Goal: Task Accomplishment & Management: Complete application form

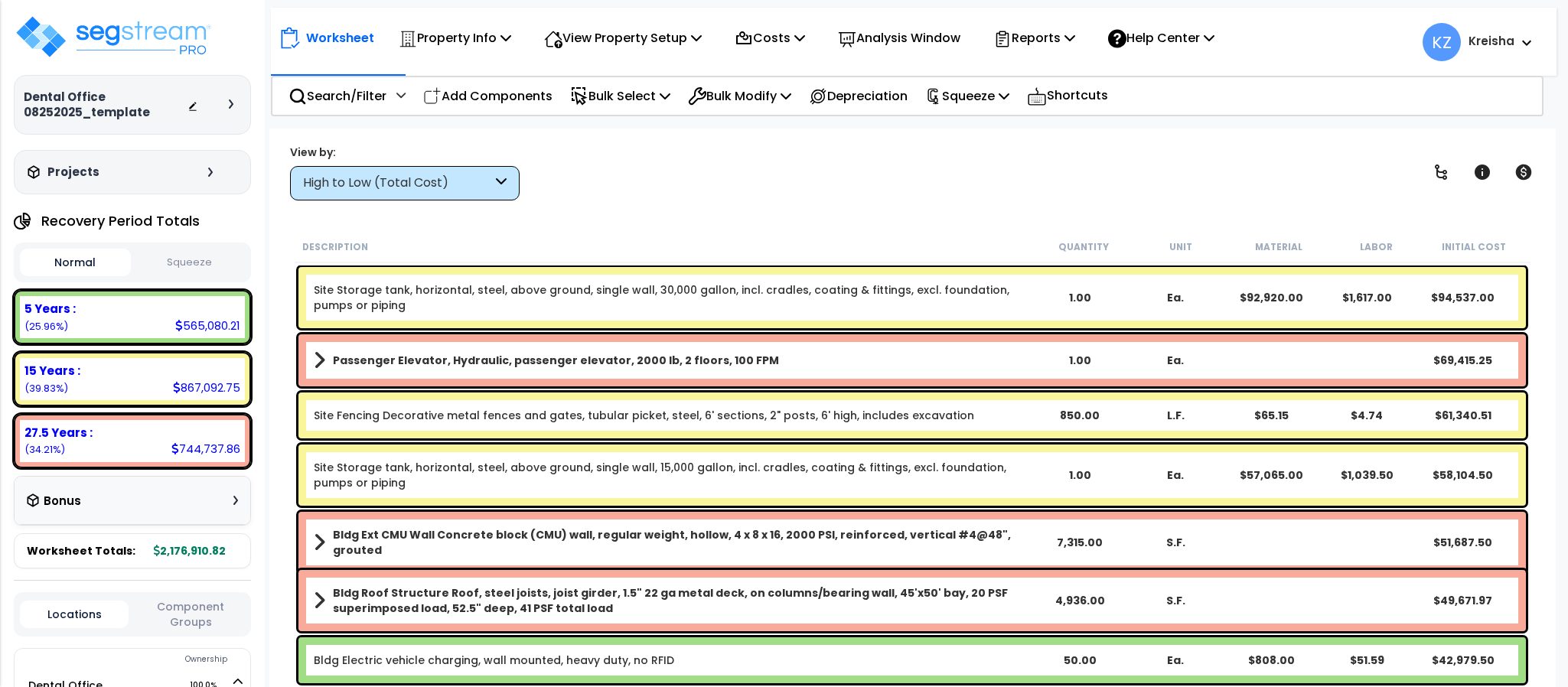
drag, startPoint x: 487, startPoint y: 25, endPoint x: 459, endPoint y: 179, distance: 156.5
click at [487, 20] on div "Property Info" at bounding box center [455, 38] width 113 height 36
click at [0, 0] on link "Clone property" at bounding box center [0, 0] width 0 height 0
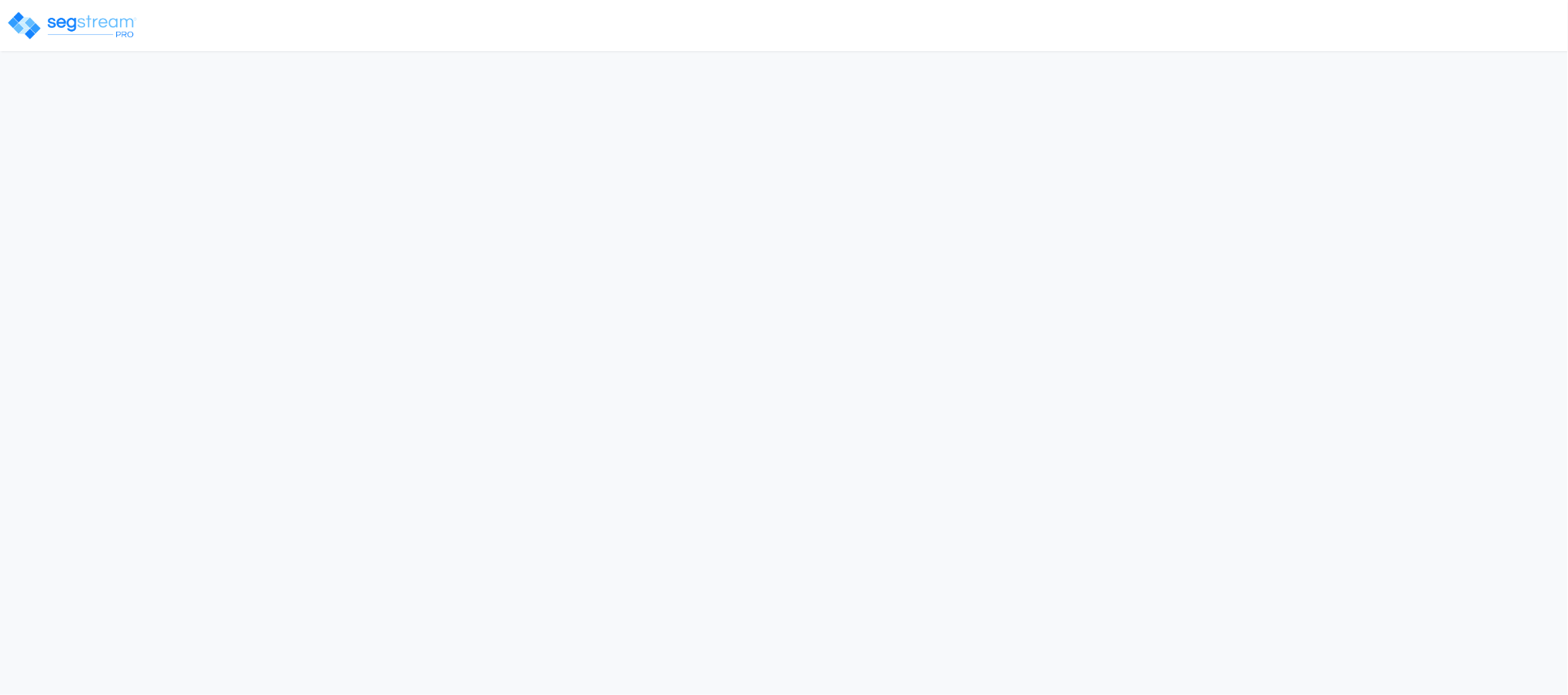
select select "CRM(_5"
select select "2025"
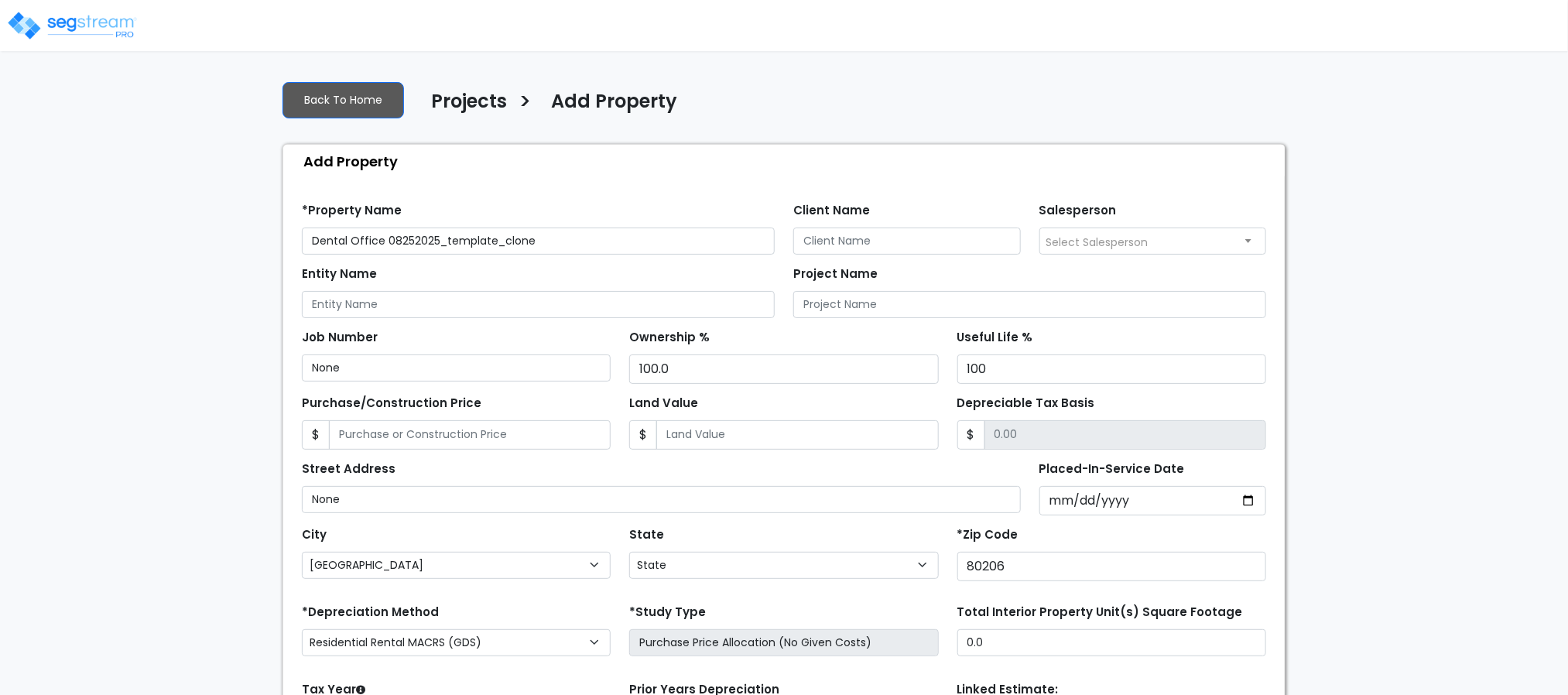
select select "CO"
click at [473, 239] on input "Dental Office 08252025_template_clone" at bounding box center [539, 240] width 473 height 27
click at [473, 238] on input "Dental Office 08252025_template_clone" at bounding box center [539, 240] width 473 height 27
click at [473, 239] on input "Dental Office 08252025_template_clone" at bounding box center [539, 240] width 473 height 27
click at [473, 238] on input "Dental Office 08252025_template_clone" at bounding box center [539, 240] width 473 height 27
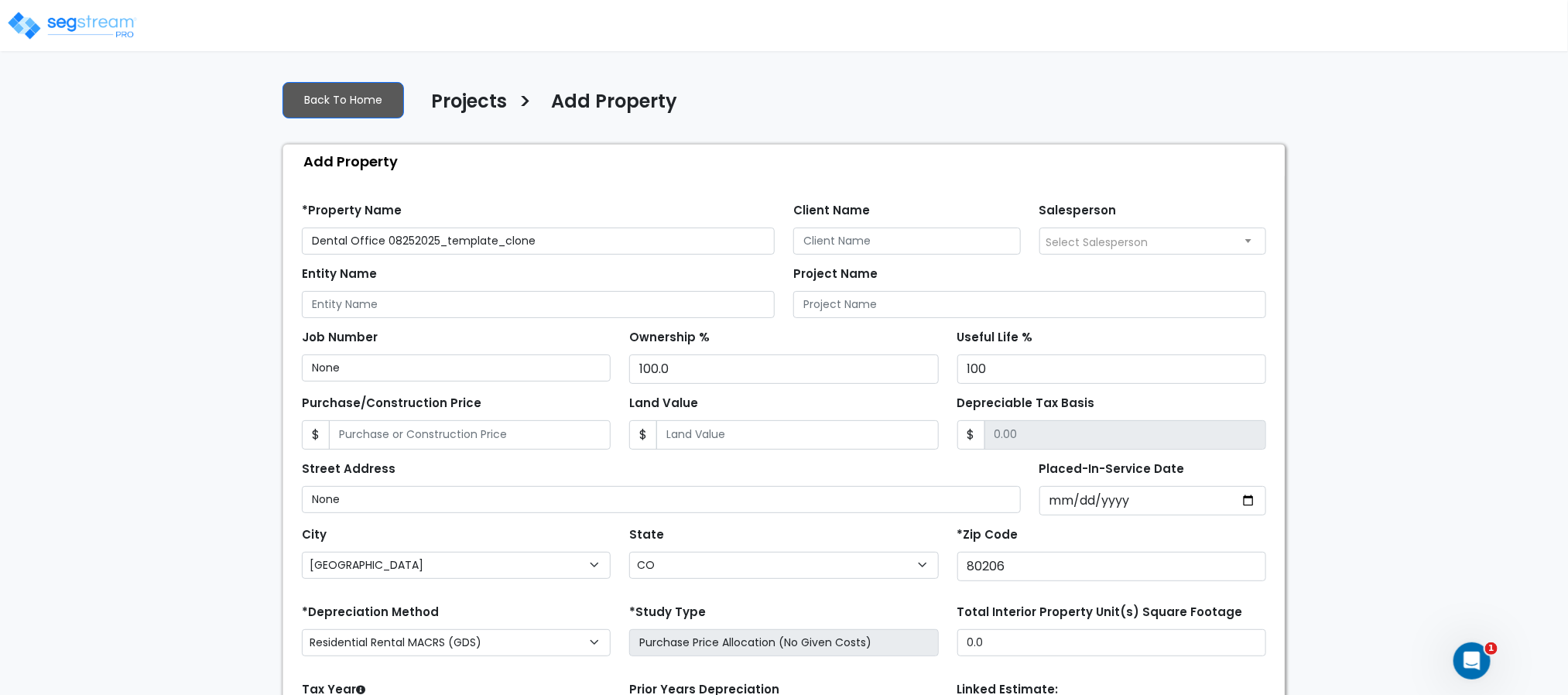
click at [473, 238] on input "Dental Office 08252025_template_clone" at bounding box center [539, 240] width 473 height 27
click at [499, 238] on input "Dental Office 08252025_template_clone" at bounding box center [539, 240] width 473 height 27
click at [506, 240] on input "Dental Office 08252025_template_clone" at bounding box center [539, 240] width 473 height 27
click at [501, 240] on input "Dental Office 08252025_template_clone" at bounding box center [539, 240] width 473 height 27
click at [834, 84] on div "Back To Home Projects > Add Property" at bounding box center [784, 104] width 1002 height 42
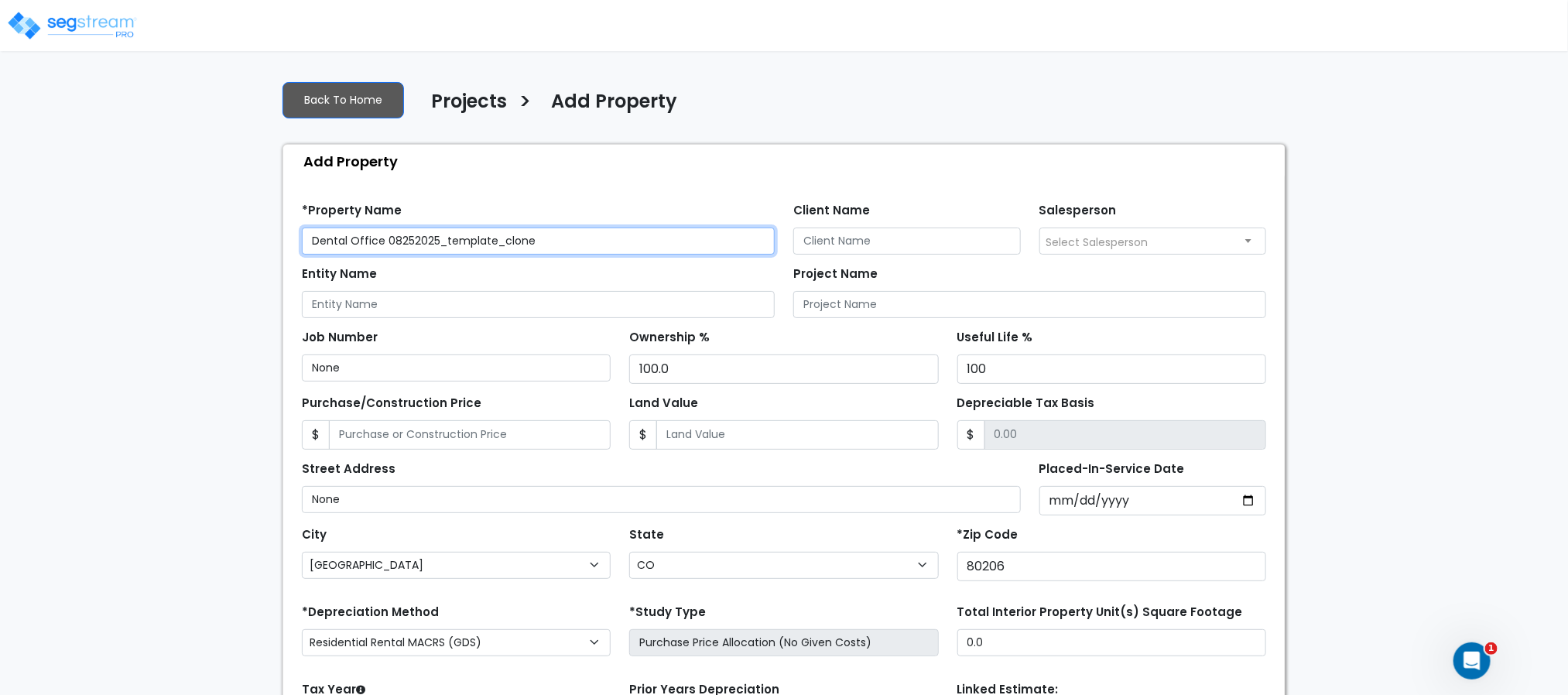
click at [504, 244] on input "Dental Office 08252025_template_clone" at bounding box center [539, 240] width 473 height 27
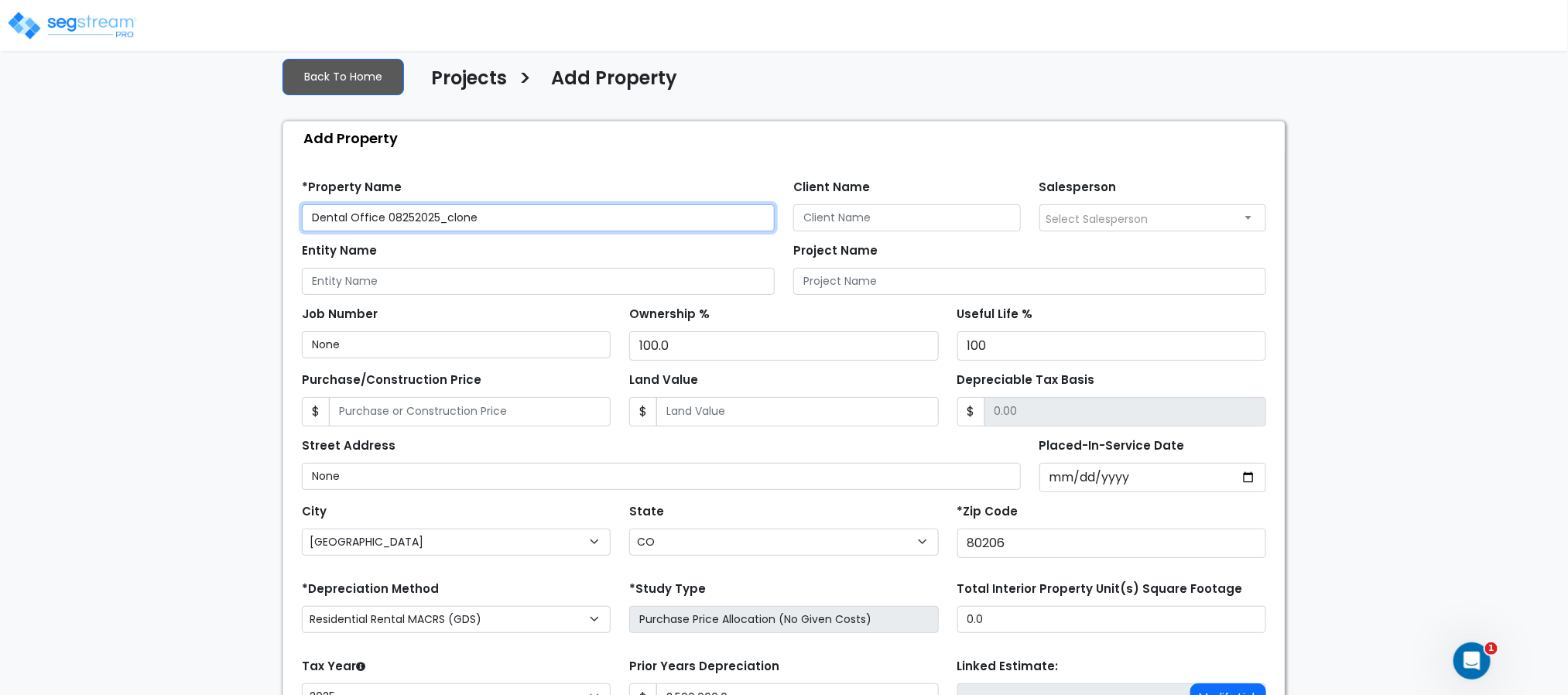
scroll to position [20, 0]
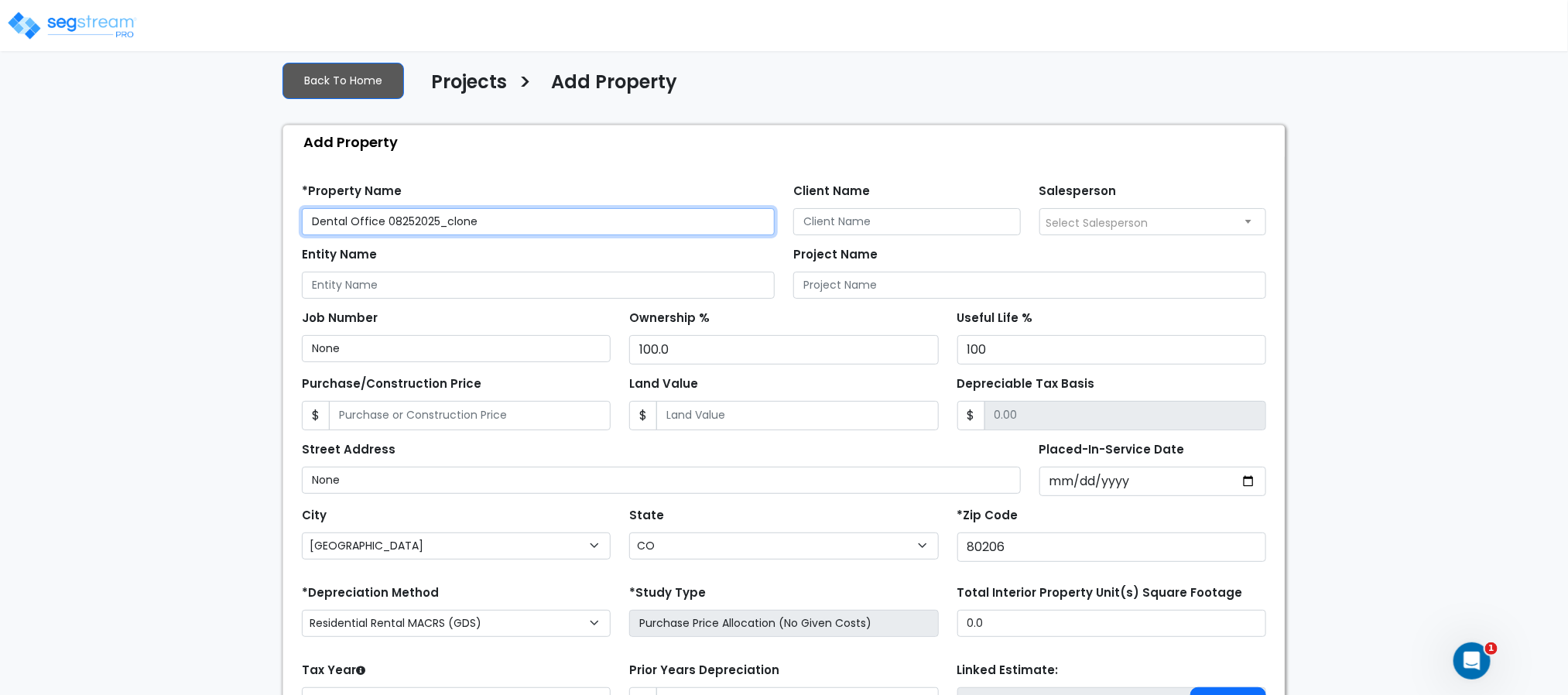
click at [420, 209] on input "Dental Office 08252025_clone" at bounding box center [539, 222] width 473 height 27
click at [448, 216] on input "Dental Office 08252025_clone" at bounding box center [539, 222] width 473 height 27
click at [439, 223] on input "Dental Office 08252025_clone" at bounding box center [539, 222] width 473 height 27
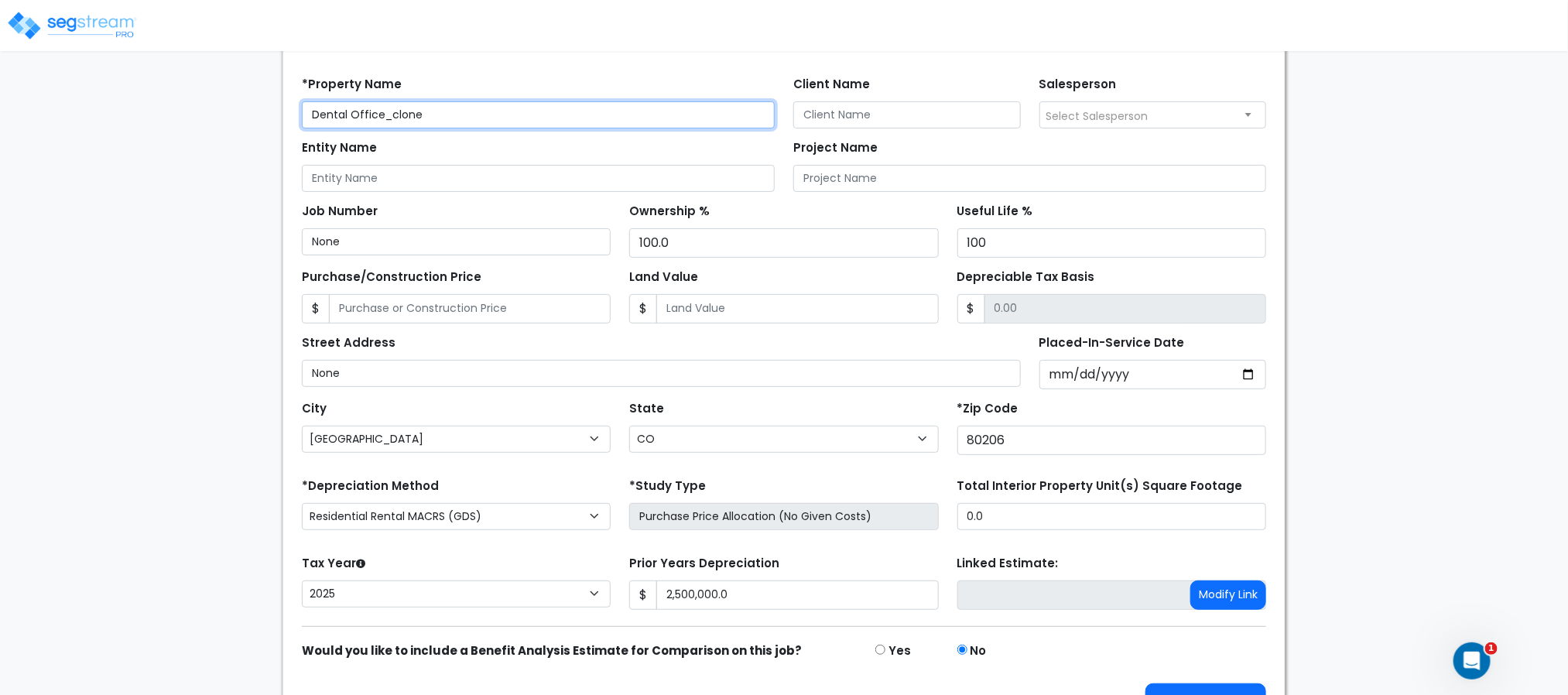
scroll to position [174, 0]
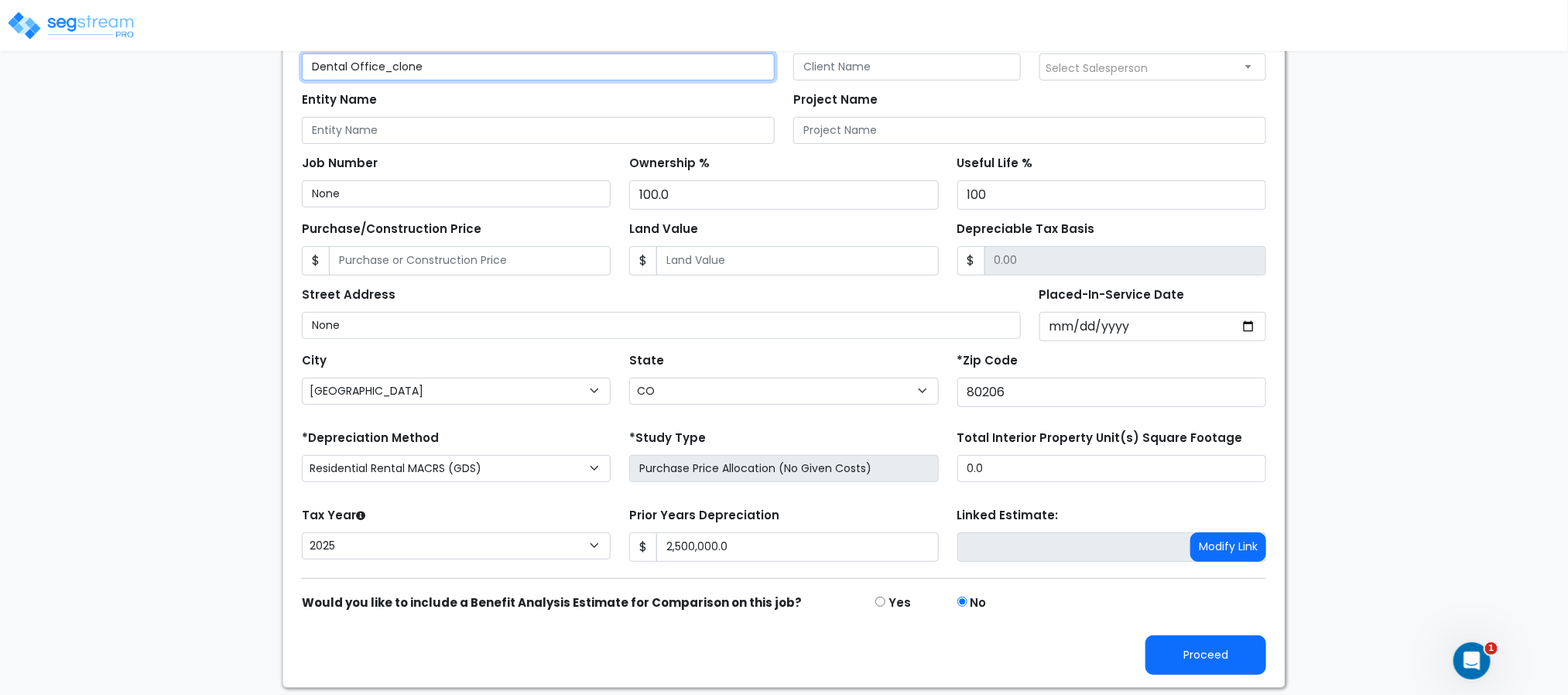
type input "Dental Office_clone"
click at [1226, 673] on button "Proceed" at bounding box center [1205, 655] width 121 height 39
type input "2500000"
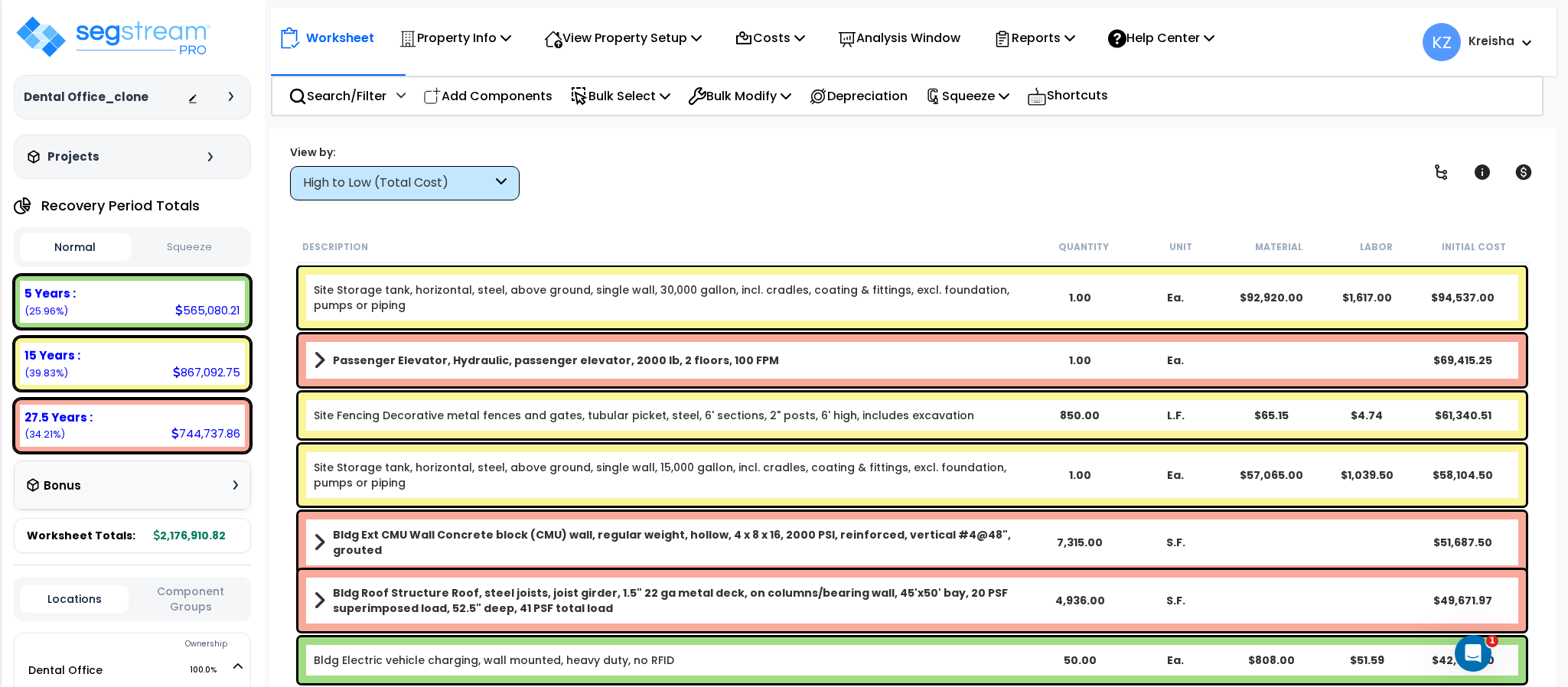
click at [471, 179] on div "High to Low (Total Cost)" at bounding box center [398, 183] width 189 height 18
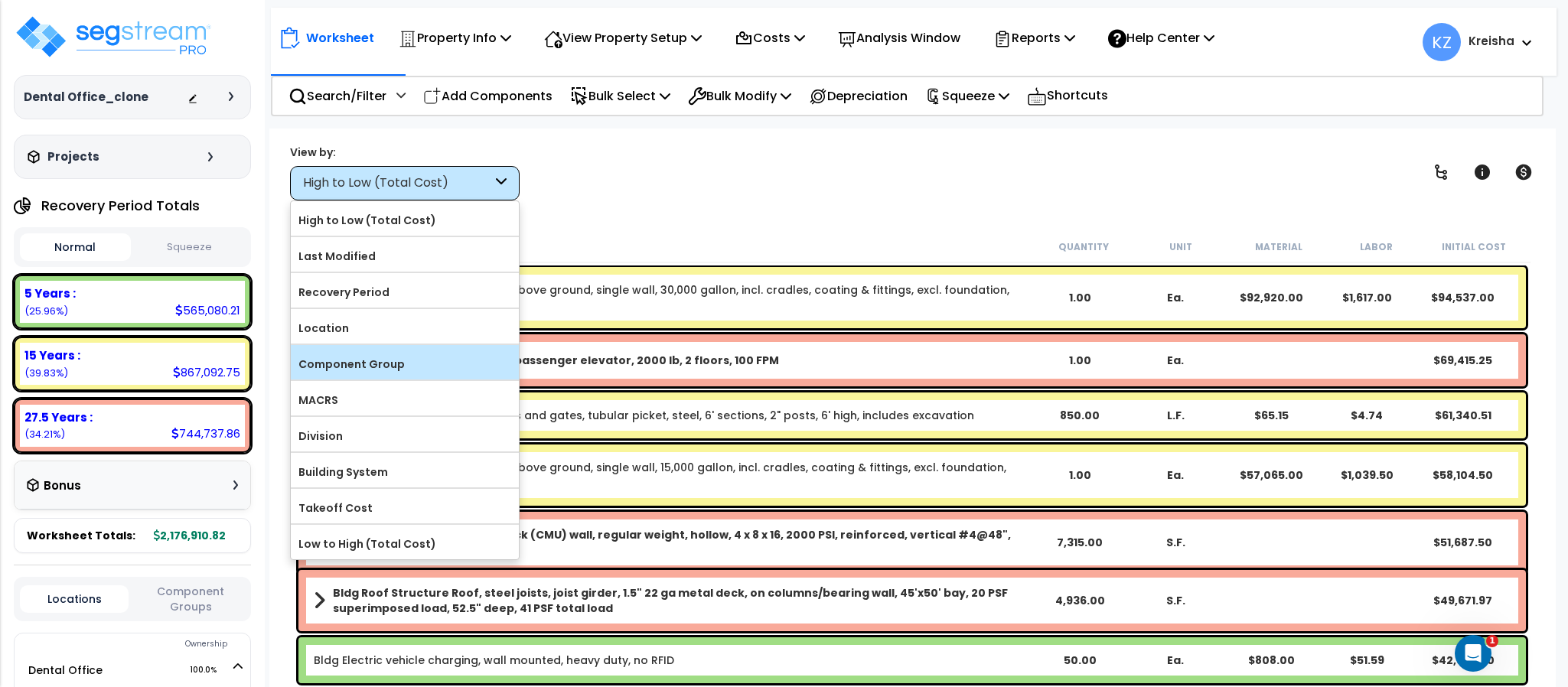
click at [388, 379] on div "Component Group" at bounding box center [404, 362] width 228 height 34
click at [427, 351] on div "Component Group" at bounding box center [404, 362] width 228 height 34
click at [379, 362] on label "Component Group" at bounding box center [404, 363] width 228 height 23
click at [0, 0] on input "Component Group" at bounding box center [0, 0] width 0 height 0
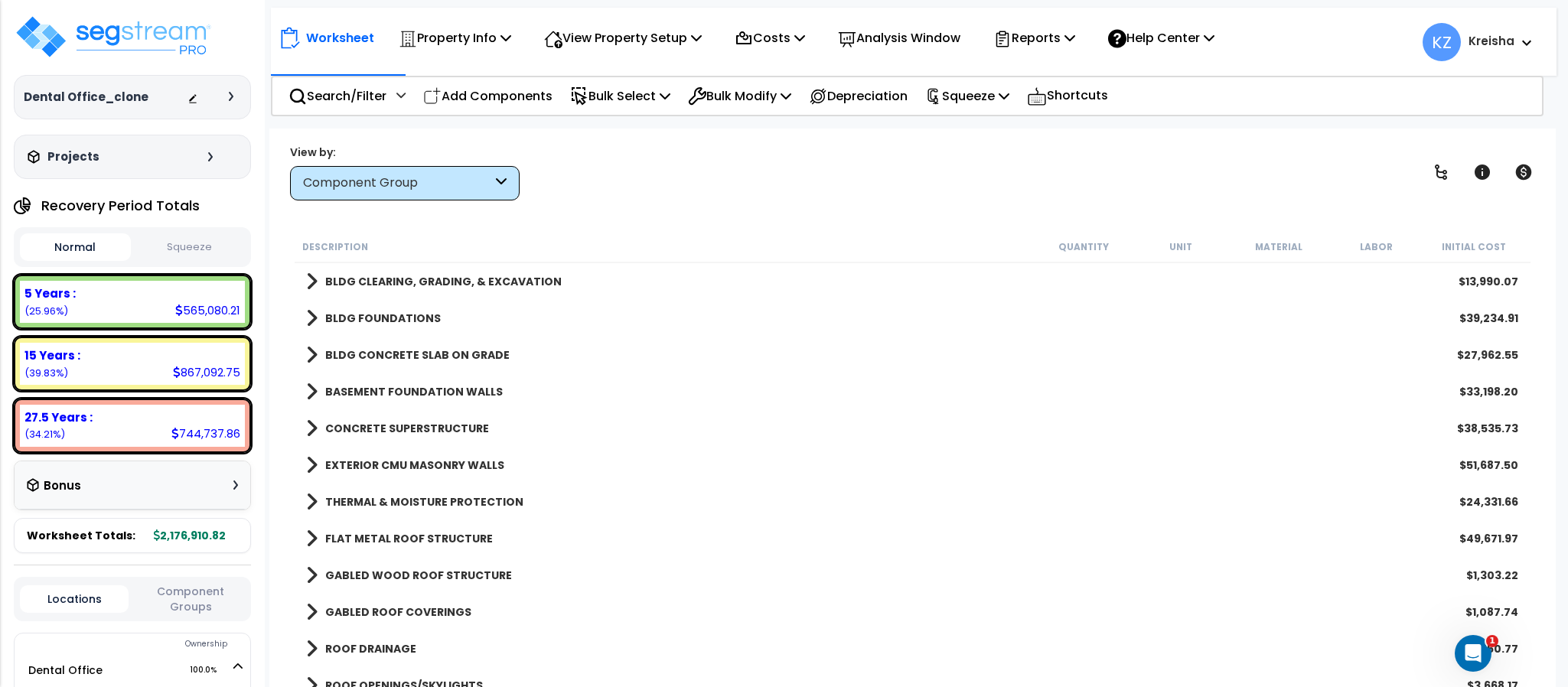
click at [694, 189] on div "View by: Component Group High to Low (Total Cost)" at bounding box center [912, 172] width 1255 height 56
click at [1441, 172] on icon at bounding box center [1440, 172] width 18 height 18
click at [1441, 172] on icon at bounding box center [1440, 172] width 12 height 16
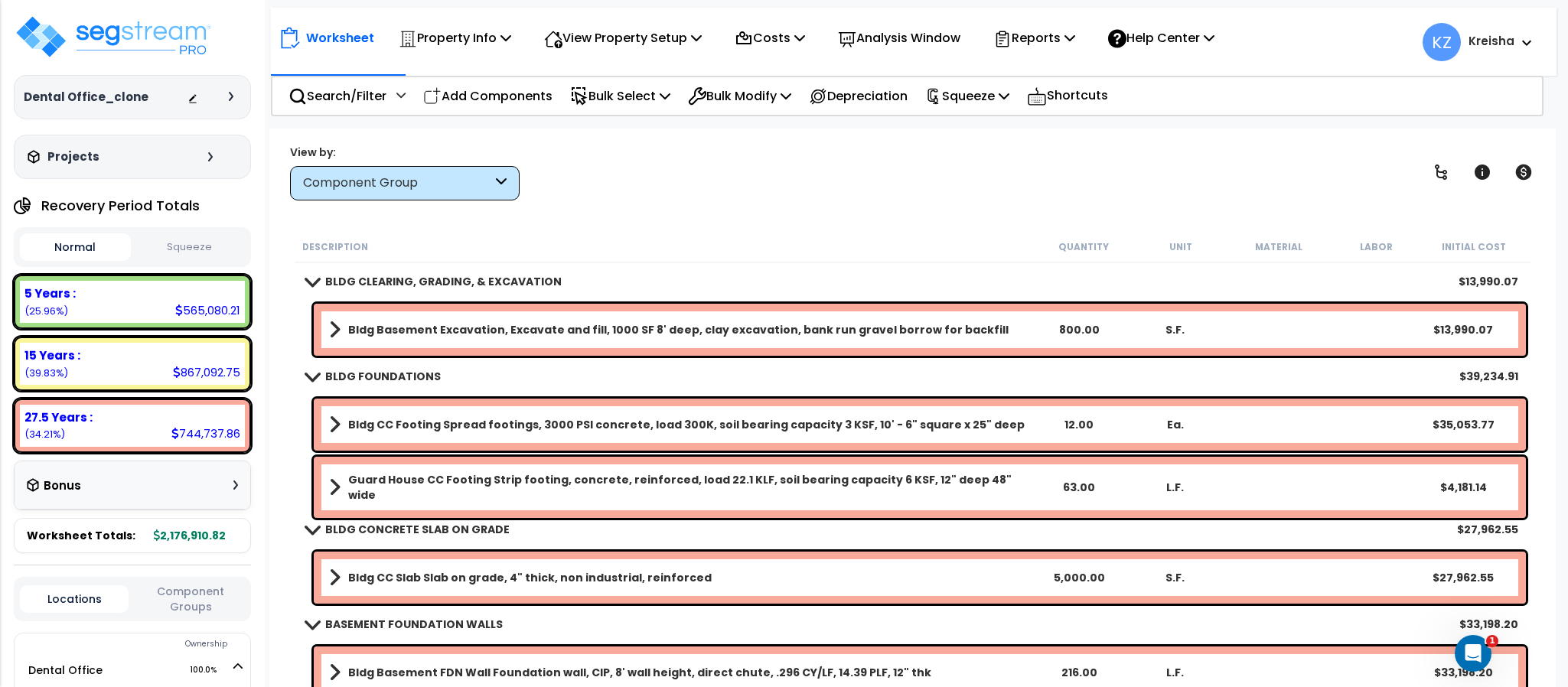
click at [791, 184] on div "View by: Component Group High to Low (Total Cost)" at bounding box center [912, 172] width 1255 height 56
click at [791, 88] on p "Bulk Modify" at bounding box center [740, 96] width 104 height 20
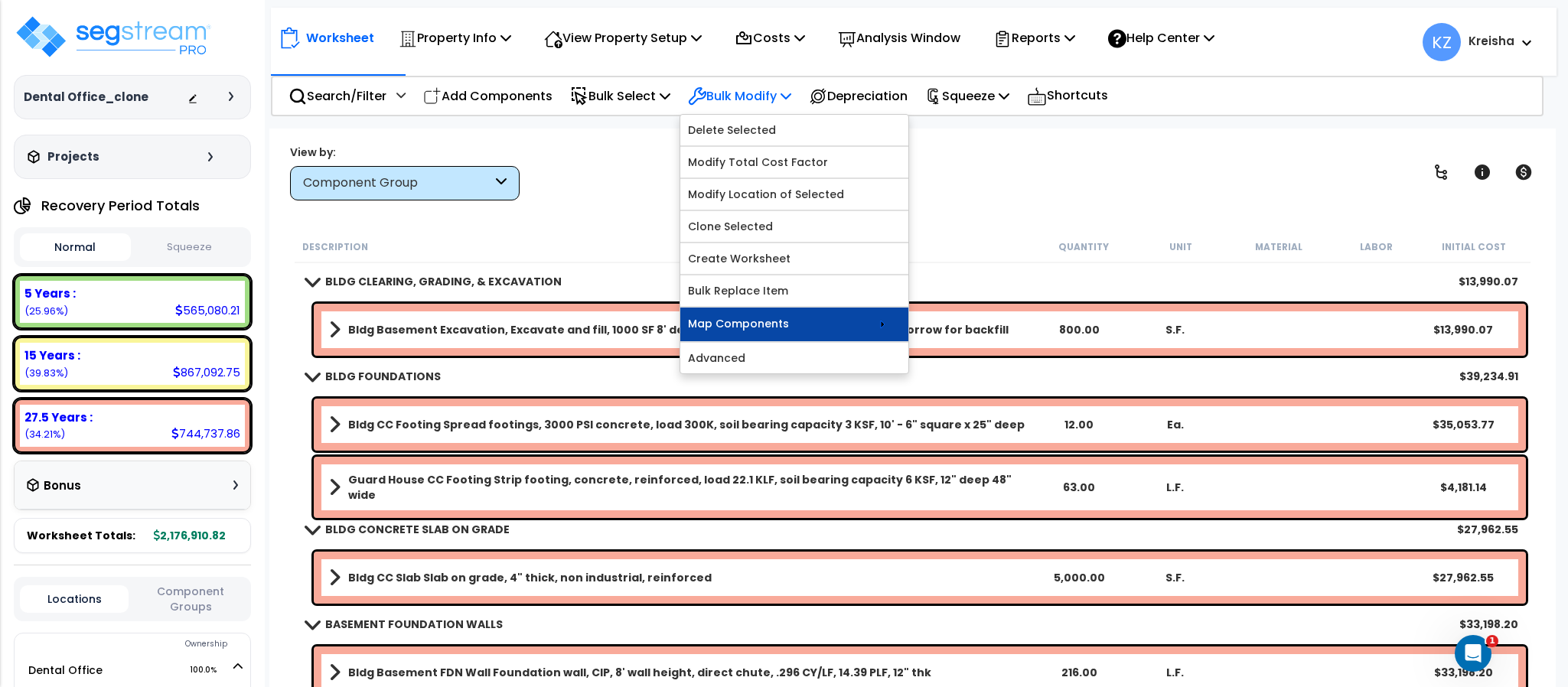
click at [833, 317] on link "Map Components" at bounding box center [794, 325] width 228 height 33
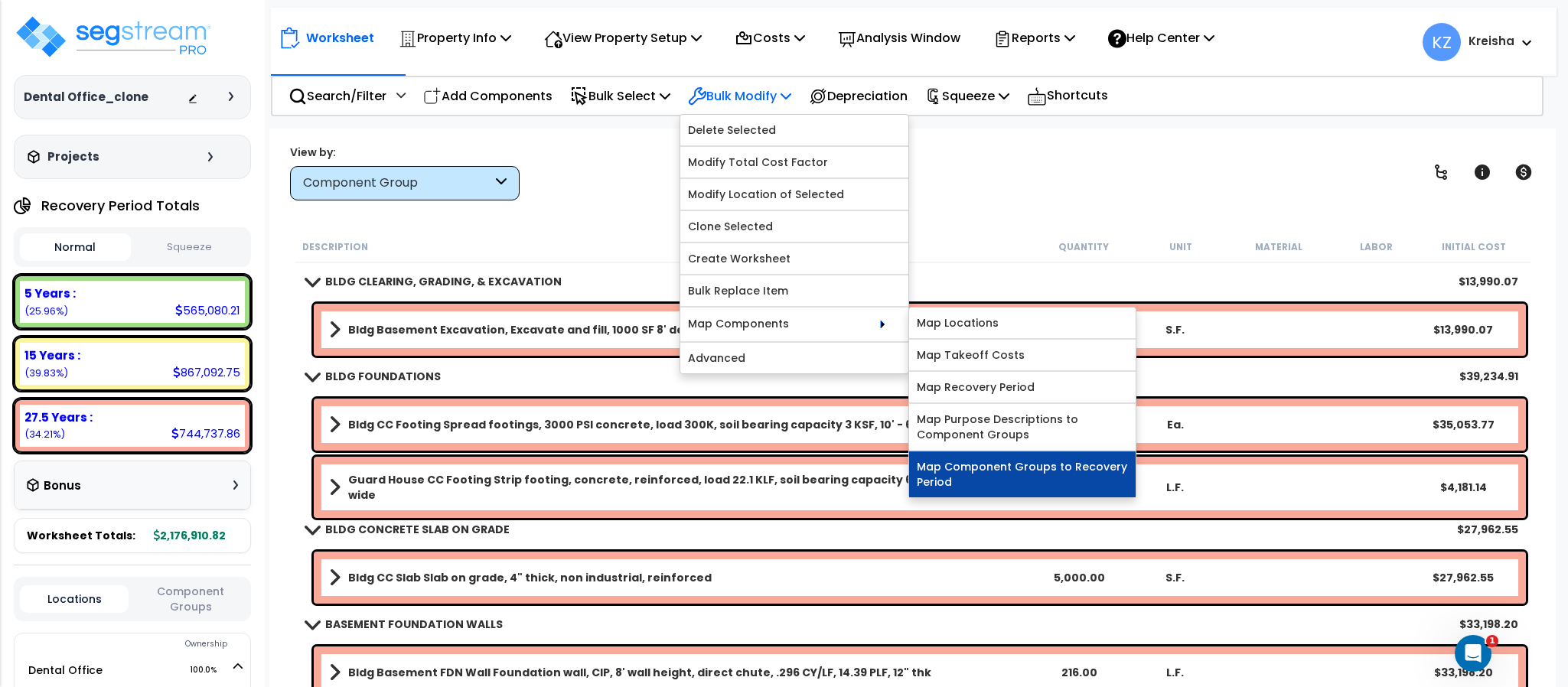
click at [1009, 472] on link "Map Component Groups to Recovery Period" at bounding box center [1022, 474] width 227 height 46
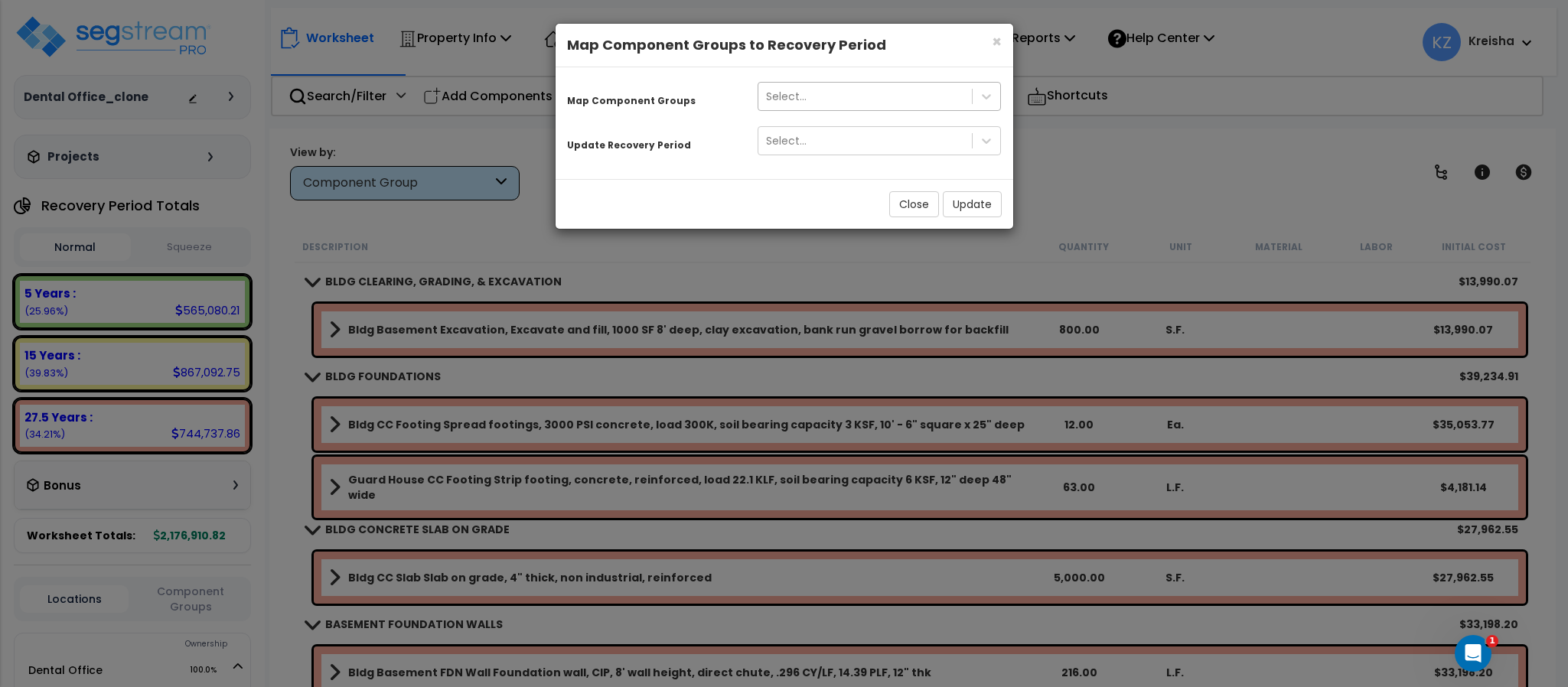
click at [801, 92] on div "Select..." at bounding box center [786, 96] width 41 height 16
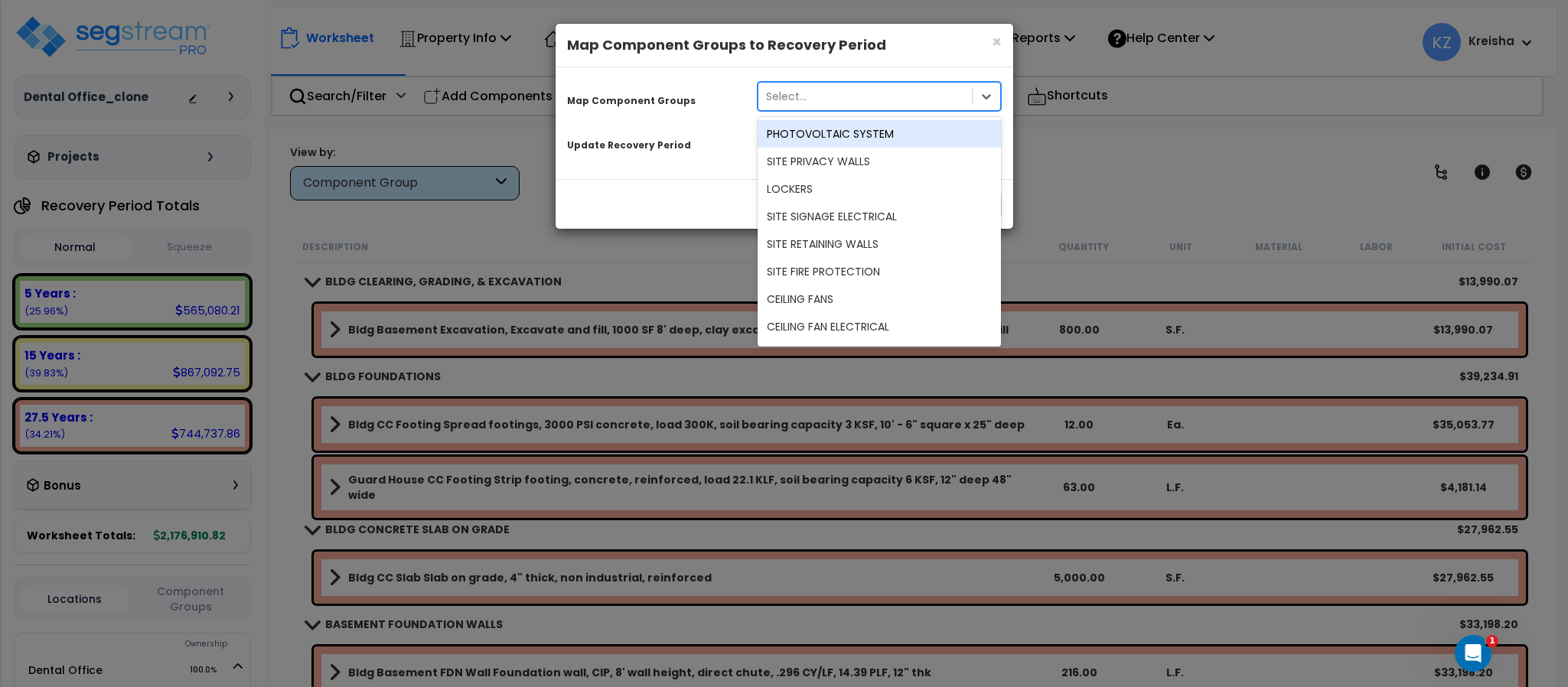
click at [801, 92] on div "Select..." at bounding box center [786, 96] width 41 height 16
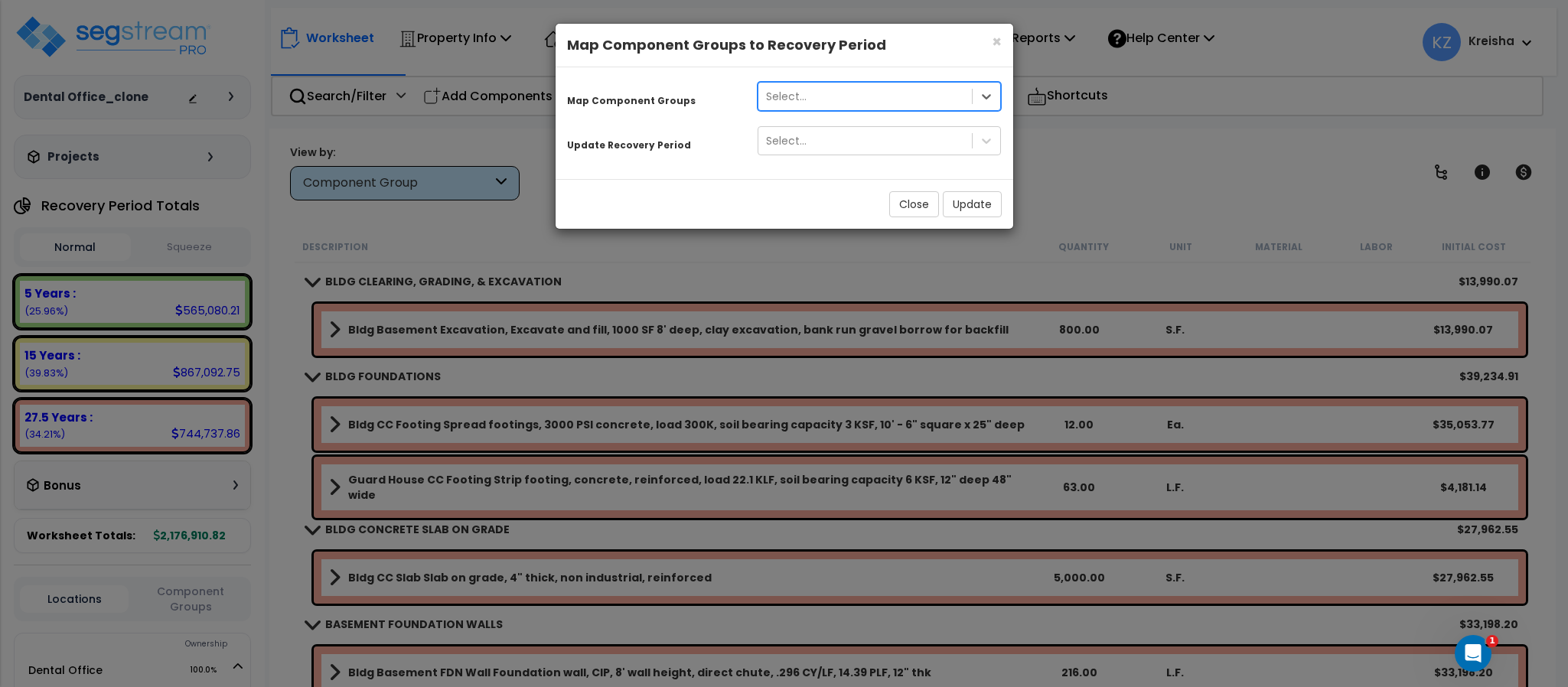
click at [989, 46] on h4 "Map Component Groups to Recovery Period" at bounding box center [784, 45] width 435 height 20
click at [992, 43] on span "×" at bounding box center [996, 42] width 10 height 22
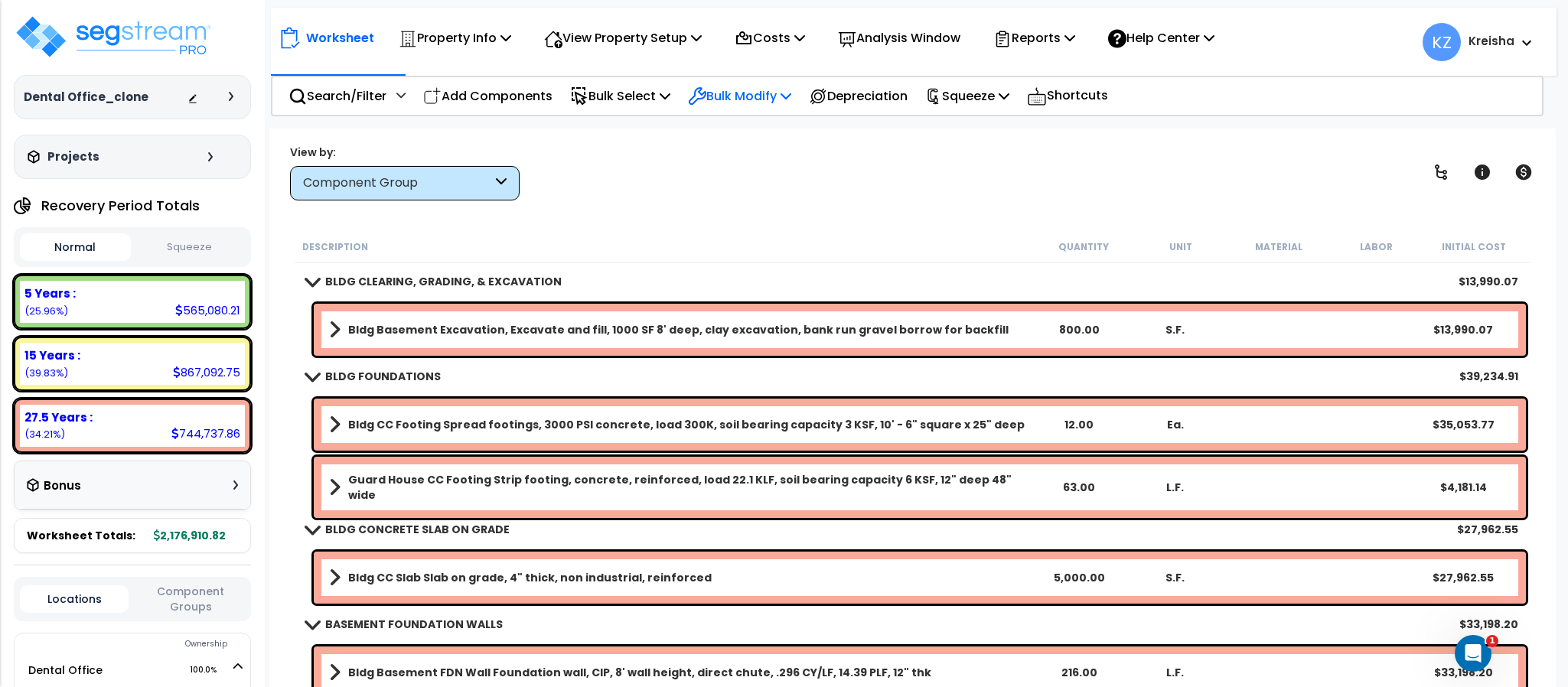
click at [749, 92] on p "Bulk Modify" at bounding box center [740, 96] width 104 height 20
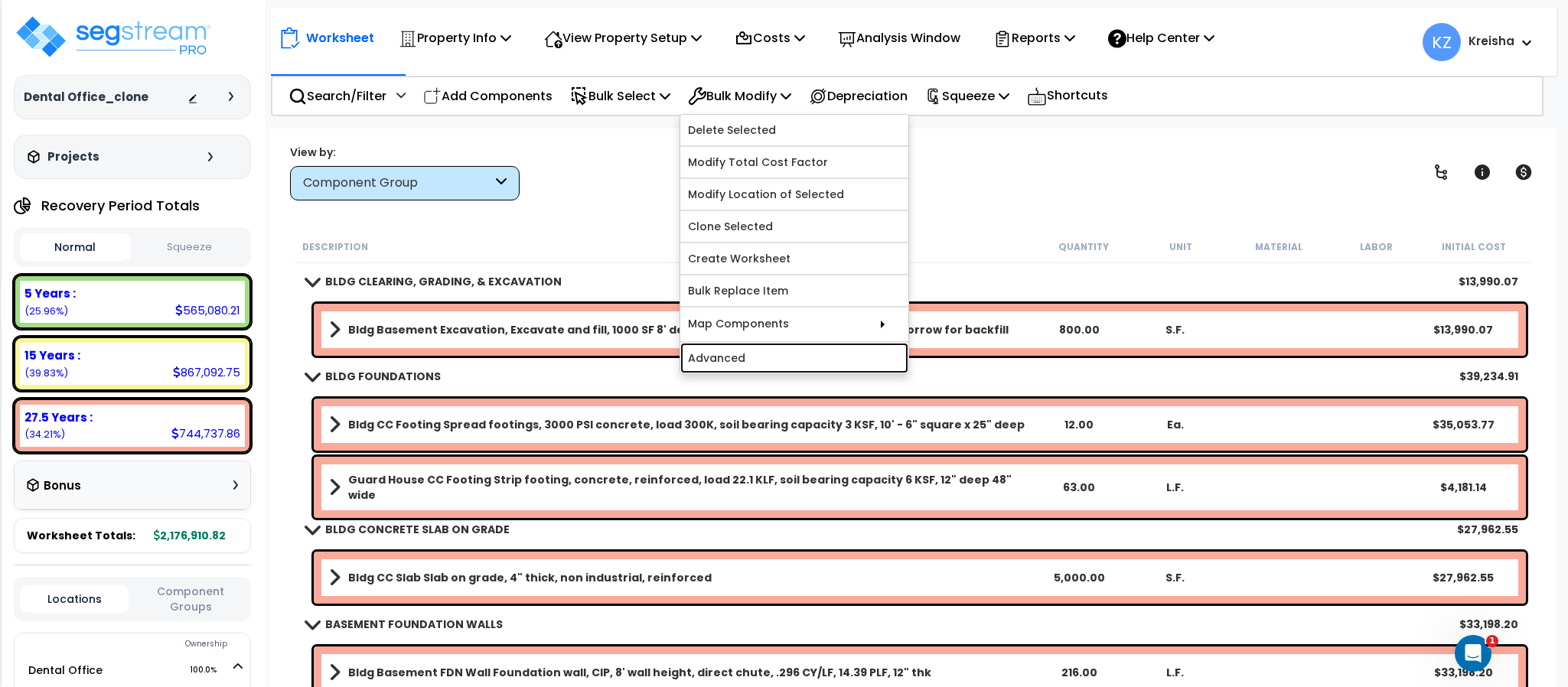
click at [729, 353] on link "Advanced" at bounding box center [794, 358] width 228 height 31
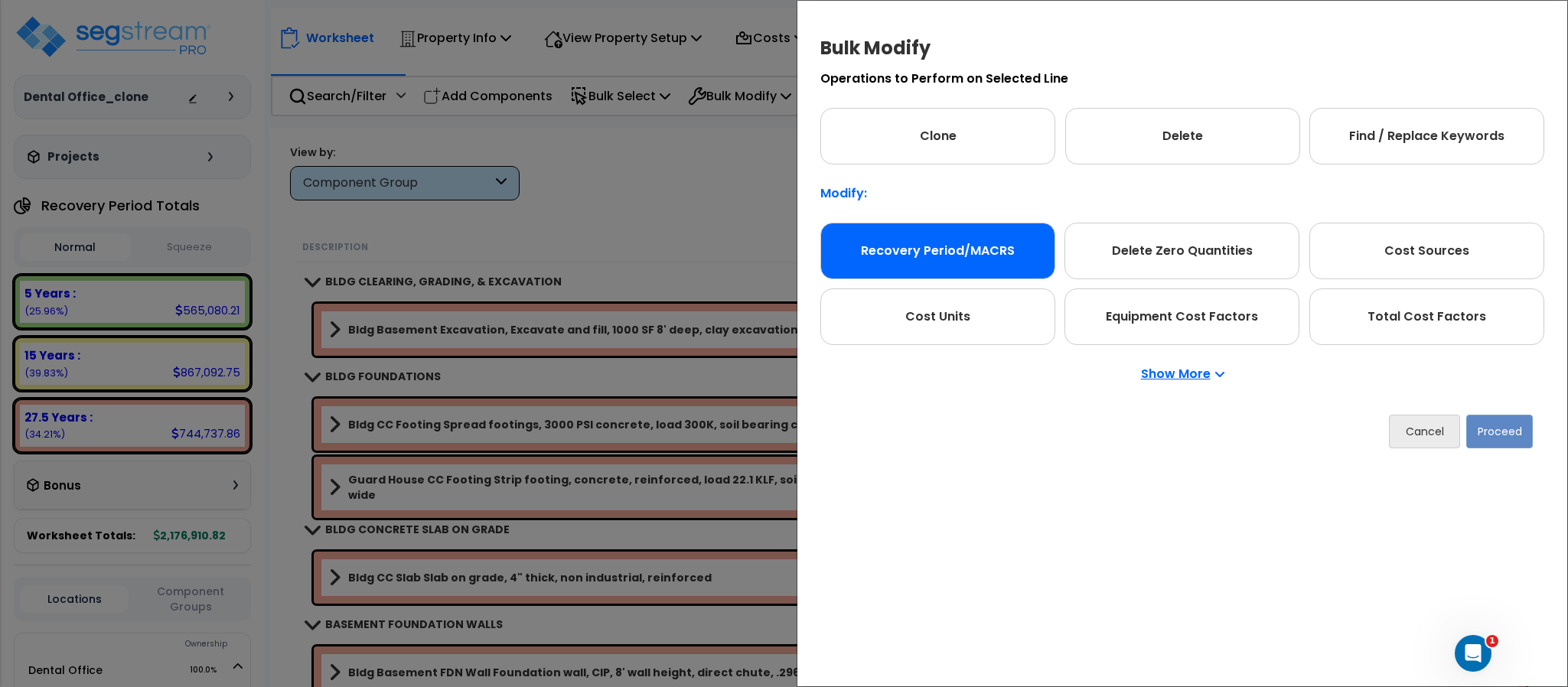
click at [918, 234] on div "Recovery Period/MACRS" at bounding box center [937, 251] width 235 height 56
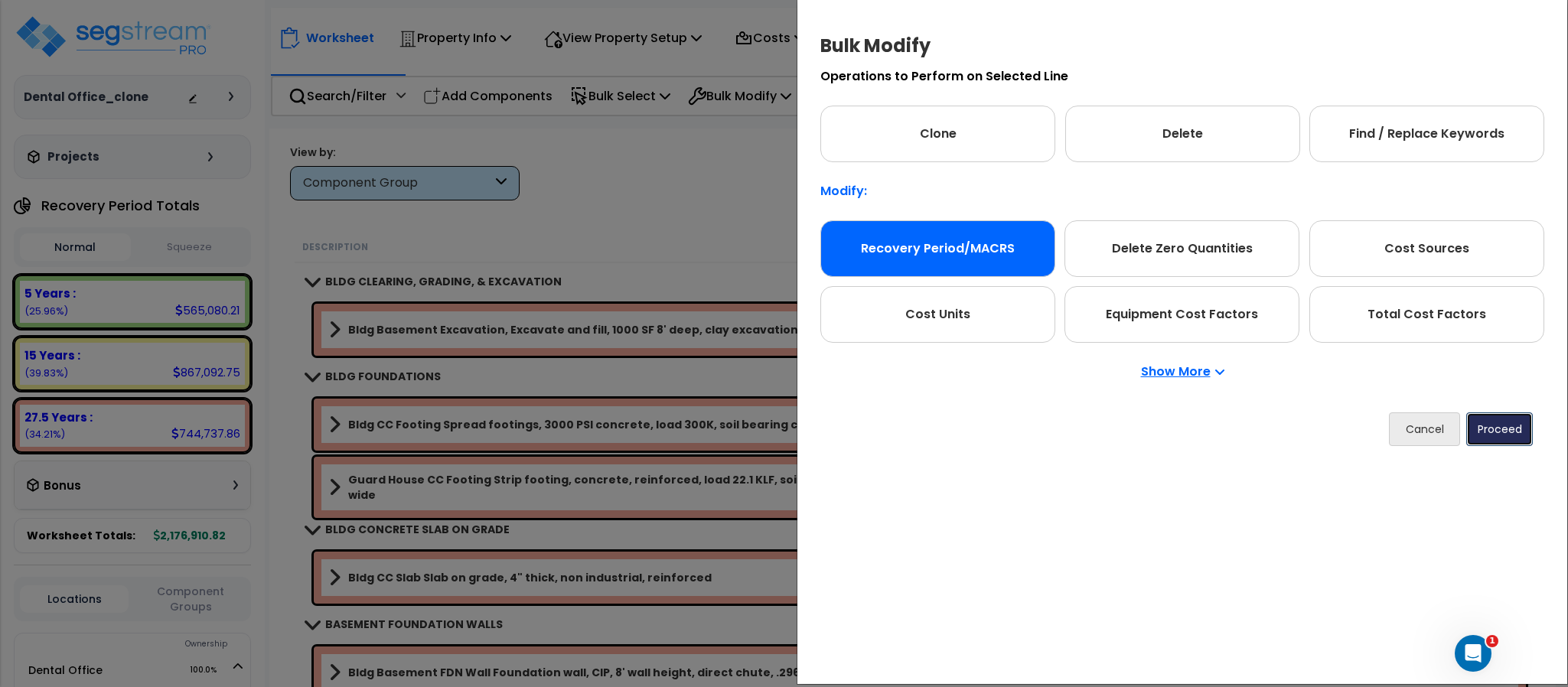
click at [1483, 423] on button "Proceed" at bounding box center [1500, 429] width 67 height 33
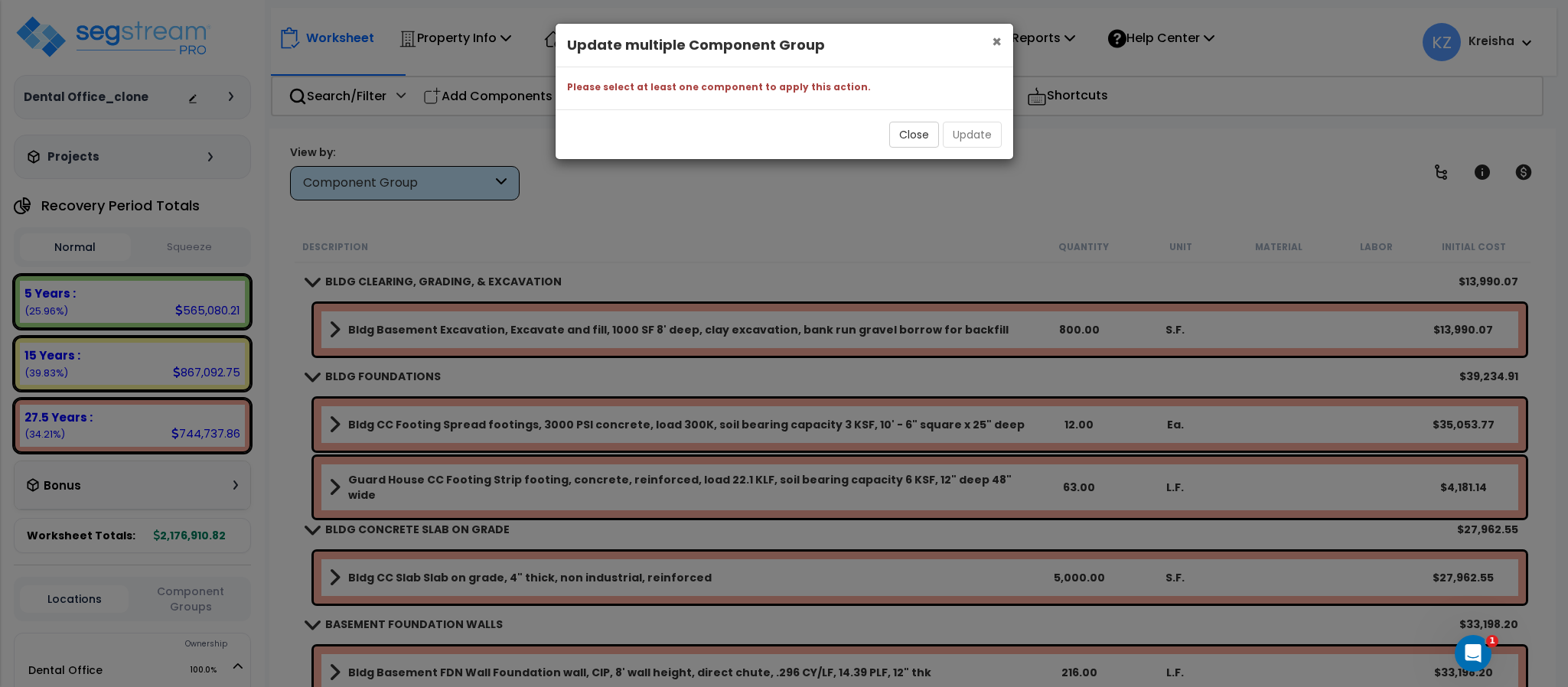
click at [995, 43] on span "×" at bounding box center [996, 42] width 10 height 22
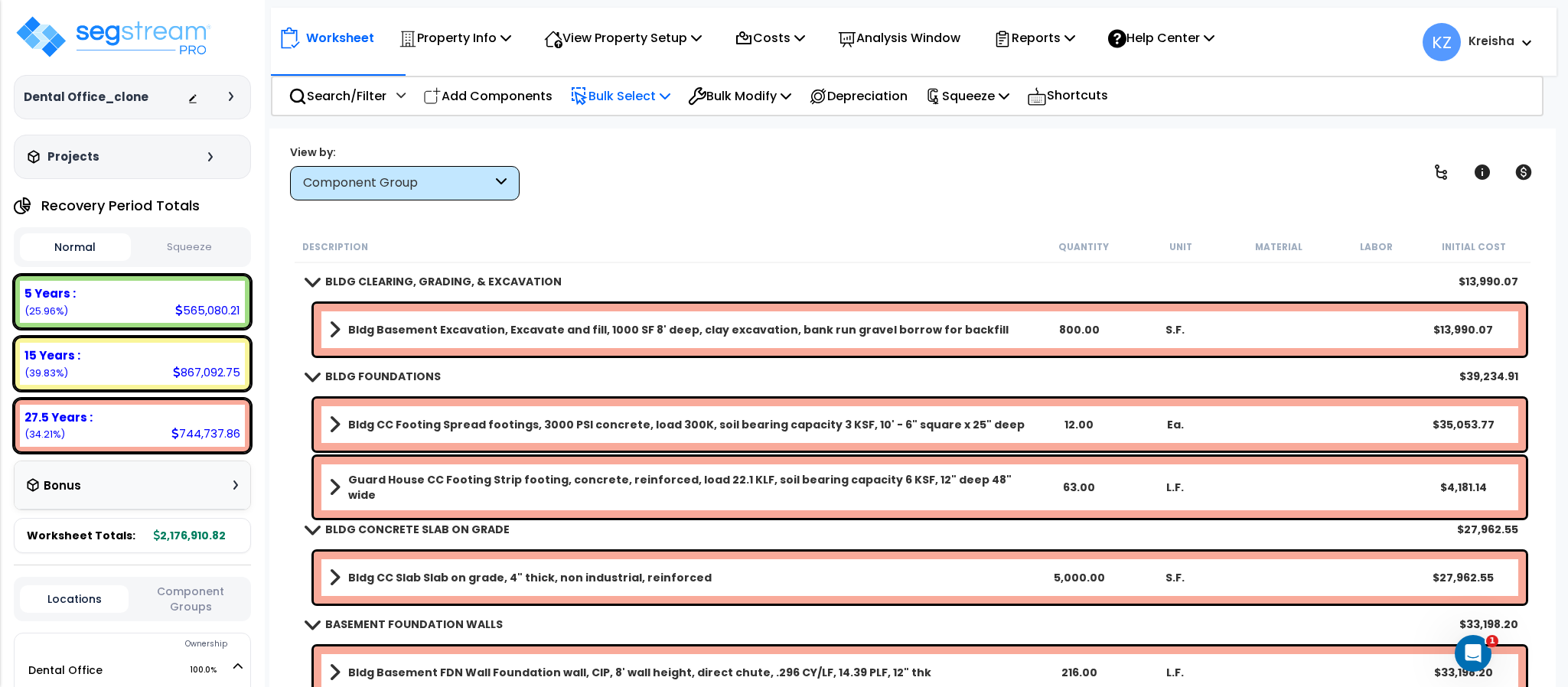
click at [655, 100] on p "Bulk Select" at bounding box center [620, 96] width 100 height 20
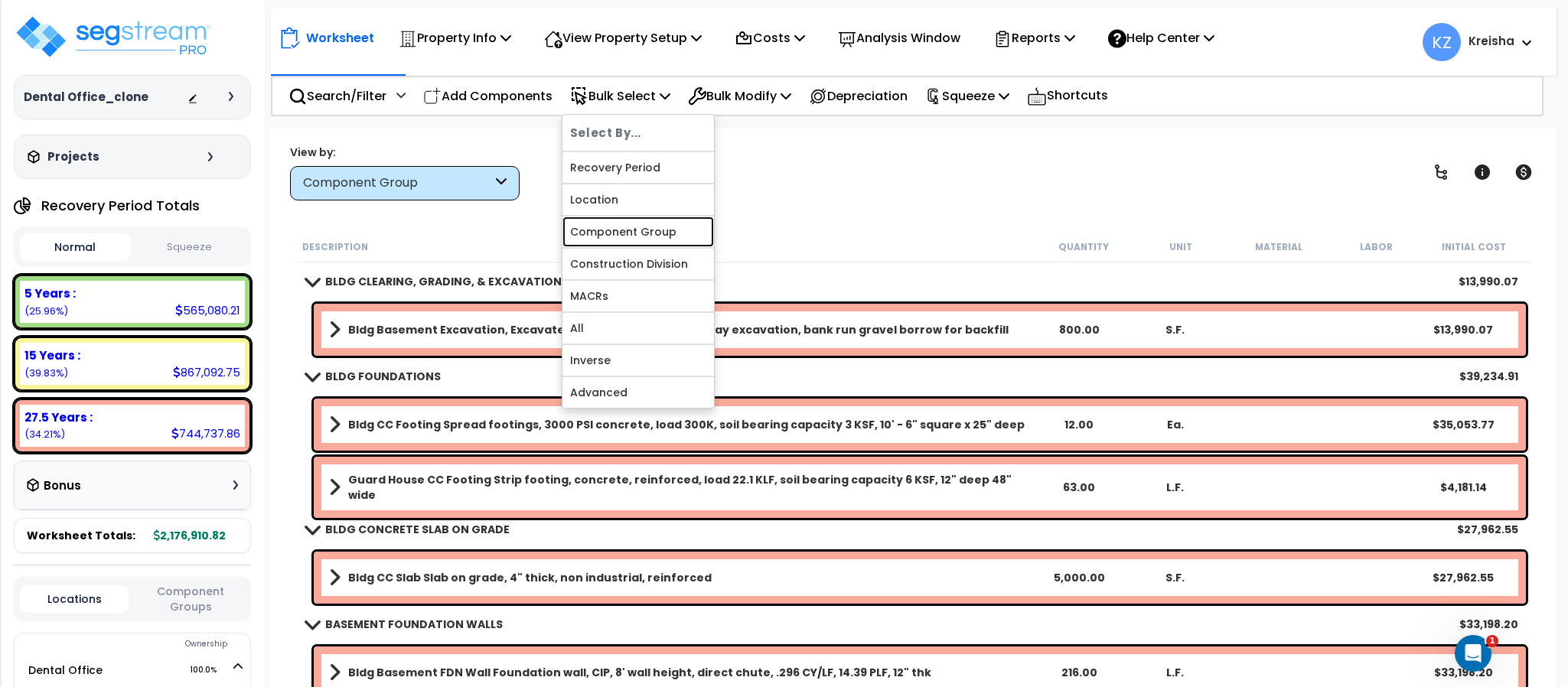
click at [653, 224] on link "Component Group" at bounding box center [638, 231] width 152 height 31
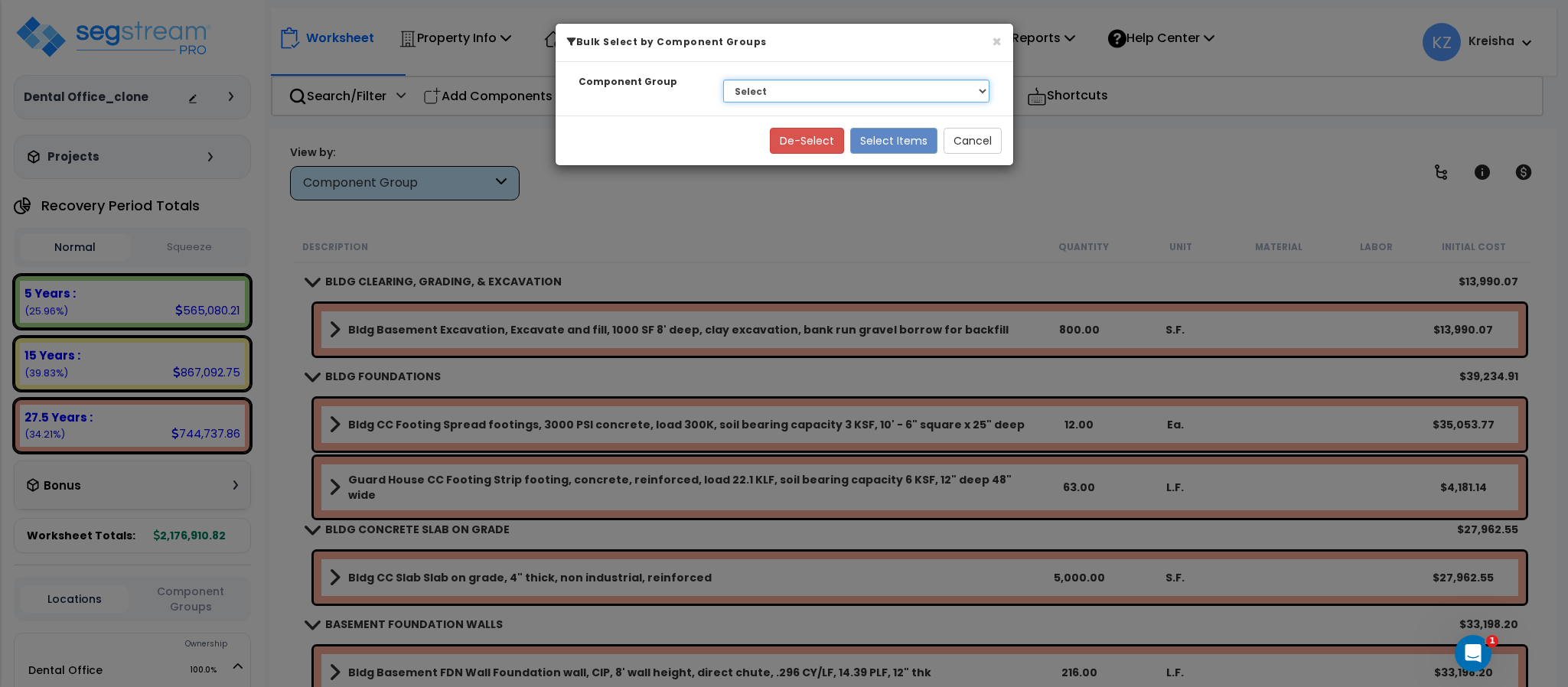
click at [755, 92] on select "Select BLDG CLEARING, GRADING, & EXCAVATION BLDG FOUNDATIONS BLDG CONCRETE SLAB…" at bounding box center [856, 91] width 267 height 23
select select "30723"
click at [723, 80] on select "Select BLDG CLEARING, GRADING, & EXCAVATION BLDG FOUNDATIONS BLDG CONCRETE SLAB…" at bounding box center [856, 91] width 267 height 23
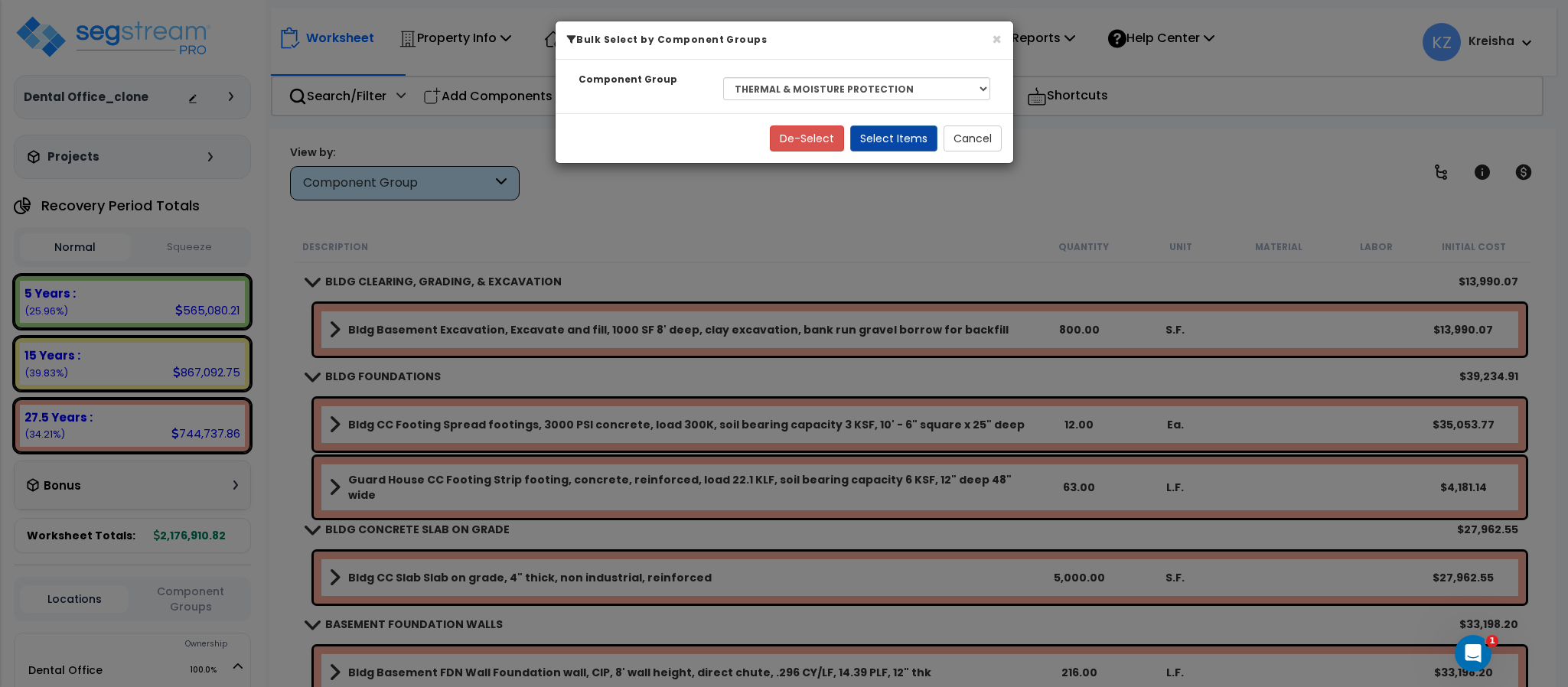
click at [877, 122] on div "De-Select Select Items Cancel" at bounding box center [784, 138] width 458 height 50
click at [877, 129] on button "Select Items" at bounding box center [893, 139] width 87 height 26
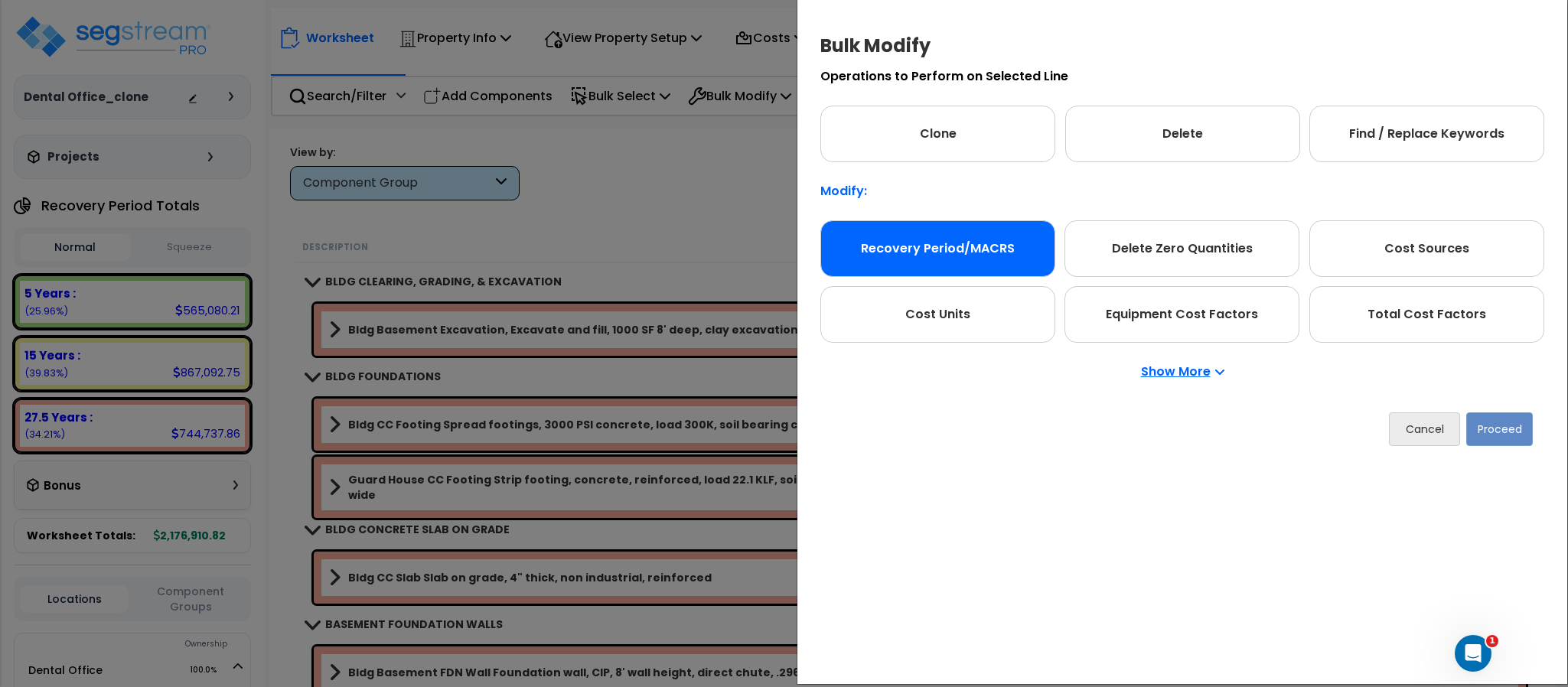
click at [912, 239] on div "Recovery Period/MACRS" at bounding box center [937, 248] width 235 height 56
click at [1483, 419] on button "Proceed" at bounding box center [1500, 429] width 67 height 33
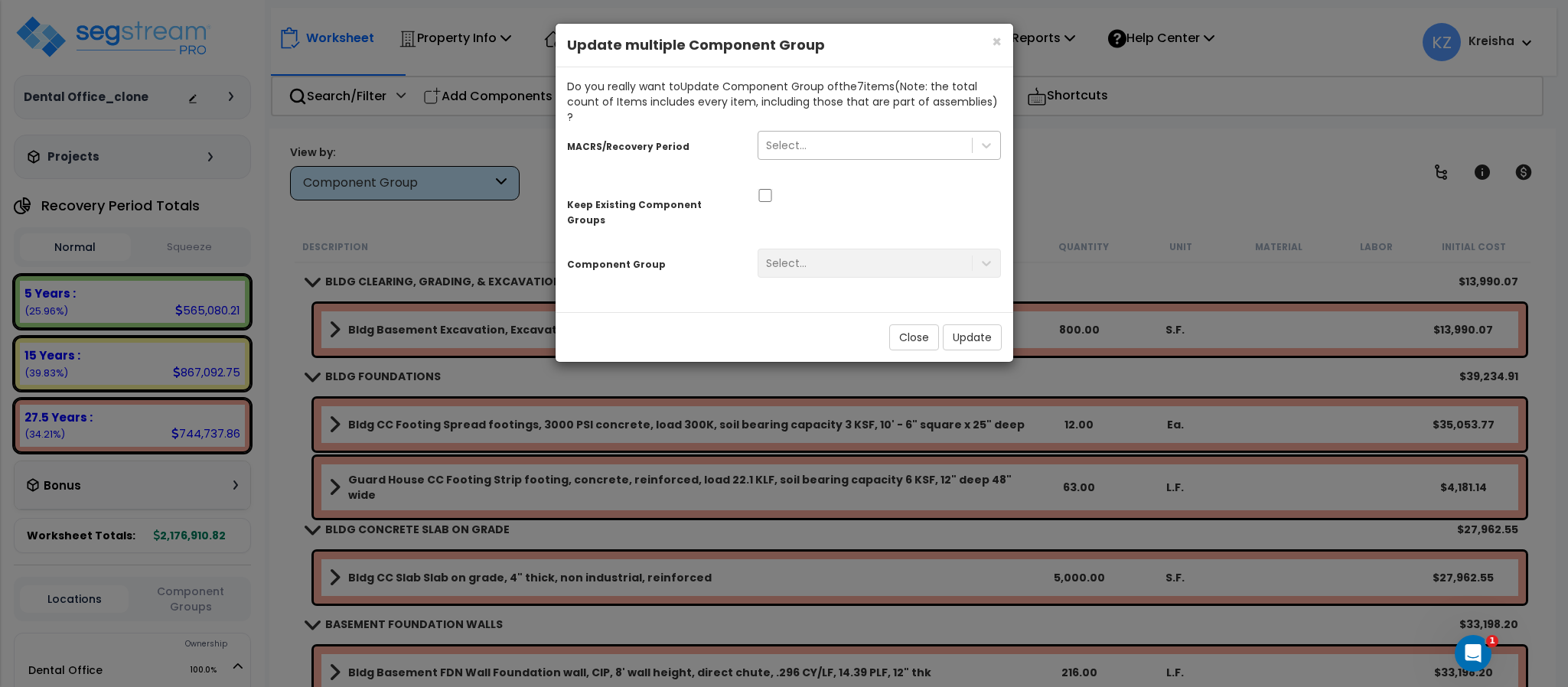
click at [796, 138] on div "Select..." at bounding box center [786, 145] width 41 height 16
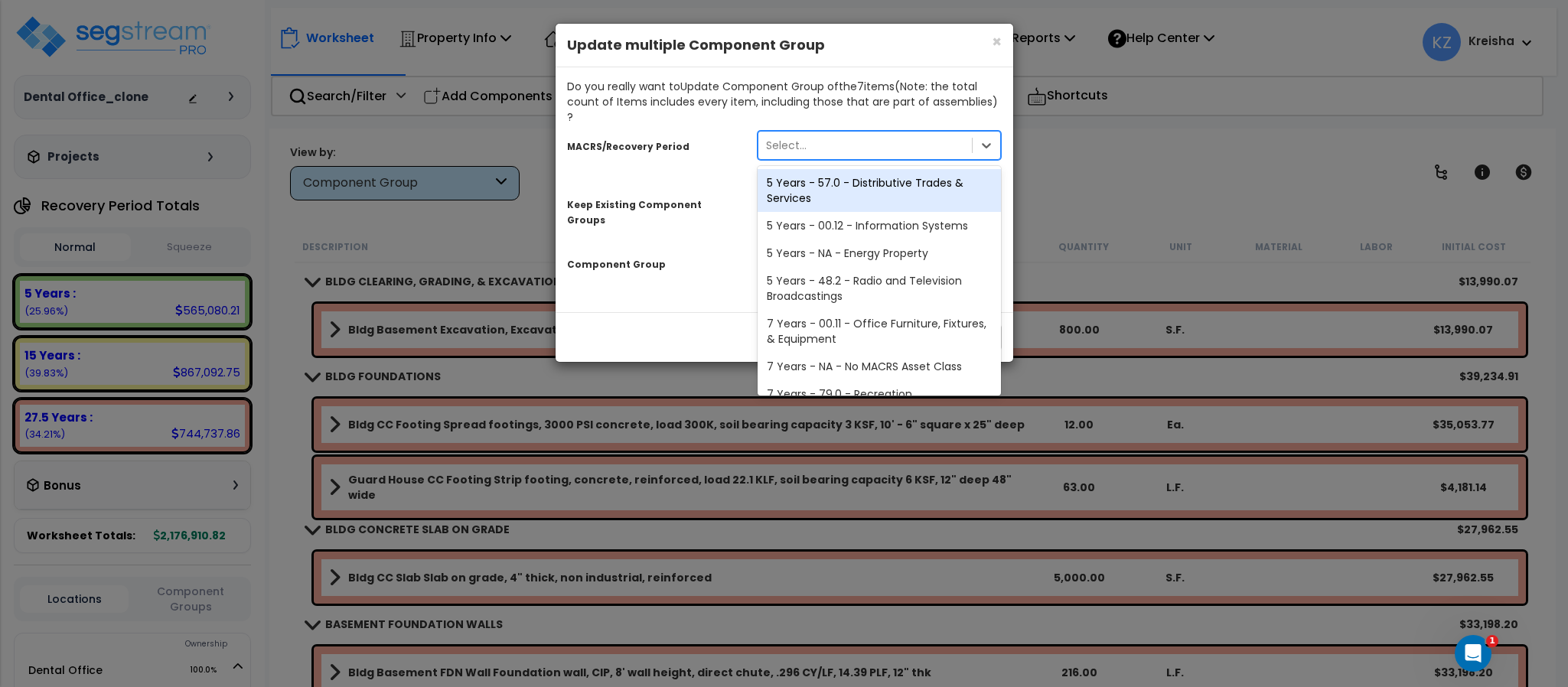
click at [796, 138] on div "Select..." at bounding box center [786, 145] width 41 height 16
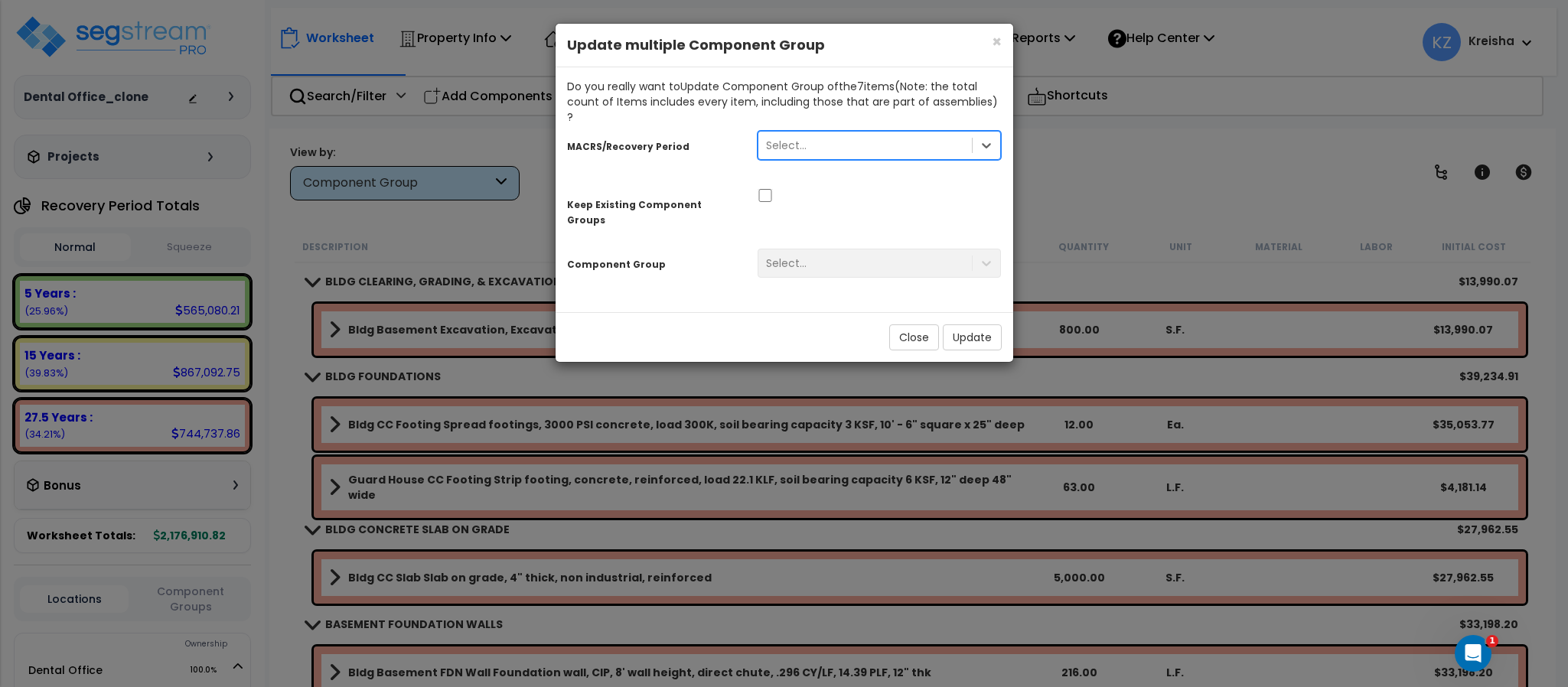
click at [803, 249] on div "Select..." at bounding box center [879, 263] width 267 height 29
click at [996, 43] on span "×" at bounding box center [996, 42] width 10 height 22
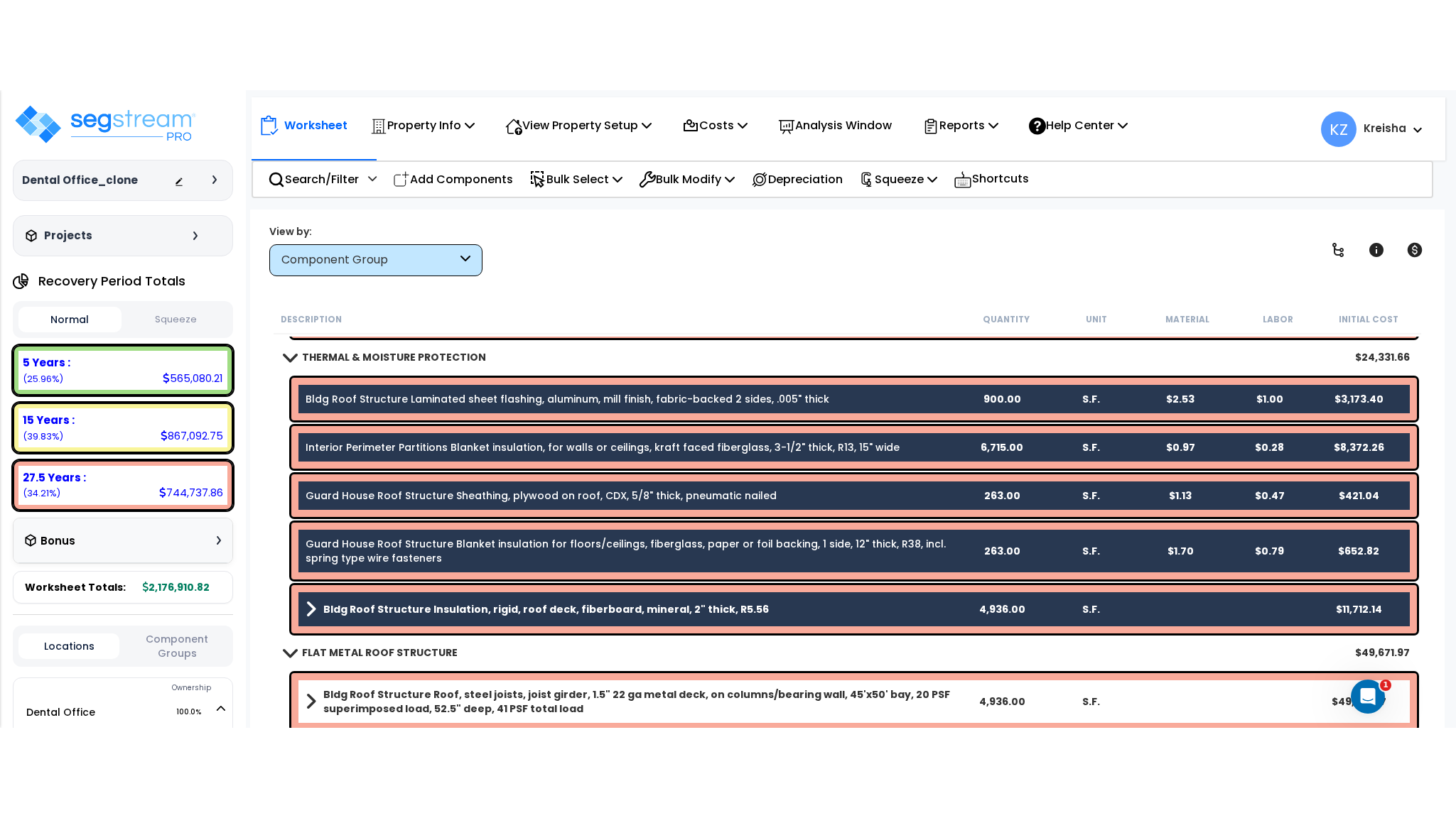
scroll to position [780, 0]
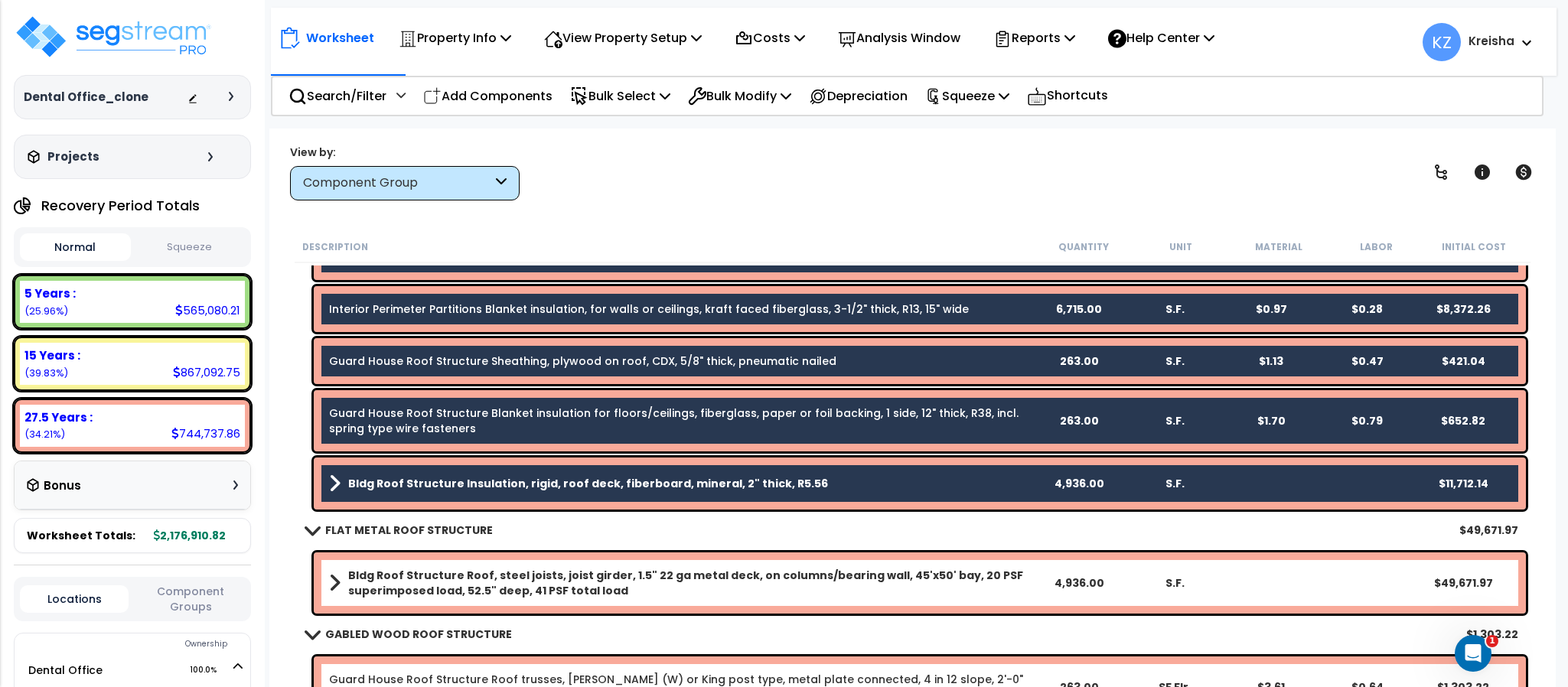
click at [1173, 178] on div "View by: Component Group High to Low (Total Cost)" at bounding box center [912, 172] width 1255 height 56
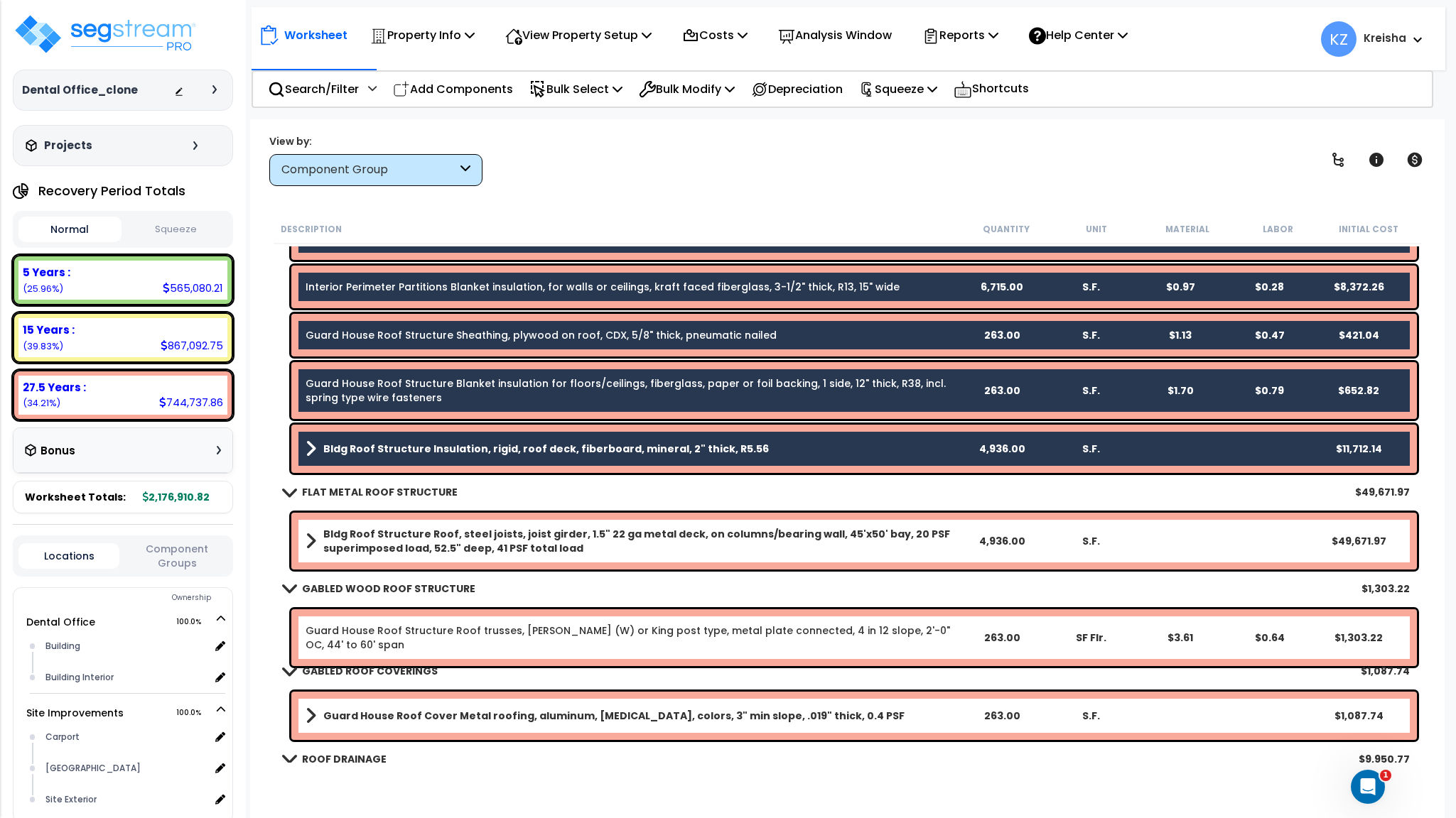
click at [858, 156] on div "View by: Component Group High to Low (Total Cost)" at bounding box center [846, 160] width 1165 height 52
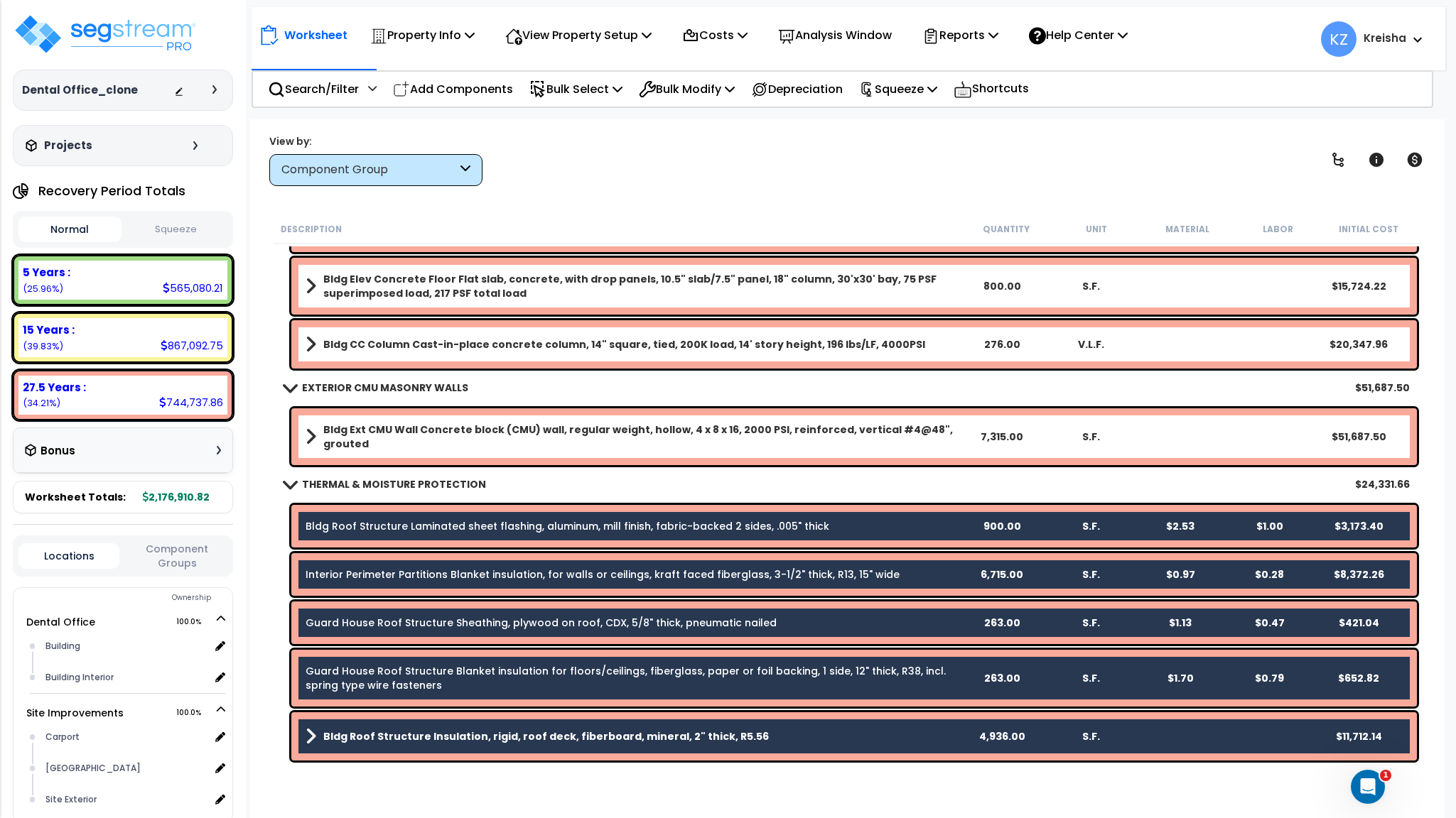
scroll to position [427, 0]
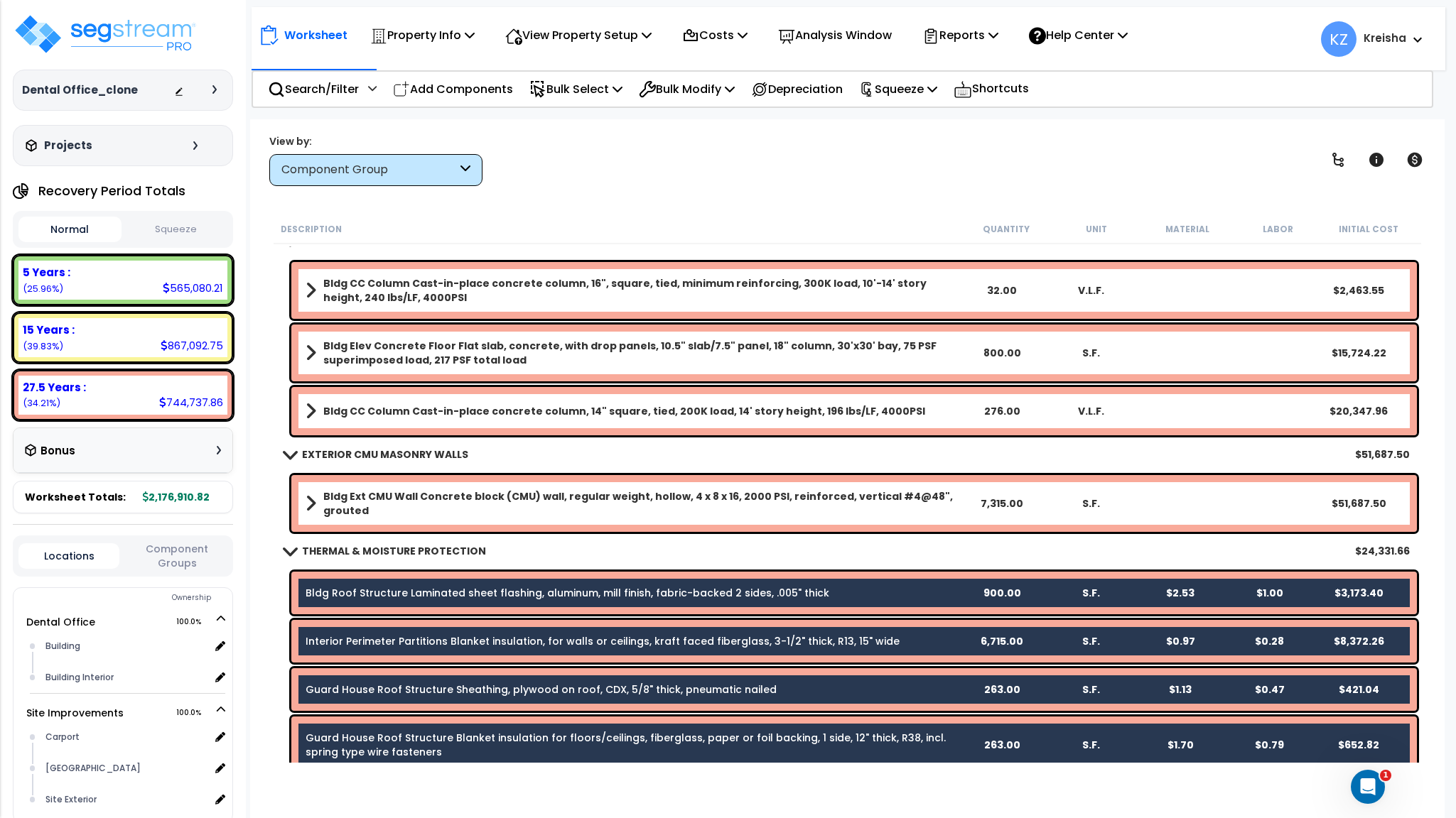
click at [798, 217] on div "Description Quantity Unit Material Labor Initial Cost" at bounding box center [847, 229] width 1147 height 30
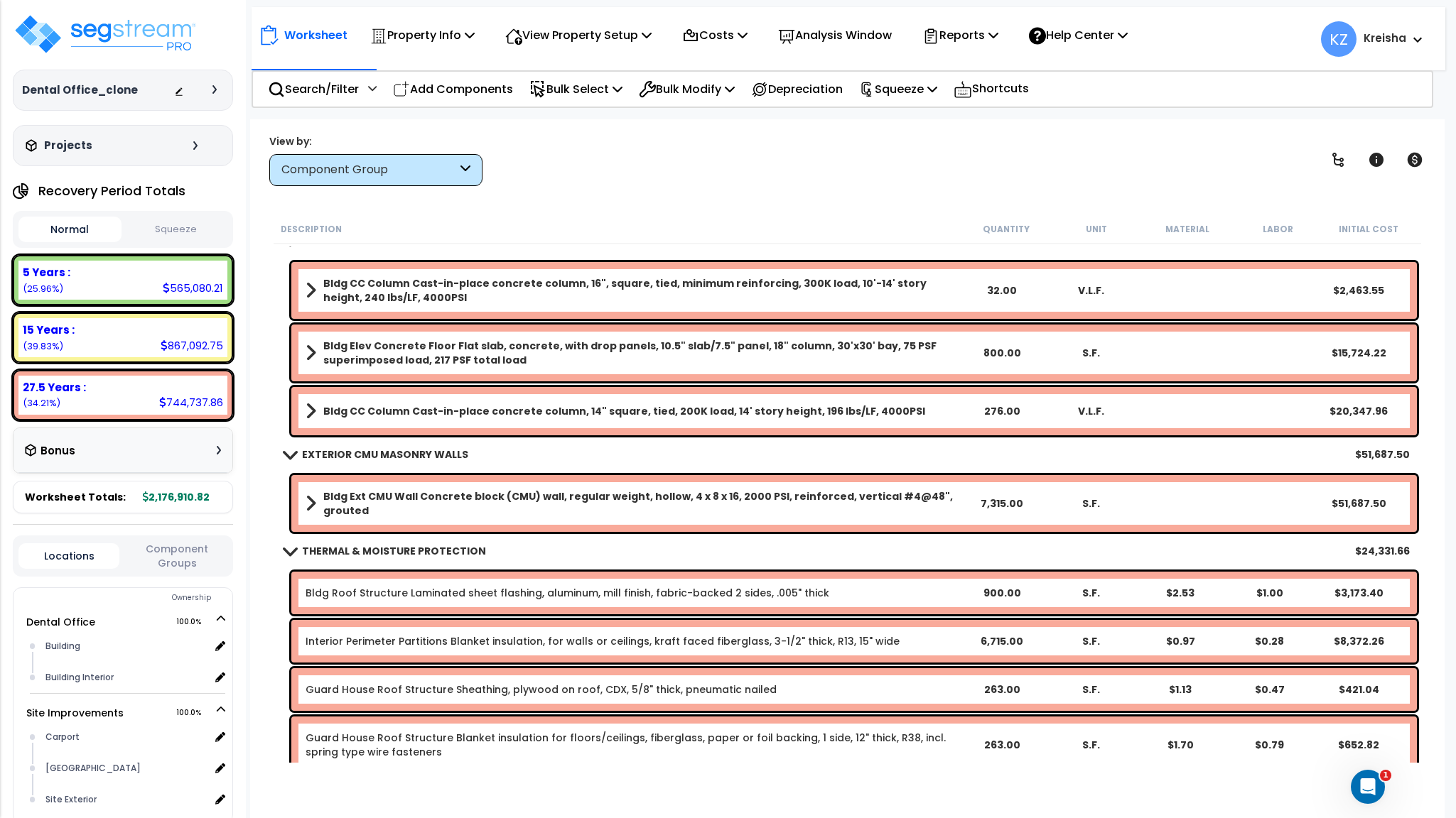
scroll to position [0, 0]
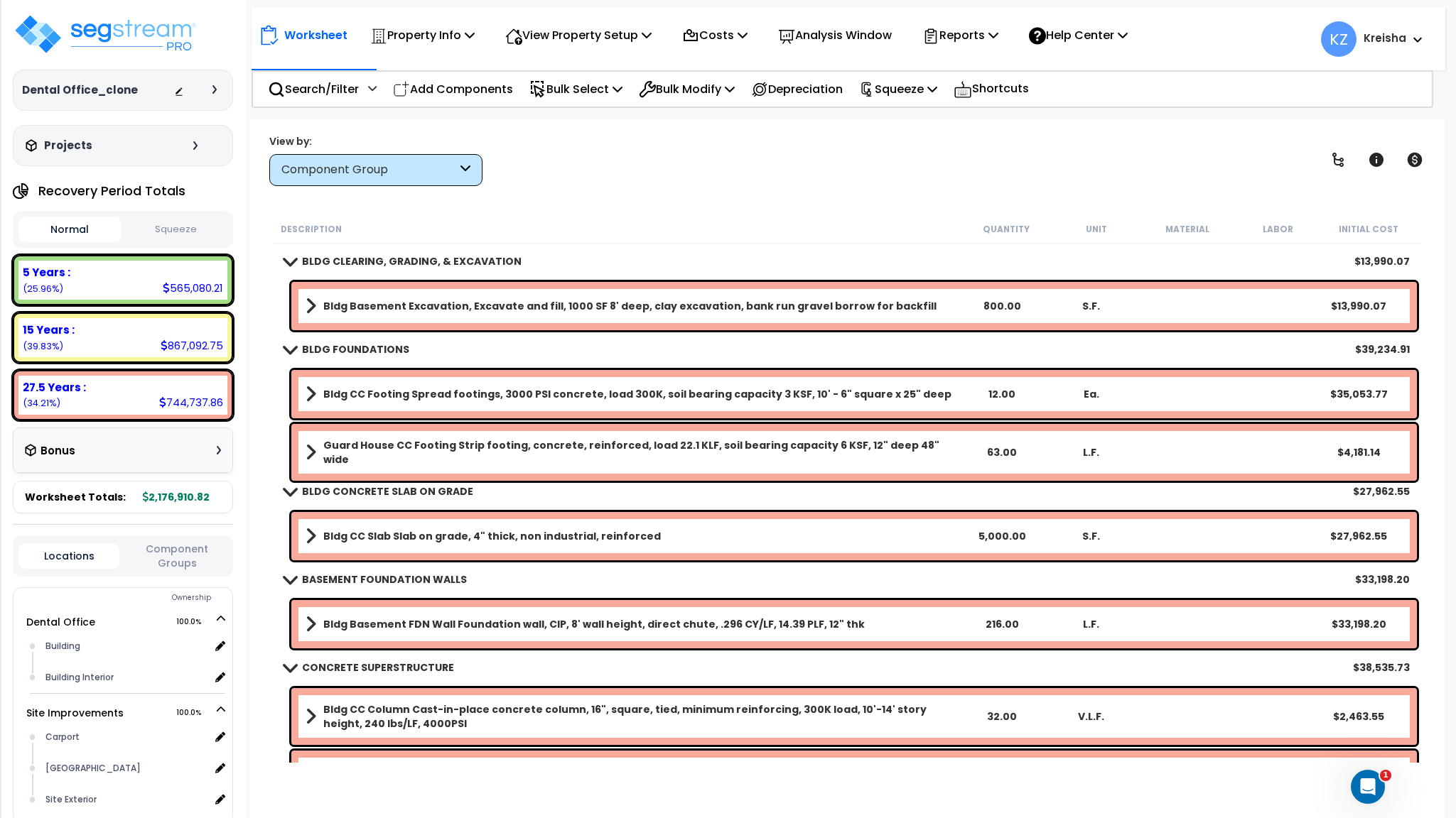
click at [760, 215] on div "Description Quantity Unit Material Labor Initial Cost" at bounding box center [847, 229] width 1147 height 30
click at [694, 204] on div "Worksheet Property Info Property Setup Add Property Unit Template property Clon…" at bounding box center [846, 528] width 1193 height 818
click at [695, 207] on div "Worksheet Property Info Property Setup Add Property Unit Template property Clon…" at bounding box center [846, 528] width 1193 height 818
click at [695, 208] on div "Worksheet Property Info Property Setup Add Property Unit Template property Clon…" at bounding box center [846, 528] width 1193 height 818
click at [612, 90] on p "Bulk Select" at bounding box center [576, 89] width 93 height 19
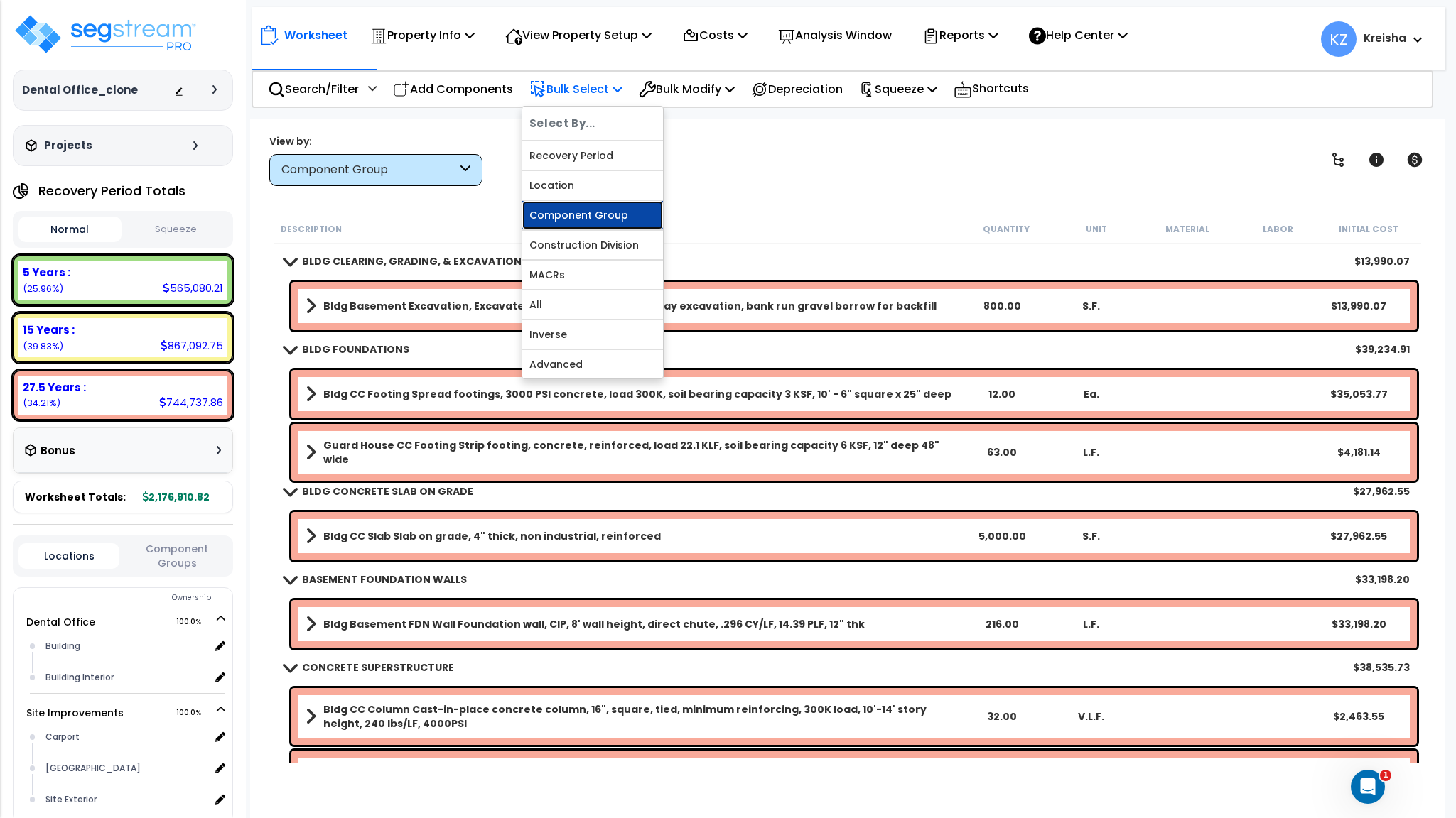
click at [605, 222] on link "Component Group" at bounding box center [592, 215] width 141 height 28
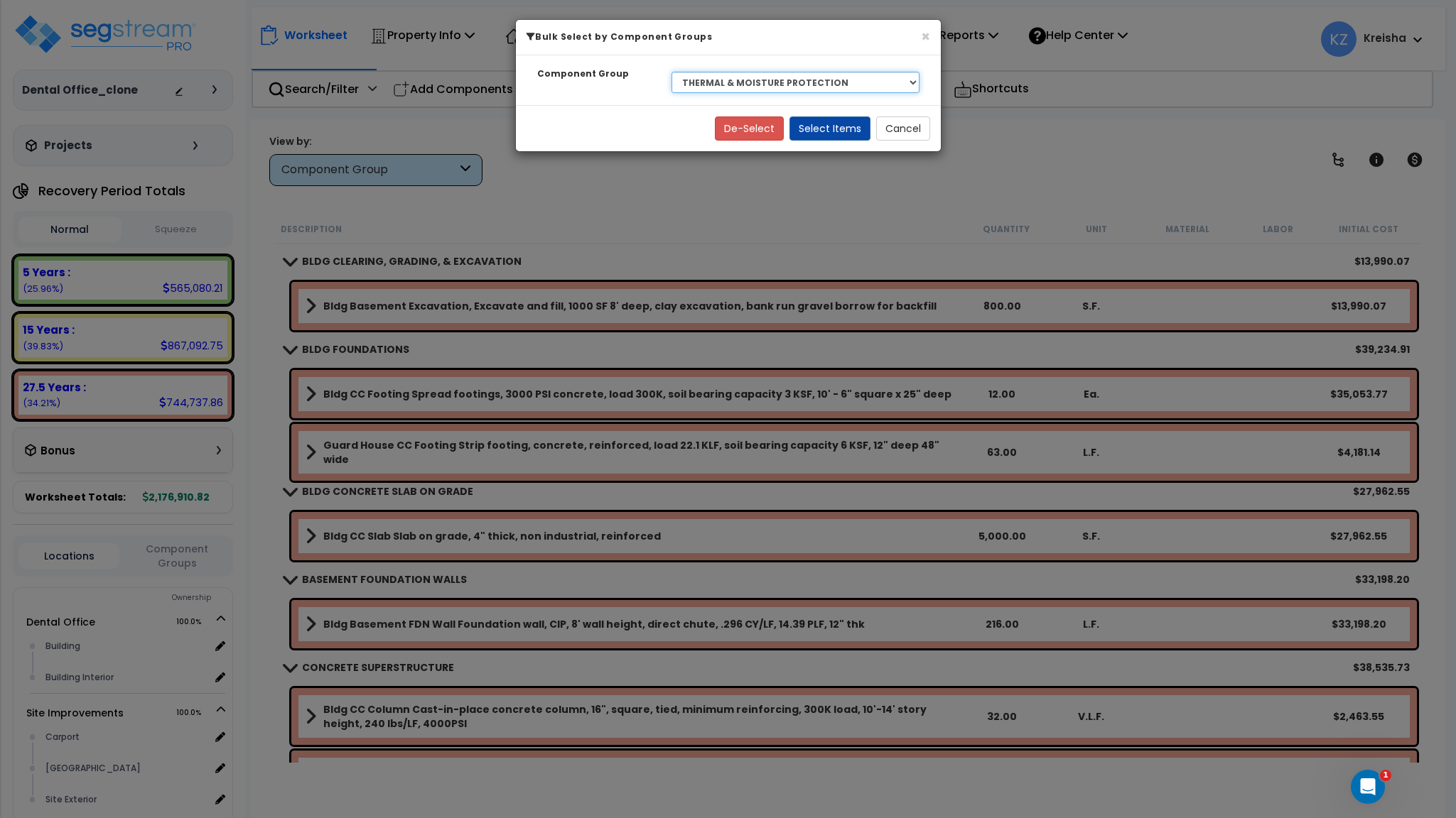
click at [740, 84] on select "Select BLDG CLEARING, GRADING, & EXCAVATION BLDG FOUNDATIONS BLDG CONCRETE SLAB…" at bounding box center [795, 82] width 248 height 21
click at [816, 118] on button "Select Items" at bounding box center [829, 129] width 81 height 24
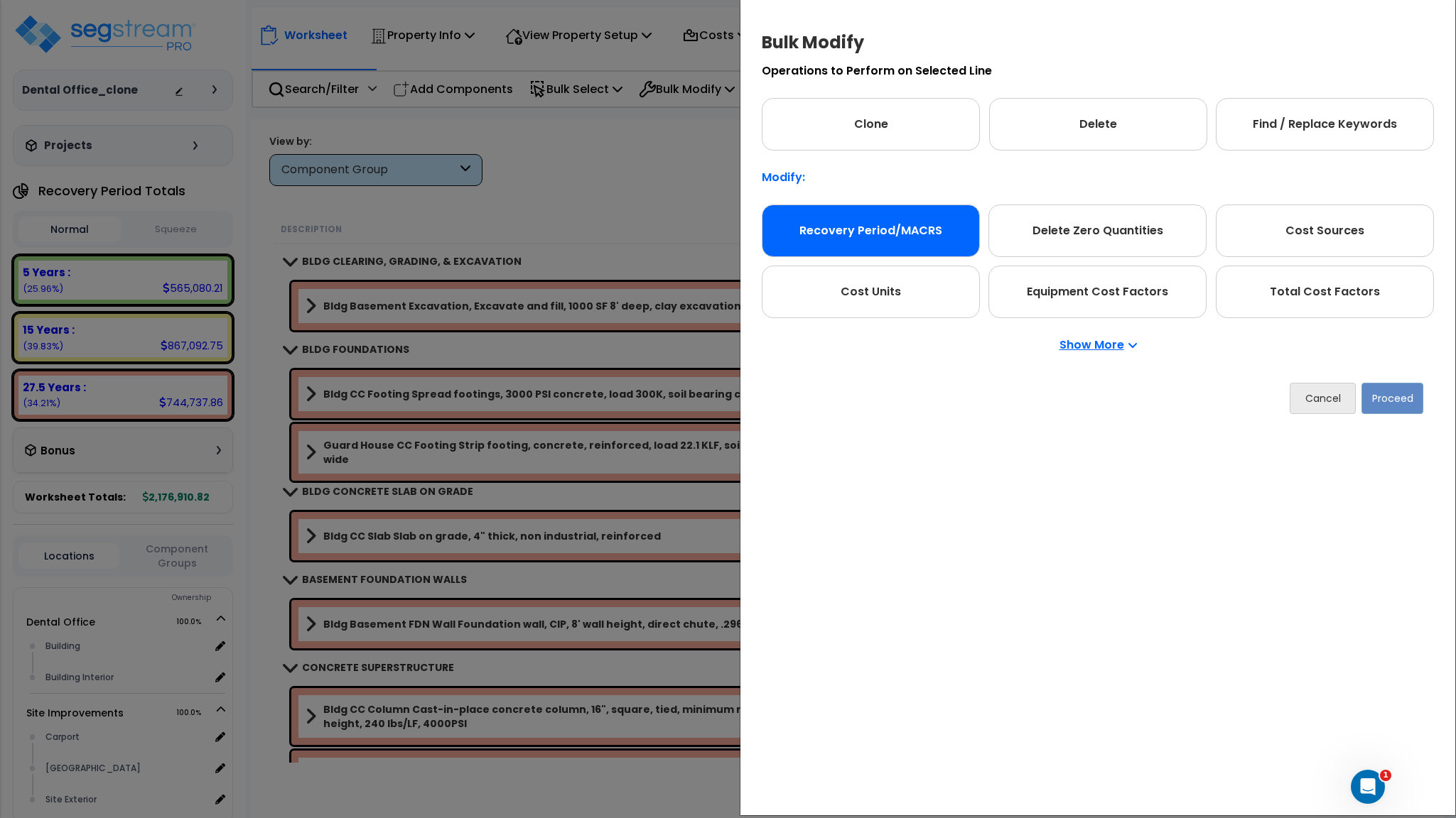
click at [842, 227] on div "Recovery Period/MACRS" at bounding box center [871, 230] width 218 height 52
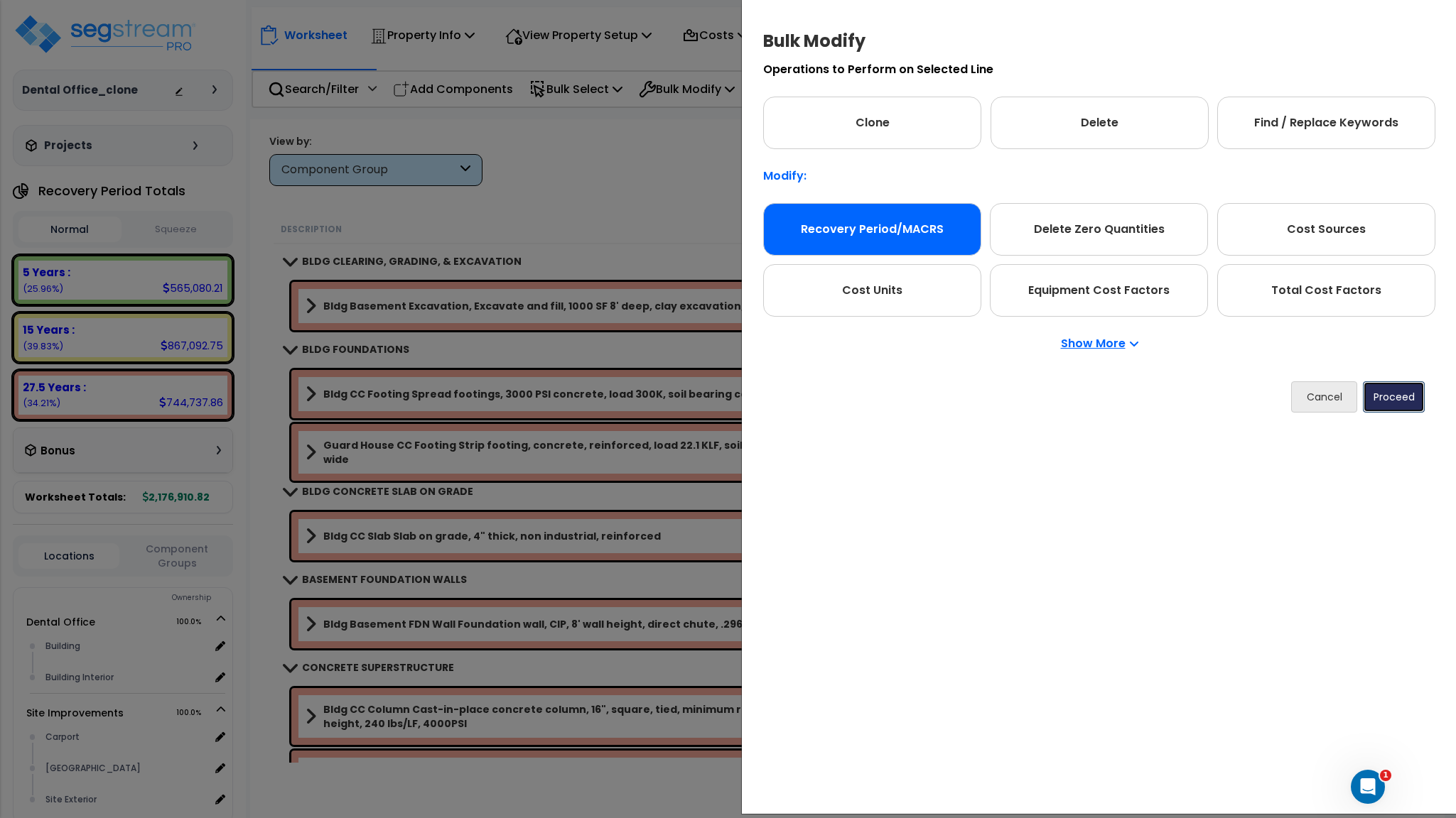
click at [1398, 397] on button "Proceed" at bounding box center [1393, 397] width 62 height 31
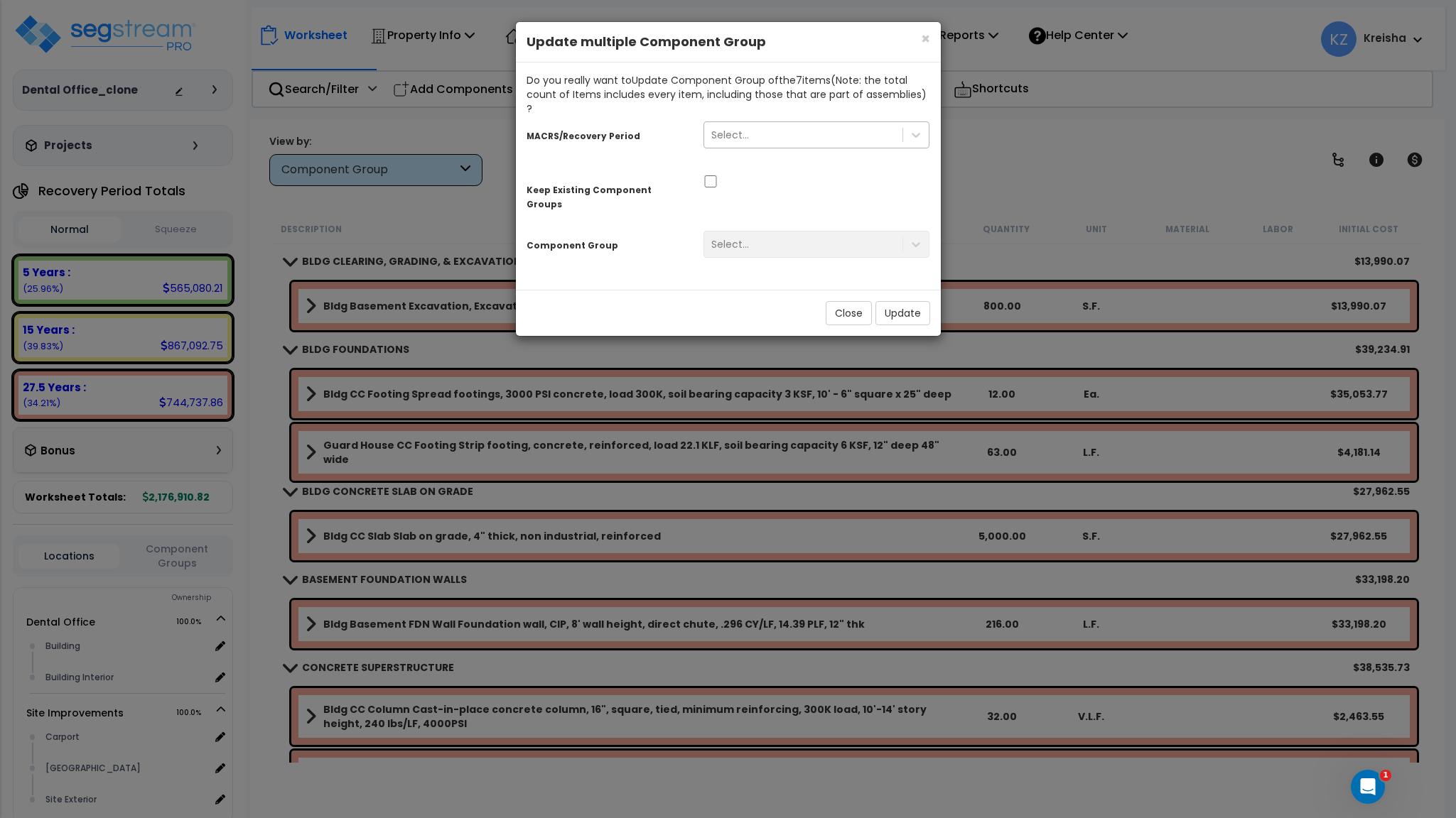
click at [835, 124] on div "Select..." at bounding box center [804, 135] width 199 height 22
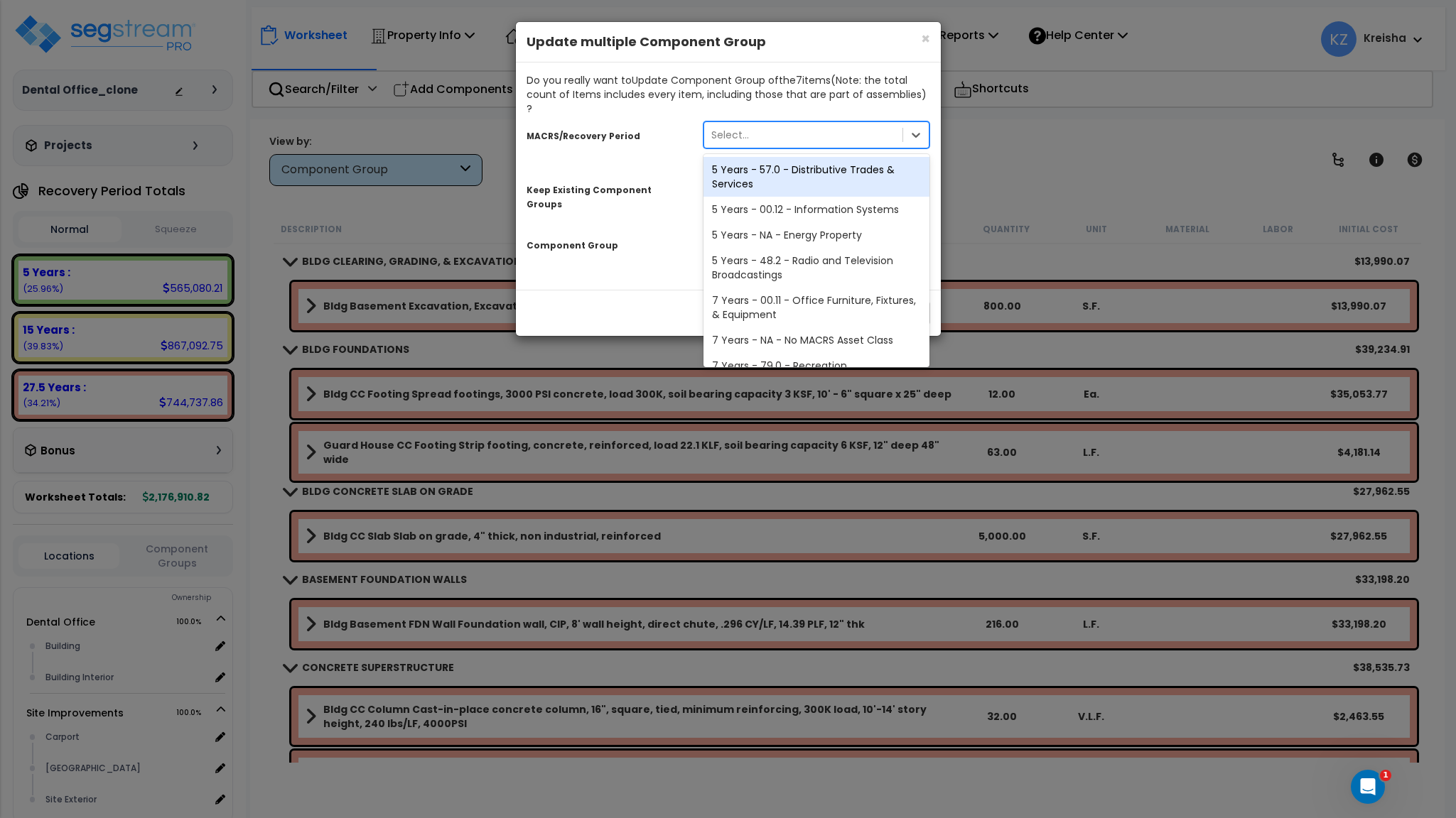
click at [835, 124] on div "Select..." at bounding box center [804, 135] width 199 height 22
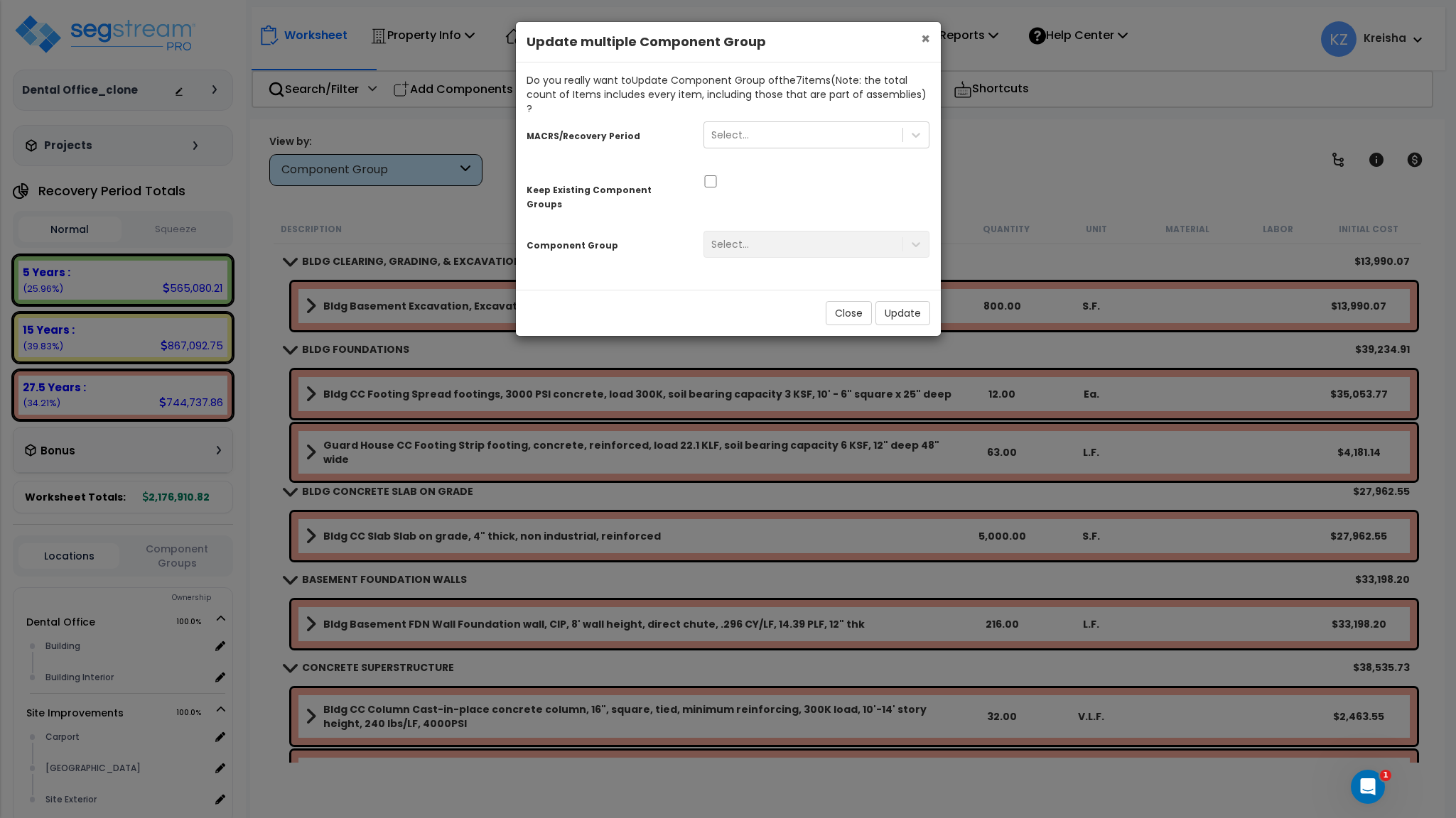
click at [923, 43] on span "×" at bounding box center [925, 39] width 9 height 21
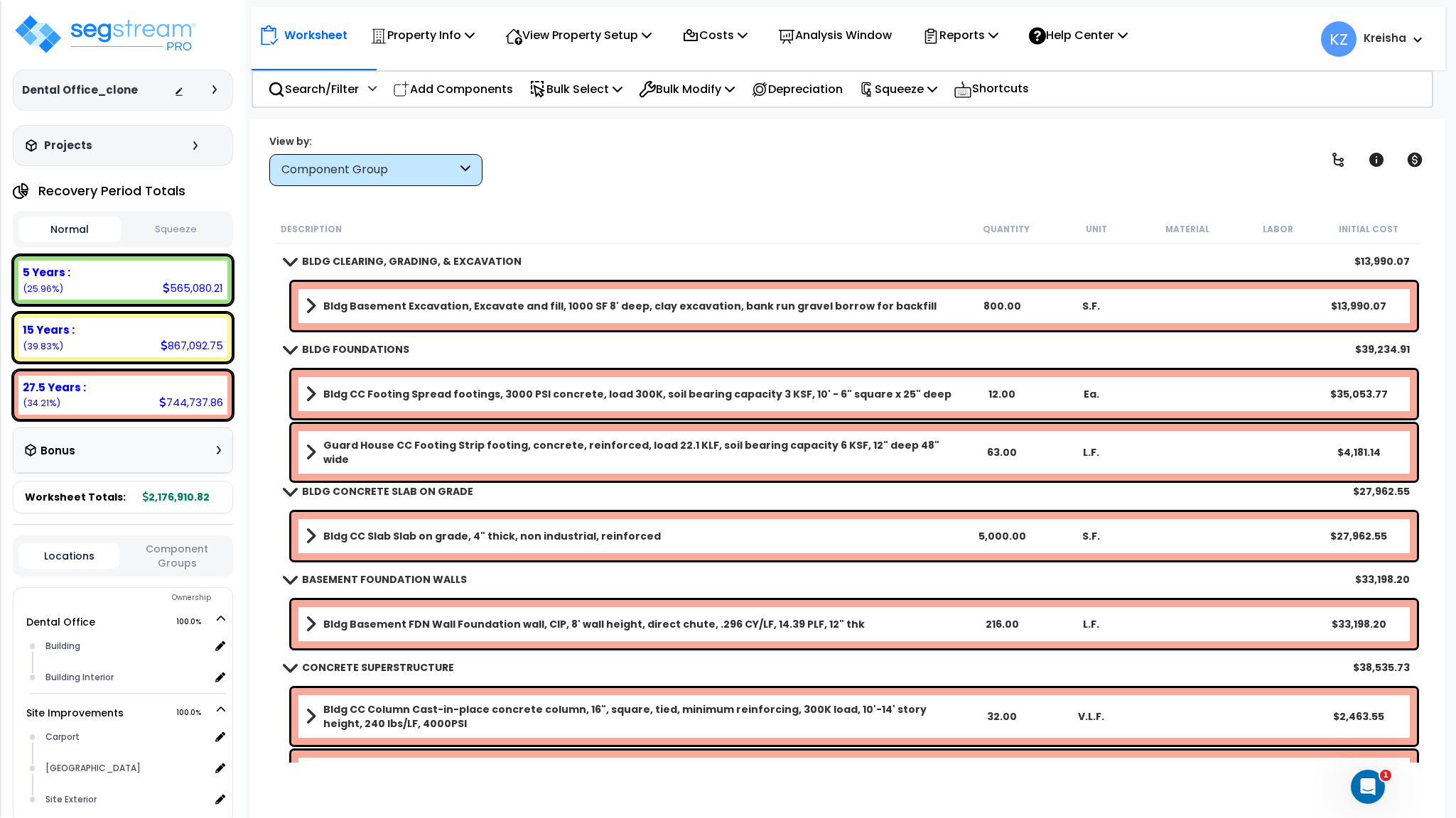
click at [855, 152] on div "View by: Component Group High to Low (Total Cost)" at bounding box center [846, 160] width 1165 height 52
click at [674, 190] on div "Worksheet Property Info Property Setup Add Property Unit Template property Clon…" at bounding box center [846, 528] width 1193 height 818
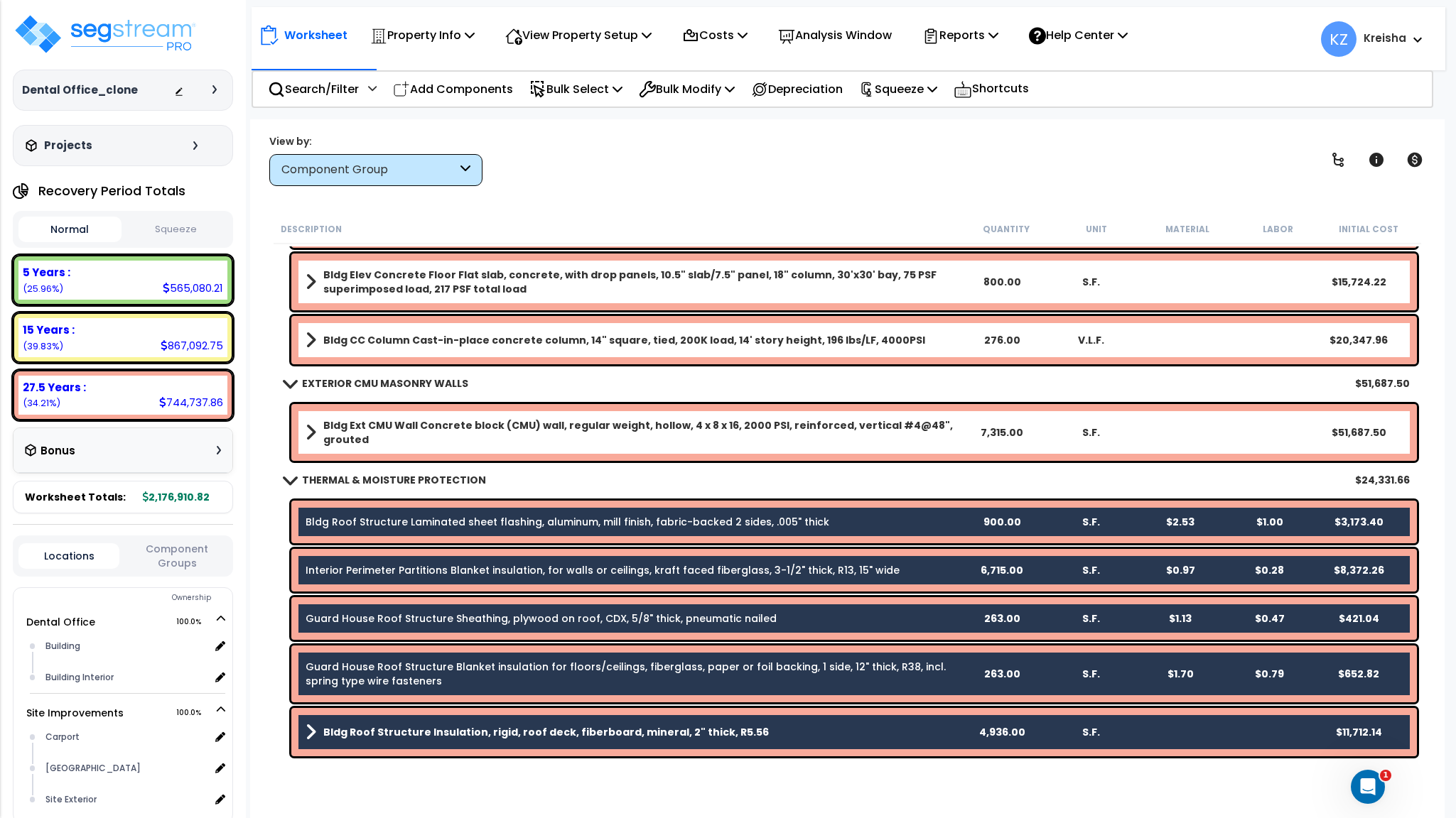
scroll to position [639, 0]
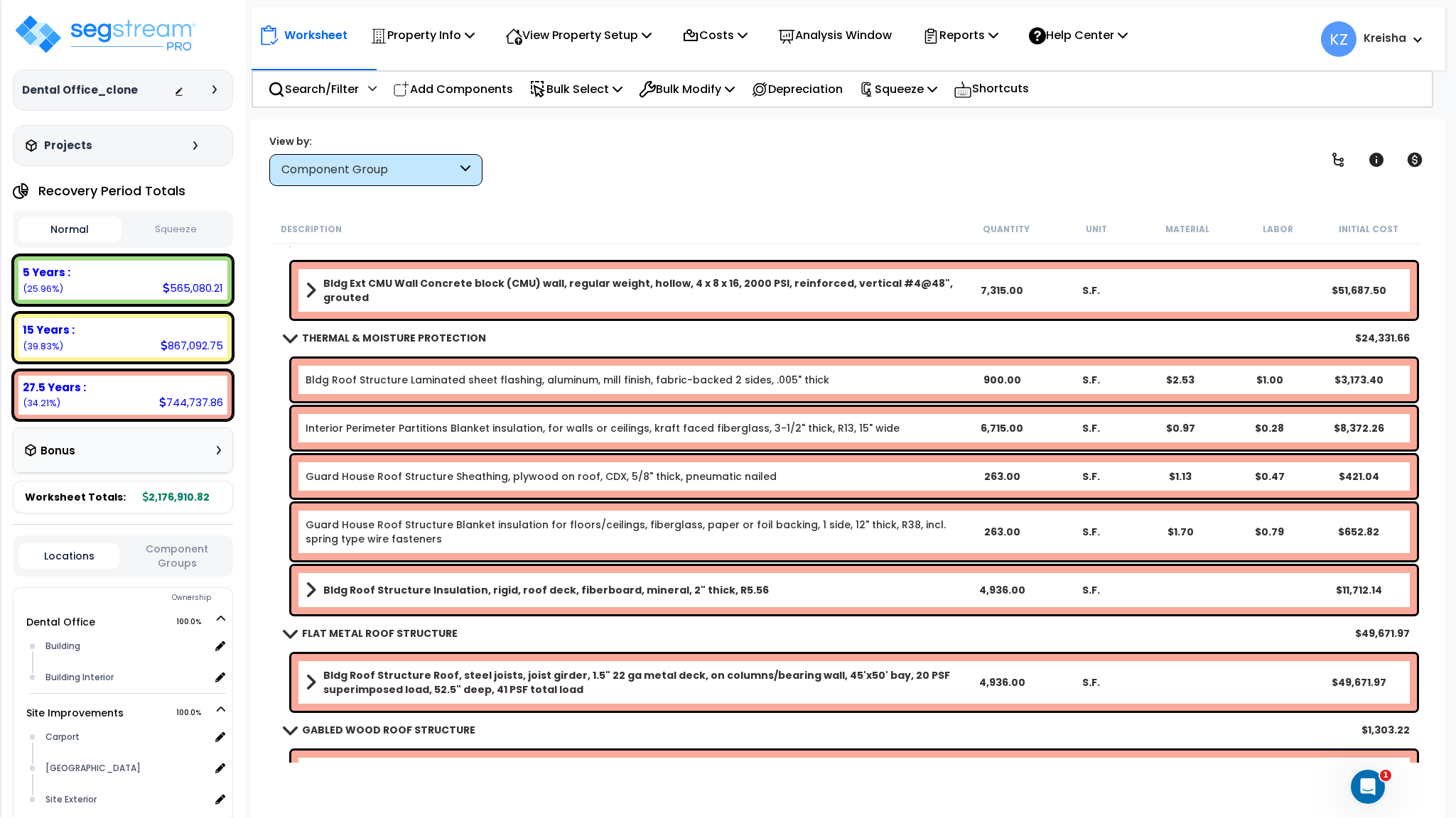
click at [670, 216] on div "Description Quantity Unit Material Labor Initial Cost" at bounding box center [847, 229] width 1147 height 30
click at [686, 173] on div "View by: Component Group High to Low (Total Cost)" at bounding box center [846, 160] width 1165 height 52
click at [585, 83] on p "Bulk Select" at bounding box center [576, 89] width 93 height 19
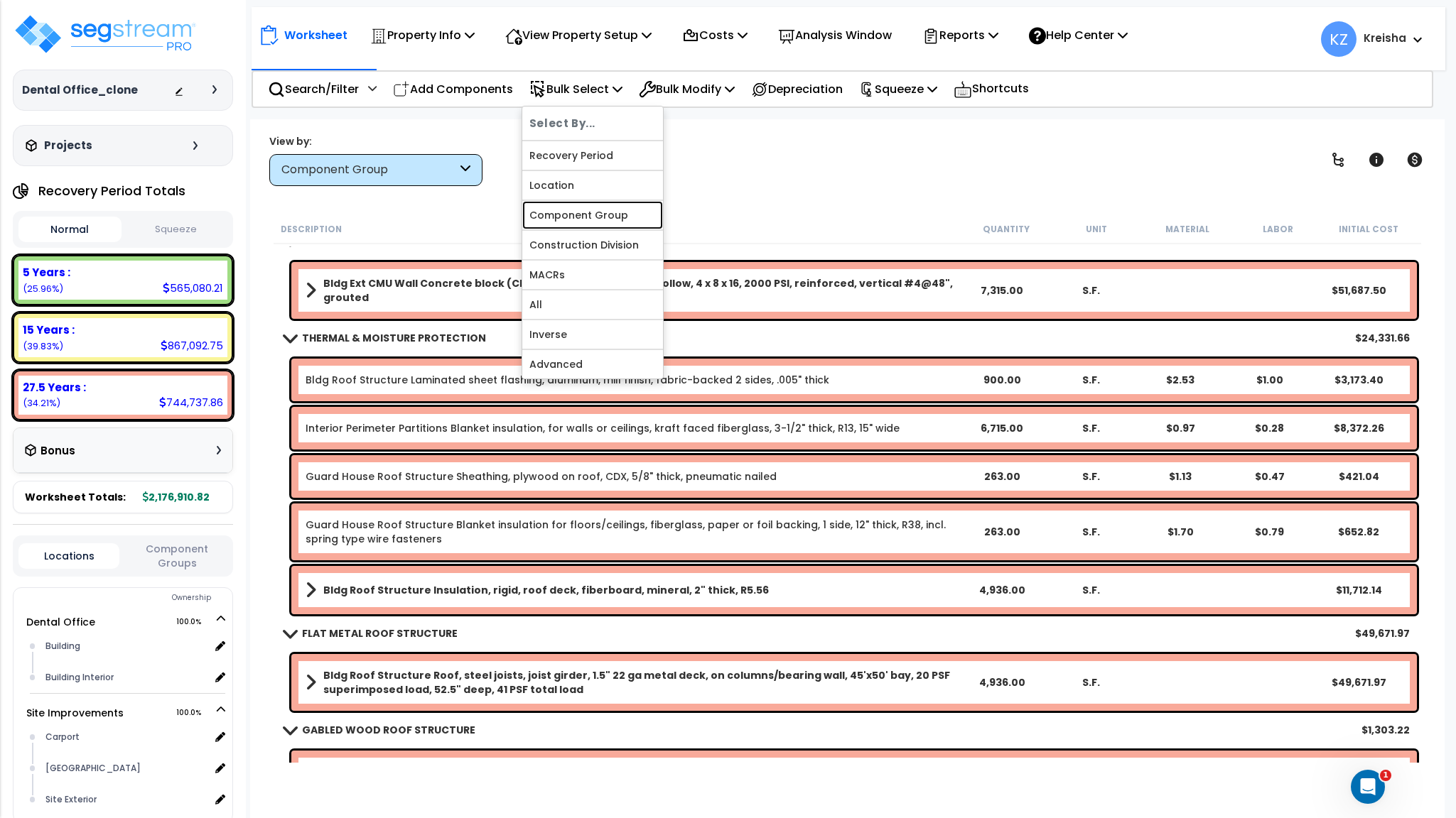
click at [585, 218] on link "Component Group" at bounding box center [592, 215] width 141 height 28
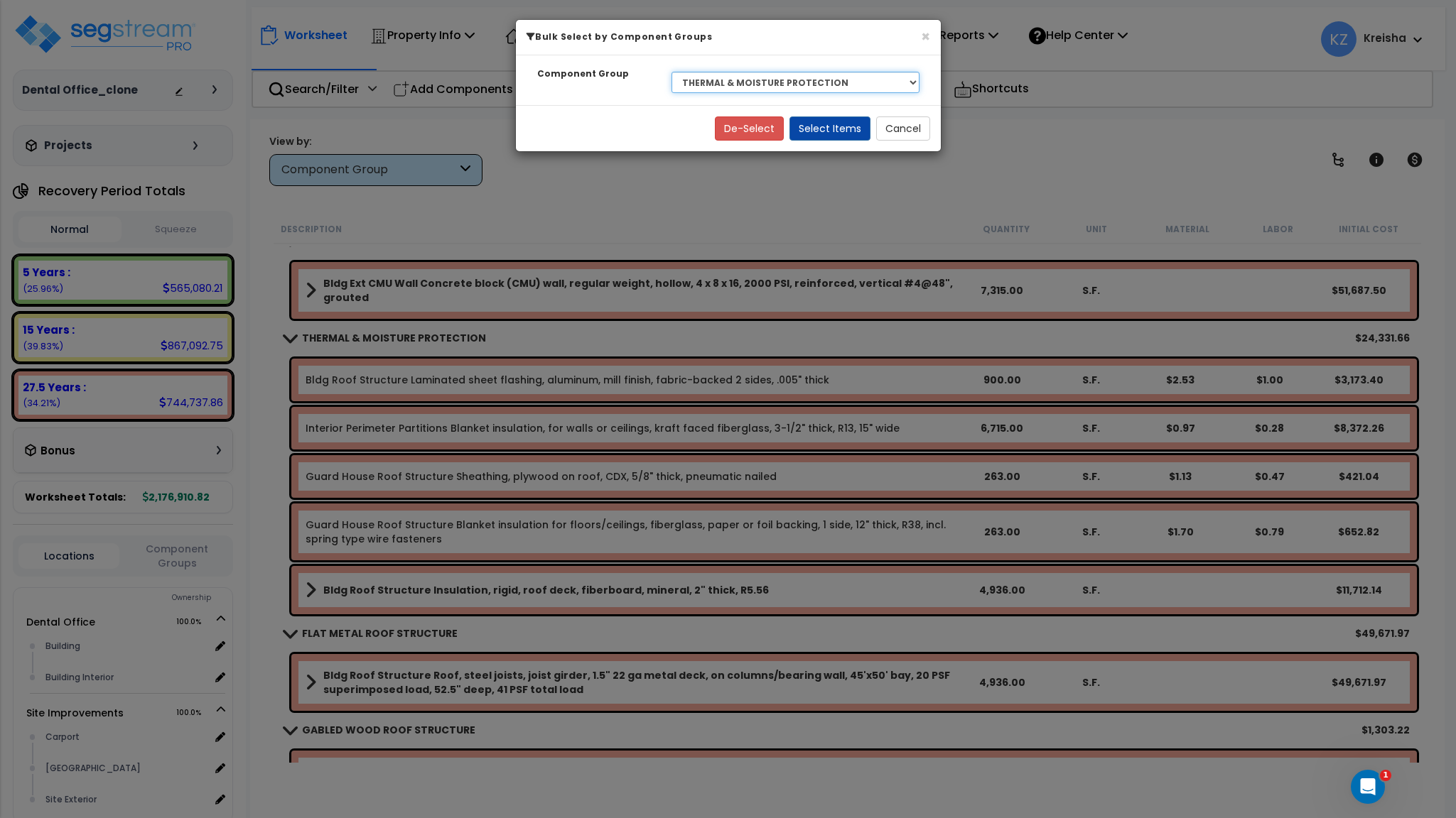
click at [851, 80] on select "Select BLDG CLEARING, GRADING, & EXCAVATION BLDG FOUNDATIONS BLDG CONCRETE SLAB…" at bounding box center [795, 82] width 248 height 21
click at [852, 79] on select "Select BLDG CLEARING, GRADING, & EXCAVATION BLDG FOUNDATIONS BLDG CONCRETE SLAB…" at bounding box center [795, 82] width 248 height 21
click at [904, 80] on select "Select BLDG CLEARING, GRADING, & EXCAVATION BLDG FOUNDATIONS BLDG CONCRETE SLAB…" at bounding box center [795, 82] width 248 height 21
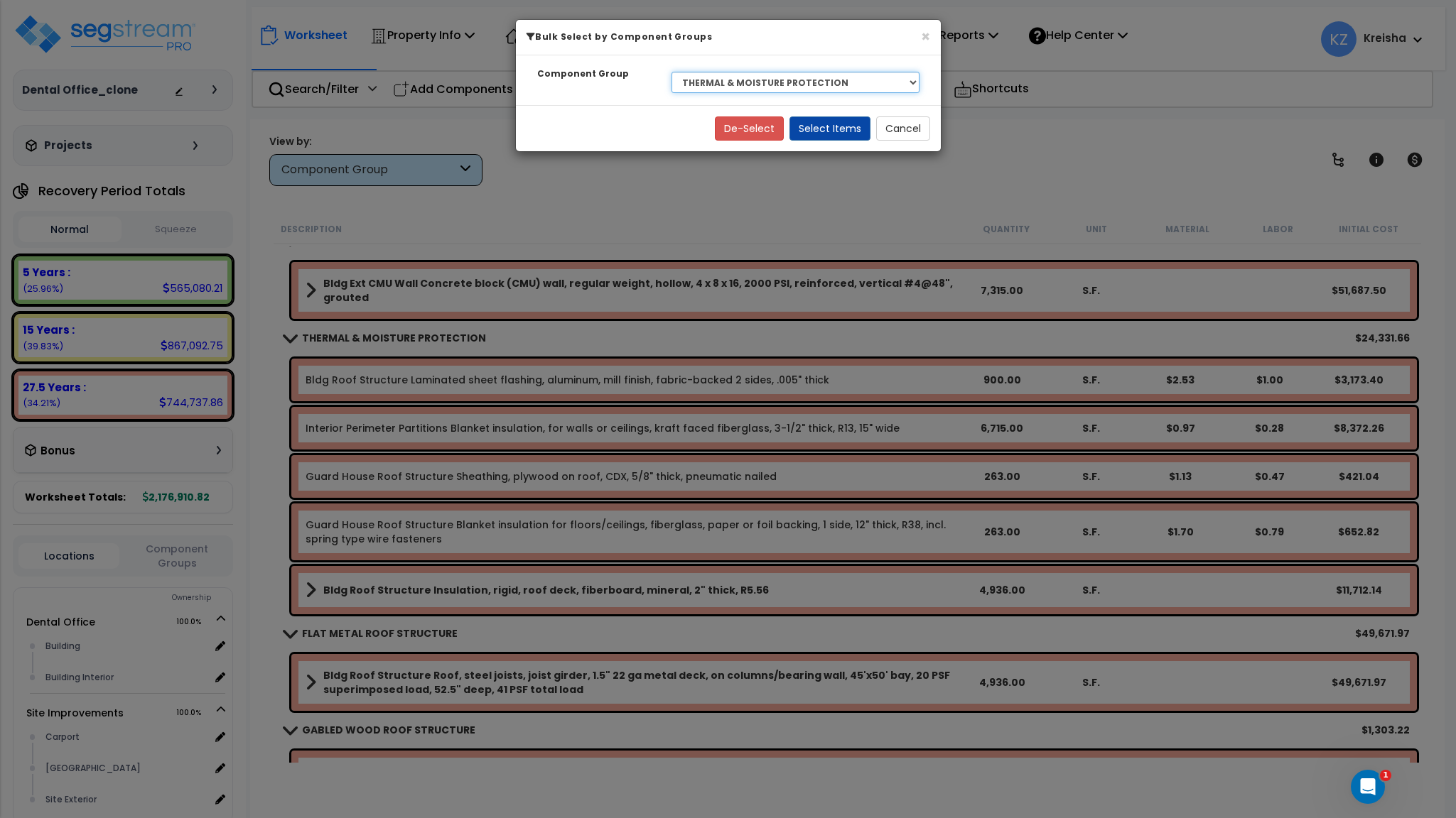
click at [671, 72] on select "Select BLDG CLEARING, GRADING, & EXCAVATION BLDG FOUNDATIONS BLDG CONCRETE SLAB…" at bounding box center [795, 82] width 248 height 21
click at [829, 128] on button "Select Items" at bounding box center [829, 129] width 81 height 24
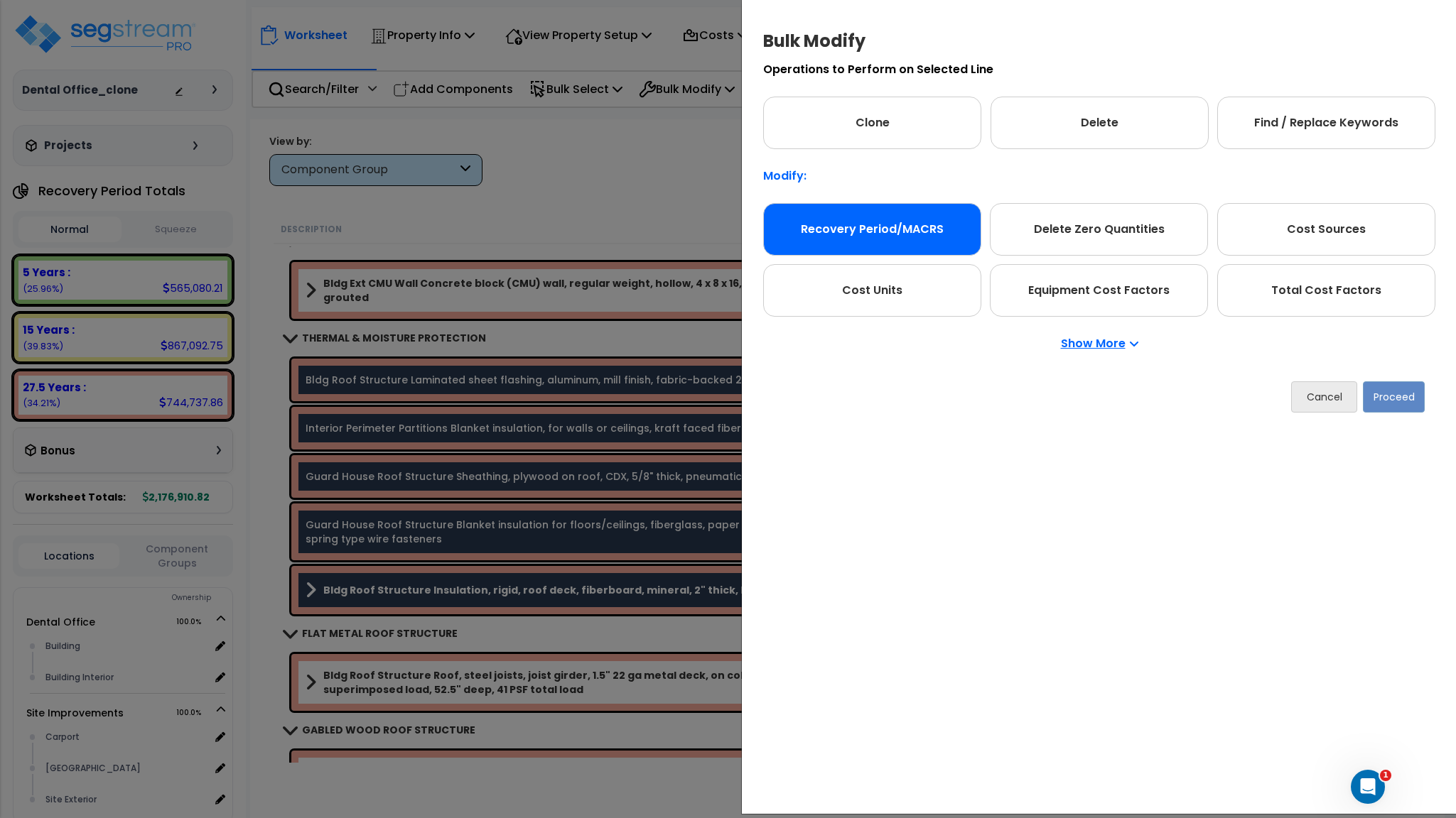
click at [864, 237] on div "Recovery Period/MACRS" at bounding box center [872, 229] width 218 height 52
click at [1396, 401] on button "Proceed" at bounding box center [1393, 397] width 62 height 31
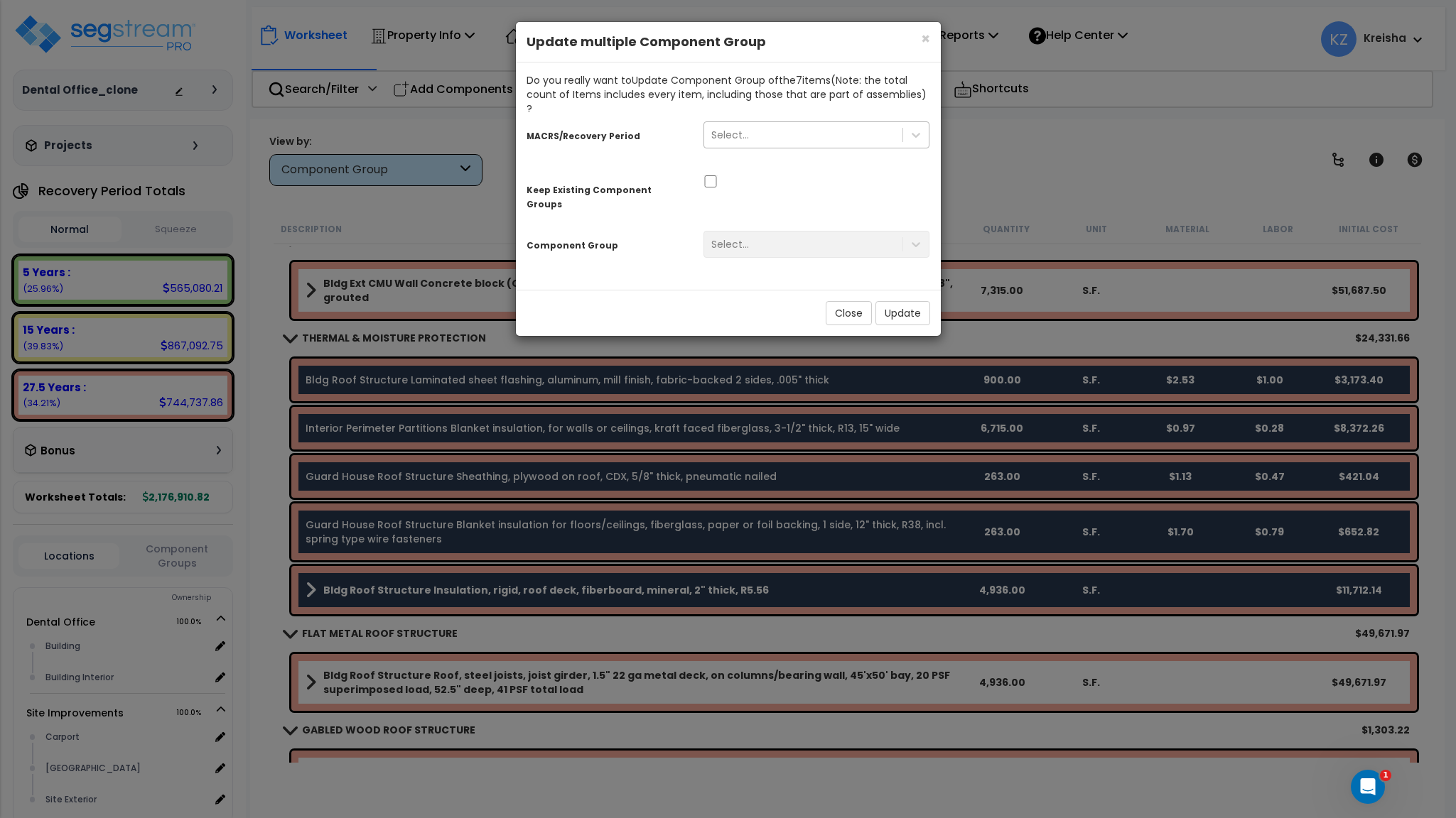
click at [832, 126] on div "Select..." at bounding box center [804, 135] width 199 height 22
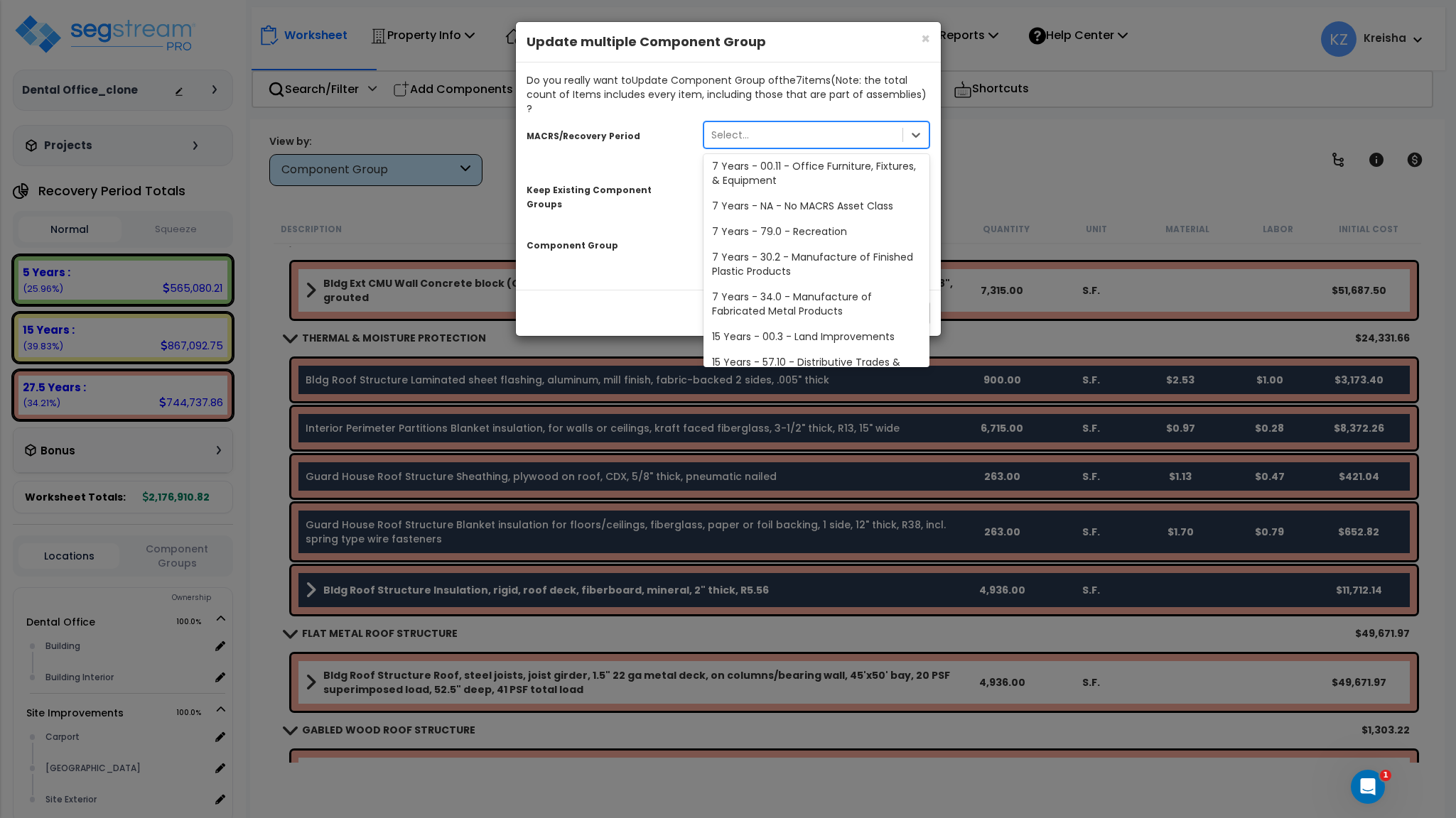
scroll to position [252, 0]
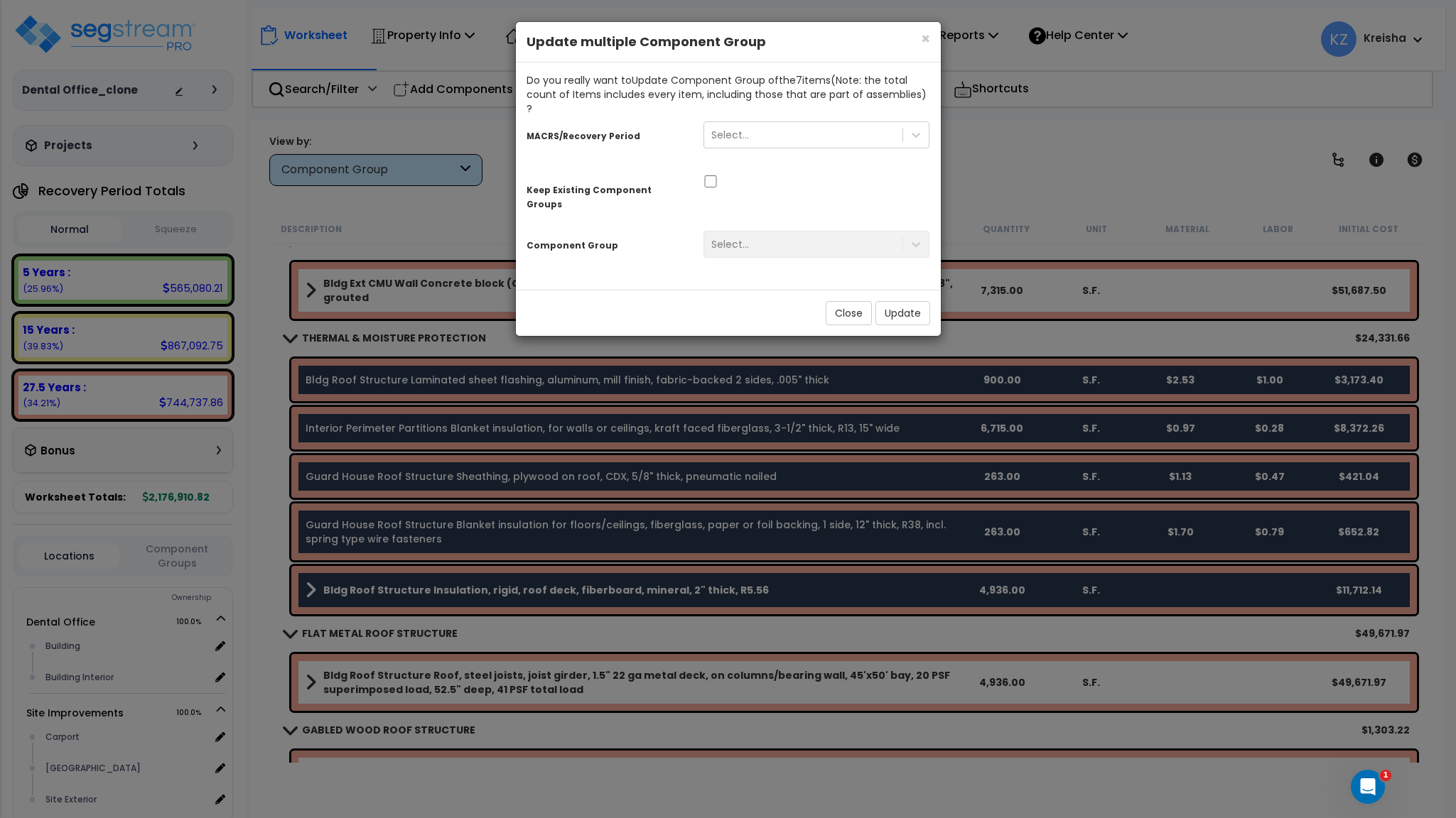
click at [636, 130] on div "MACRS/Recovery Period" at bounding box center [604, 134] width 177 height 25
click at [640, 185] on small "Keep Existing Component Groups" at bounding box center [589, 197] width 125 height 26
click at [711, 175] on input "checkbox" at bounding box center [710, 181] width 15 height 12
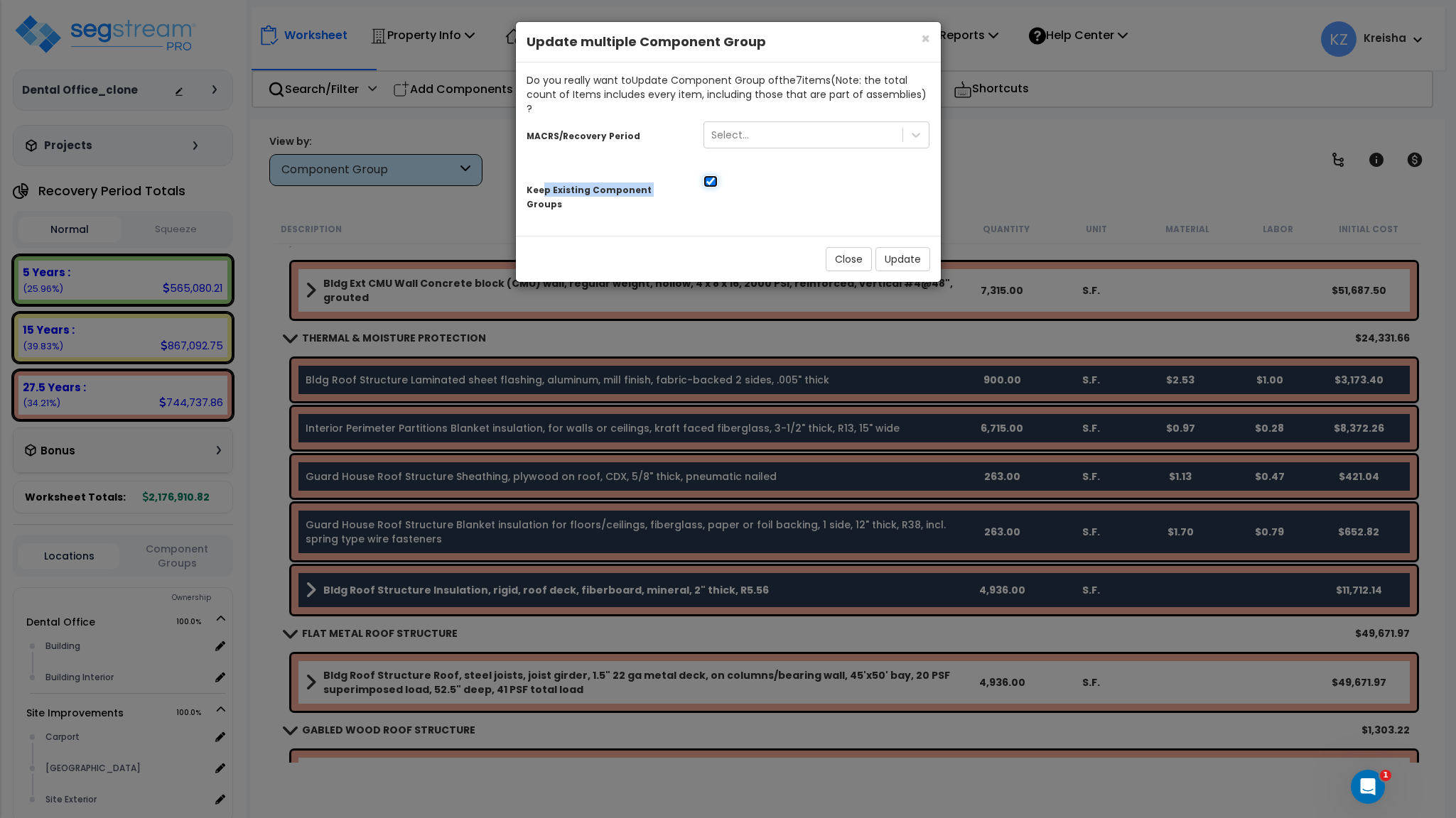
click at [712, 175] on input "checkbox" at bounding box center [710, 181] width 15 height 12
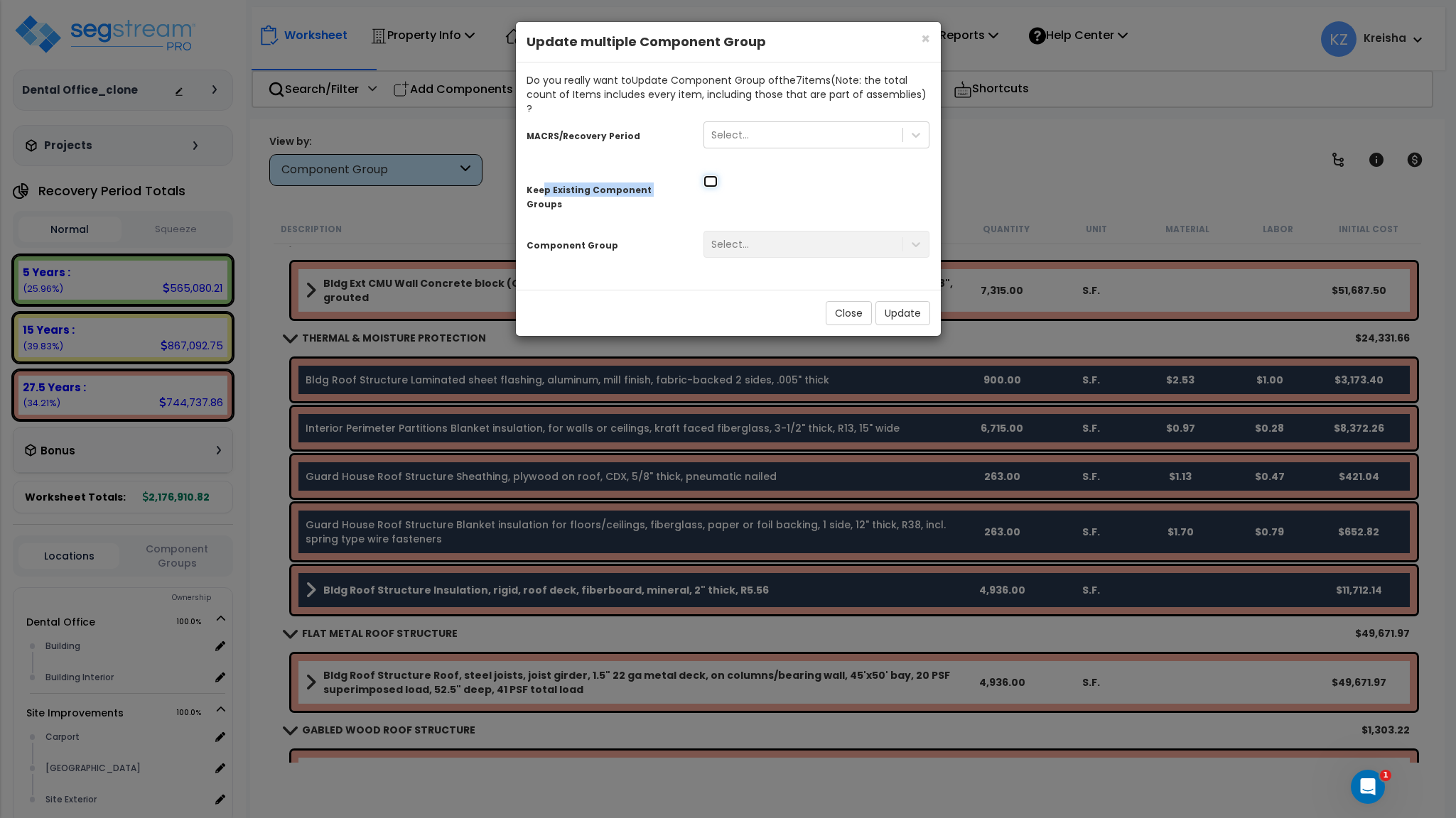
click at [712, 175] on input "checkbox" at bounding box center [710, 181] width 15 height 12
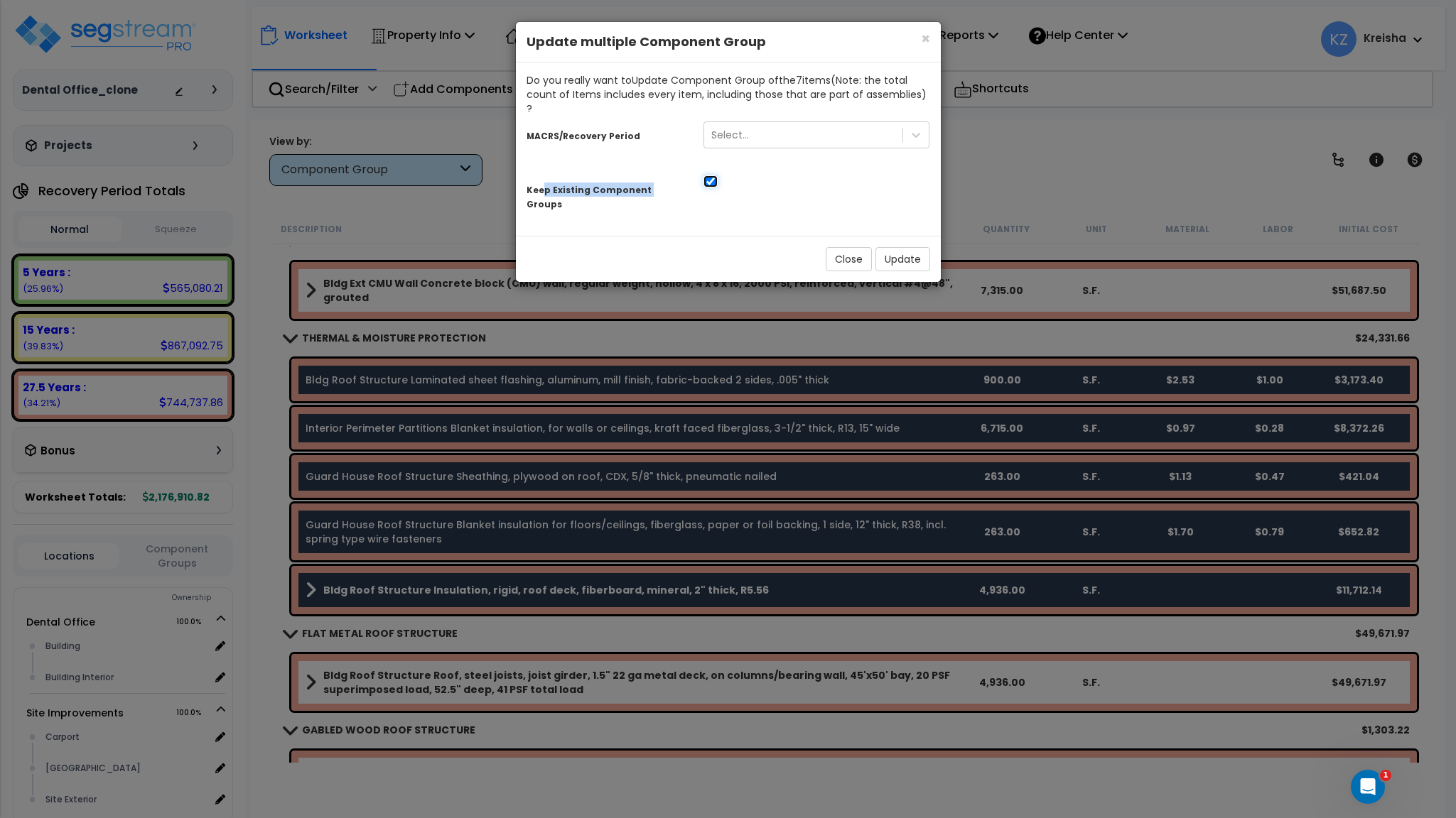
click at [712, 175] on input "checkbox" at bounding box center [710, 181] width 15 height 12
checkbox input "false"
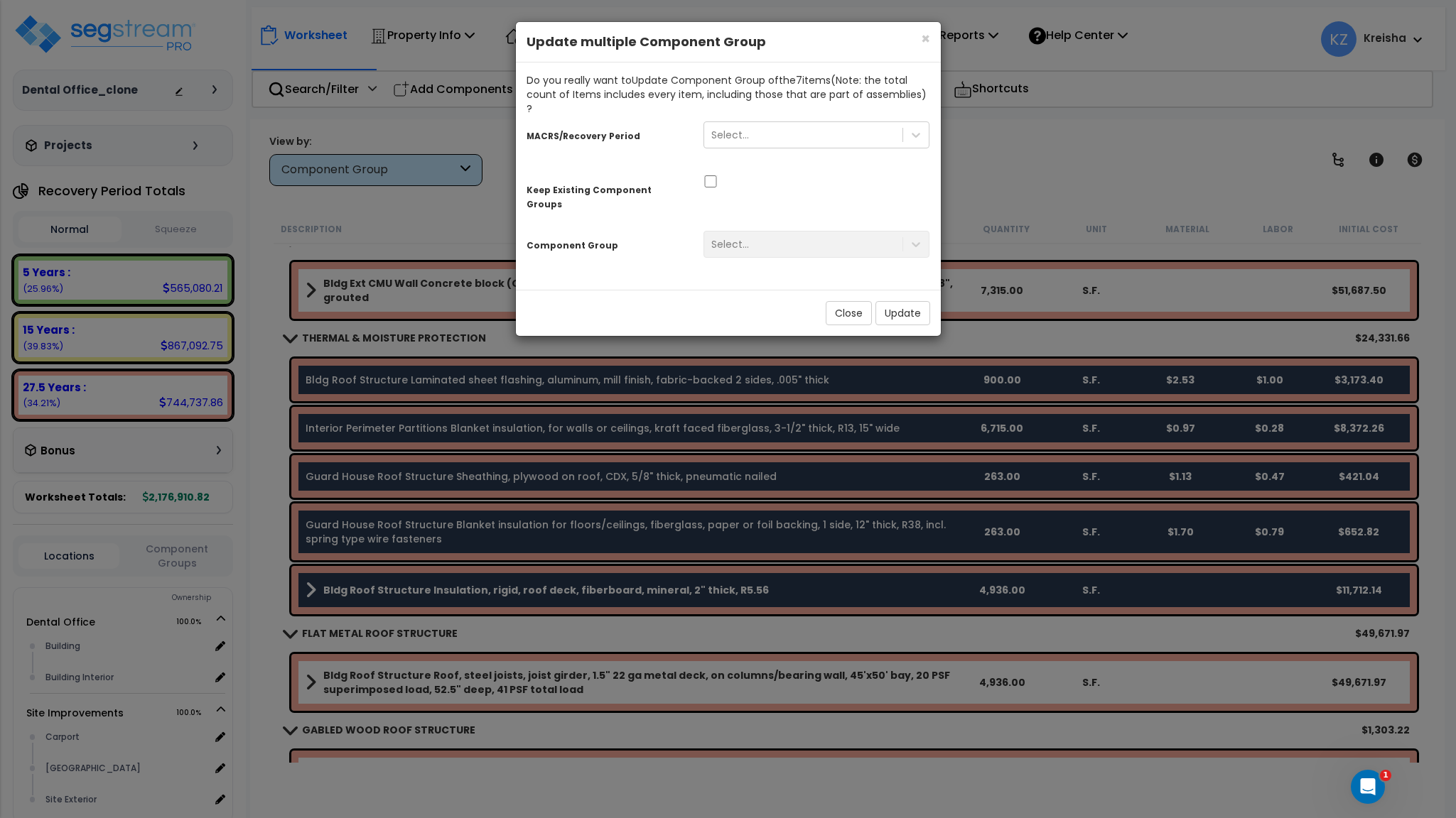
click at [731, 231] on div "Select..." at bounding box center [816, 244] width 248 height 27
click at [742, 178] on div "Keep Existing Component Groups" at bounding box center [728, 192] width 425 height 45
click at [779, 175] on div "Keep Existing Component Groups" at bounding box center [728, 192] width 425 height 45
click at [791, 124] on div "Select..." at bounding box center [804, 135] width 199 height 22
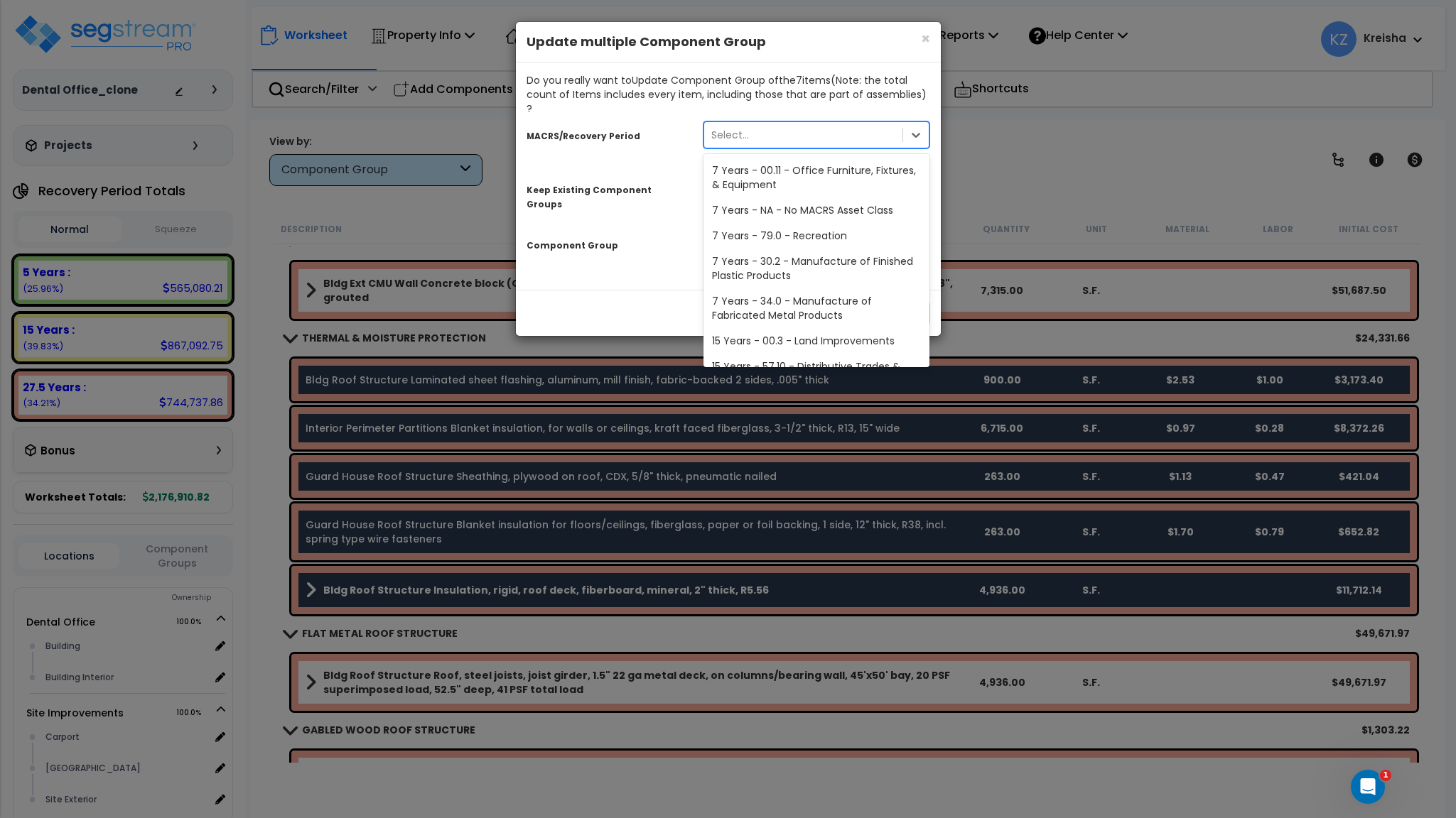
scroll to position [0, 0]
click at [623, 148] on div "MACRS/Recovery Period option 5 Years - 57.0 - Distributive Trades & Services fo…" at bounding box center [728, 192] width 403 height 153
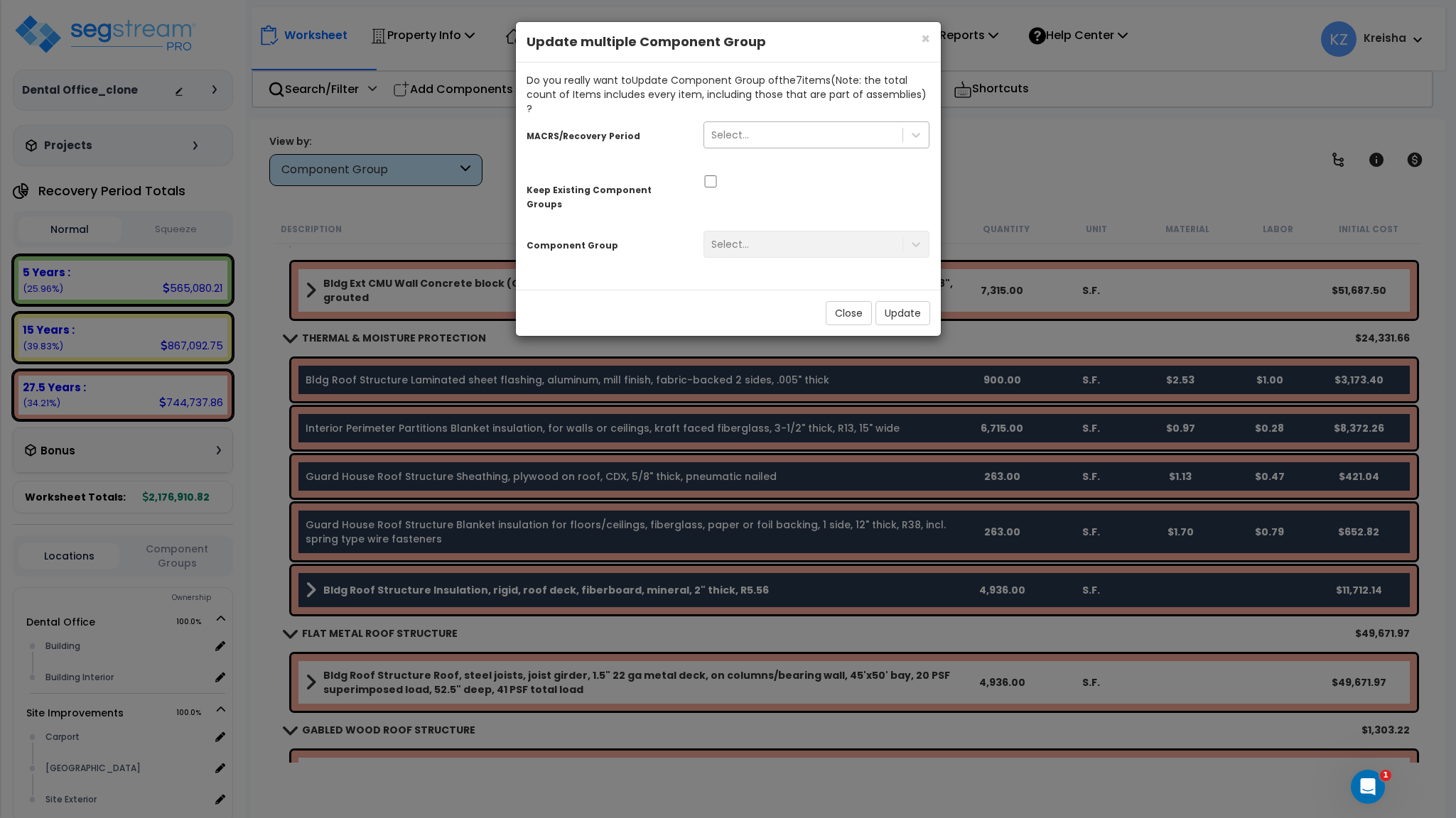
click at [755, 124] on div "Select..." at bounding box center [804, 135] width 199 height 22
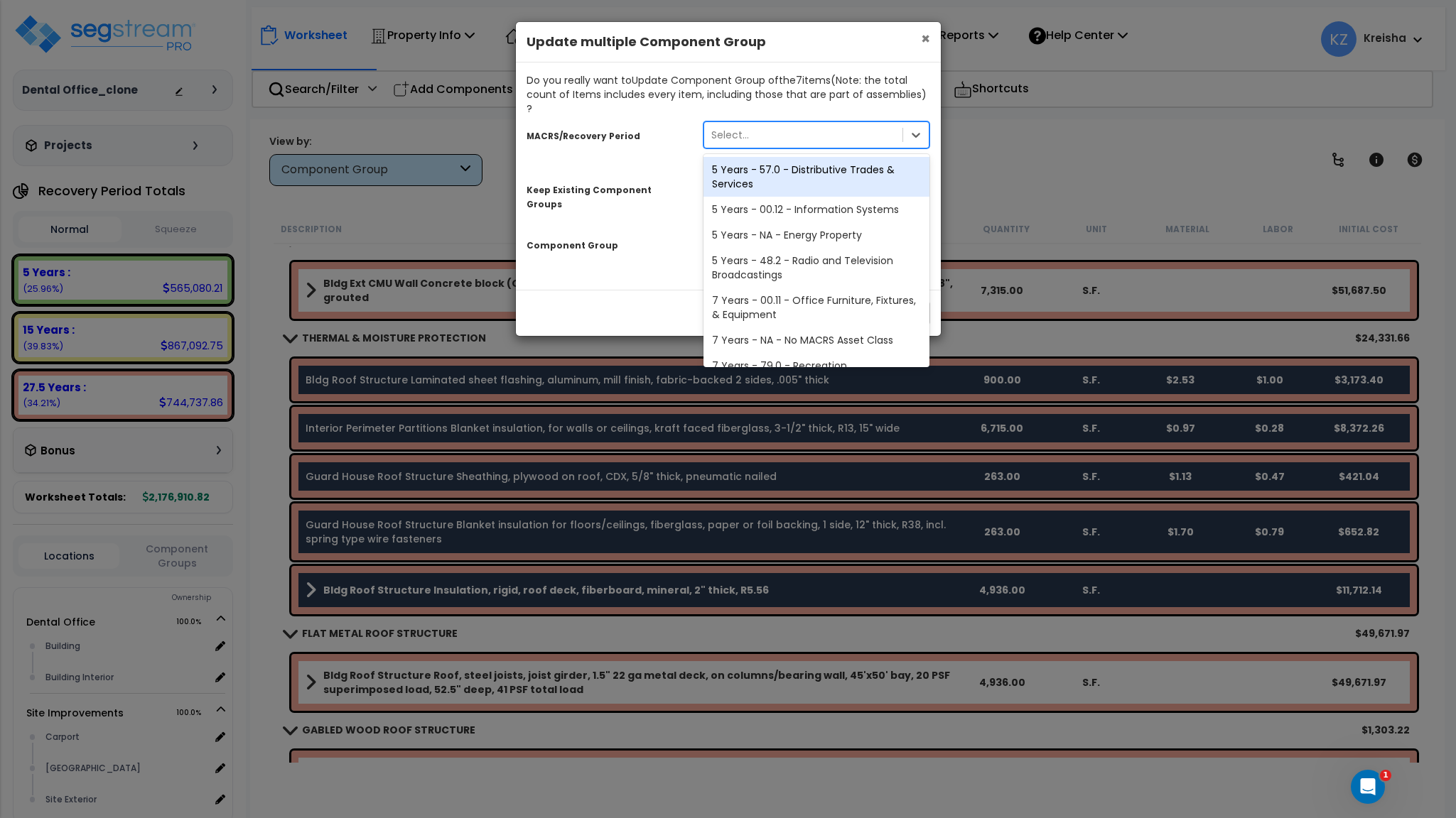
click at [923, 39] on span "×" at bounding box center [925, 39] width 9 height 21
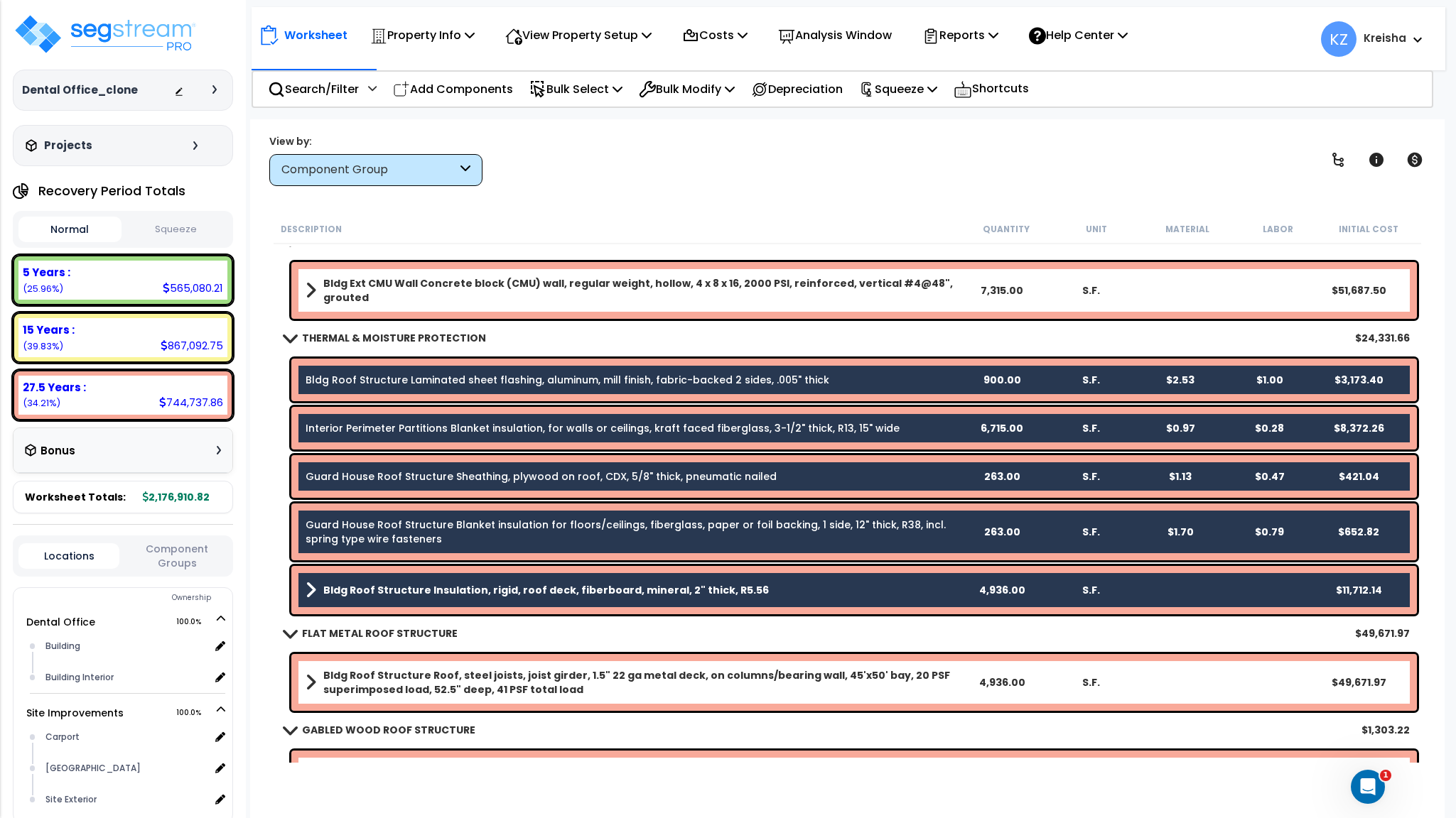
click at [697, 244] on div "Description Quantity Unit Material Labor Initial Cost" at bounding box center [847, 229] width 1147 height 30
click at [604, 162] on div "View by: Component Group High to Low (Total Cost)" at bounding box center [846, 160] width 1165 height 52
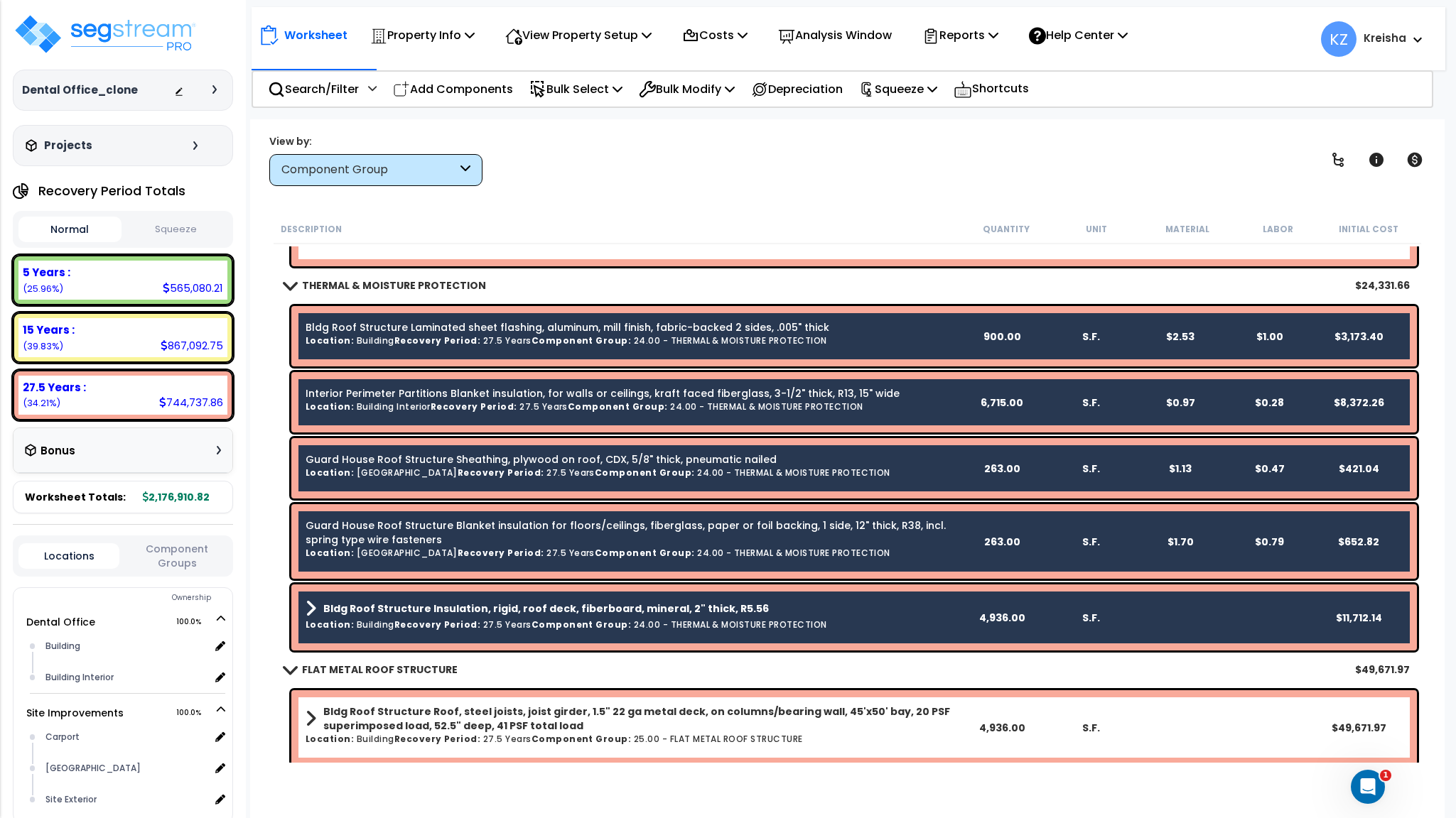
scroll to position [711, 0]
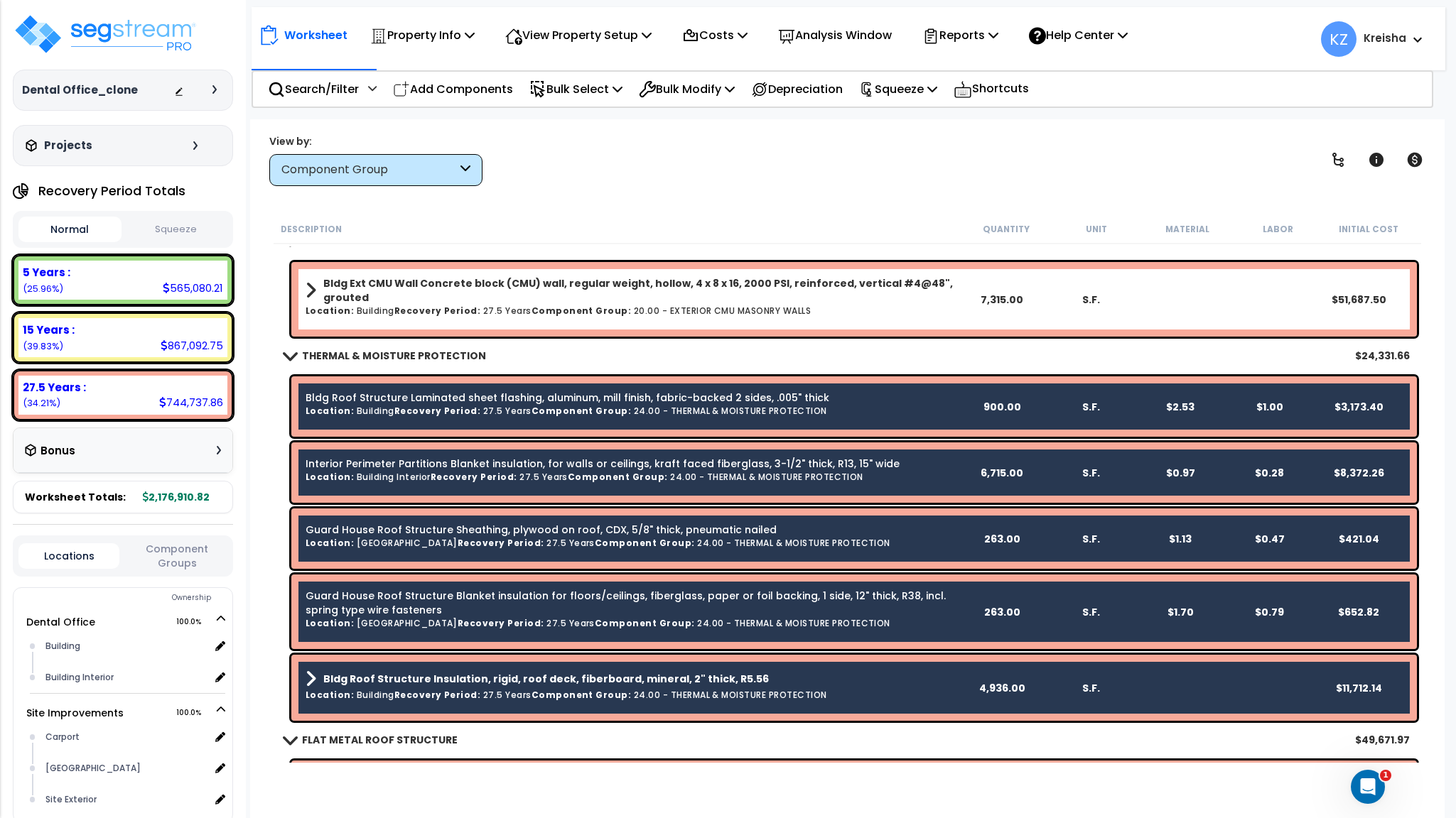
click at [447, 152] on div "View by: Component Group High to Low (Total Cost)" at bounding box center [376, 160] width 213 height 52
click at [447, 164] on div "Component Group" at bounding box center [369, 170] width 175 height 16
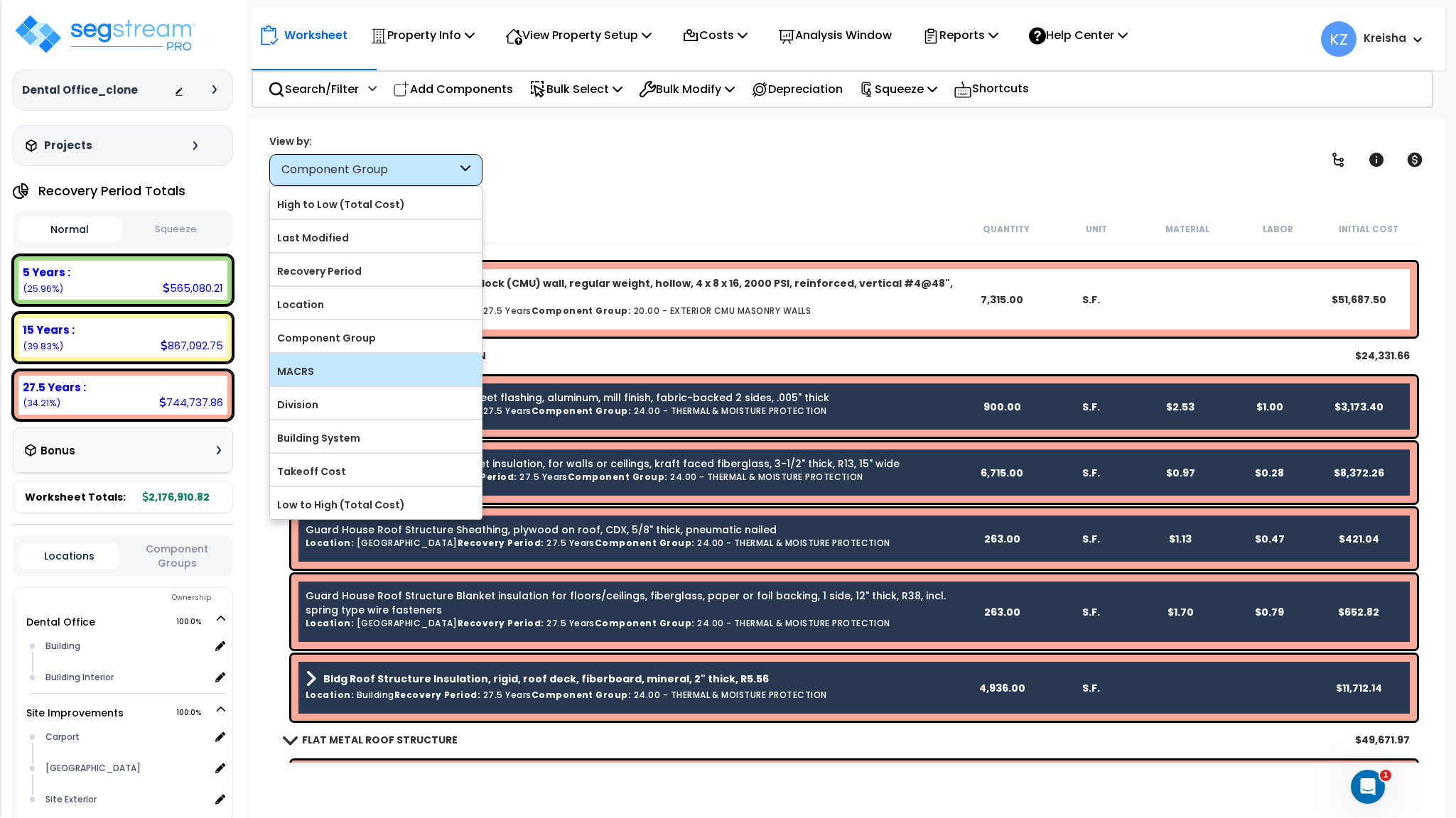
click at [344, 373] on label "MACRS" at bounding box center [375, 371] width 212 height 21
click at [0, 0] on input "MACRS" at bounding box center [0, 0] width 0 height 0
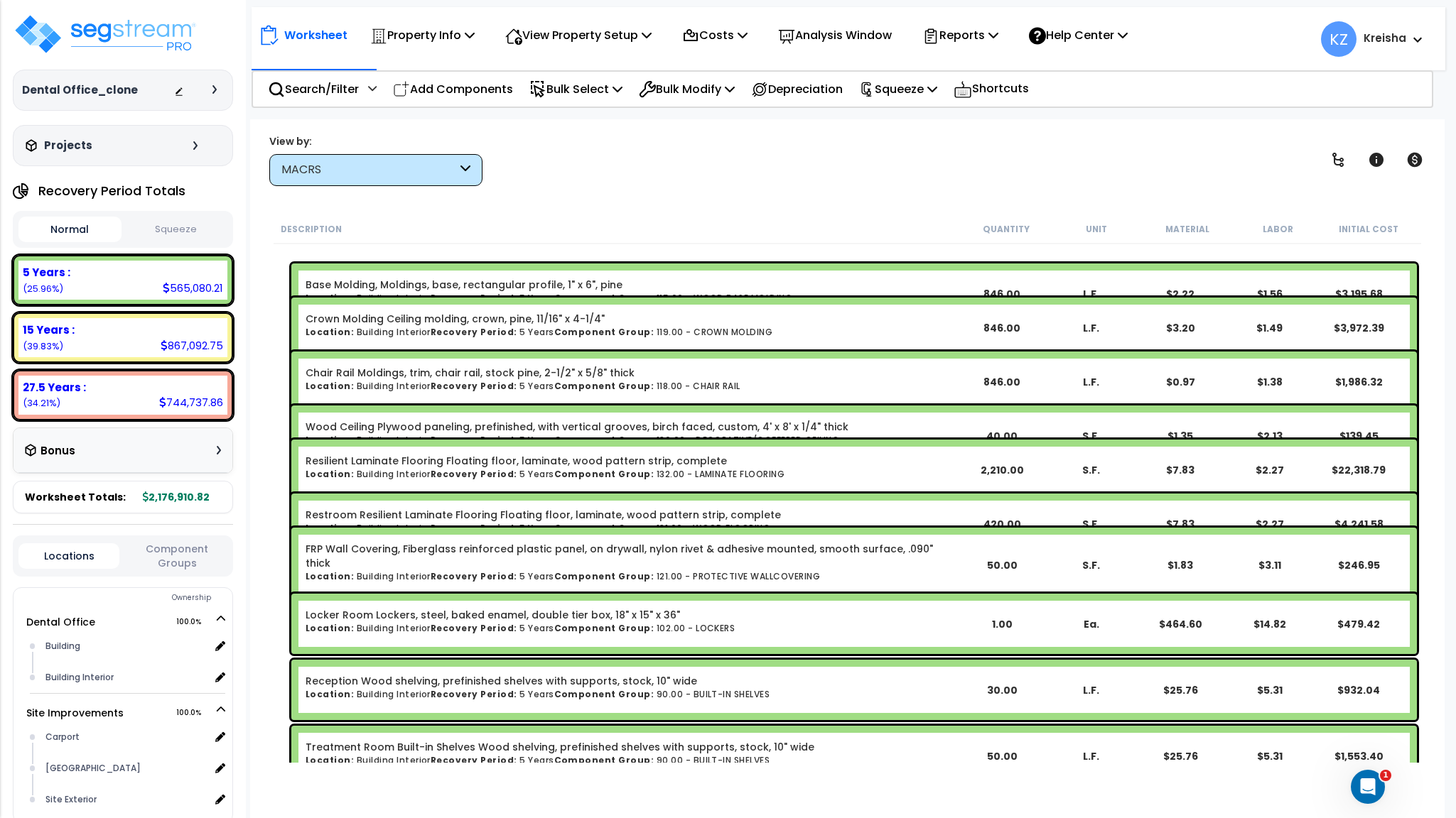
scroll to position [0, 0]
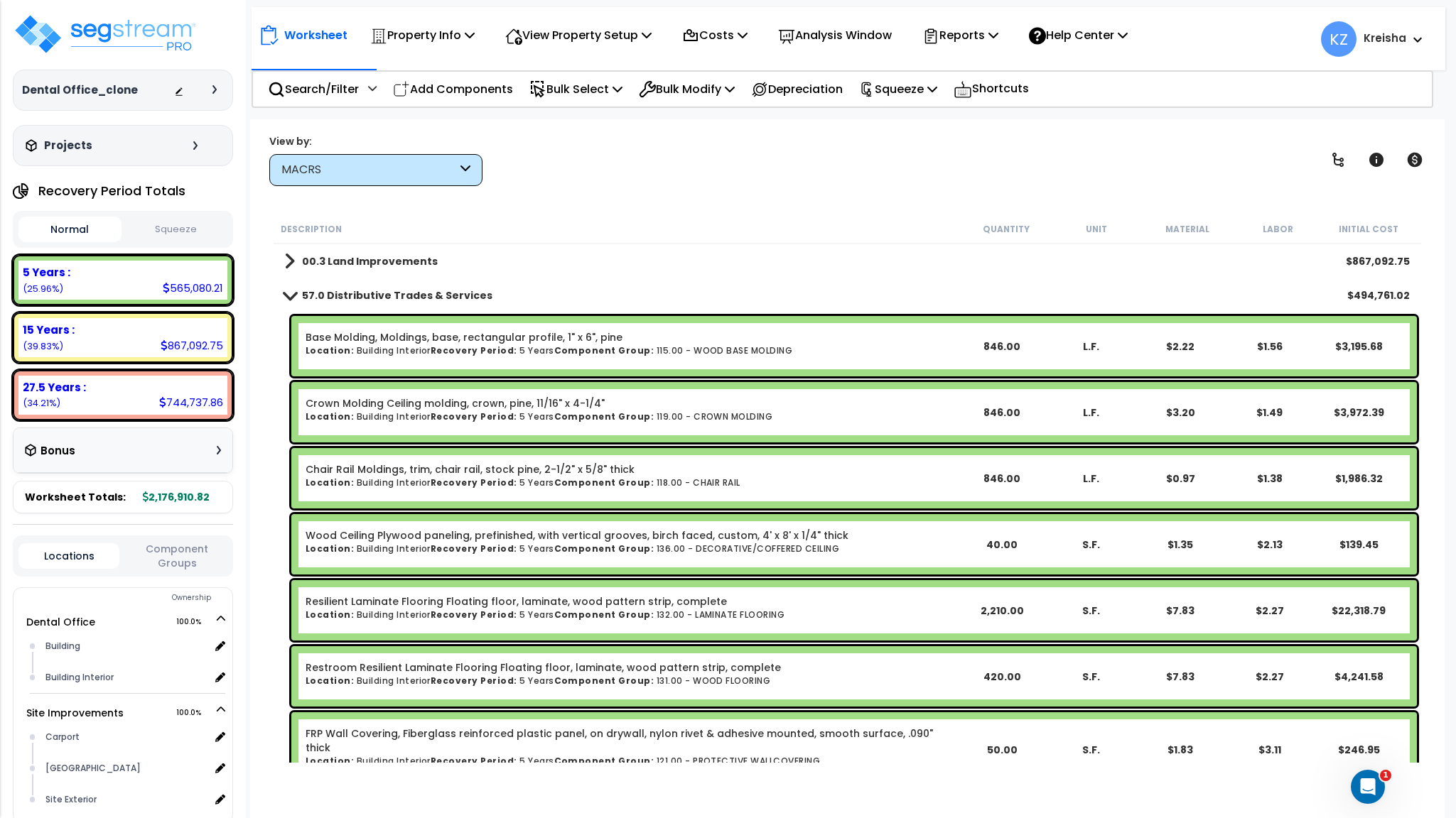
click at [382, 248] on div "00.3 Land Improvements $867,092.75" at bounding box center [846, 262] width 1139 height 34
click at [356, 267] on b "00.3 Land Improvements" at bounding box center [370, 261] width 136 height 15
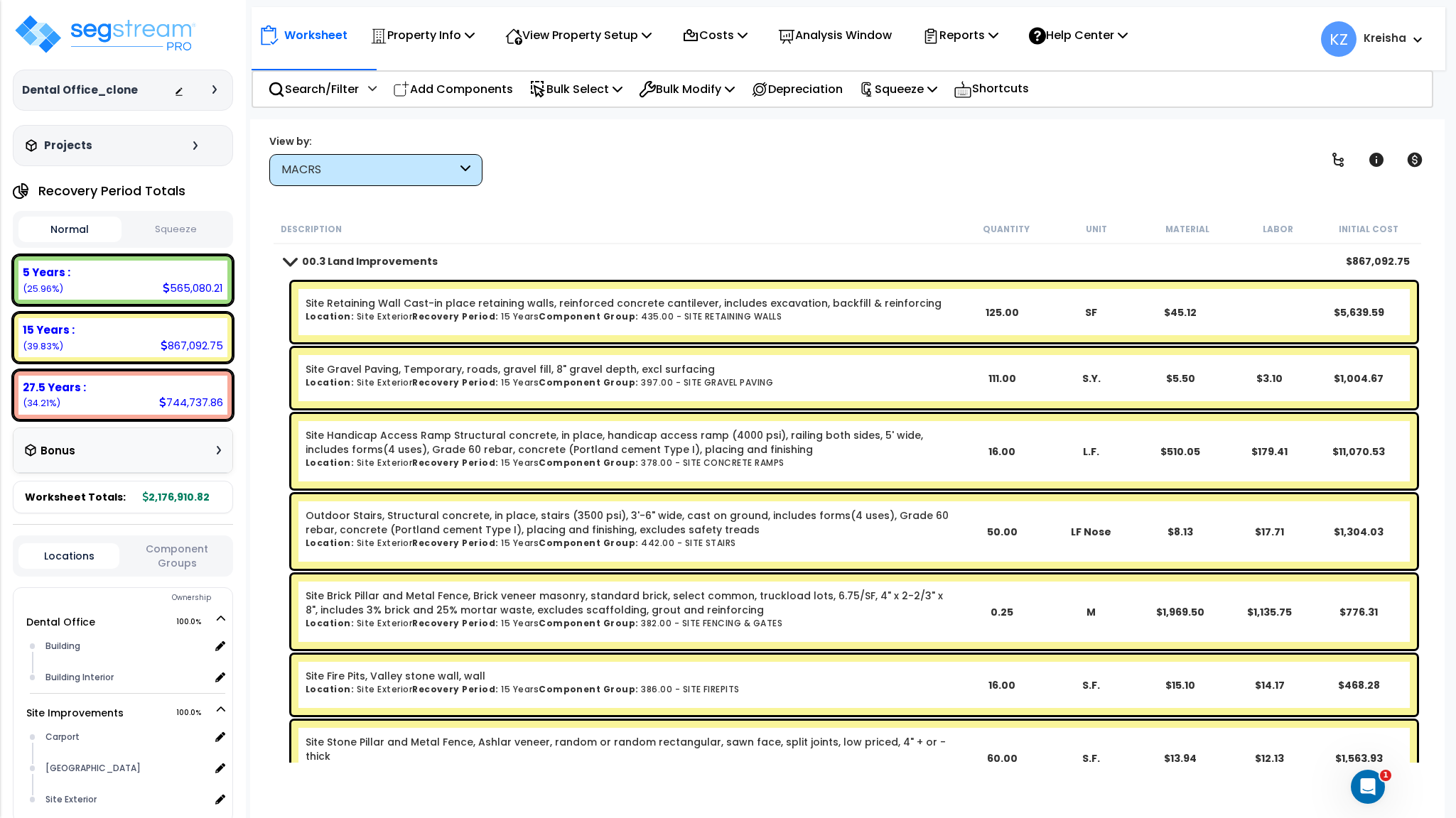
click at [555, 181] on div "View by: MACRS High to Low (Total Cost)" at bounding box center [846, 160] width 1165 height 52
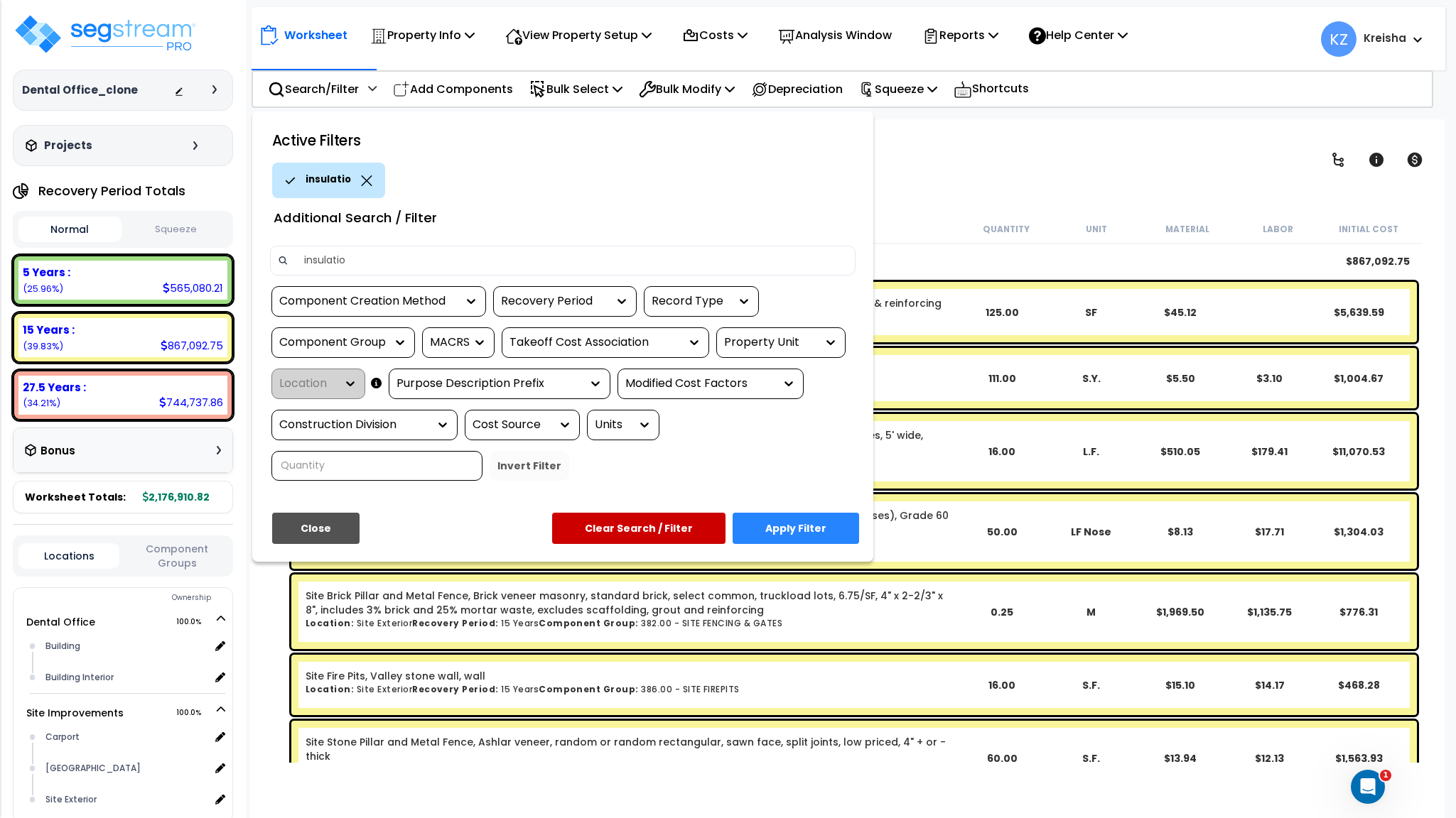
type input "insulation"
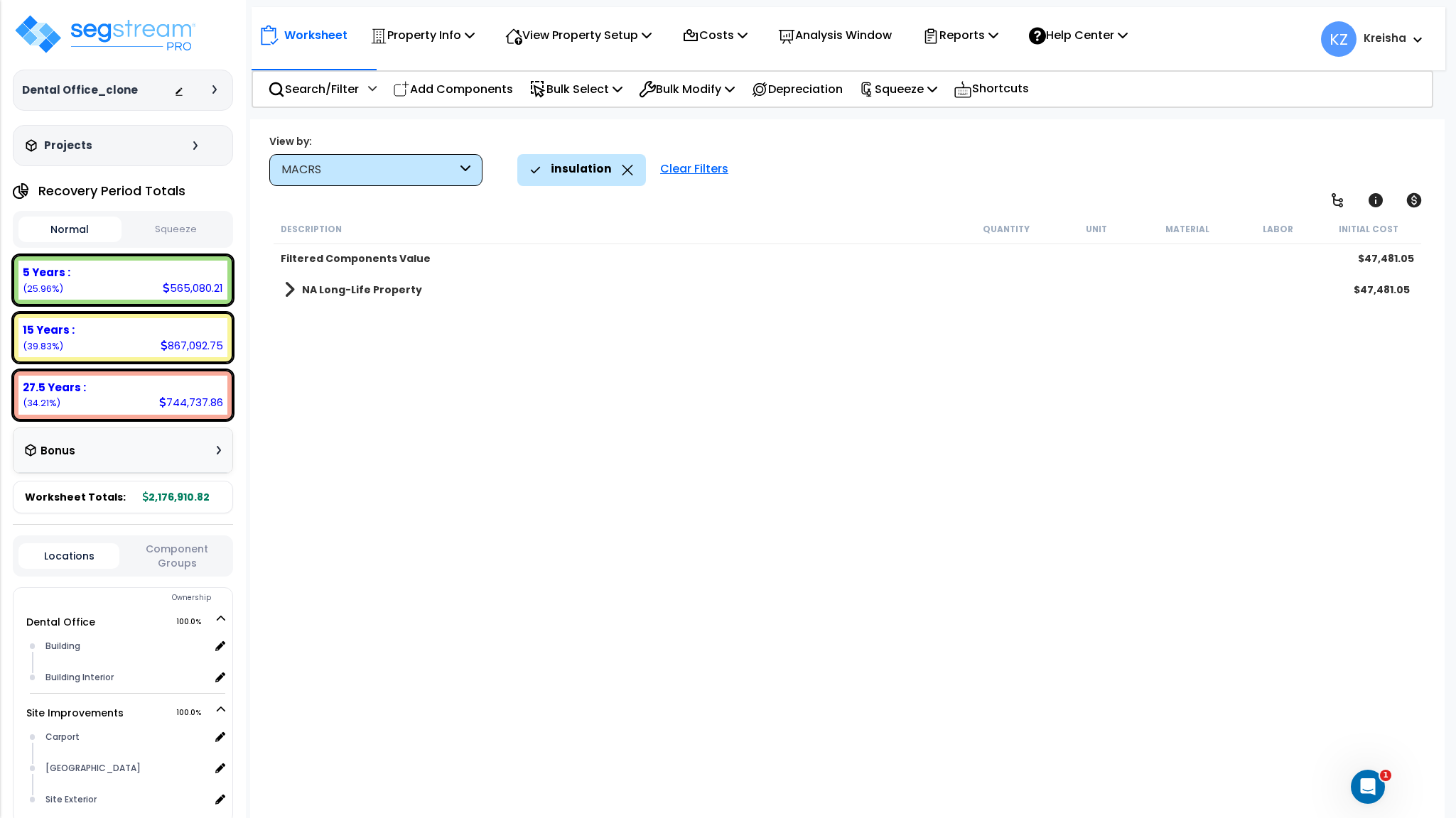
click at [373, 293] on b "NA Long-Life Property" at bounding box center [362, 289] width 120 height 15
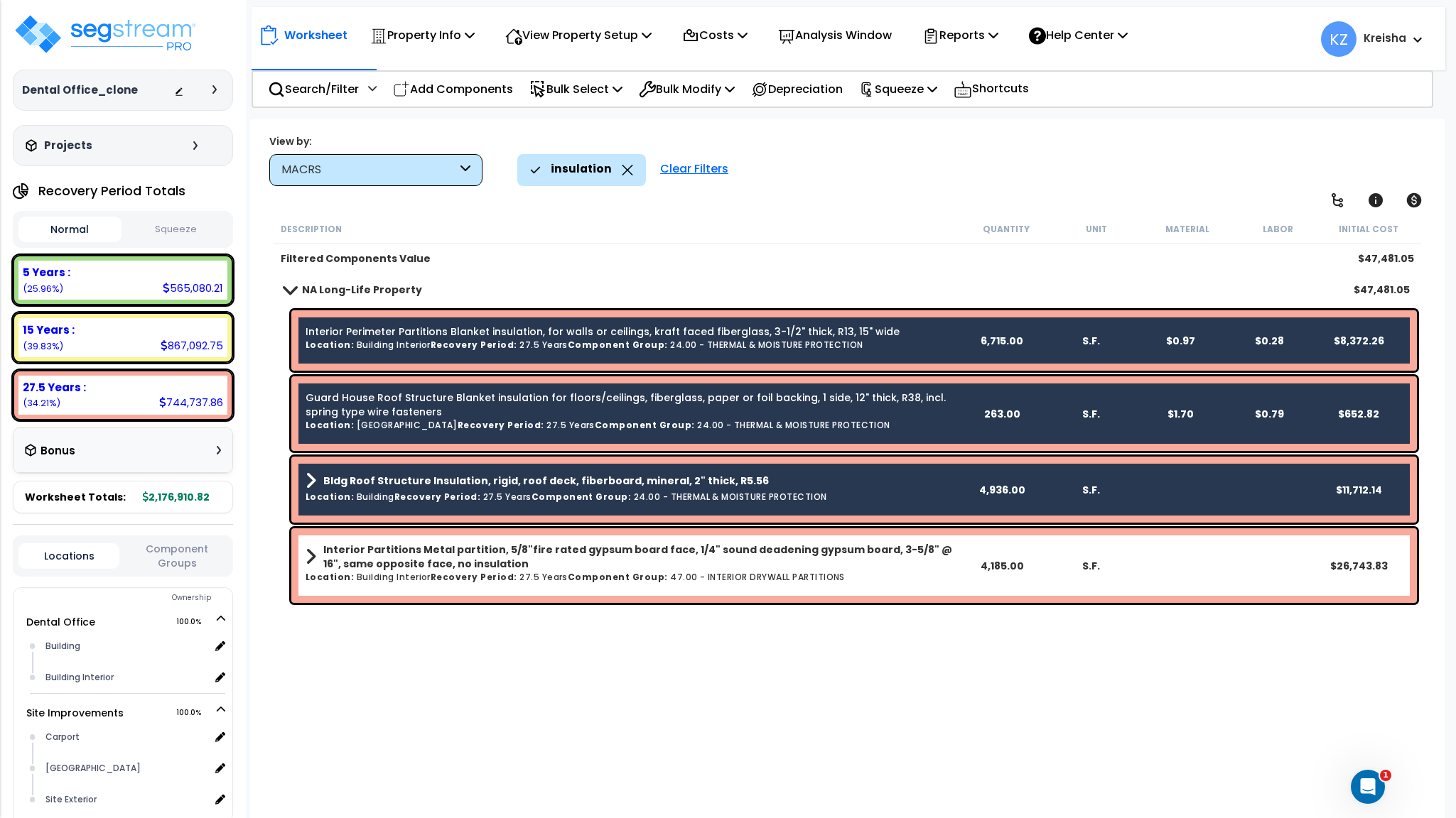
click at [616, 173] on div "insulation" at bounding box center [581, 170] width 103 height 31
click at [622, 173] on icon at bounding box center [628, 170] width 10 height 10
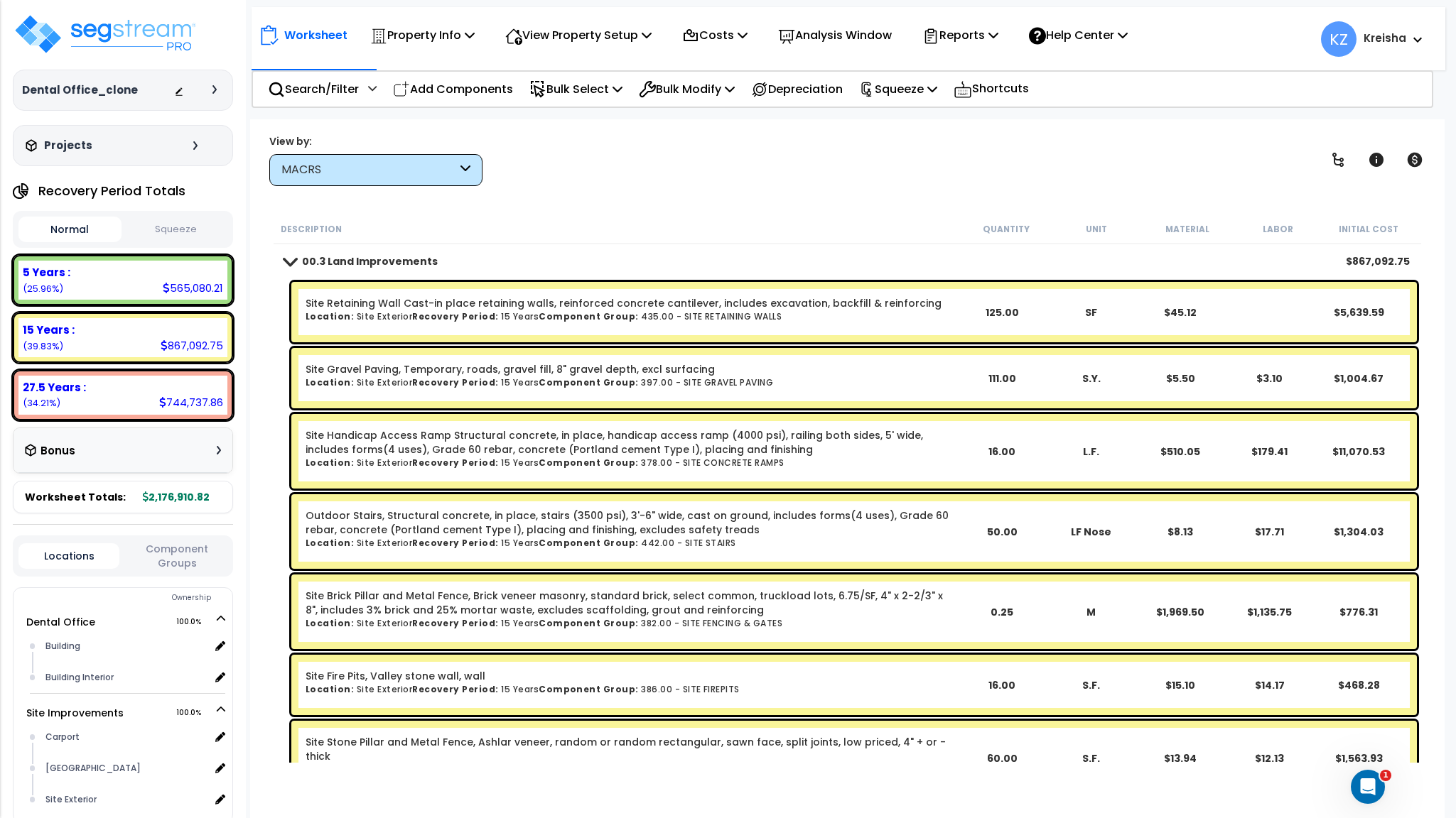
click at [458, 179] on div "MACRS" at bounding box center [376, 170] width 213 height 32
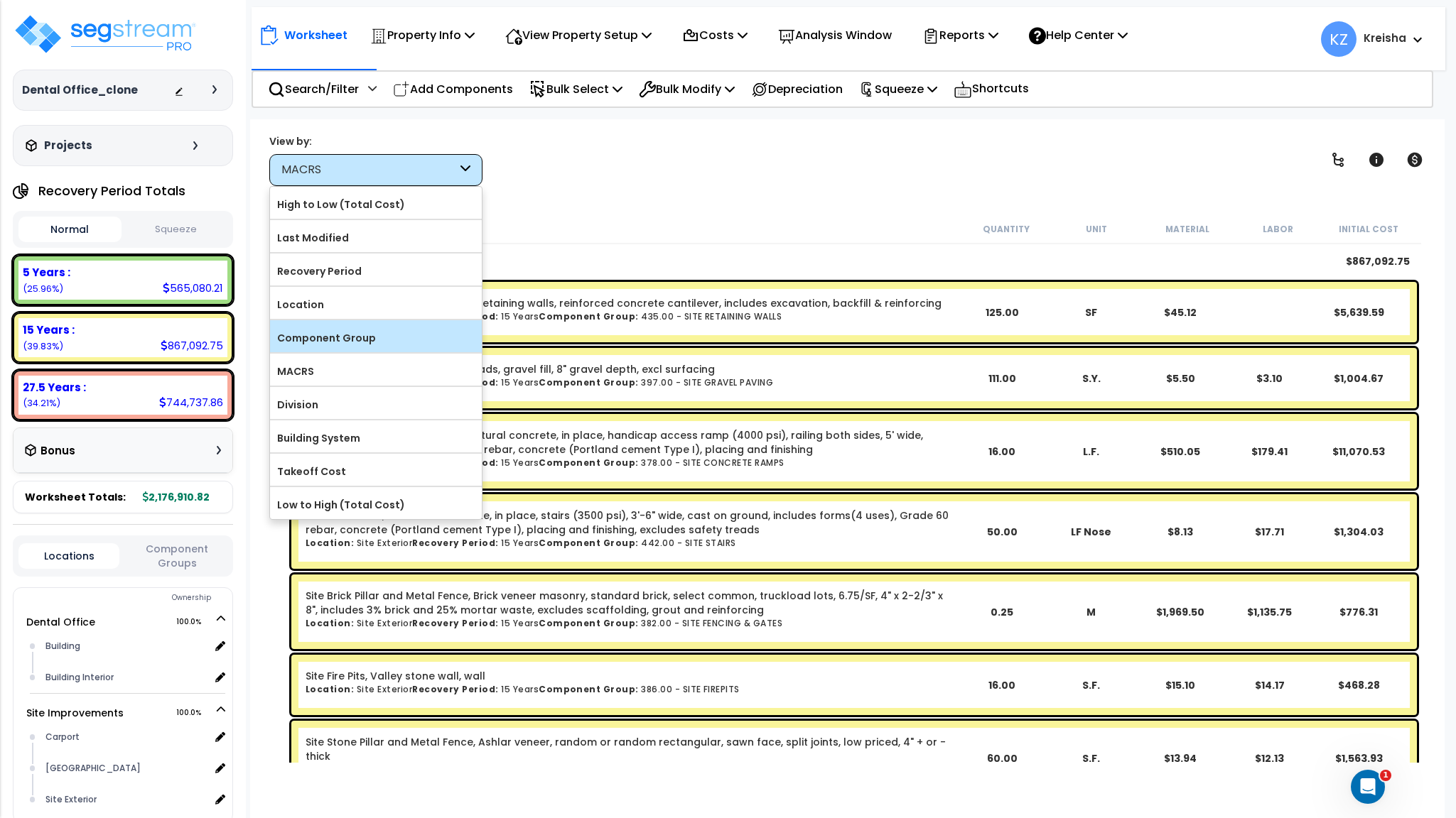
click at [339, 343] on label "Component Group" at bounding box center [375, 337] width 212 height 21
click at [0, 0] on input "Component Group" at bounding box center [0, 0] width 0 height 0
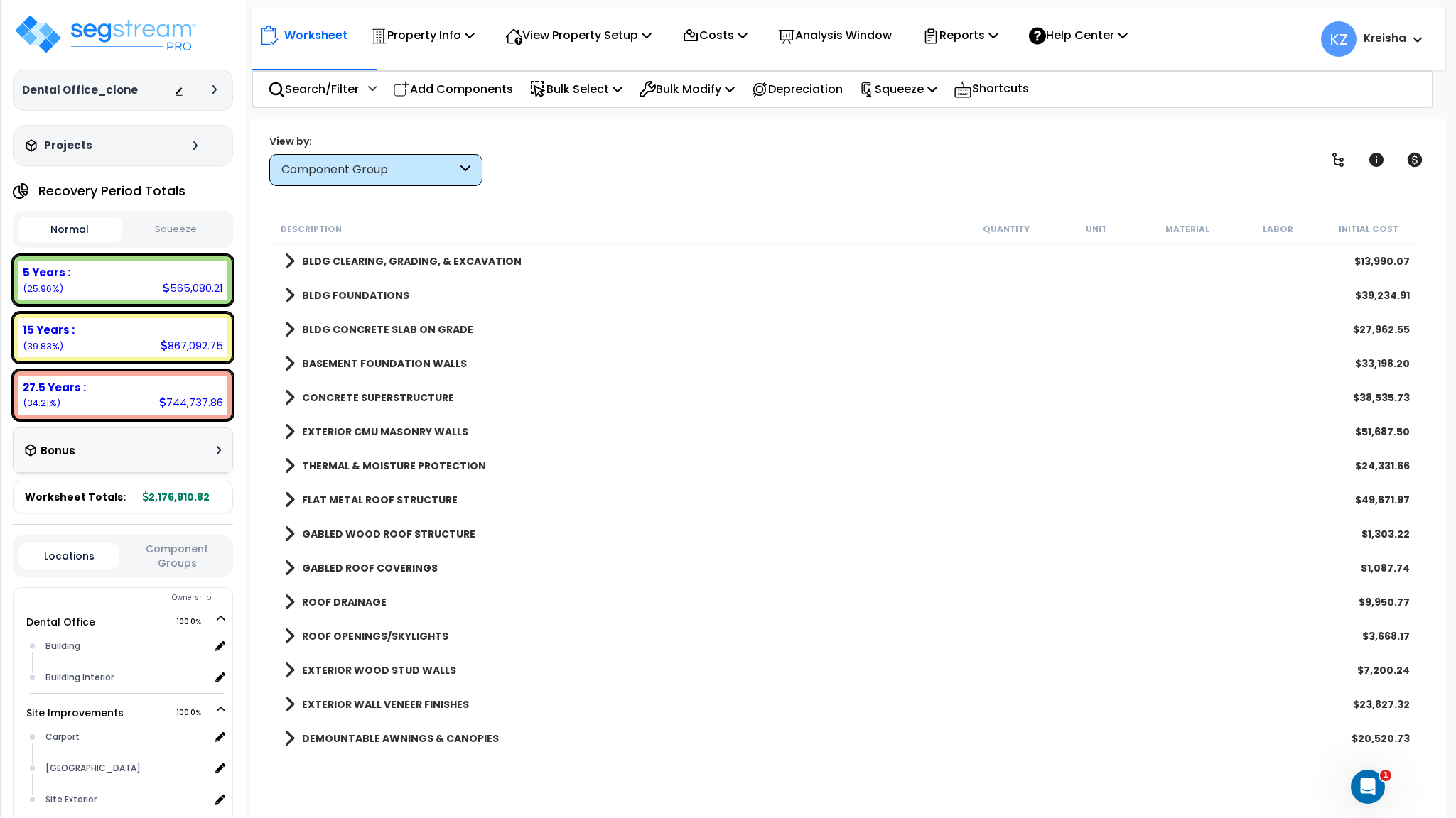
click at [676, 175] on div "View by: Component Group High to Low (Total Cost)" at bounding box center [846, 160] width 1165 height 52
click at [563, 186] on div "Worksheet Property Info Property Setup Add Property Unit Template property Clon…" at bounding box center [846, 528] width 1193 height 818
click at [563, 185] on div "View by: Component Group High to Low (Total Cost)" at bounding box center [846, 160] width 1165 height 52
click at [491, 196] on div "Worksheet Property Info Property Setup Add Property Unit Template property Clon…" at bounding box center [846, 528] width 1193 height 818
click at [381, 233] on div "Description" at bounding box center [621, 228] width 680 height 15
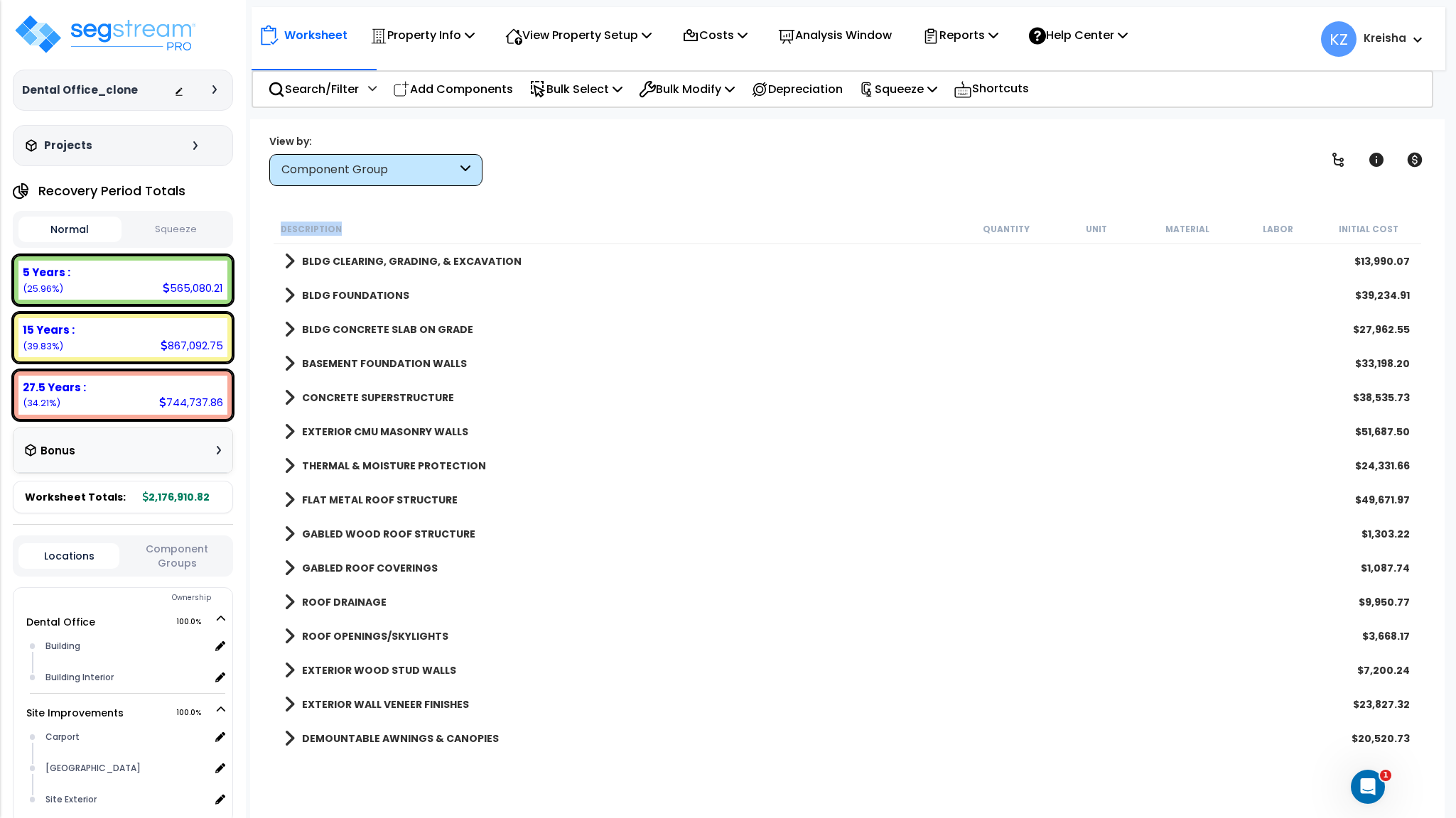
click at [274, 226] on div "Description Quantity Unit Material Labor Initial Cost" at bounding box center [847, 229] width 1147 height 30
click at [271, 213] on div "Worksheet Property Info Property Setup Add Property Unit Template property Clon…" at bounding box center [846, 528] width 1193 height 818
click at [381, 196] on div "Worksheet Property Info Property Setup Add Property Unit Template property Clon…" at bounding box center [846, 528] width 1193 height 818
click at [566, 186] on div "Worksheet Property Info Property Setup Add Property Unit Template property Clon…" at bounding box center [846, 528] width 1193 height 818
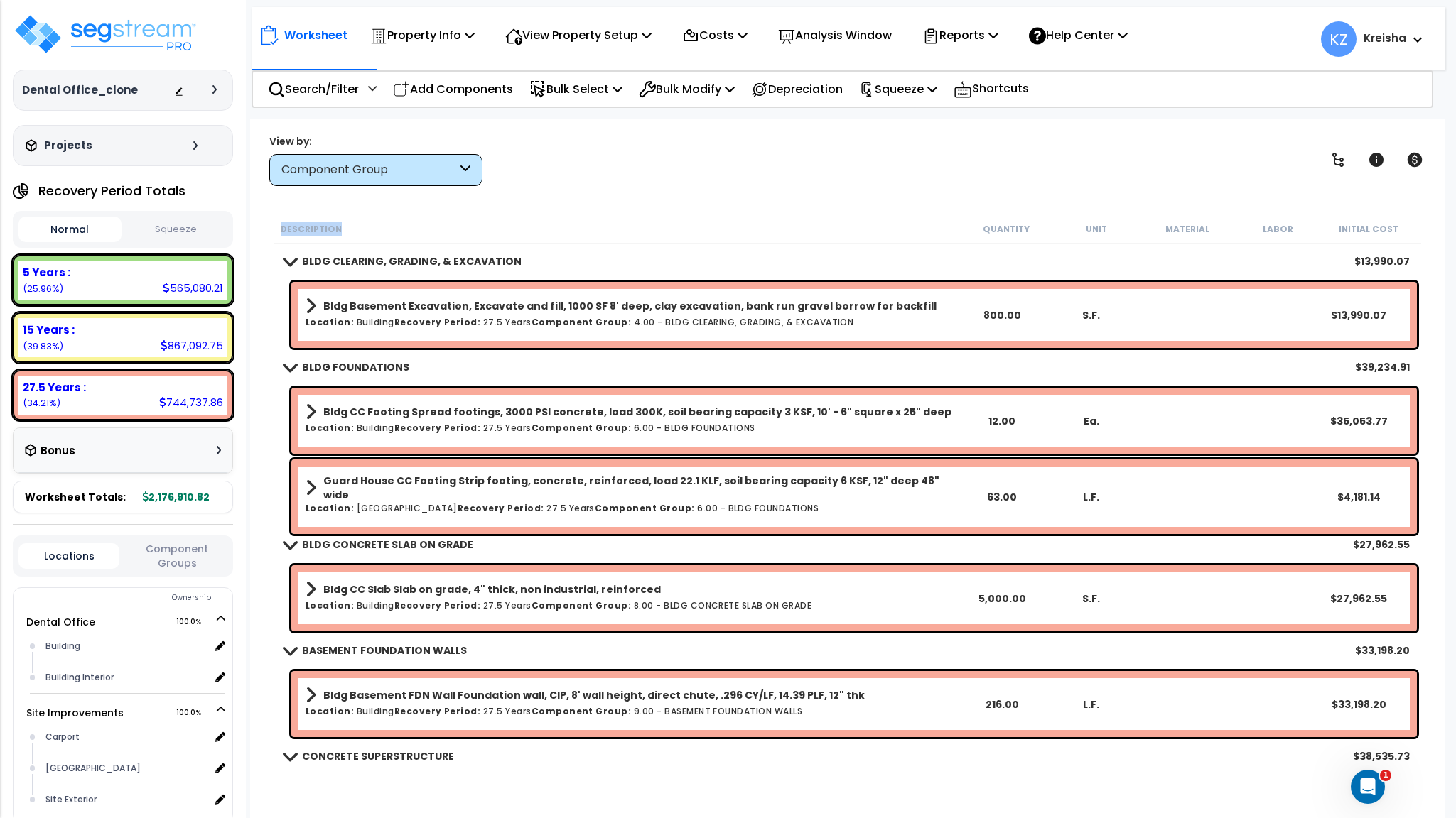
click at [589, 185] on div "View by: Component Group High to Low (Total Cost)" at bounding box center [846, 160] width 1165 height 52
drag, startPoint x: 428, startPoint y: 208, endPoint x: 356, endPoint y: 217, distance: 72.6
click at [428, 207] on div "Worksheet Property Info Property Setup Add Property Unit Template property Clon…" at bounding box center [846, 528] width 1193 height 818
click at [305, 237] on div "Description Quantity Unit Material Labor Initial Cost" at bounding box center [847, 229] width 1147 height 30
click at [322, 228] on small "Description" at bounding box center [311, 229] width 61 height 11
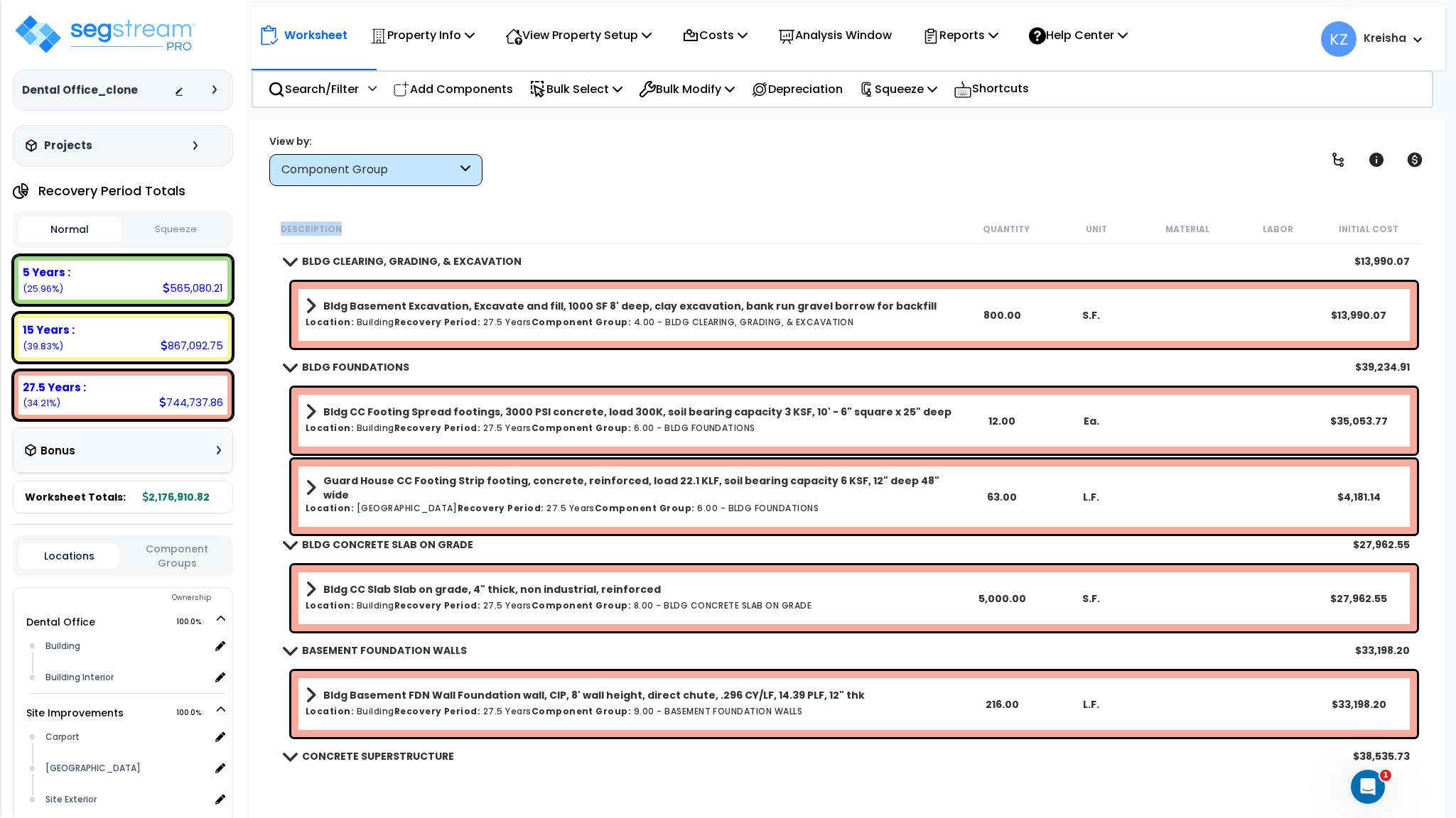
drag, startPoint x: 335, startPoint y: 227, endPoint x: 326, endPoint y: 228, distance: 9.1
click at [331, 228] on small "Description" at bounding box center [311, 229] width 61 height 11
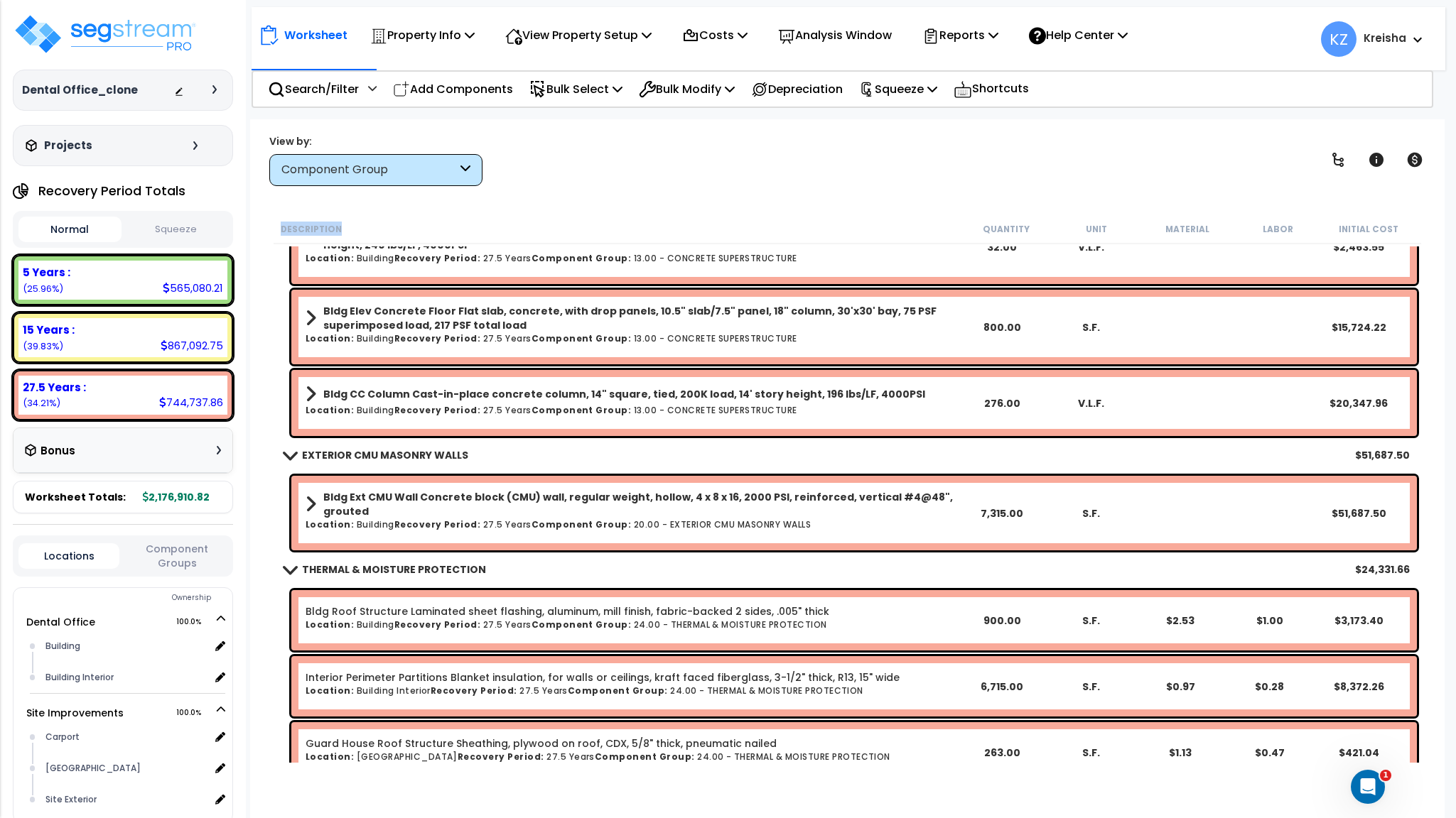
click at [802, 152] on div "View by: Component Group High to Low (Total Cost)" at bounding box center [846, 160] width 1165 height 52
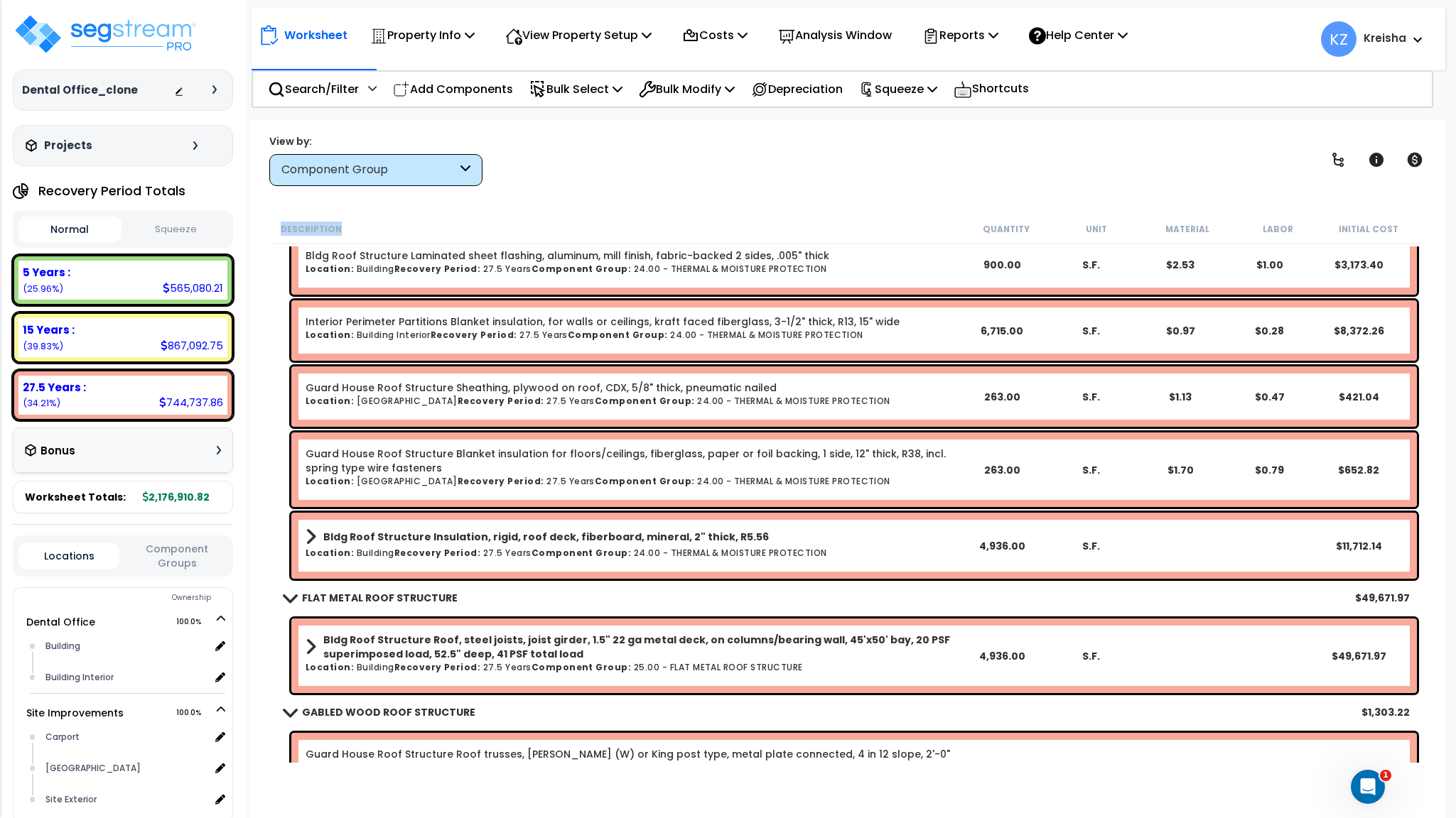
scroll to position [780, 0]
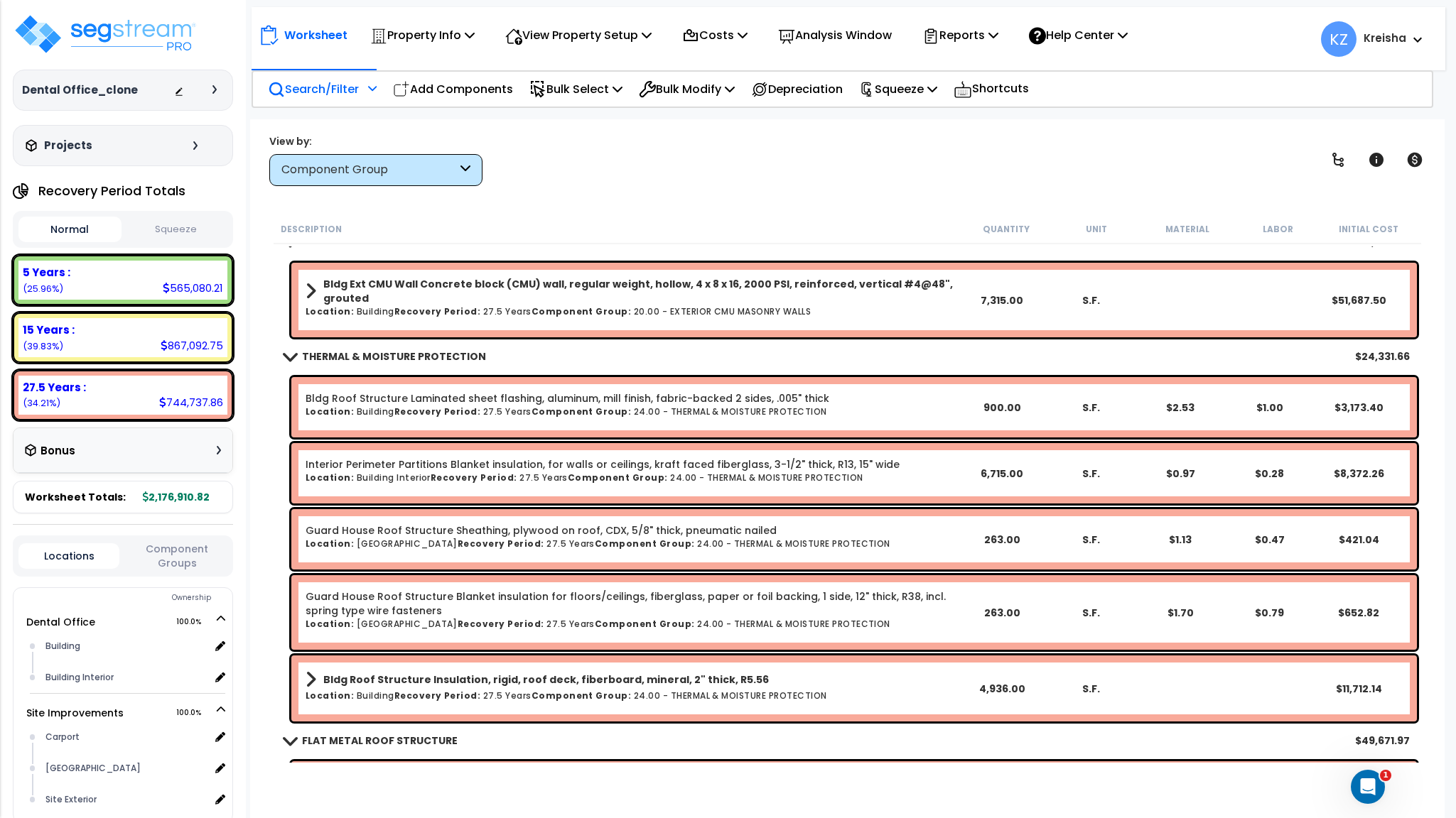
click at [359, 90] on p "Search/Filter" at bounding box center [313, 89] width 91 height 19
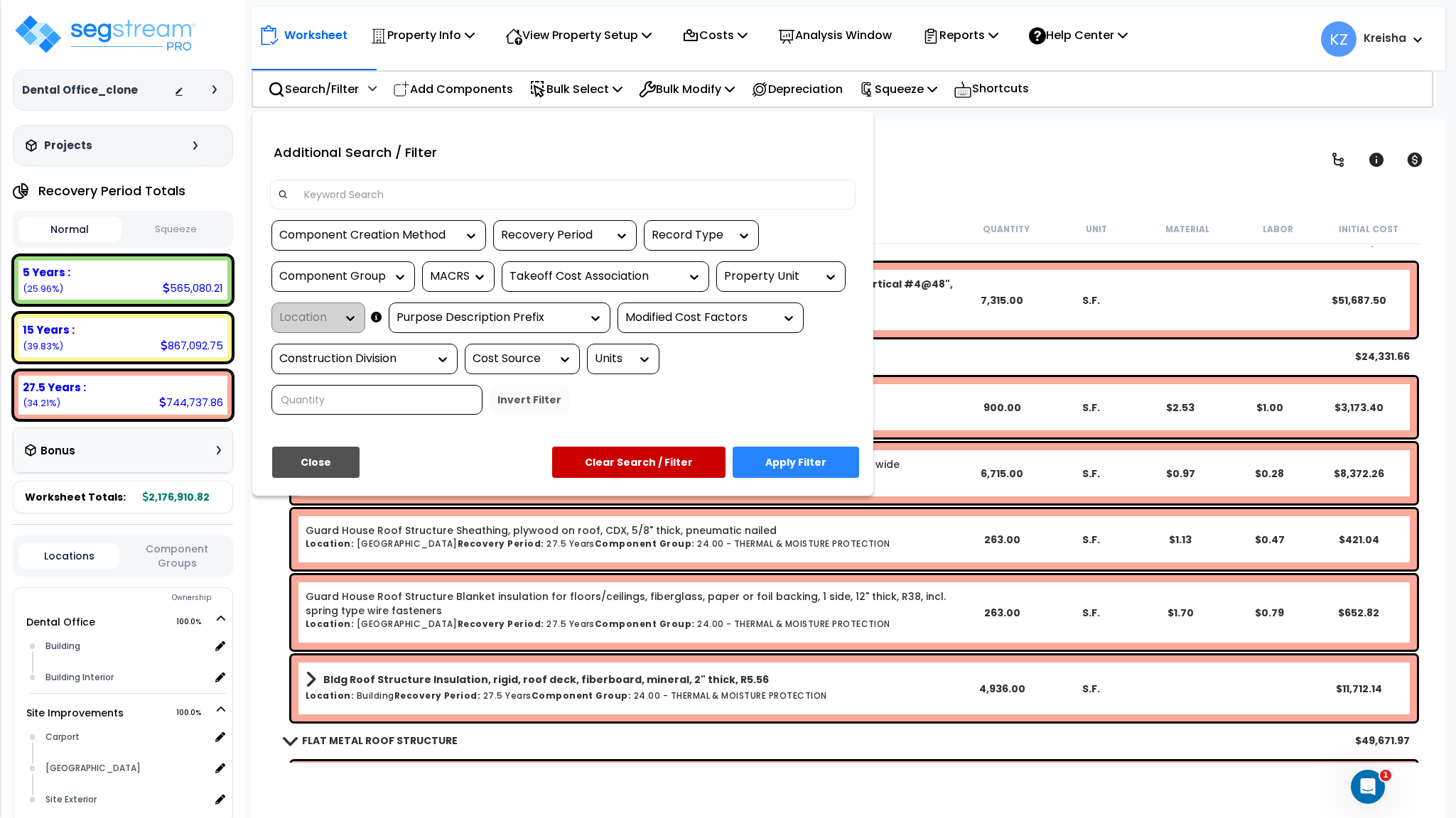
click at [999, 167] on div at bounding box center [728, 409] width 1456 height 818
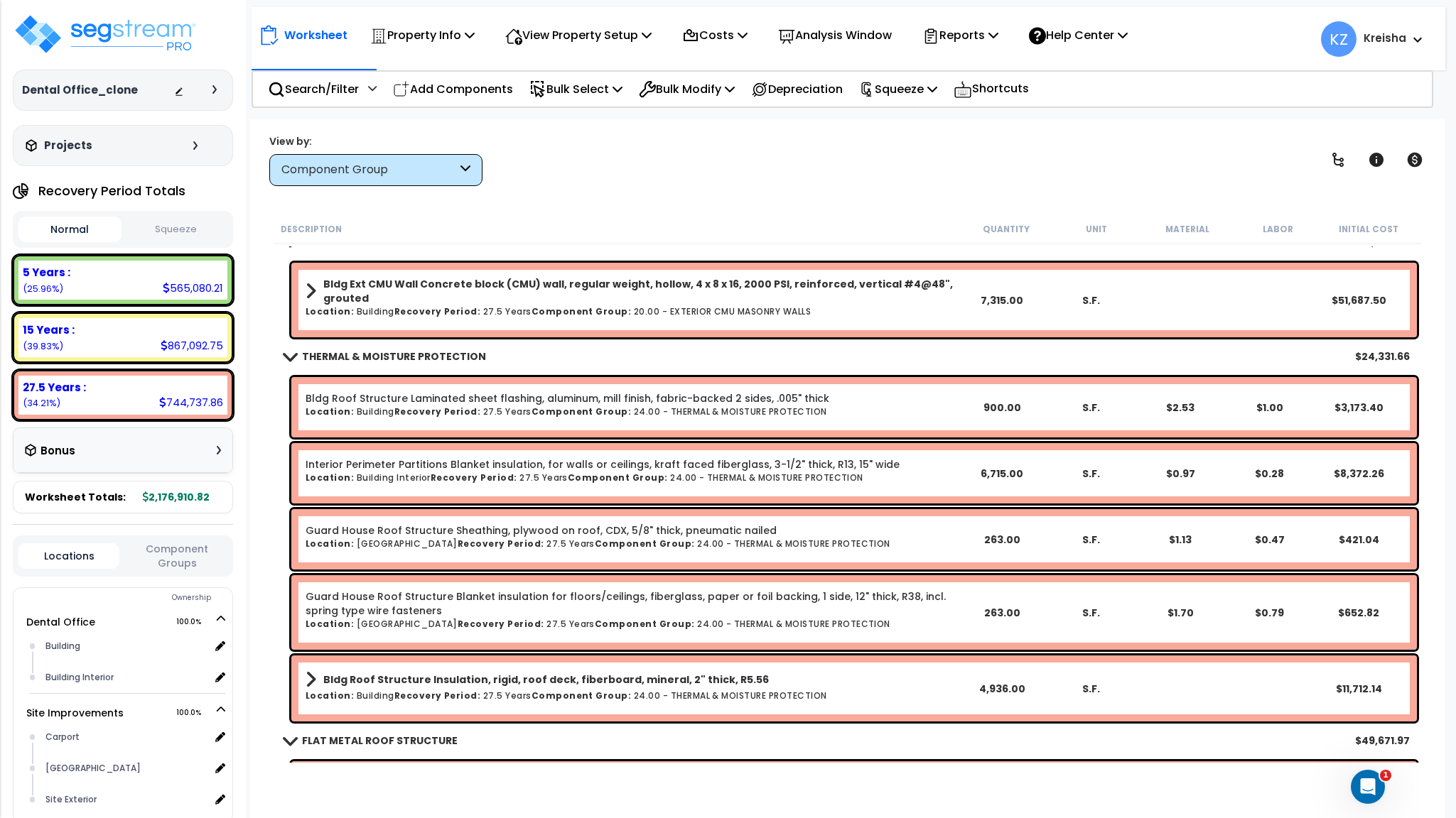
click at [416, 184] on div "Component Group" at bounding box center [376, 170] width 213 height 32
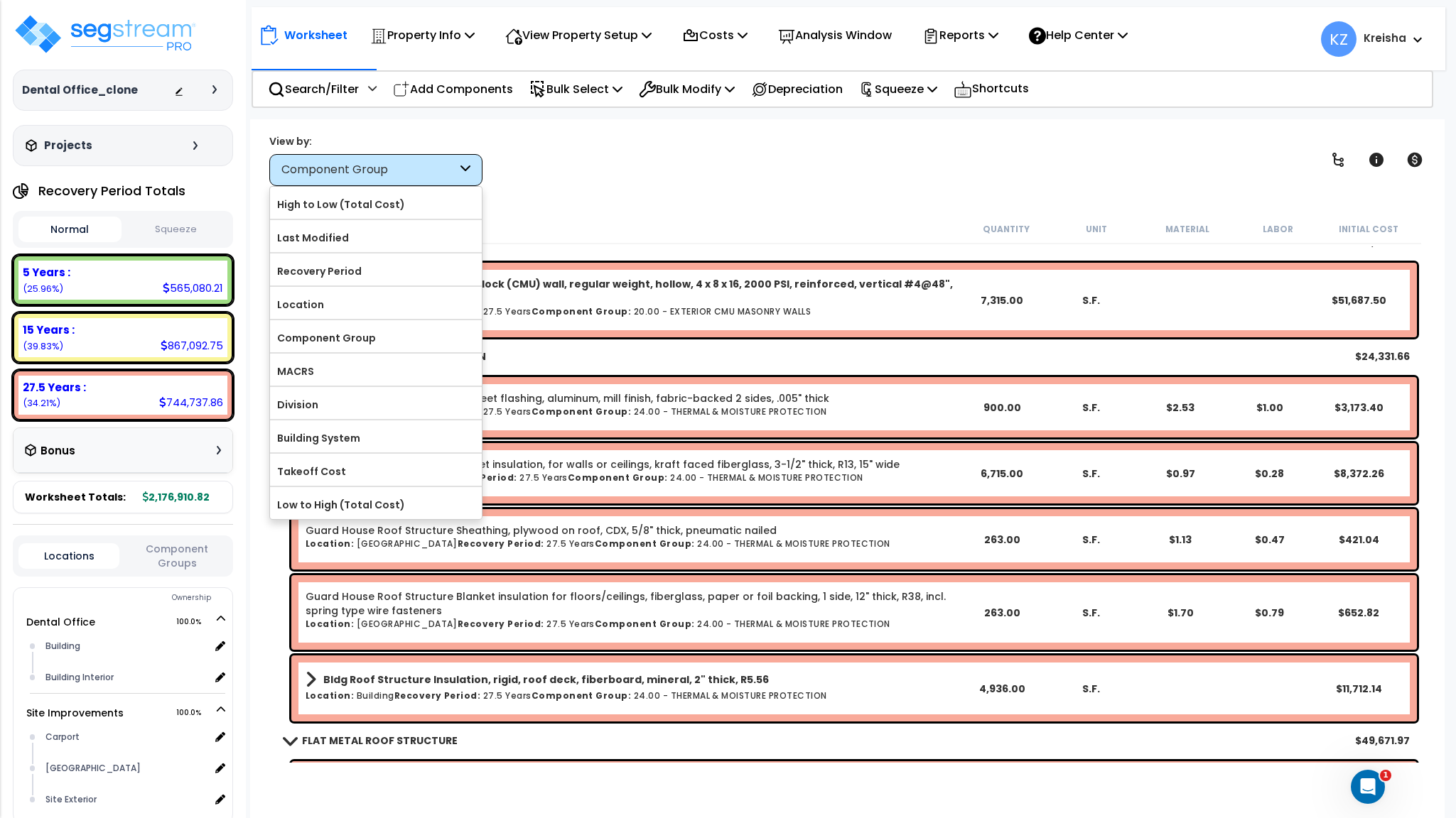
click at [420, 175] on div "Component Group" at bounding box center [369, 170] width 175 height 16
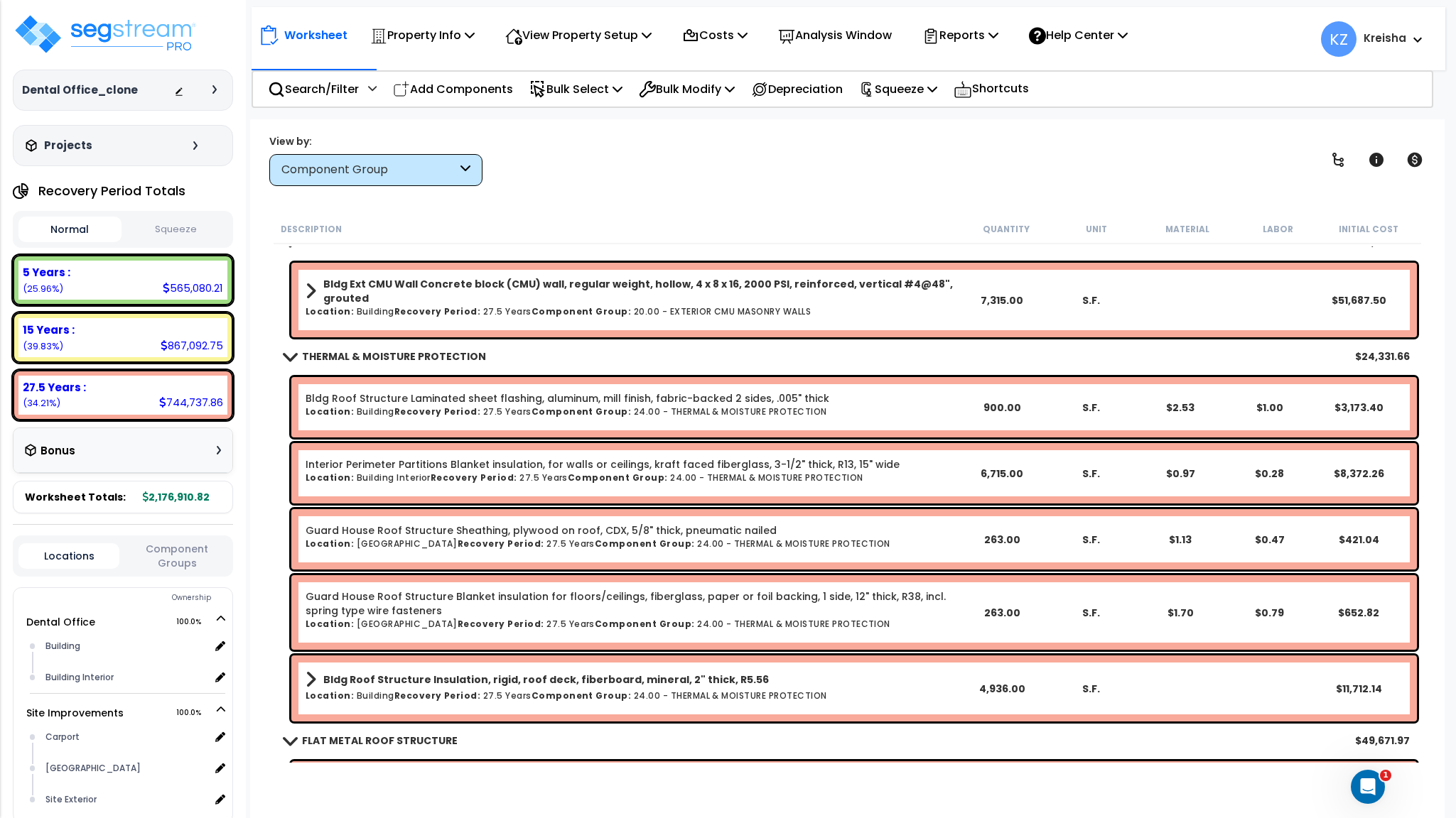
click at [411, 173] on div "Component Group" at bounding box center [369, 170] width 175 height 16
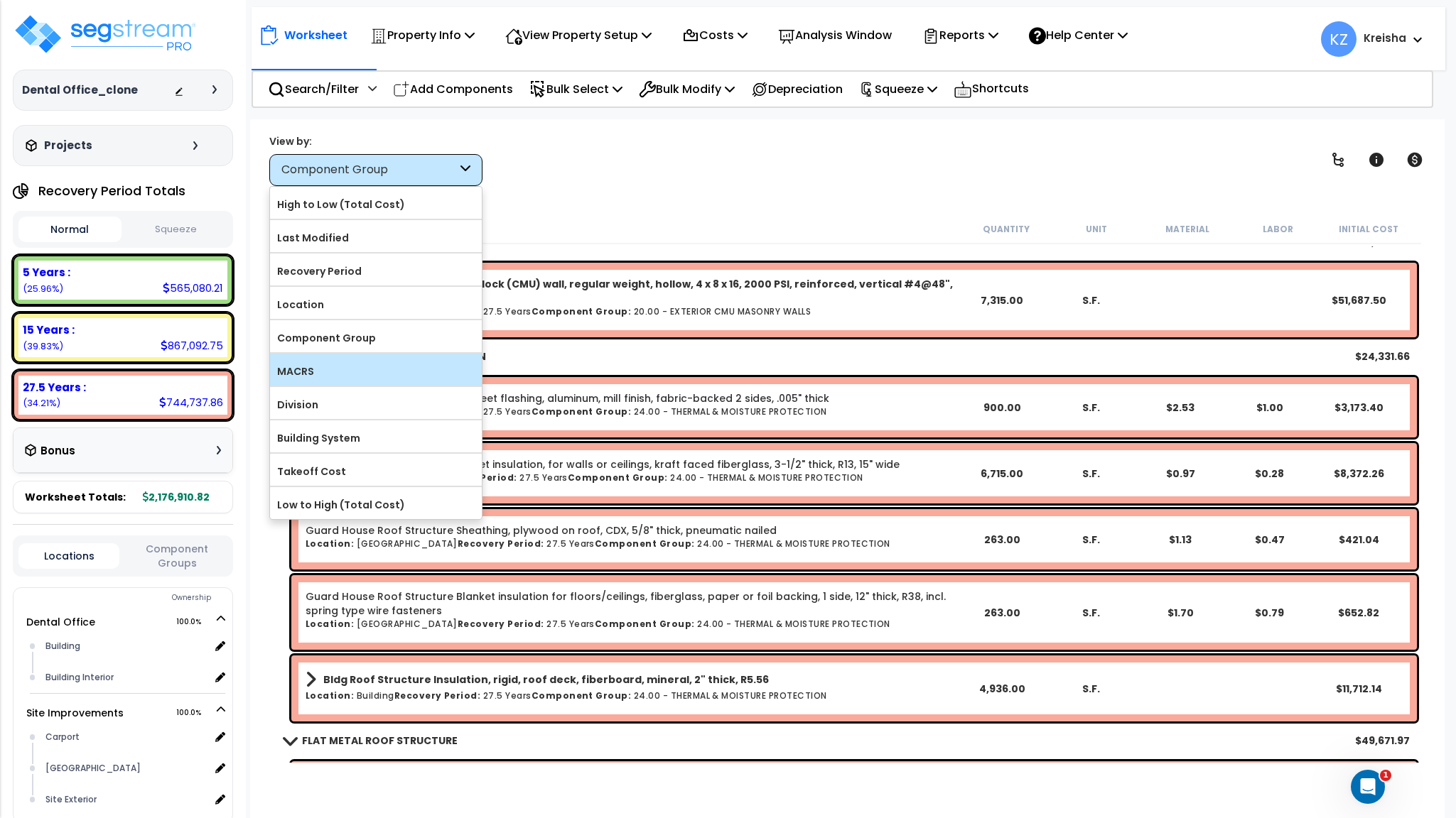
click at [352, 378] on label "MACRS" at bounding box center [375, 371] width 212 height 21
click at [0, 0] on input "MACRS" at bounding box center [0, 0] width 0 height 0
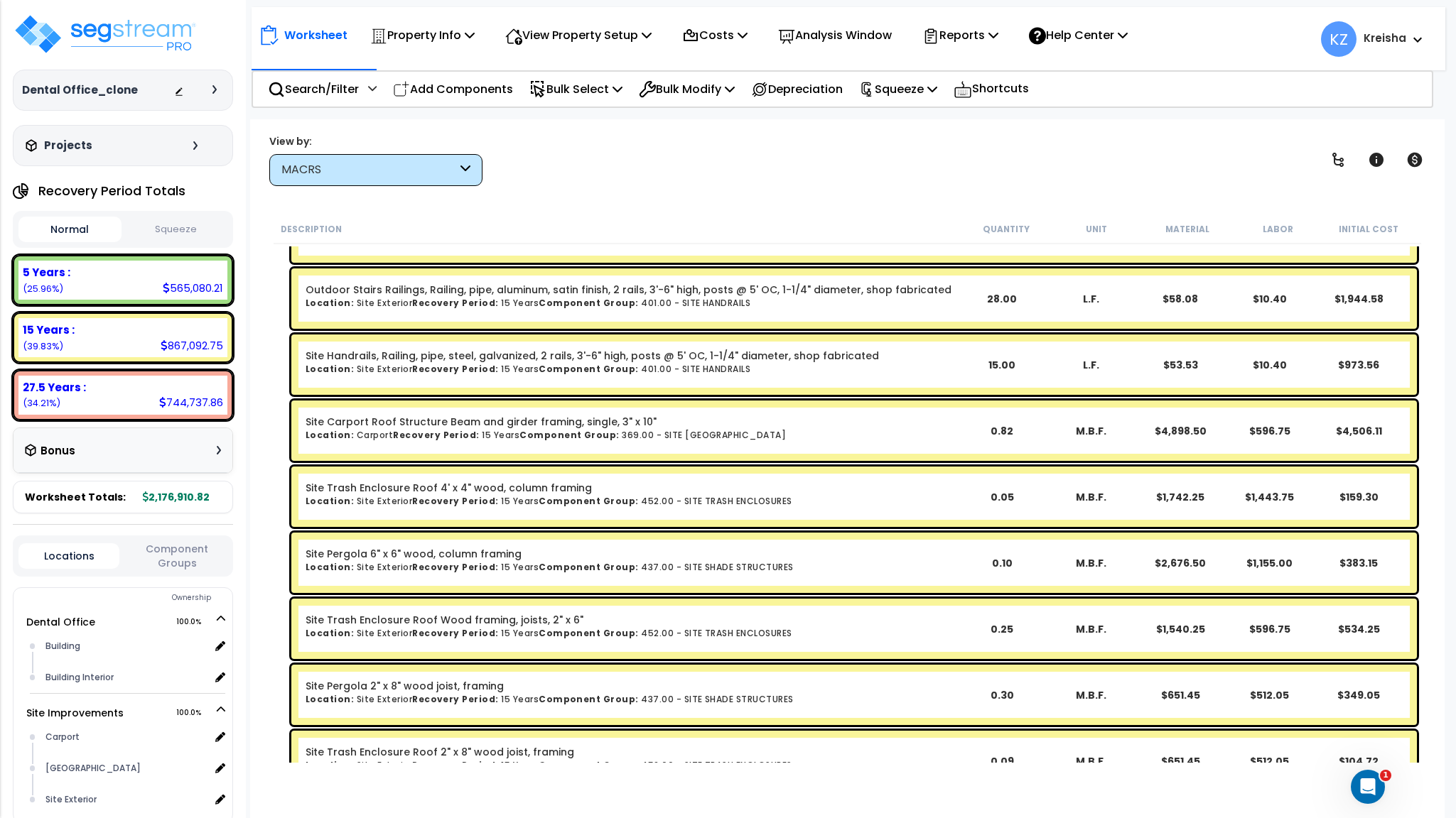
scroll to position [567, 0]
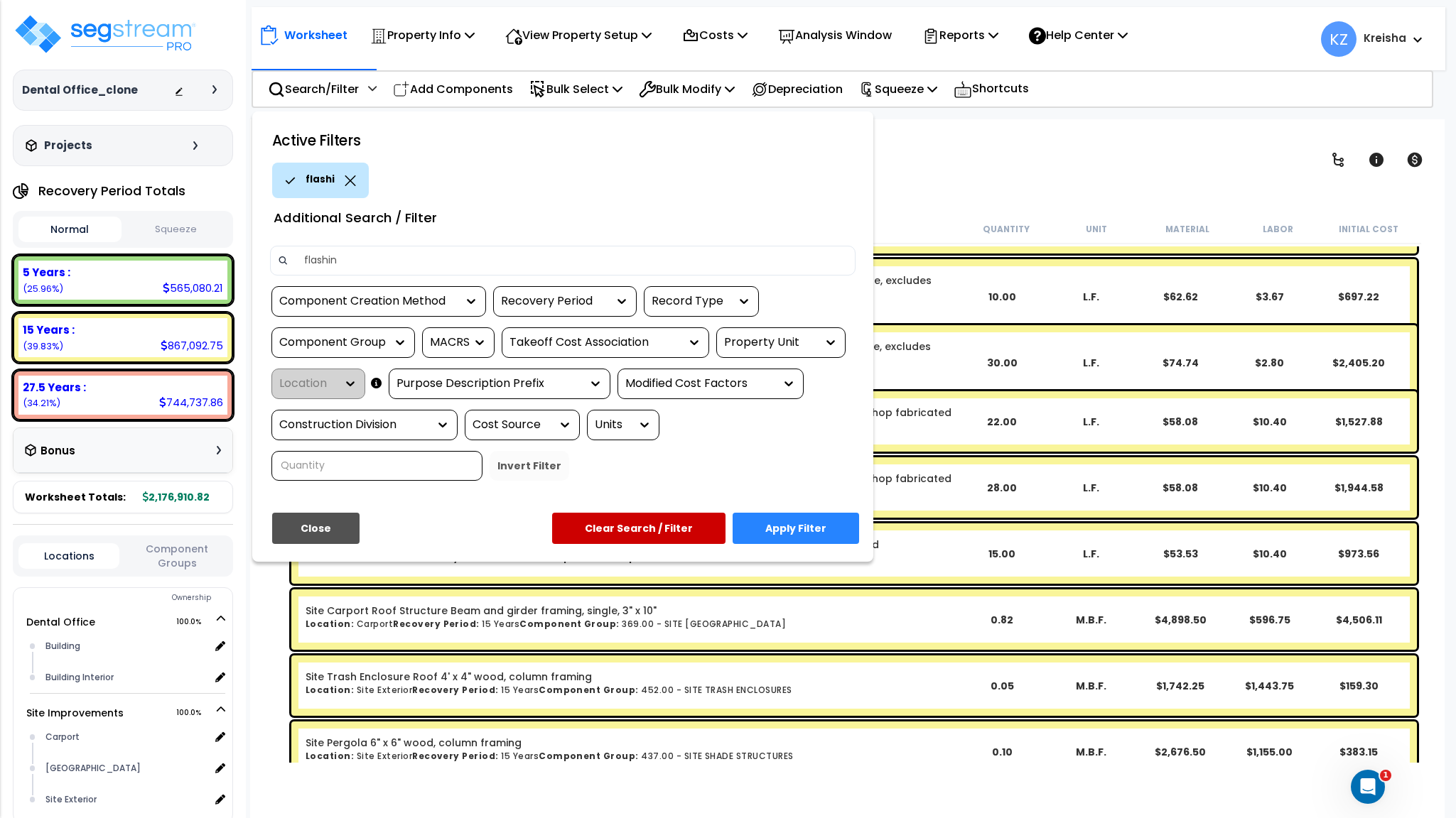
type input "flashing"
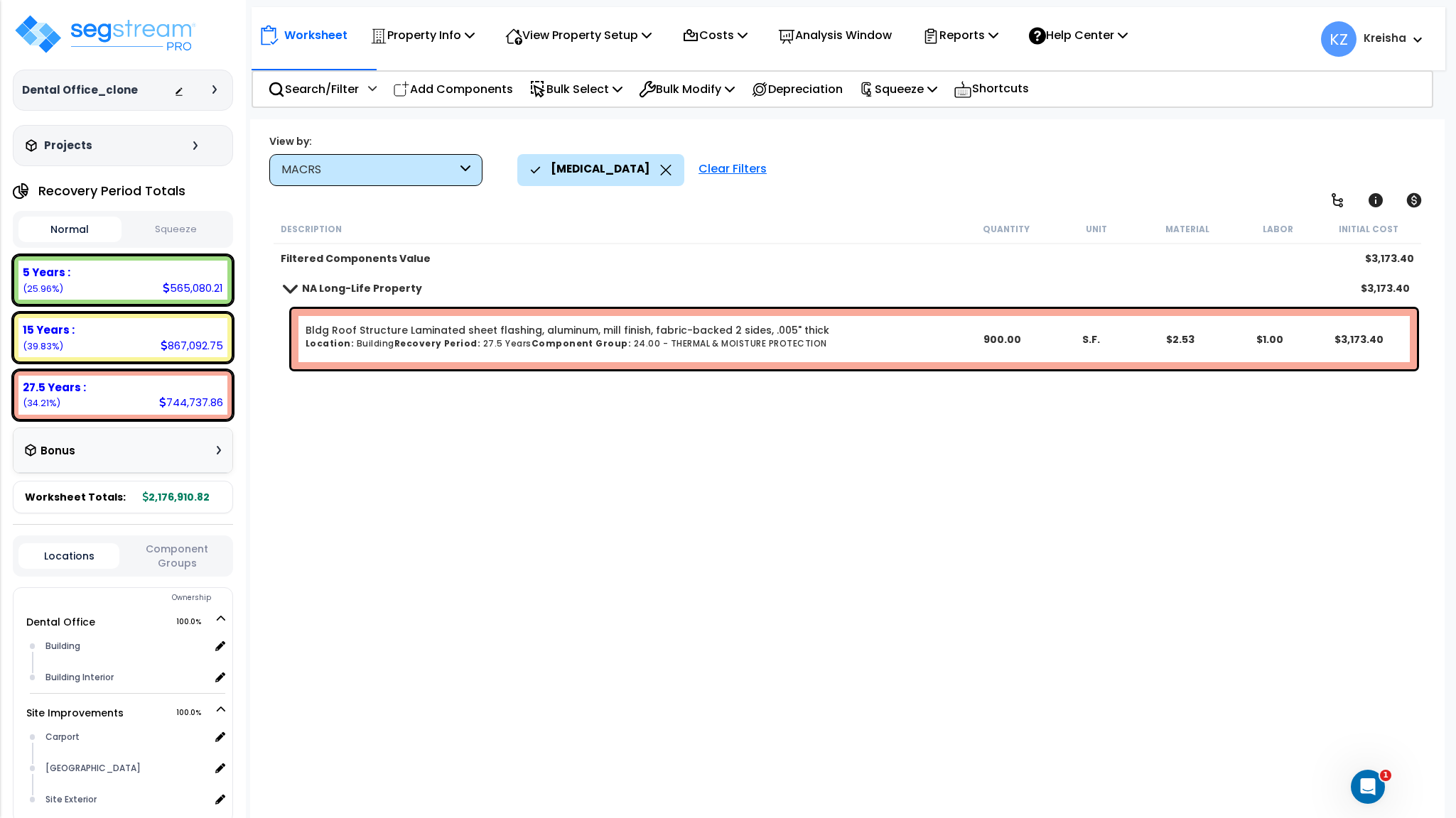
scroll to position [0, 0]
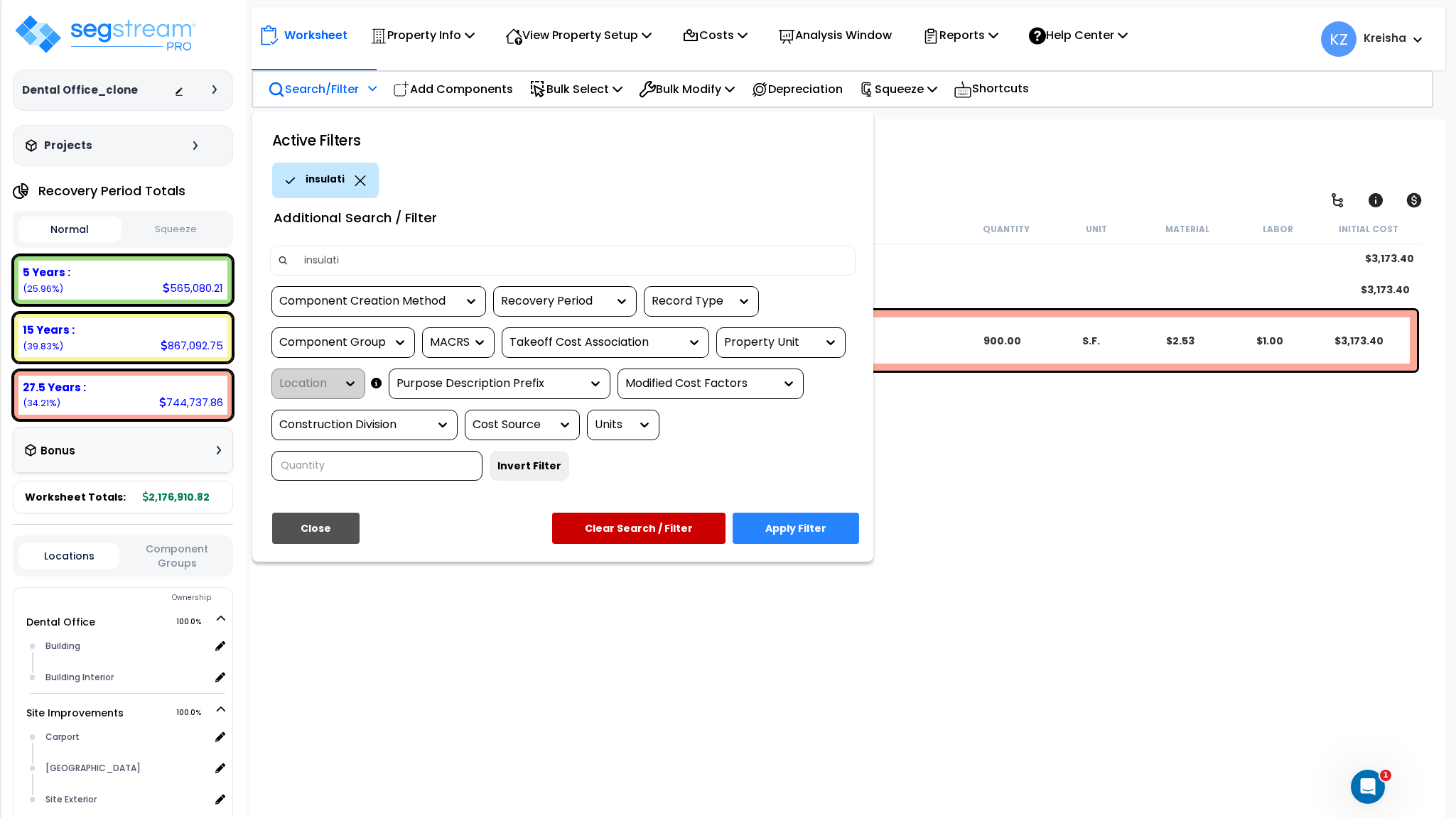
type input "insulatin"
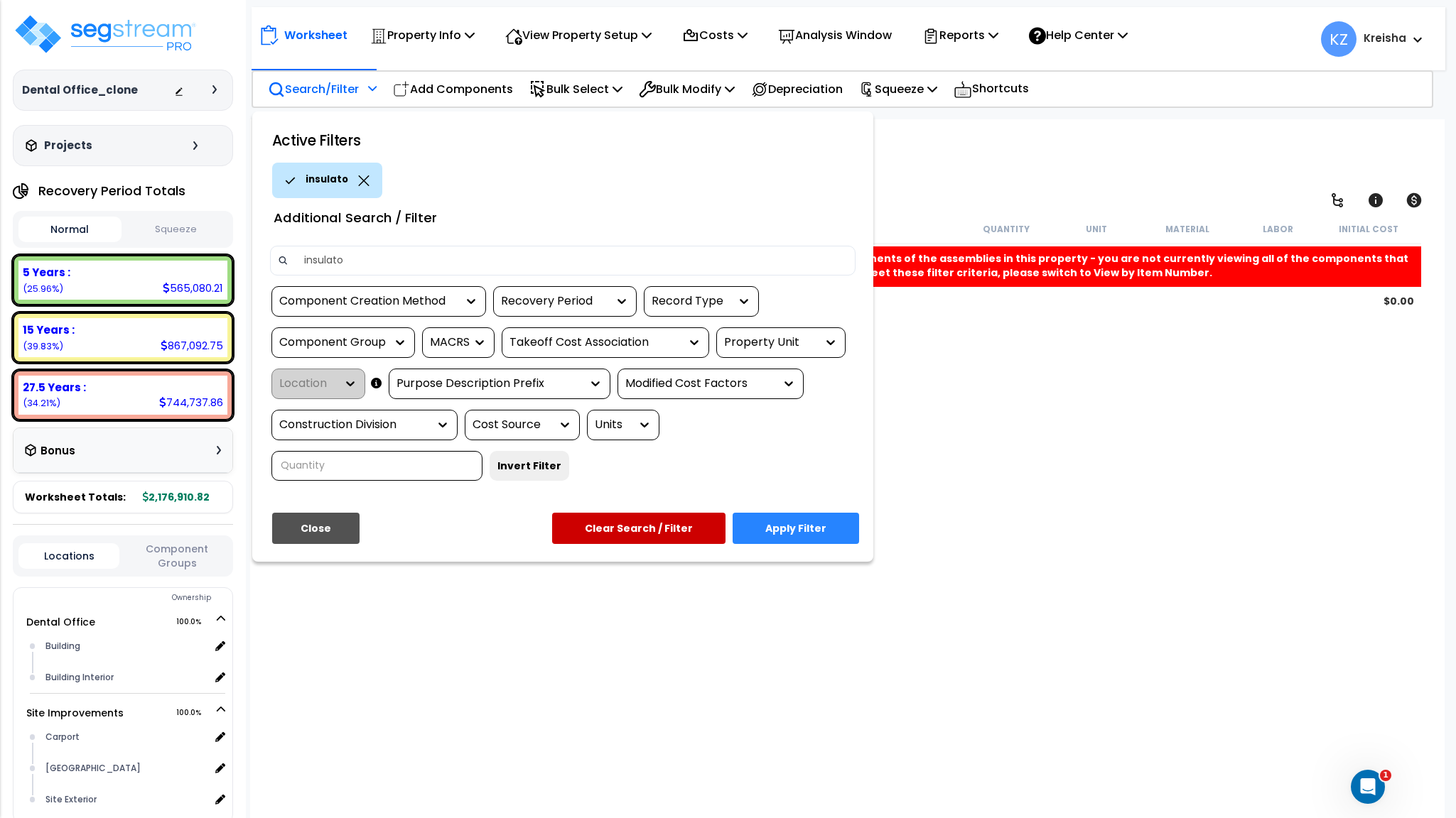
type input "insulaton"
type input "insulation"
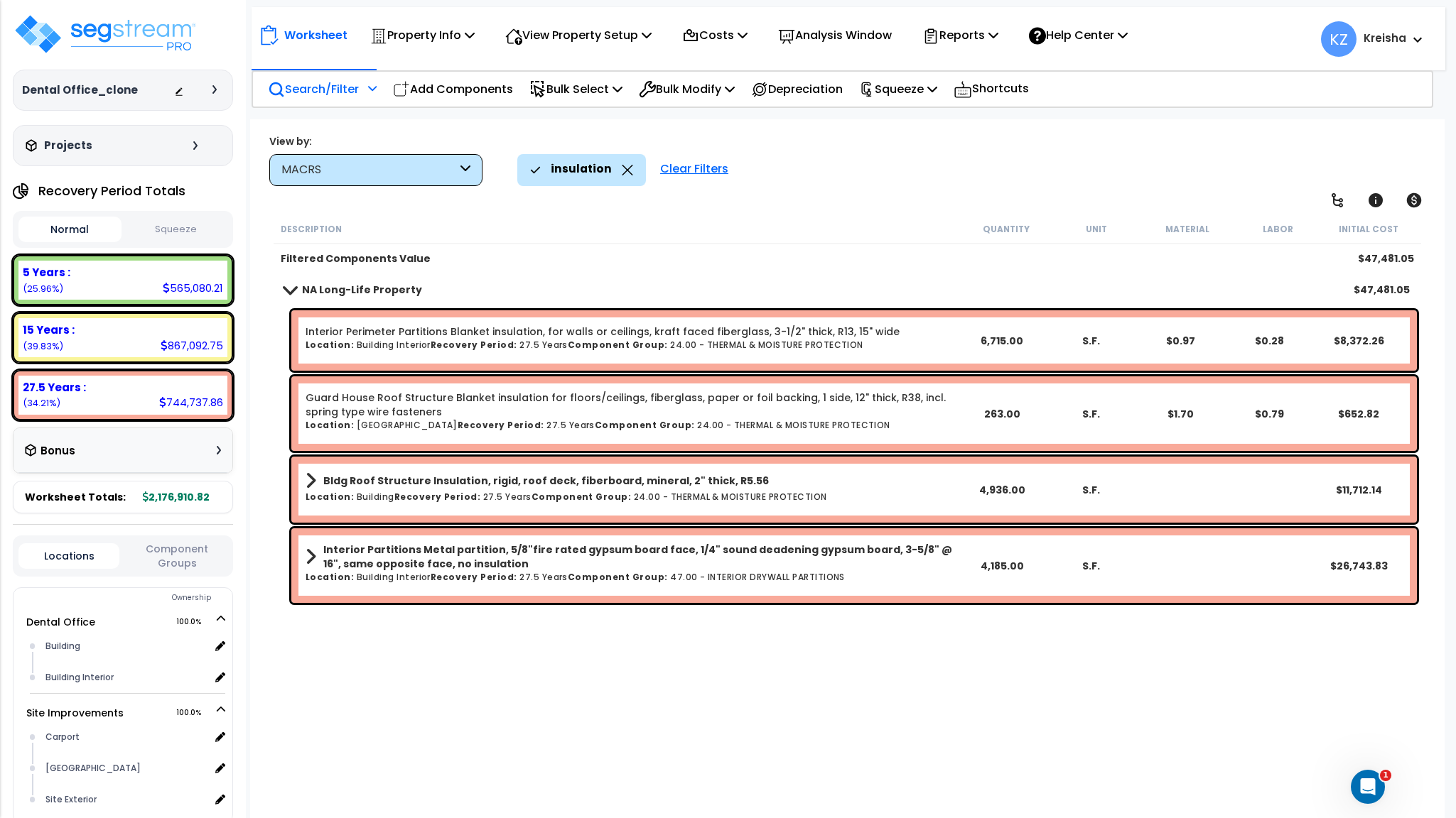
click at [350, 482] on b "Bldg Roof Structure Insulation, rigid, roof deck, fiberboard, mineral, 2" thick…" at bounding box center [546, 481] width 446 height 15
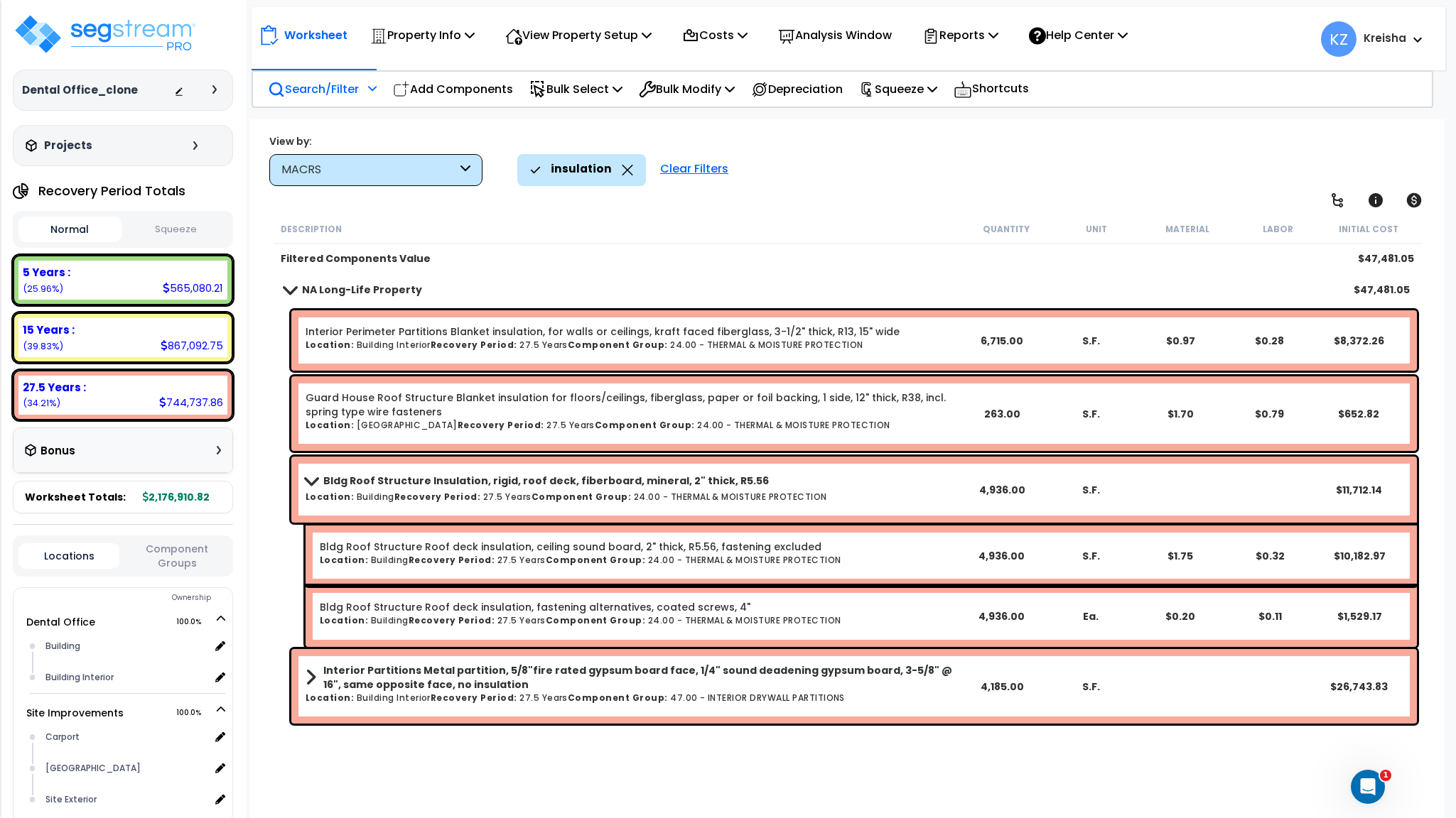
click at [350, 482] on b "Bldg Roof Structure Insulation, rigid, roof deck, fiberboard, mineral, 2" thick…" at bounding box center [546, 481] width 446 height 15
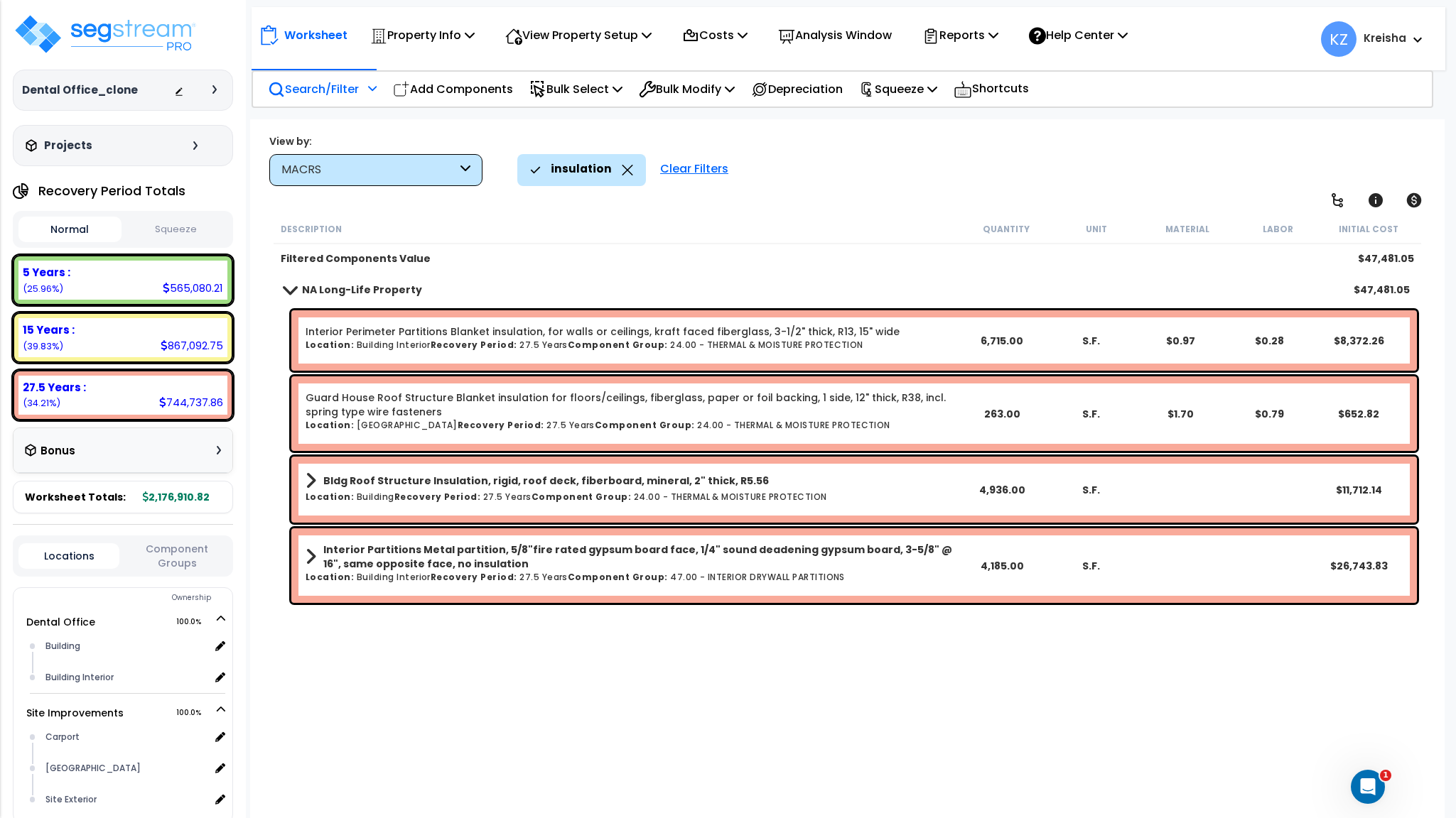
click at [343, 571] on b "Location:" at bounding box center [330, 577] width 48 height 12
click at [324, 559] on b "Interior Partitions Metal partition, 5/8"fire rated gypsum board face, 1/4" sou…" at bounding box center [640, 556] width 634 height 28
click at [637, 221] on div "Description Quantity Unit Material Labor Initial Cost" at bounding box center [847, 229] width 1147 height 30
click at [620, 221] on div "Description" at bounding box center [621, 228] width 680 height 15
click at [614, 252] on div "Filtered Components Value $47,481.05" at bounding box center [847, 258] width 1147 height 28
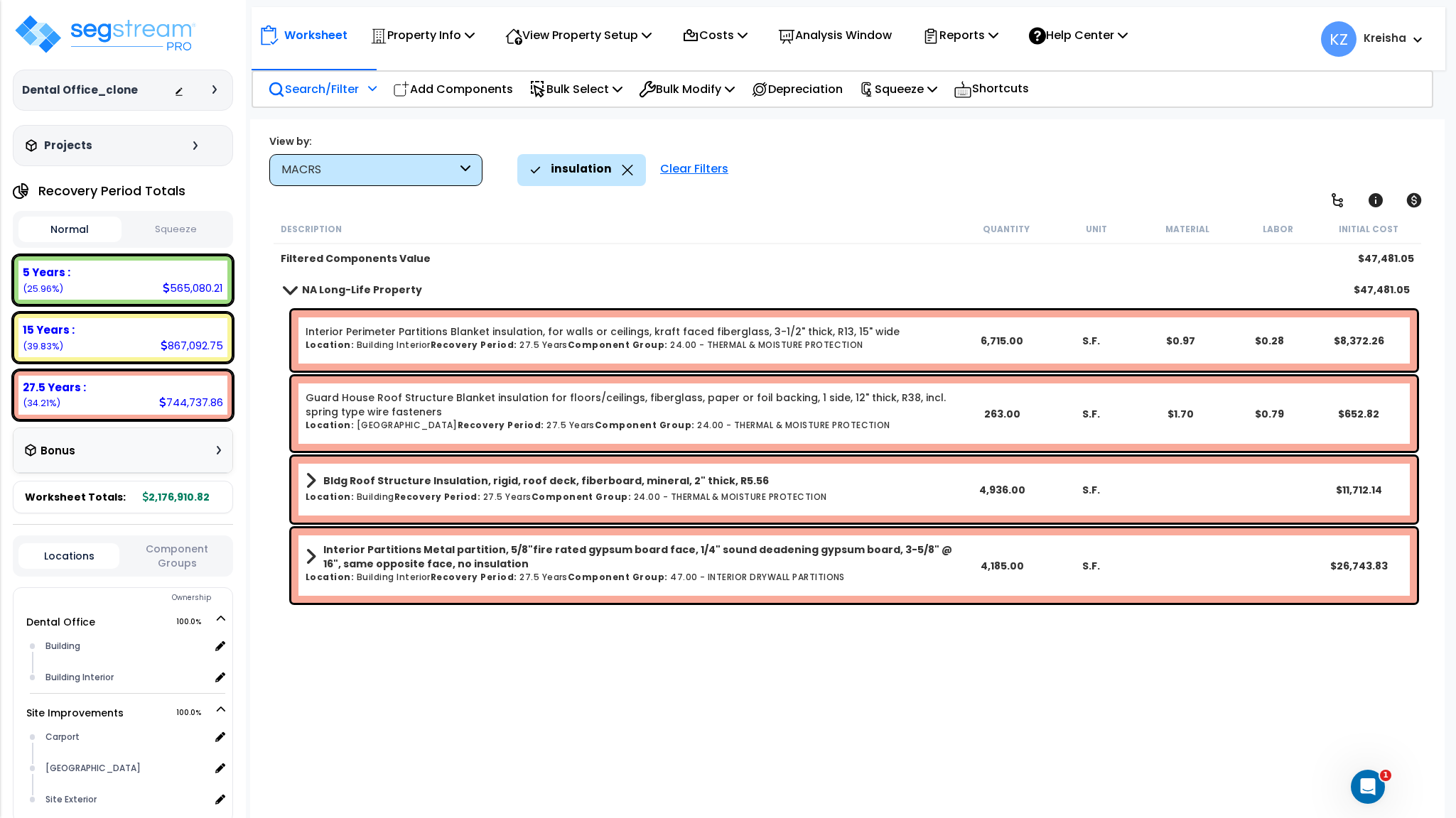
click at [913, 171] on div "insulation Clear Filters" at bounding box center [973, 170] width 913 height 31
click at [456, 224] on div "Description" at bounding box center [621, 228] width 680 height 15
click at [838, 173] on div "insulation Clear Filters" at bounding box center [973, 170] width 913 height 31
click at [381, 292] on b "NA Long-Life Property" at bounding box center [362, 289] width 120 height 15
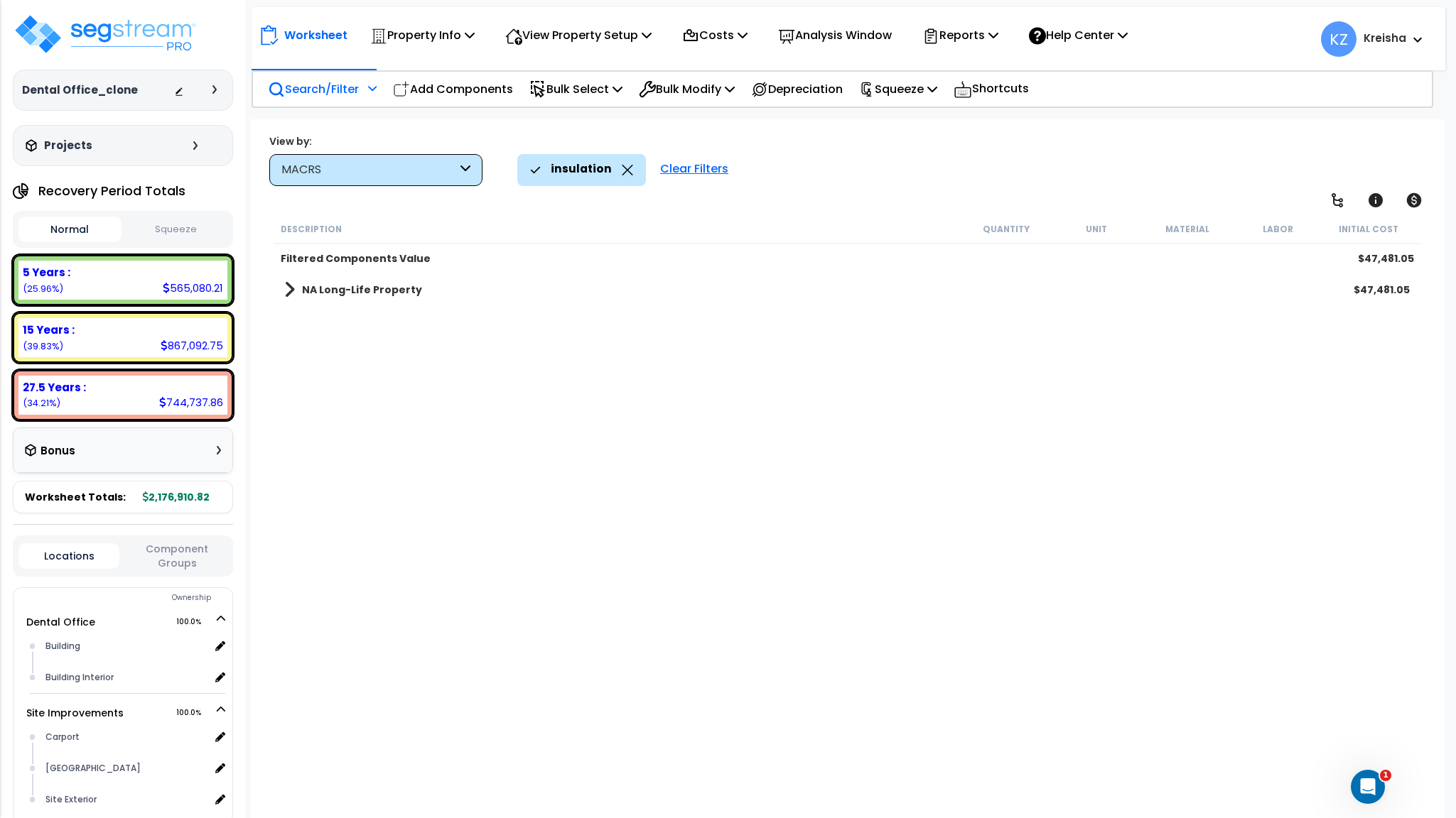
click at [379, 290] on b "NA Long-Life Property" at bounding box center [362, 289] width 120 height 15
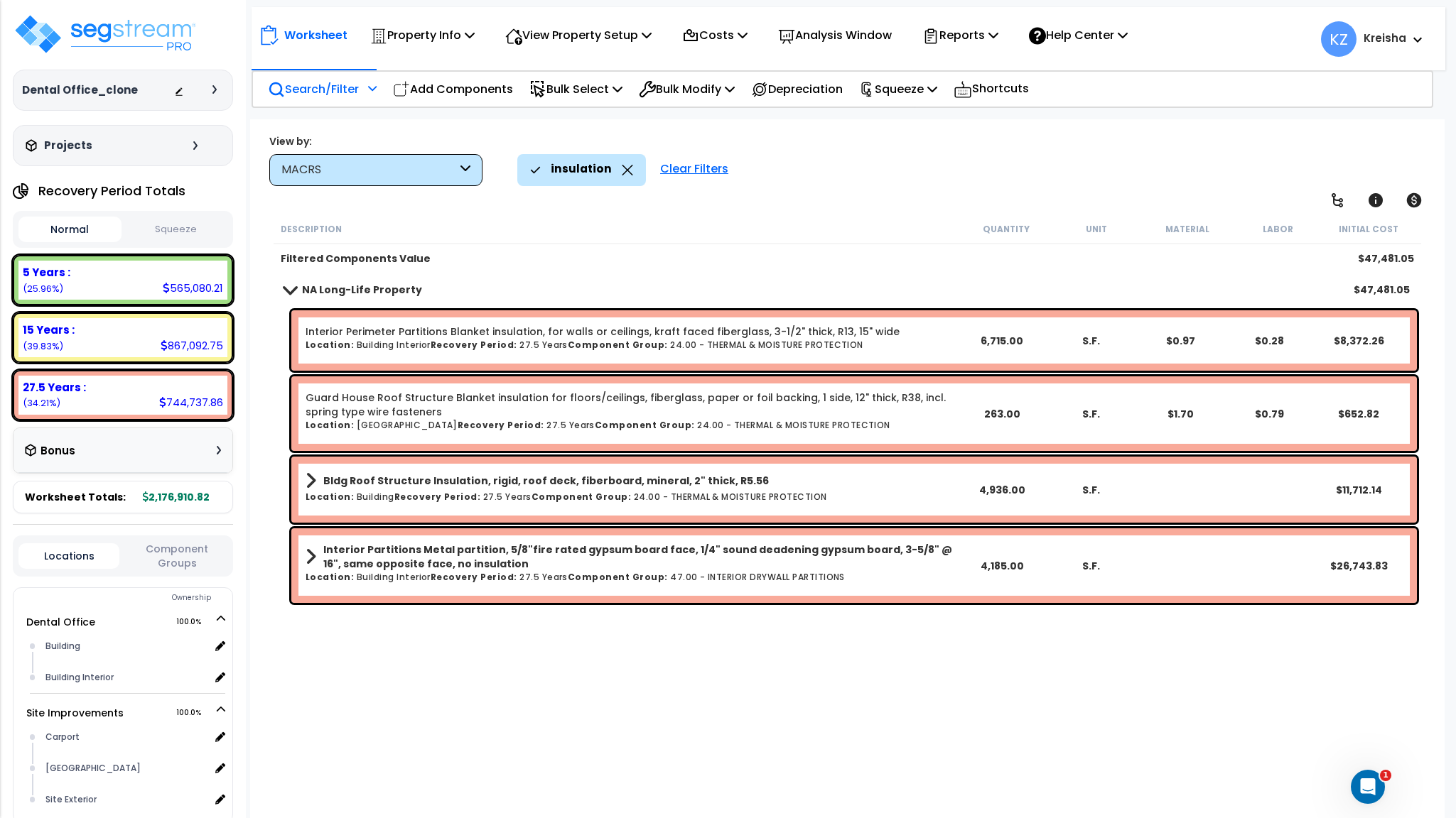
click at [888, 201] on div "Worksheet Property Info Property Setup Add Property Unit Template property Clon…" at bounding box center [846, 528] width 1193 height 818
click at [622, 168] on icon at bounding box center [628, 170] width 10 height 10
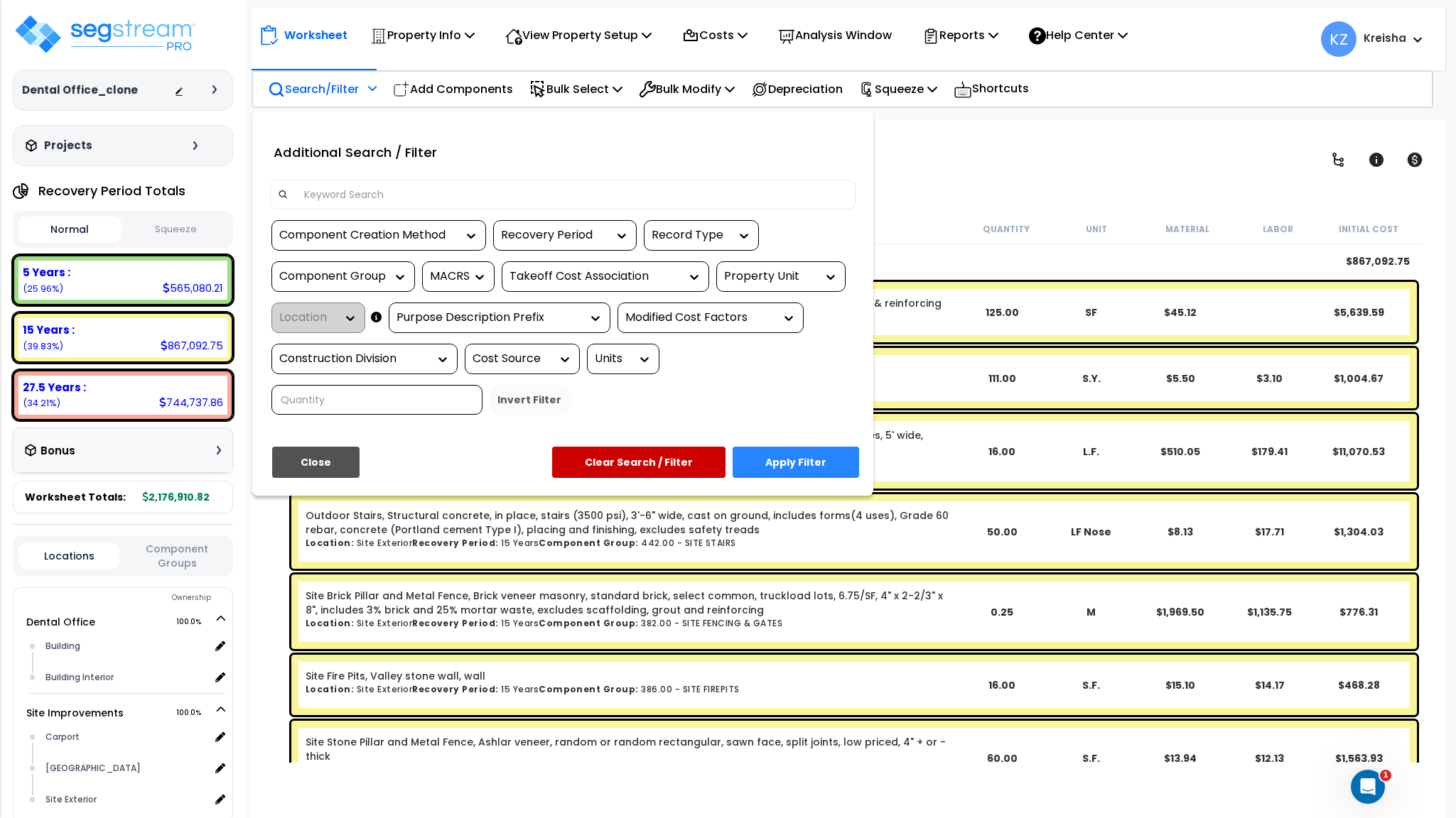
type input "r"
click at [388, 275] on div at bounding box center [396, 276] width 21 height 15
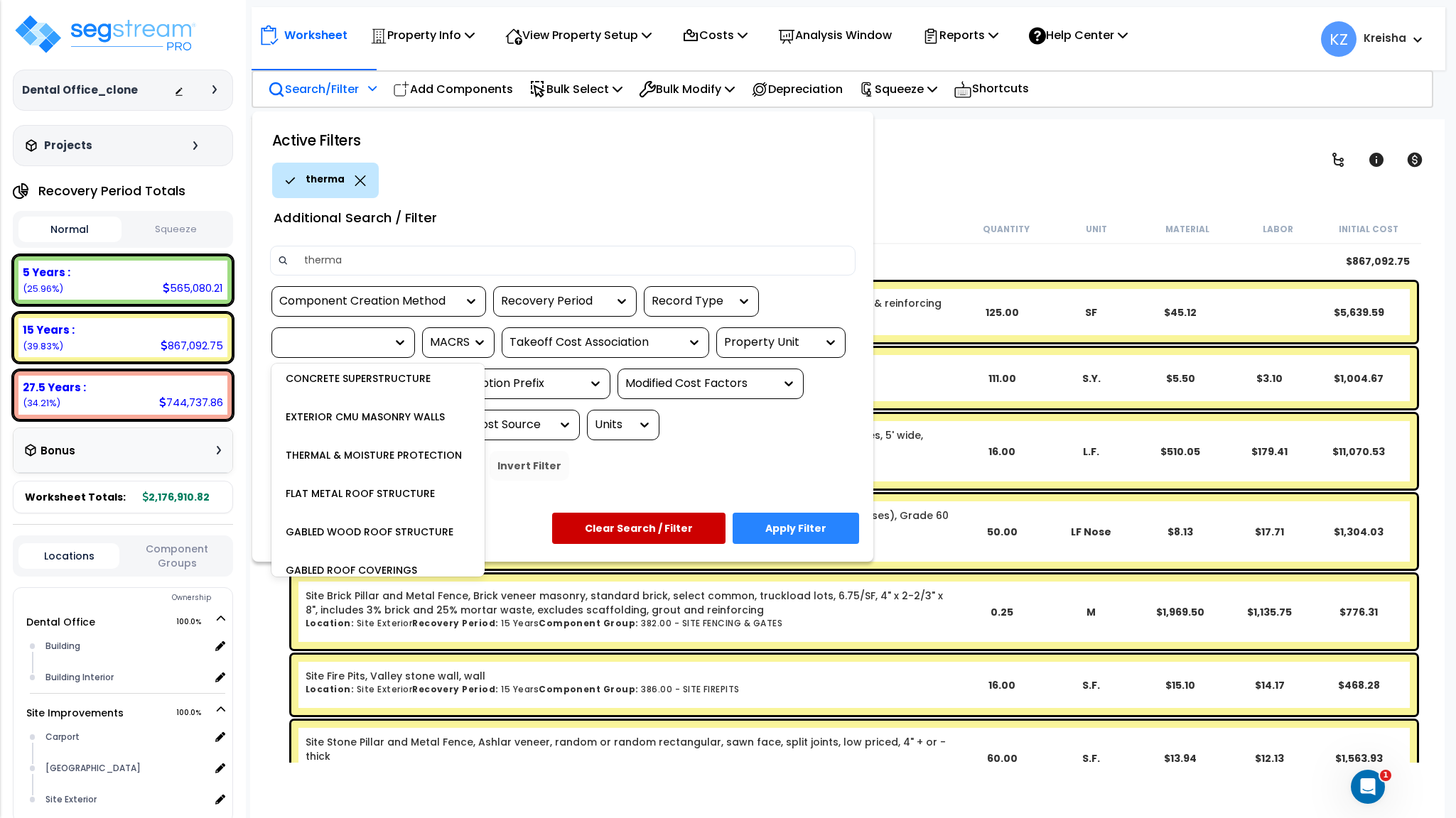
scroll to position [213, 0]
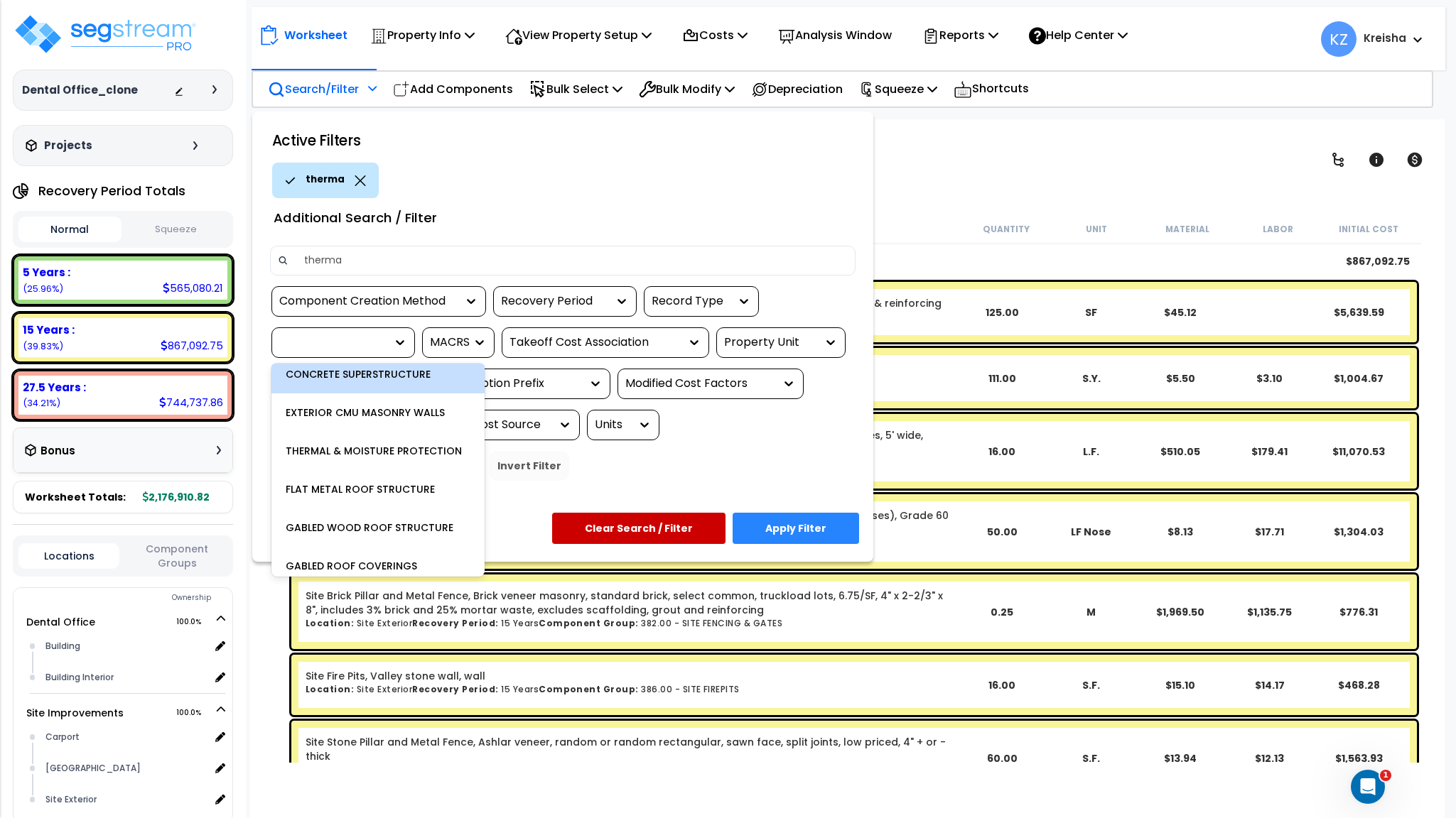
type input "therma"
click at [352, 344] on div at bounding box center [332, 342] width 106 height 16
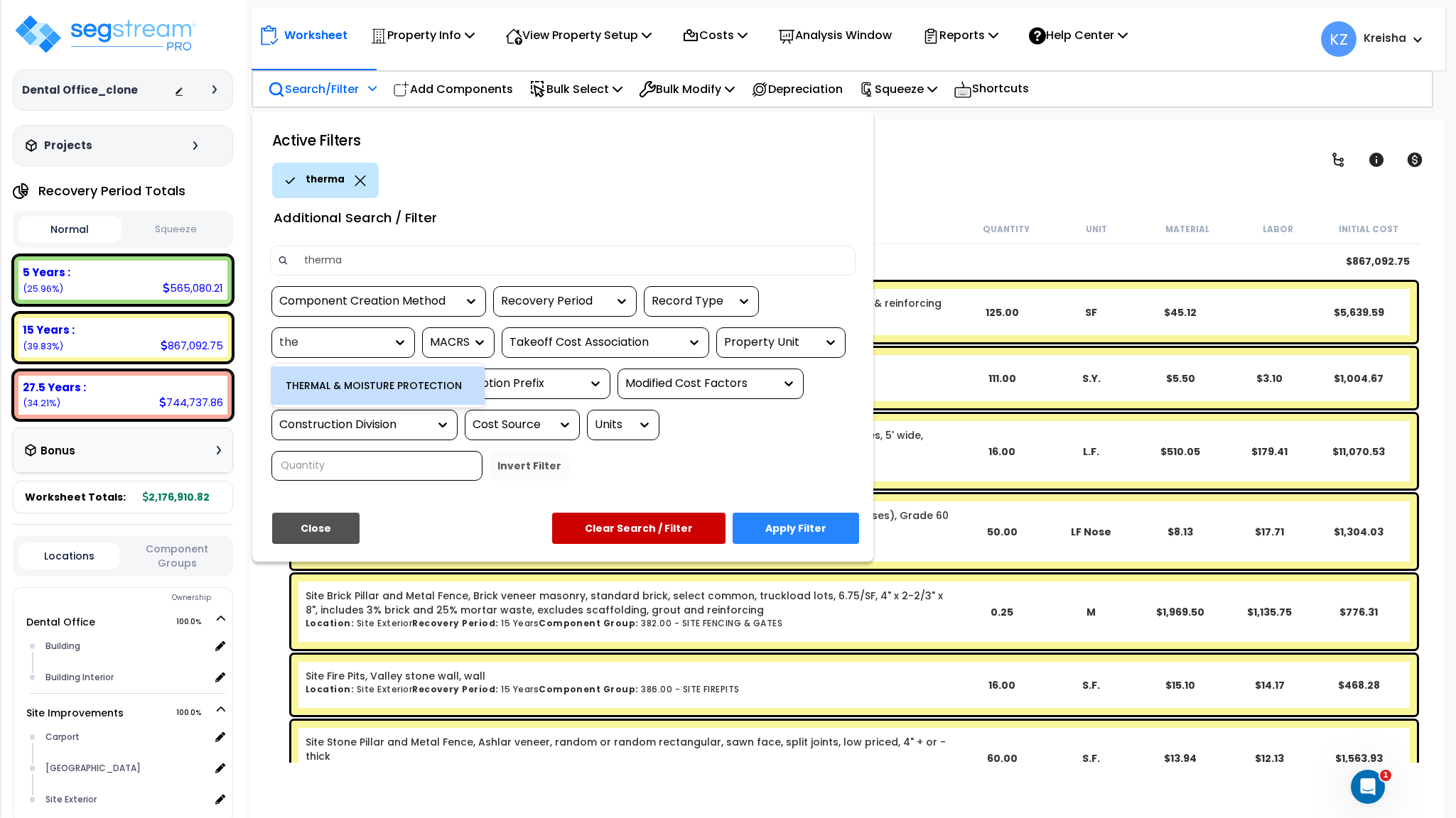
type input "ther"
click at [337, 380] on div "THERMAL & MOISTURE PROTECTION" at bounding box center [378, 385] width 213 height 39
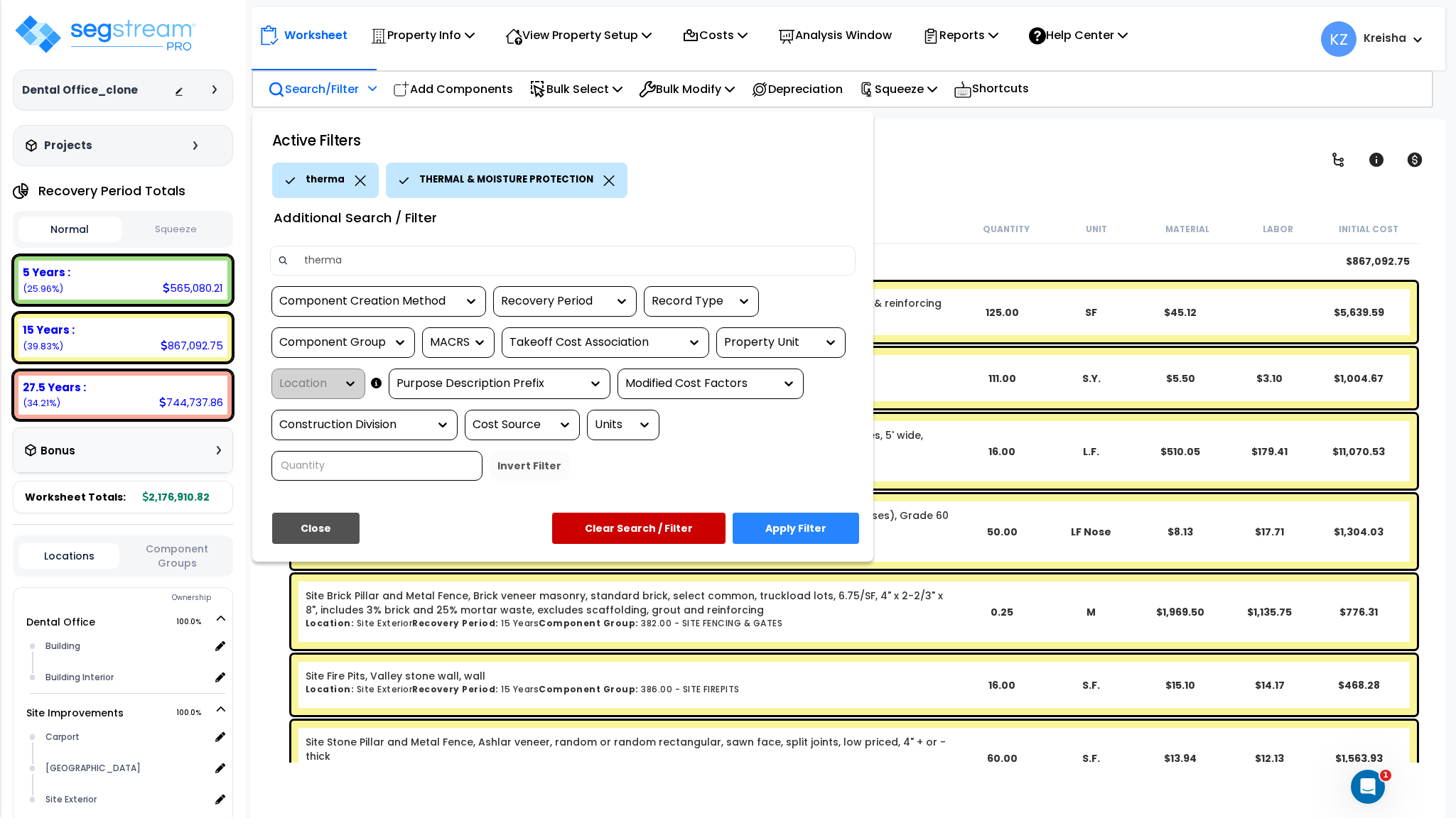
click at [363, 175] on div "therma" at bounding box center [325, 180] width 106 height 35
click at [356, 184] on icon at bounding box center [360, 180] width 11 height 10
click at [821, 524] on button "Apply Filter" at bounding box center [795, 528] width 126 height 31
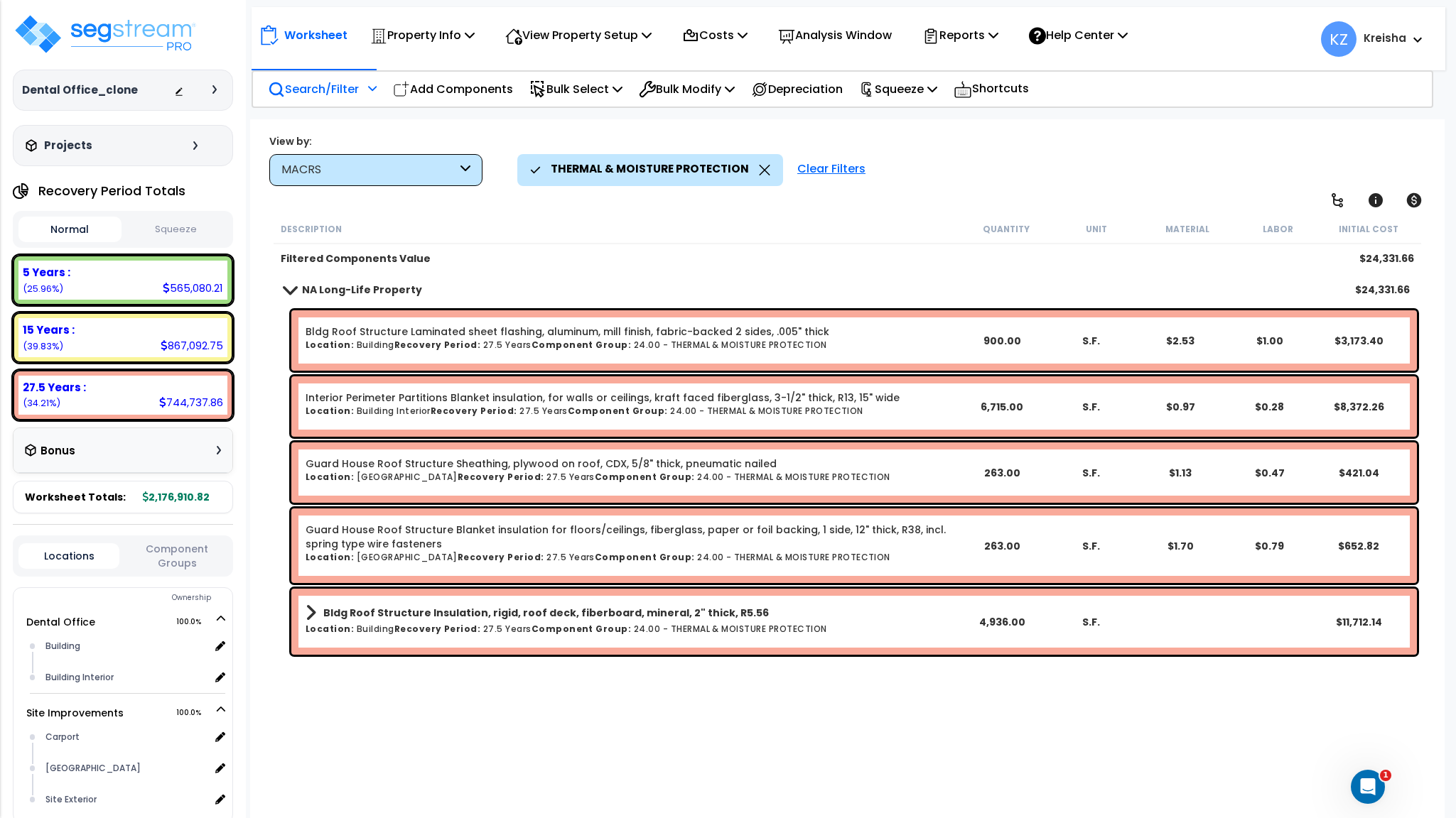
click at [966, 160] on div "THERMAL & MOISTURE PROTECTION Clear Filters" at bounding box center [973, 170] width 913 height 31
click at [933, 191] on div "Worksheet Property Info Property Setup Add Property Unit Template property Clon…" at bounding box center [846, 528] width 1193 height 818
click at [931, 191] on div "Worksheet Property Info Property Setup Add Property Unit Template property Clon…" at bounding box center [846, 528] width 1193 height 818
click at [1017, 191] on div "Worksheet Property Info Property Setup Add Property Unit Template property Clon…" at bounding box center [846, 528] width 1193 height 818
click at [588, 226] on div "Description" at bounding box center [621, 228] width 680 height 15
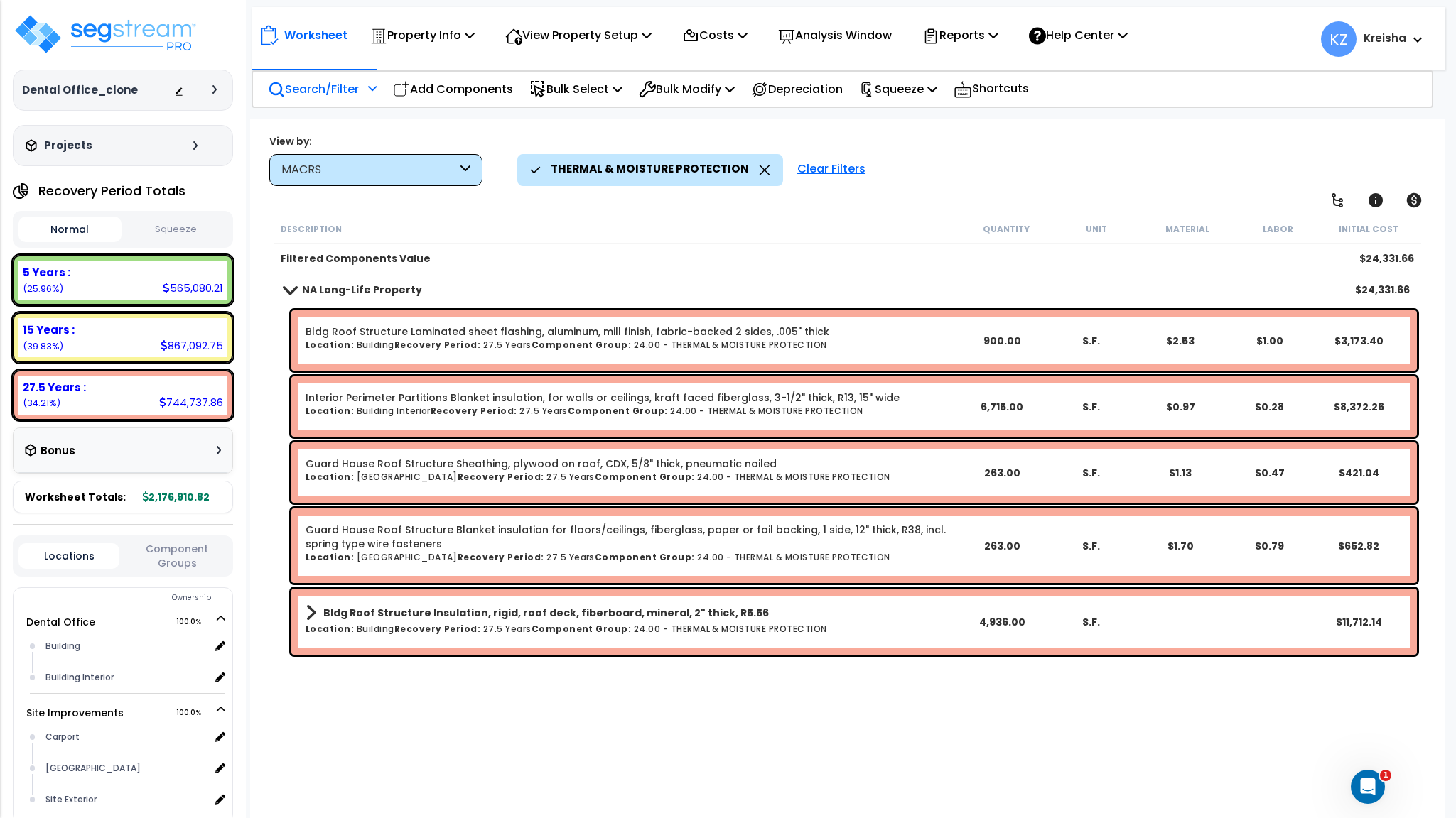
click at [672, 239] on div "Description Quantity Unit Material Labor Initial Cost" at bounding box center [847, 229] width 1147 height 30
click at [593, 233] on div "Description Quantity Unit Material Labor Initial Cost" at bounding box center [847, 229] width 1147 height 30
click at [842, 171] on div "Clear Filters" at bounding box center [831, 170] width 82 height 31
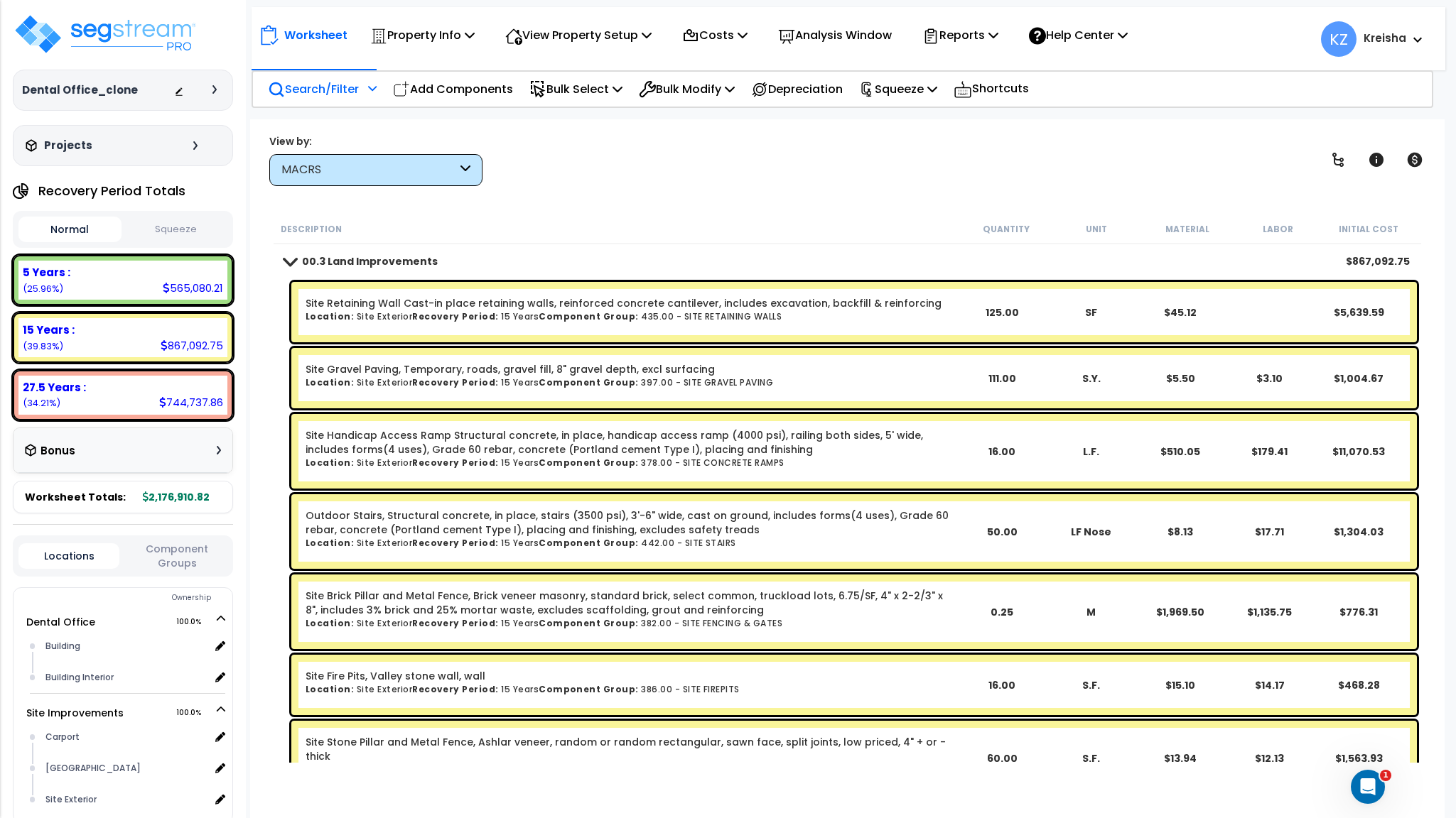
click at [425, 156] on div "MACRS" at bounding box center [376, 170] width 213 height 32
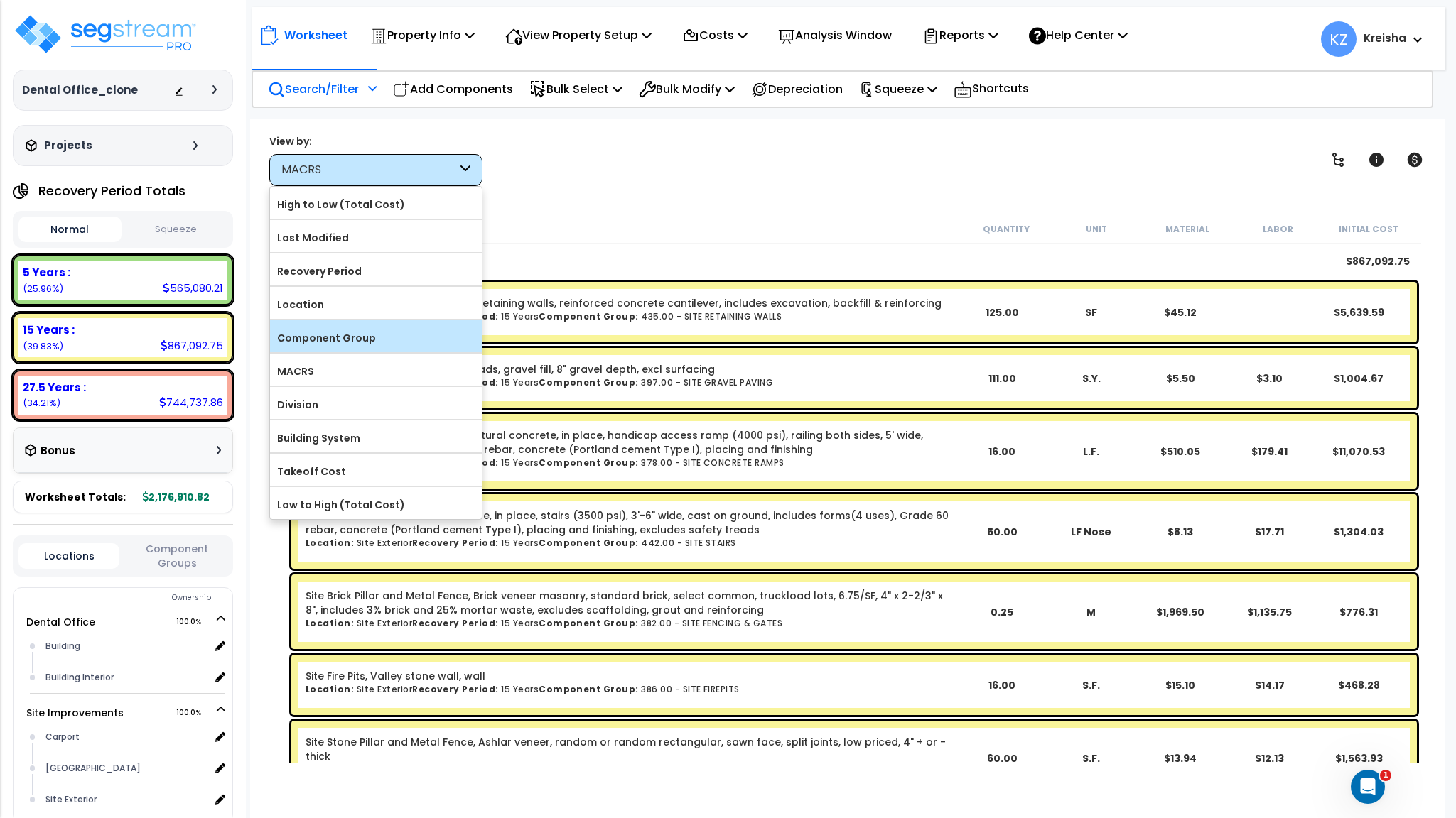
click at [335, 348] on label "Component Group" at bounding box center [375, 337] width 212 height 21
click at [0, 0] on input "Component Group" at bounding box center [0, 0] width 0 height 0
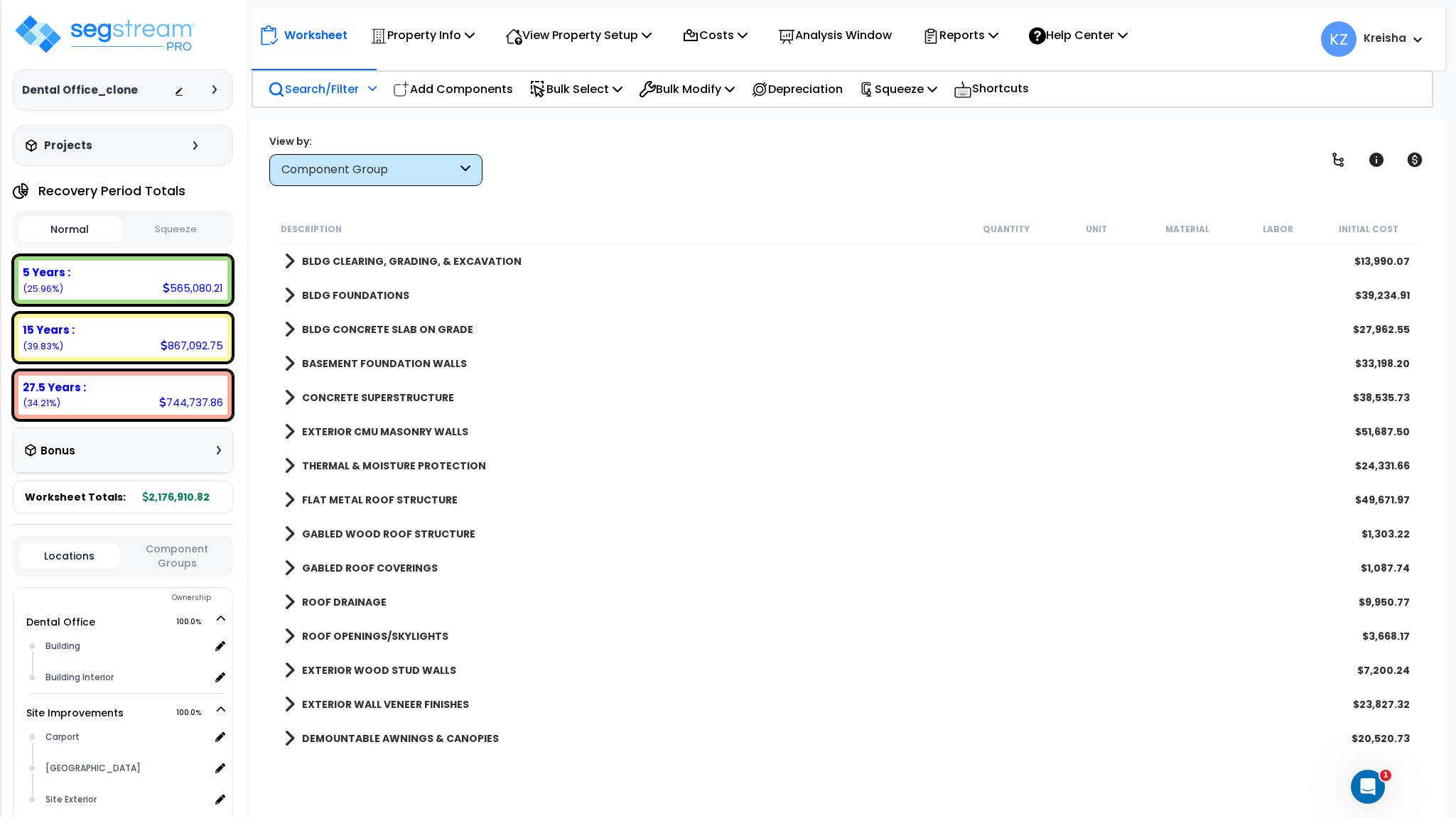
click at [622, 167] on div "View by: Component Group High to Low (Total Cost)" at bounding box center [846, 160] width 1165 height 52
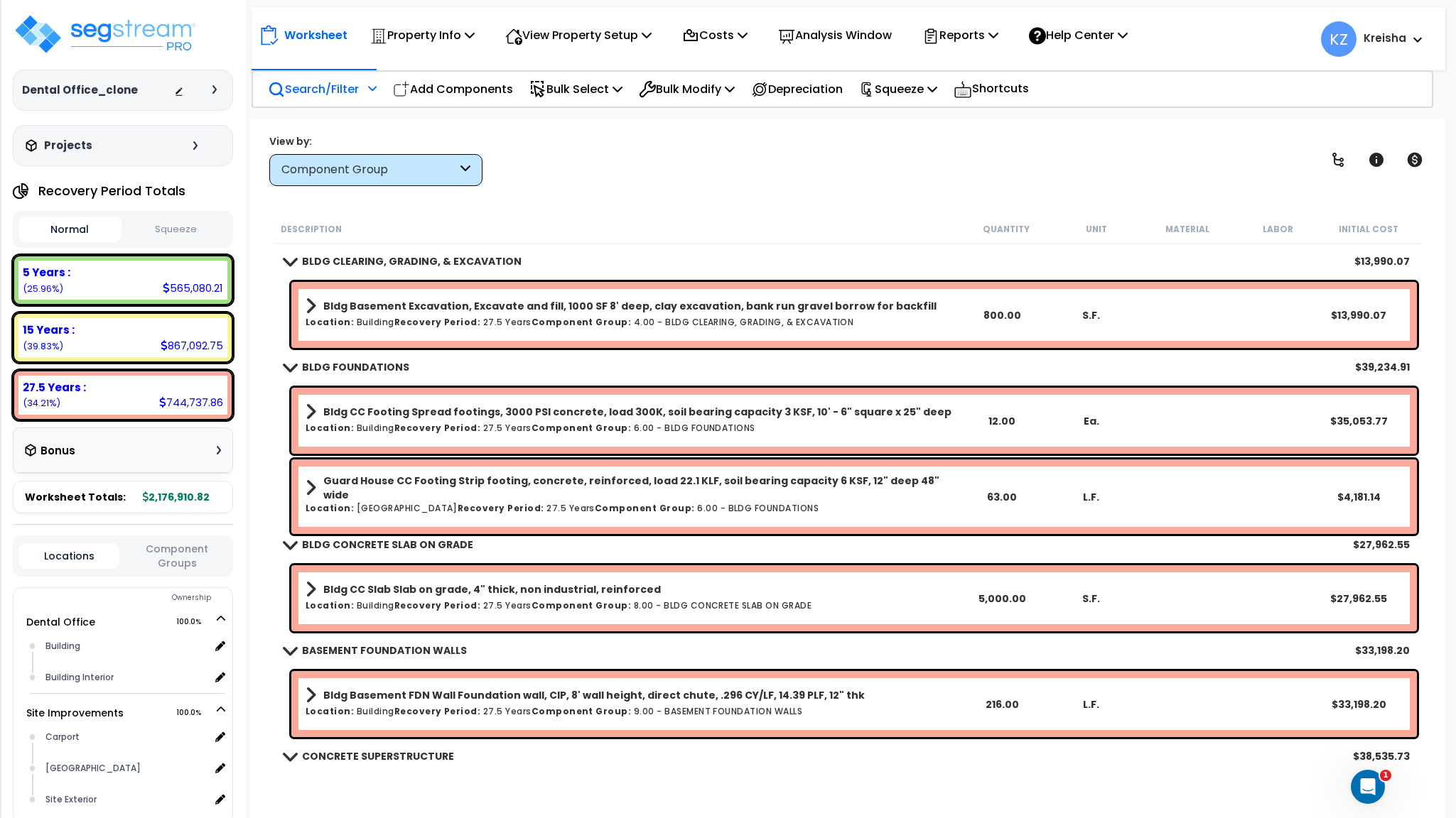
click at [605, 209] on div "Worksheet Property Info Property Setup Add Property Unit Template property Clon…" at bounding box center [846, 528] width 1193 height 818
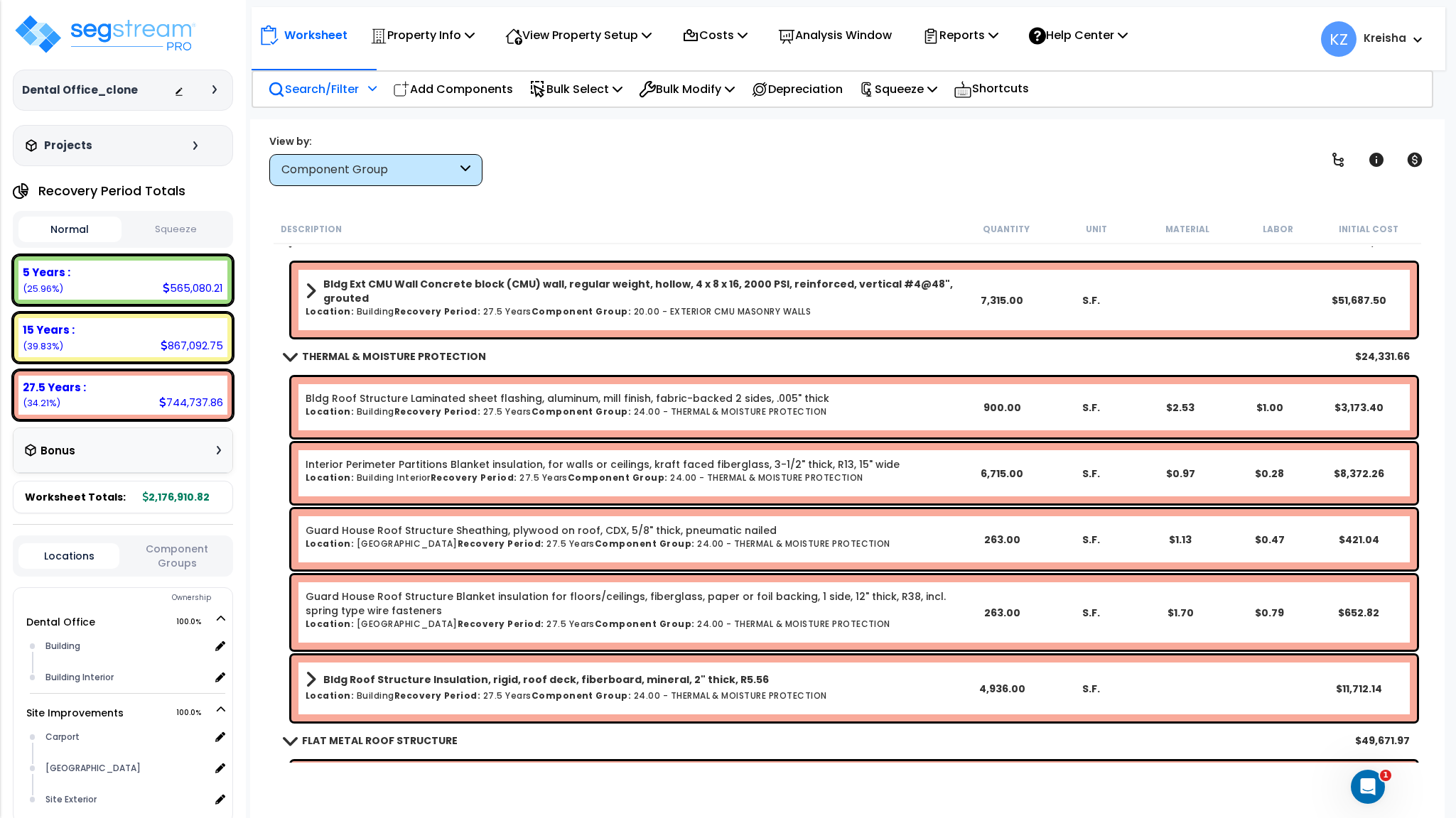
scroll to position [852, 0]
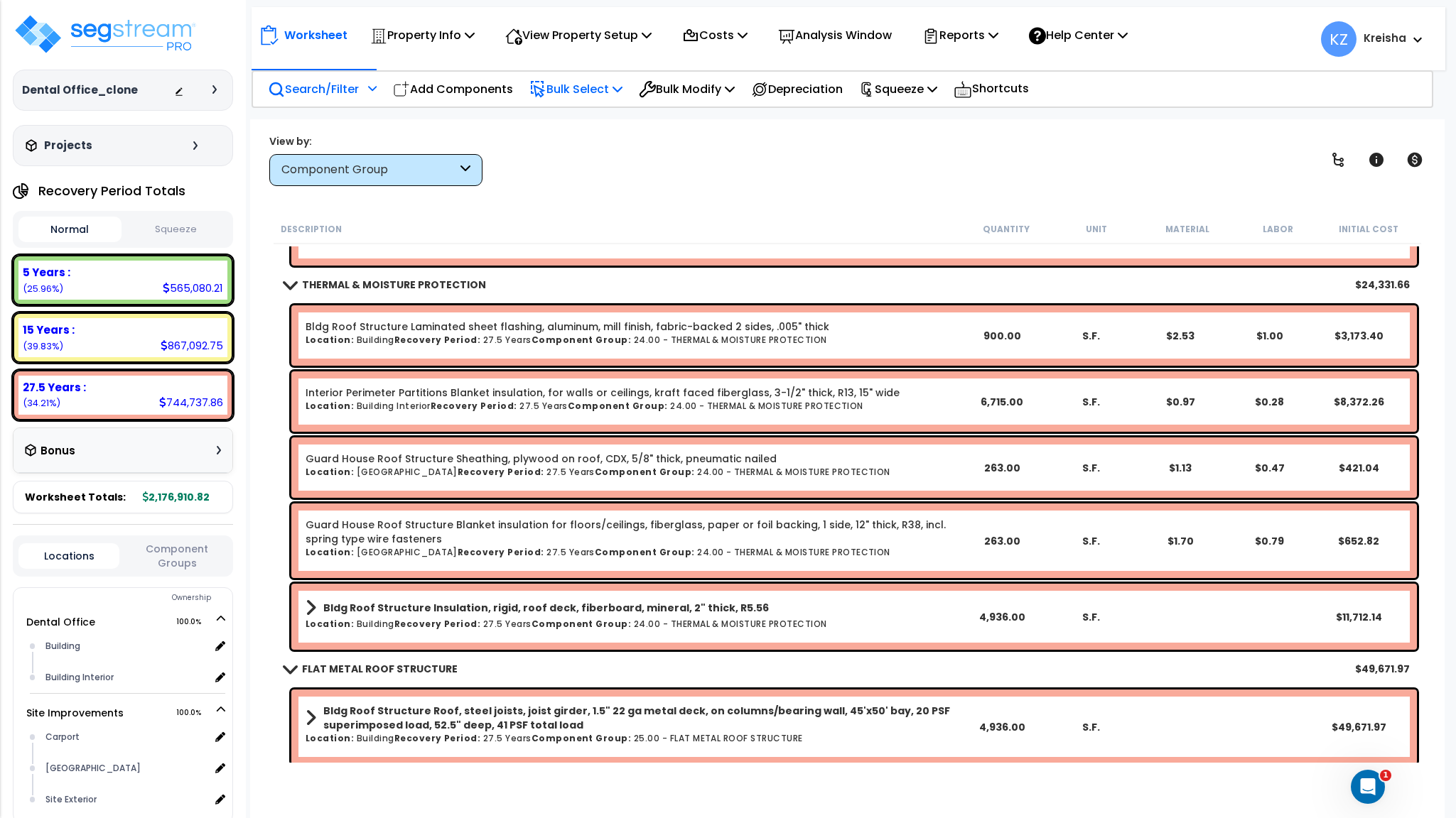
click at [589, 88] on p "Bulk Select" at bounding box center [576, 89] width 93 height 19
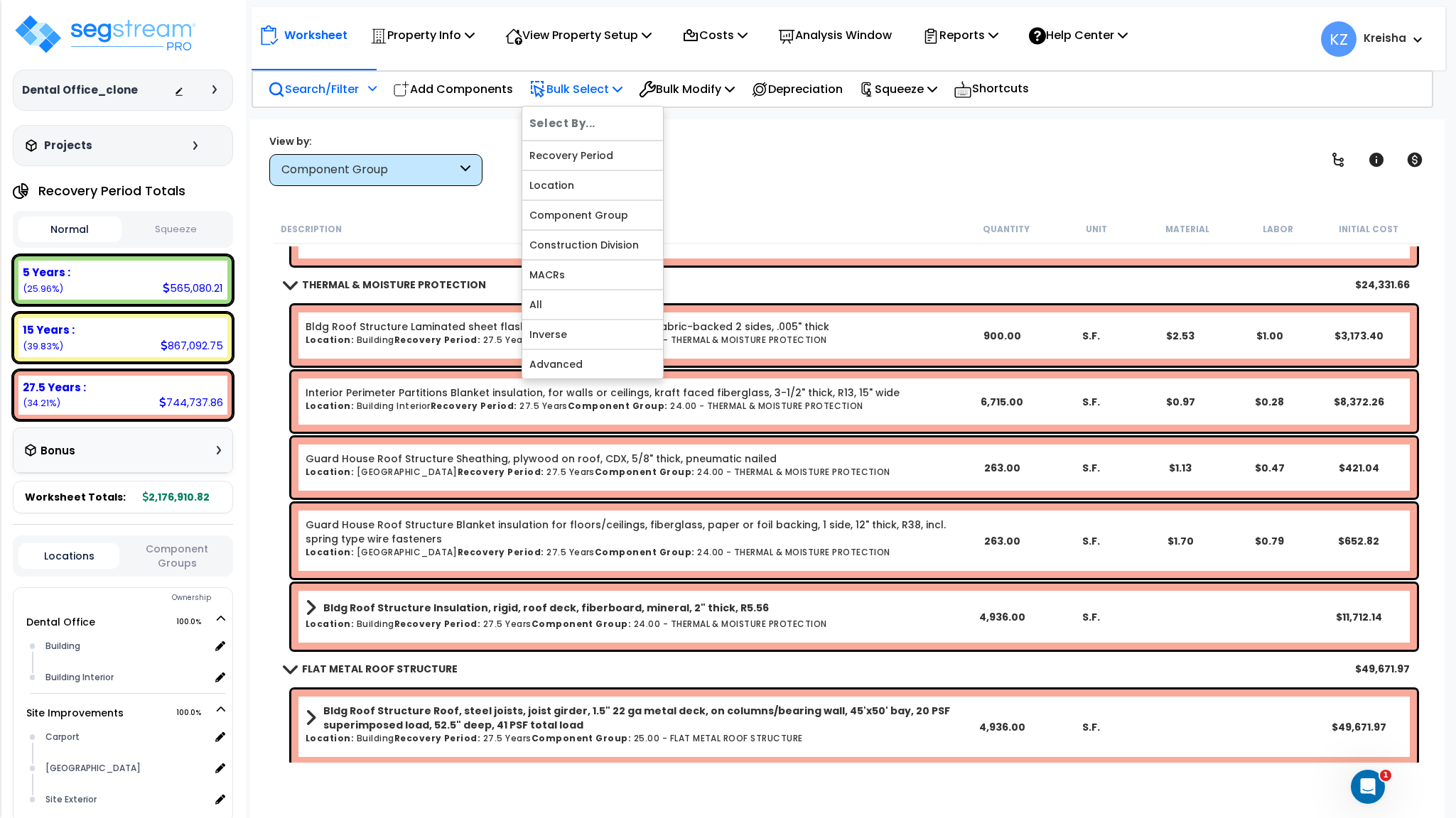
click at [570, 231] on div at bounding box center [592, 230] width 141 height 2
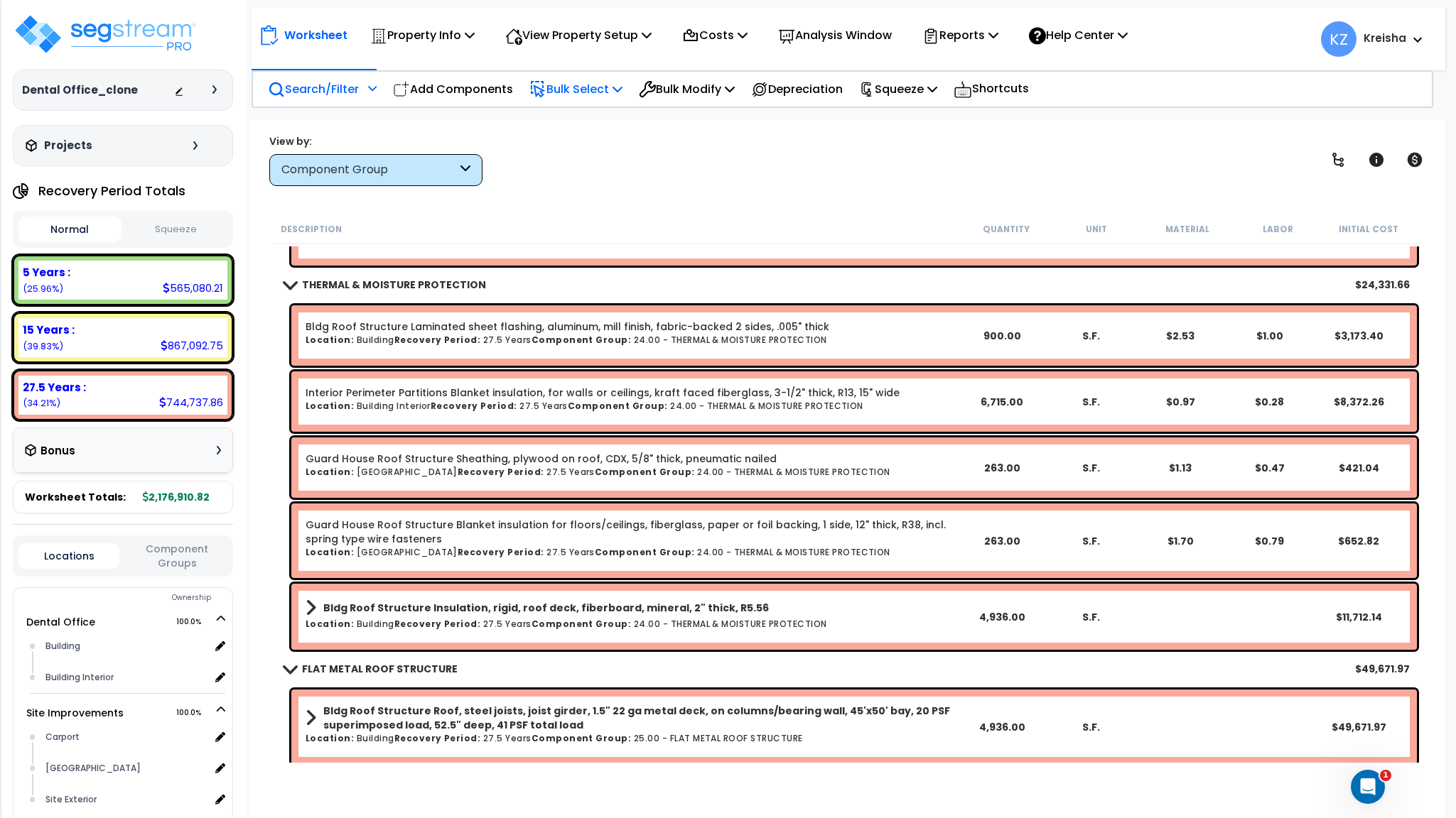
click at [579, 86] on p "Bulk Select" at bounding box center [576, 89] width 93 height 19
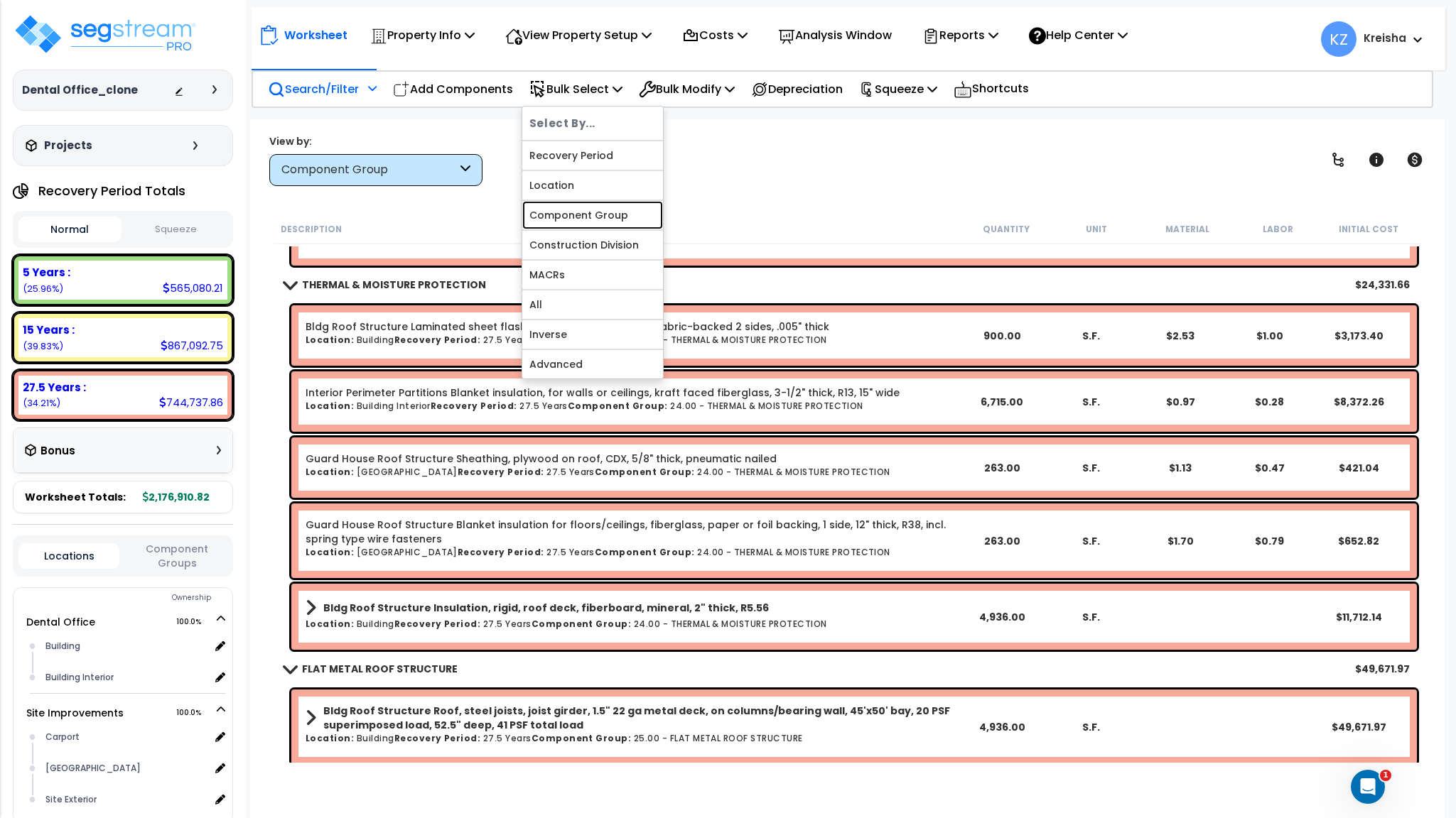
drag, startPoint x: 592, startPoint y: 220, endPoint x: 638, endPoint y: 208, distance: 47.5
click at [592, 217] on link "Component Group" at bounding box center [592, 215] width 141 height 28
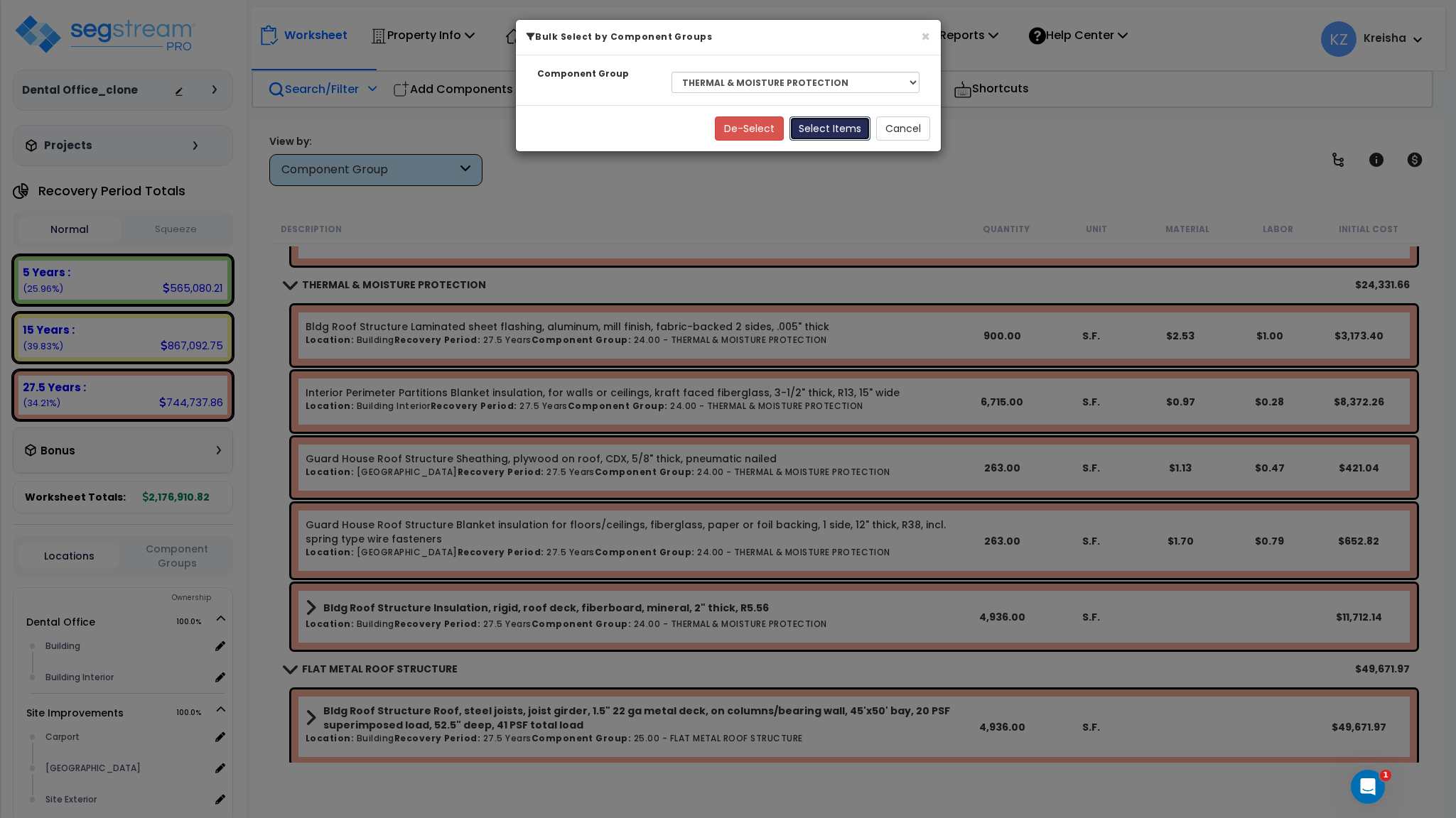
click at [822, 133] on button "Select Items" at bounding box center [829, 129] width 81 height 24
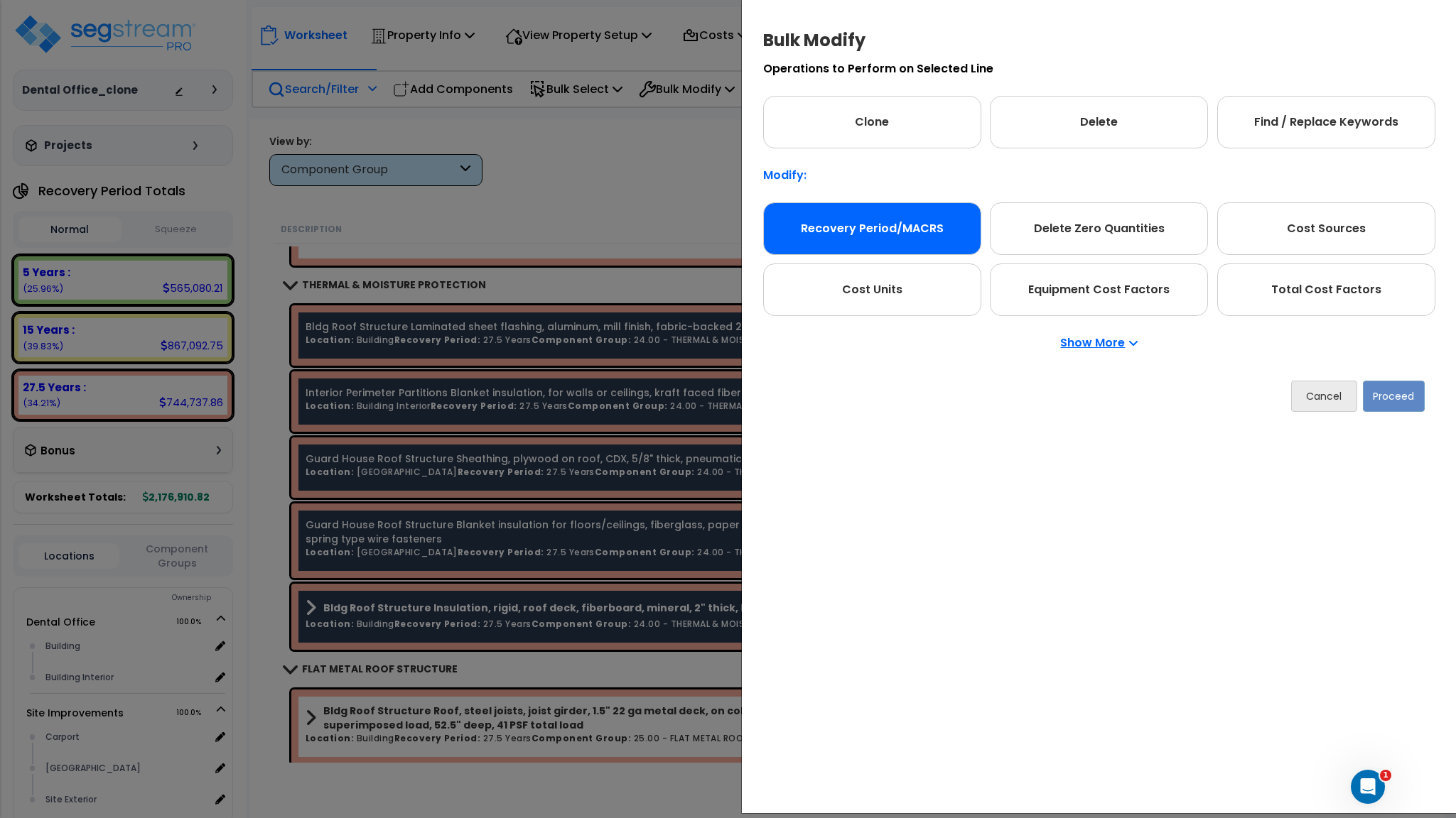
click at [864, 244] on div "Recovery Period/MACRS" at bounding box center [872, 228] width 218 height 52
click at [1398, 398] on button "Proceed" at bounding box center [1394, 397] width 62 height 31
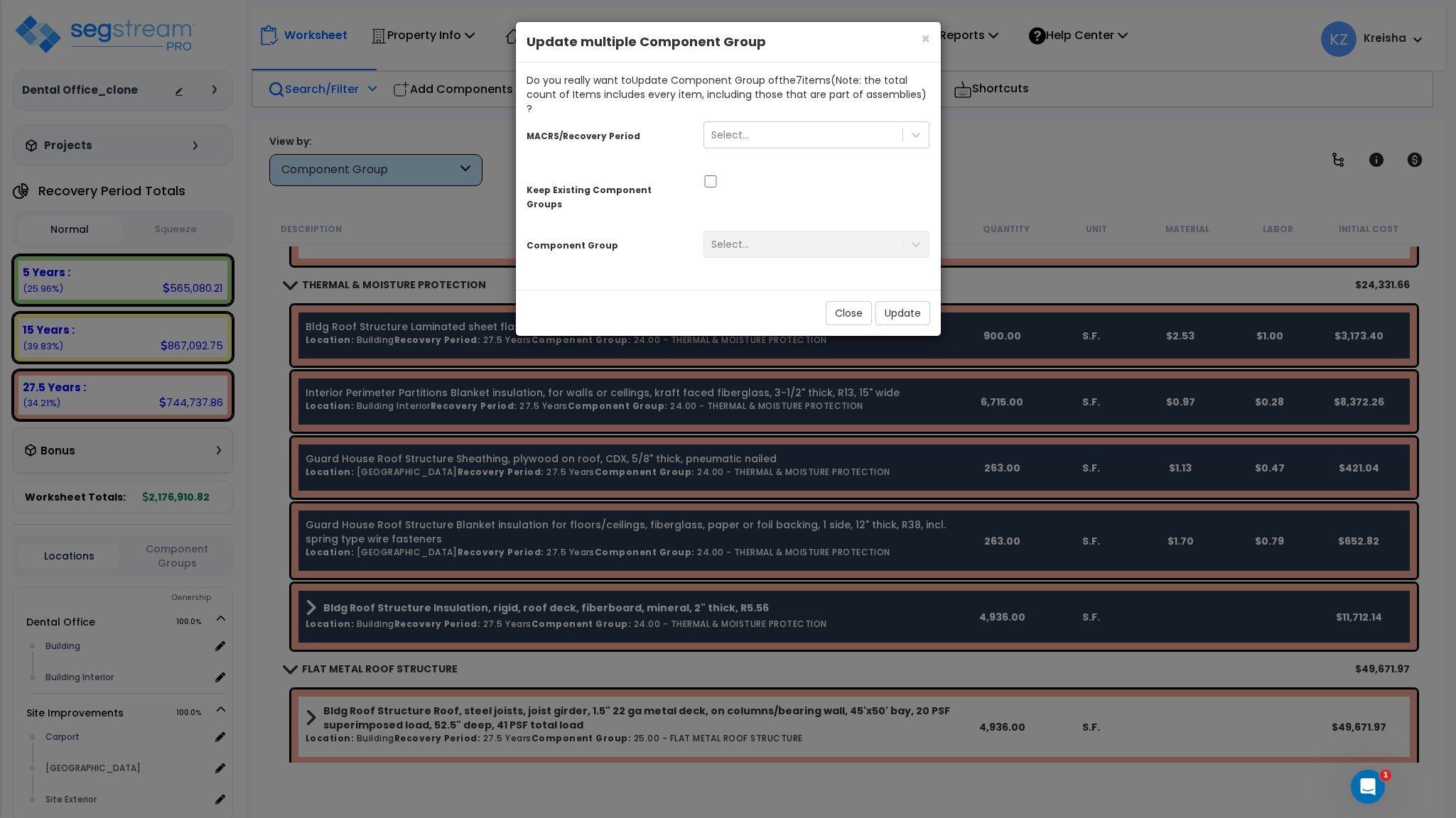
click at [780, 152] on div "MACRS/Recovery Period Select... Keep Existing Component Groups Component Group …" at bounding box center [728, 192] width 403 height 153
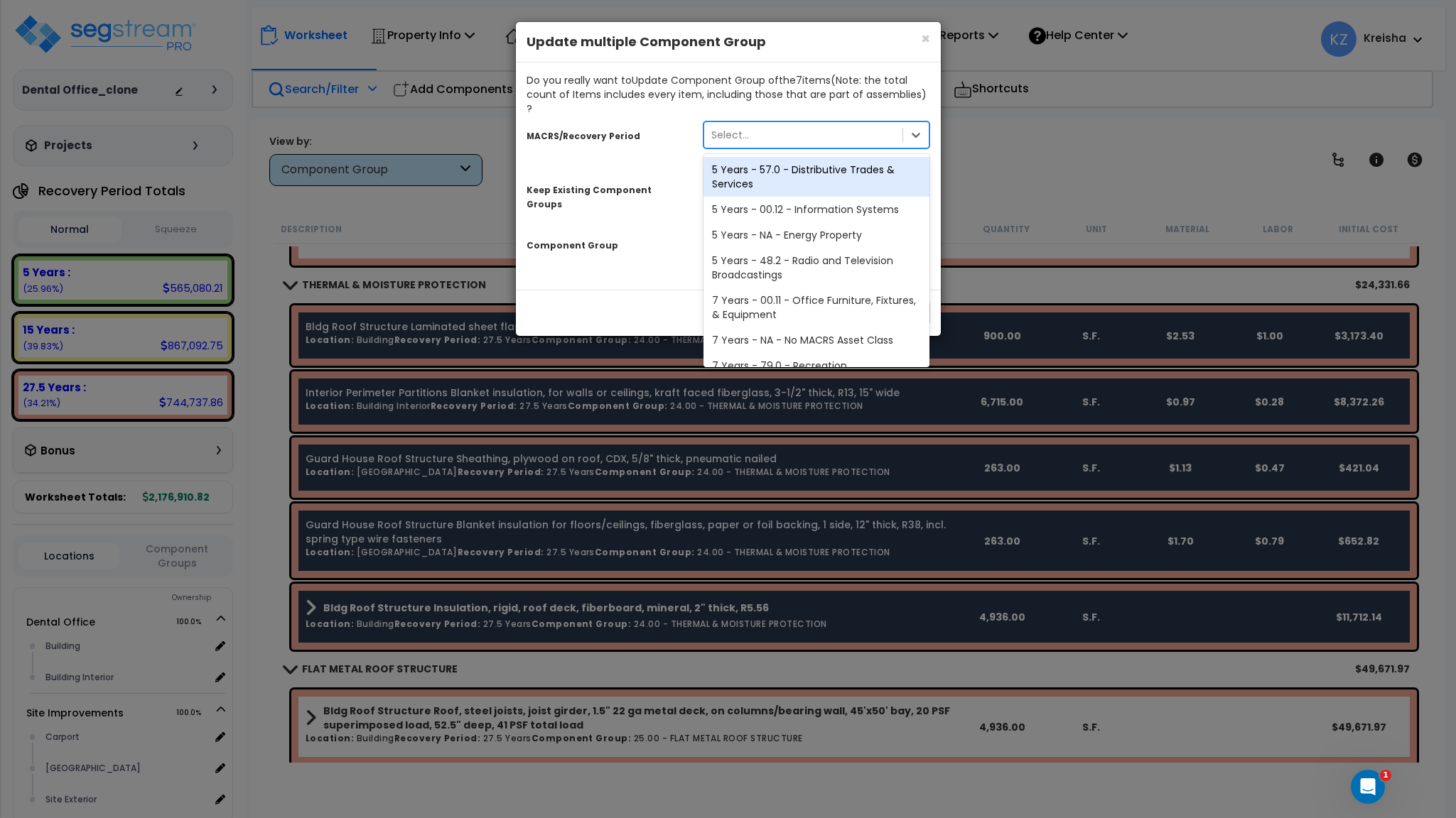
click at [789, 124] on div "Select..." at bounding box center [804, 135] width 199 height 22
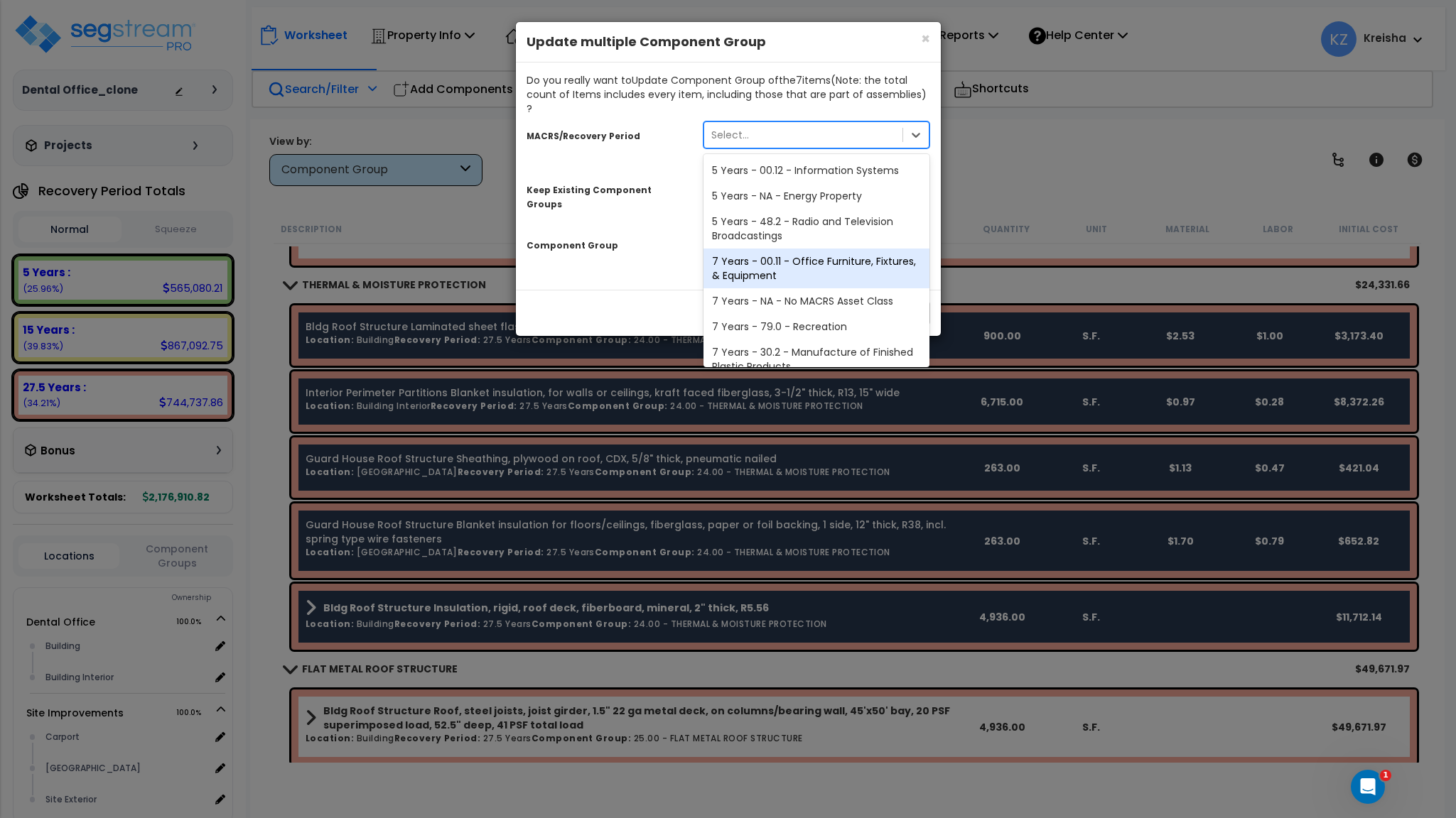
scroll to position [0, 0]
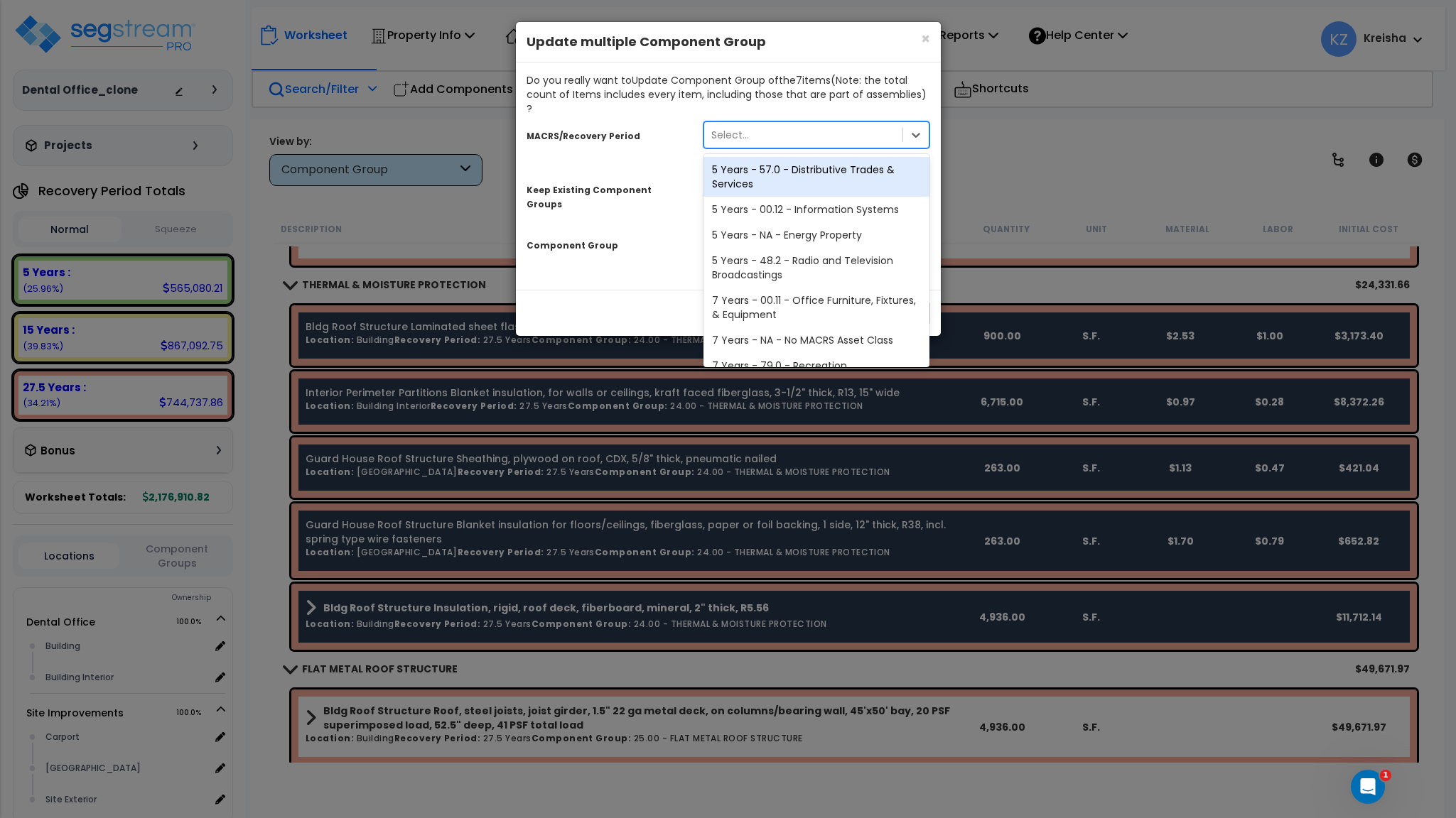
click at [636, 147] on div "MACRS/Recovery Period option 5 Years - 57.0 - Distributive Trades & Services fo…" at bounding box center [728, 192] width 403 height 153
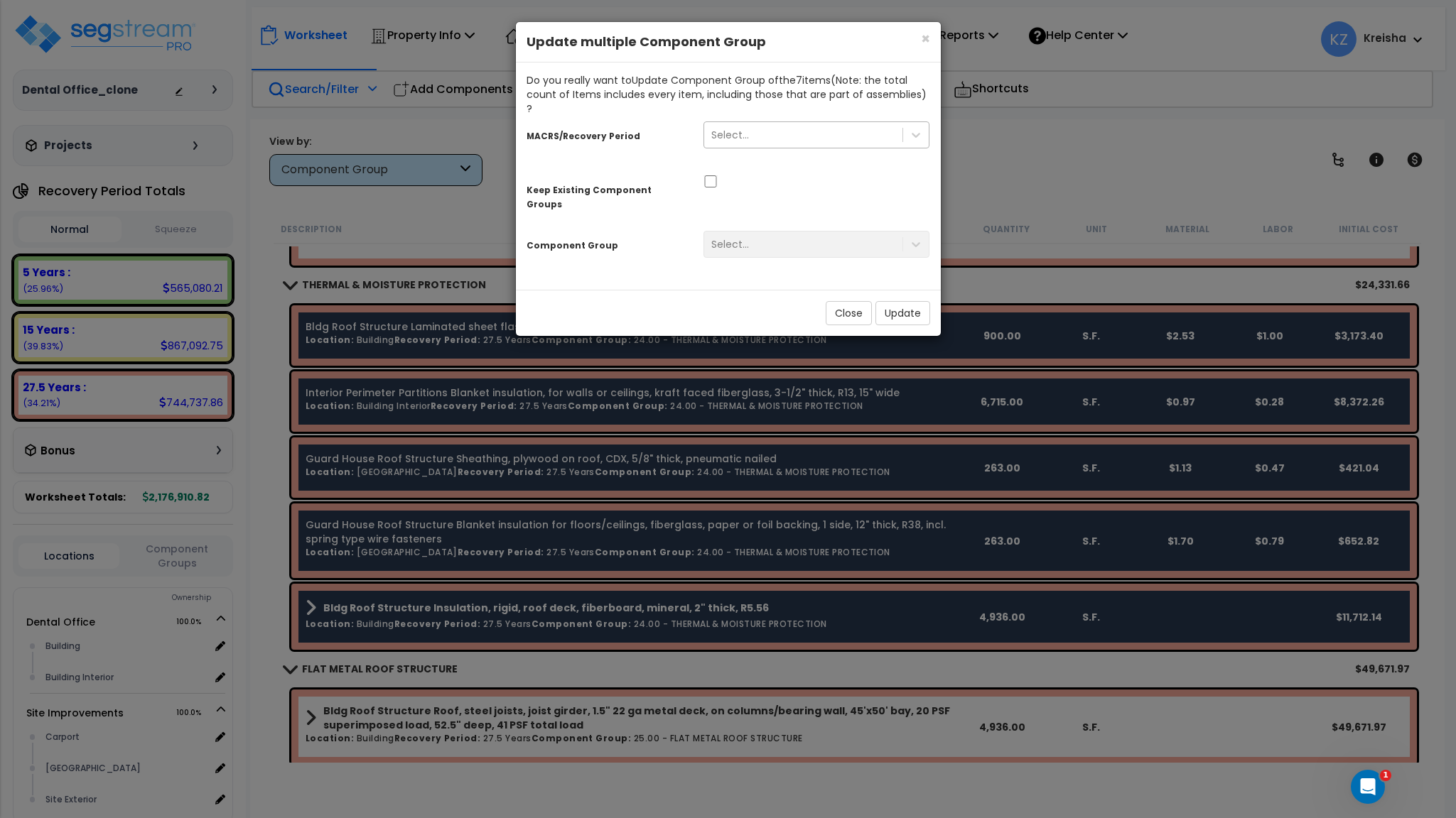
click at [797, 124] on div "Select..." at bounding box center [804, 135] width 199 height 22
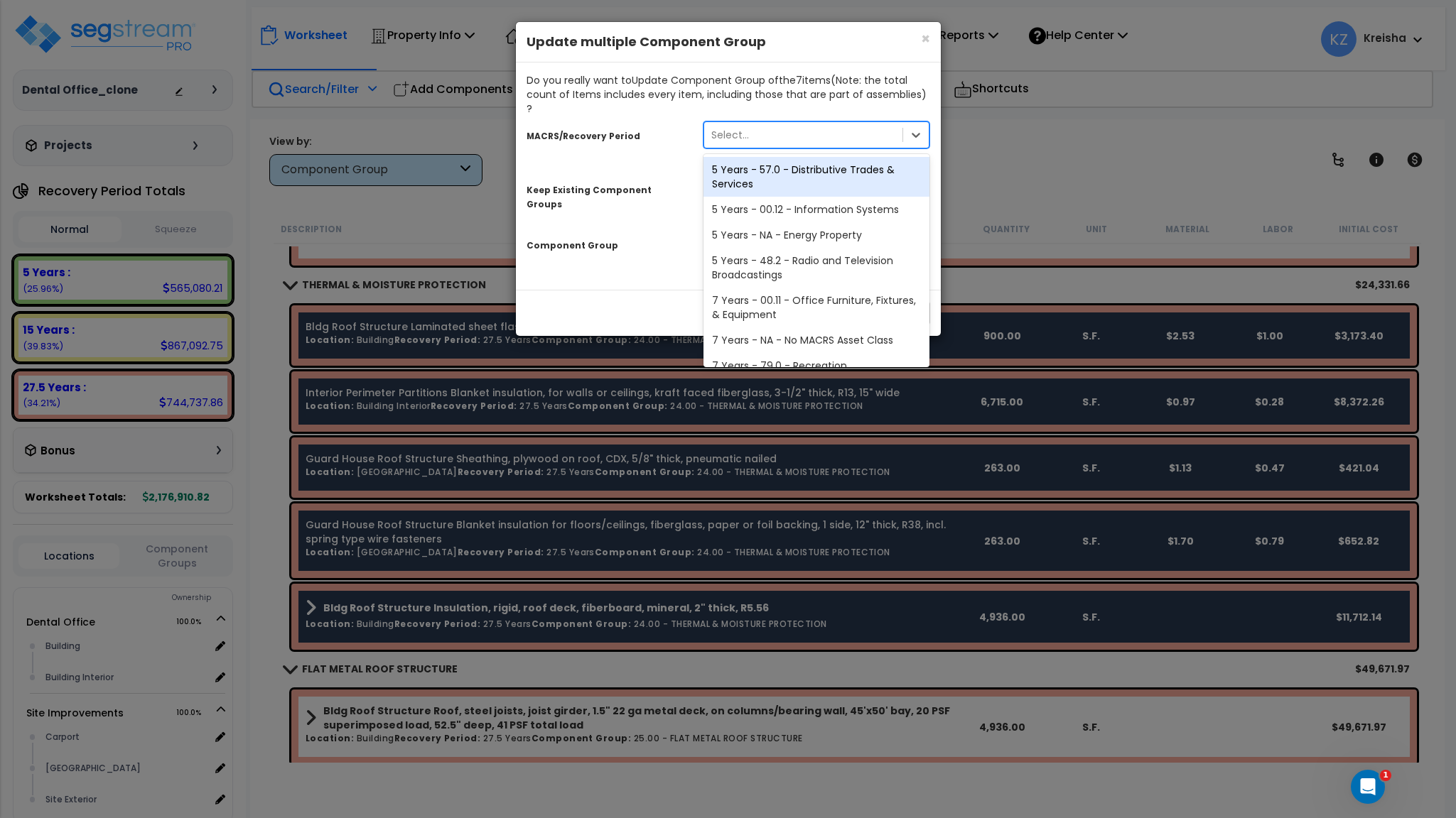
click at [792, 162] on div "5 Years - 57.0 - Distributive Trades & Services" at bounding box center [816, 177] width 227 height 39
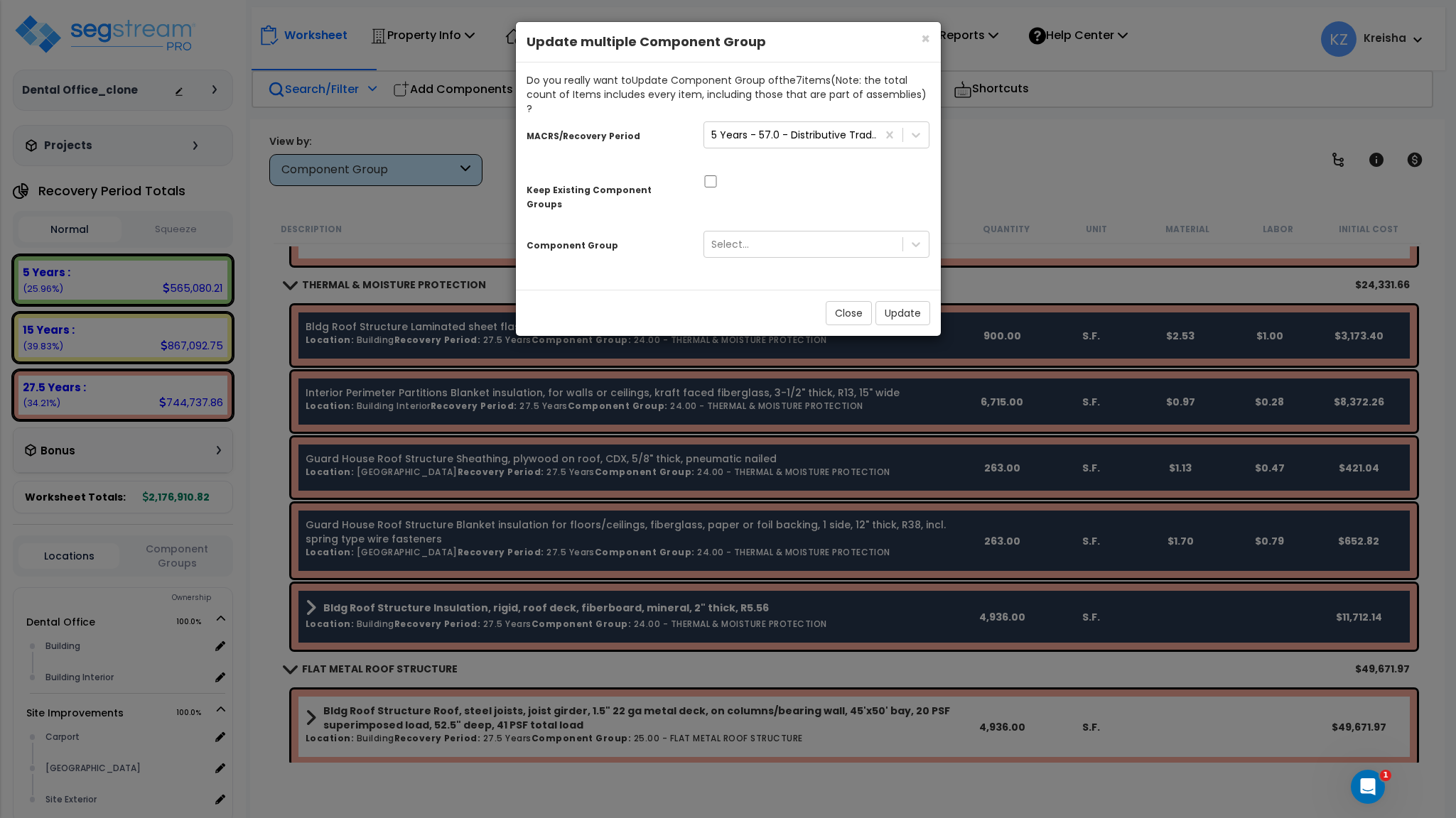
click at [792, 173] on div at bounding box center [816, 179] width 248 height 15
click at [817, 155] on div "MACRS/Recovery Period 5 Years - 57.0 - Distributive Trades & Services Keep Exis…" at bounding box center [728, 192] width 403 height 153
drag, startPoint x: 533, startPoint y: 173, endPoint x: 641, endPoint y: 169, distance: 108.1
click at [641, 183] on label "Keep Existing Component Groups" at bounding box center [604, 197] width 155 height 28
click at [582, 235] on div "Component Group Select..." at bounding box center [728, 246] width 425 height 43
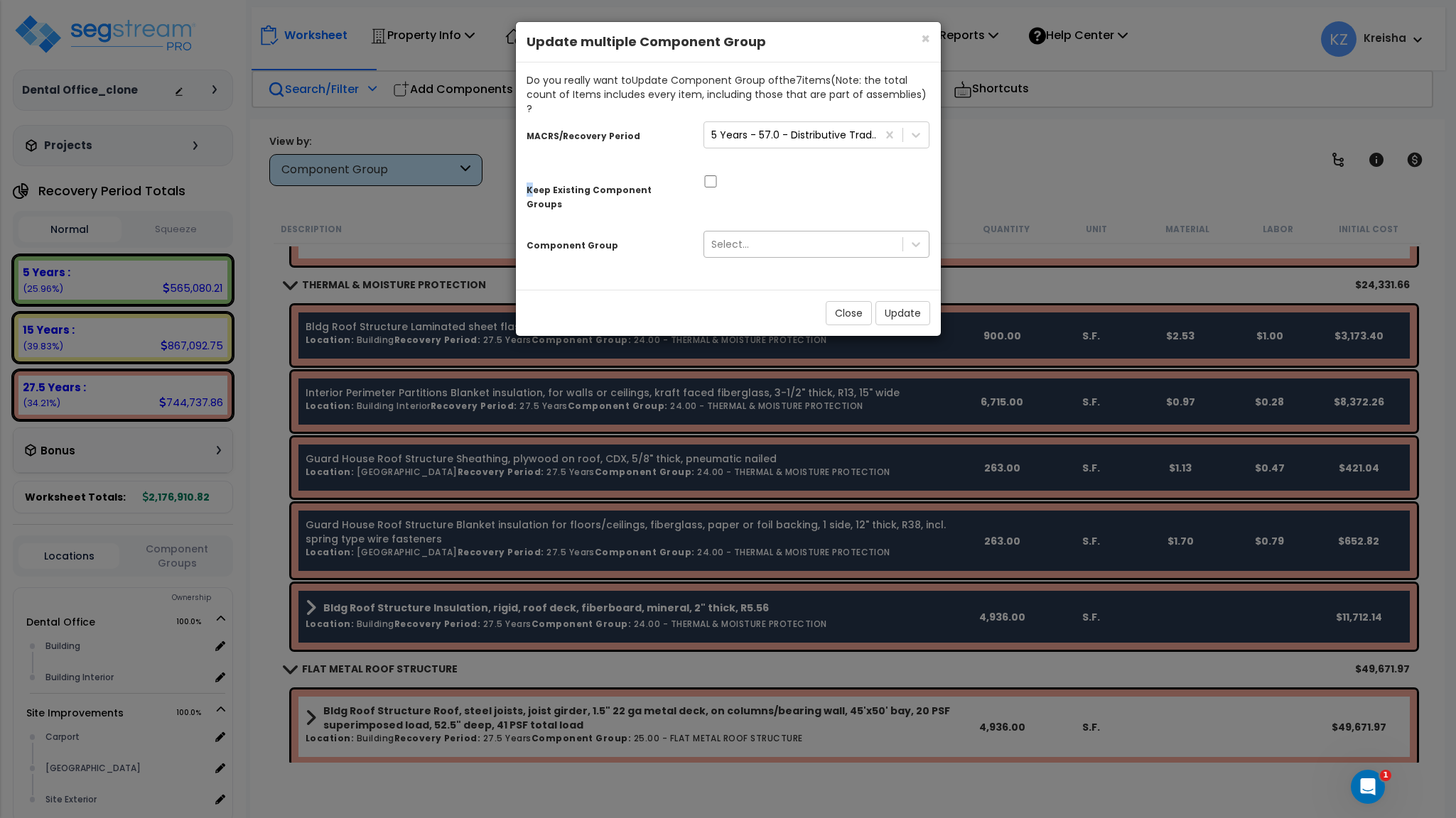
click at [751, 233] on div "Select..." at bounding box center [804, 244] width 199 height 22
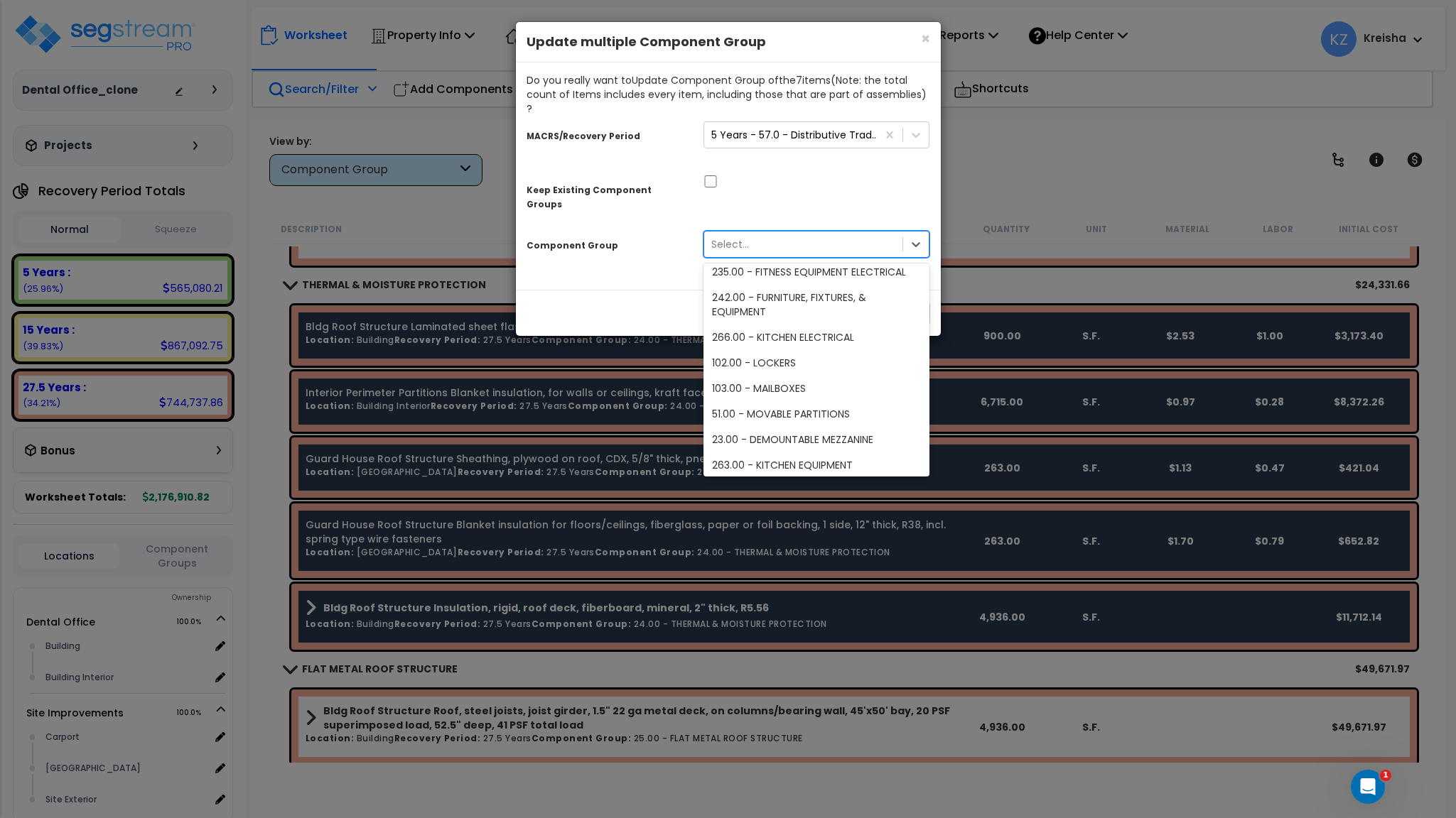
scroll to position [142, 0]
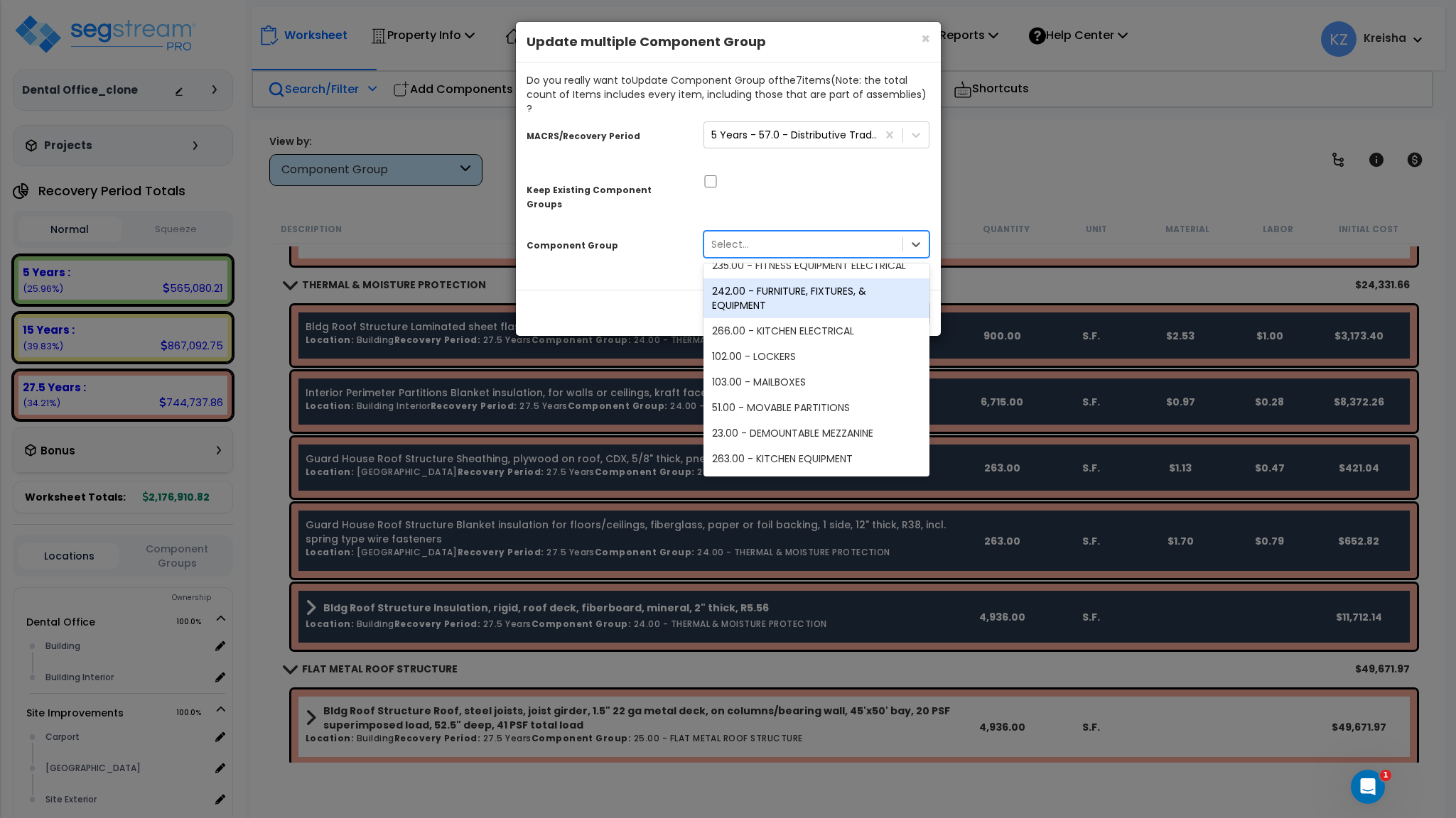
click at [629, 245] on div "Do you really want to Update Component Group of the 7 item s (Note: the total c…" at bounding box center [728, 176] width 425 height 227
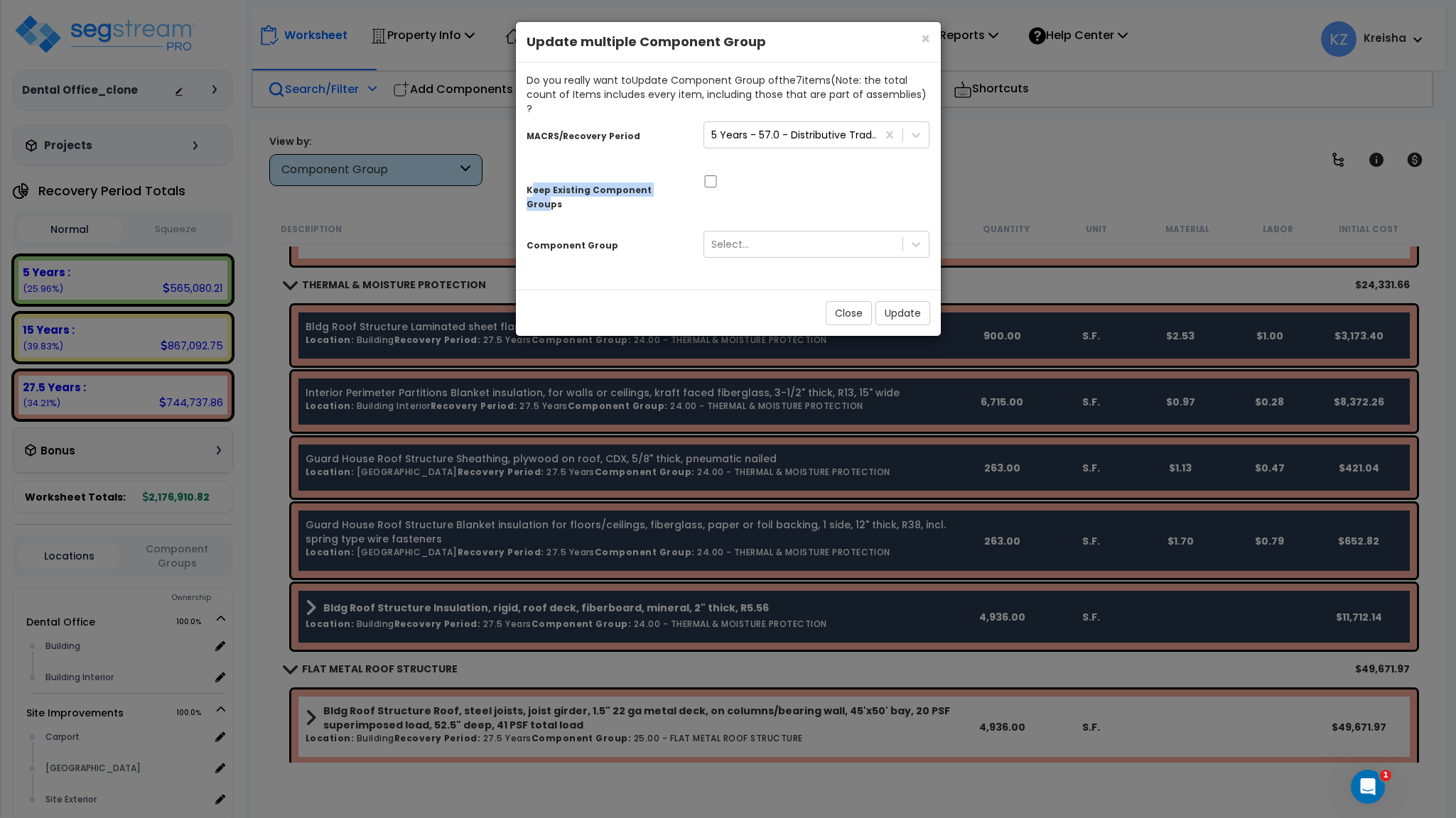
drag, startPoint x: 530, startPoint y: 177, endPoint x: 659, endPoint y: 182, distance: 129.1
click at [652, 185] on small "Keep Existing Component Groups" at bounding box center [589, 197] width 125 height 26
click at [637, 191] on div "MACRS/Recovery Period 5 Years - 57.0 - Distributive Trades & Services Keep Exis…" at bounding box center [728, 192] width 403 height 153
click at [739, 237] on div "Select..." at bounding box center [730, 244] width 38 height 15
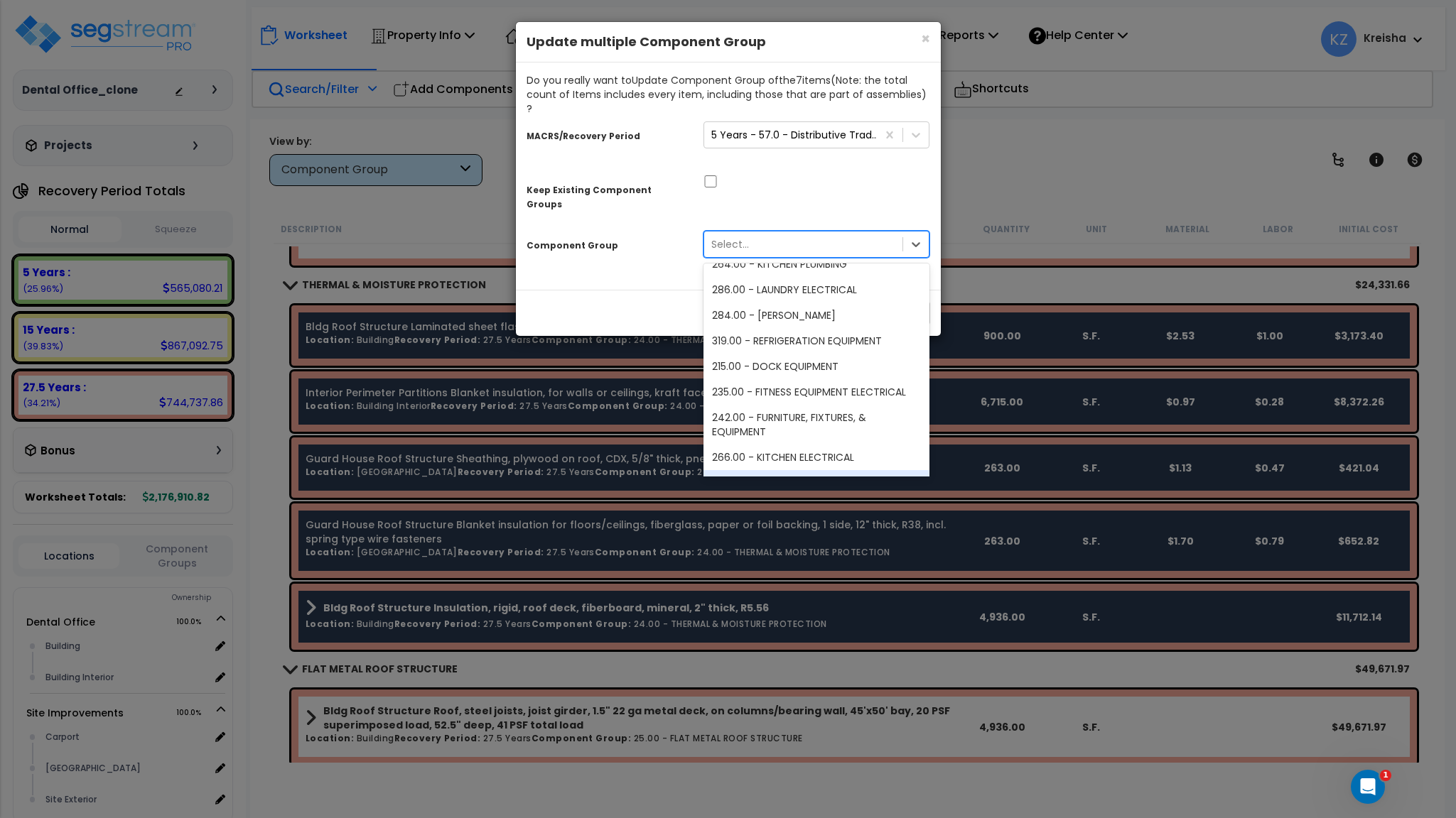
scroll to position [0, 0]
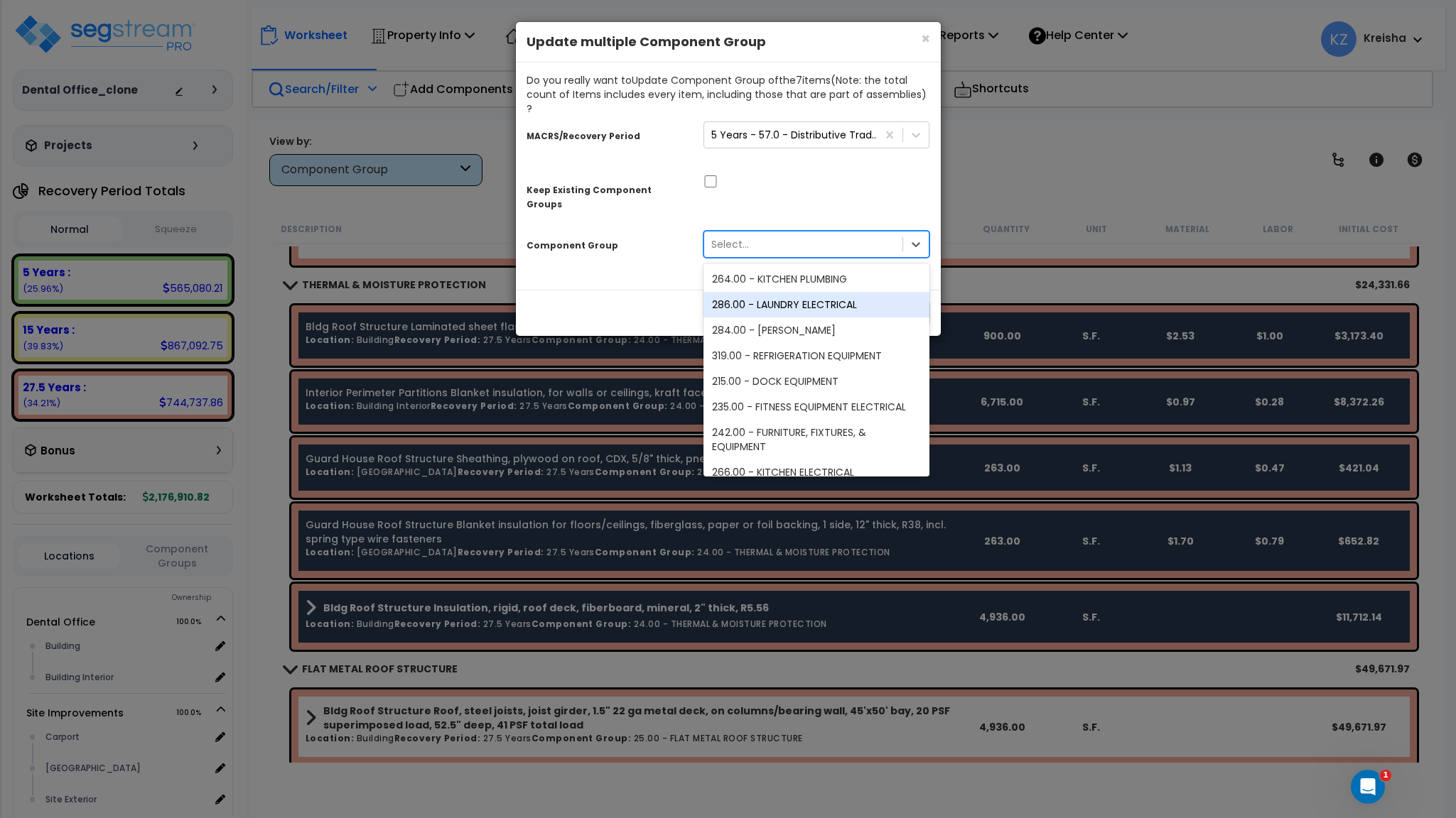
click at [649, 245] on div "Do you really want to Update Component Group of the 7 item s (Note: the total c…" at bounding box center [728, 176] width 425 height 227
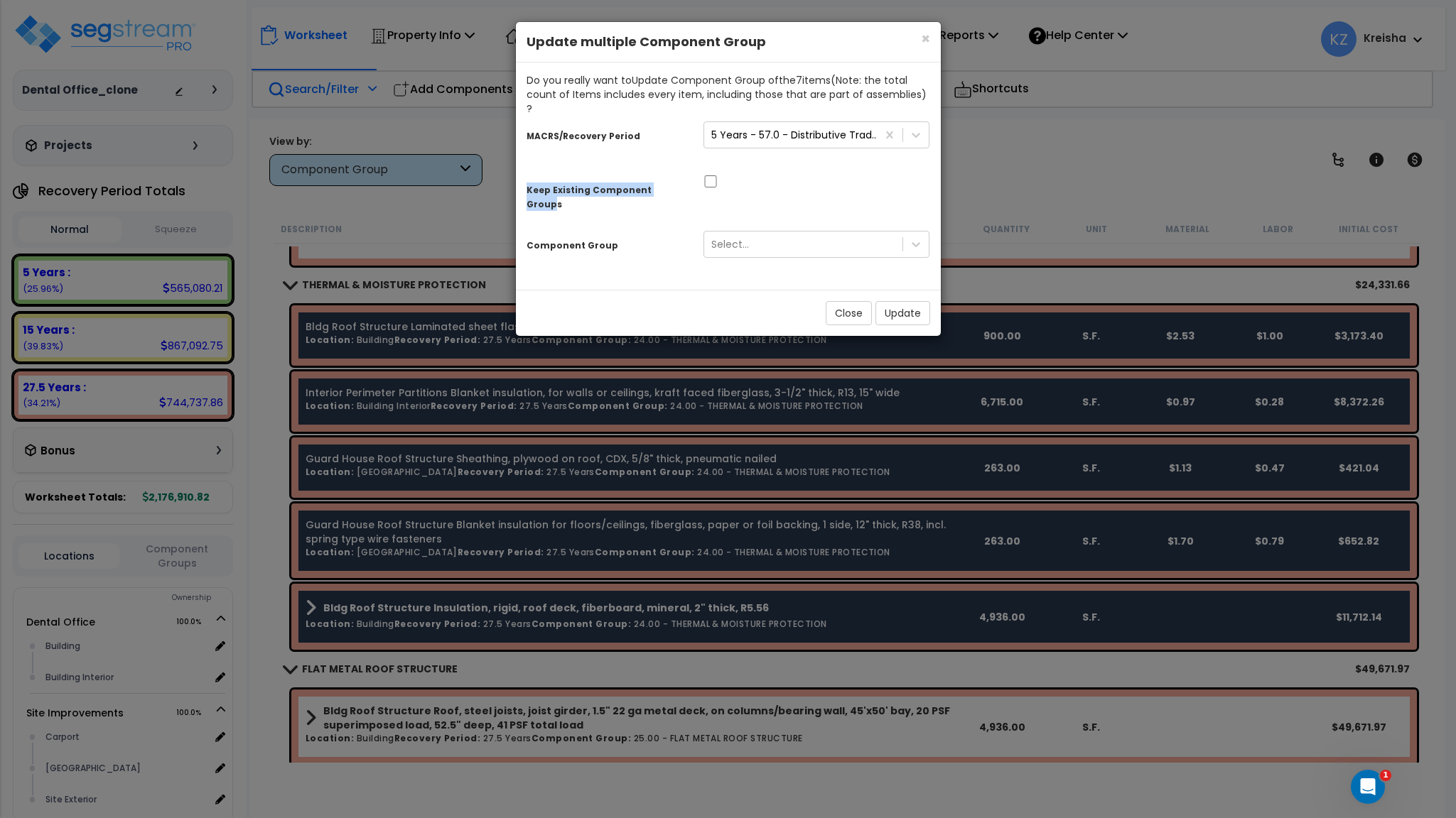
drag, startPoint x: 529, startPoint y: 175, endPoint x: 665, endPoint y: 181, distance: 136.1
click at [652, 185] on small "Keep Existing Component Groups" at bounding box center [589, 197] width 125 height 26
click at [710, 175] on input "checkbox" at bounding box center [710, 181] width 15 height 12
checkbox input "true"
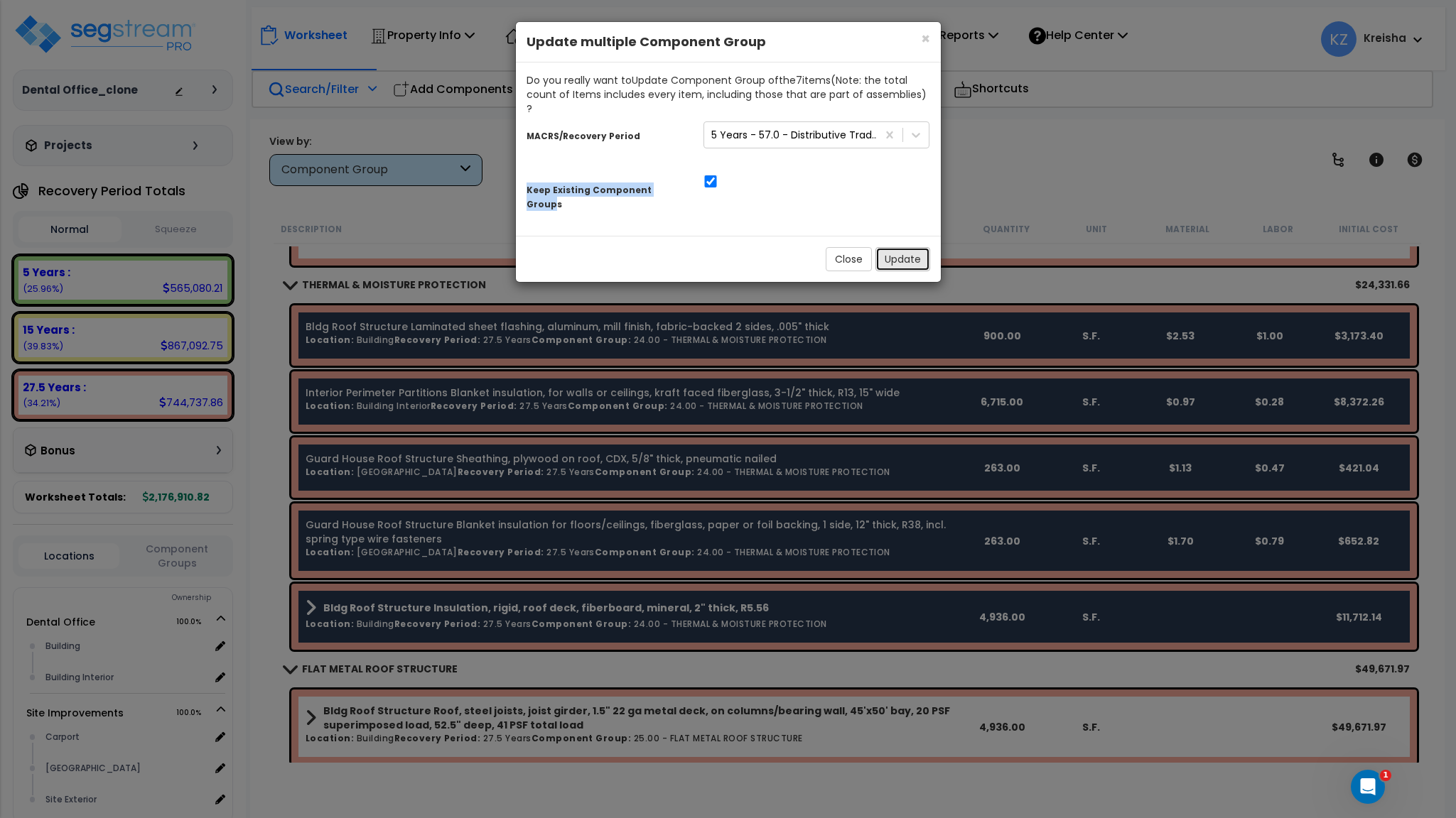
click at [900, 247] on button "Update" at bounding box center [903, 259] width 55 height 24
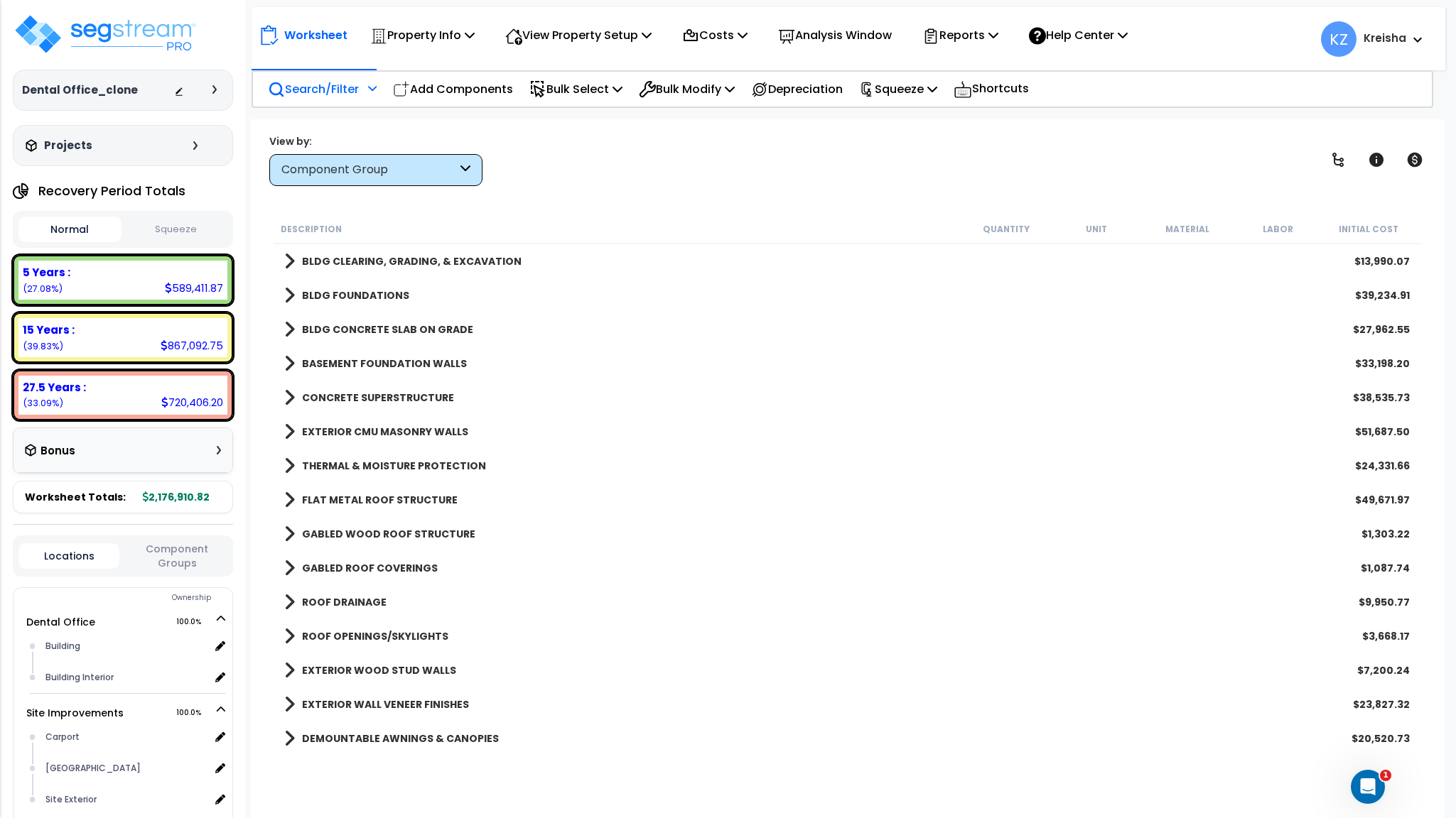
click at [447, 161] on div "Component Group" at bounding box center [376, 170] width 213 height 32
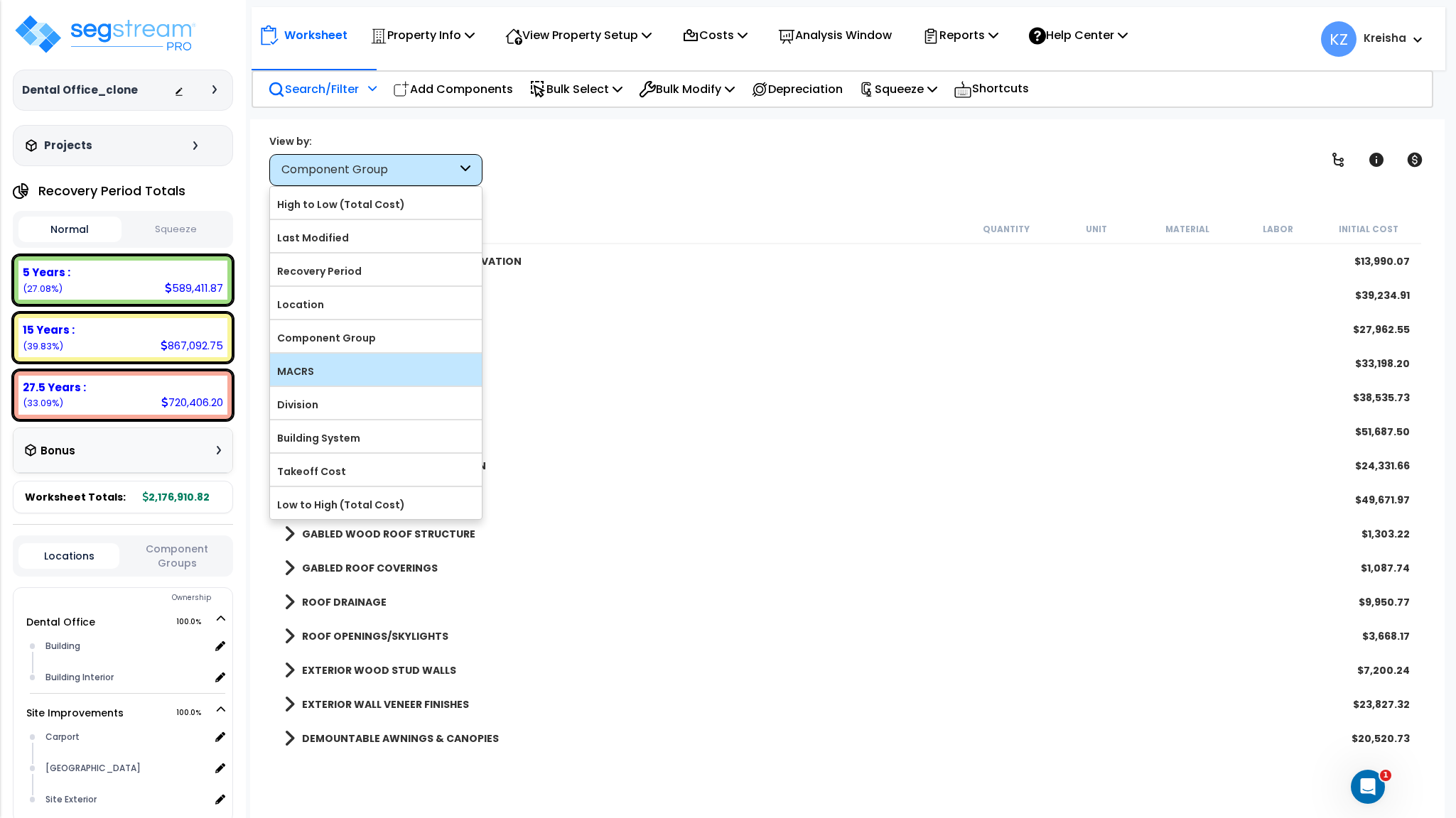
click at [313, 376] on label "MACRS" at bounding box center [375, 371] width 212 height 21
click at [0, 0] on input "MACRS" at bounding box center [0, 0] width 0 height 0
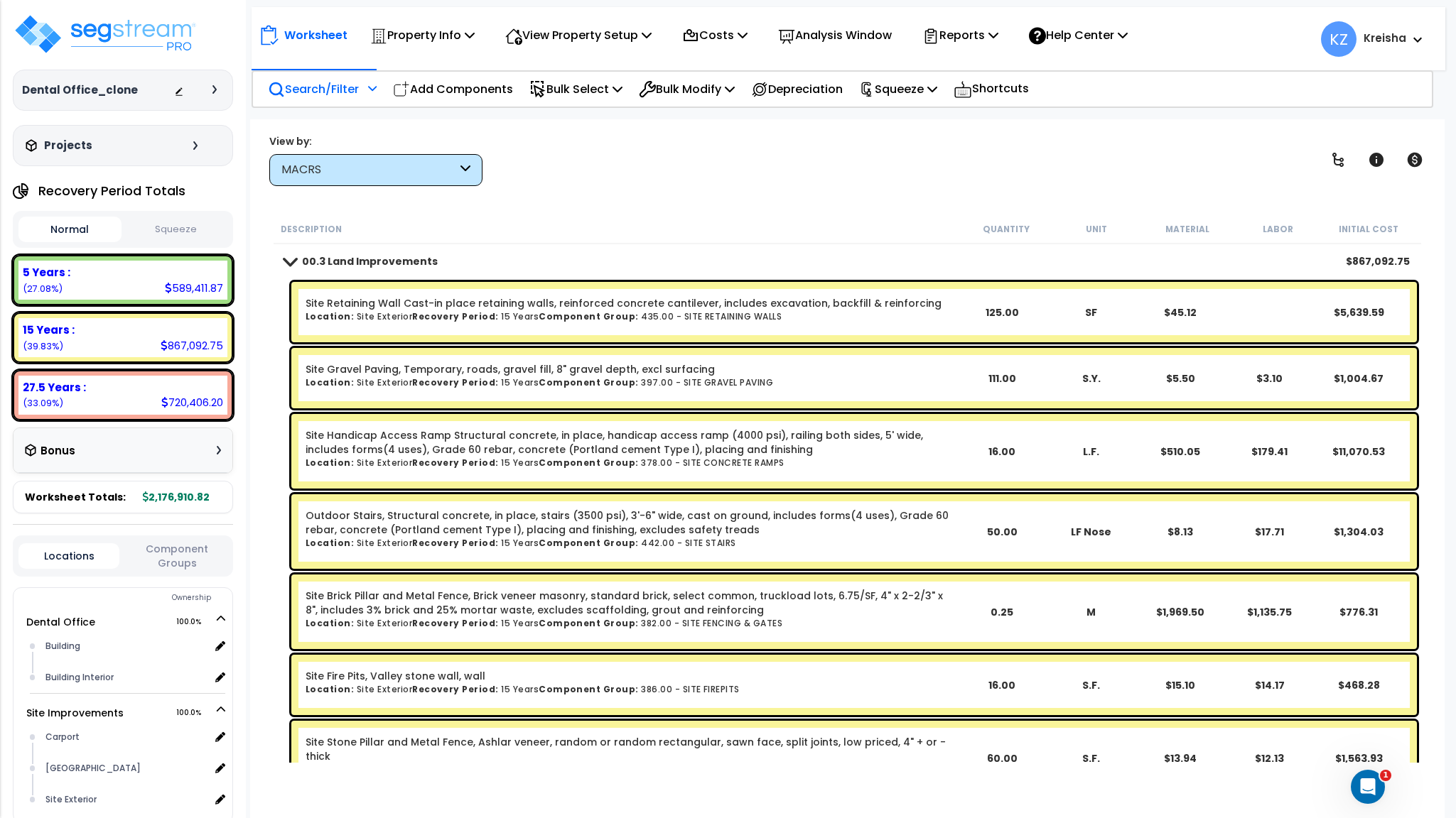
click at [331, 99] on div "Search/Filter Additional Search / Filter" at bounding box center [322, 88] width 109 height 33
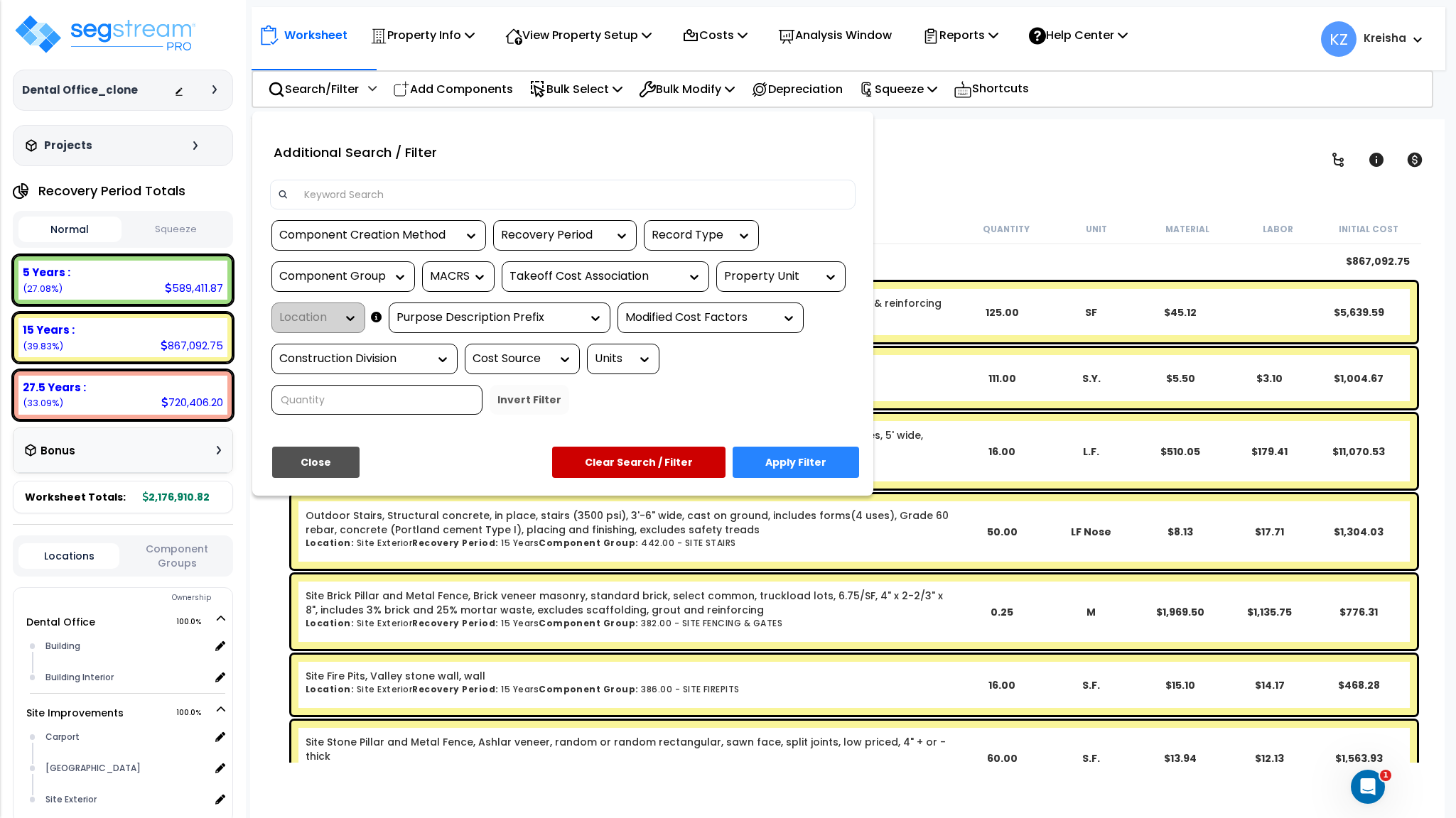
click at [372, 286] on div "Component Group" at bounding box center [343, 277] width 143 height 31
click at [385, 271] on div at bounding box center [396, 276] width 21 height 15
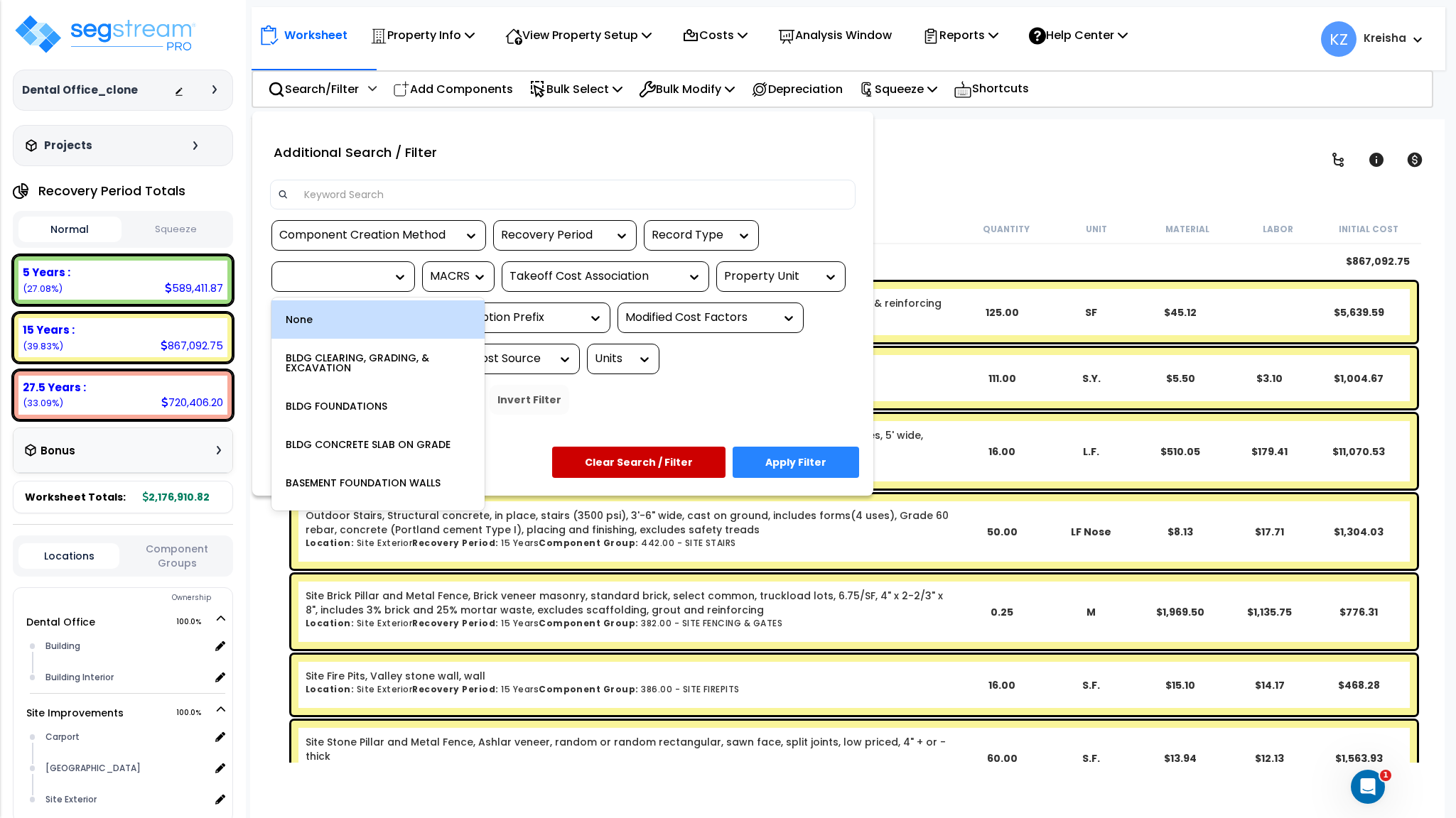
click at [380, 266] on div at bounding box center [343, 277] width 143 height 31
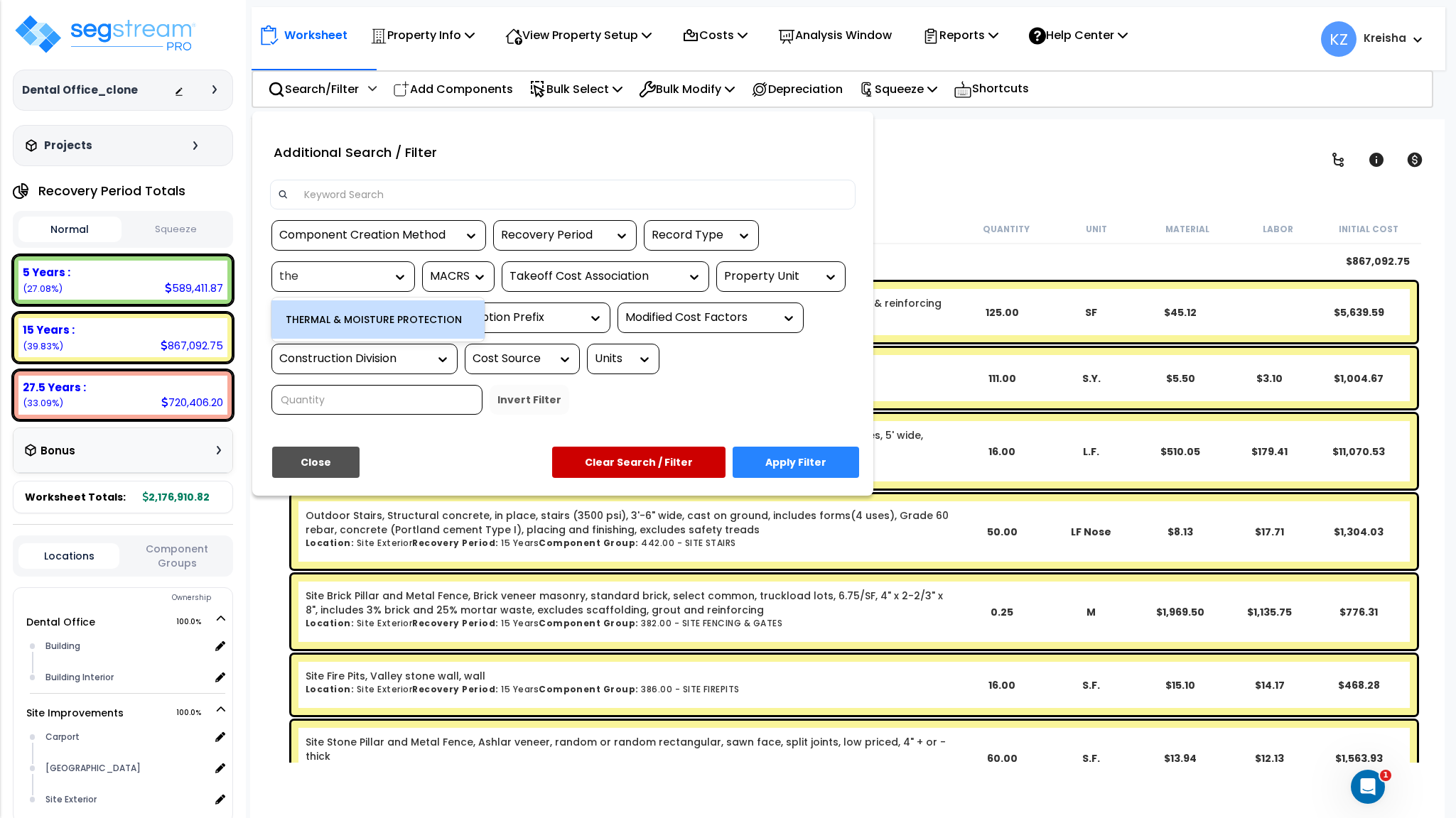
type input "ther"
click at [362, 324] on div "THERMAL & MOISTURE PROTECTION" at bounding box center [378, 319] width 213 height 39
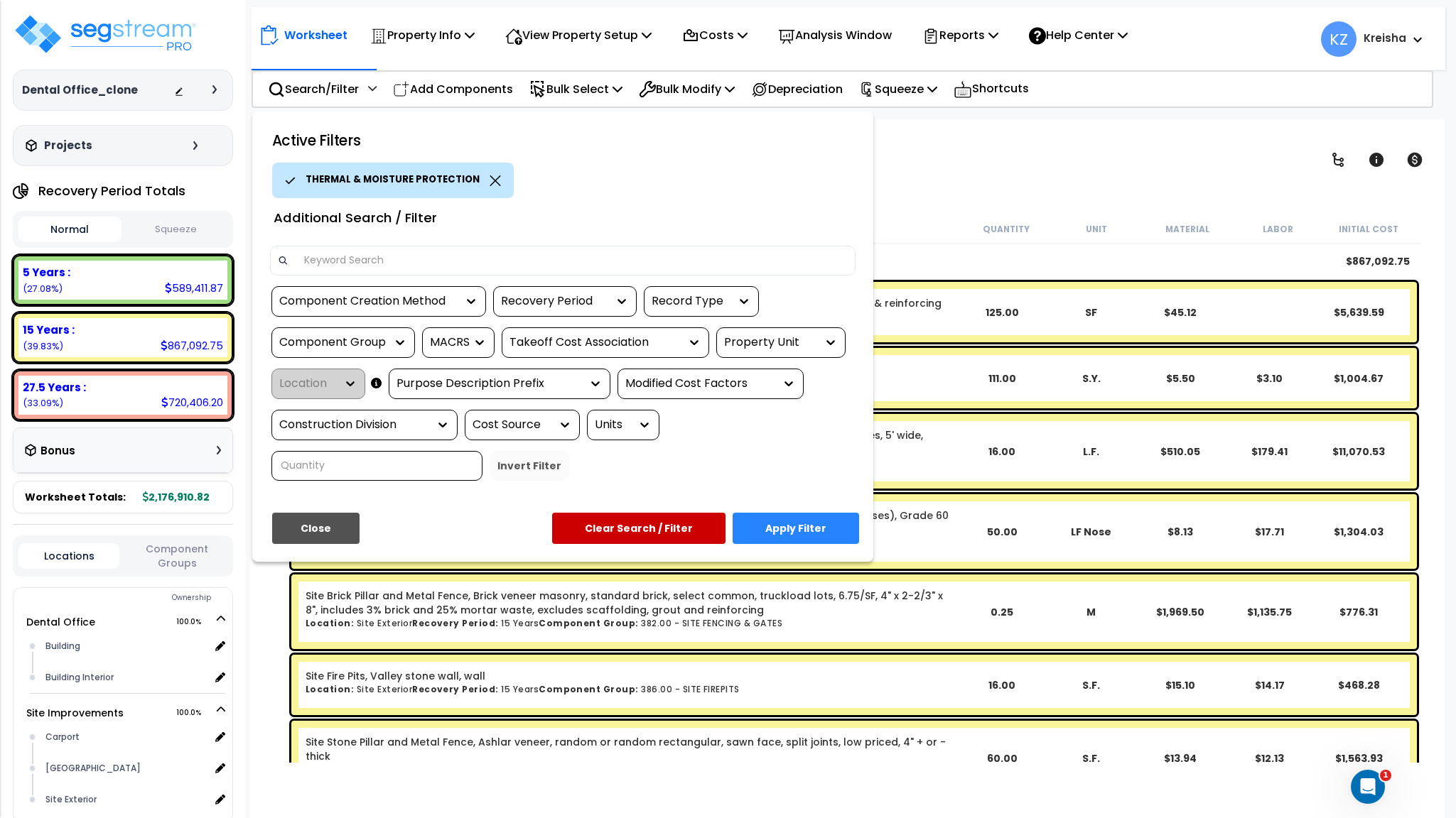
click at [800, 524] on button "Apply Filter" at bounding box center [795, 528] width 126 height 31
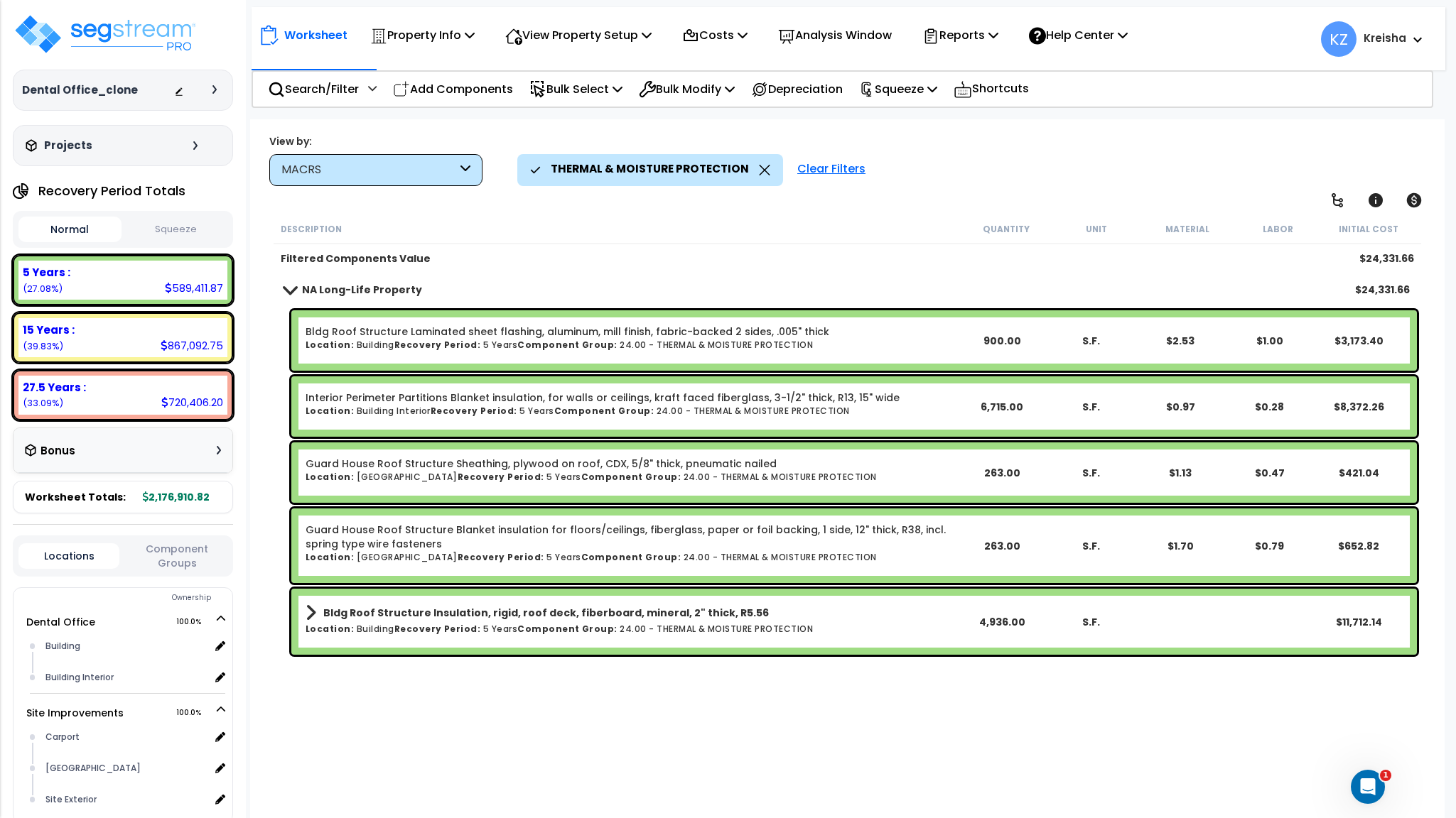
click at [996, 141] on div "View by: MACRS High to Low (Total Cost)" at bounding box center [846, 160] width 1165 height 52
click at [359, 292] on b "NA Long-Life Property" at bounding box center [362, 289] width 120 height 15
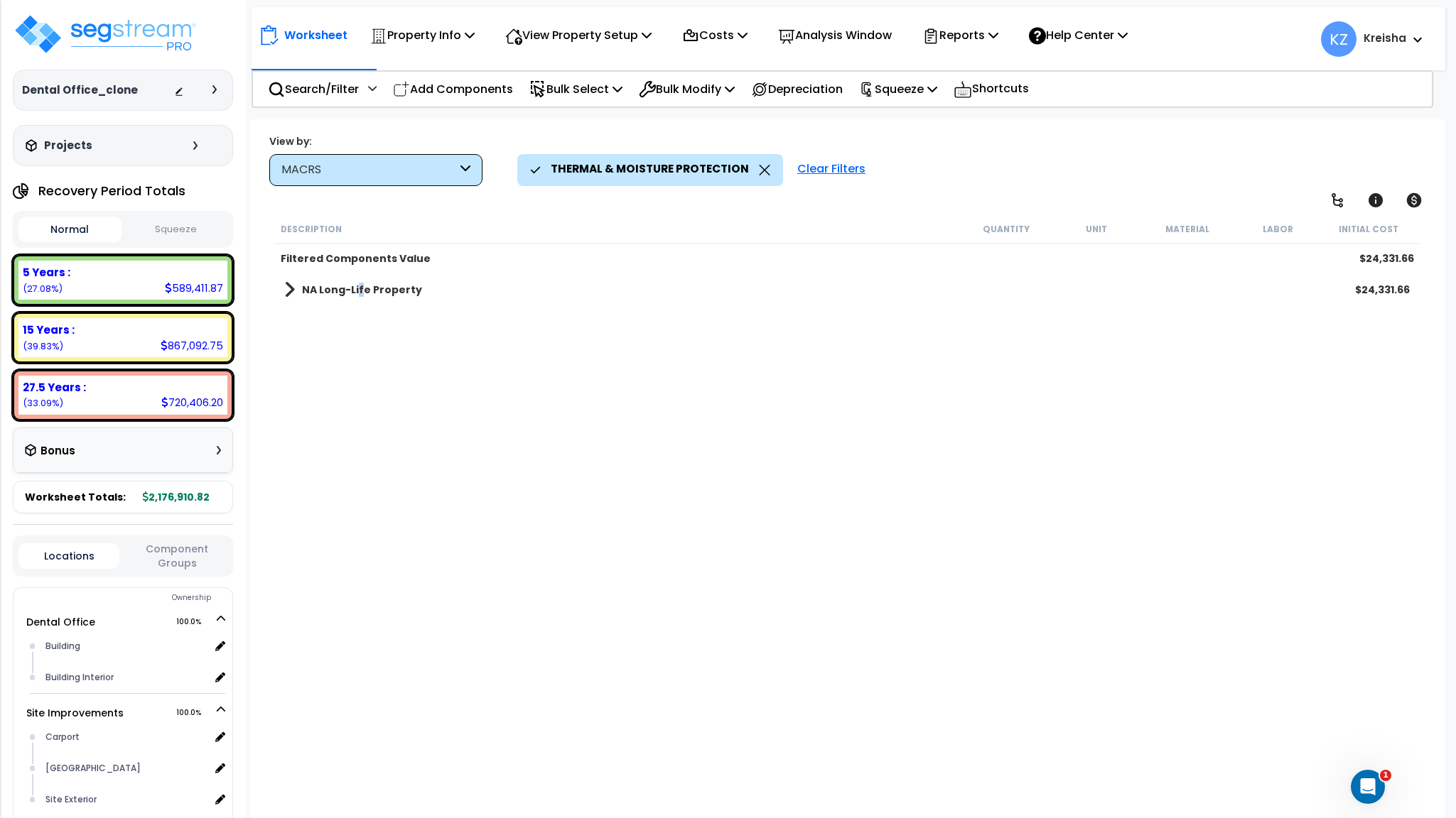
click at [359, 290] on b "NA Long-Life Property" at bounding box center [362, 289] width 120 height 15
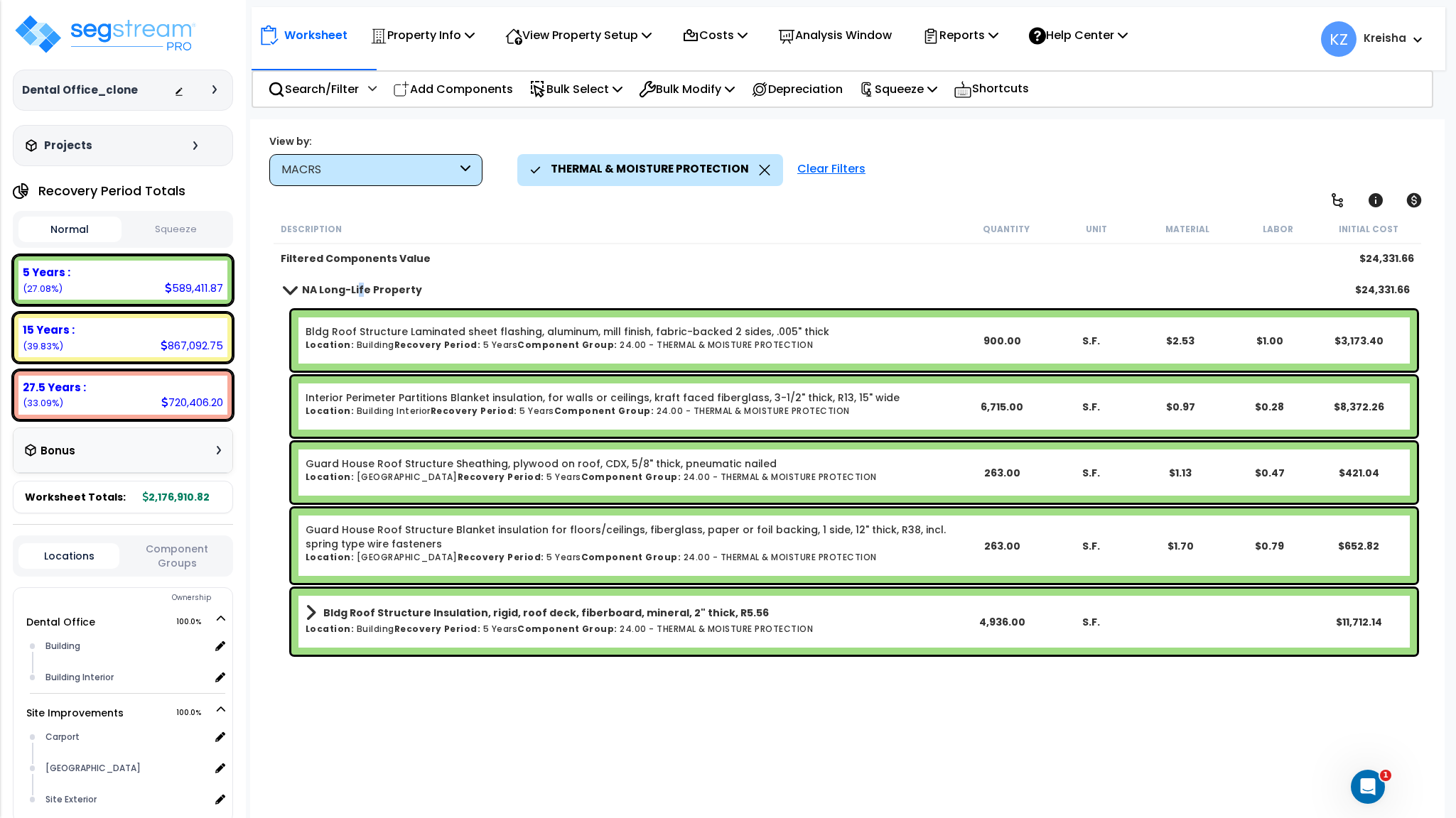
click at [359, 290] on b "NA Long-Life Property" at bounding box center [362, 289] width 120 height 15
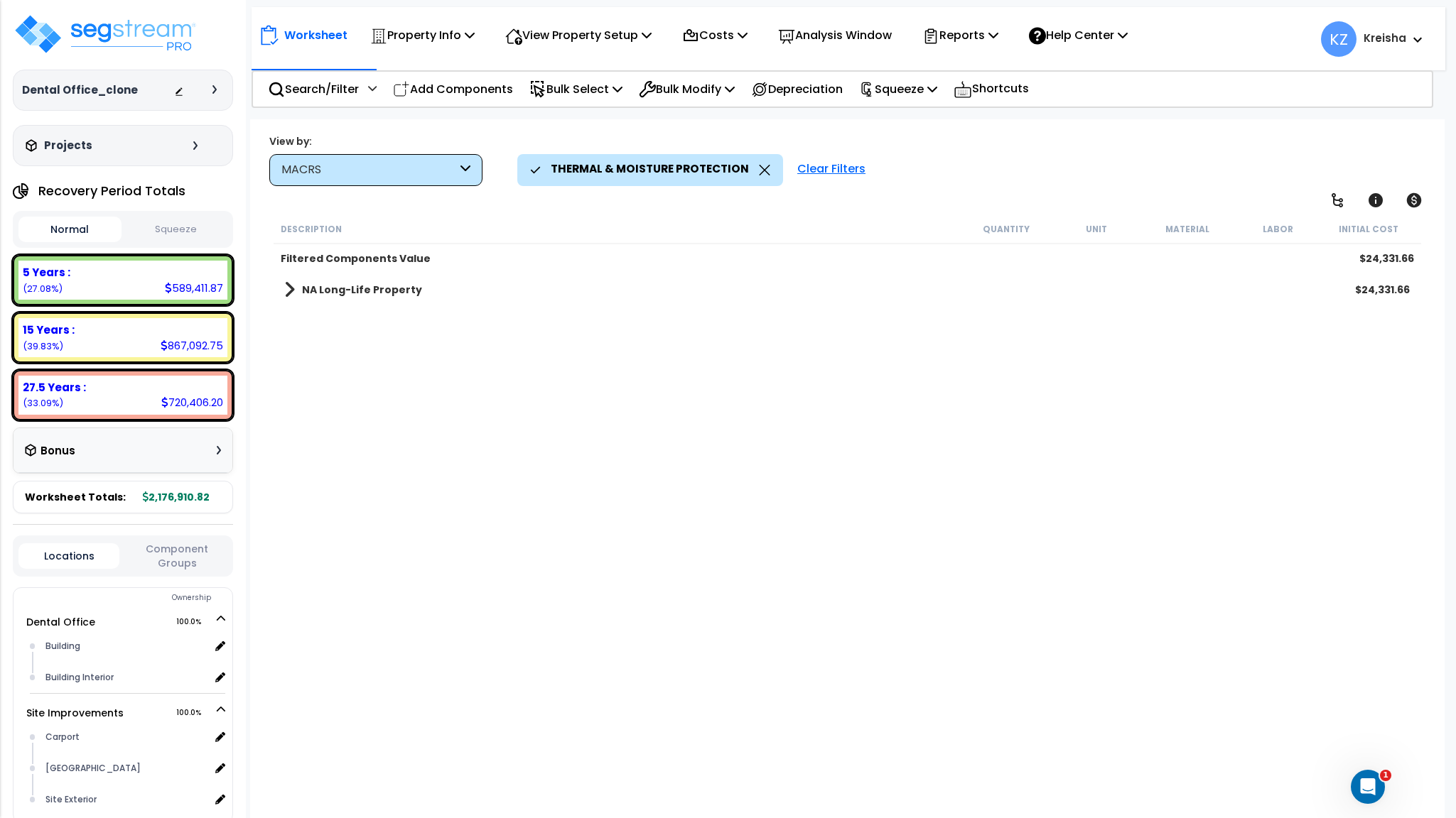
click at [369, 178] on div "MACRS" at bounding box center [376, 170] width 213 height 32
click at [369, 173] on div "MACRS" at bounding box center [369, 170] width 175 height 16
click at [444, 168] on div "MACRS" at bounding box center [369, 170] width 175 height 16
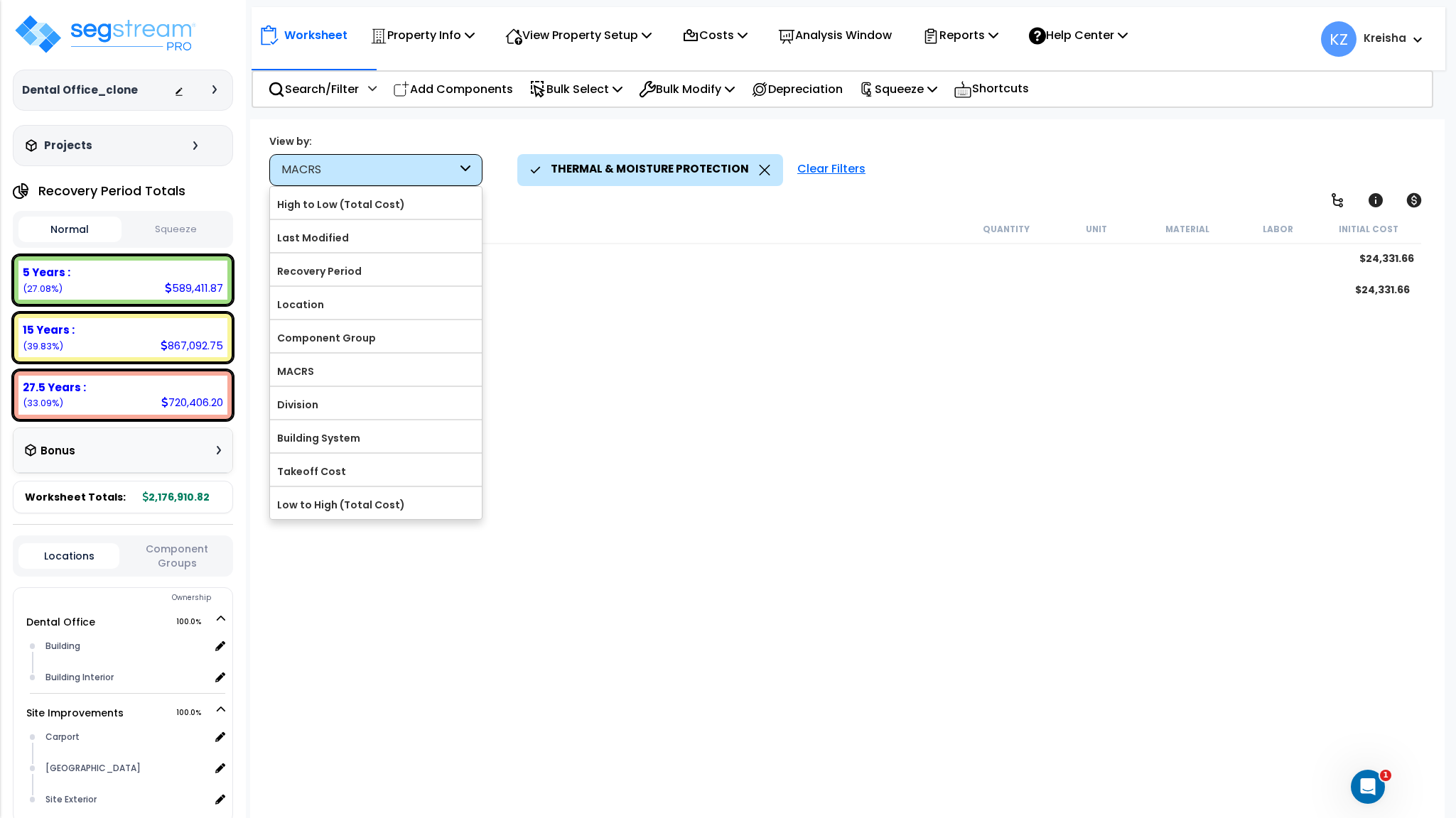
click at [821, 169] on div "Clear Filters" at bounding box center [831, 170] width 82 height 31
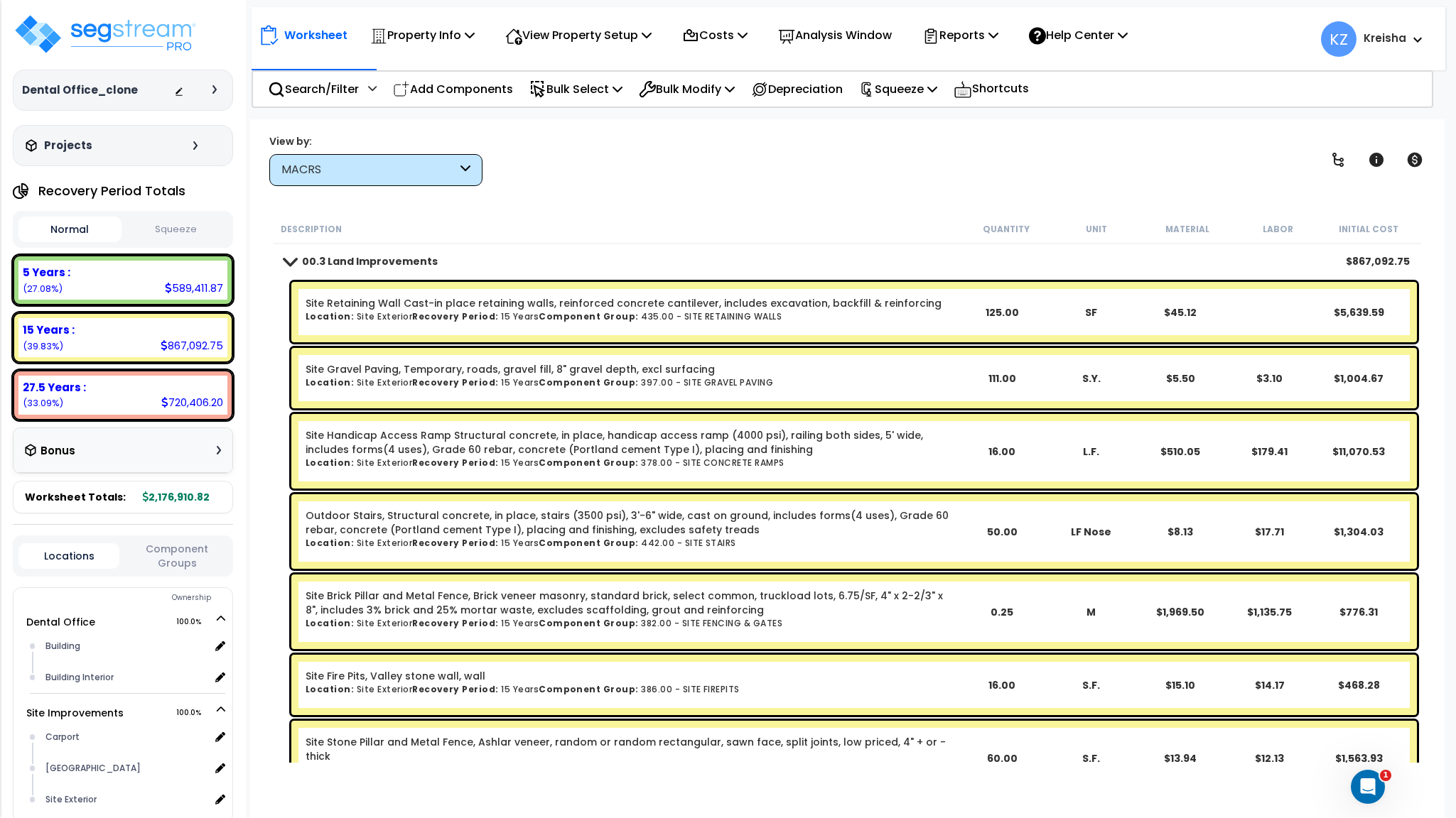
click at [293, 264] on span at bounding box center [289, 261] width 20 height 10
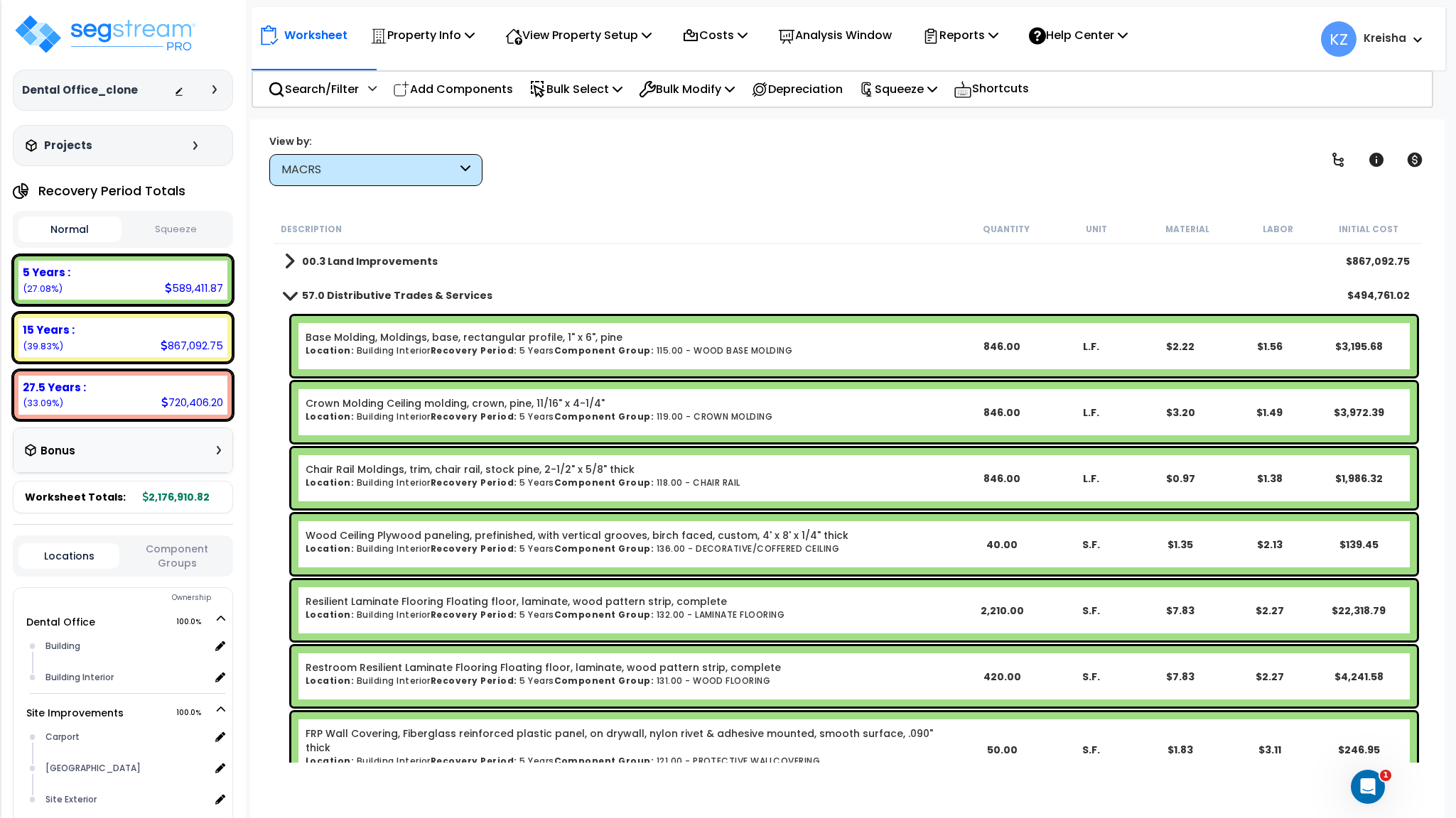
click at [290, 292] on span at bounding box center [289, 295] width 20 height 10
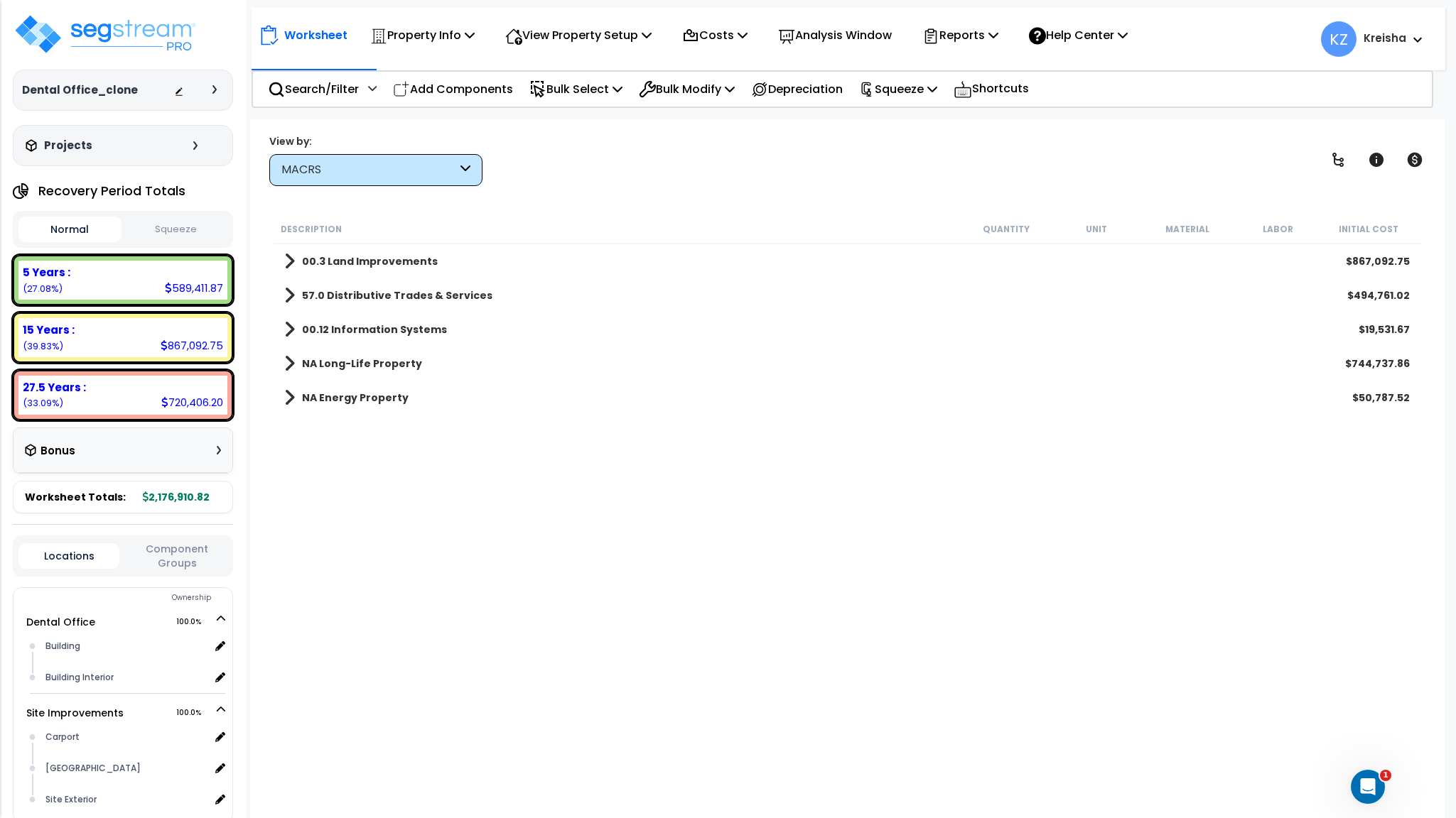
click at [282, 368] on div "NA Long-Life Property $744,737.86" at bounding box center [846, 364] width 1139 height 34
click at [292, 362] on span at bounding box center [289, 363] width 10 height 20
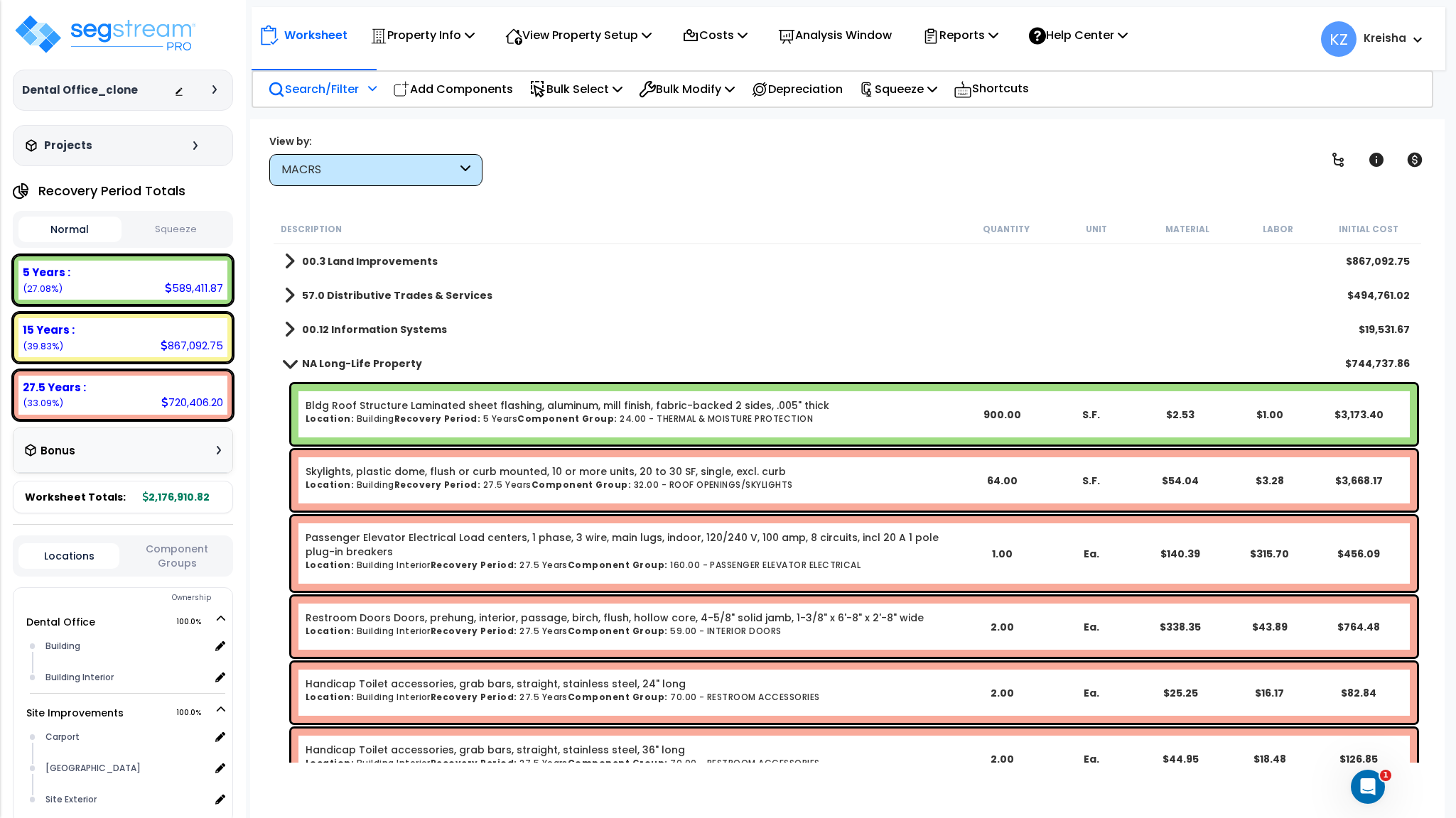
click at [314, 81] on p "Search/Filter" at bounding box center [313, 89] width 91 height 19
click at [525, 168] on div "View by: MACRS High to Low (Total Cost)" at bounding box center [846, 160] width 1165 height 52
click at [384, 245] on div "00.3 Land Improvements $867,092.75" at bounding box center [846, 262] width 1139 height 34
click at [385, 262] on b "00.3 Land Improvements" at bounding box center [370, 261] width 136 height 15
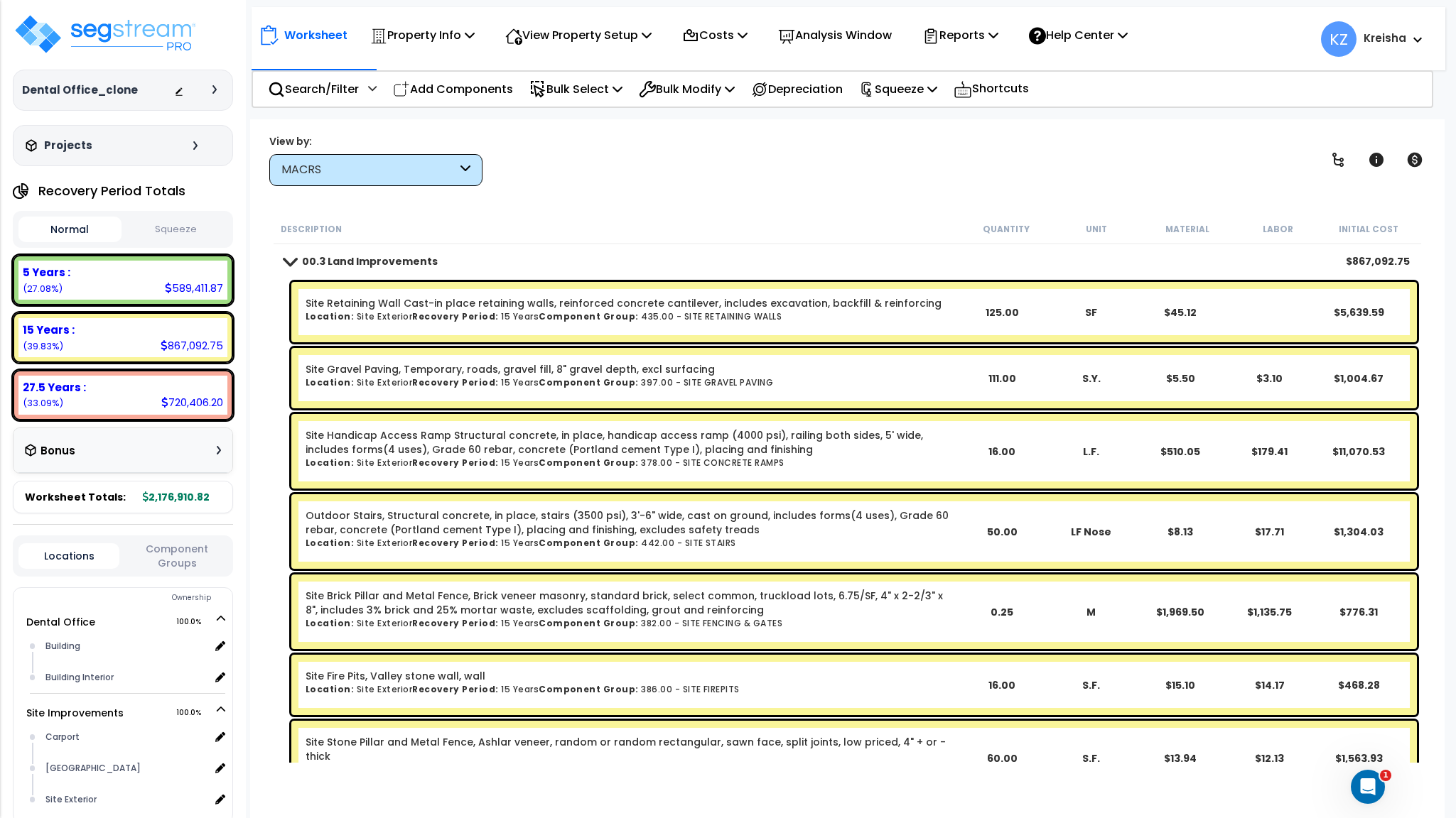
click at [385, 263] on b "00.3 Land Improvements" at bounding box center [370, 261] width 136 height 15
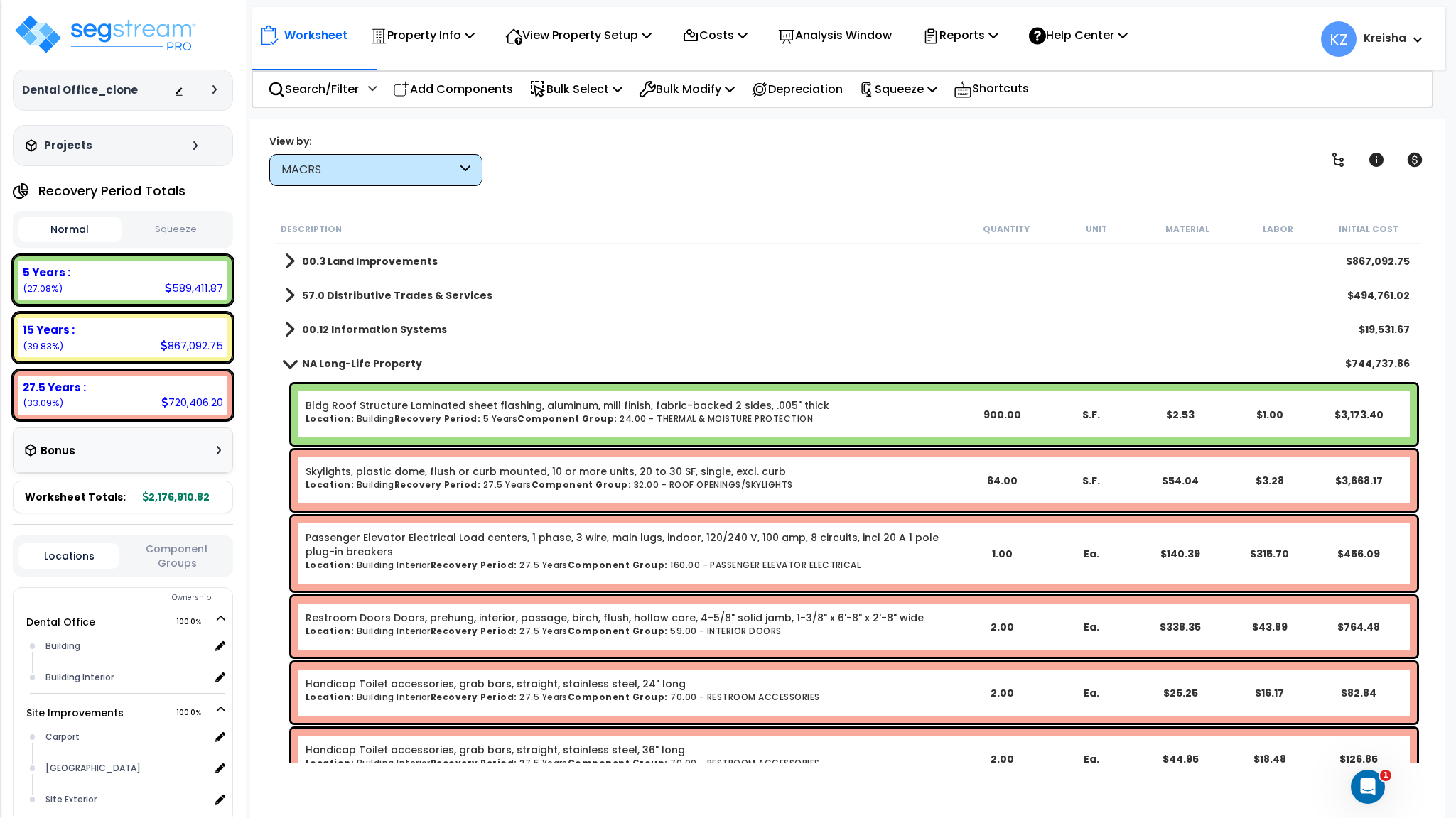
click at [386, 296] on b "57.0 Distributive Trades & Services" at bounding box center [397, 295] width 191 height 15
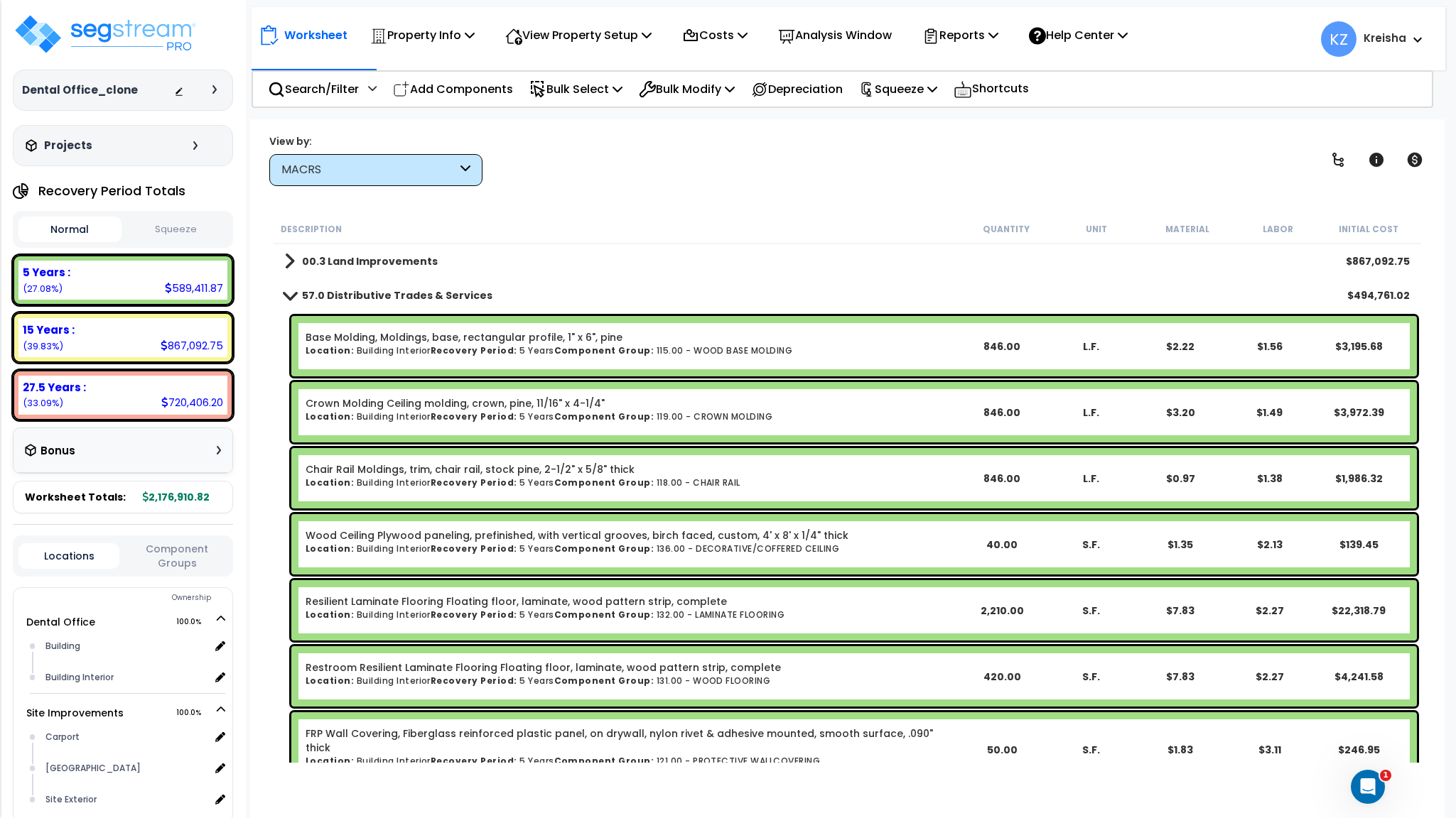
click at [386, 294] on b "57.0 Distributive Trades & Services" at bounding box center [397, 295] width 191 height 15
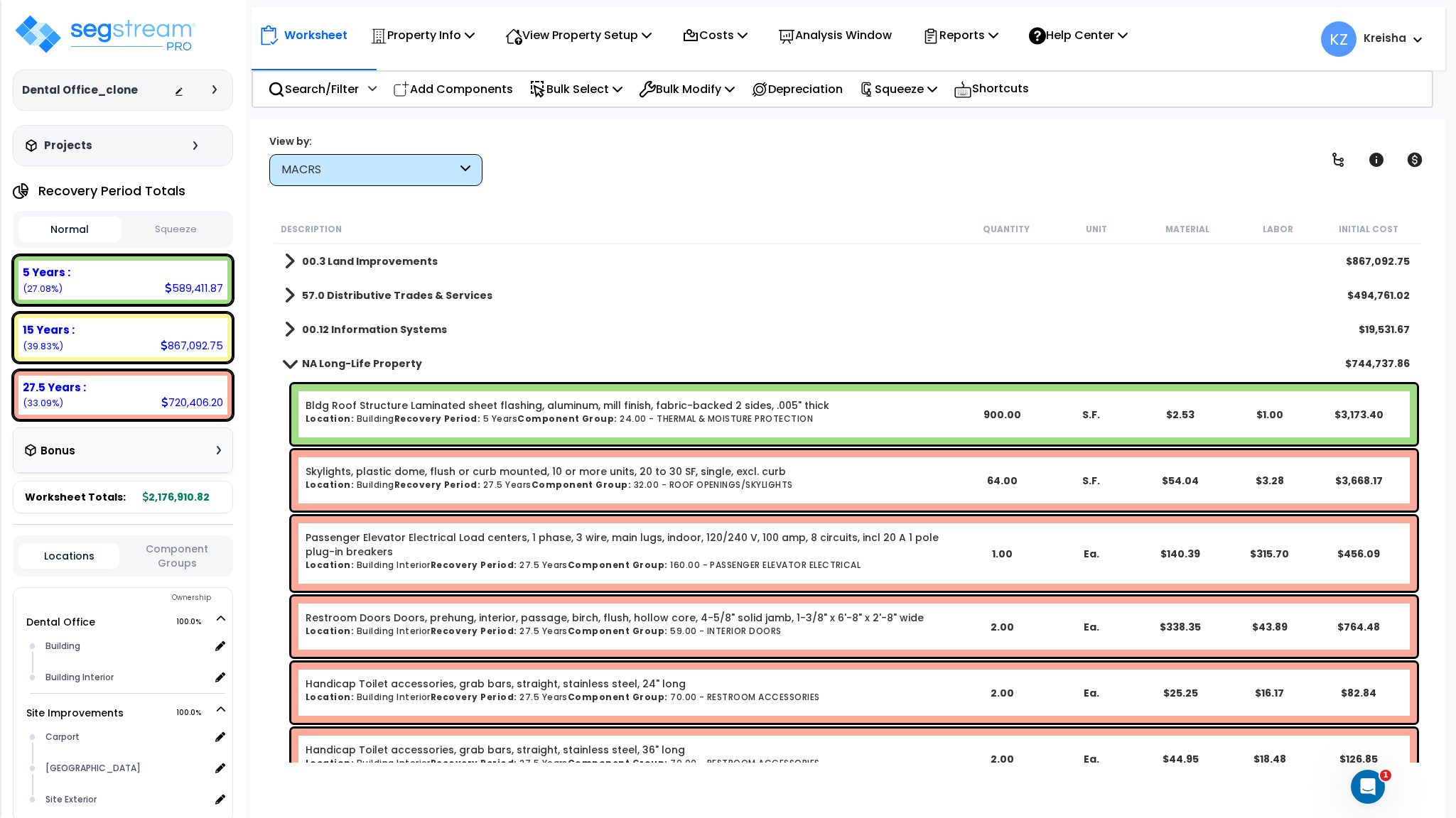
click at [386, 294] on b "57.0 Distributive Trades & Services" at bounding box center [397, 295] width 191 height 15
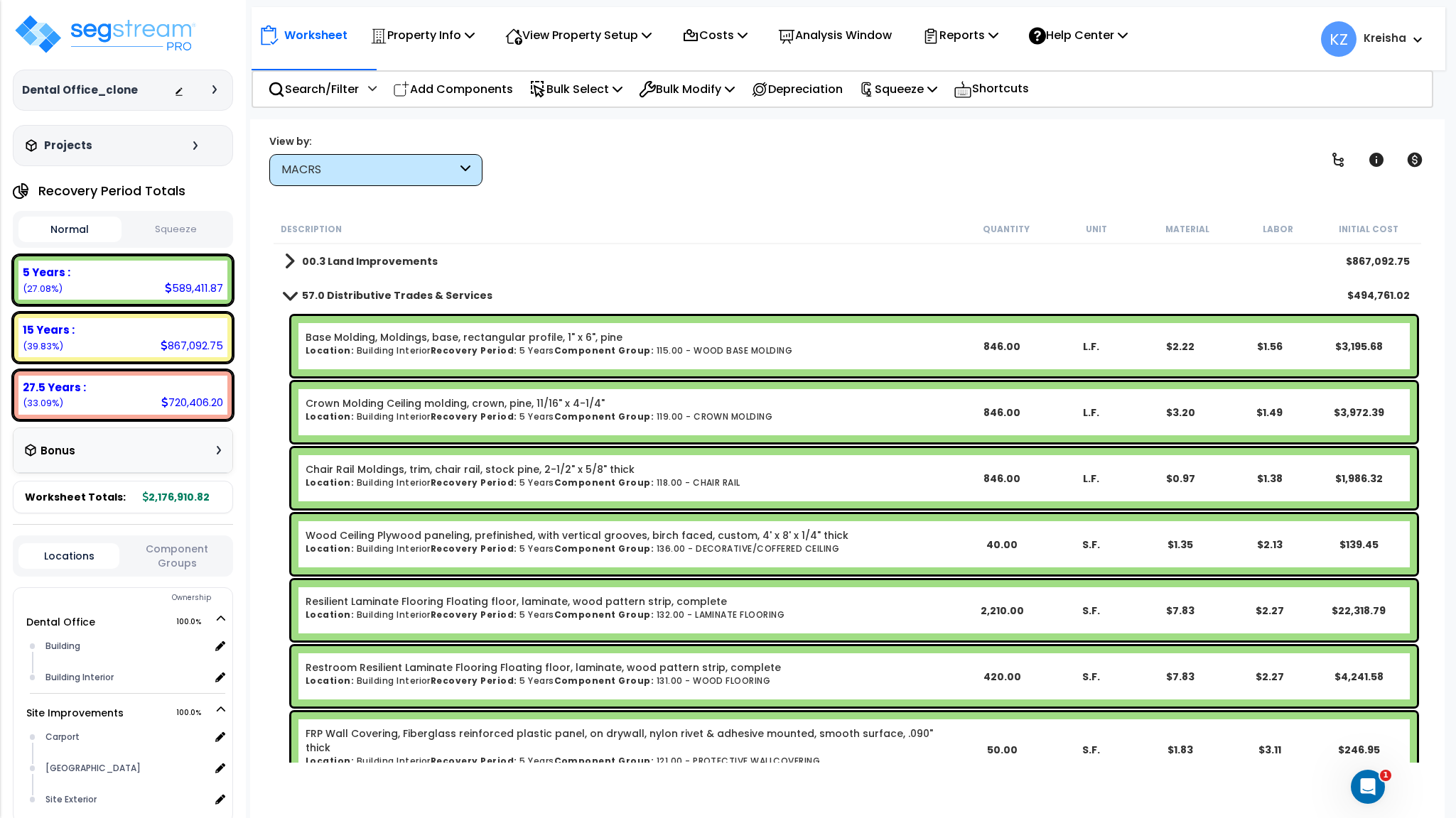
click at [386, 294] on b "57.0 Distributive Trades & Services" at bounding box center [397, 295] width 191 height 15
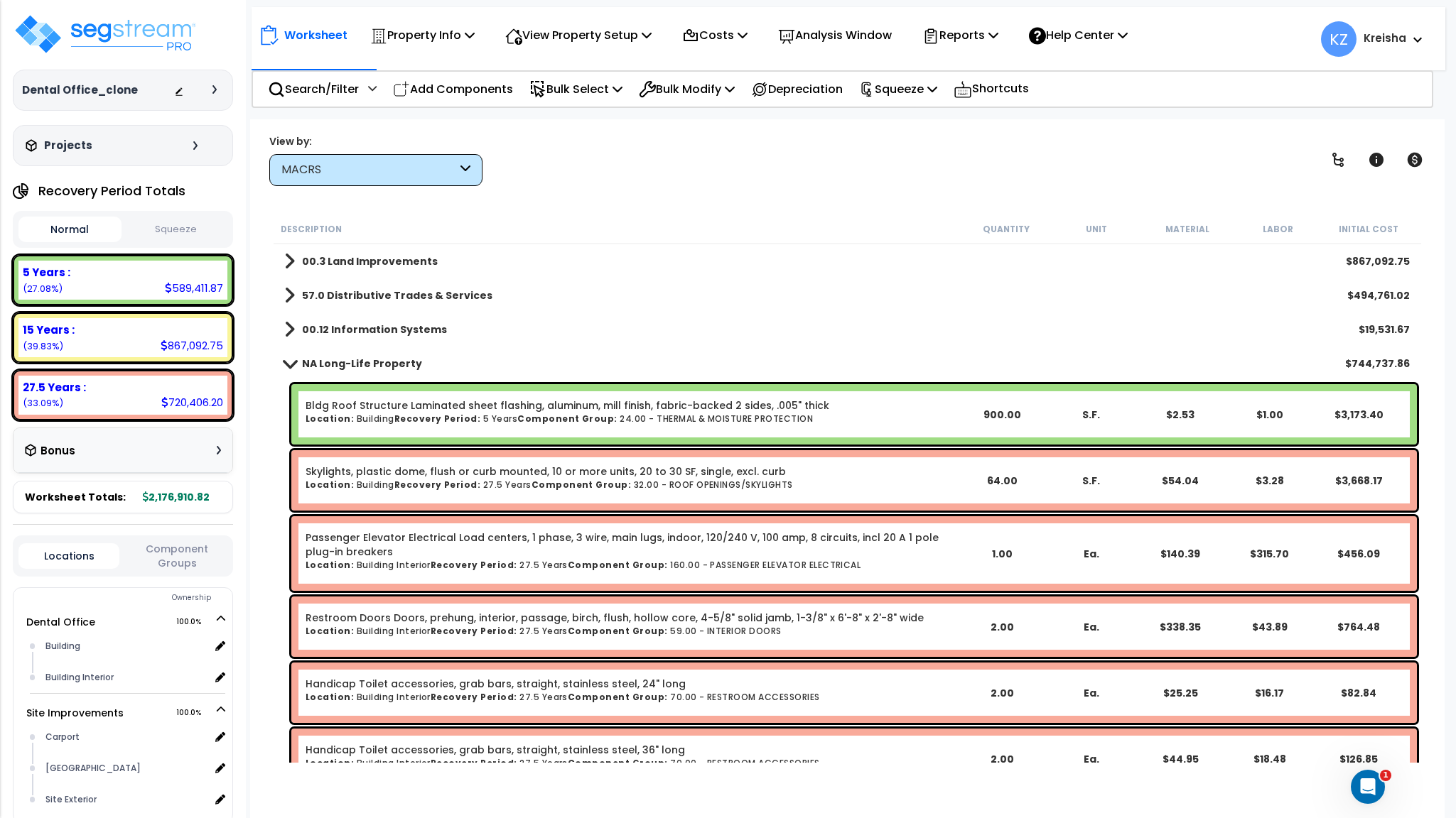
click at [440, 160] on div "MACRS" at bounding box center [376, 170] width 213 height 32
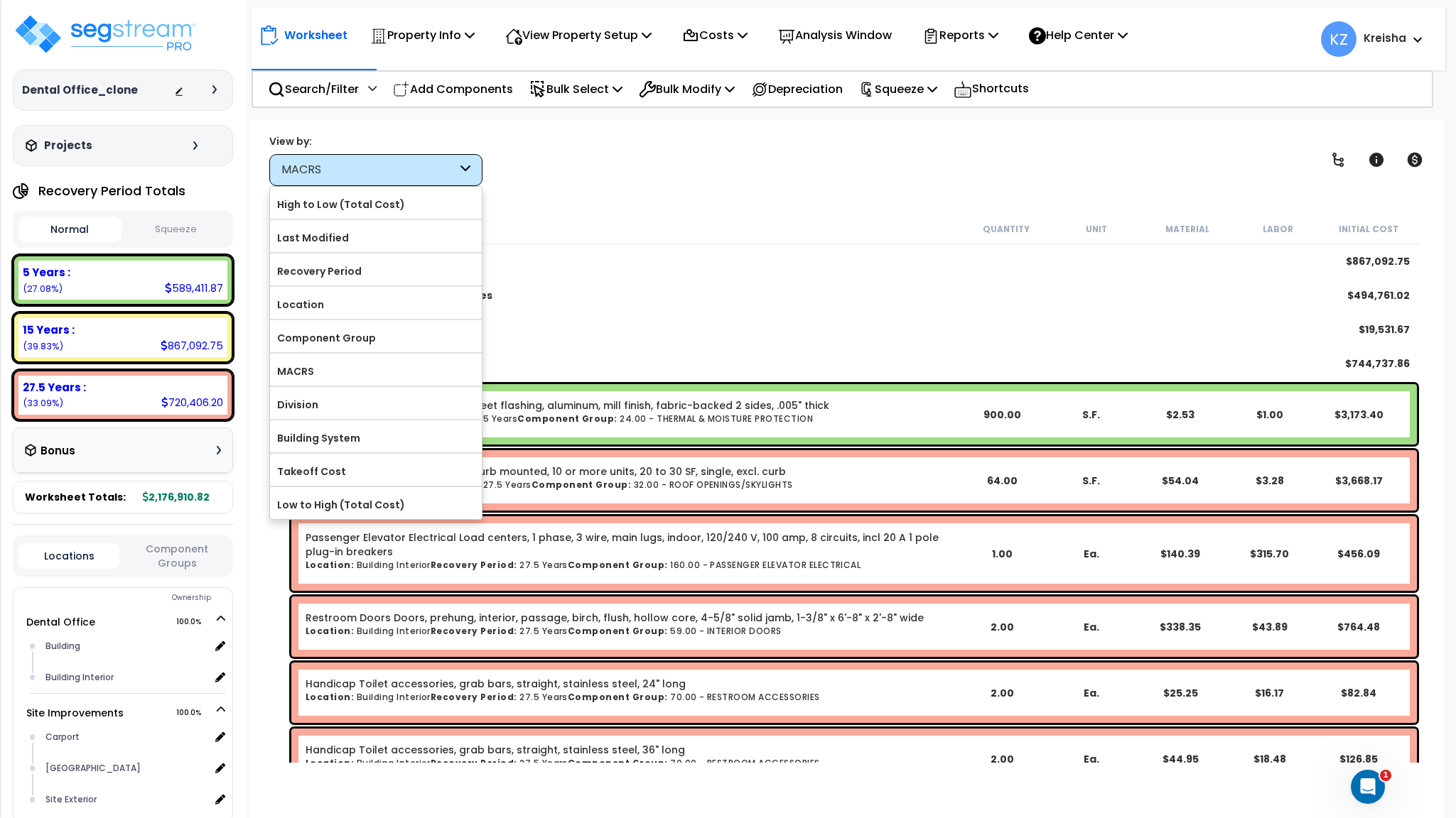
click at [348, 340] on label "Component Group" at bounding box center [375, 337] width 212 height 21
click at [0, 0] on input "Component Group" at bounding box center [0, 0] width 0 height 0
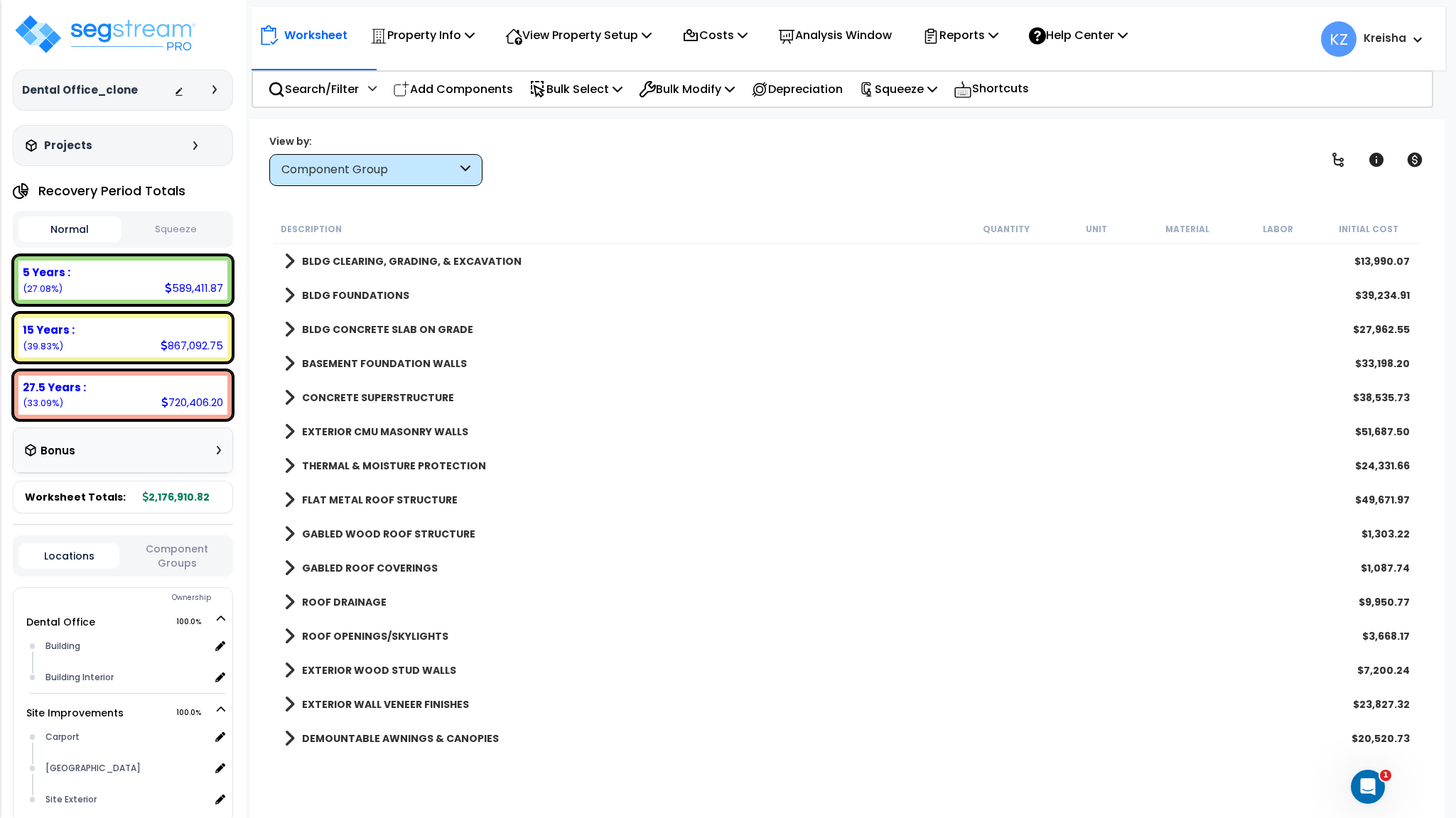
click at [339, 464] on b "THERMAL & MOISTURE PROTECTION" at bounding box center [394, 466] width 184 height 15
click at [296, 322] on link "BLDG CONCRETE SLAB ON GRADE" at bounding box center [379, 329] width 189 height 20
click at [290, 326] on span at bounding box center [289, 329] width 10 height 20
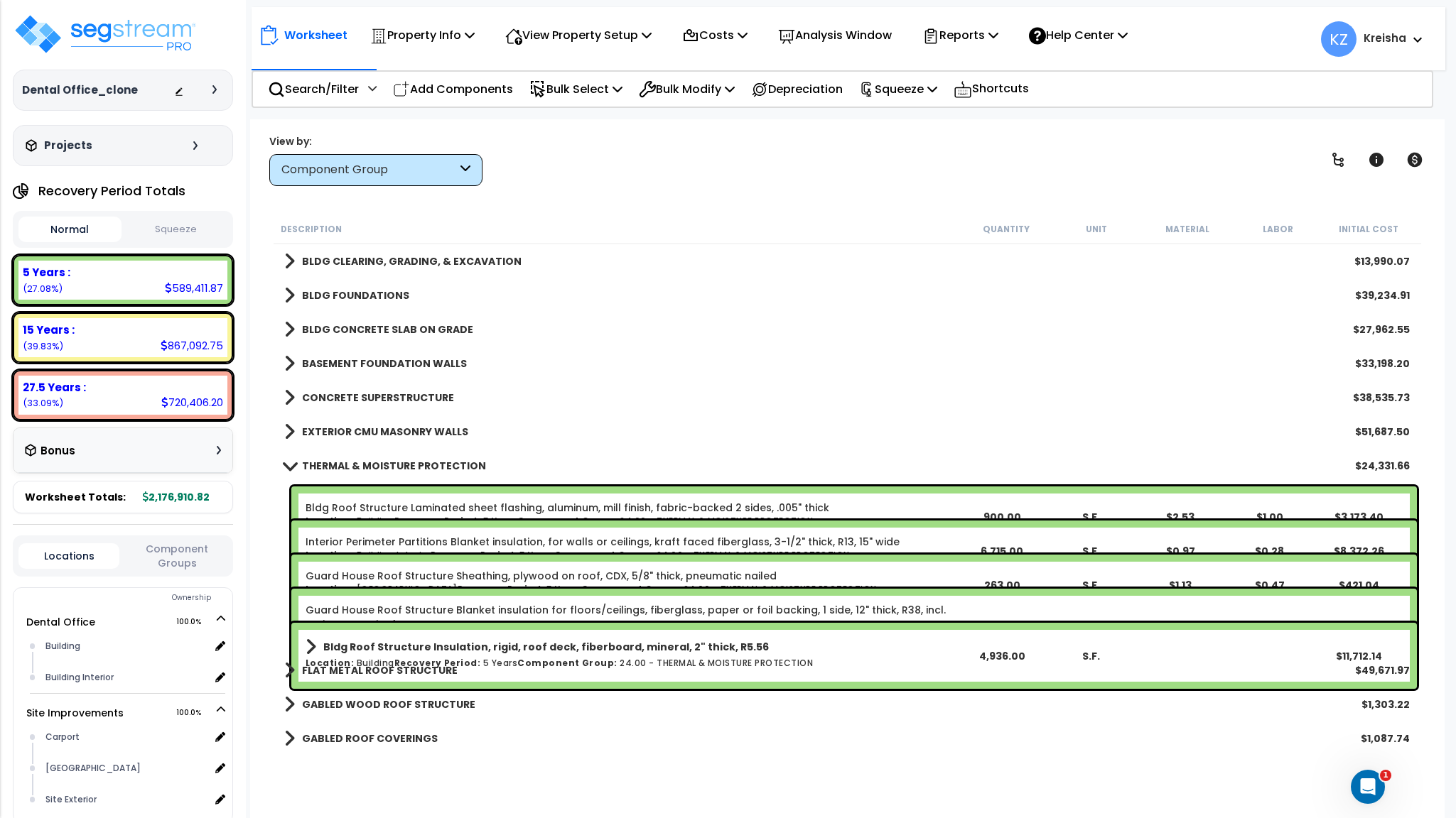
click at [290, 322] on span at bounding box center [289, 329] width 10 height 20
click at [326, 326] on b "BLDG CONCRETE SLAB ON GRADE" at bounding box center [387, 330] width 171 height 15
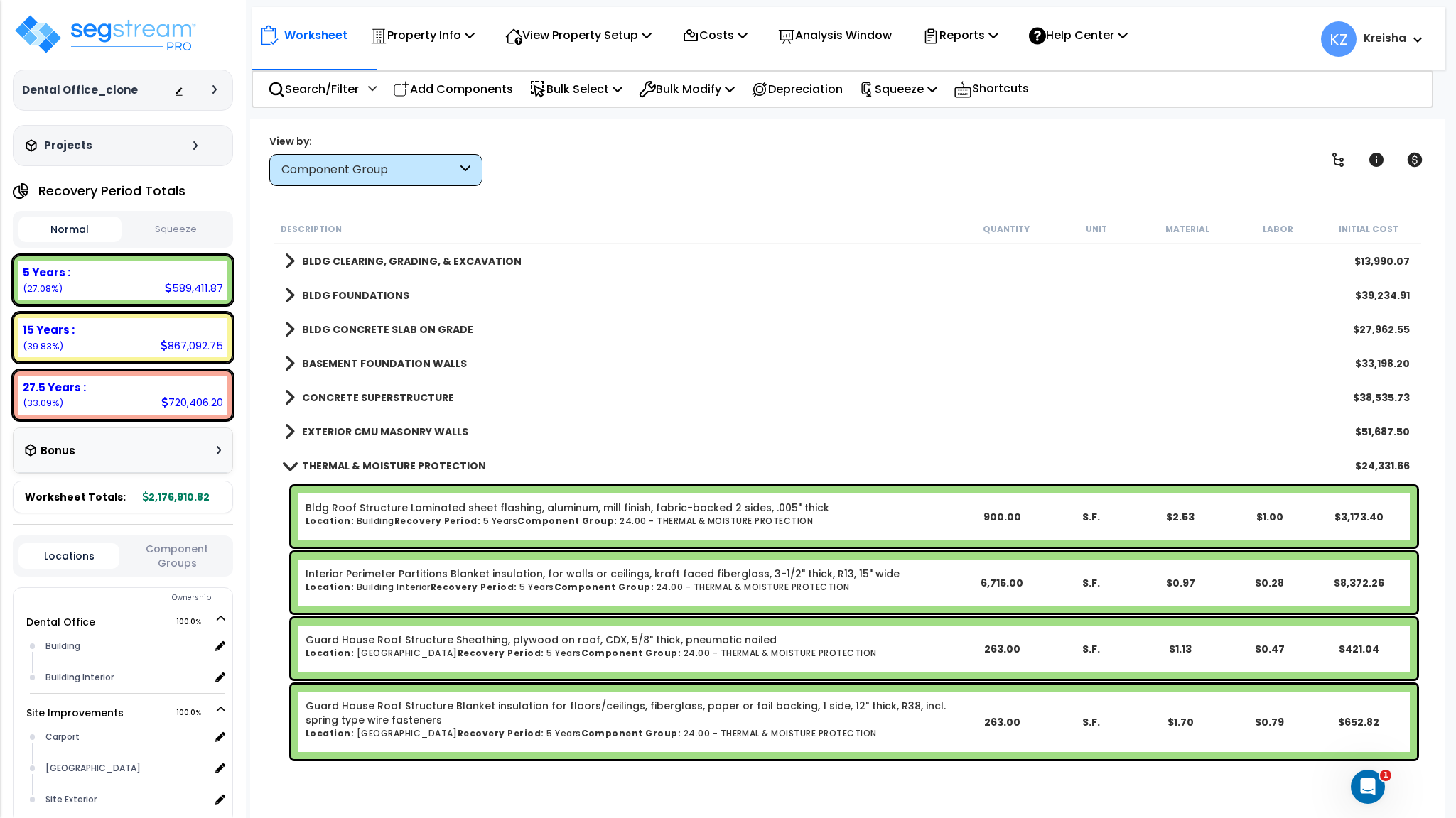
scroll to position [142, 0]
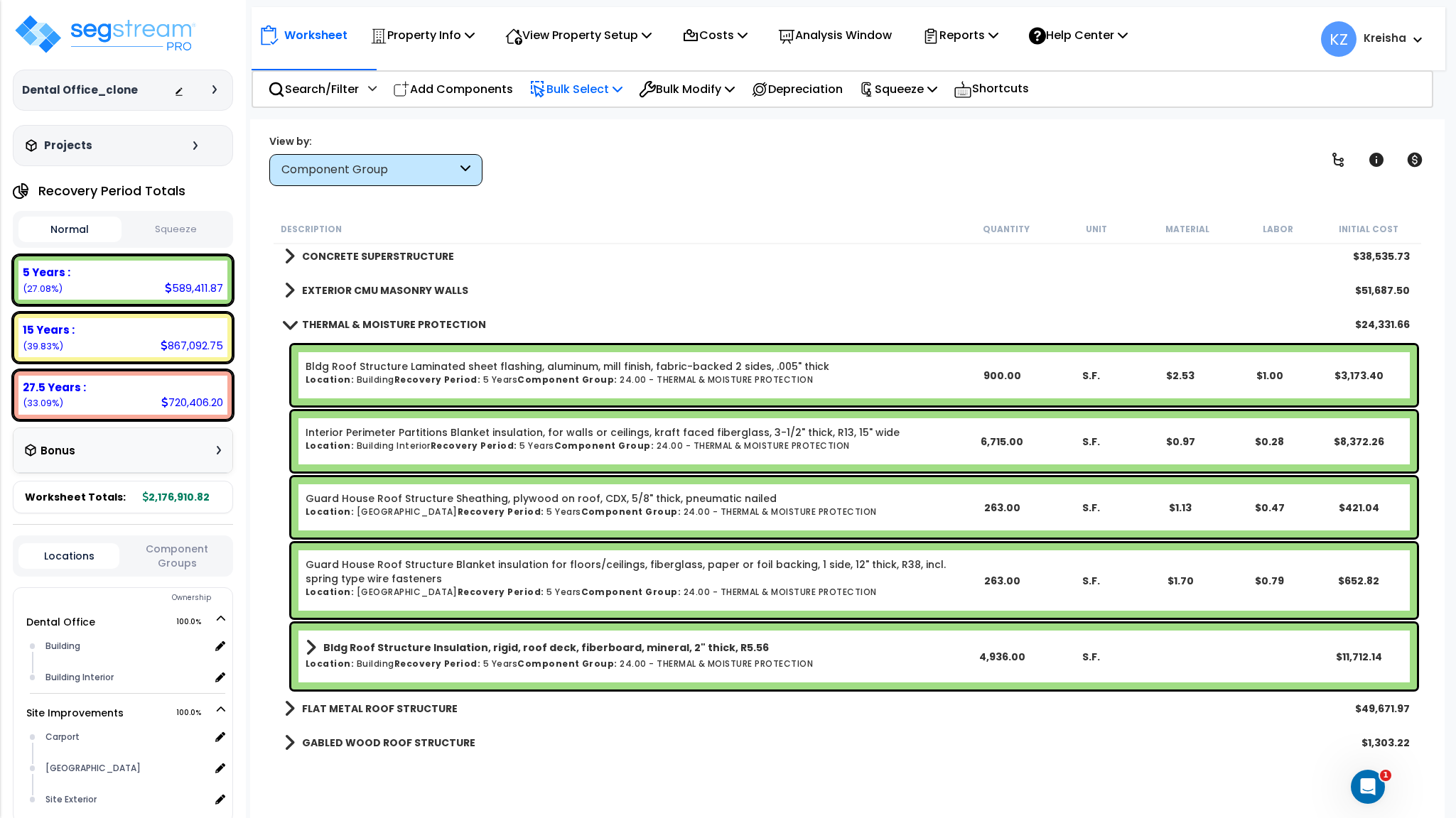
click at [601, 96] on div "Bulk Select" at bounding box center [576, 88] width 93 height 33
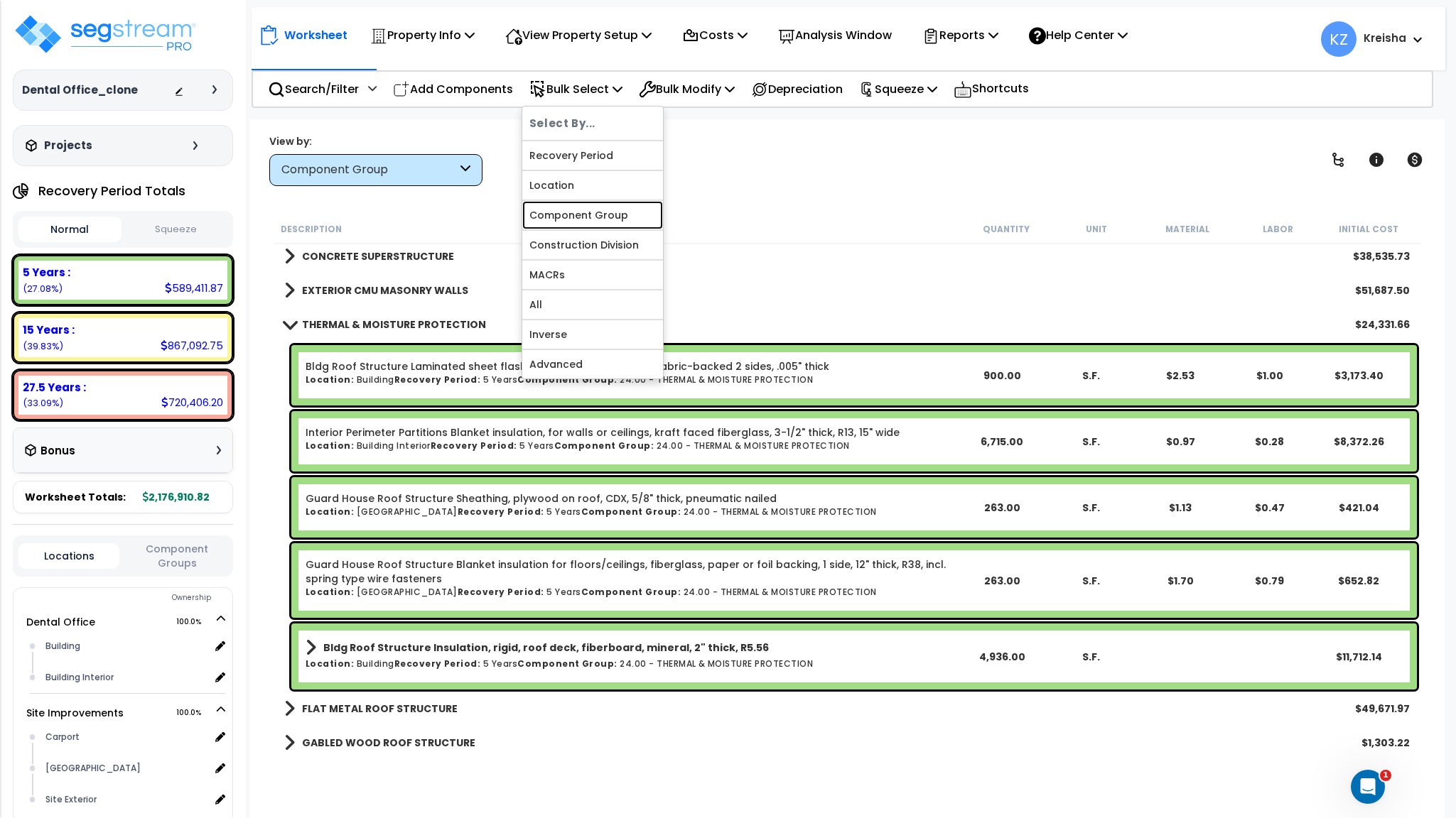
click at [582, 215] on link "Component Group" at bounding box center [592, 215] width 141 height 28
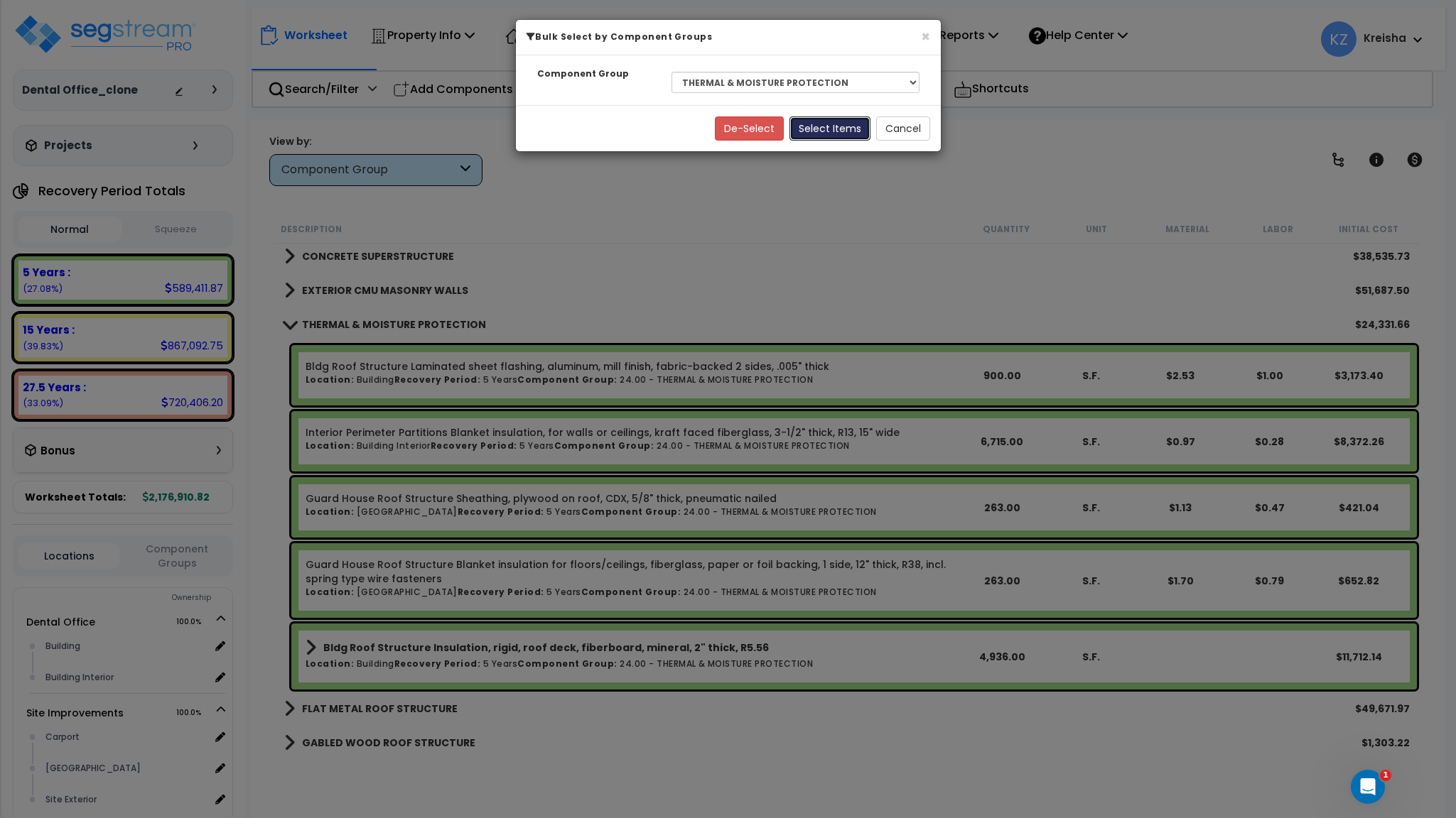
click at [810, 137] on button "Select Items" at bounding box center [829, 129] width 81 height 24
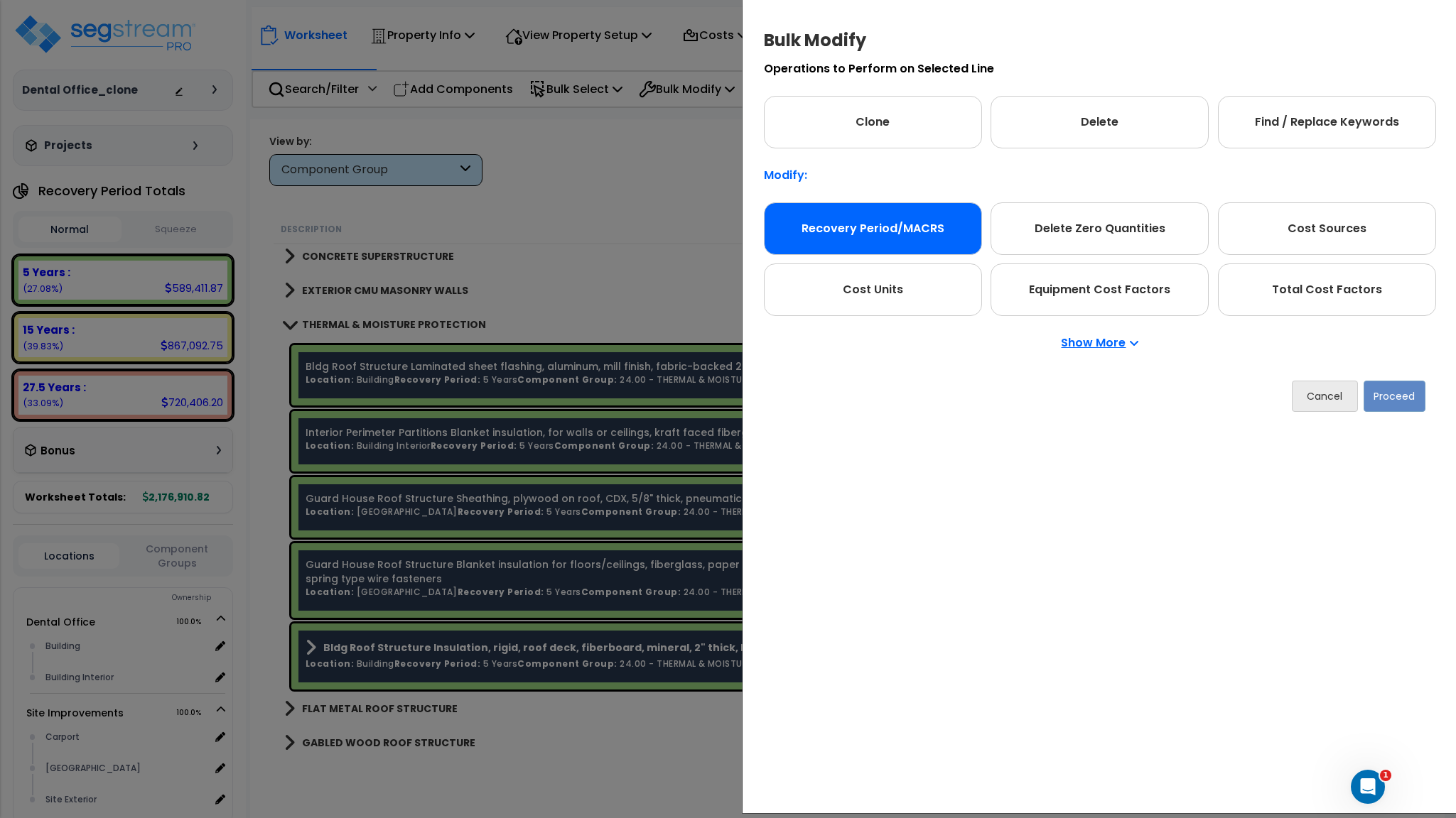
click at [900, 224] on div "Recovery Period/MACRS" at bounding box center [873, 228] width 218 height 52
click at [1377, 388] on button "Proceed" at bounding box center [1394, 397] width 62 height 31
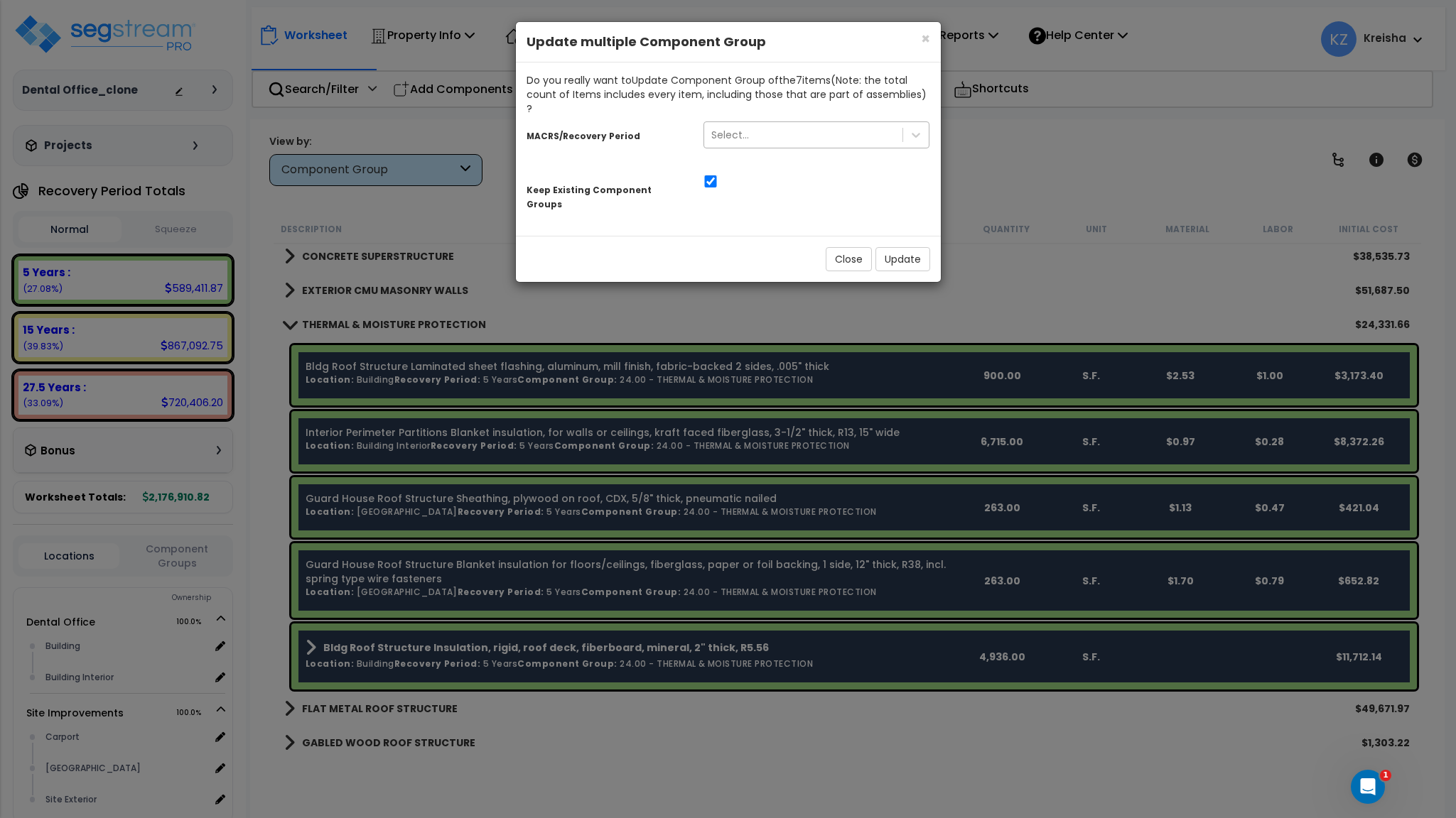
click at [815, 124] on div "Select..." at bounding box center [804, 135] width 199 height 22
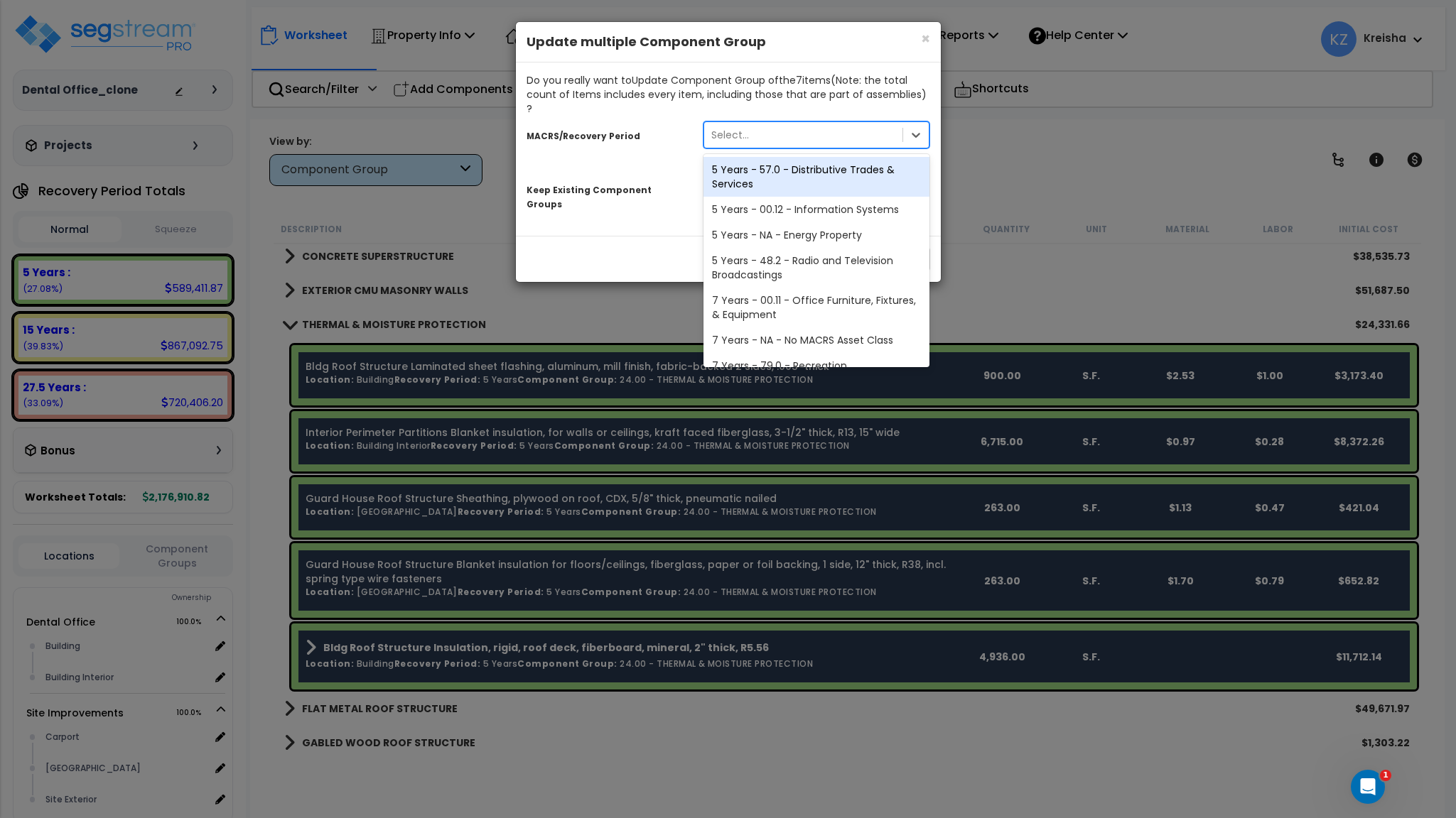
scroll to position [252, 0]
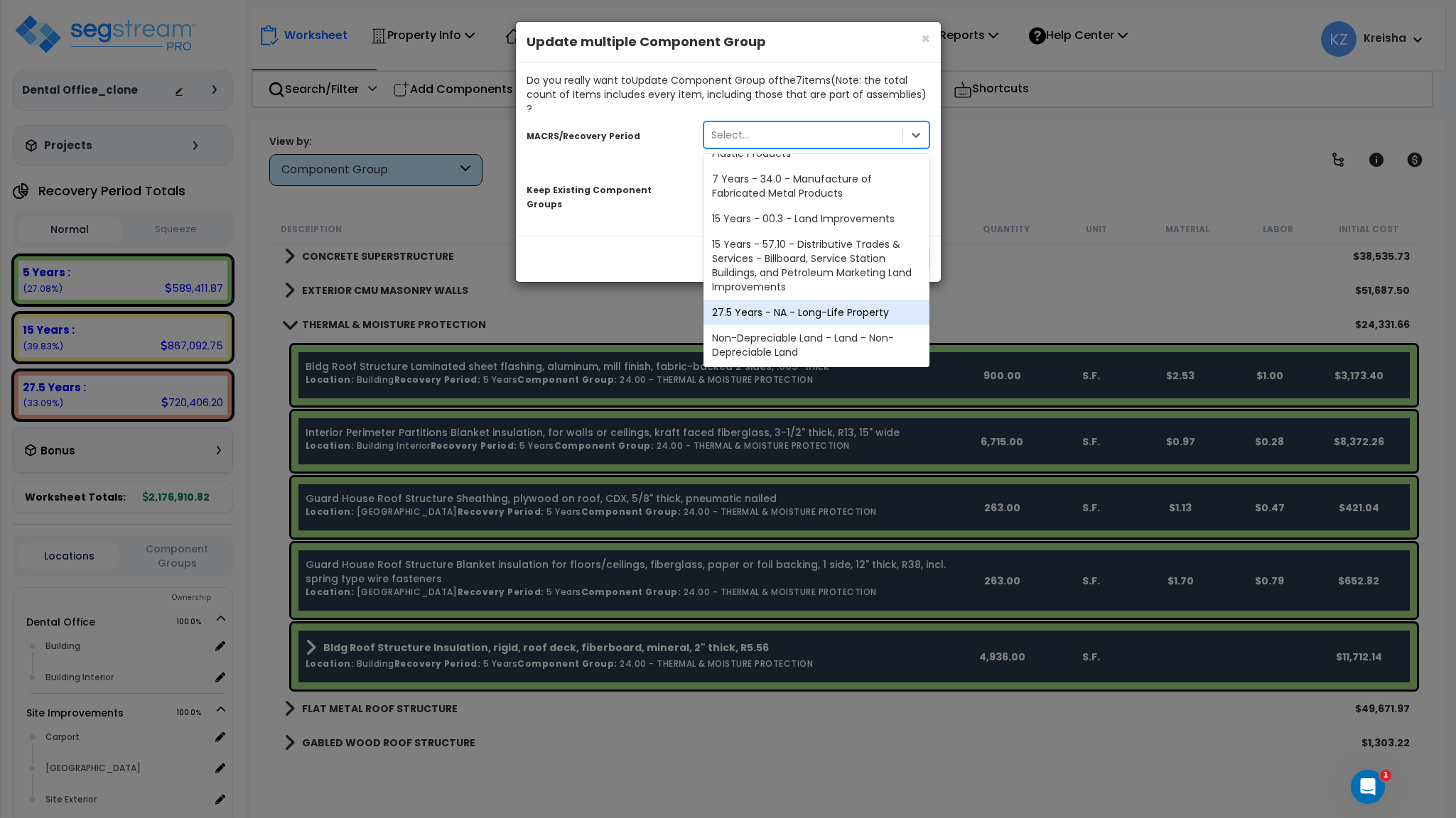
click at [791, 303] on div "27.5 Years - NA - Long-Life Property" at bounding box center [816, 312] width 227 height 26
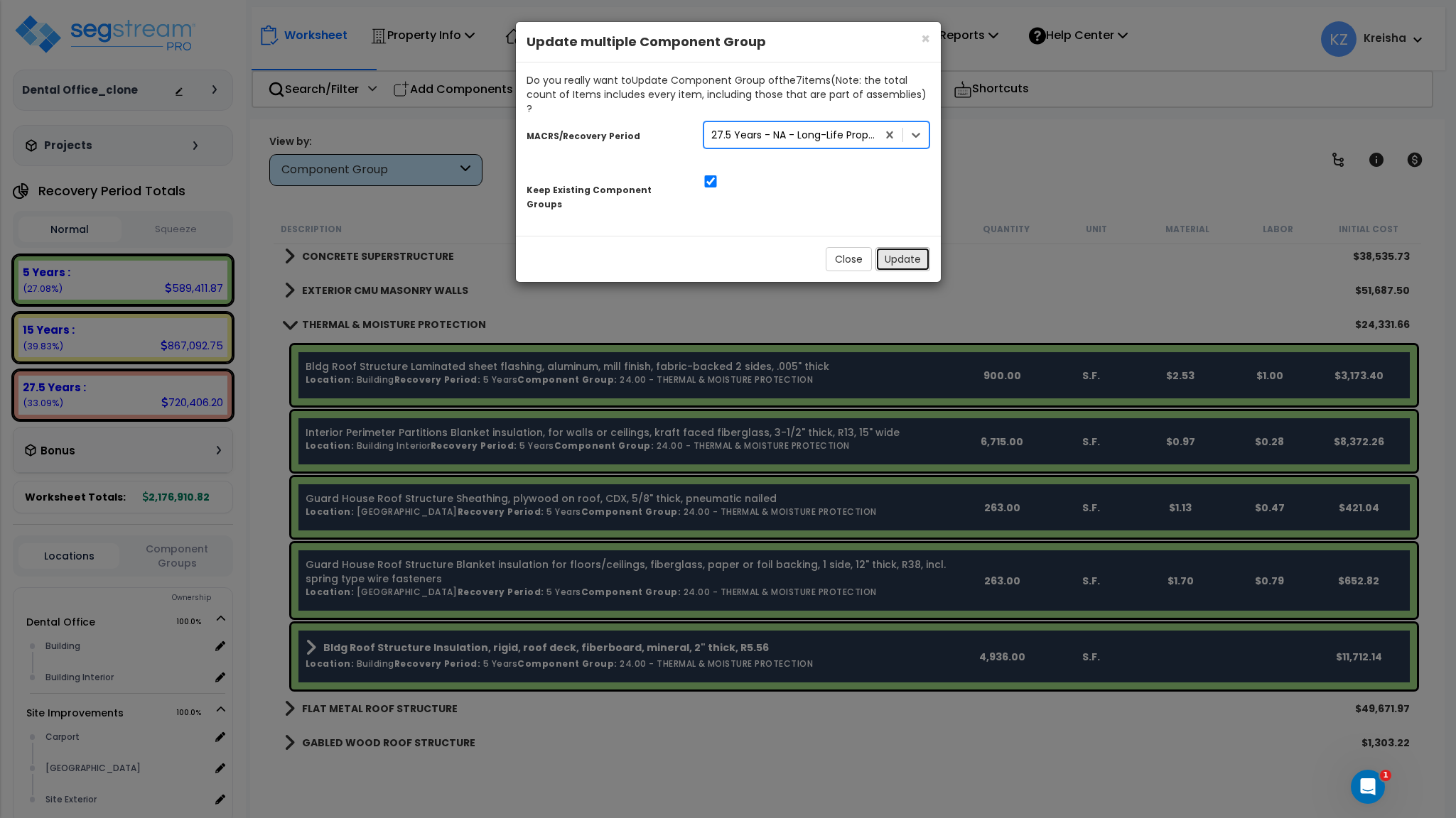
click at [898, 247] on button "Update" at bounding box center [903, 259] width 55 height 24
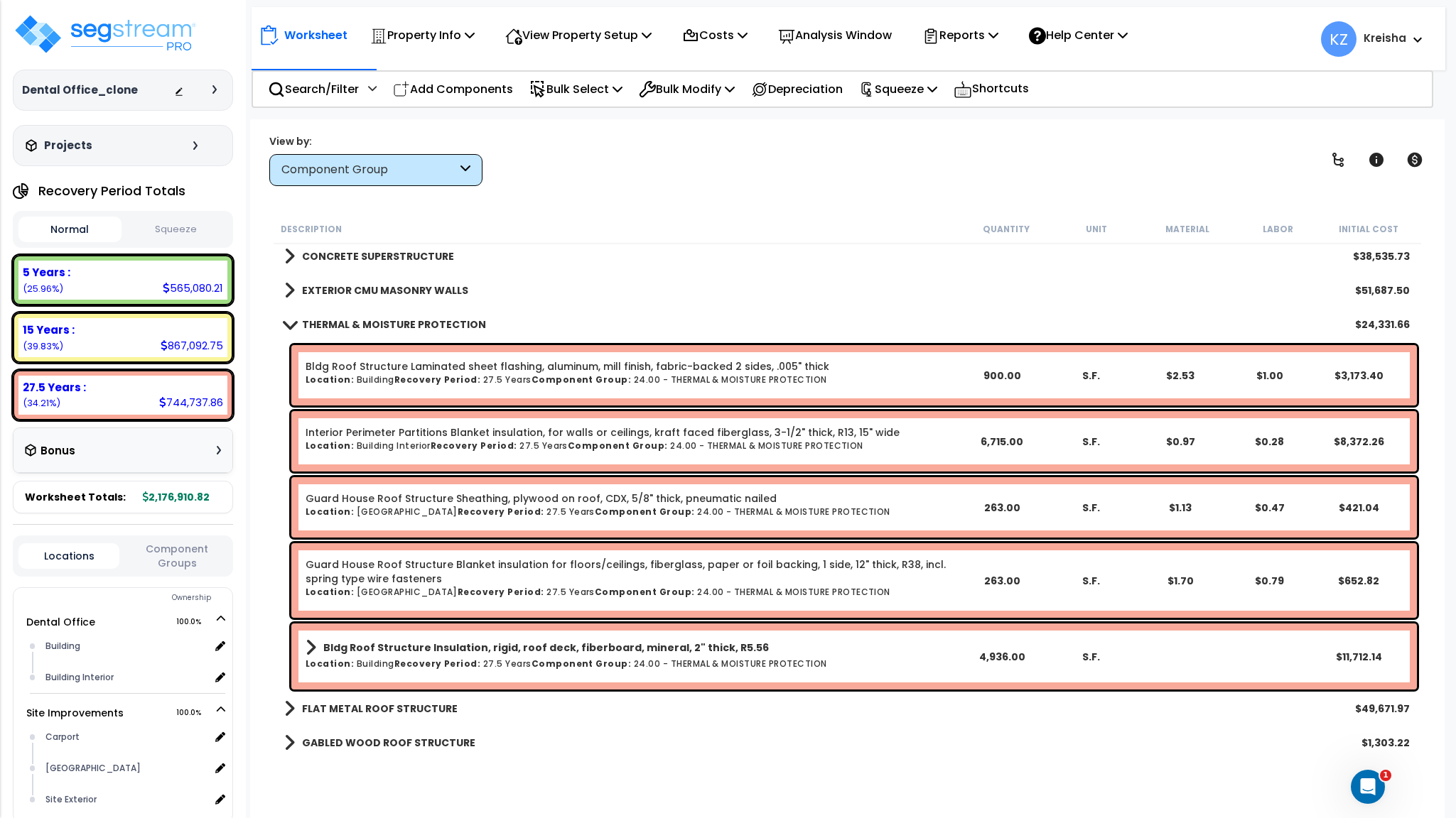
click at [821, 173] on div "View by: Component Group High to Low (Total Cost)" at bounding box center [846, 160] width 1165 height 52
click at [1337, 160] on icon at bounding box center [1338, 160] width 17 height 17
click at [1337, 160] on icon at bounding box center [1338, 160] width 11 height 15
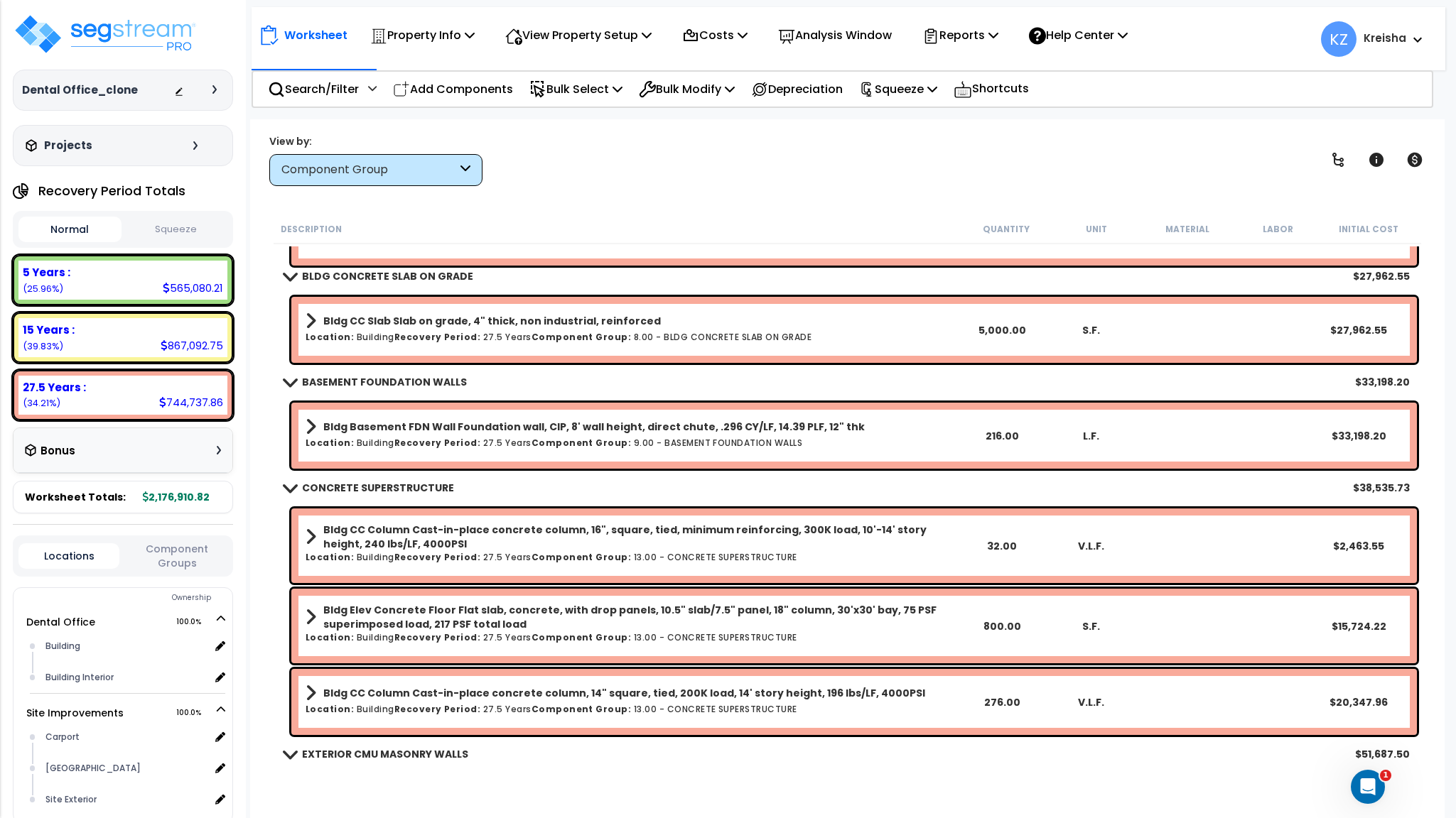
scroll to position [354, 0]
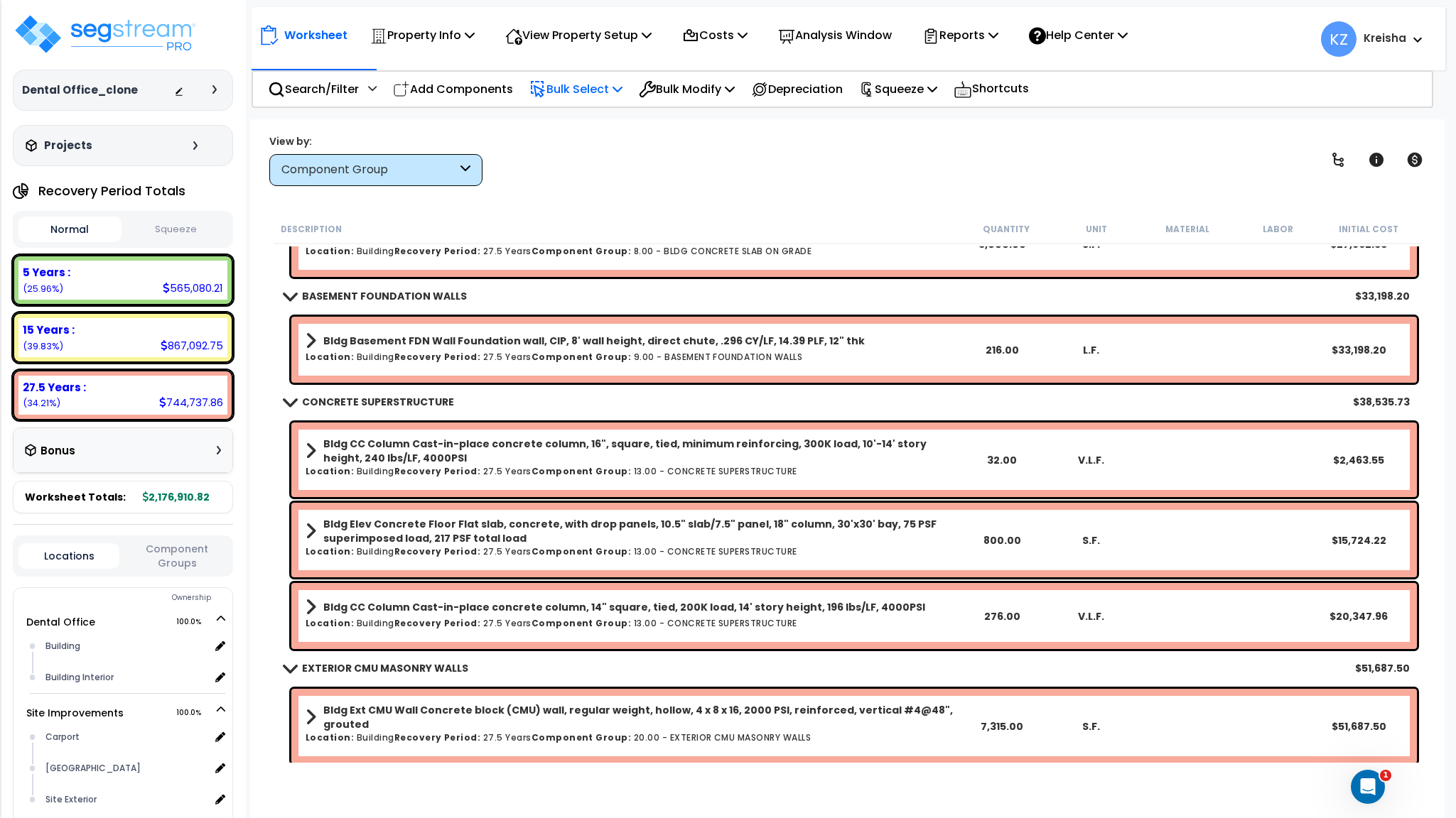
click at [608, 75] on div "Bulk Select" at bounding box center [576, 88] width 93 height 33
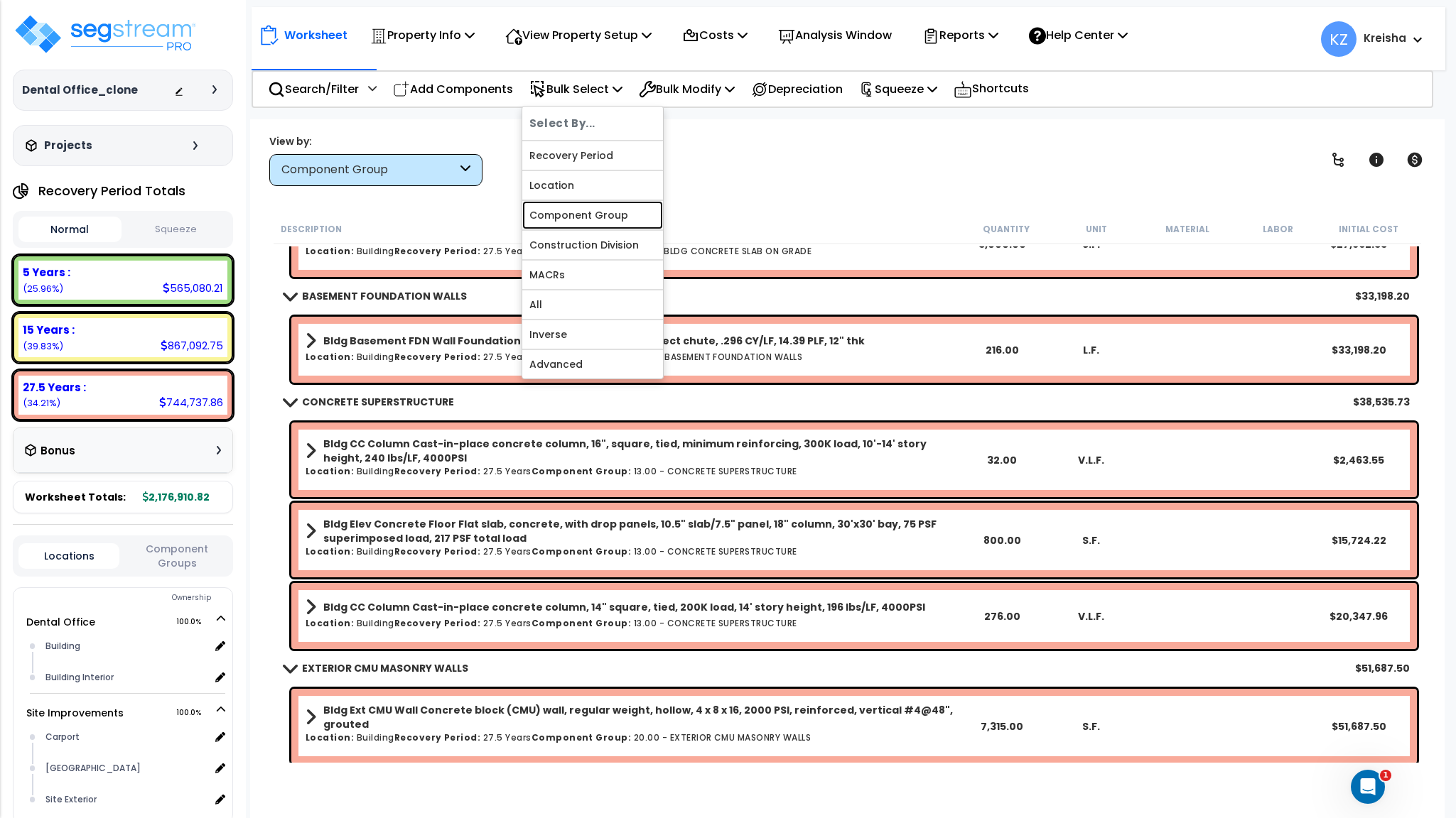
click at [567, 224] on link "Component Group" at bounding box center [592, 215] width 141 height 28
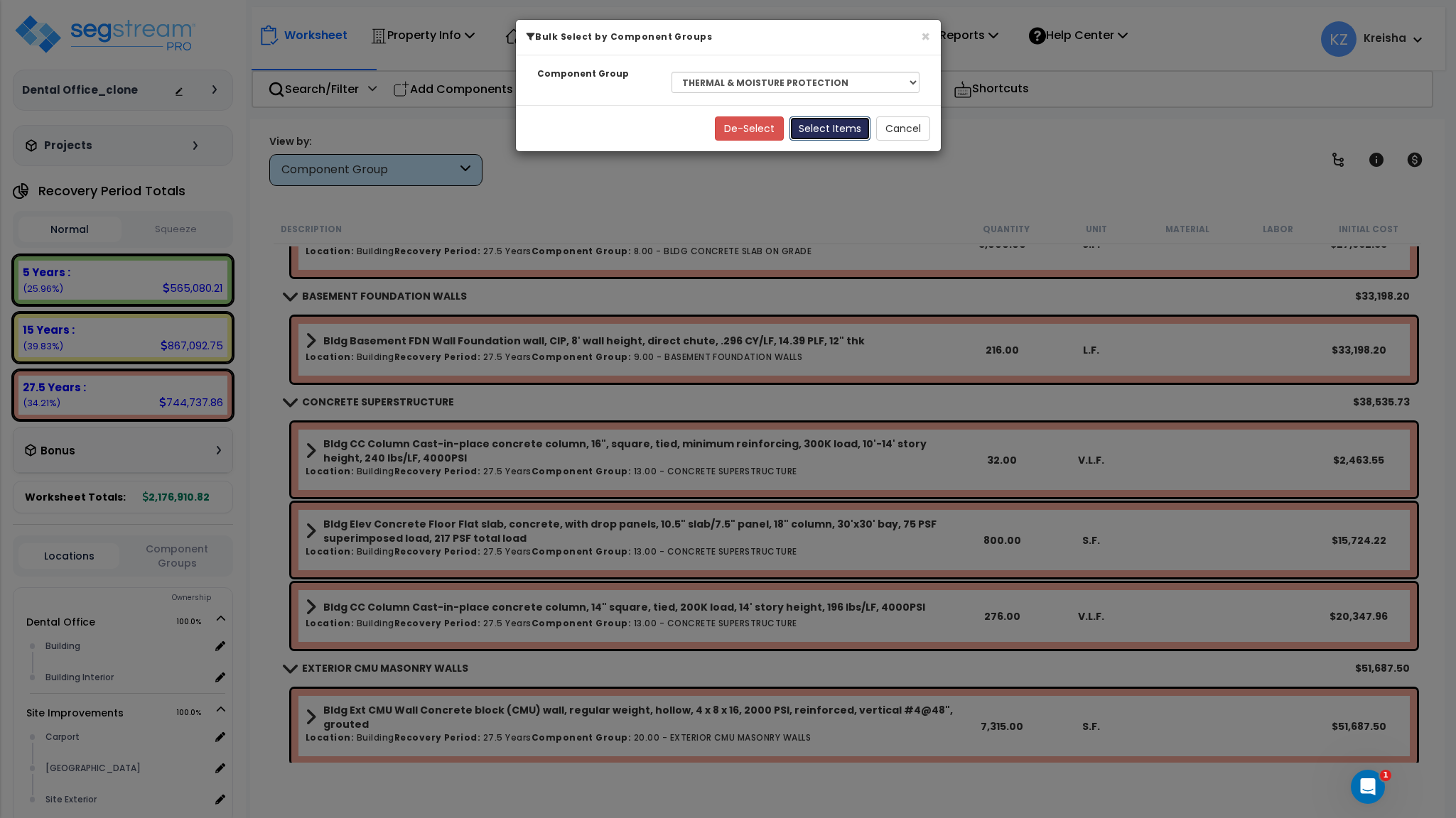
click at [821, 124] on button "Select Items" at bounding box center [829, 129] width 81 height 24
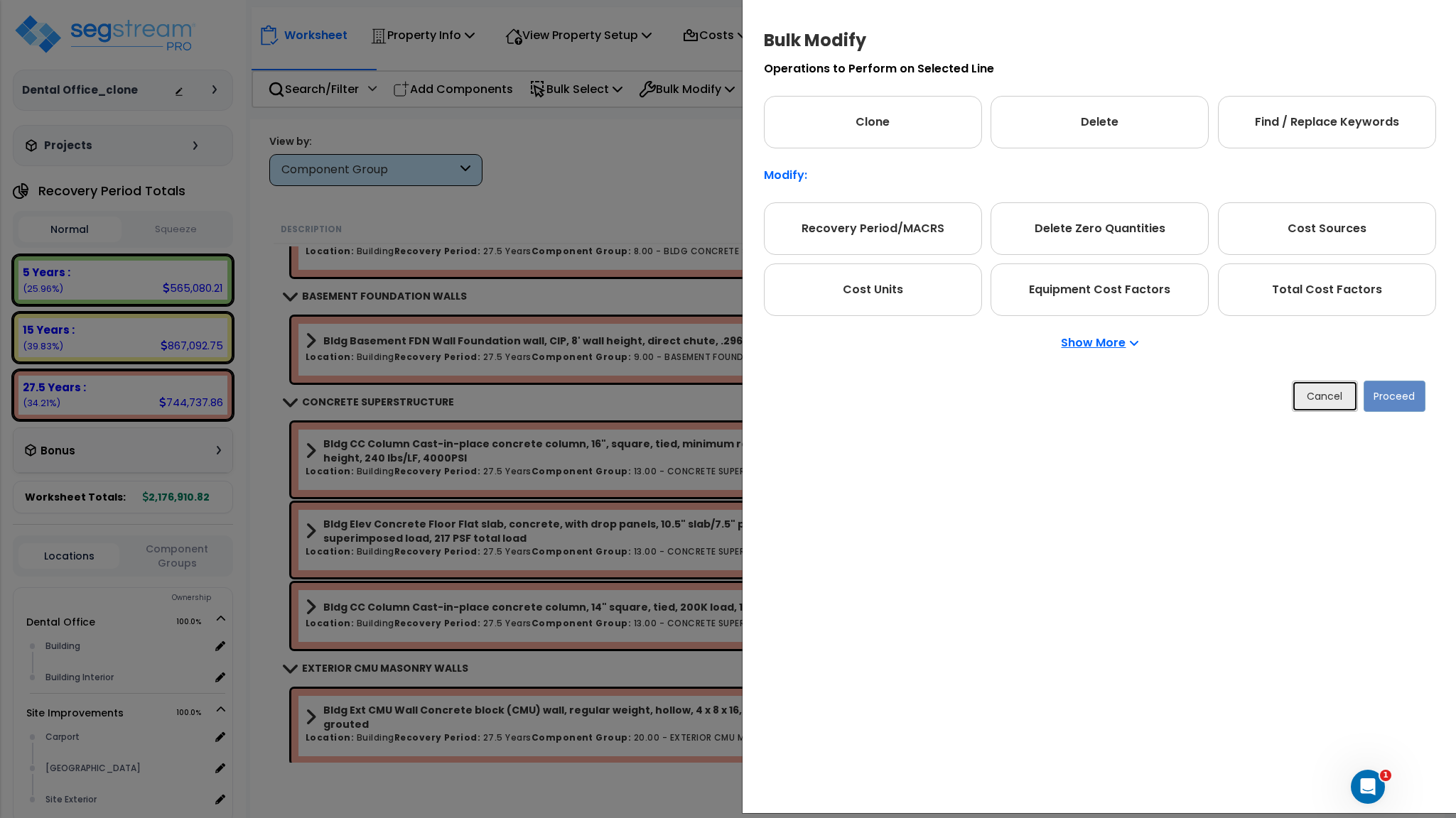
click at [1313, 401] on button "Cancel" at bounding box center [1324, 397] width 66 height 31
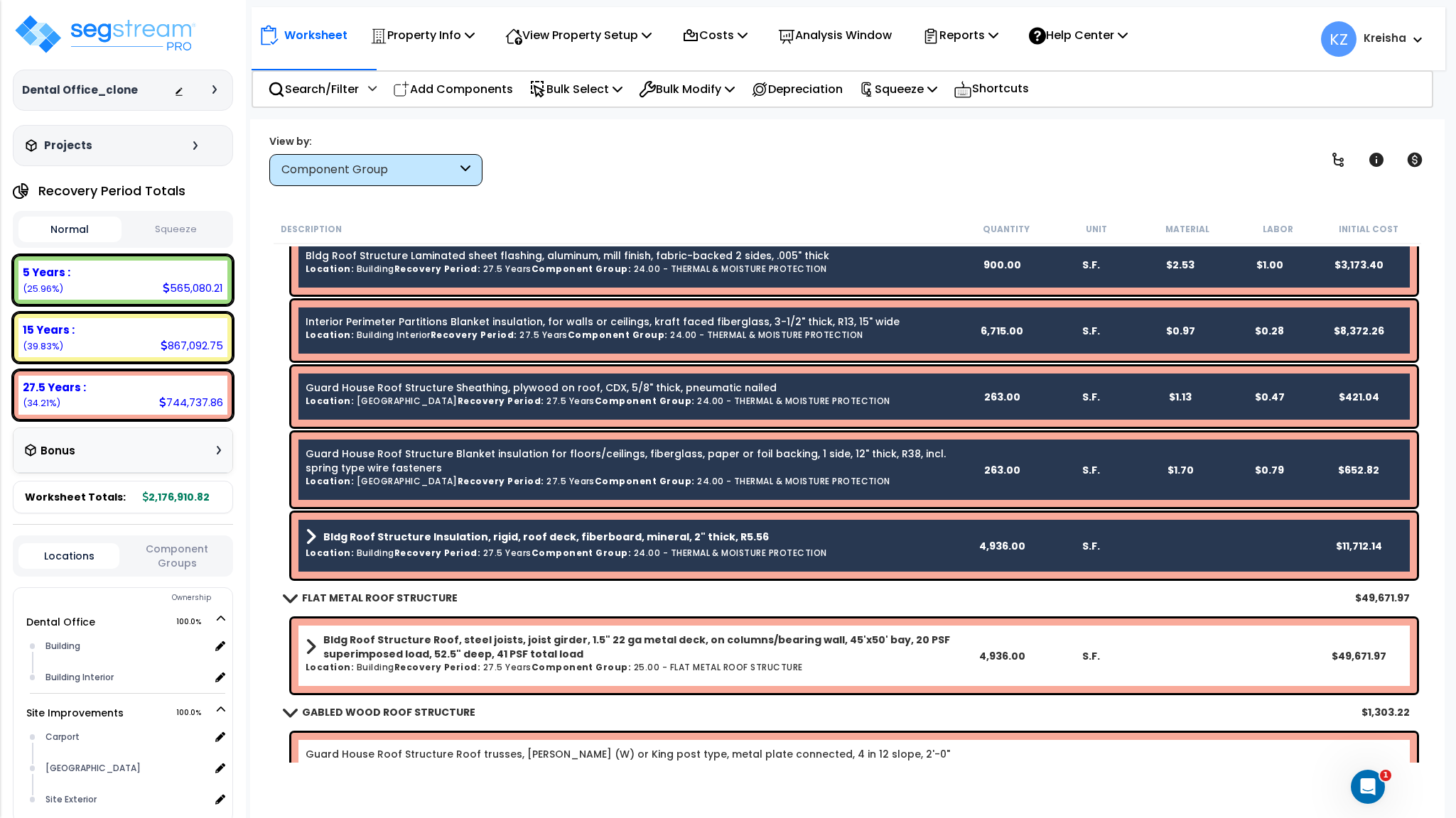
scroll to position [852, 0]
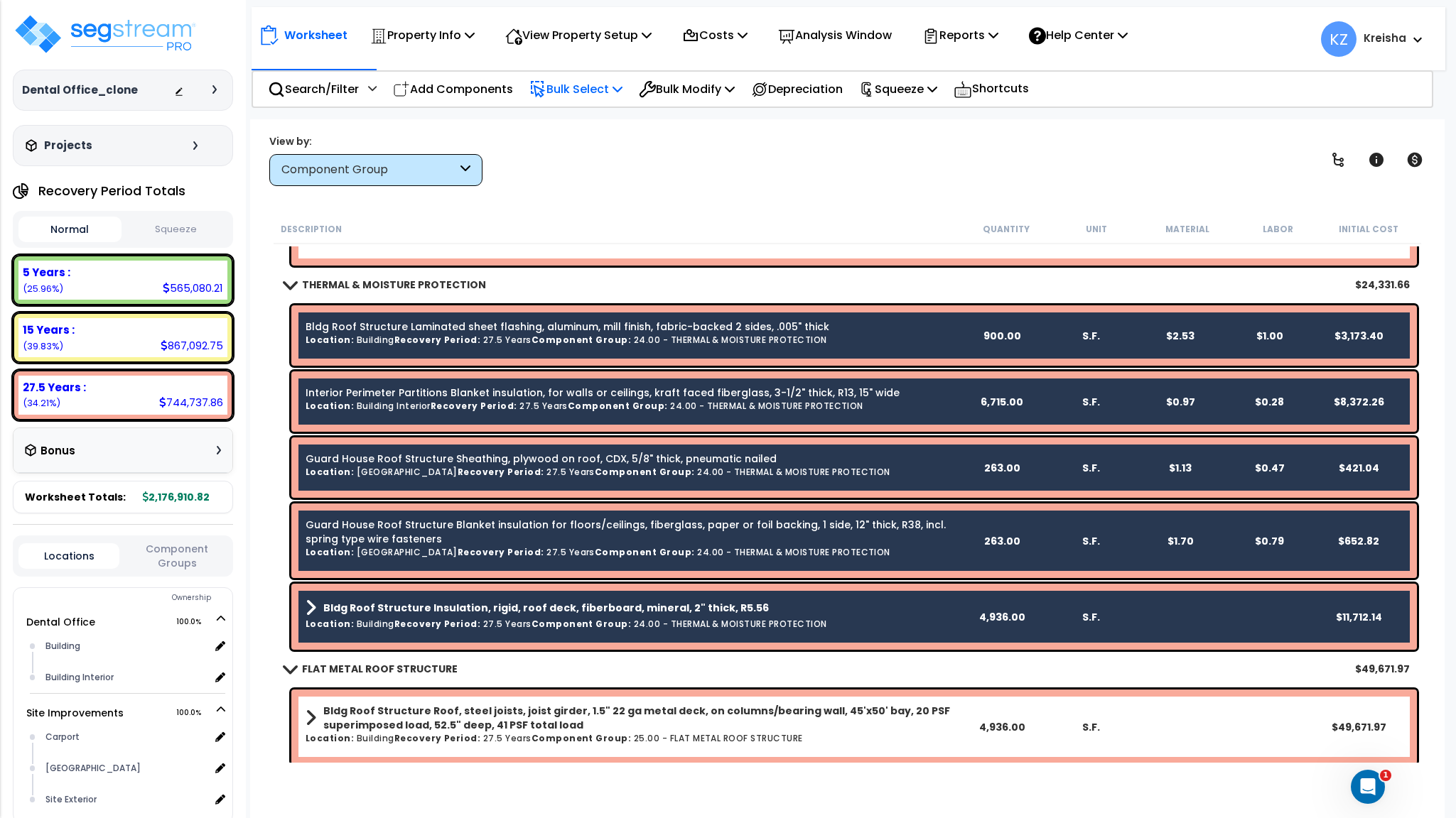
click at [619, 75] on div "Bulk Select" at bounding box center [576, 88] width 93 height 33
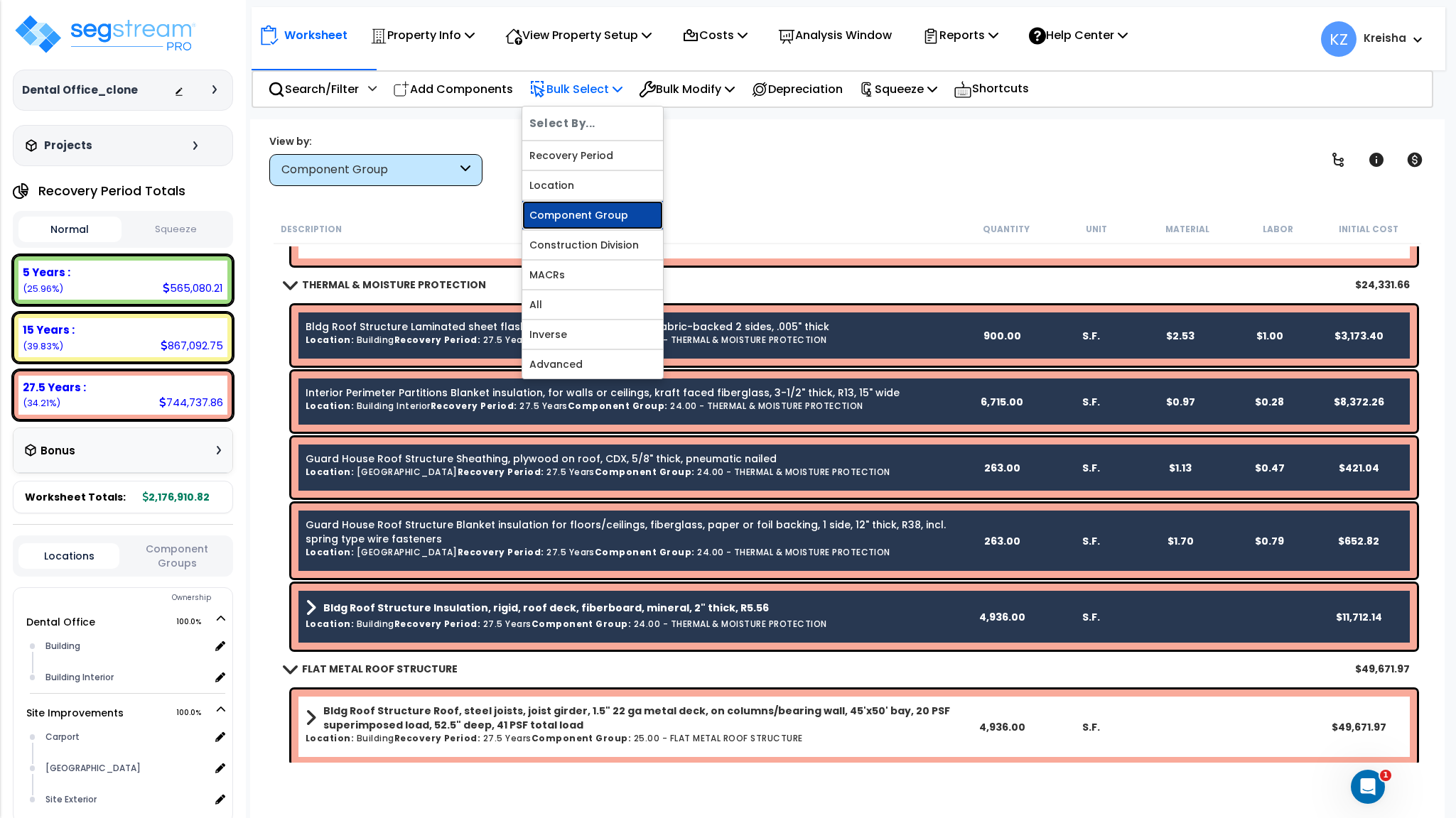
click at [612, 221] on link "Component Group" at bounding box center [592, 215] width 141 height 28
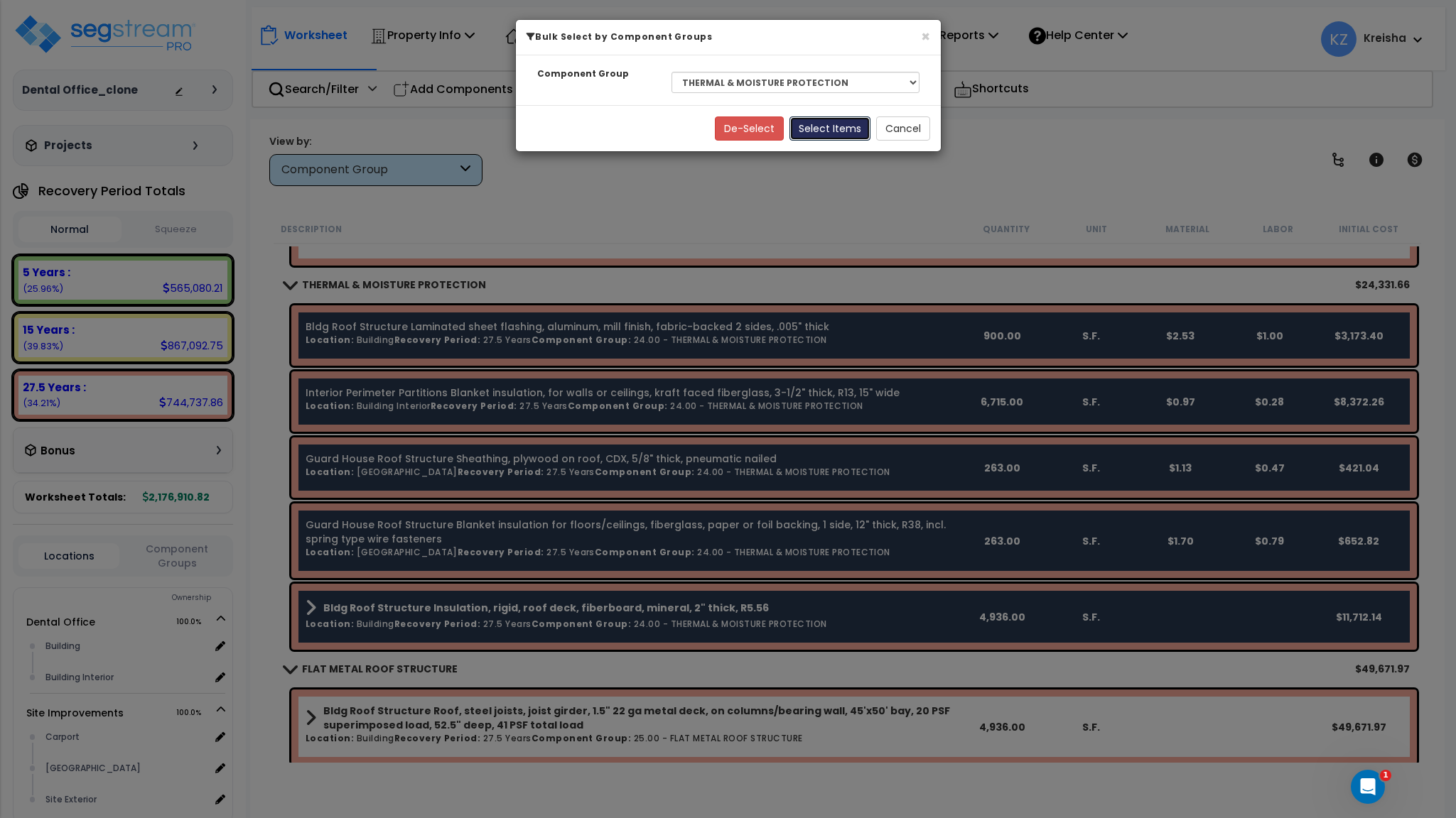
click at [844, 132] on button "Select Items" at bounding box center [829, 129] width 81 height 24
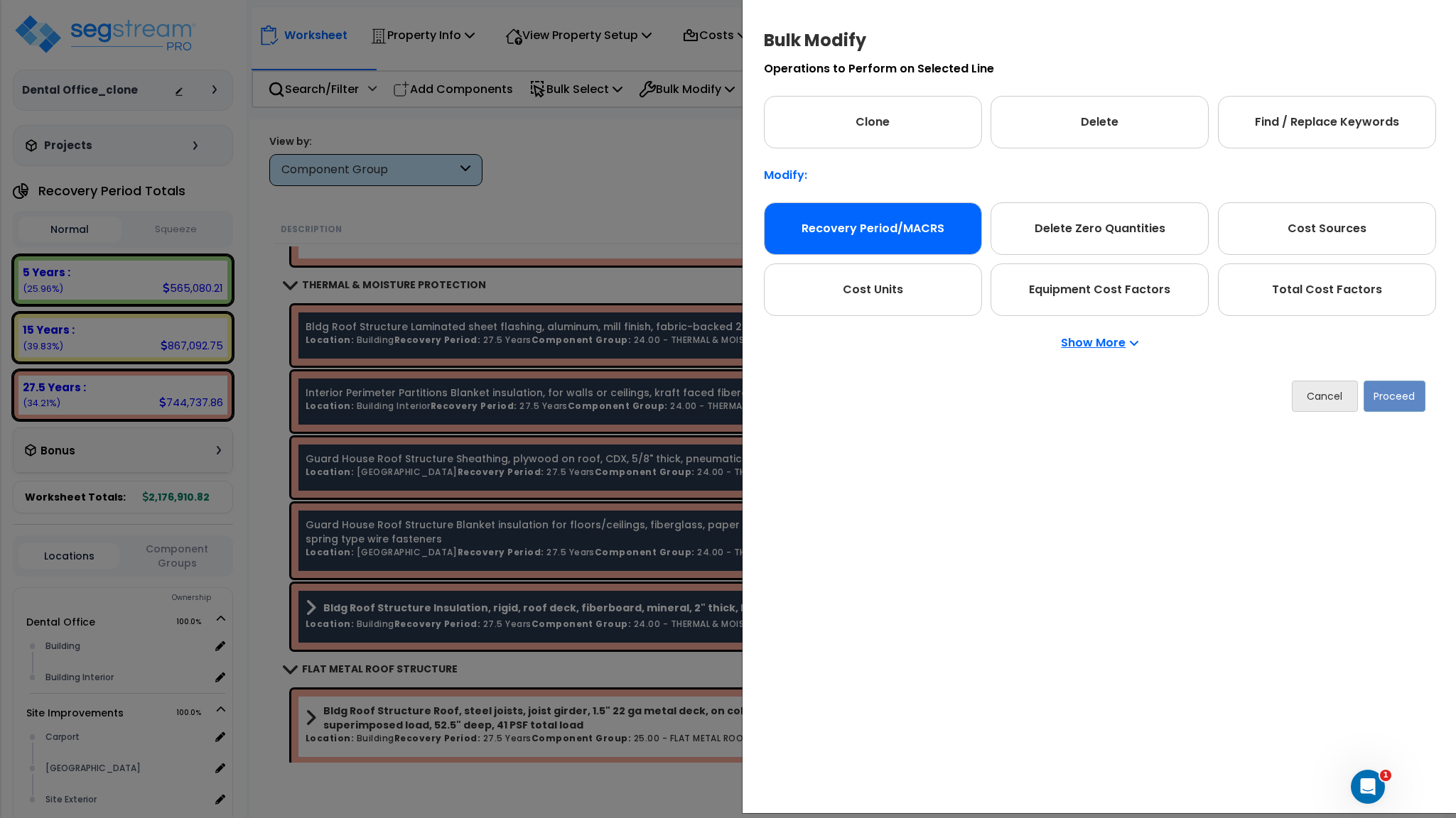
click at [799, 208] on div "Recovery Period/MACRS" at bounding box center [873, 228] width 218 height 52
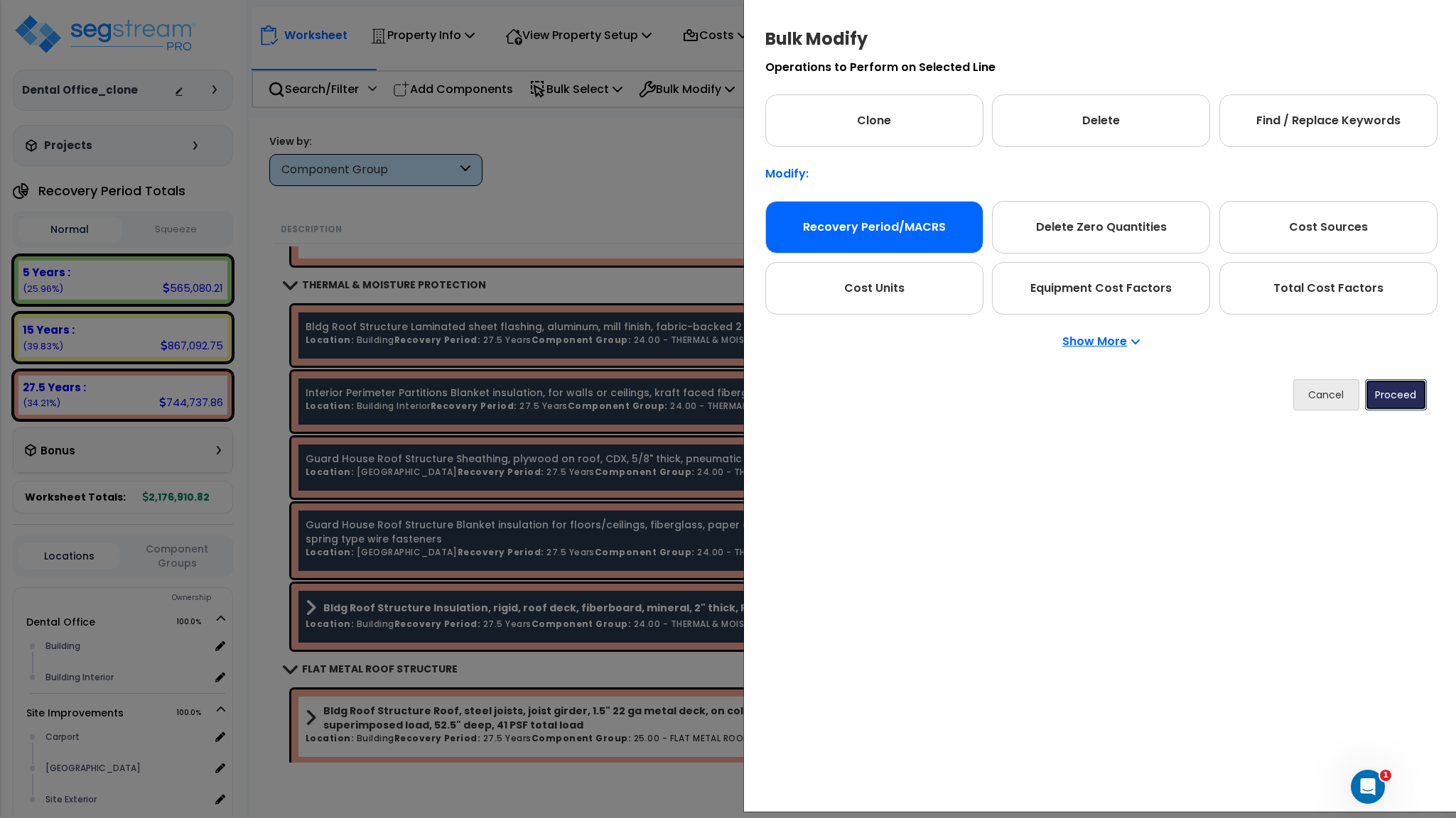
click at [1410, 392] on button "Proceed" at bounding box center [1396, 395] width 62 height 31
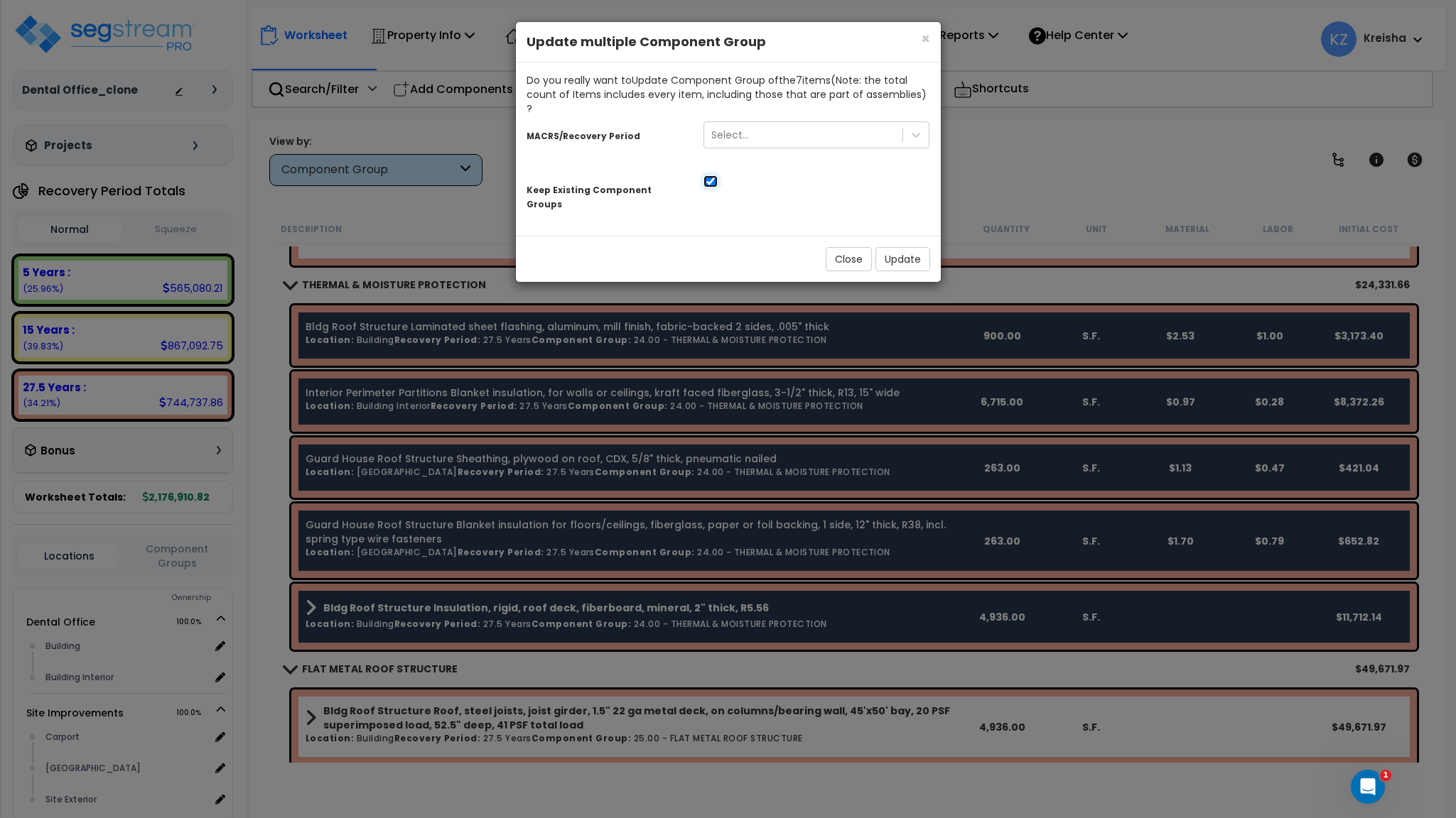
click at [713, 175] on input "checkbox" at bounding box center [710, 181] width 15 height 12
checkbox input "false"
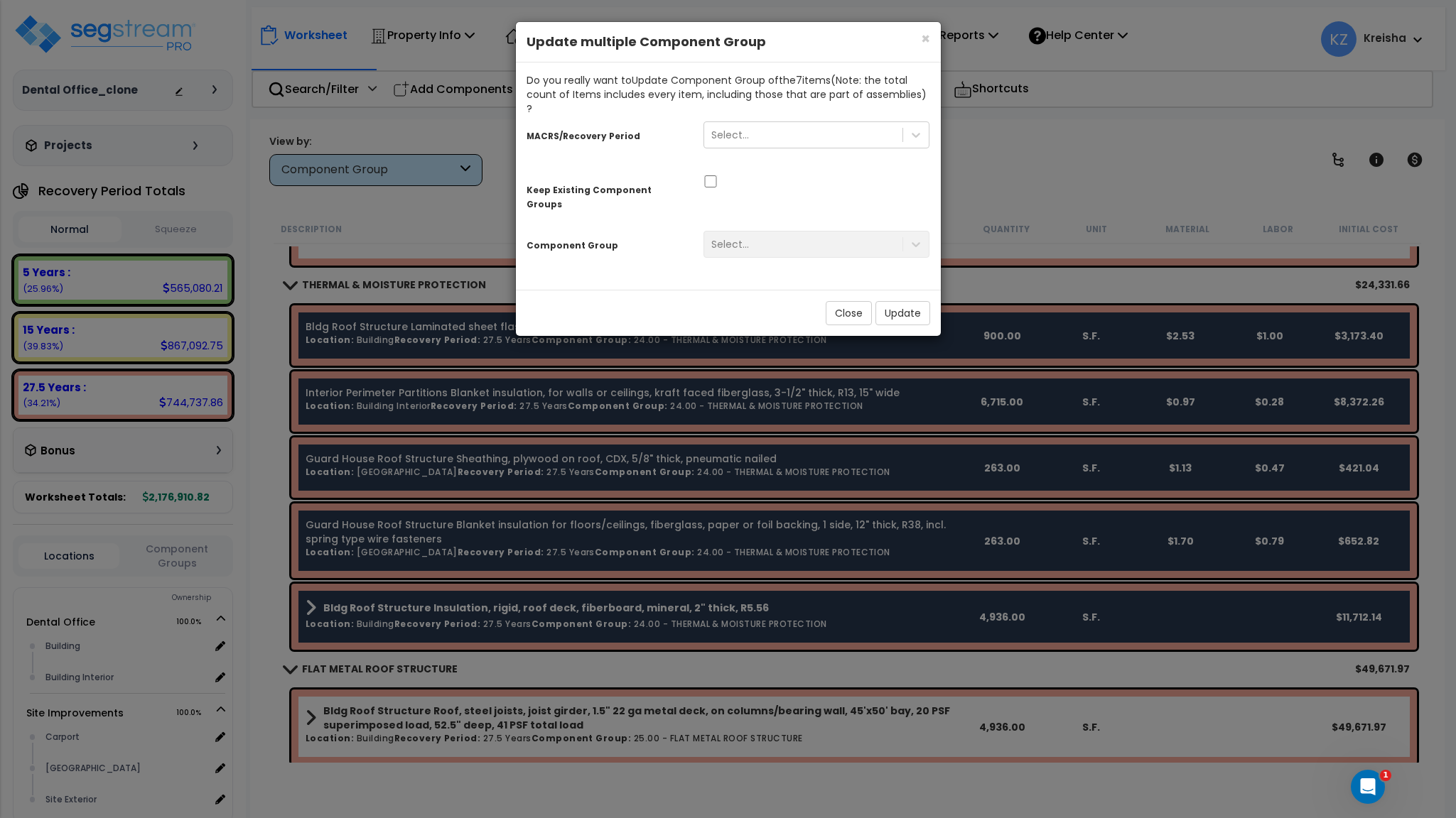
click at [827, 179] on div "Keep Existing Component Groups" at bounding box center [728, 192] width 425 height 45
click at [810, 124] on div "Select..." at bounding box center [804, 135] width 199 height 22
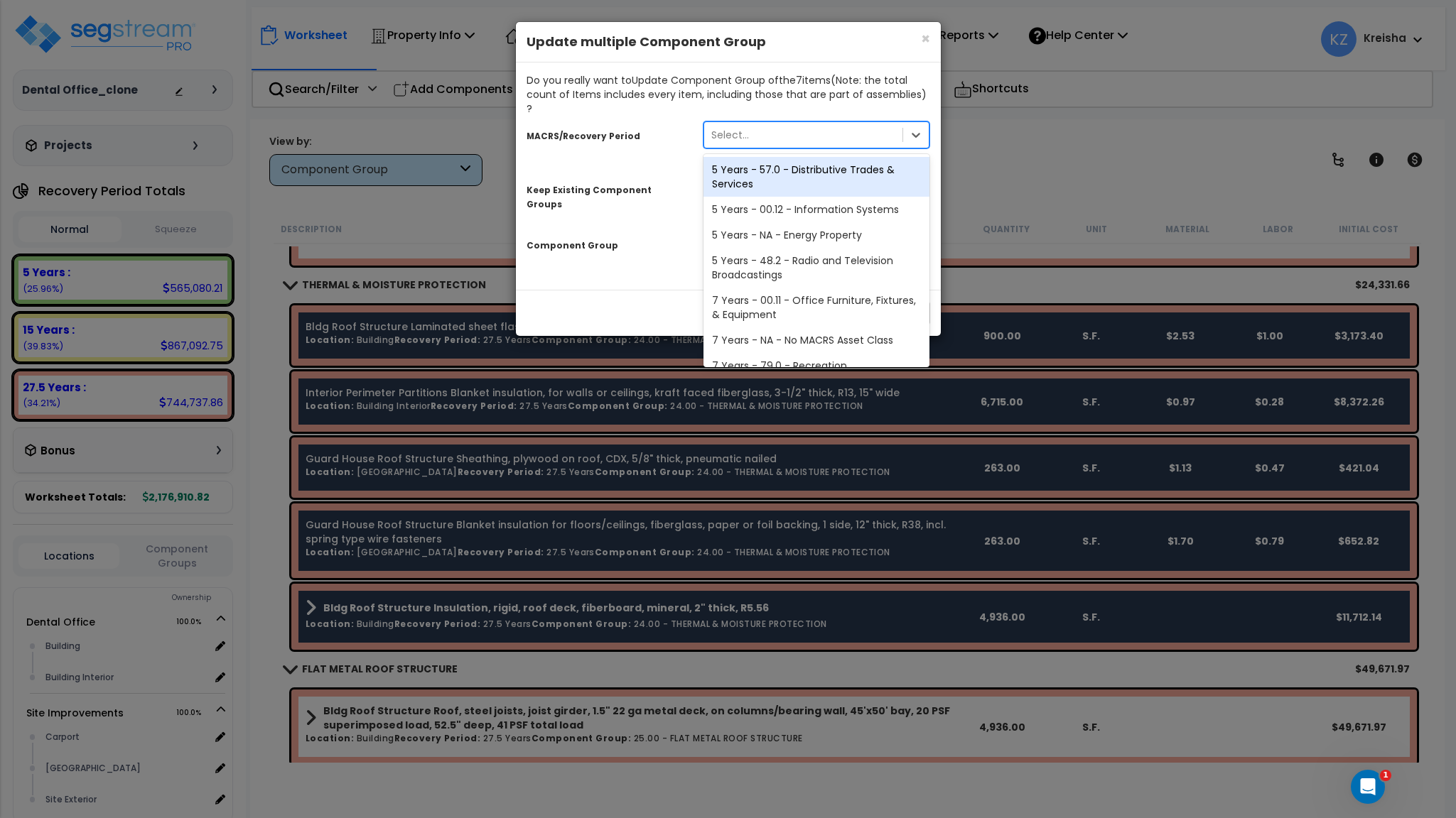
click at [802, 173] on div "5 Years - 57.0 - Distributive Trades & Services" at bounding box center [816, 177] width 227 height 39
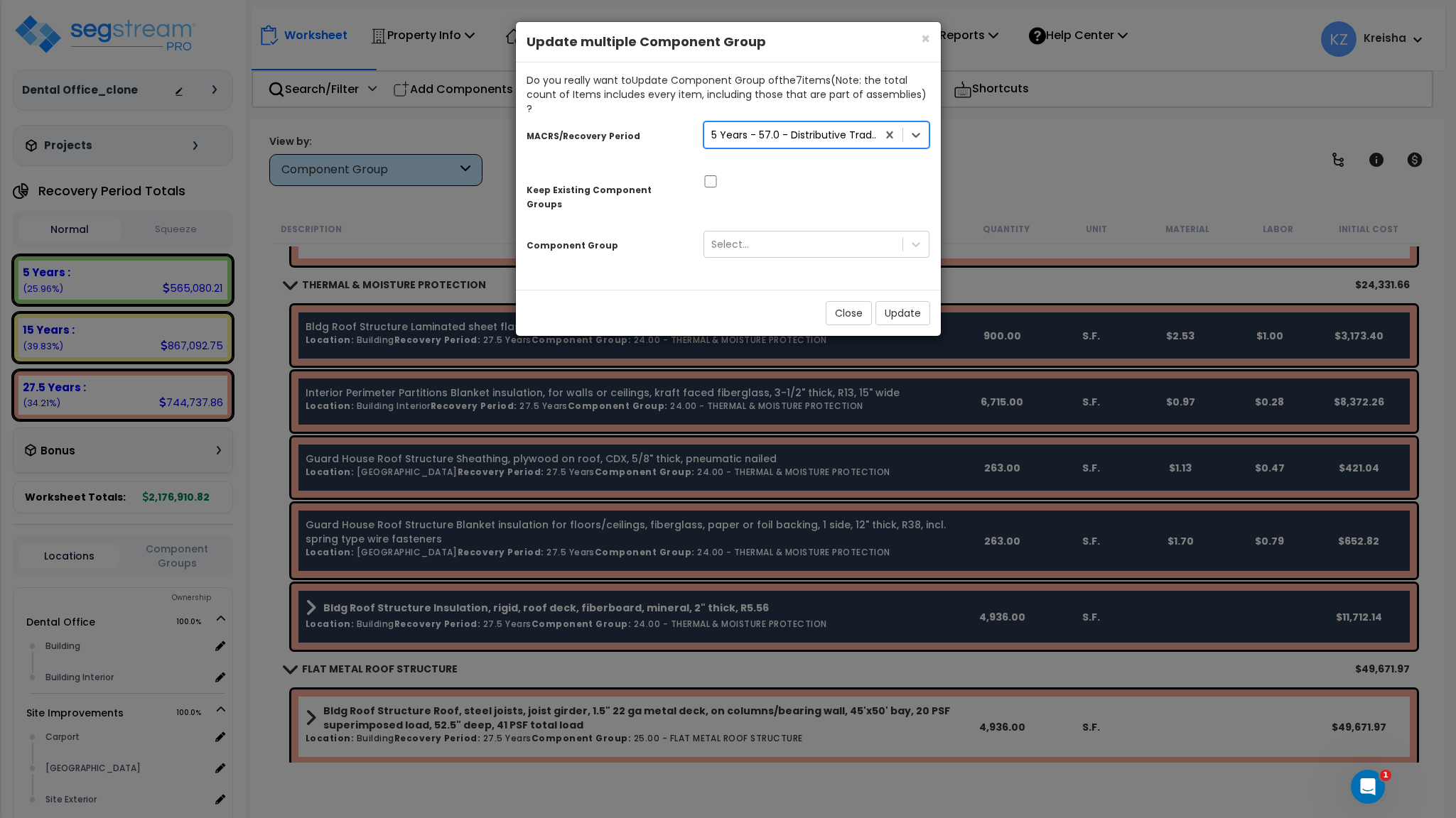
click at [799, 173] on div at bounding box center [816, 179] width 248 height 15
click at [753, 233] on div "Select..." at bounding box center [804, 244] width 199 height 22
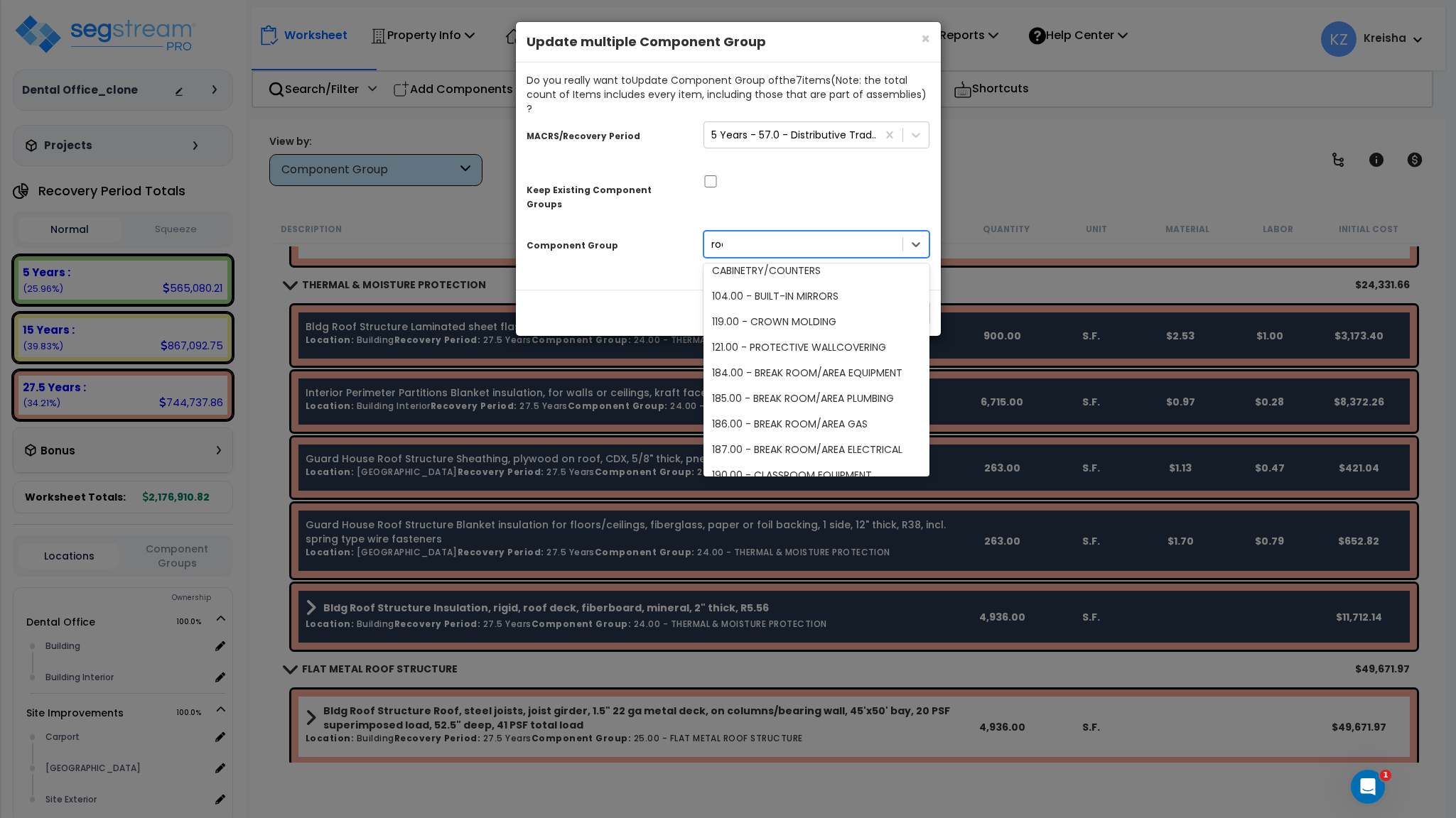
scroll to position [0, 0]
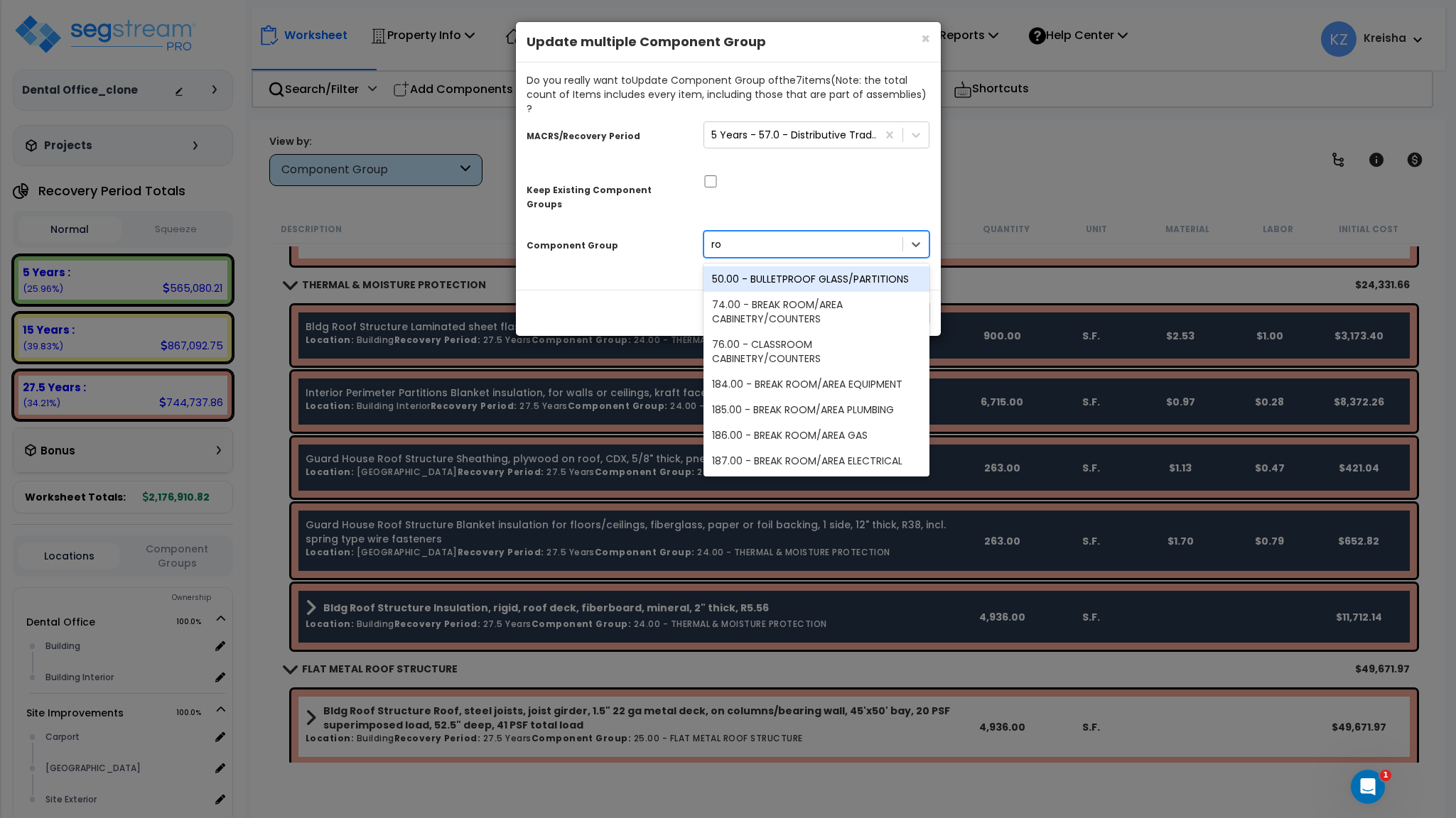
type input "r"
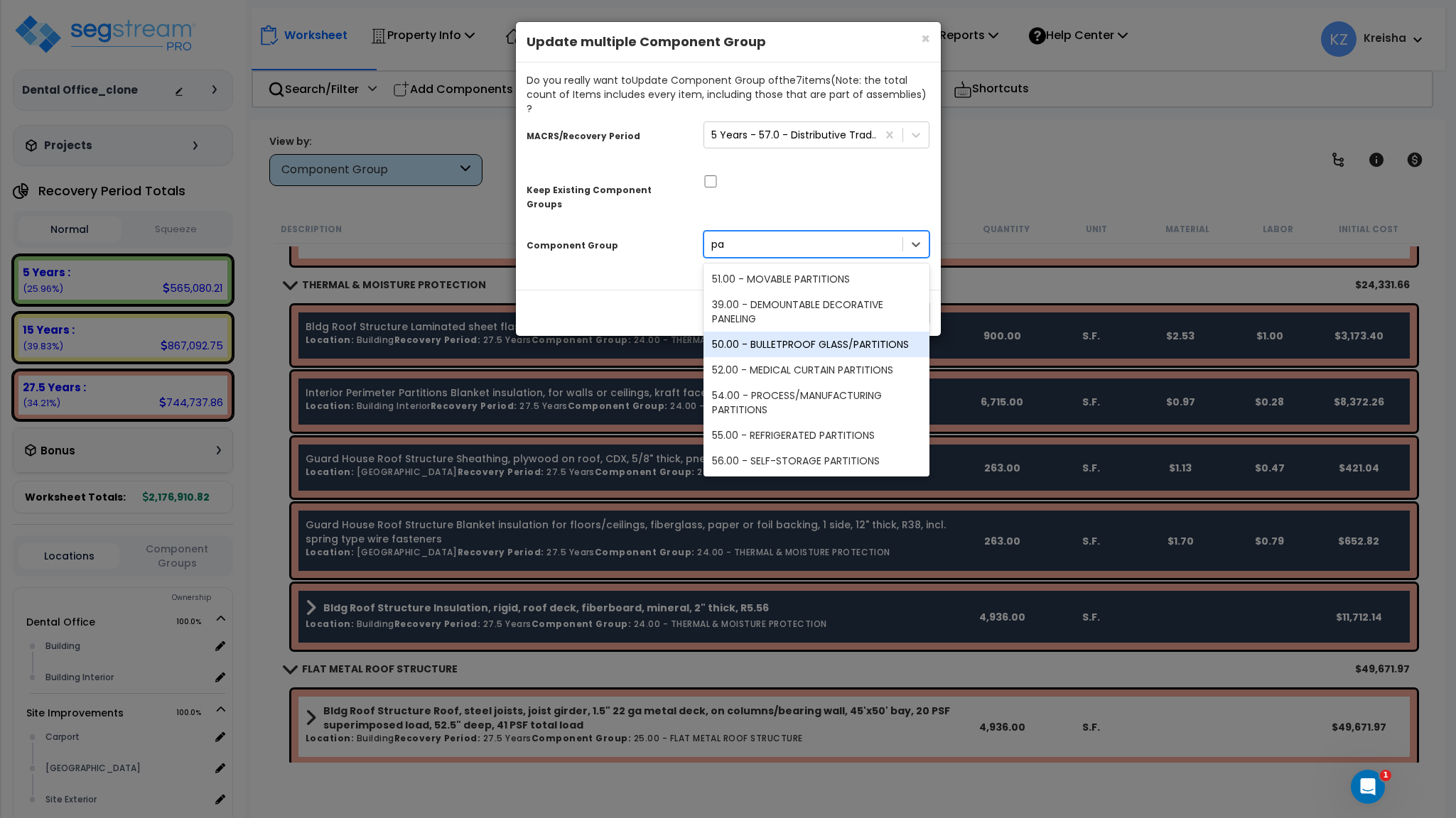
type input "p"
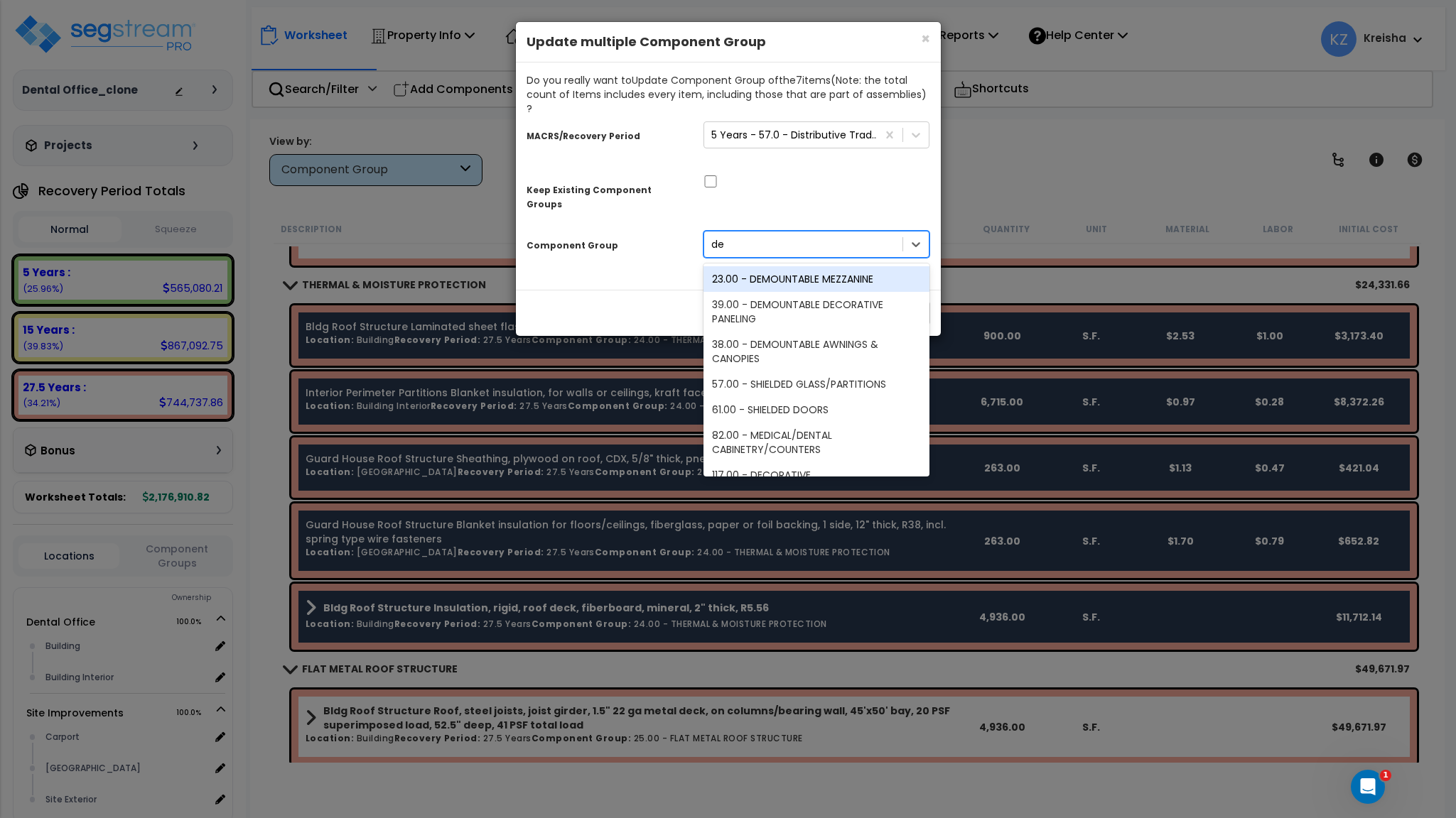
type input "d"
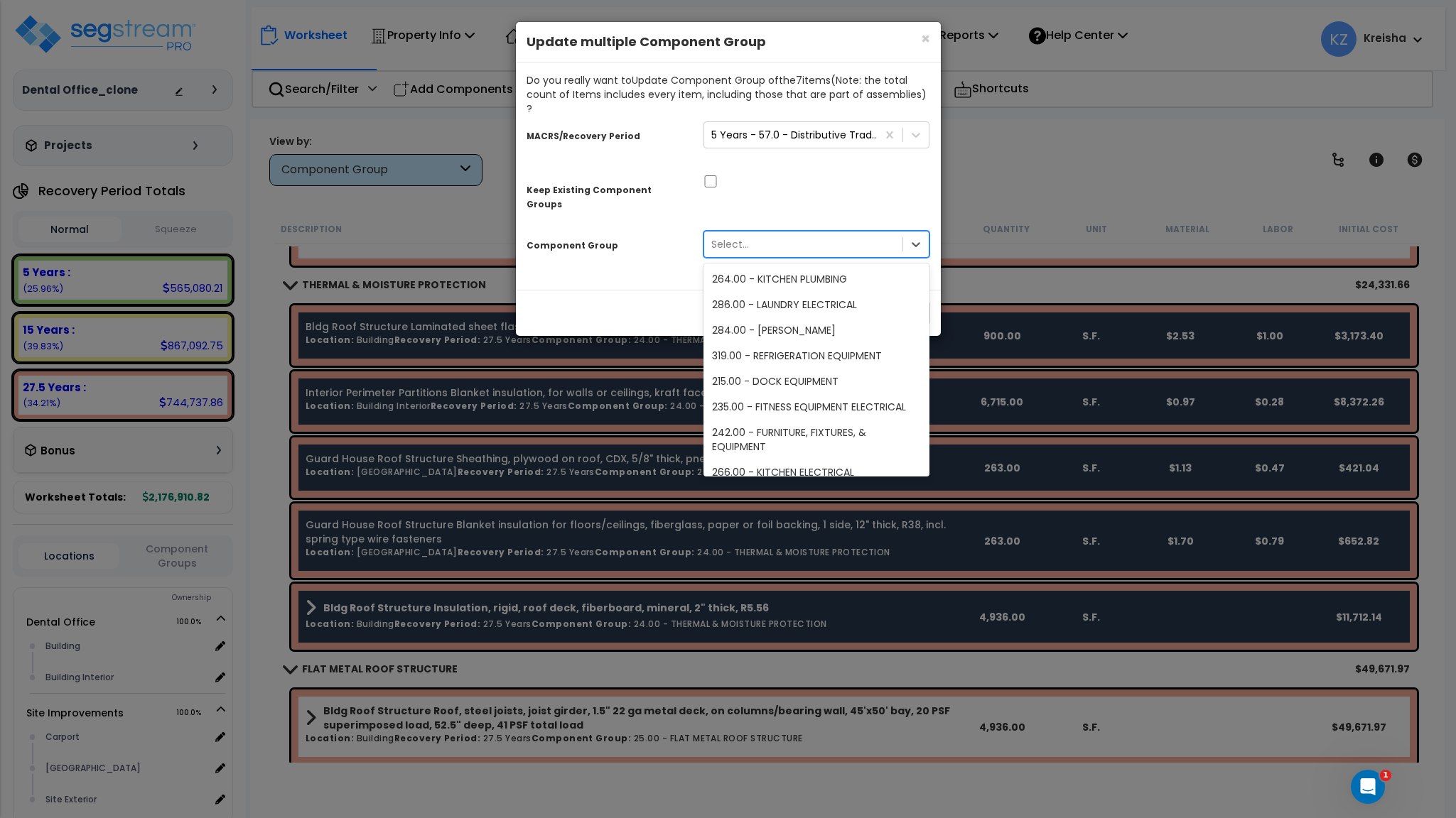
click at [804, 186] on div "Keep Existing Component Groups" at bounding box center [728, 192] width 425 height 45
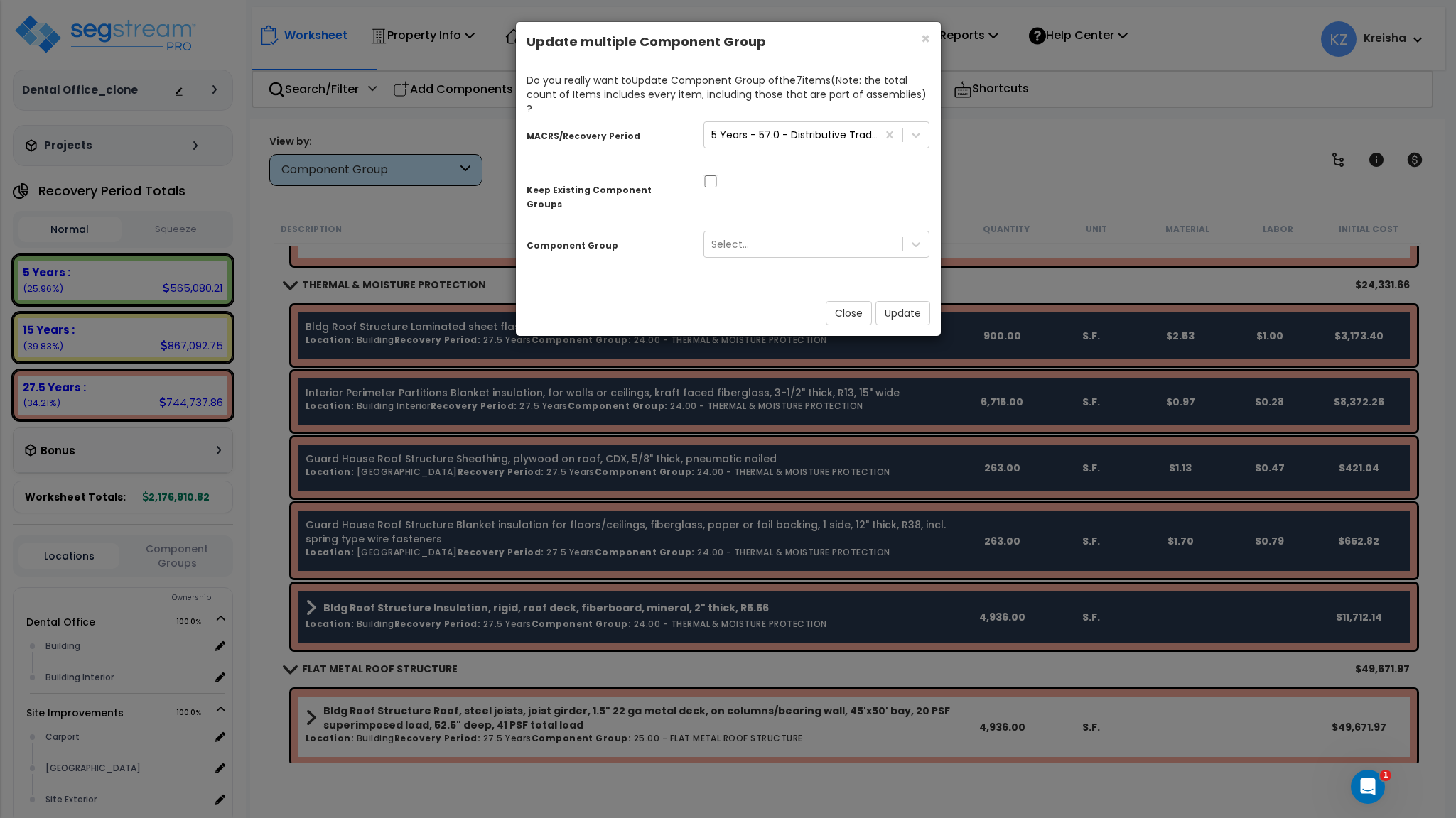
click at [779, 173] on div at bounding box center [816, 179] width 248 height 15
click at [780, 173] on div at bounding box center [816, 179] width 248 height 15
click at [779, 173] on div at bounding box center [816, 179] width 248 height 15
click at [659, 231] on div "Component Group" at bounding box center [604, 243] width 177 height 25
click at [716, 252] on div "Do you really want to Update Component Group of the 7 item s (Note: the total c…" at bounding box center [728, 176] width 425 height 227
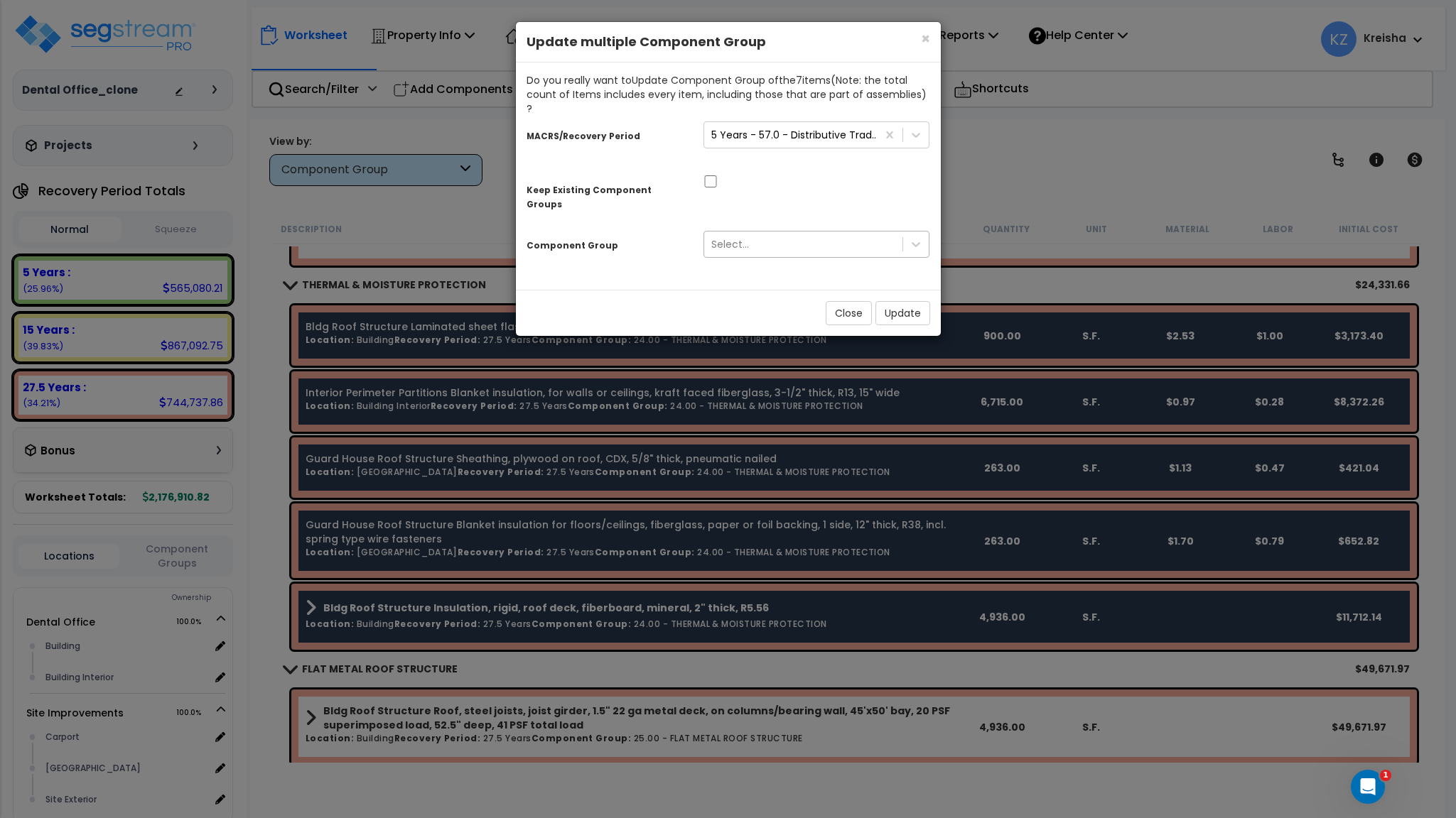
click at [842, 233] on div "Select..." at bounding box center [804, 244] width 199 height 22
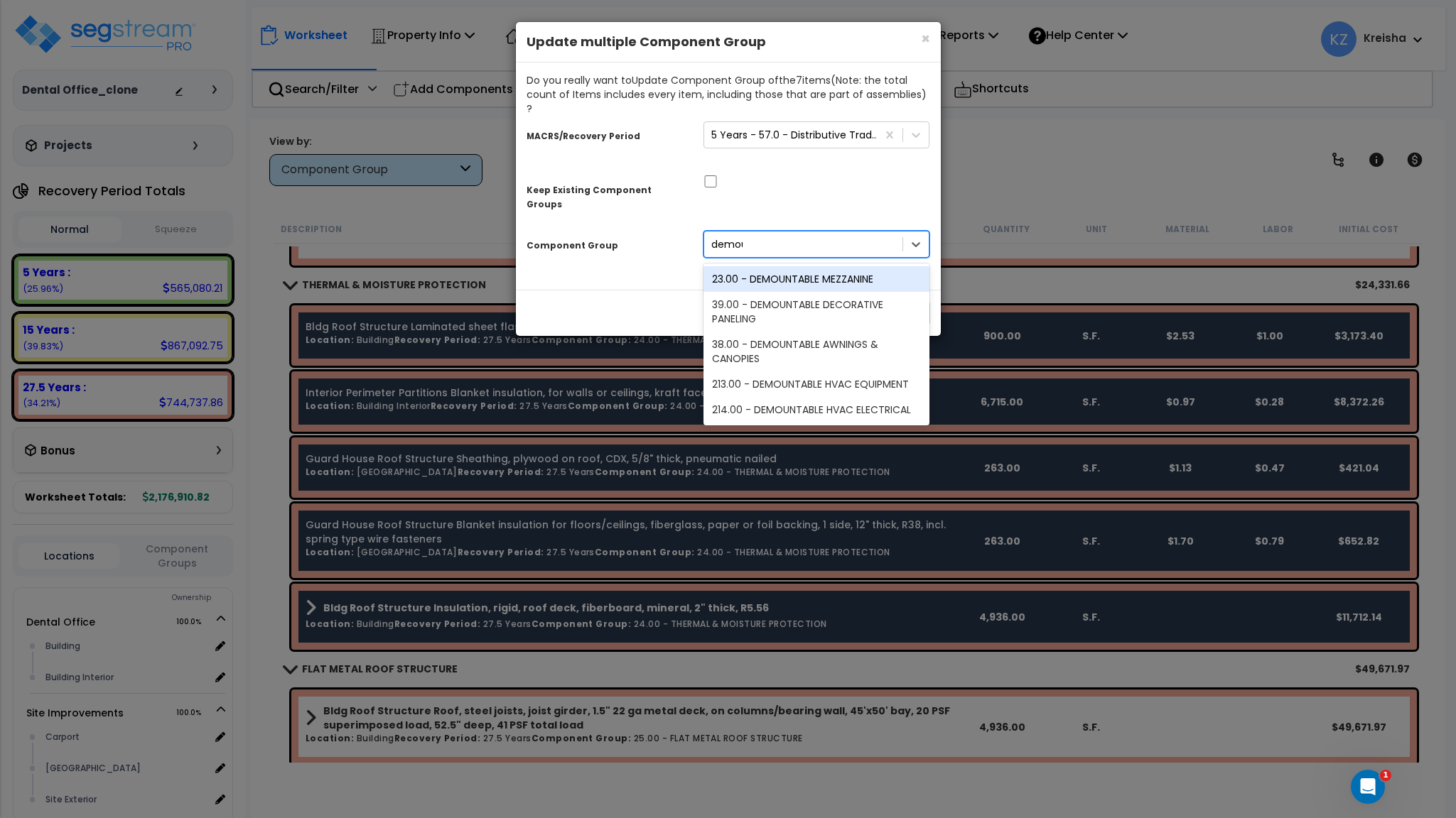
type input "demoun"
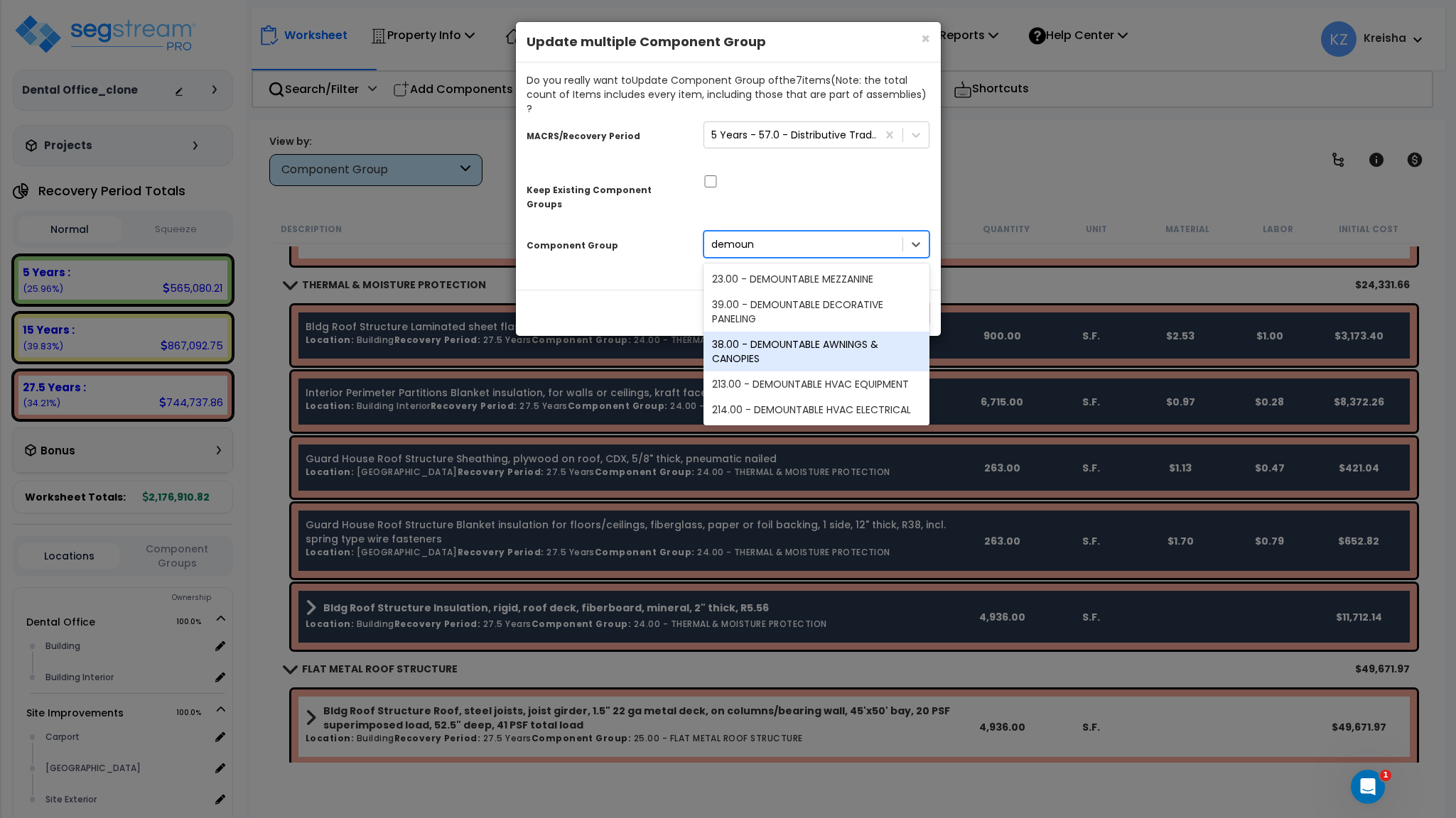
click at [766, 331] on div "38.00 - DEMOUNTABLE AWNINGS & CANOPIES" at bounding box center [816, 351] width 227 height 39
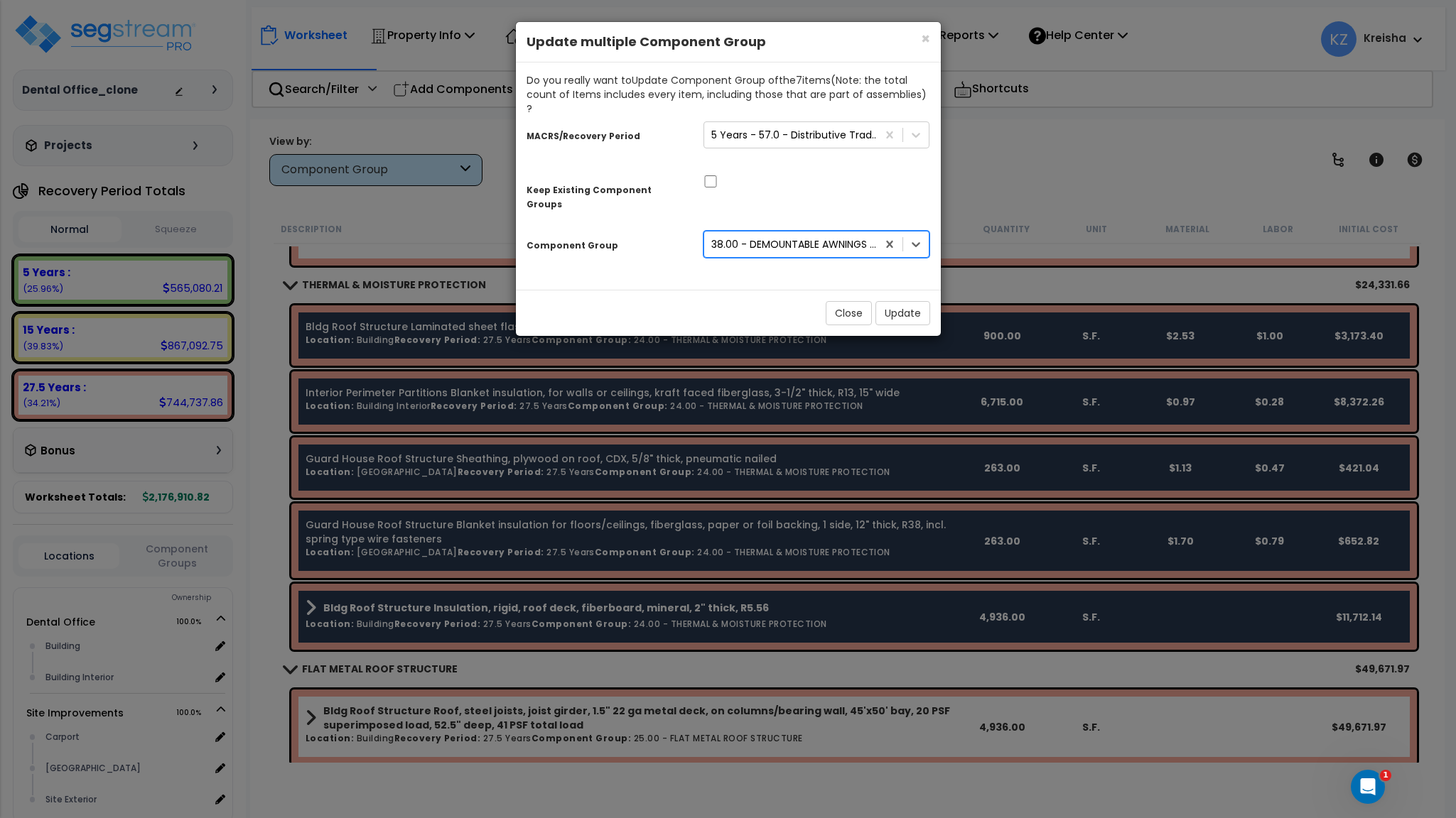
click at [721, 264] on div "× Close Update multiple Component Group Do you really want to Update Component …" at bounding box center [728, 179] width 427 height 315
click at [721, 290] on div "Close Update" at bounding box center [728, 313] width 425 height 46
click at [901, 301] on button "Update" at bounding box center [903, 313] width 55 height 24
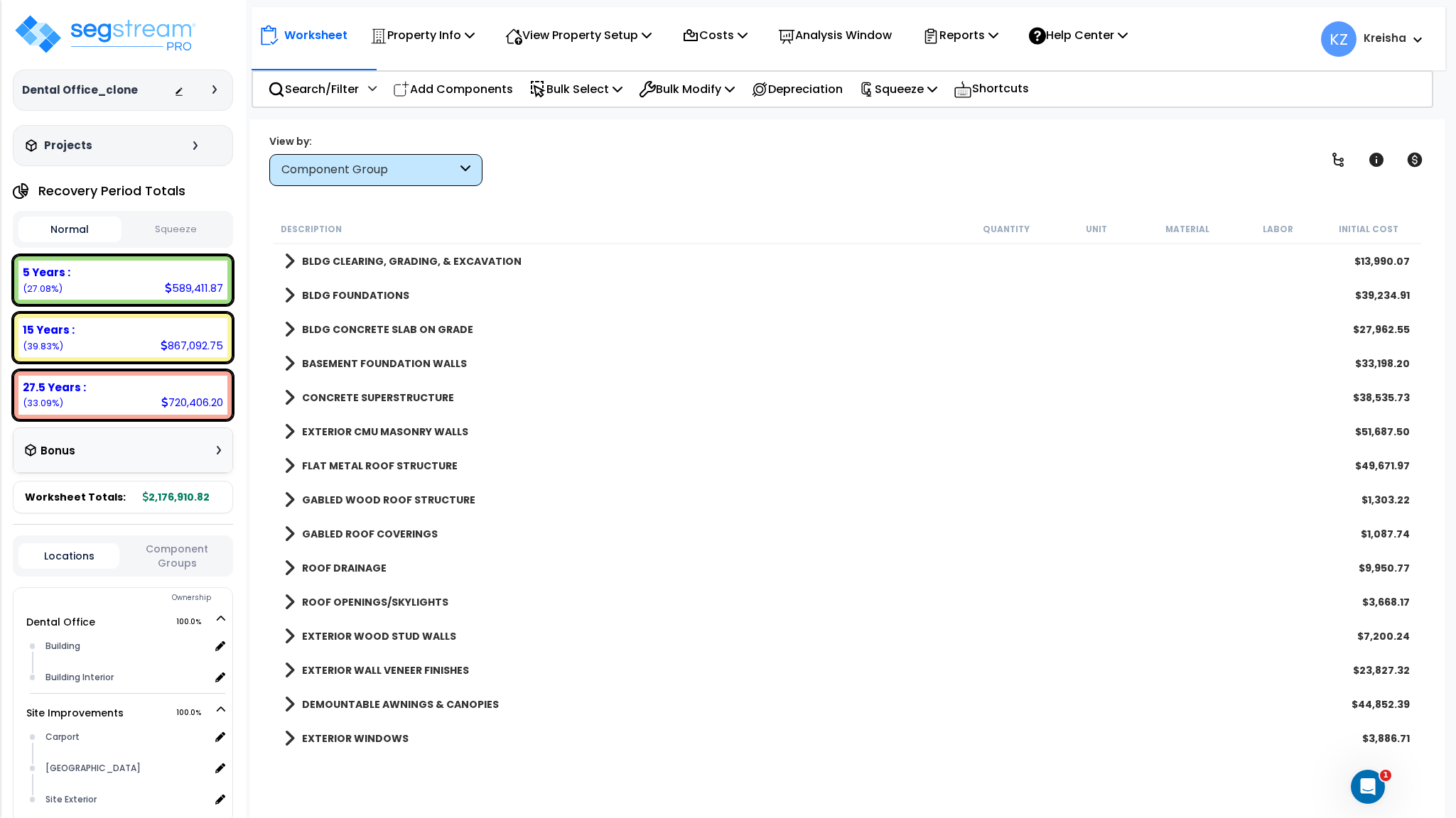
scroll to position [213, 0]
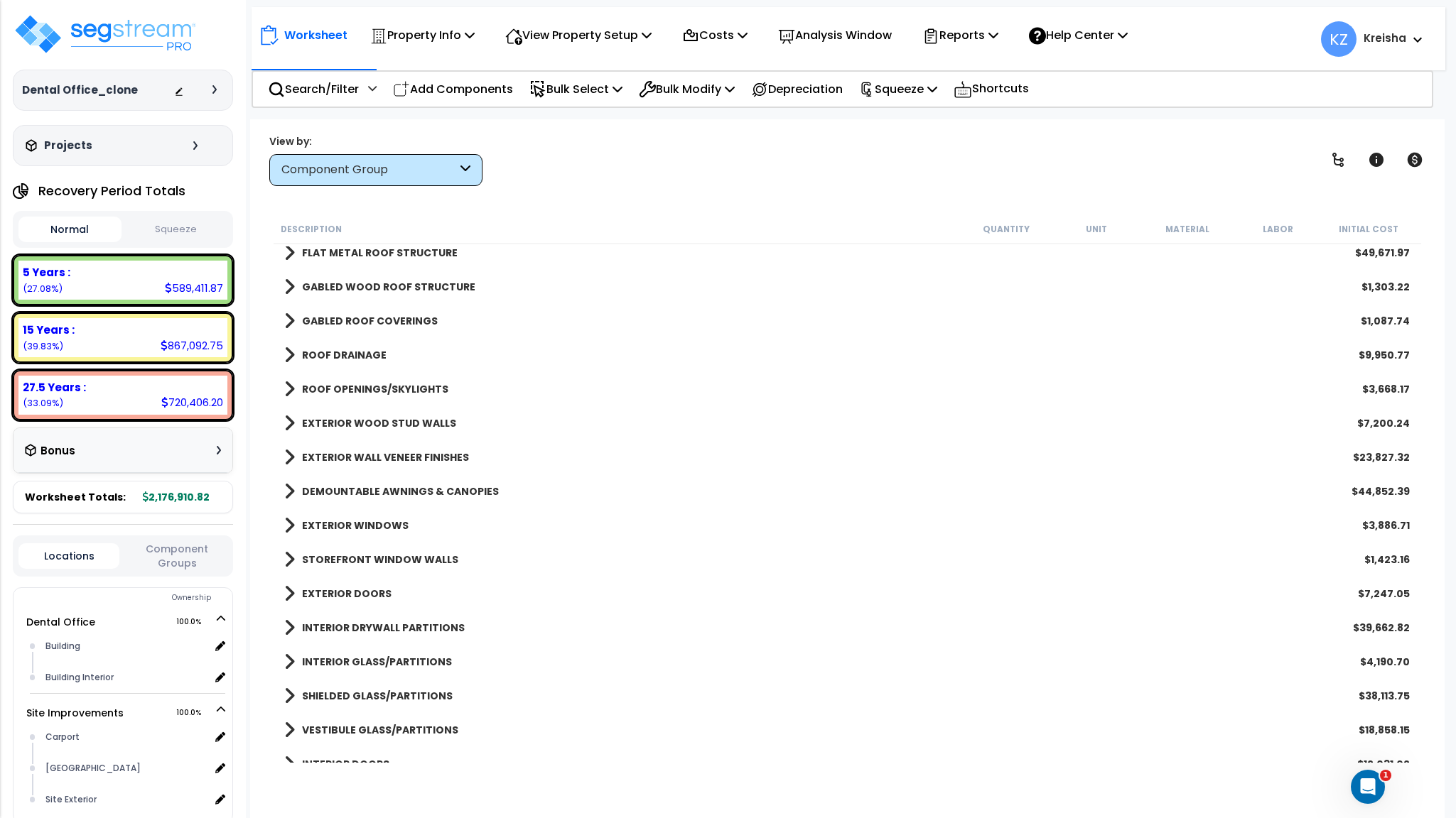
click at [373, 509] on div "EXTERIOR WINDOWS $3,886.71" at bounding box center [846, 526] width 1139 height 34
click at [380, 491] on b "DEMOUNTABLE AWNINGS & CANOPIES" at bounding box center [400, 491] width 197 height 15
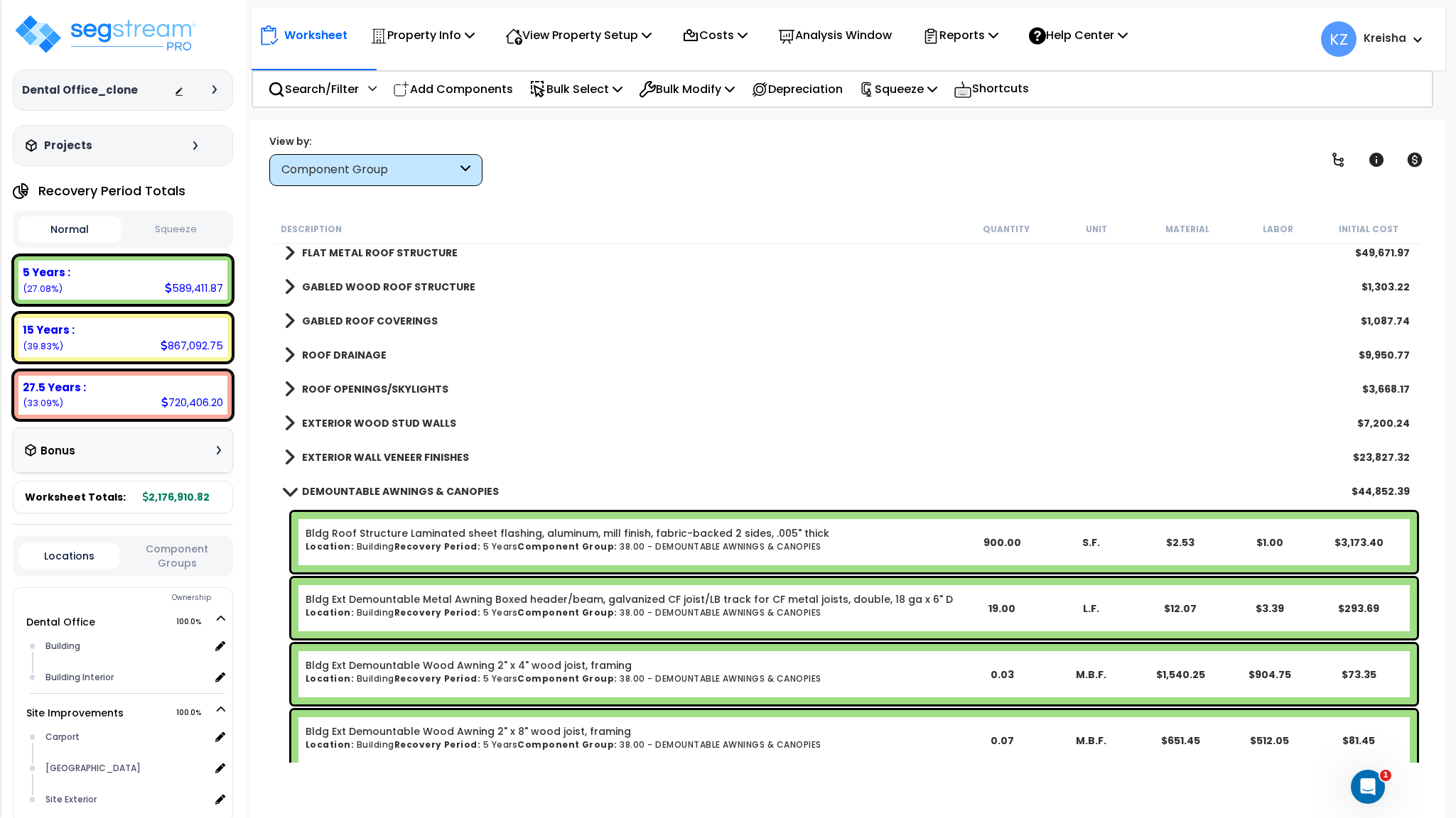
click at [468, 168] on icon at bounding box center [465, 170] width 10 height 16
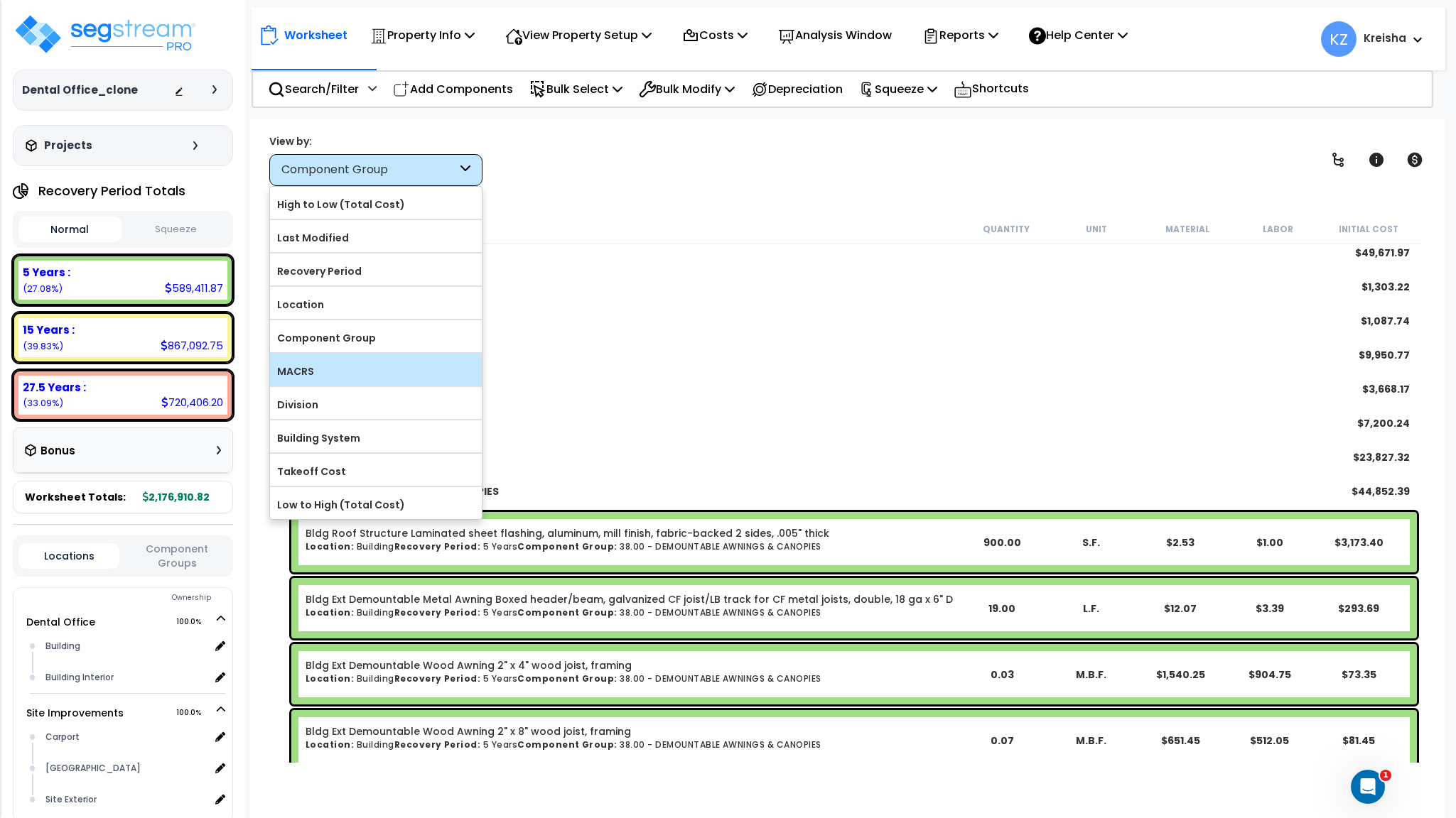
click at [320, 380] on label "MACRS" at bounding box center [375, 371] width 212 height 21
click at [0, 0] on input "MACRS" at bounding box center [0, 0] width 0 height 0
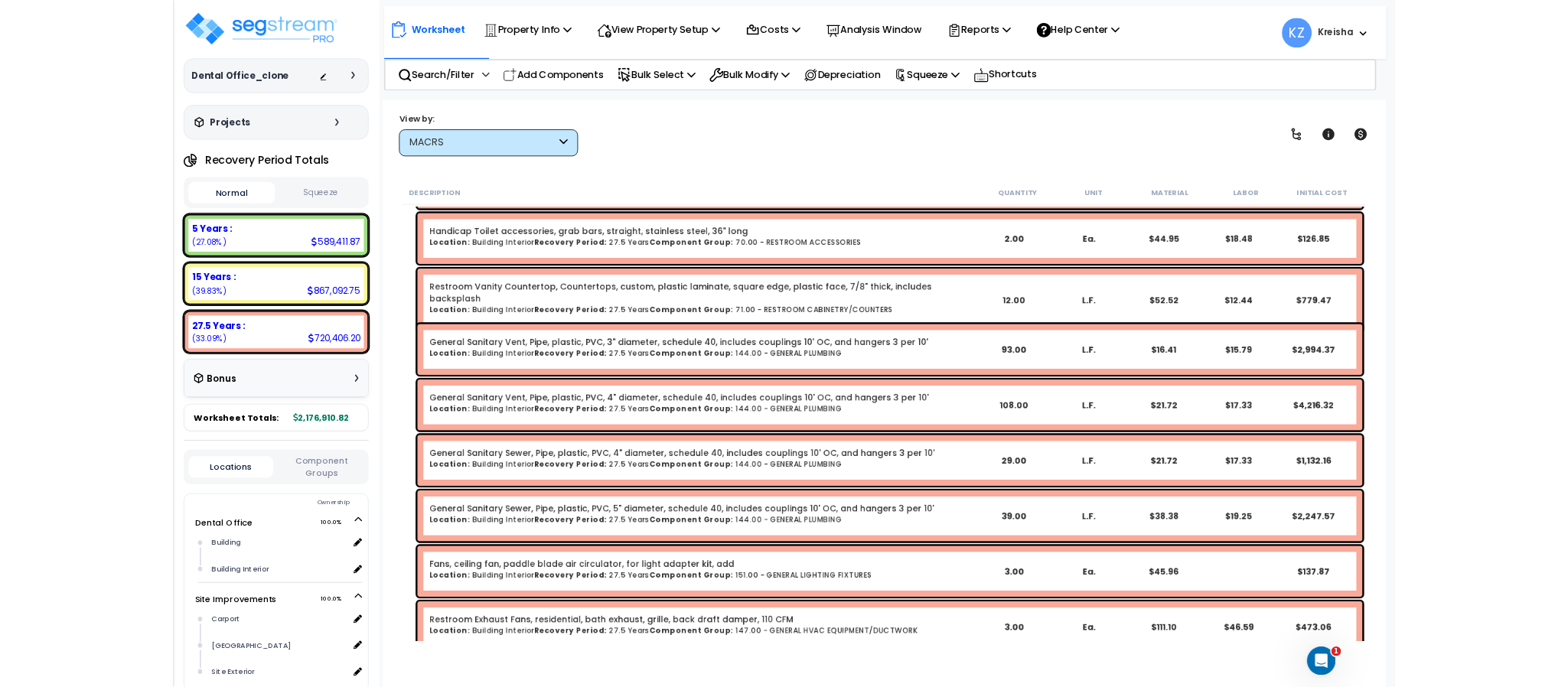
scroll to position [0, 0]
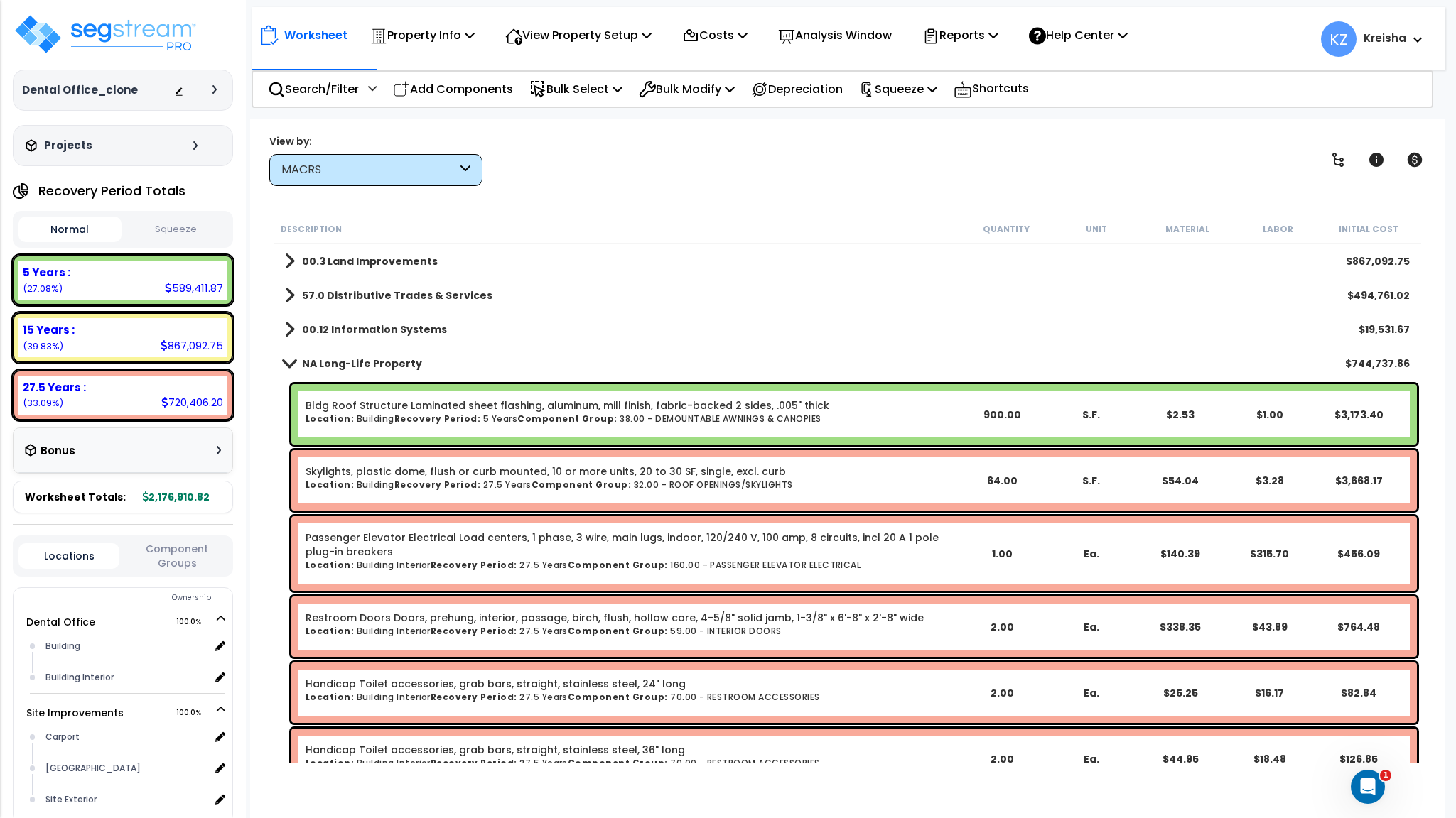
click at [369, 294] on b "57.0 Distributive Trades & Services" at bounding box center [397, 295] width 191 height 15
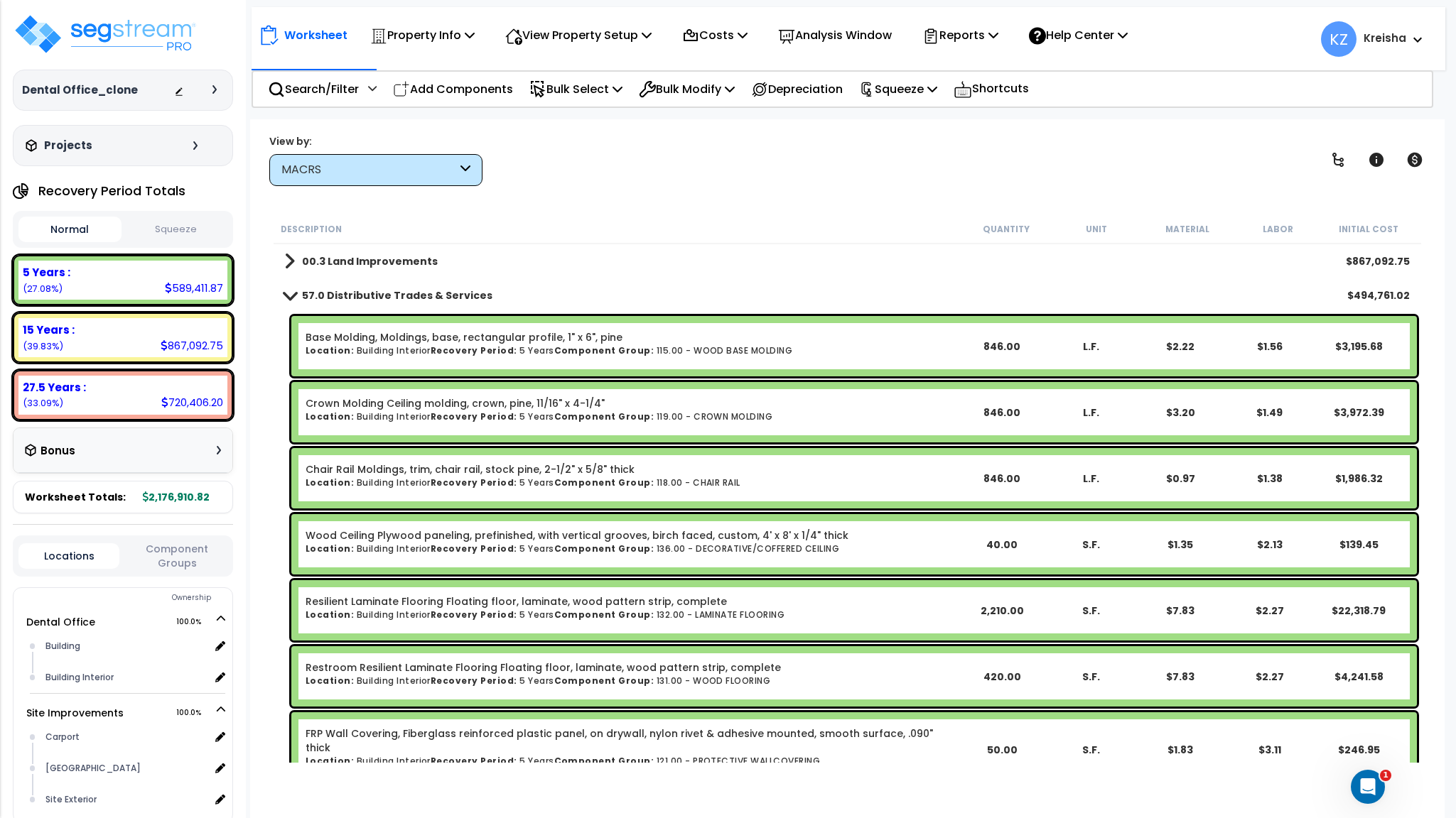
click at [369, 294] on b "57.0 Distributive Trades & Services" at bounding box center [397, 295] width 191 height 15
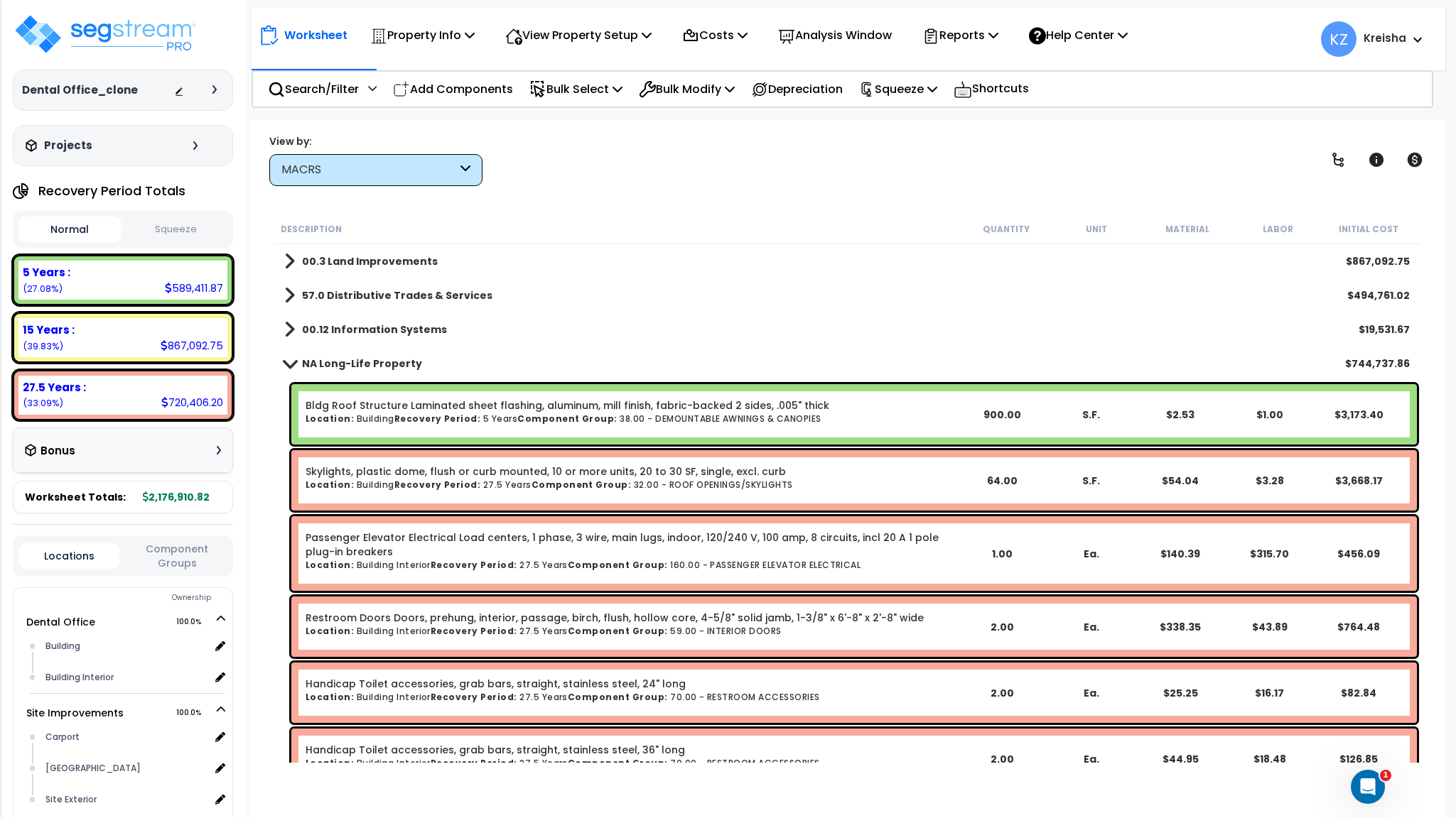
click at [361, 168] on div "MACRS" at bounding box center [369, 170] width 175 height 16
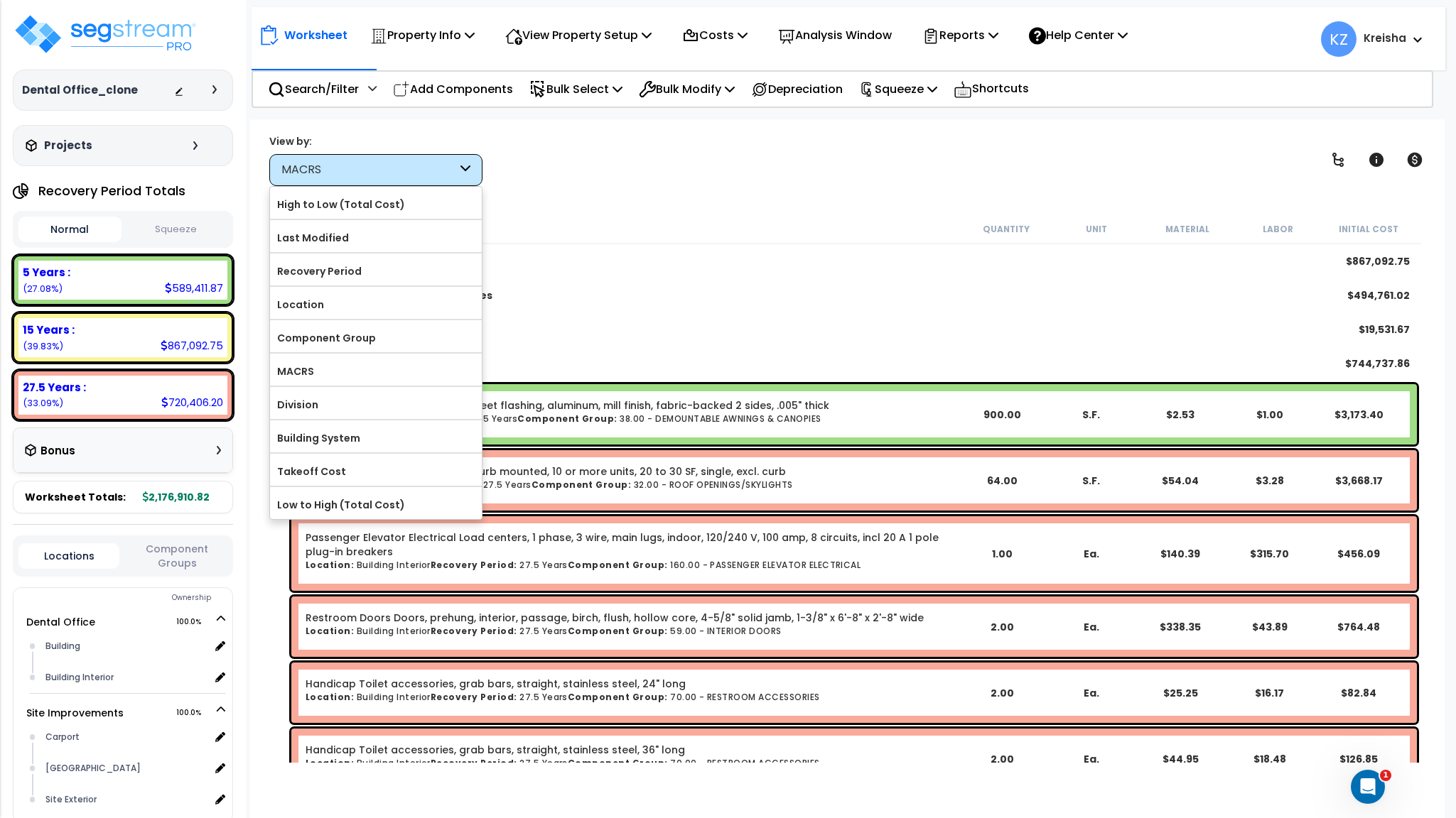
click at [352, 348] on label "Component Group" at bounding box center [375, 337] width 212 height 21
click at [0, 0] on input "Component Group" at bounding box center [0, 0] width 0 height 0
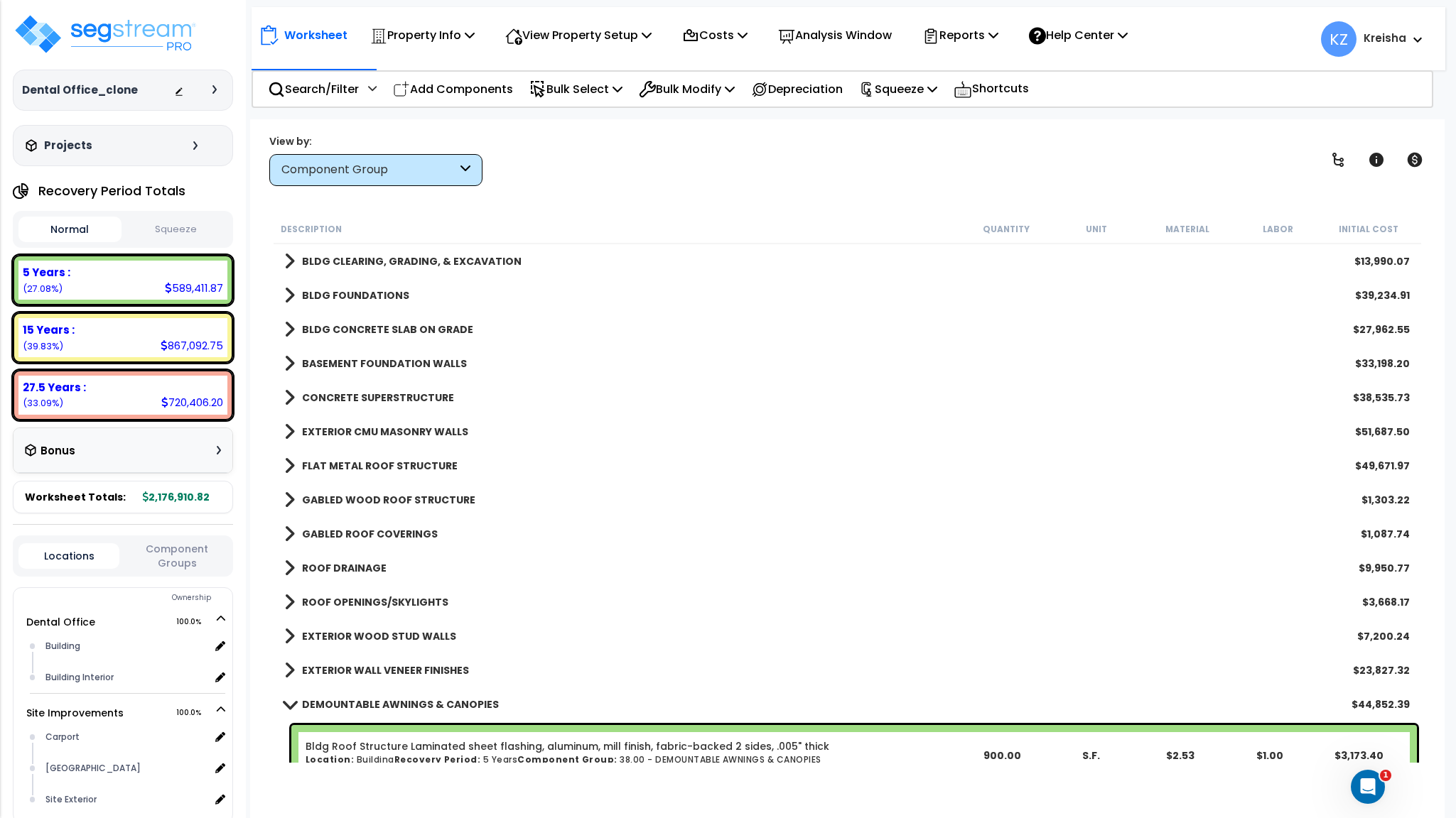
click at [394, 155] on div "Component Group" at bounding box center [376, 170] width 213 height 32
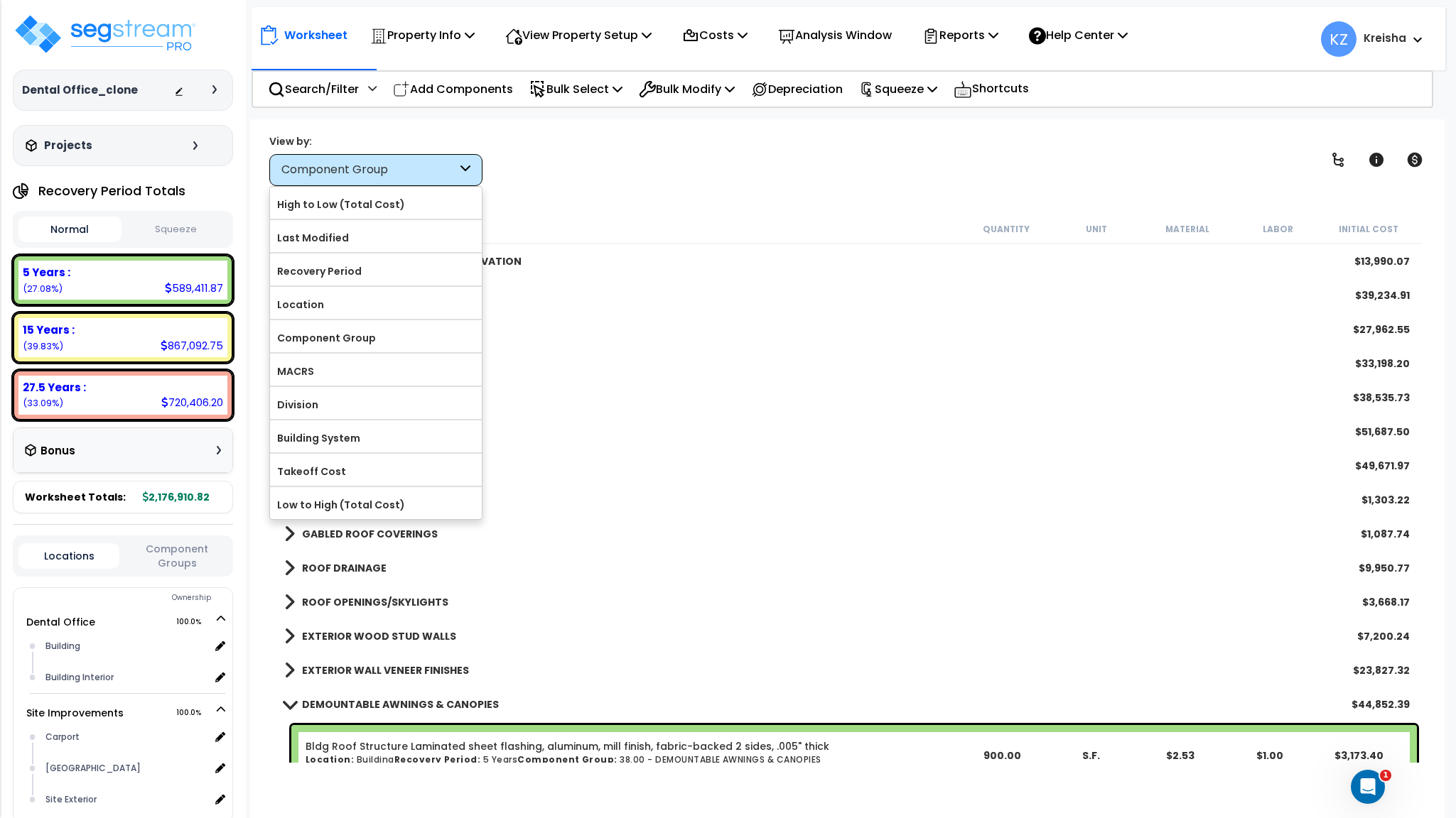
click at [331, 382] on label "MACRS" at bounding box center [375, 371] width 212 height 21
click at [0, 0] on input "MACRS" at bounding box center [0, 0] width 0 height 0
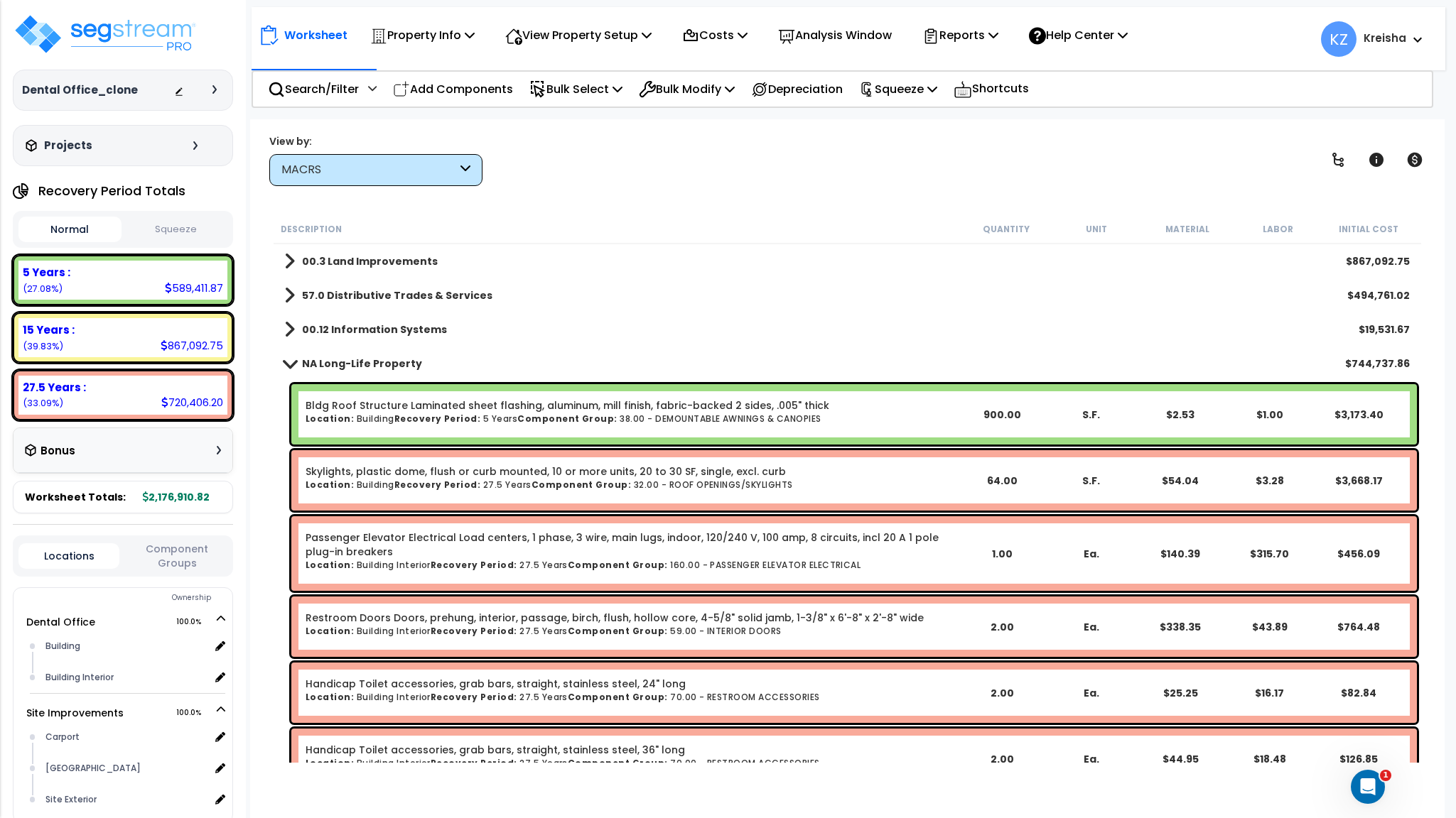
click at [359, 126] on div "Worksheet Property Info Property Setup Add Property Unit Template property Clon…" at bounding box center [846, 528] width 1193 height 818
click at [367, 86] on div at bounding box center [371, 93] width 12 height 25
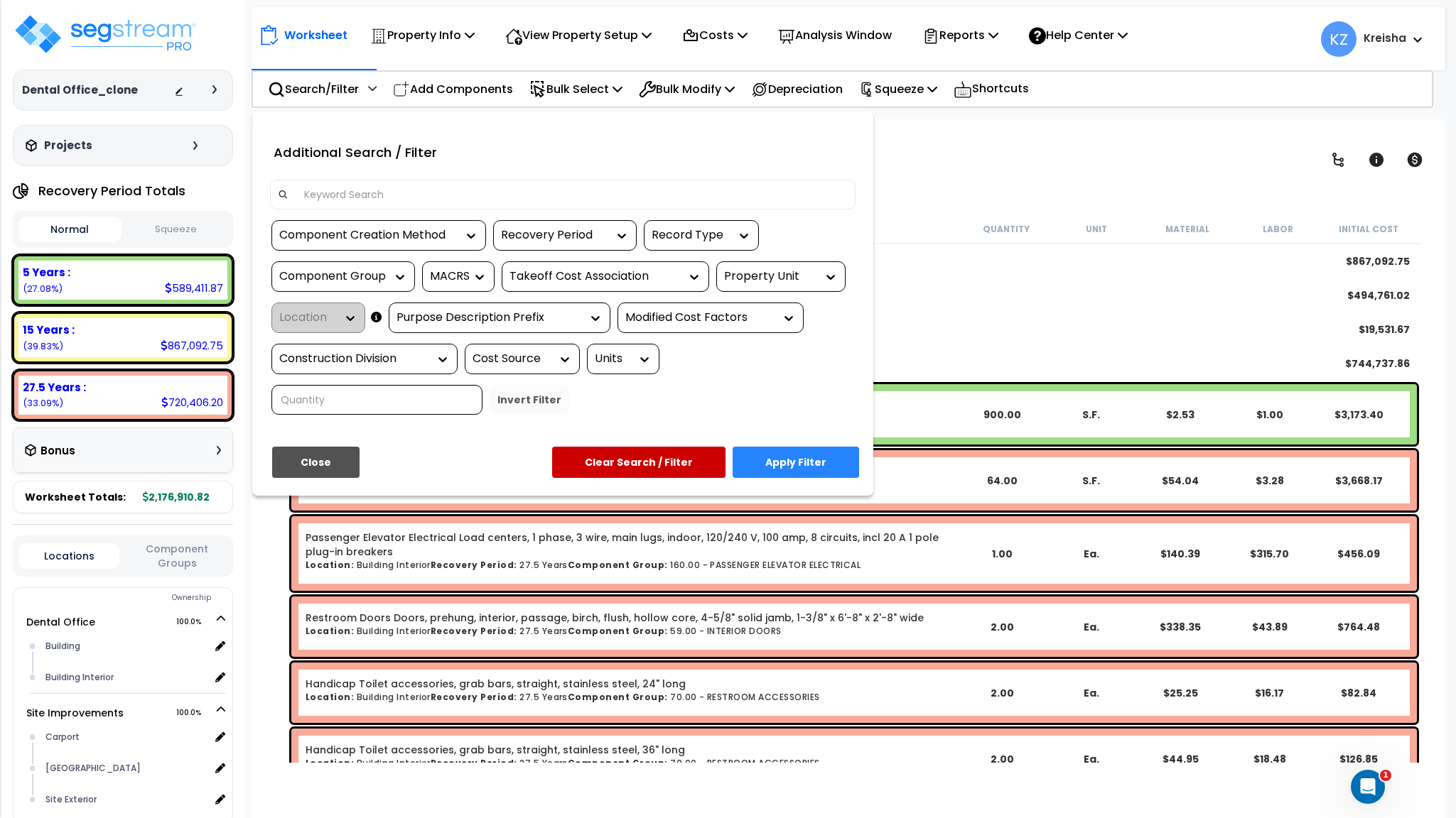
click at [339, 263] on div "Component Group" at bounding box center [343, 277] width 143 height 31
click at [344, 282] on div "Component Group" at bounding box center [332, 276] width 106 height 16
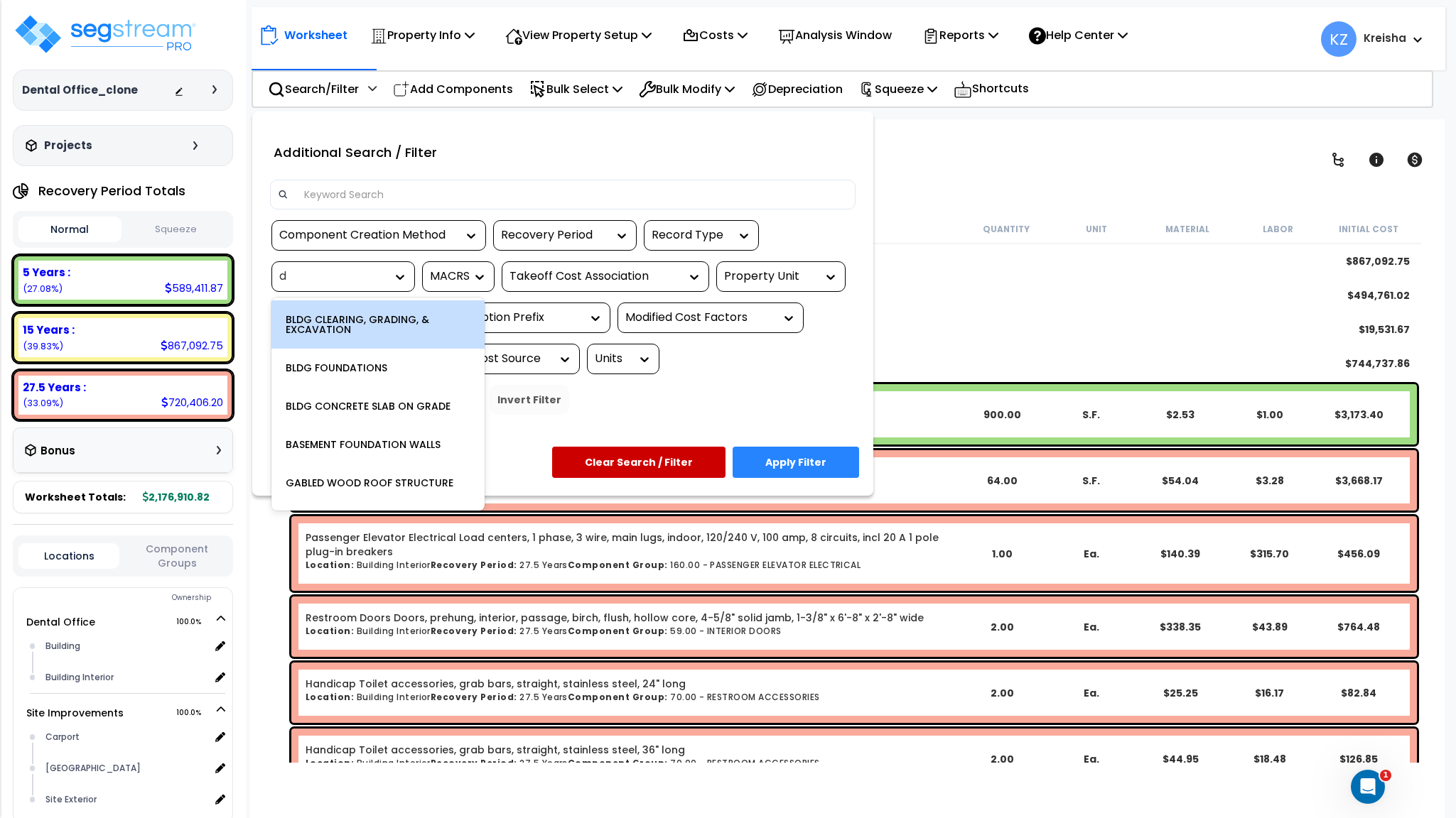
type input "de"
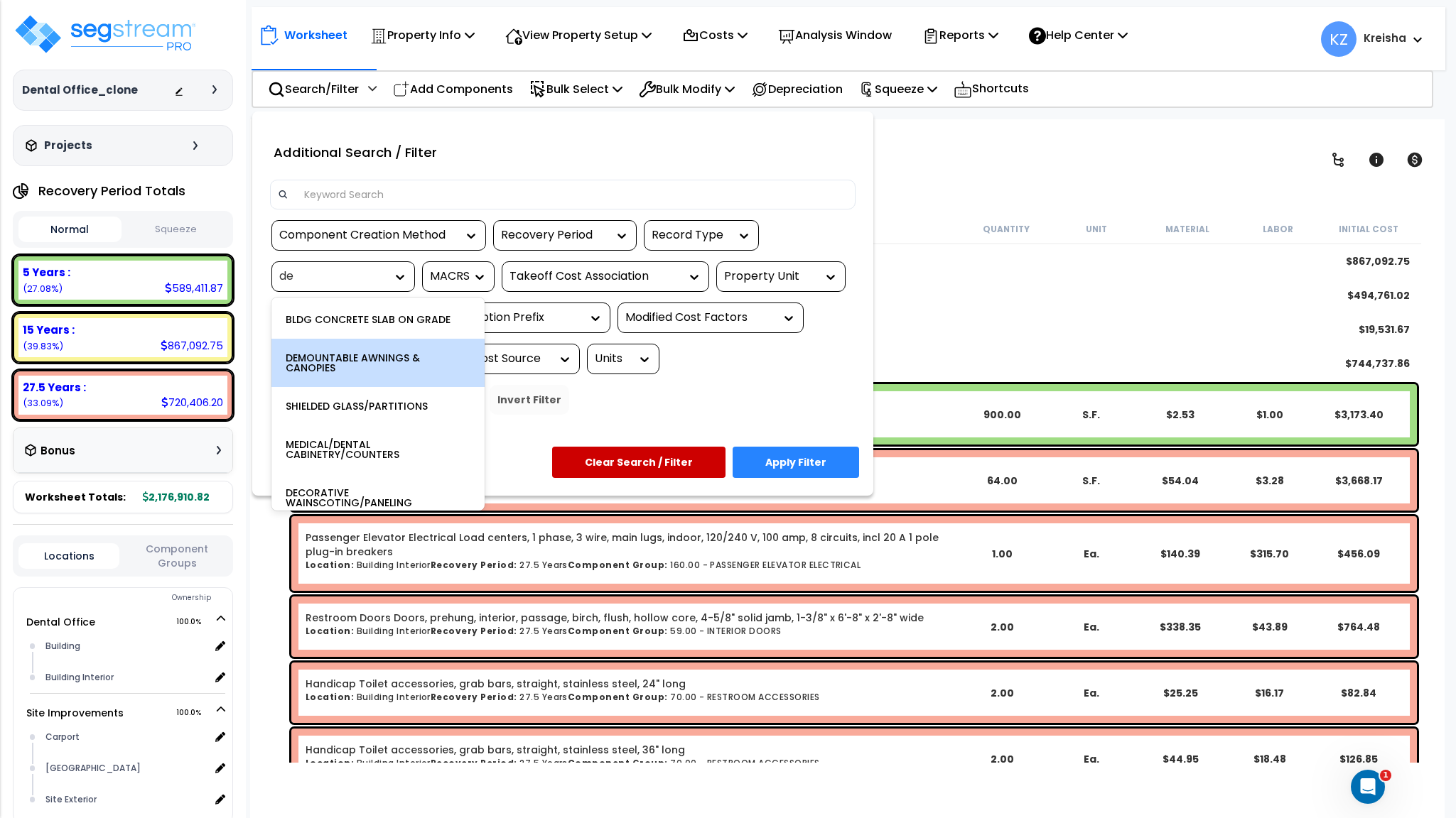
click at [352, 350] on div "DEMOUNTABLE AWNINGS & CANOPIES" at bounding box center [378, 363] width 213 height 48
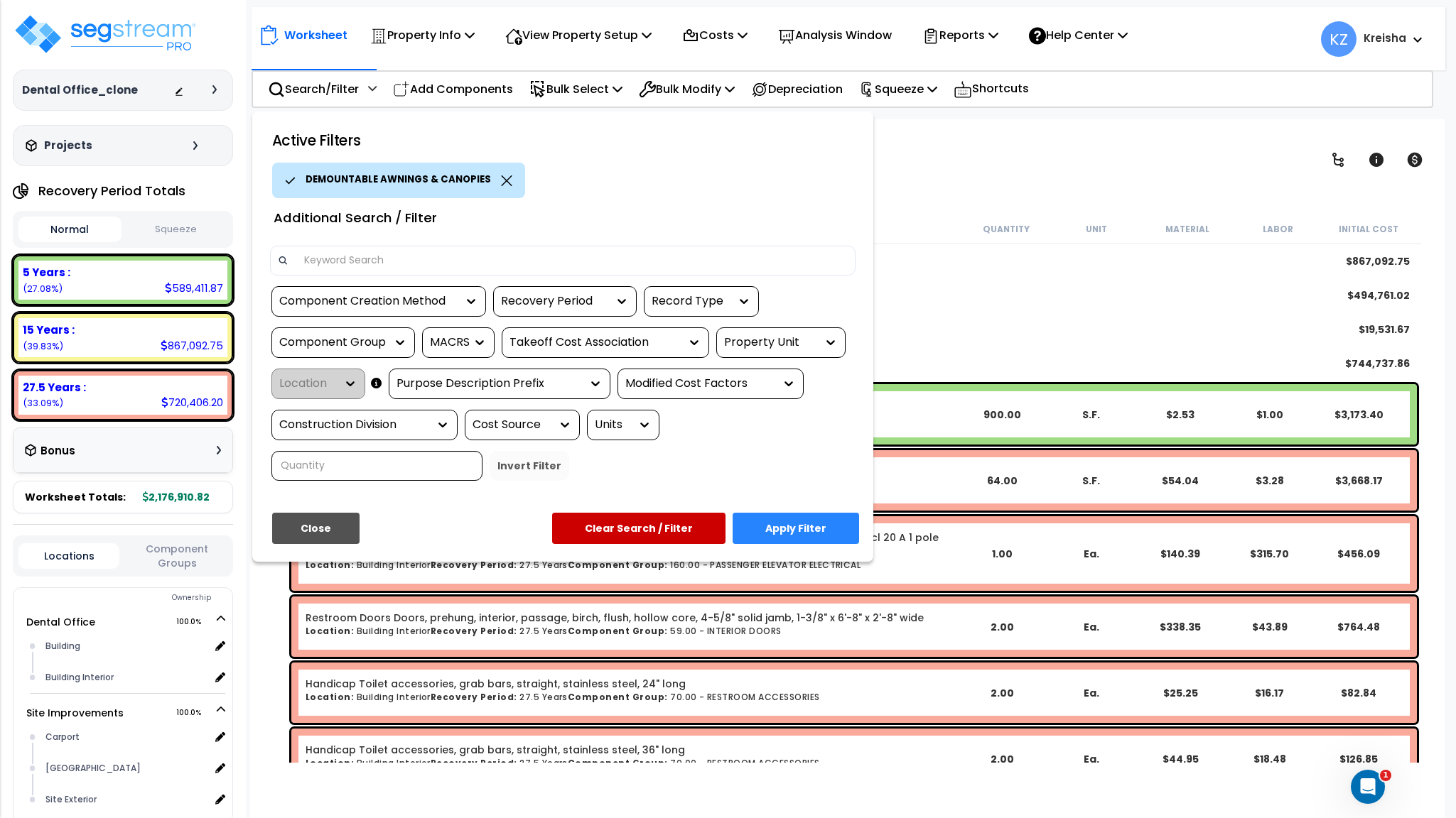
click at [813, 533] on button "Apply Filter" at bounding box center [795, 528] width 126 height 31
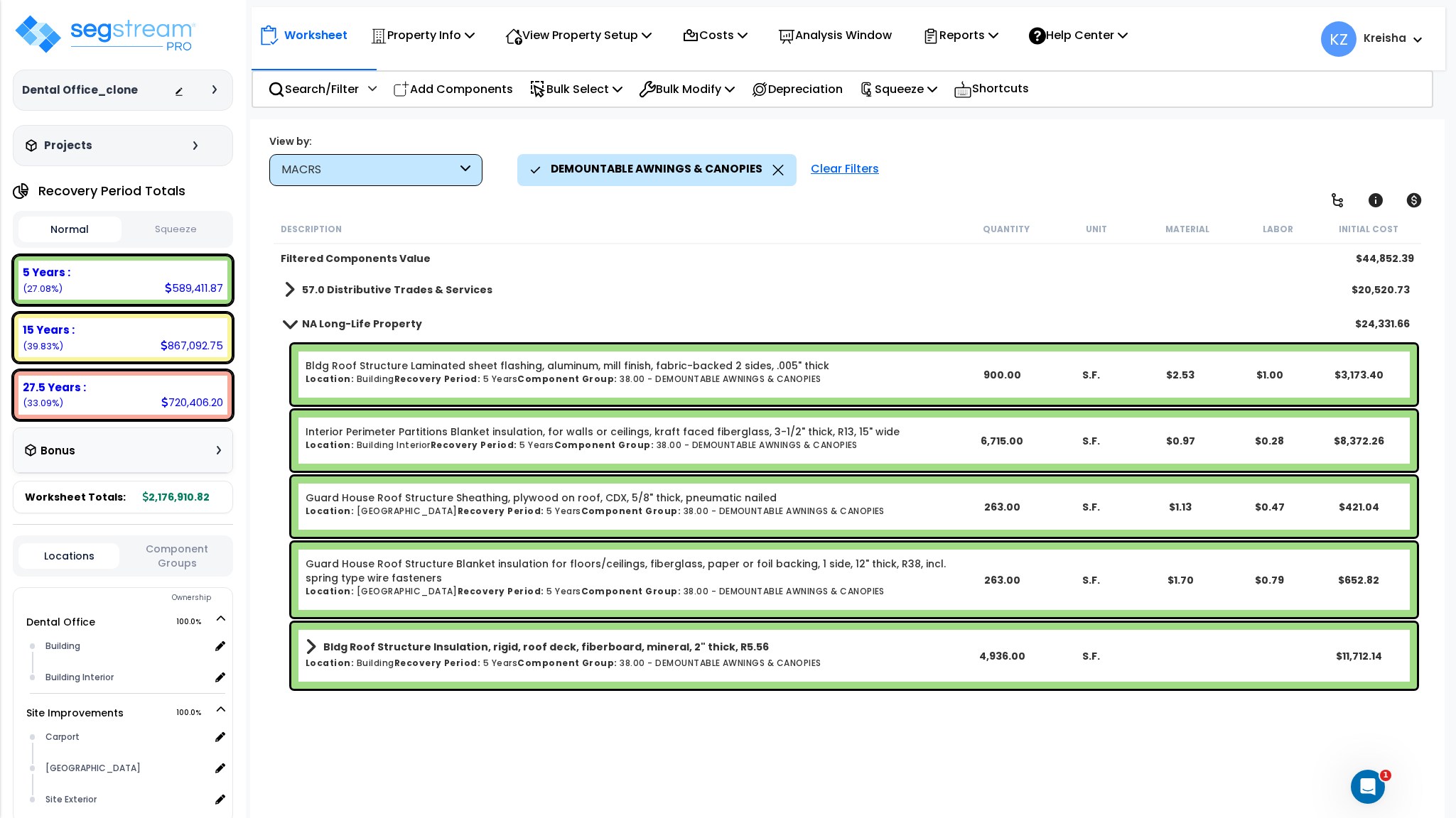
click at [414, 283] on b "57.0 Distributive Trades & Services" at bounding box center [397, 289] width 191 height 15
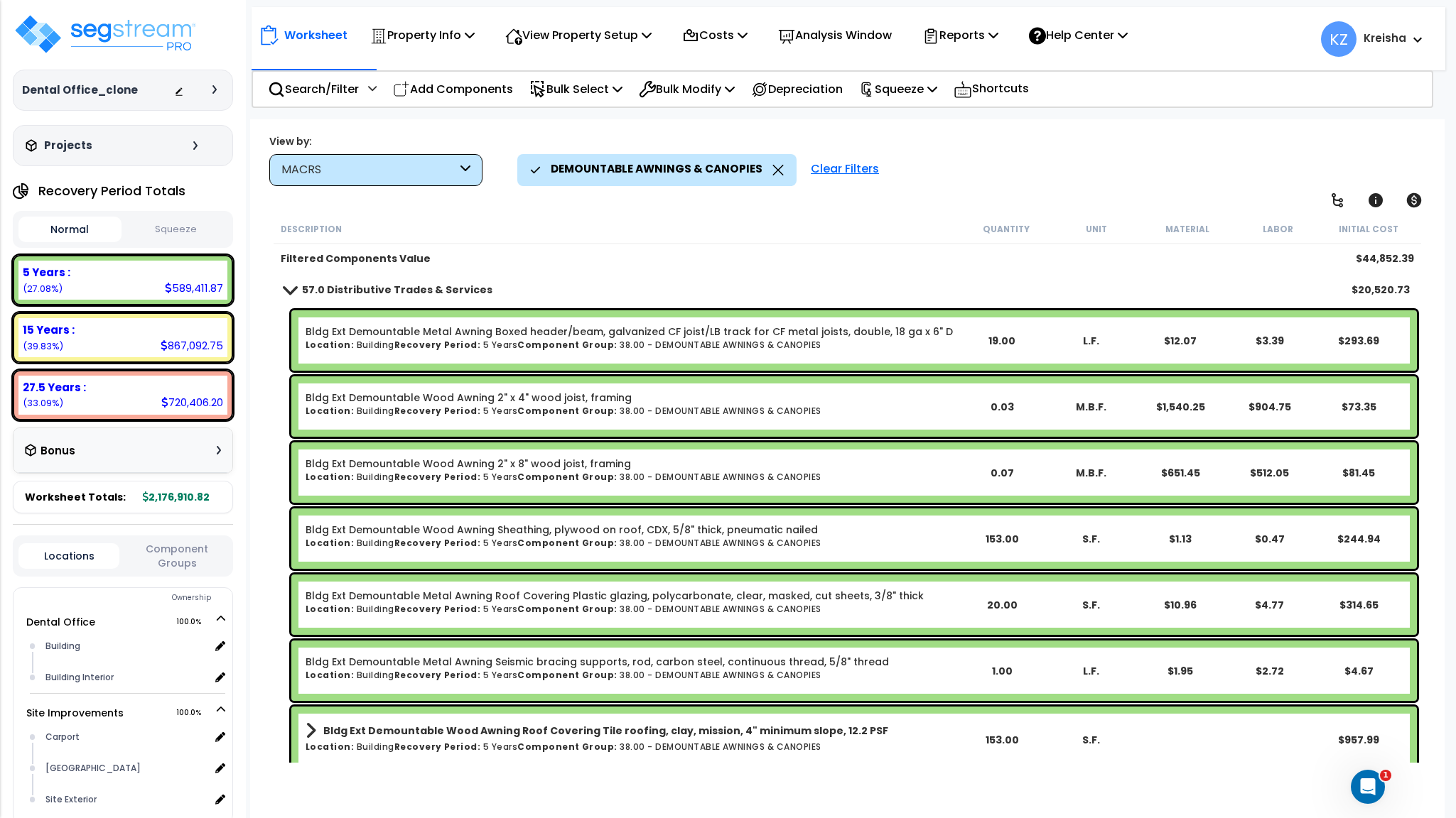
click at [414, 284] on b "57.0 Distributive Trades & Services" at bounding box center [397, 289] width 191 height 15
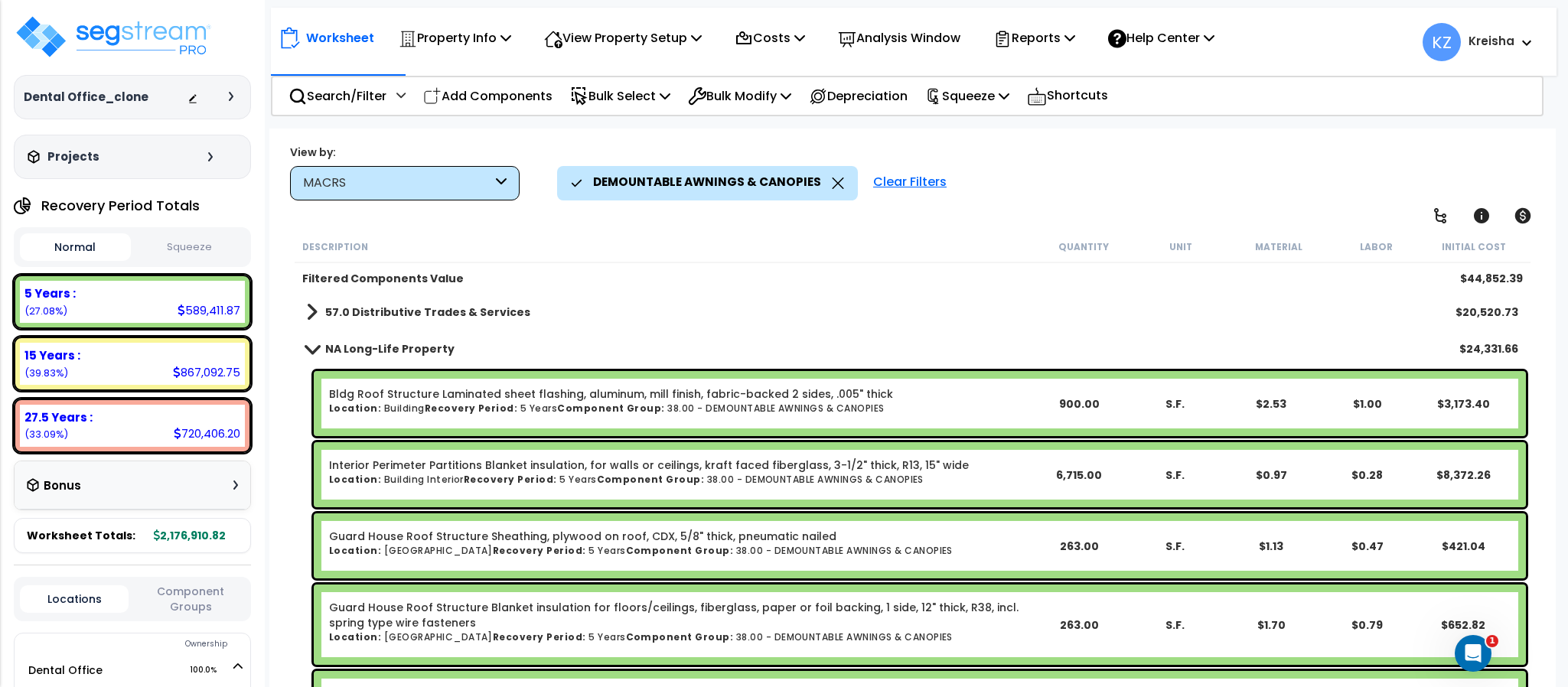
click at [845, 179] on div "DEMOUNTABLE AWNINGS & CANOPIES" at bounding box center [706, 183] width 300 height 33
click at [899, 184] on div "Clear Filters" at bounding box center [910, 183] width 89 height 33
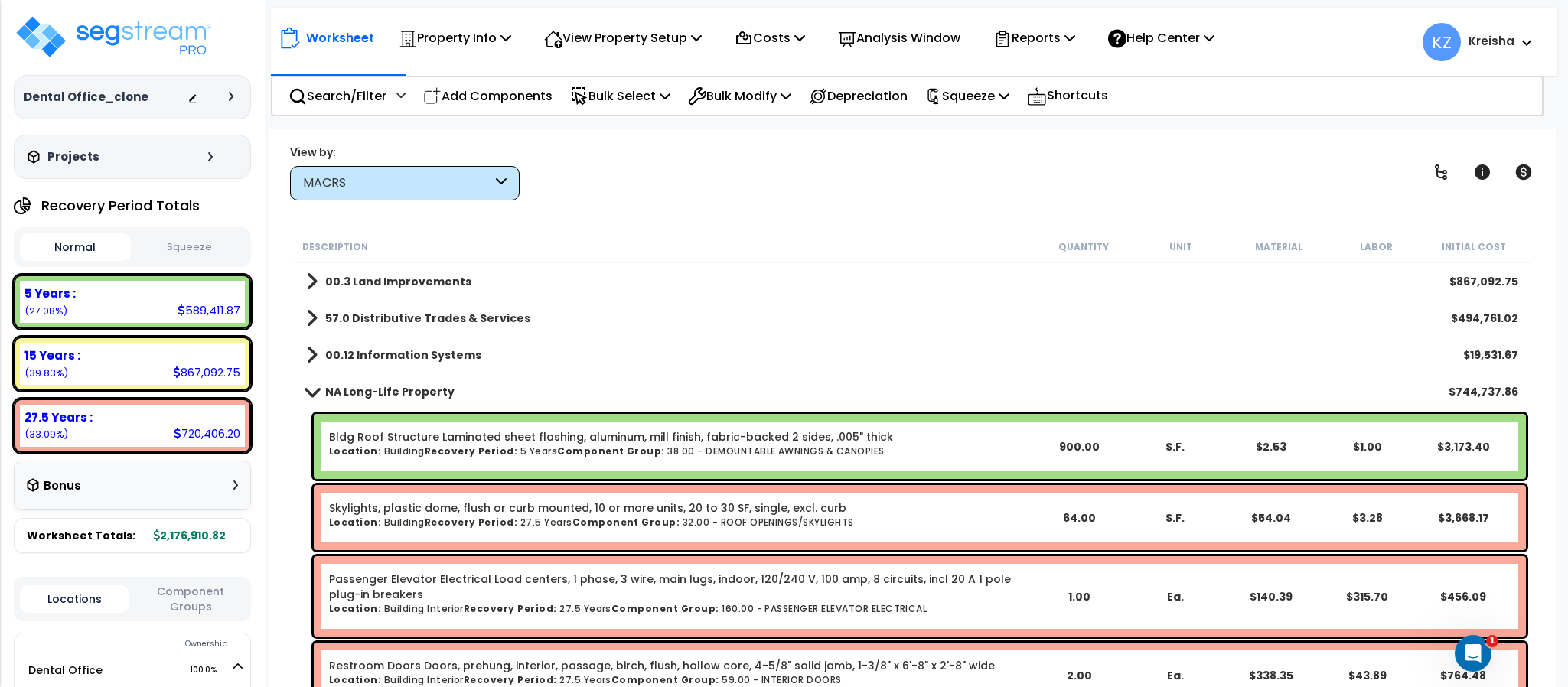
click at [898, 182] on div "View by: MACRS High to Low (Total Cost)" at bounding box center [912, 172] width 1255 height 56
click at [508, 177] on div "MACRS" at bounding box center [405, 183] width 229 height 34
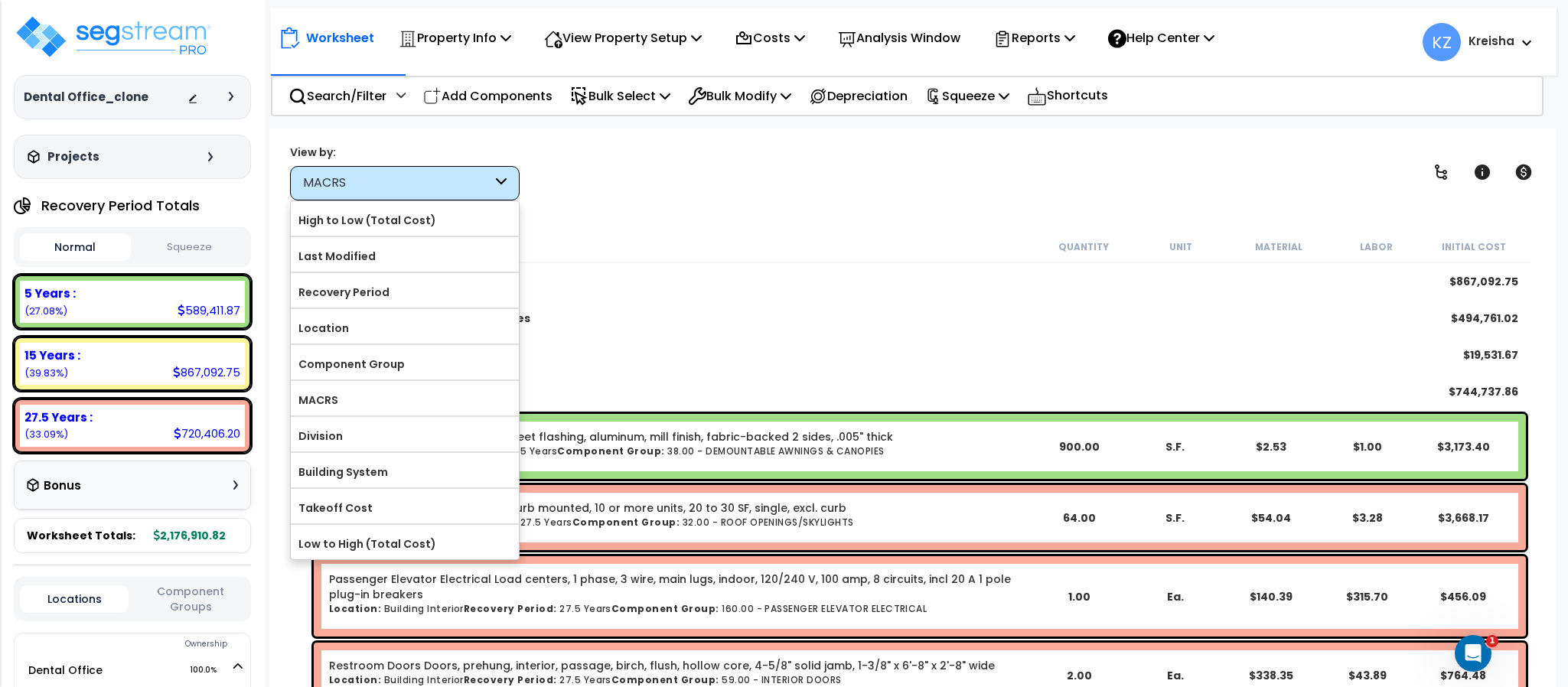
click at [611, 181] on div "View by: MACRS High to Low (Total Cost)" at bounding box center [912, 172] width 1255 height 56
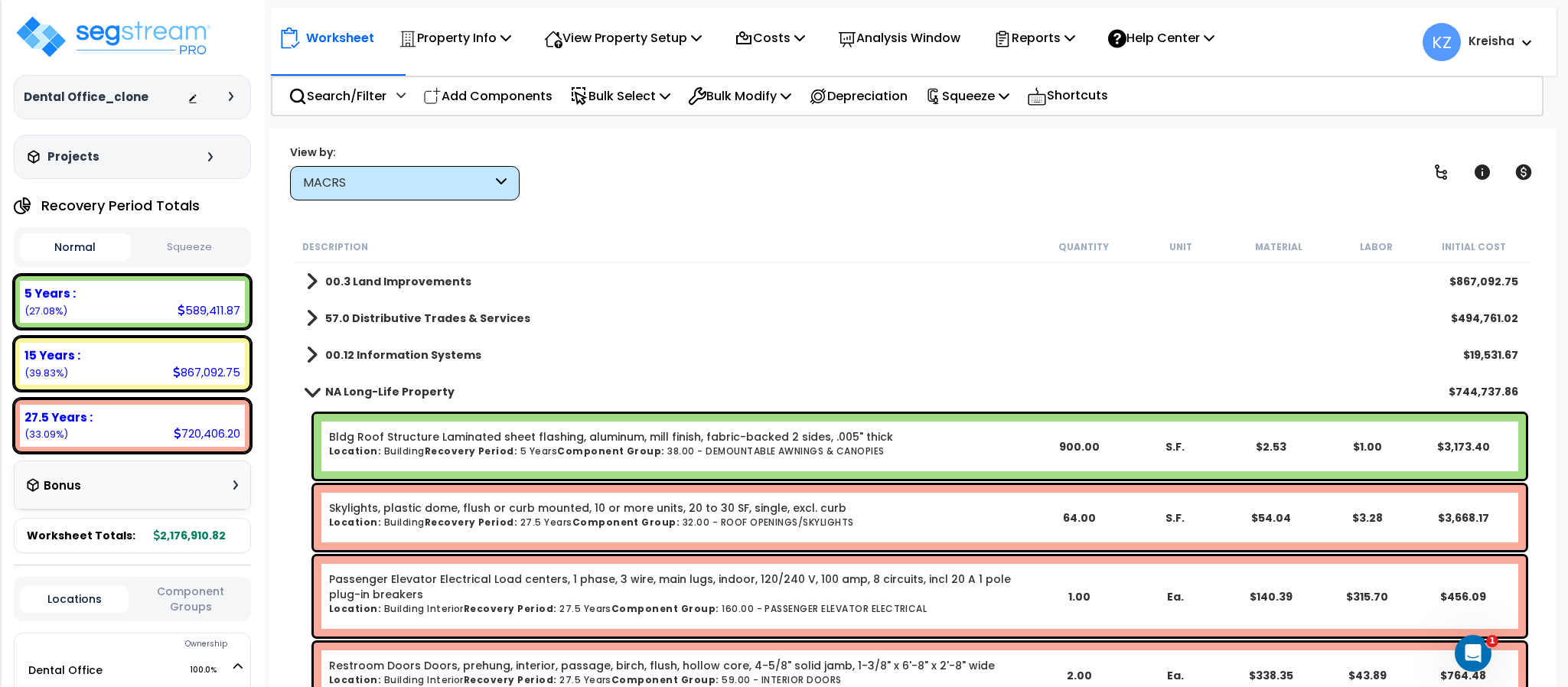
click at [600, 156] on div "View by: MACRS High to Low (Total Cost)" at bounding box center [912, 172] width 1255 height 56
click at [472, 181] on div "MACRS" at bounding box center [398, 183] width 189 height 18
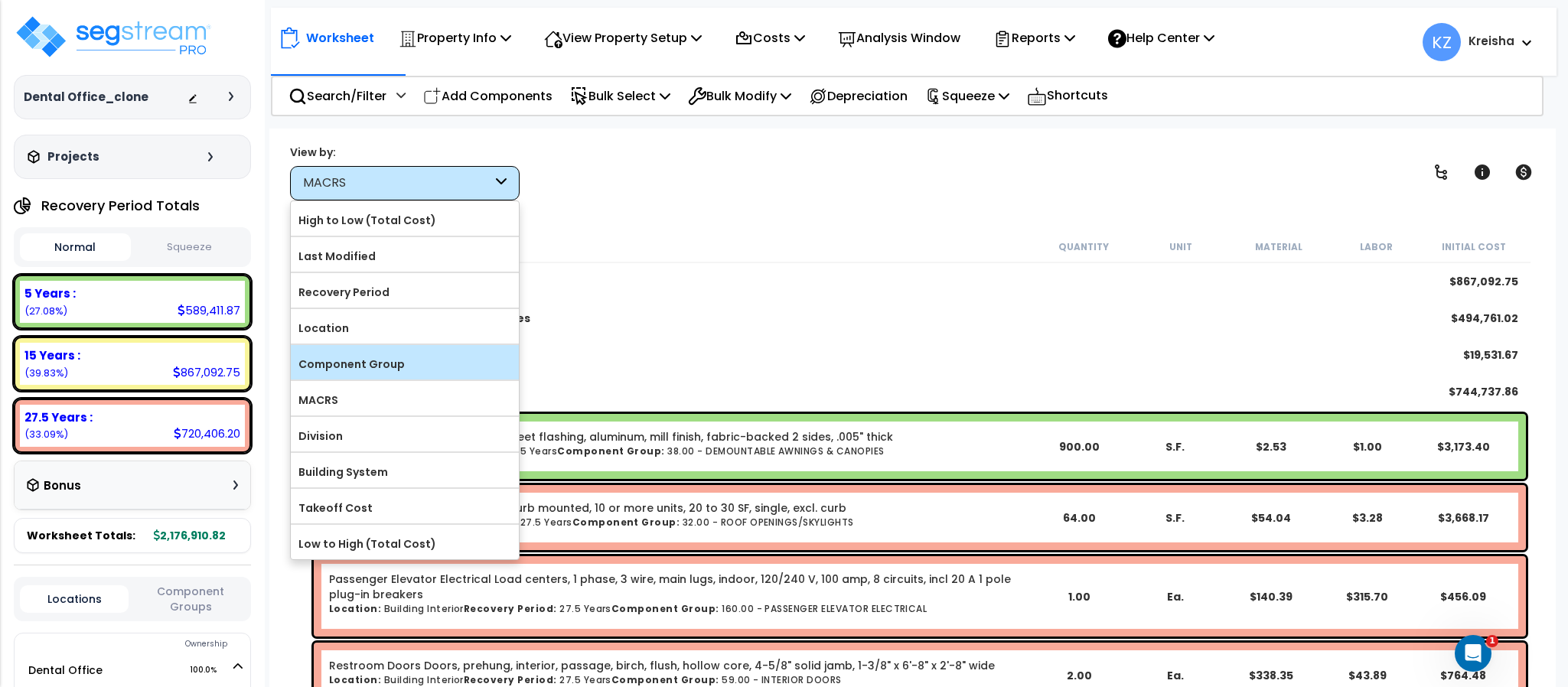
click at [342, 373] on label "Component Group" at bounding box center [404, 363] width 228 height 23
click at [0, 0] on input "Component Group" at bounding box center [0, 0] width 0 height 0
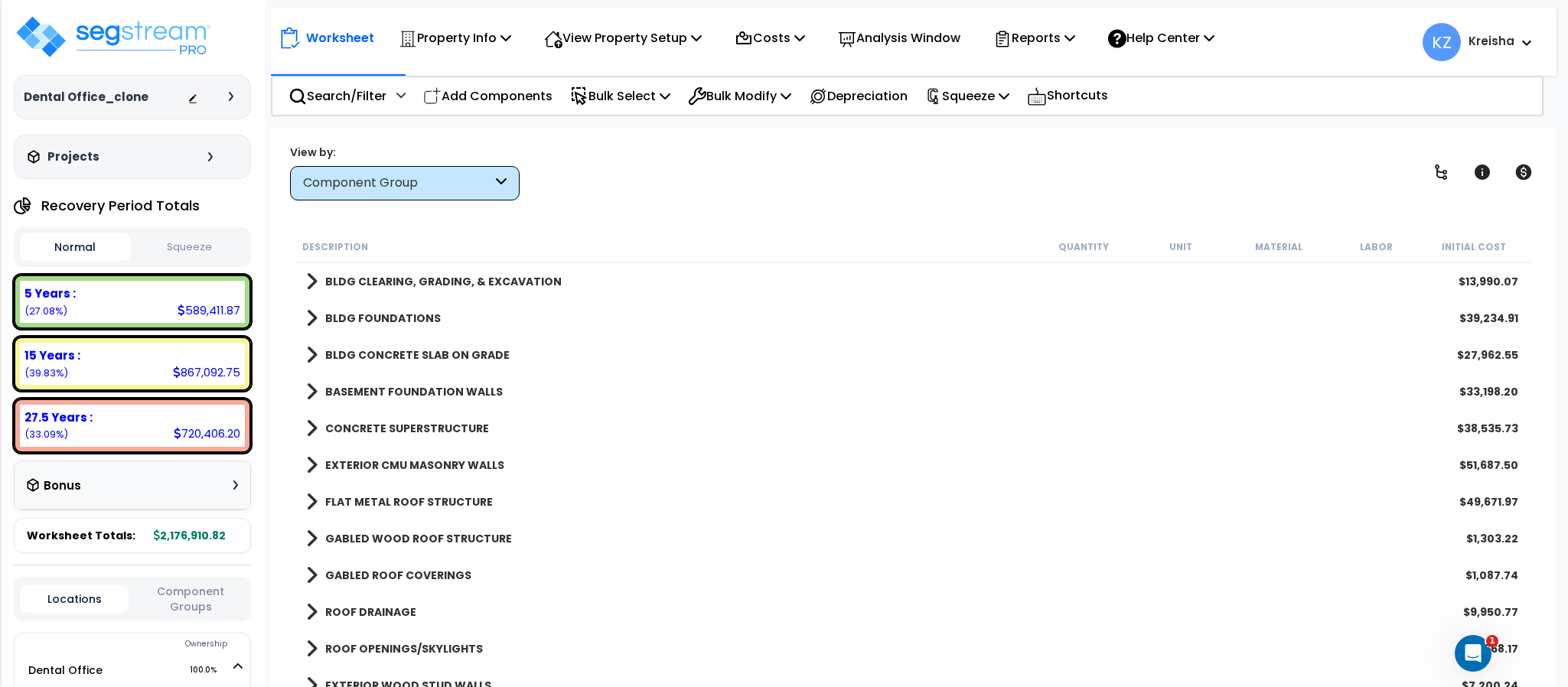
click at [638, 145] on div "View by: Component Group High to Low (Total Cost)" at bounding box center [912, 172] width 1255 height 56
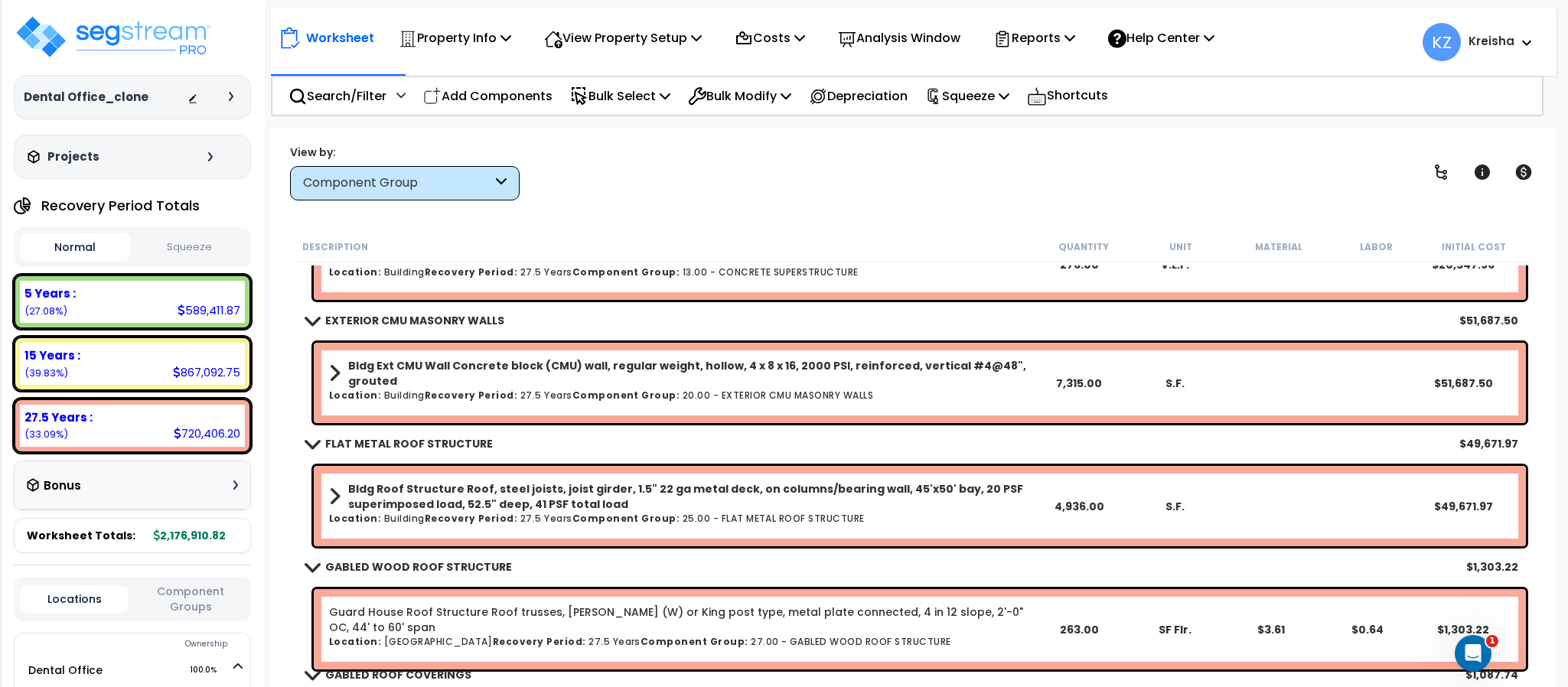
scroll to position [918, 0]
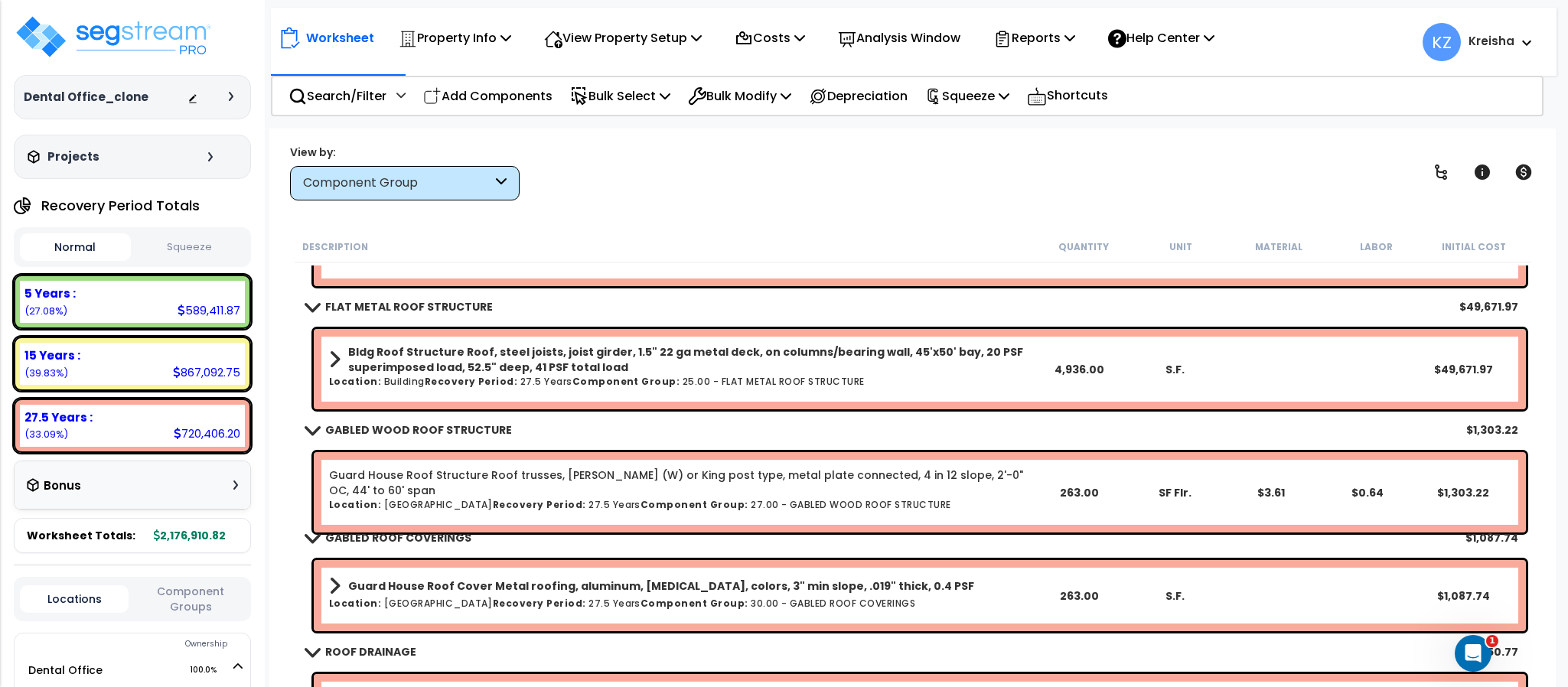
click at [622, 172] on div "View by: Component Group High to Low (Total Cost)" at bounding box center [912, 172] width 1255 height 56
click at [453, 171] on div "Component Group" at bounding box center [405, 183] width 229 height 34
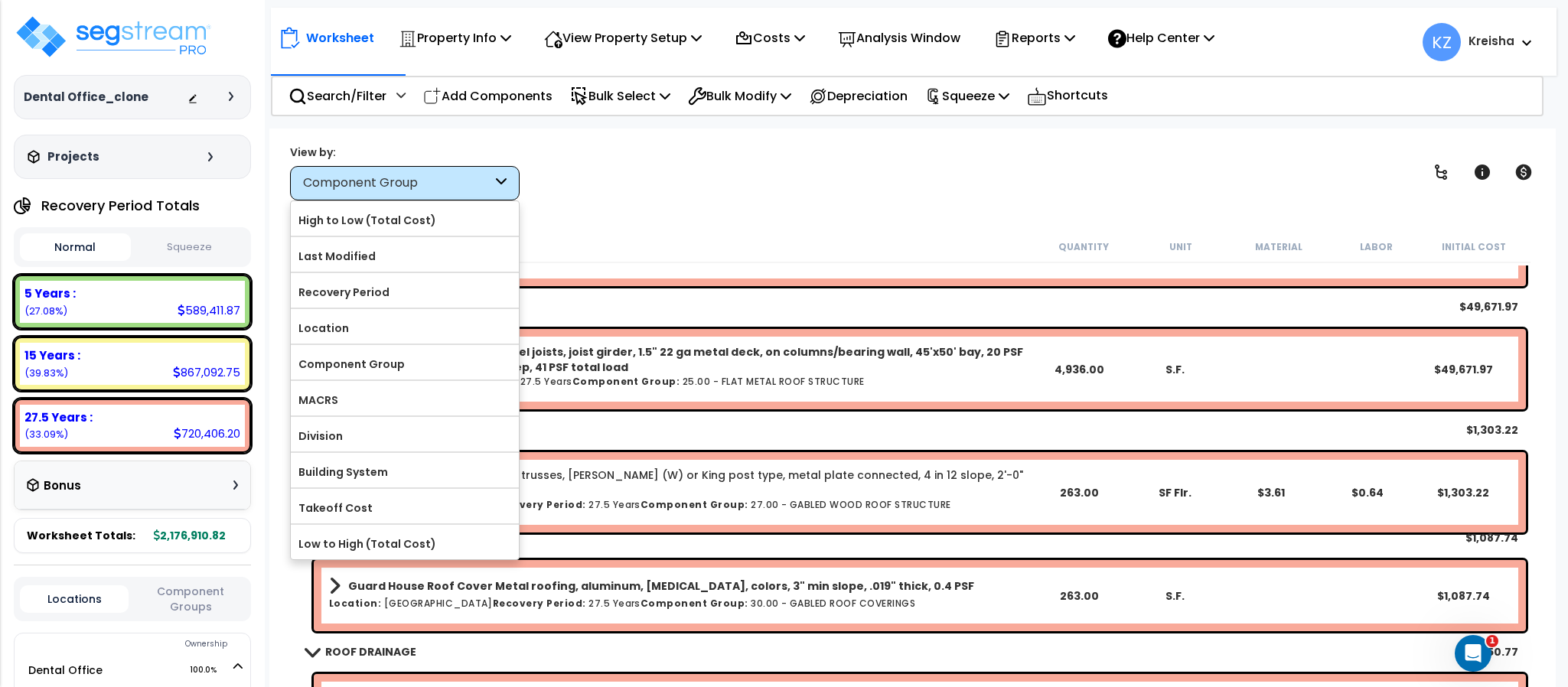
click at [602, 181] on div "View by: Component Group High to Low (Total Cost)" at bounding box center [912, 172] width 1255 height 56
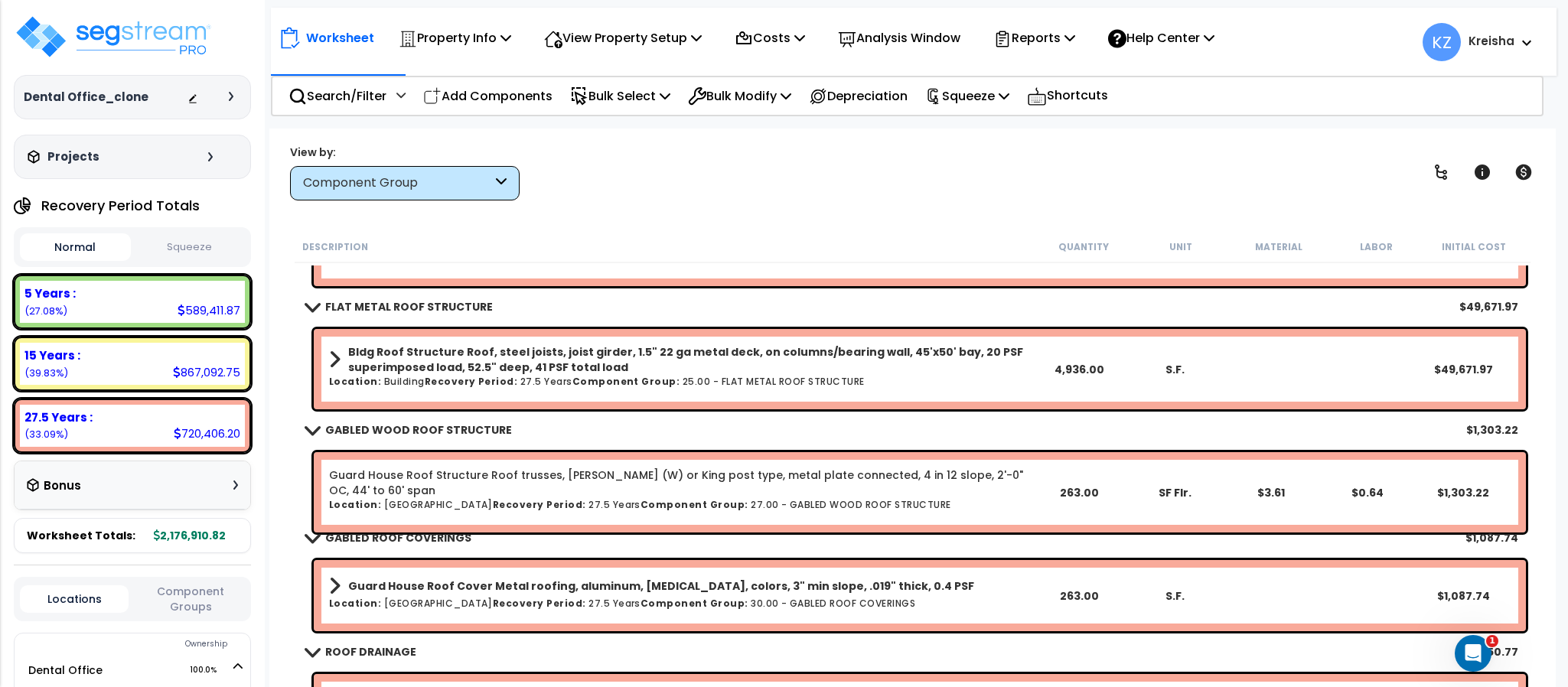
click at [211, 599] on button "Component Groups" at bounding box center [190, 599] width 109 height 32
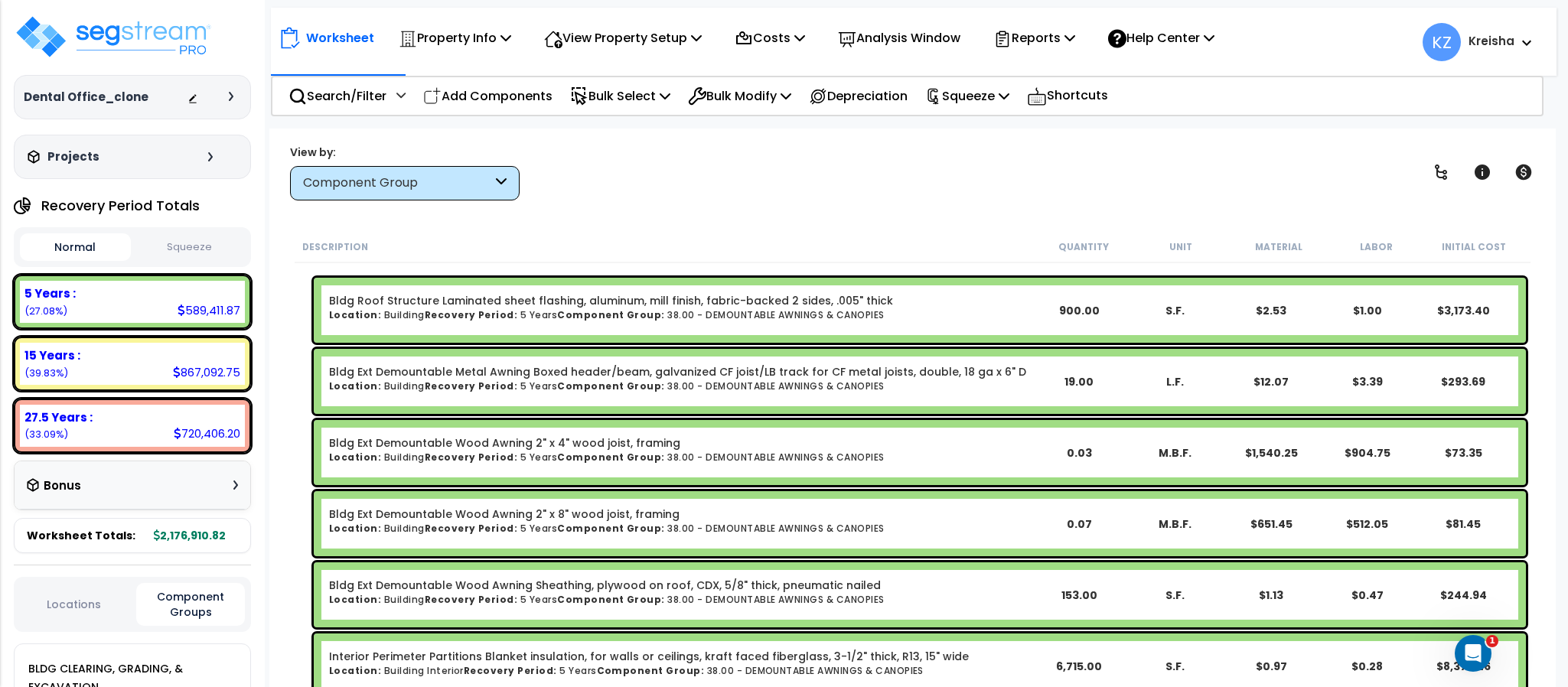
scroll to position [1998, 0]
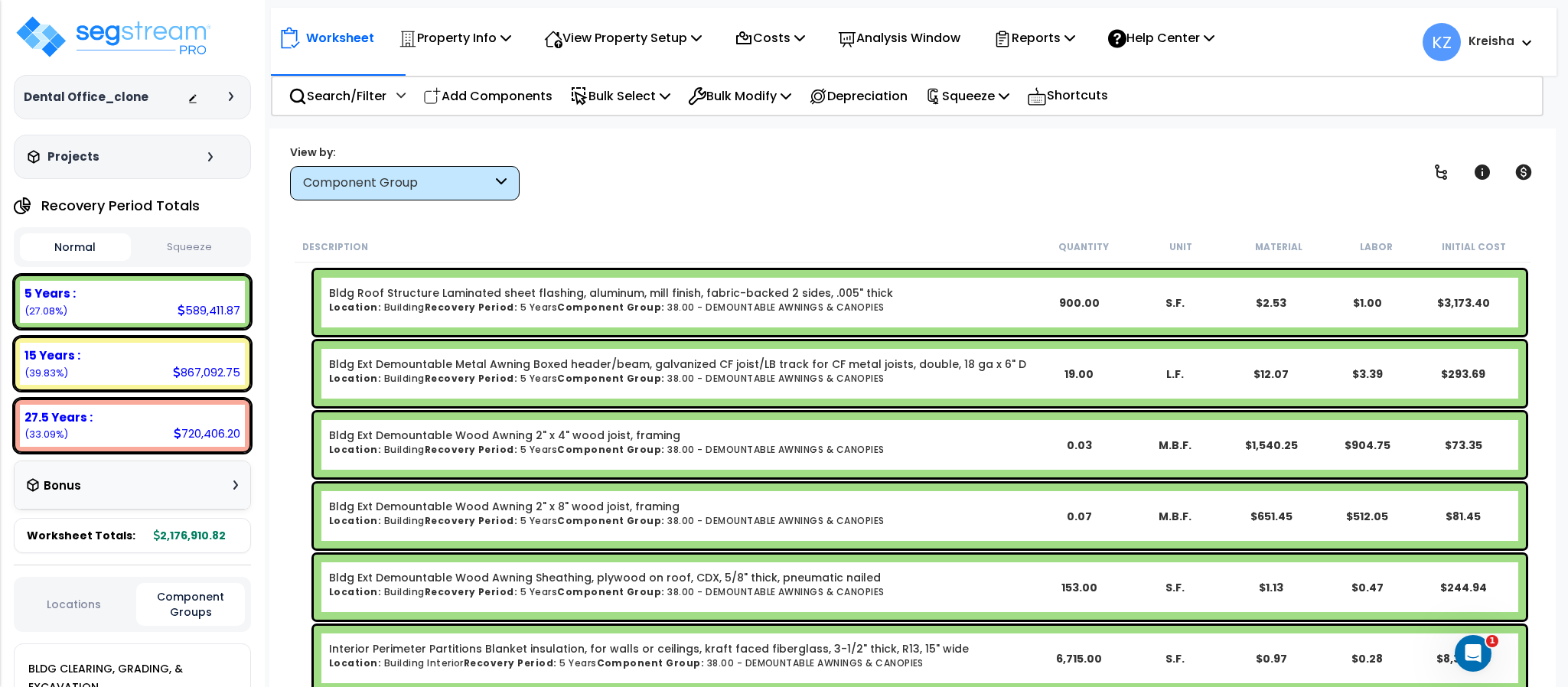
click at [436, 306] on b "Recovery Period:" at bounding box center [471, 307] width 93 height 13
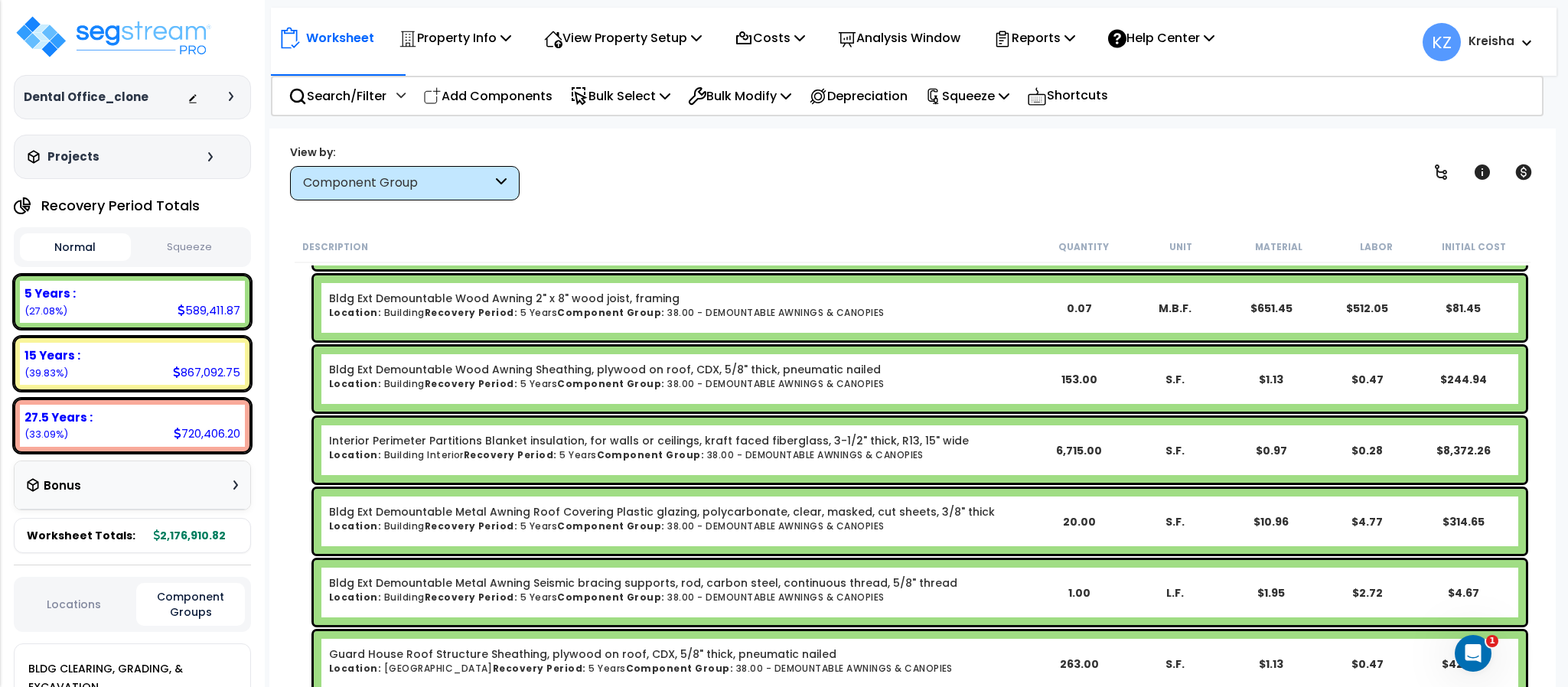
scroll to position [2227, 0]
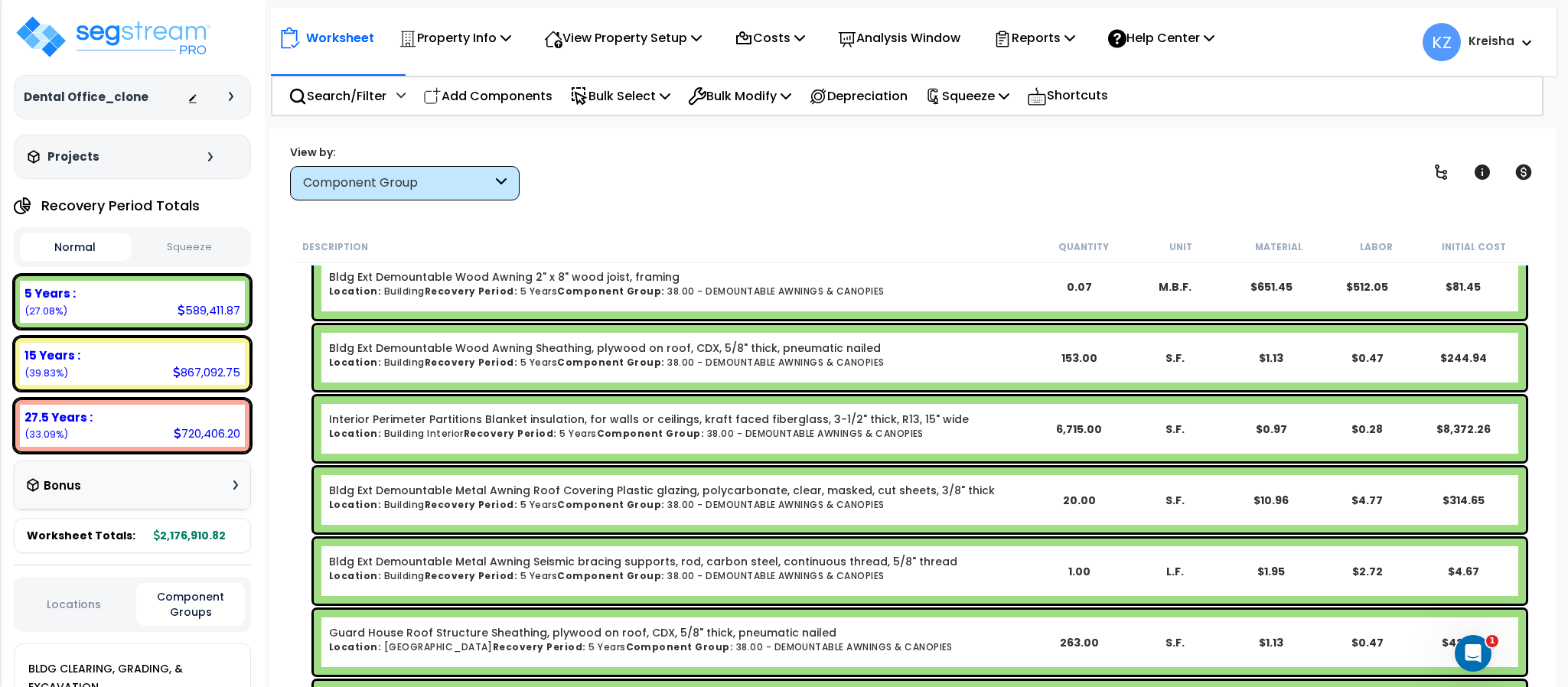
click at [463, 427] on b "Recovery Period:" at bounding box center [509, 434] width 93 height 13
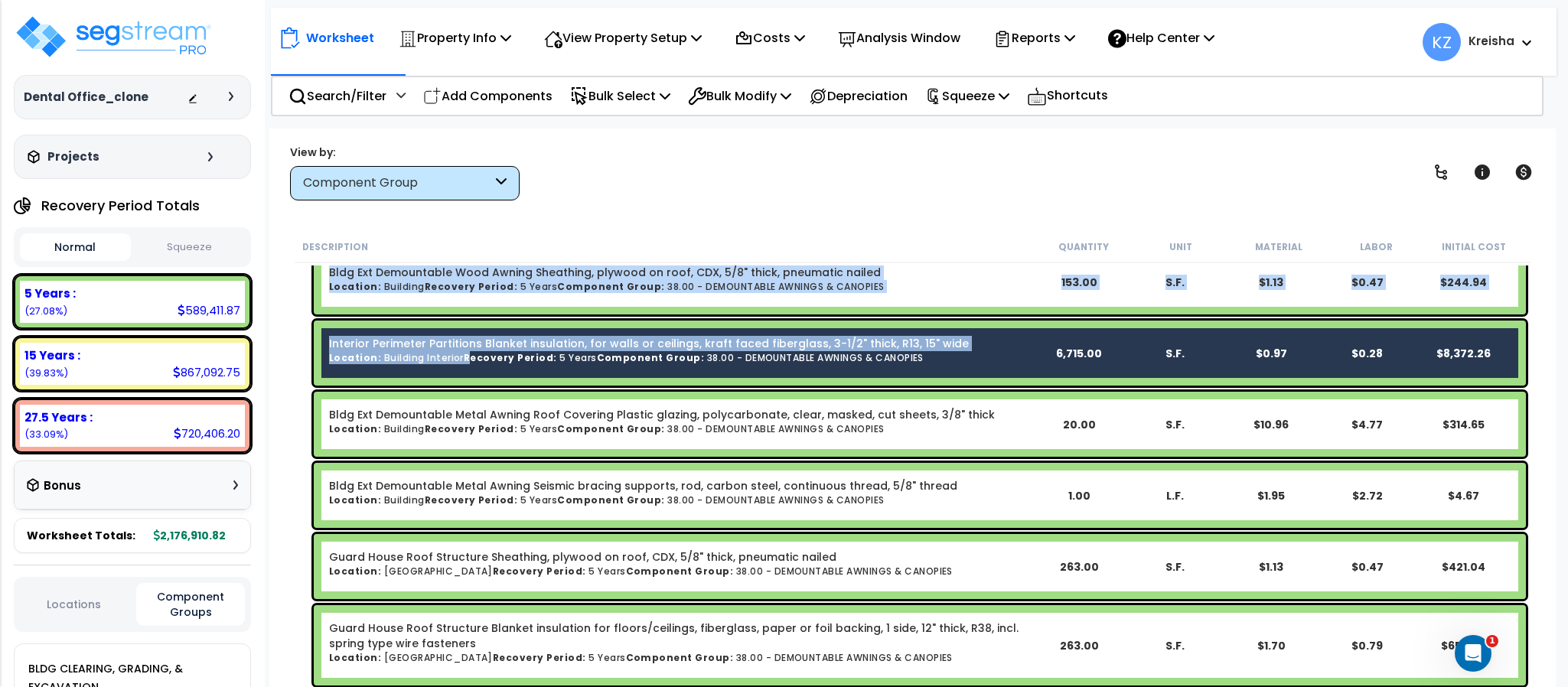
scroll to position [2380, 0]
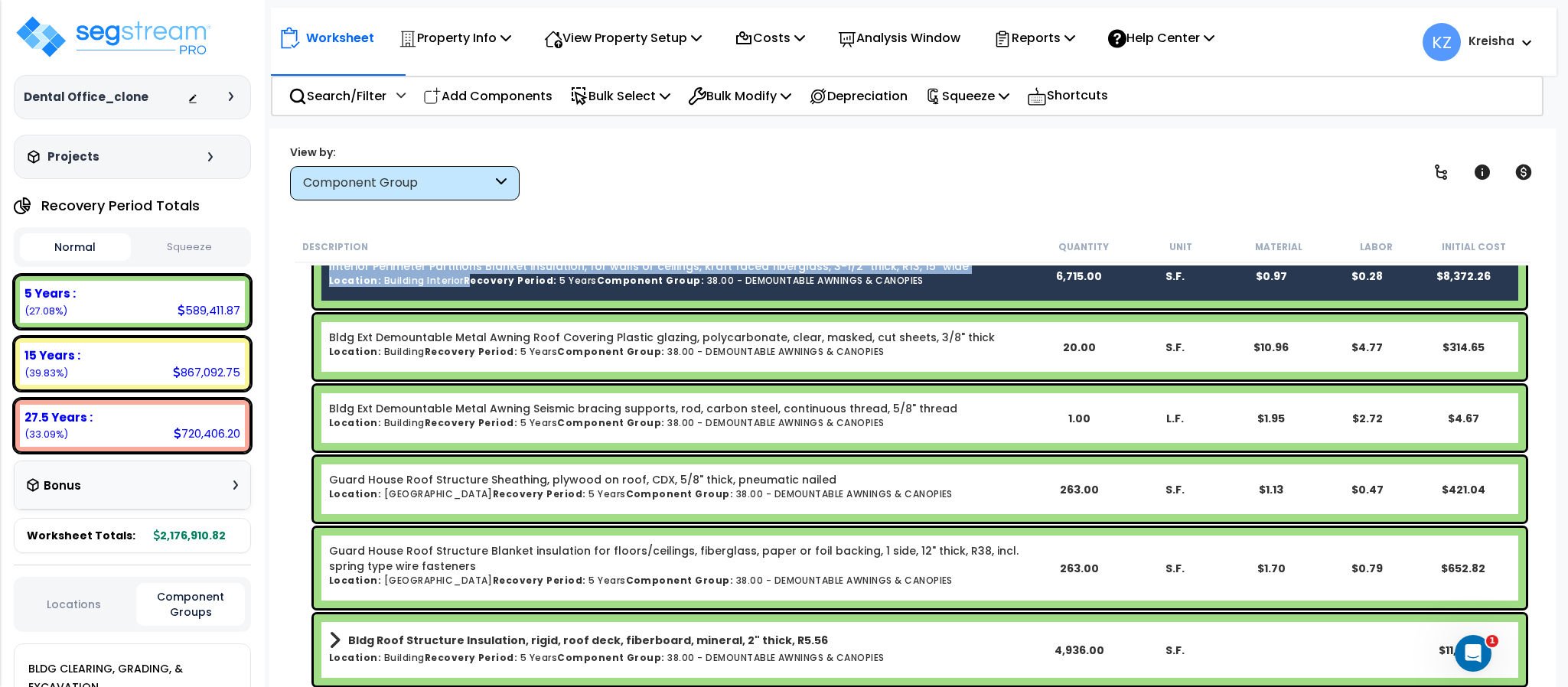
click at [455, 480] on link "Guard House Roof Structure Sheathing, plywood on roof, CDX, 5/8" thick, pneumat…" at bounding box center [582, 480] width 508 height 16
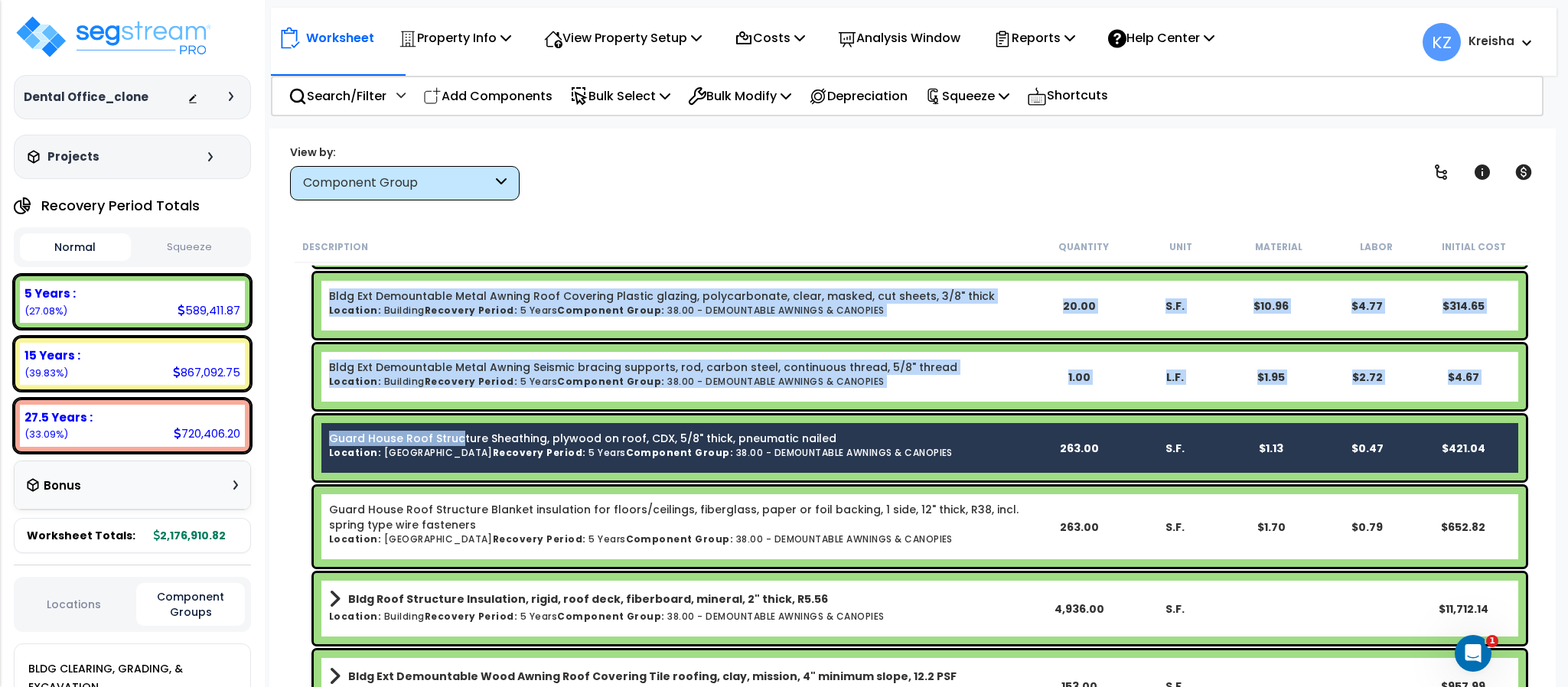
scroll to position [2534, 0]
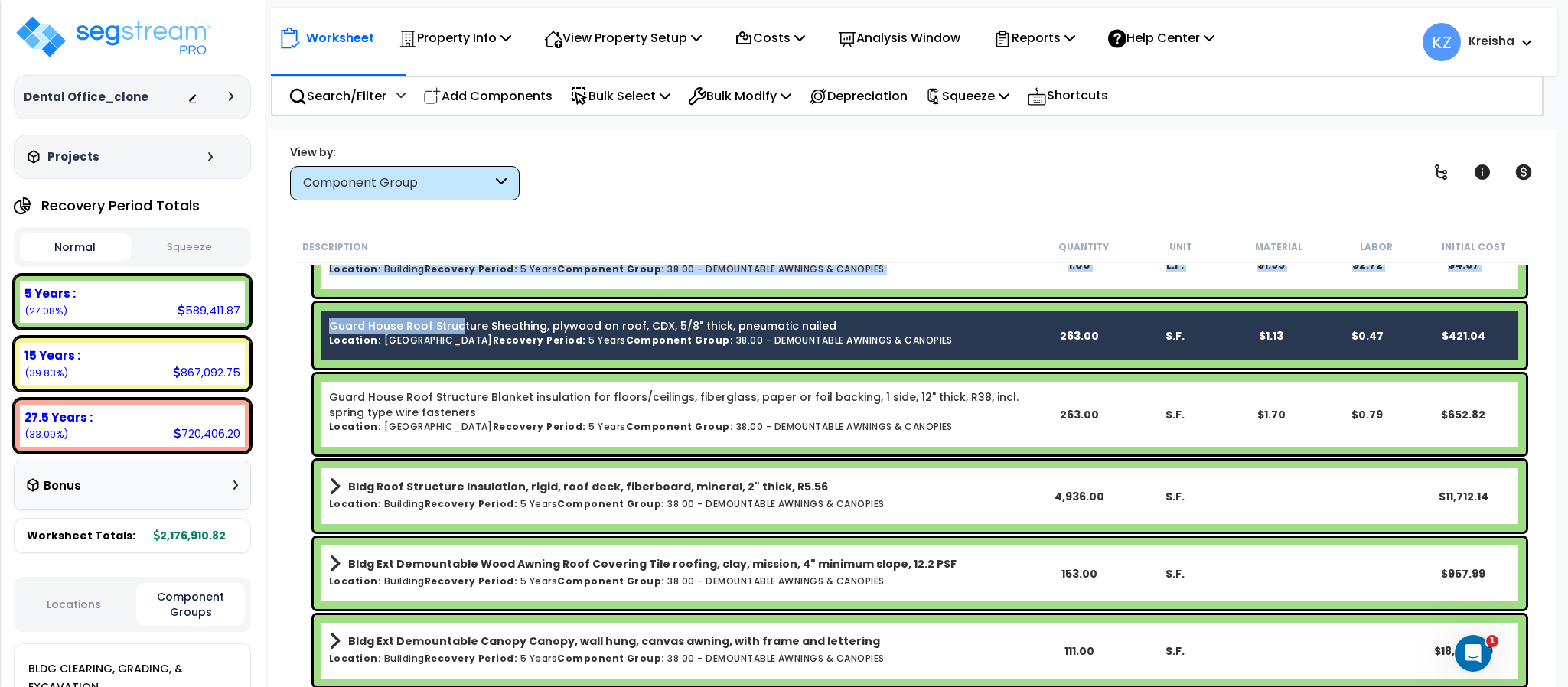
click at [402, 409] on link "Guard House Roof Structure Blanket insulation for floors/ceilings, fiberglass, …" at bounding box center [680, 404] width 702 height 31
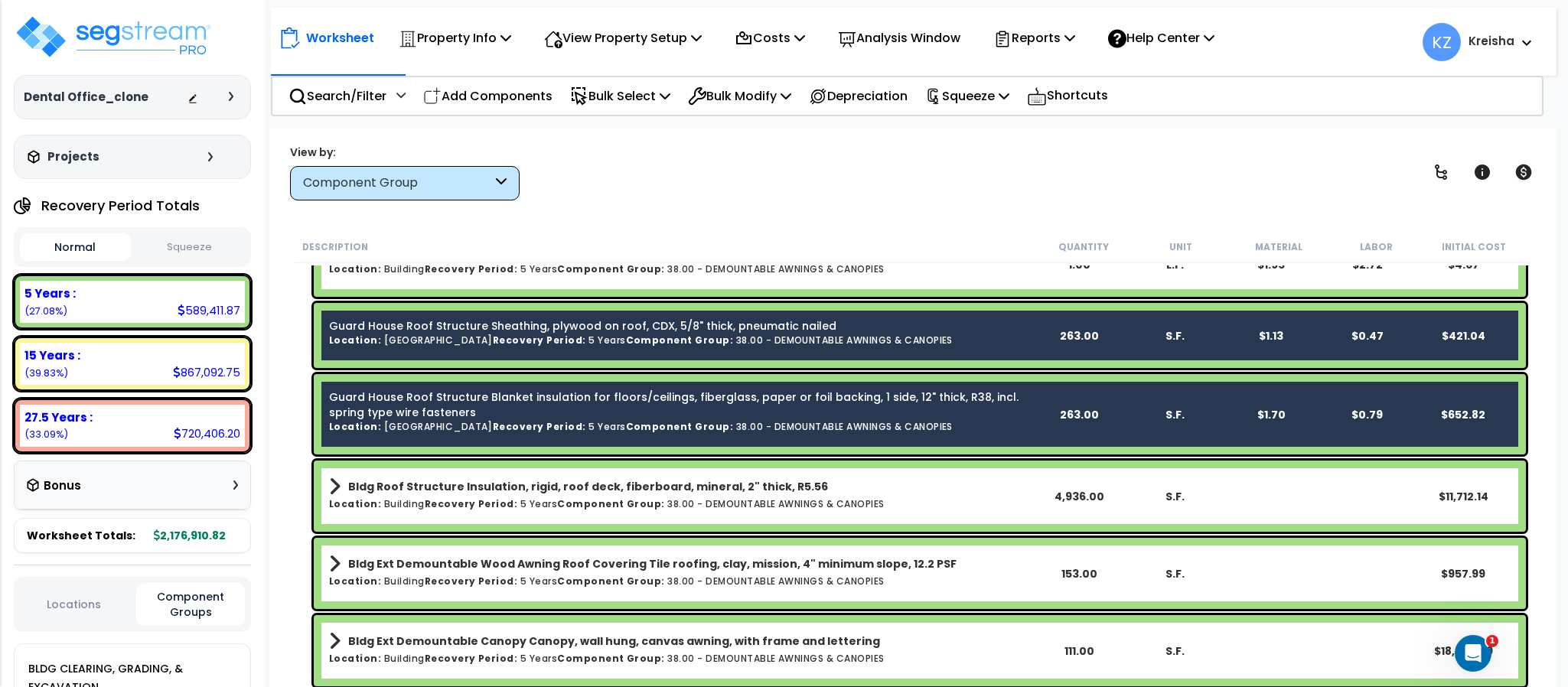
click at [420, 487] on b "Bldg Roof Structure Insulation, rigid, roof deck, fiberboard, mineral, 2" thick…" at bounding box center [588, 486] width 480 height 16
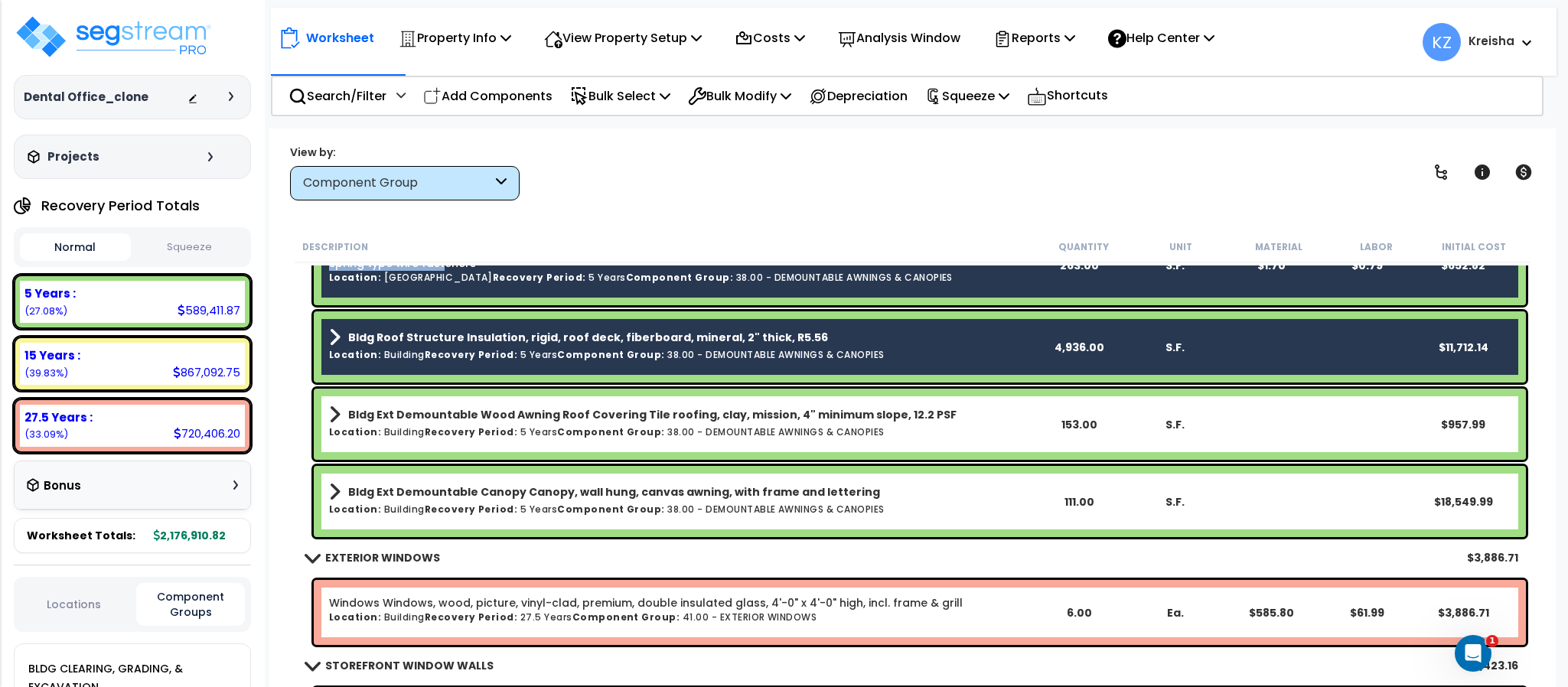
scroll to position [2686, 0]
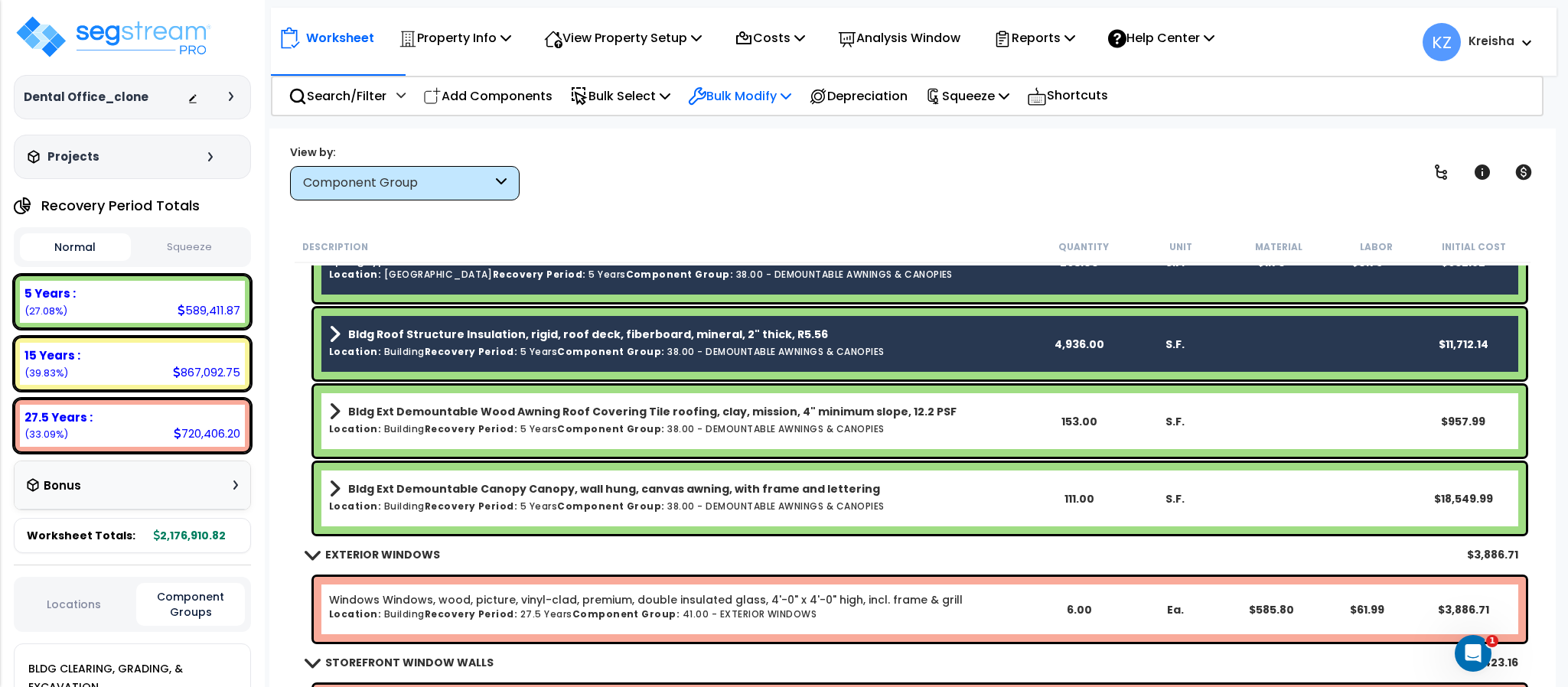
click at [762, 108] on div "Bulk Modify" at bounding box center [740, 95] width 104 height 36
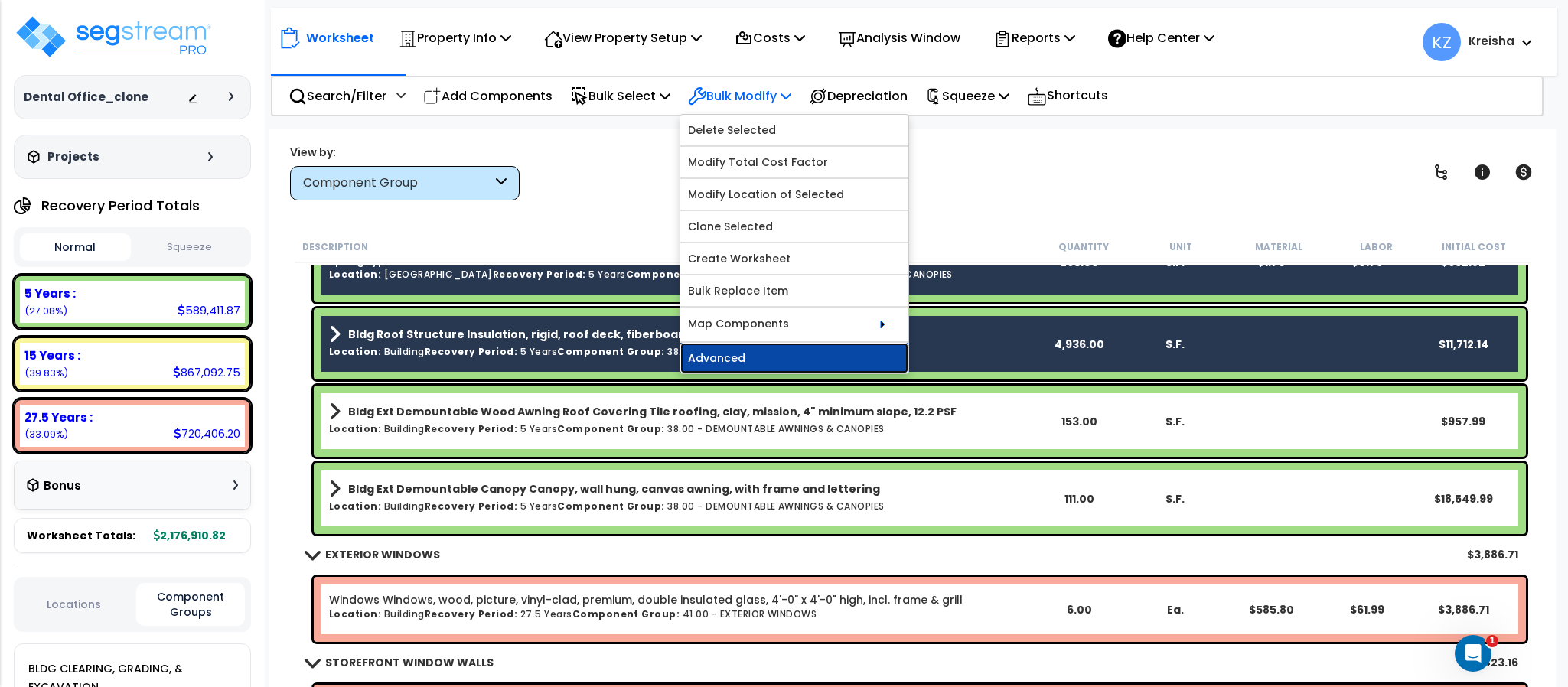
click at [778, 368] on link "Advanced" at bounding box center [794, 358] width 228 height 31
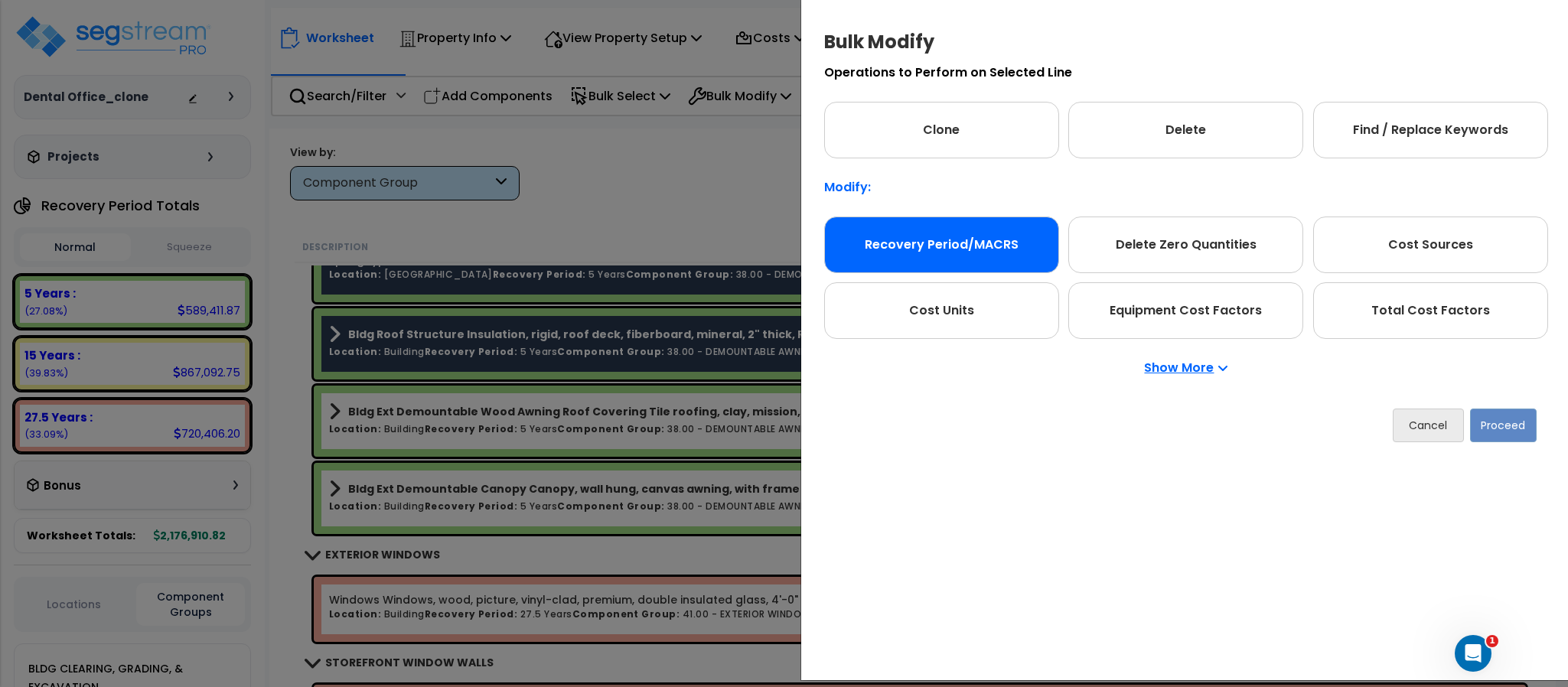
click at [952, 273] on div "Recovery Period/MACRS" at bounding box center [941, 244] width 235 height 56
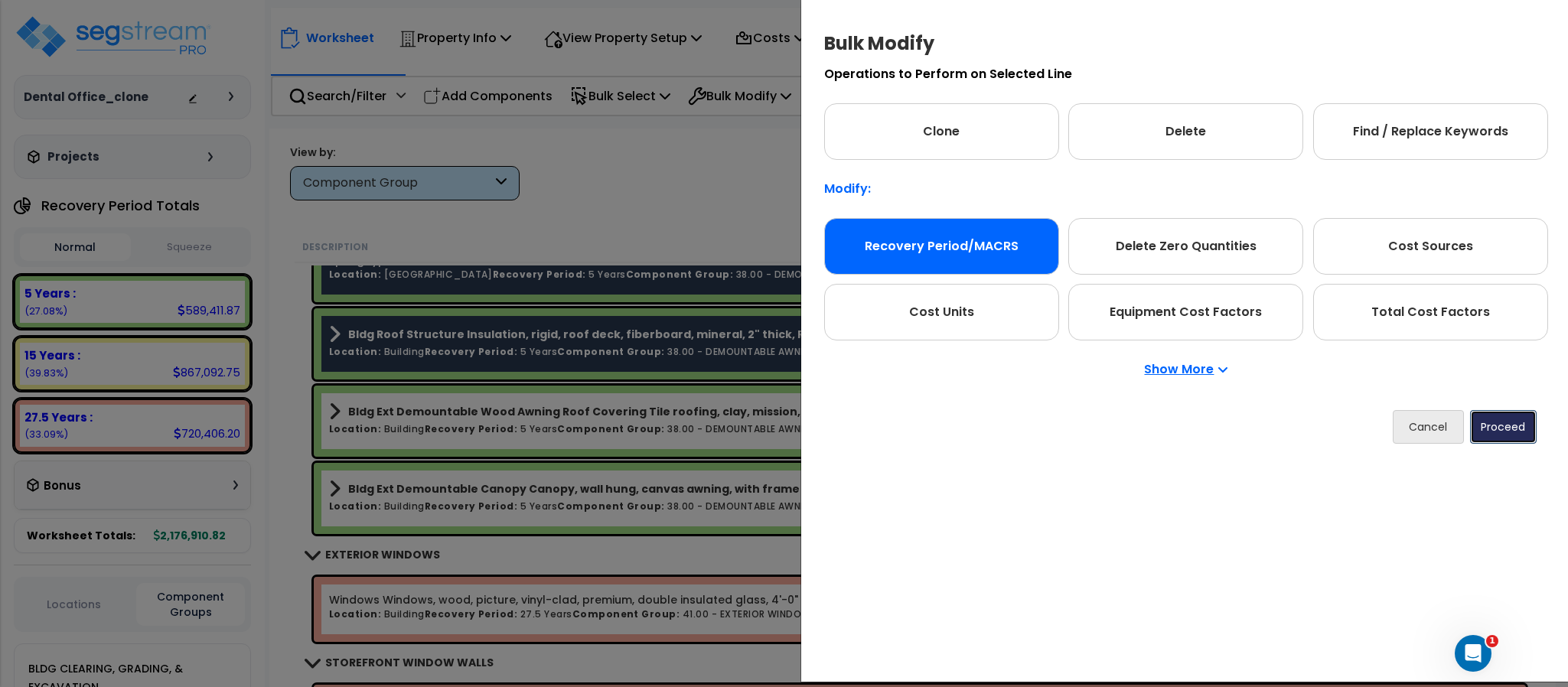
click at [1493, 437] on button "Proceed" at bounding box center [1503, 427] width 67 height 33
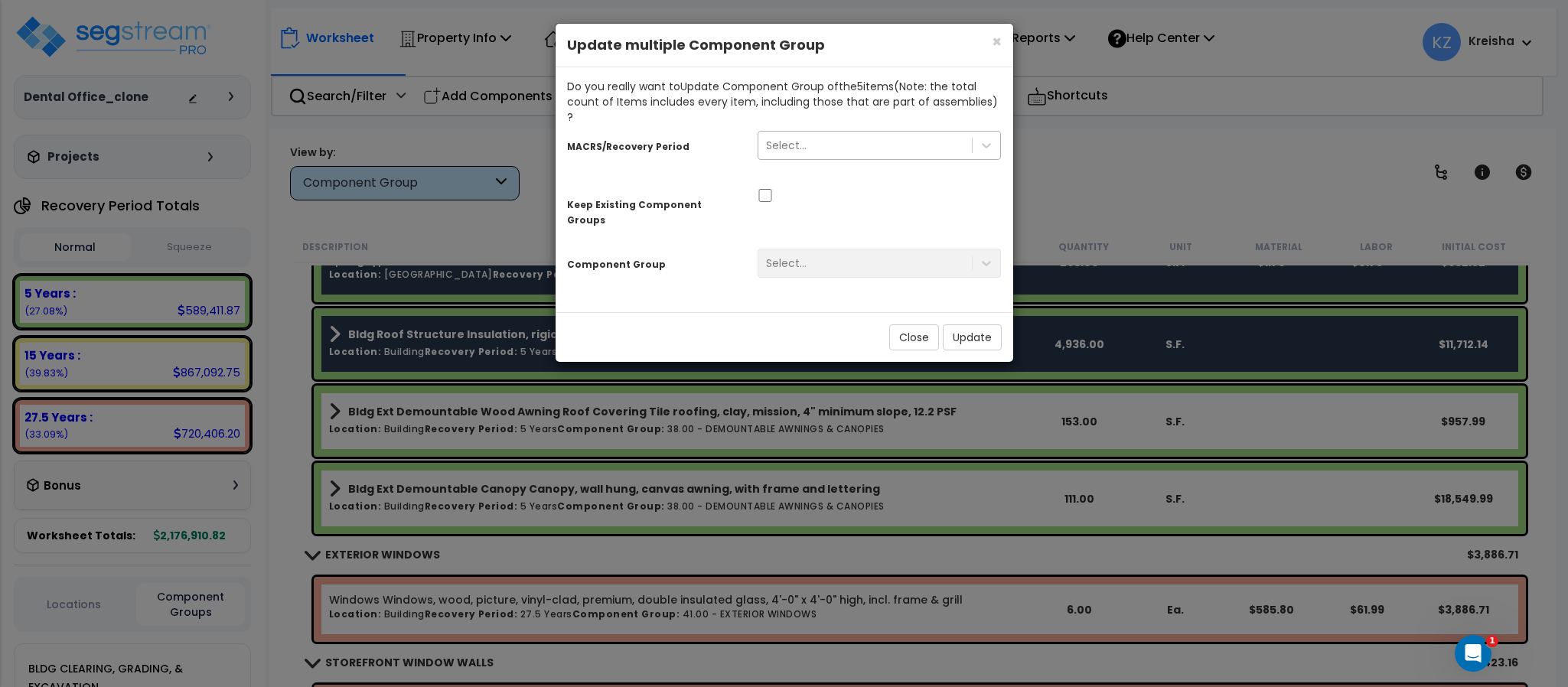
click at [778, 138] on div "Select..." at bounding box center [786, 145] width 41 height 16
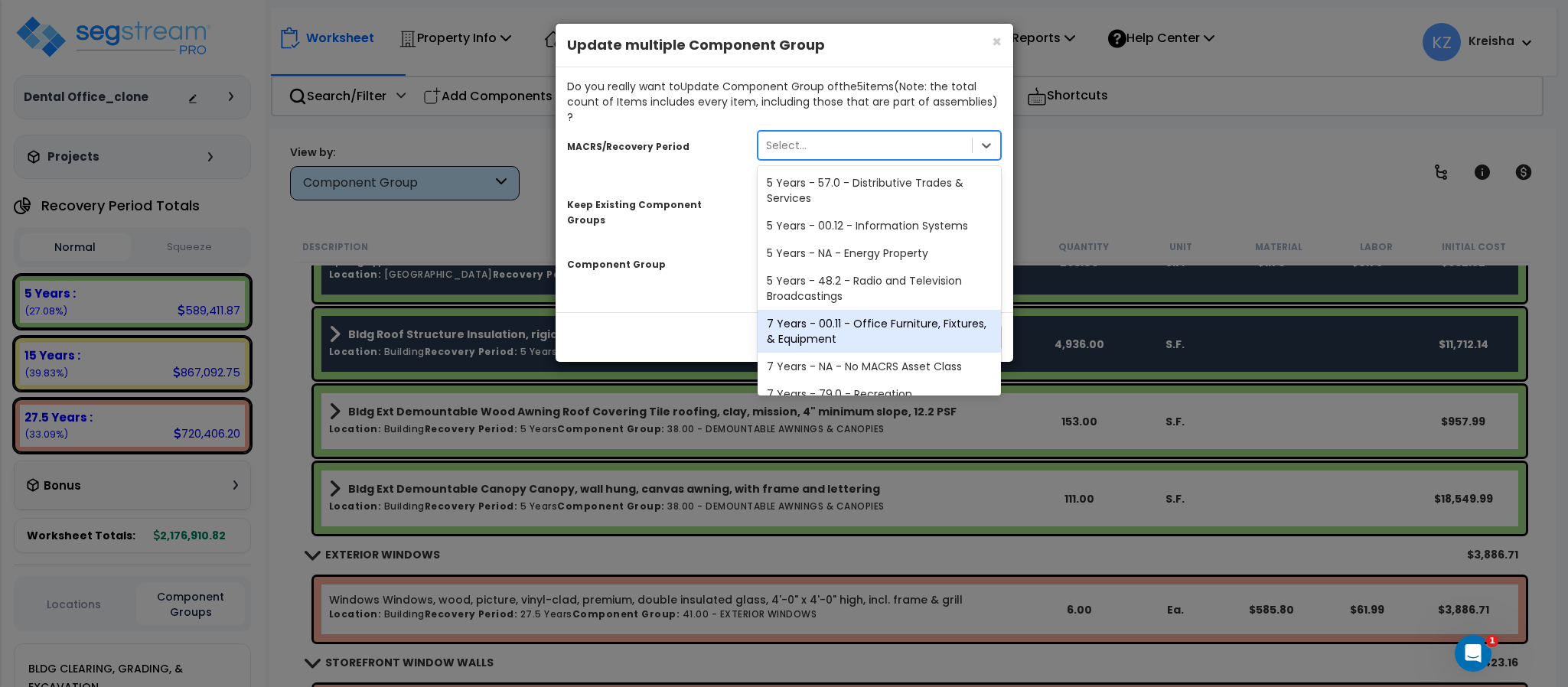
scroll to position [272, 0]
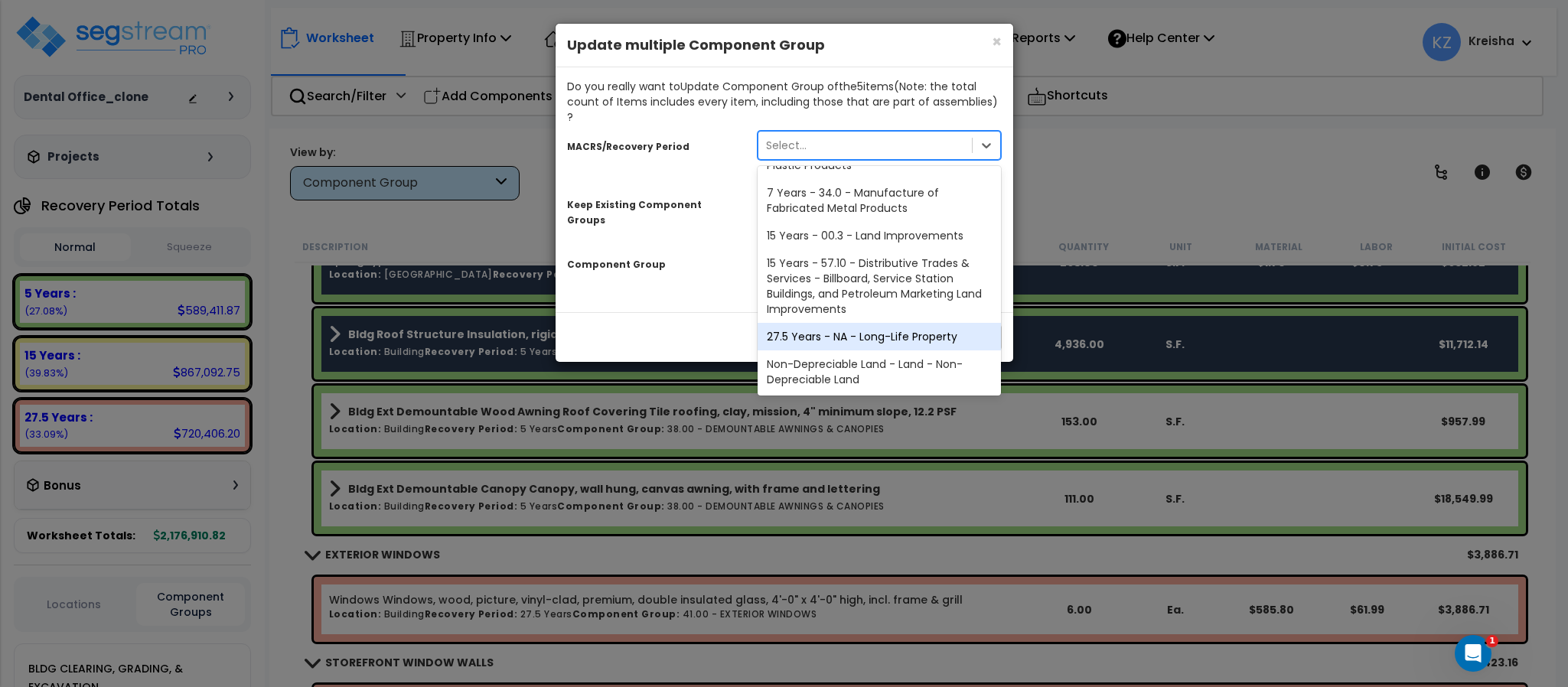
click at [840, 323] on div "27.5 Years - NA - Long-Life Property" at bounding box center [879, 337] width 244 height 28
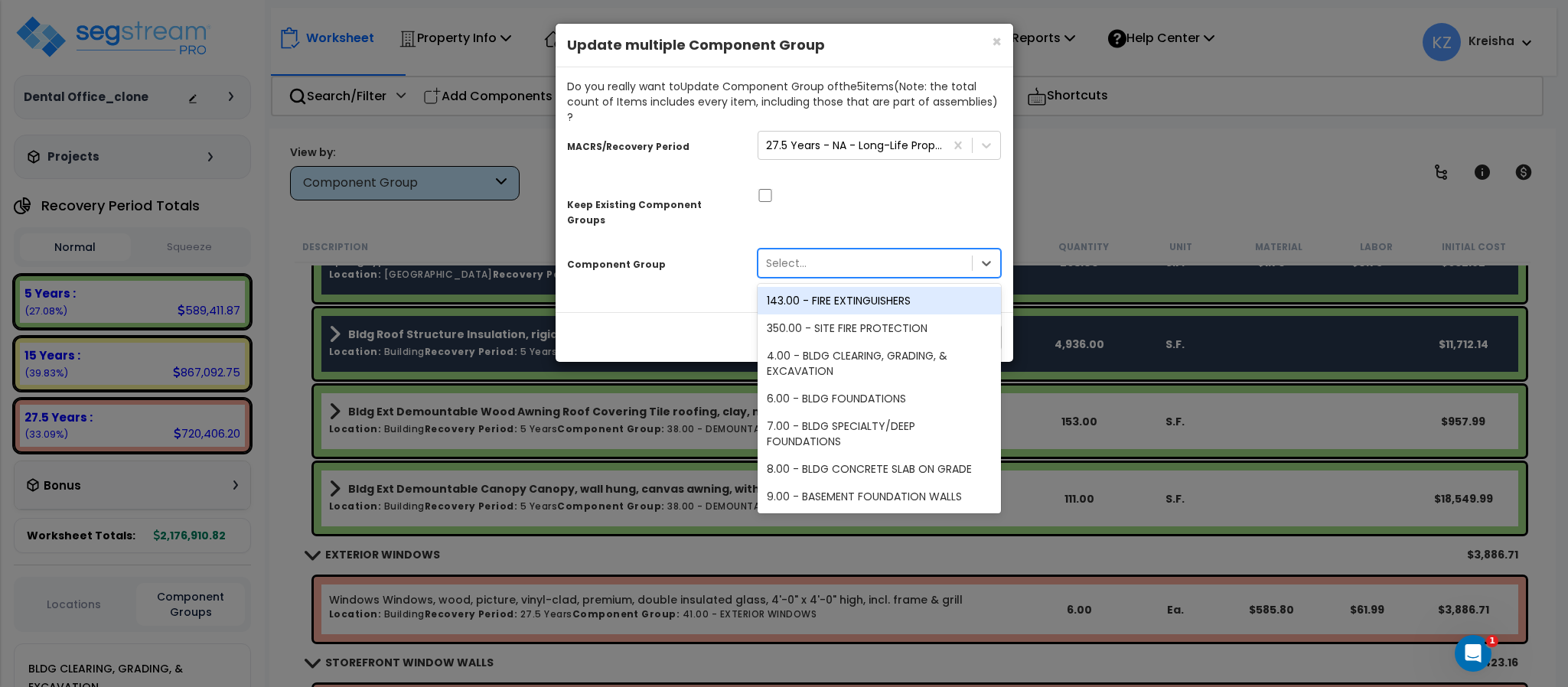
click at [769, 249] on div "Select..." at bounding box center [879, 263] width 244 height 29
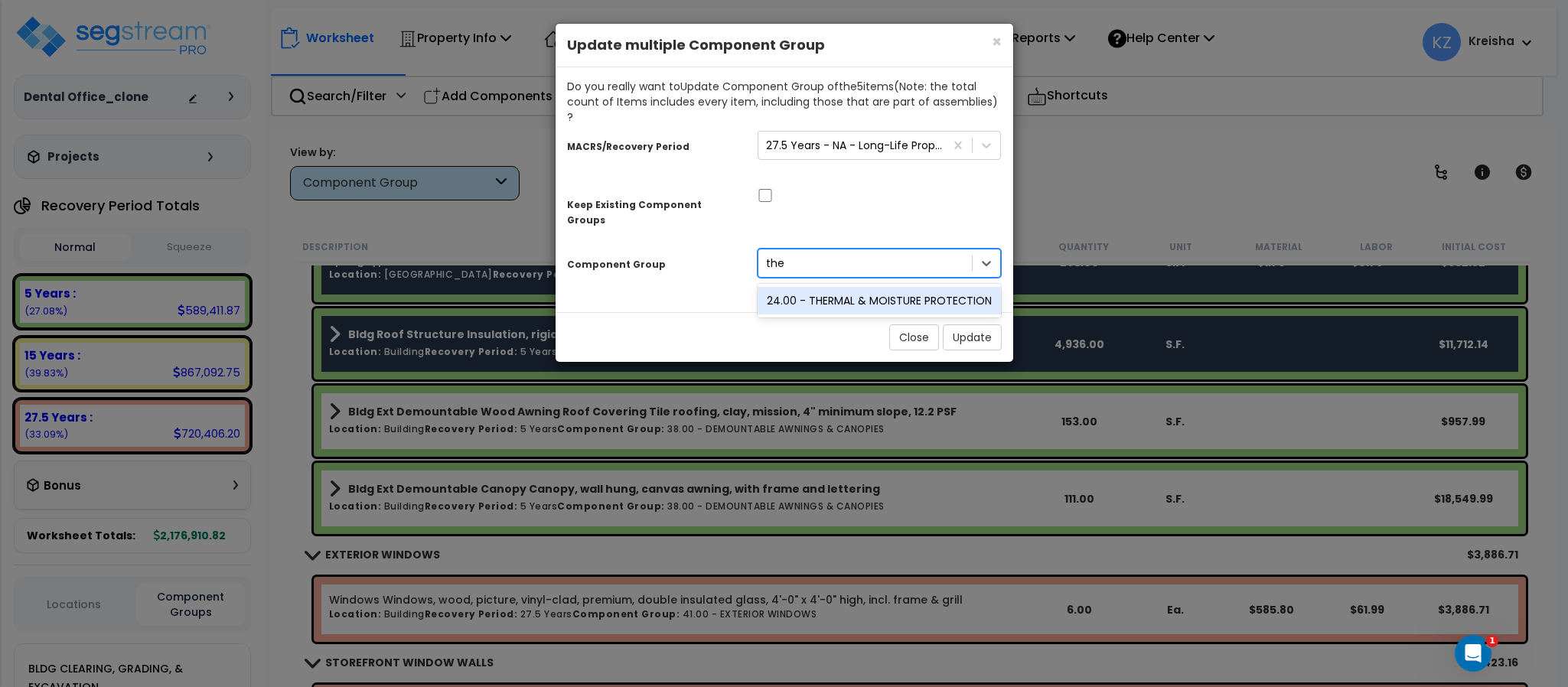
type input "ther"
click at [809, 287] on div "24.00 - THERMAL & MOISTURE PROTECTION" at bounding box center [879, 301] width 244 height 28
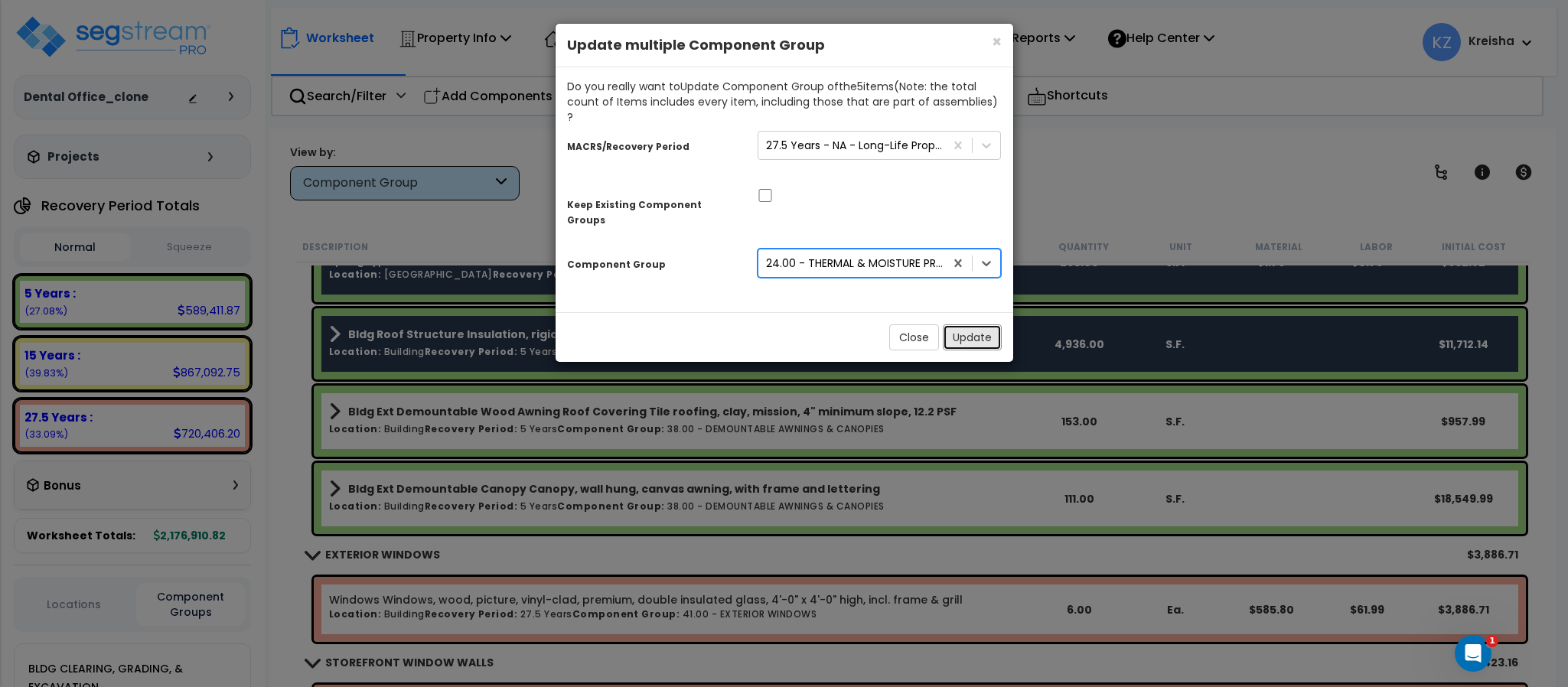
click at [950, 325] on button "Update" at bounding box center [973, 337] width 59 height 26
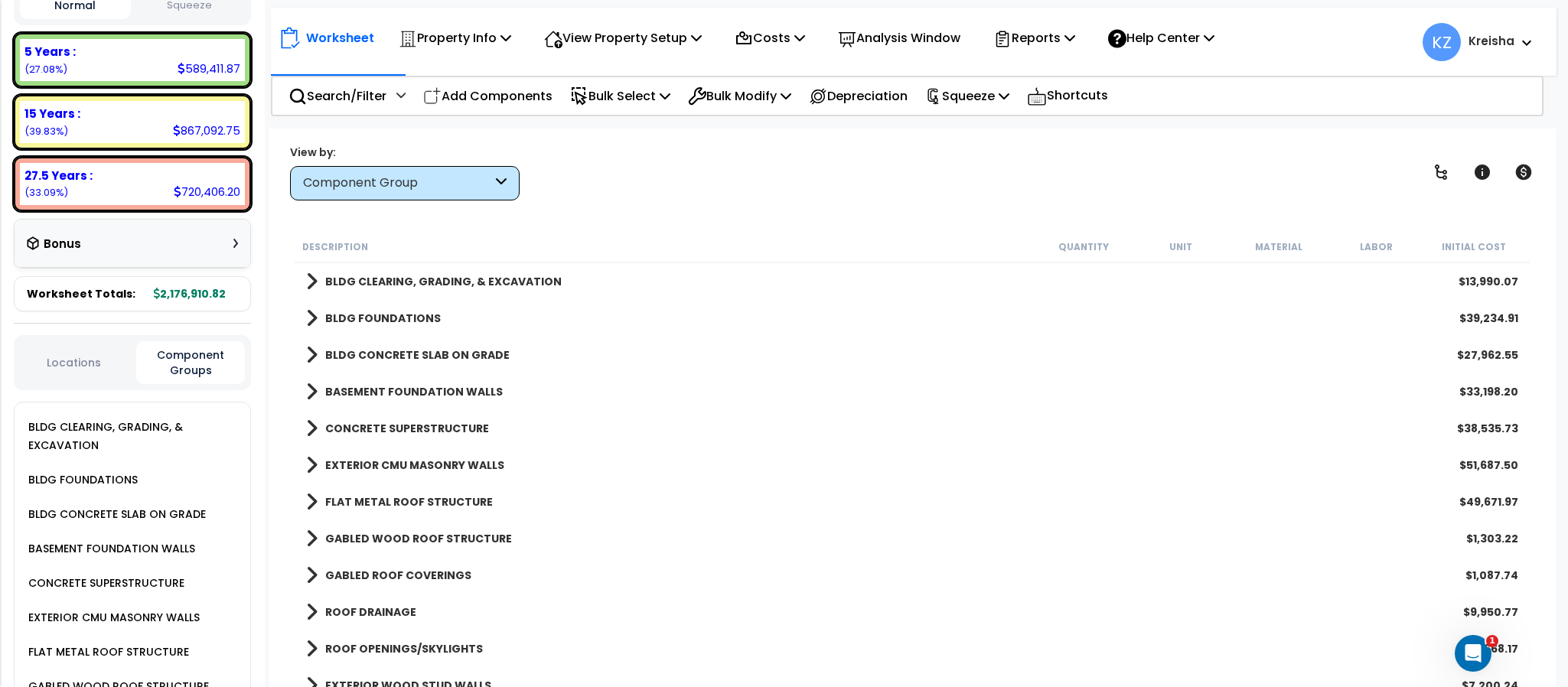
scroll to position [306, 0]
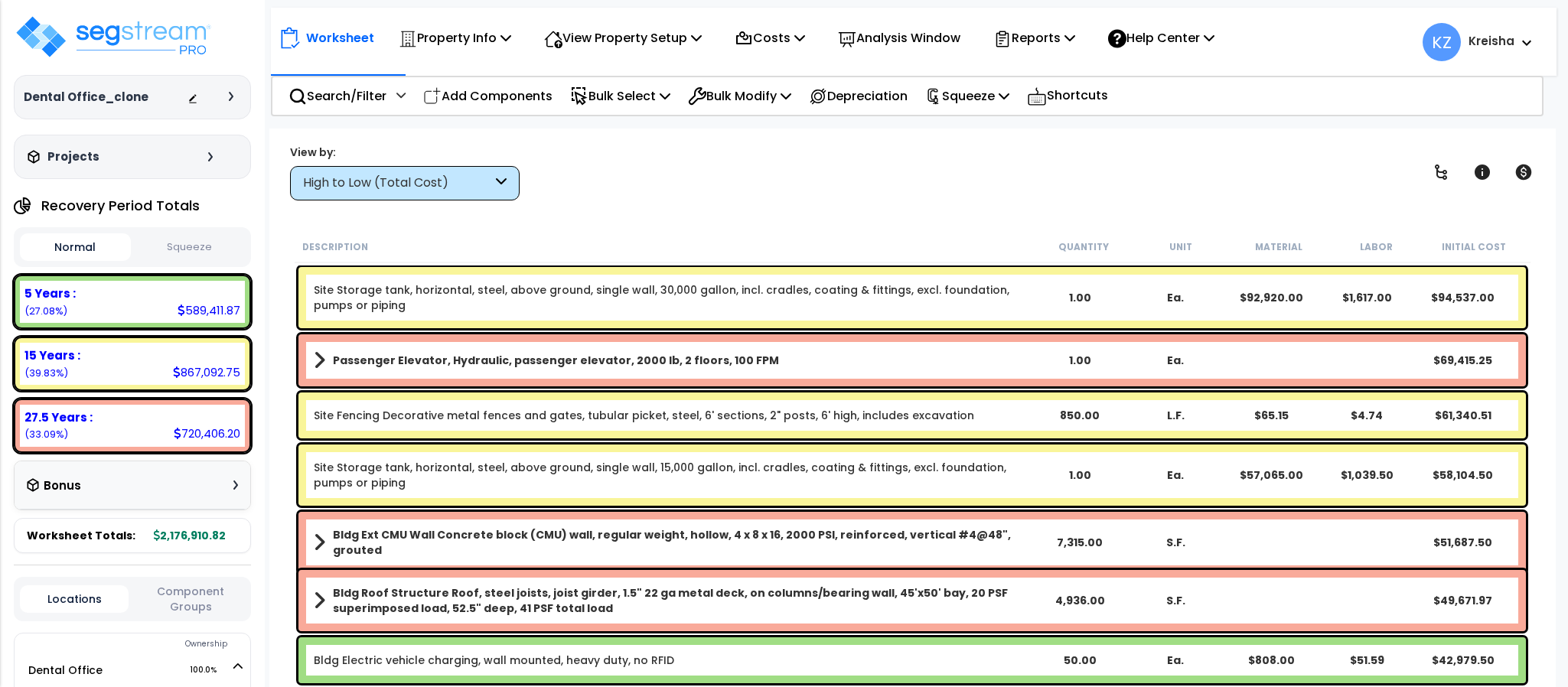
click at [483, 179] on div "High to Low (Total Cost)" at bounding box center [398, 183] width 189 height 18
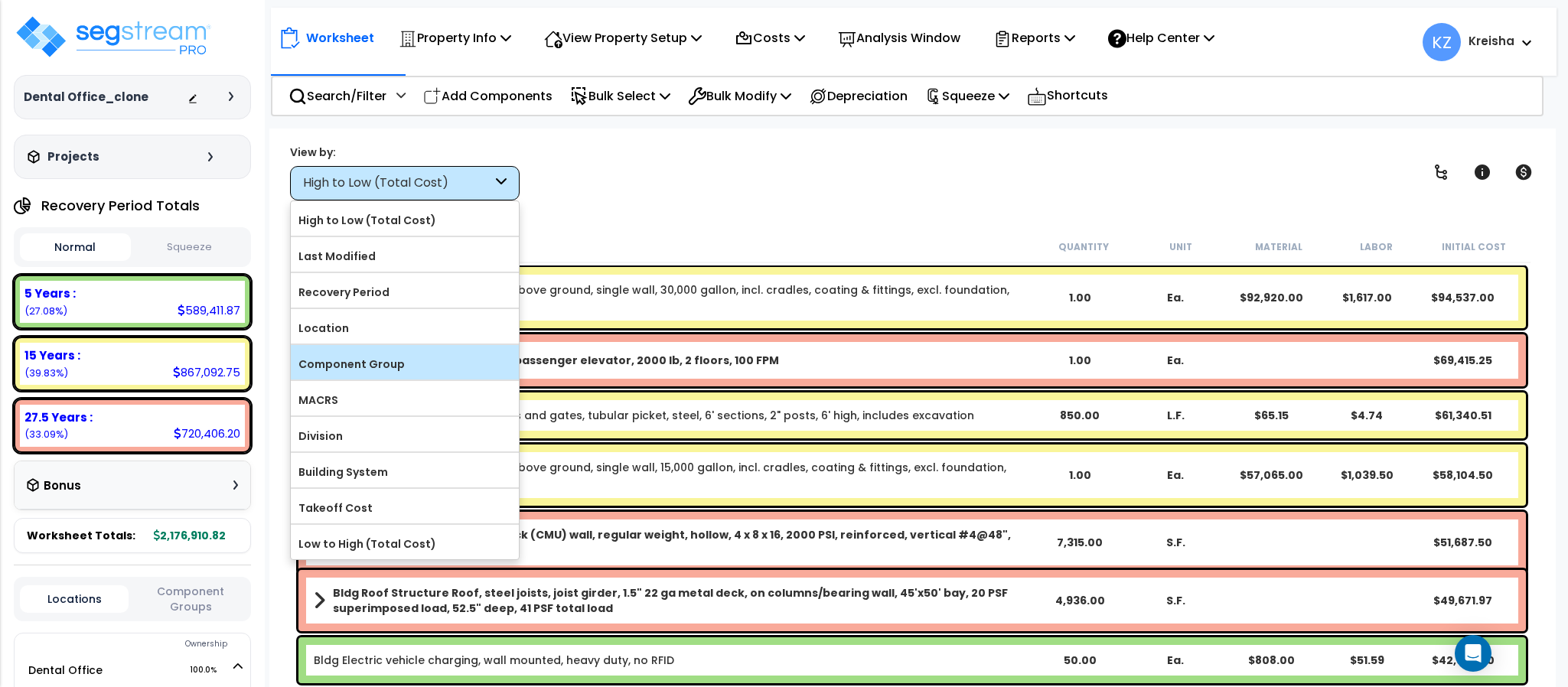
click at [376, 370] on label "Component Group" at bounding box center [404, 363] width 228 height 23
click at [0, 0] on input "Component Group" at bounding box center [0, 0] width 0 height 0
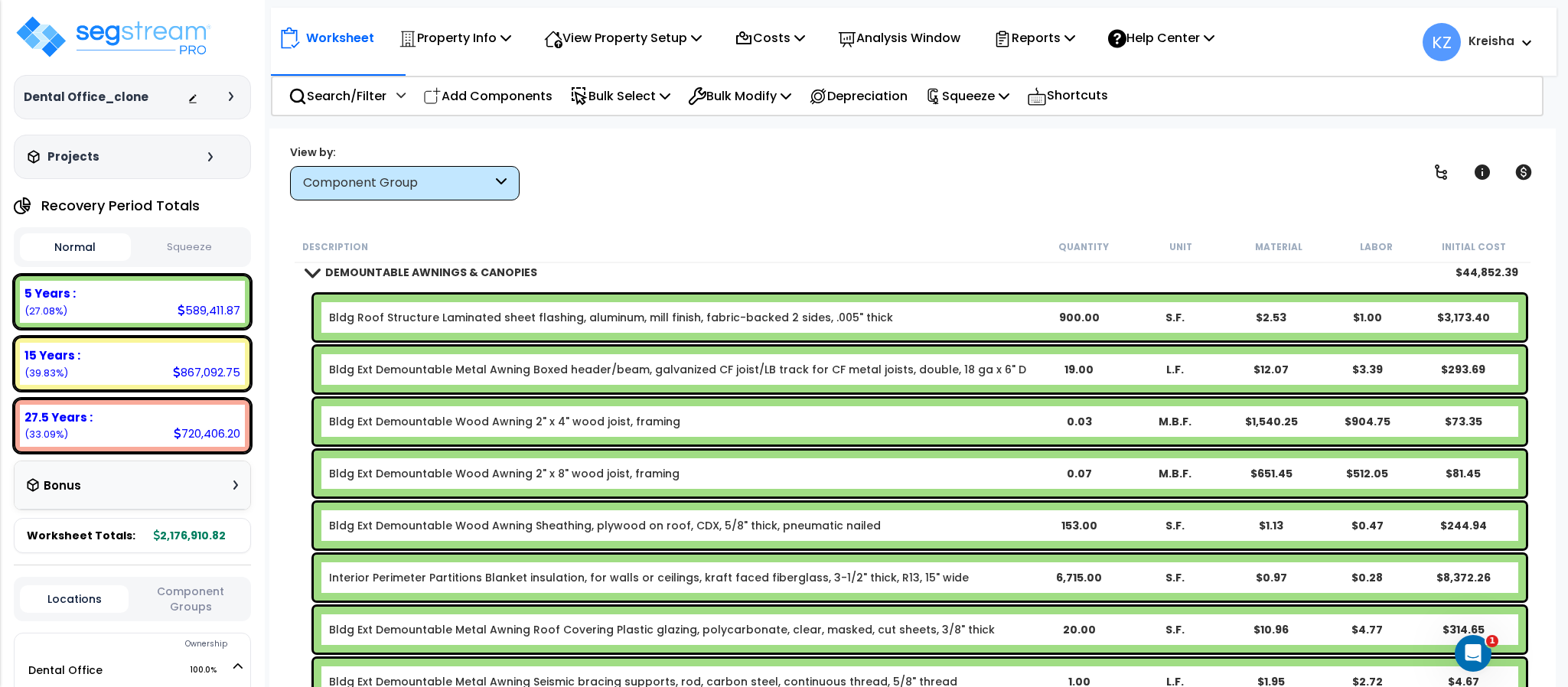
scroll to position [460, 0]
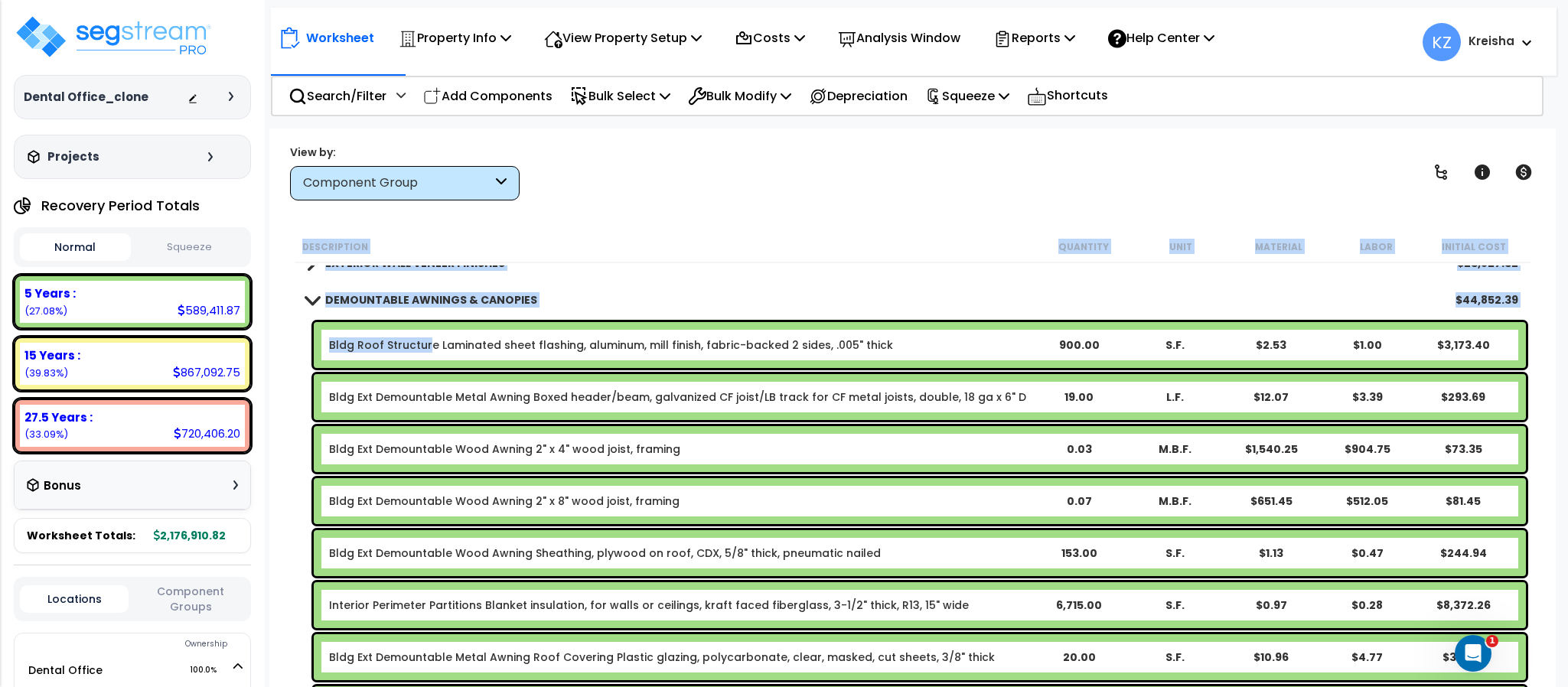
click at [423, 342] on link "Bldg Roof Structure Laminated sheet flashing, aluminum, mill finish, fabric-bac…" at bounding box center [611, 345] width 564 height 16
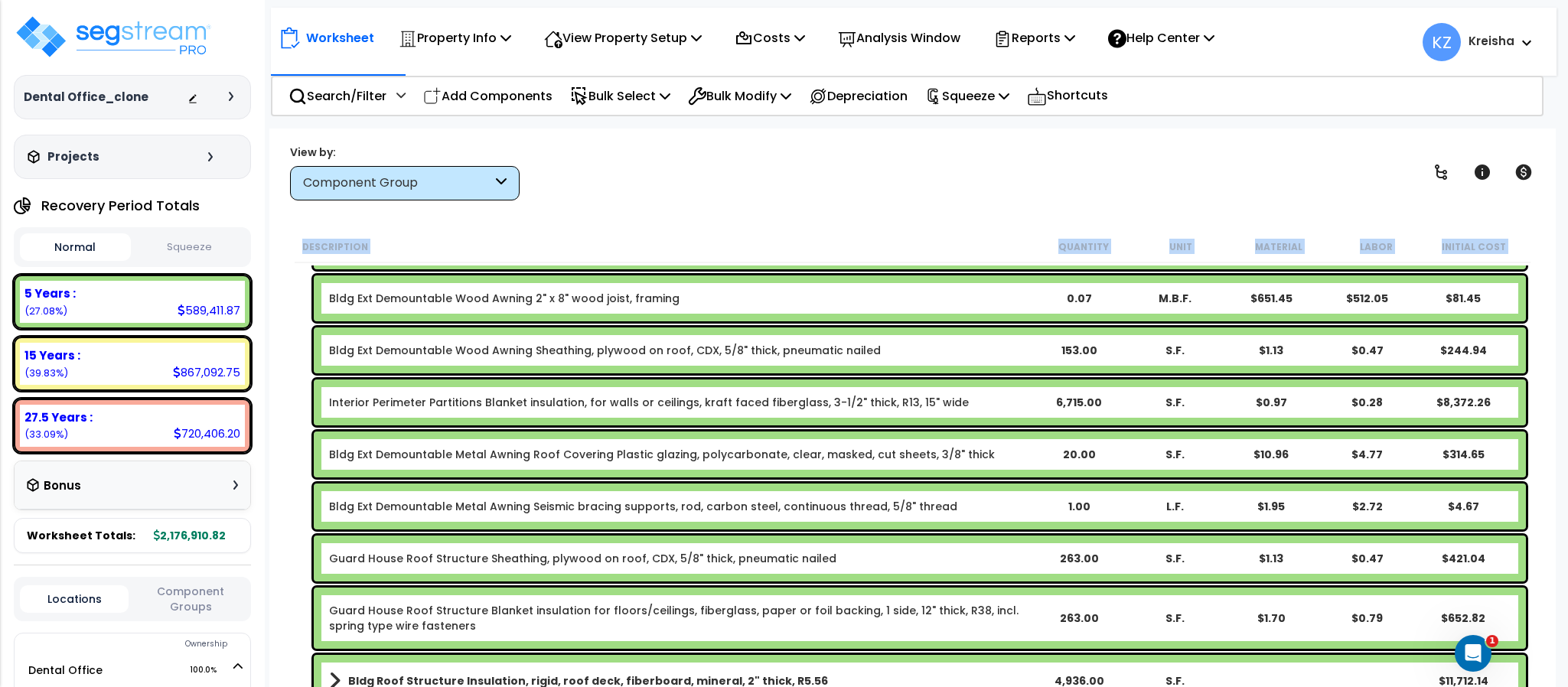
scroll to position [689, 0]
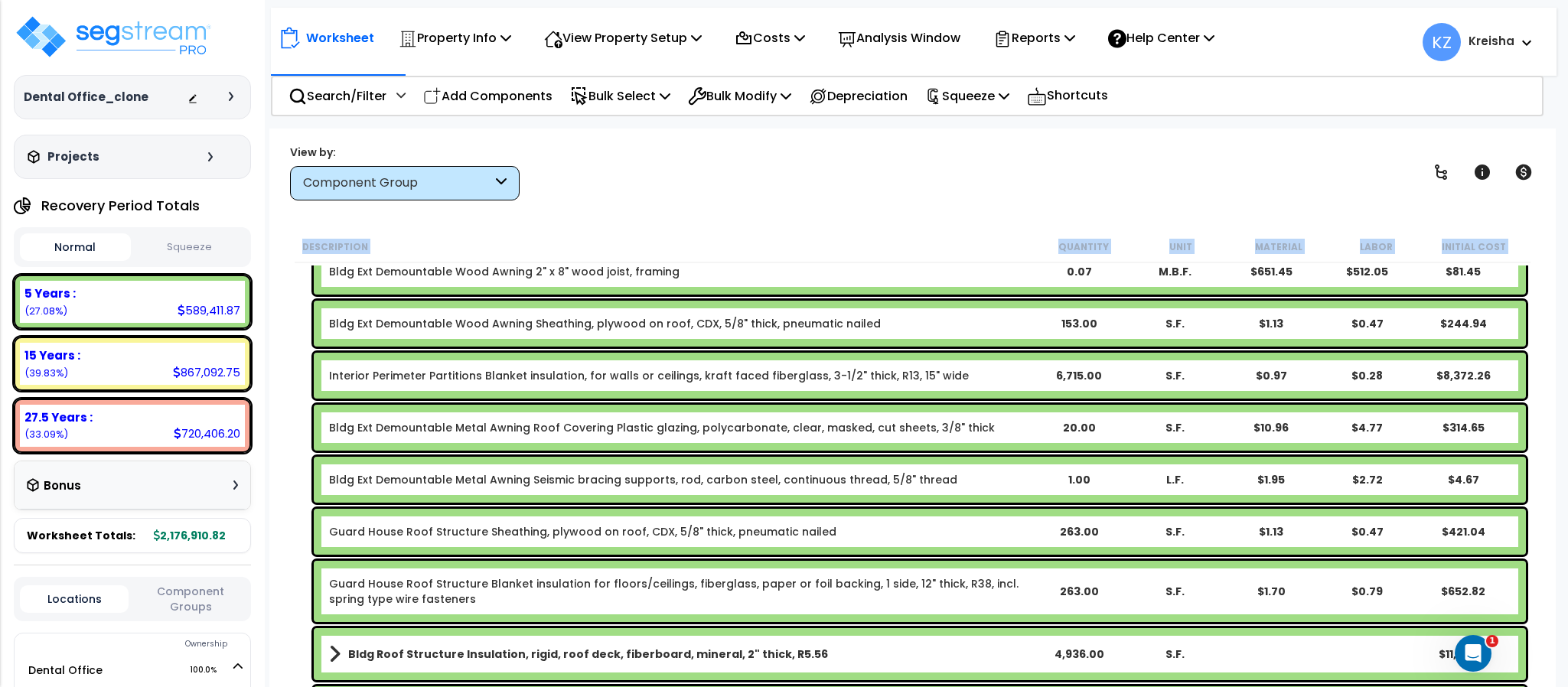
click at [423, 377] on link "Interior Perimeter Partitions Blanket insulation, for walls or ceilings, kraft …" at bounding box center [649, 375] width 640 height 16
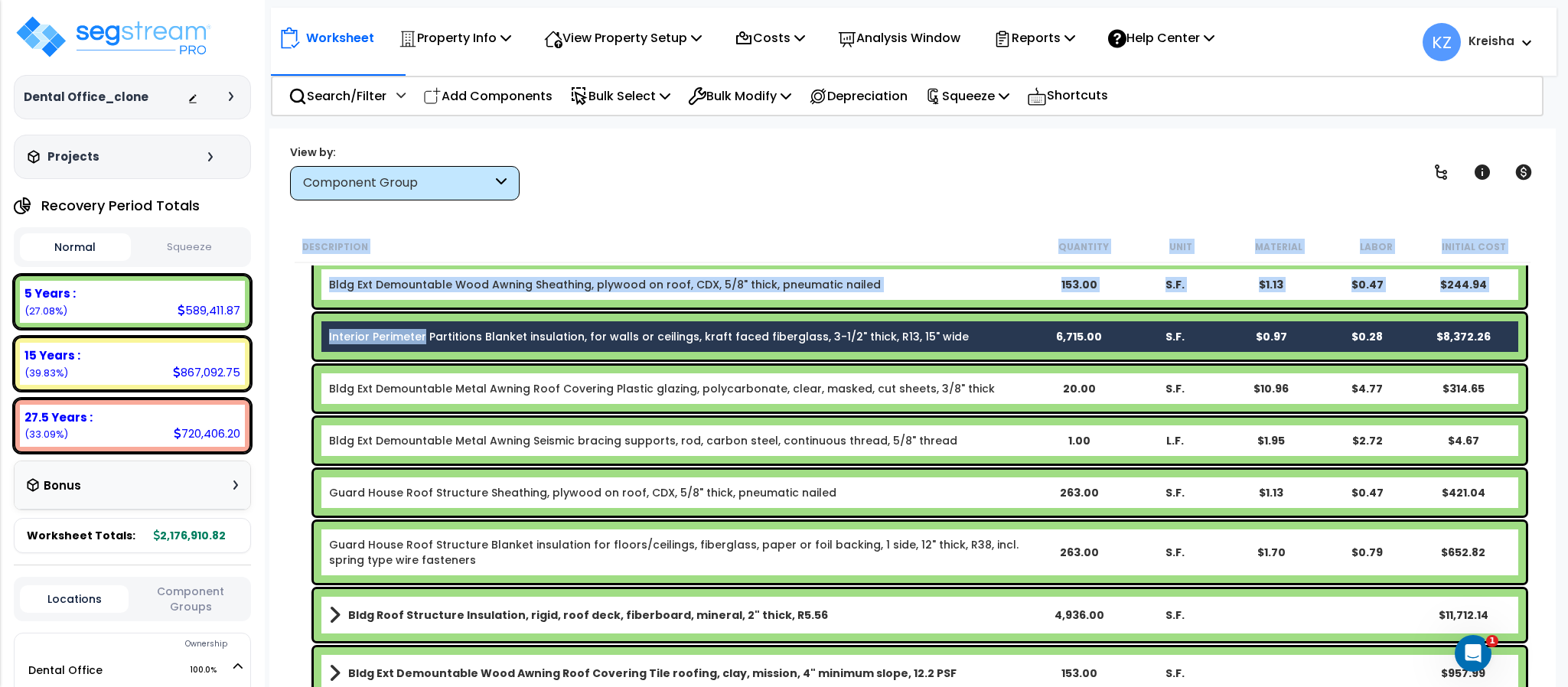
scroll to position [766, 0]
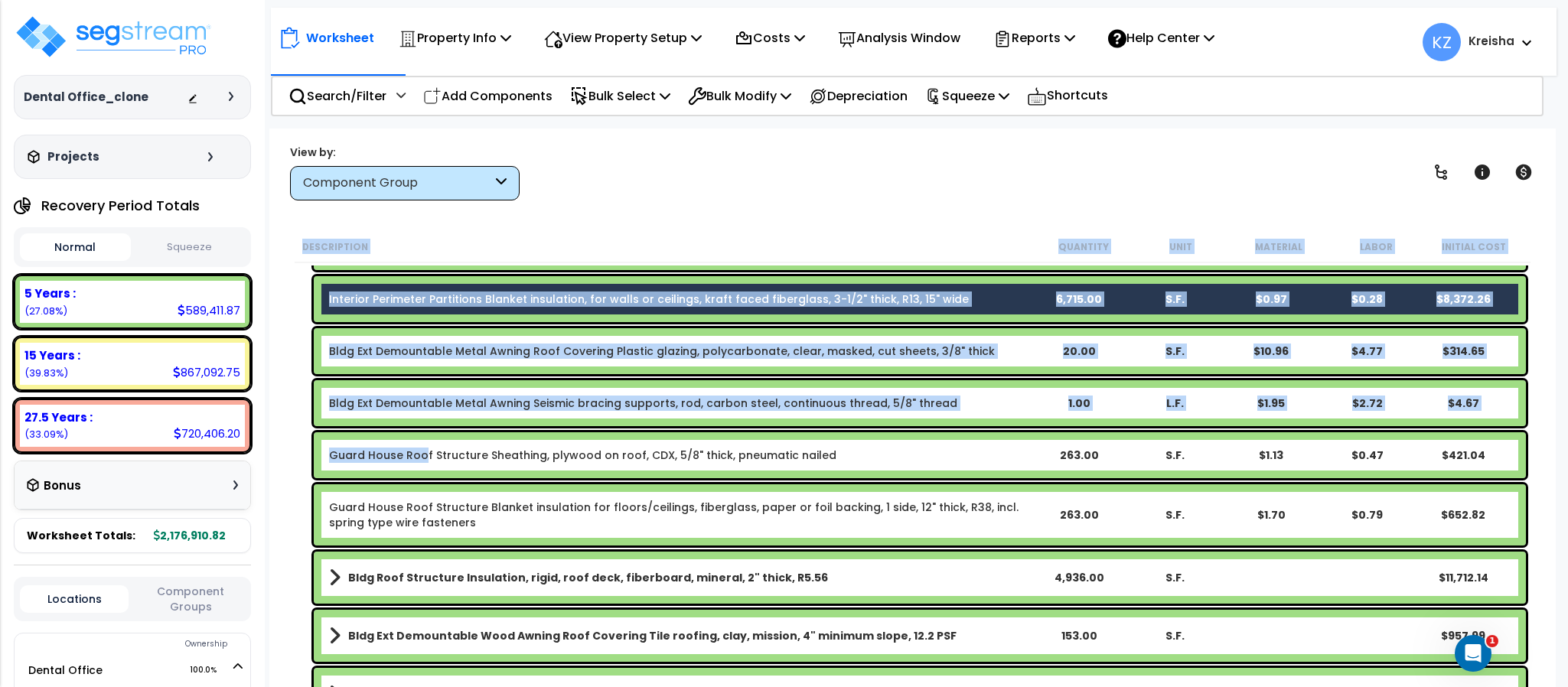
click at [420, 457] on link "Guard House Roof Structure Sheathing, plywood on roof, CDX, 5/8" thick, pneumat…" at bounding box center [582, 455] width 508 height 16
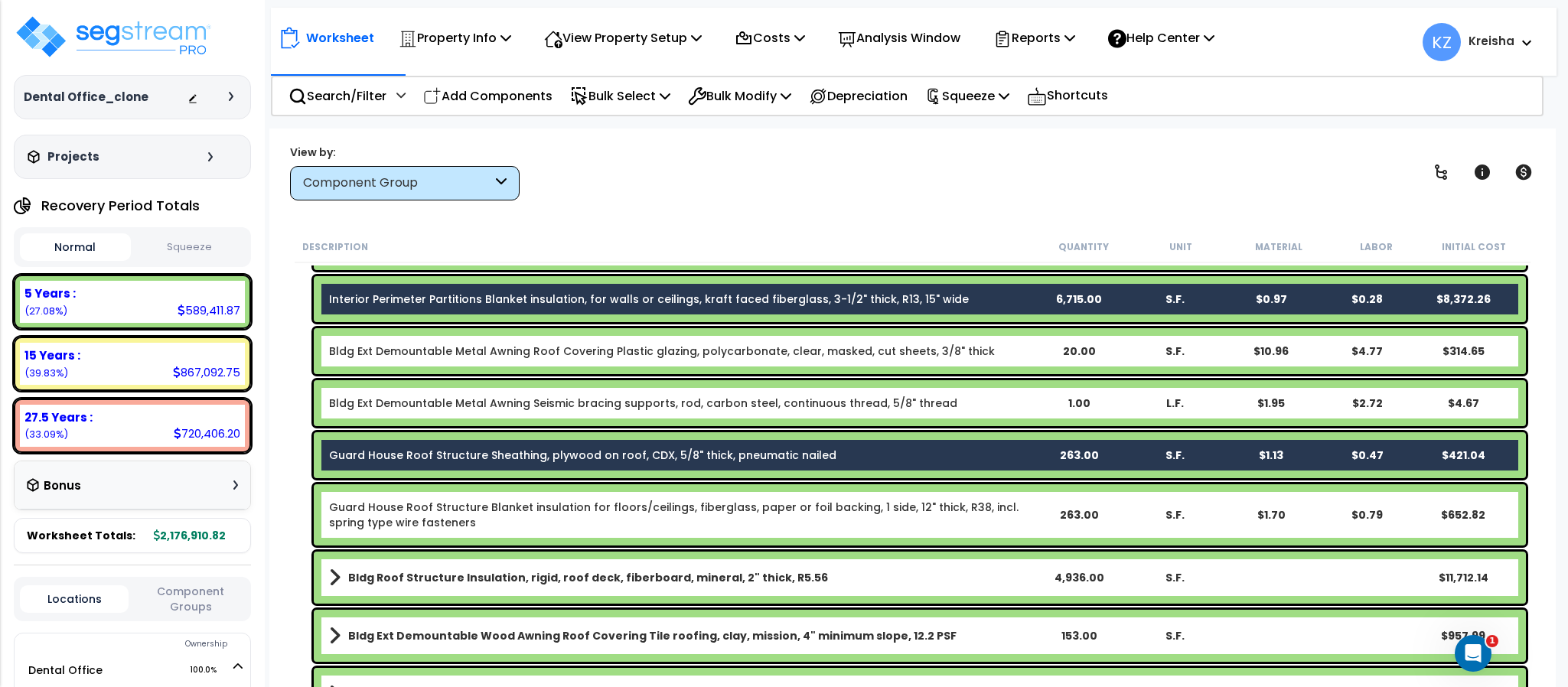
click at [419, 501] on link "Guard House Roof Structure Blanket insulation for floors/ceilings, fiberglass, …" at bounding box center [680, 514] width 702 height 31
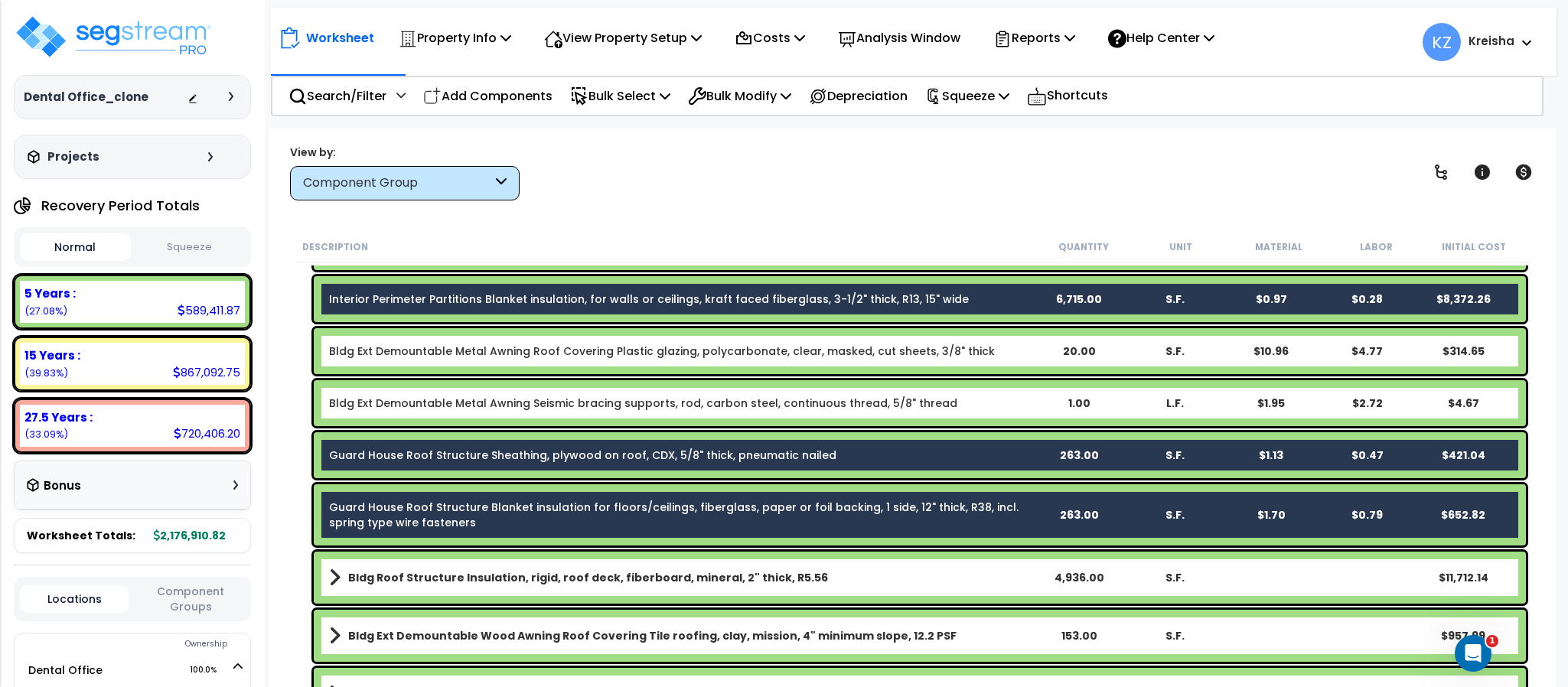
click at [423, 576] on b "Bldg Roof Structure Insulation, rigid, roof deck, fiberboard, mineral, 2" thick…" at bounding box center [588, 578] width 480 height 16
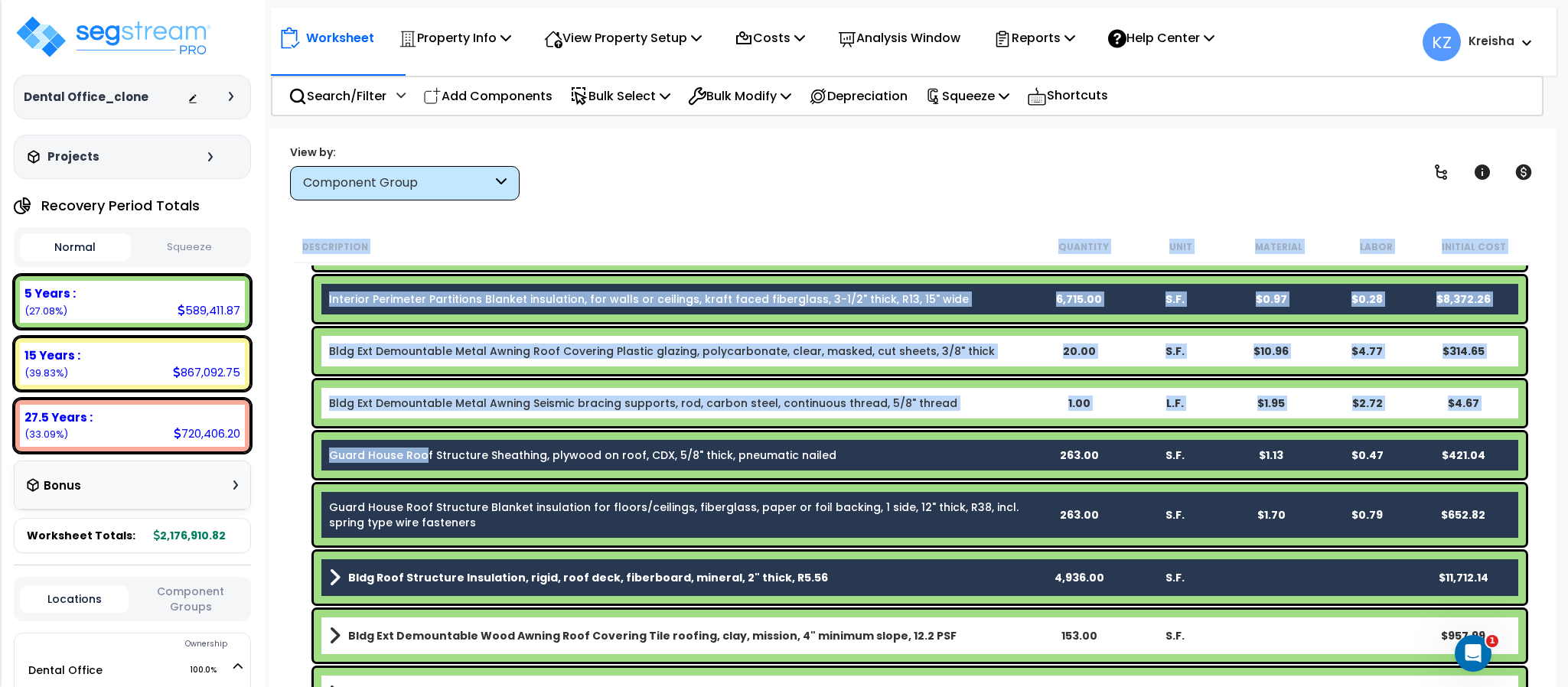
scroll to position [918, 0]
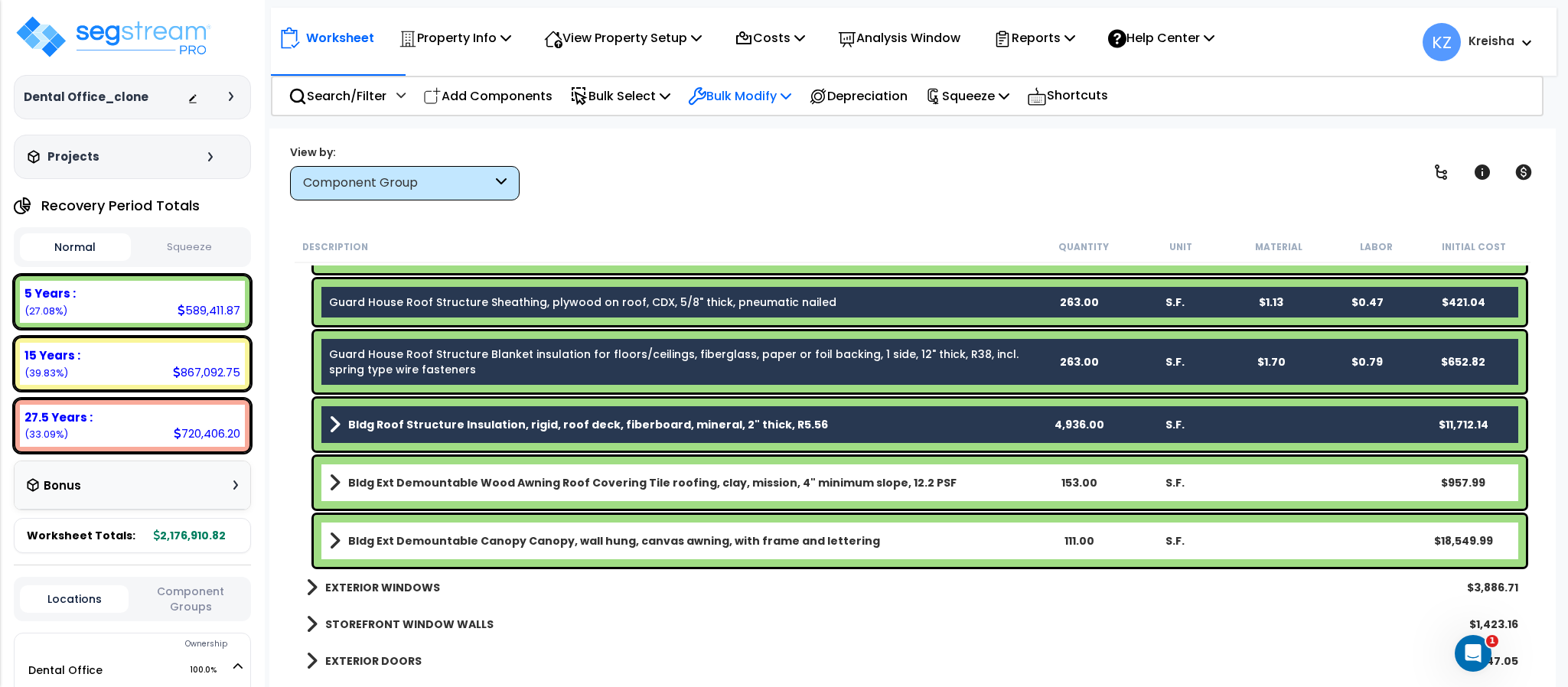
click at [725, 86] on p "Bulk Modify" at bounding box center [740, 96] width 104 height 20
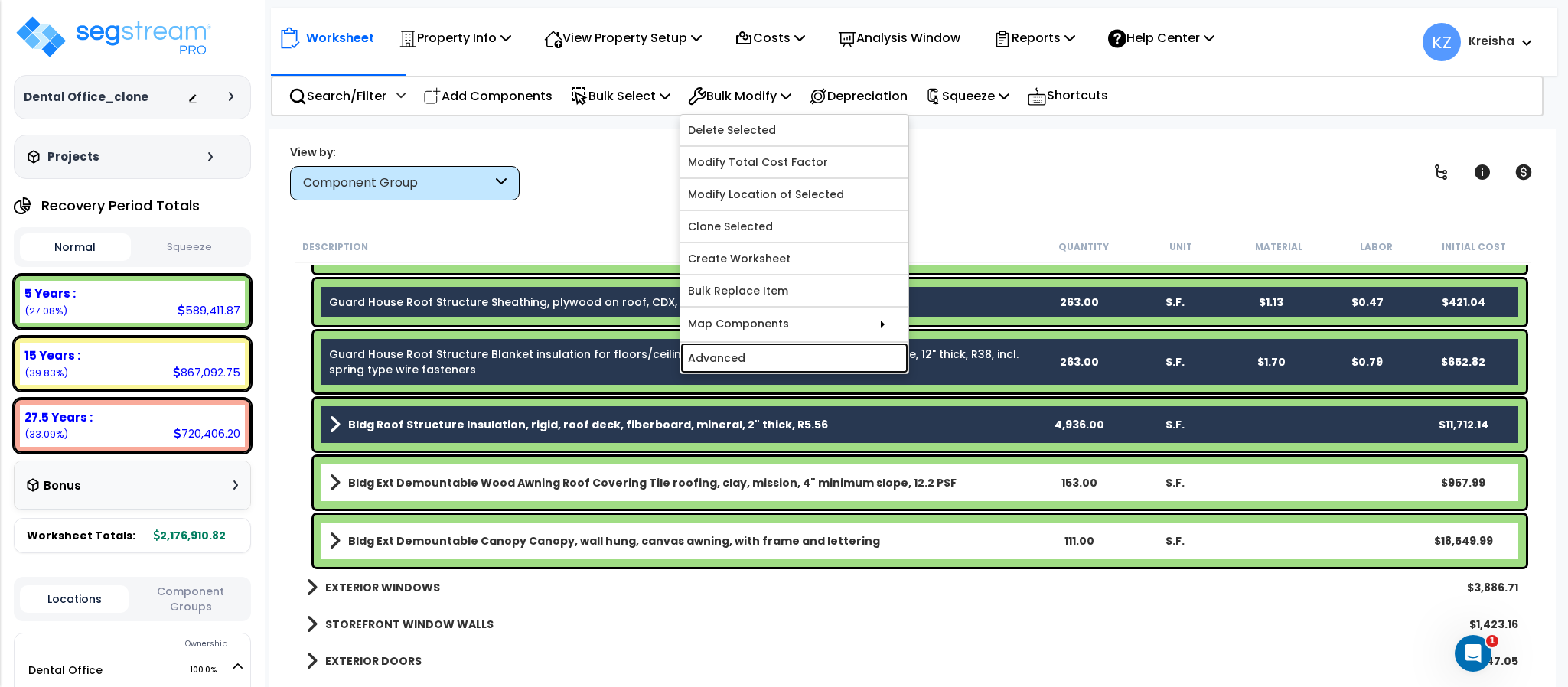
click at [761, 361] on link "Advanced" at bounding box center [794, 358] width 228 height 31
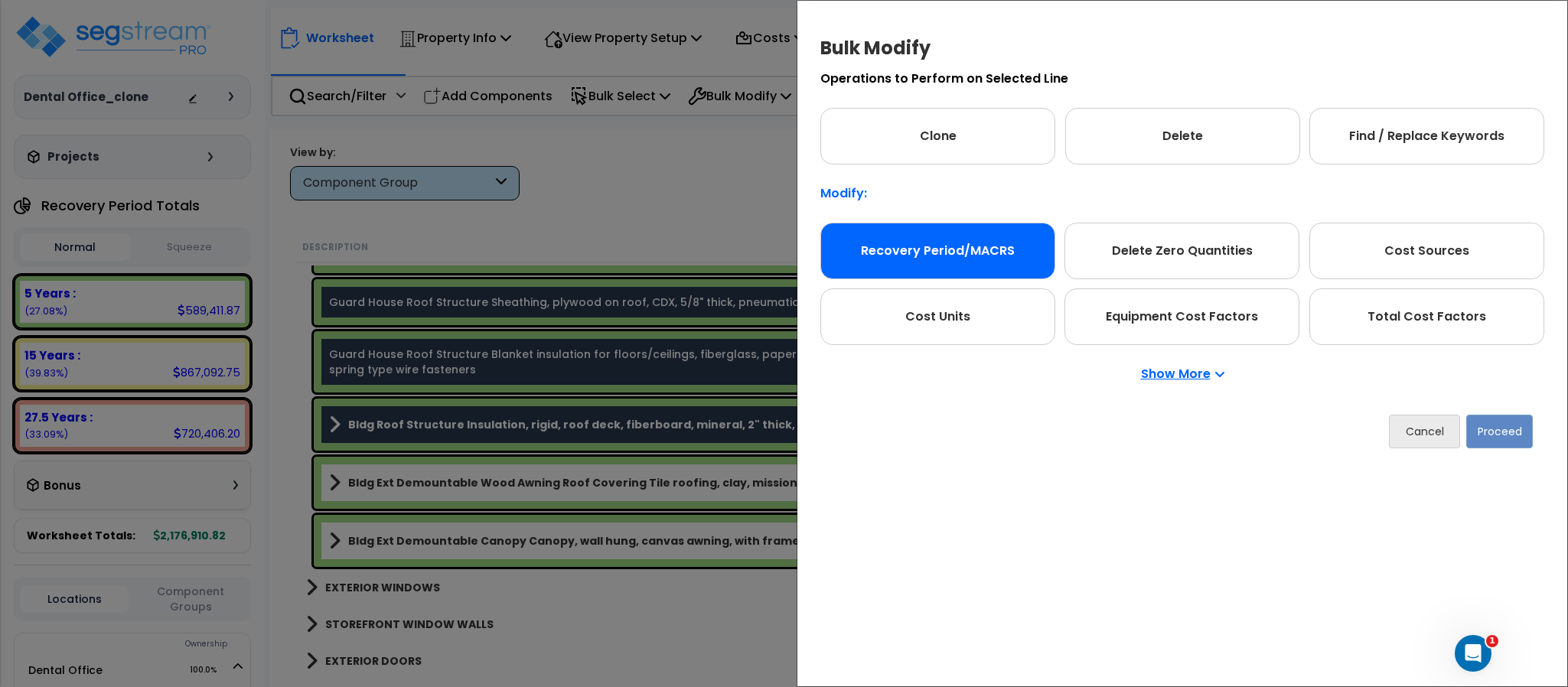
click at [925, 249] on div "Recovery Period/MACRS" at bounding box center [937, 251] width 235 height 56
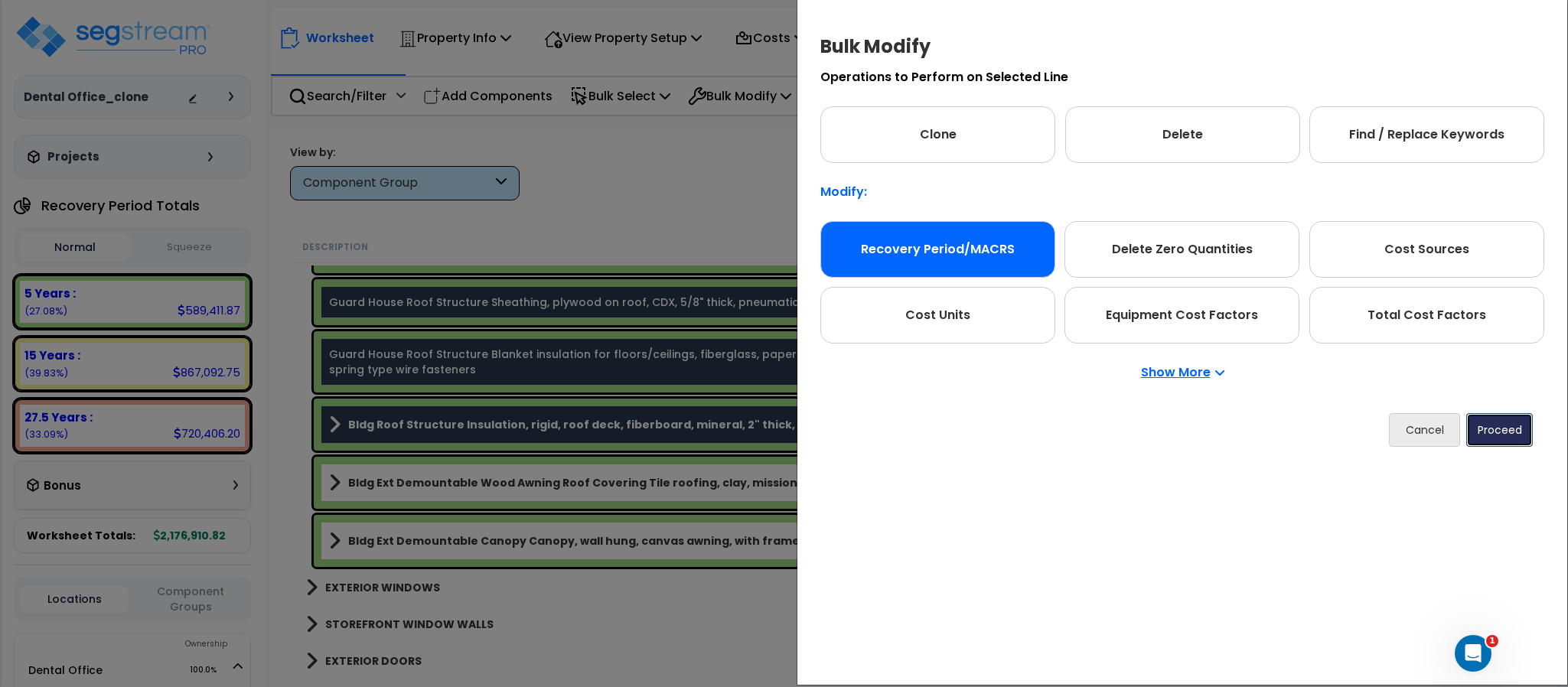
click at [1497, 424] on button "Proceed" at bounding box center [1500, 430] width 67 height 33
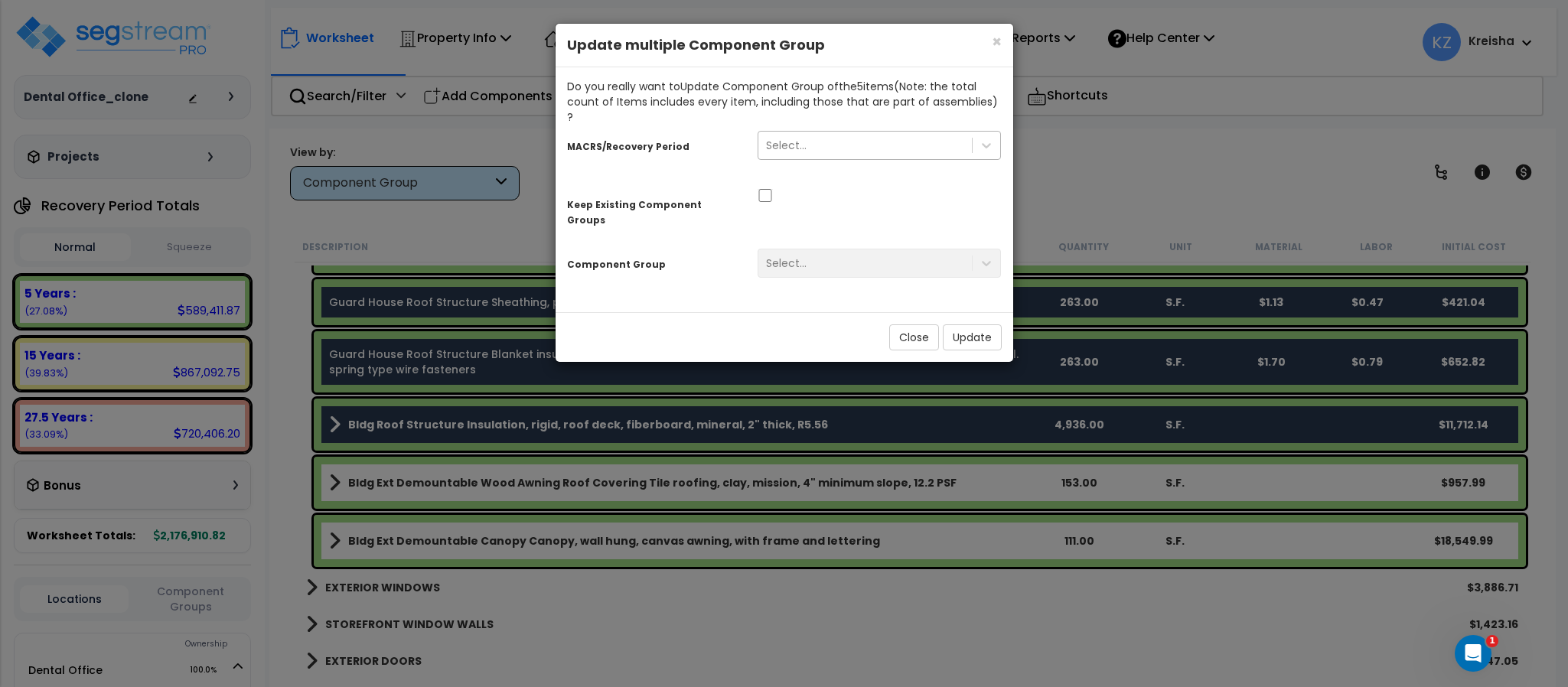
click at [796, 138] on div "Select..." at bounding box center [786, 145] width 41 height 16
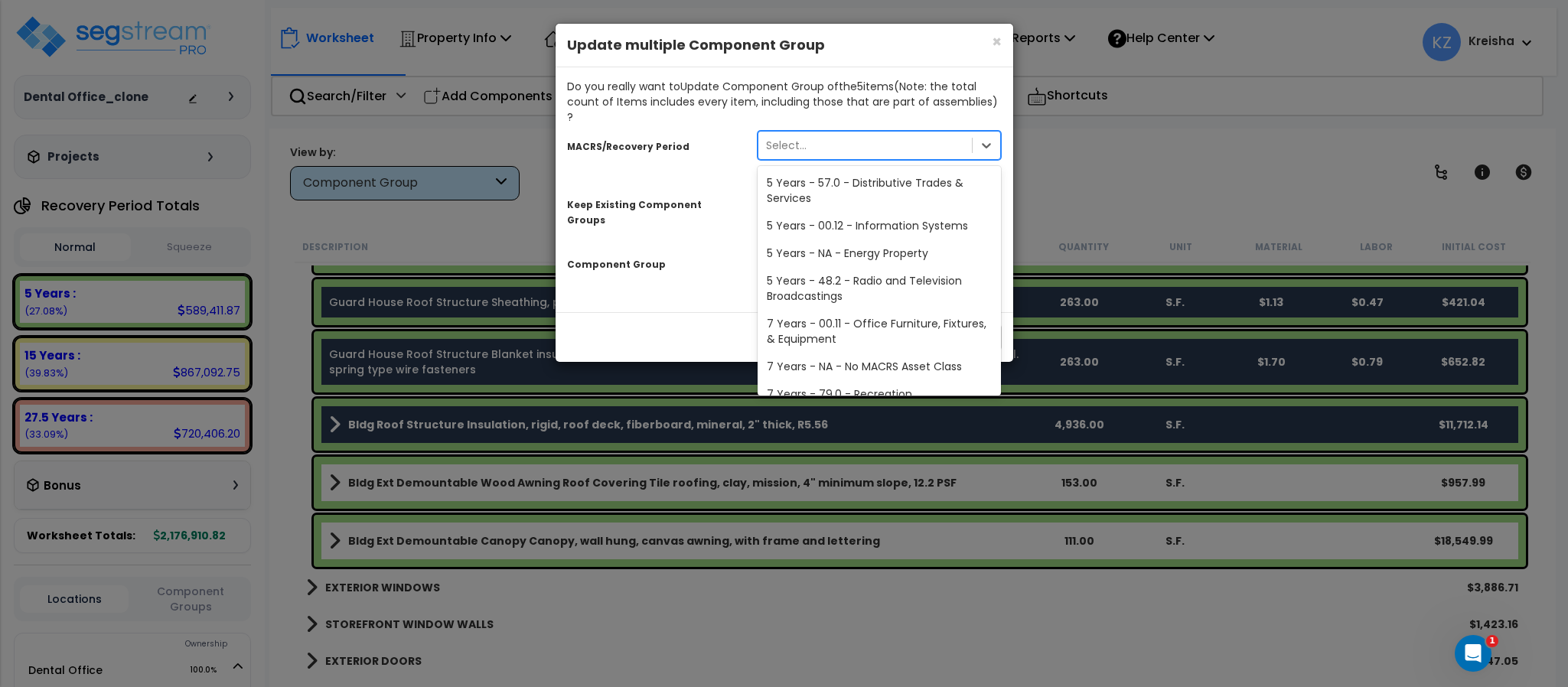
scroll to position [272, 0]
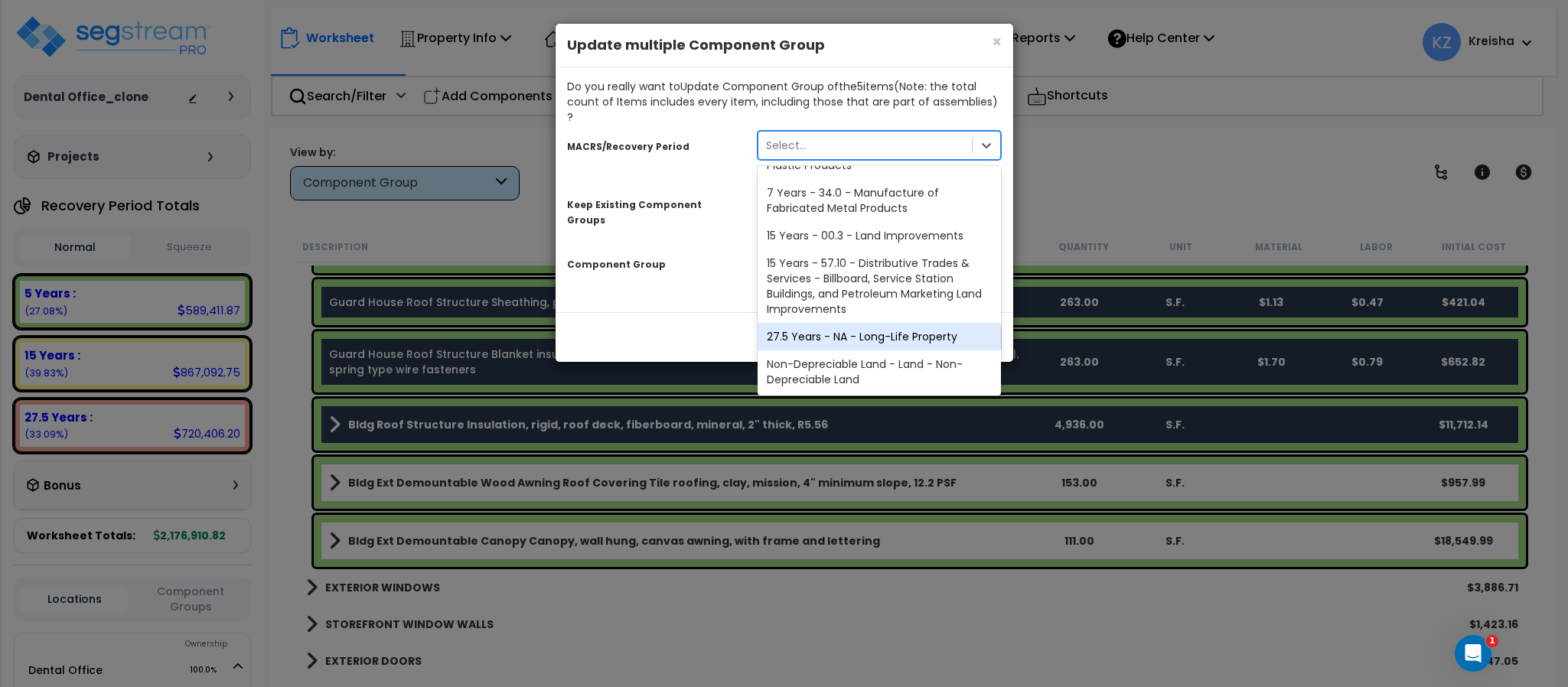
click at [839, 323] on div "27.5 Years - NA - Long-Life Property" at bounding box center [879, 337] width 244 height 28
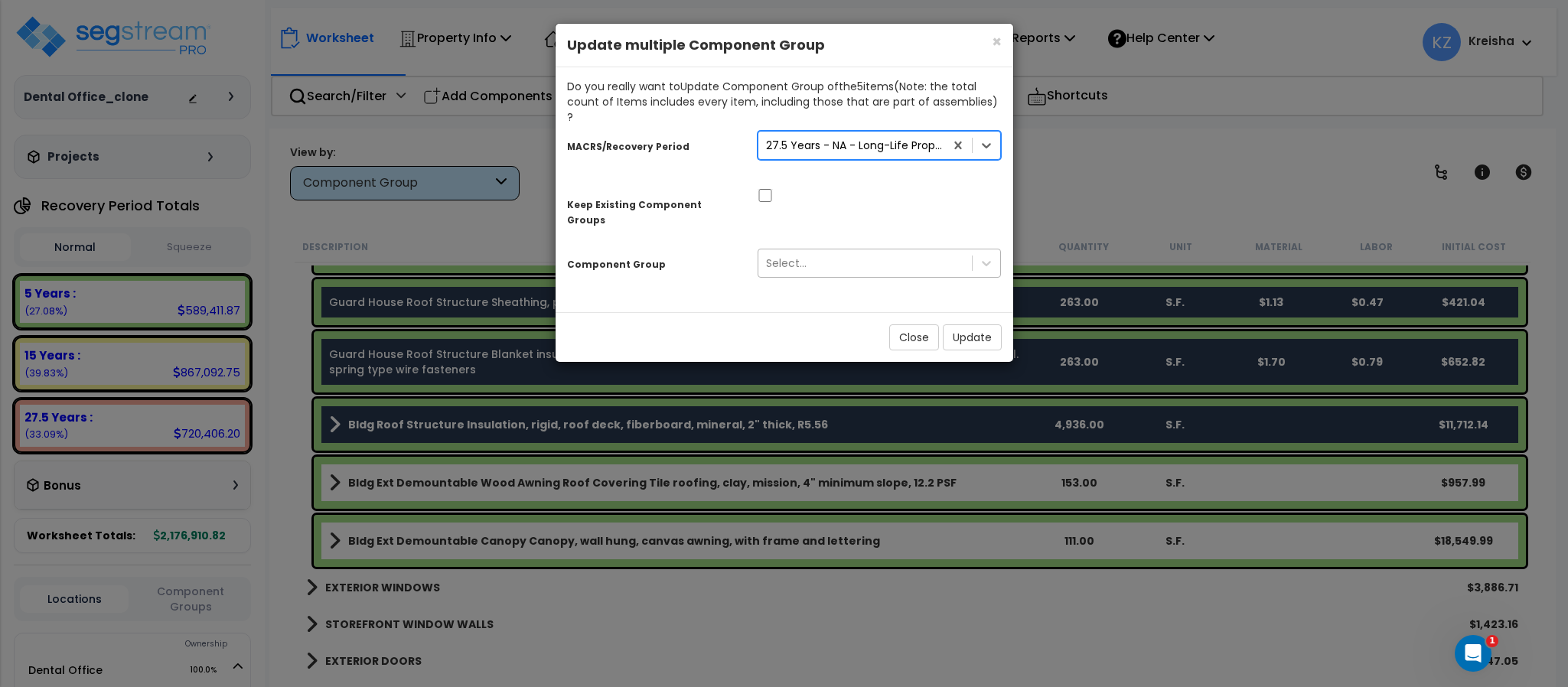
click at [801, 255] on div "Select..." at bounding box center [786, 263] width 41 height 16
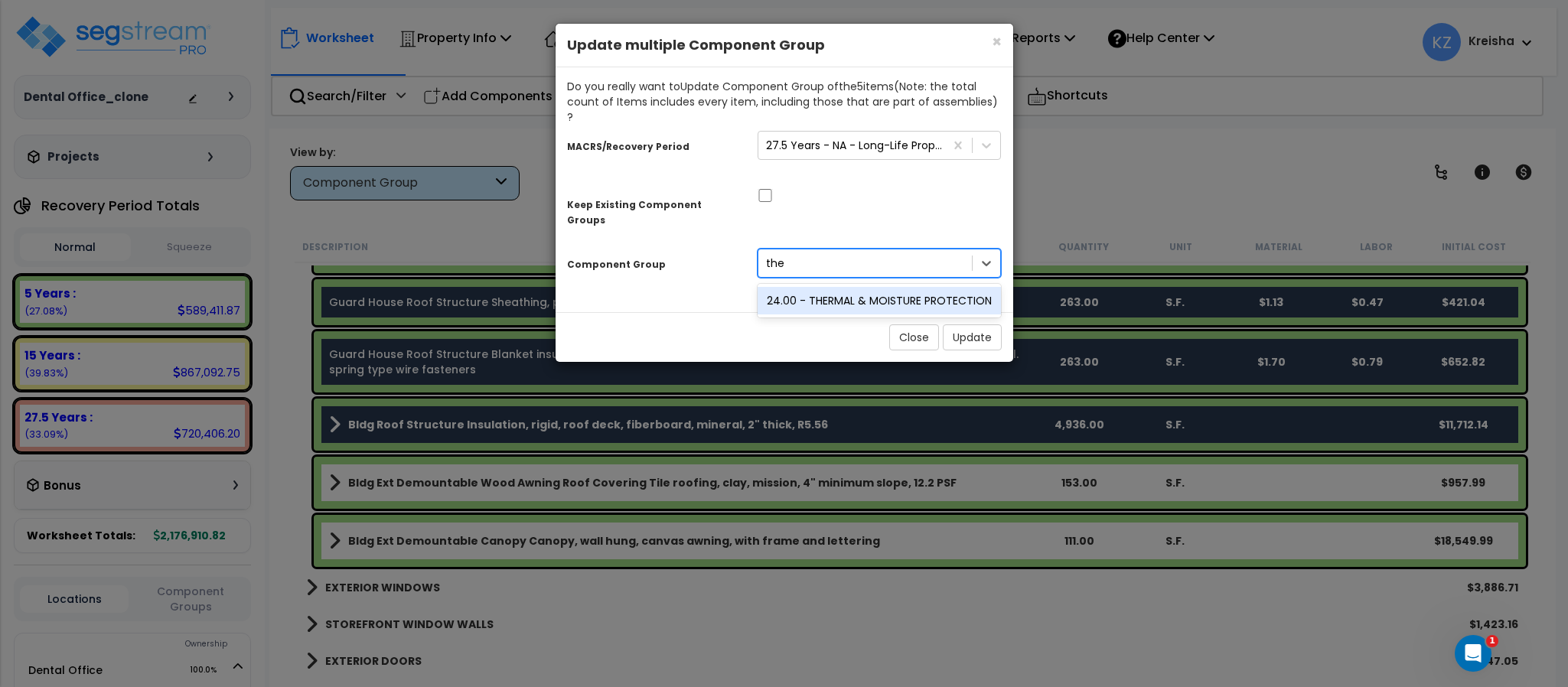
type input "ther"
click at [800, 287] on div "24.00 - THERMAL & MOISTURE PROTECTION" at bounding box center [879, 301] width 244 height 28
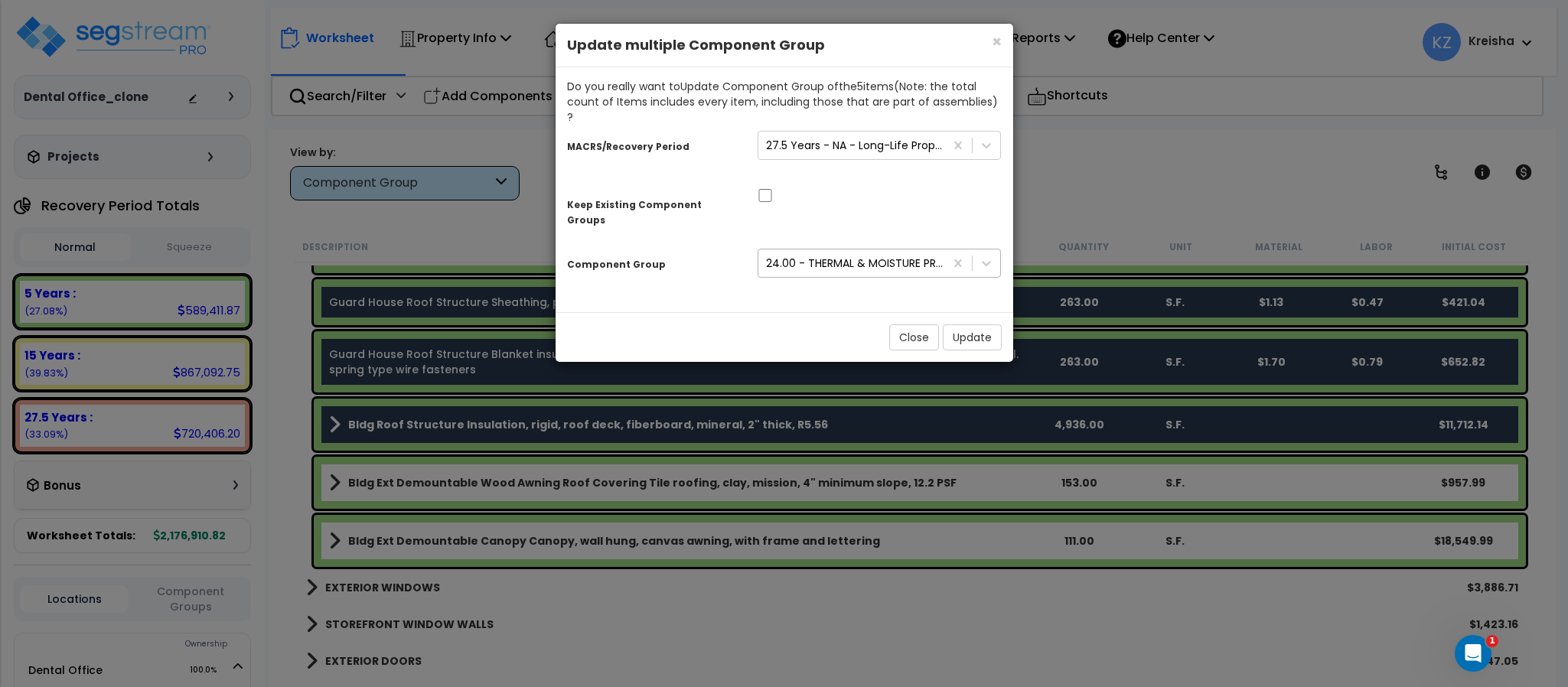
click at [803, 277] on div "Do you really want to Update Component Group of the 5 item s (Note: the total c…" at bounding box center [784, 190] width 458 height 245
click at [964, 325] on button "Update" at bounding box center [973, 337] width 59 height 26
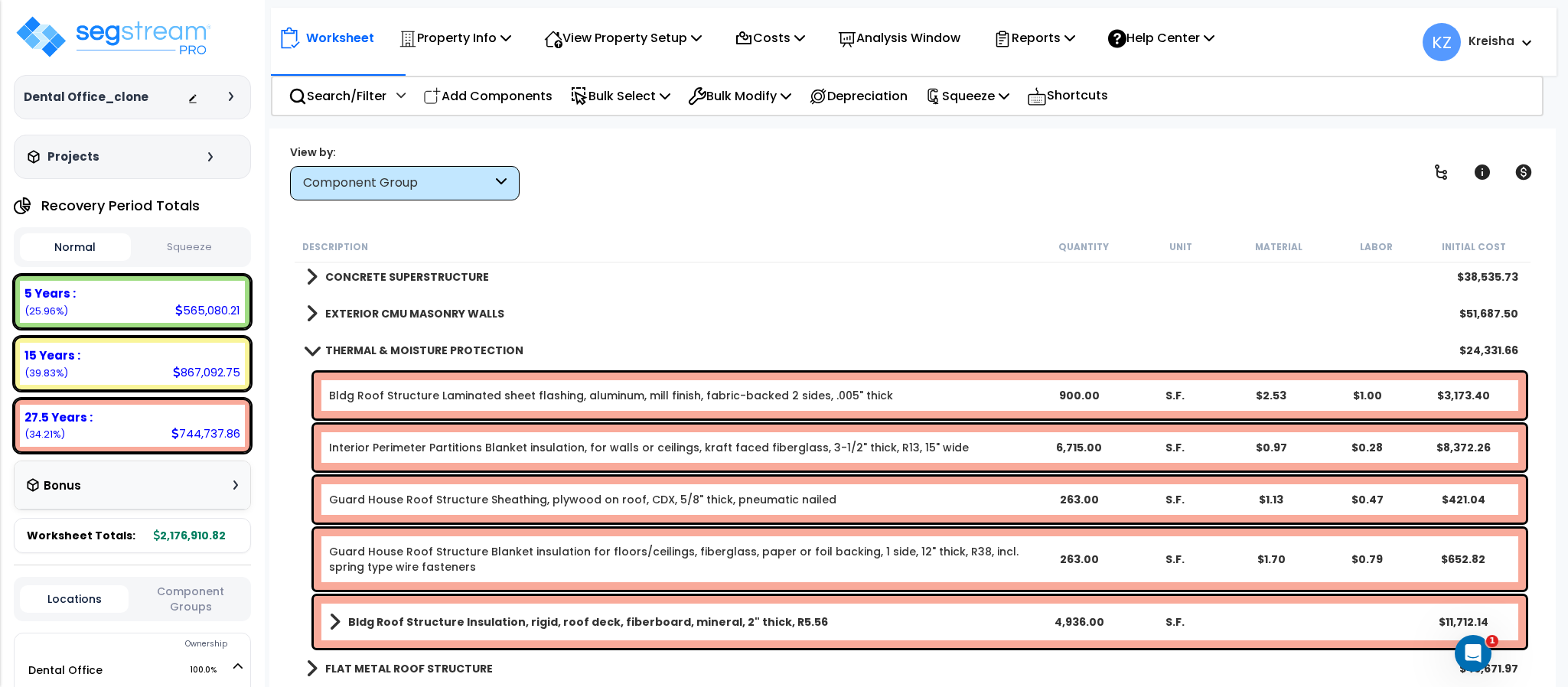
scroll to position [153, 0]
click at [1201, 233] on div "Description Quantity Unit Material Labor Initial Cost" at bounding box center [913, 247] width 1235 height 32
click at [762, 91] on p "Bulk Modify" at bounding box center [740, 96] width 104 height 20
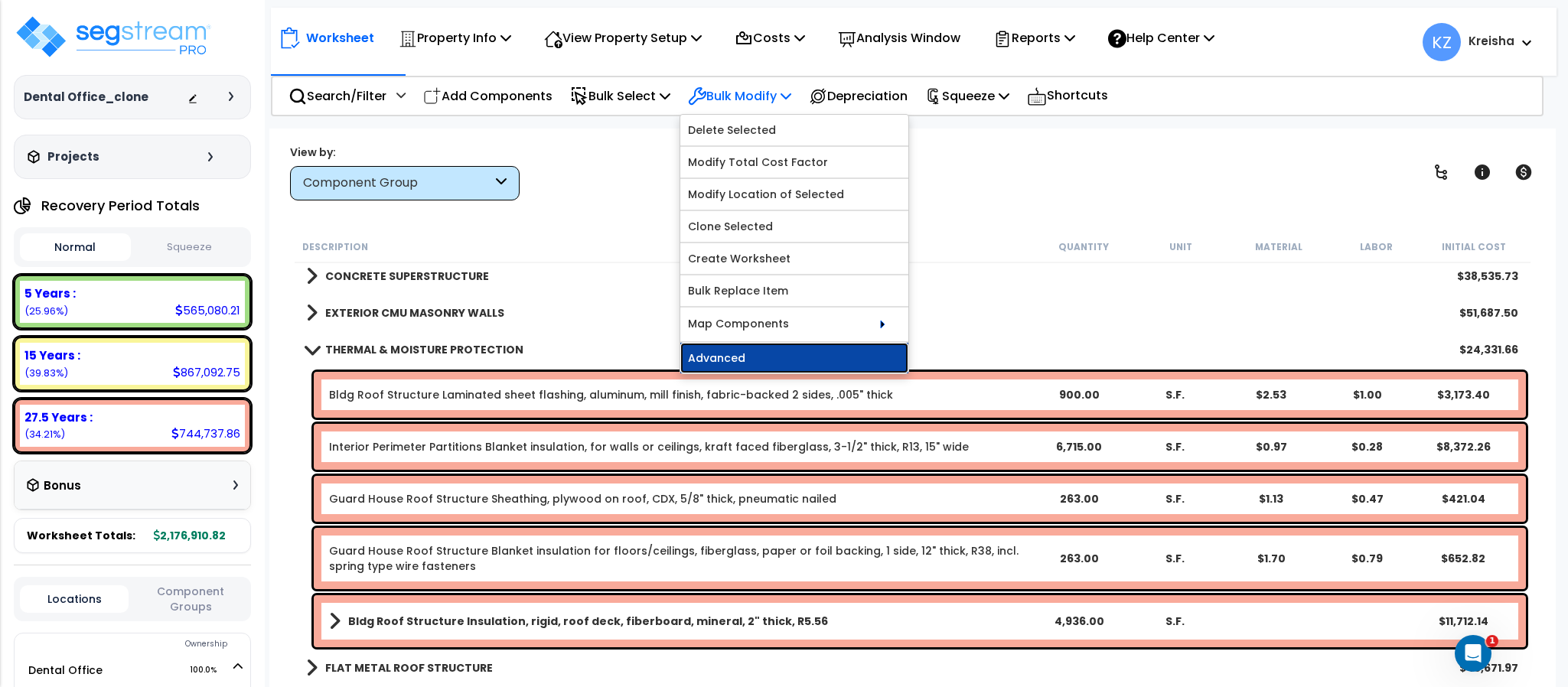
click at [792, 371] on link "Advanced" at bounding box center [794, 358] width 228 height 31
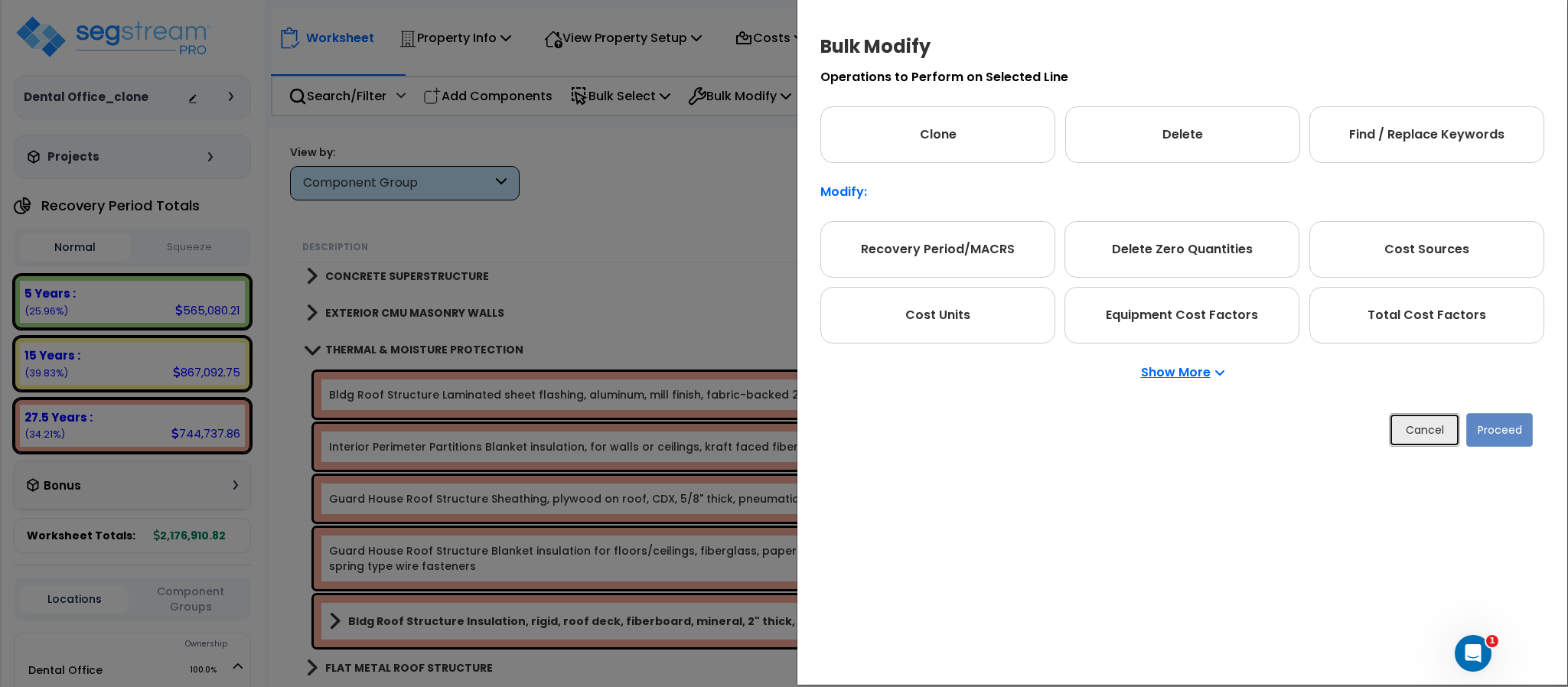
click at [1415, 435] on button "Cancel" at bounding box center [1424, 430] width 71 height 33
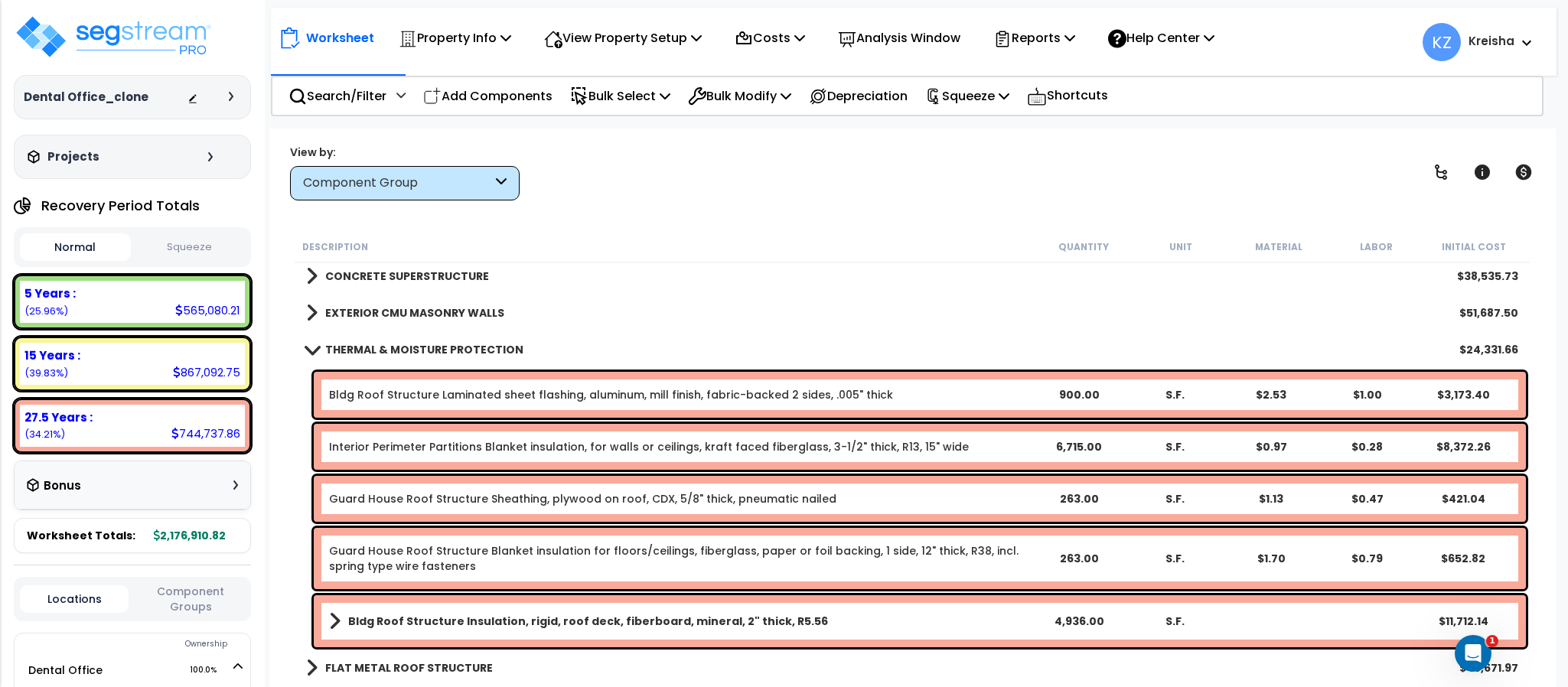
scroll to position [229, 0]
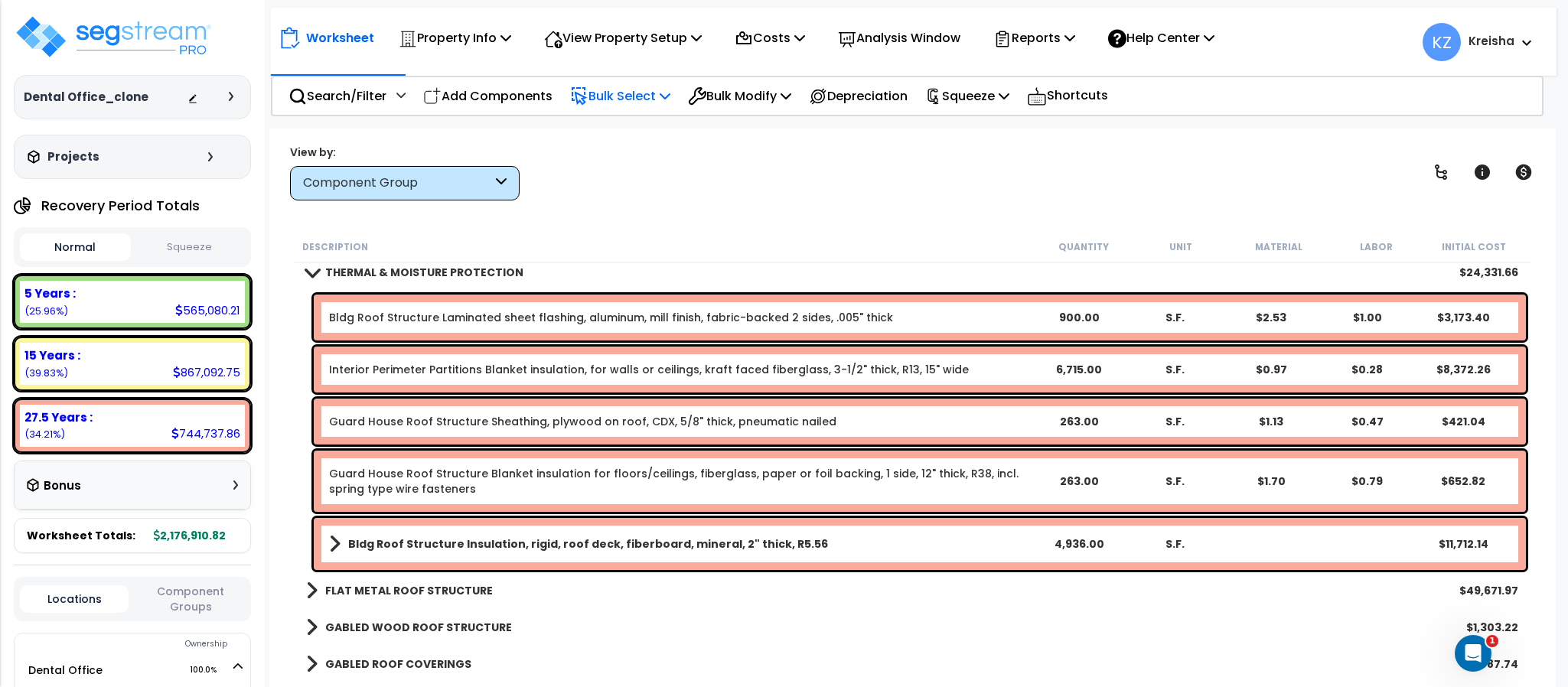
click at [629, 101] on p "Bulk Select" at bounding box center [620, 96] width 100 height 20
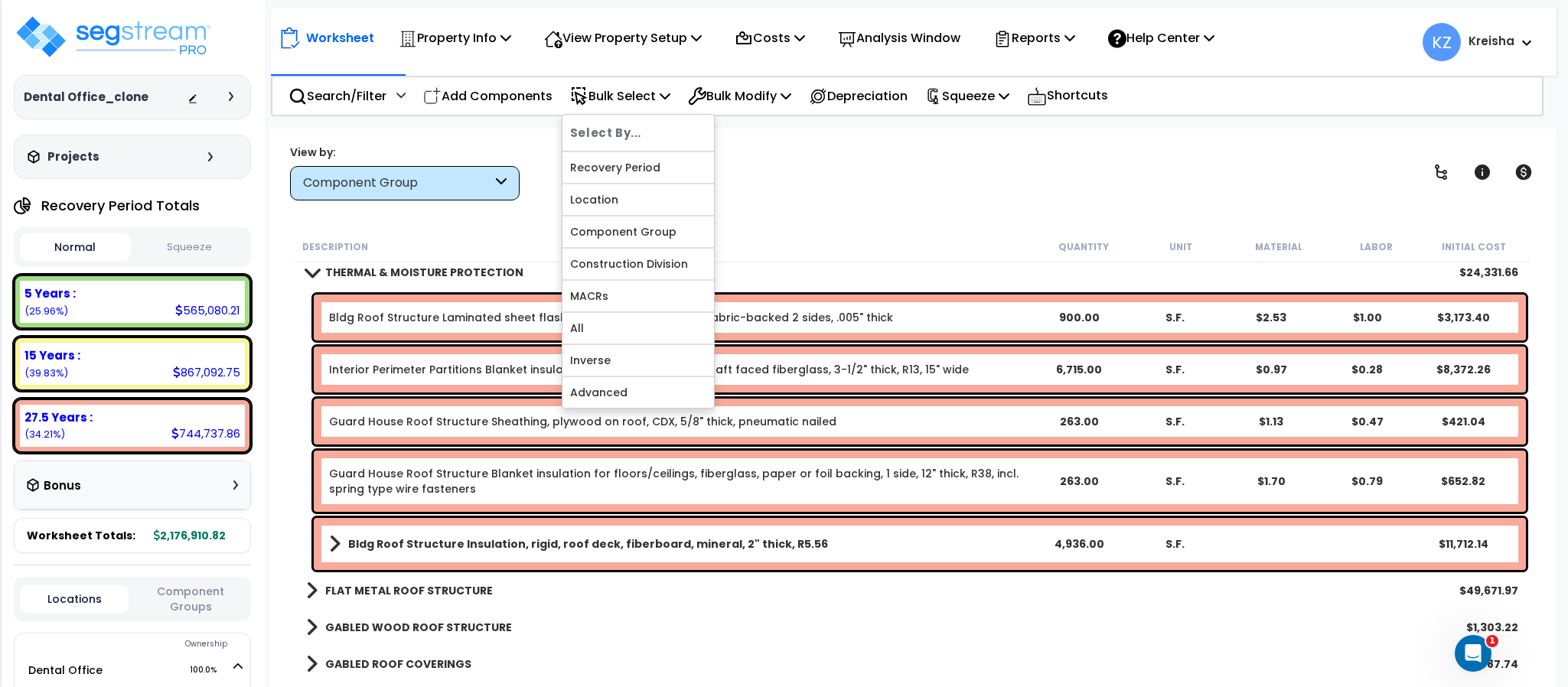
click at [803, 198] on div "View by: Component Group High to Low (Total Cost)" at bounding box center [912, 172] width 1255 height 56
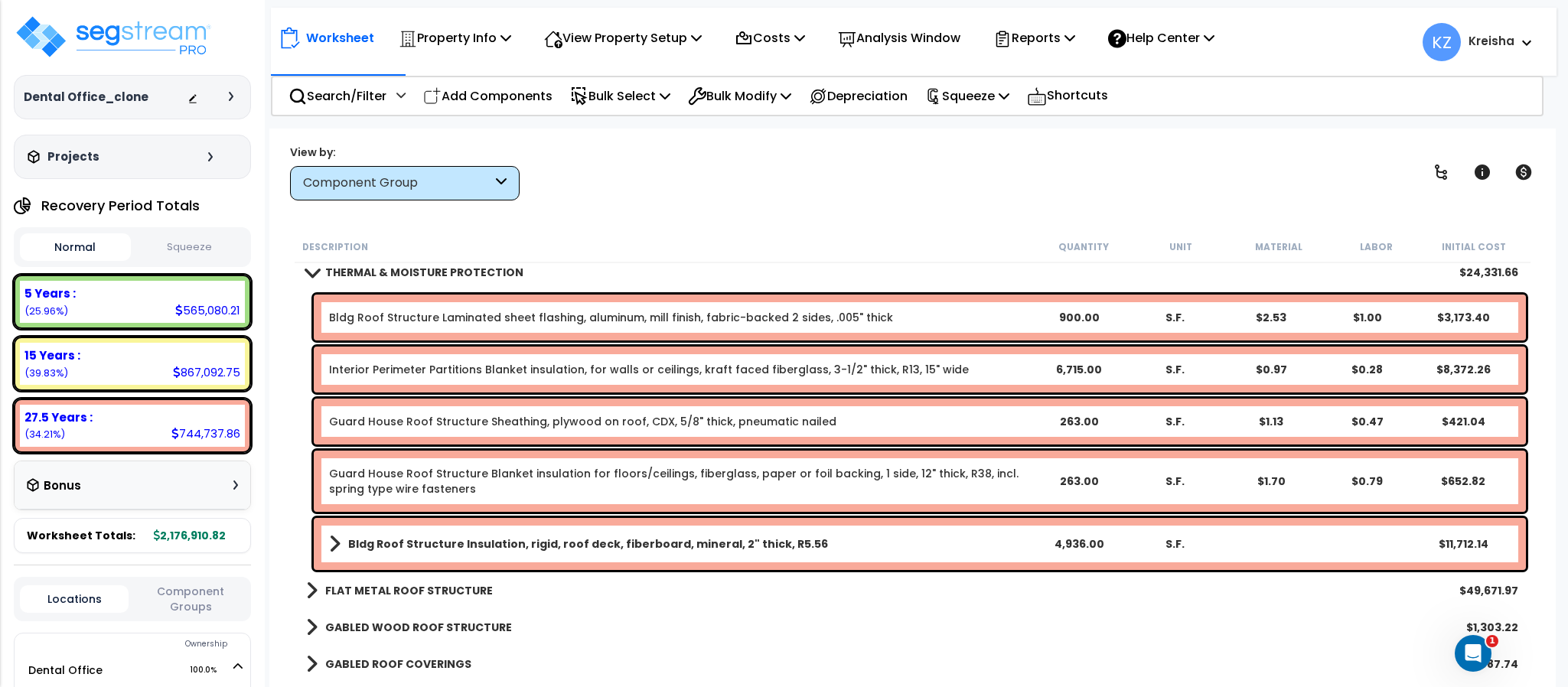
click at [523, 314] on link "Bldg Roof Structure Laminated sheet flashing, aluminum, mill finish, fabric-bac…" at bounding box center [611, 317] width 564 height 16
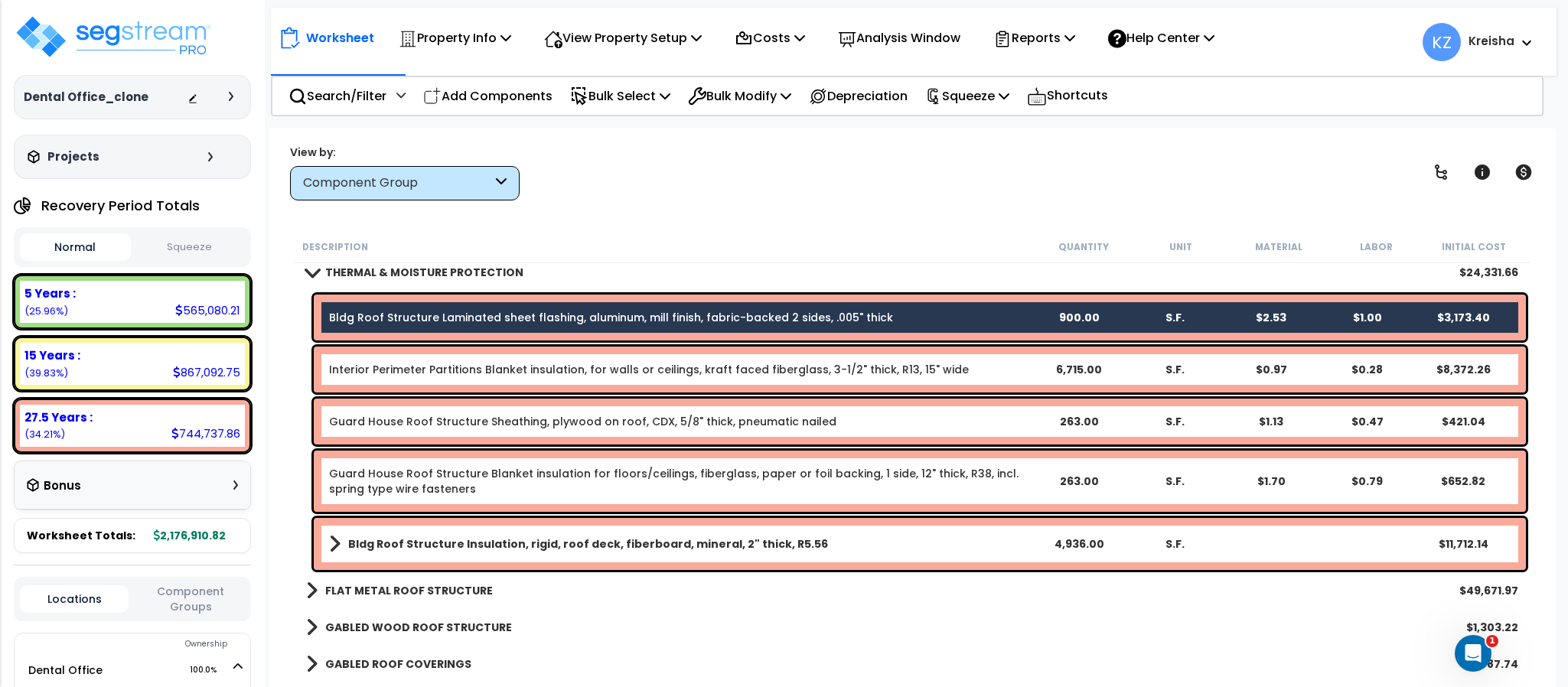
click at [501, 366] on link "Interior Perimeter Partitions Blanket insulation, for walls or ceilings, kraft …" at bounding box center [649, 369] width 640 height 16
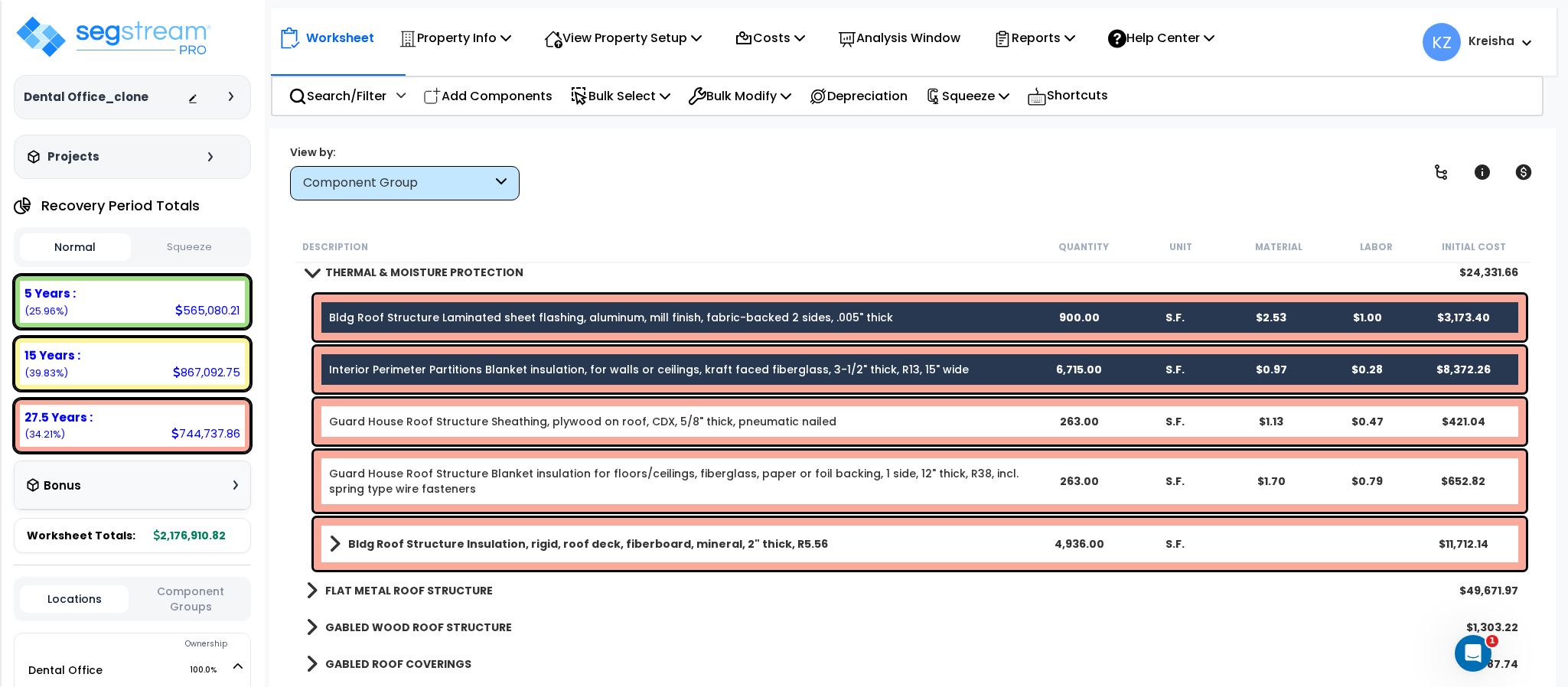
click at [491, 430] on div "Guard House Roof Structure Sheathing, plywood on roof, CDX, 5/8" thick, pneumat…" at bounding box center [919, 422] width 1212 height 46
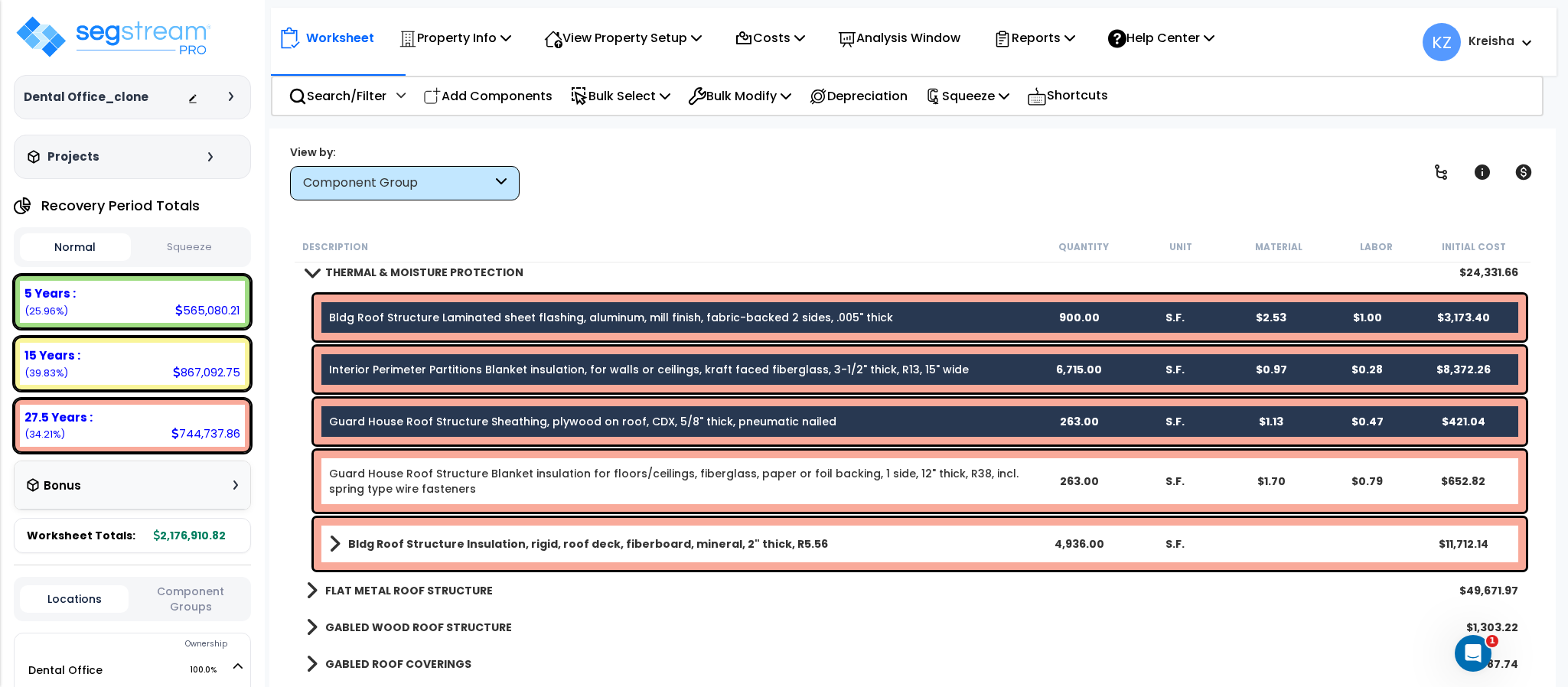
drag, startPoint x: 467, startPoint y: 468, endPoint x: 466, endPoint y: 485, distance: 17.0
click at [467, 469] on link "Guard House Roof Structure Blanket insulation for floors/ceilings, fiberglass, …" at bounding box center [680, 481] width 702 height 31
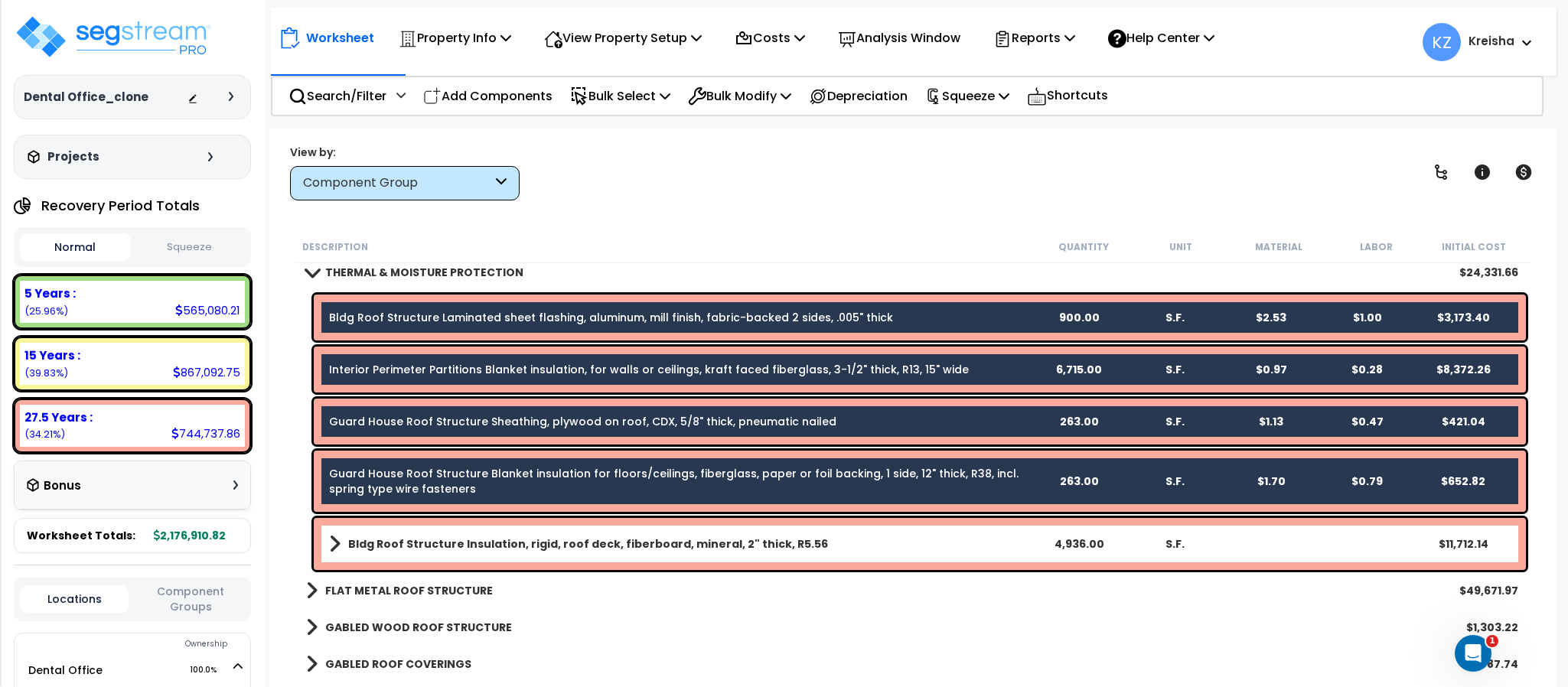
click at [441, 526] on div "Bldg Roof Structure Insulation, rigid, roof deck, fiberboard, mineral, 2" thick…" at bounding box center [919, 544] width 1212 height 52
click at [434, 545] on b "Bldg Roof Structure Insulation, rigid, roof deck, fiberboard, mineral, 2" thick…" at bounding box center [588, 544] width 480 height 16
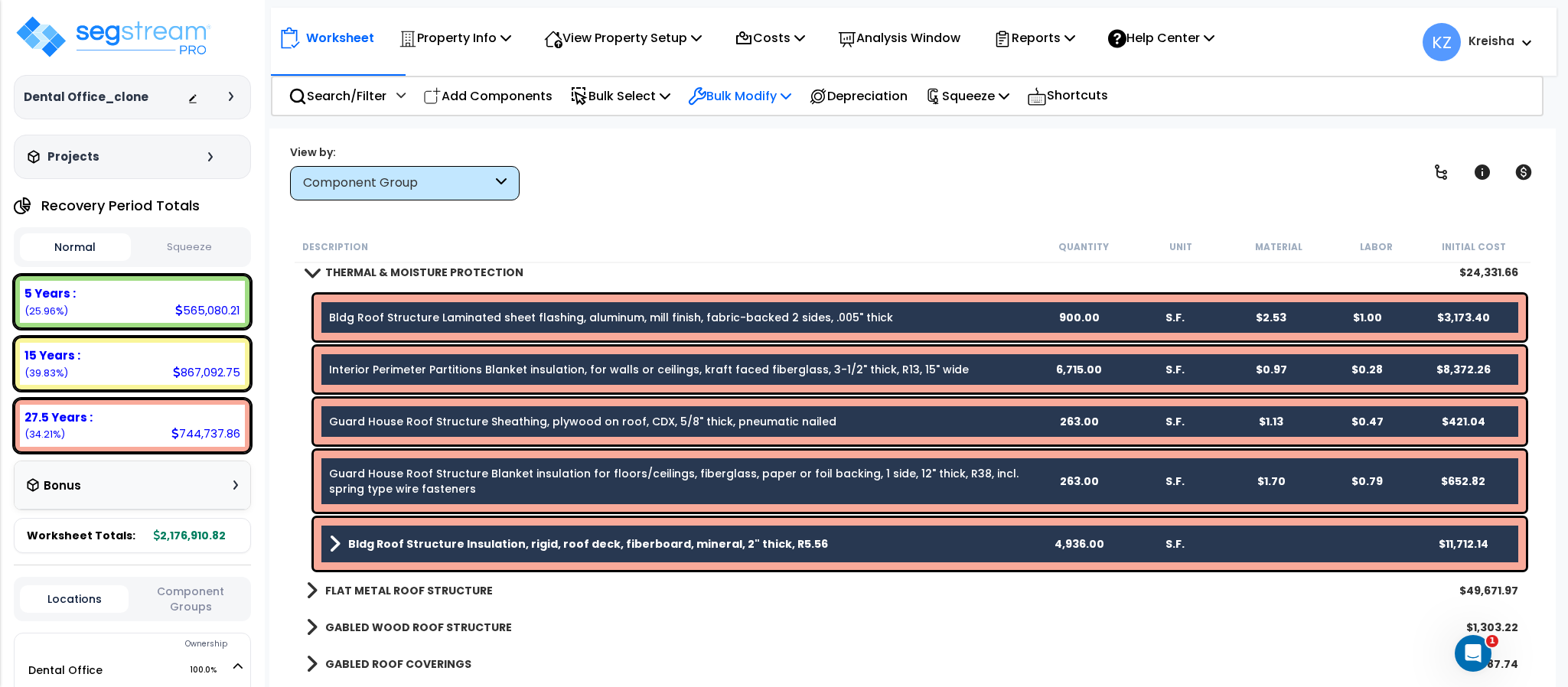
click at [760, 97] on p "Bulk Modify" at bounding box center [740, 96] width 104 height 20
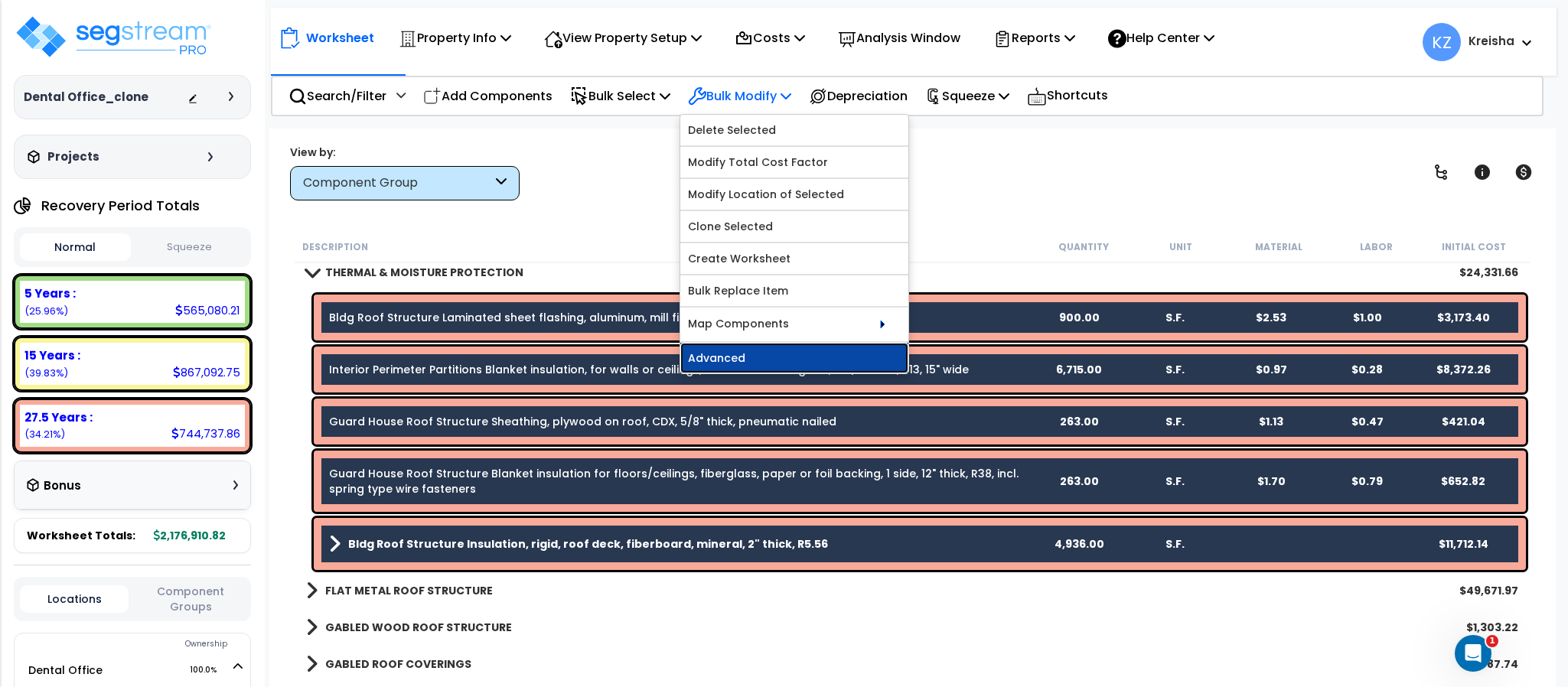
click at [756, 359] on link "Advanced" at bounding box center [794, 358] width 228 height 31
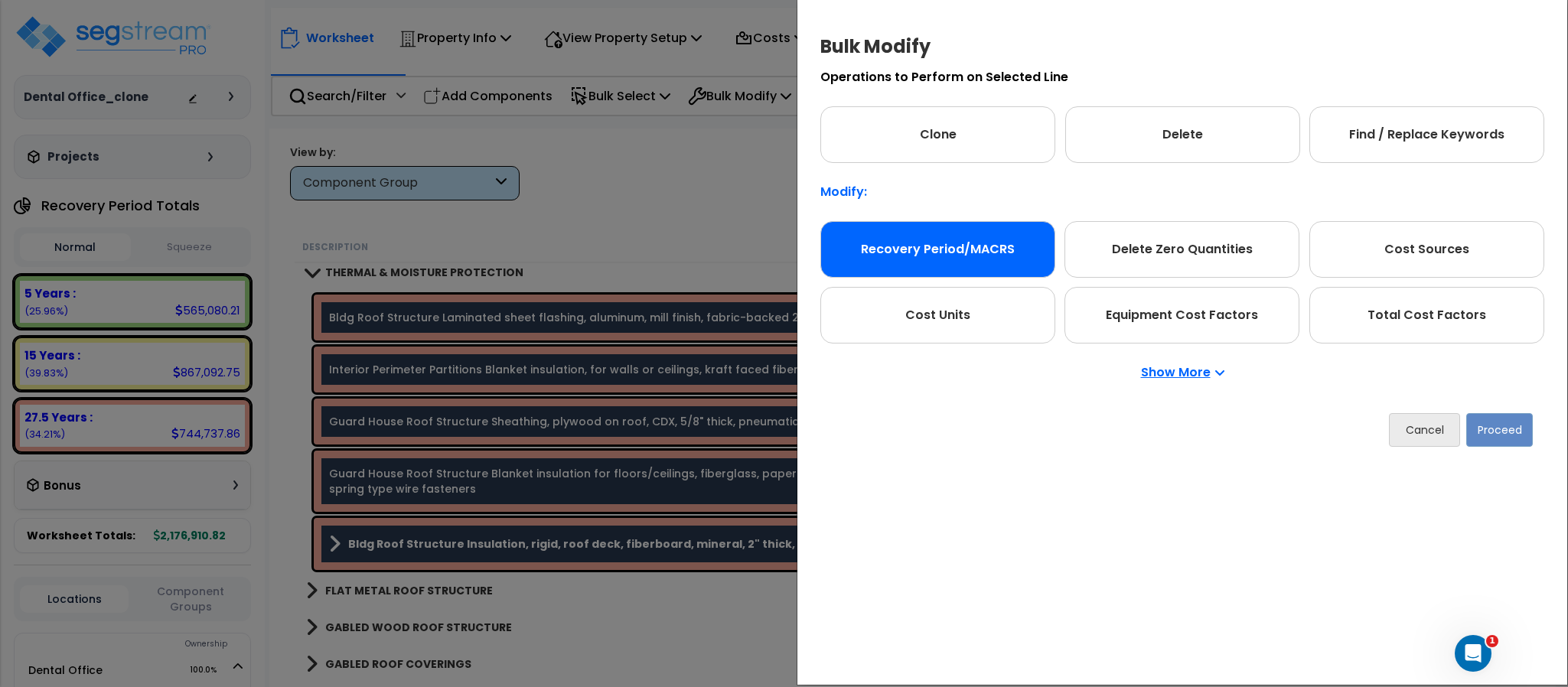
click at [991, 251] on div "Recovery Period/MACRS" at bounding box center [937, 249] width 235 height 56
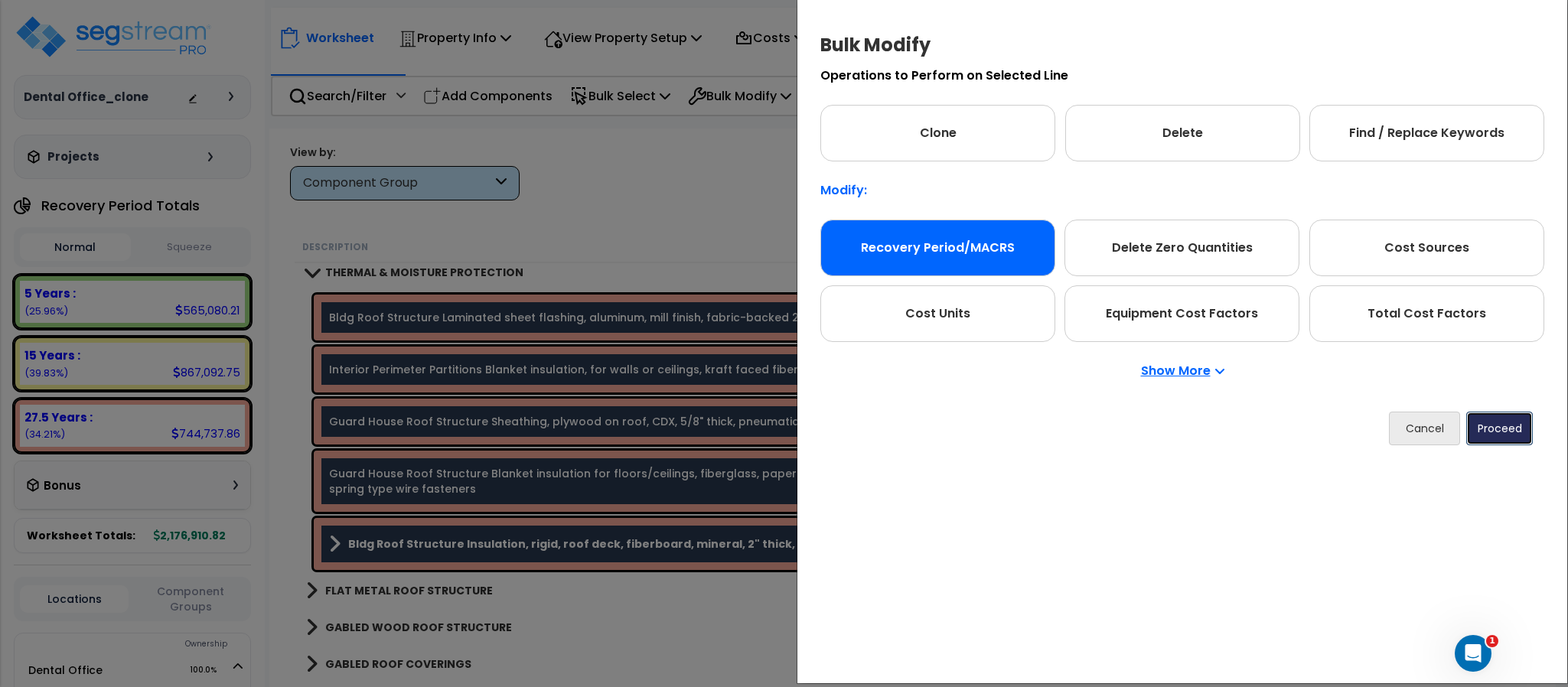
click at [1504, 428] on button "Proceed" at bounding box center [1500, 428] width 67 height 33
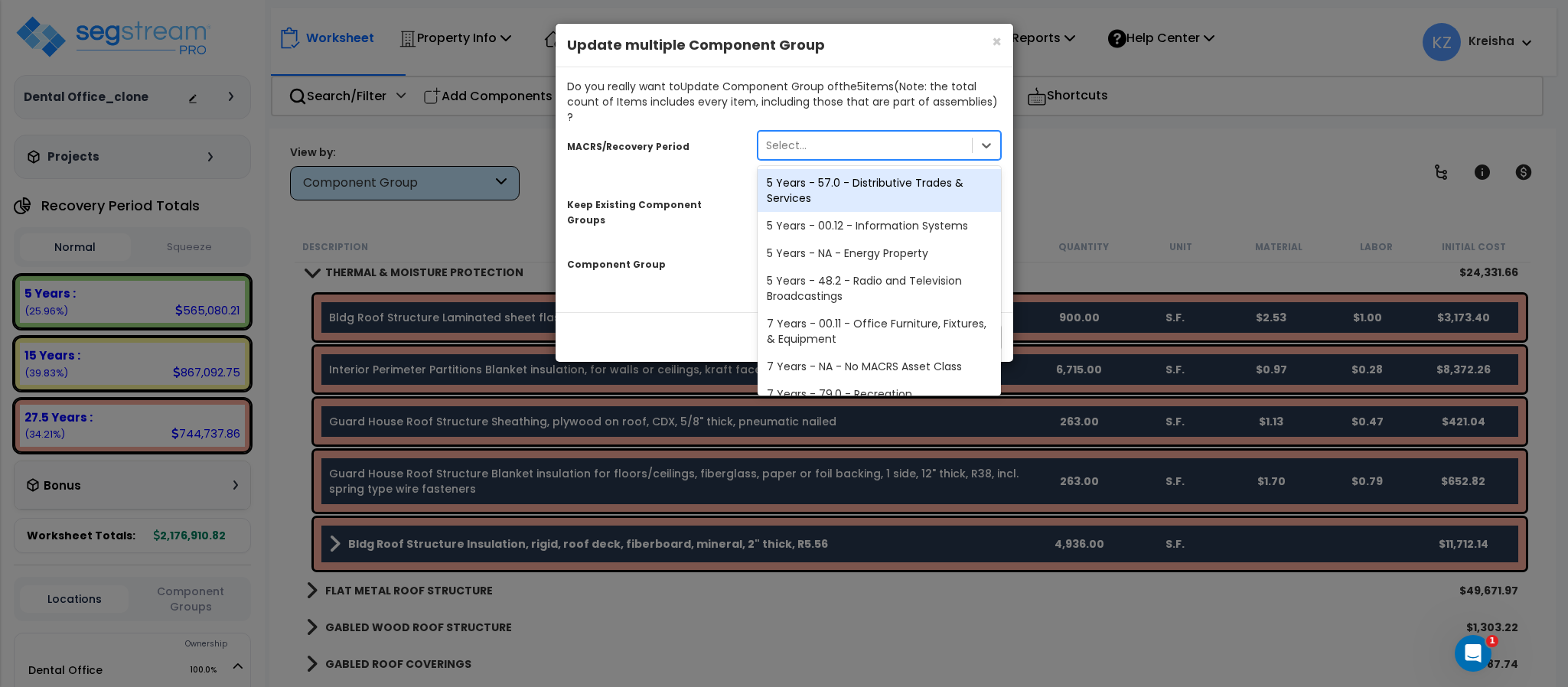
click at [804, 138] on div "Select..." at bounding box center [786, 145] width 41 height 16
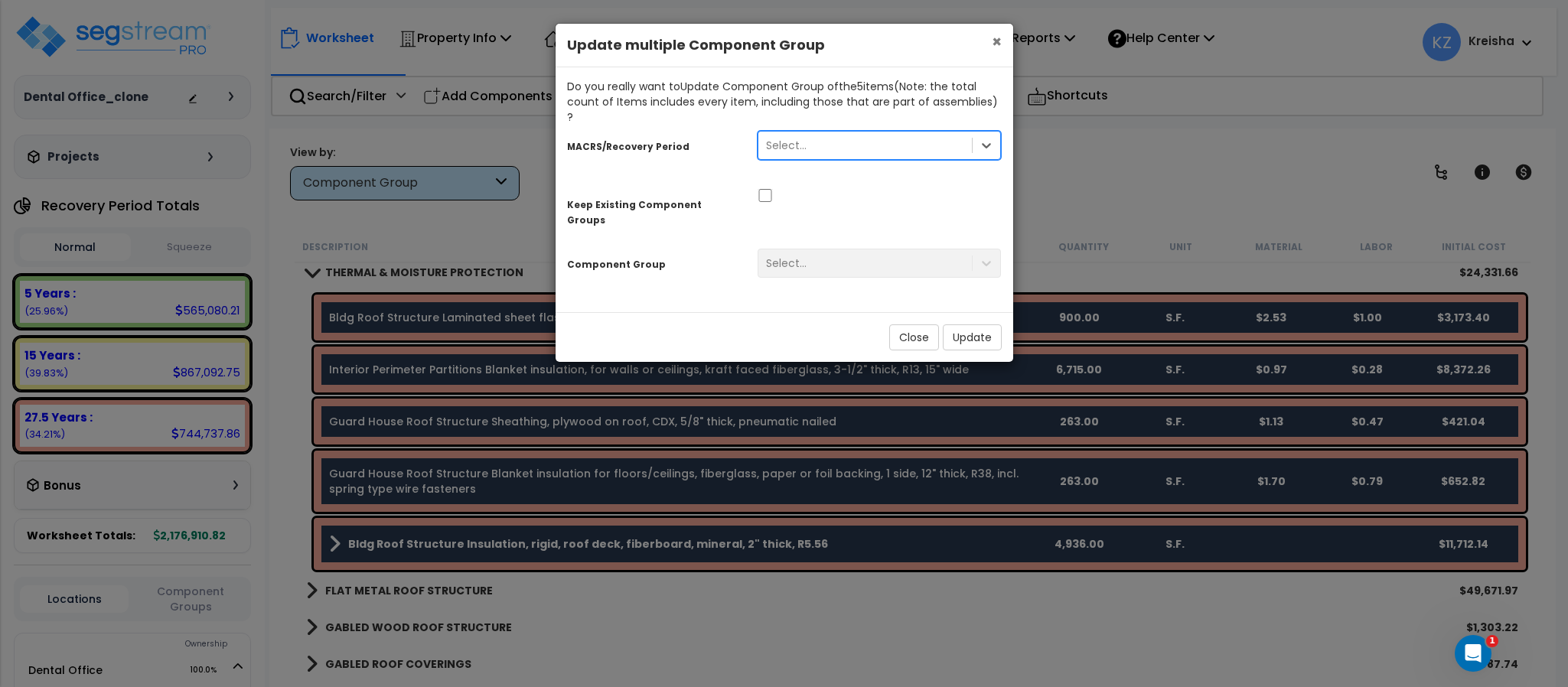
click at [998, 38] on span "×" at bounding box center [996, 42] width 10 height 22
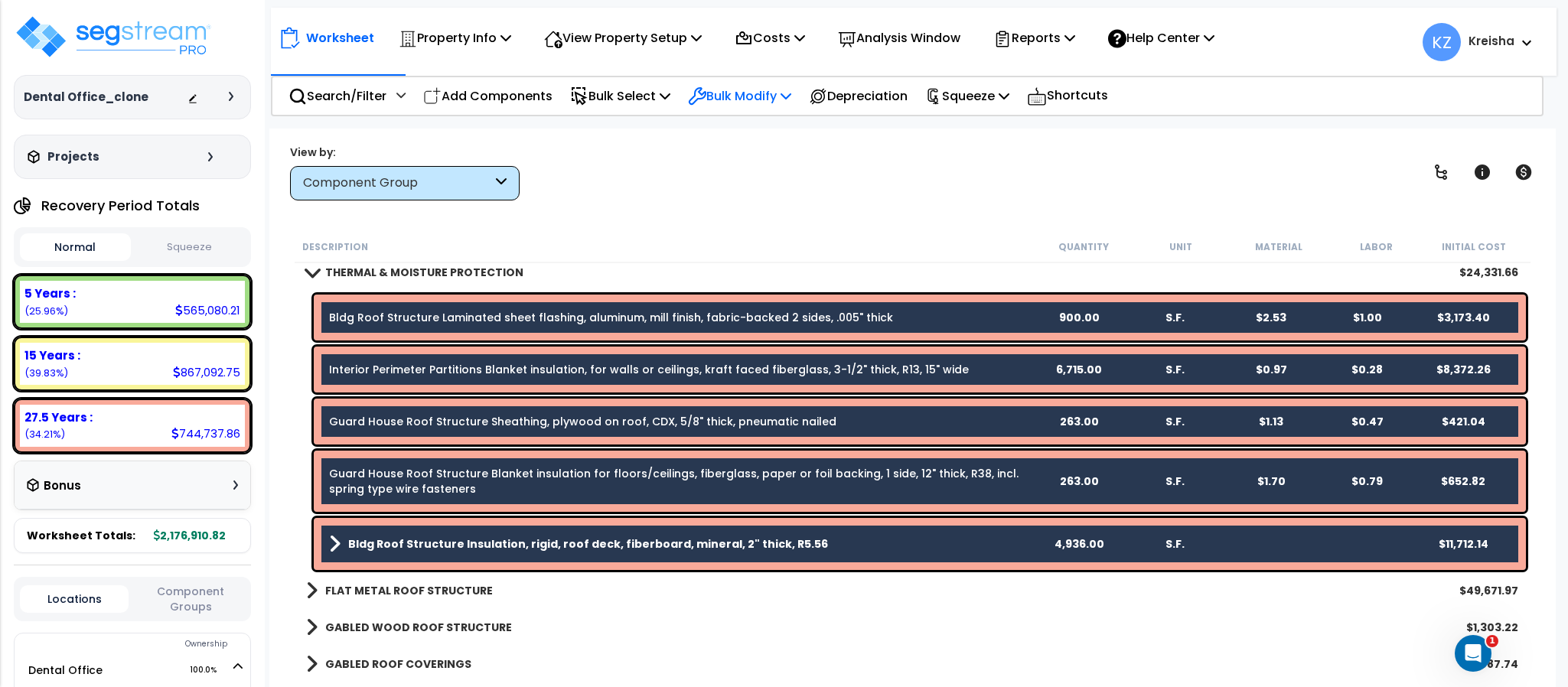
click at [748, 101] on p "Bulk Modify" at bounding box center [740, 96] width 104 height 20
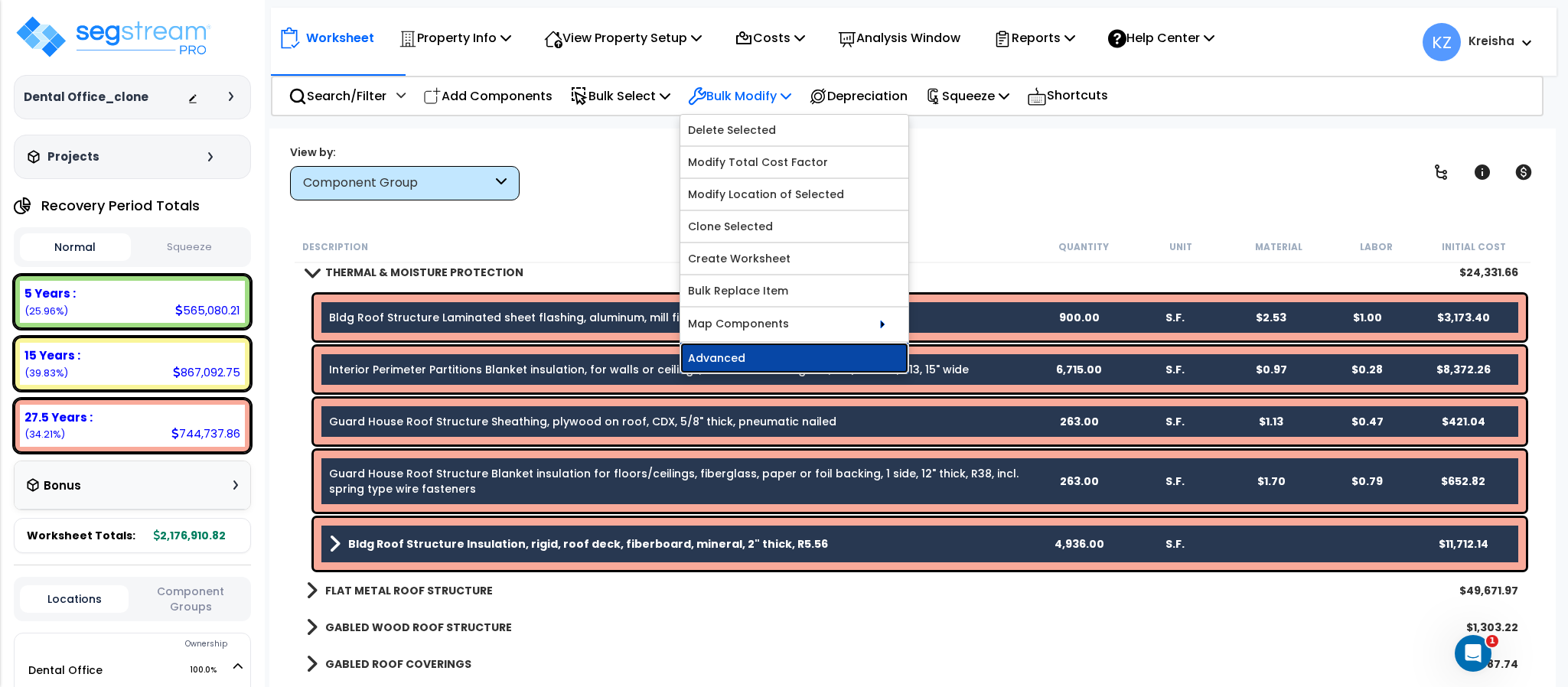
click at [814, 374] on link "Advanced" at bounding box center [794, 358] width 228 height 31
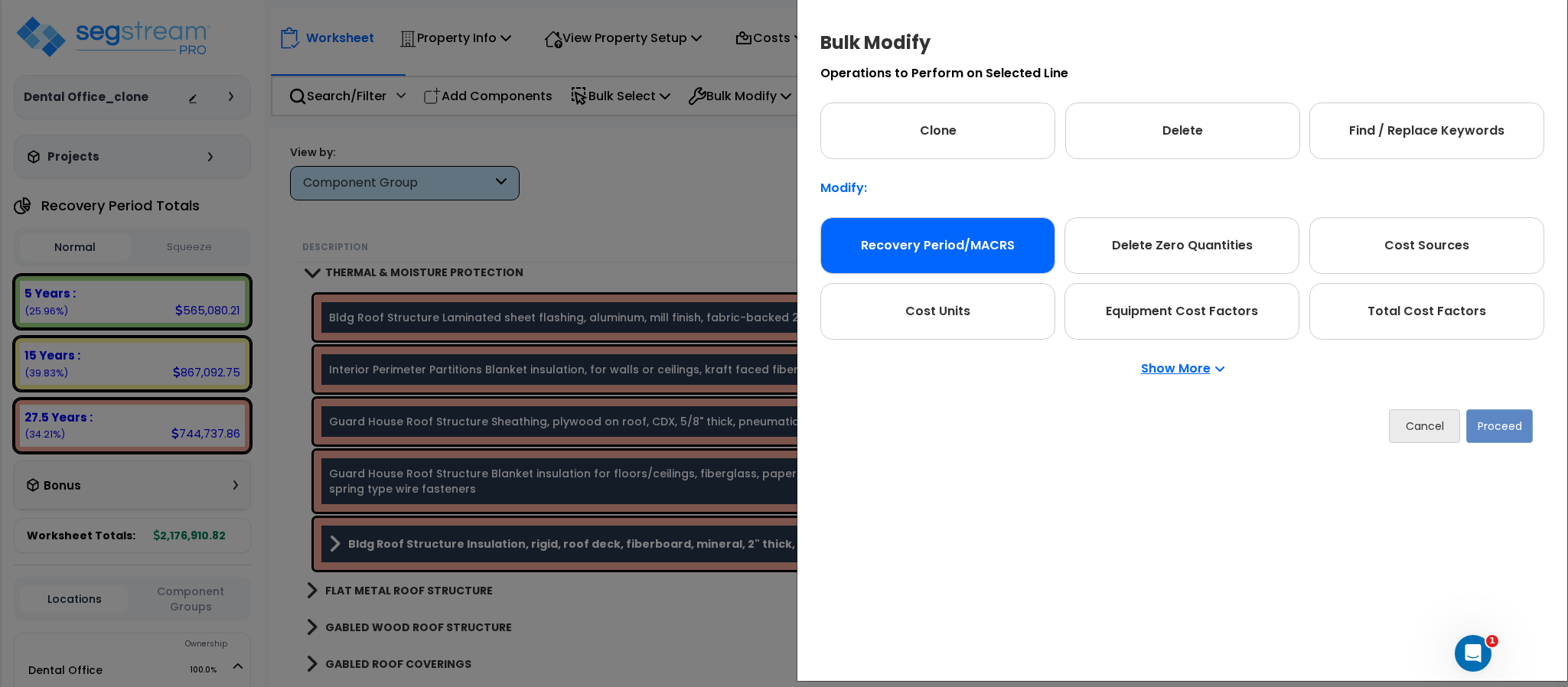
click at [951, 257] on div "Recovery Period/MACRS" at bounding box center [937, 245] width 235 height 56
click at [1508, 427] on button "Proceed" at bounding box center [1500, 426] width 67 height 33
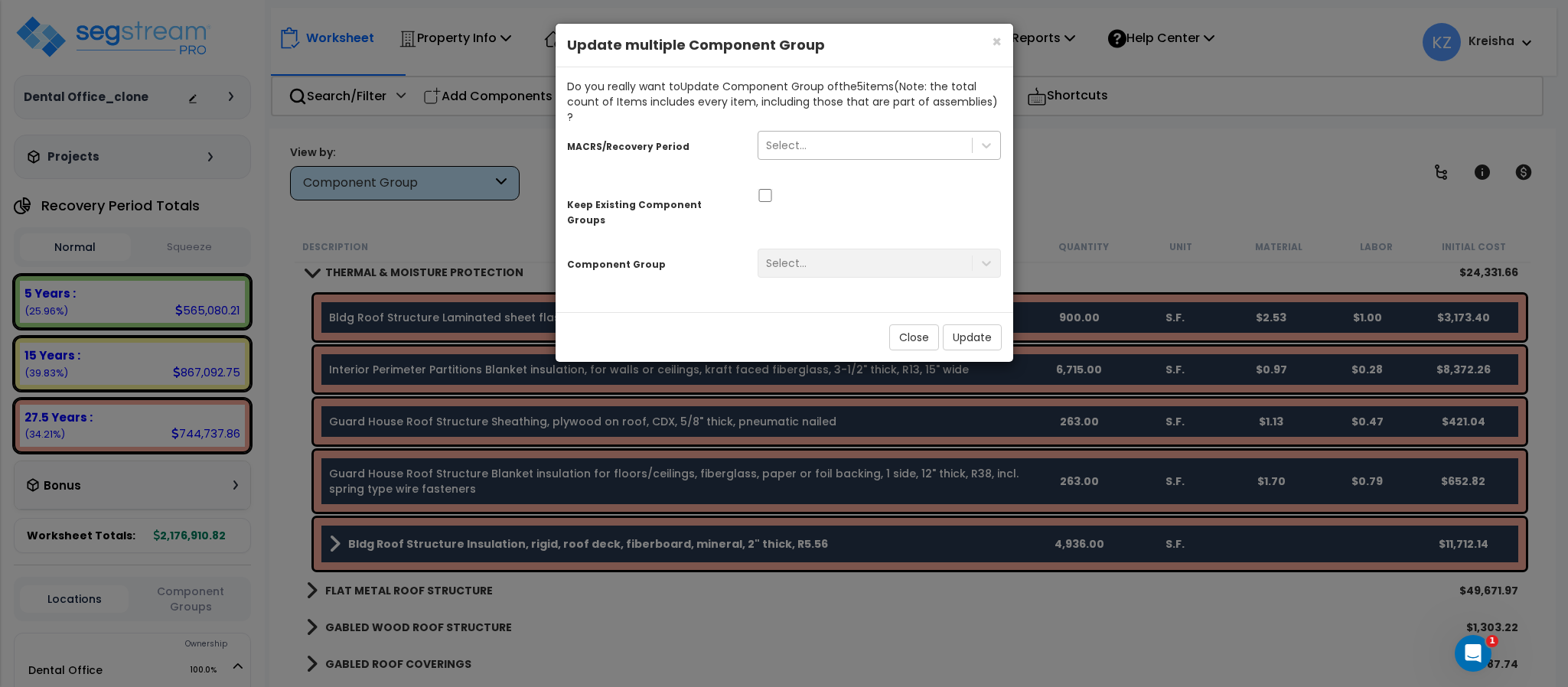
click at [811, 133] on div "Select..." at bounding box center [865, 145] width 214 height 24
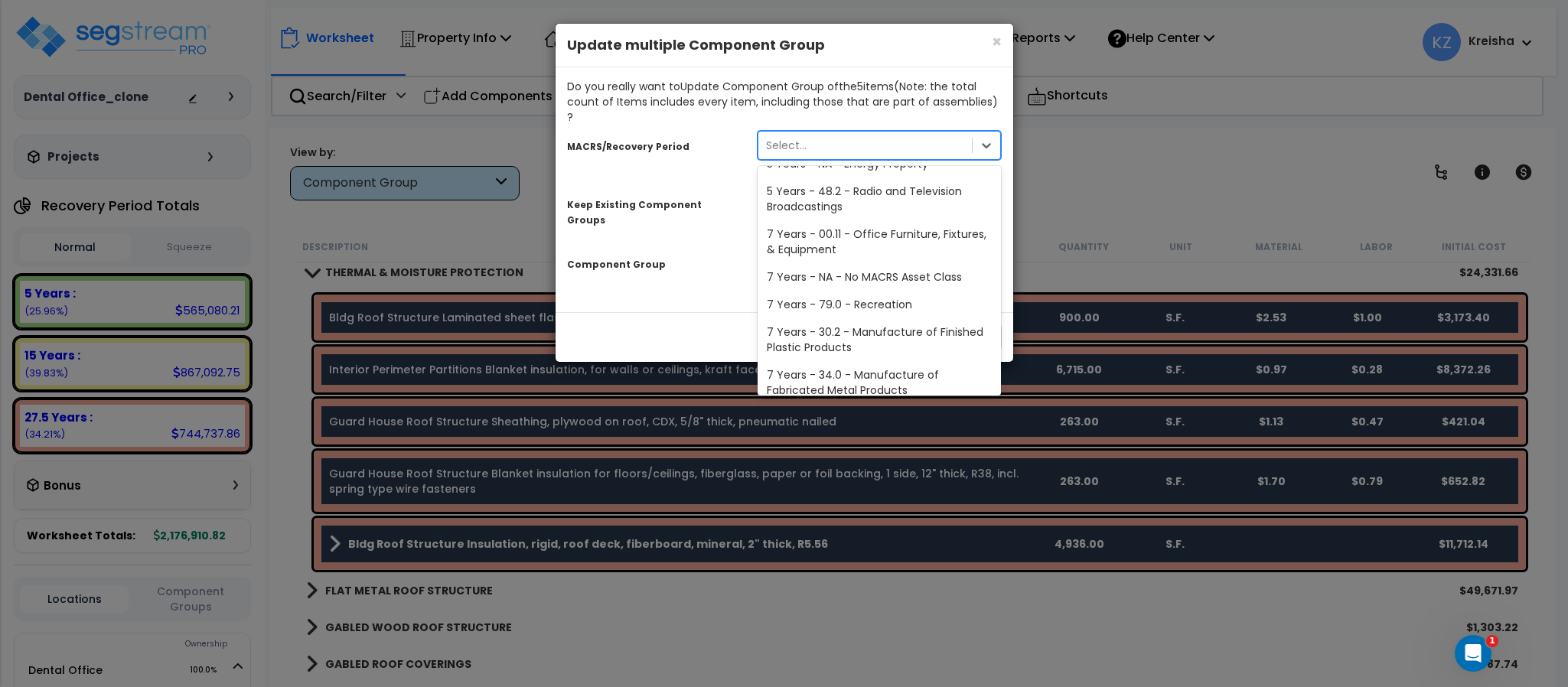
scroll to position [0, 0]
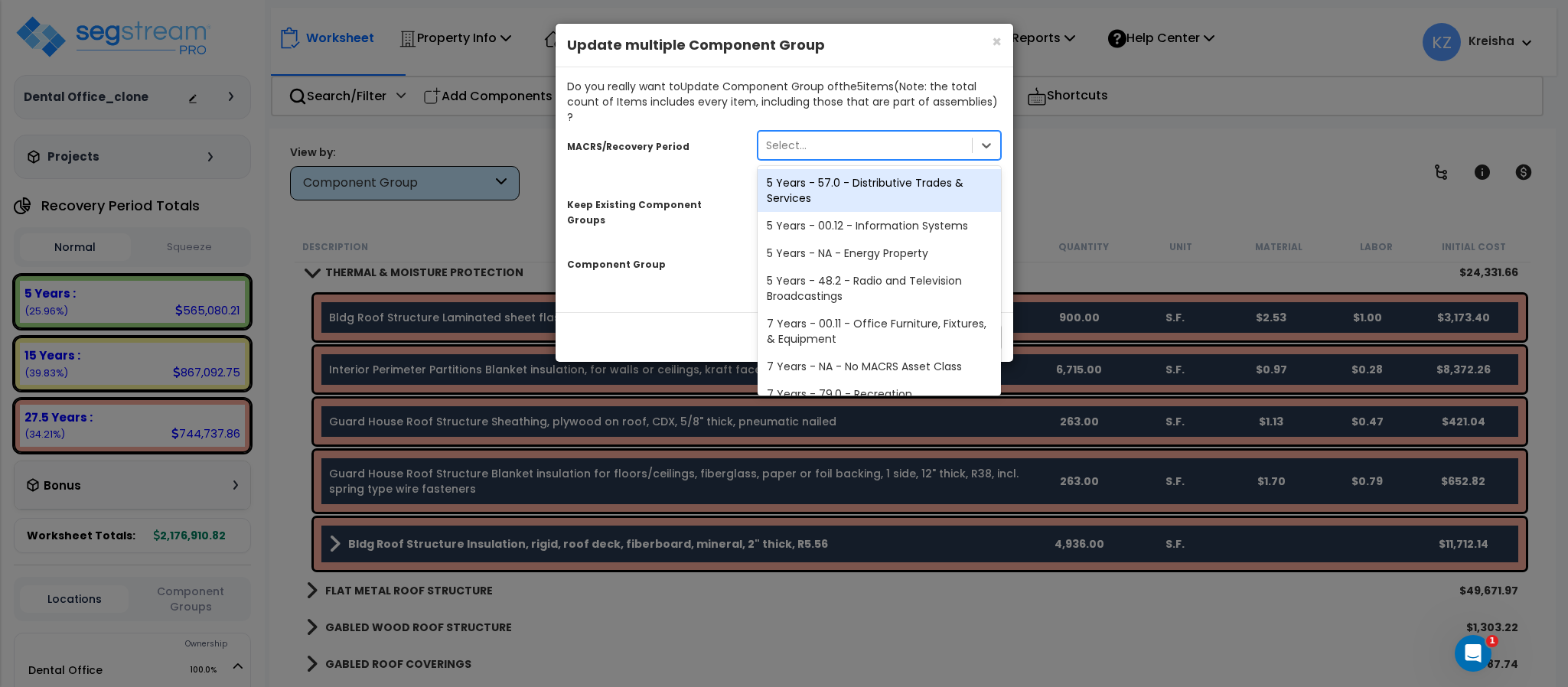
click at [850, 173] on div "5 Years - 57.0 - Distributive Trades & Services" at bounding box center [879, 190] width 244 height 43
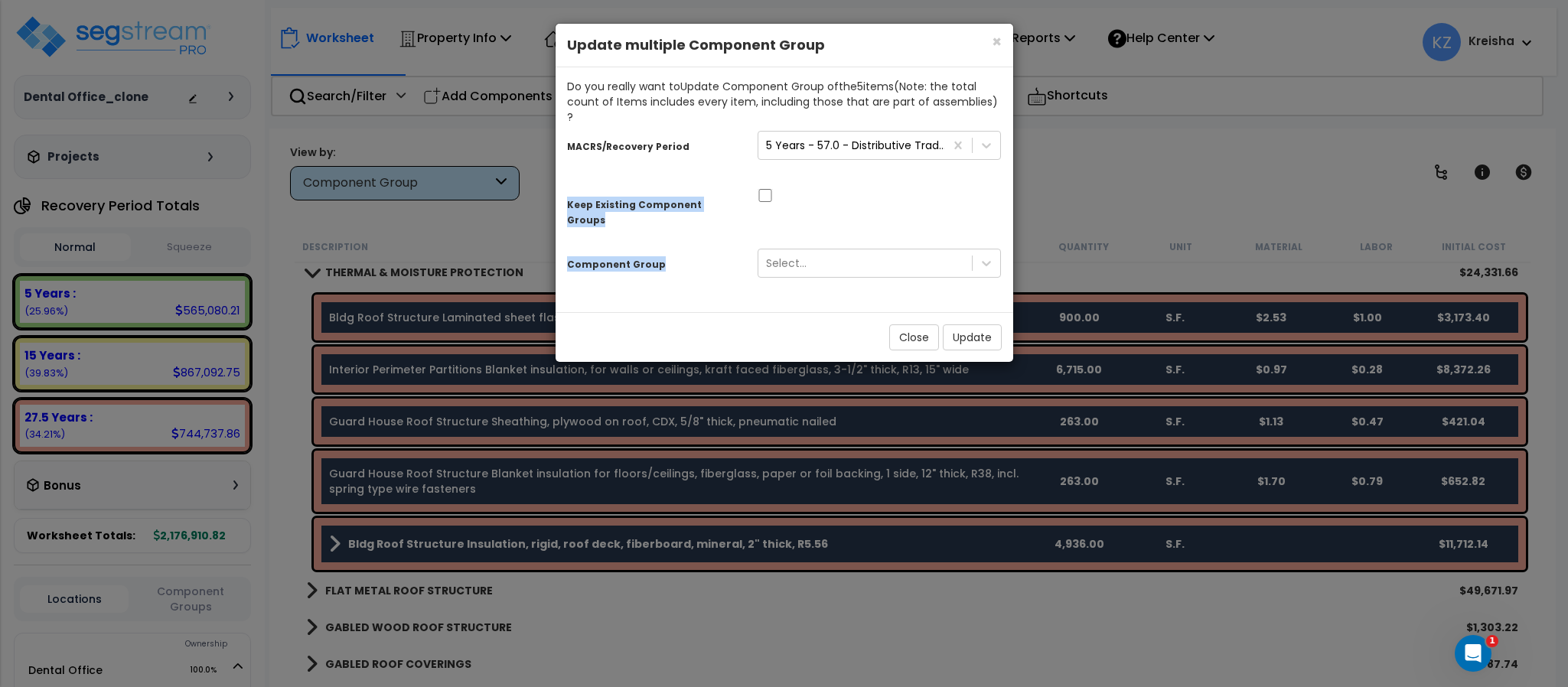
drag, startPoint x: 579, startPoint y: 198, endPoint x: 693, endPoint y: 205, distance: 114.2
click at [693, 205] on div "MACRS/Recovery Period 5 Years - 57.0 - Distributive Trades & Services Keep Exis…" at bounding box center [784, 207] width 435 height 165
click at [715, 202] on div "MACRS/Recovery Period 5 Years - 57.0 - Distributive Trades & Services Keep Exis…" at bounding box center [784, 207] width 435 height 165
click at [769, 189] on input "checkbox" at bounding box center [765, 195] width 16 height 13
checkbox input "true"
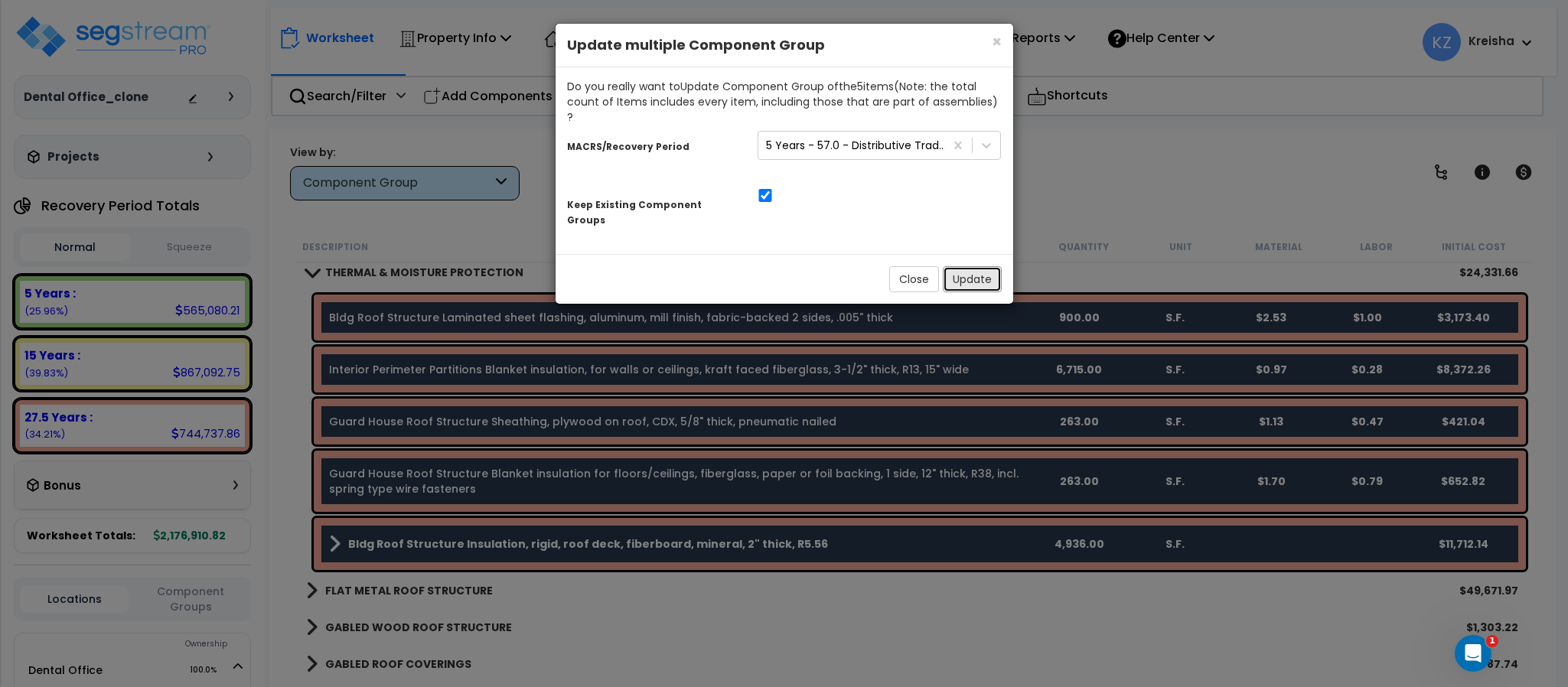
click at [960, 266] on button "Update" at bounding box center [973, 279] width 59 height 26
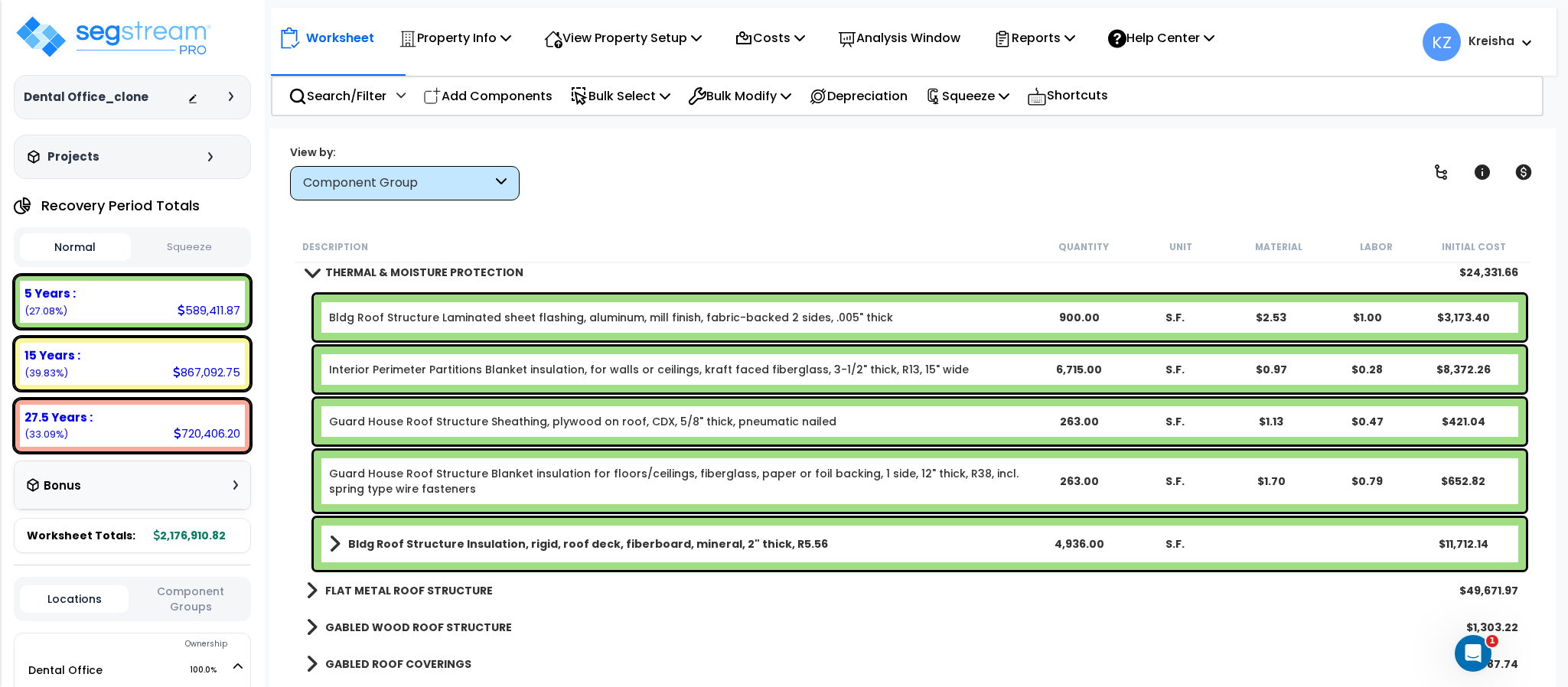
click at [519, 179] on div "Component Group" at bounding box center [405, 183] width 229 height 34
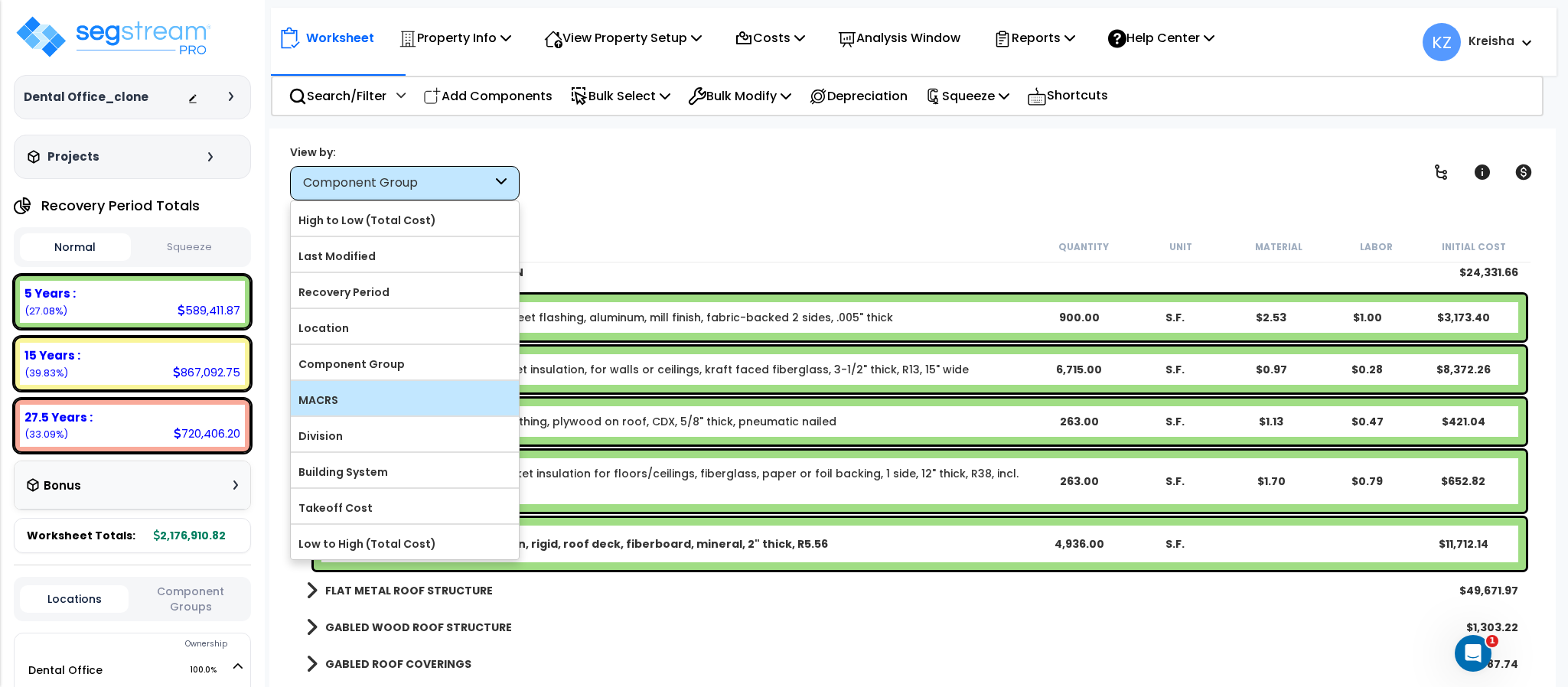
click at [372, 405] on label "MACRS" at bounding box center [404, 399] width 228 height 23
click at [0, 0] on input "MACRS" at bounding box center [0, 0] width 0 height 0
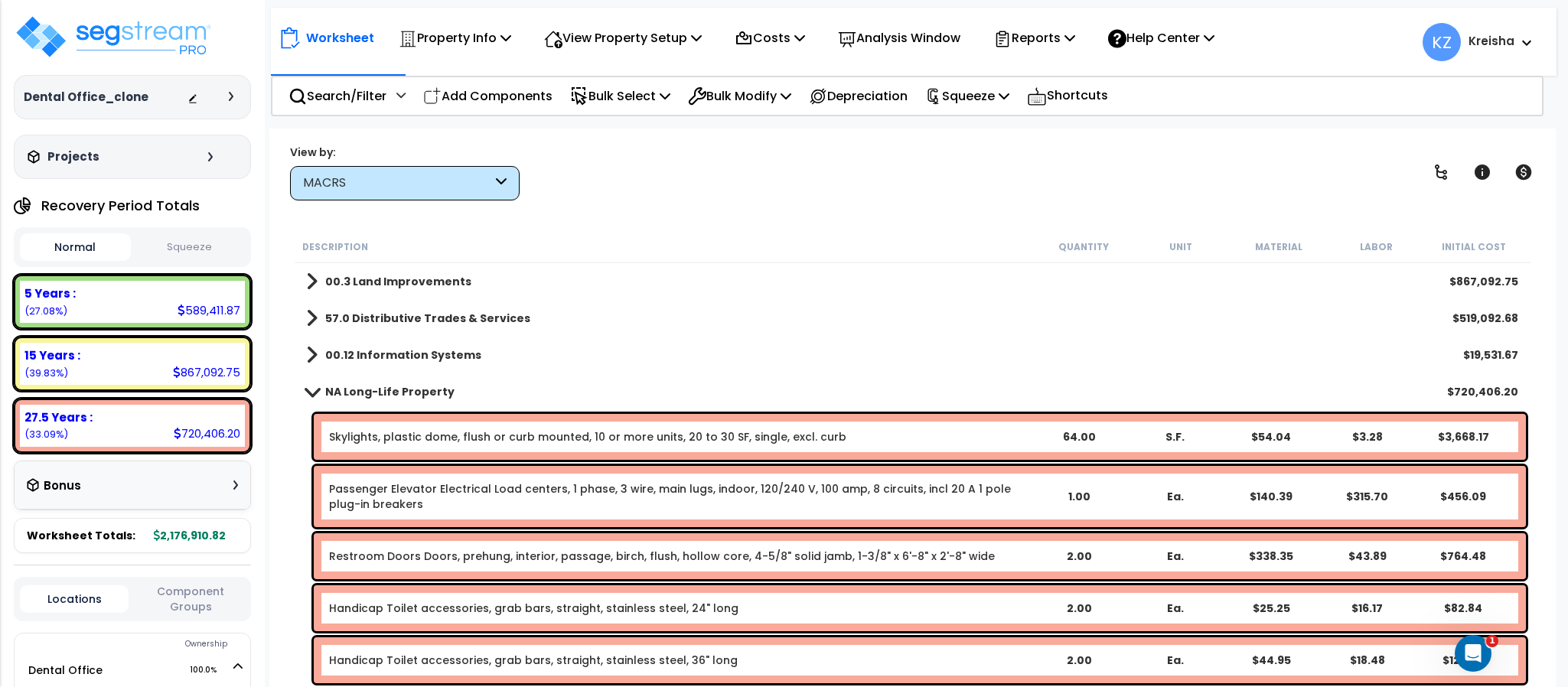
click at [353, 390] on b "NA Long-Life Property" at bounding box center [390, 391] width 129 height 16
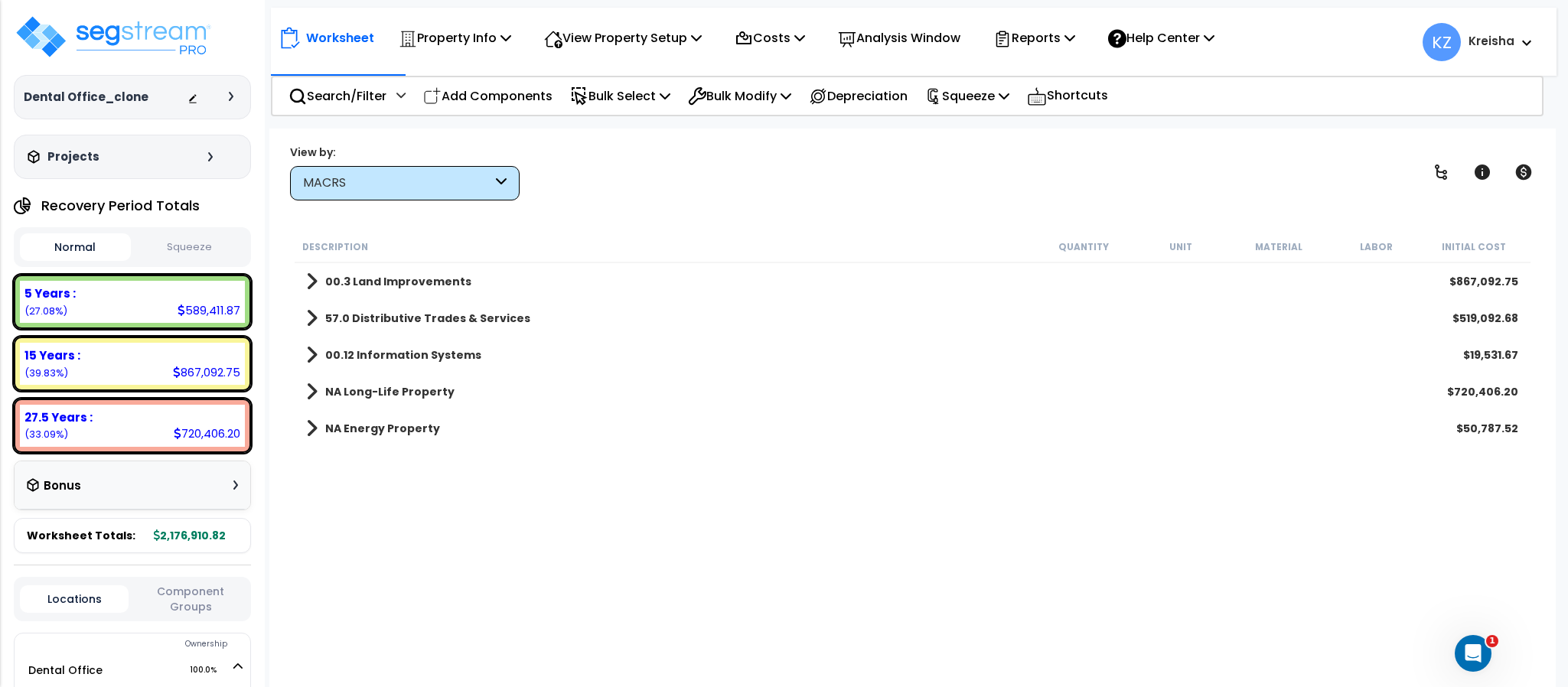
click at [374, 314] on b "57.0 Distributive Trades & Services" at bounding box center [428, 318] width 205 height 16
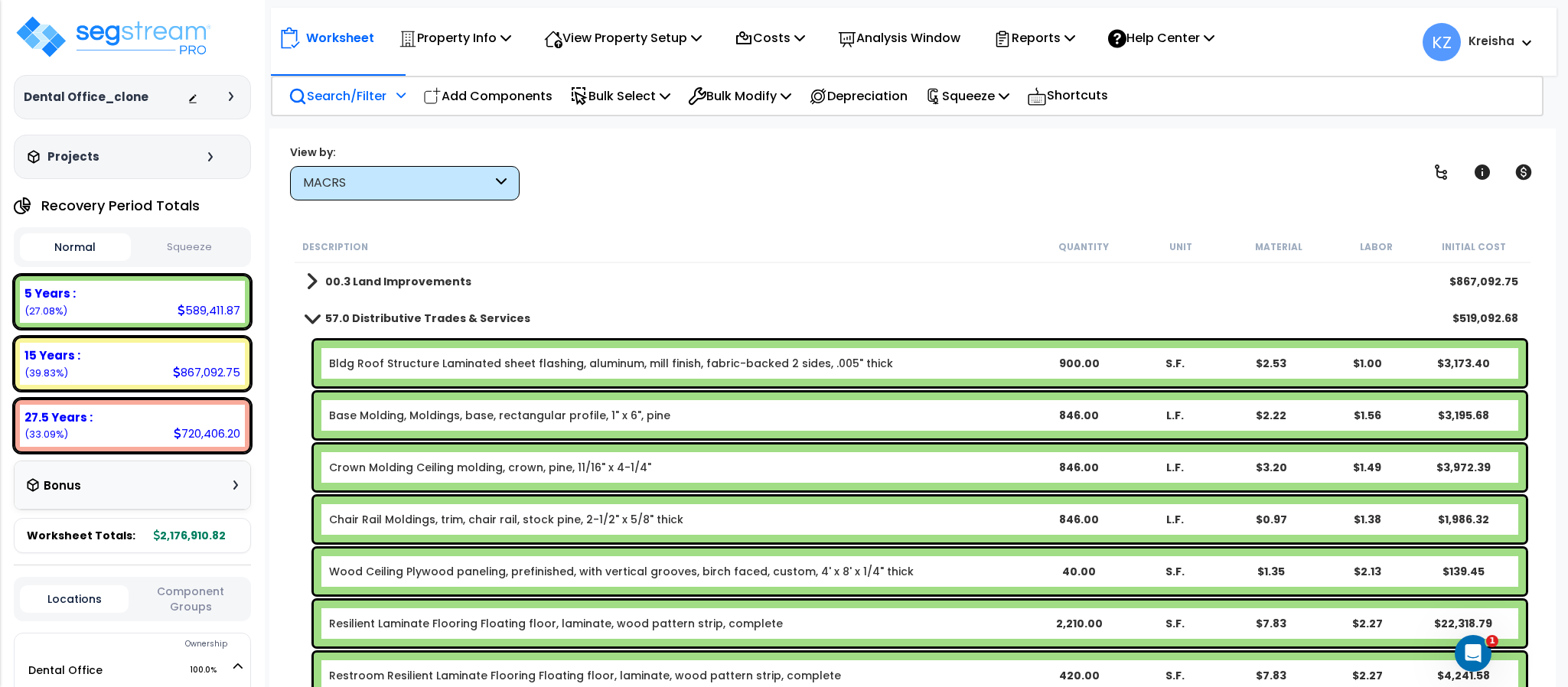
click at [356, 91] on p "Search/Filter" at bounding box center [337, 96] width 98 height 20
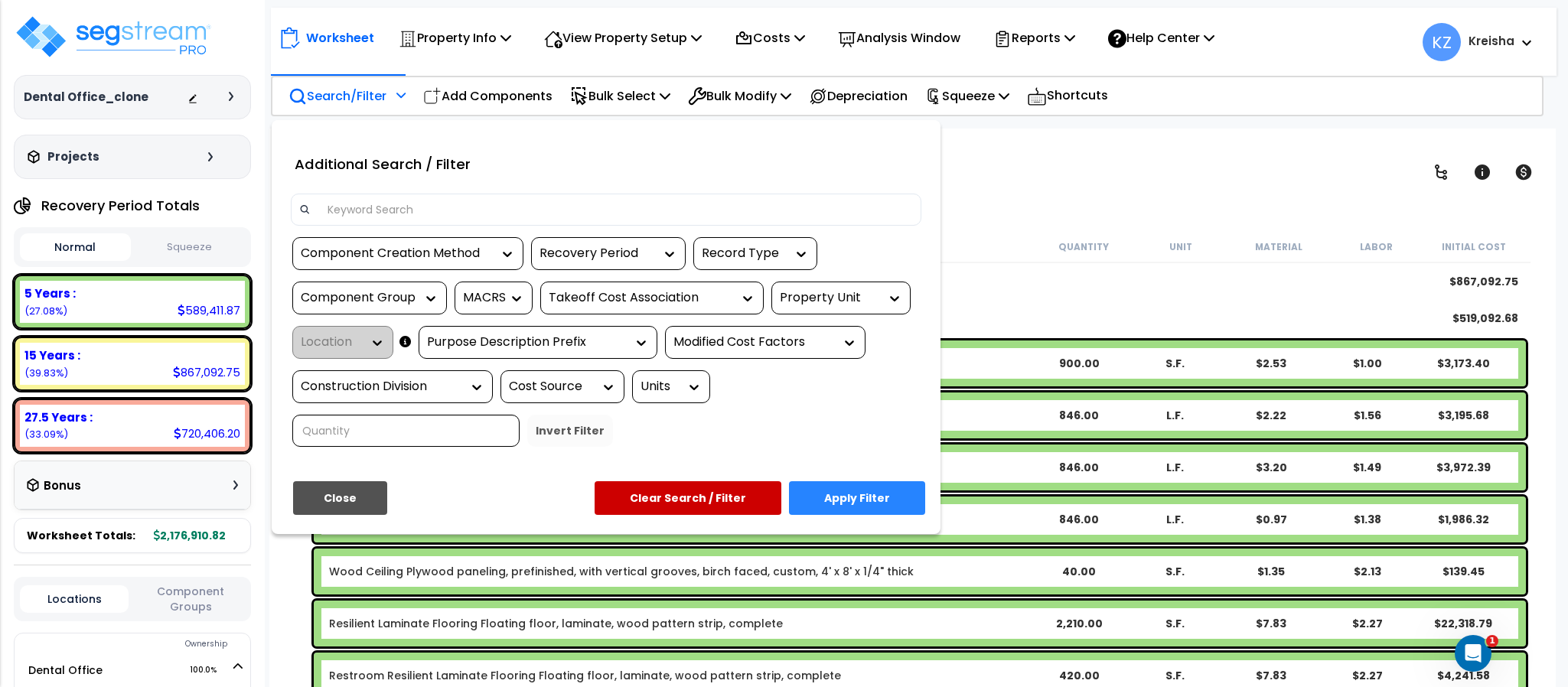
click at [410, 297] on div "Component Group" at bounding box center [358, 298] width 115 height 18
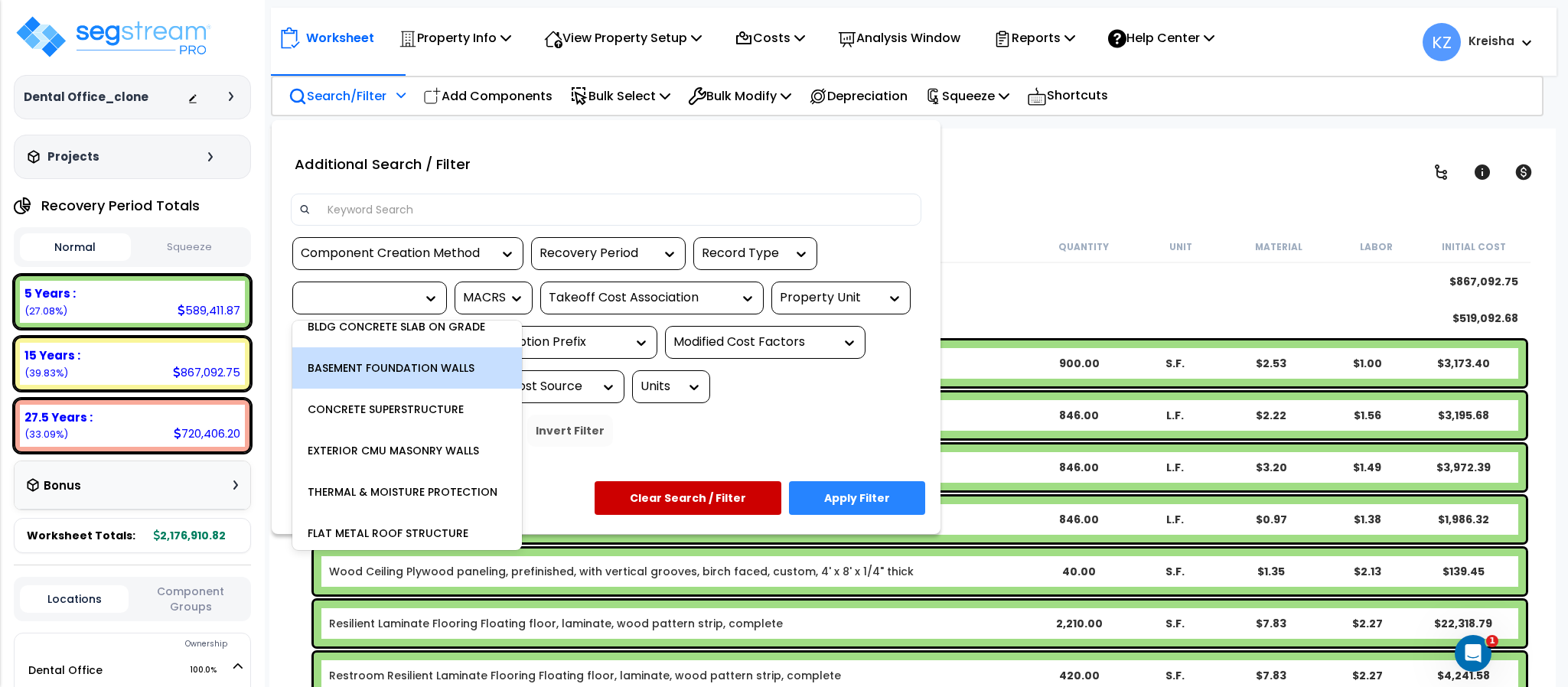
scroll to position [229, 0]
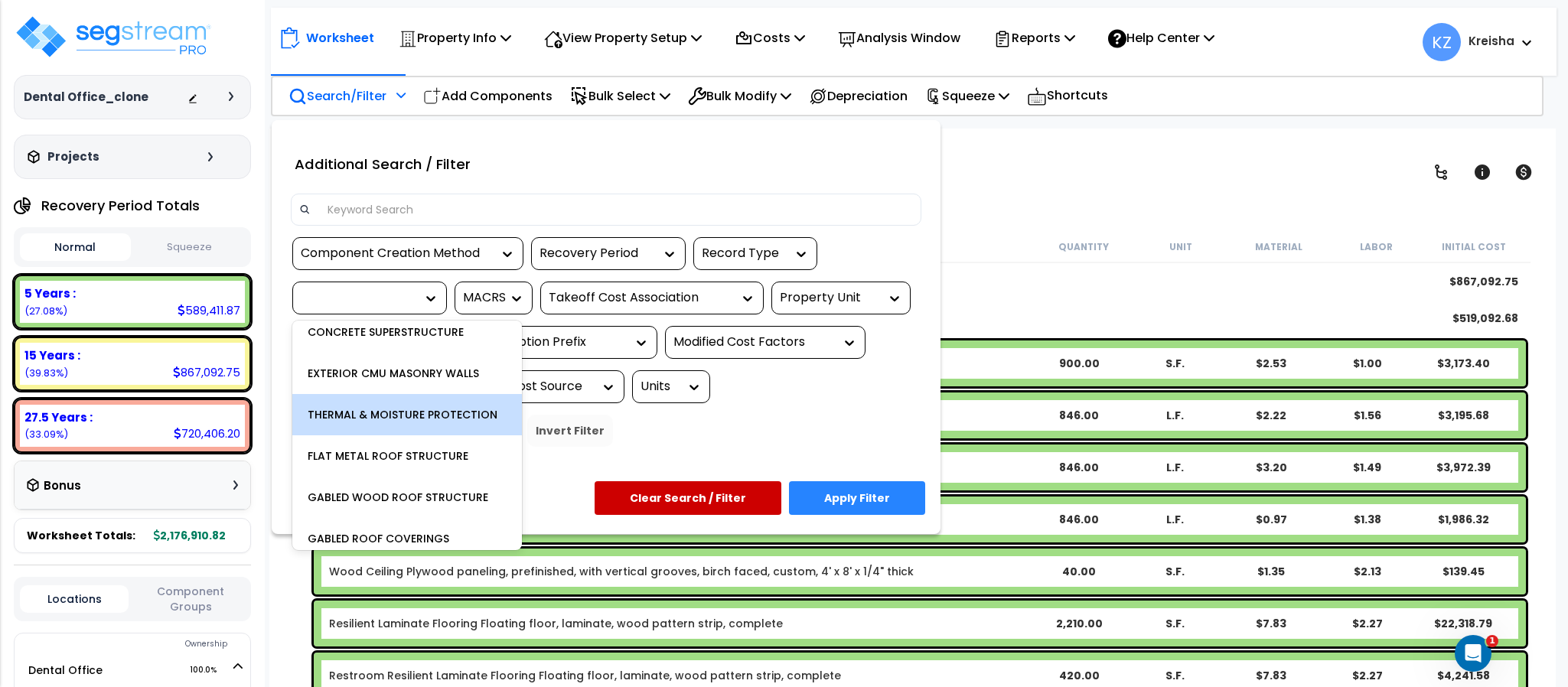
click at [414, 411] on div "THERMAL & MOISTURE PROTECTION" at bounding box center [407, 414] width 229 height 42
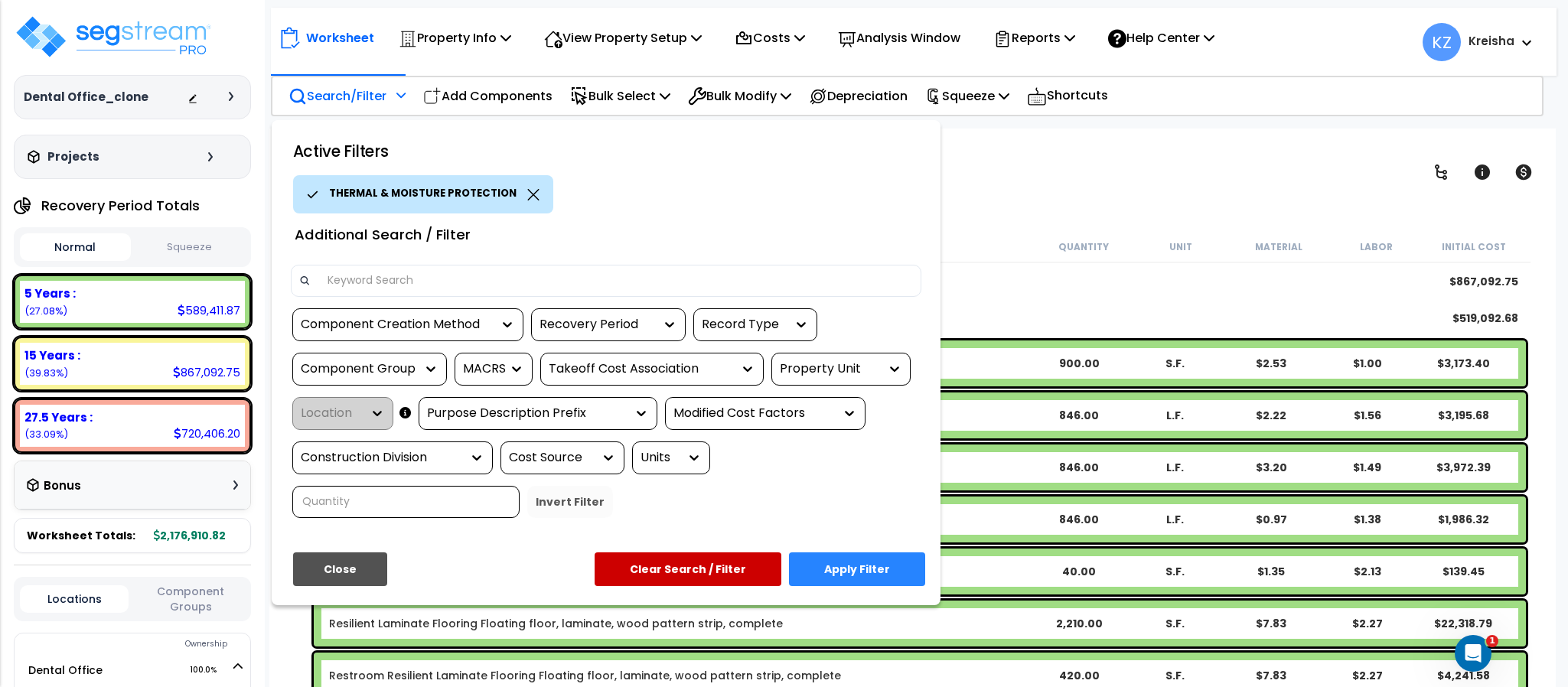
click at [822, 574] on button "Apply Filter" at bounding box center [856, 569] width 136 height 33
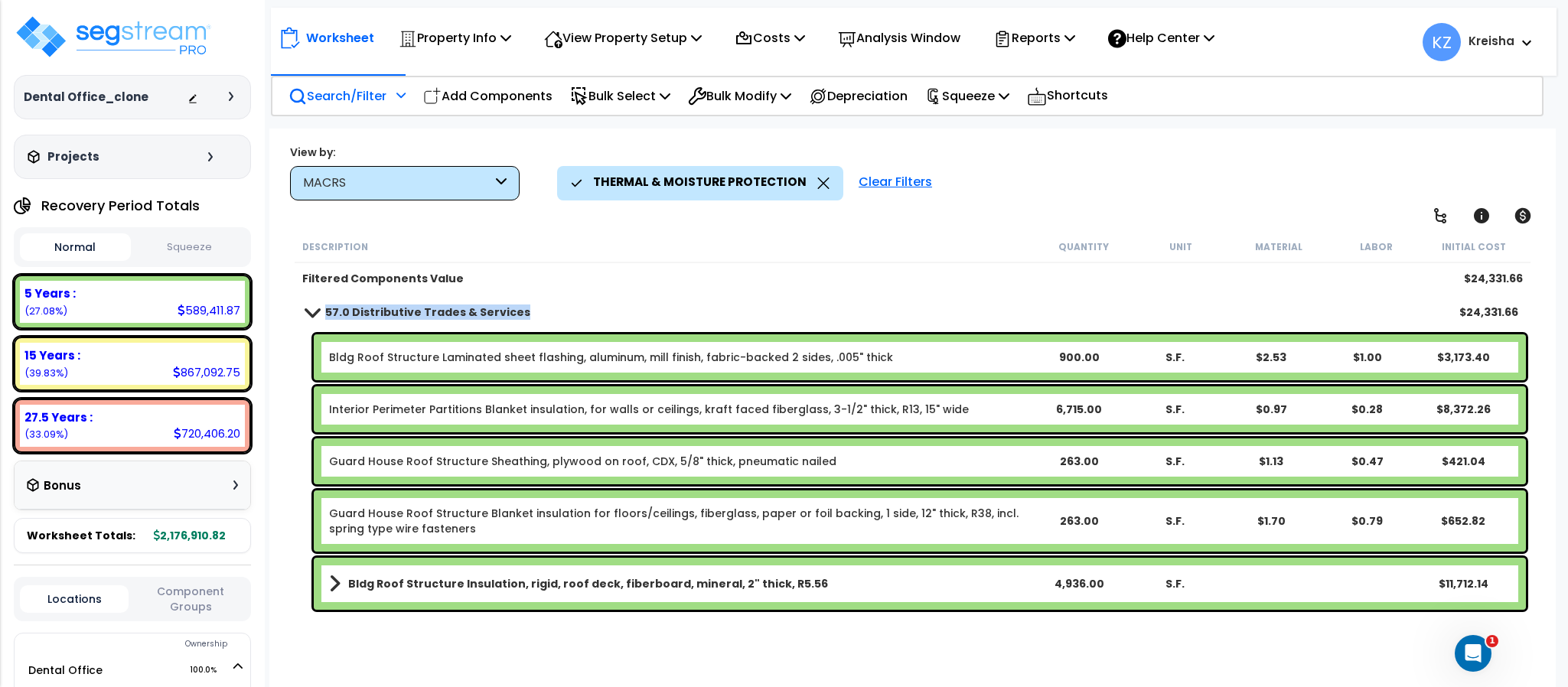
drag, startPoint x: 328, startPoint y: 314, endPoint x: 526, endPoint y: 313, distance: 198.0
click at [526, 313] on div "57.0 Distributive Trades & Services $24,331.66" at bounding box center [912, 313] width 1227 height 37
click at [494, 190] on div "MACRS" at bounding box center [405, 183] width 229 height 34
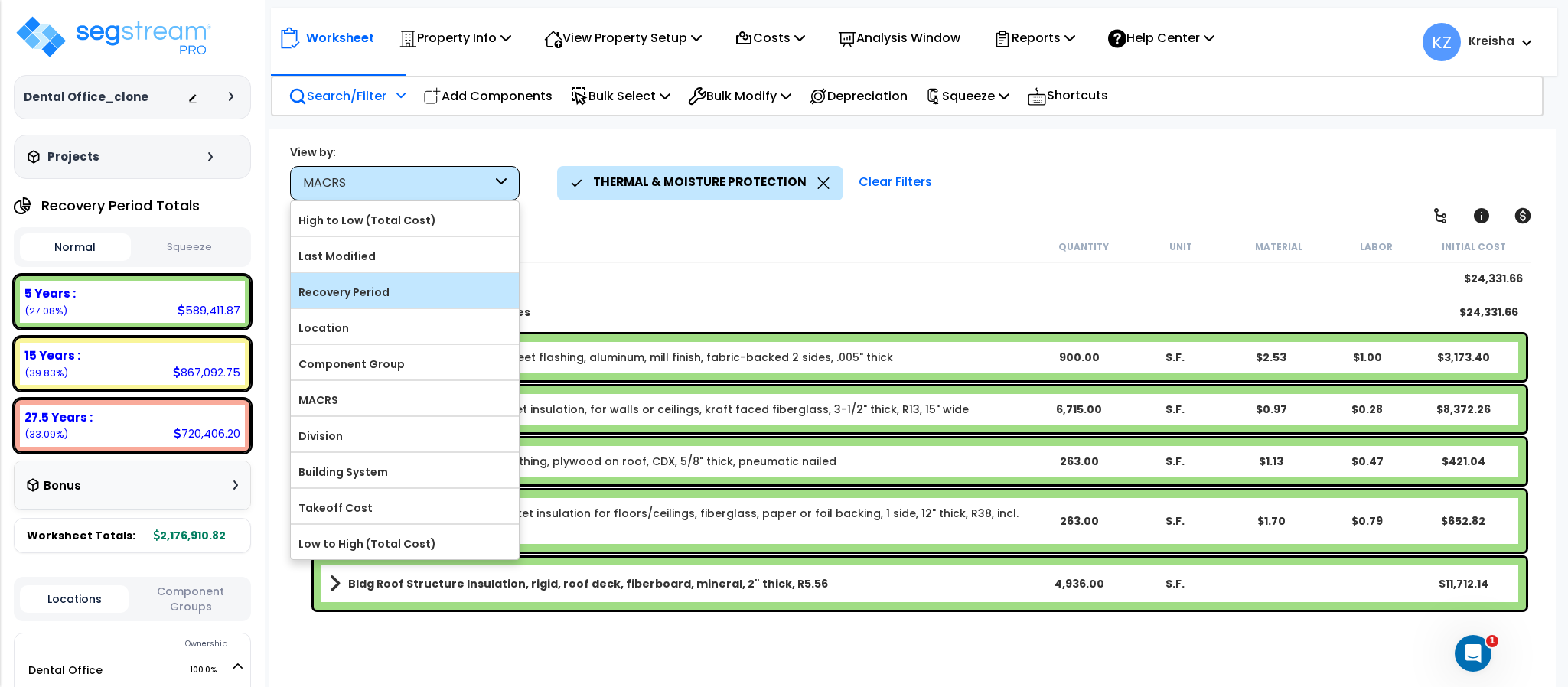
scroll to position [67, 0]
click at [601, 216] on div "Worksheet Property Info Property Setup Add Property Unit Template property Clon…" at bounding box center [912, 472] width 1285 height 687
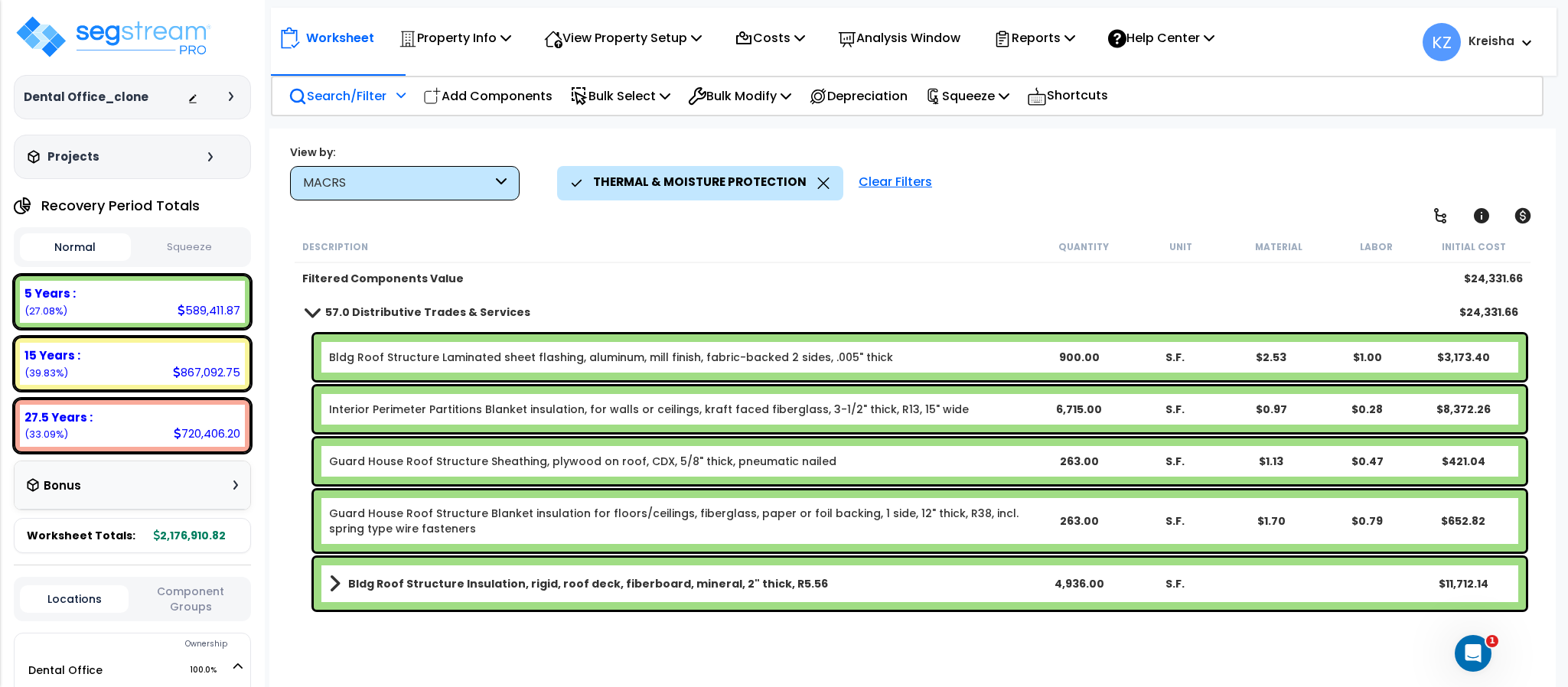
click at [457, 179] on div "MACRS" at bounding box center [398, 183] width 189 height 18
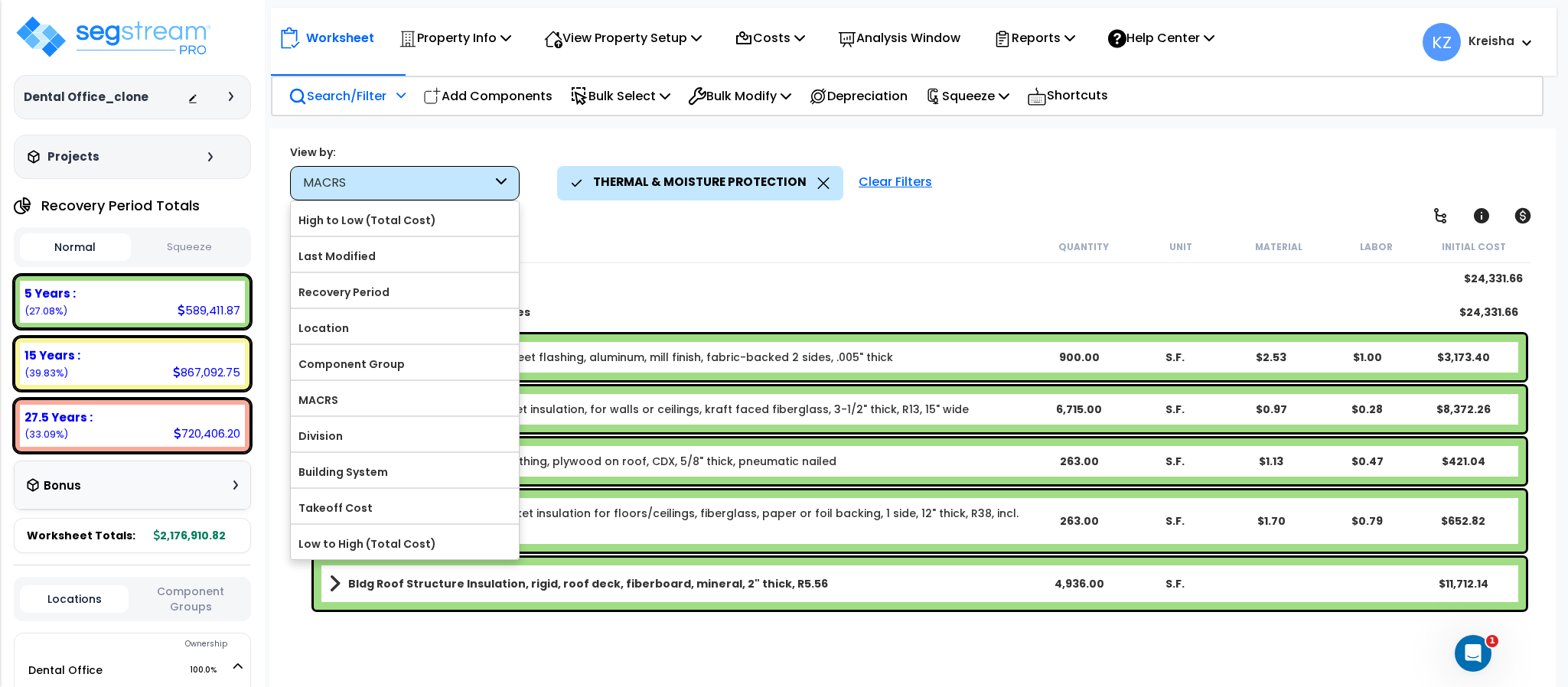
click at [817, 181] on icon at bounding box center [823, 183] width 12 height 11
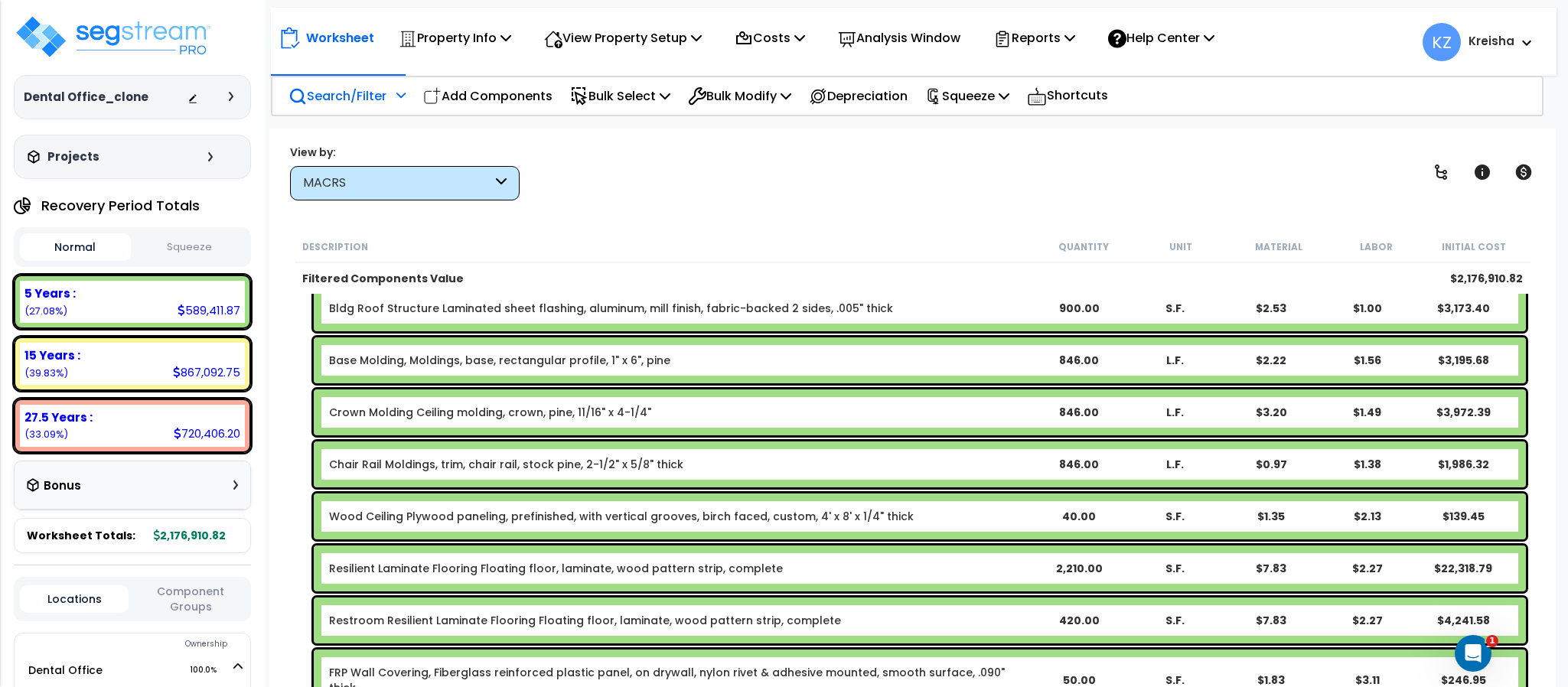
scroll to position [0, 0]
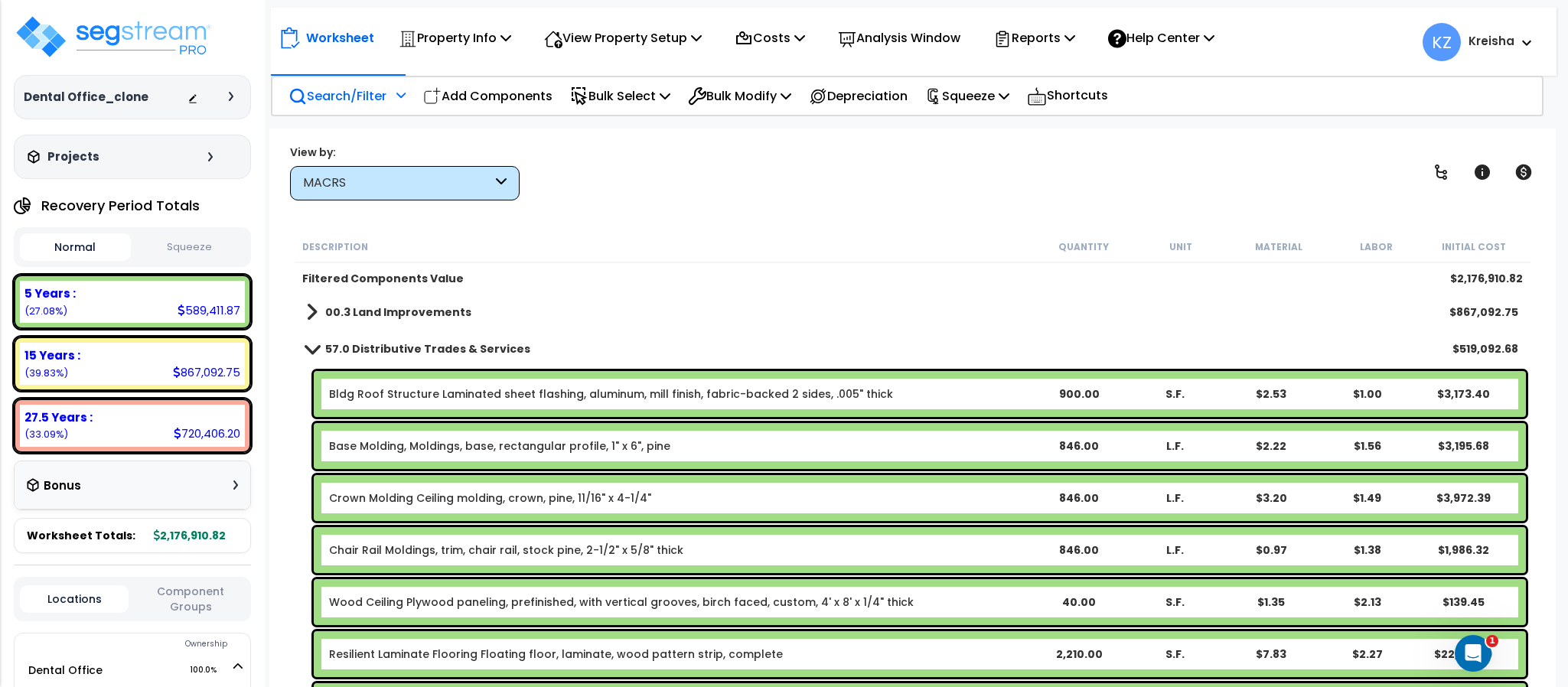
click at [390, 350] on b "57.0 Distributive Trades & Services" at bounding box center [428, 349] width 205 height 16
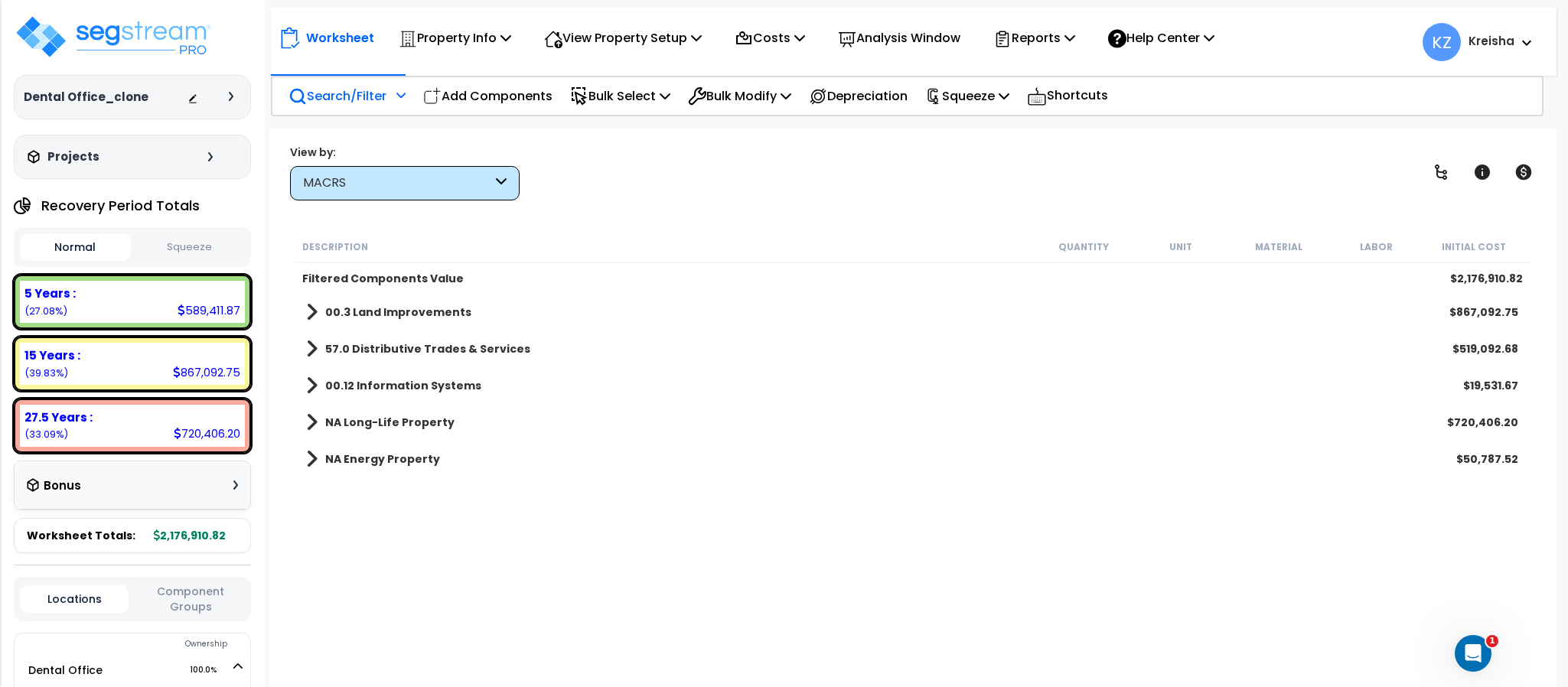
click at [361, 462] on b "NA Energy Property" at bounding box center [383, 459] width 115 height 16
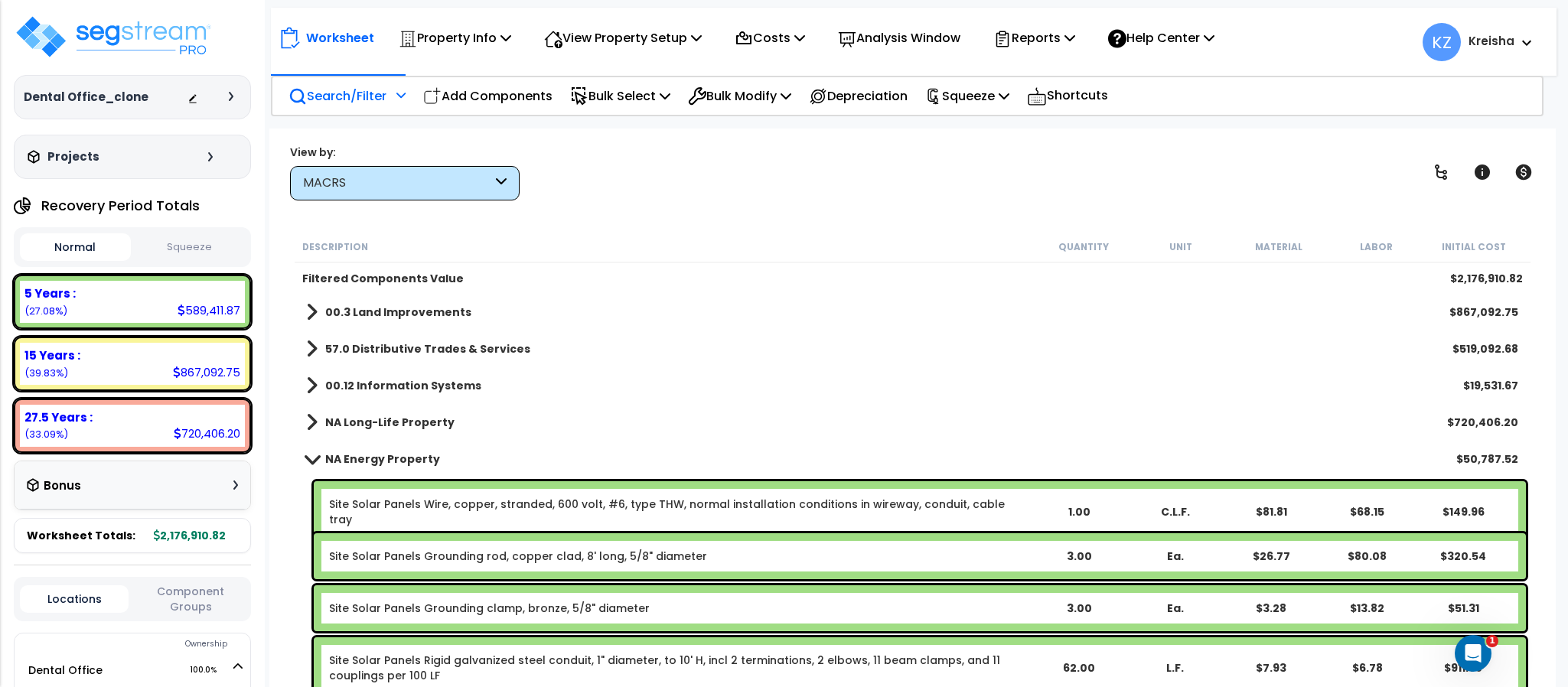
click at [363, 461] on b "NA Energy Property" at bounding box center [383, 459] width 115 height 16
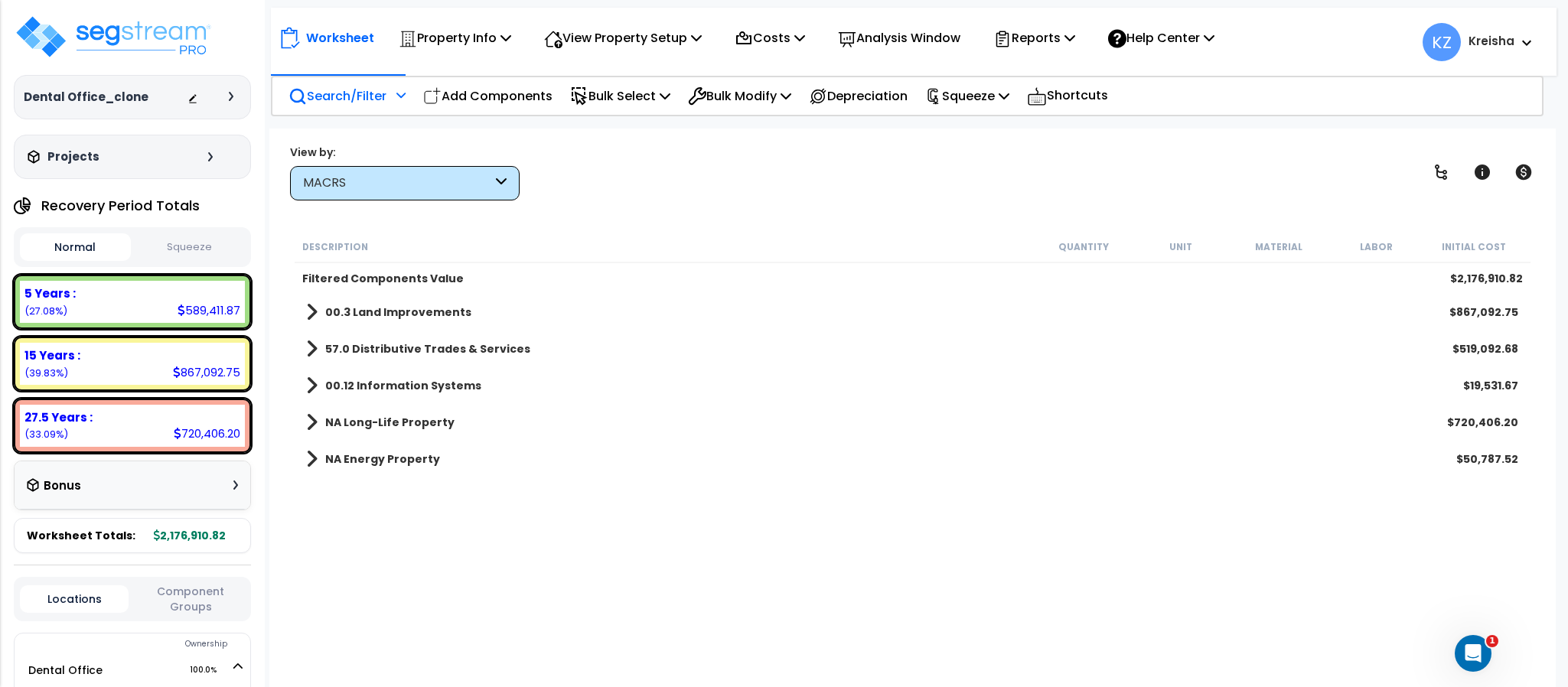
click at [388, 415] on b "NA Long-Life Property" at bounding box center [390, 423] width 129 height 16
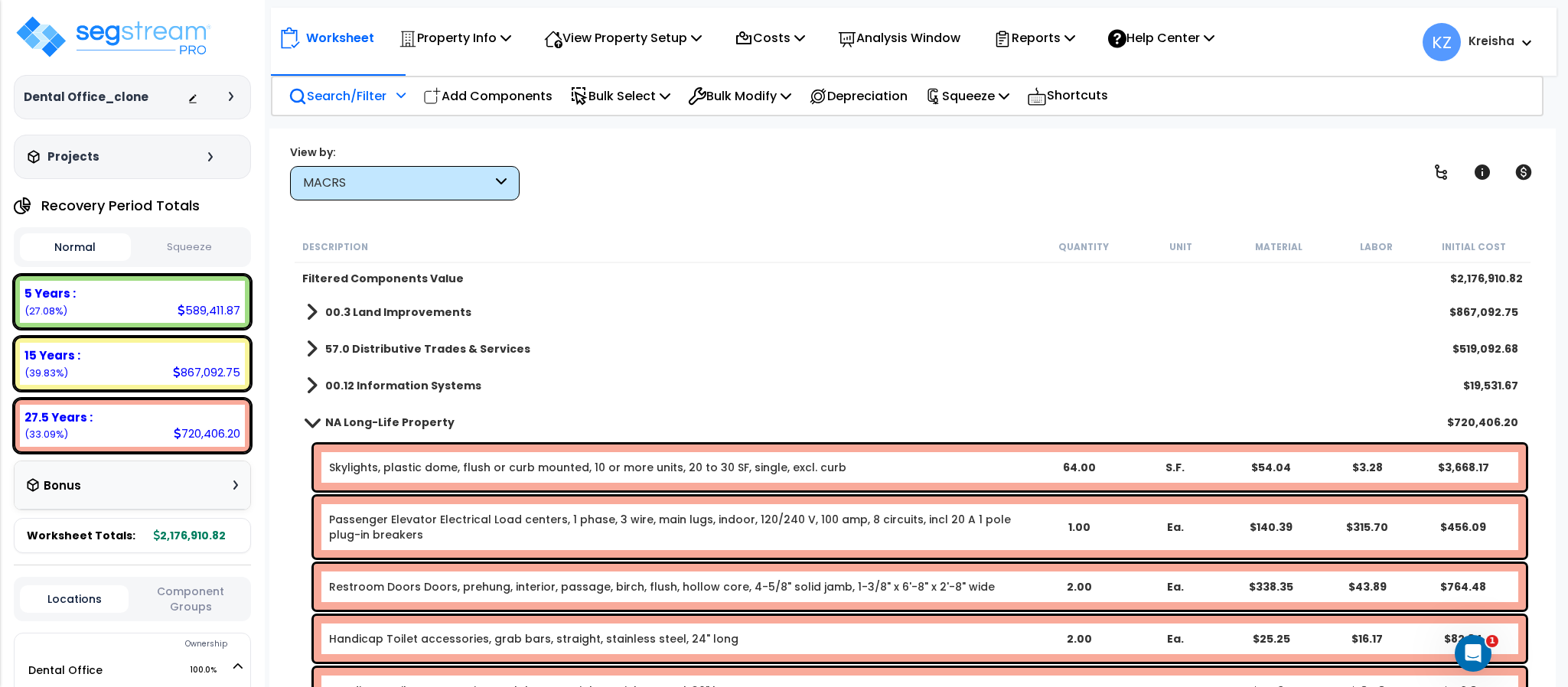
click at [395, 418] on b "NA Long-Life Property" at bounding box center [390, 423] width 129 height 16
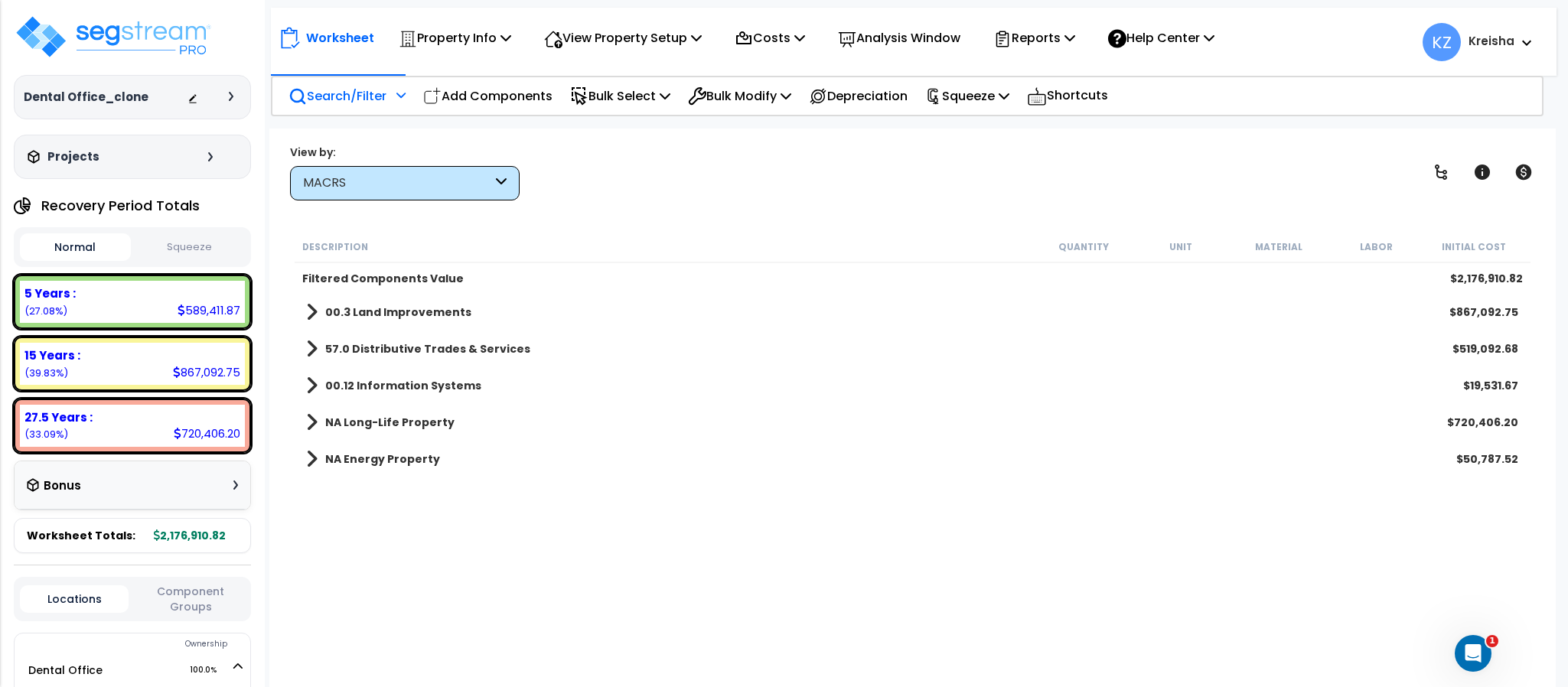
click at [453, 177] on div "MACRS" at bounding box center [398, 183] width 189 height 18
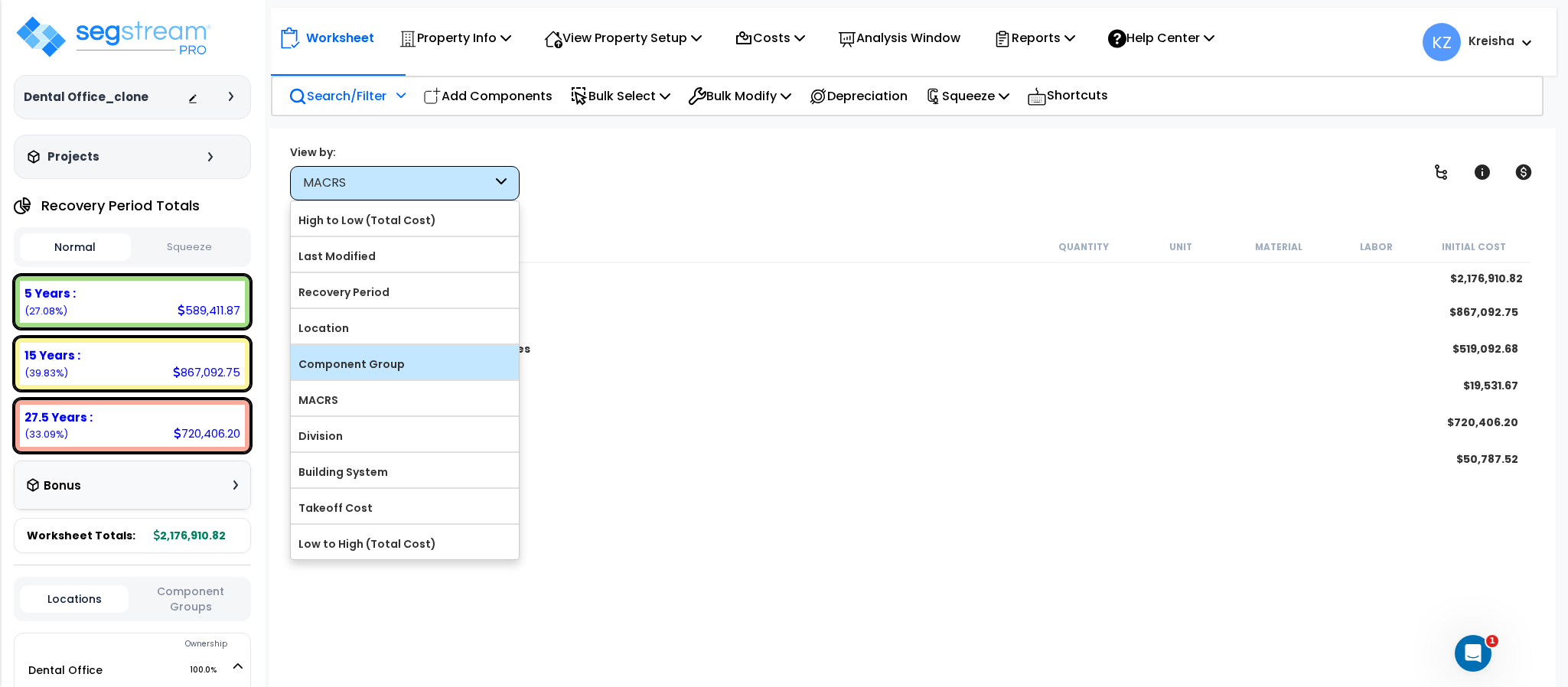
click at [358, 370] on label "Component Group" at bounding box center [404, 363] width 228 height 23
click at [0, 0] on input "Component Group" at bounding box center [0, 0] width 0 height 0
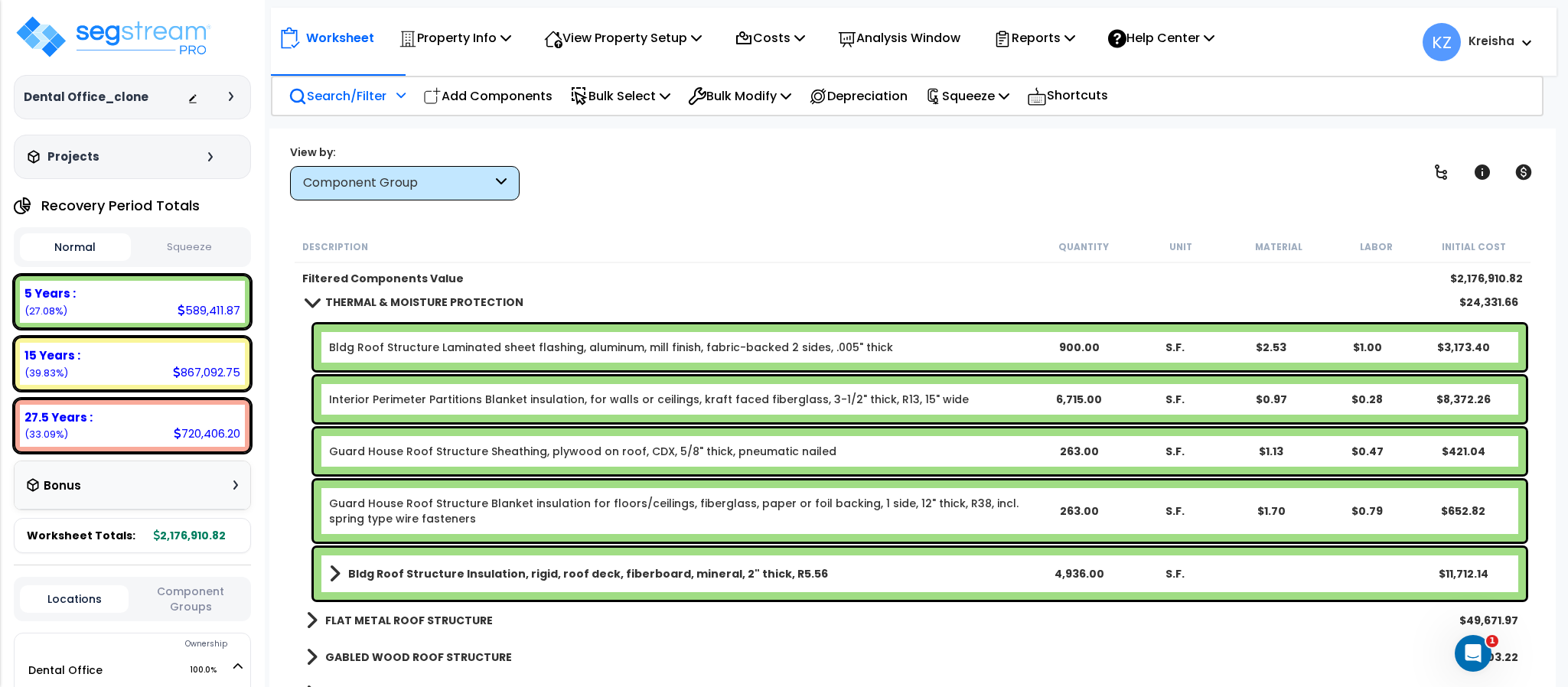
scroll to position [229, 0]
click at [388, 347] on link "Bldg Roof Structure Laminated sheet flashing, aluminum, mill finish, fabric-bac…" at bounding box center [611, 348] width 564 height 16
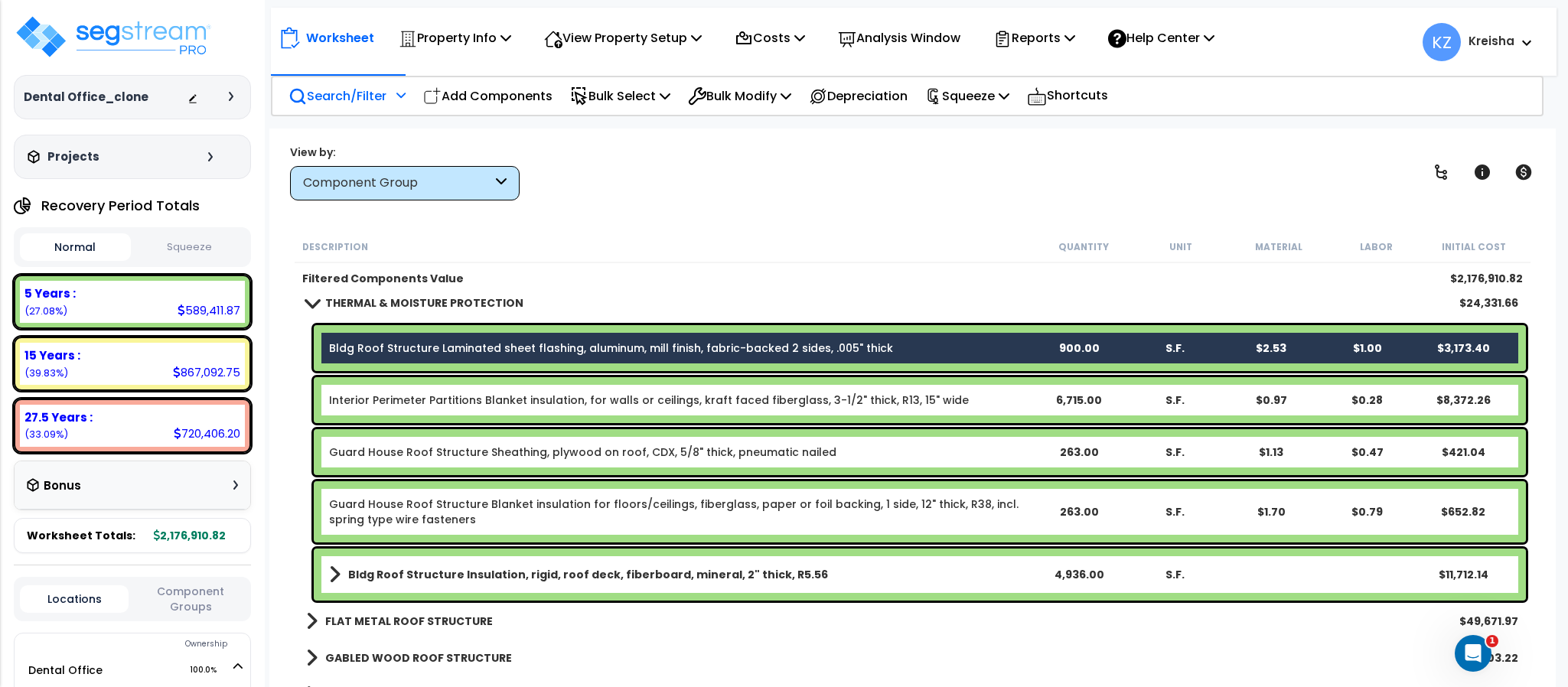
click at [390, 386] on div "Interior Perimeter Partitions Blanket insulation, for walls or ceilings, kraft …" at bounding box center [919, 400] width 1212 height 46
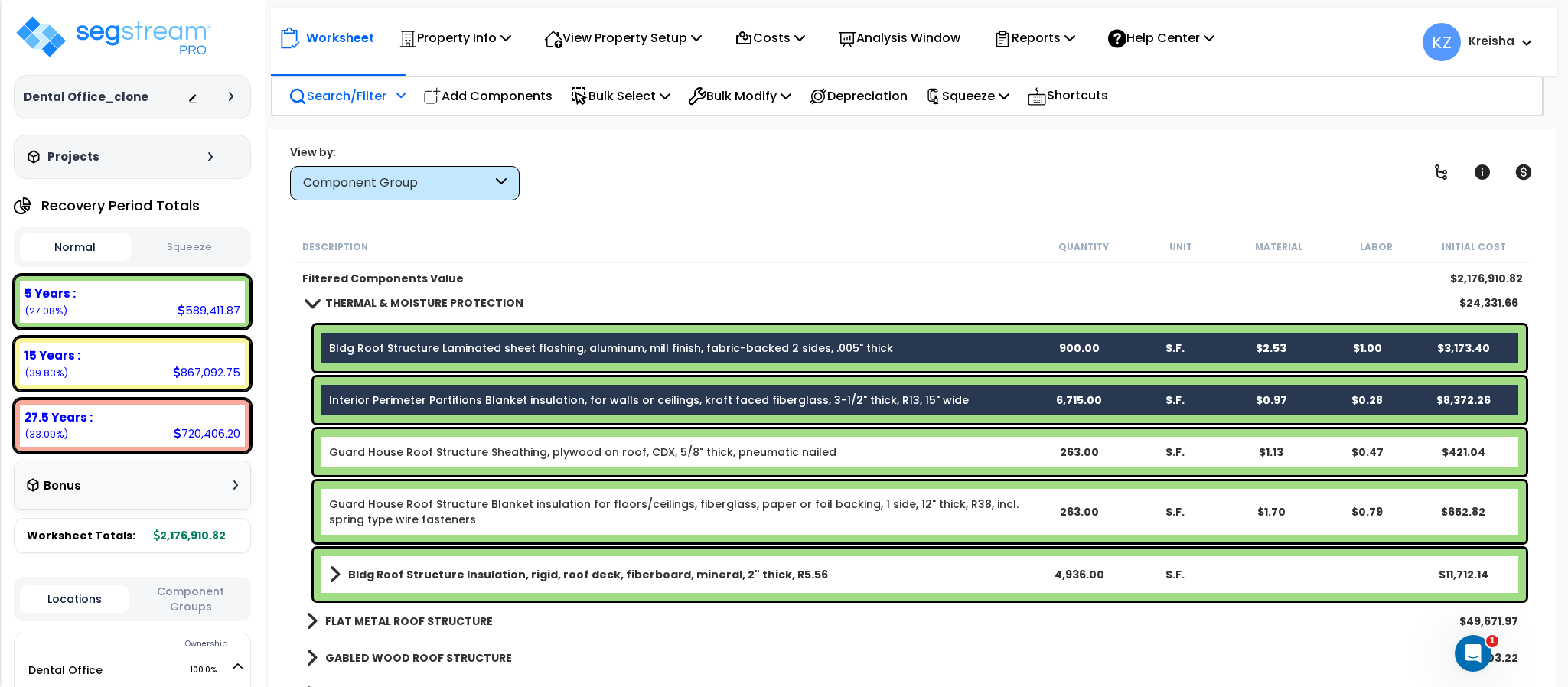
click at [384, 455] on link "Guard House Roof Structure Sheathing, plywood on roof, CDX, 5/8" thick, pneumat…" at bounding box center [582, 452] width 508 height 16
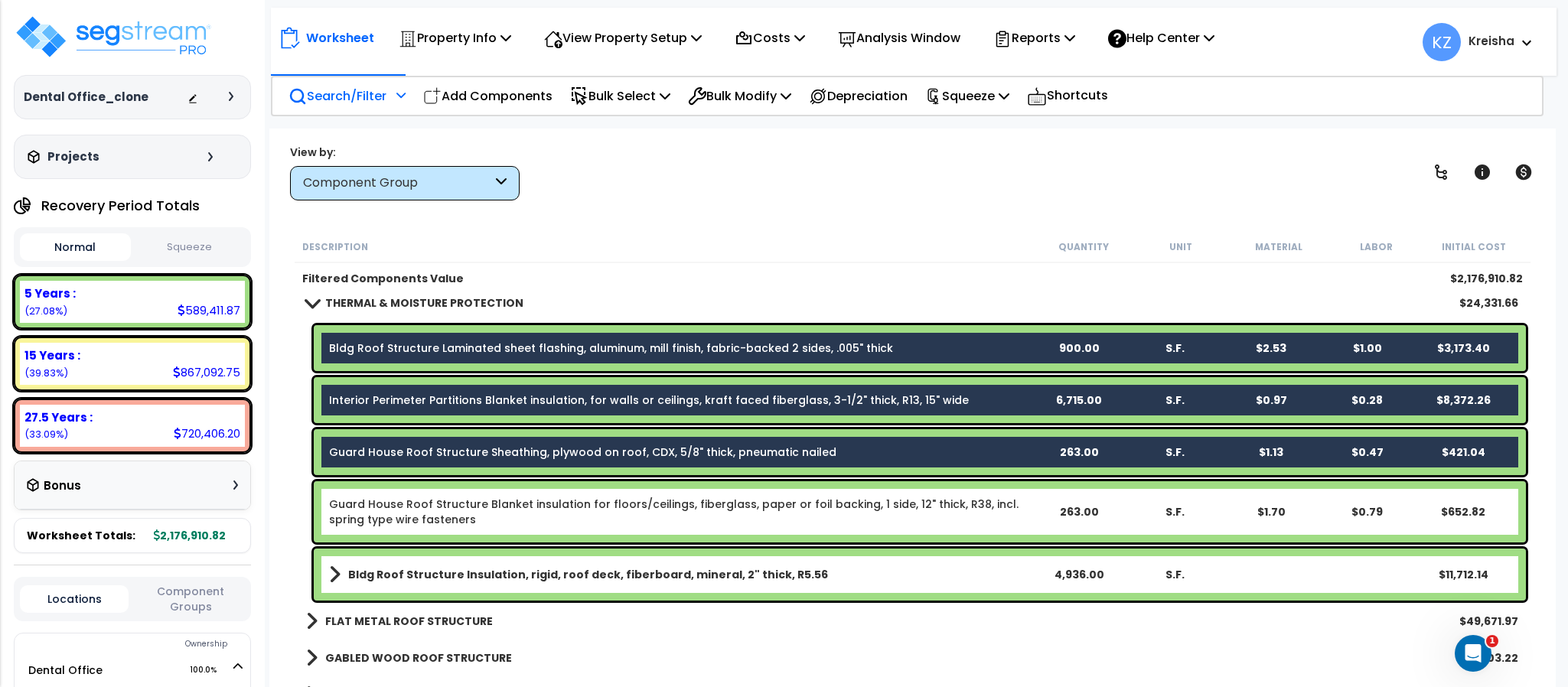
click at [386, 509] on link "Guard House Roof Structure Blanket insulation for floors/ceilings, fiberglass, …" at bounding box center [680, 511] width 702 height 31
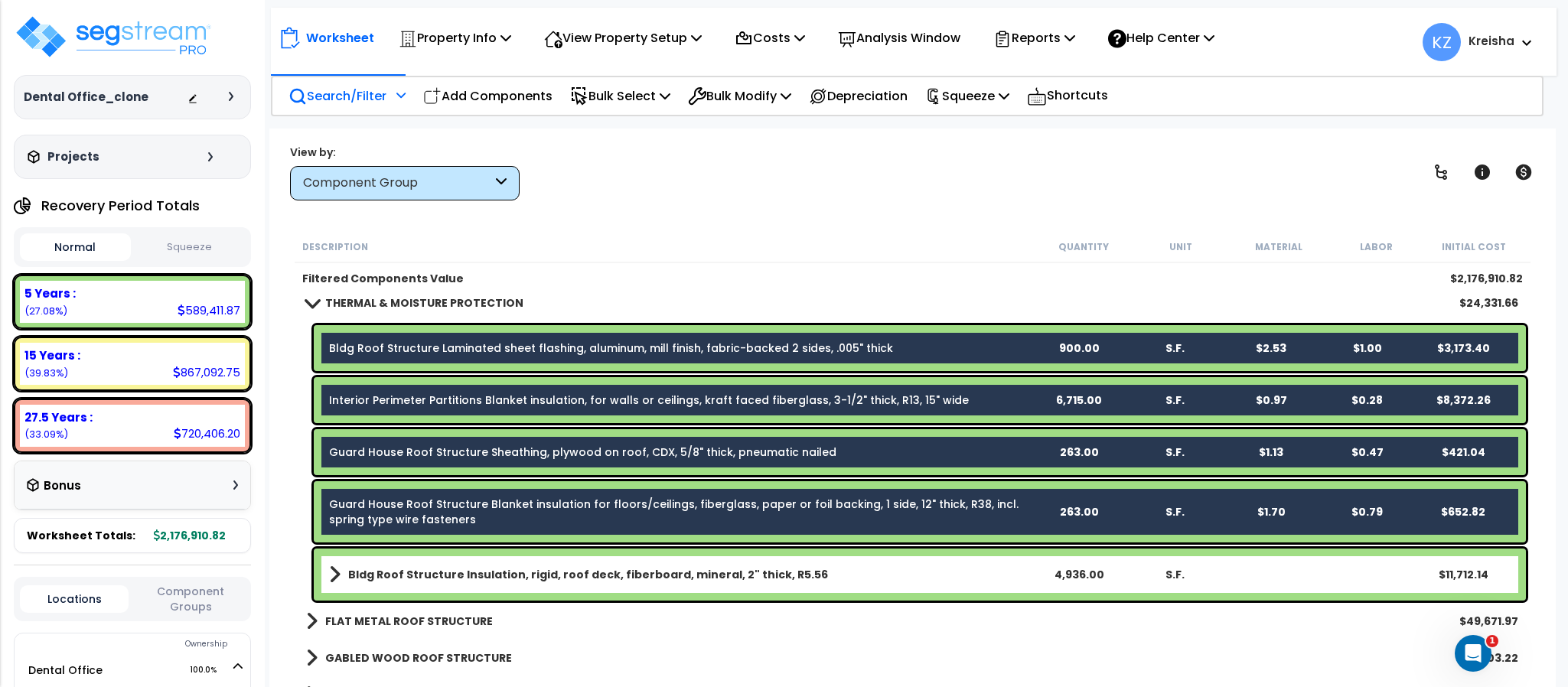
click at [384, 567] on b "Bldg Roof Structure Insulation, rigid, roof deck, fiberboard, mineral, 2" thick…" at bounding box center [588, 574] width 480 height 16
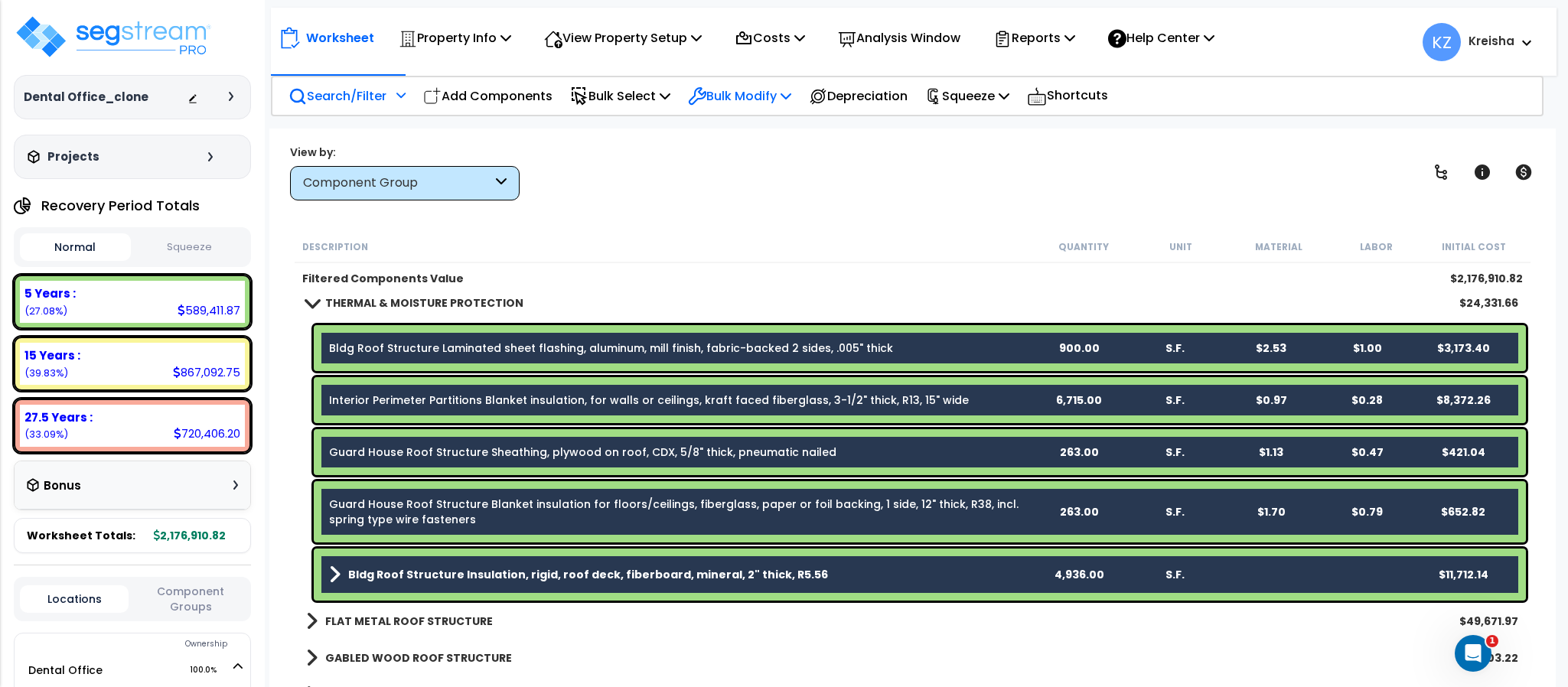
click at [774, 96] on p "Bulk Modify" at bounding box center [740, 96] width 104 height 20
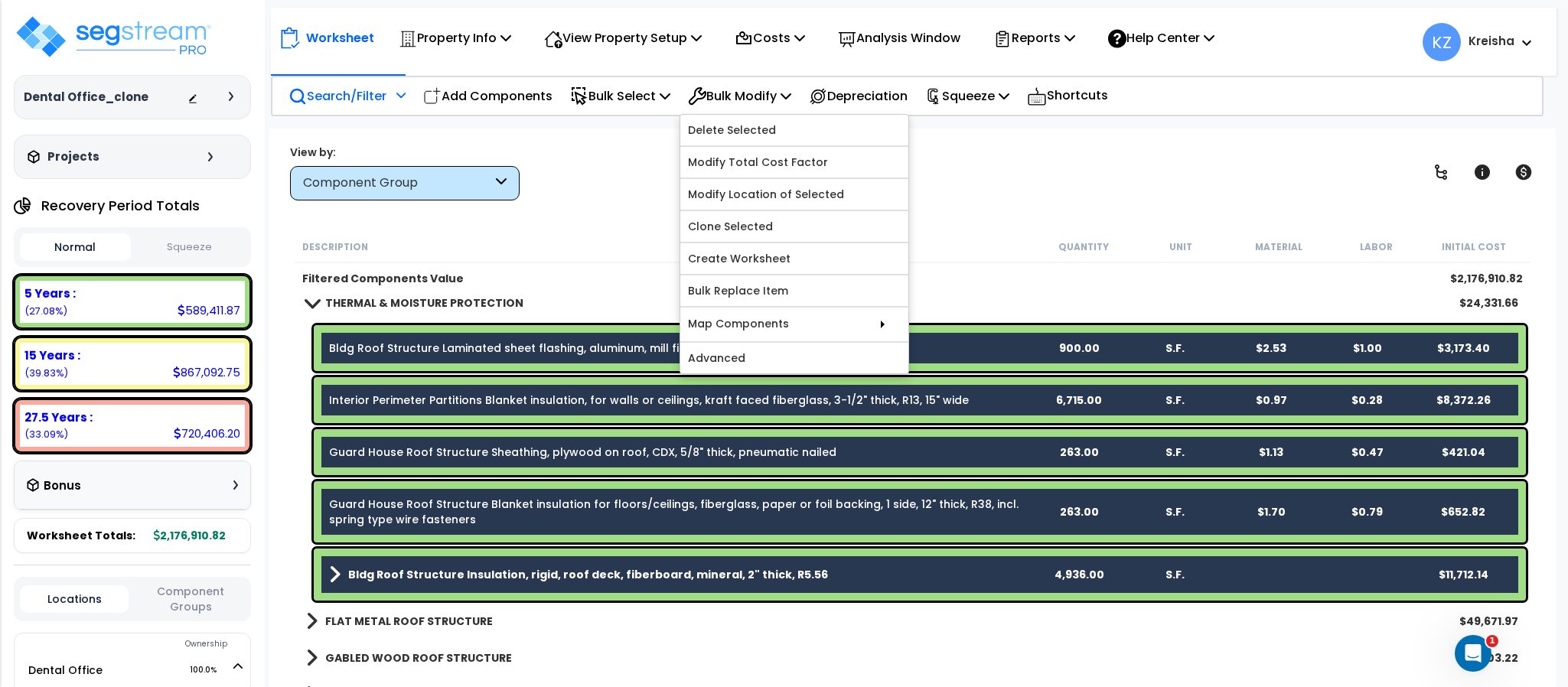
click at [766, 379] on div "Worksheet Property Info Property Setup Add Property Unit Template property Clon…" at bounding box center [912, 472] width 1285 height 687
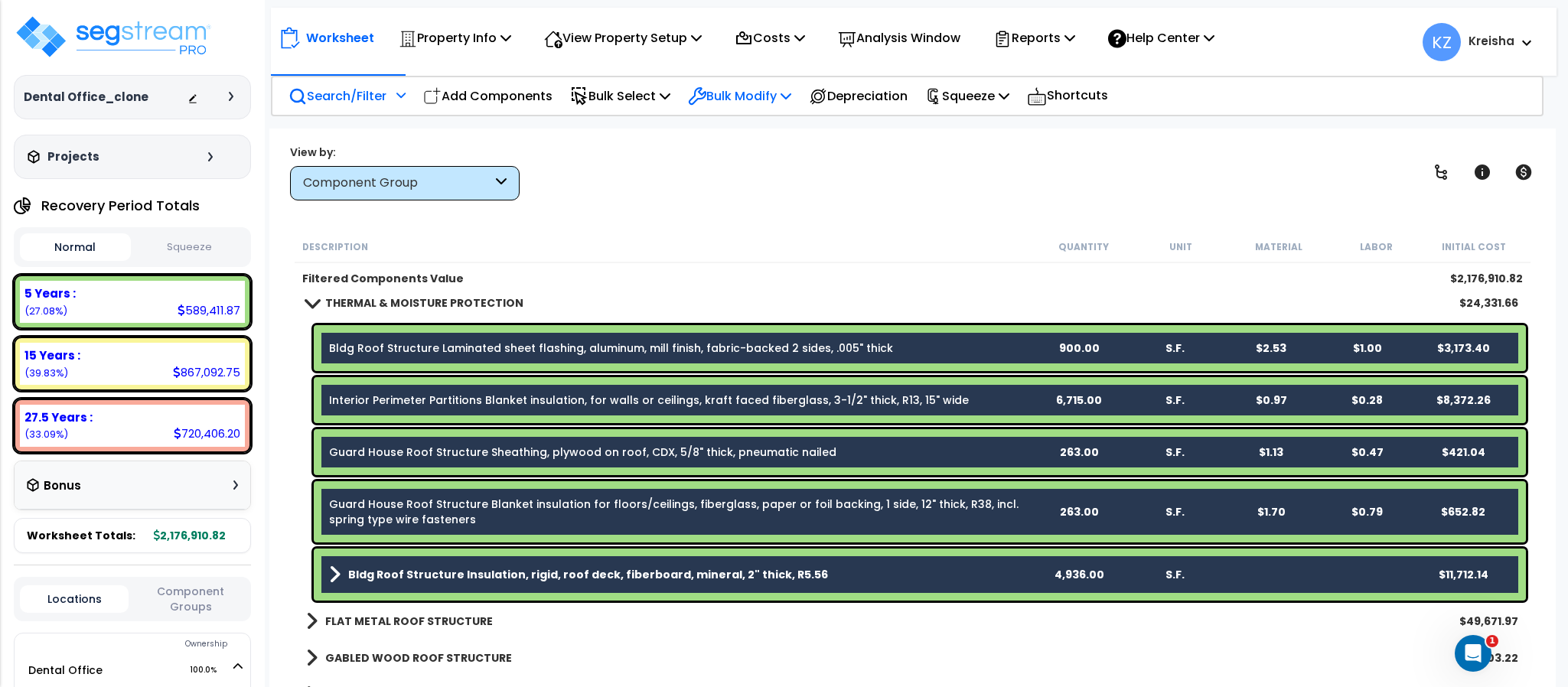
click at [778, 94] on p "Bulk Modify" at bounding box center [740, 96] width 104 height 20
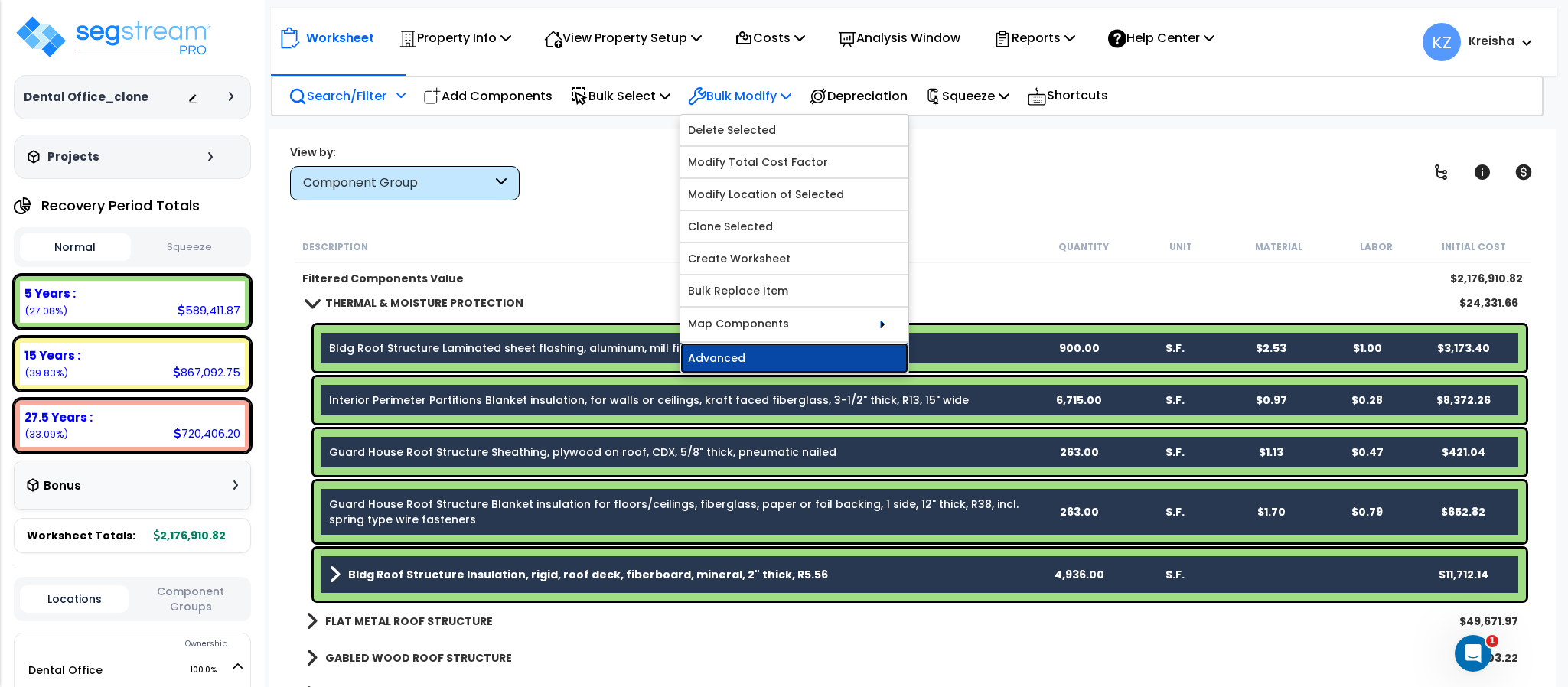
click at [734, 367] on link "Advanced" at bounding box center [794, 358] width 228 height 31
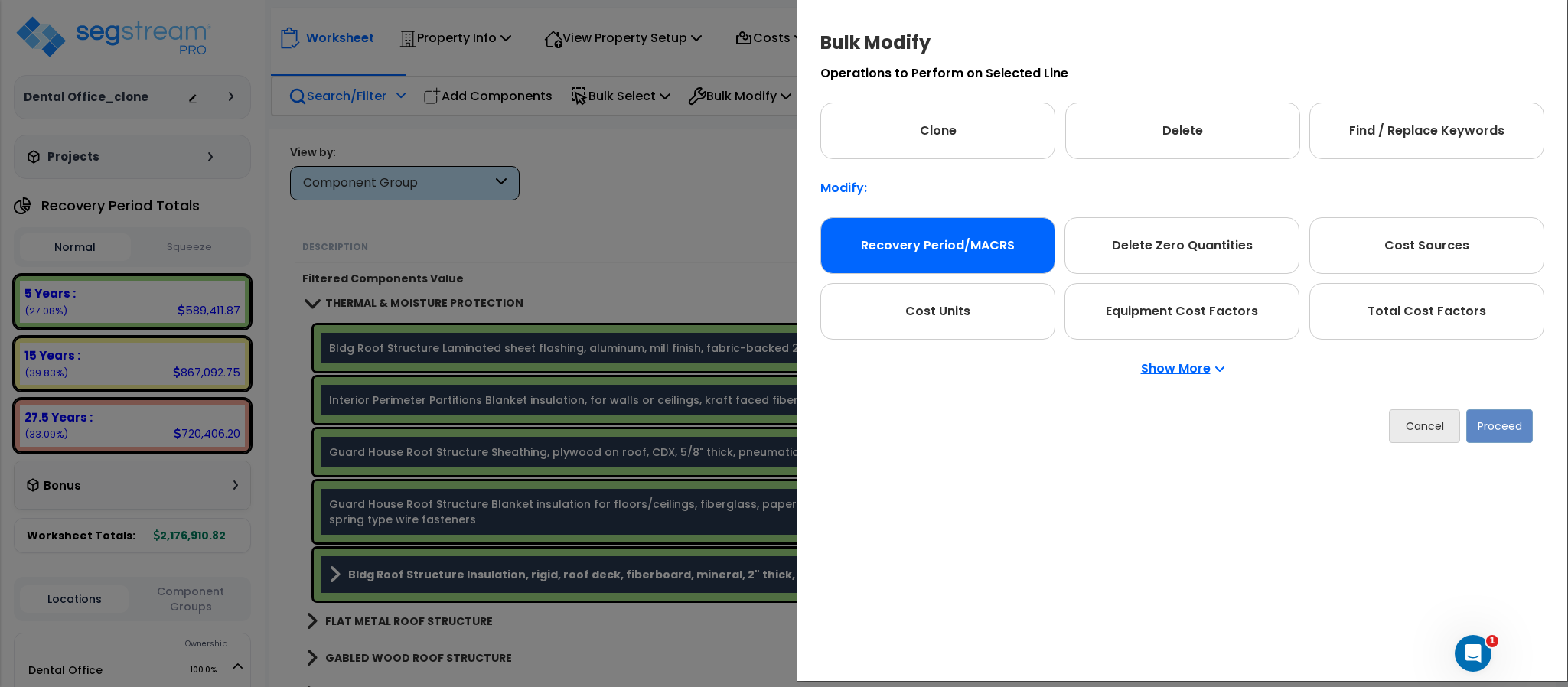
click at [1010, 230] on div "Recovery Period/MACRS" at bounding box center [937, 245] width 235 height 56
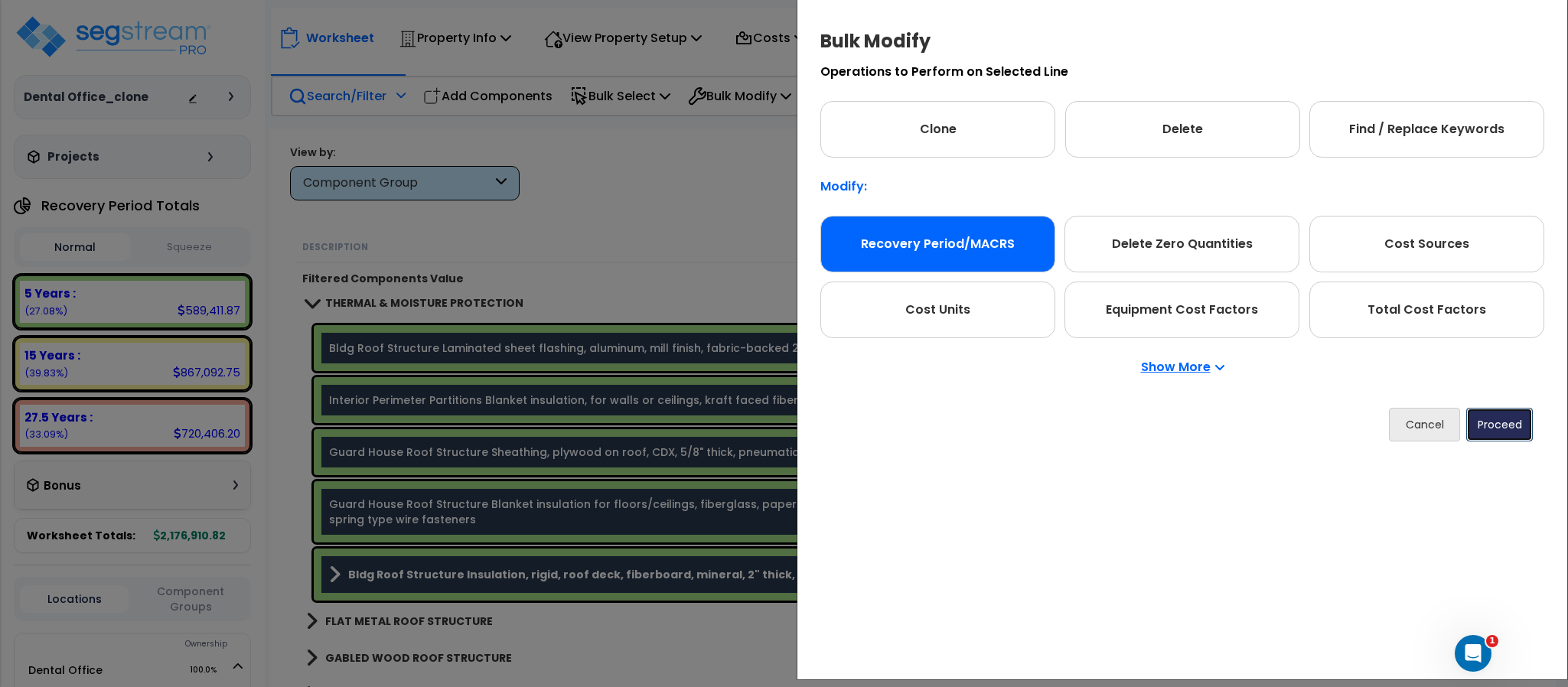
click at [1506, 437] on button "Proceed" at bounding box center [1500, 424] width 67 height 33
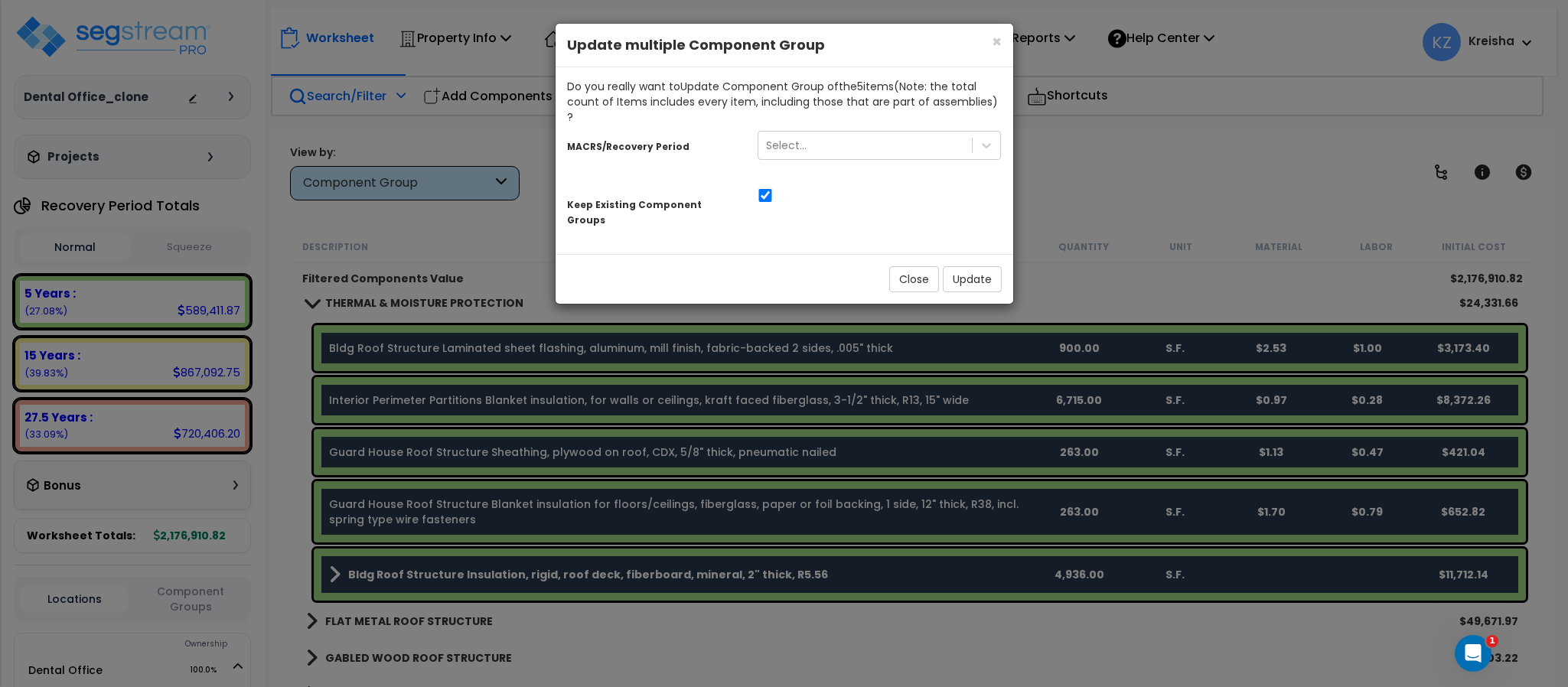
click at [796, 183] on div "Keep Existing Component Groups" at bounding box center [784, 207] width 458 height 48
click at [794, 183] on div "Keep Existing Component Groups" at bounding box center [784, 207] width 458 height 48
click at [916, 142] on div "Do you really want to Update Component Group of the 5 item s (Note: the total c…" at bounding box center [784, 161] width 458 height 187
click at [983, 183] on div "Keep Existing Component Groups" at bounding box center [784, 207] width 458 height 48
click at [834, 183] on div "Keep Existing Component Groups" at bounding box center [784, 207] width 458 height 48
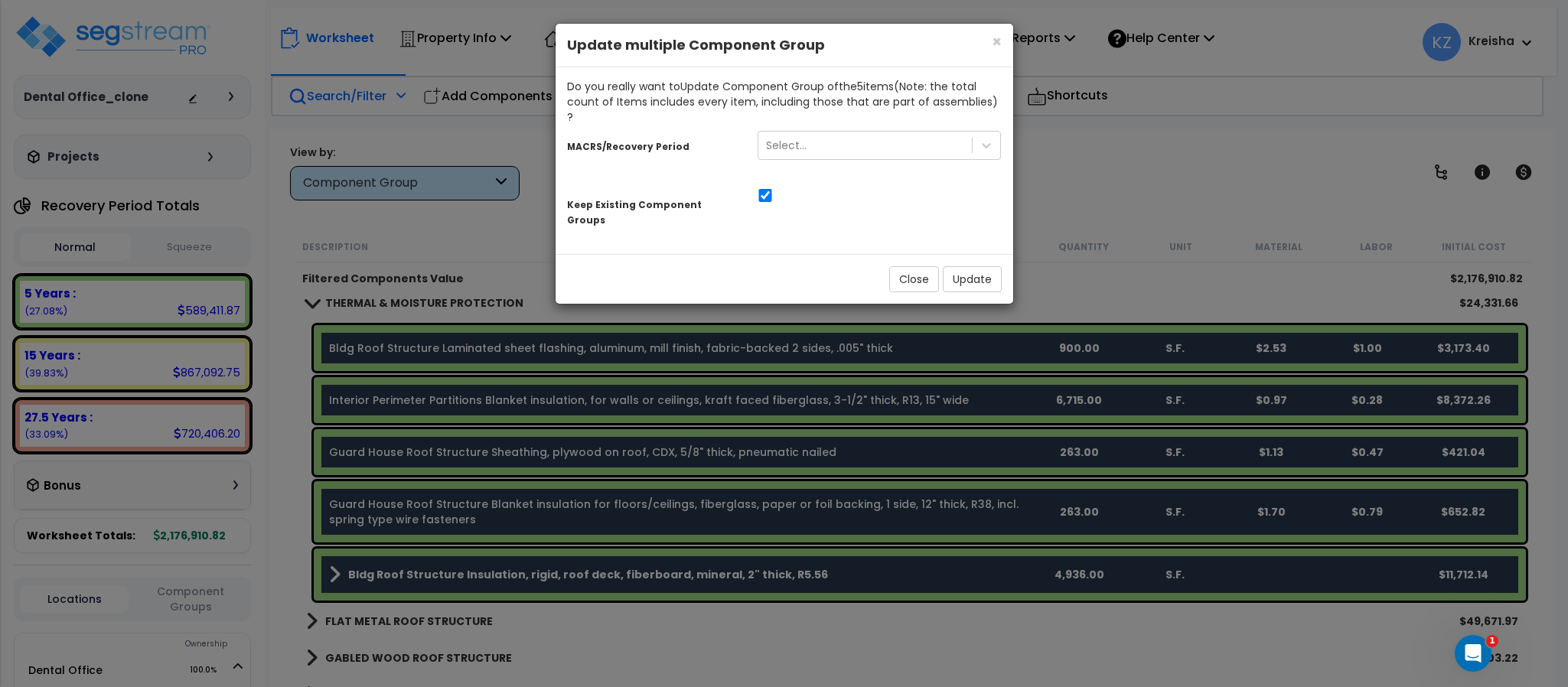
click at [919, 170] on div "MACRS/Recovery Period Select... Keep Existing Component Groups" at bounding box center [784, 178] width 435 height 106
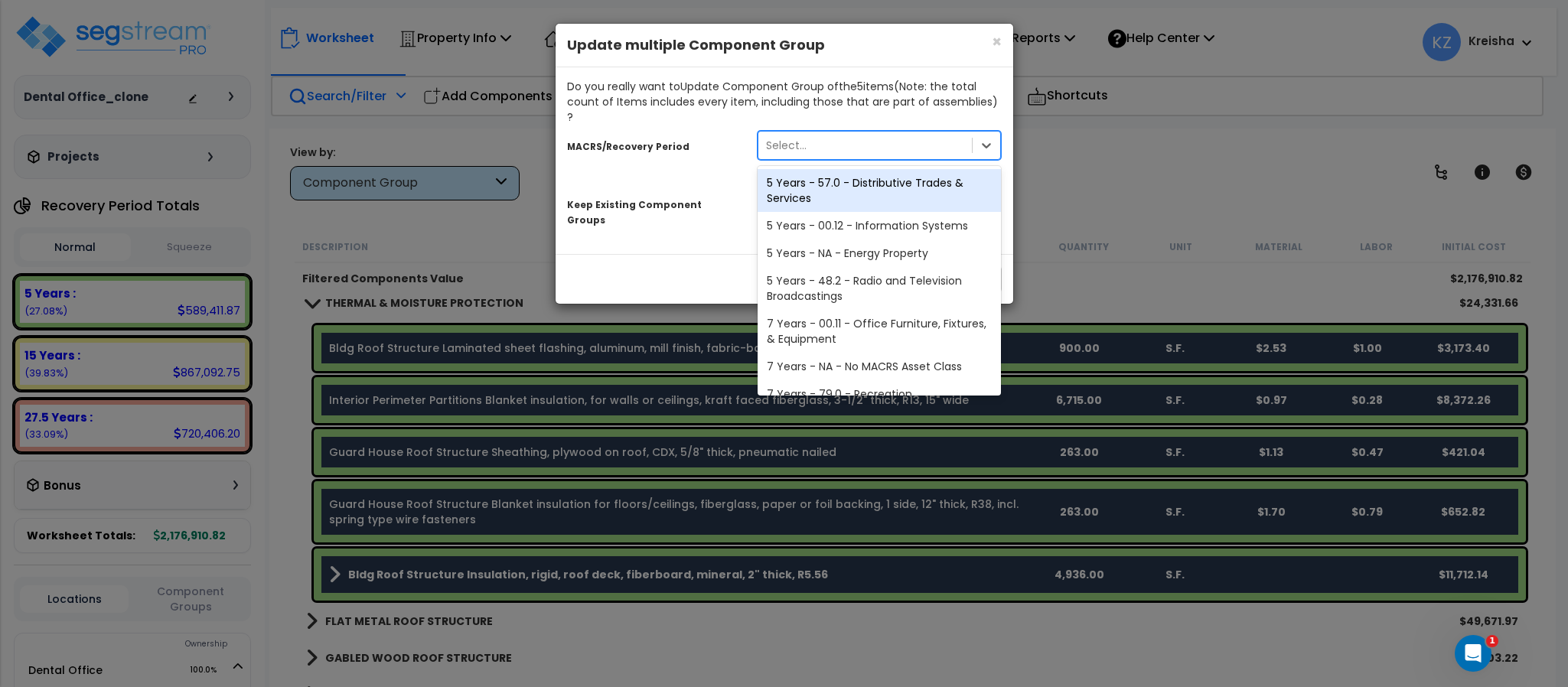
click at [923, 133] on div "Select..." at bounding box center [865, 145] width 214 height 24
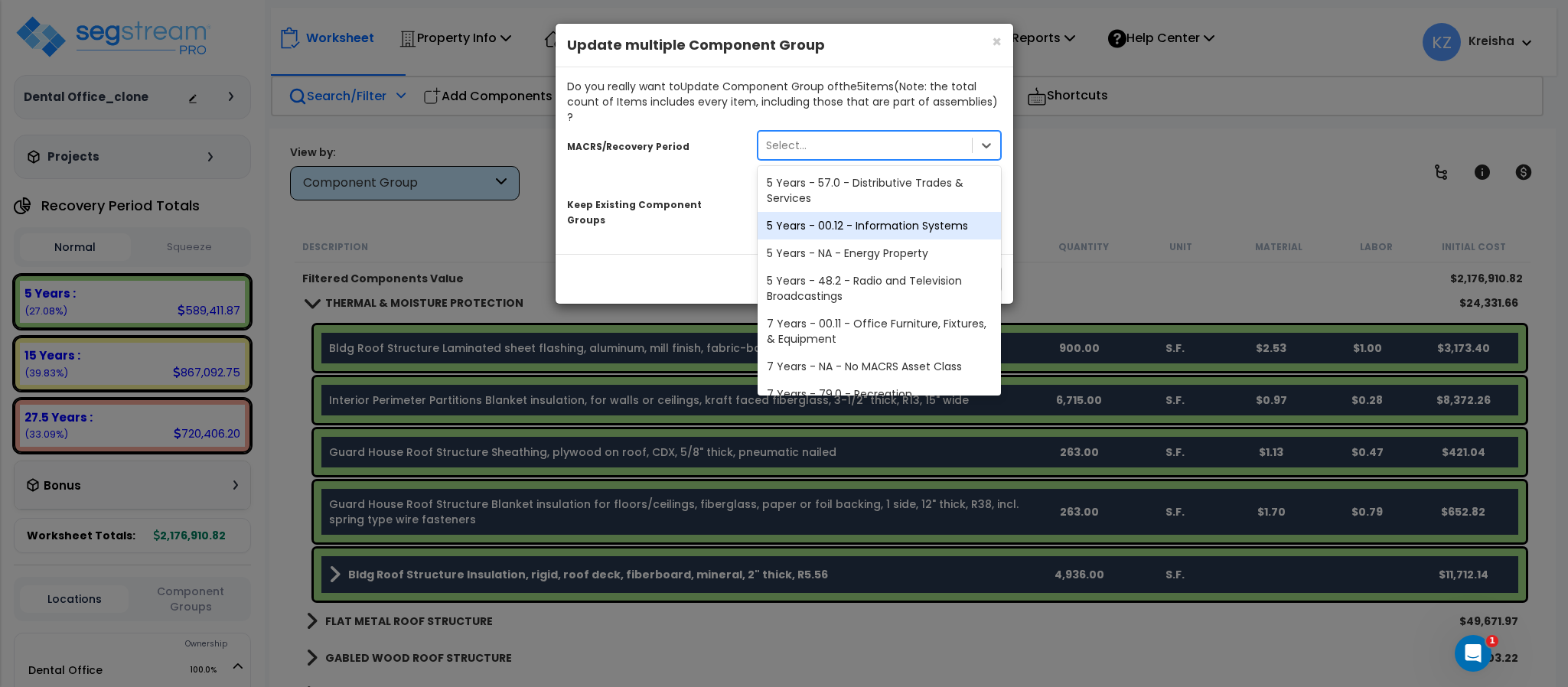
scroll to position [272, 0]
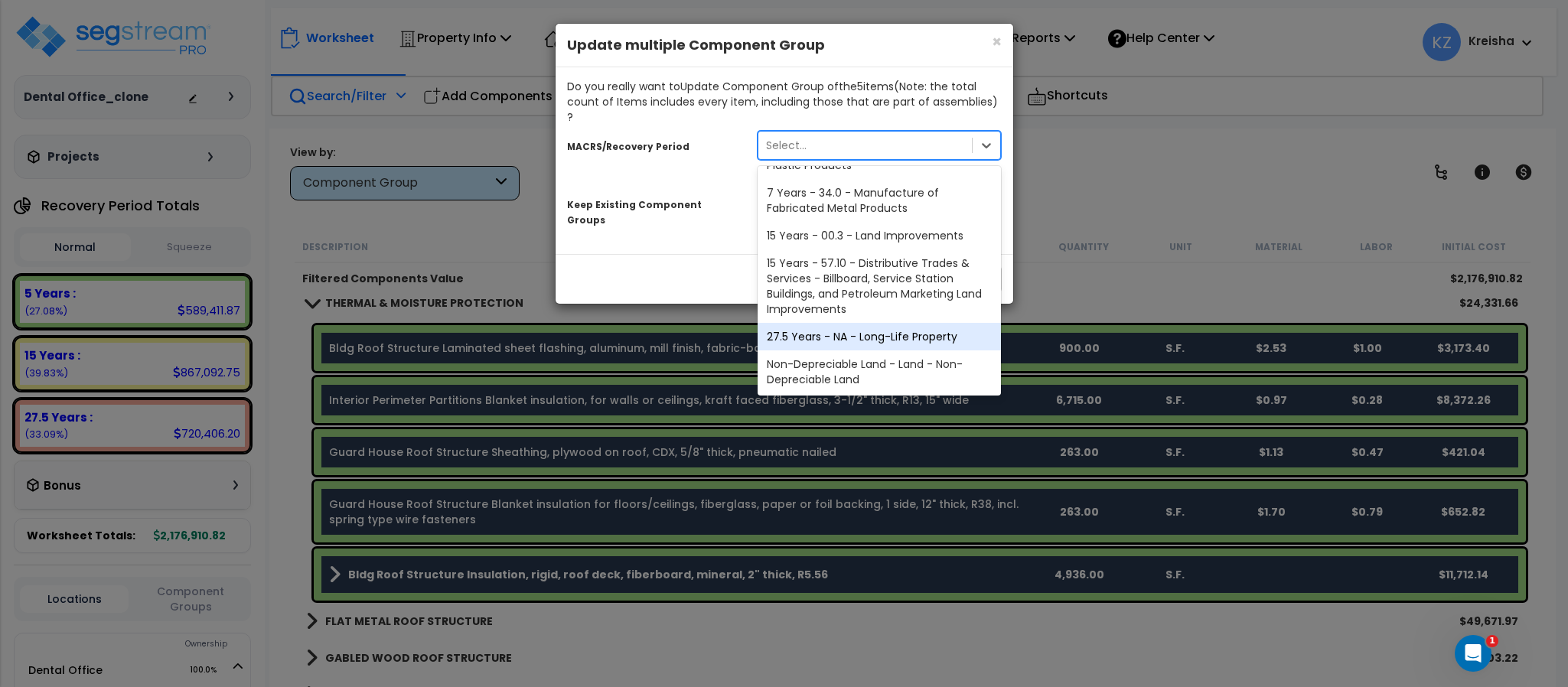
click at [879, 325] on div "27.5 Years - NA - Long-Life Property" at bounding box center [879, 337] width 244 height 28
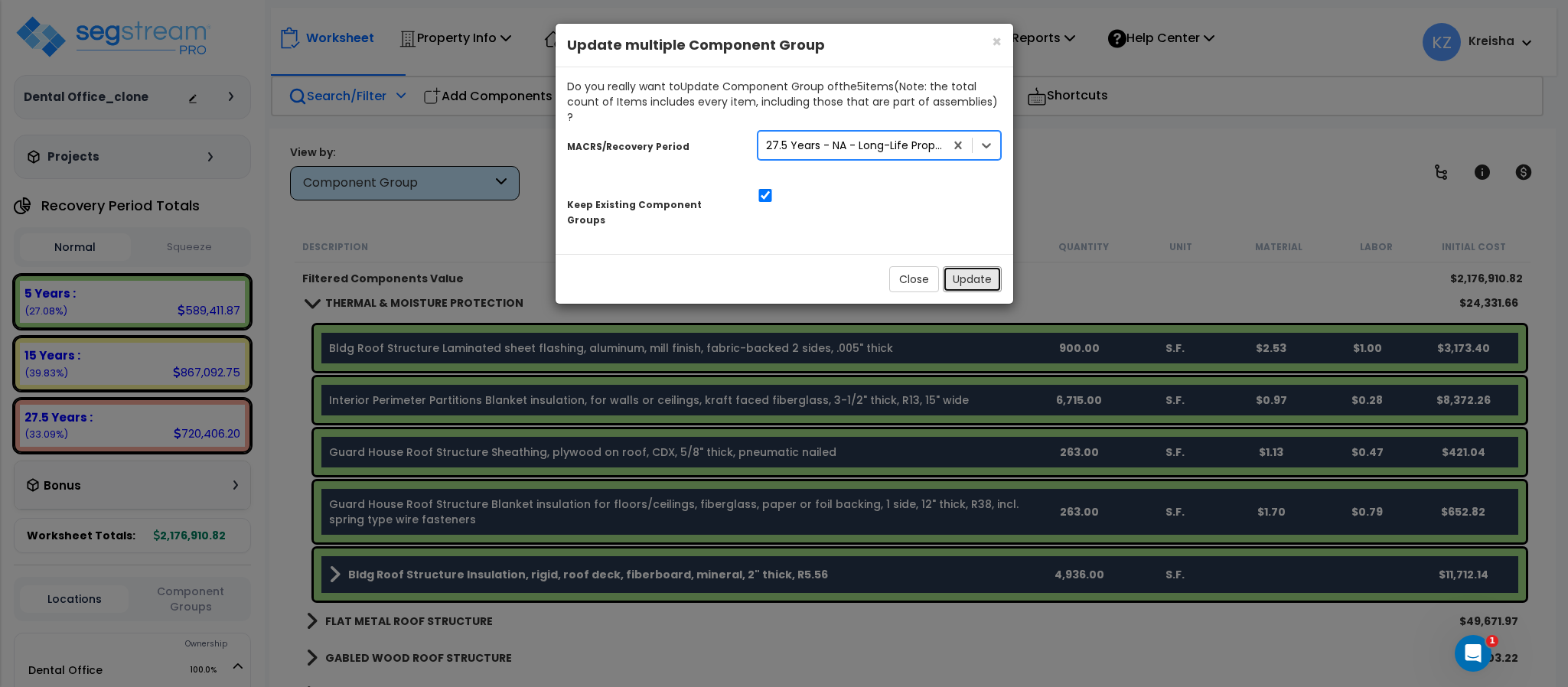
click at [987, 266] on button "Update" at bounding box center [973, 279] width 59 height 26
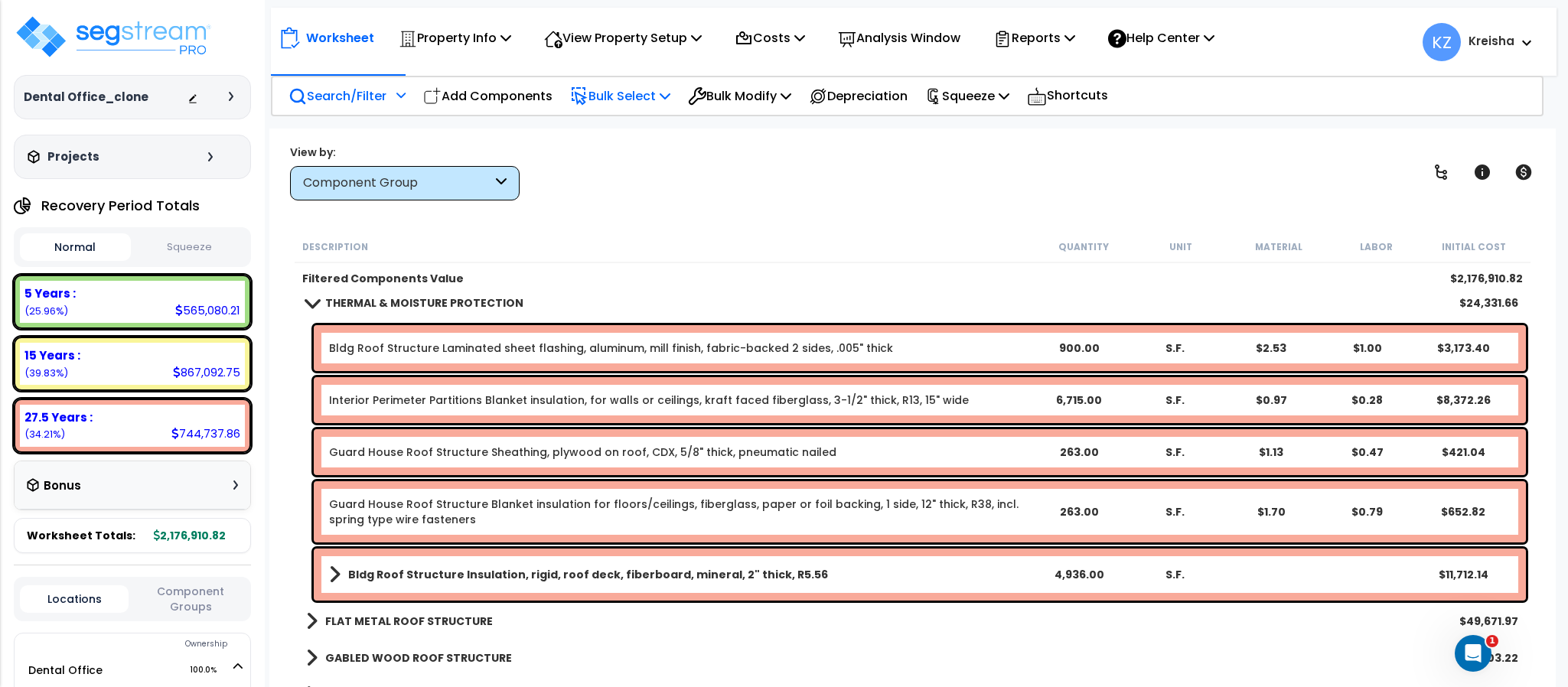
click at [588, 87] on icon at bounding box center [580, 96] width 18 height 18
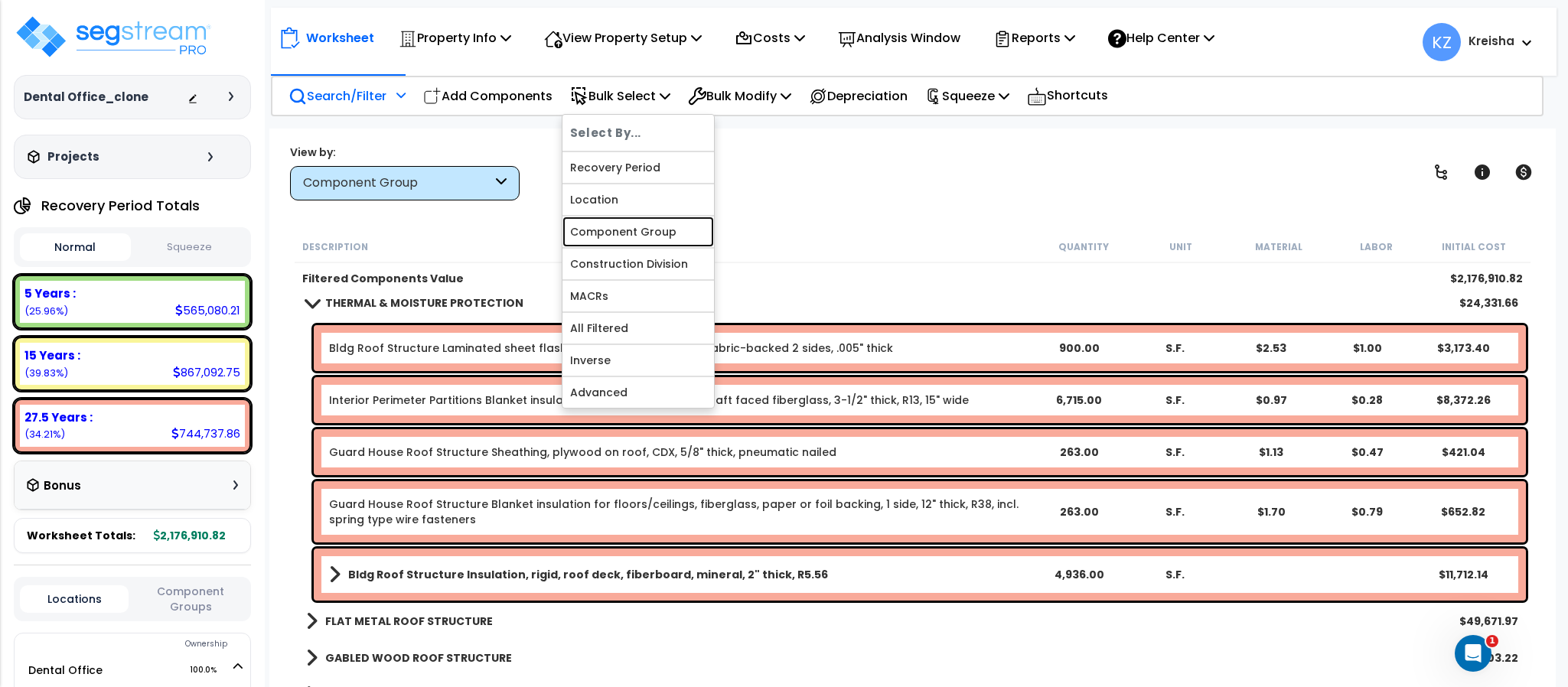
click at [648, 227] on link "Component Group" at bounding box center [638, 231] width 152 height 31
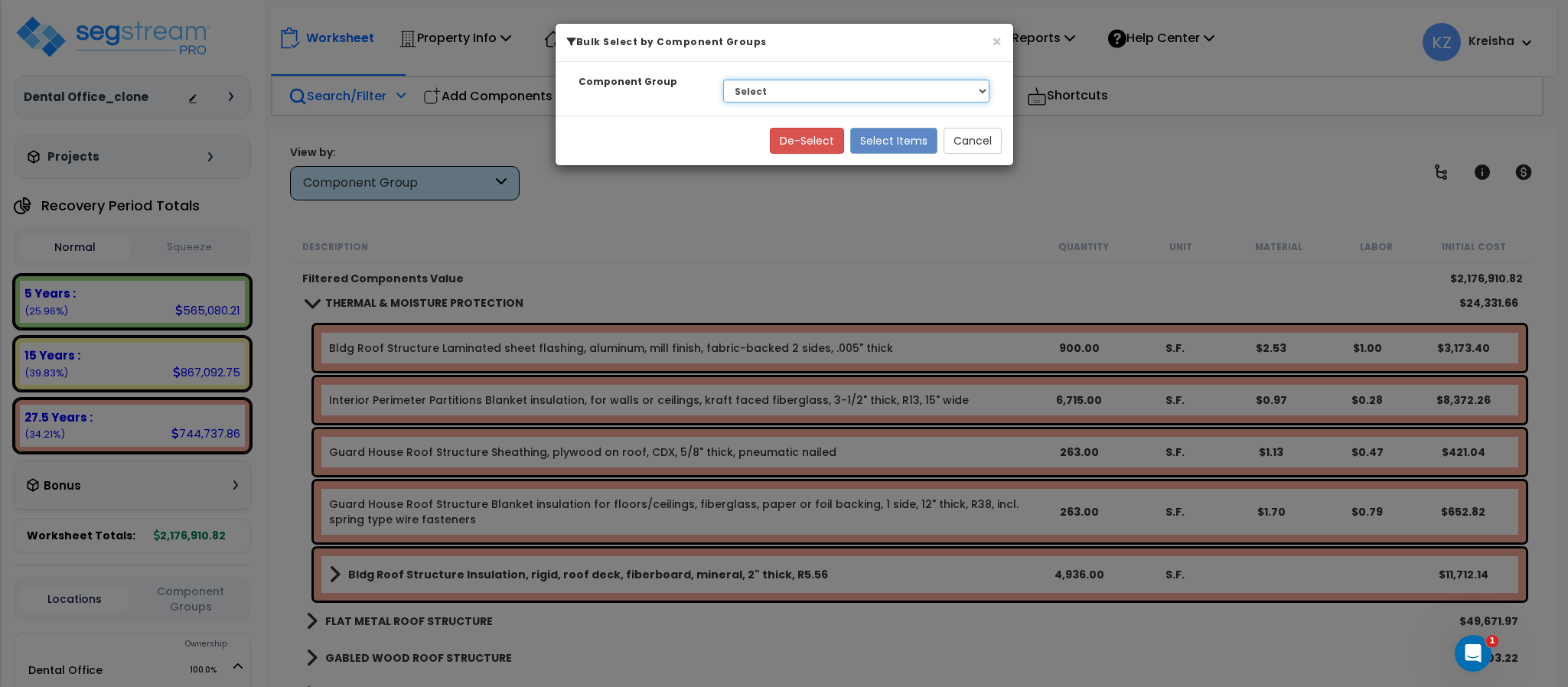
click at [803, 92] on select "Select BLDG CLEARING, GRADING, & EXCAVATION BLDG FOUNDATIONS BLDG CONCRETE SLAB…" at bounding box center [856, 91] width 267 height 23
select select "30723"
click at [723, 80] on select "Select BLDG CLEARING, GRADING, & EXCAVATION BLDG FOUNDATIONS BLDG CONCRETE SLAB…" at bounding box center [856, 91] width 267 height 23
click at [879, 129] on button "Select Items" at bounding box center [893, 141] width 87 height 26
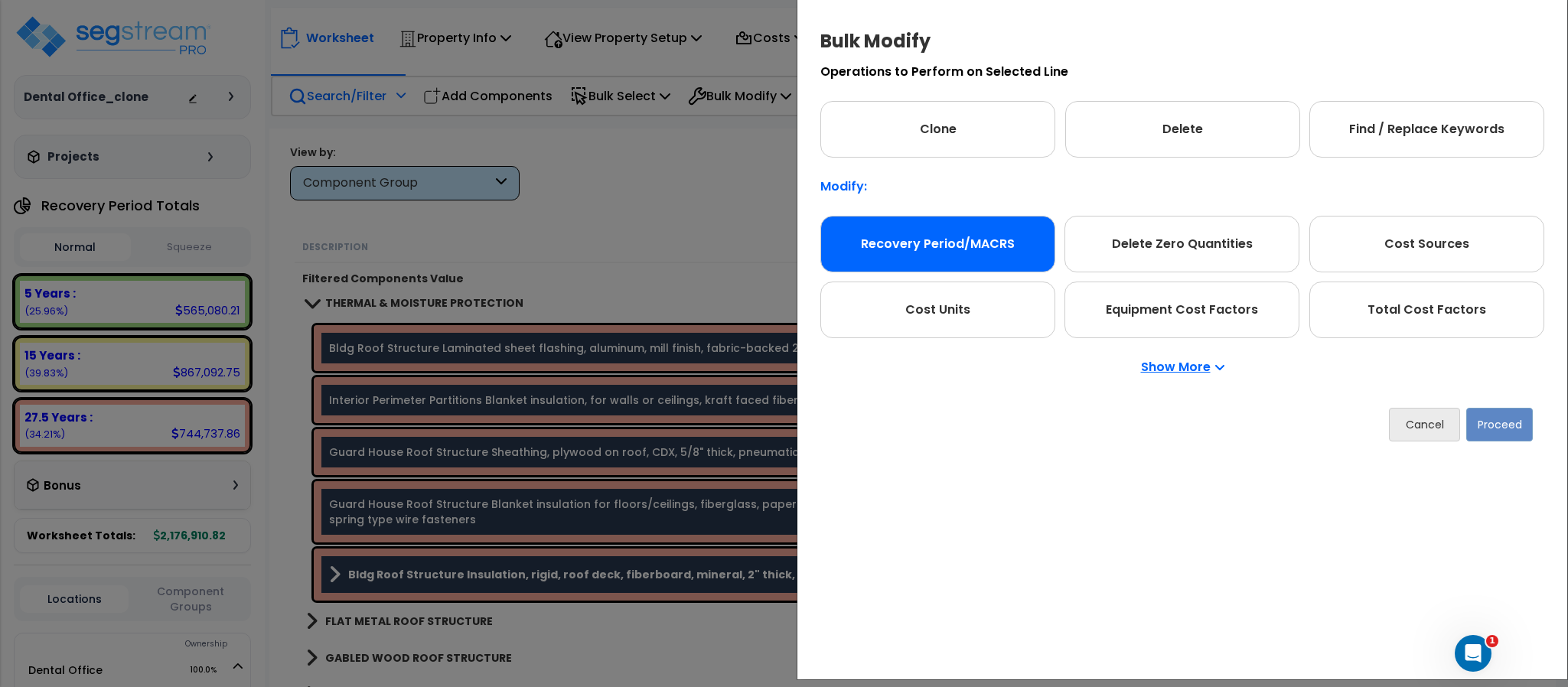
click at [881, 266] on div "Recovery Period/MACRS" at bounding box center [937, 243] width 235 height 56
click at [1509, 423] on button "Proceed" at bounding box center [1500, 424] width 67 height 33
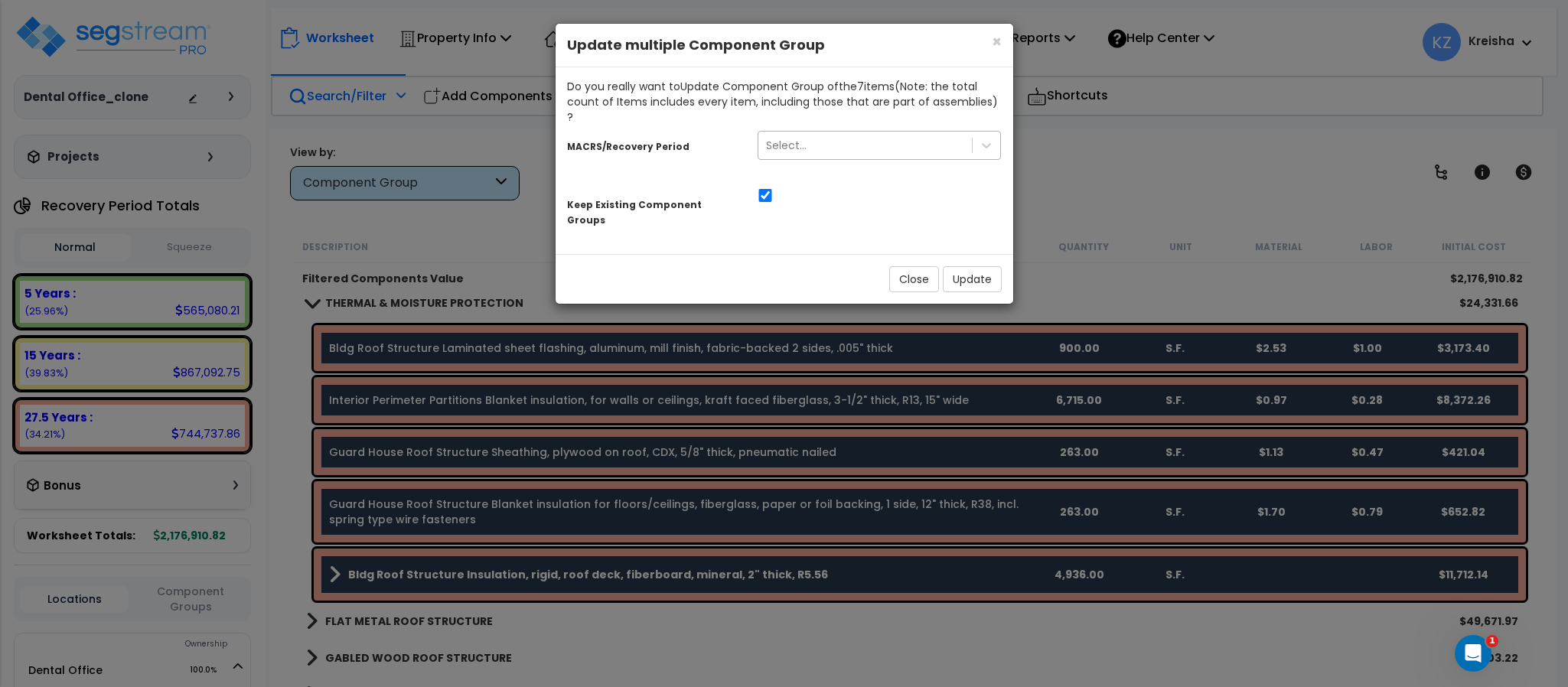
click at [829, 133] on div "Select..." at bounding box center [865, 145] width 214 height 24
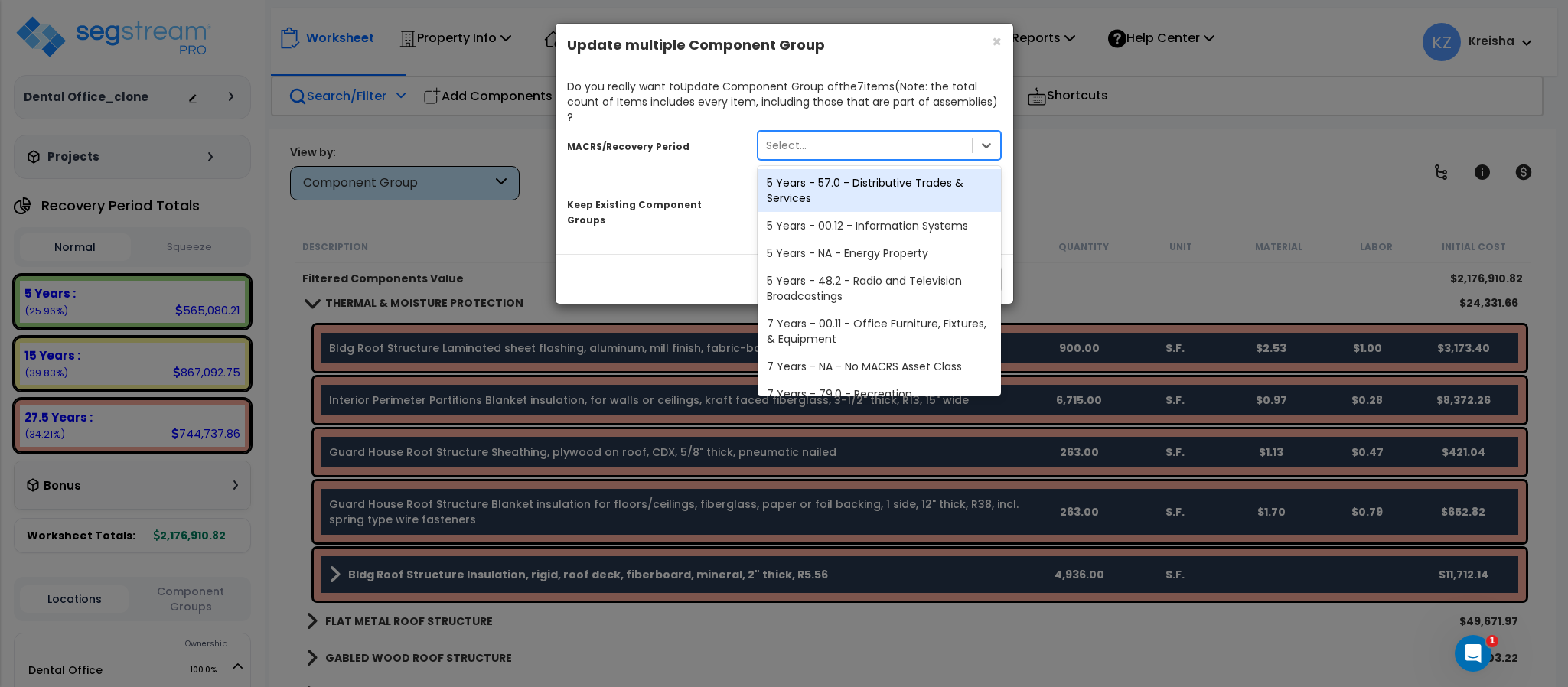
click at [825, 191] on div "5 Years - 57.0 - Distributive Trades & Services" at bounding box center [879, 190] width 244 height 43
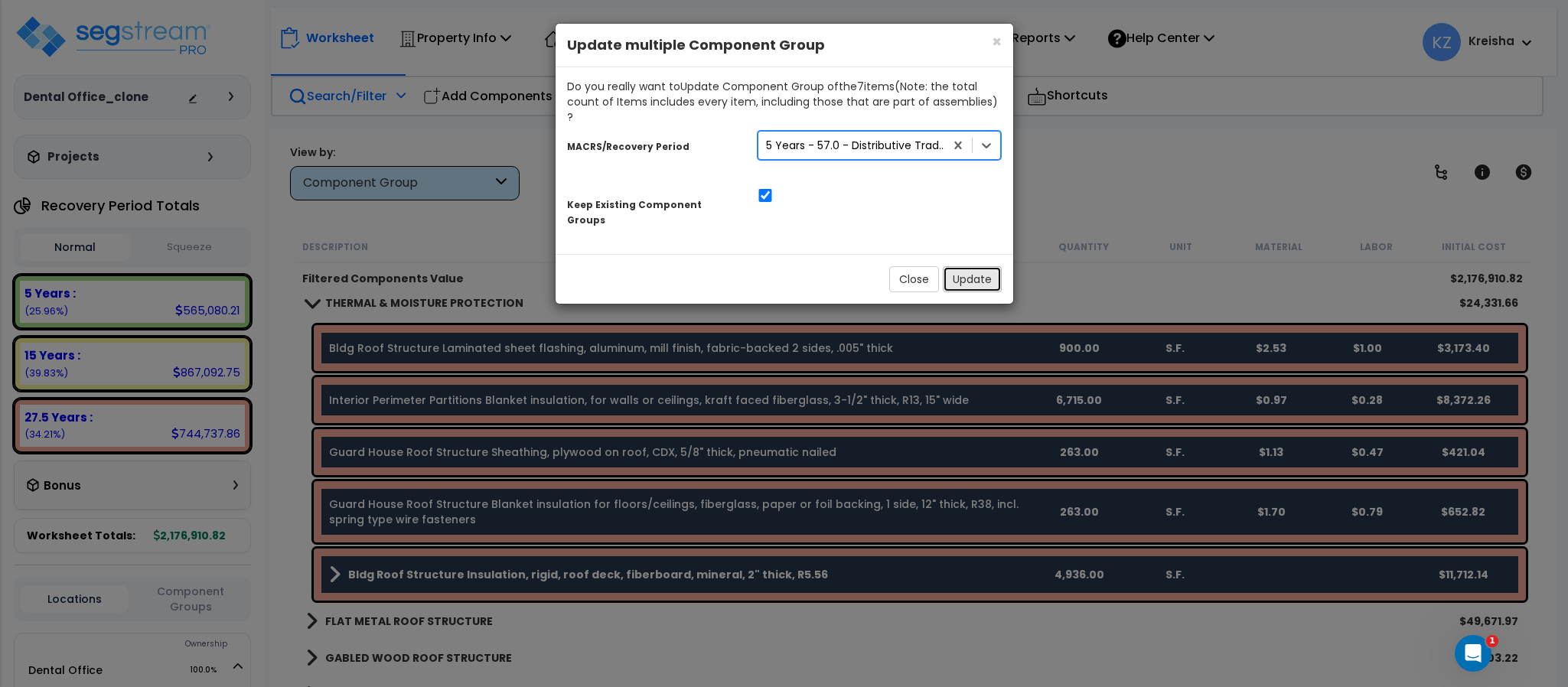
click at [978, 266] on button "Update" at bounding box center [973, 279] width 59 height 26
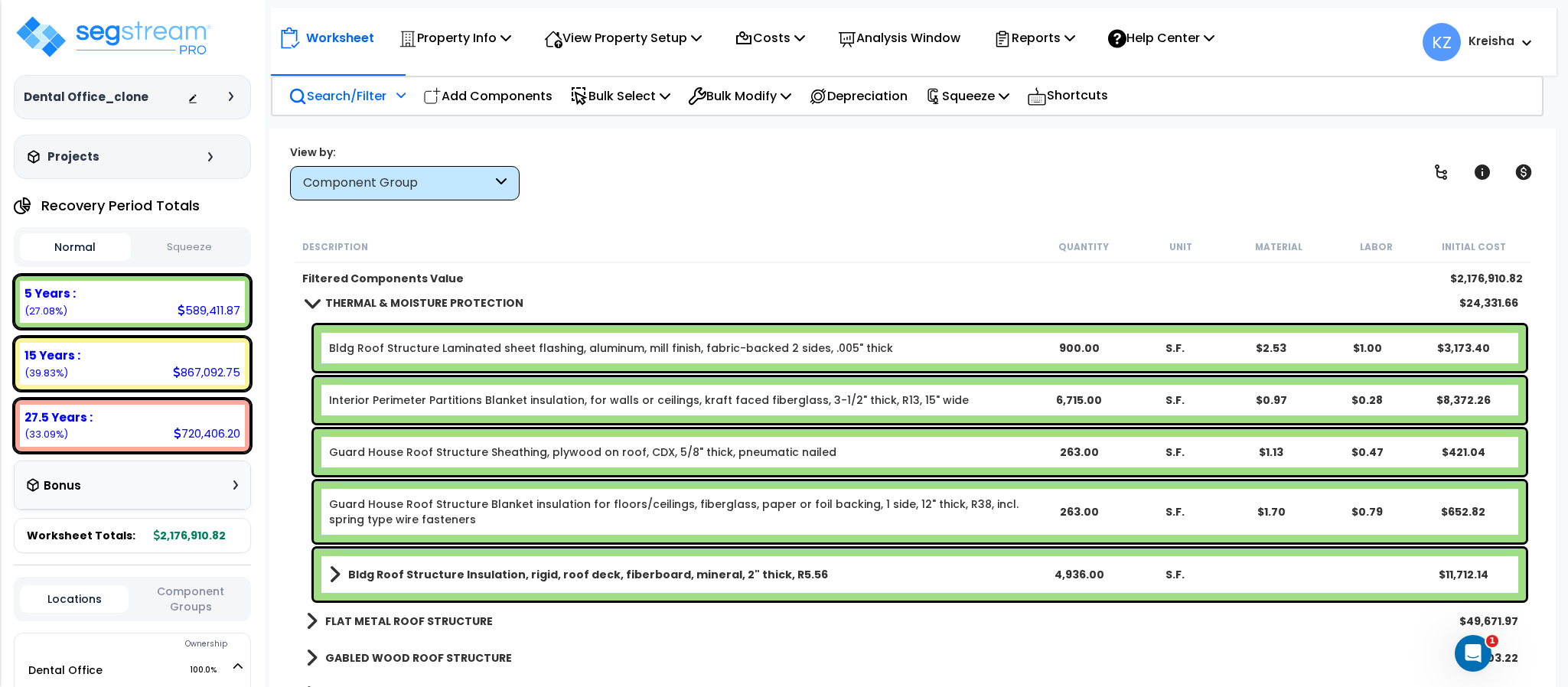
click at [436, 186] on div "Component Group" at bounding box center [398, 183] width 189 height 18
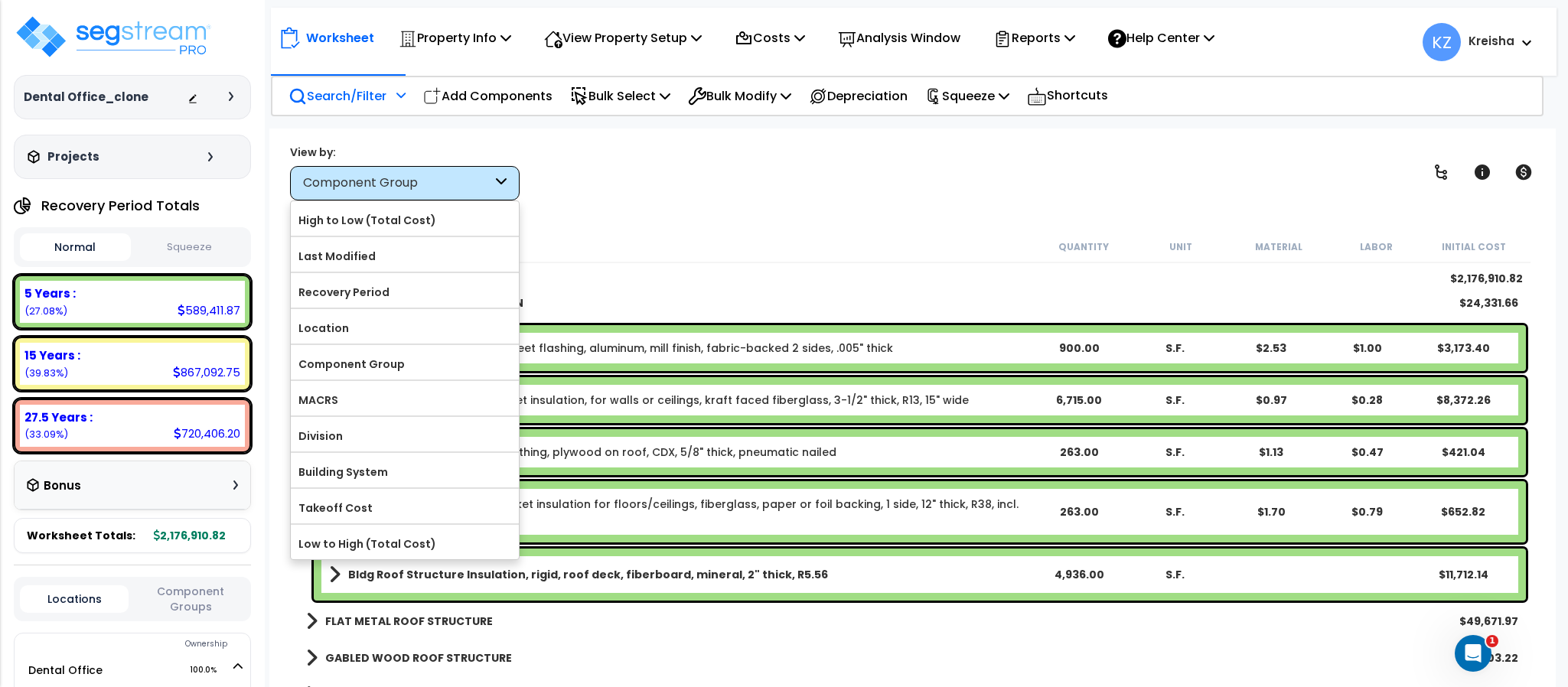
click at [331, 398] on label "MACRS" at bounding box center [404, 399] width 228 height 23
click at [0, 0] on input "MACRS" at bounding box center [0, 0] width 0 height 0
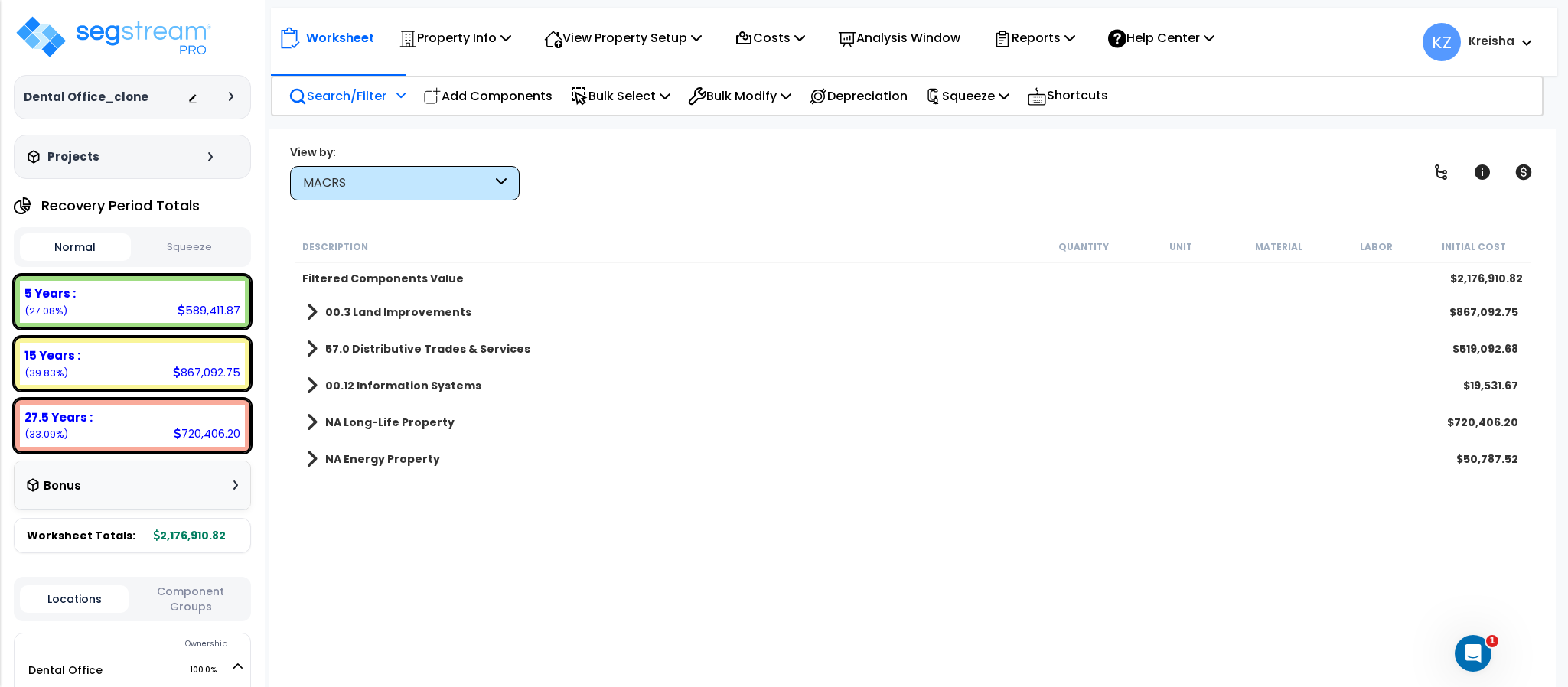
scroll to position [0, 0]
drag, startPoint x: 361, startPoint y: 416, endPoint x: 371, endPoint y: 420, distance: 10.8
click at [362, 415] on b "NA Long-Life Property" at bounding box center [390, 423] width 129 height 16
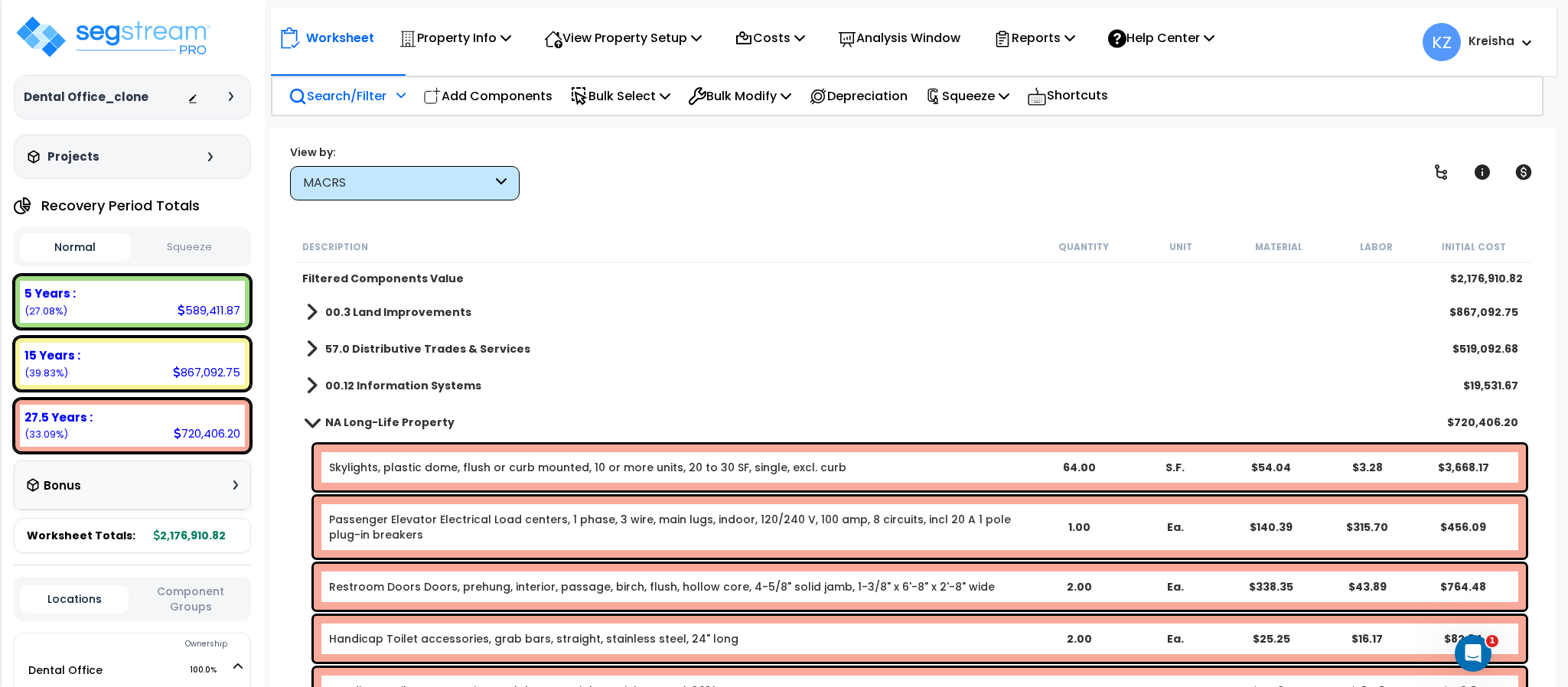
click at [368, 339] on link "57.0 Distributive Trades & Services" at bounding box center [418, 349] width 224 height 21
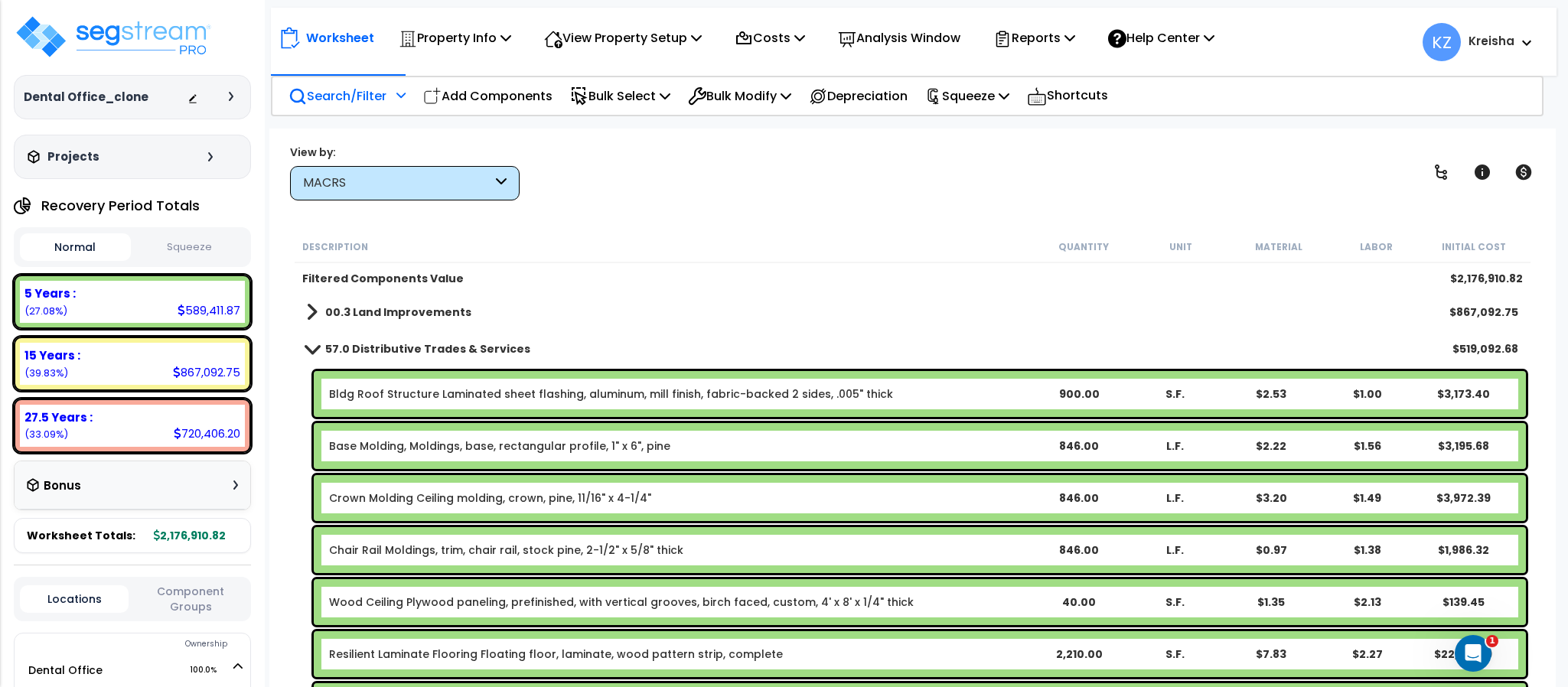
click at [446, 176] on div "MACRS" at bounding box center [398, 183] width 189 height 18
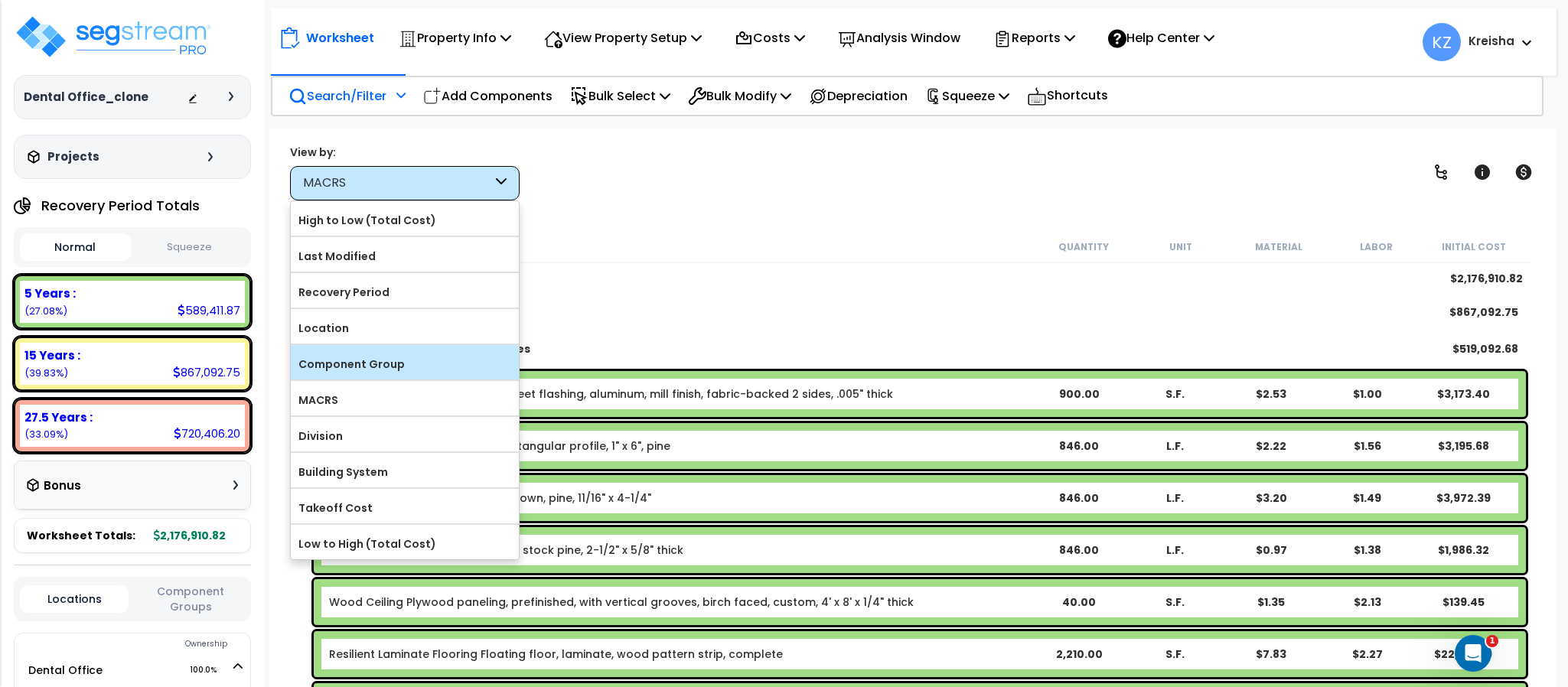
click at [353, 366] on label "Component Group" at bounding box center [404, 363] width 228 height 23
click at [0, 0] on input "Component Group" at bounding box center [0, 0] width 0 height 0
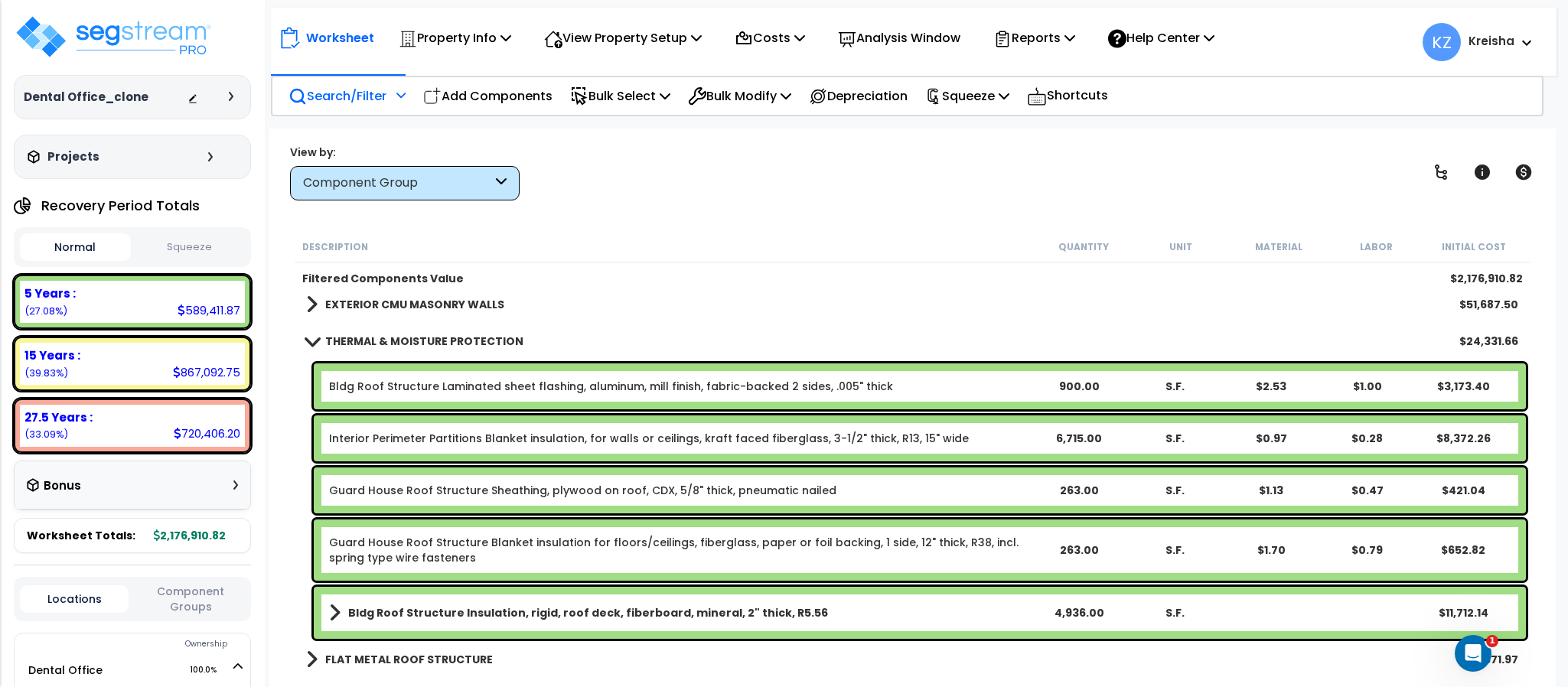
scroll to position [229, 0]
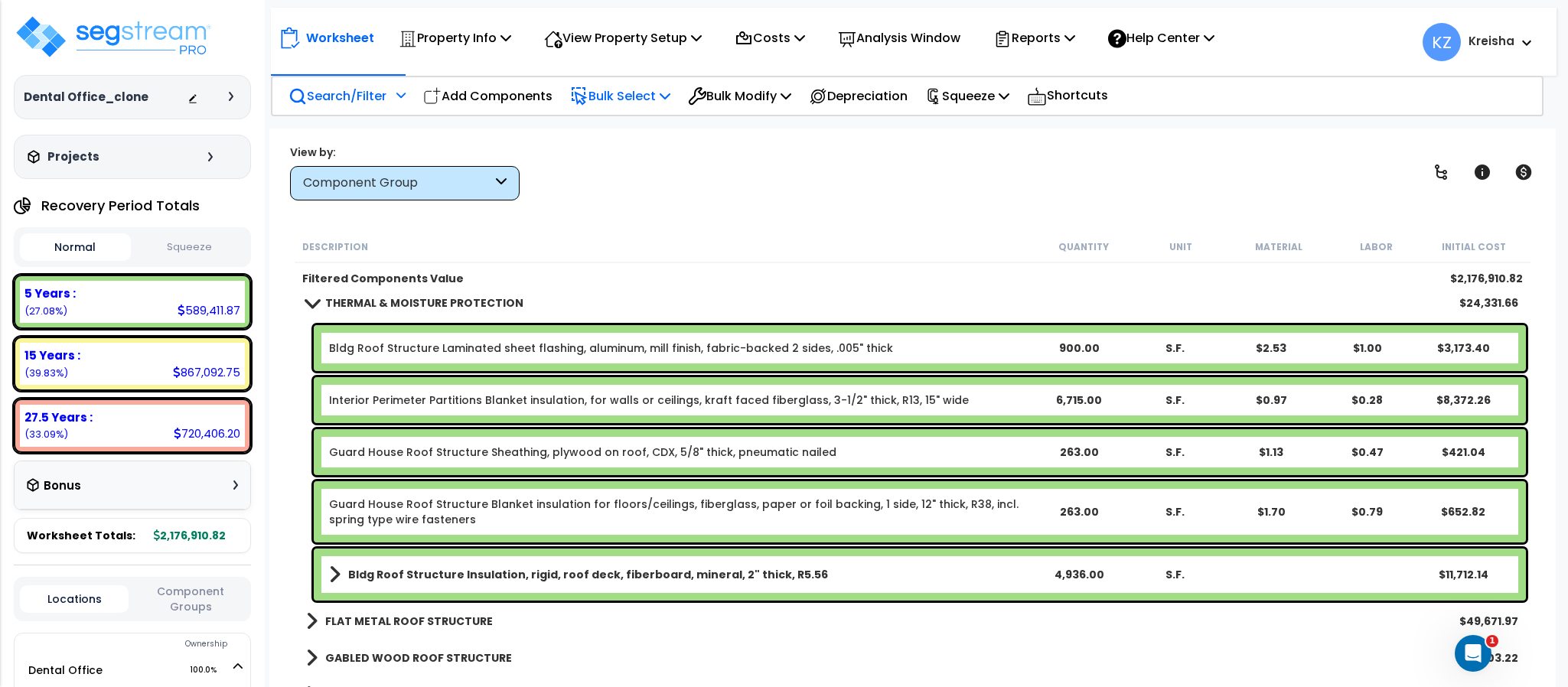
click at [663, 86] on p "Bulk Select" at bounding box center [620, 96] width 100 height 20
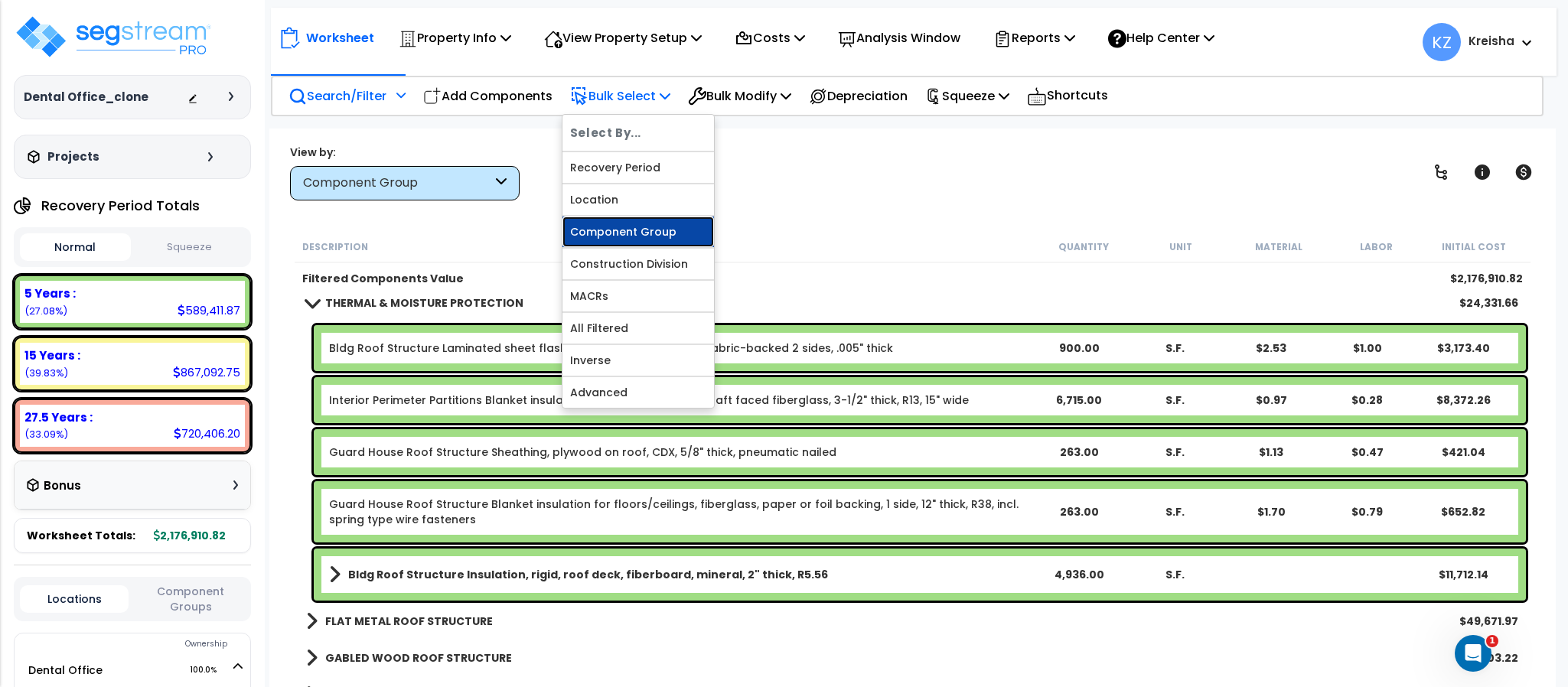
click at [628, 233] on link "Component Group" at bounding box center [638, 231] width 152 height 31
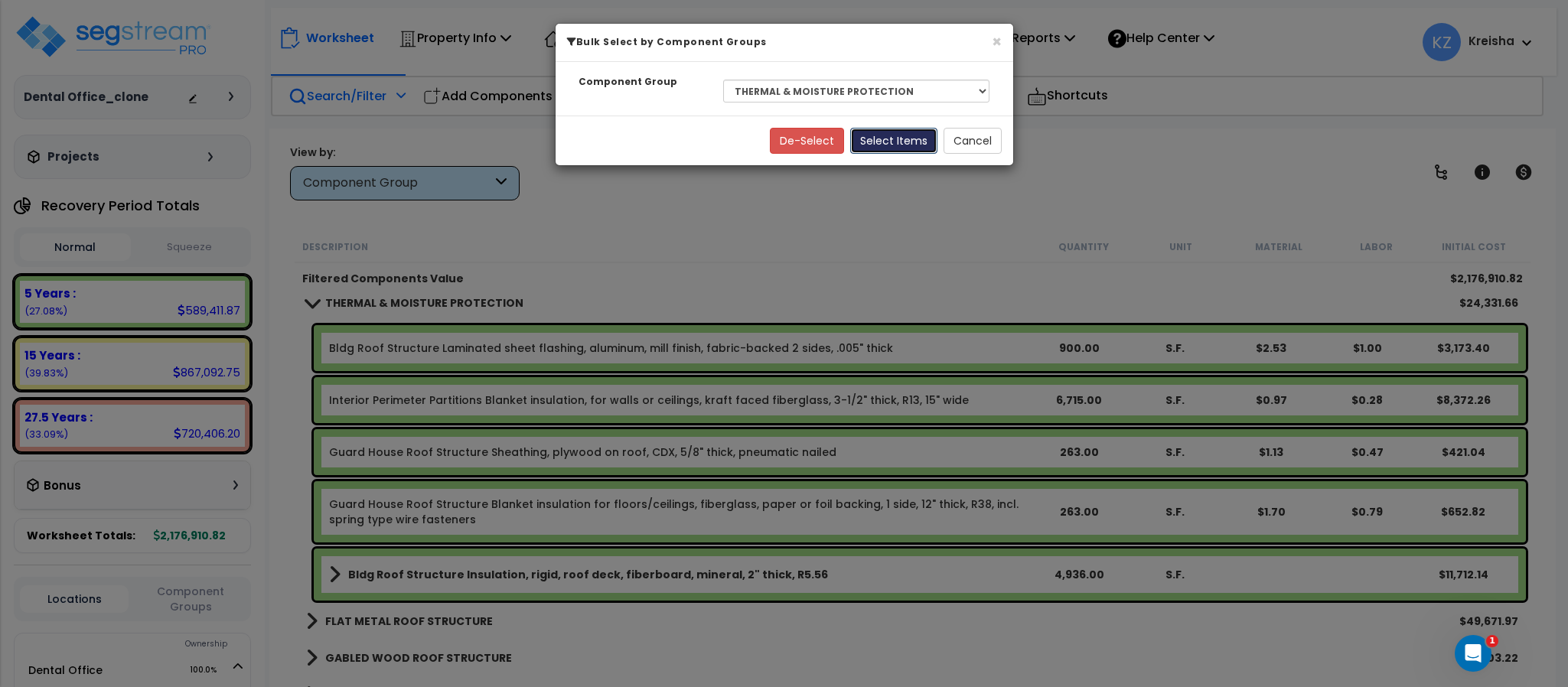
click at [886, 141] on button "Select Items" at bounding box center [893, 141] width 87 height 26
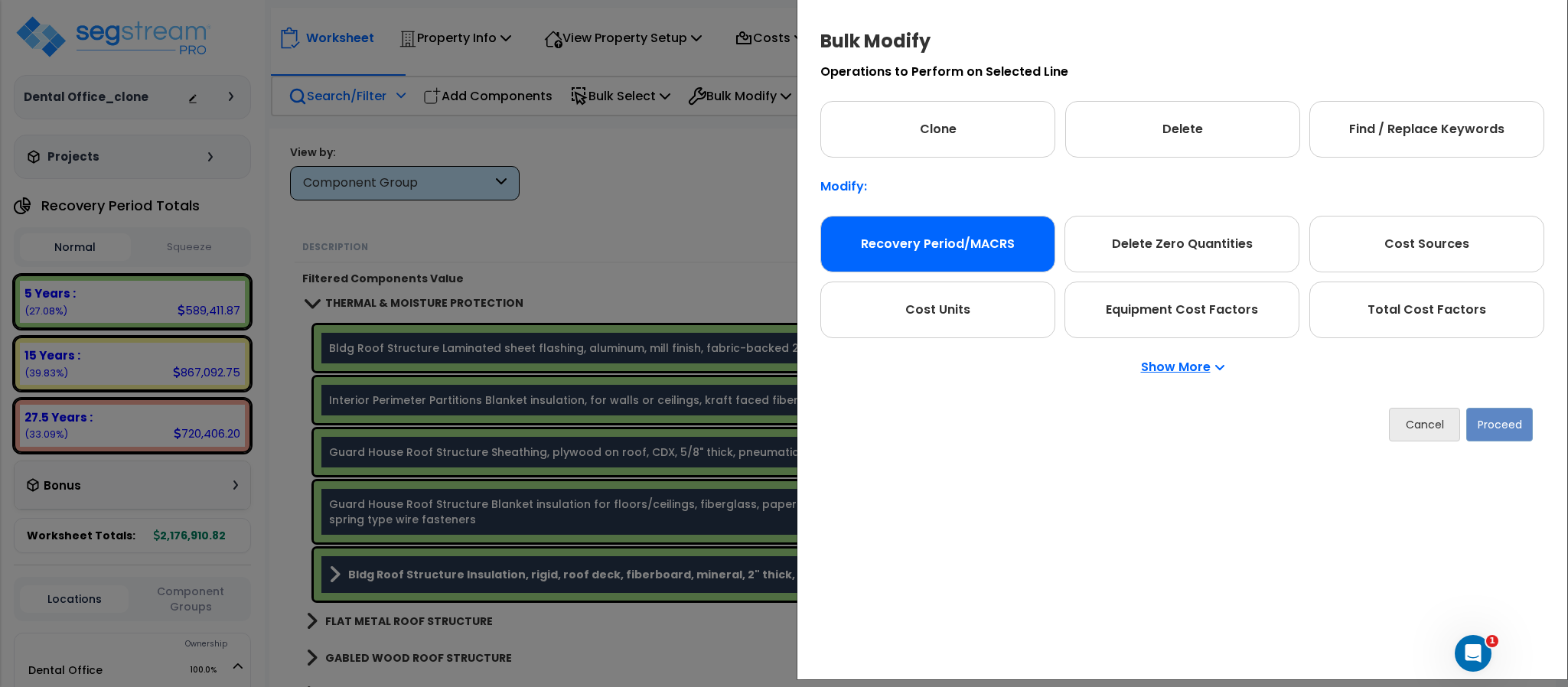
click at [946, 258] on div "Recovery Period/MACRS" at bounding box center [937, 243] width 235 height 56
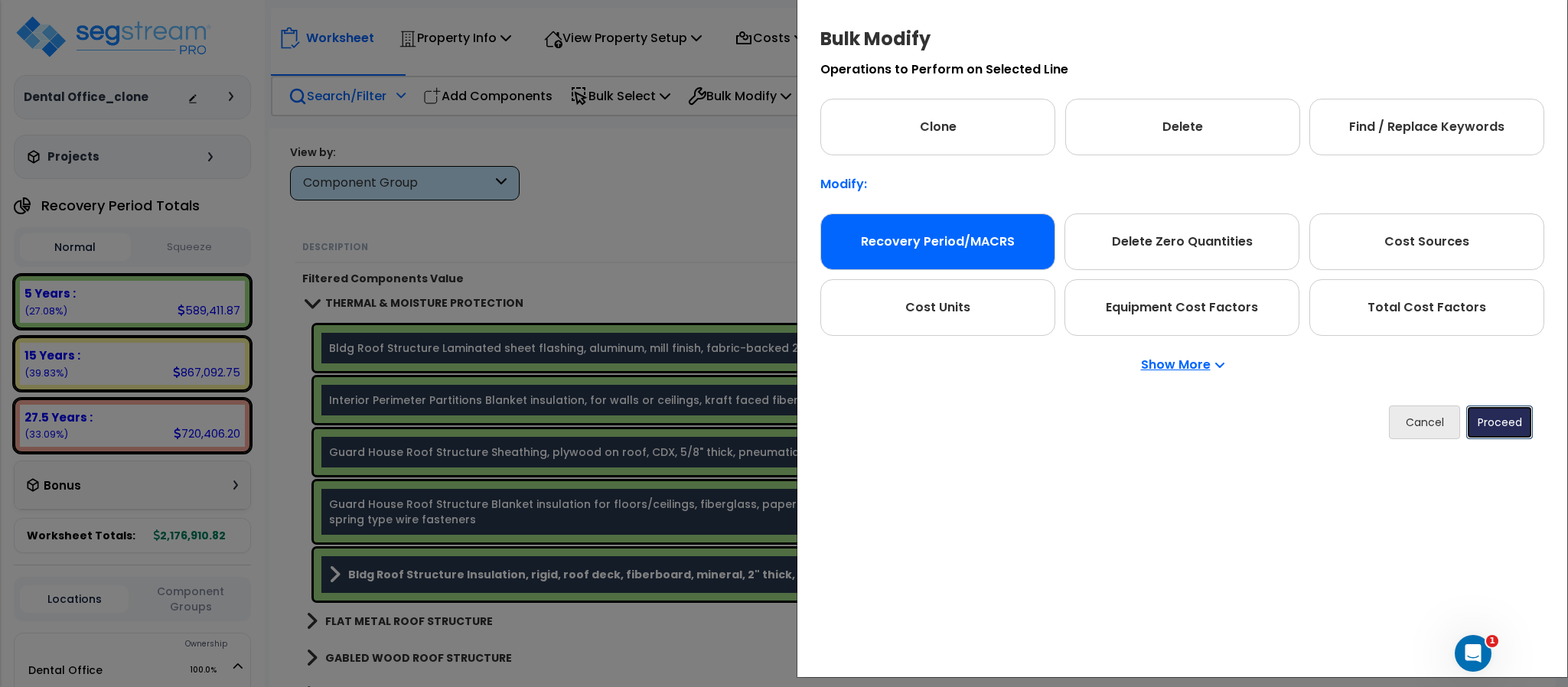
click at [1524, 415] on button "Proceed" at bounding box center [1500, 423] width 67 height 33
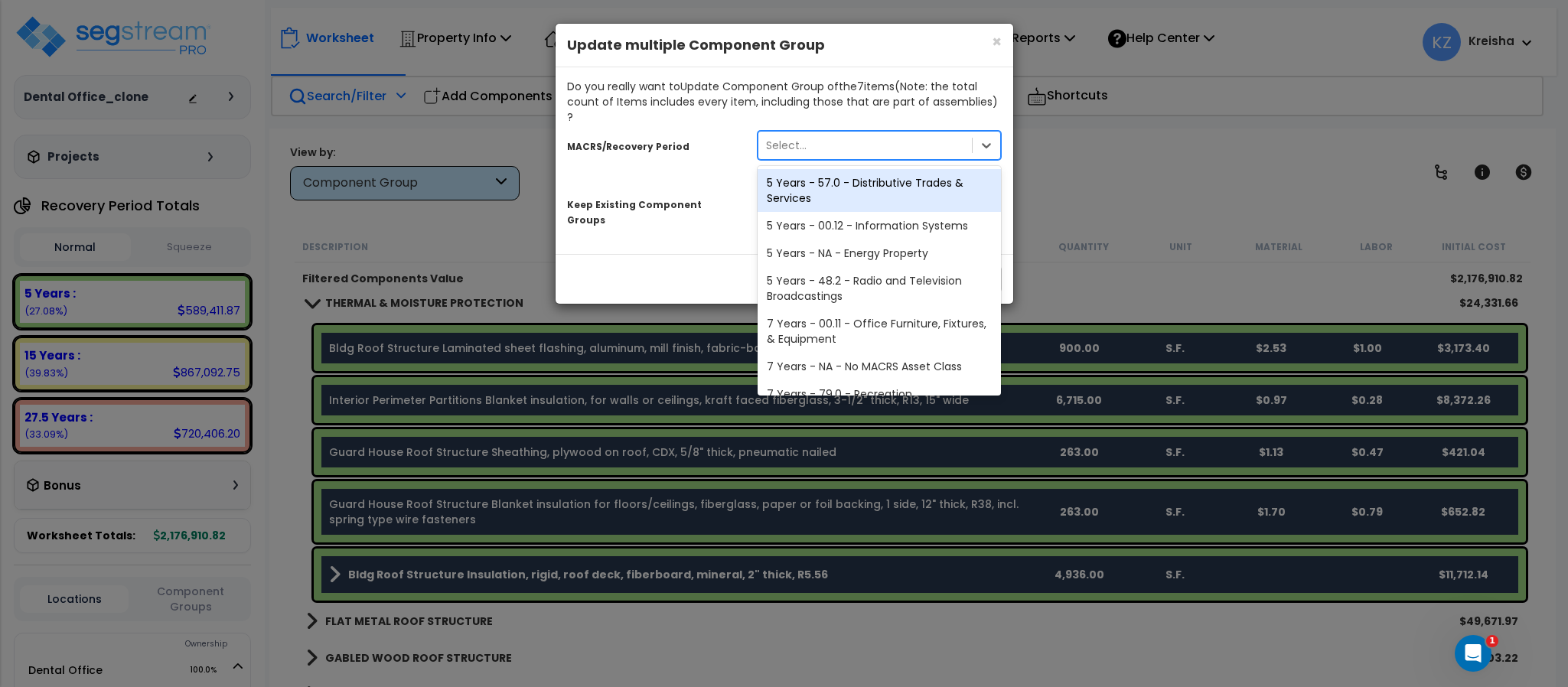
click at [880, 133] on div "Select..." at bounding box center [865, 145] width 214 height 24
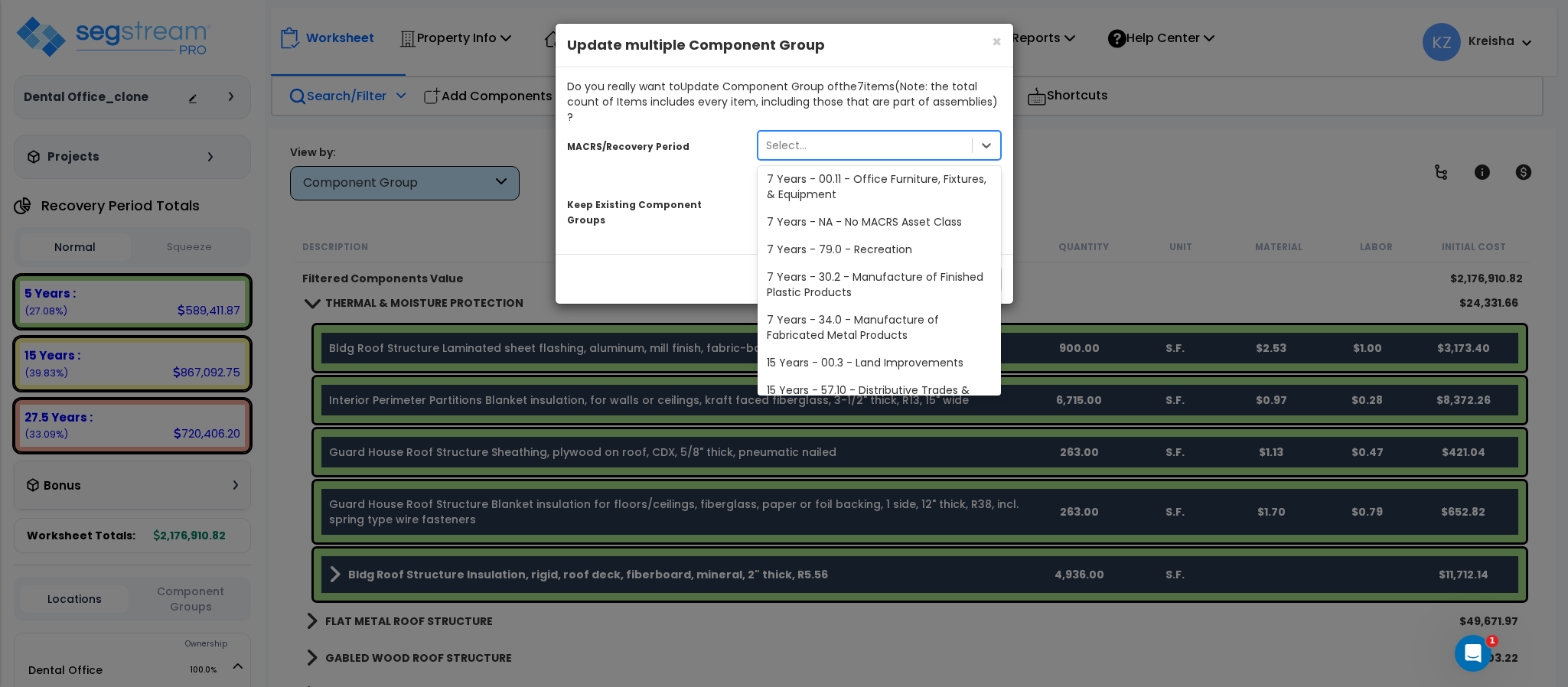
scroll to position [272, 0]
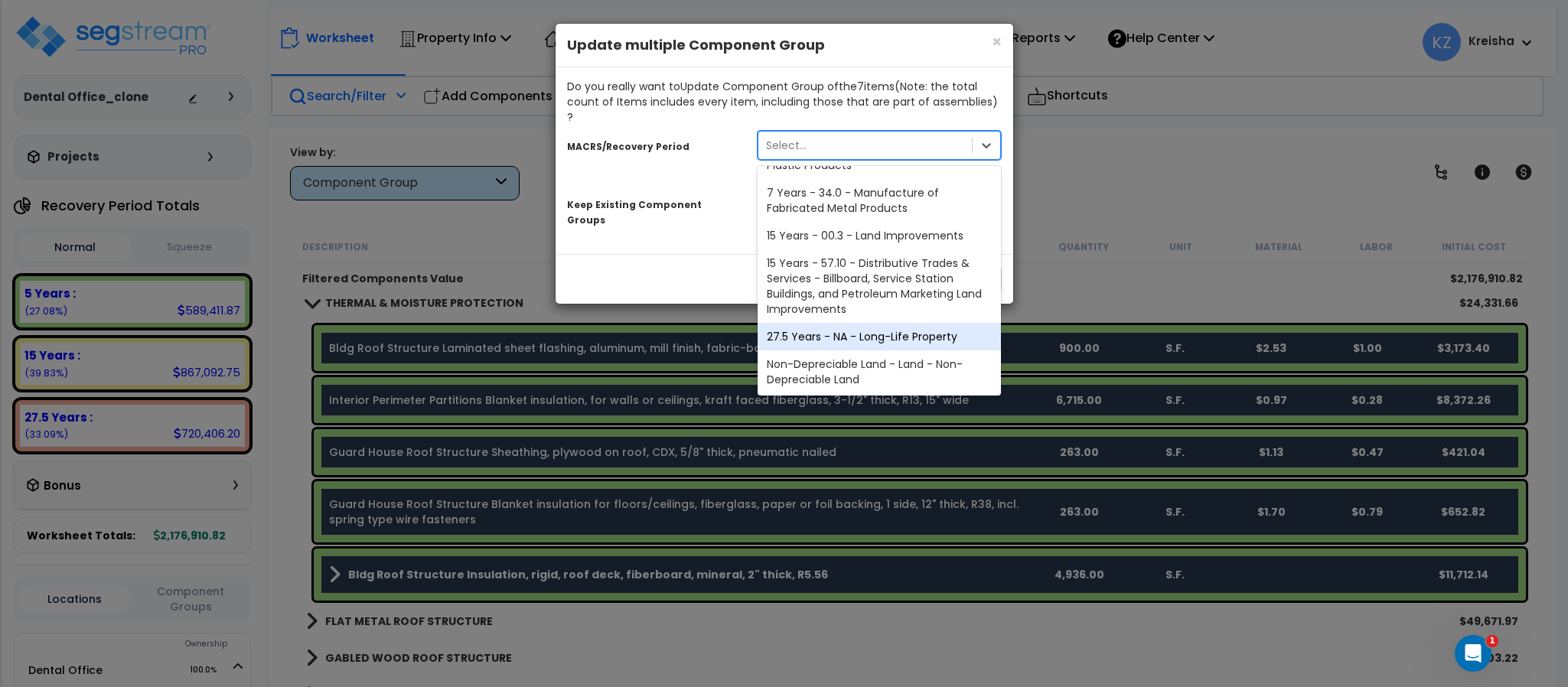
click at [836, 323] on div "27.5 Years - NA - Long-Life Property" at bounding box center [879, 337] width 244 height 28
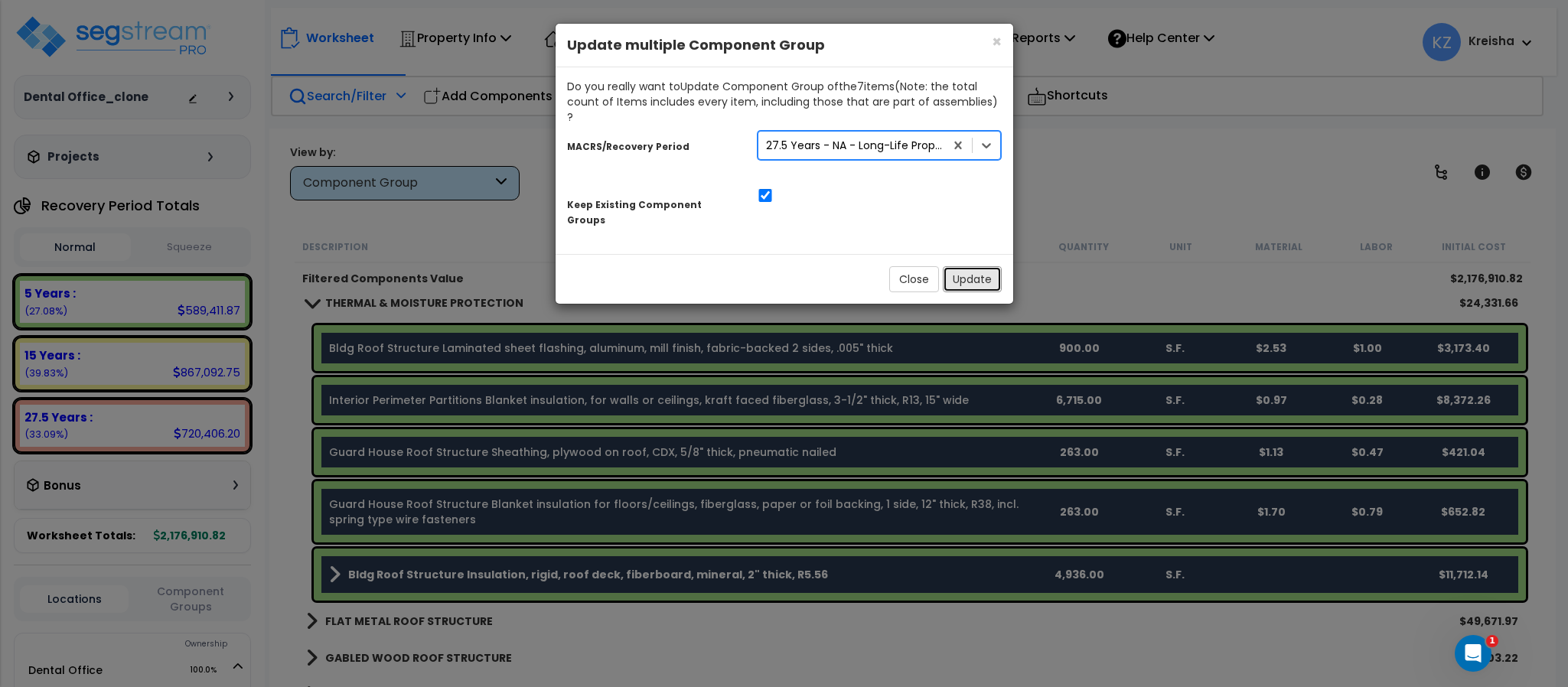
click at [964, 266] on button "Update" at bounding box center [973, 279] width 59 height 26
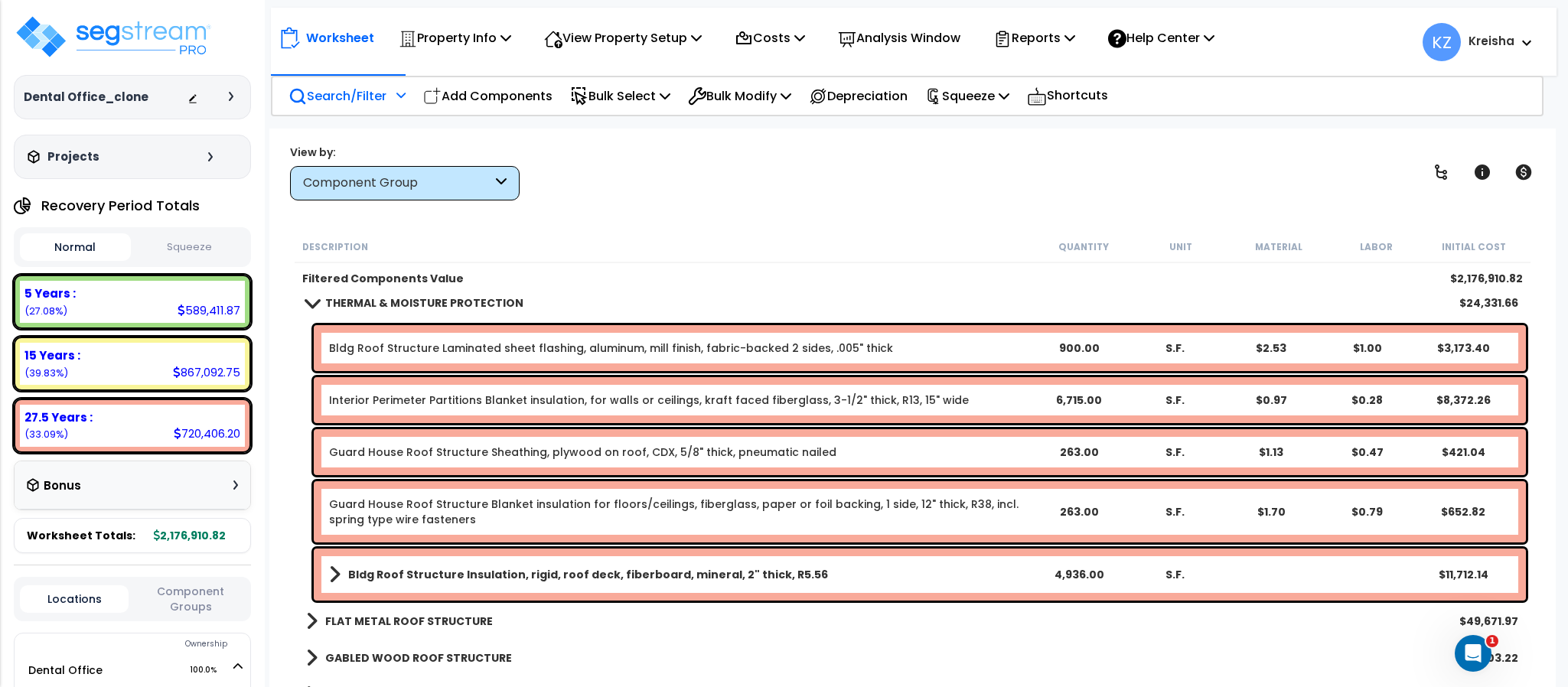
click at [933, 198] on div "View by: Component Group High to Low (Total Cost)" at bounding box center [912, 172] width 1255 height 56
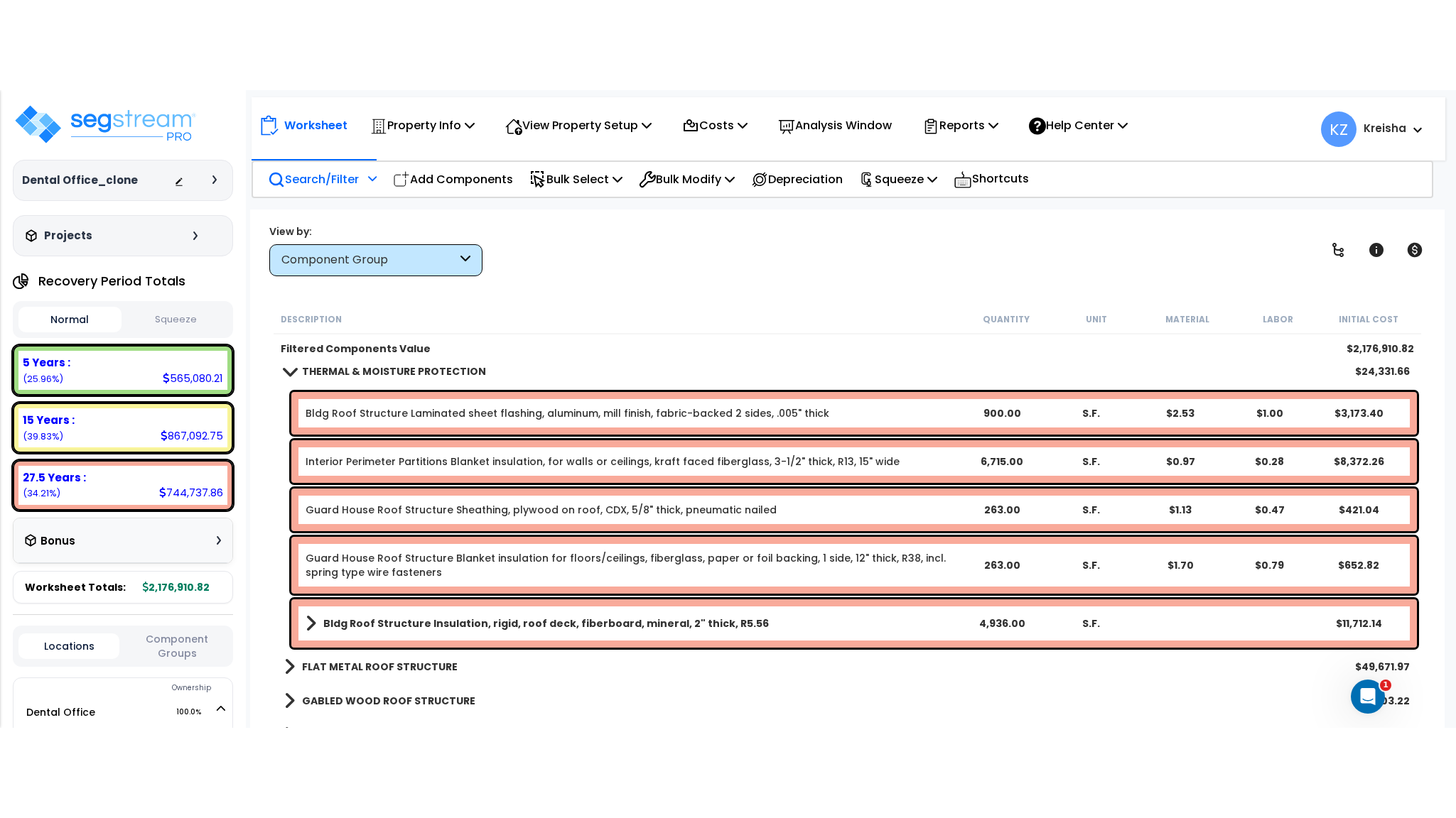
scroll to position [0, 0]
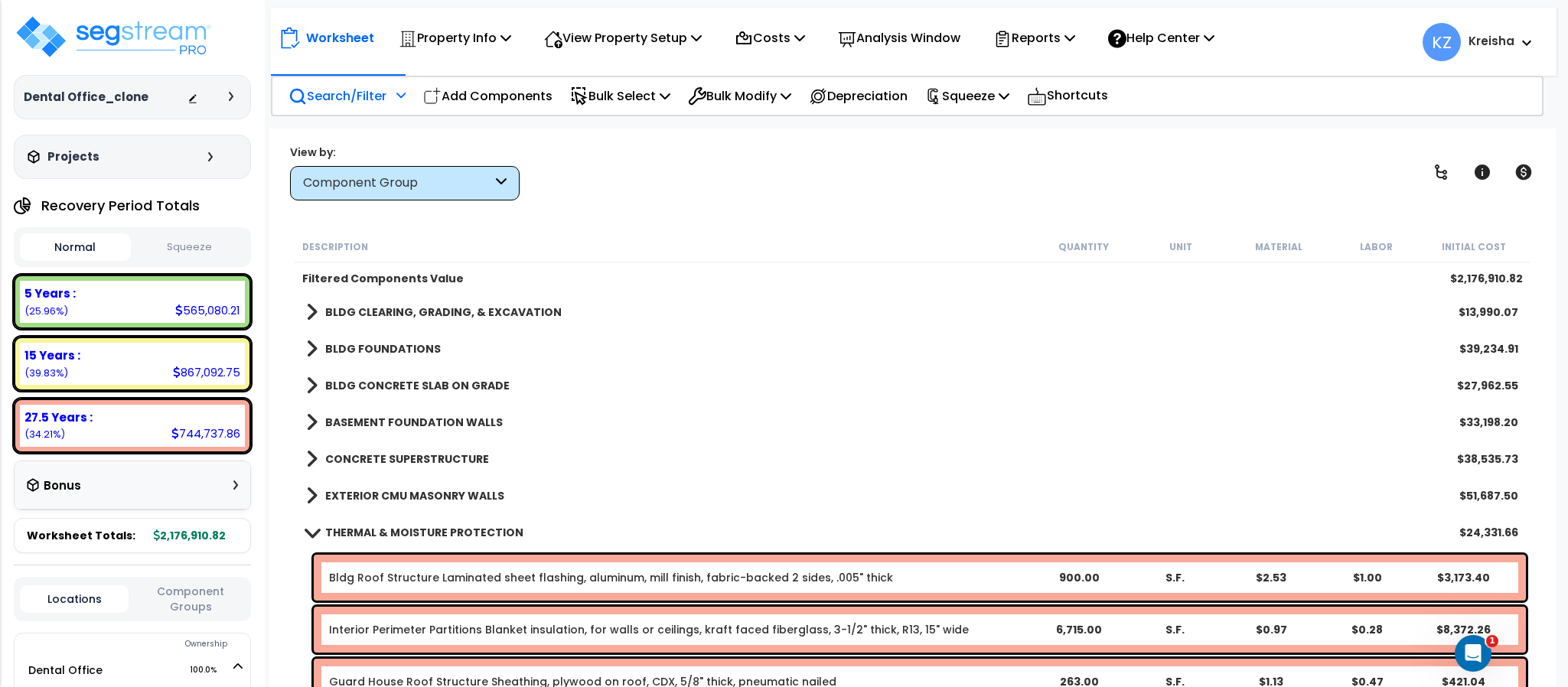
click at [1268, 164] on div "View by: Component Group High to Low (Total Cost)" at bounding box center [912, 172] width 1255 height 56
click at [1268, 163] on div "View by: Component Group High to Low (Total Cost)" at bounding box center [912, 172] width 1255 height 56
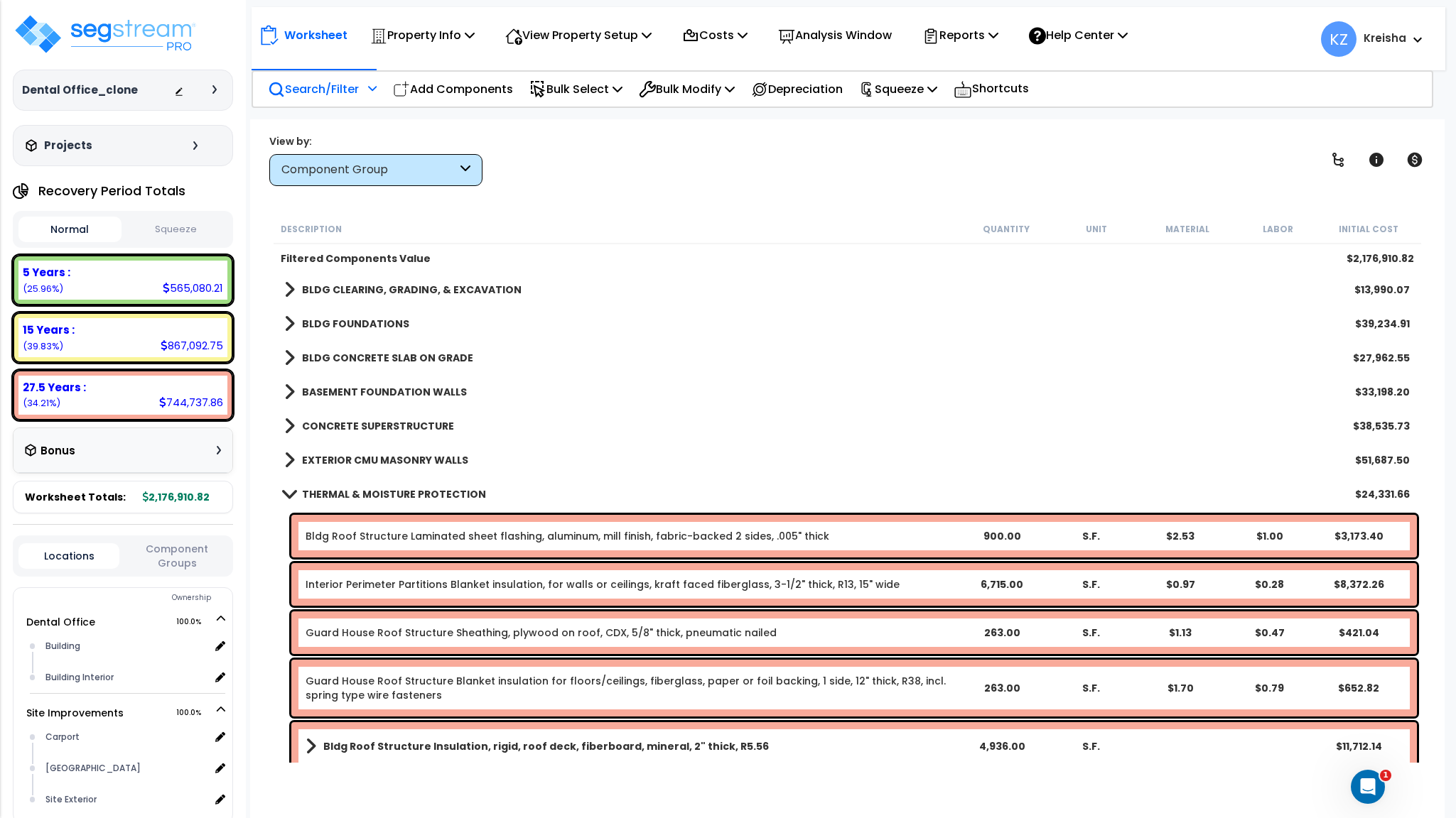
click at [821, 241] on div "Description Quantity Unit Material Labor Initial Cost" at bounding box center [847, 229] width 1147 height 30
click at [825, 171] on div "View by: Component Group High to Low (Total Cost)" at bounding box center [846, 160] width 1165 height 52
click at [1344, 149] on link at bounding box center [1338, 160] width 31 height 31
click at [1344, 148] on link at bounding box center [1338, 160] width 31 height 31
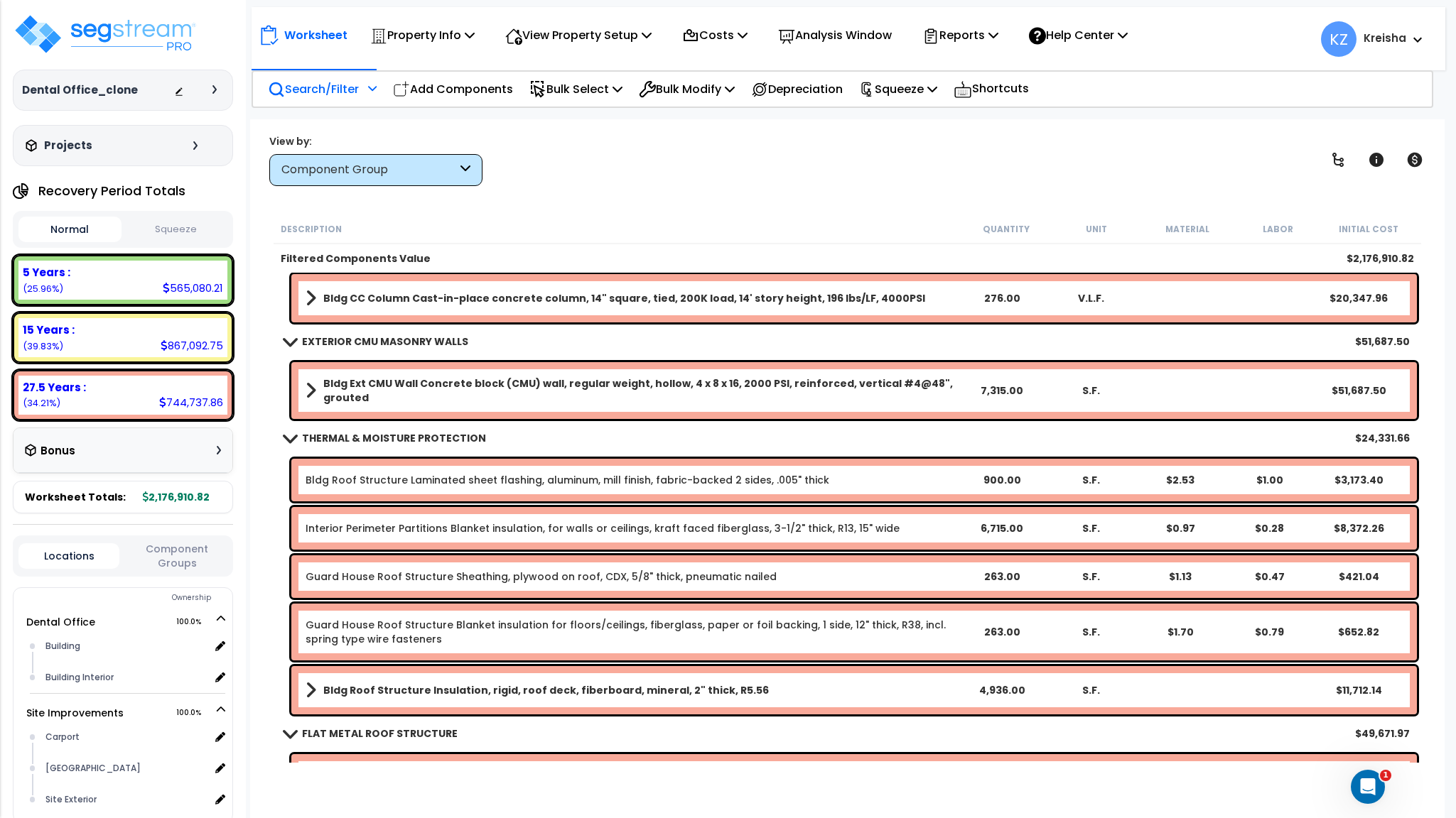
scroll to position [639, 0]
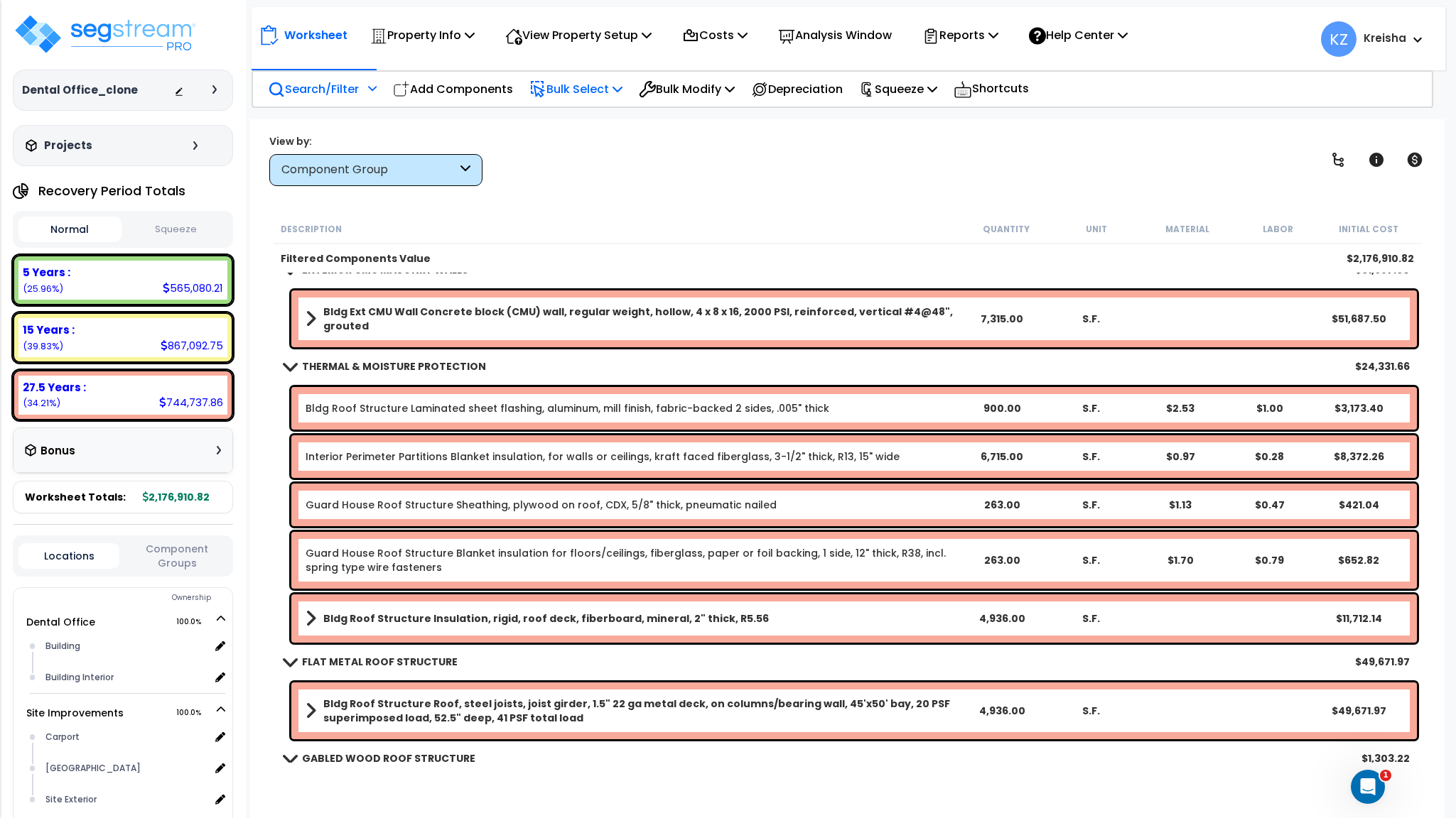
click at [598, 76] on div "Bulk Select" at bounding box center [576, 88] width 93 height 33
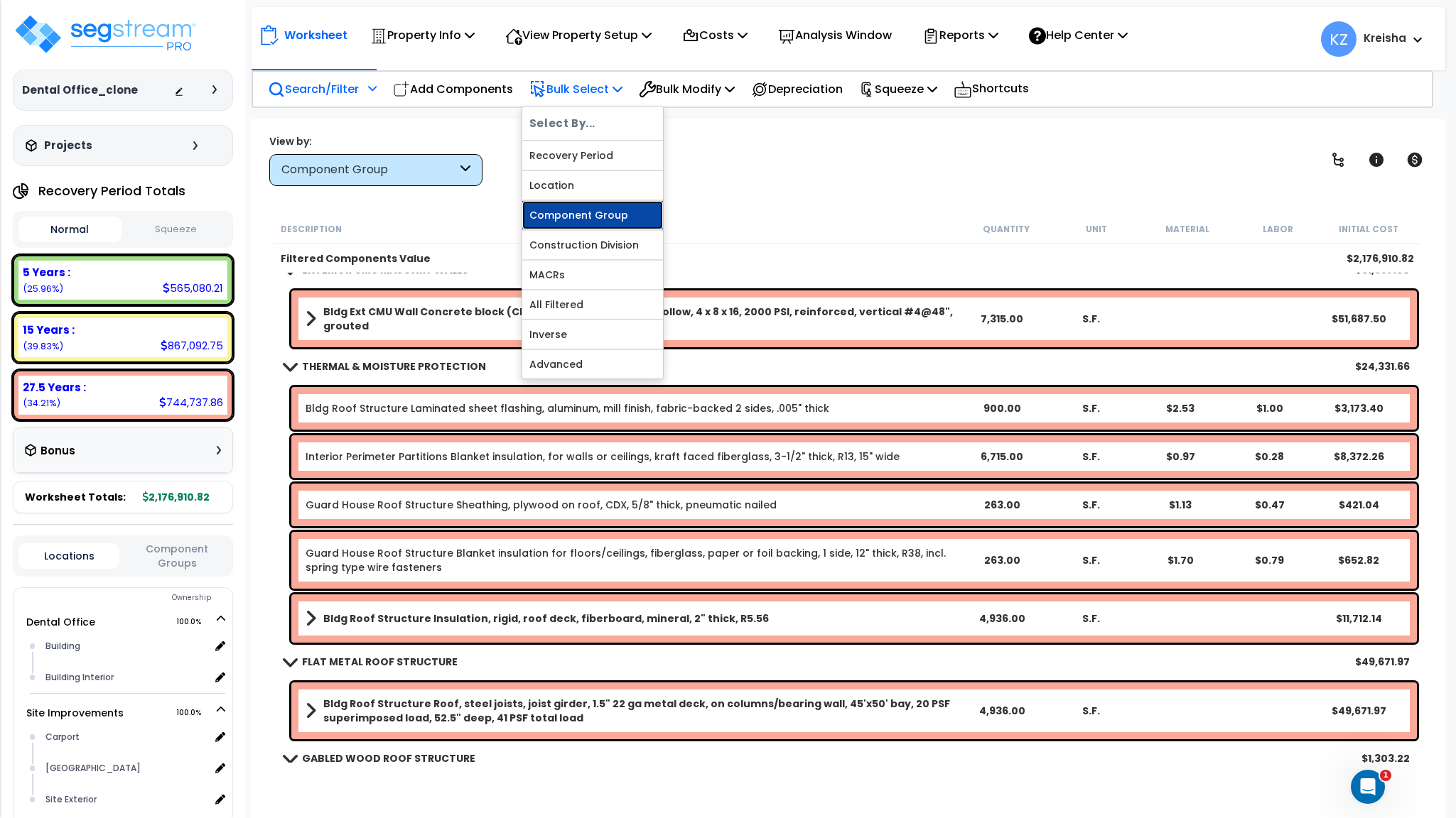
click at [582, 214] on link "Component Group" at bounding box center [592, 215] width 141 height 28
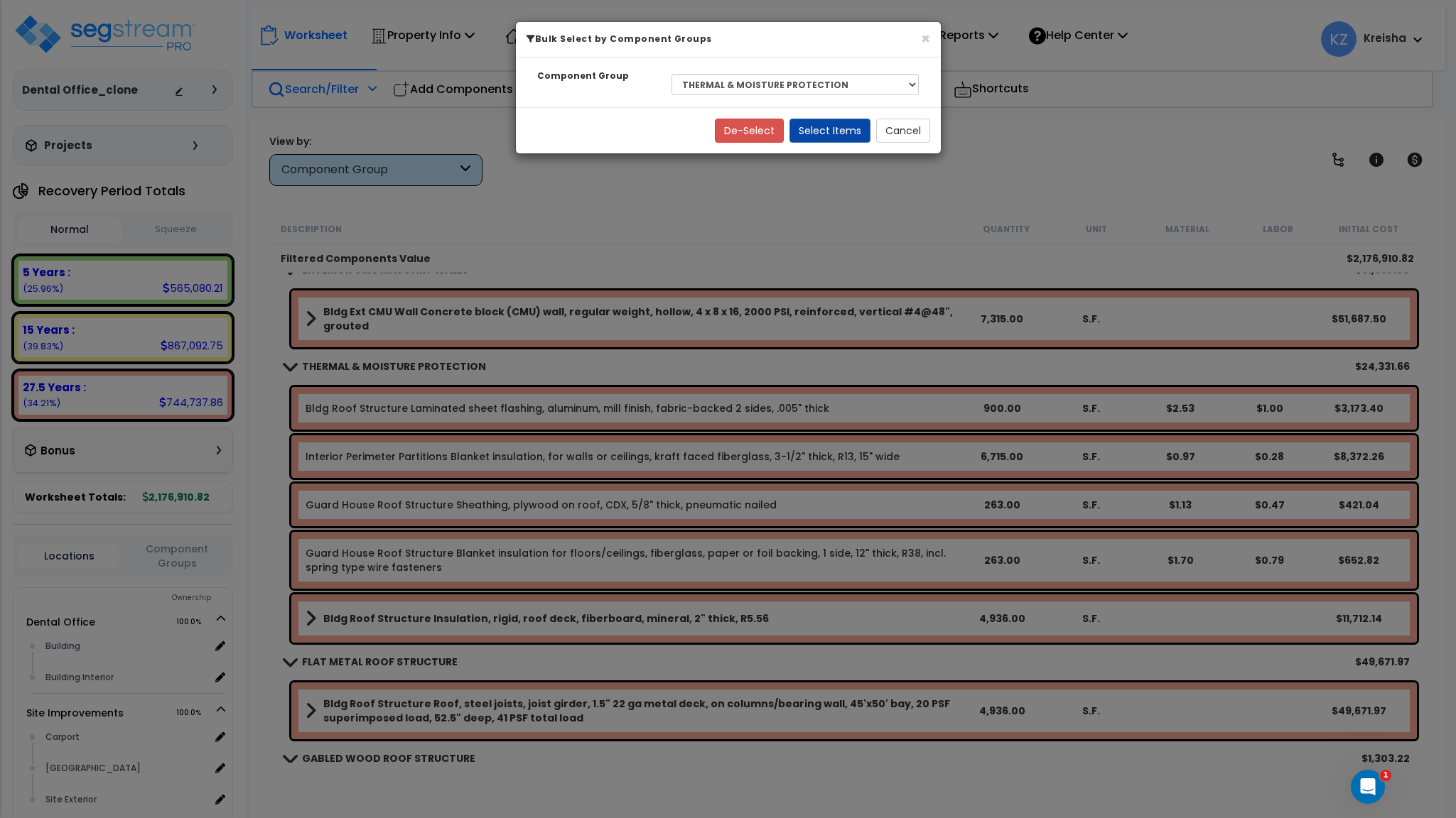
click at [582, 215] on div "× Bulk Select by Component Groups Component Group Select BLDG CLEARING, GRADING…" at bounding box center [728, 409] width 1456 height 818
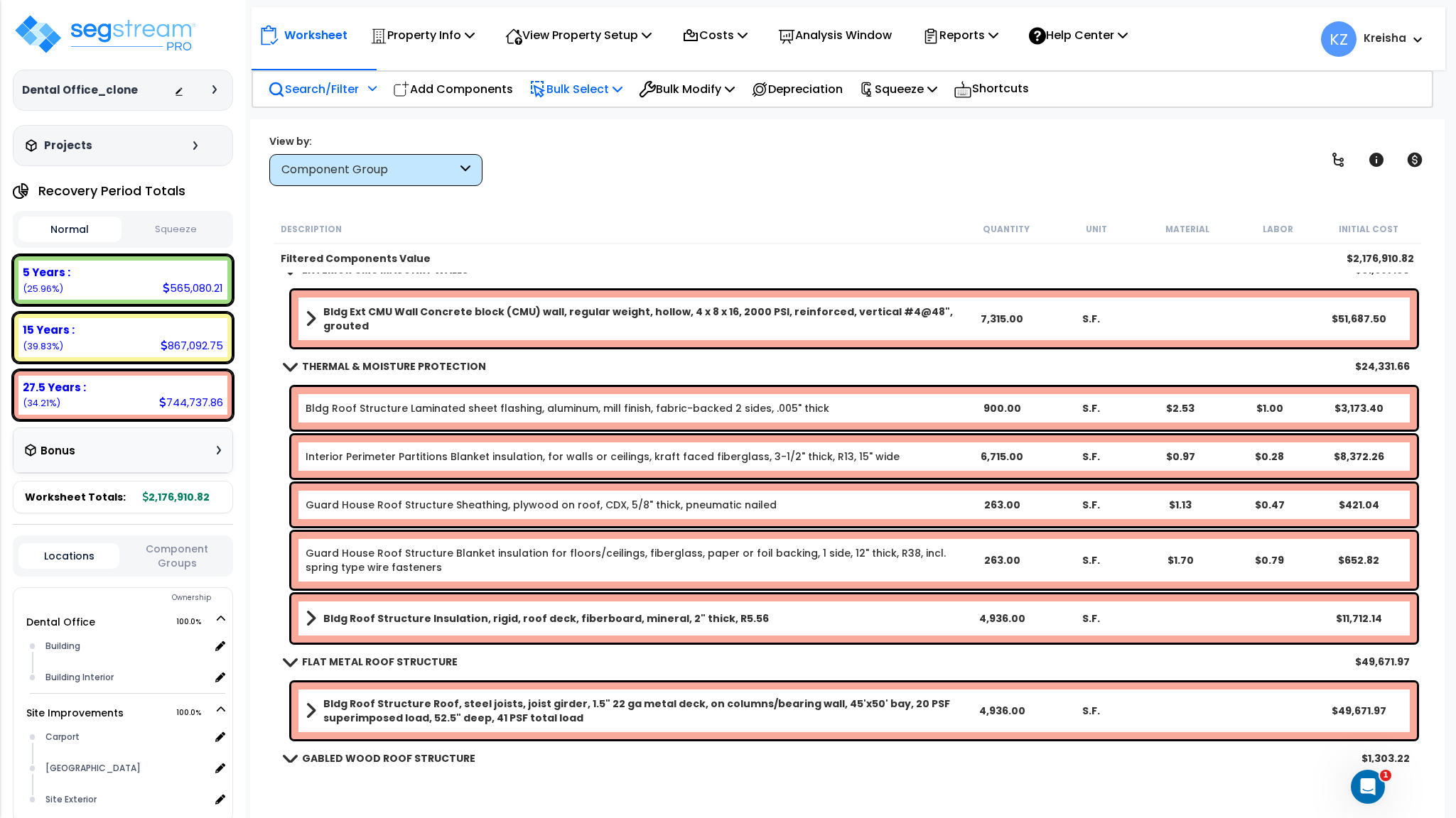
click at [592, 80] on p "Bulk Select" at bounding box center [576, 89] width 93 height 19
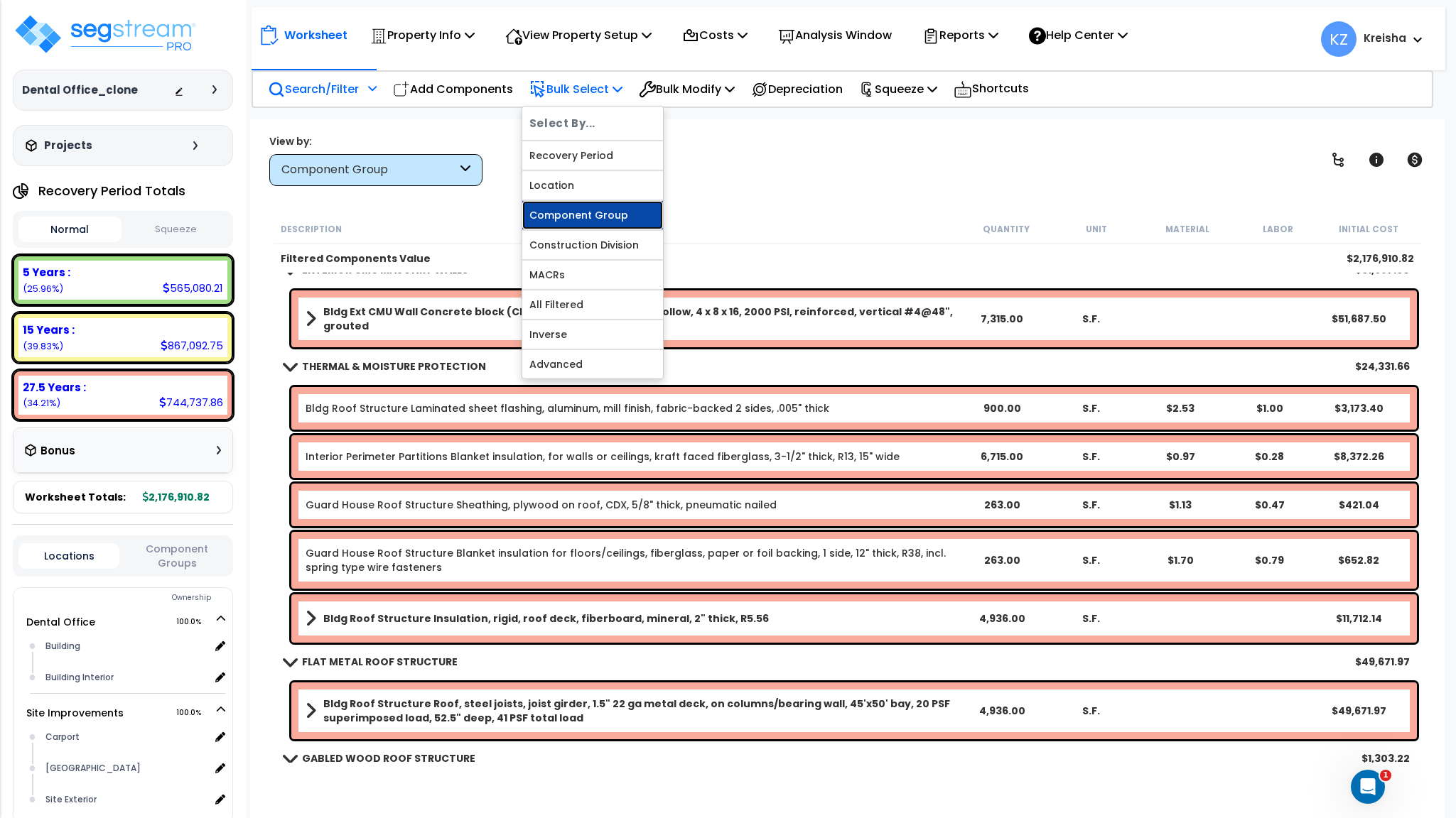
click at [579, 215] on link "Component Group" at bounding box center [592, 215] width 141 height 28
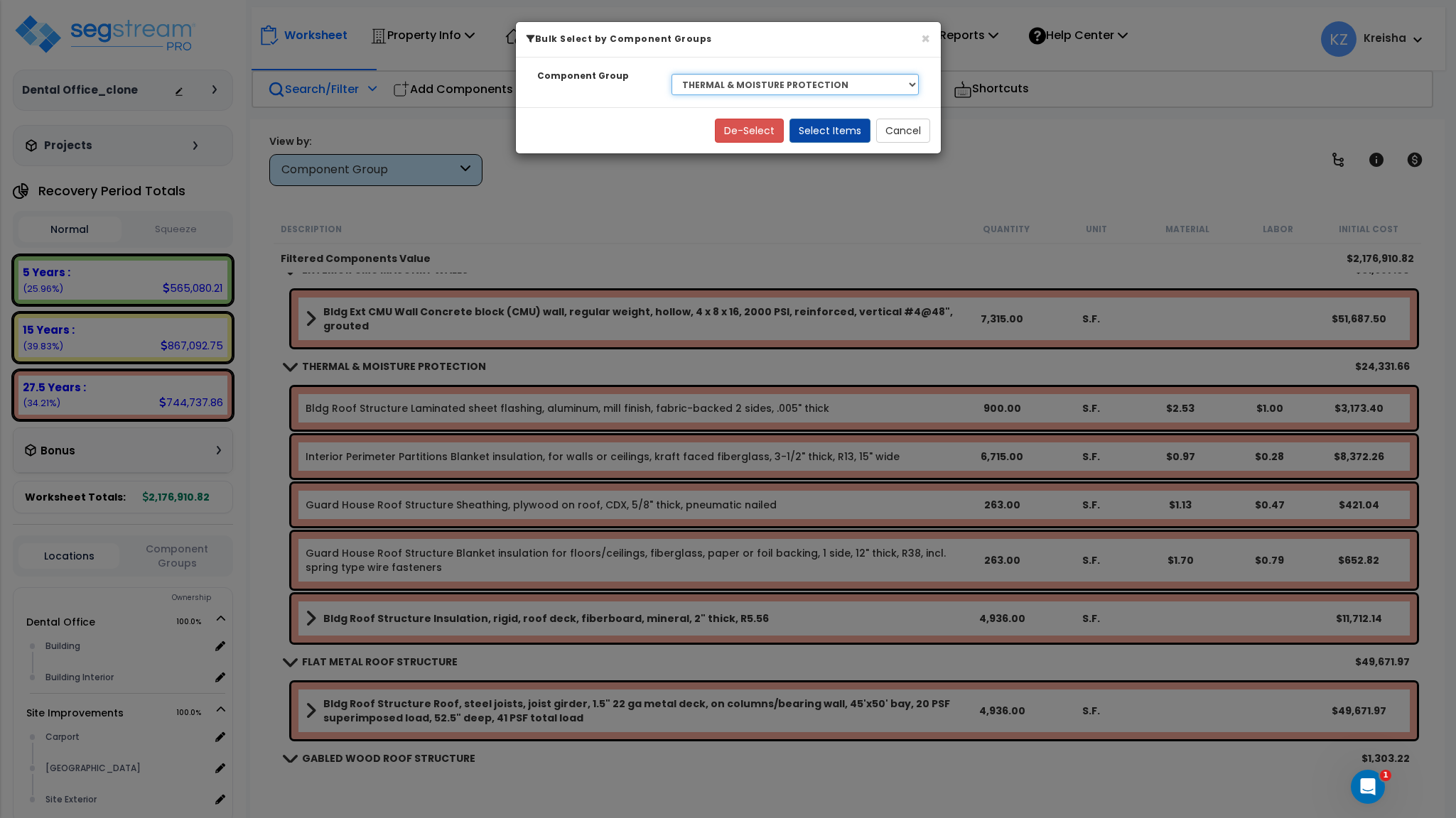
click at [778, 77] on select "Select BLDG CLEARING, GRADING, & EXCAVATION BLDG FOUNDATIONS BLDG CONCRETE SLAB…" at bounding box center [795, 84] width 248 height 21
click at [671, 75] on select "Select BLDG CLEARING, GRADING, & EXCAVATION BLDG FOUNDATIONS BLDG CONCRETE SLAB…" at bounding box center [795, 84] width 248 height 21
click at [825, 137] on button "Select Items" at bounding box center [829, 130] width 81 height 24
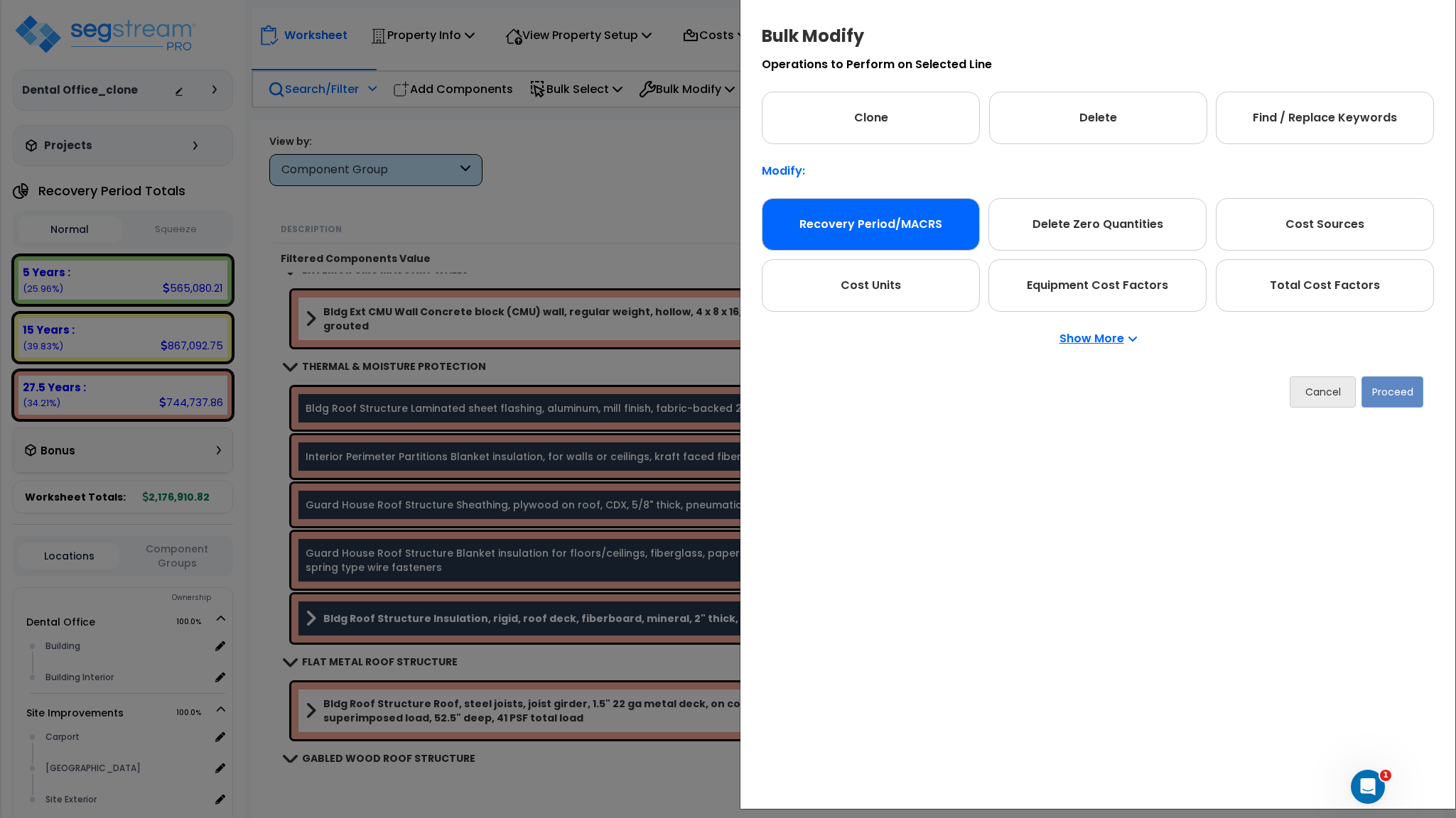
click at [923, 231] on div "Recovery Period/MACRS" at bounding box center [871, 224] width 218 height 52
click at [1405, 392] on button "Proceed" at bounding box center [1392, 391] width 62 height 31
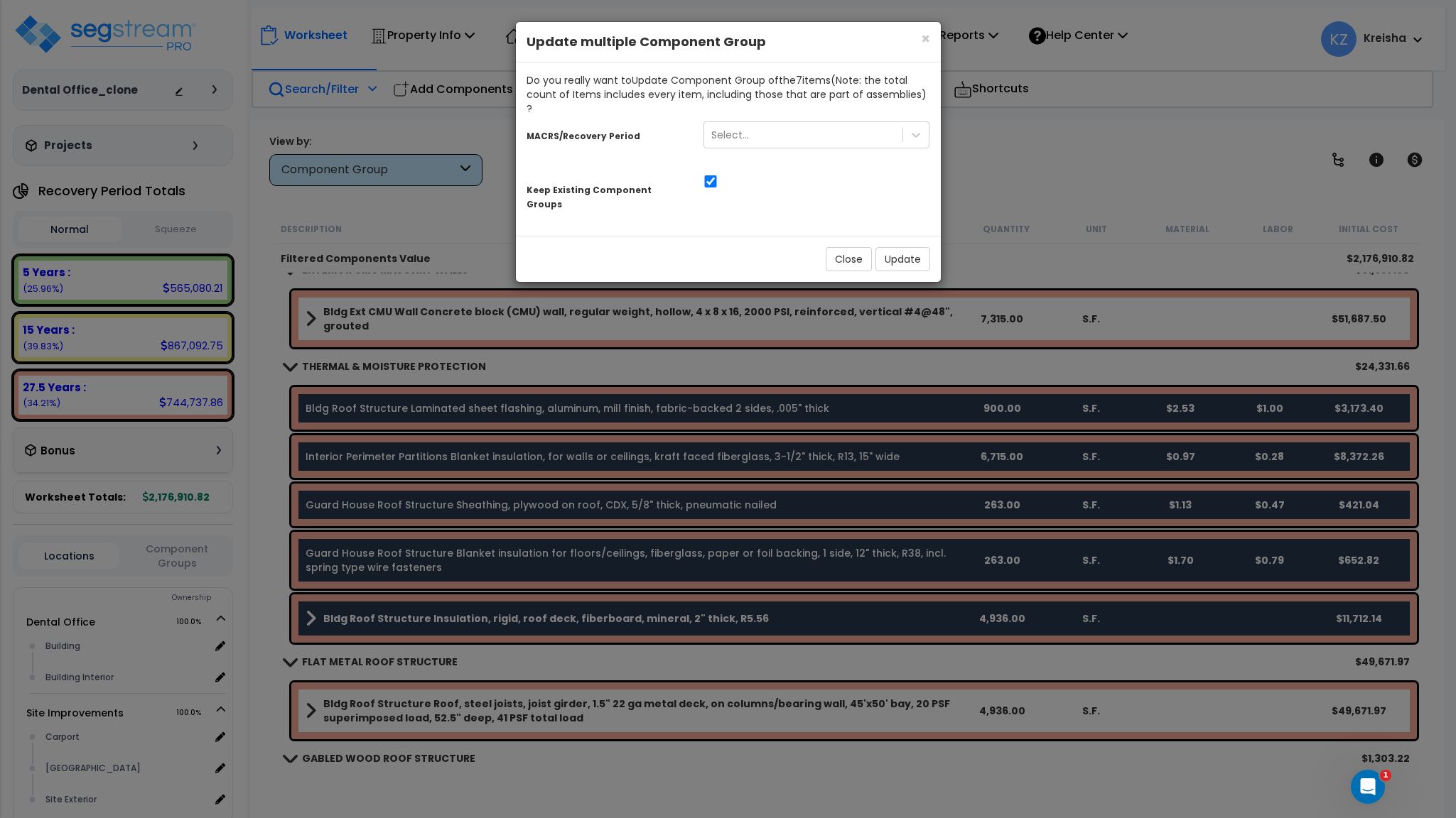
click at [819, 173] on div at bounding box center [816, 179] width 248 height 15
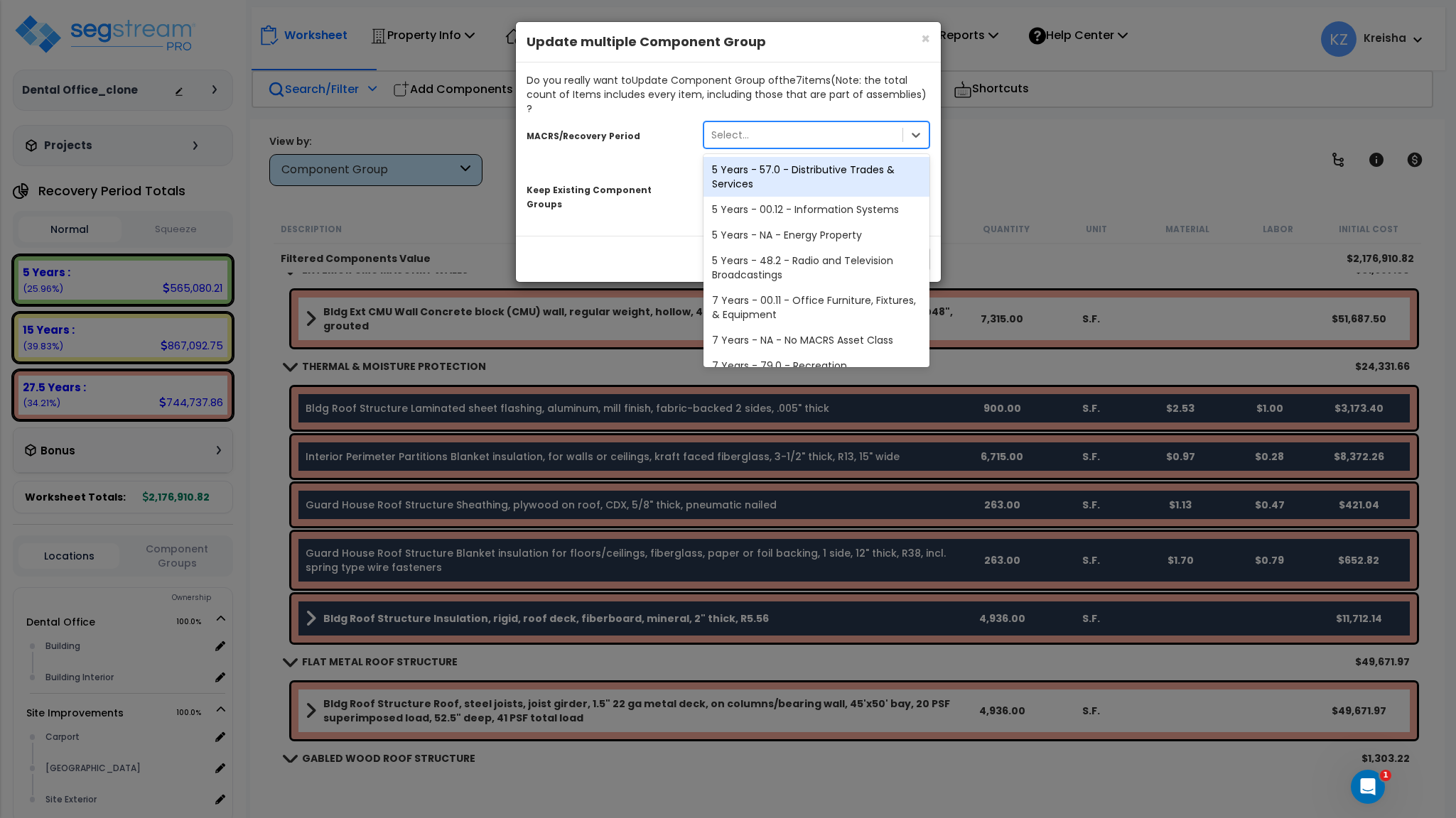
click at [812, 125] on div "Select..." at bounding box center [804, 135] width 199 height 22
click at [786, 157] on div "5 Years - 57.0 - Distributive Trades & Services" at bounding box center [816, 177] width 227 height 39
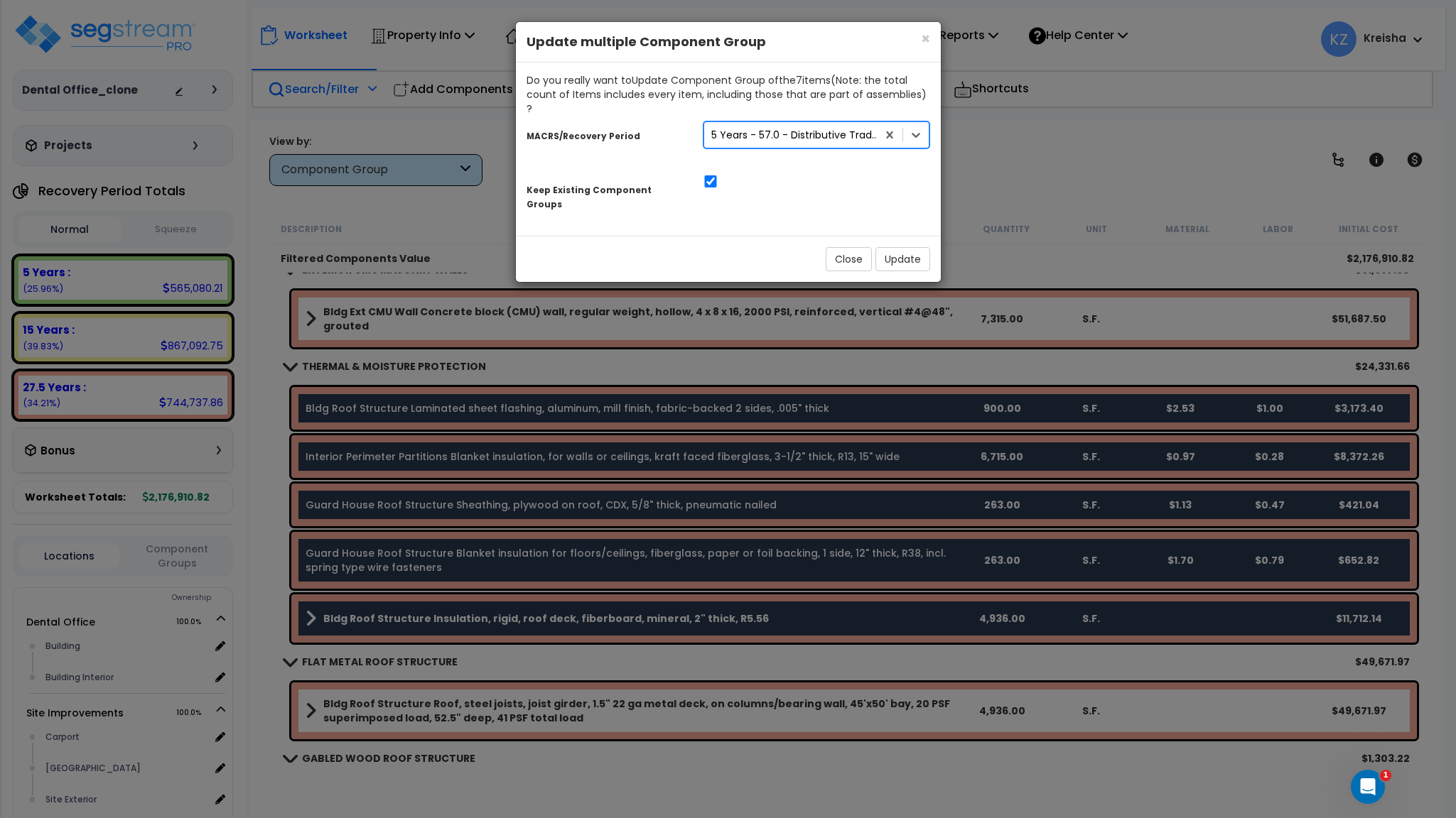
click at [782, 155] on div "MACRS/Recovery Period option 5 Years - 57.0 - Distributive Trades & Services, s…" at bounding box center [728, 165] width 403 height 99
drag, startPoint x: 530, startPoint y: 175, endPoint x: 668, endPoint y: 190, distance: 138.8
click at [668, 190] on div "Do you really want to Update Component Group of the 7 item s (Note: the total c…" at bounding box center [728, 149] width 425 height 173
click at [635, 198] on div "Do you really want to Update Component Group of the 7 item s (Note: the total c…" at bounding box center [728, 149] width 425 height 173
click at [710, 175] on input "checkbox" at bounding box center [710, 181] width 15 height 12
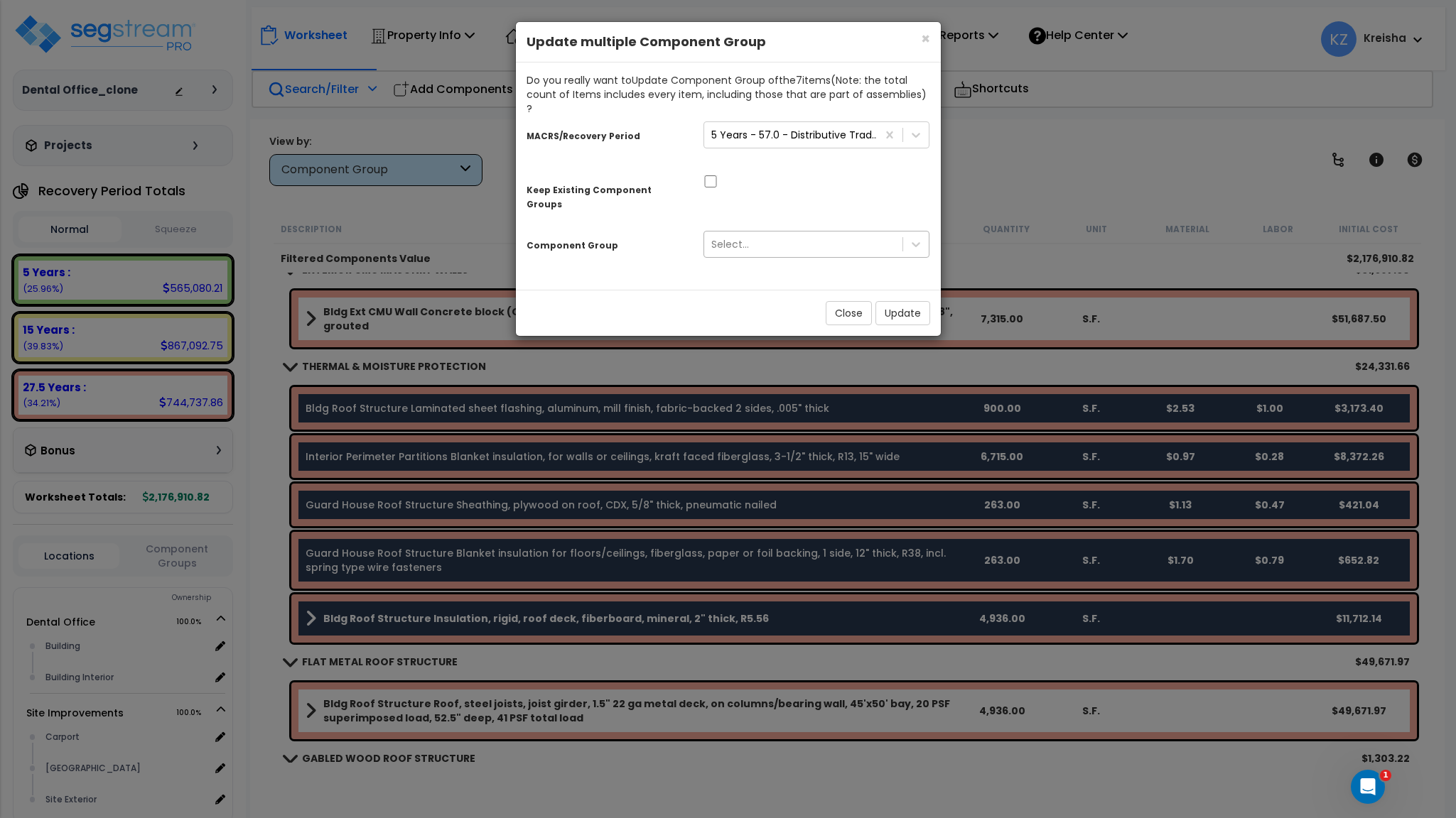
click at [749, 233] on div "Select..." at bounding box center [804, 244] width 199 height 22
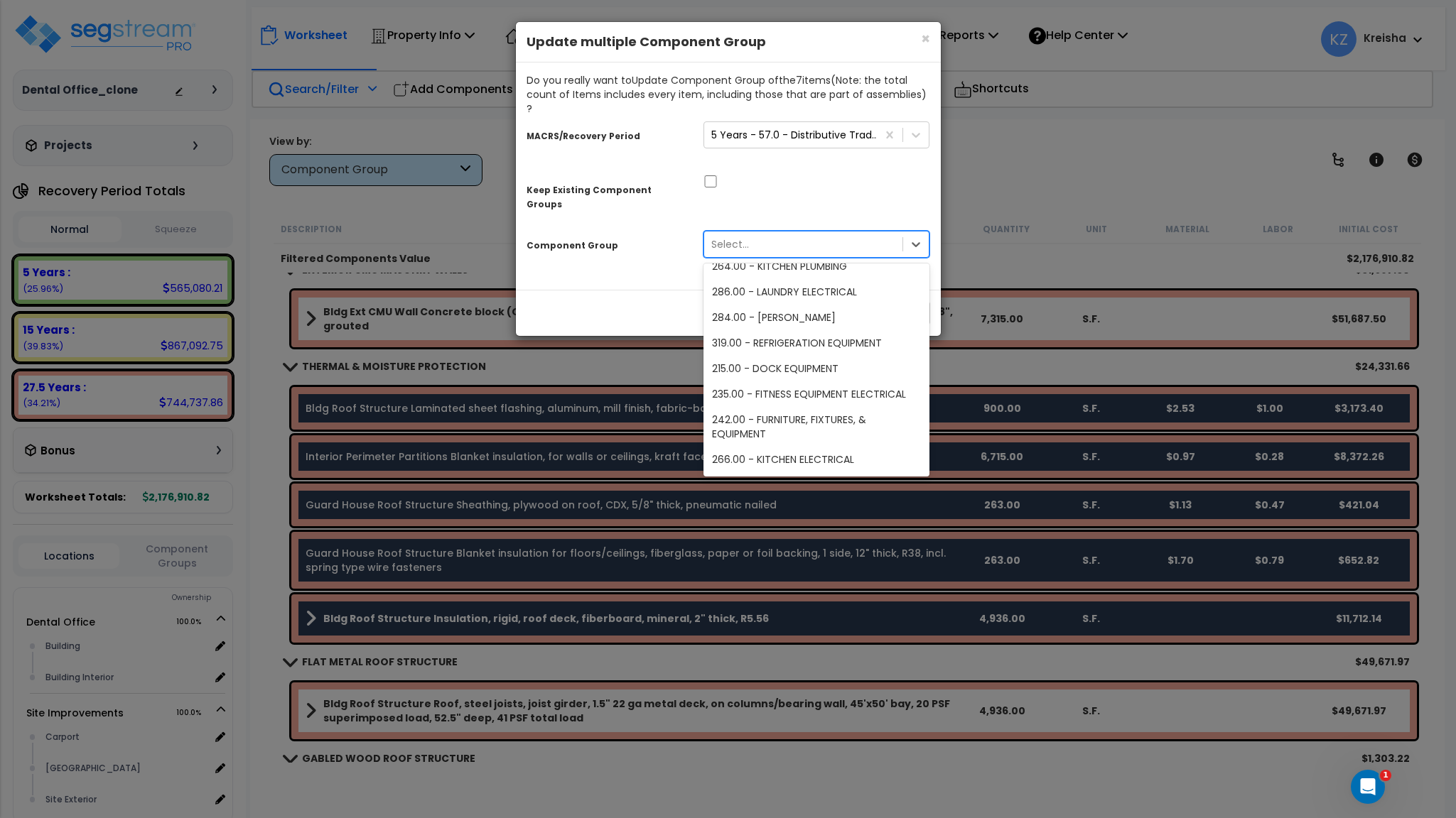
scroll to position [0, 0]
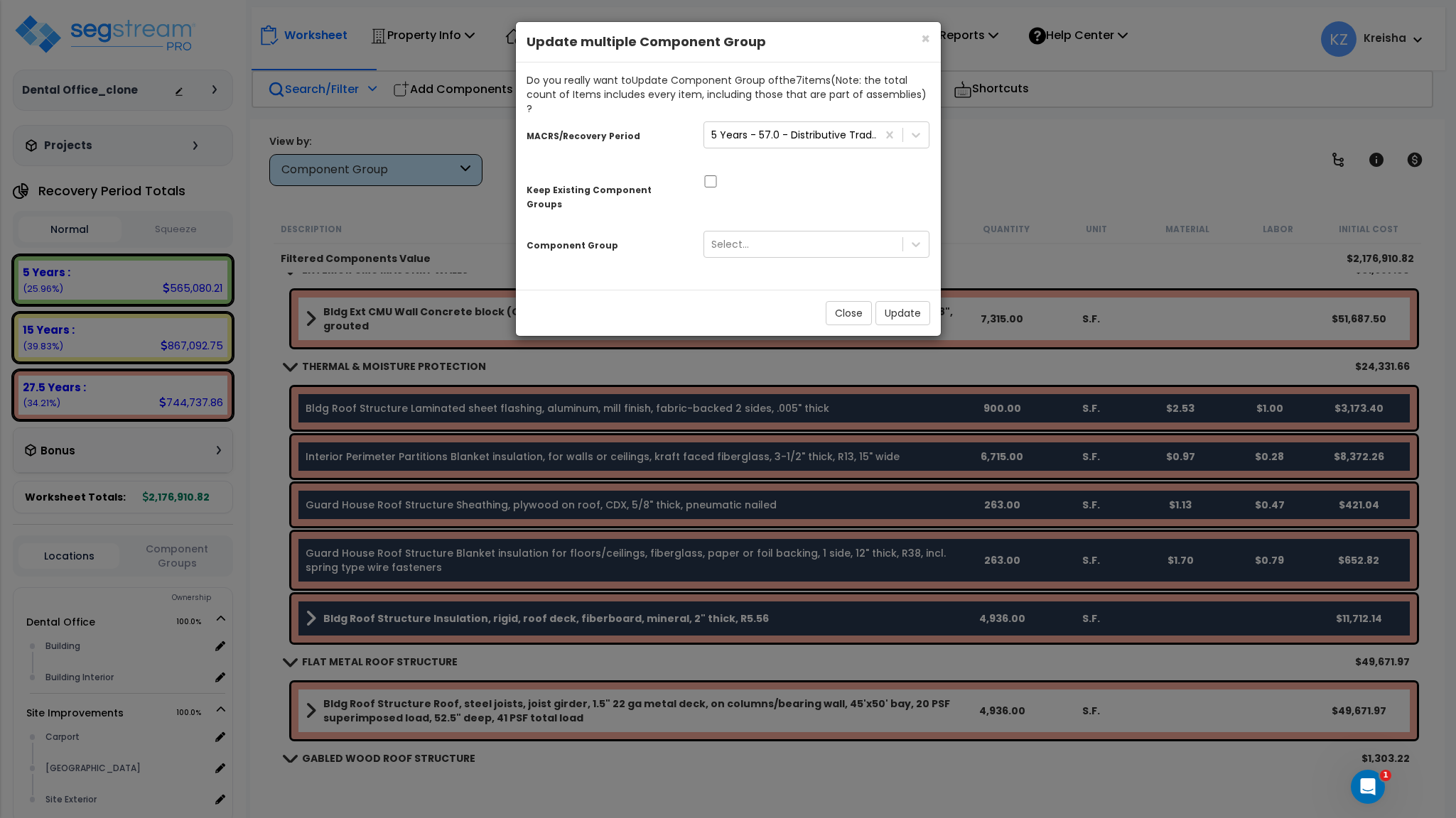
click at [776, 173] on div at bounding box center [816, 179] width 248 height 15
click at [710, 175] on input "checkbox" at bounding box center [710, 181] width 15 height 12
checkbox input "true"
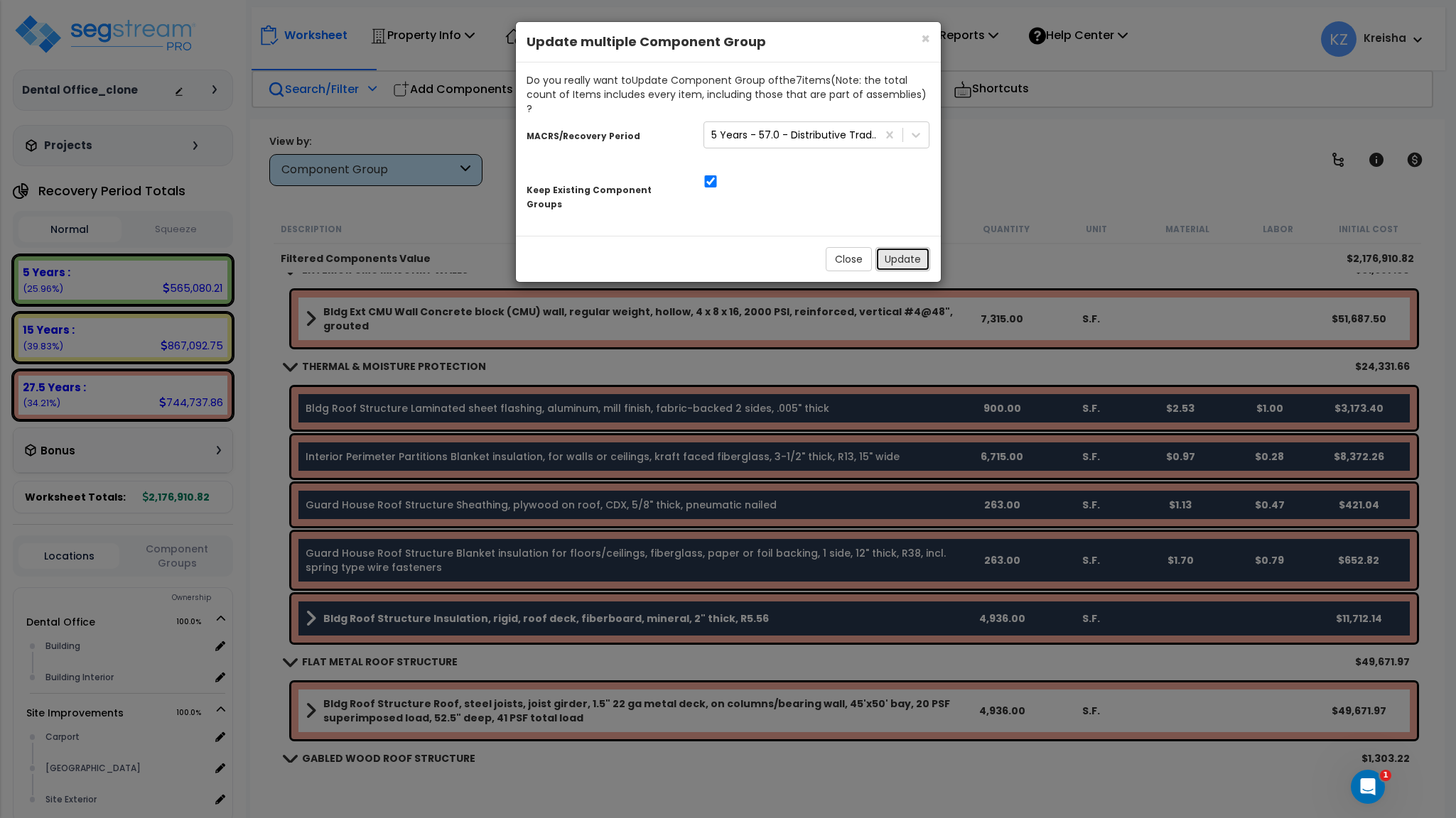
click at [888, 247] on button "Update" at bounding box center [903, 259] width 55 height 24
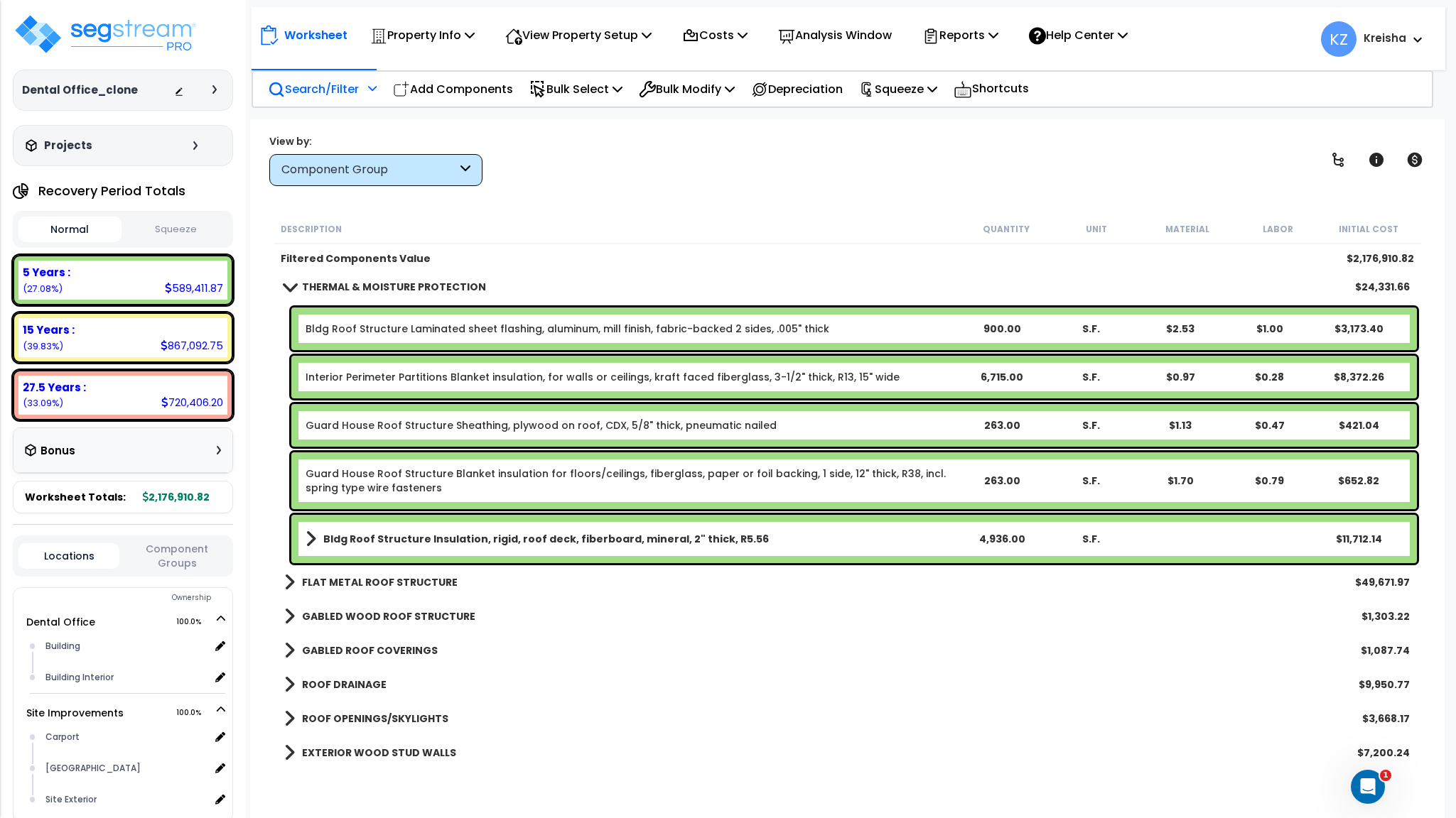
scroll to position [213, 0]
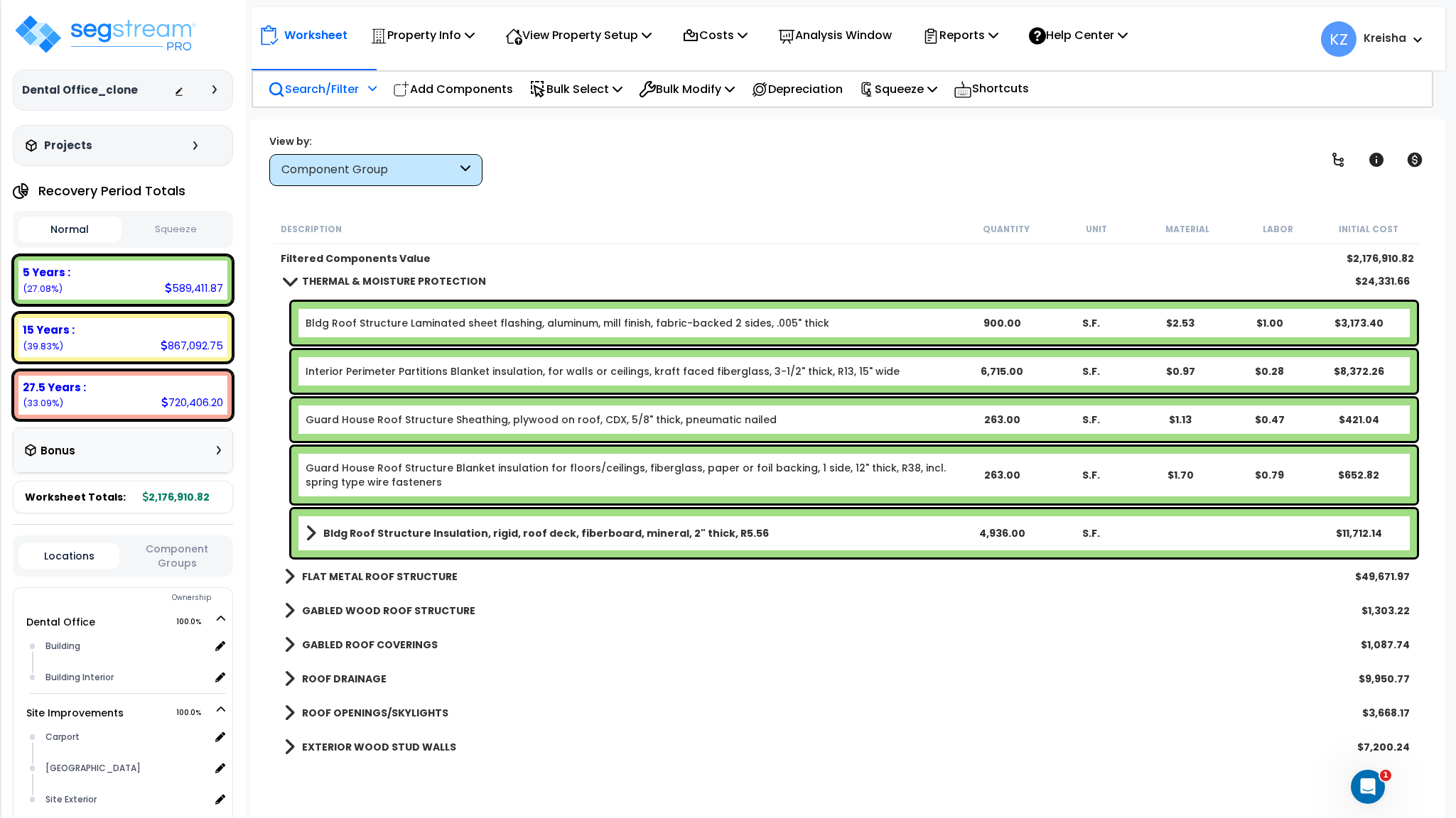
click at [1339, 155] on icon at bounding box center [1338, 160] width 17 height 17
click at [1339, 155] on icon at bounding box center [1338, 160] width 17 height 17
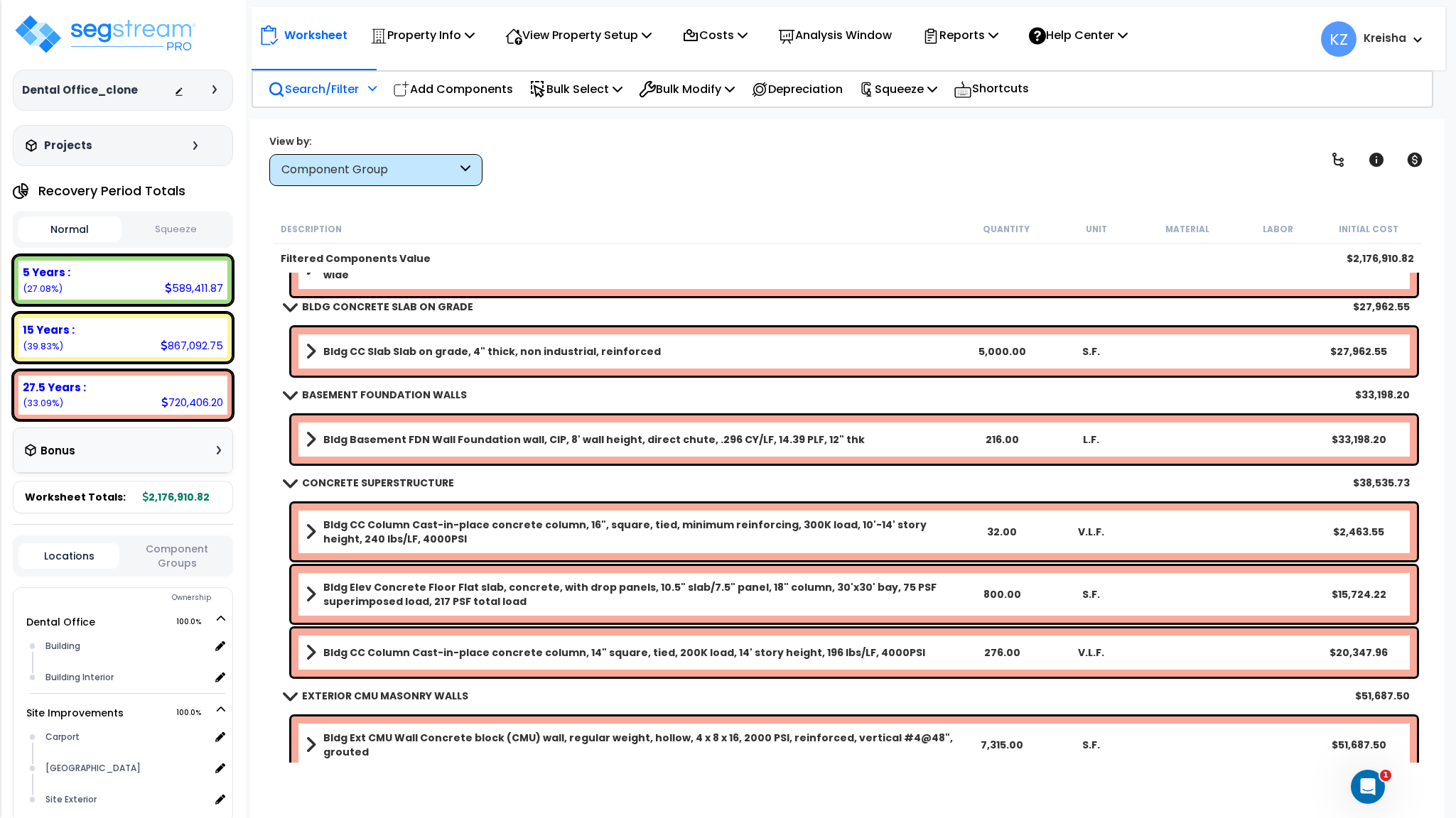
click at [1128, 161] on div "View by: Component Group High to Low (Total Cost)" at bounding box center [846, 160] width 1165 height 52
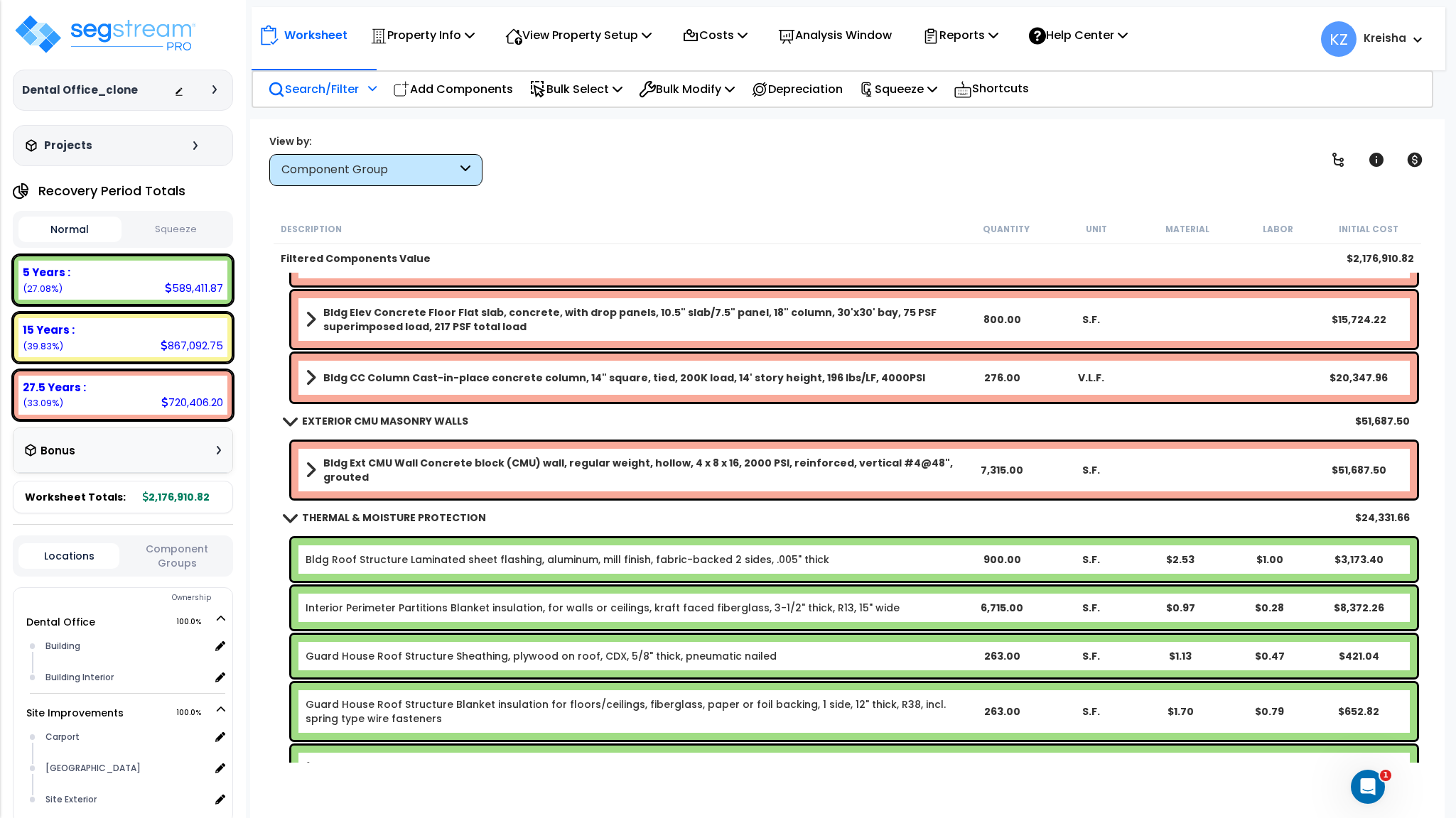
scroll to position [639, 0]
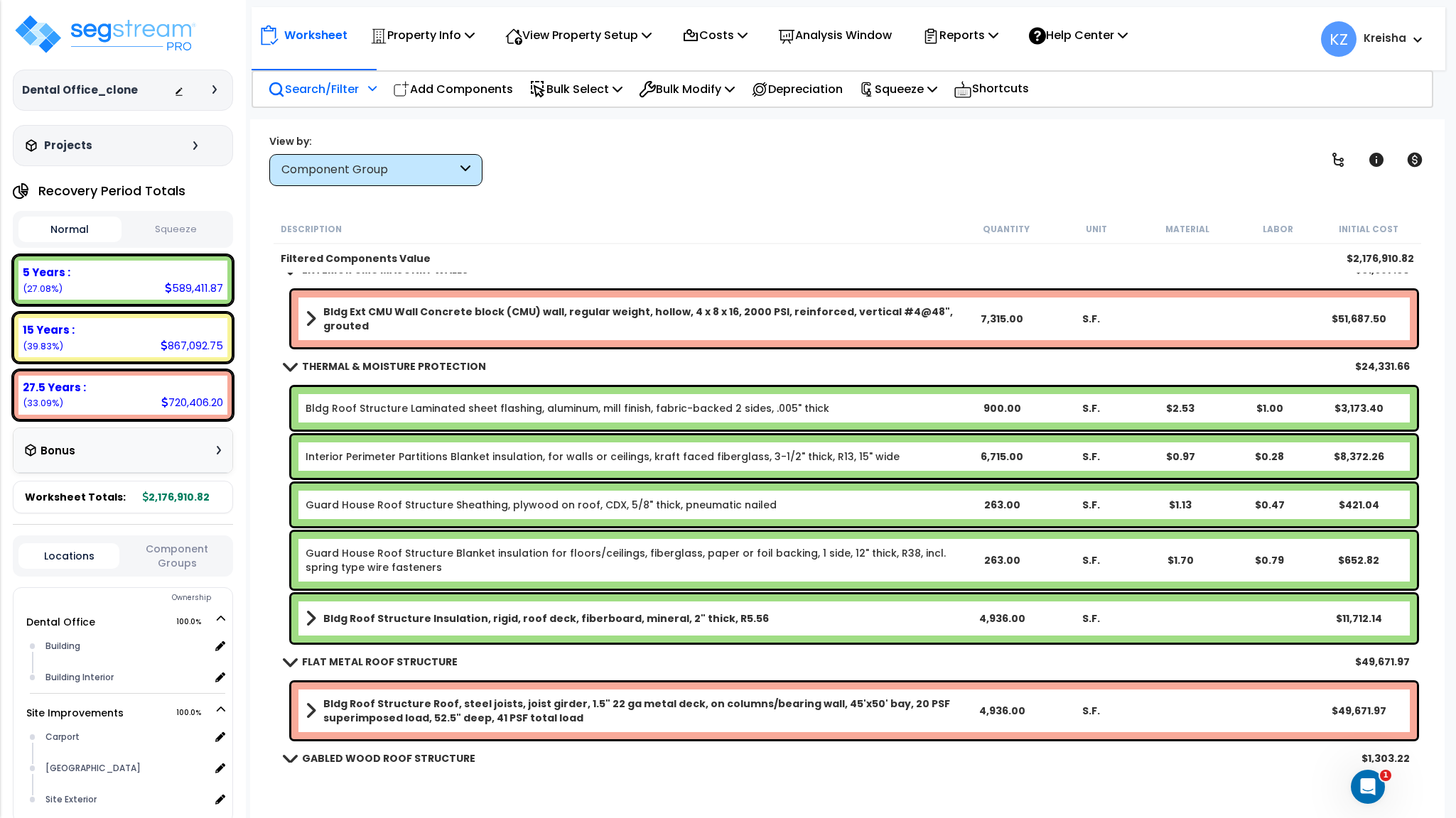
click at [458, 164] on div "Component Group" at bounding box center [376, 170] width 213 height 32
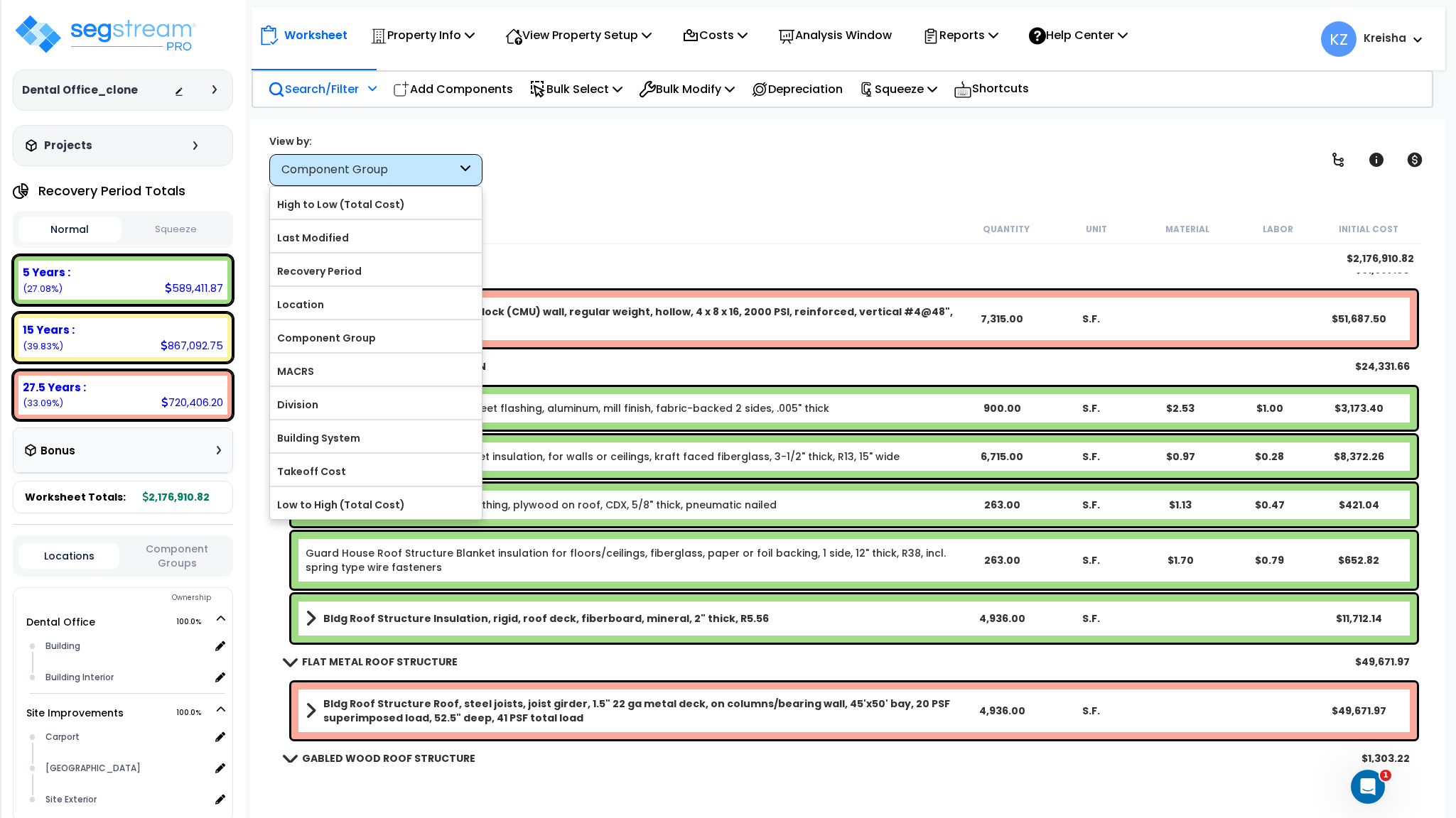
click at [598, 137] on div "View by: Component Group High to Low (Total Cost)" at bounding box center [846, 160] width 1165 height 52
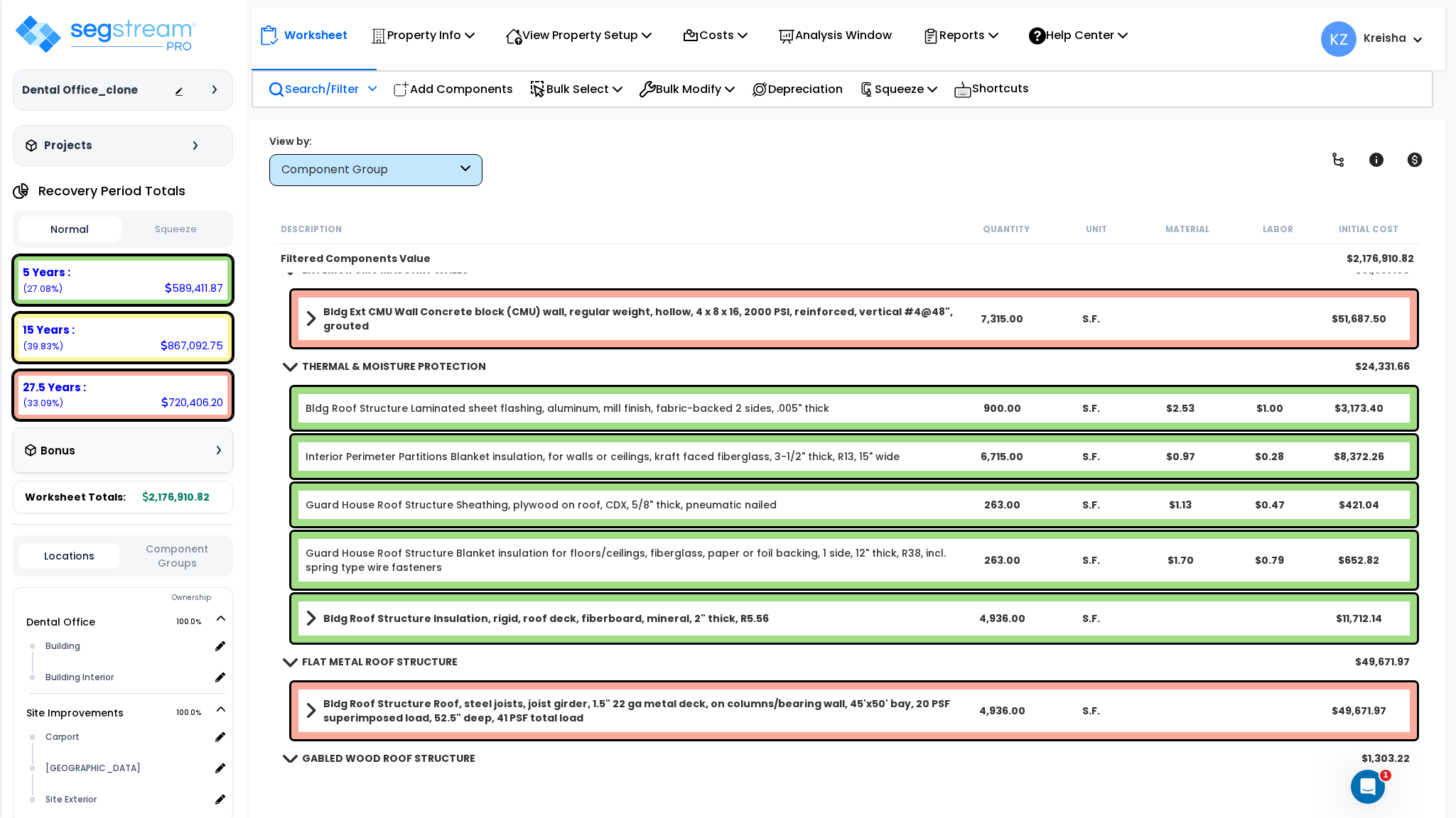
click at [393, 171] on div "Component Group" at bounding box center [369, 170] width 175 height 16
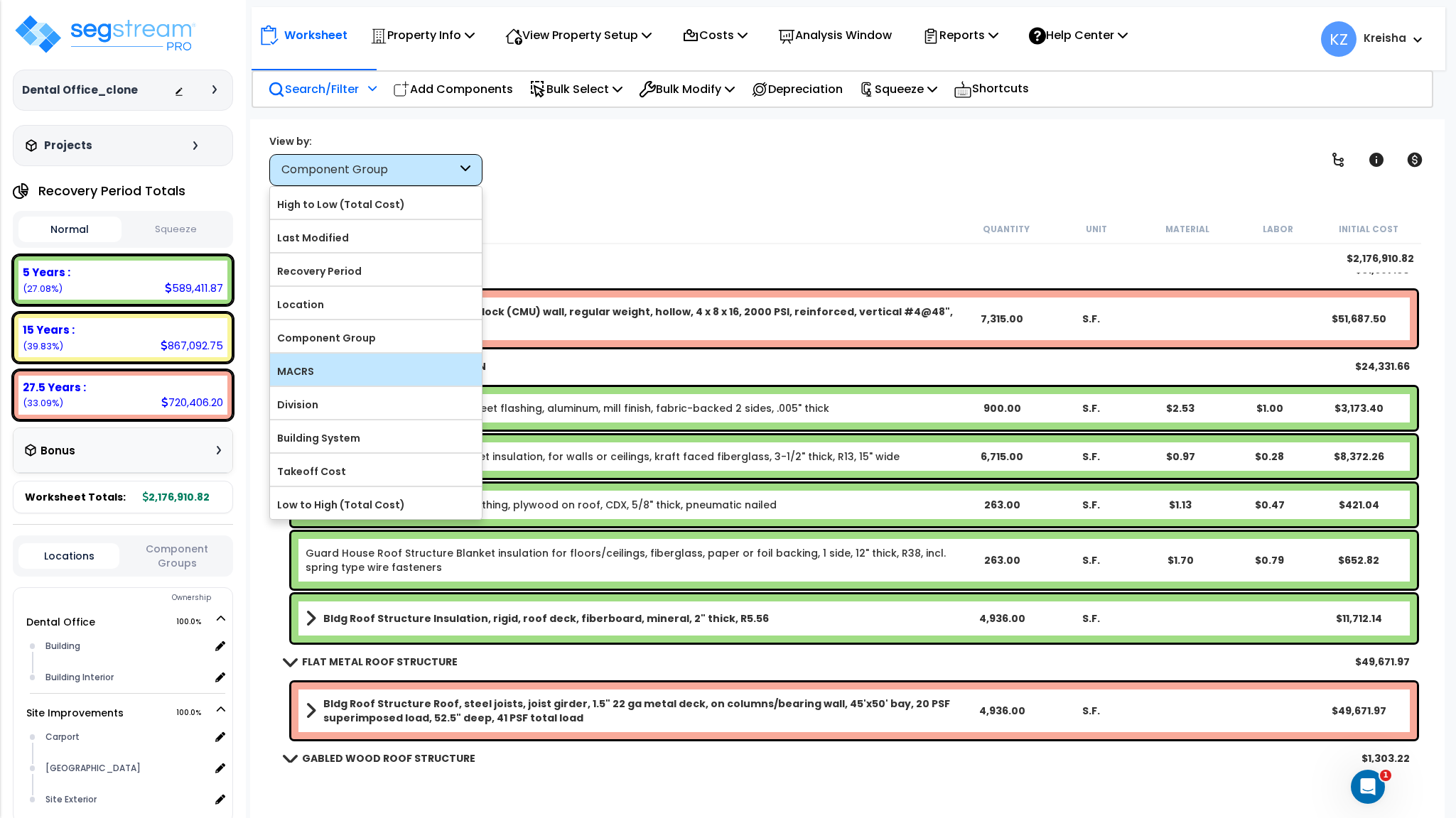
click at [312, 375] on label "MACRS" at bounding box center [375, 371] width 212 height 21
click at [349, 368] on label "MACRS" at bounding box center [375, 371] width 212 height 21
click at [0, 0] on input "MACRS" at bounding box center [0, 0] width 0 height 0
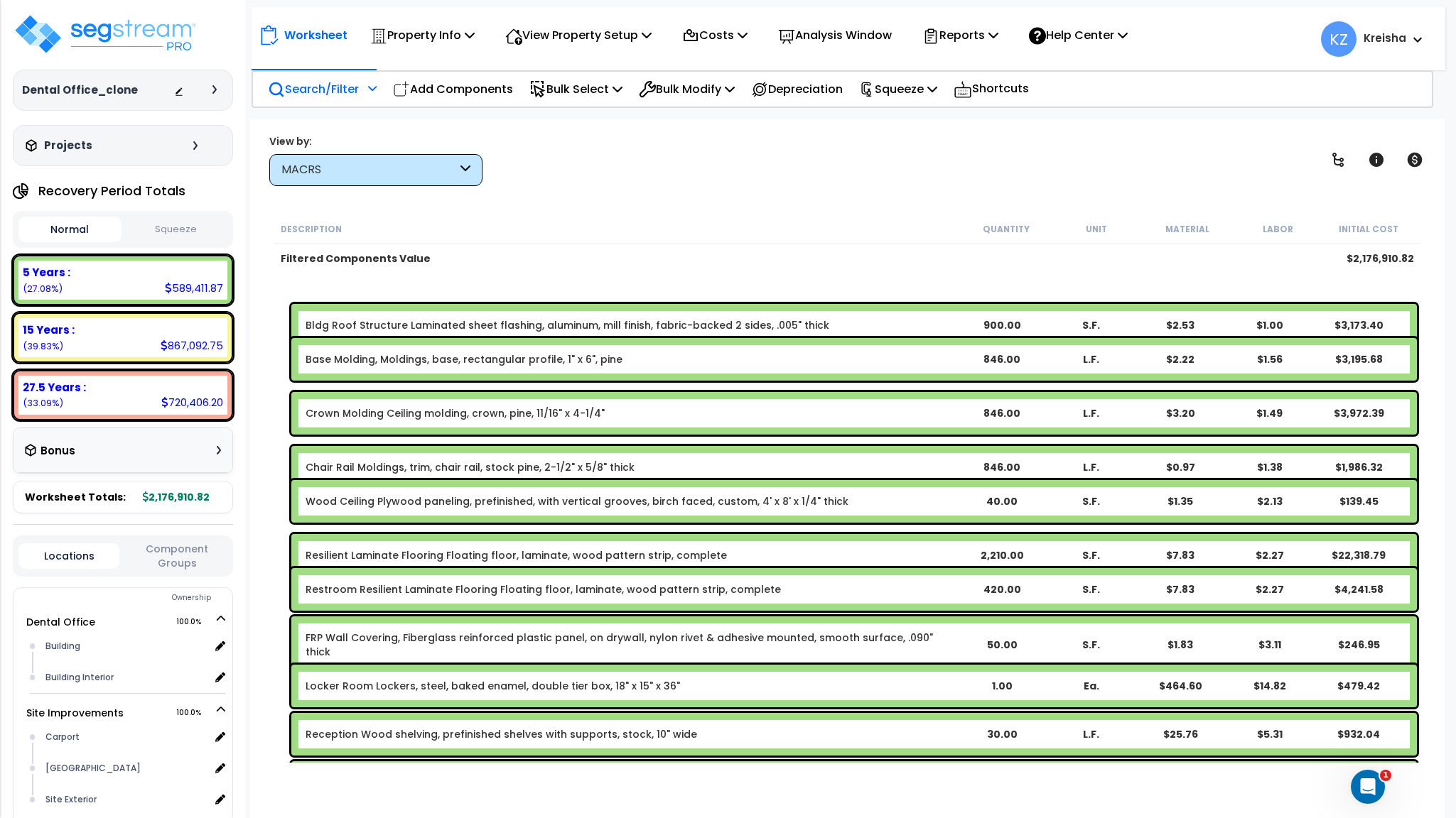
scroll to position [0, 0]
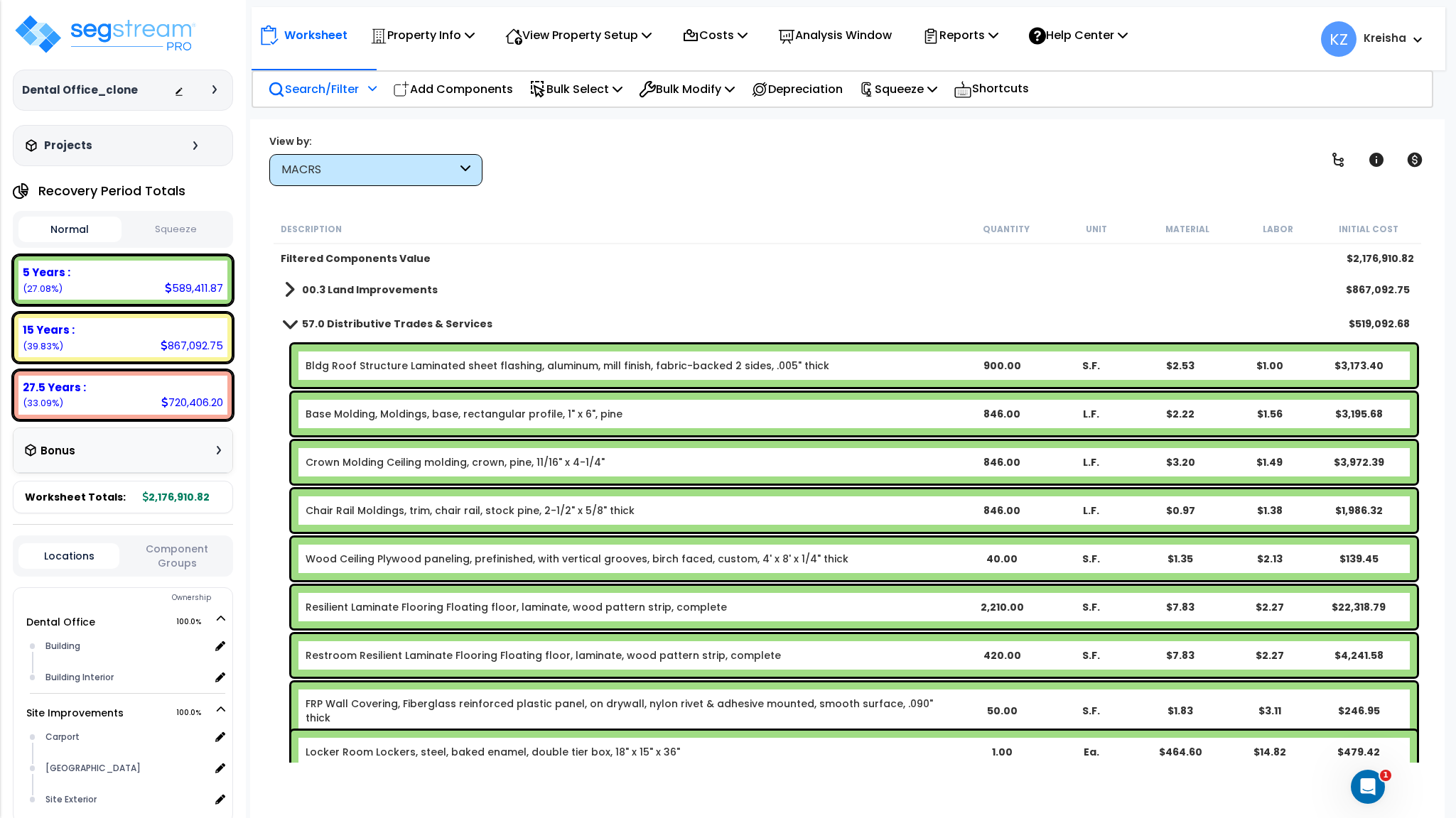
click at [367, 92] on div at bounding box center [371, 93] width 12 height 25
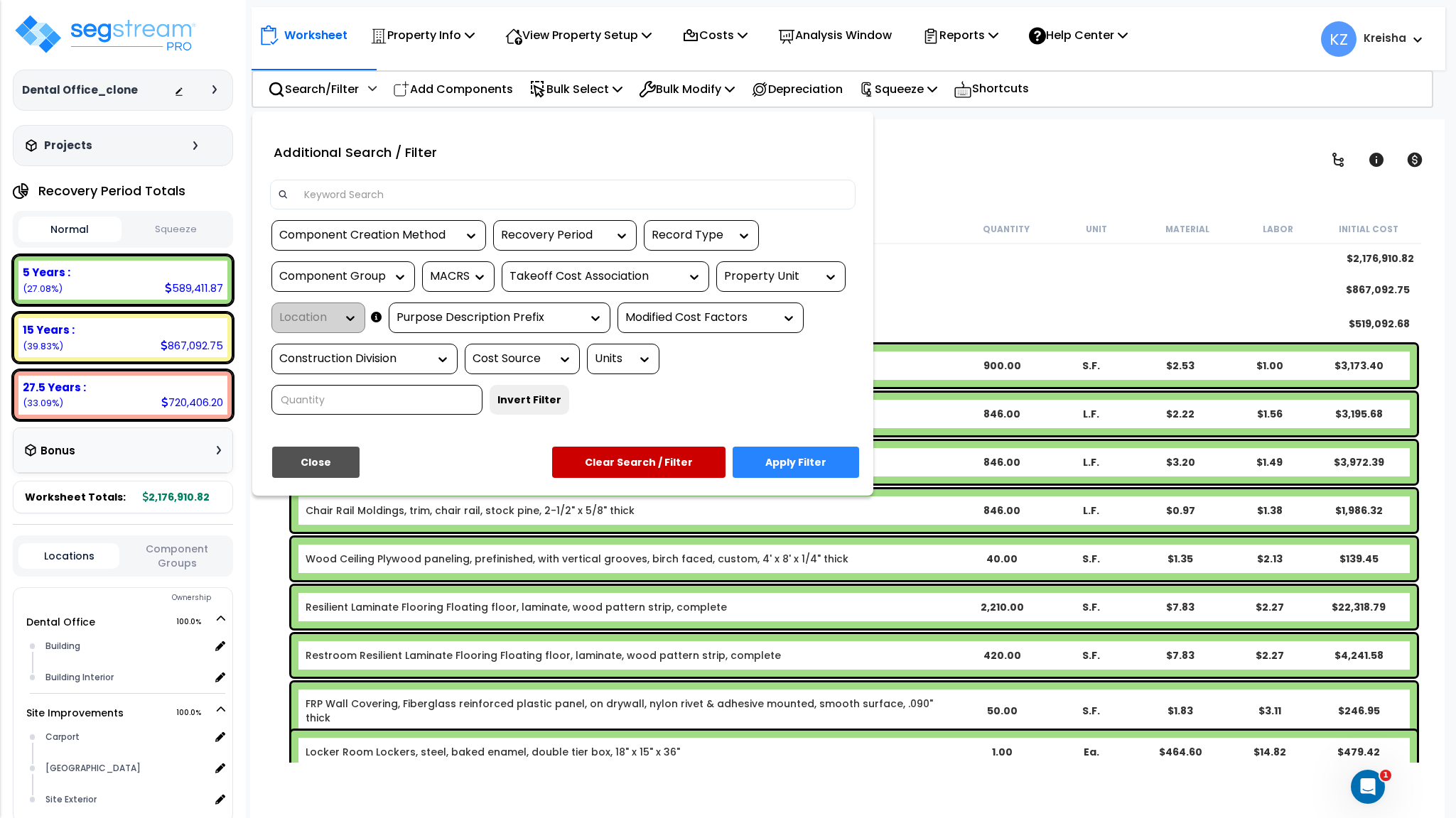
click at [391, 286] on div at bounding box center [396, 276] width 21 height 29
click at [401, 273] on icon at bounding box center [400, 276] width 15 height 15
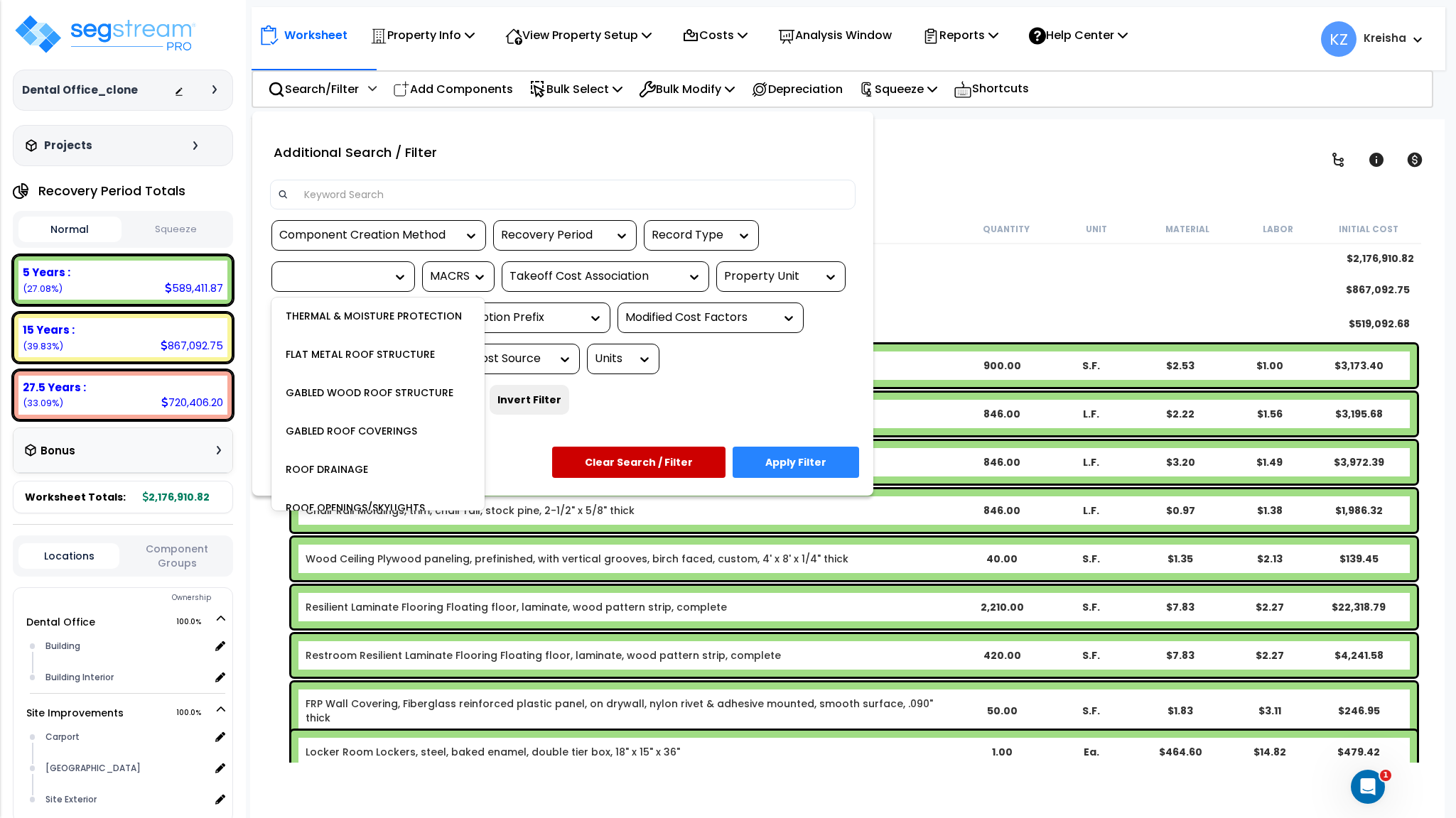
scroll to position [284, 0]
click at [391, 299] on div "None BLDG CLEARING, GRADING, & EXCAVATION BLDG FOUNDATIONS BLDG CONCRETE SLAB O…" at bounding box center [378, 404] width 213 height 213
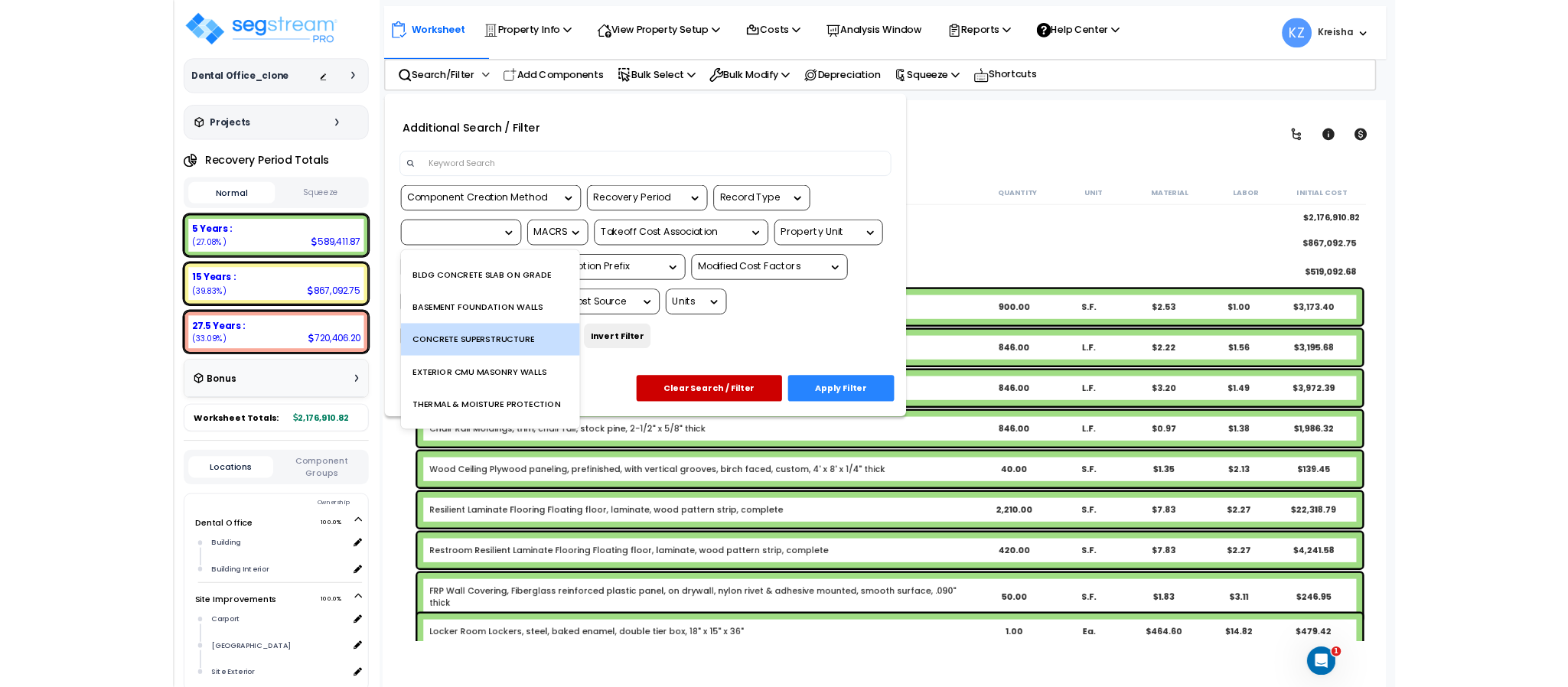
scroll to position [153, 0]
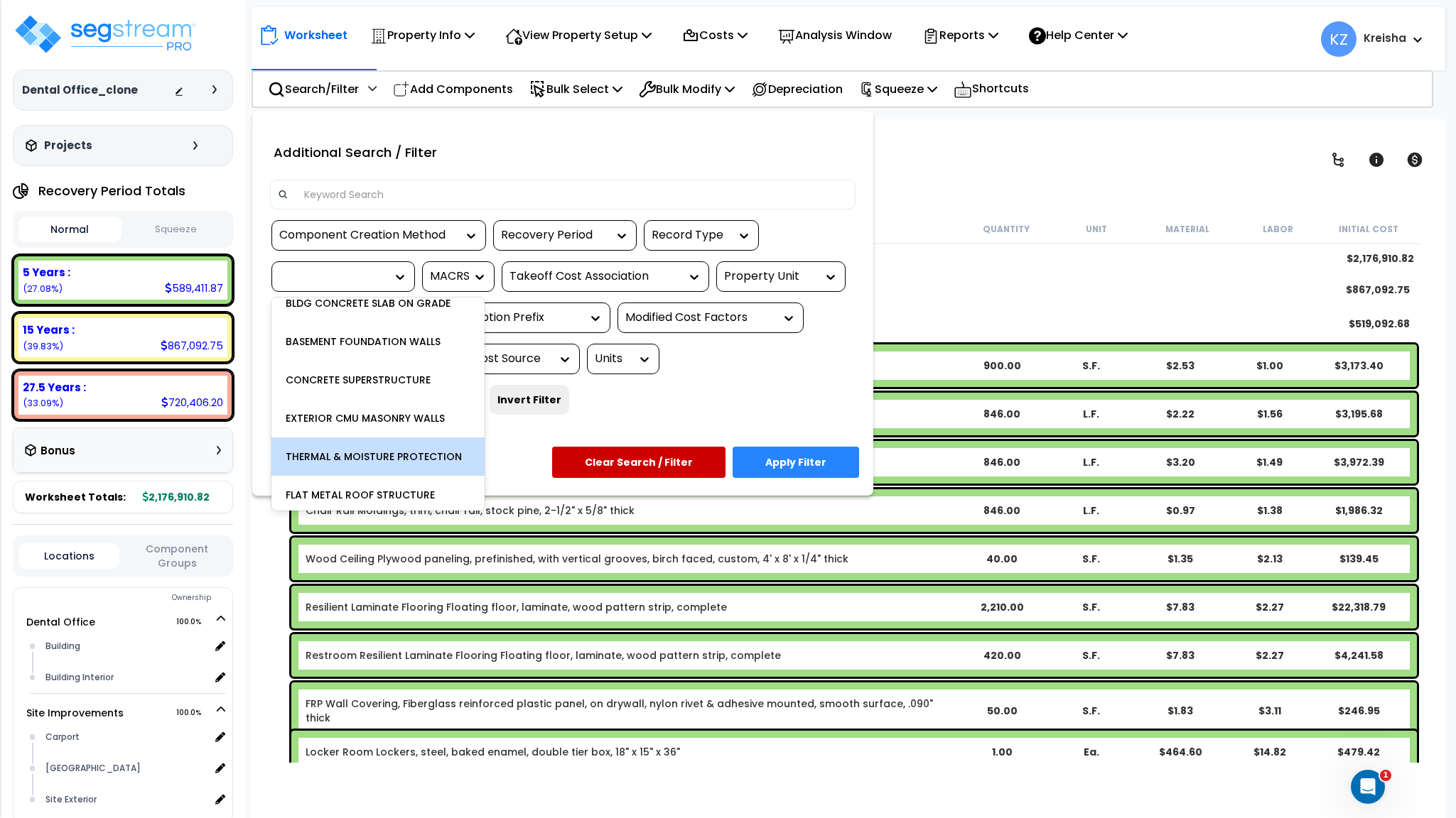
click at [373, 447] on div "THERMAL & MOISTURE PROTECTION" at bounding box center [378, 457] width 213 height 39
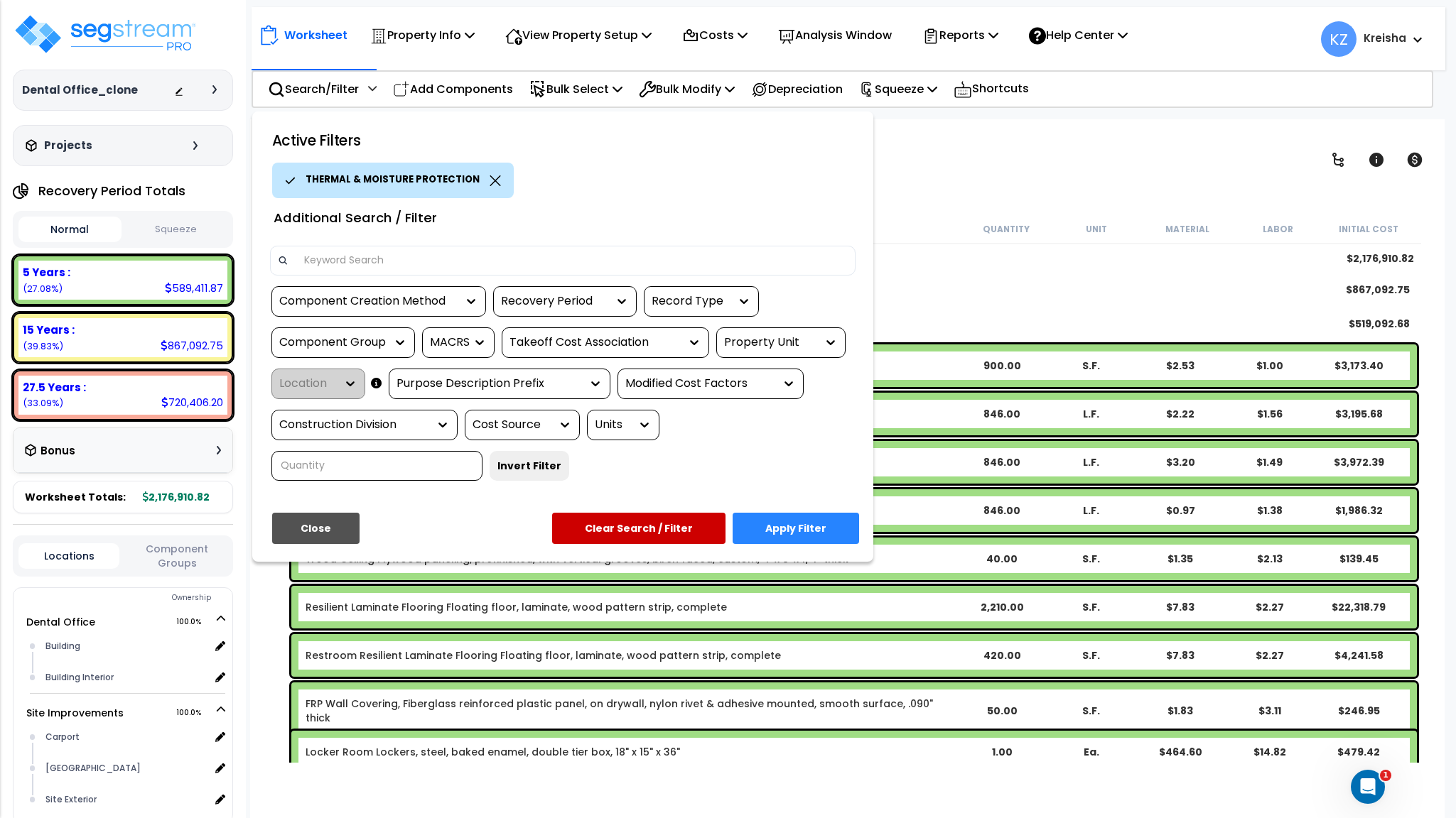
click at [789, 525] on button "Apply Filter" at bounding box center [795, 528] width 126 height 31
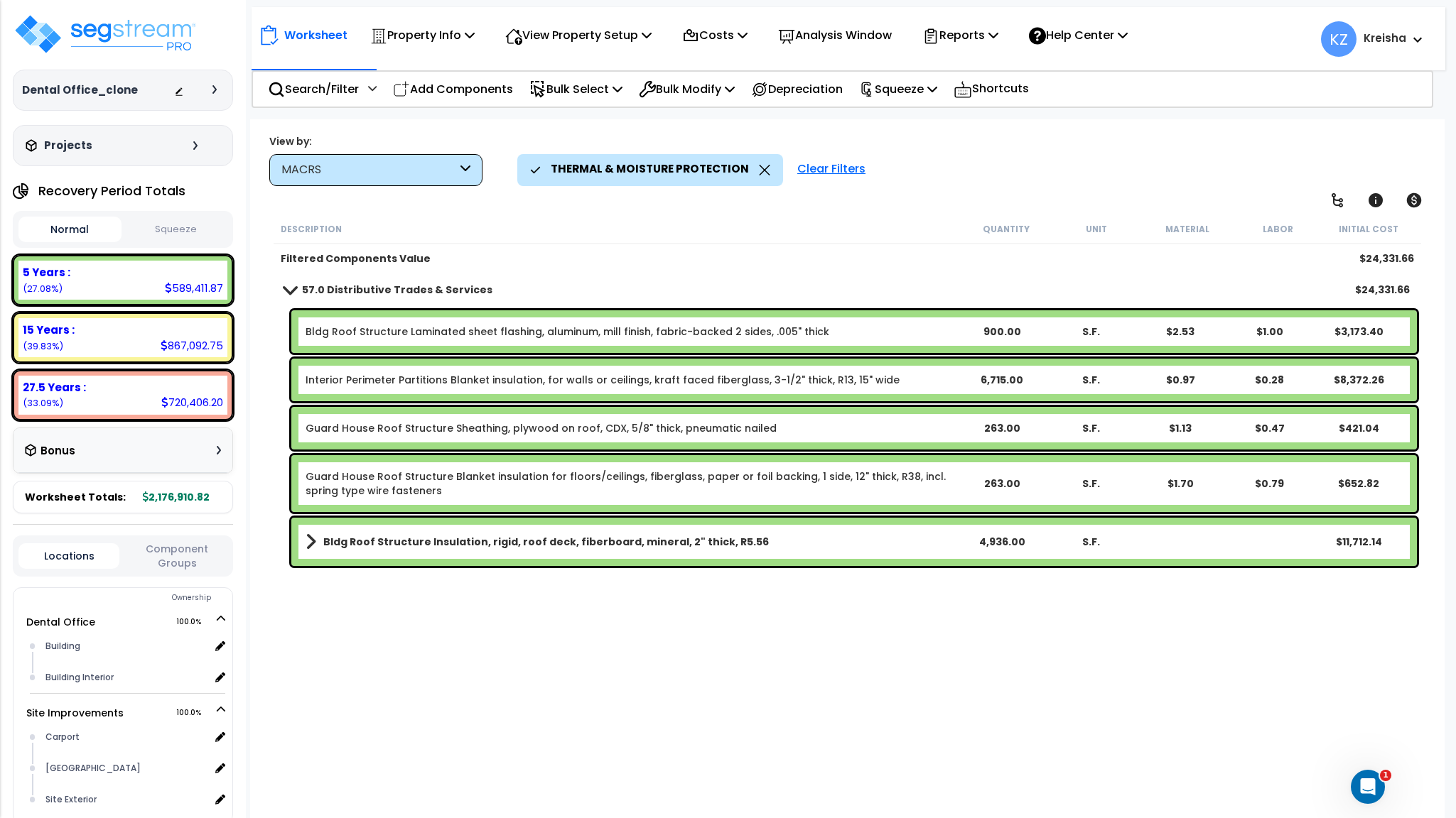
click at [719, 215] on div "Description Quantity Unit Material Labor Initial Cost" at bounding box center [847, 229] width 1147 height 30
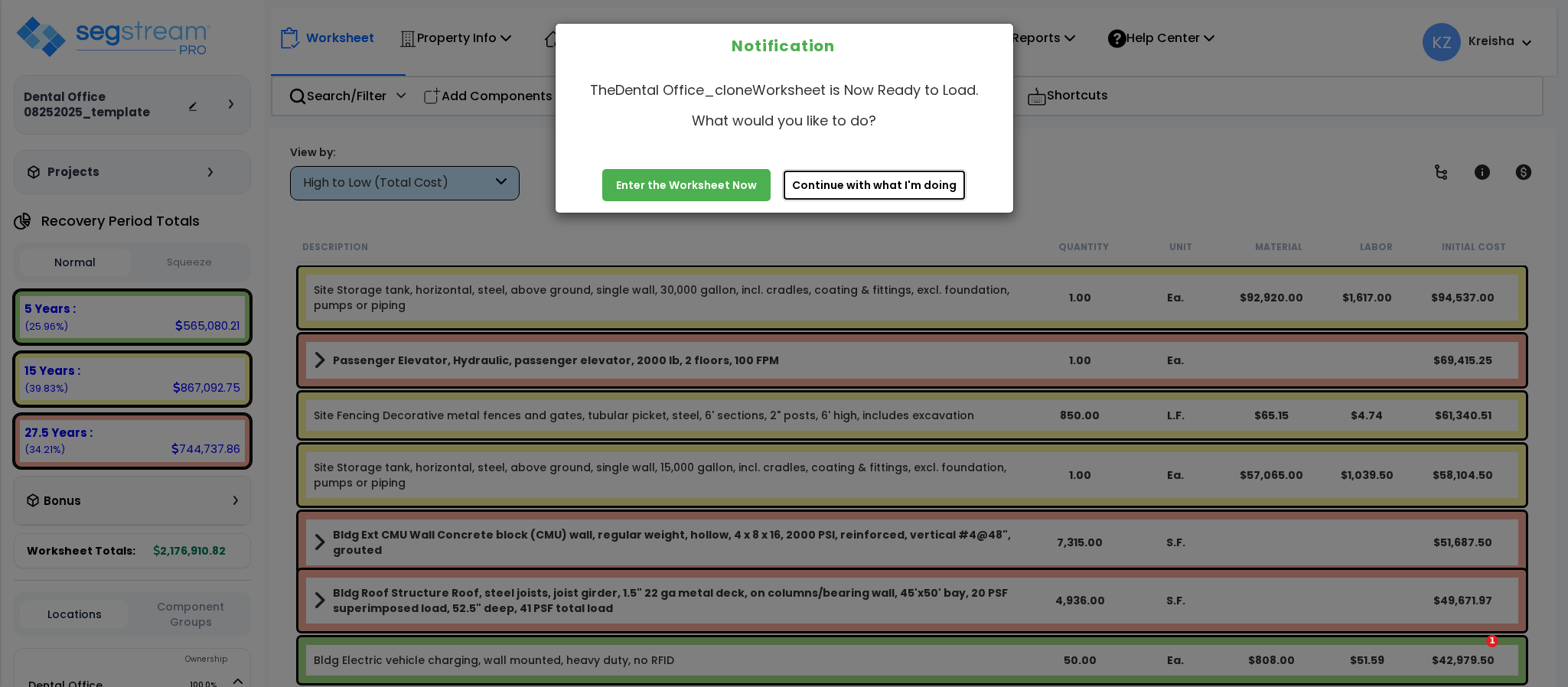
click at [868, 176] on button "Continue with what I'm doing" at bounding box center [874, 185] width 184 height 32
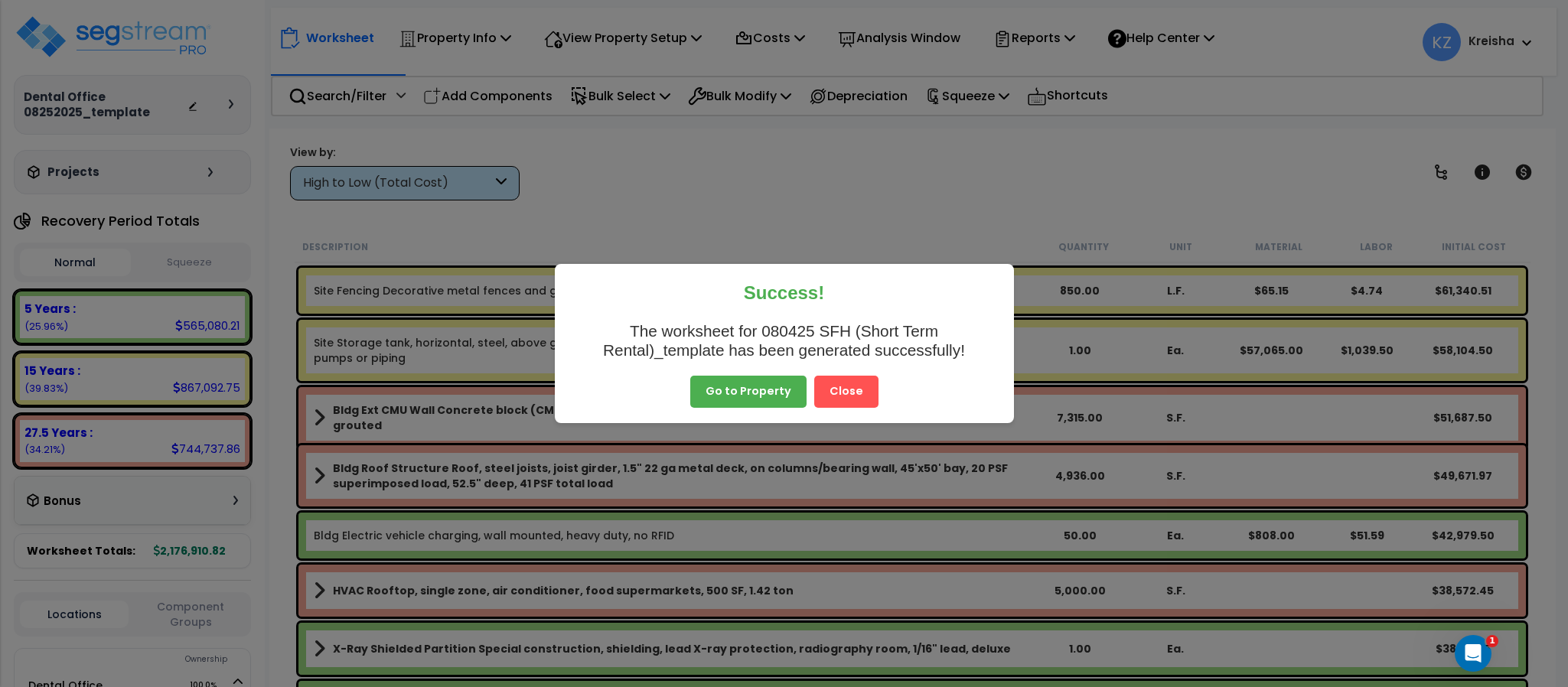
click at [836, 401] on button "Close" at bounding box center [846, 391] width 65 height 32
click at [842, 393] on div "Bldg Ext CMU Wall Concrete block (CMU) wall, regular weight, hollow, 4 x 8 x 16…" at bounding box center [912, 418] width 1227 height 61
click at [839, 384] on div "Bldg Ext CMU Wall Concrete block (CMU) wall, regular weight, hollow, 4 x 8 x 16…" at bounding box center [913, 418] width 1235 height 68
click at [838, 398] on div "Bldg Ext CMU Wall Concrete block (CMU) wall, regular weight, hollow, 4 x 8 x 16…" at bounding box center [912, 418] width 1227 height 61
click at [842, 393] on div "Bldg Ext CMU Wall Concrete block (CMU) wall, regular weight, hollow, 4 x 8 x 16…" at bounding box center [912, 418] width 1227 height 61
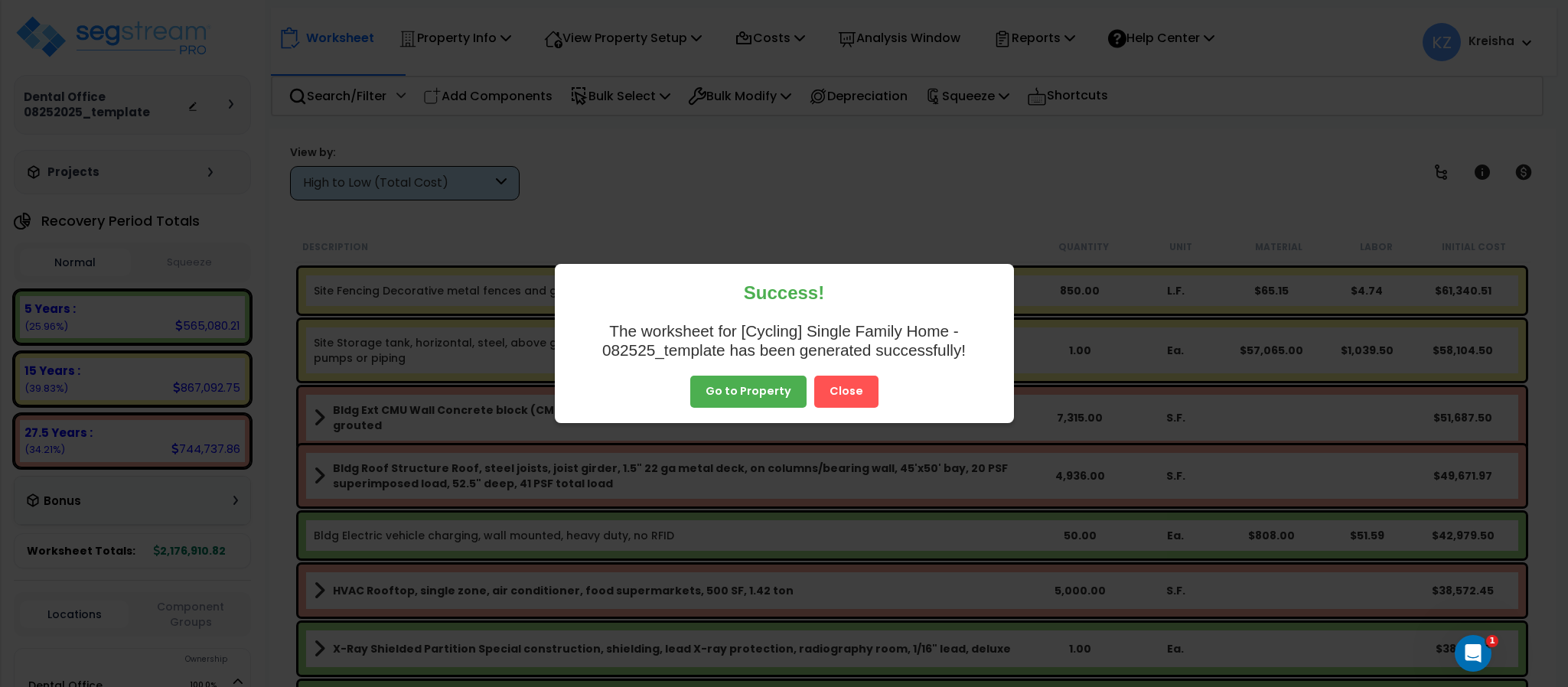
click at [833, 386] on button "Close" at bounding box center [846, 391] width 65 height 32
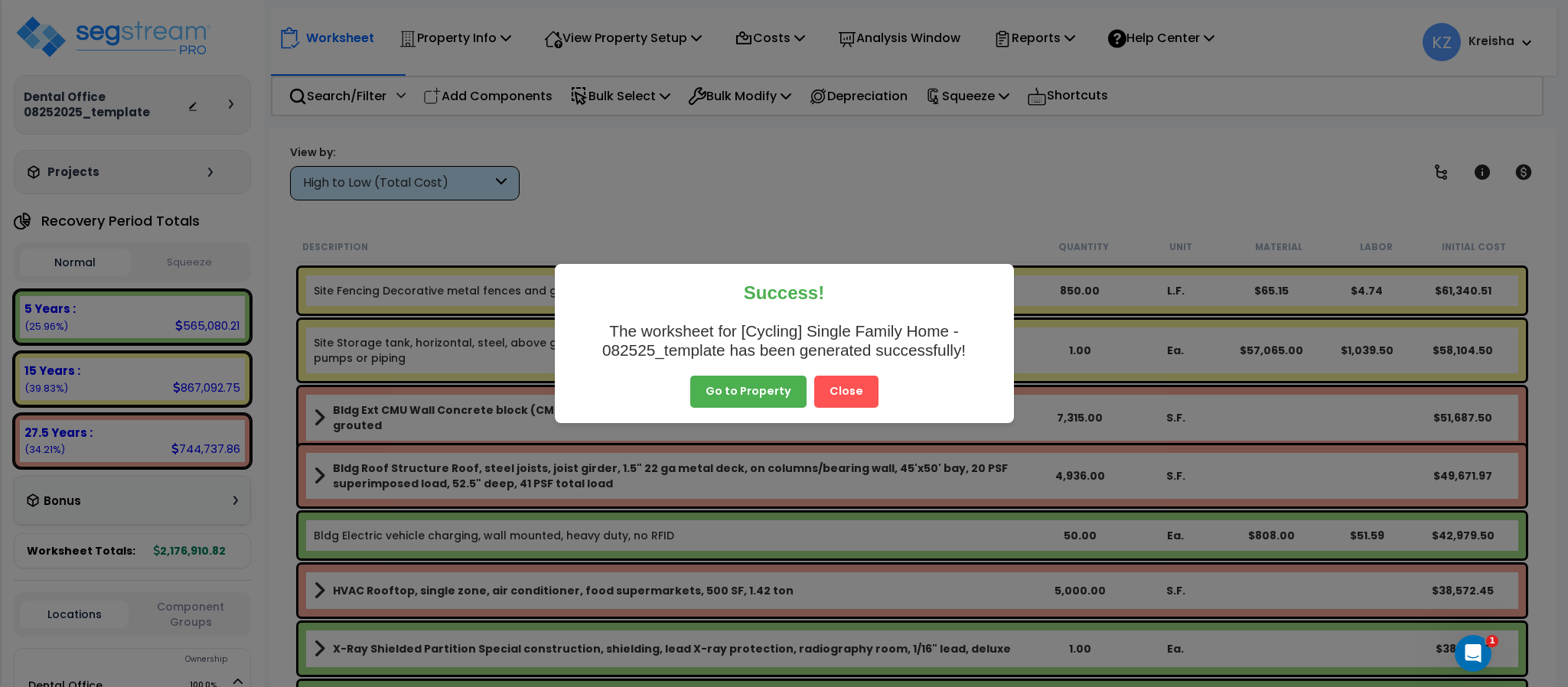
click at [833, 388] on button "Close" at bounding box center [846, 391] width 65 height 32
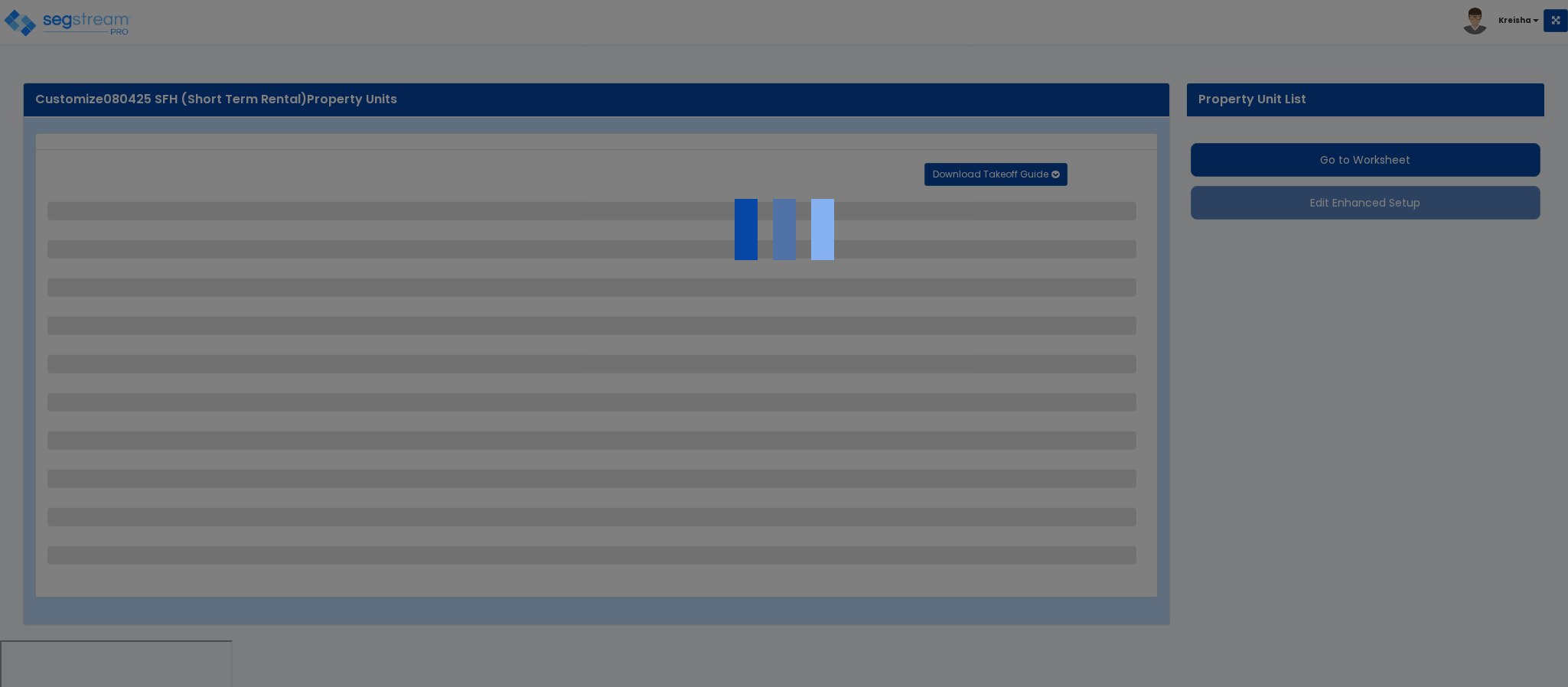
select select "2"
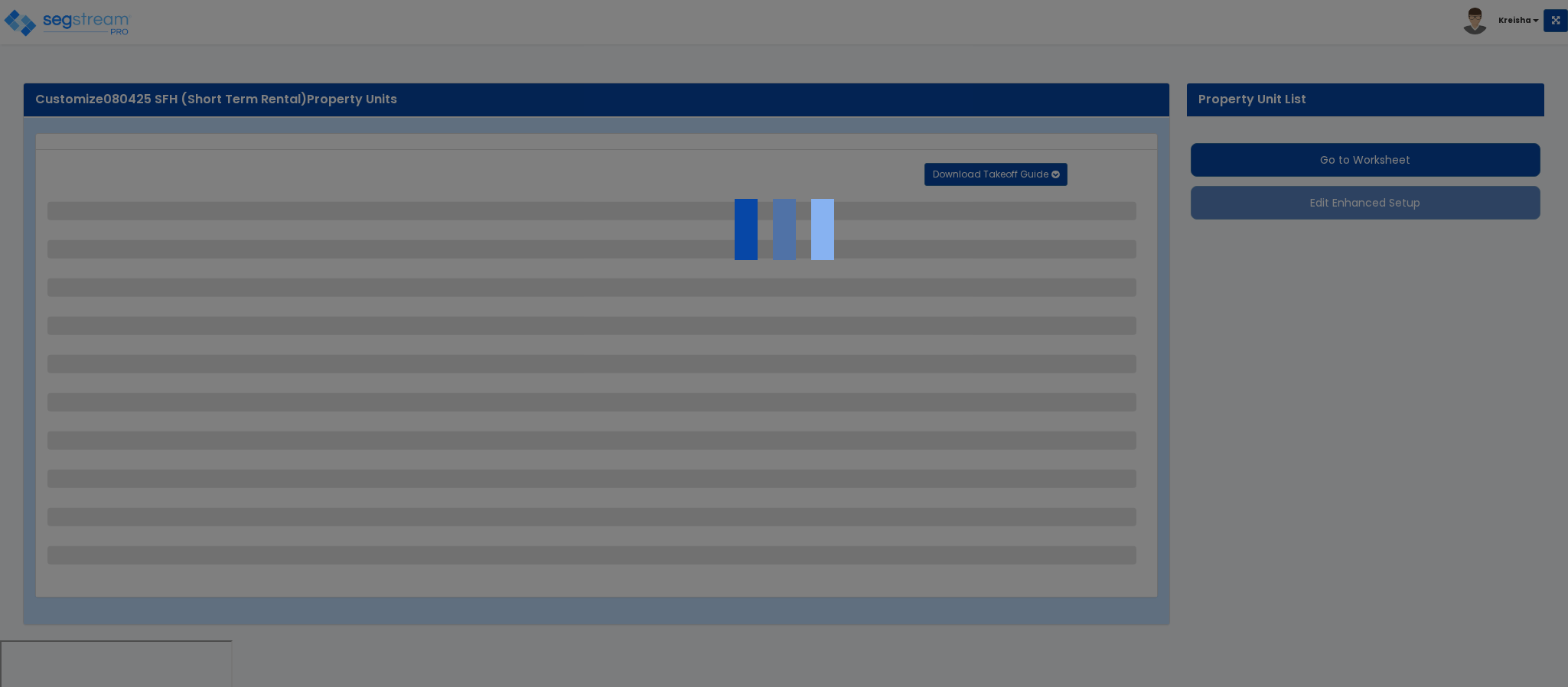
select select "1"
select select "2"
select select "3"
select select "1"
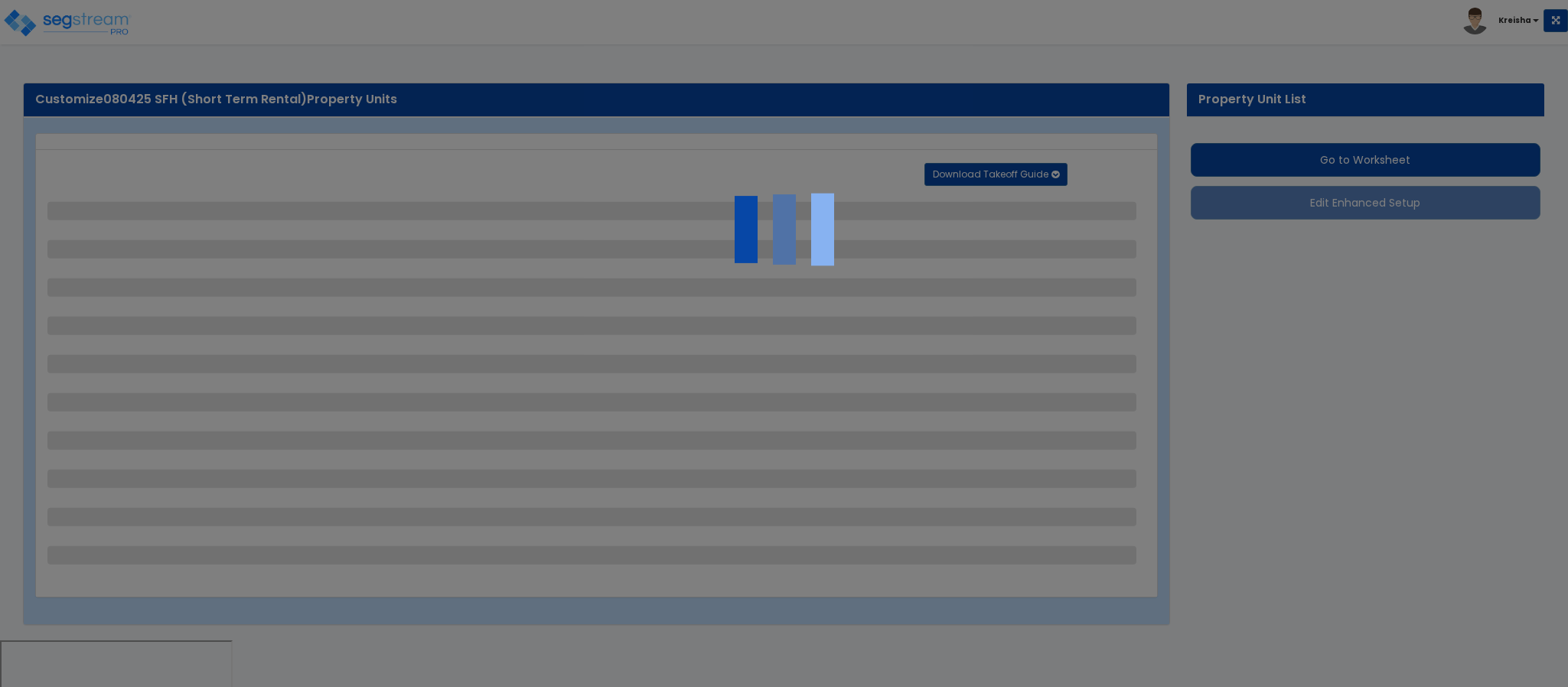
select select "2"
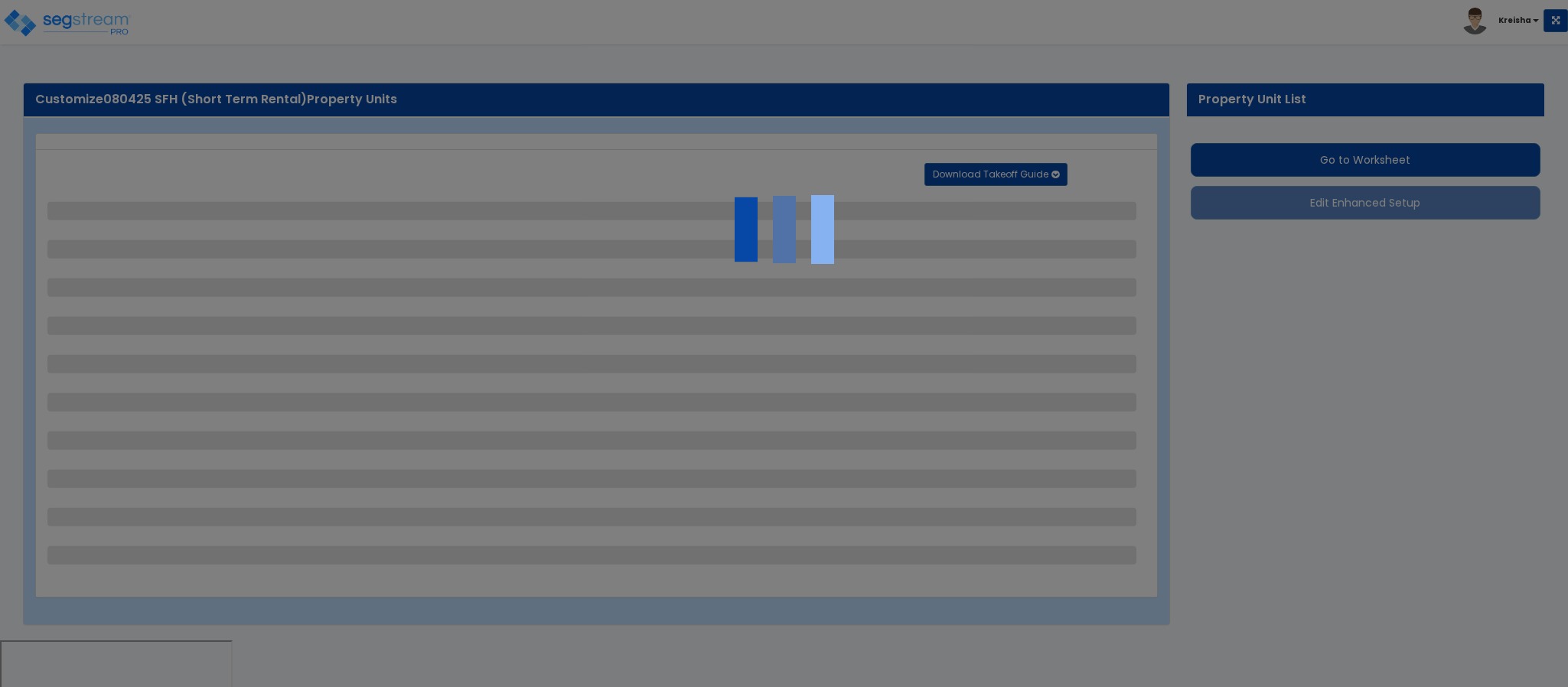
select select "2"
select select "1"
select select "2"
select select "1"
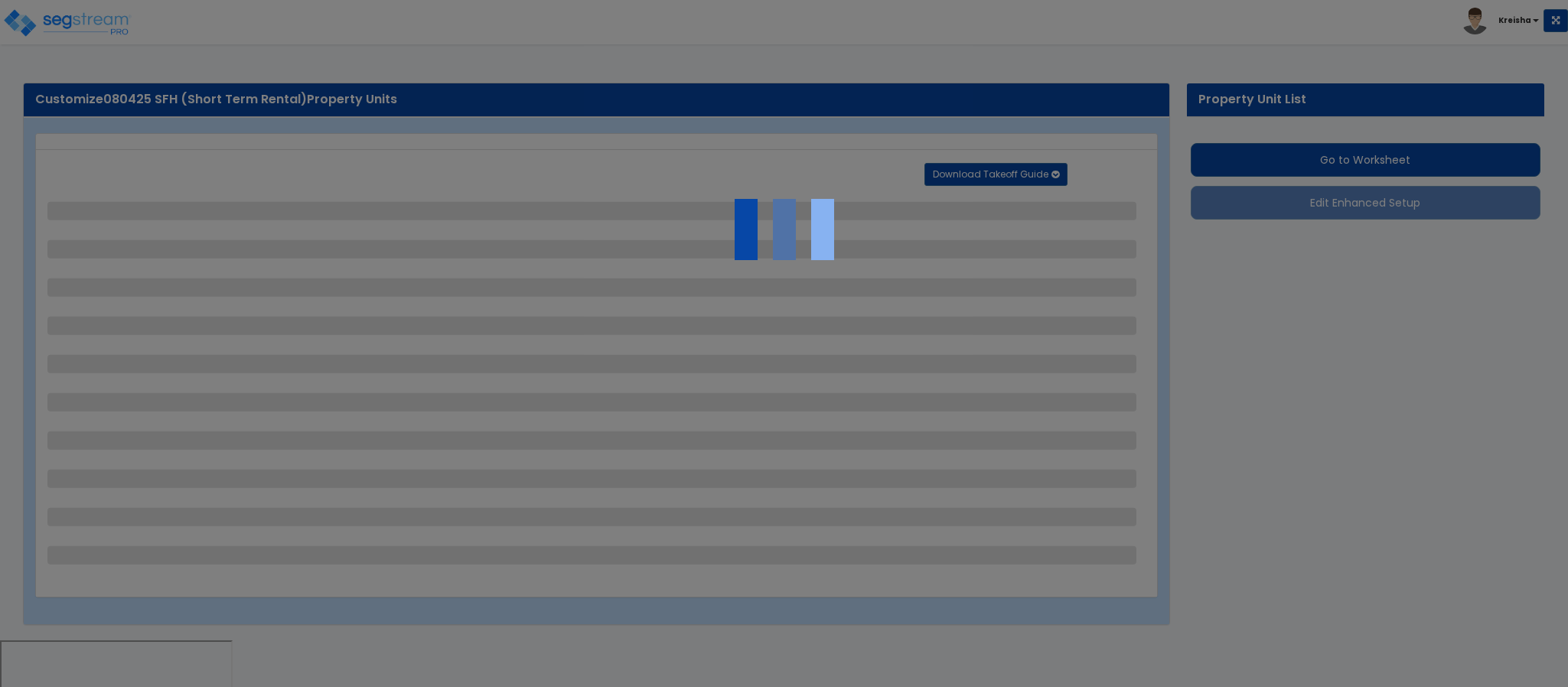
select select "2"
select select "1"
select select "2"
select select "3"
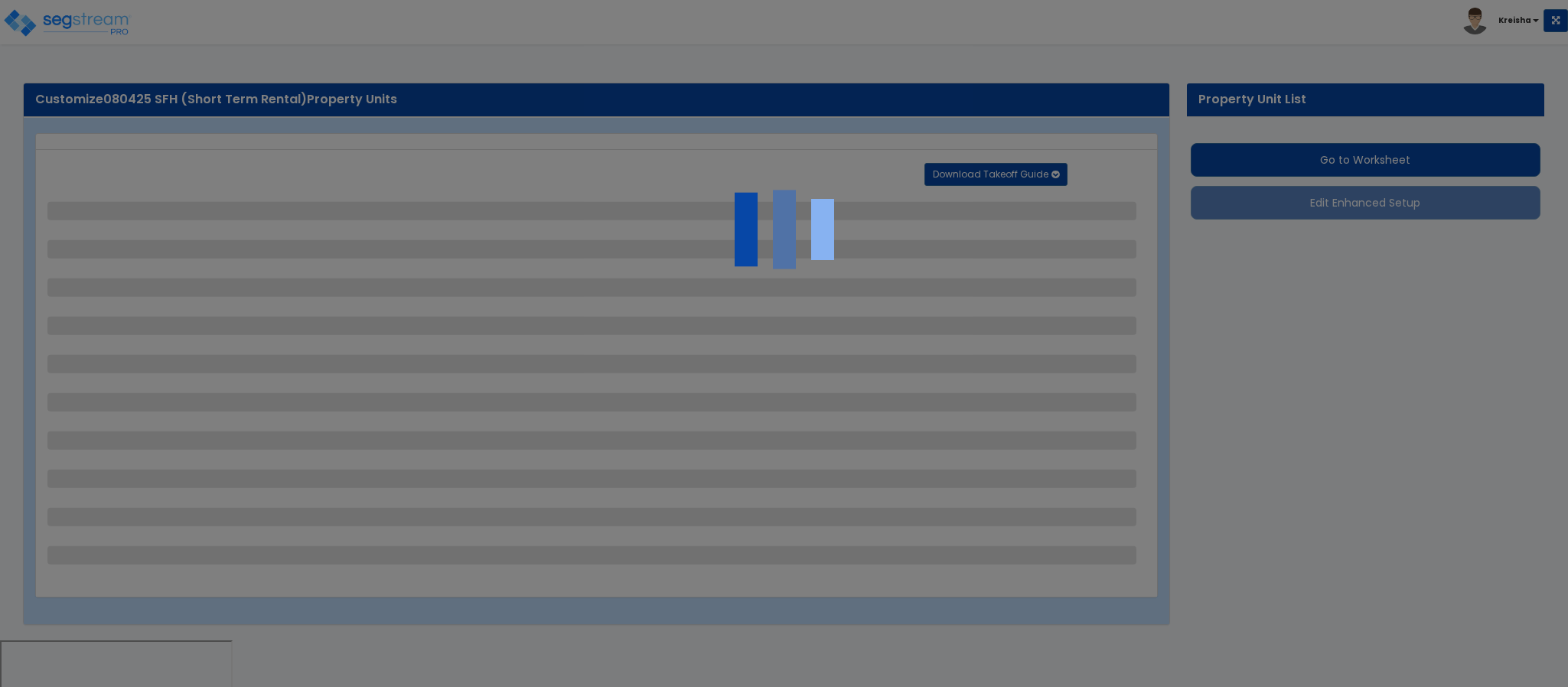
select select "6"
select select "10"
select select "8"
select select "3"
select select "1"
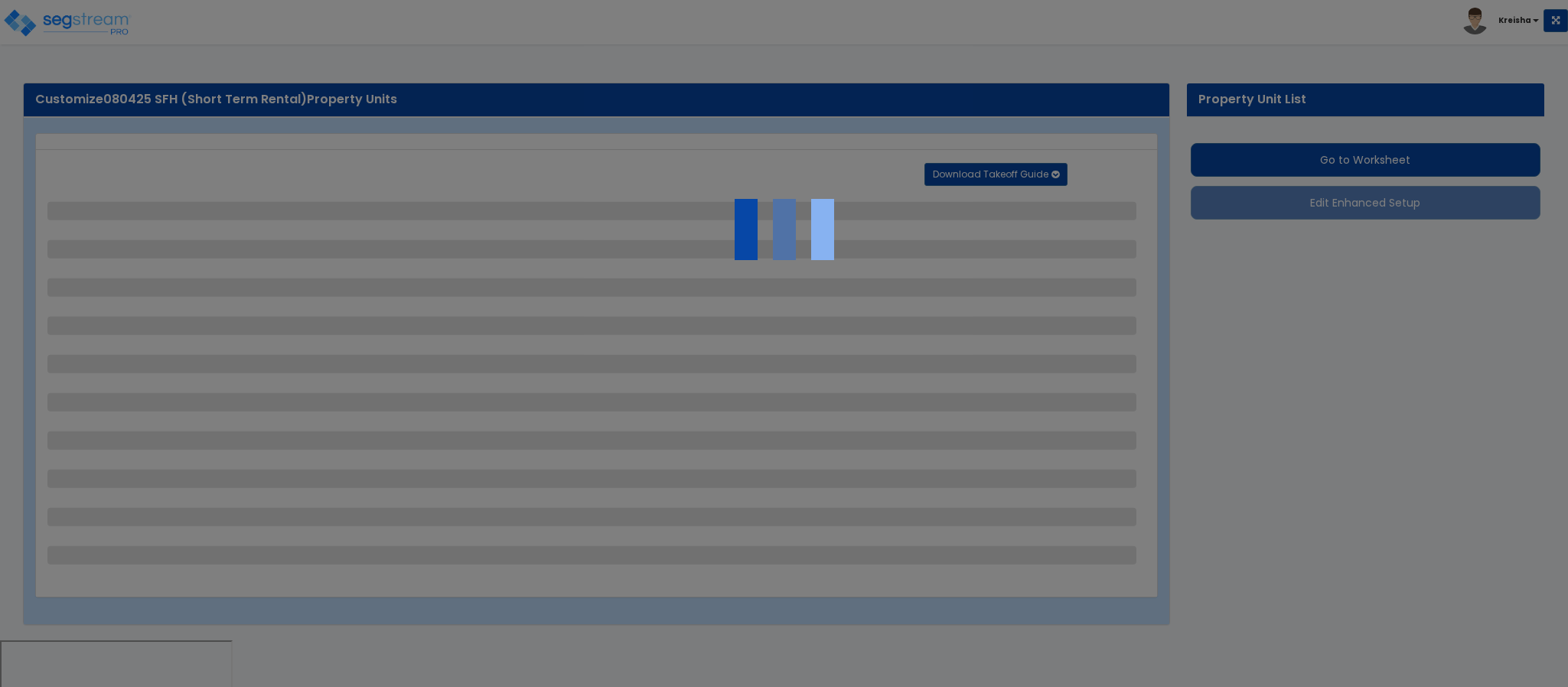
select select "2"
select select "3"
select select "1"
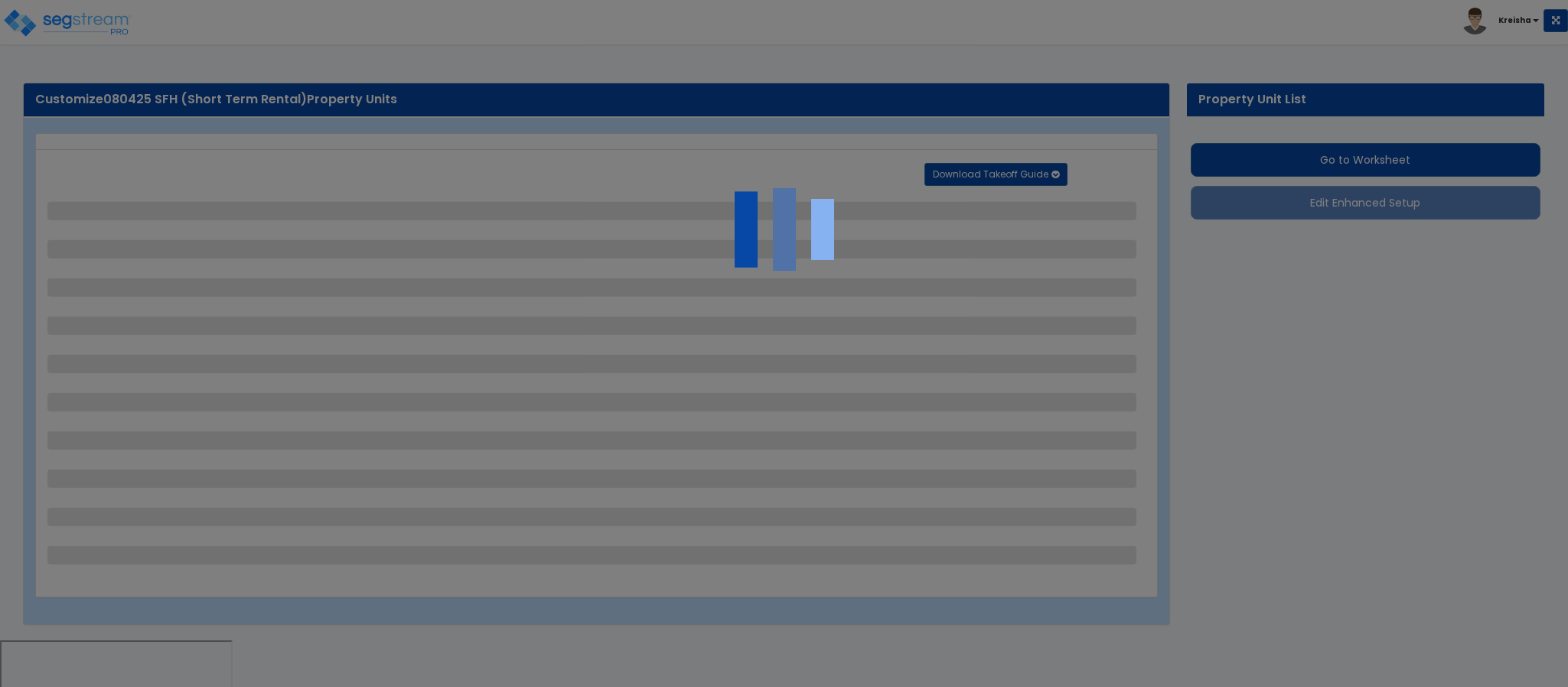
select select "1"
select select "2"
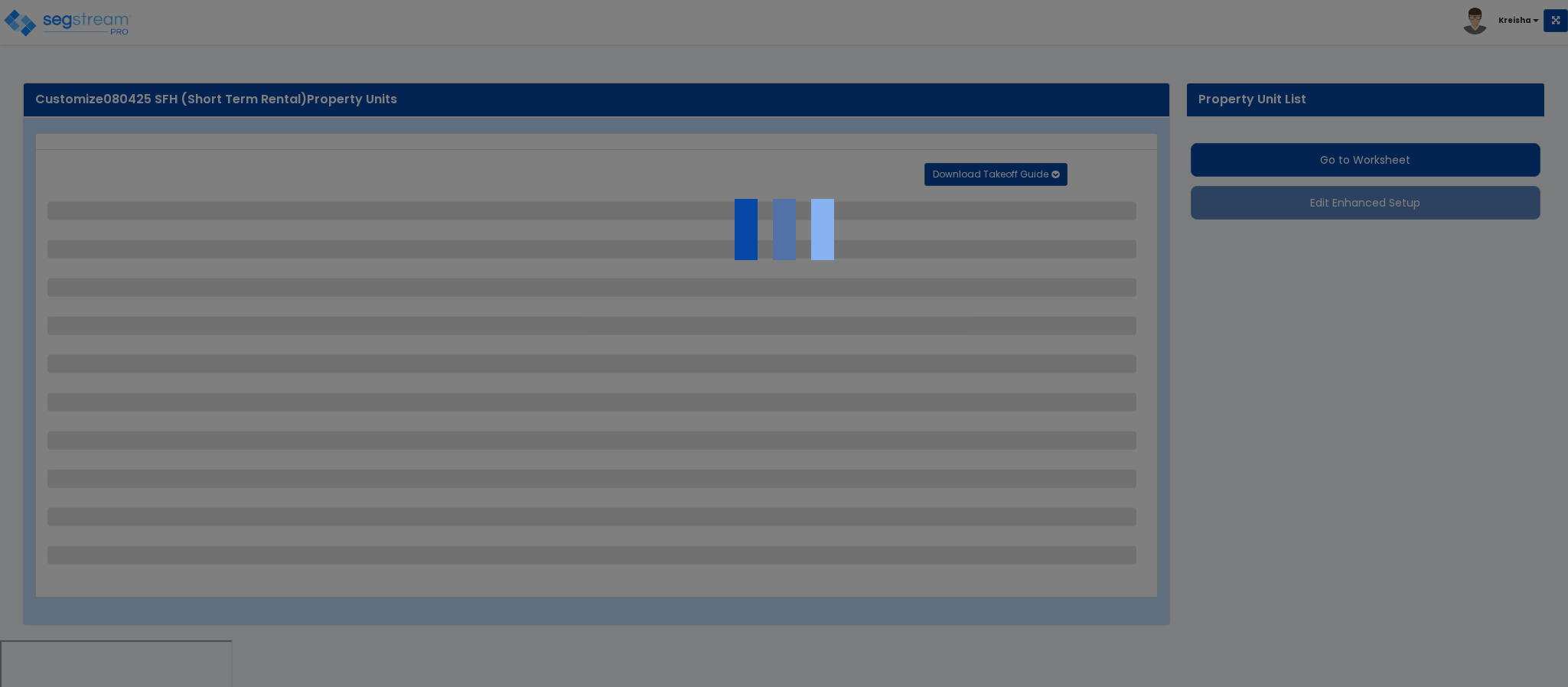
select select "2"
select select "5"
select select "0"
select select "3"
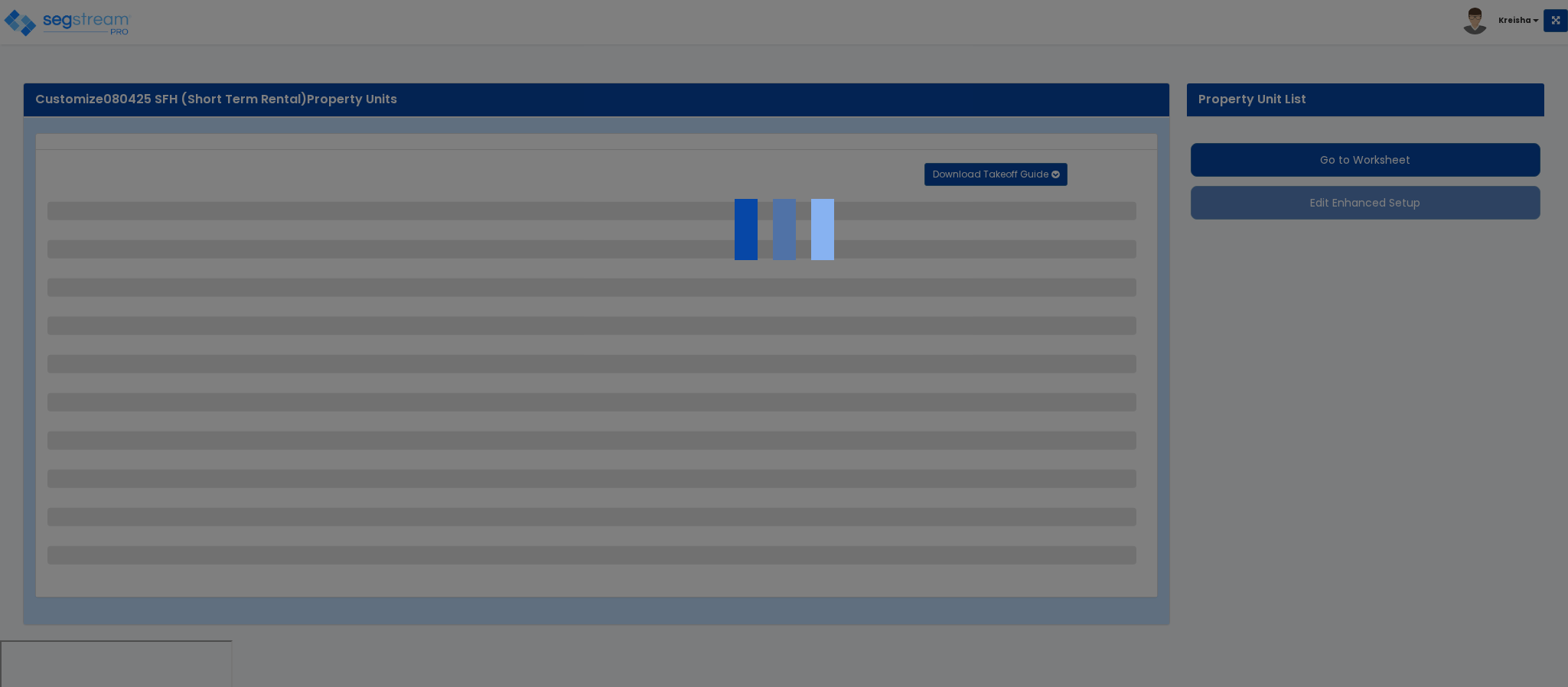
select select "1"
select select "2"
select select "1"
select select "2"
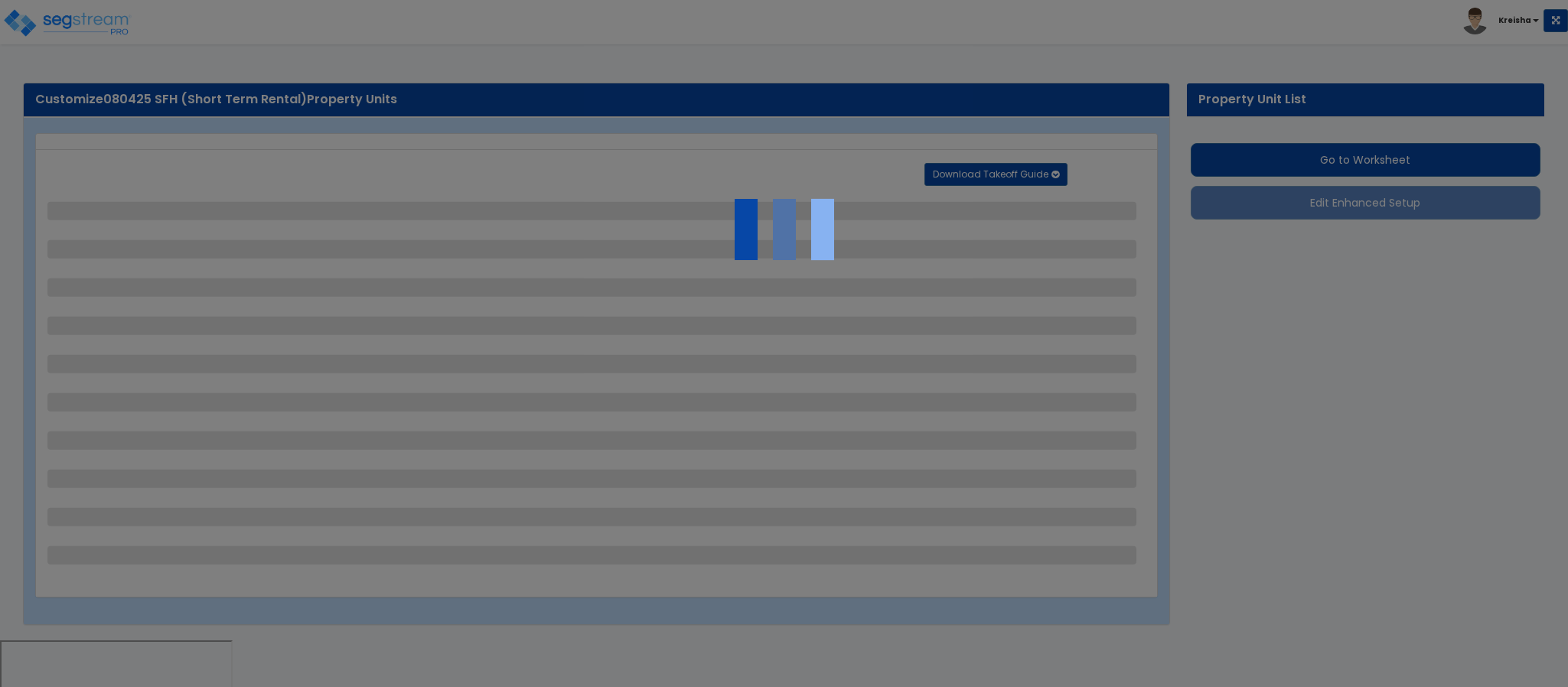
select select "1"
select select "2"
select select "4"
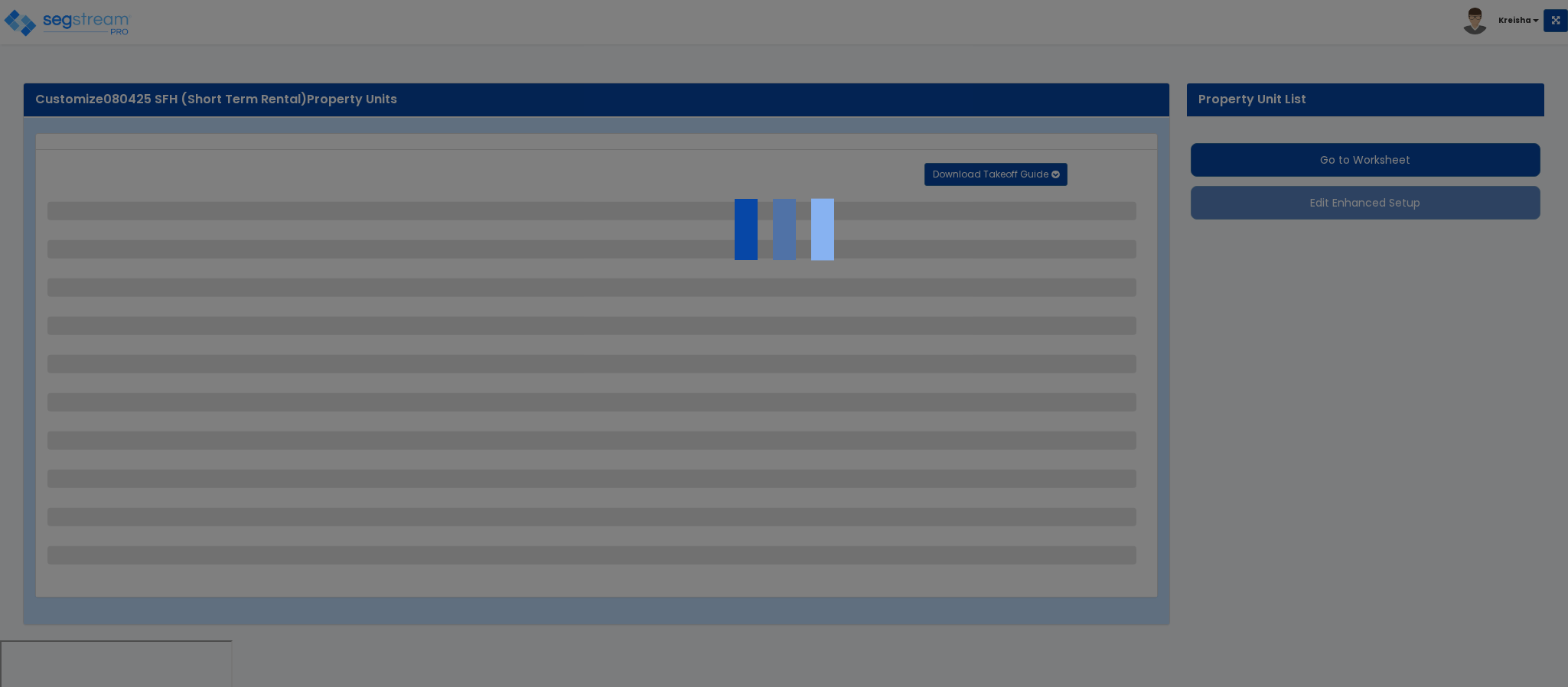
select select "4"
select select "1"
select select "10"
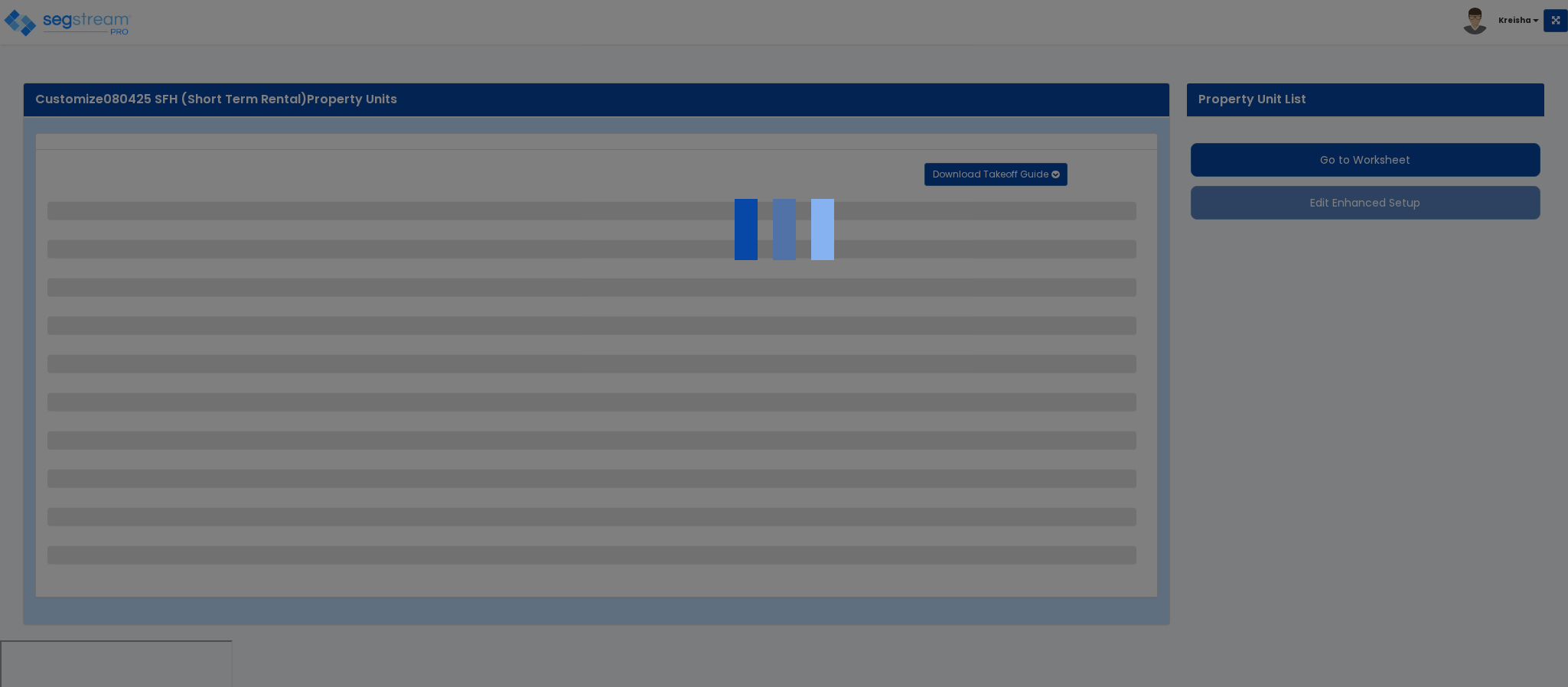
select select "3"
select select "1"
select select "2"
select select "3"
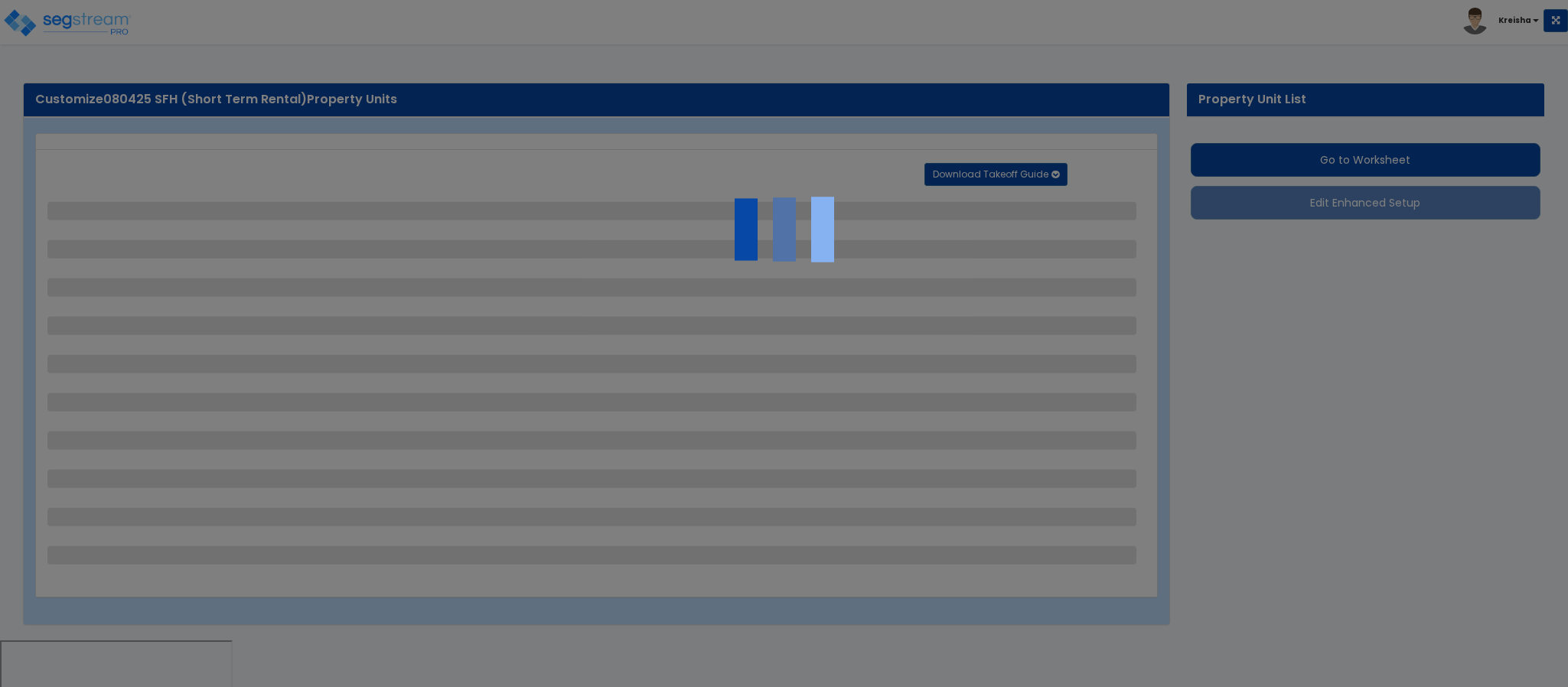
select select "1"
select select "2"
select select "1"
select select "2"
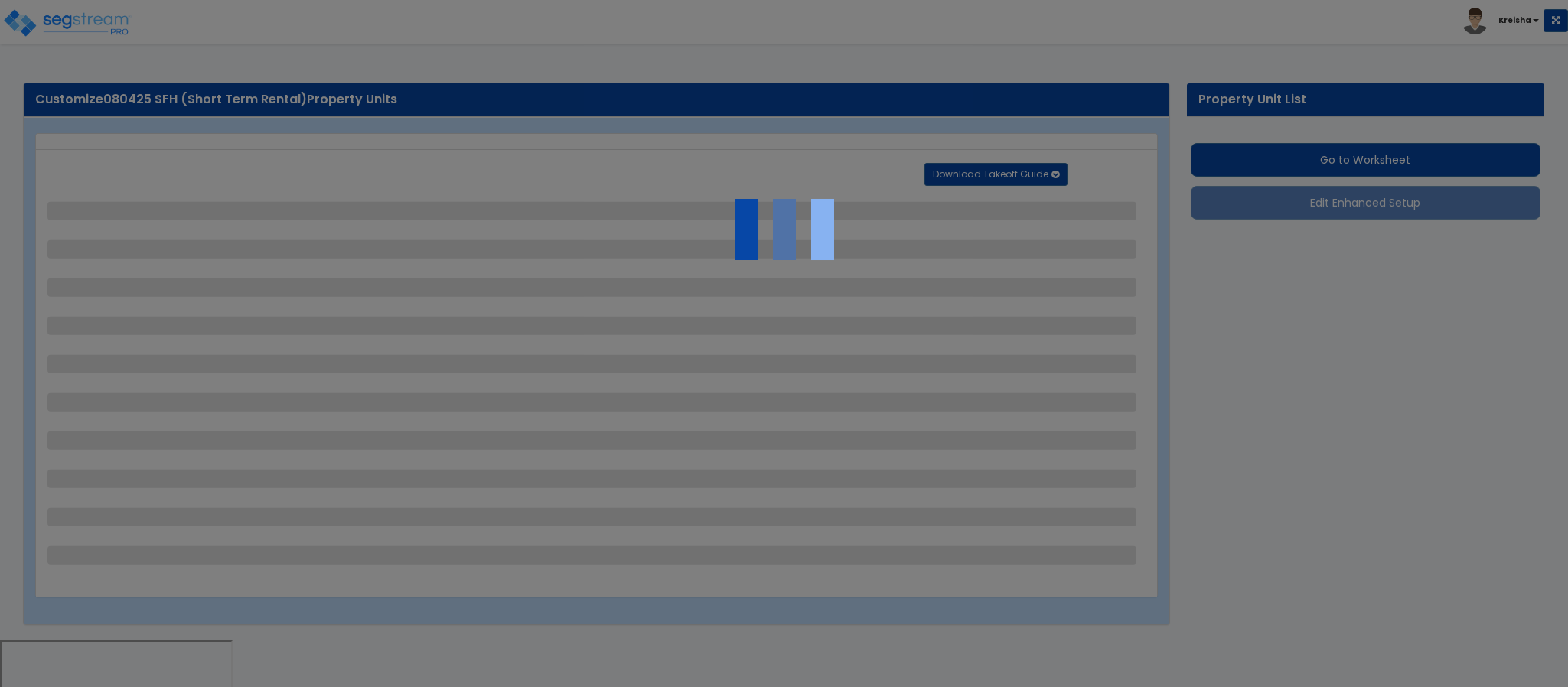
select select "2"
select select "1"
select select "2"
select select "3"
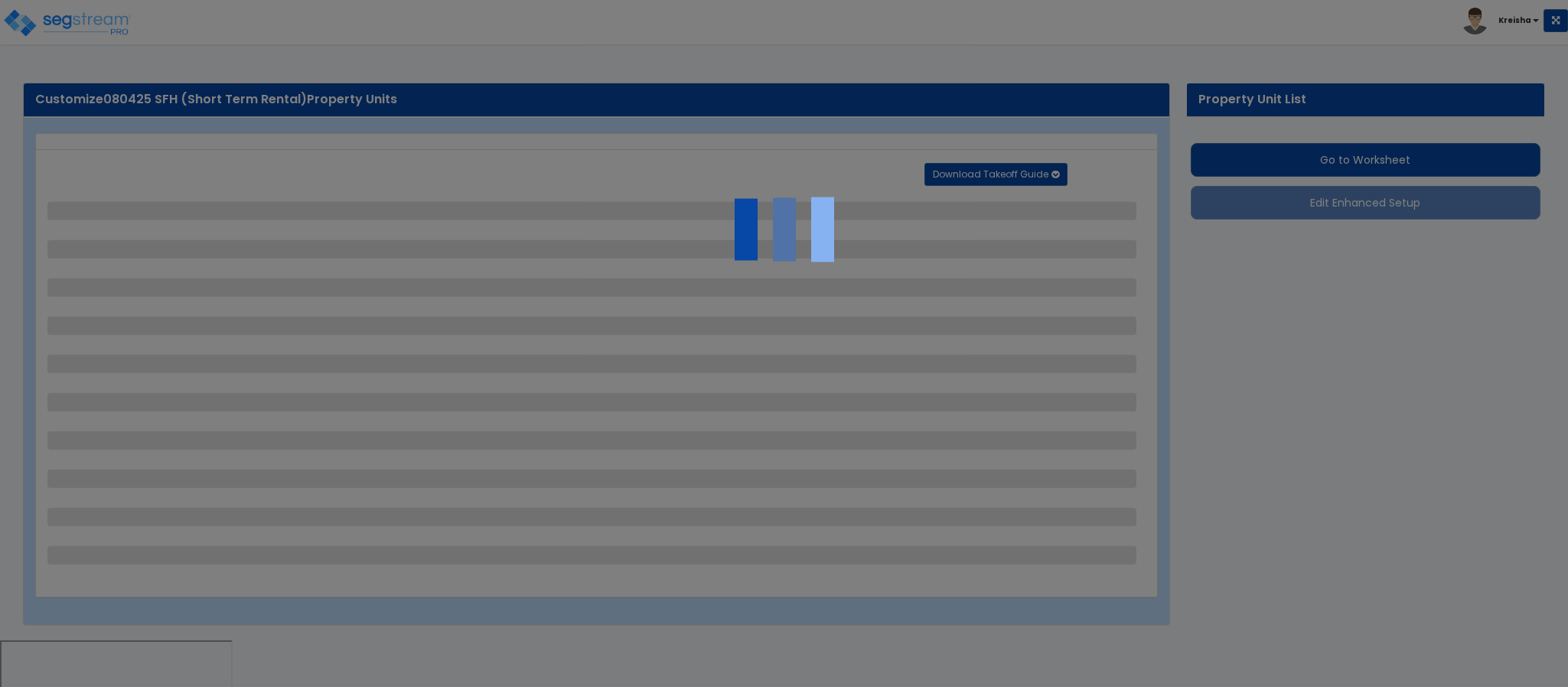
select select "11"
select select "8"
select select "5"
select select "3"
select select "1"
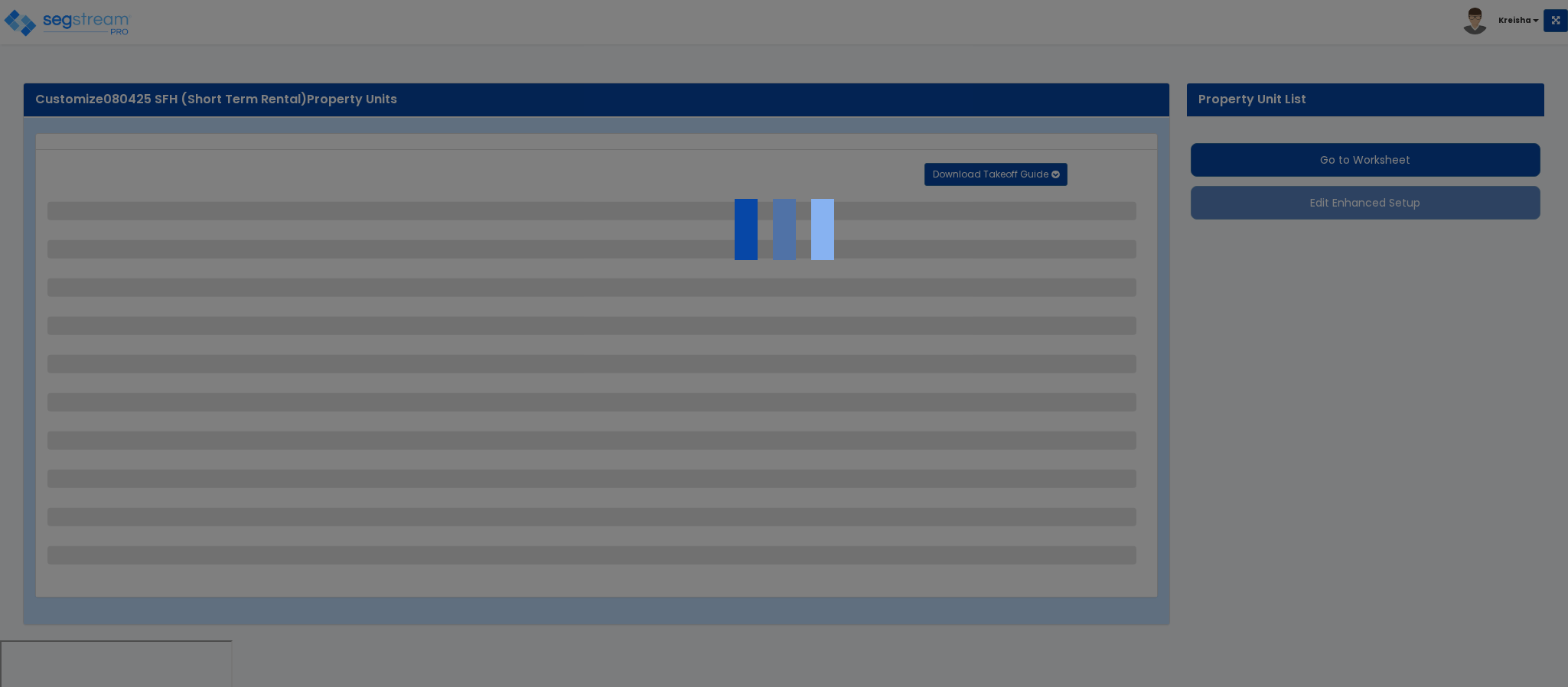
select select "5"
select select "7"
select select "2"
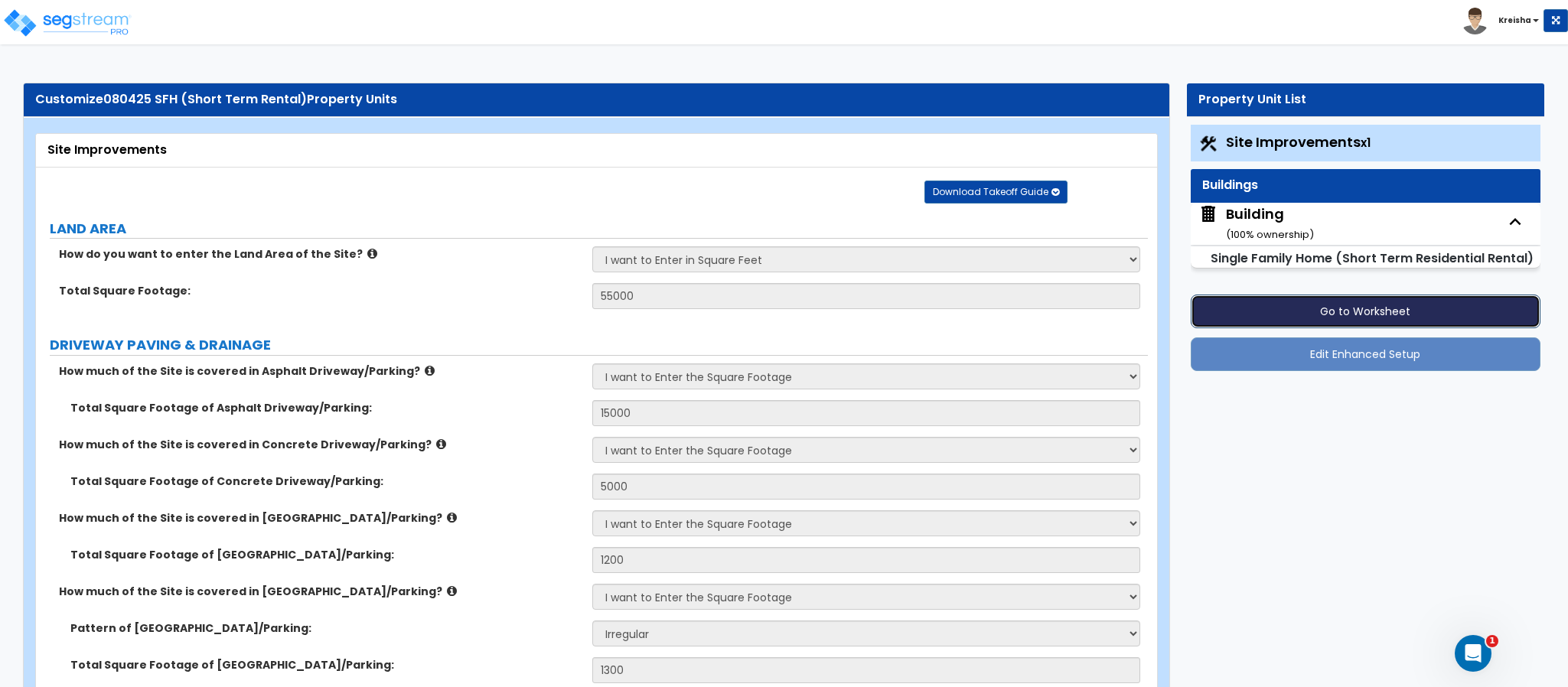
click at [1279, 322] on button "Go to Worksheet" at bounding box center [1366, 312] width 349 height 33
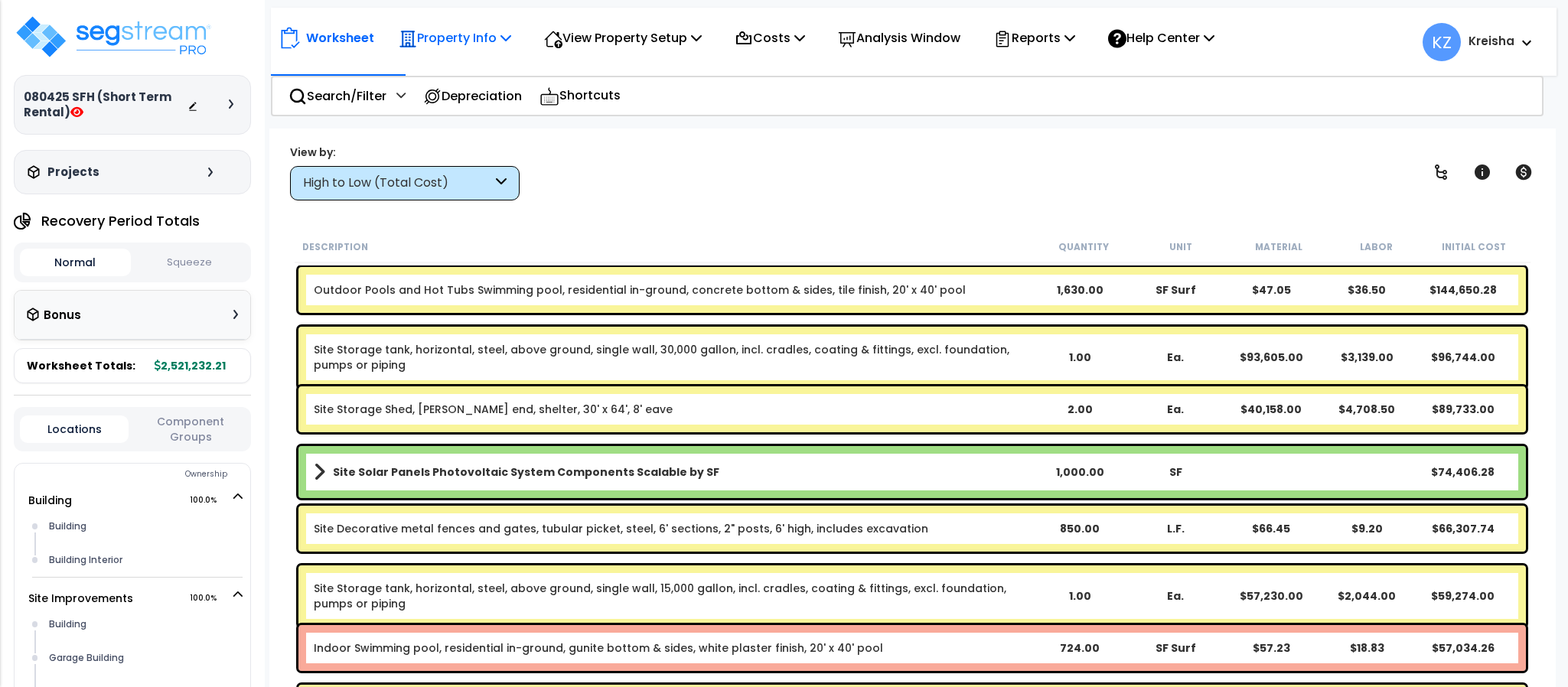
click at [466, 34] on p "Property Info" at bounding box center [455, 38] width 113 height 20
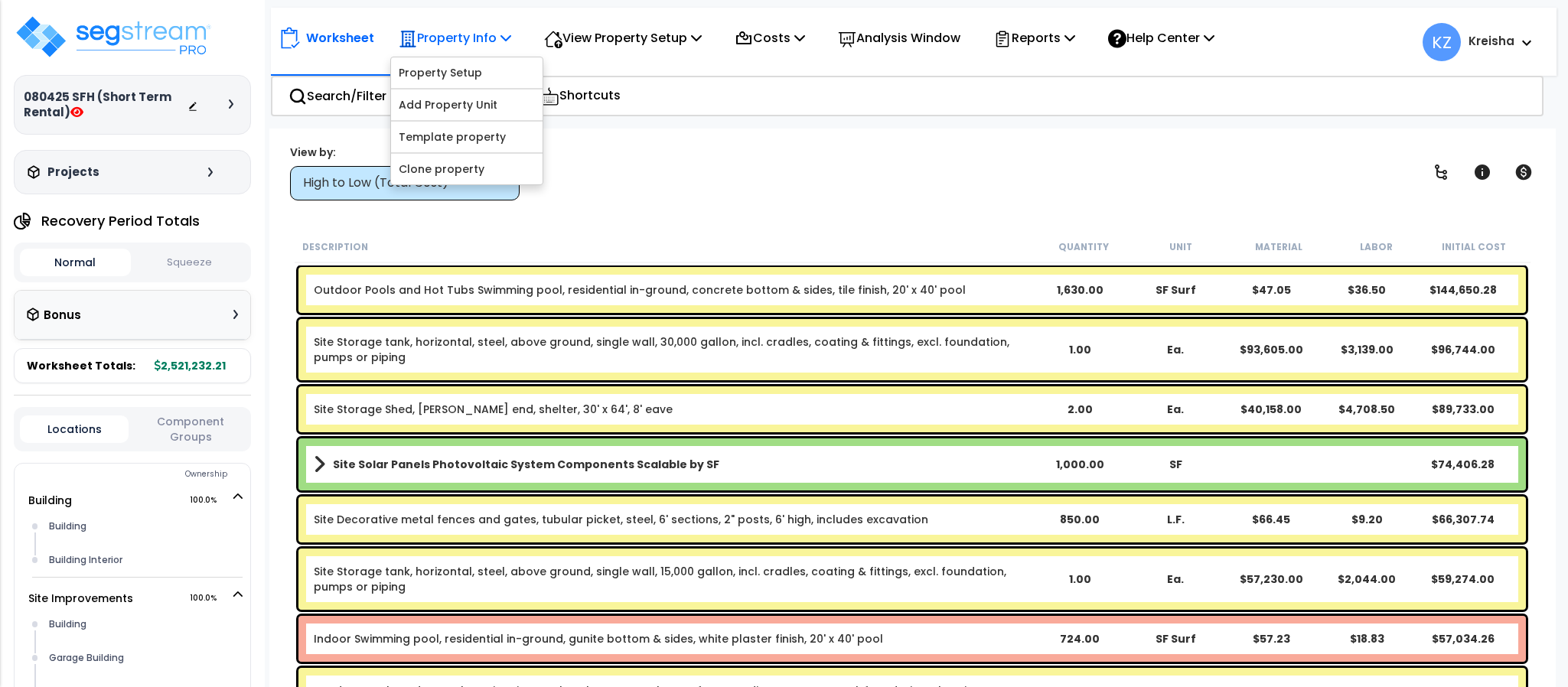
click at [506, 37] on icon at bounding box center [506, 37] width 11 height 12
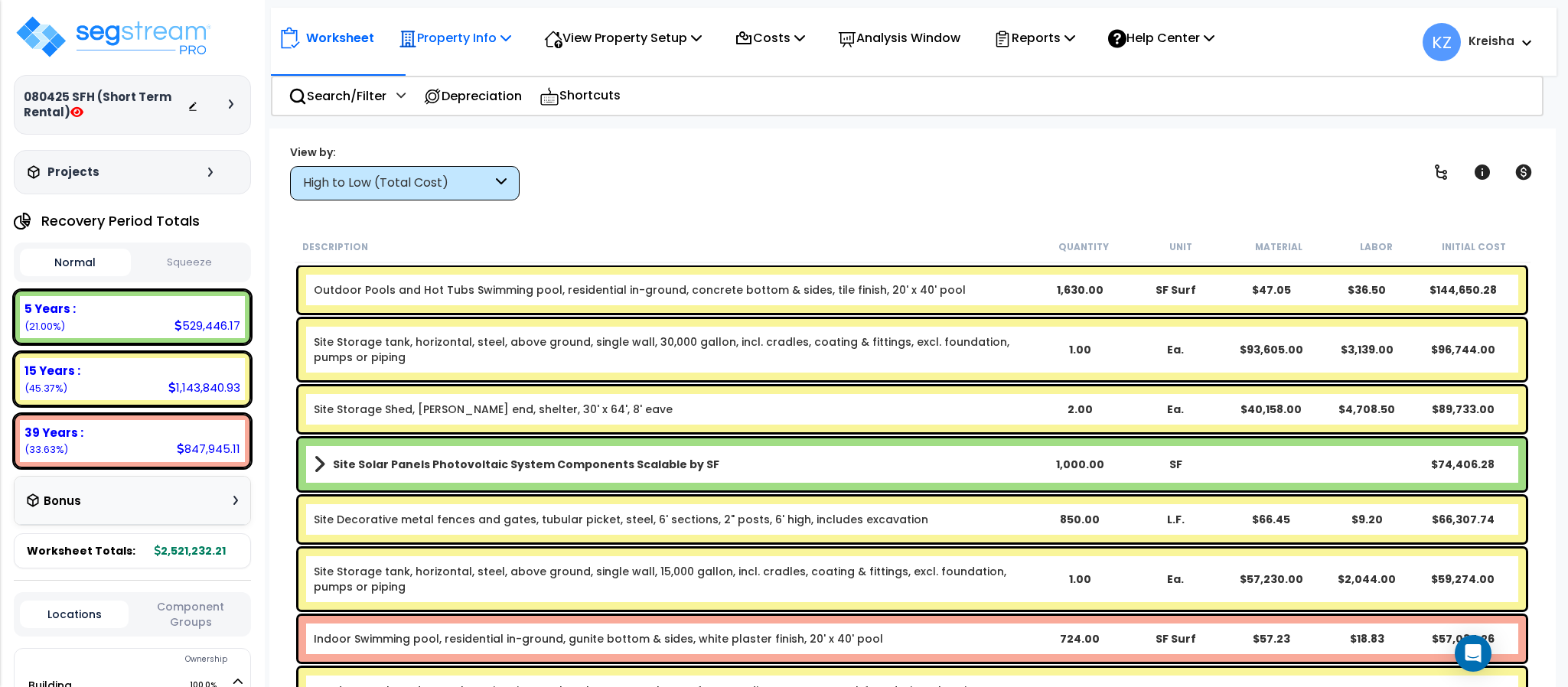
click at [506, 37] on icon at bounding box center [506, 37] width 11 height 12
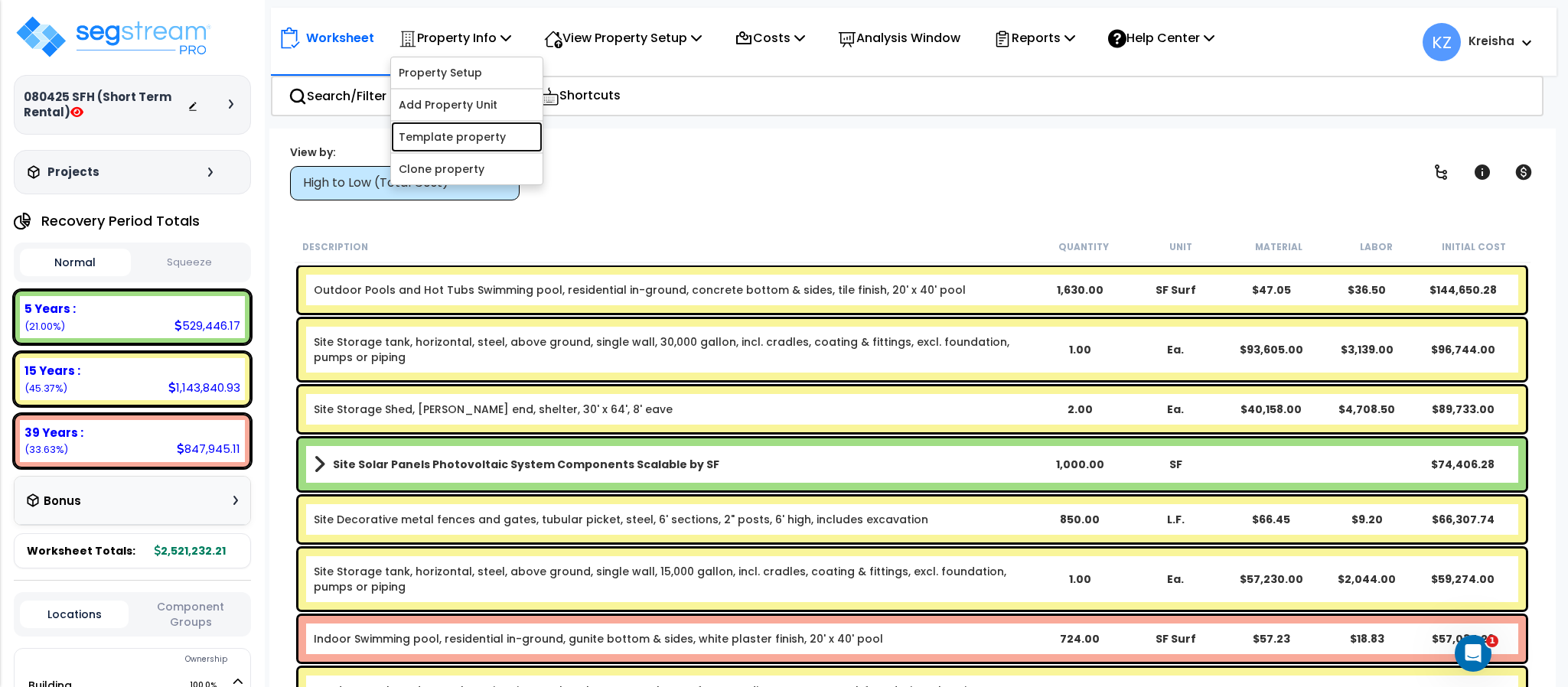
click at [448, 136] on link "Template property" at bounding box center [467, 137] width 152 height 31
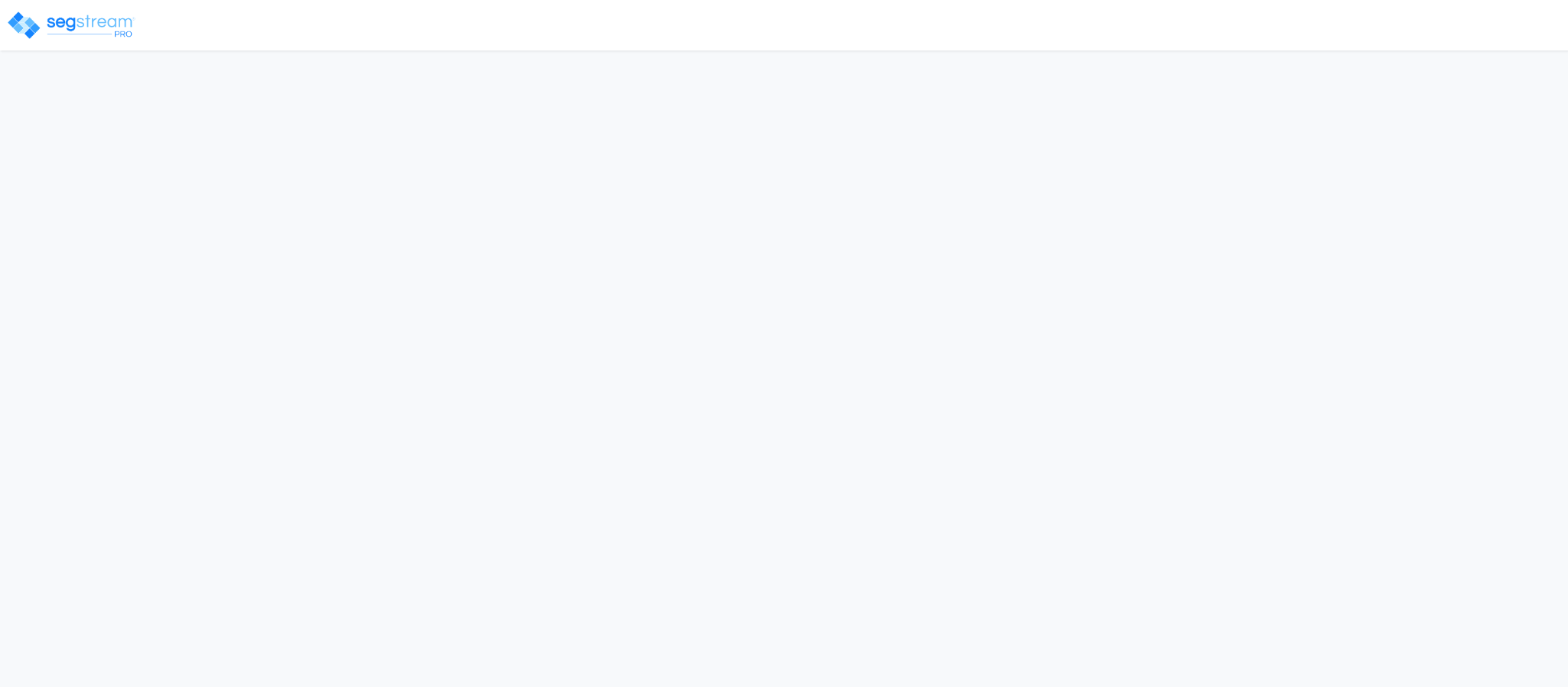
select select "2025"
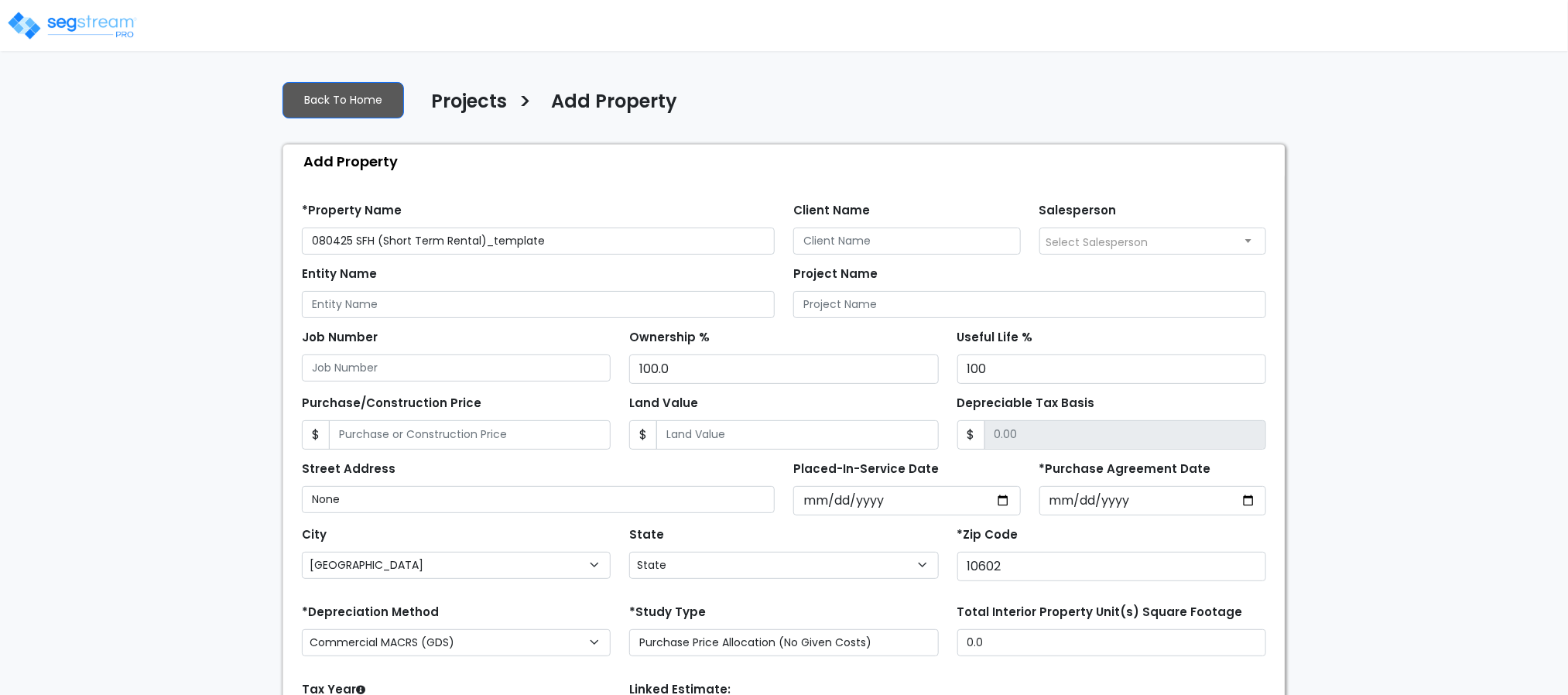
select select "NY"
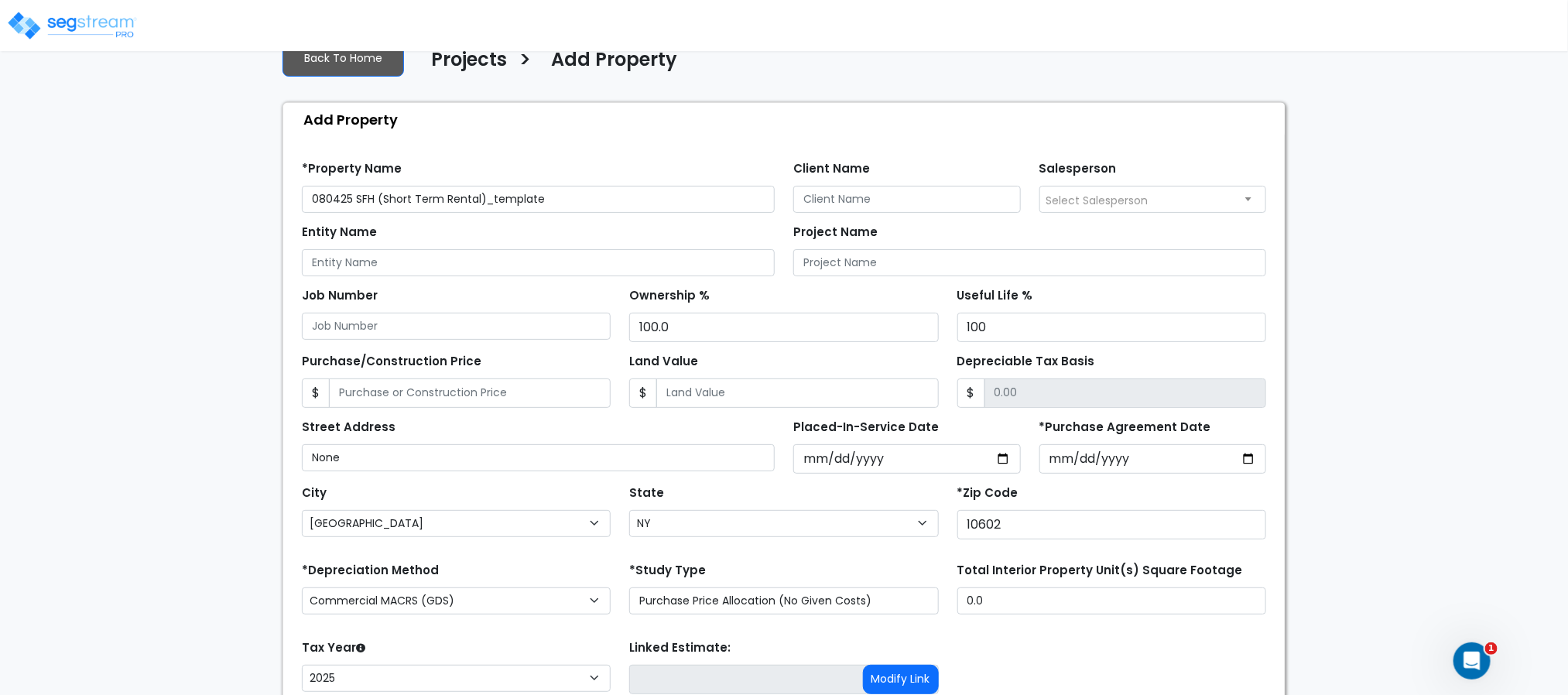
scroll to position [174, 0]
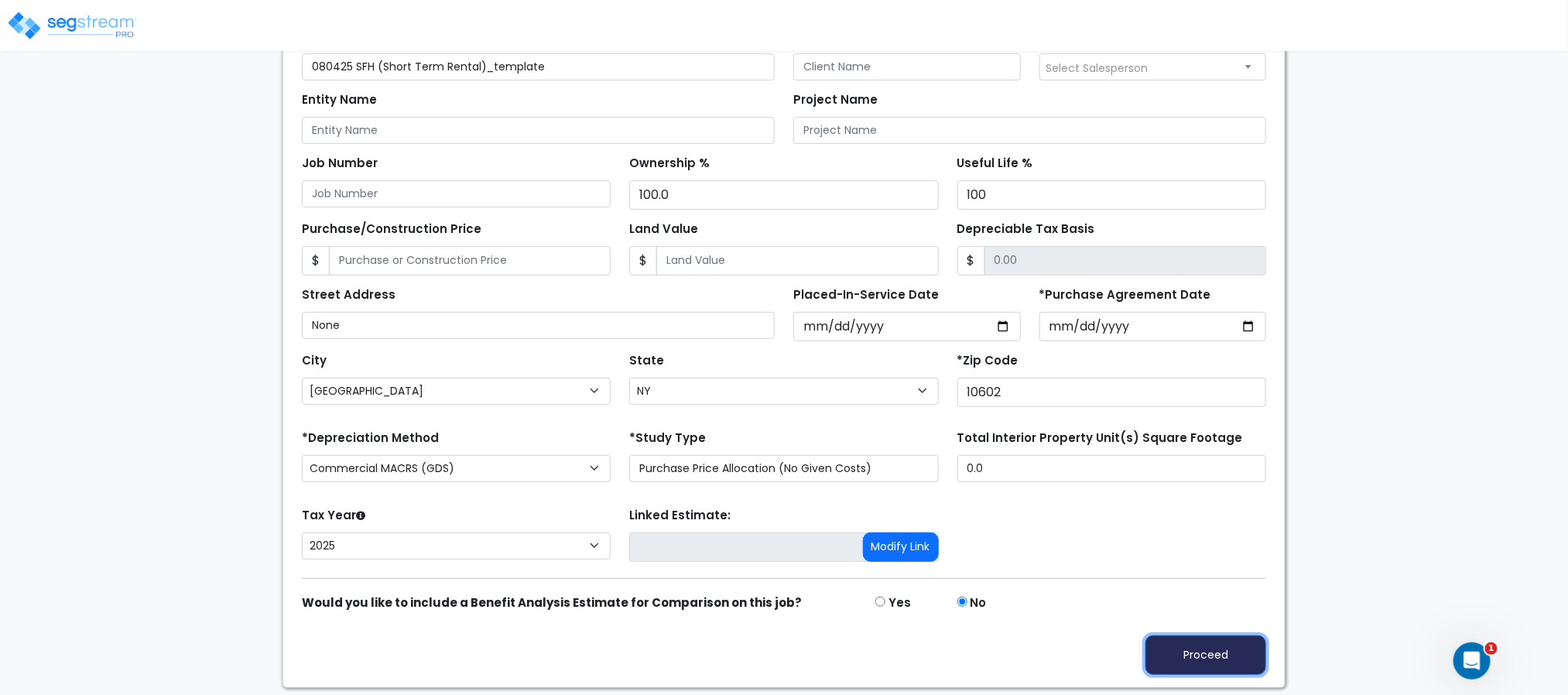
click at [1246, 670] on button "Proceed" at bounding box center [1205, 655] width 121 height 39
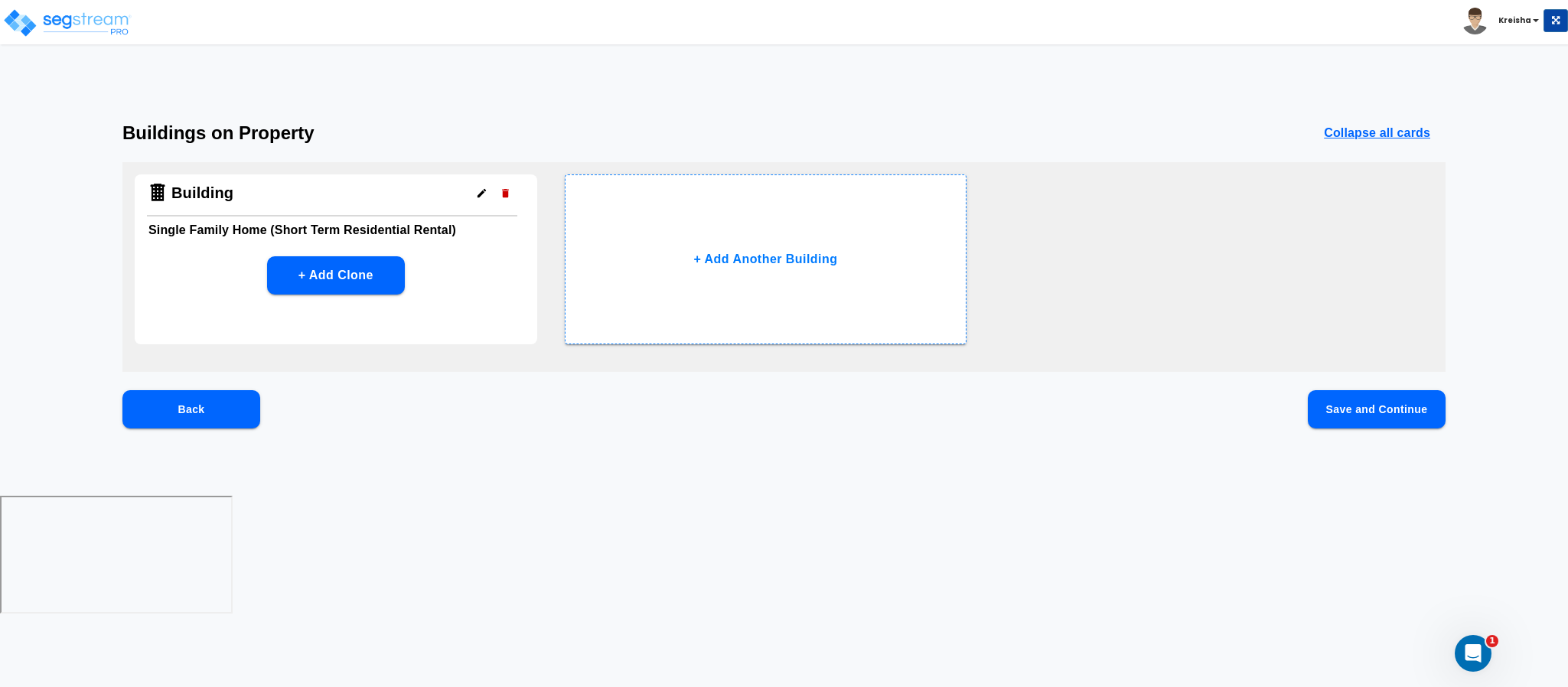
click at [1323, 419] on button "Save and Continue" at bounding box center [1376, 409] width 138 height 38
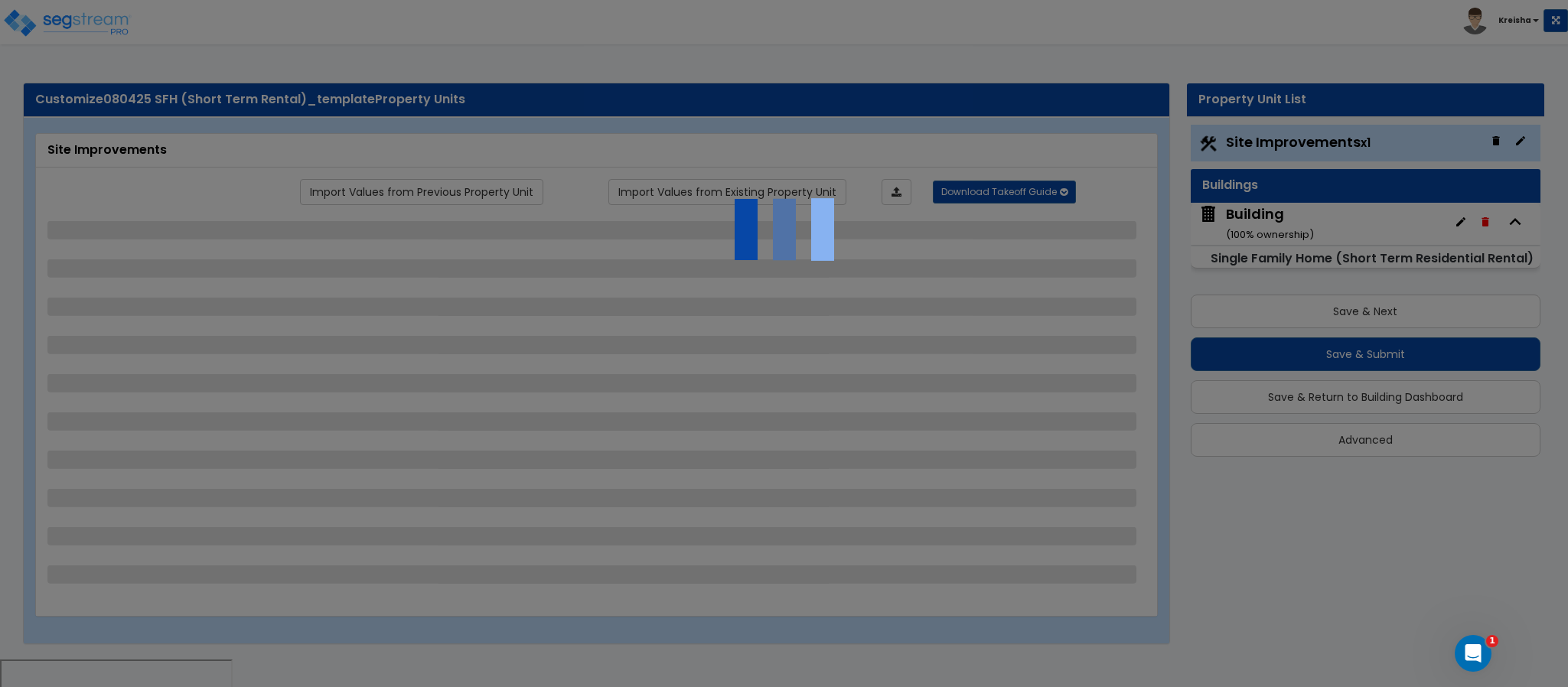
select select "2"
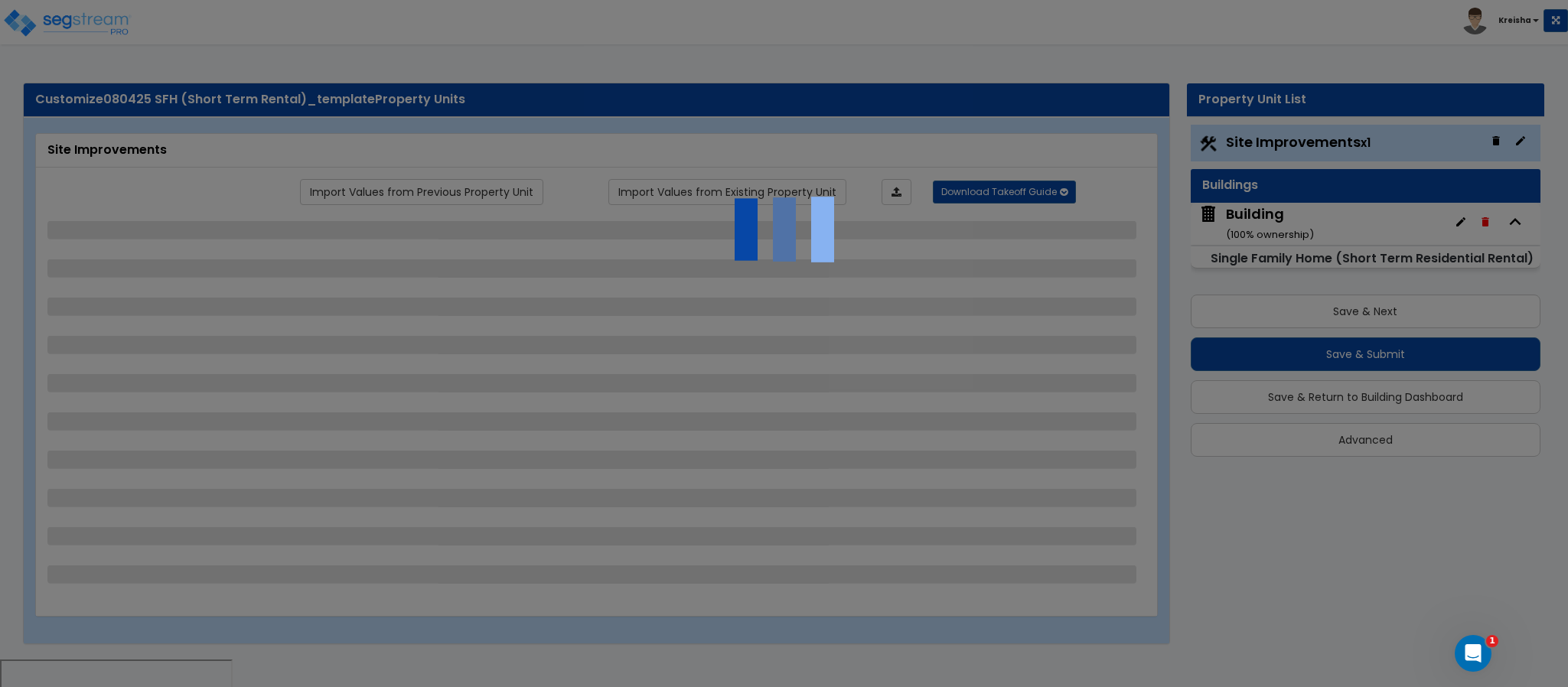
select select "1"
select select "2"
select select "3"
select select "1"
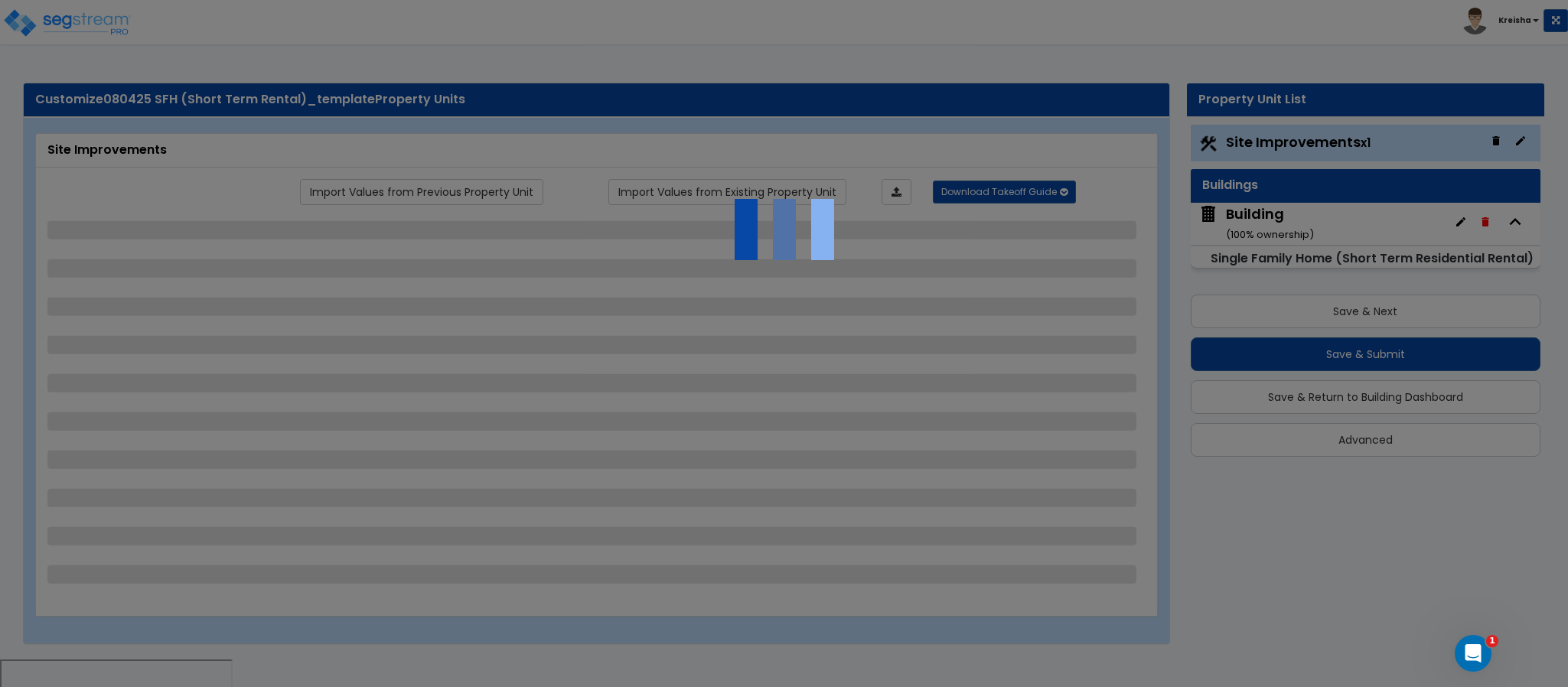
select select "2"
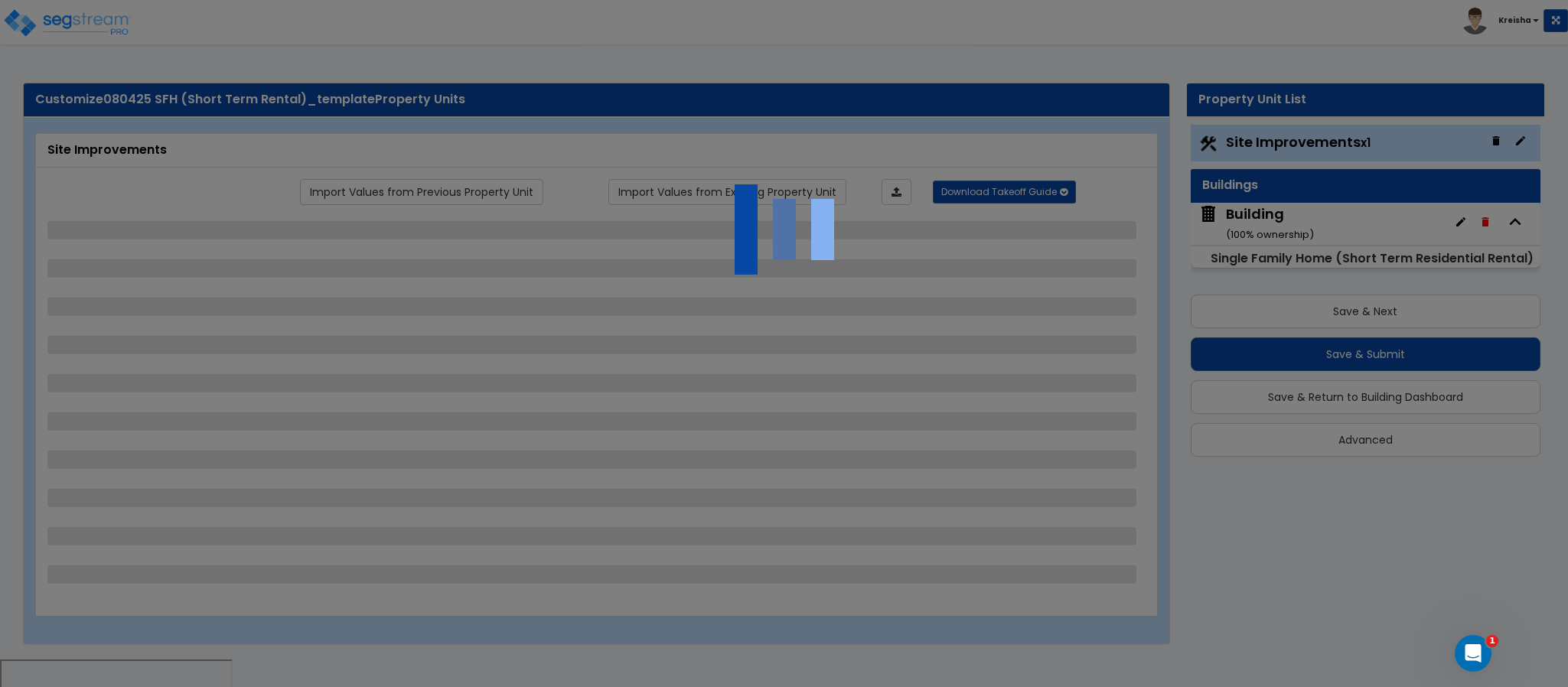
select select "2"
select select "1"
select select "2"
select select "1"
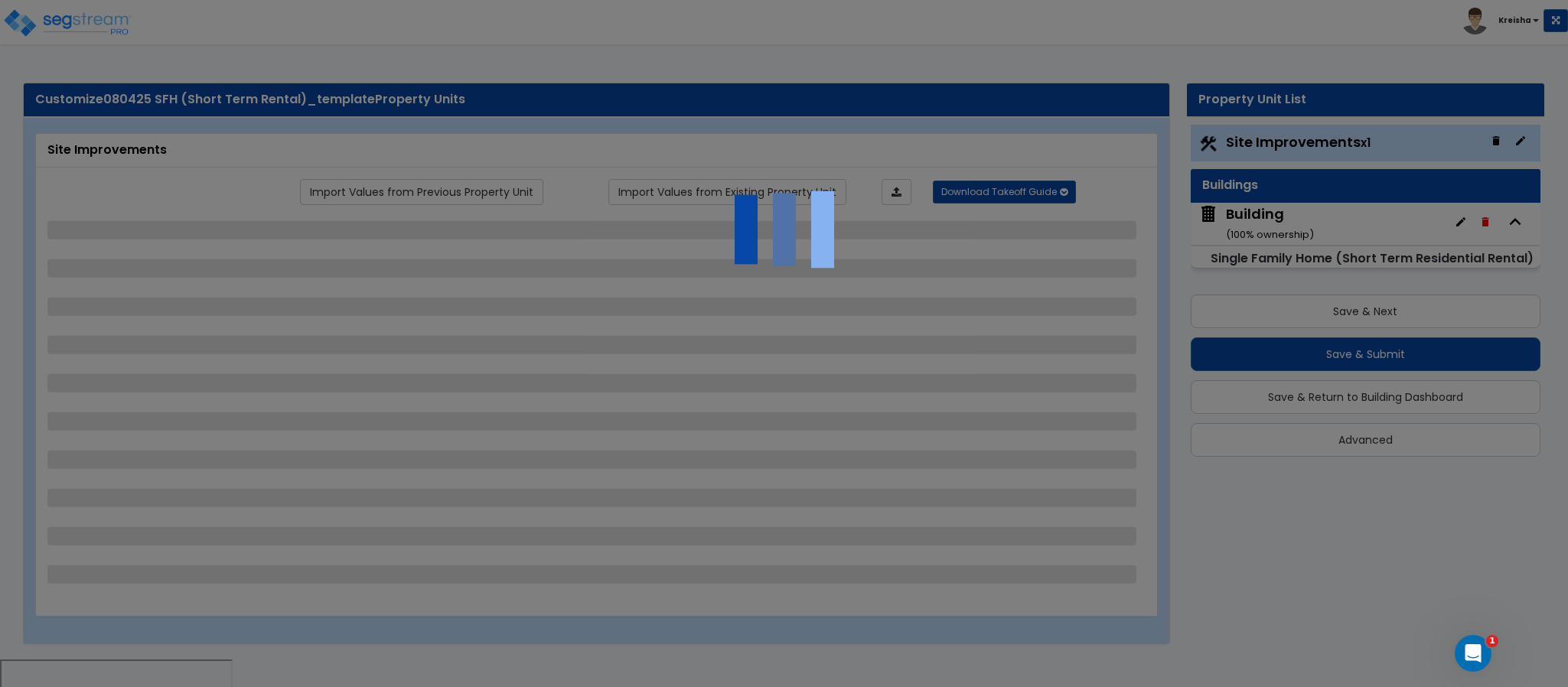
select select "2"
select select "1"
select select "2"
select select "3"
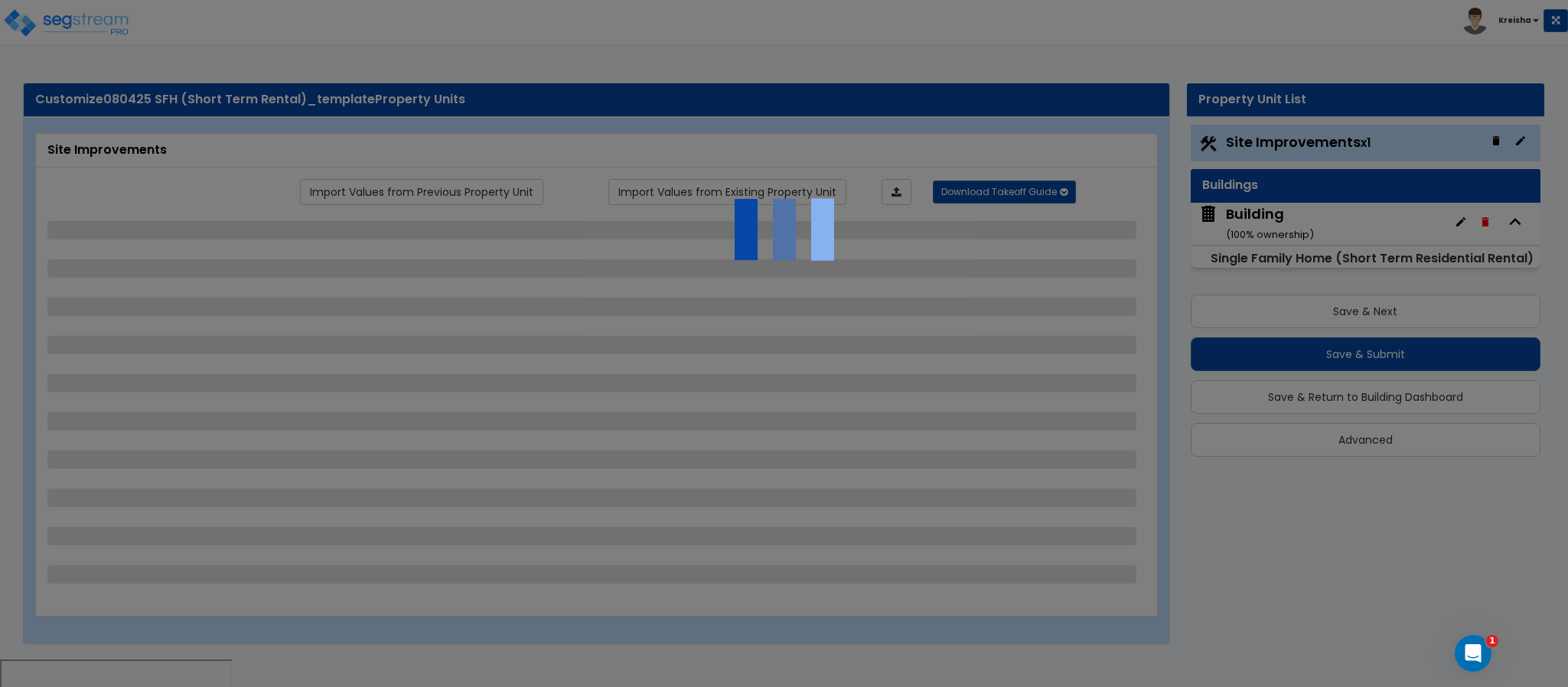
select select "6"
select select "10"
select select "8"
select select "3"
select select "1"
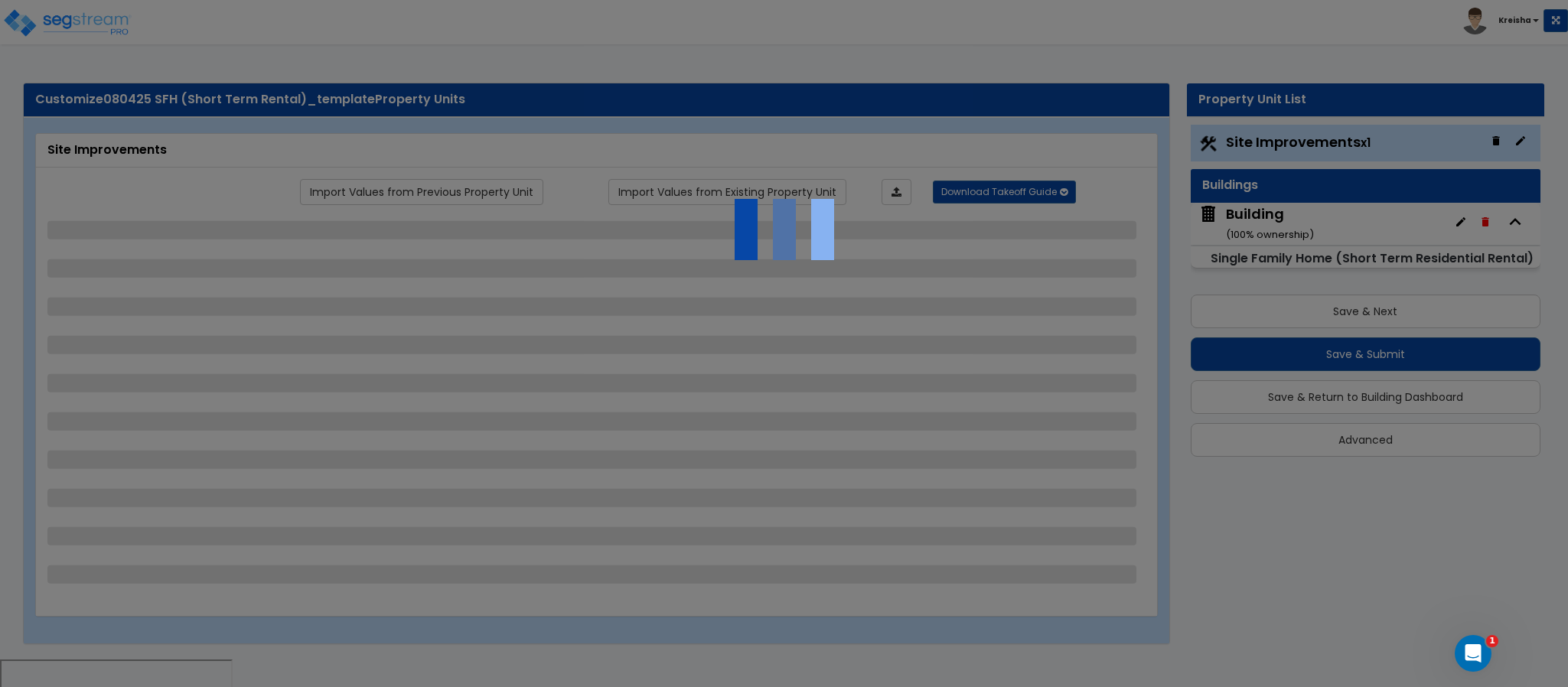
select select "2"
select select "3"
select select "1"
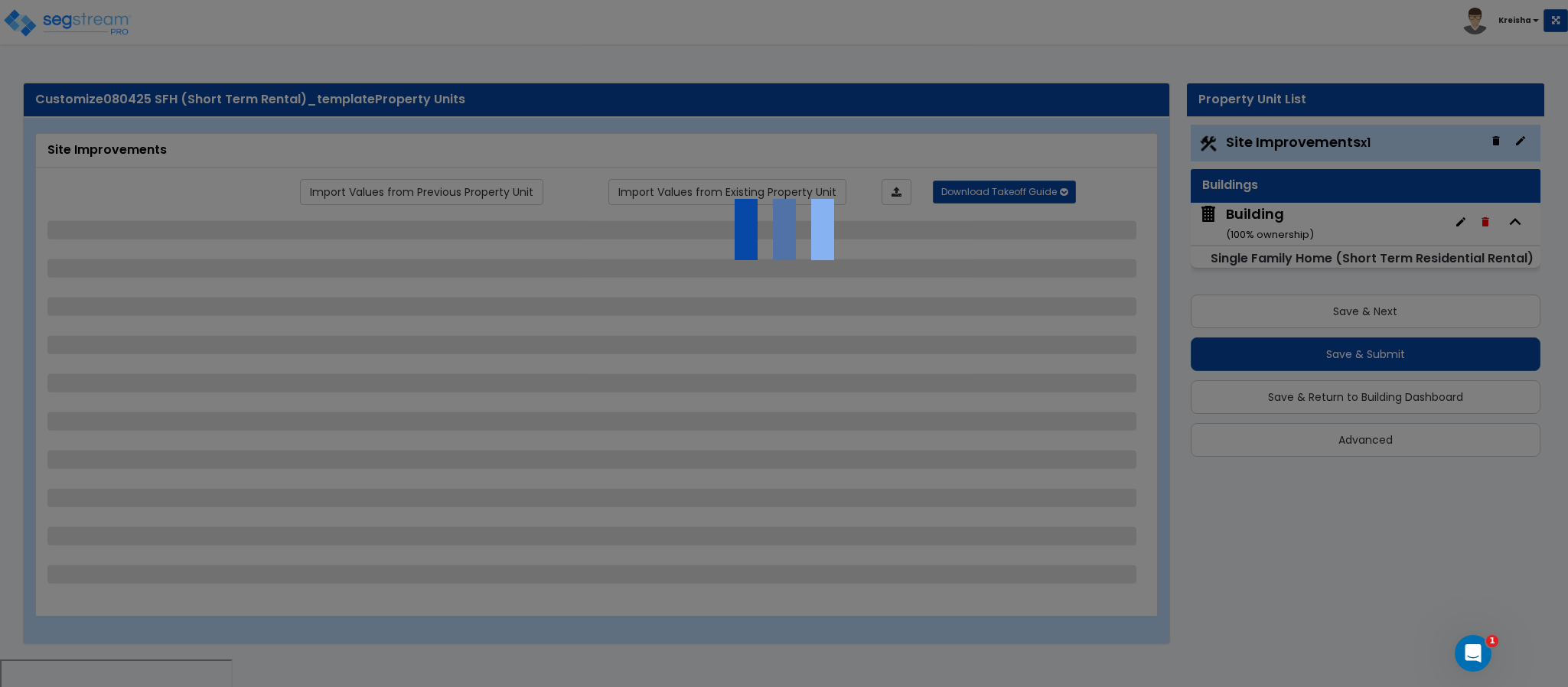
select select "1"
select select "2"
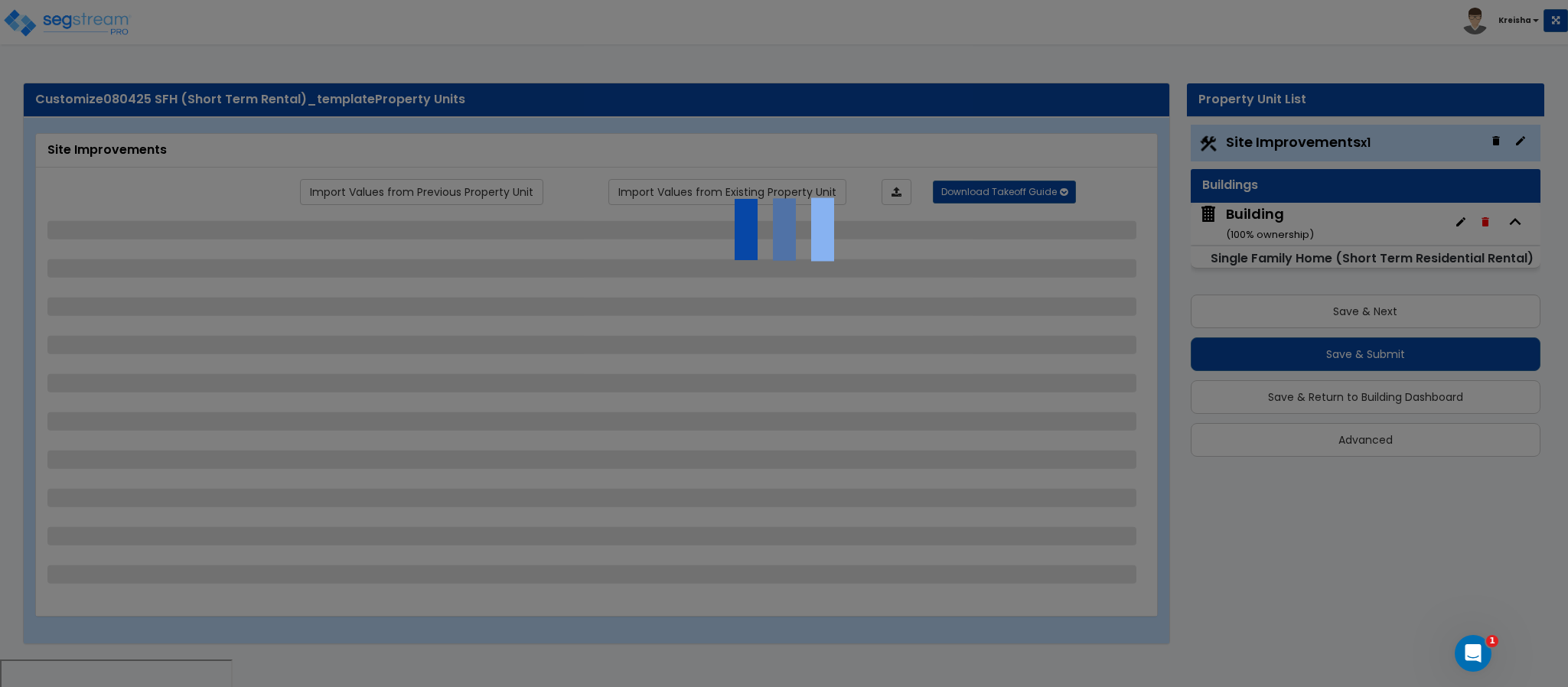
select select "2"
select select "5"
select select "3"
select select "1"
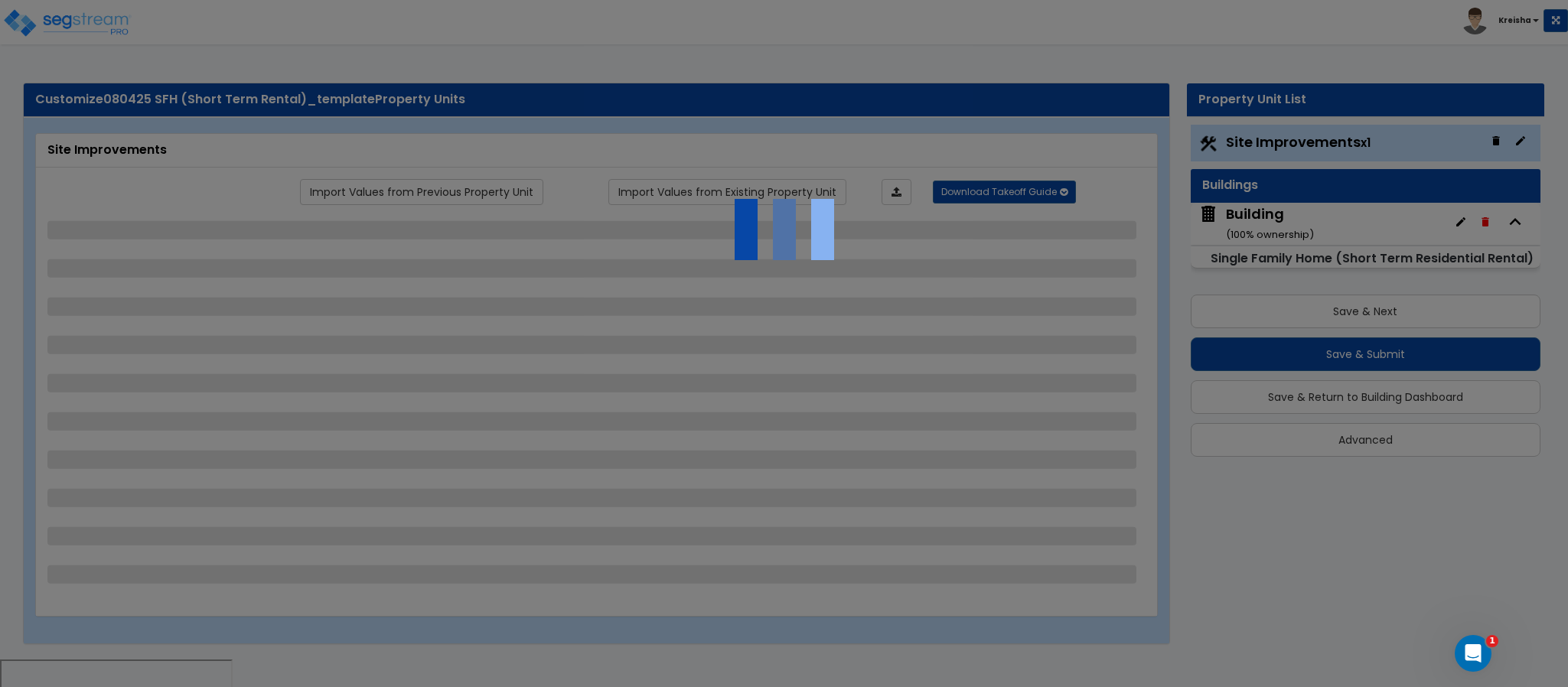
select select "1"
select select "2"
select select "1"
select select "2"
select select "1"
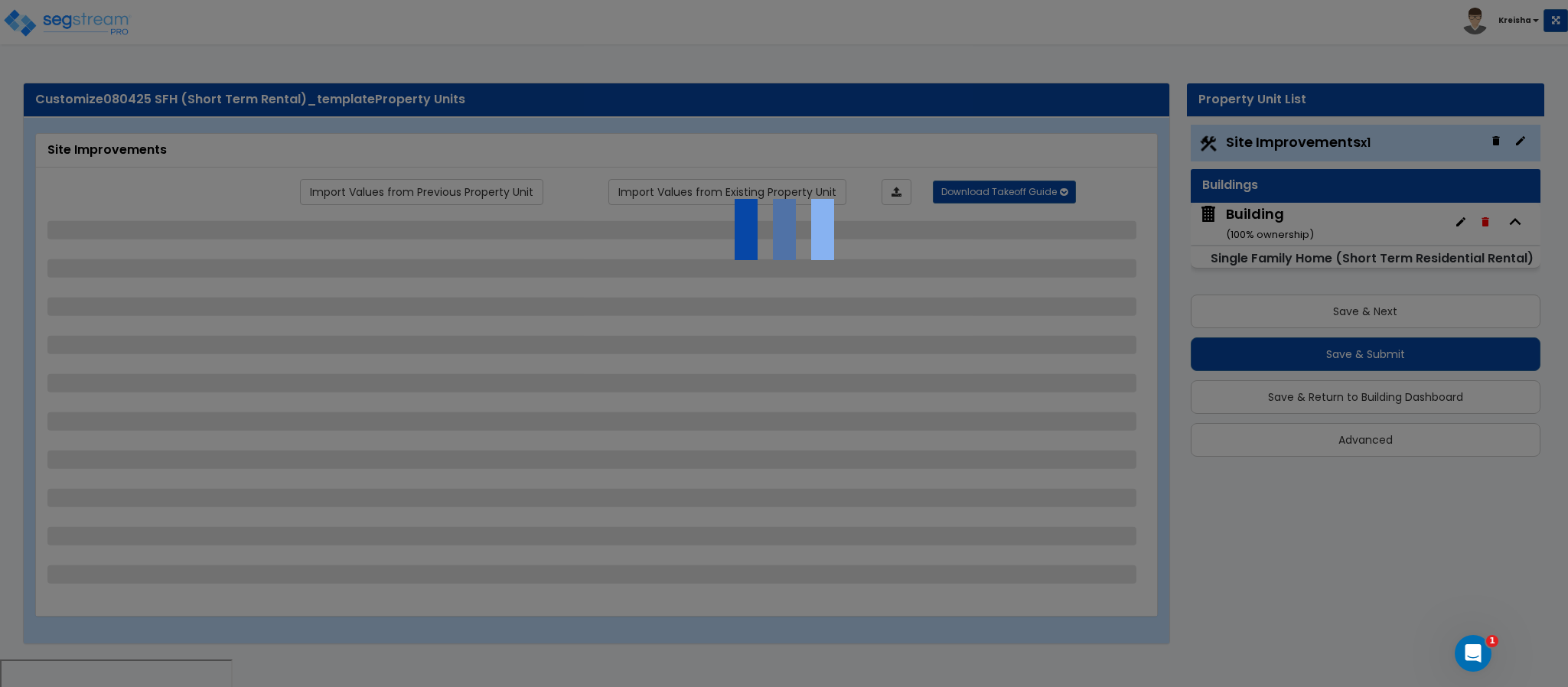
select select "1"
select select "2"
select select "4"
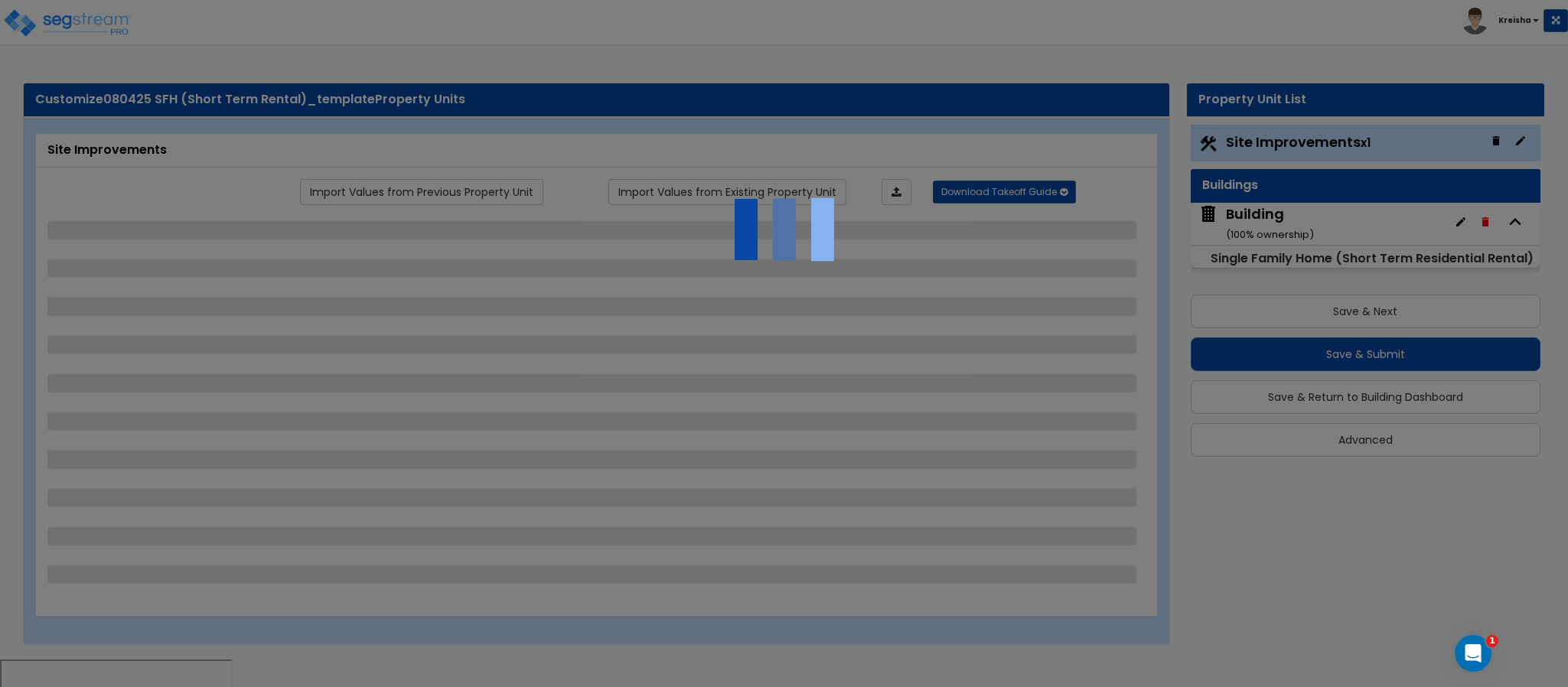
select select "1"
select select "10"
select select "3"
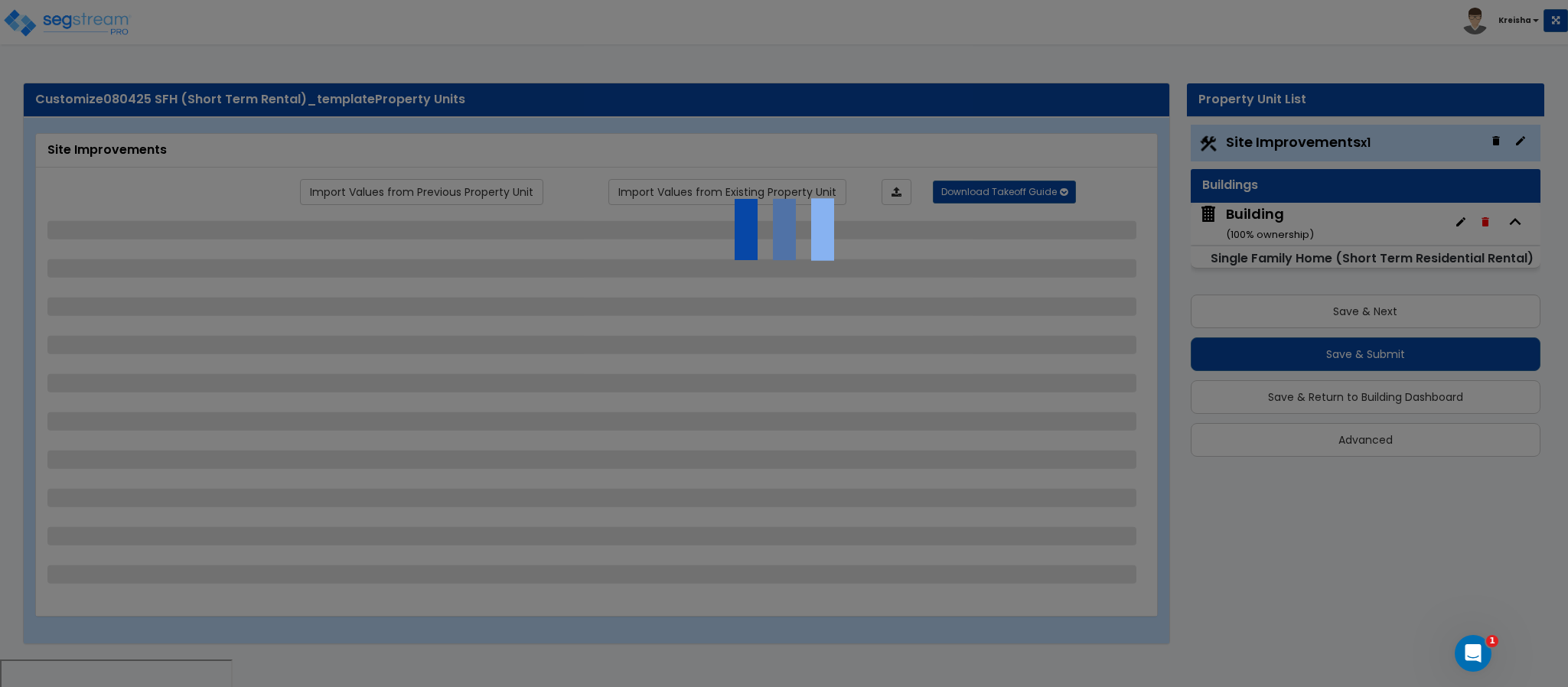
select select "1"
select select "2"
select select "3"
select select "1"
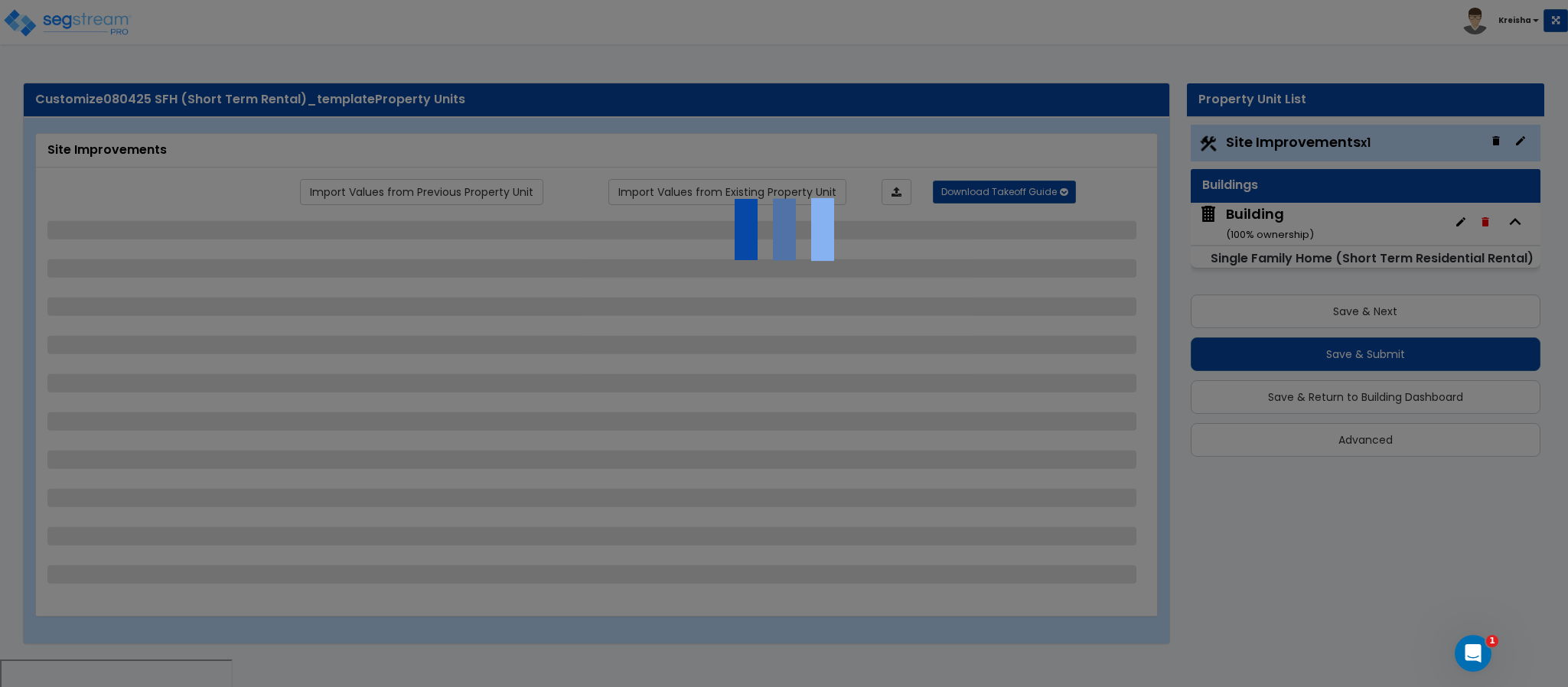
select select "2"
select select "1"
select select "2"
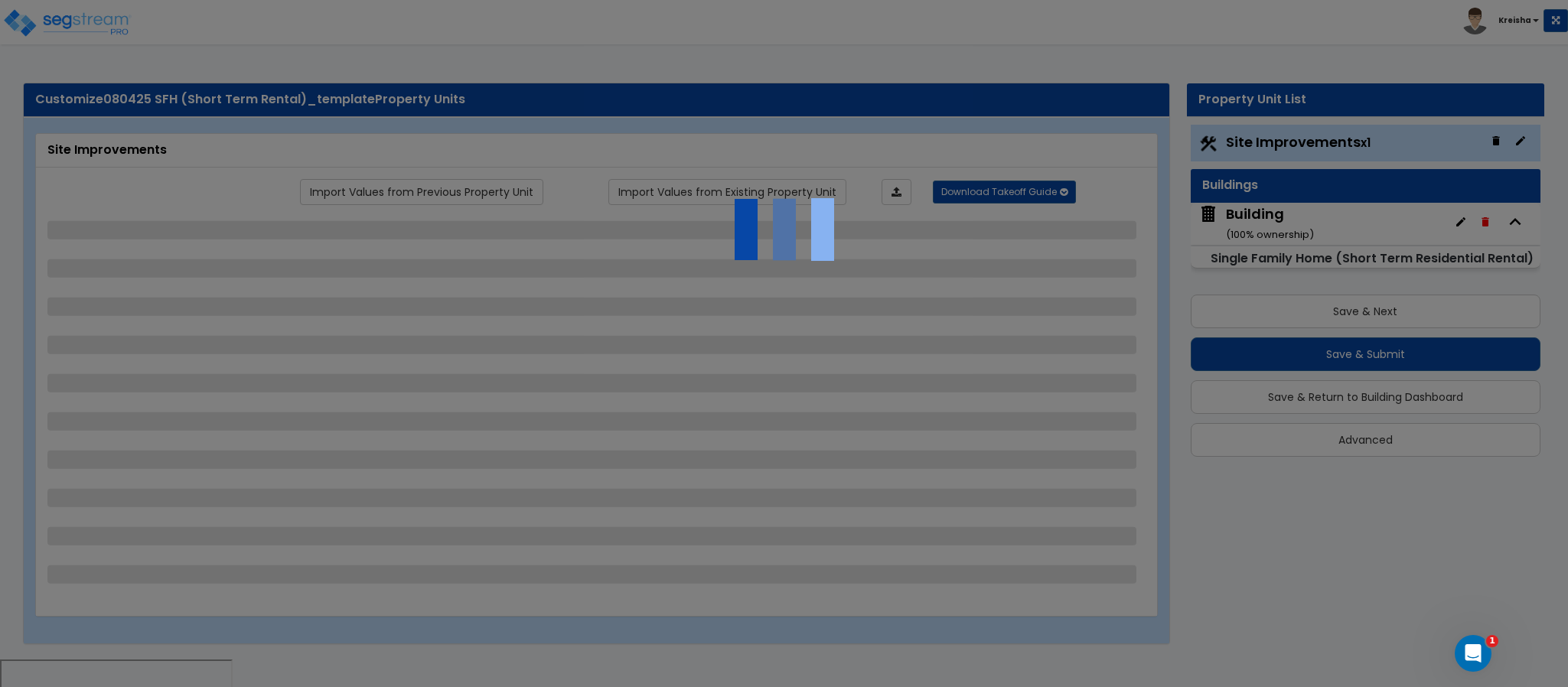
select select "1"
select select "2"
select select "3"
select select "11"
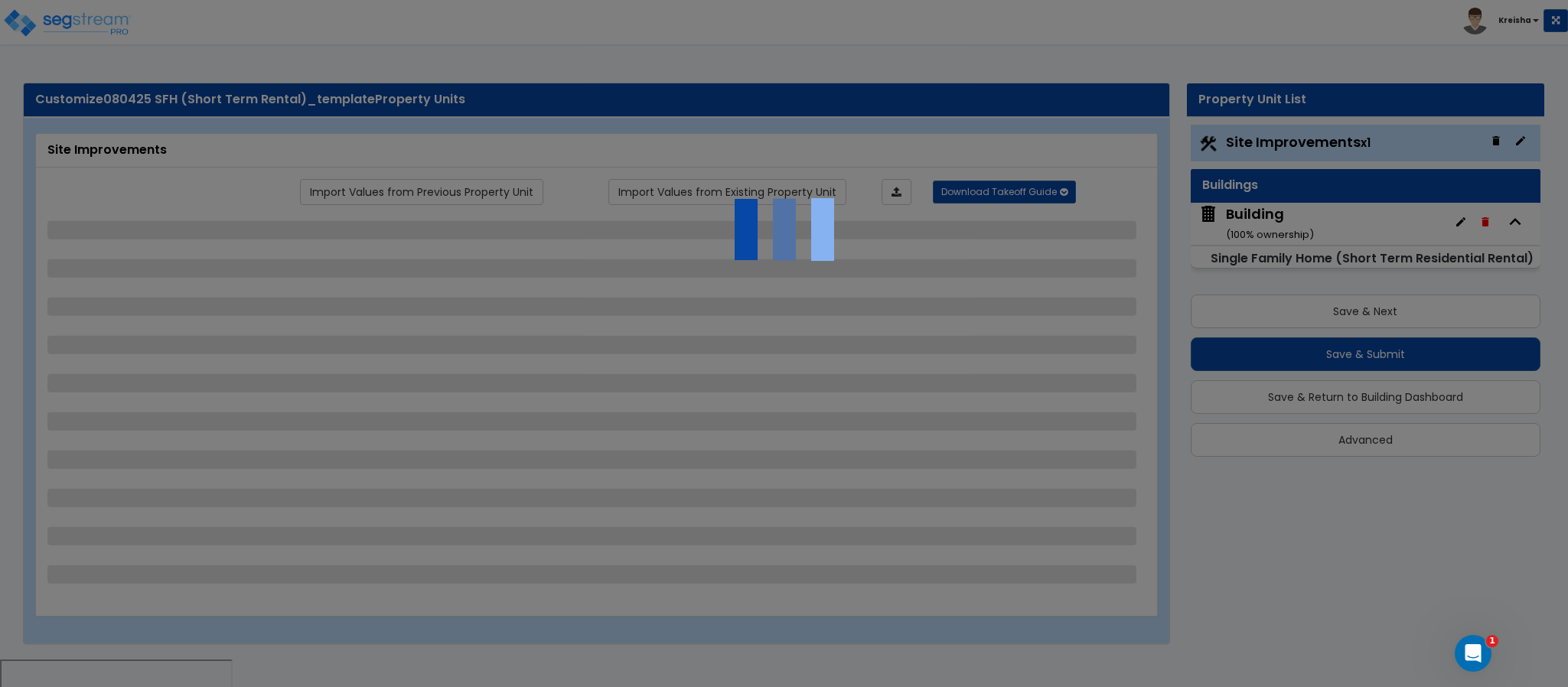
select select "8"
select select "5"
select select "3"
select select "1"
select select "5"
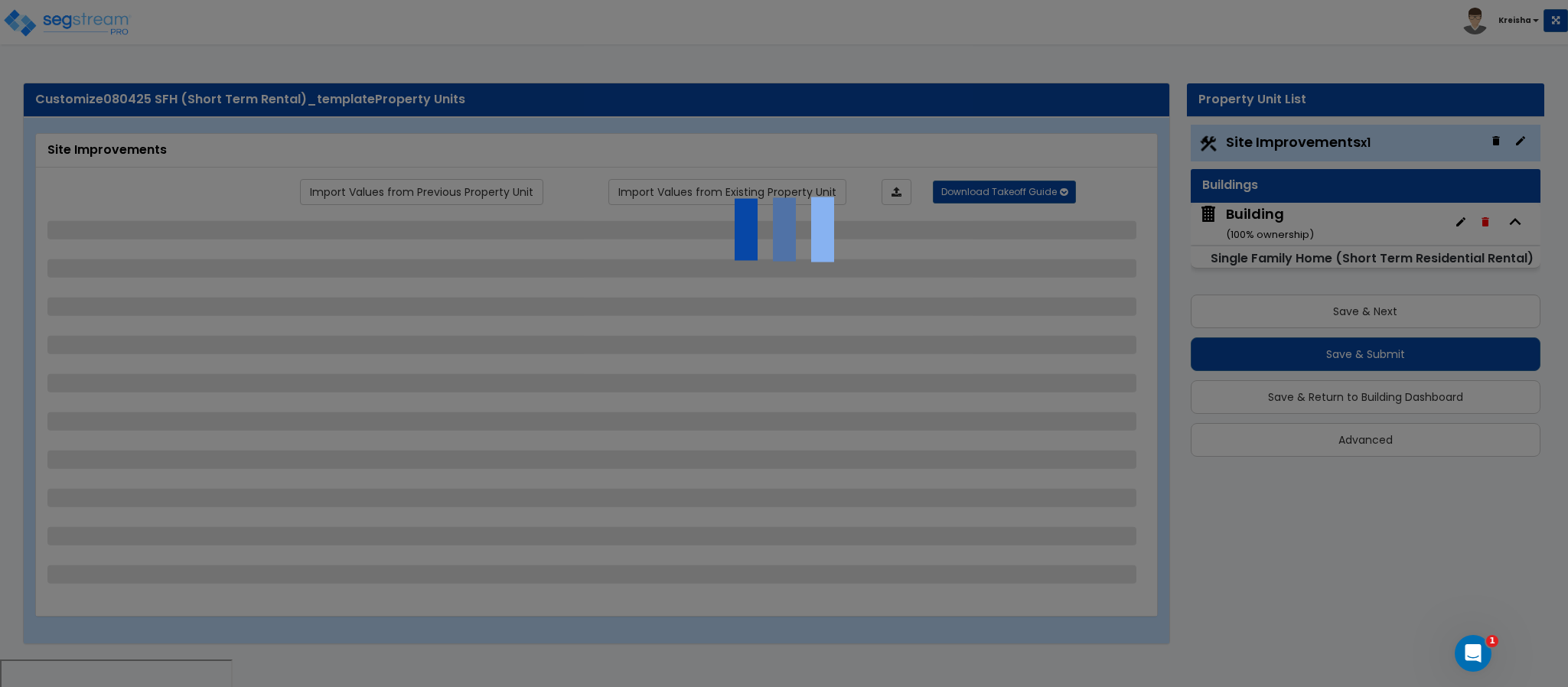
select select "7"
select select "2"
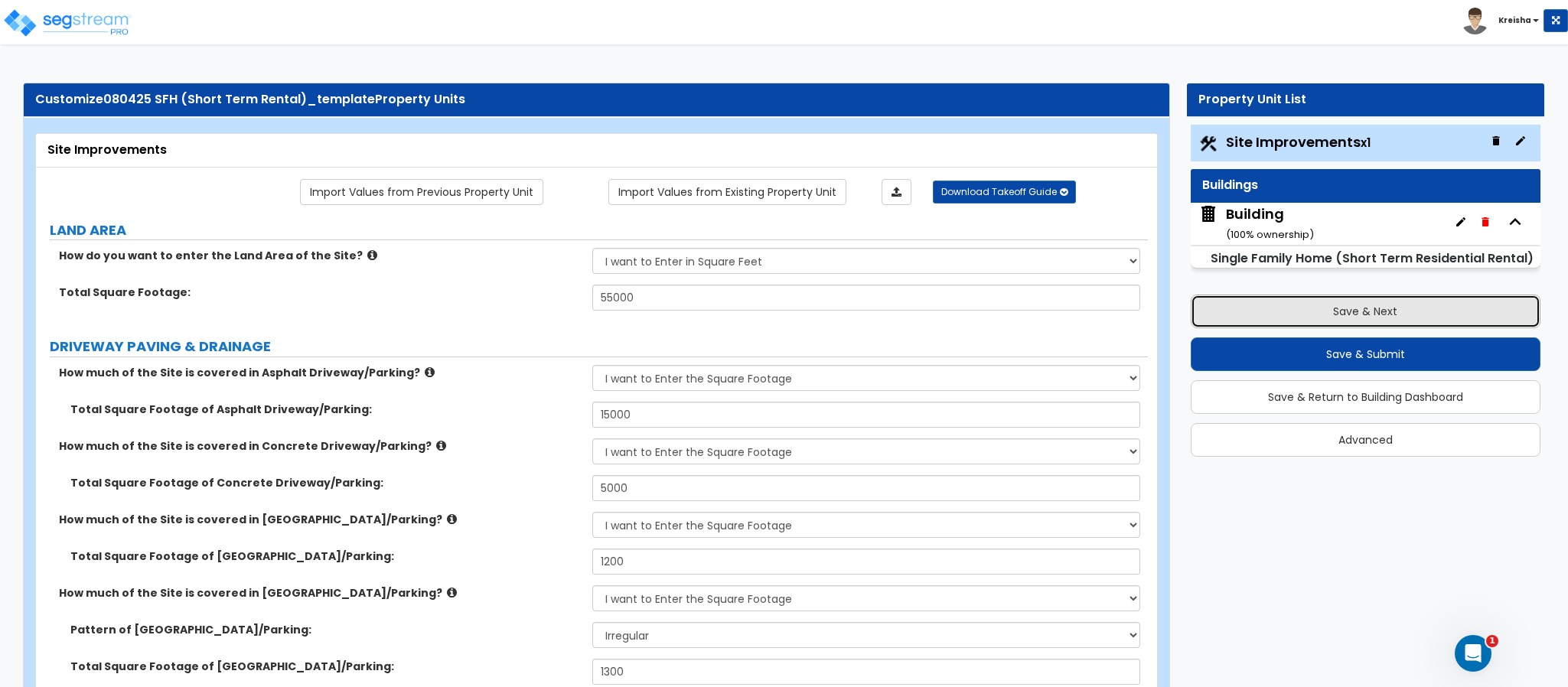
click at [1325, 301] on button "Save & Next" at bounding box center [1366, 312] width 349 height 33
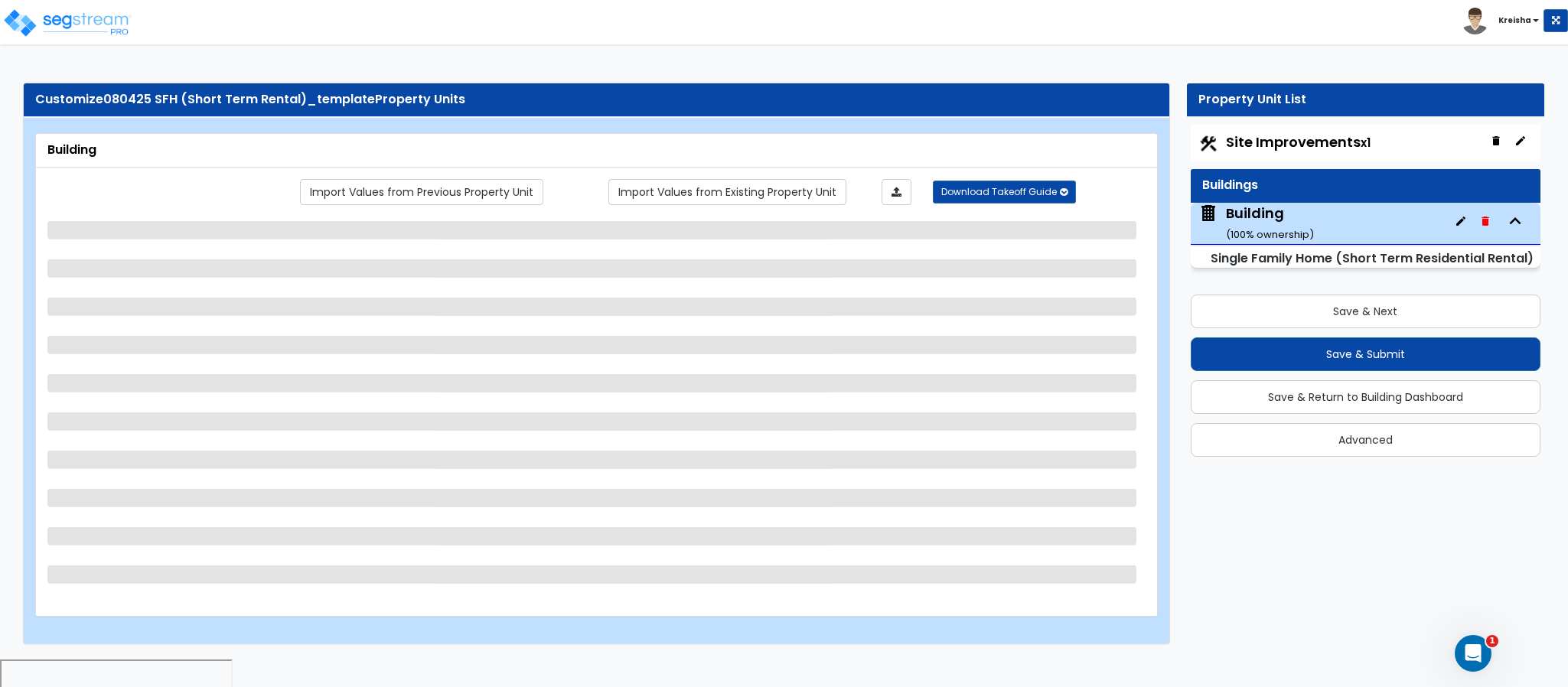
select select "1"
select select "7"
select select "1"
select select "2"
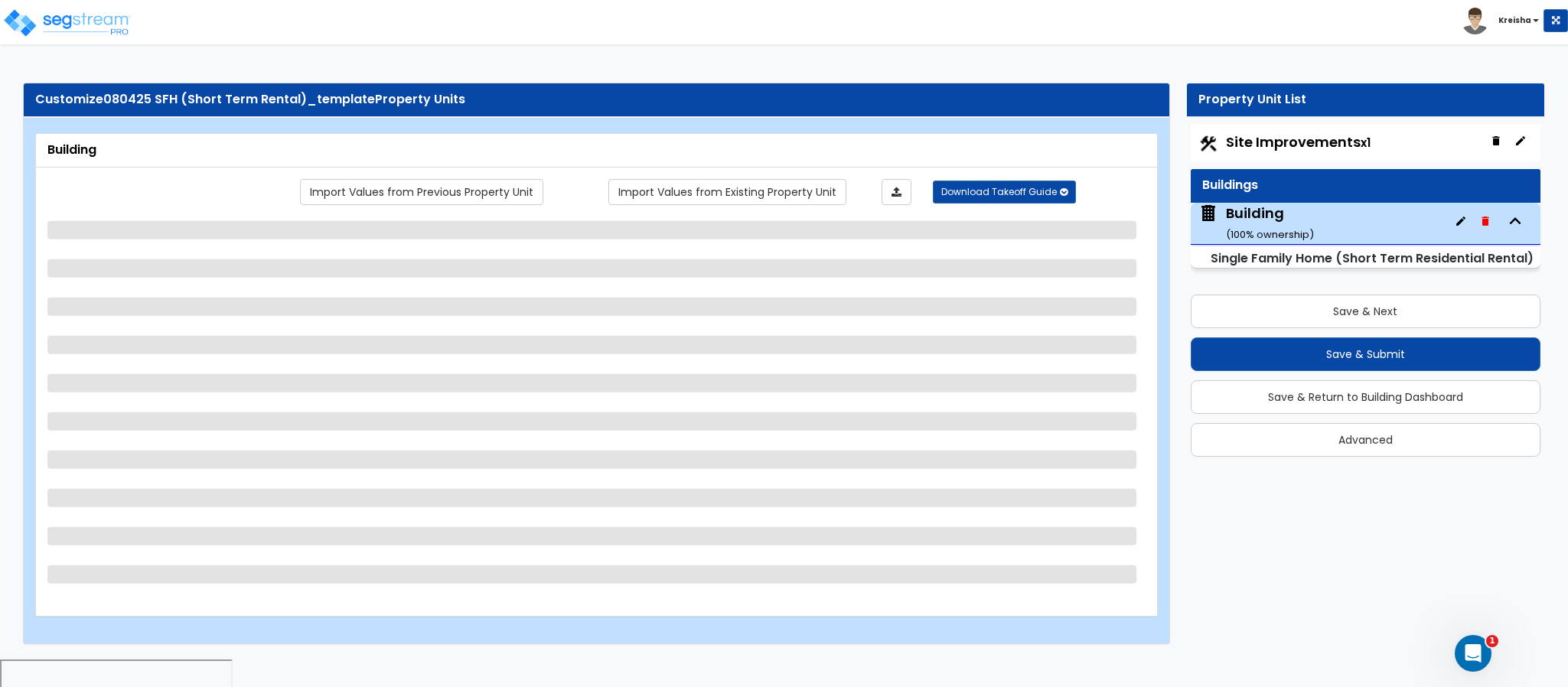
select select "1"
select select "3"
select select "4"
select select "7"
select select "10"
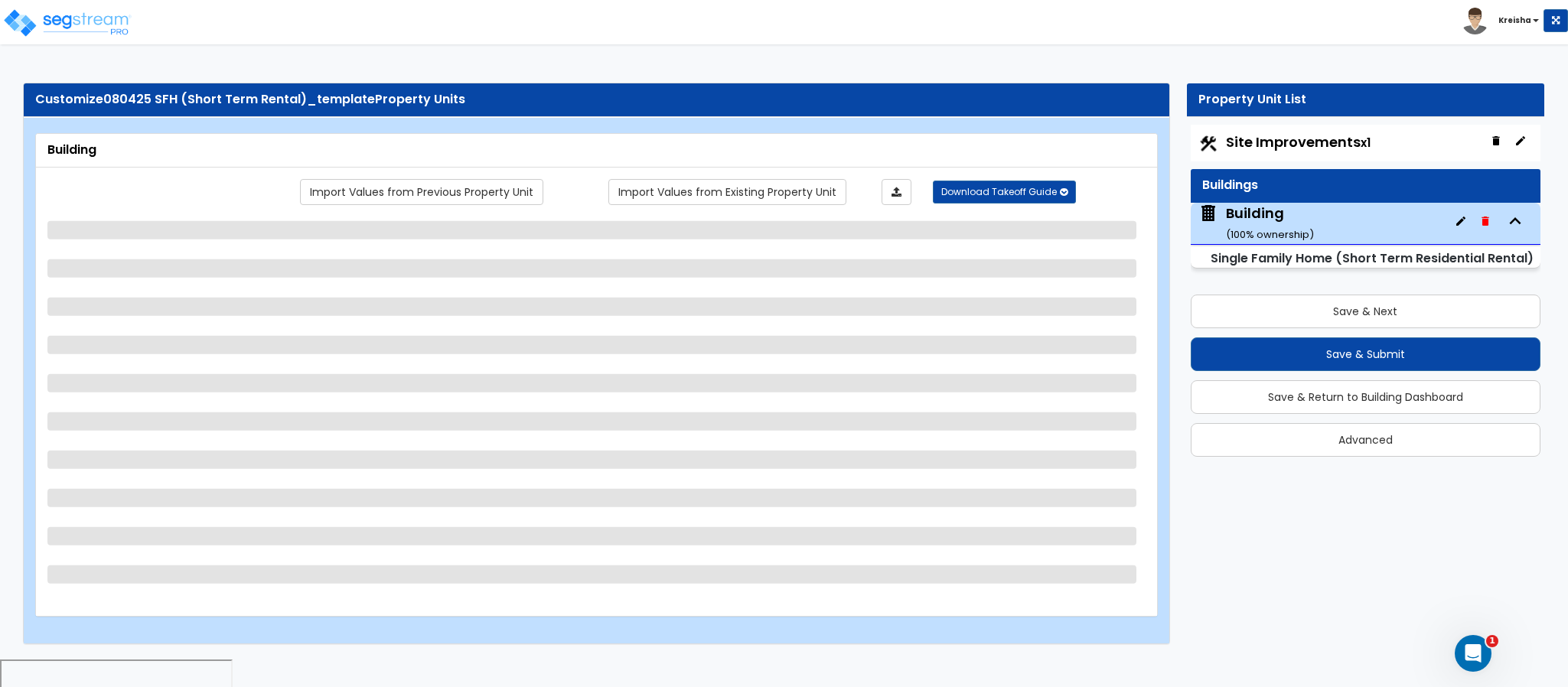
select select "3"
select select "5"
select select "1"
select select "2"
select select "3"
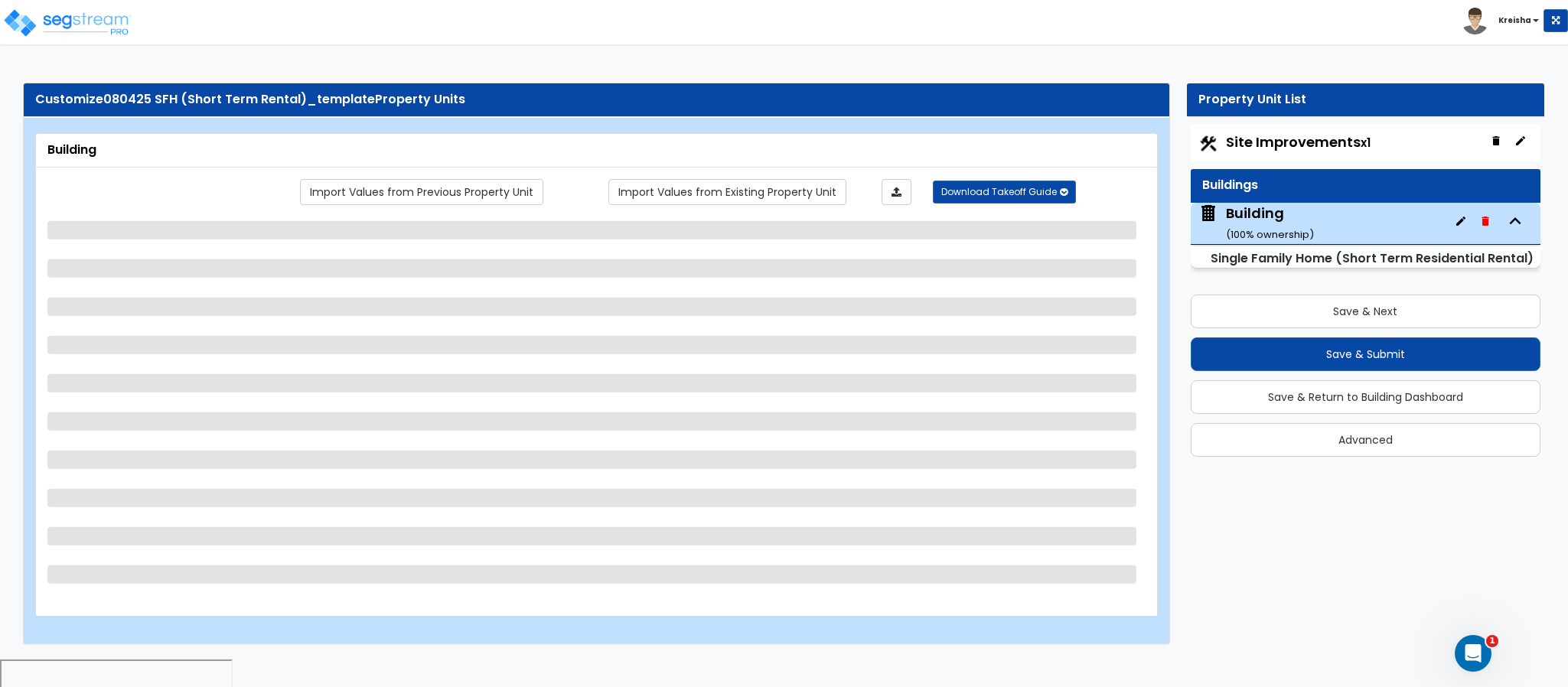
select select "2"
select select "5"
select select "2"
select select "1"
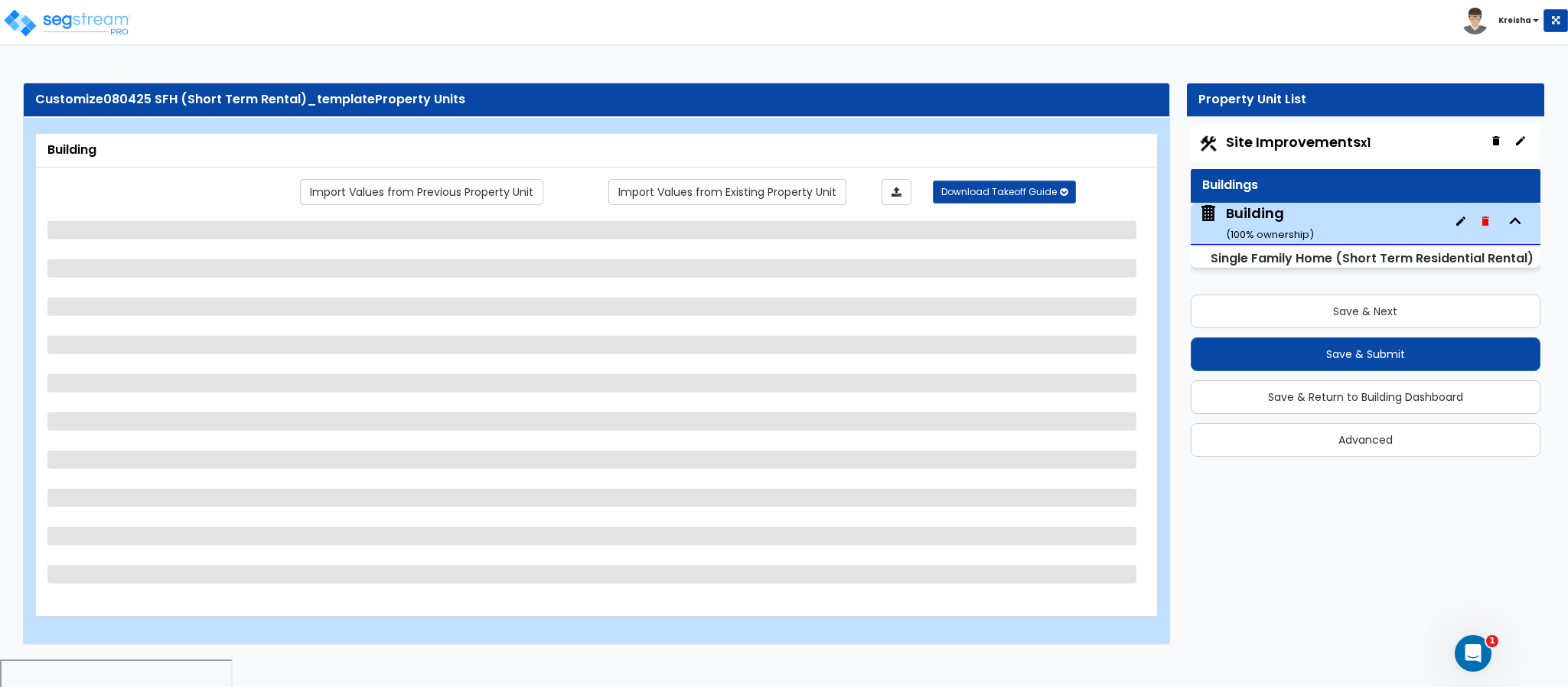
select select "3"
select select "1"
select select "2"
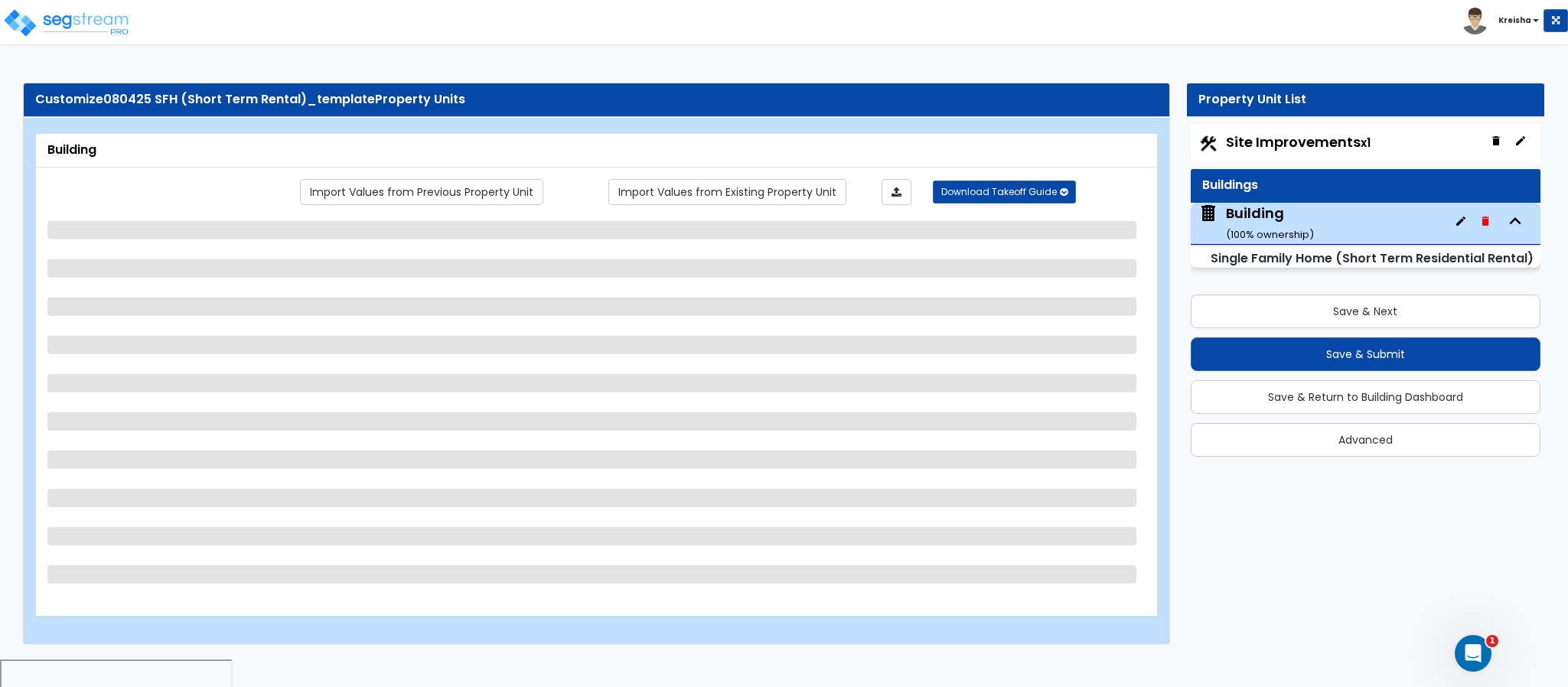
select select "2"
select select "1"
select select "2"
select select "3"
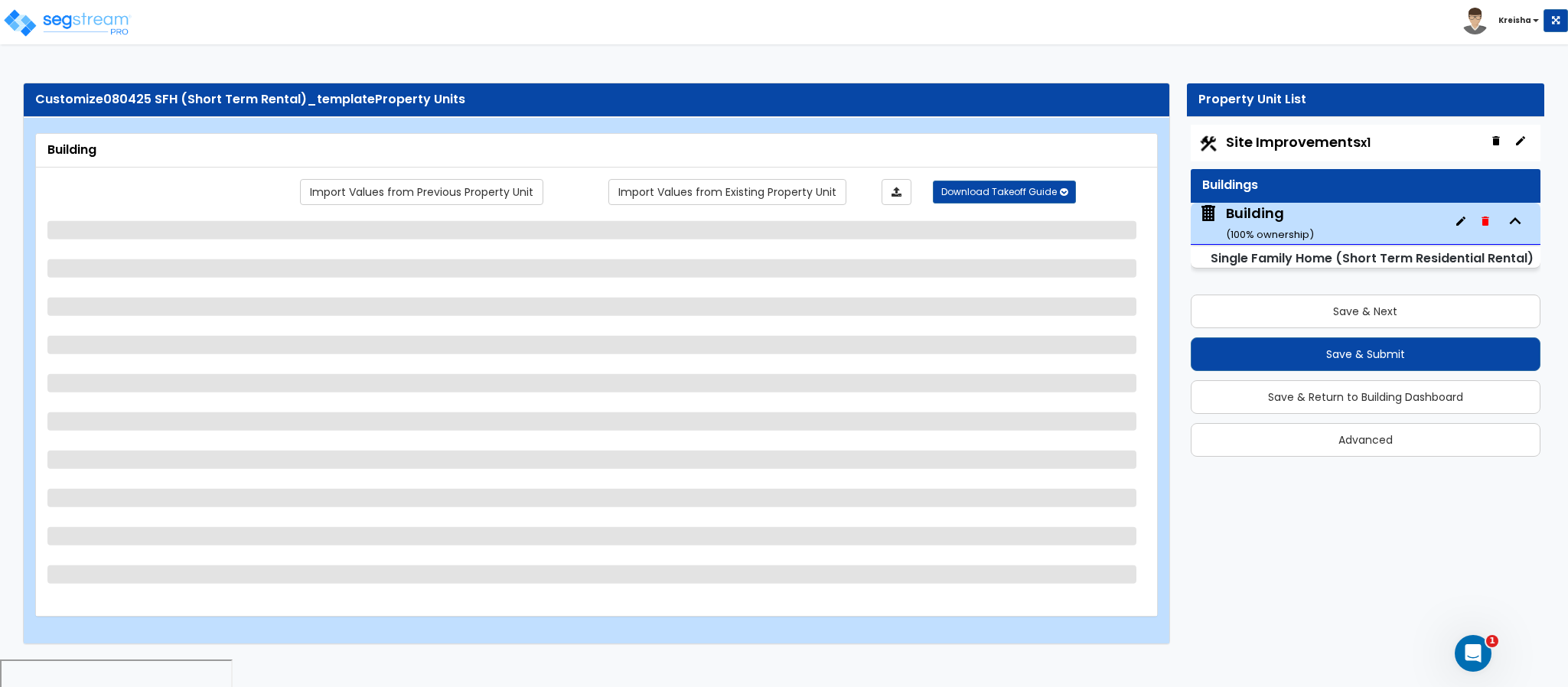
select select "3"
select select "1"
select select "2"
select select "3"
select select "1"
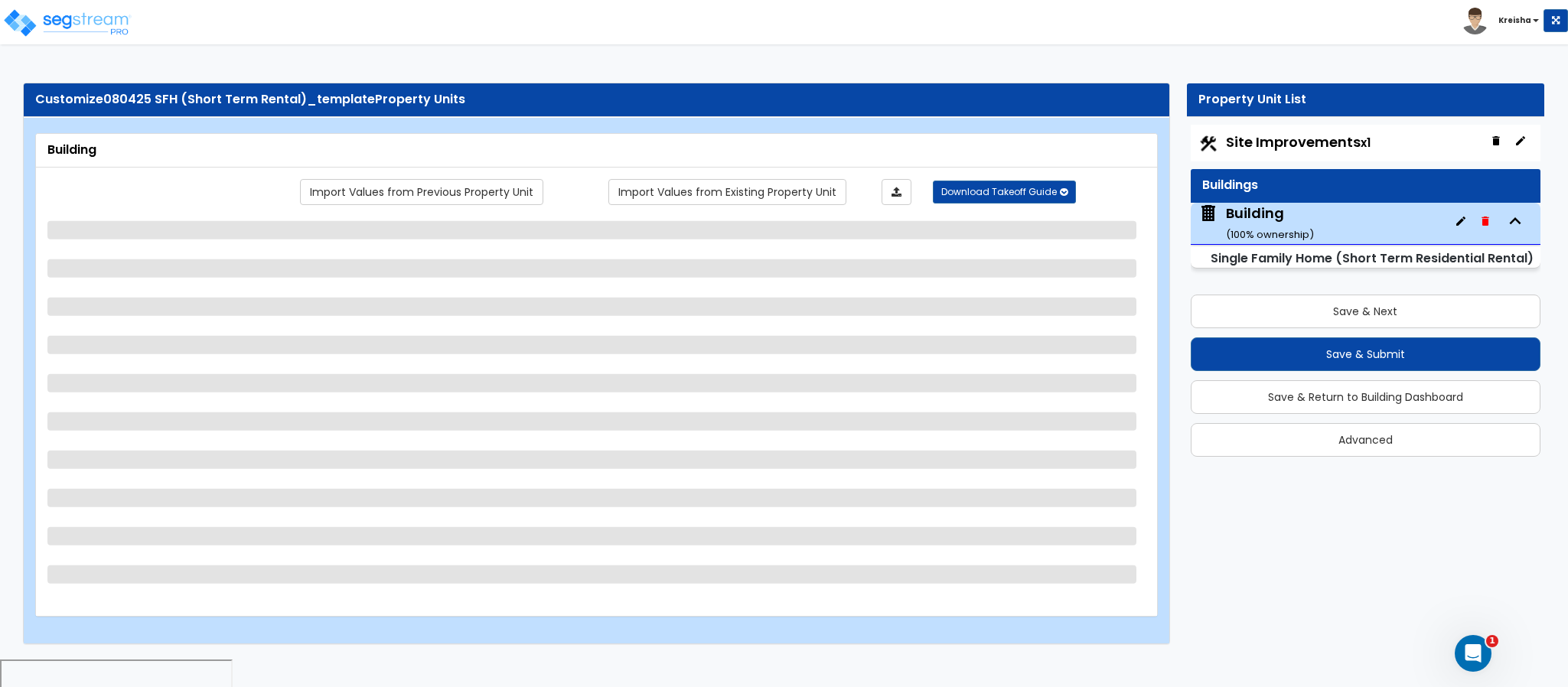
select select "1"
select select "4"
select select "1"
select select "2"
select select "4"
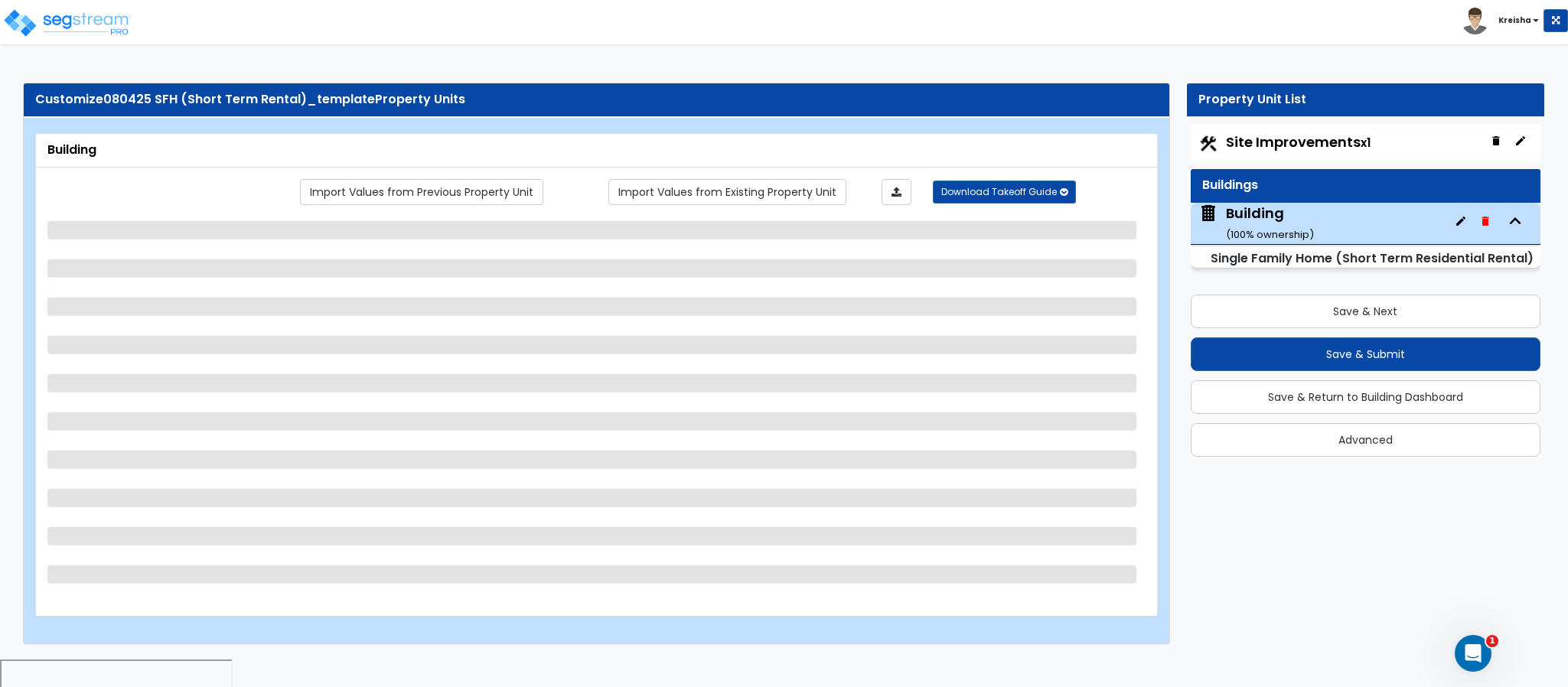
select select "1"
select select "2"
select select "3"
select select "5"
select select "4"
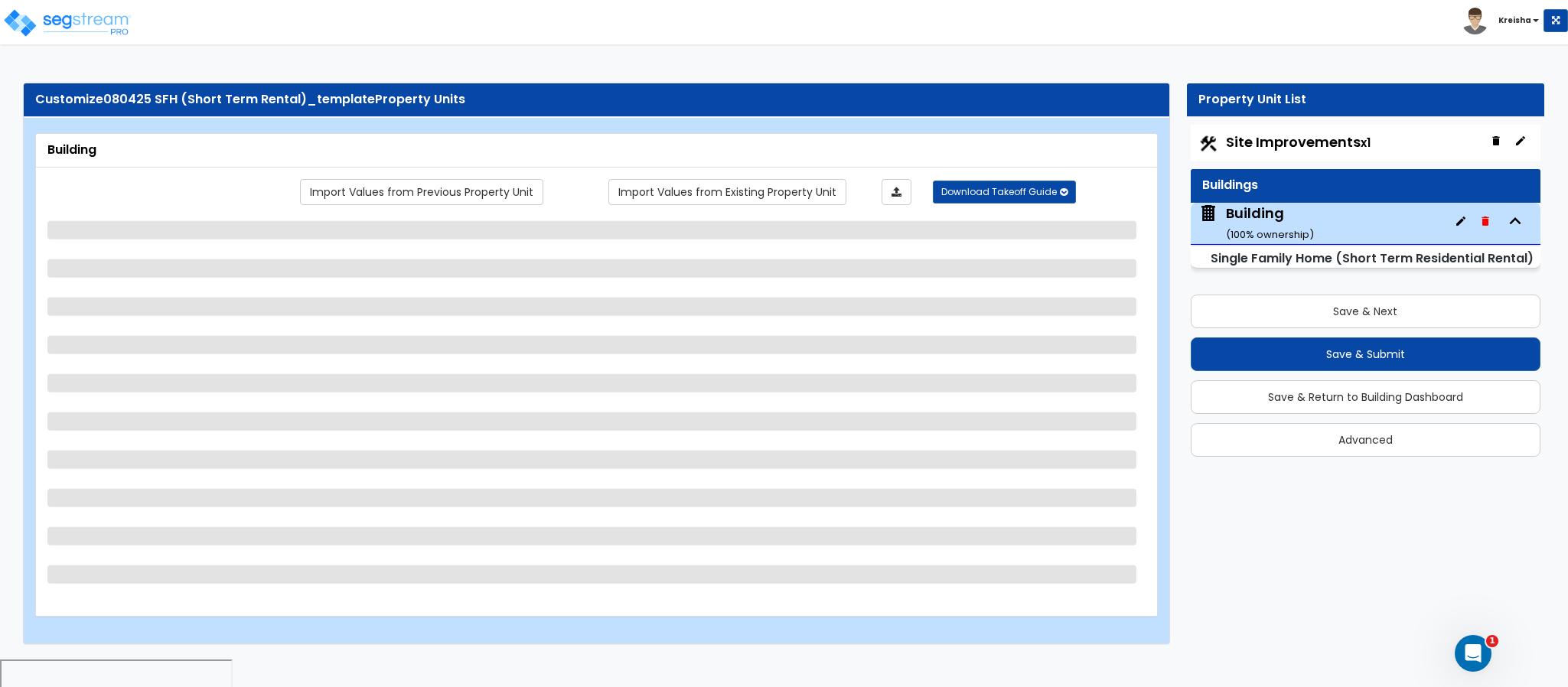
select select "3"
select select "1"
select select "4"
select select "2"
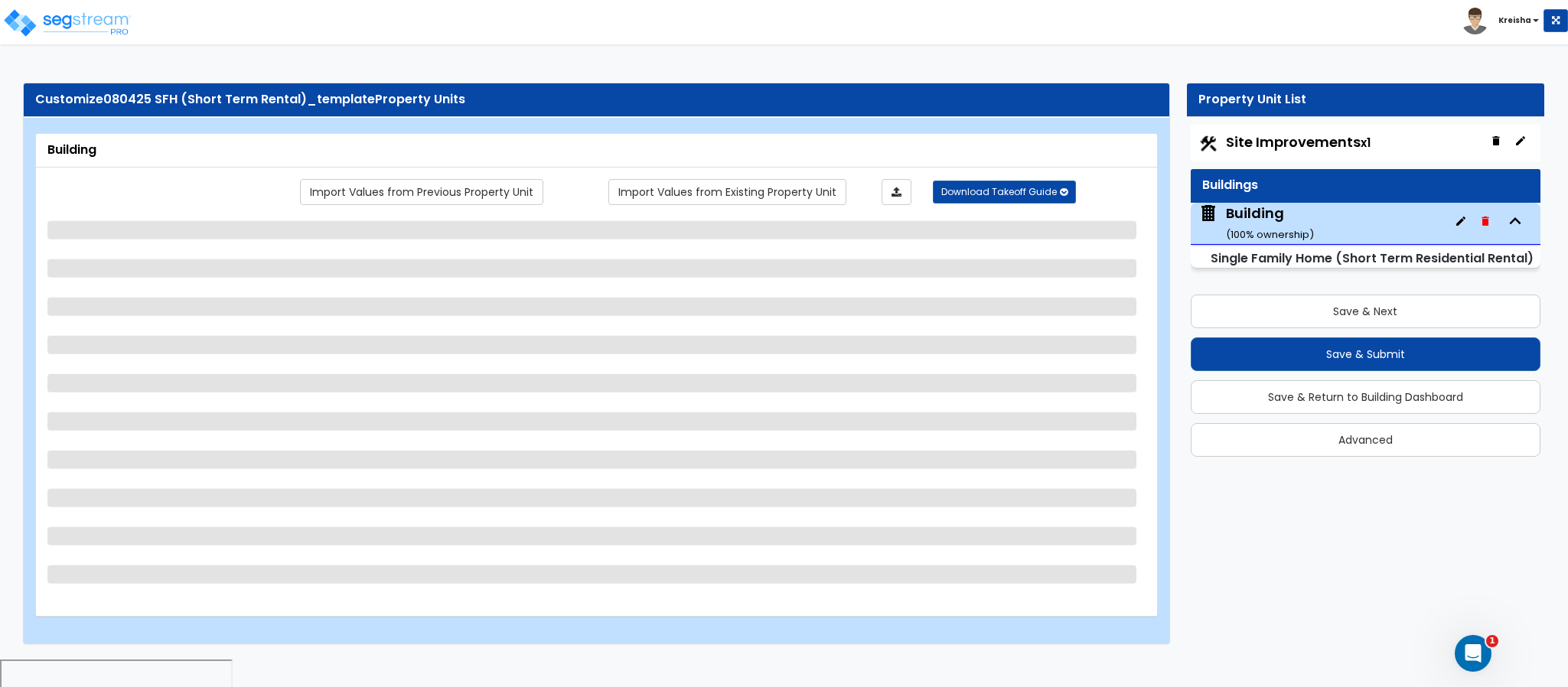
select select "3"
select select "1"
select select "2"
select select "7"
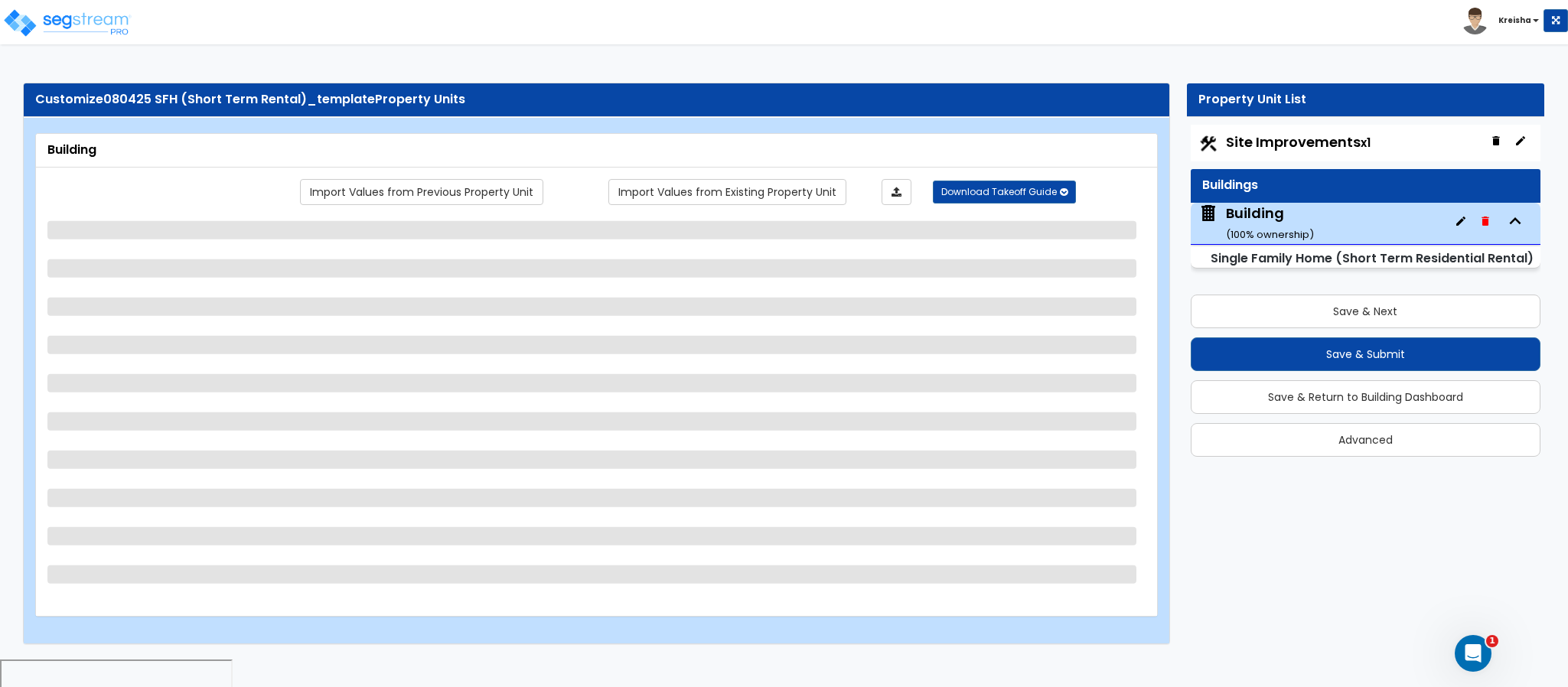
select select "2"
select select "1"
select select "2"
select select "3"
select select "4"
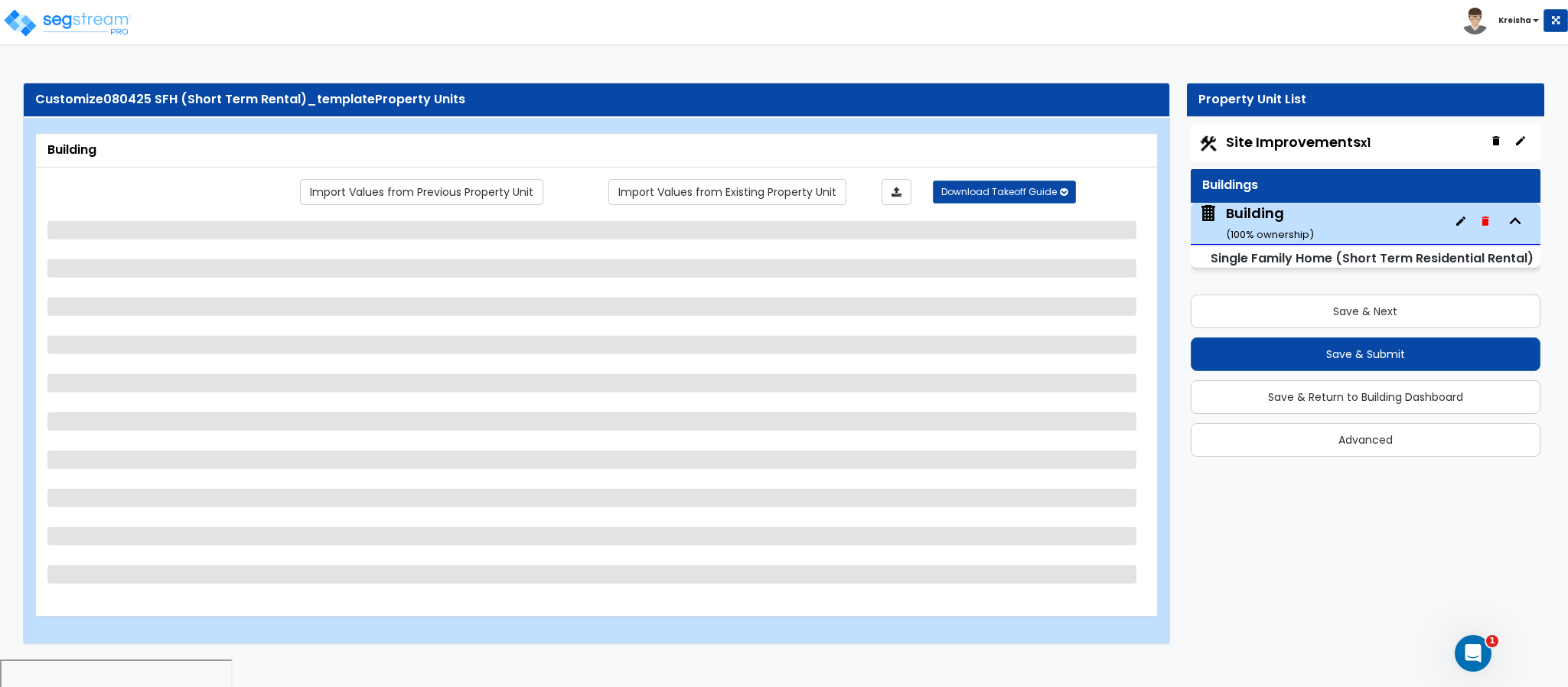
select select "1"
select select "3"
select select "2"
select select "1"
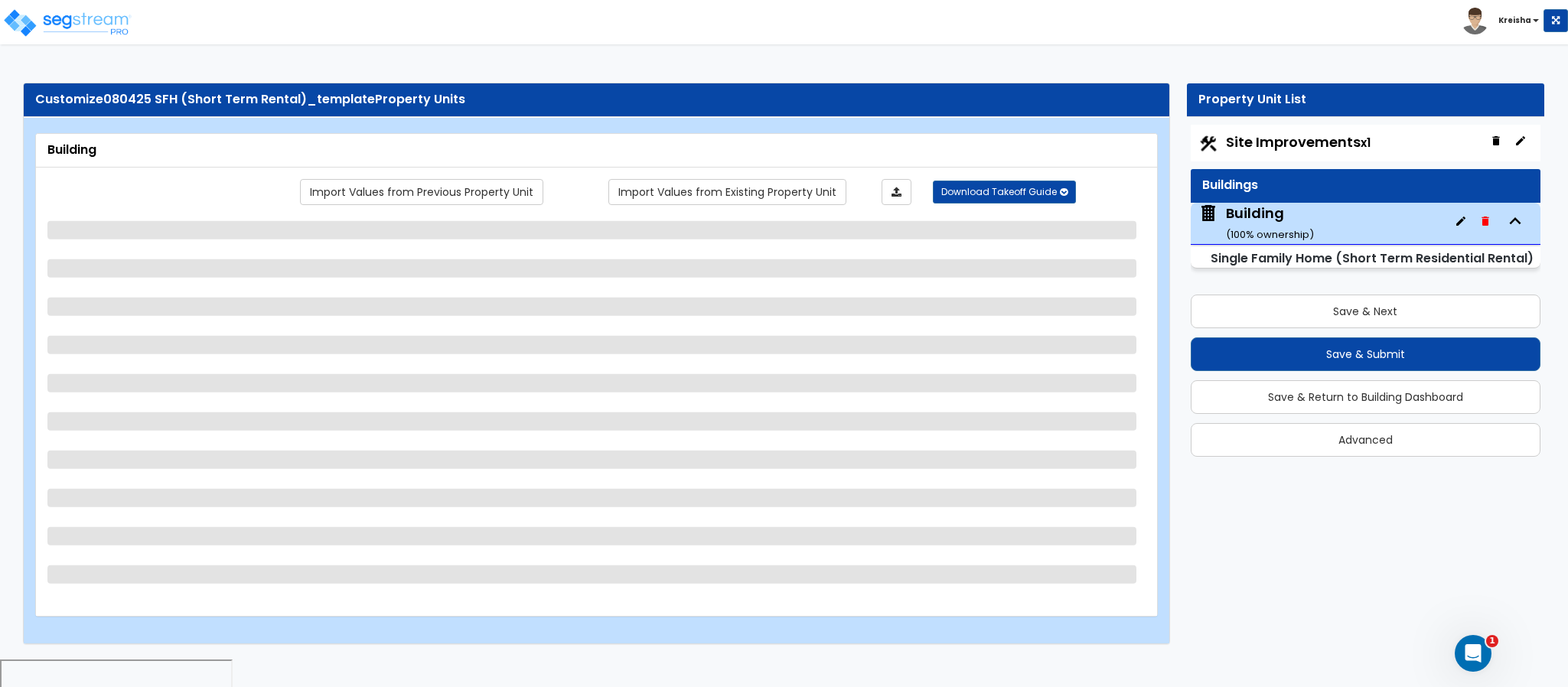
select select "1"
select select "4"
select select "1"
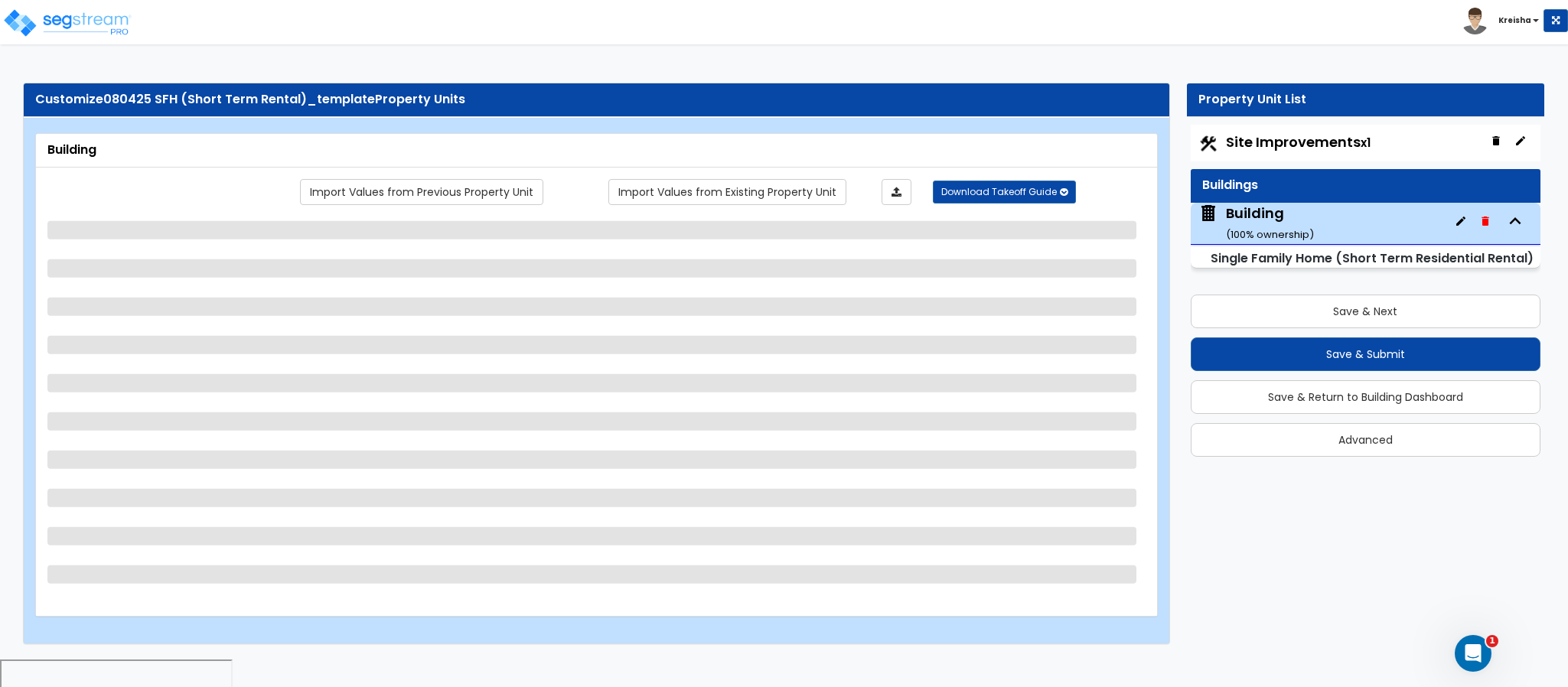
select select "2"
select select "1"
select select "2"
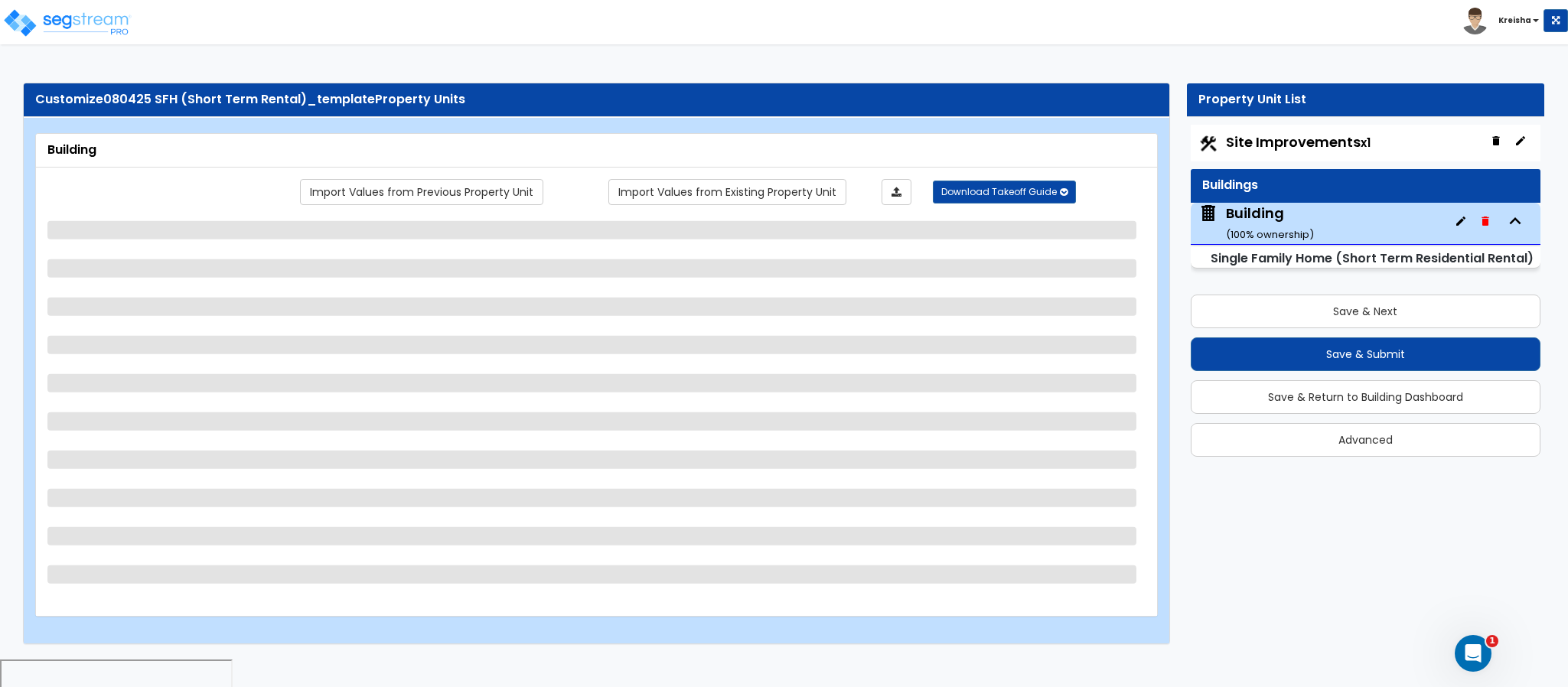
select select "1"
select select "2"
select select "1"
select select "2"
select select "3"
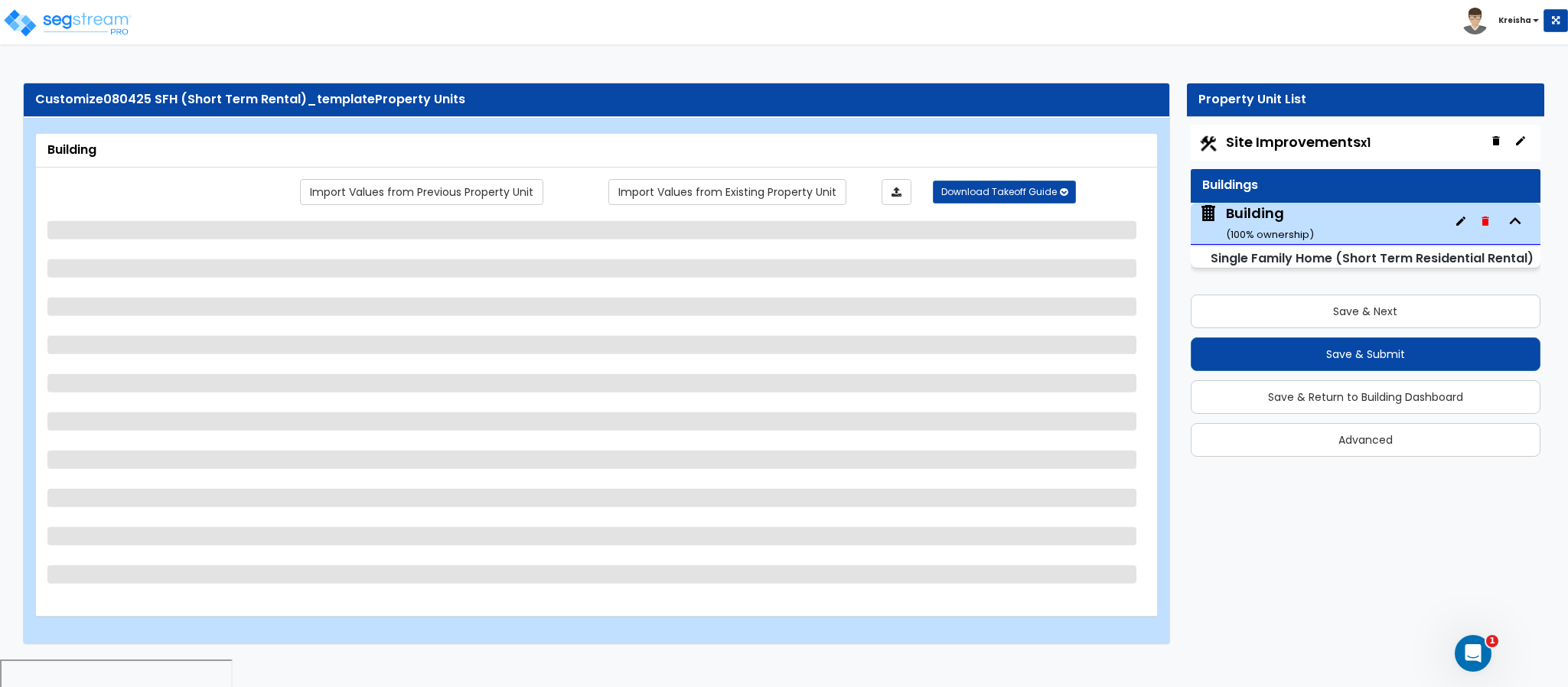
select select "2"
select select "1"
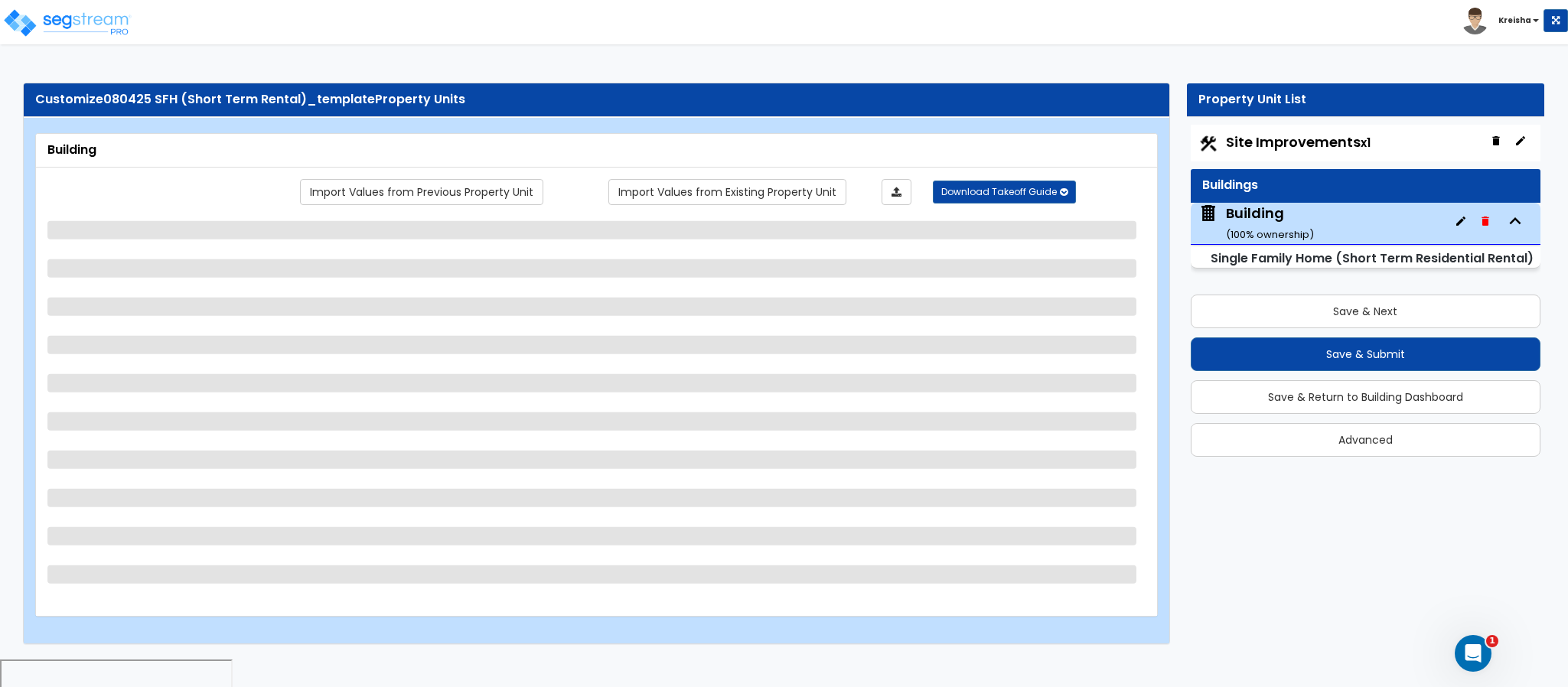
select select "1"
select select "3"
select select "1"
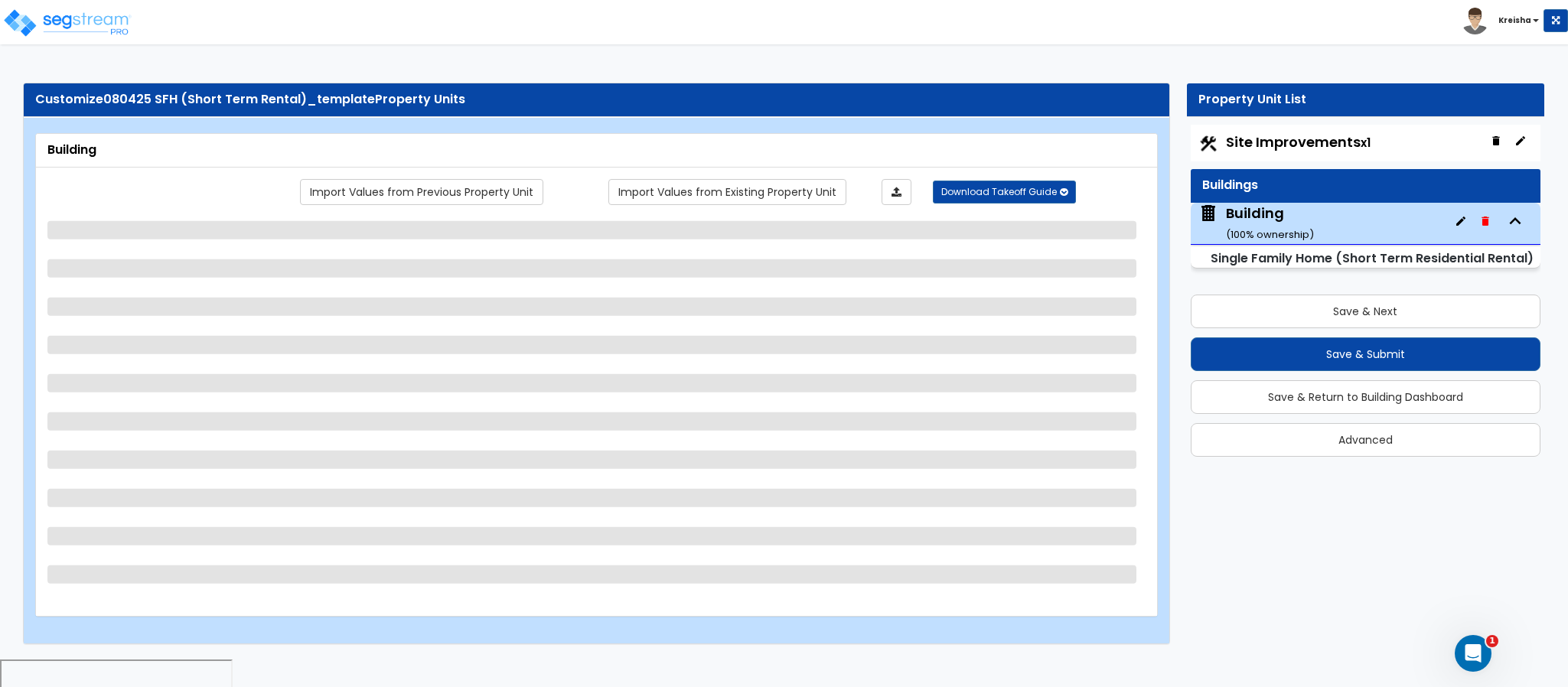
select select "2"
select select "4"
select select "1"
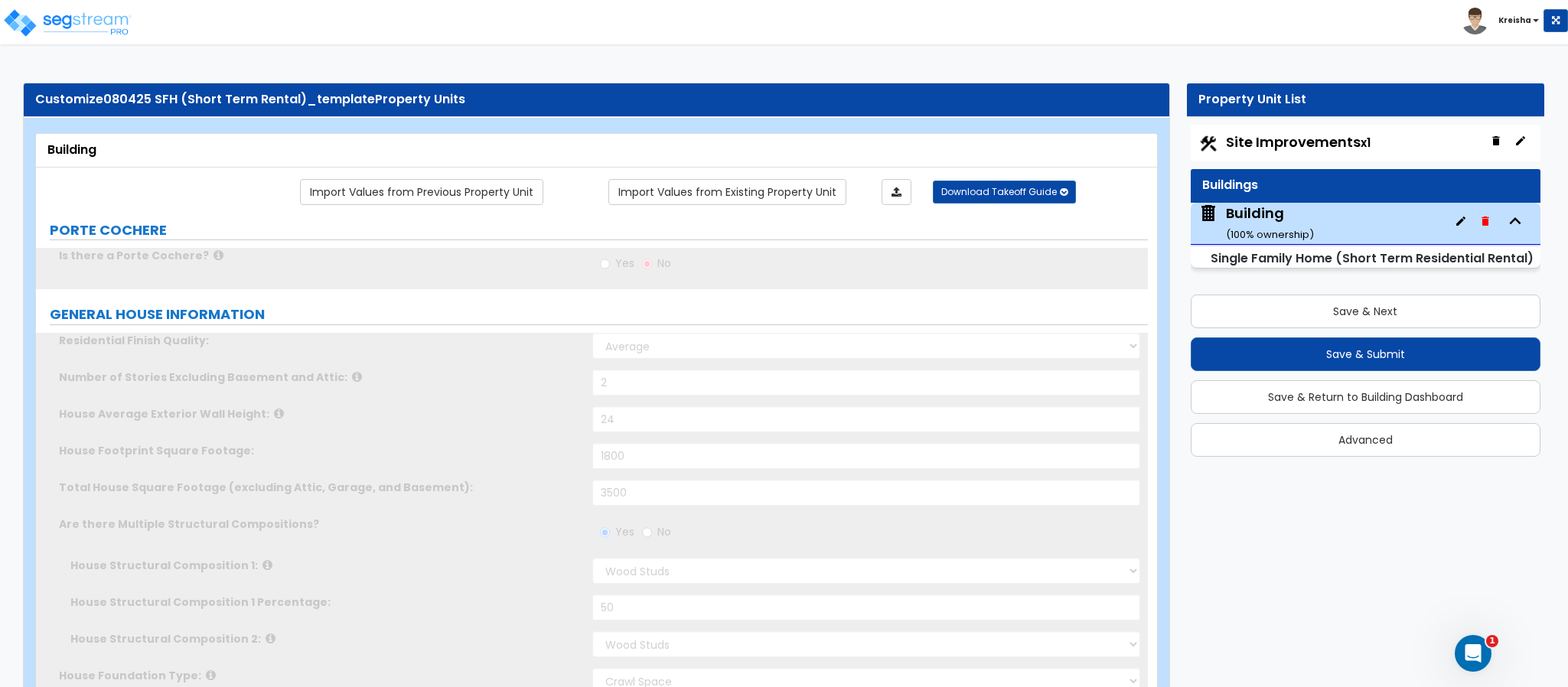
scroll to position [1166, 0]
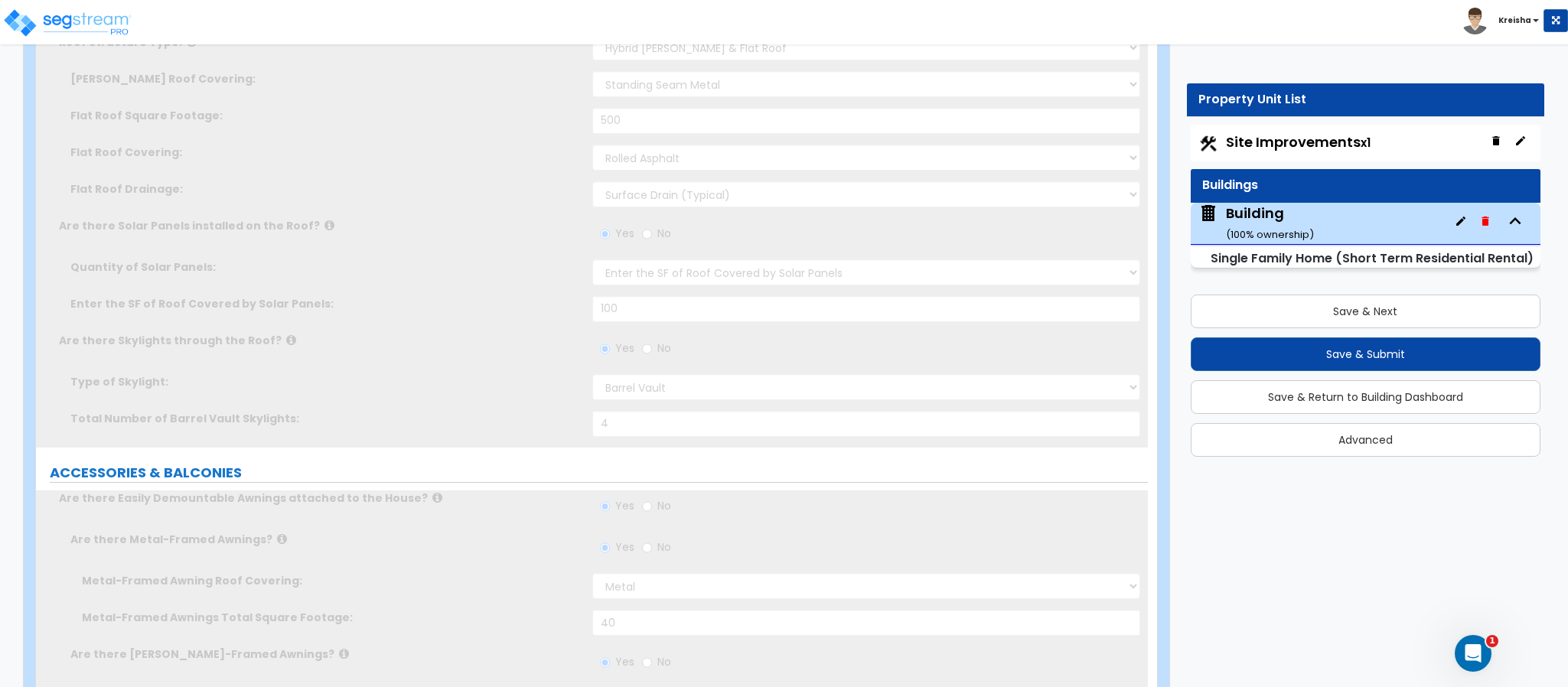
type input "1"
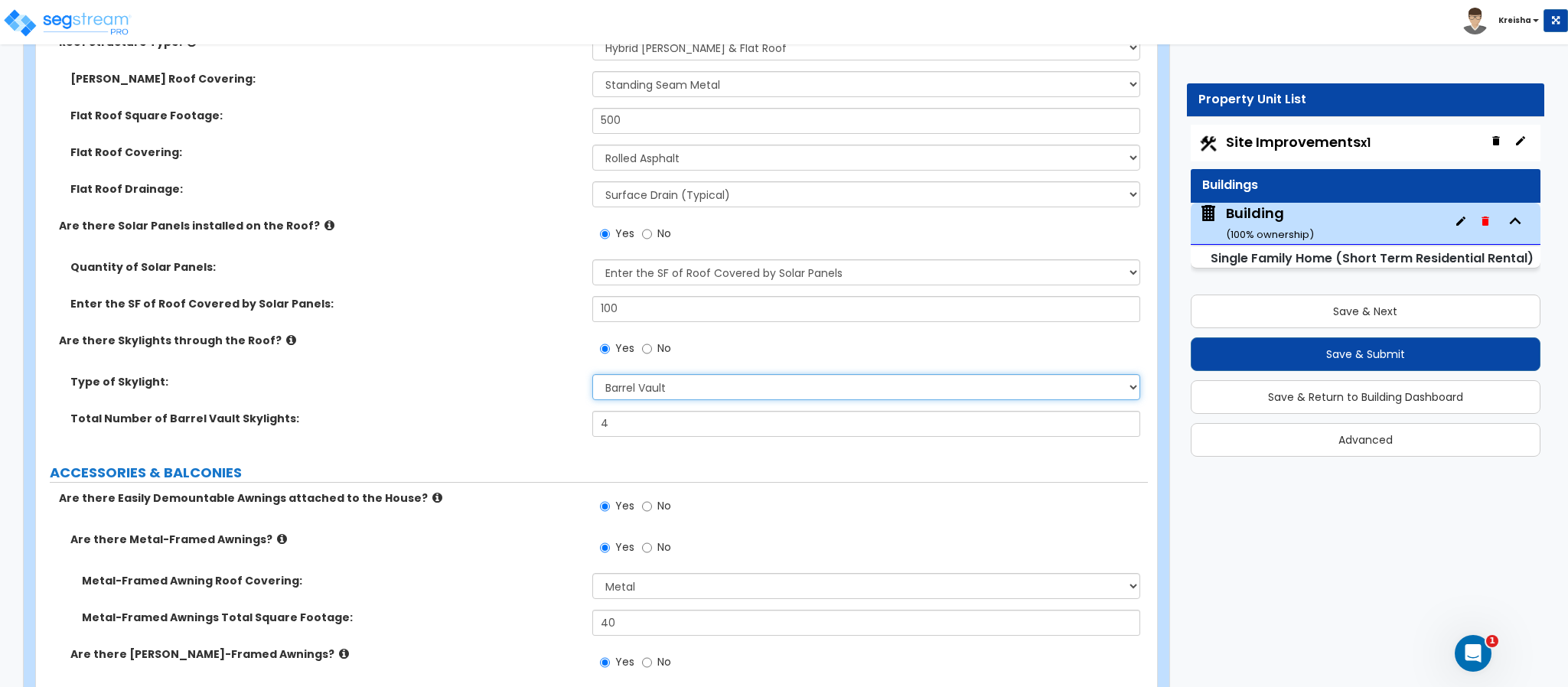
click at [686, 374] on div "Roof Structure Type: Please Choose One [PERSON_NAME] Roof Flat Roof Hybrid [PER…" at bounding box center [592, 240] width 1089 height 413
click at [670, 391] on select "Please Choose One Fixed Rectangular Glass Barrel Vault Dome Square Pyramid" at bounding box center [866, 387] width 548 height 26
click at [620, 399] on select "Please Choose One Fixed Rectangular Glass Barrel Vault Dome Square Pyramid" at bounding box center [866, 387] width 548 height 26
click at [622, 388] on select "Please Choose One Fixed Rectangular Glass Barrel Vault Dome Square Pyramid" at bounding box center [866, 387] width 548 height 26
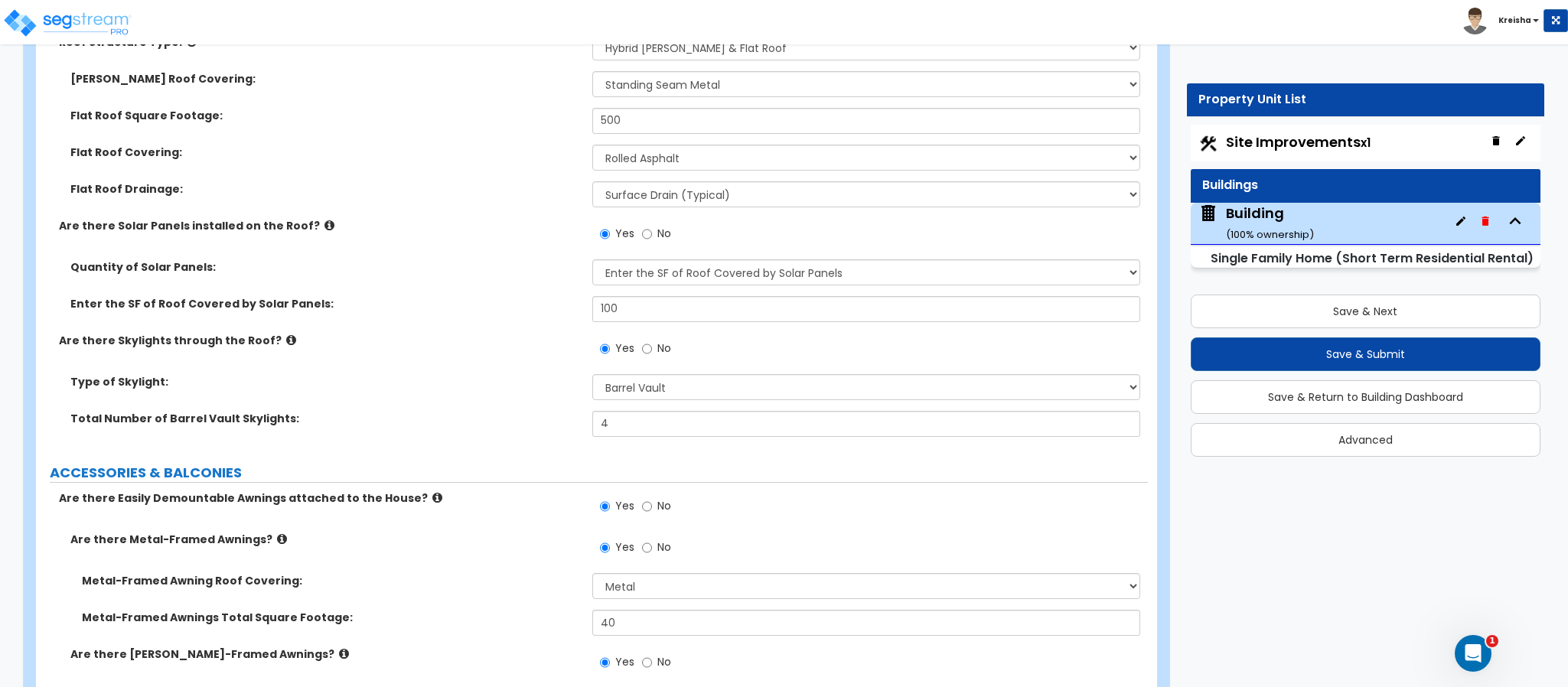
click at [643, 359] on label "No" at bounding box center [655, 350] width 29 height 26
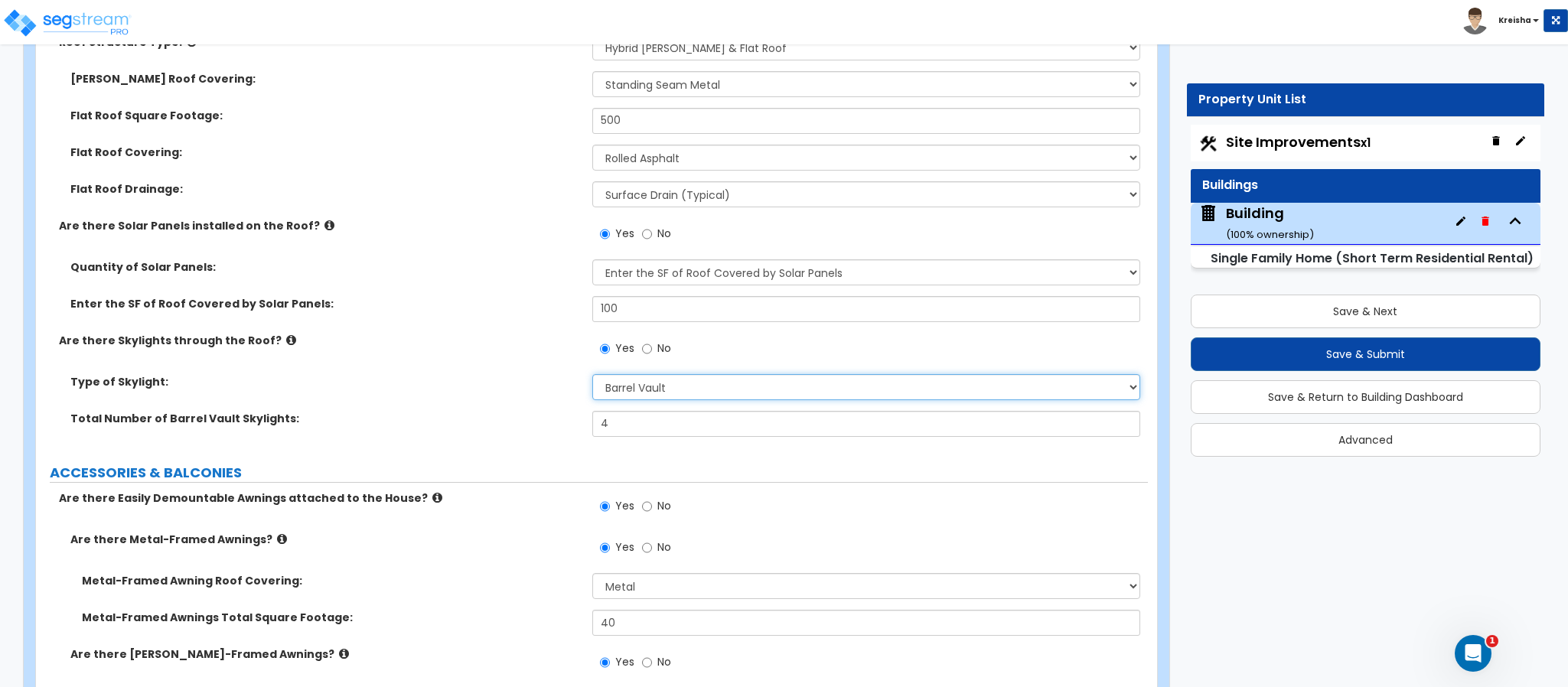
click at [643, 384] on select "Please Choose One Fixed Rectangular Glass Barrel Vault Dome Square Pyramid" at bounding box center [866, 387] width 548 height 26
select select "5"
click at [593, 375] on select "Please Choose One Fixed Rectangular Glass Barrel Vault Dome Square Pyramid" at bounding box center [866, 387] width 548 height 26
click at [680, 419] on input "0" at bounding box center [866, 423] width 548 height 26
click at [680, 418] on input "0" at bounding box center [866, 423] width 548 height 26
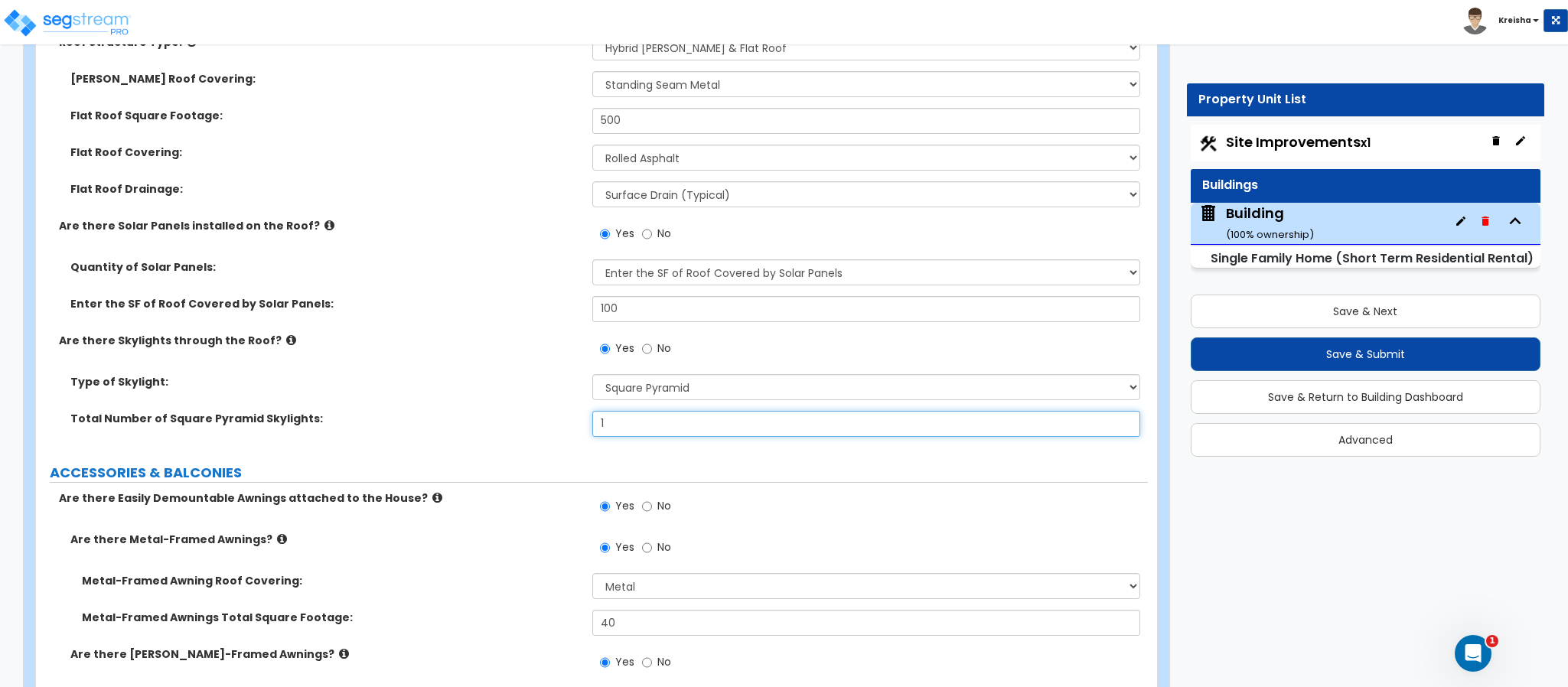
type input "1"
click at [286, 336] on icon at bounding box center [290, 340] width 10 height 11
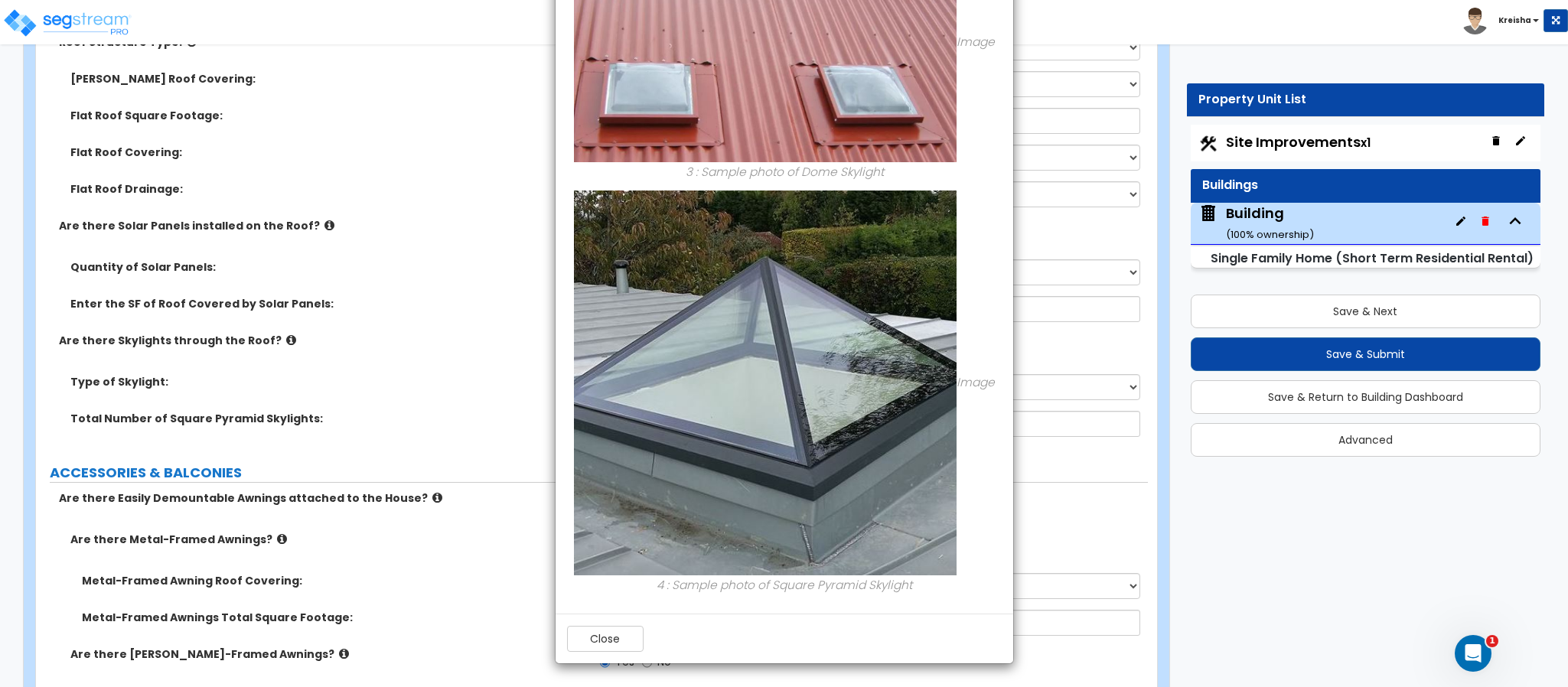
scroll to position [792, 0]
click at [1435, 352] on div "× Information of Are there Skylights through the Roof? Image 1 : Sample photo o…" at bounding box center [784, 343] width 1568 height 687
click at [1356, 358] on div "× Information of Are there Skylights through the Roof? Image 1 : Sample photo o…" at bounding box center [784, 343] width 1568 height 687
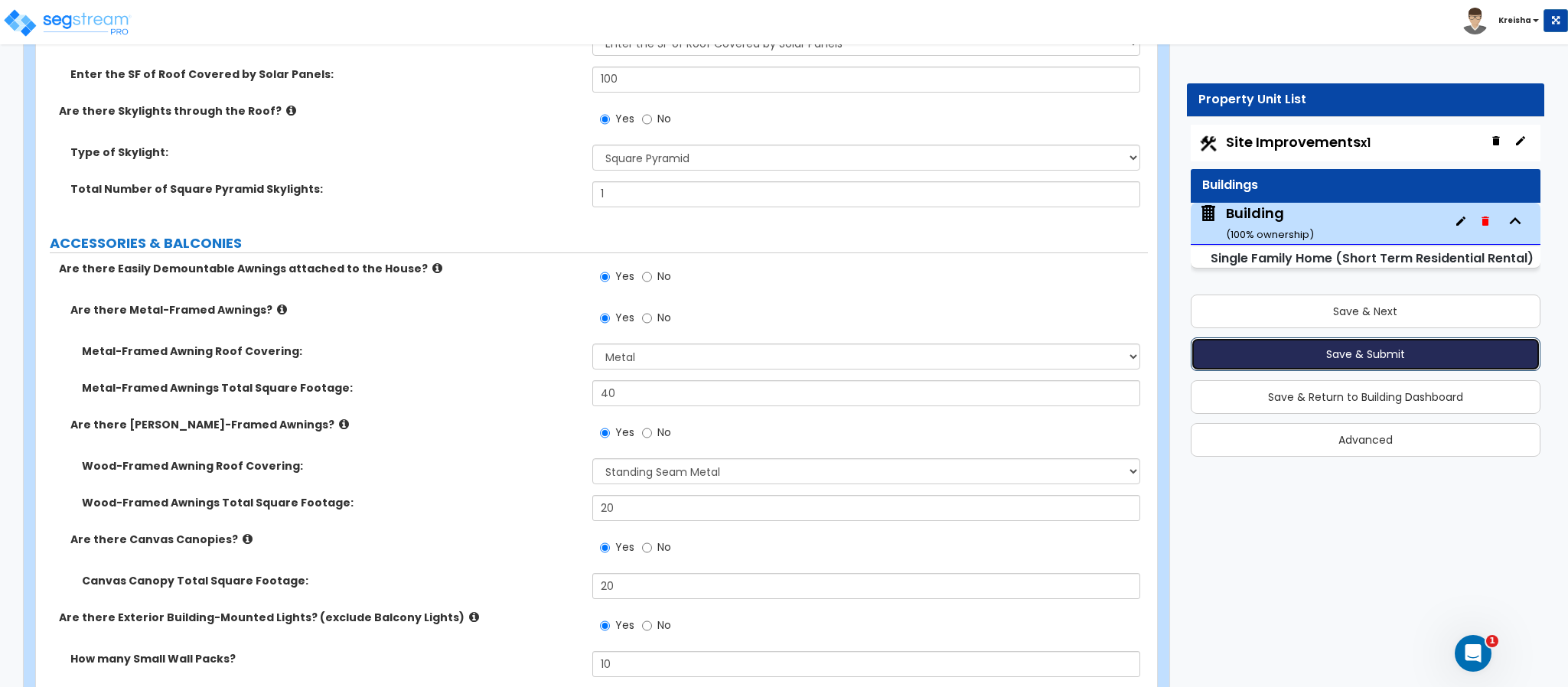
click at [1378, 359] on button "Save & Submit" at bounding box center [1366, 354] width 349 height 33
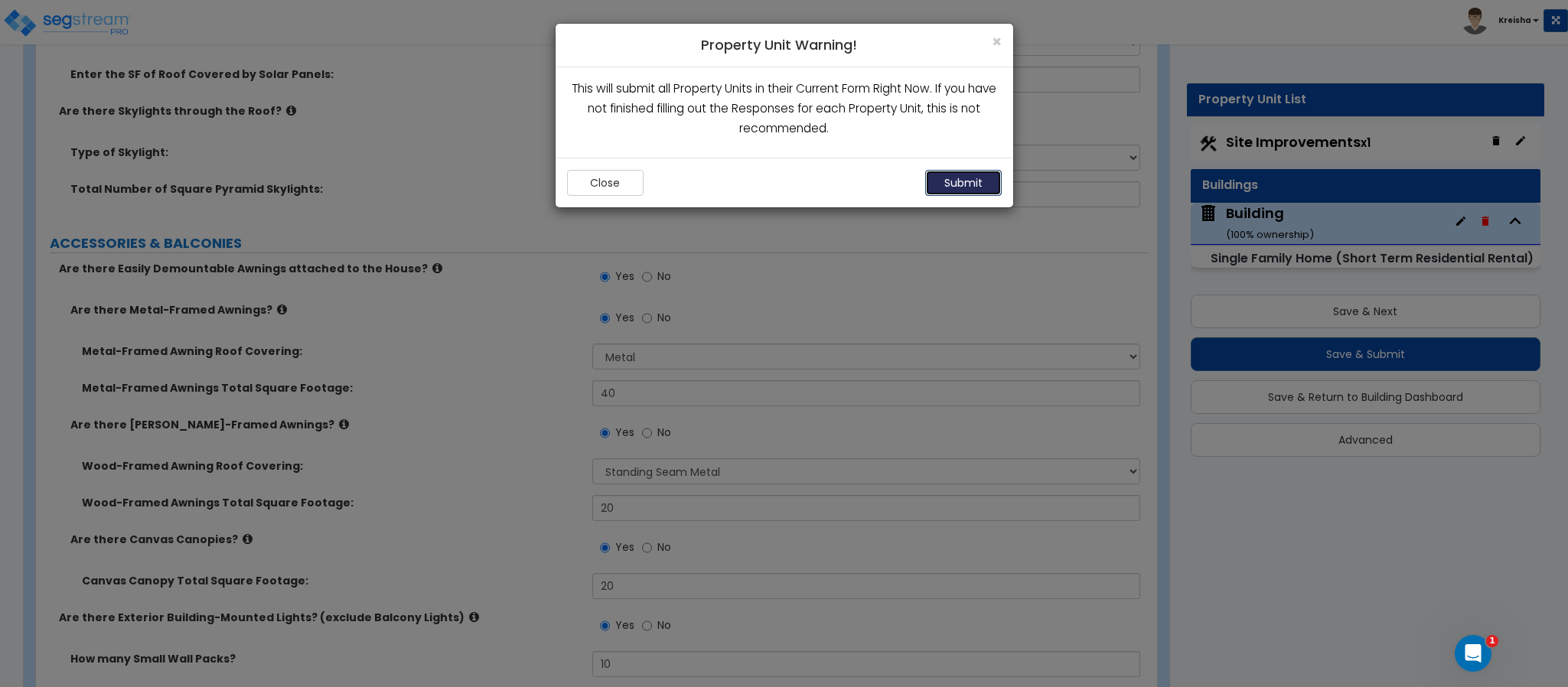
click at [987, 190] on button "Submit" at bounding box center [962, 183] width 77 height 26
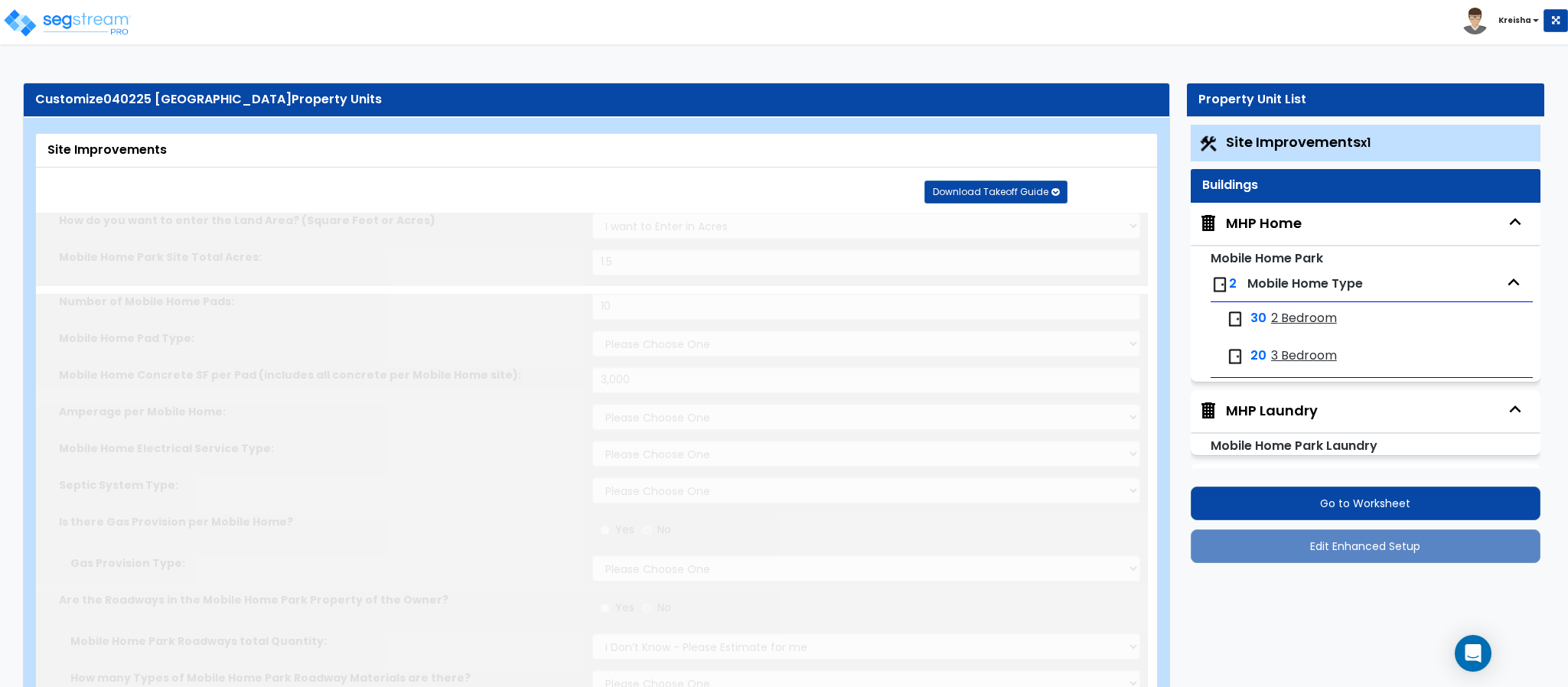
type input "1.5"
type input "10"
select select "1"
type input "3,000"
select select "1"
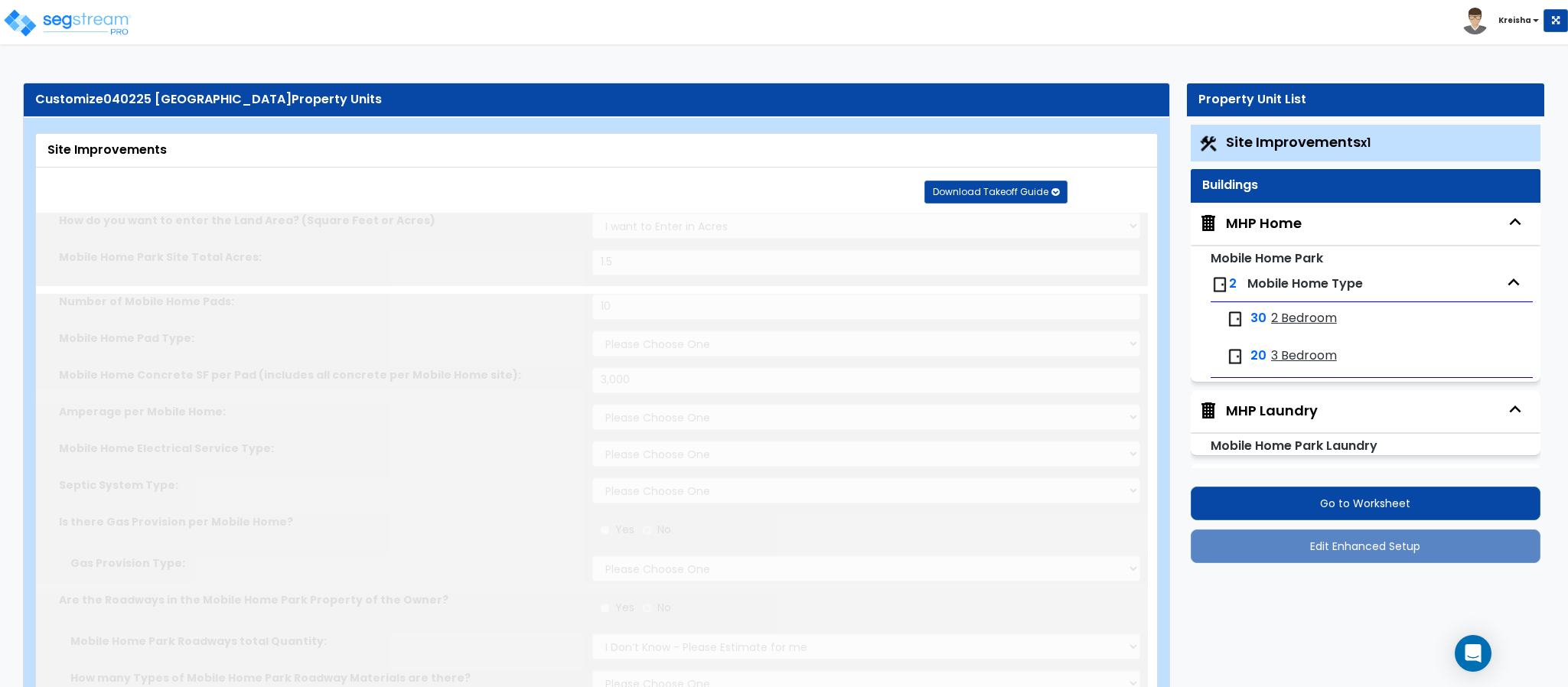
select select "2"
select select "1"
radio input "false"
select select "1"
radio input "false"
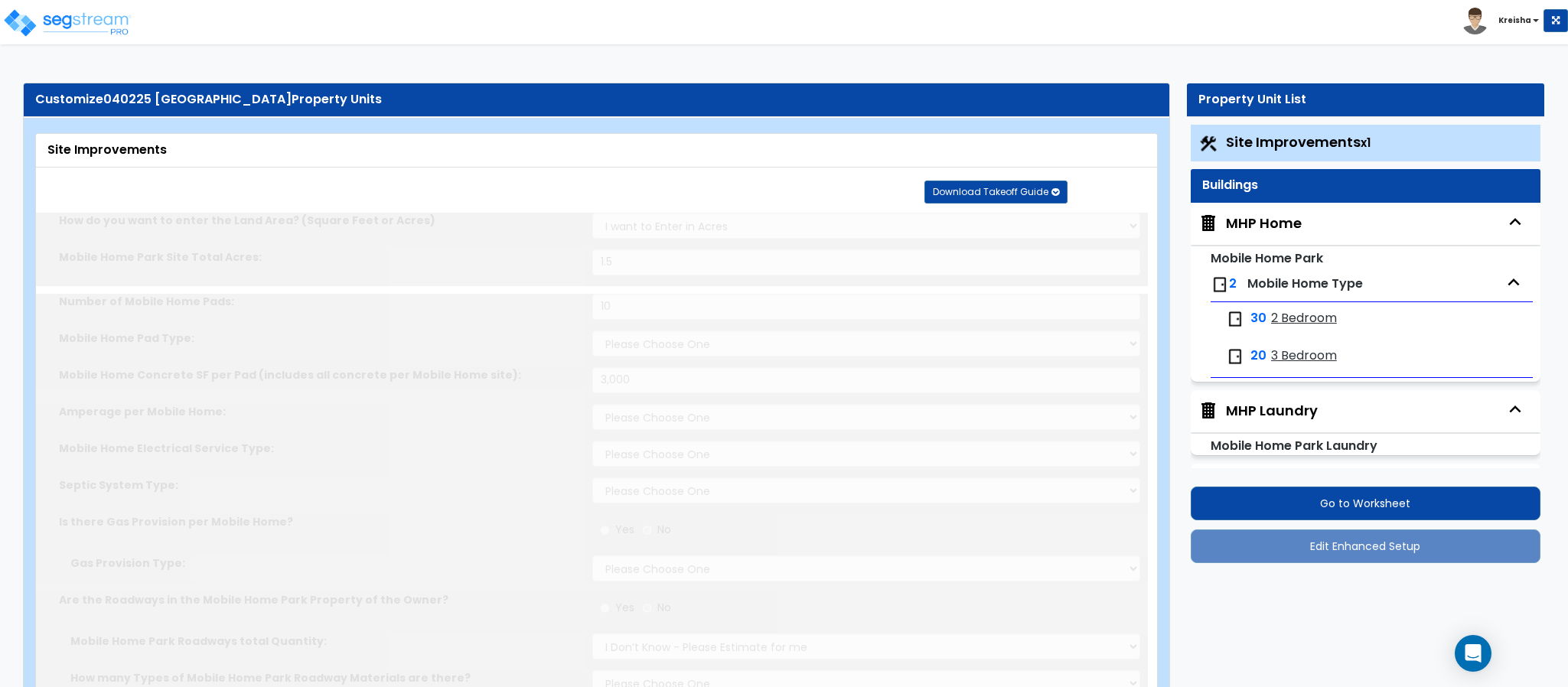
select select "1"
radio input "false"
type input "4"
radio input "false"
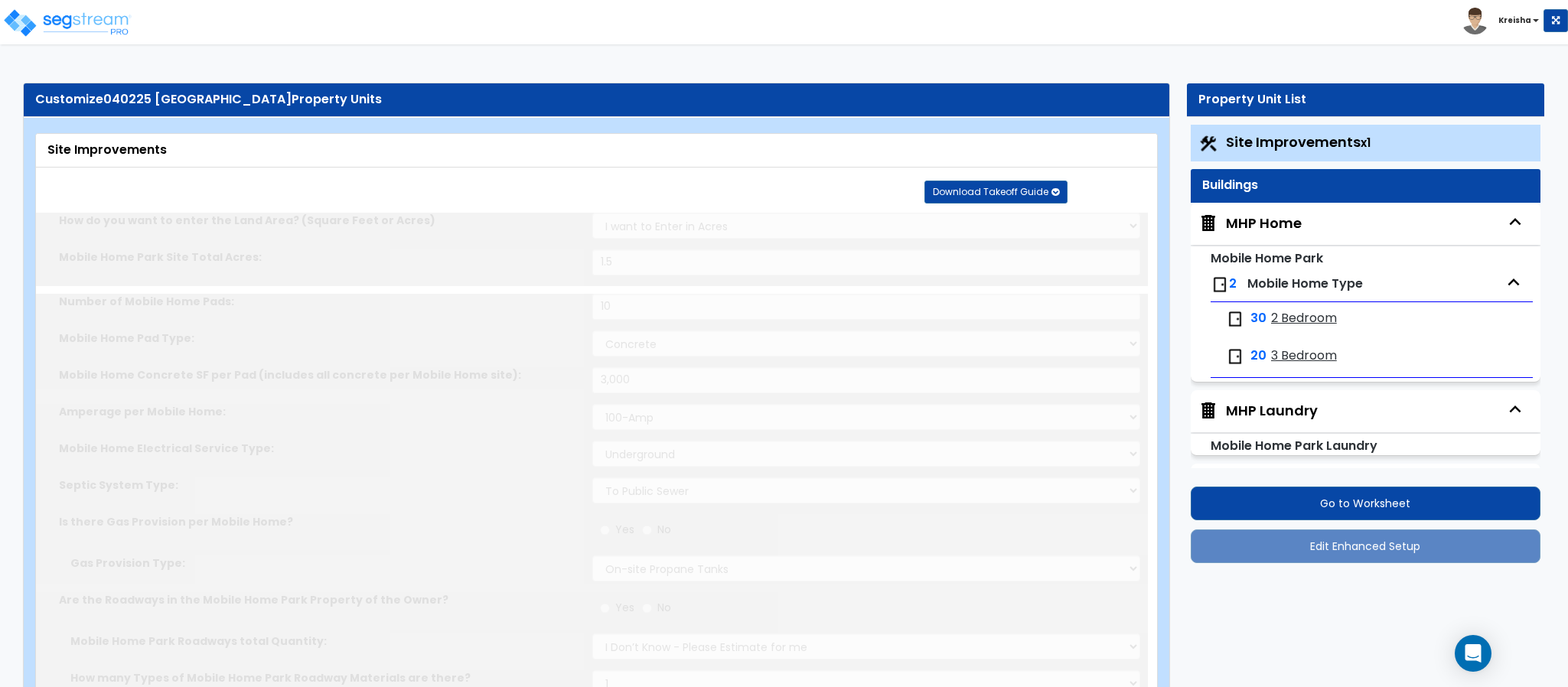
type input "15"
type input "16"
type input "17"
select select "2"
type input "1,000"
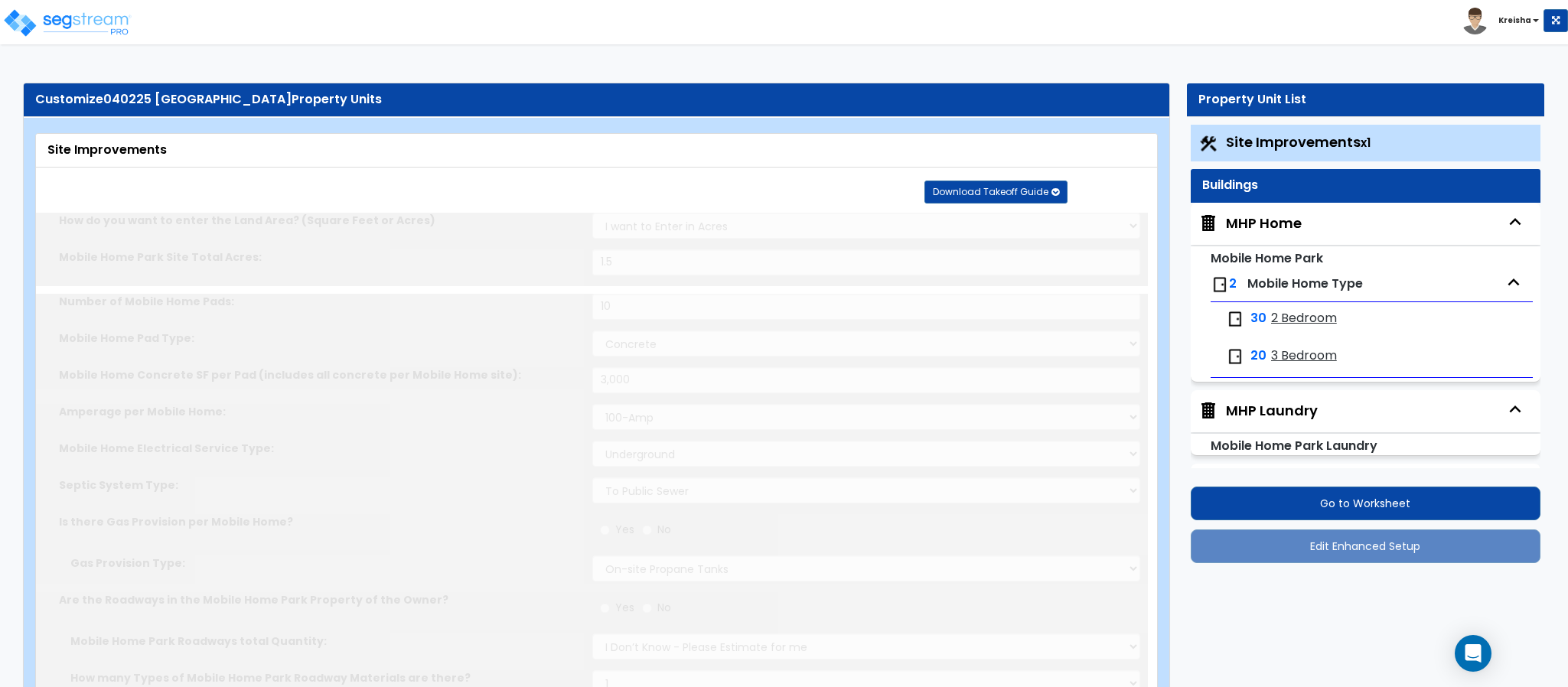
select select "2"
type input "2,000"
radio input "false"
type input "5"
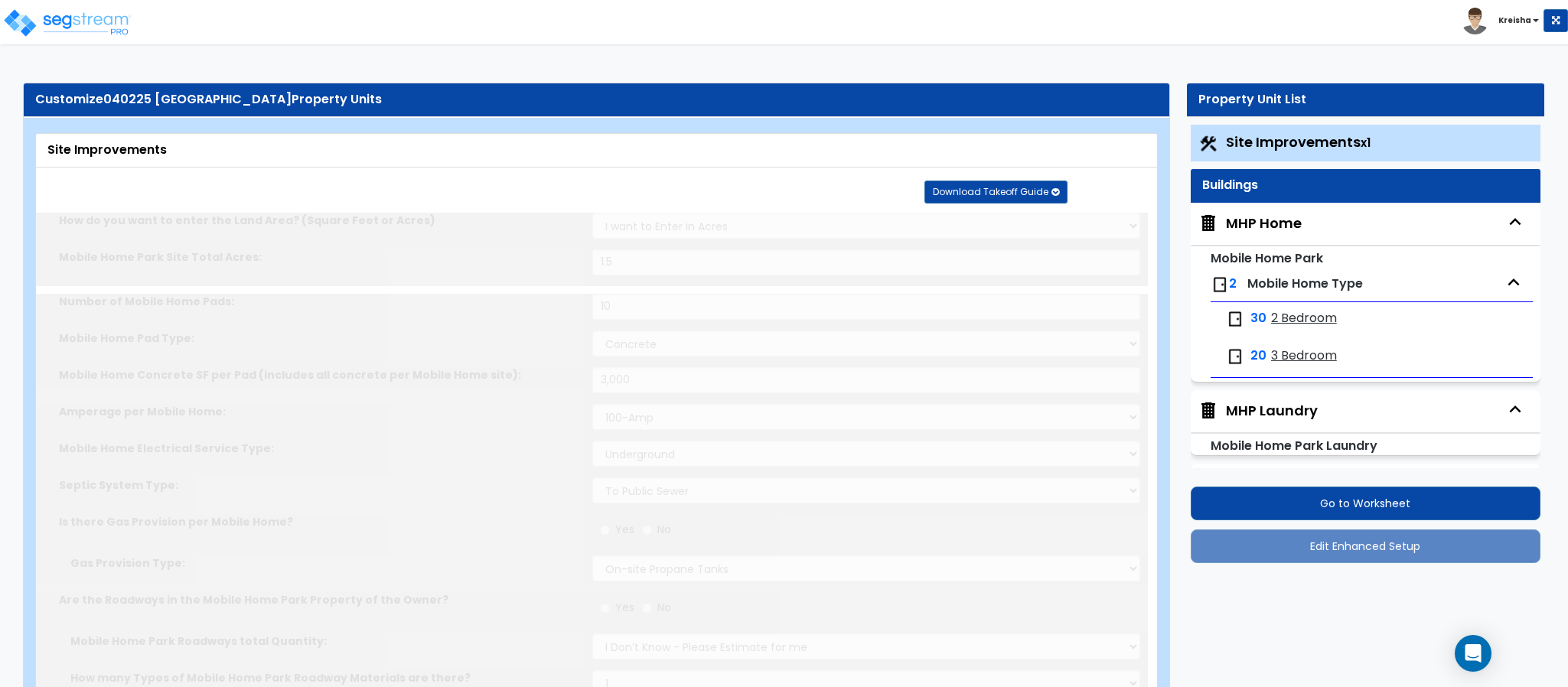
radio input "false"
select select "2"
radio input "true"
radio input "false"
type input "10"
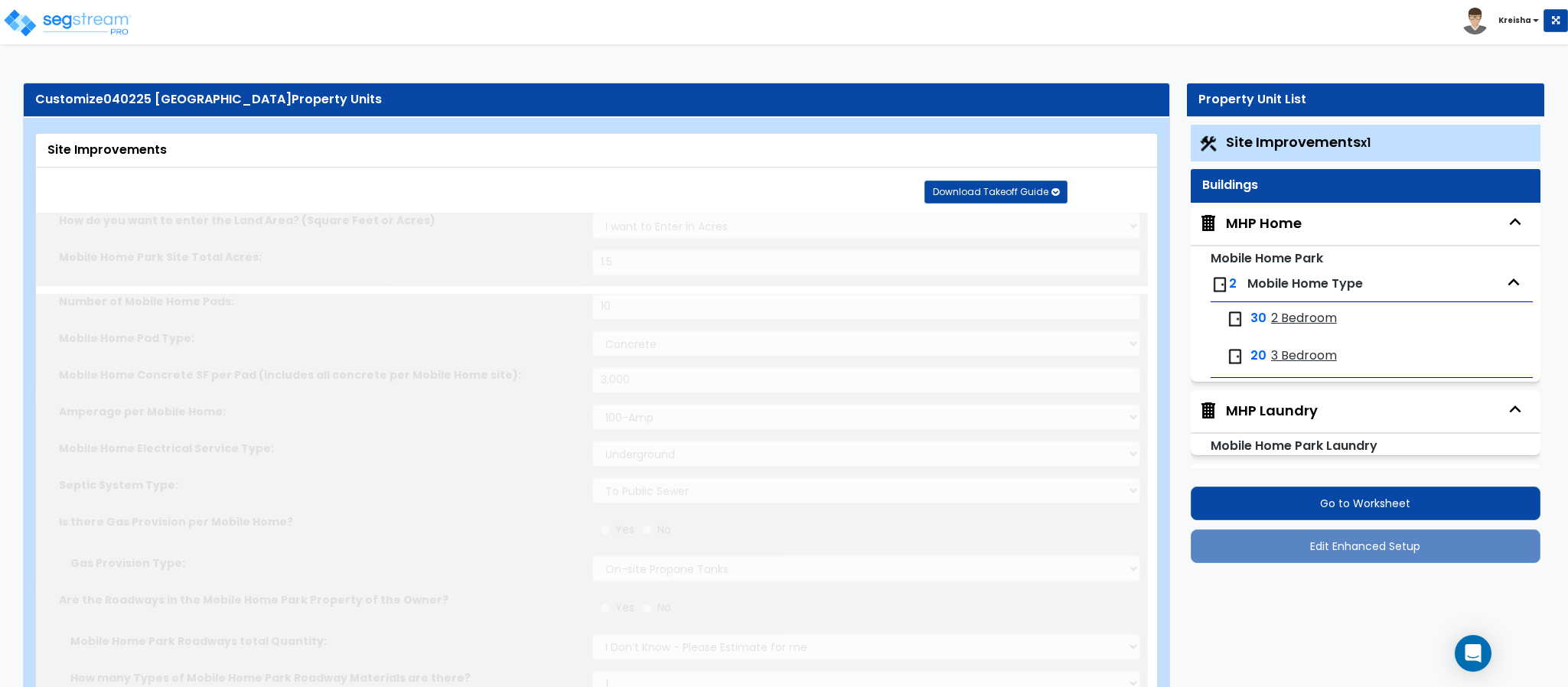
radio input "false"
type input "20"
radio input "false"
select select "1"
select select "2"
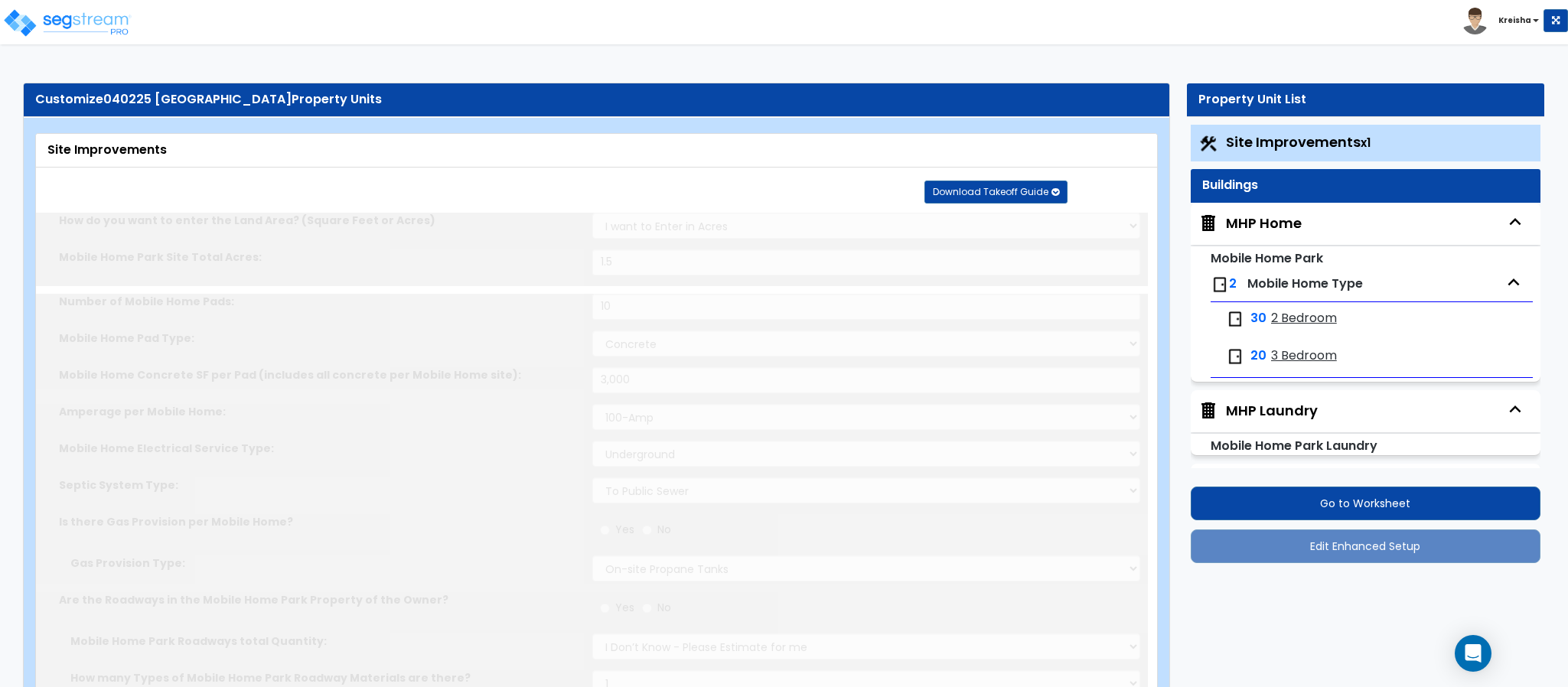
radio input "true"
select select "2"
type input "25"
radio input "false"
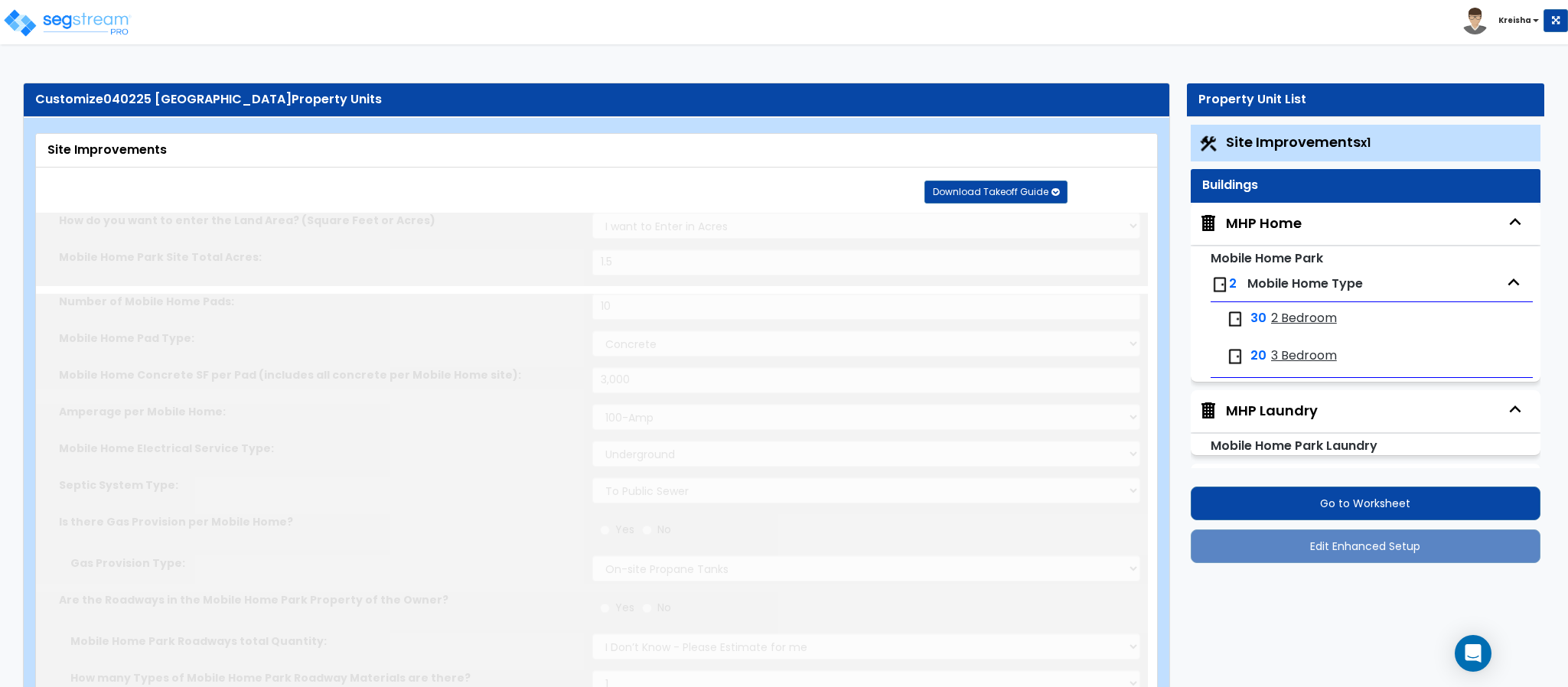
type input "5"
radio input "false"
select select "3"
type input "500"
radio input "false"
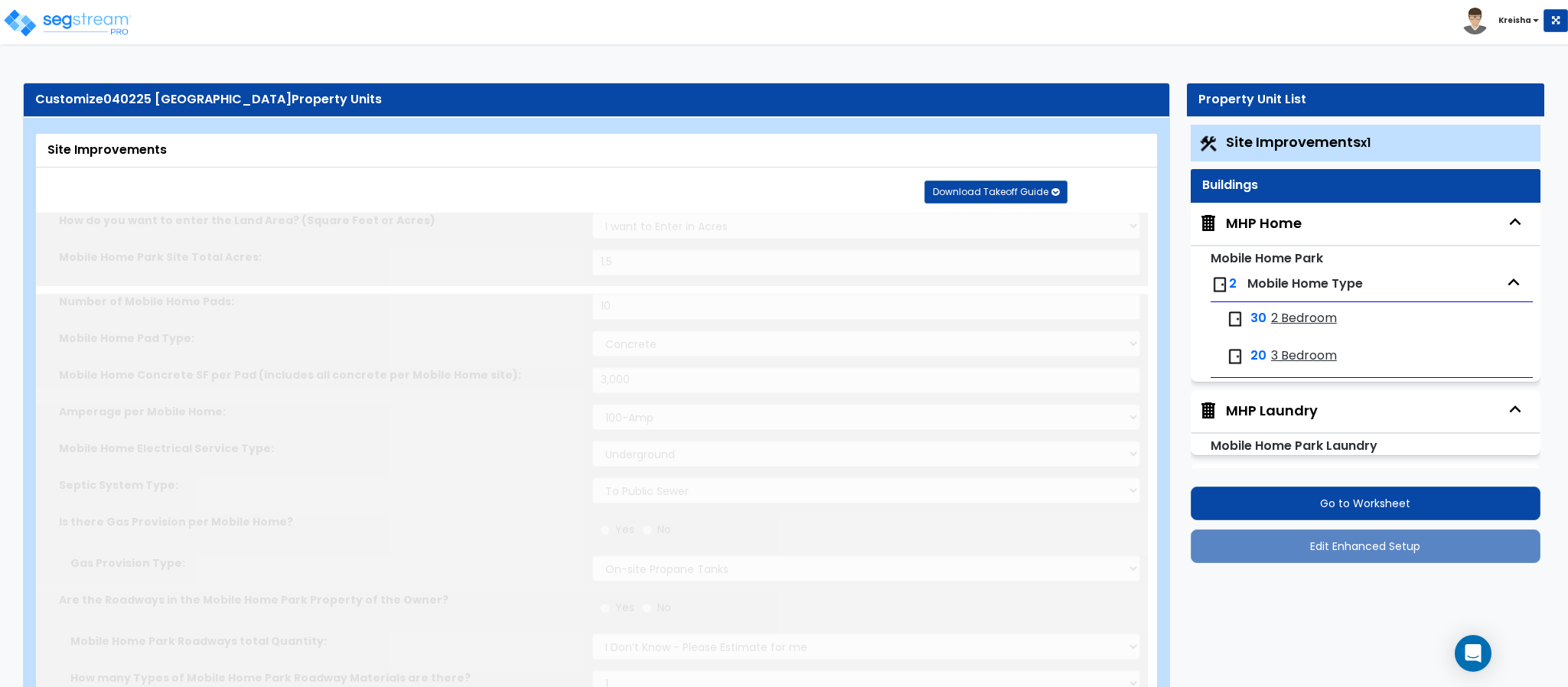
type input "12"
radio input "true"
select select "2"
type input "30"
radio input "false"
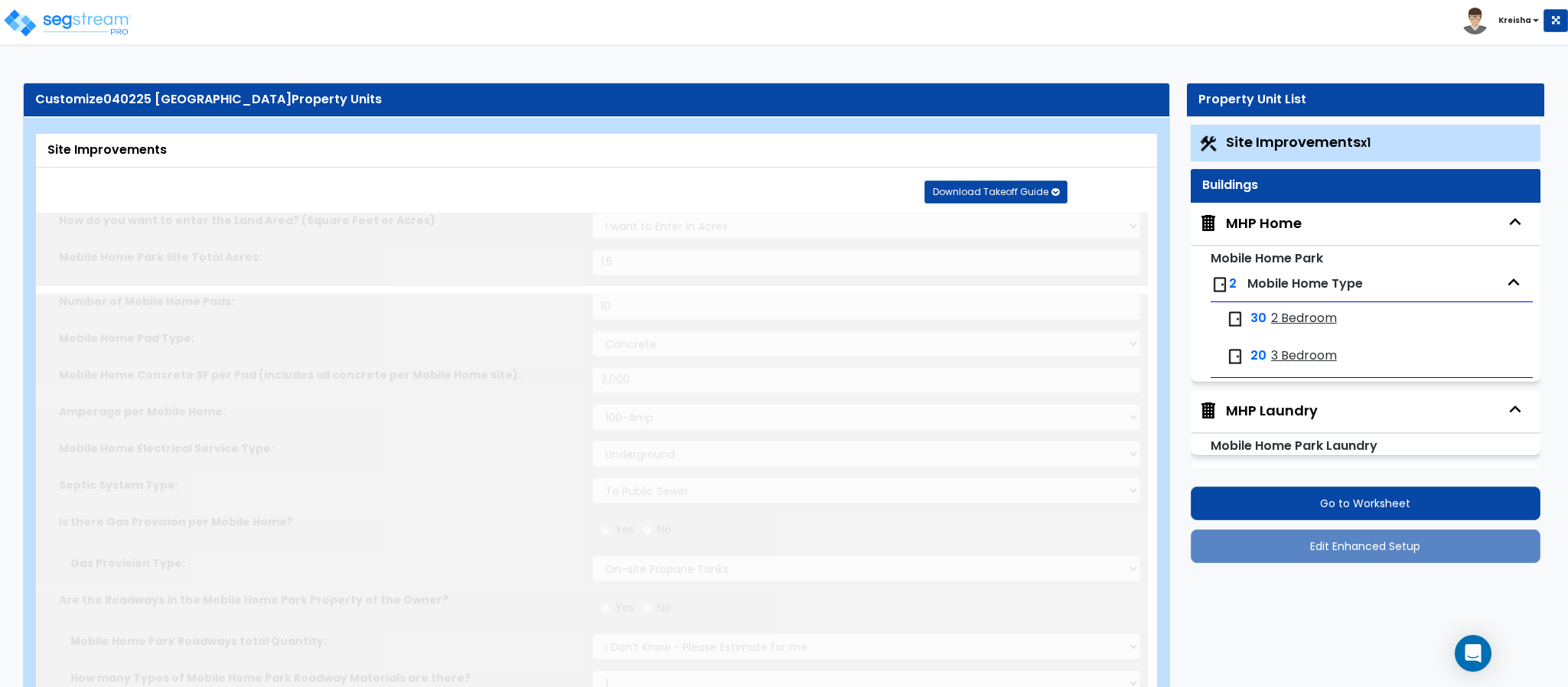
radio input "false"
type input "600"
radio input "false"
select select "2"
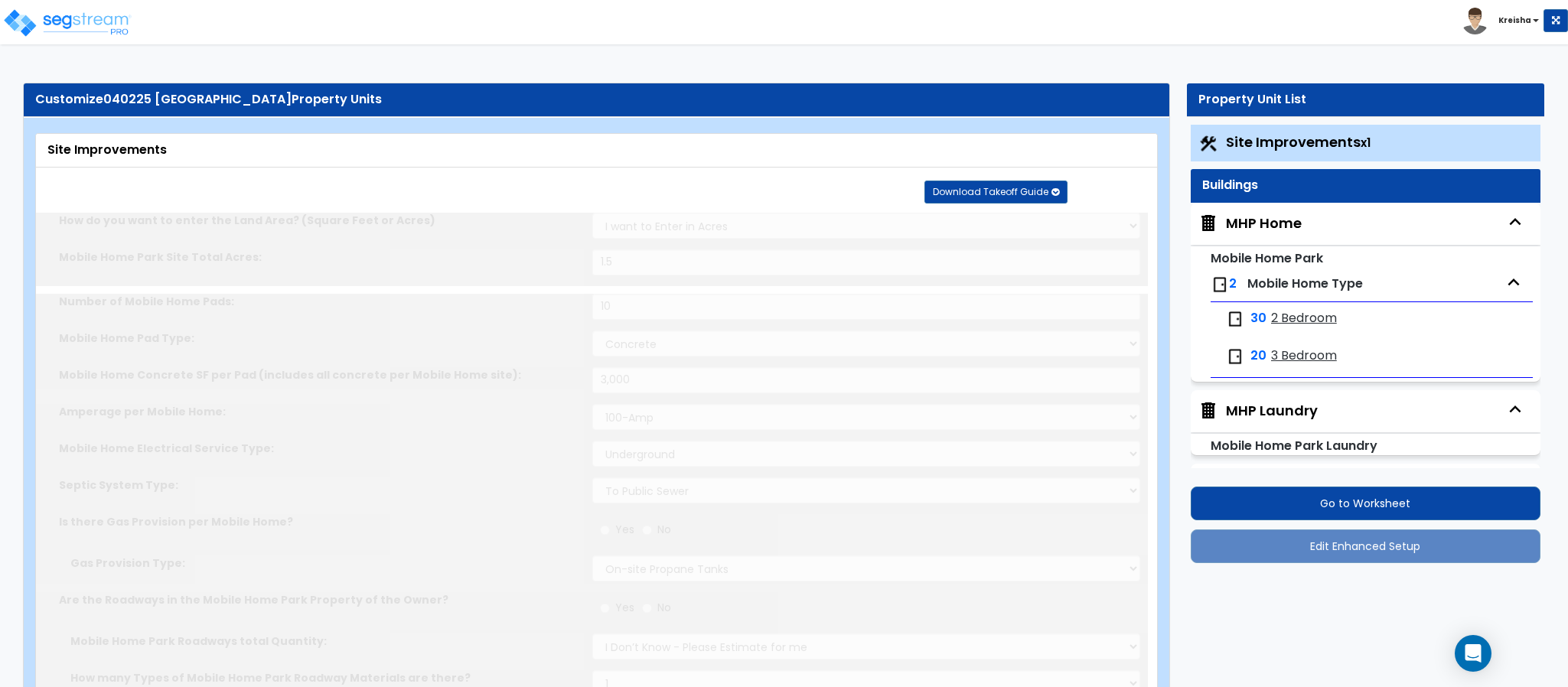
select select "2"
select select "3"
radio input "false"
type input "2"
radio input "false"
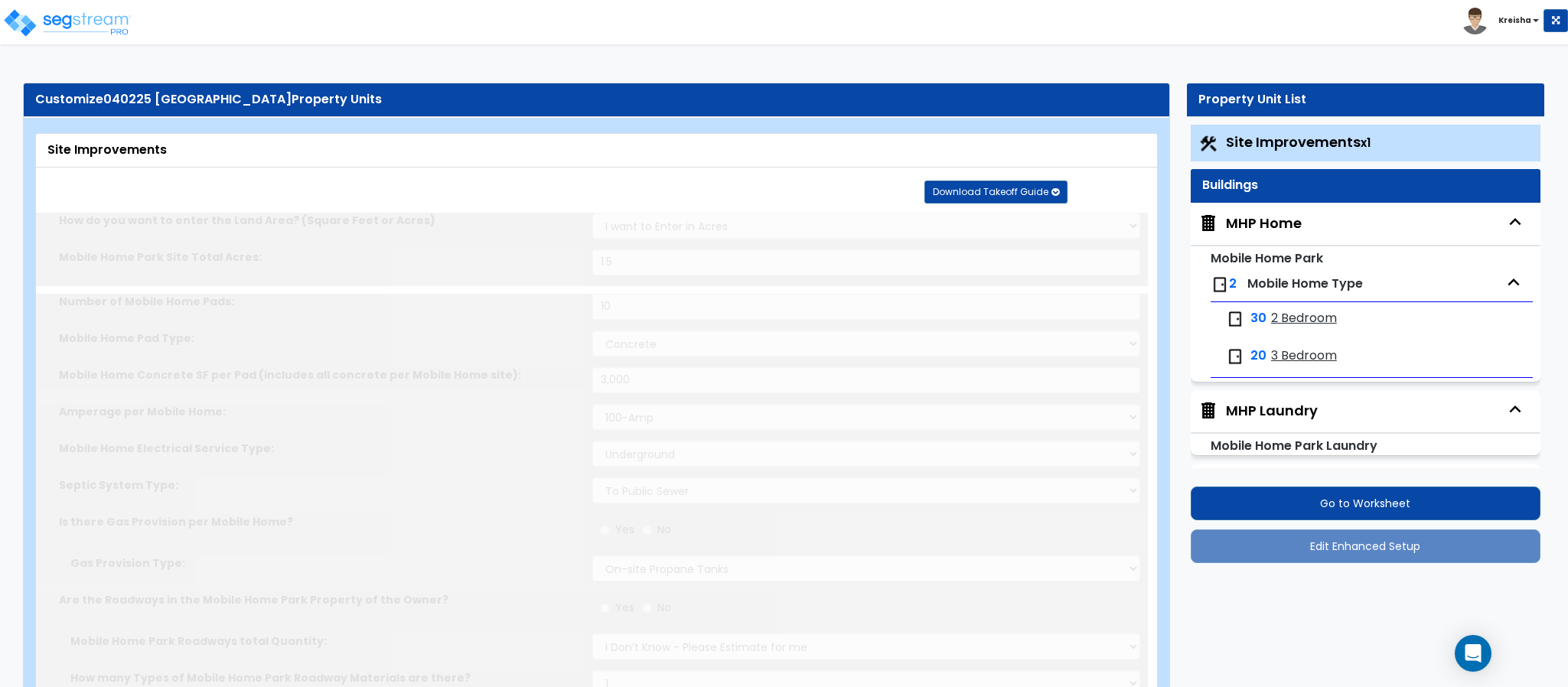
radio input "false"
type input "3"
type input "25"
select select "2"
type input "1500"
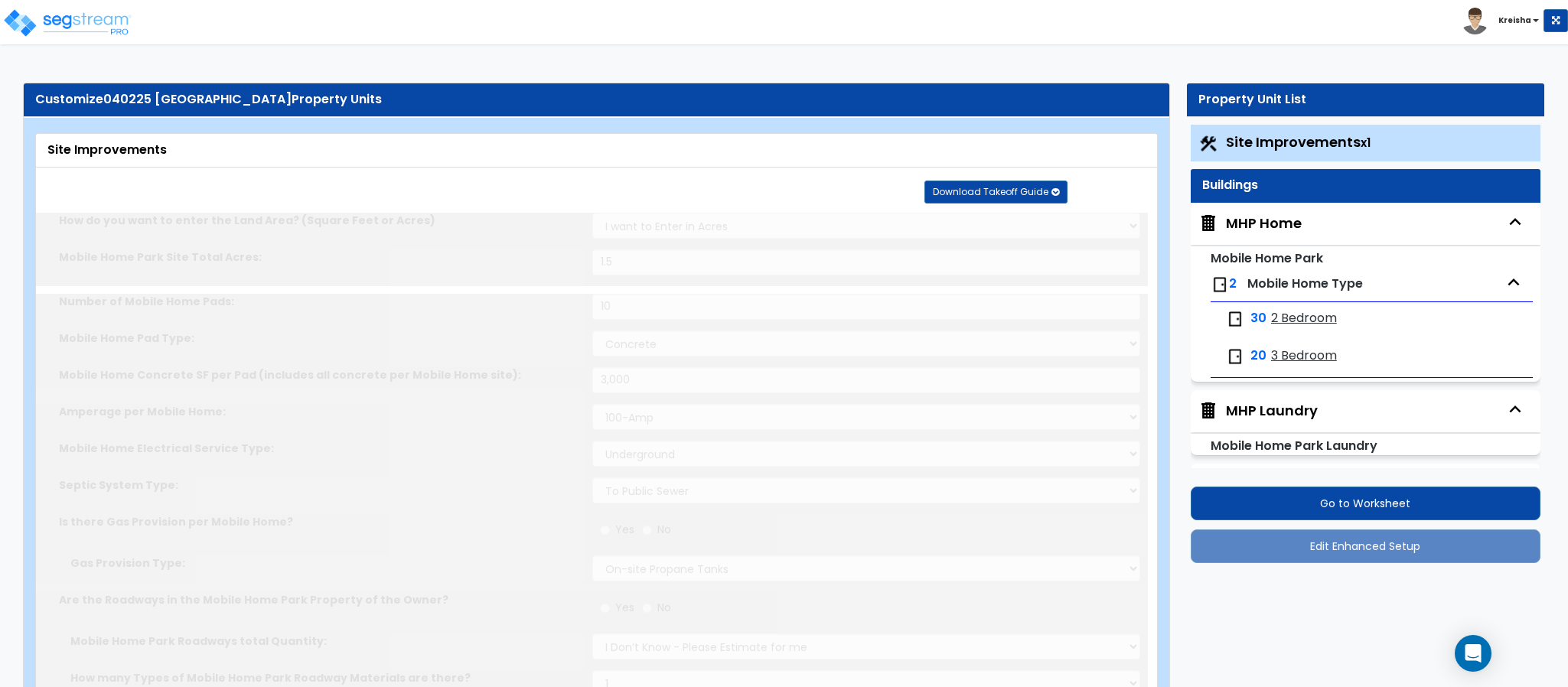
radio input "false"
type input "2"
radio input "false"
select select "2"
type input "10"
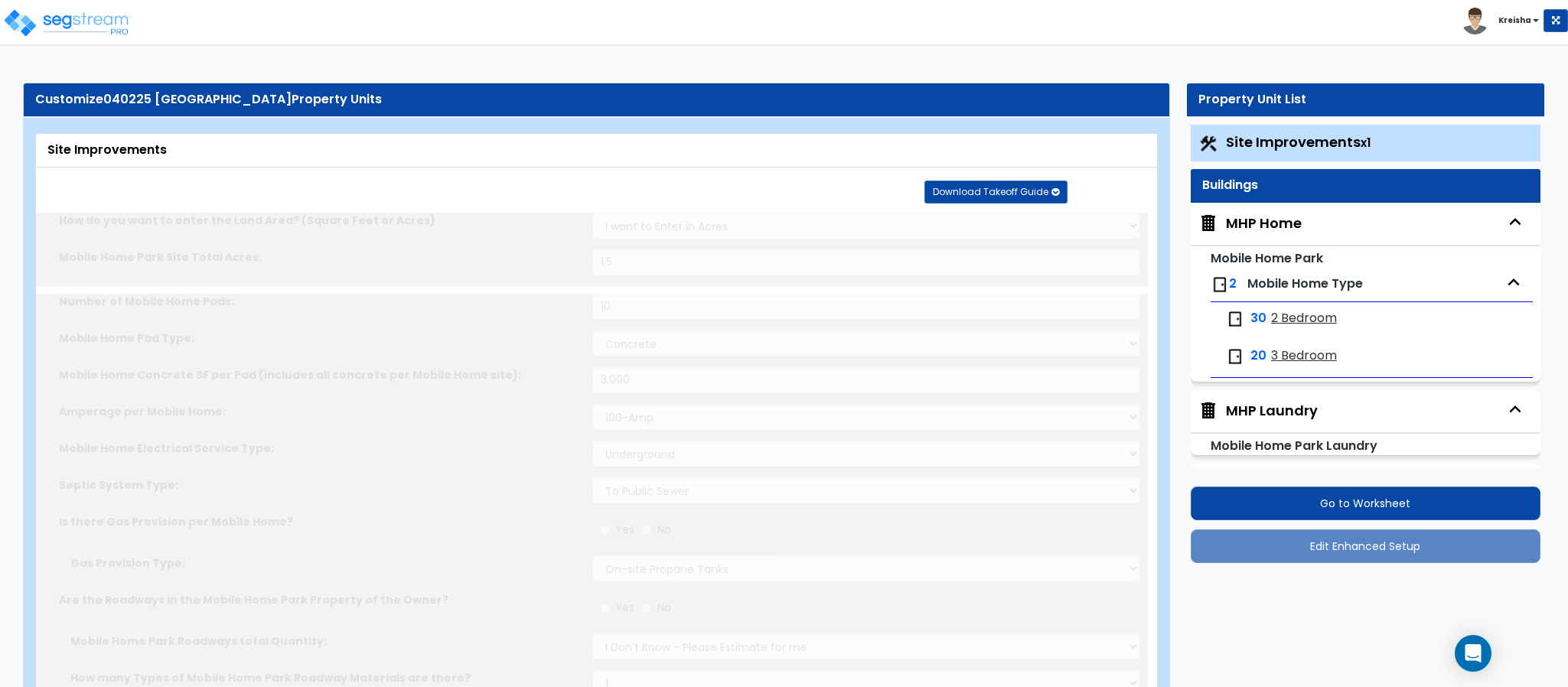
radio input "false"
type input "1"
type input "250"
type input "8"
select select "1"
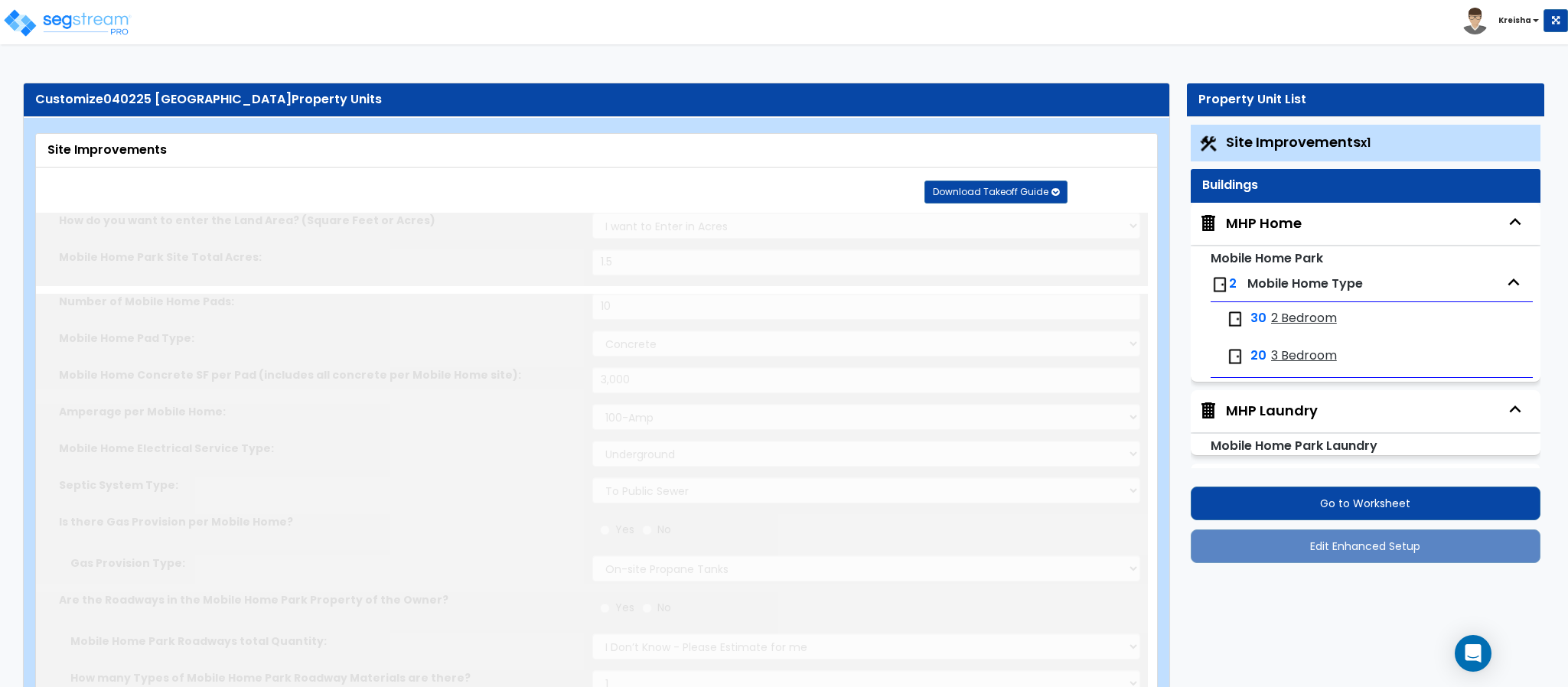
select select "3"
radio input "false"
select select "1"
select select "2"
type input "5"
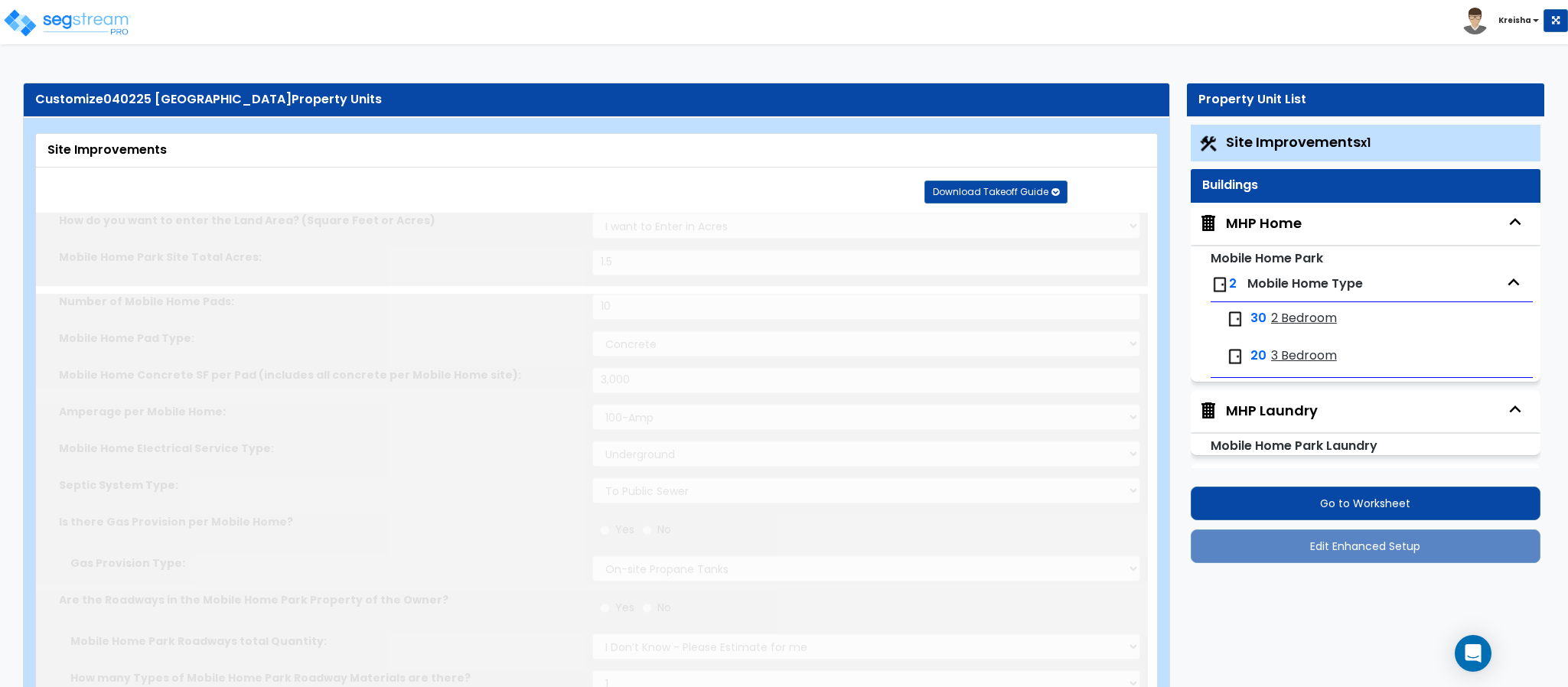
radio input "false"
select select "2"
radio input "false"
select select "1"
type input "100"
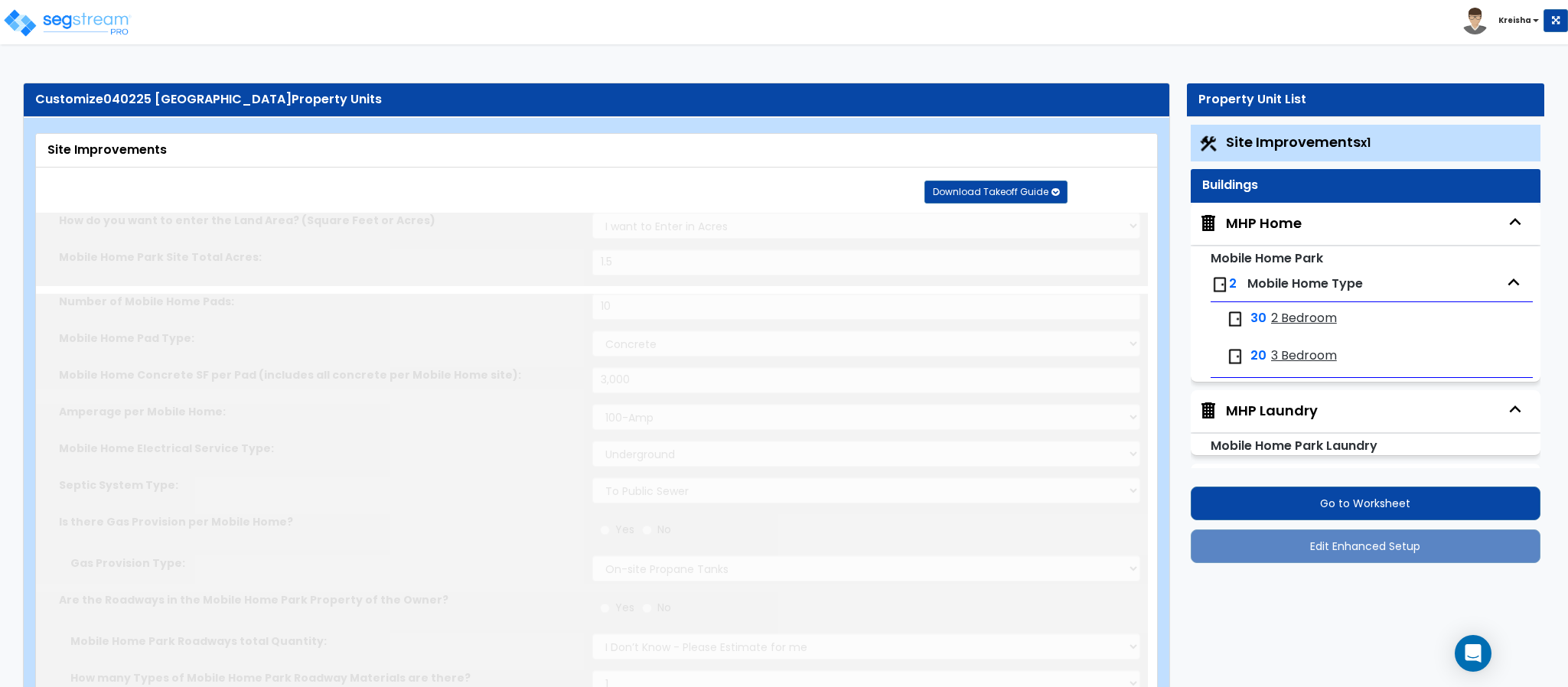
type input "6"
select select "3"
select select "1"
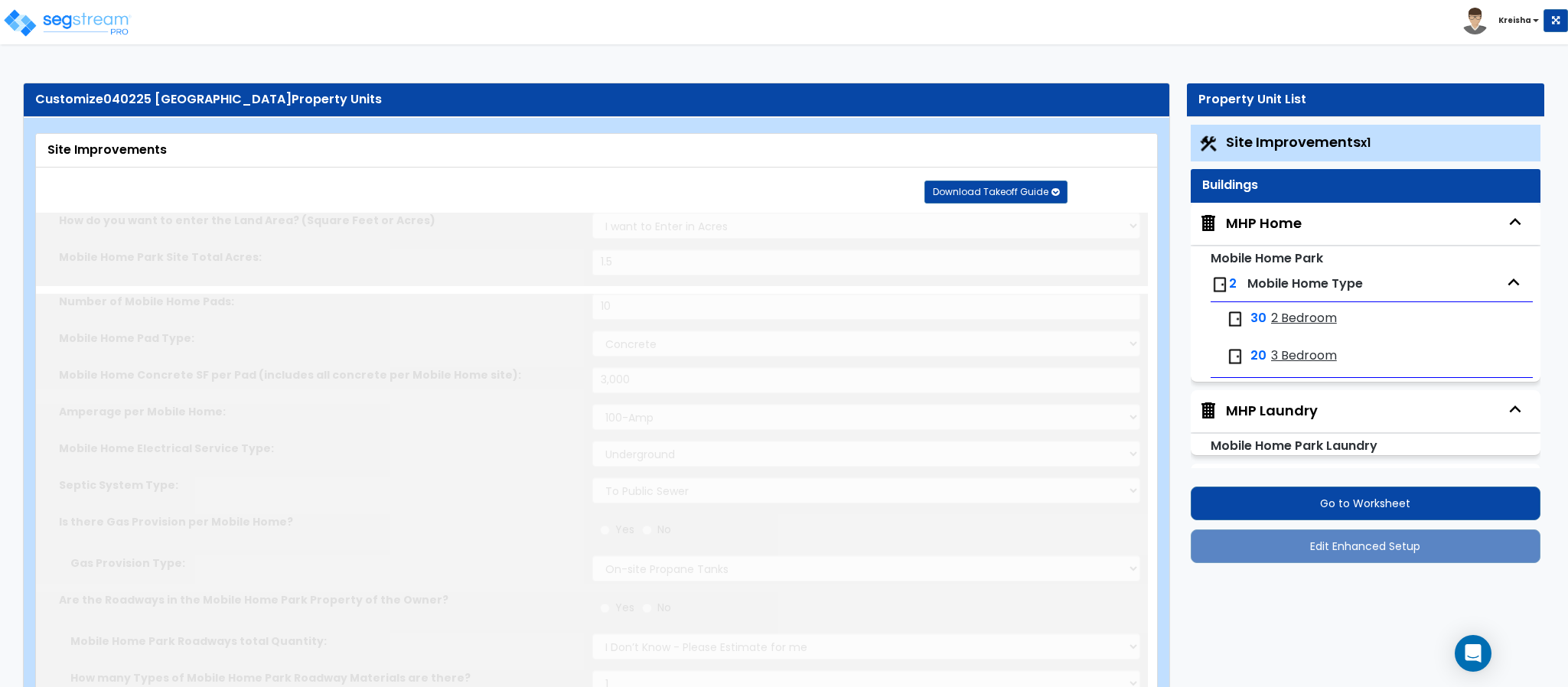
select select "1"
radio input "false"
type input "2000"
radio input "false"
type input "2"
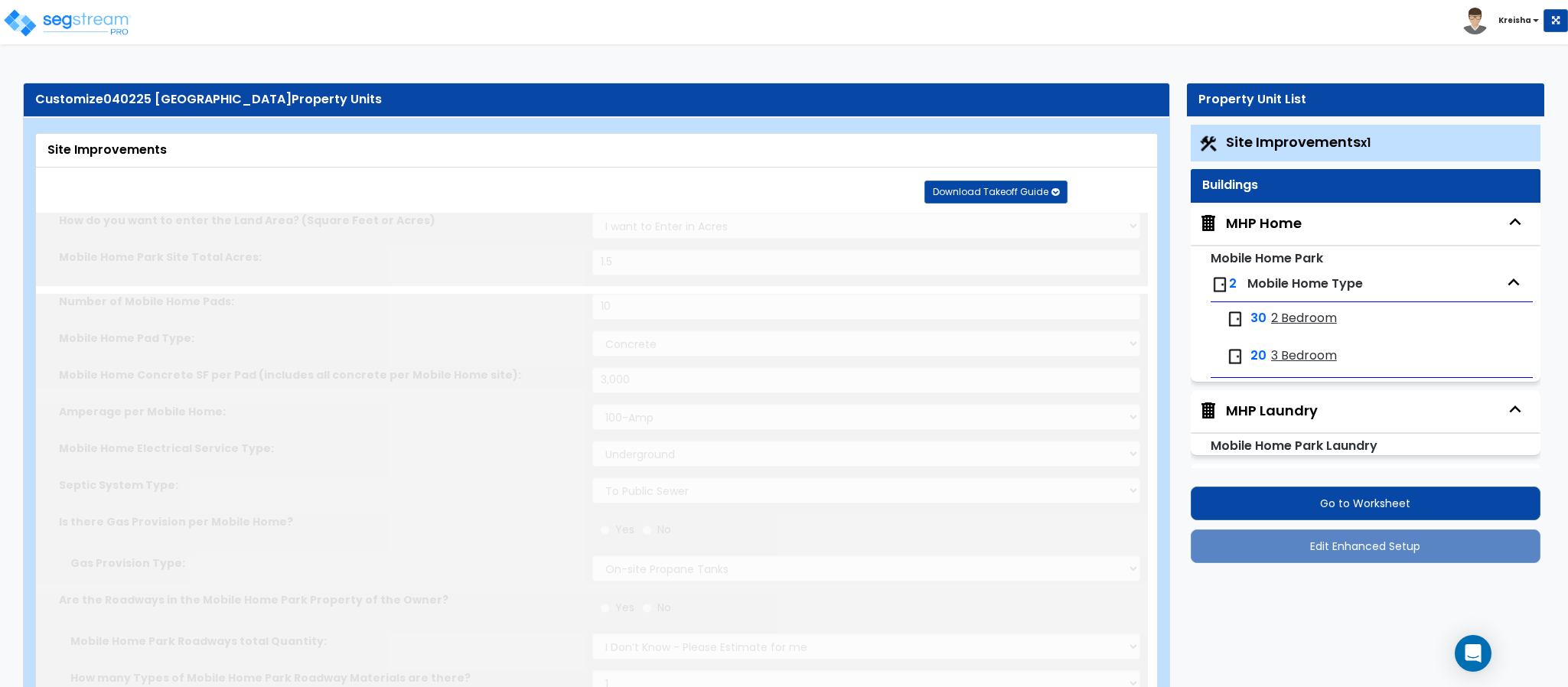
radio input "false"
select select "1"
select select "8"
select select "1"
select select "6"
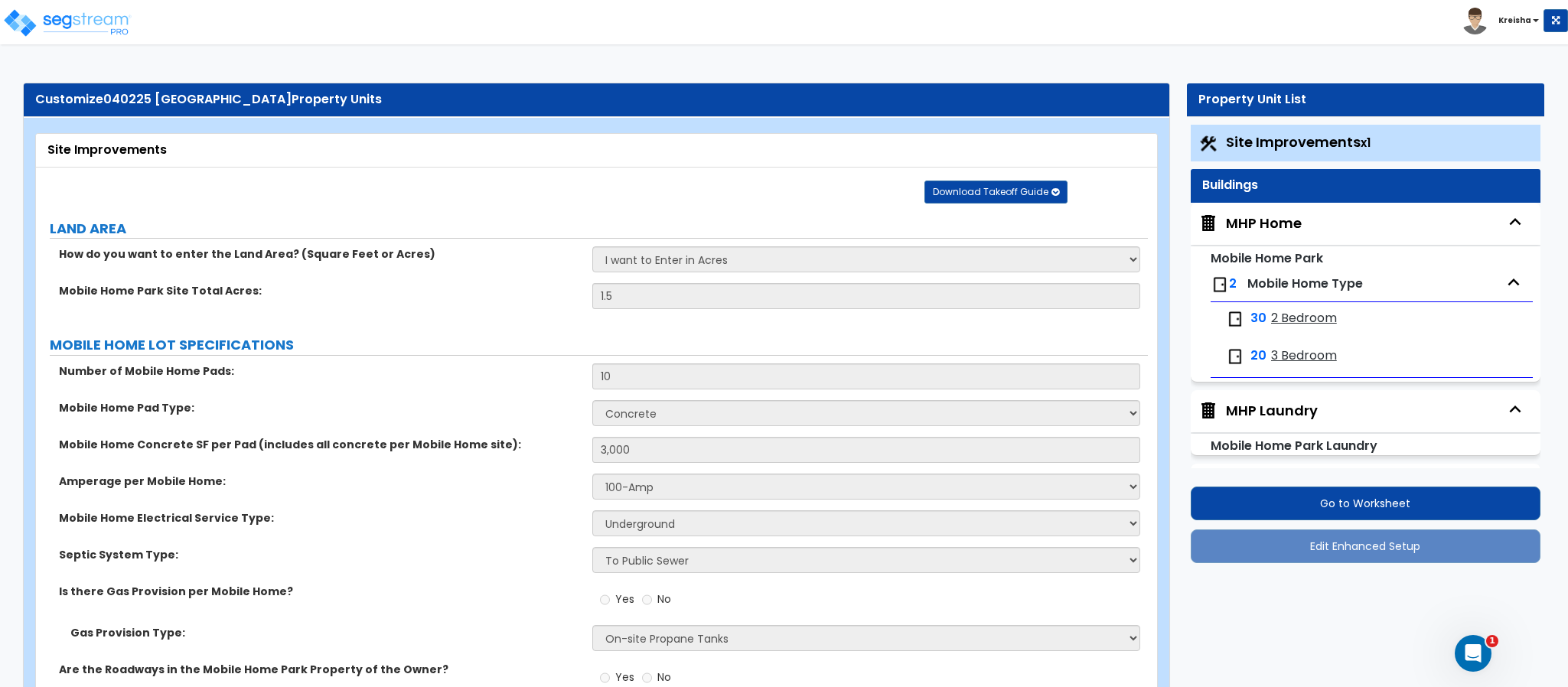
click at [1272, 230] on div "MHP Home" at bounding box center [1264, 224] width 76 height 20
click at [1243, 219] on div "MHP Home" at bounding box center [1264, 224] width 76 height 20
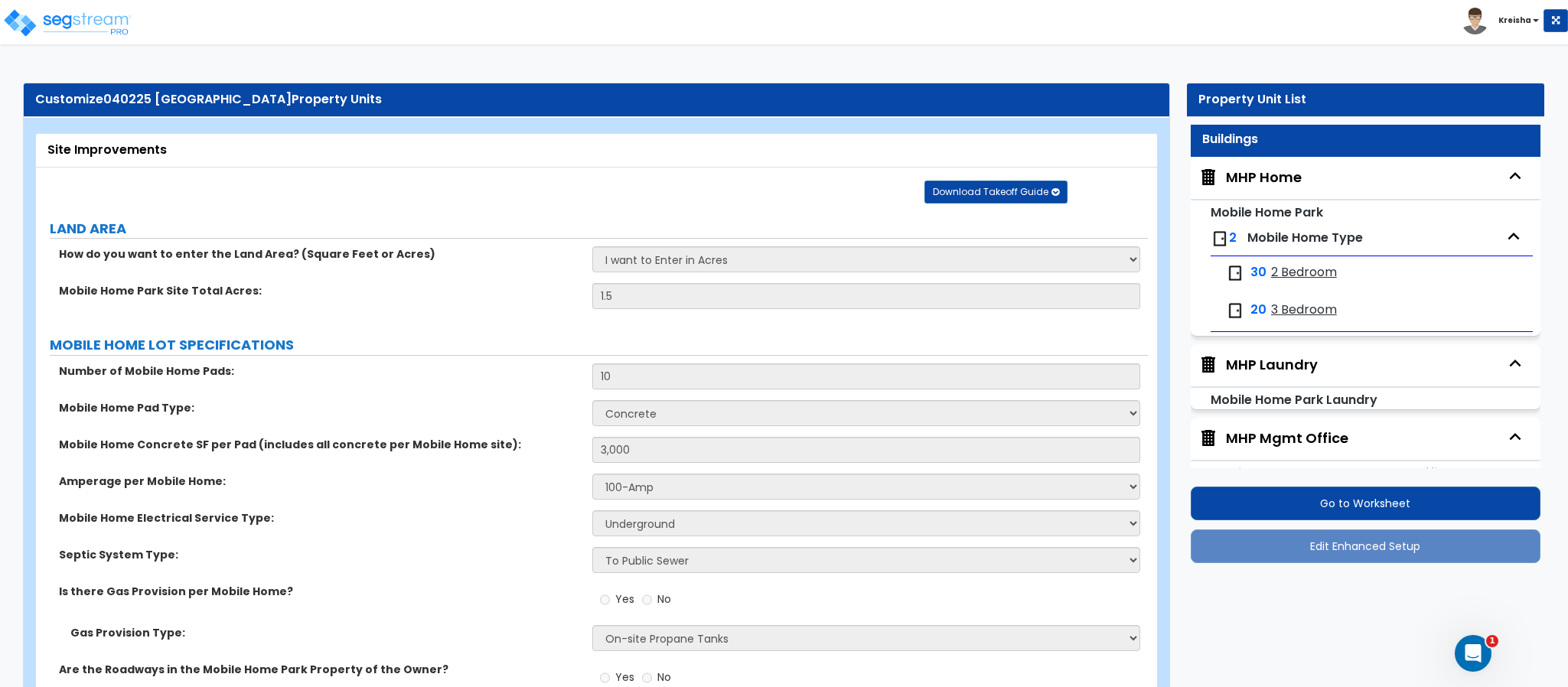
scroll to position [71, 0]
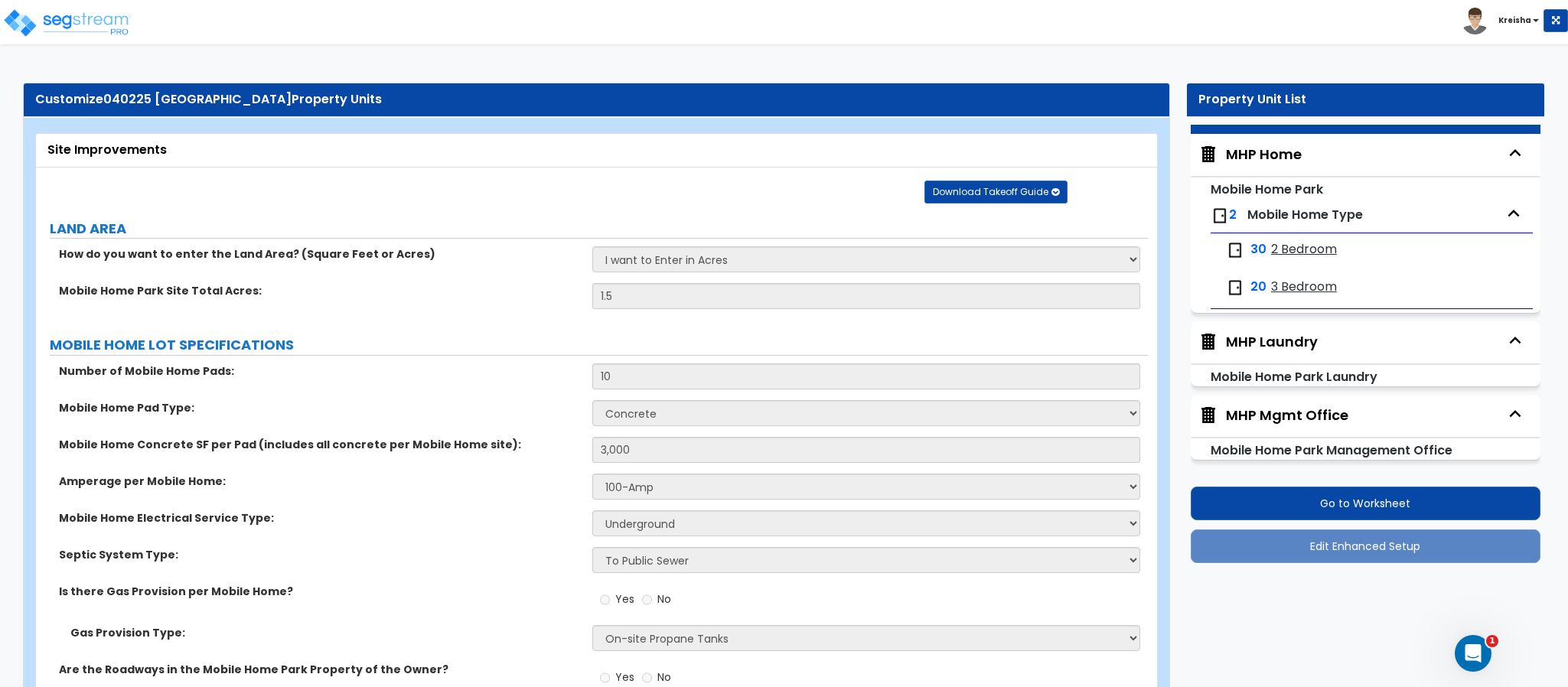
click at [1270, 159] on div "MHP Home" at bounding box center [1264, 154] width 76 height 20
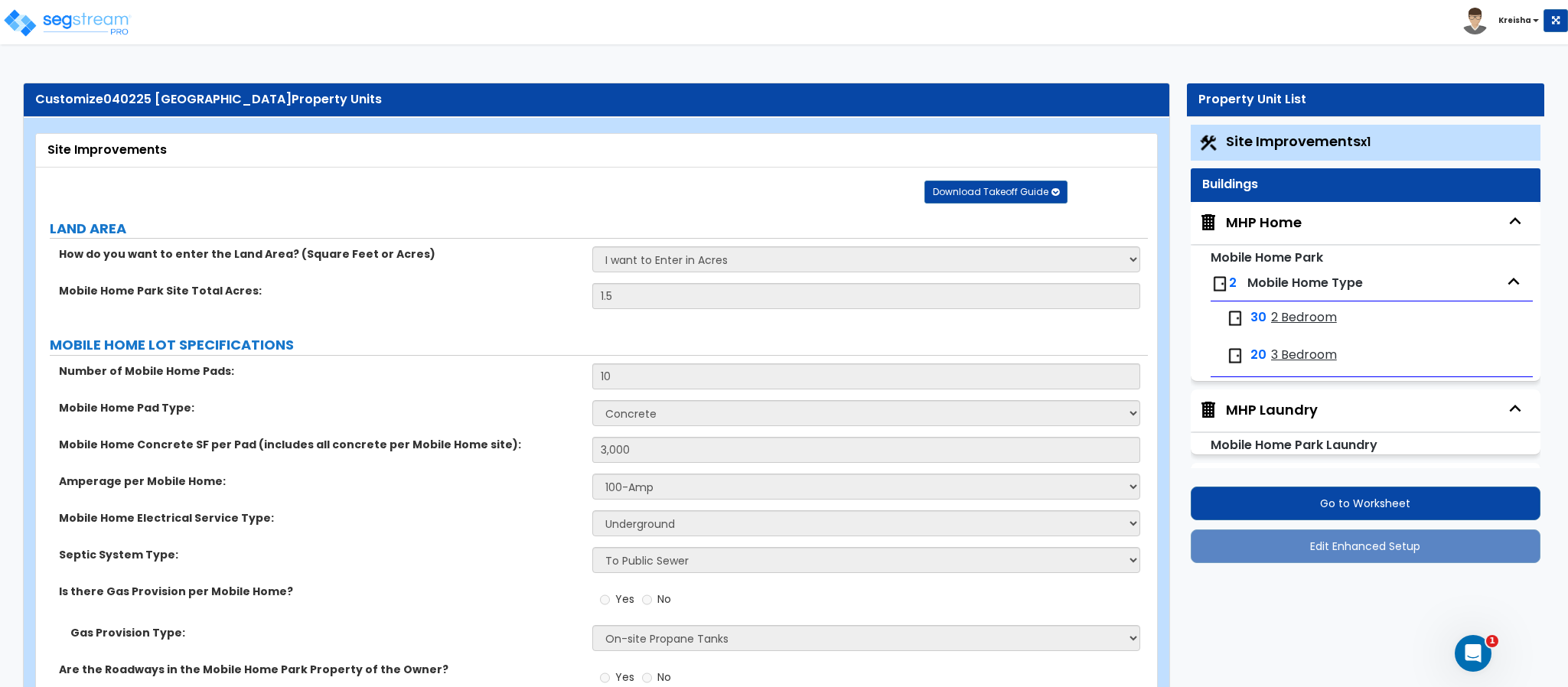
scroll to position [0, 0]
click at [1263, 224] on div "MHP Home" at bounding box center [1264, 224] width 76 height 20
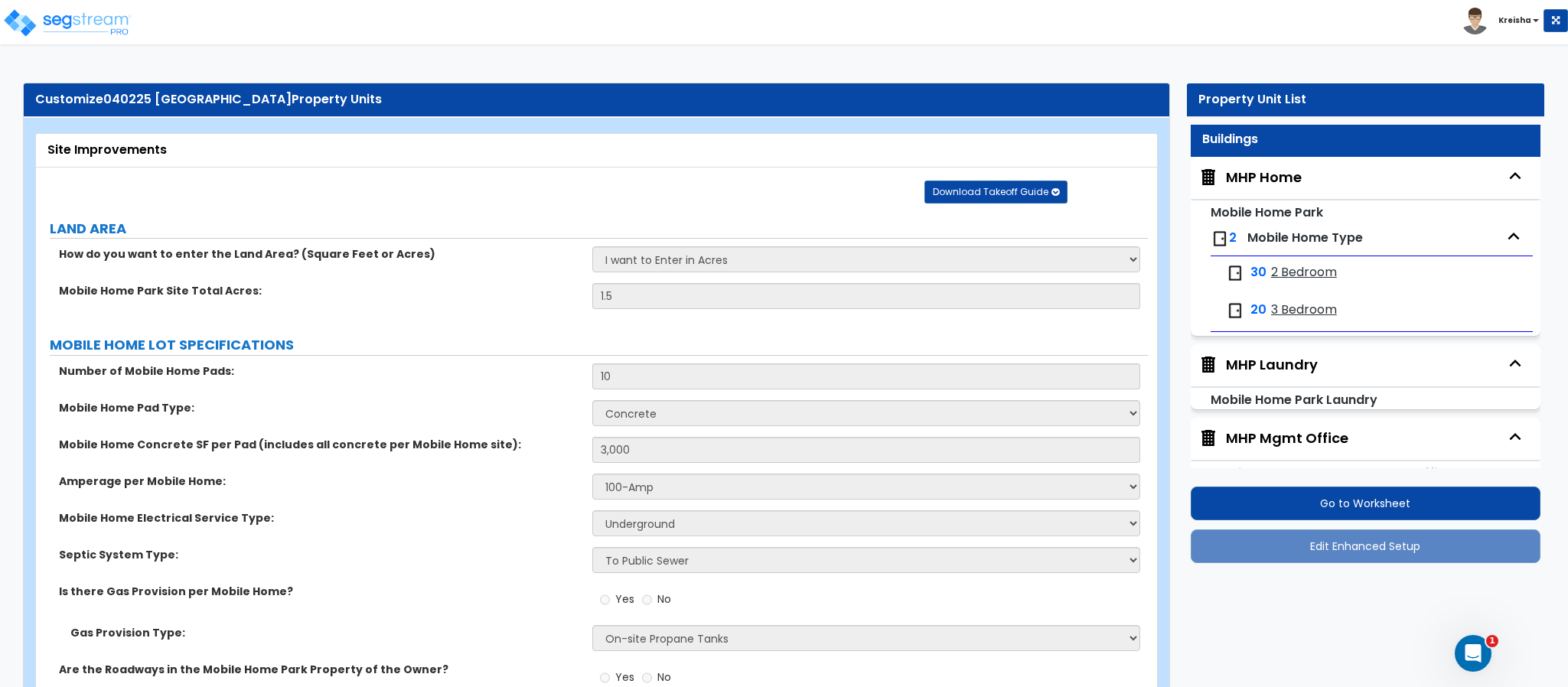
scroll to position [71, 0]
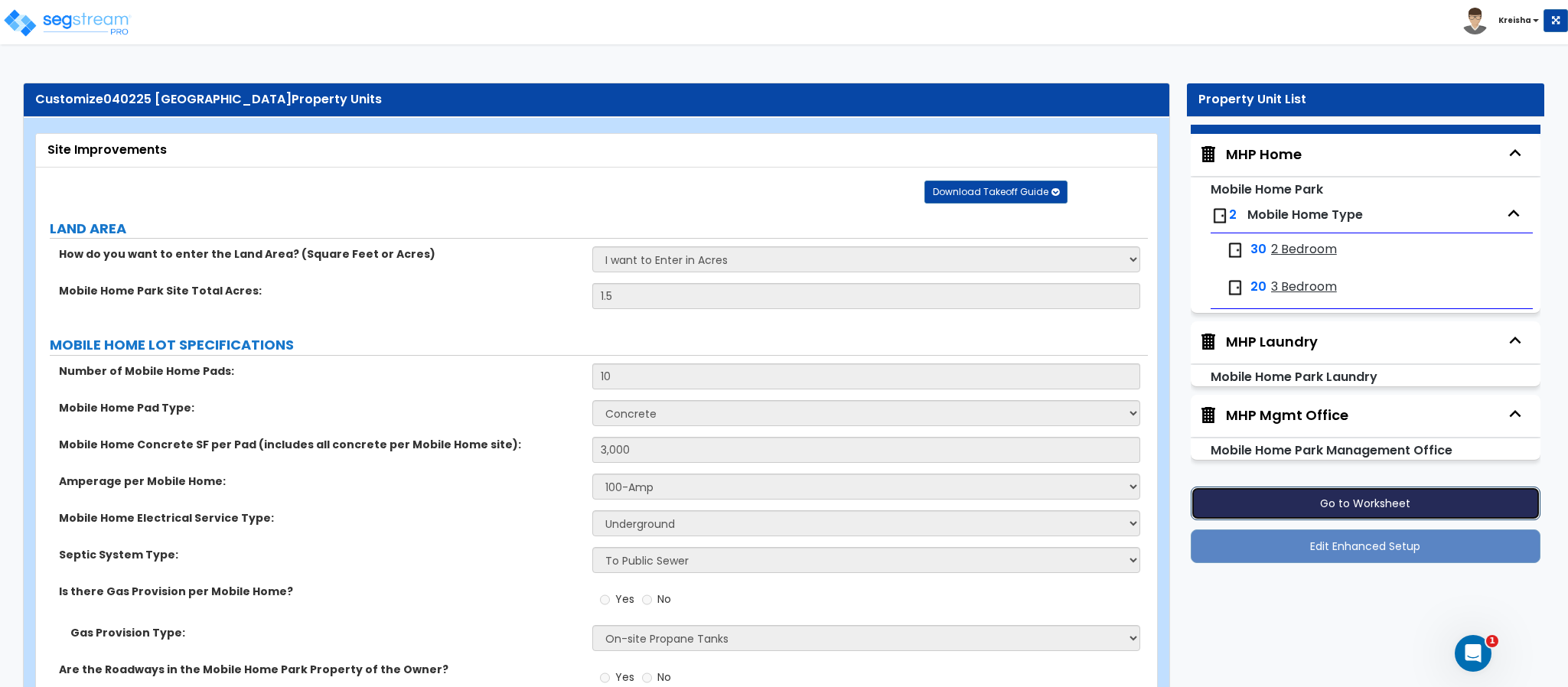
click at [1306, 508] on button "Go to Worksheet" at bounding box center [1366, 503] width 349 height 33
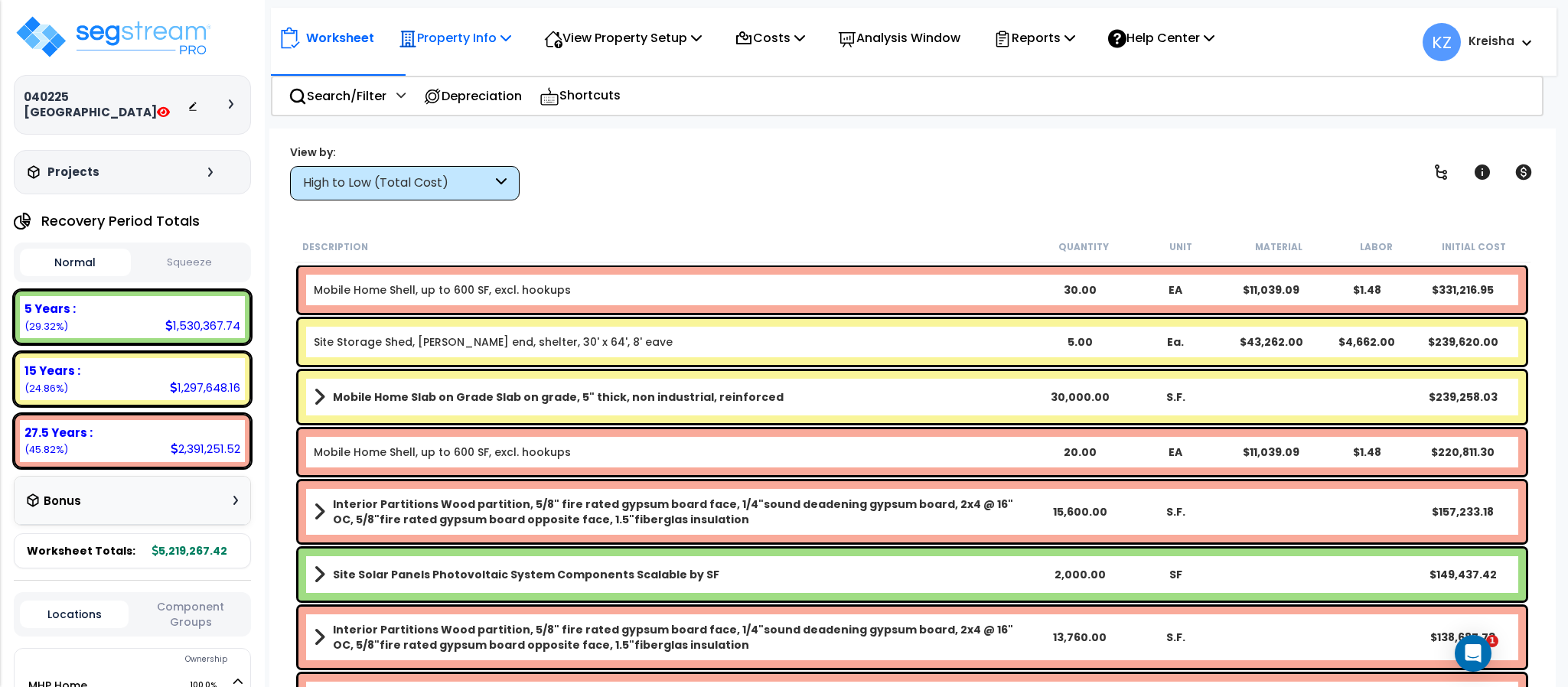
click at [489, 25] on div "Property Info" at bounding box center [455, 38] width 113 height 36
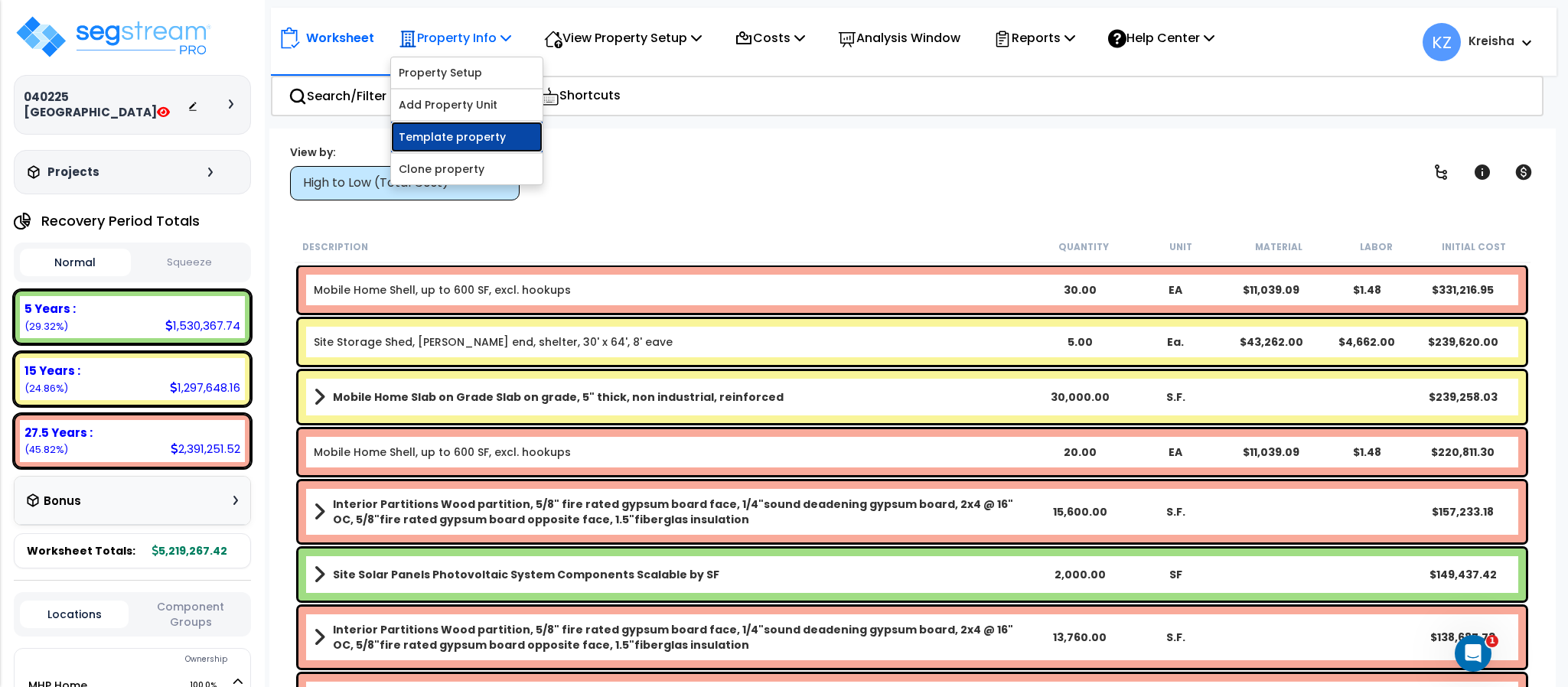
click at [459, 140] on link "Template property" at bounding box center [467, 137] width 152 height 31
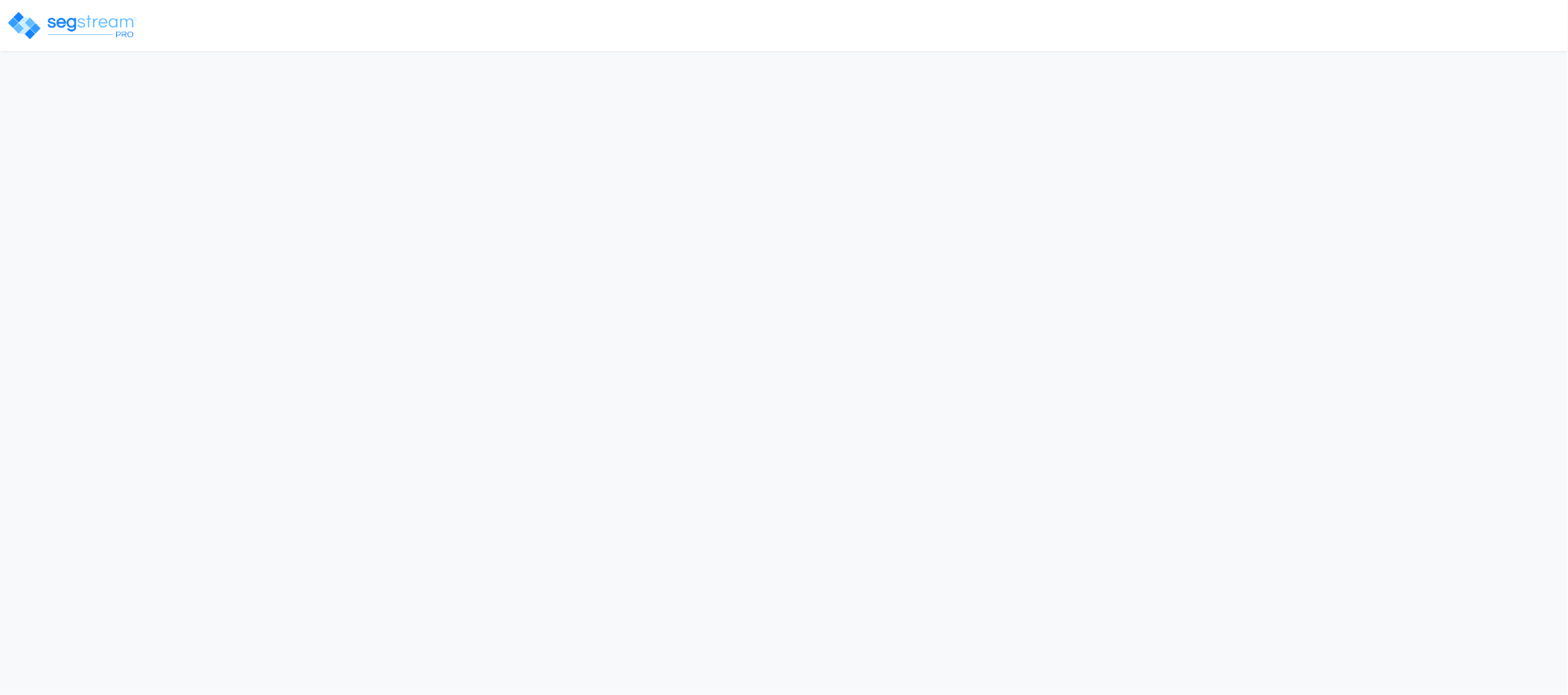
select select "CRM(_5"
select select "2025"
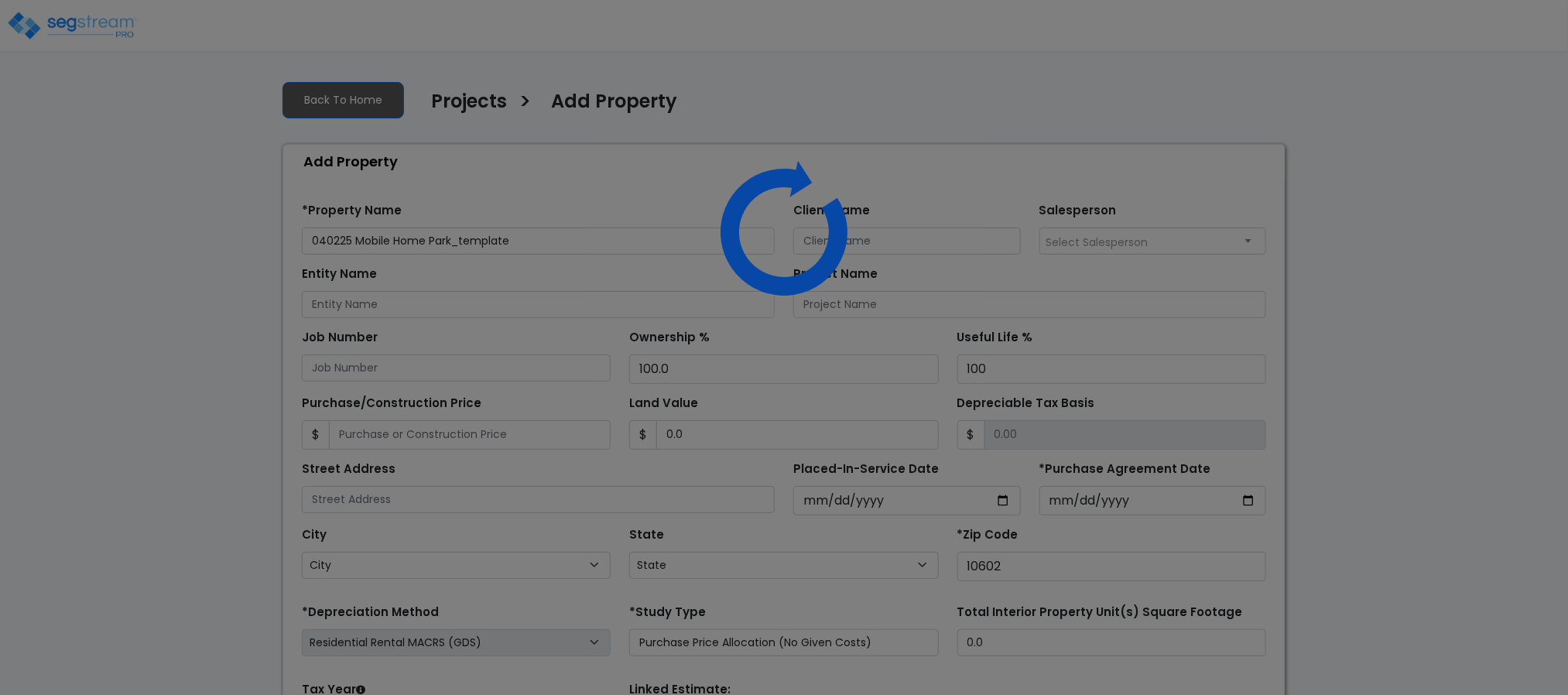
select select "NY"
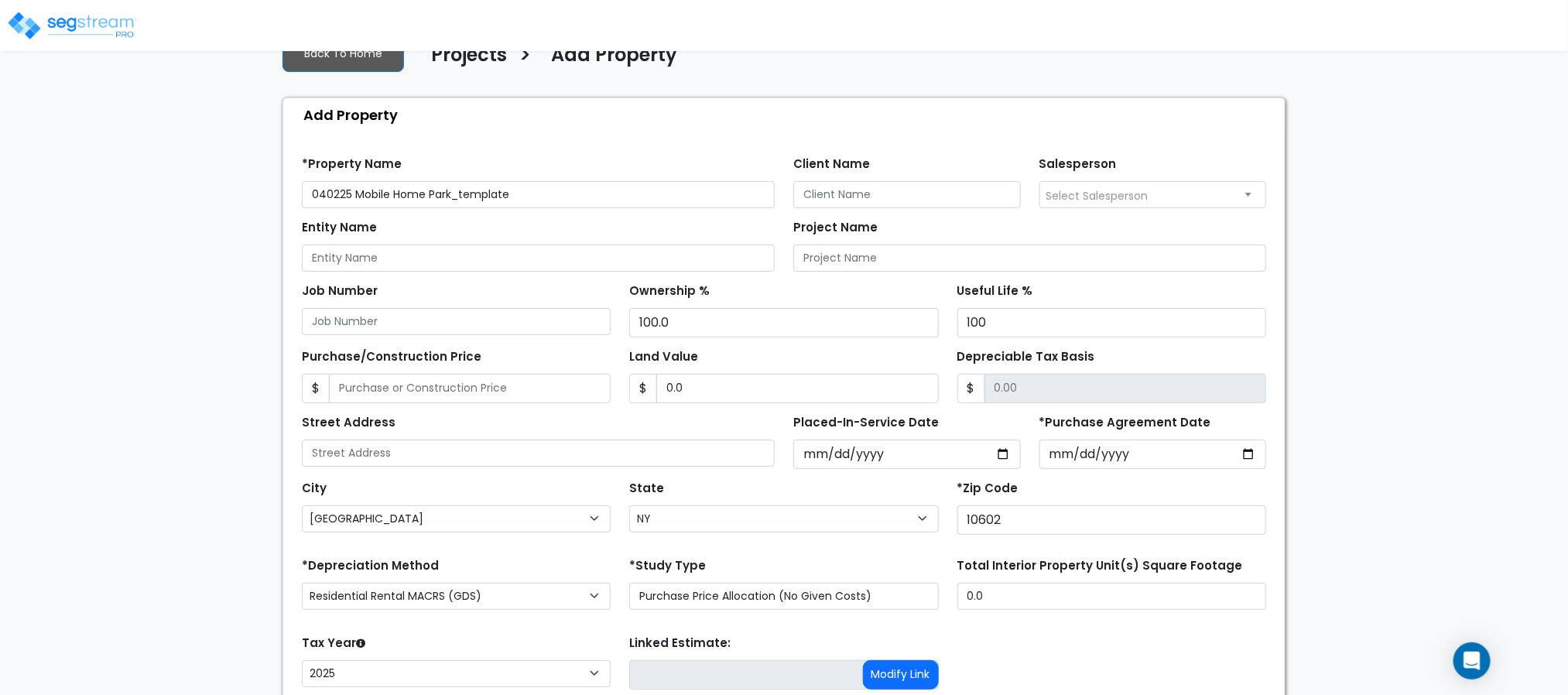
scroll to position [174, 0]
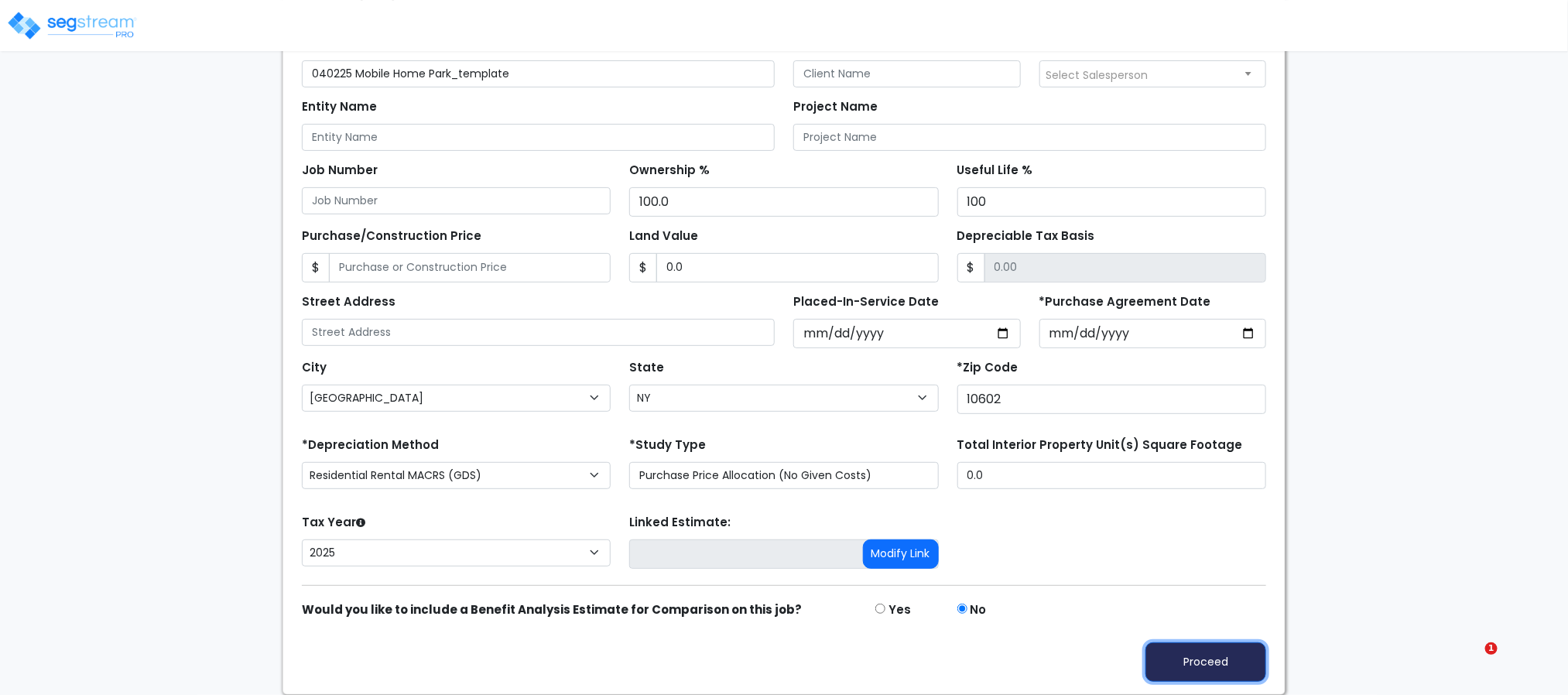
click at [1223, 643] on button "Proceed" at bounding box center [1205, 662] width 121 height 39
type input "0"
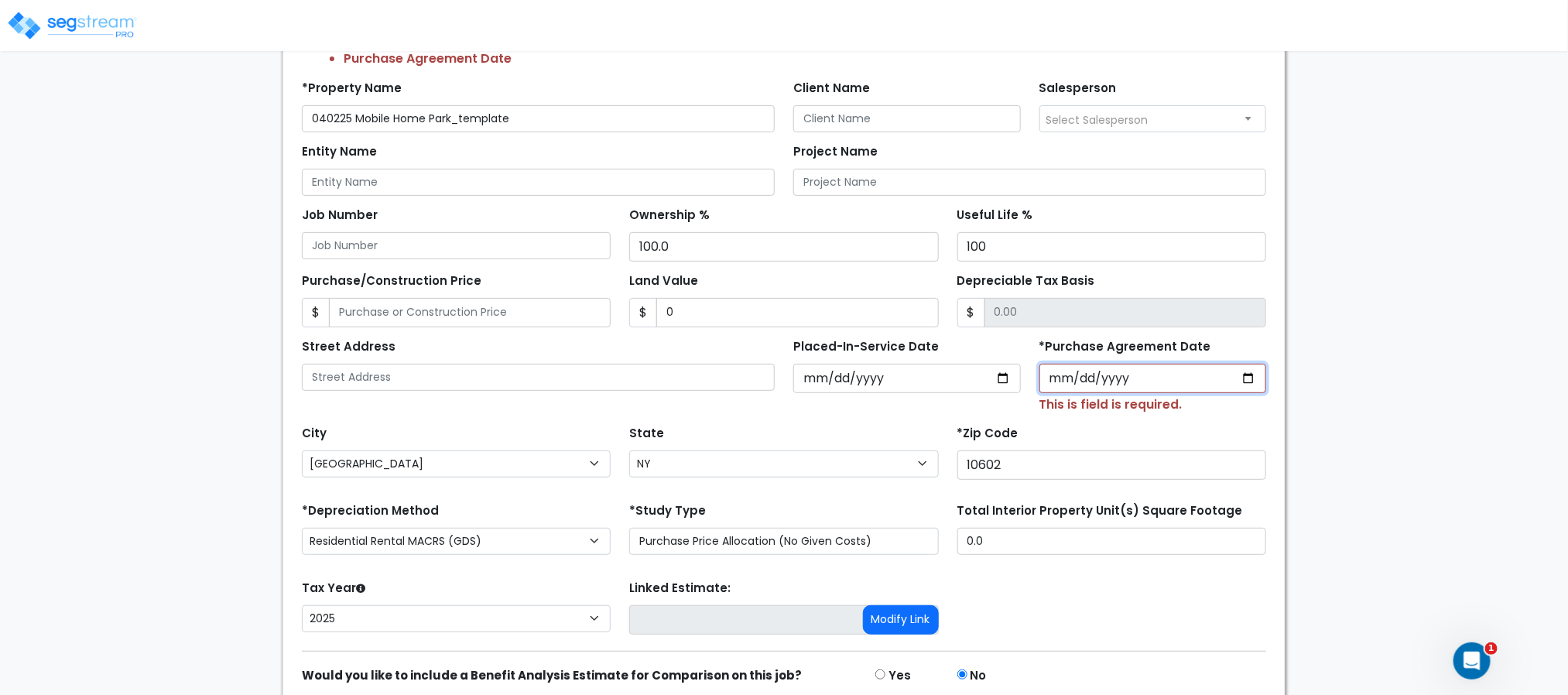
click at [1061, 382] on input "*Purchase Agreement Date" at bounding box center [1152, 378] width 227 height 29
type input "[DATE]"
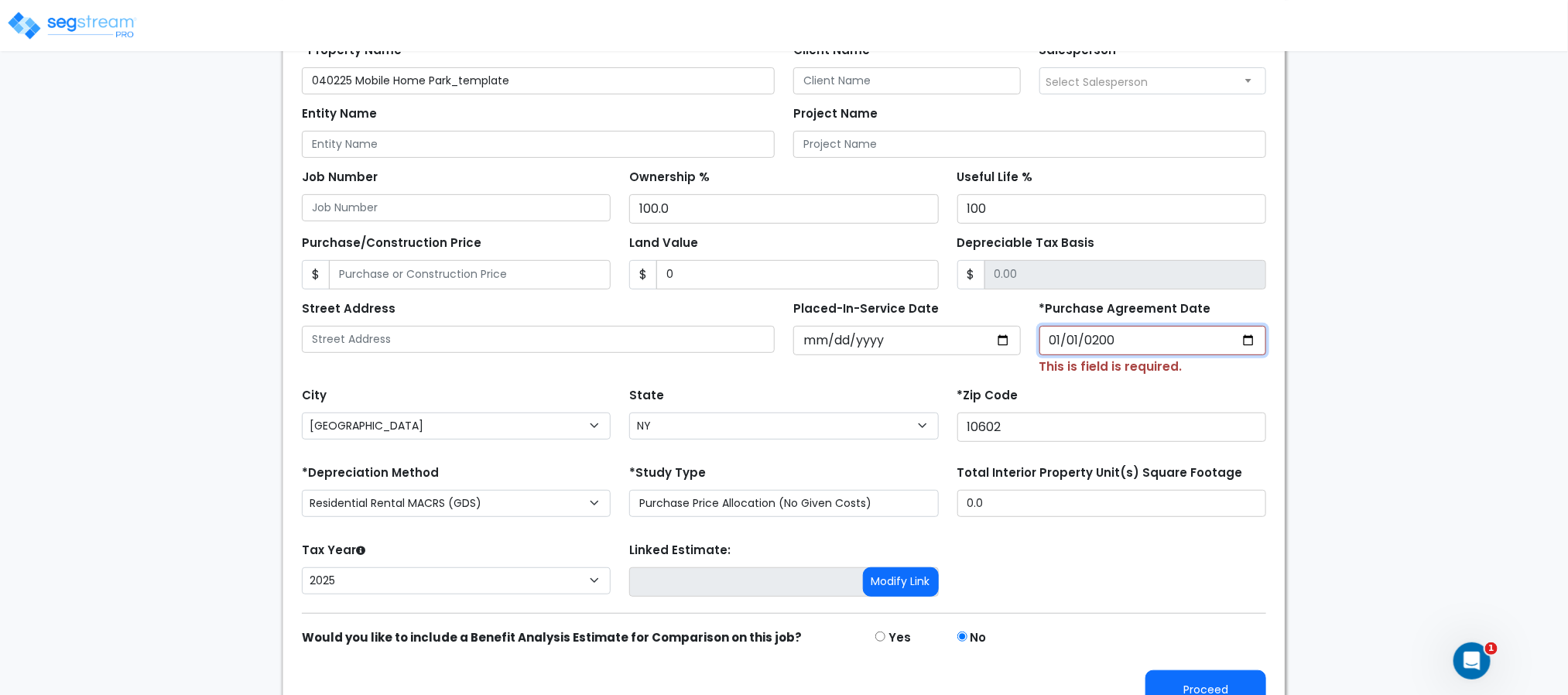
scroll to position [246, 0]
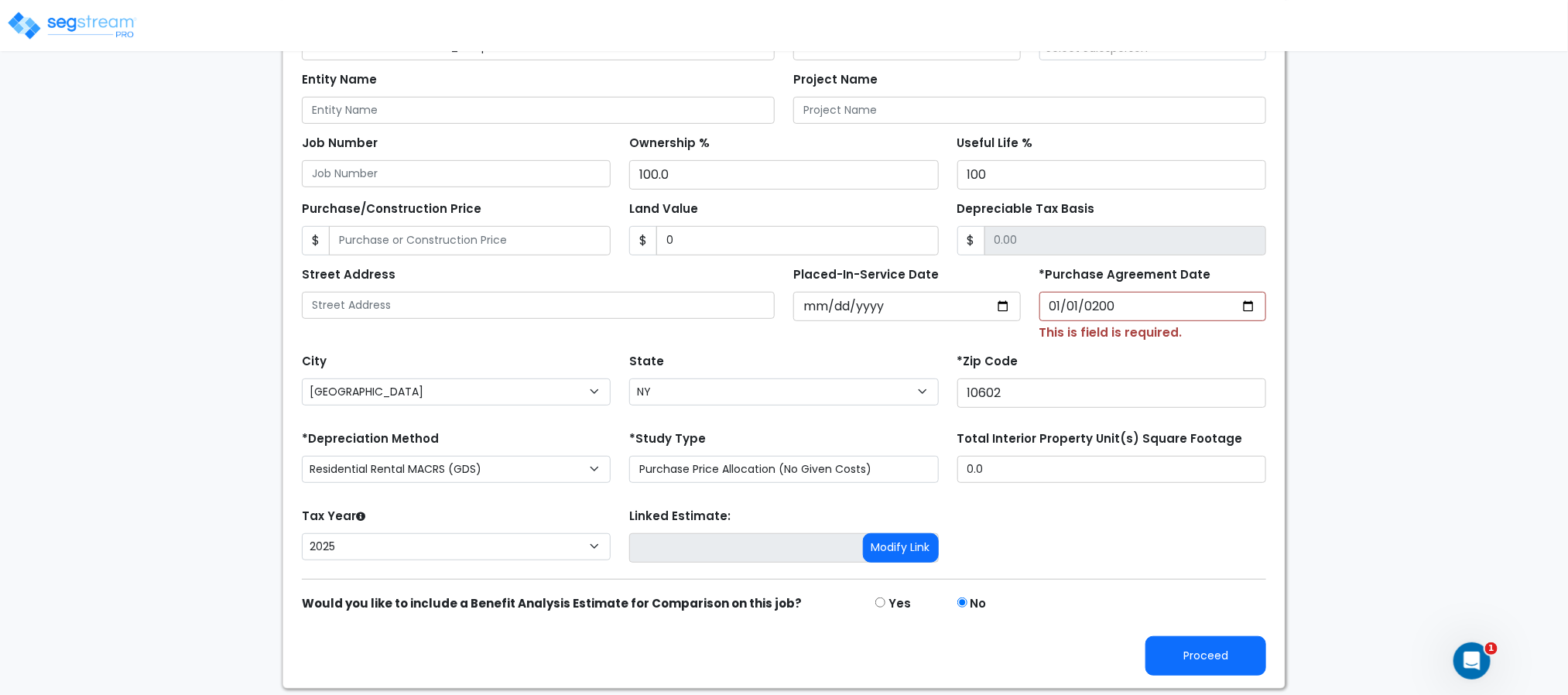
click at [1136, 618] on div "Proceed" at bounding box center [784, 644] width 983 height 63
click at [520, 560] on select "2026 2025" at bounding box center [456, 546] width 309 height 27
click at [488, 559] on select "2026 2025" at bounding box center [456, 546] width 309 height 27
click at [488, 558] on select "2026 2025" at bounding box center [456, 546] width 309 height 27
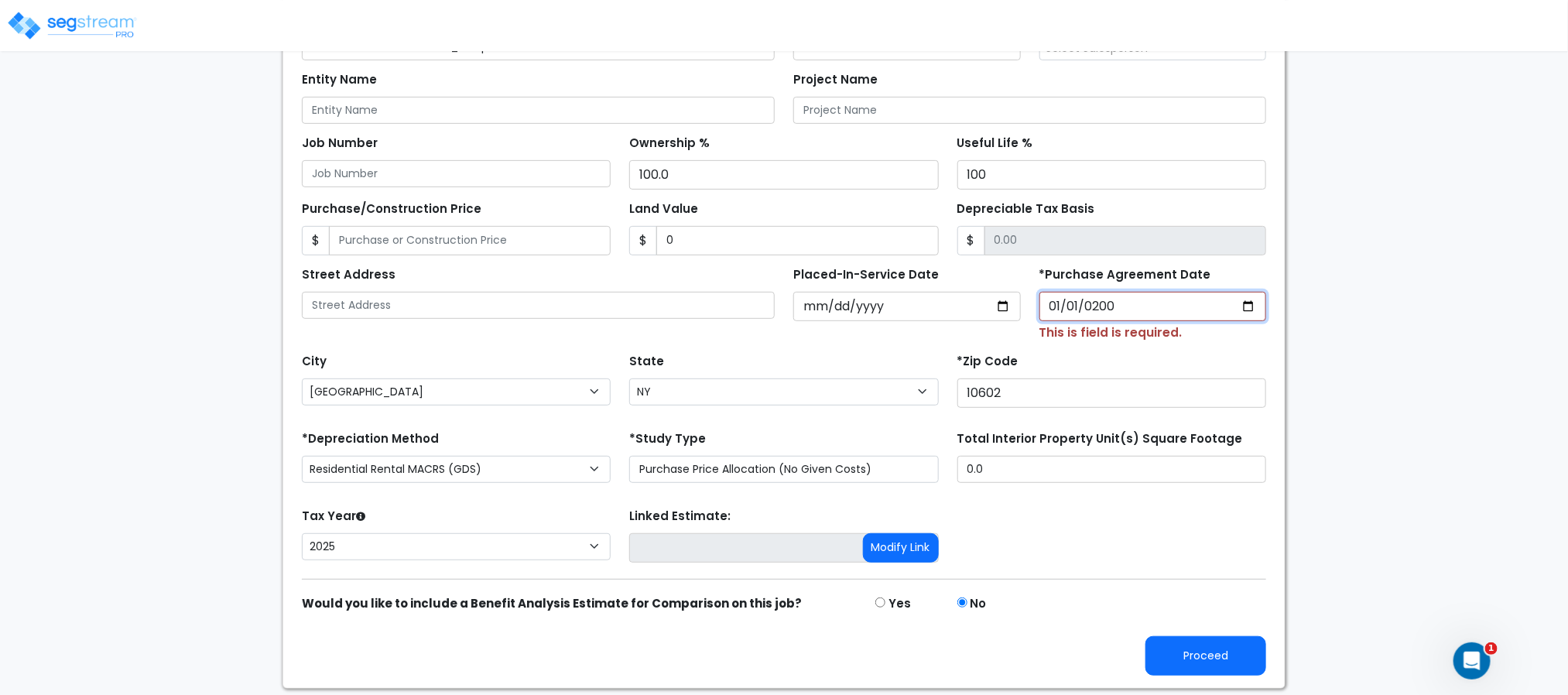
click at [1133, 302] on input "[DATE]" at bounding box center [1152, 306] width 227 height 29
click at [1098, 305] on input "2000-01-01" at bounding box center [1152, 306] width 227 height 29
click at [1052, 310] on input "2000-01-01" at bounding box center [1152, 306] width 227 height 29
type input "2000-04-01"
type input "2025-04-02"
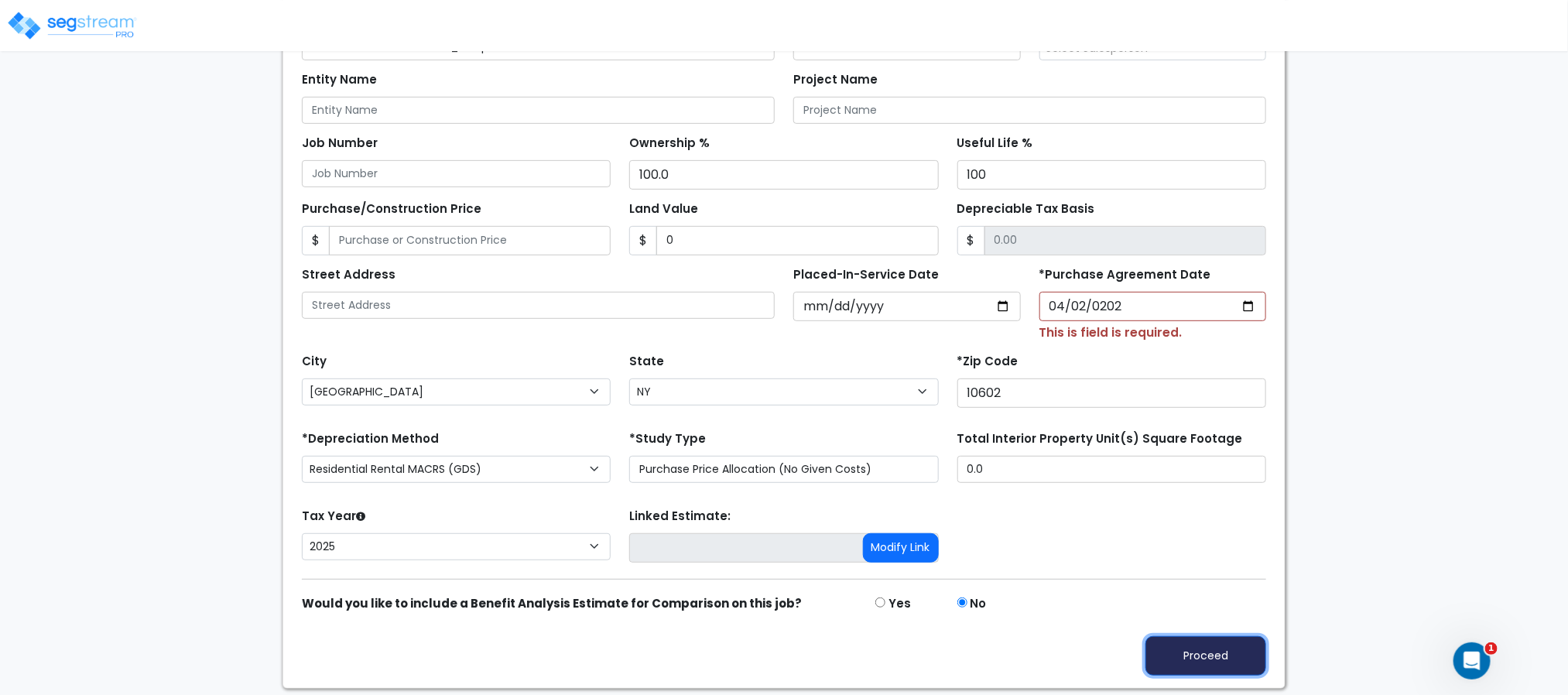
click at [1230, 662] on button "Proceed" at bounding box center [1205, 656] width 121 height 39
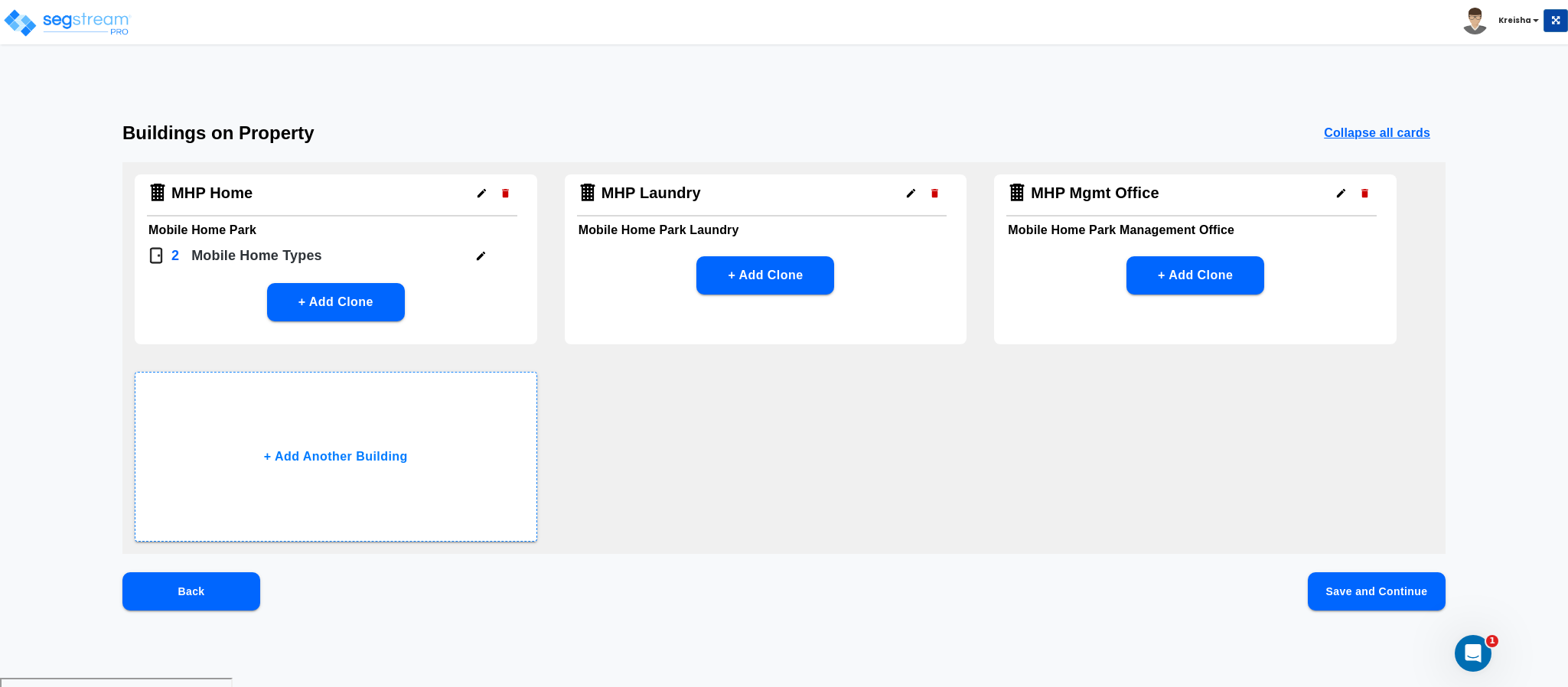
click at [1336, 590] on button "Save and Continue" at bounding box center [1376, 591] width 138 height 38
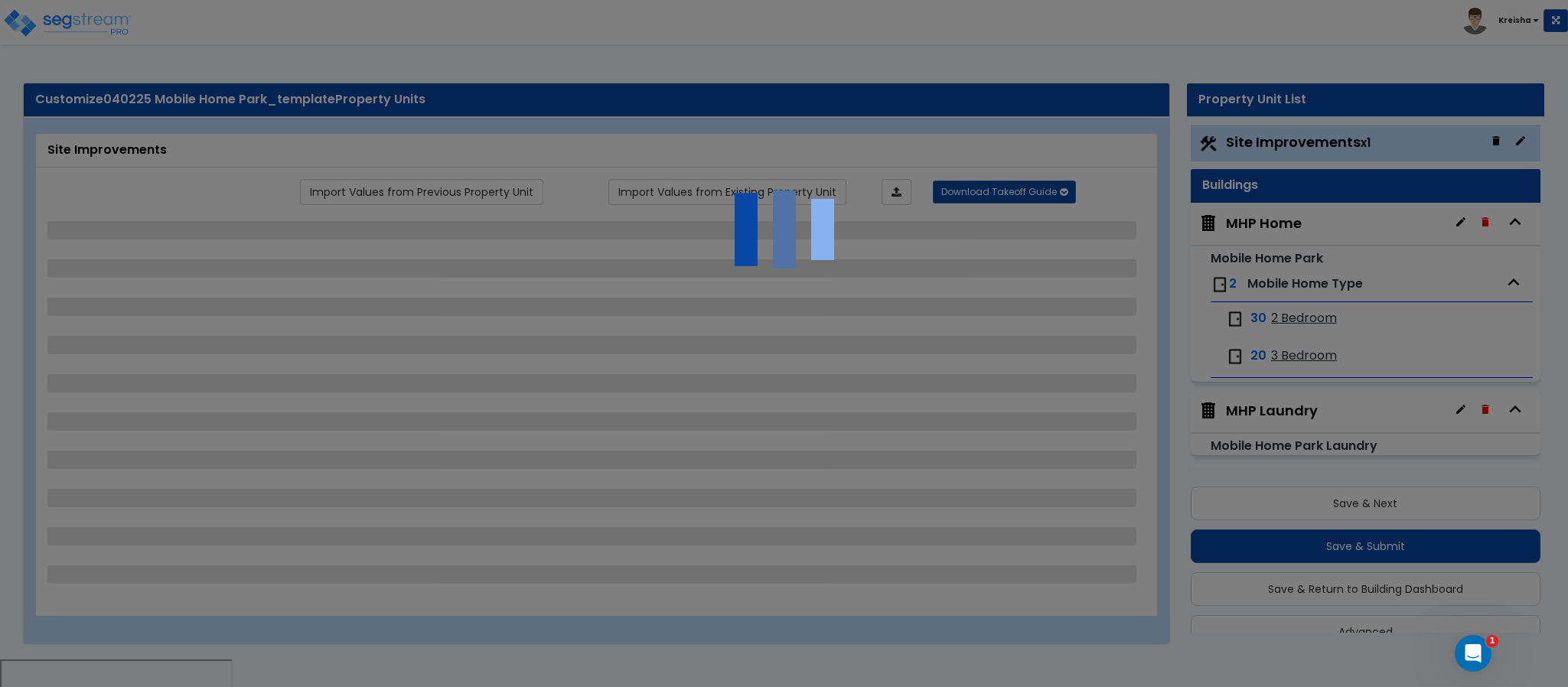
scroll to position [31, 0]
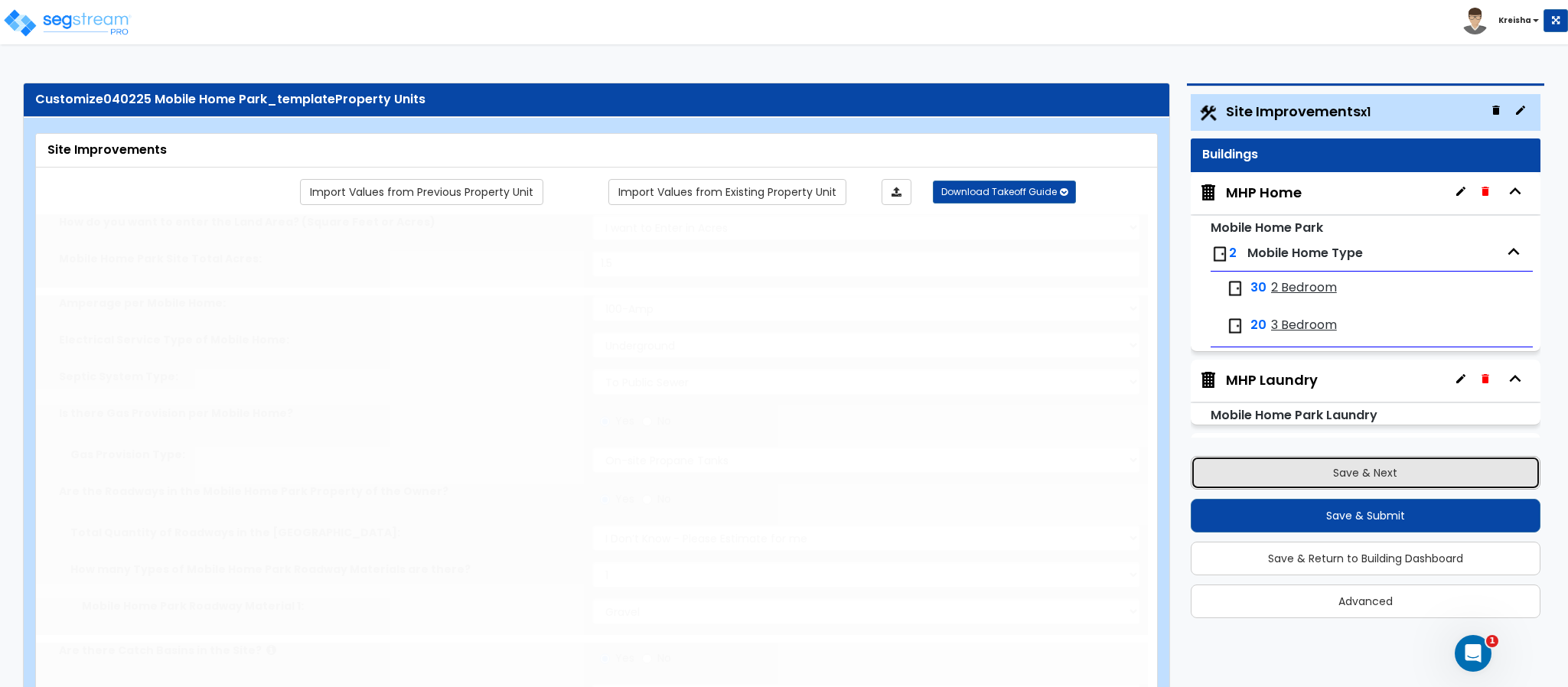
click at [1356, 462] on button "Save & Next" at bounding box center [1366, 472] width 349 height 33
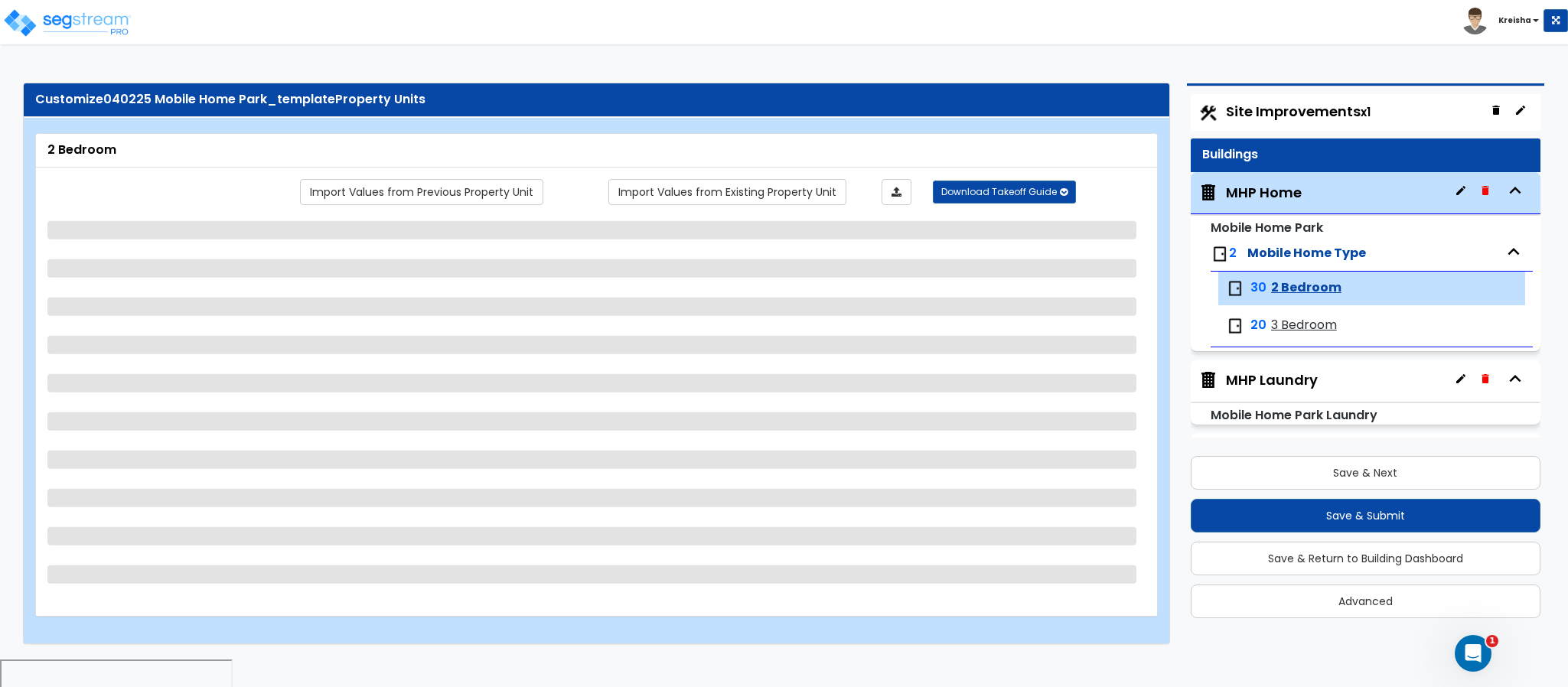
scroll to position [71, 0]
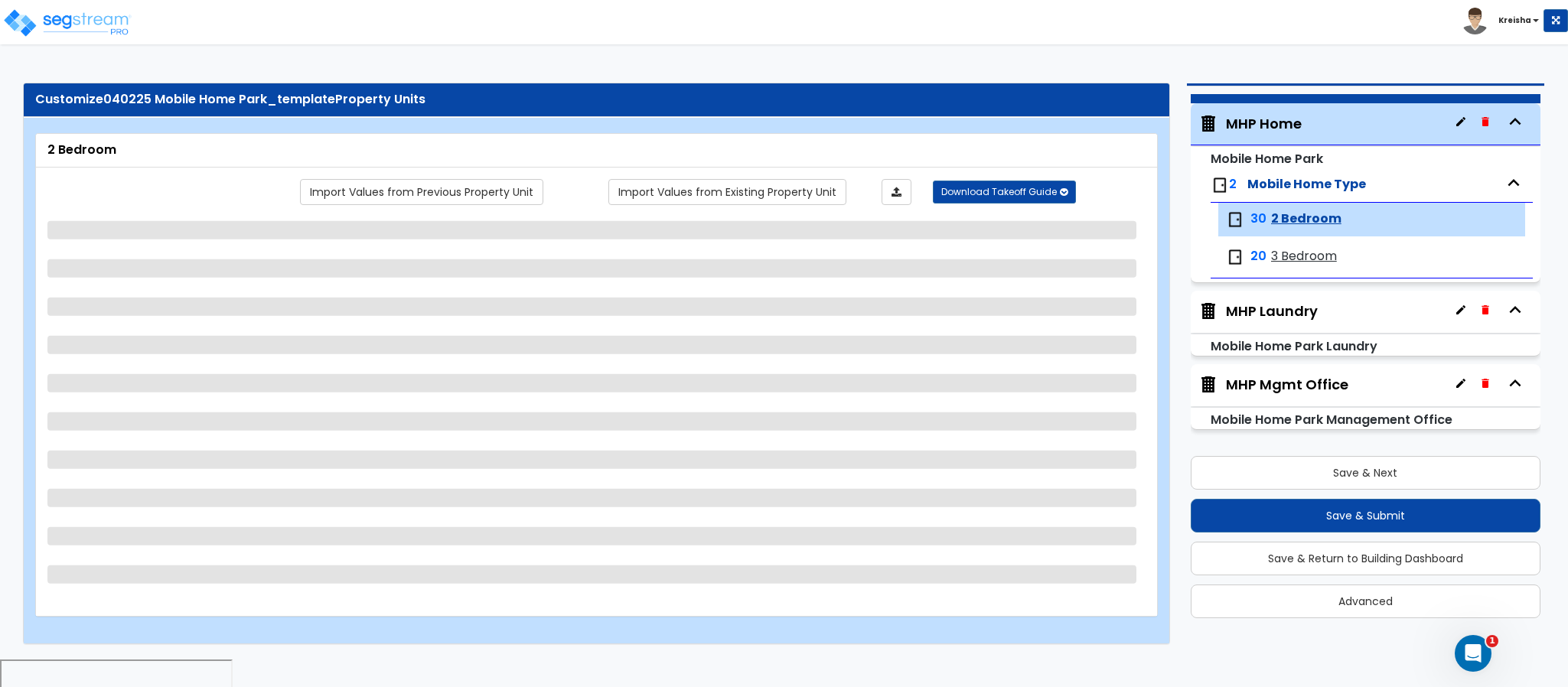
select select "2"
select select "4"
select select "2"
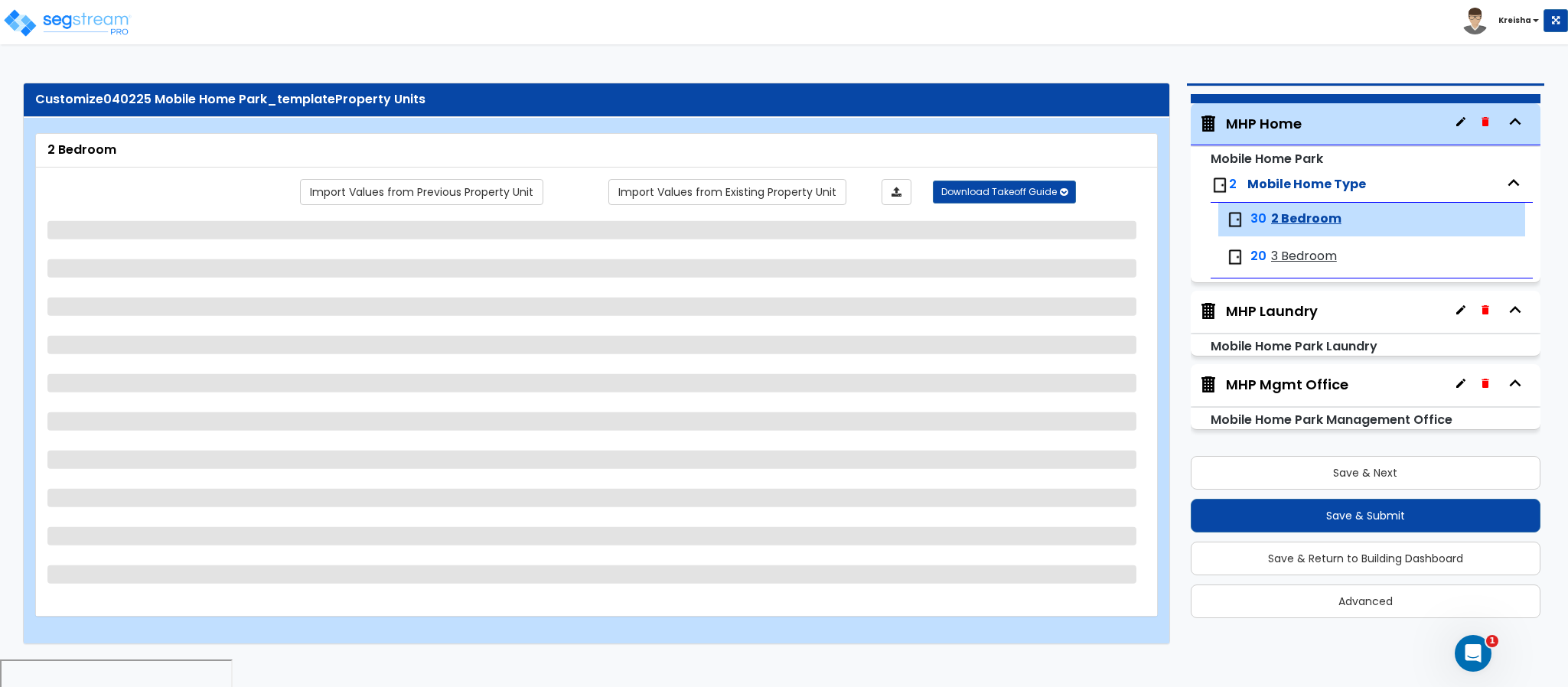
select select "4"
select select "1"
select select "2"
select select "1"
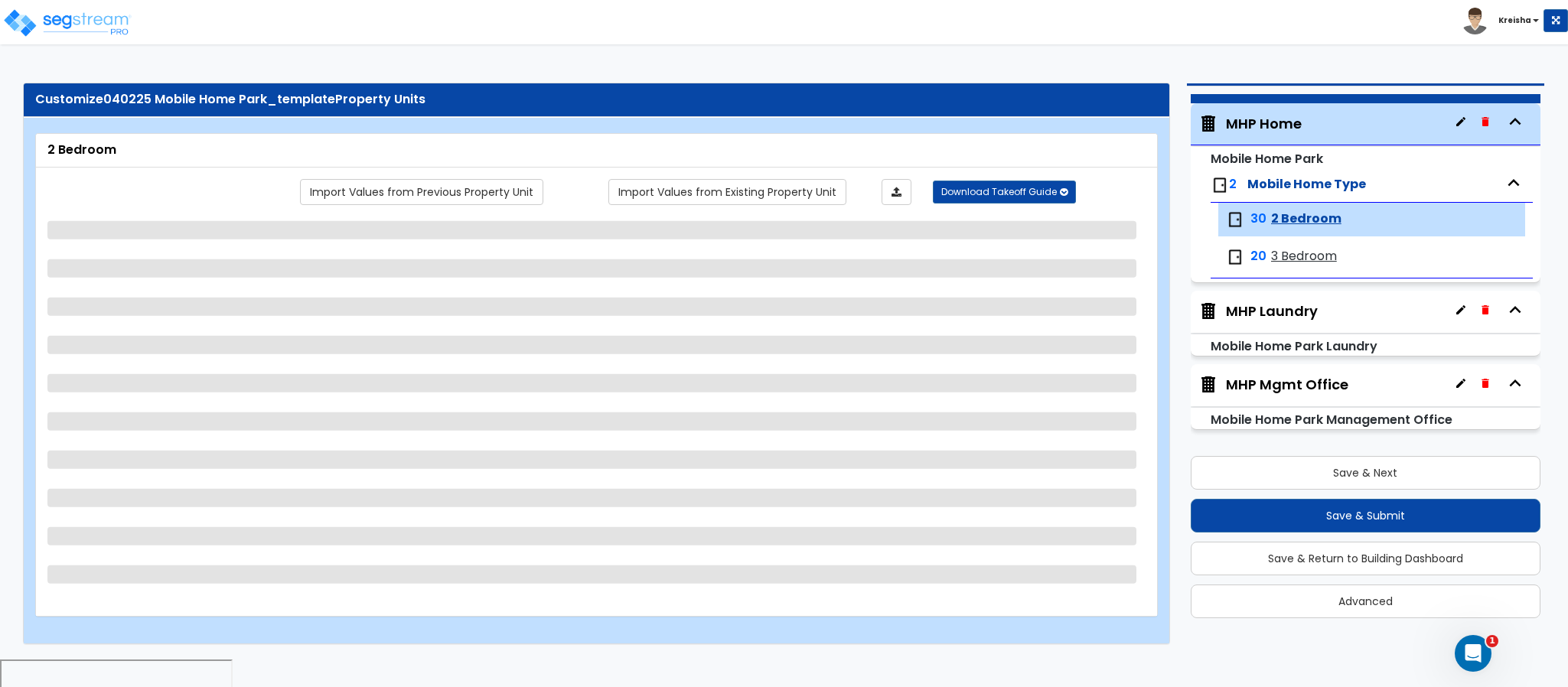
select select "1"
select select "3"
select select "4"
select select "3"
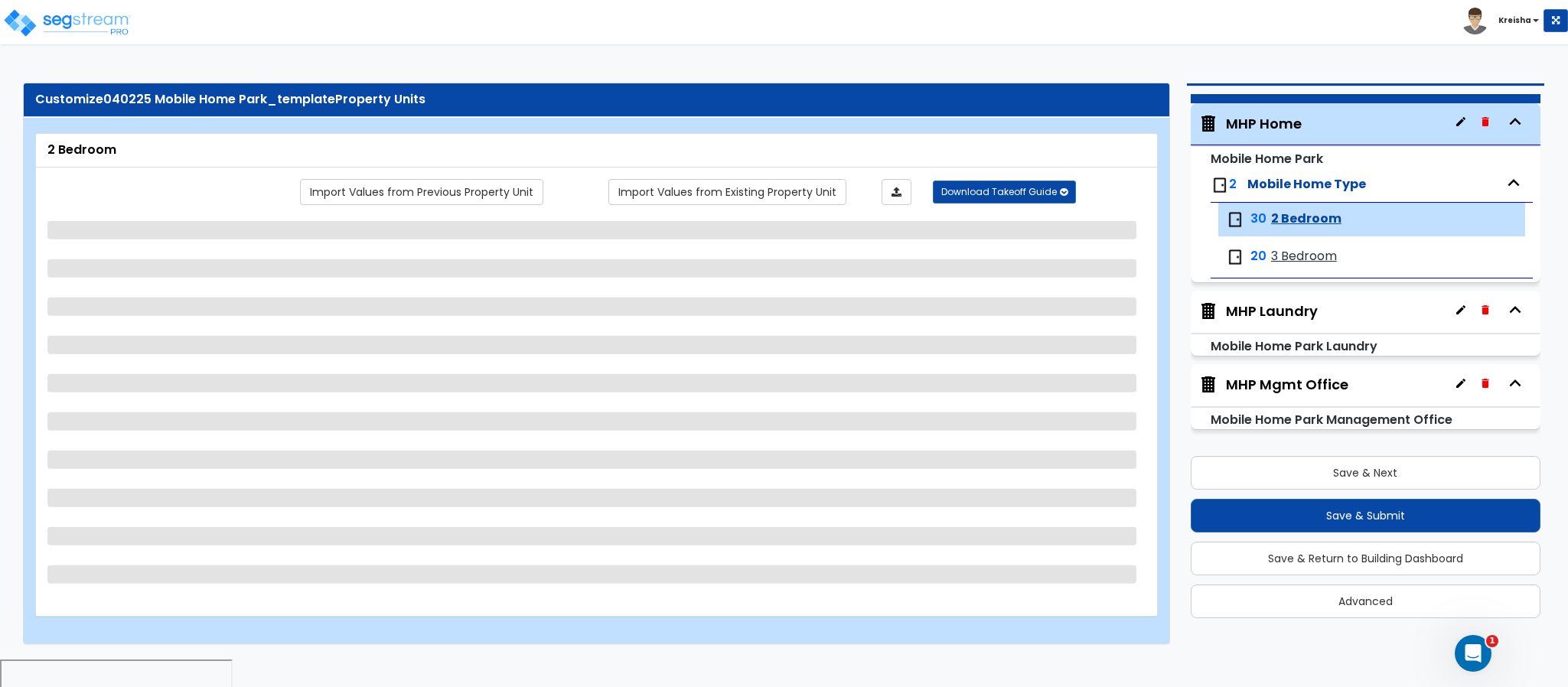
select select "1"
select select "2"
select select "4"
select select "1"
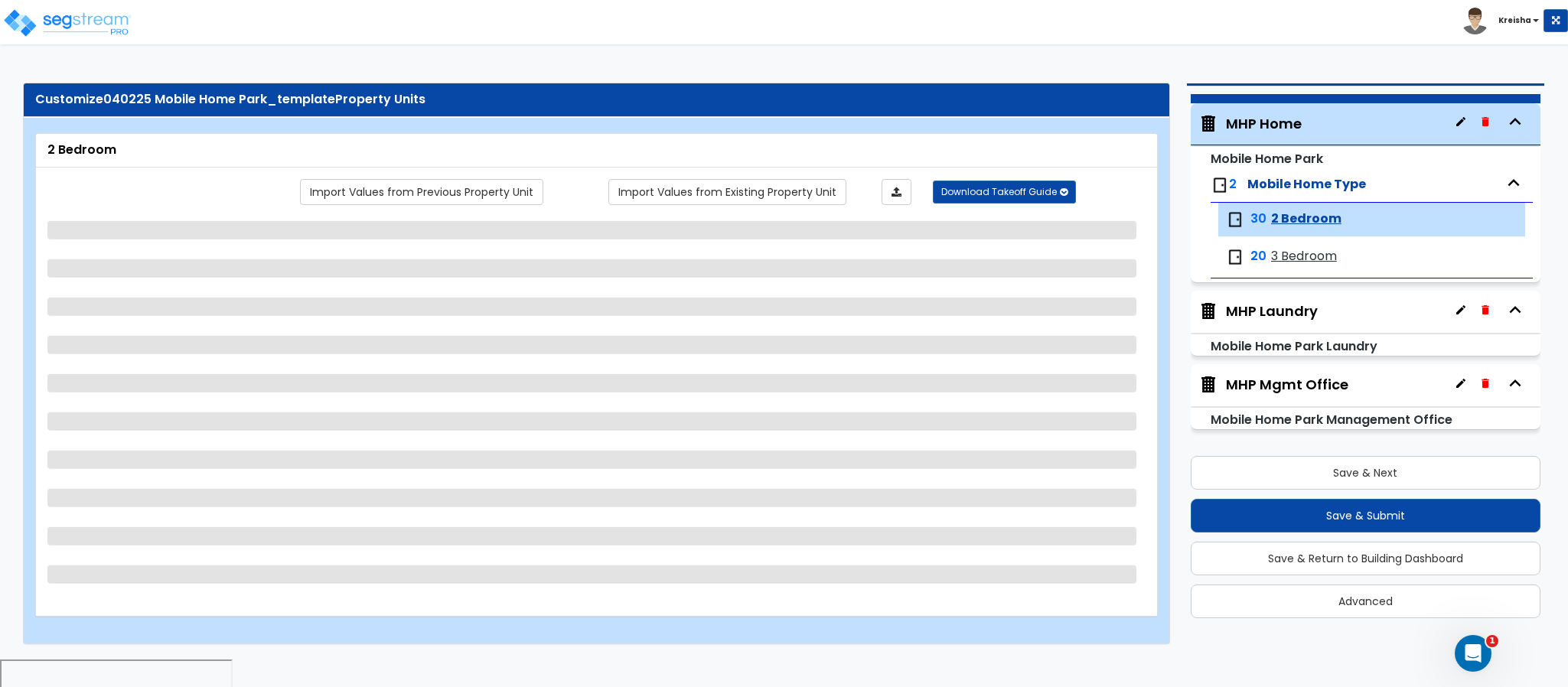
select select "2"
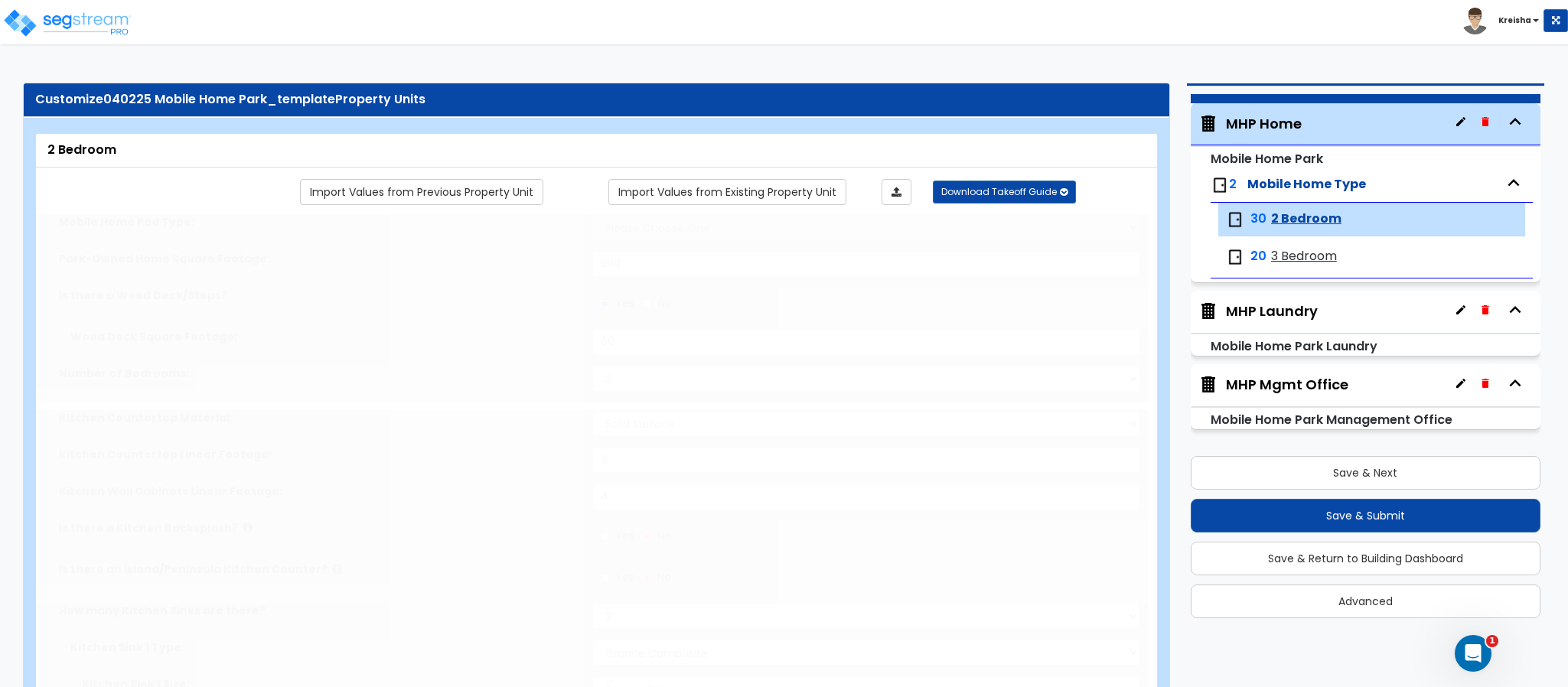
radio input "true"
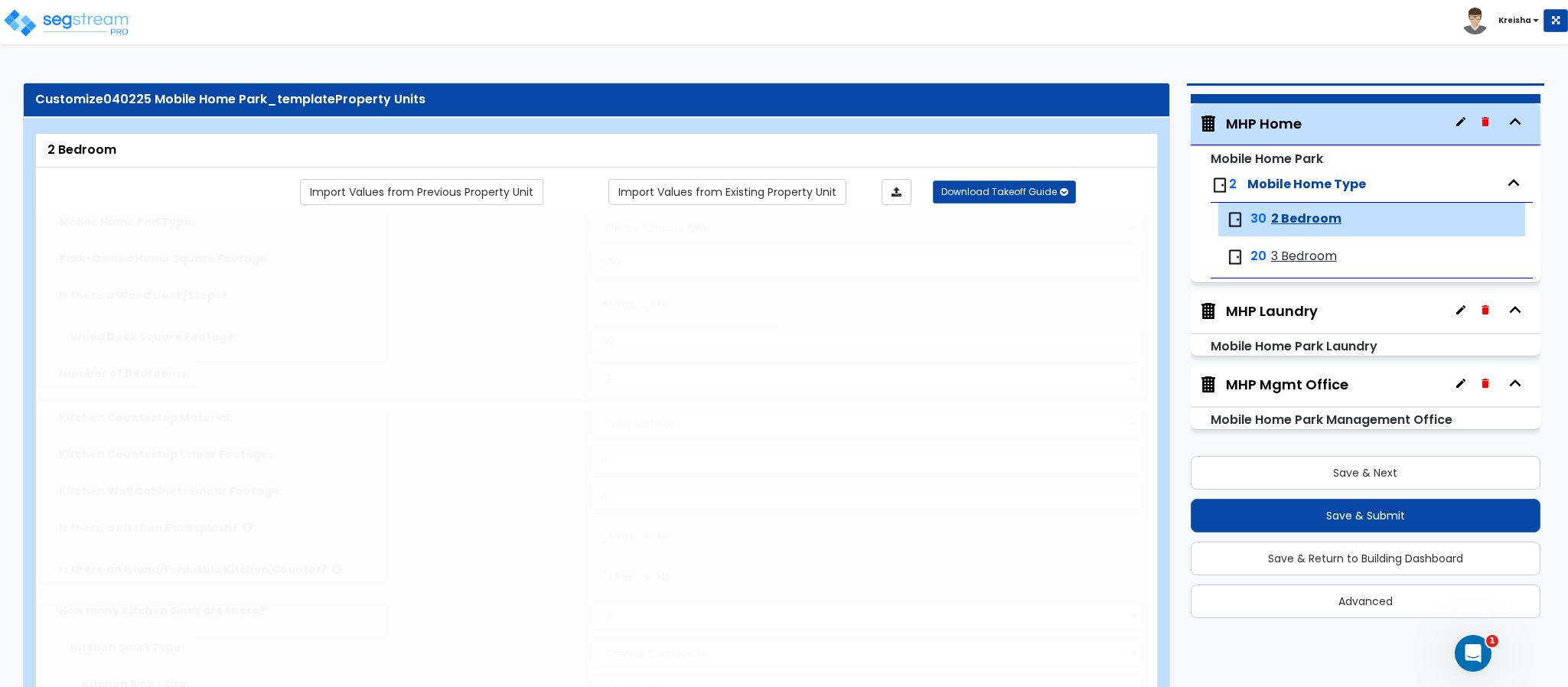
radio input "true"
type input "1"
radio input "true"
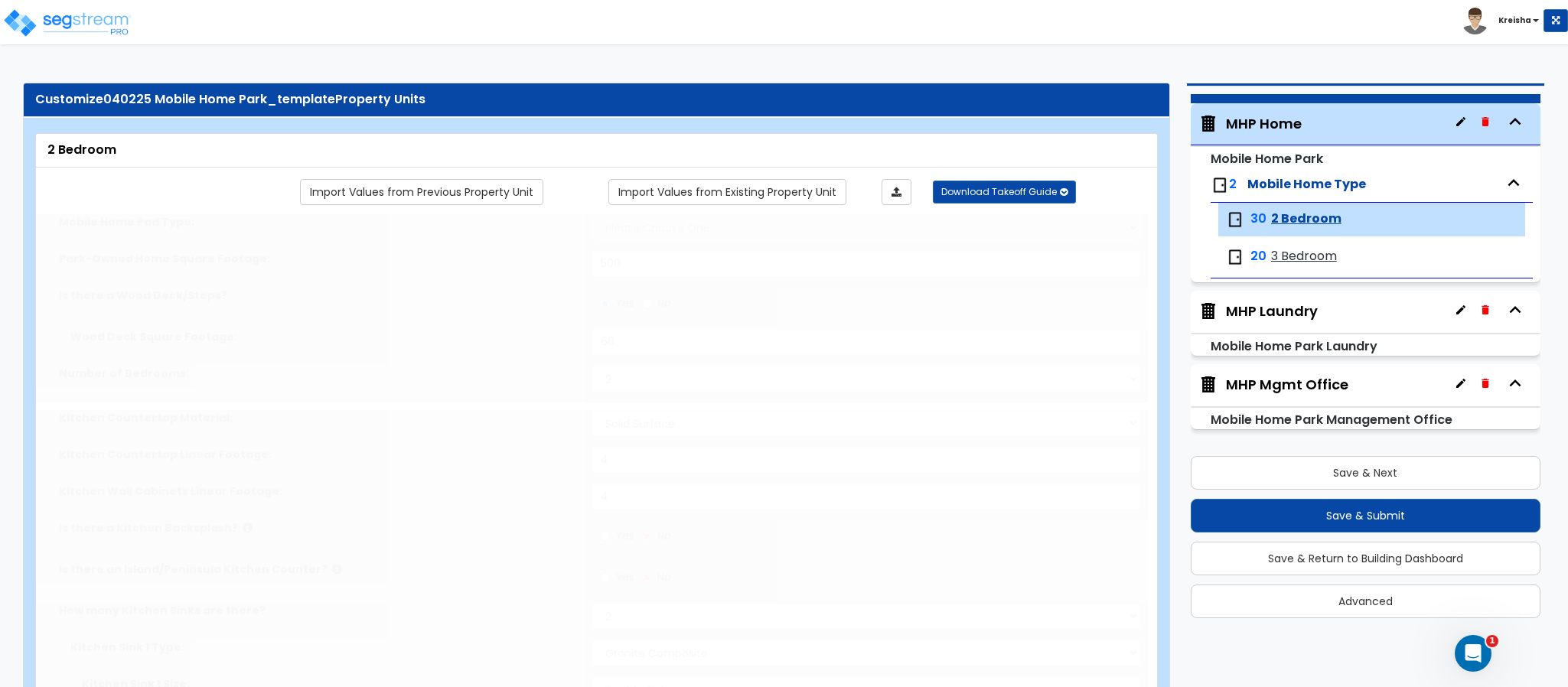
radio input "true"
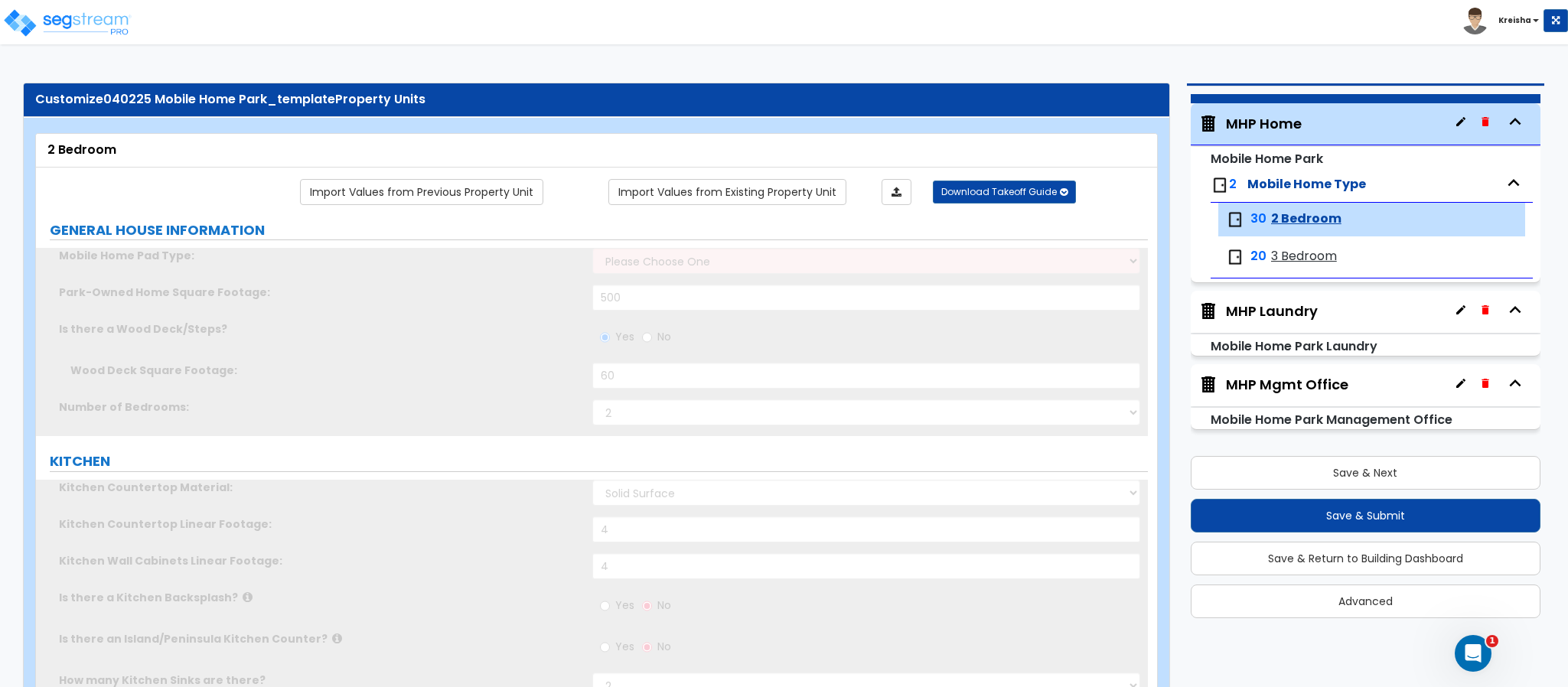
radio input "true"
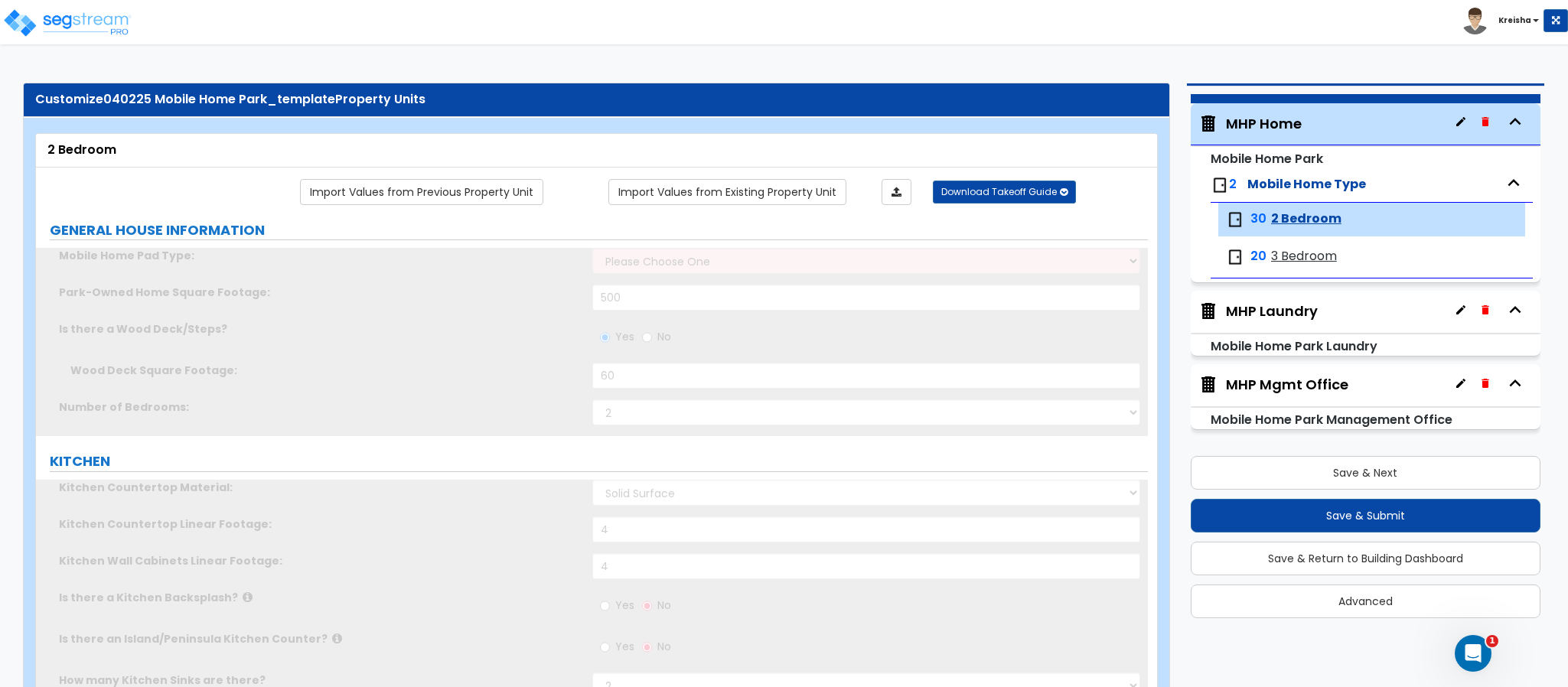
radio input "true"
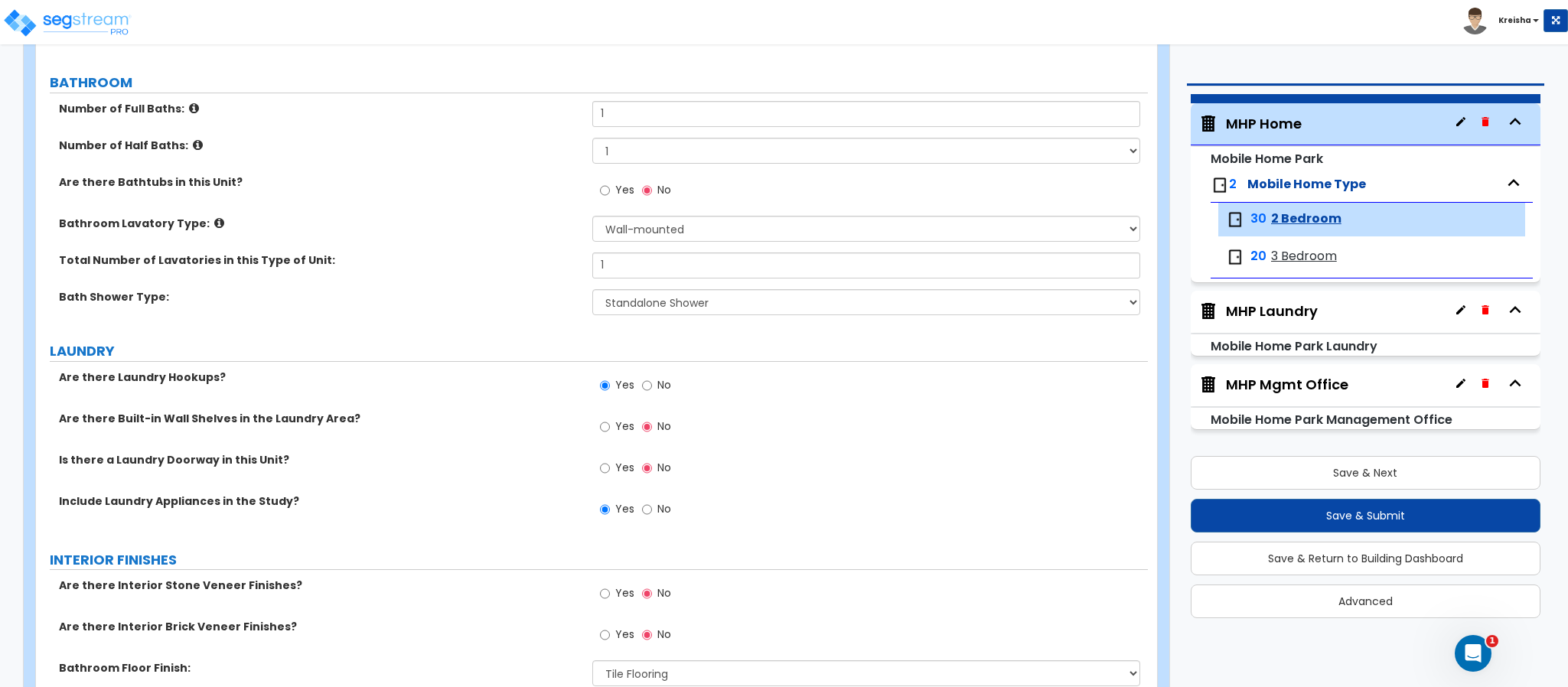
radio input "true"
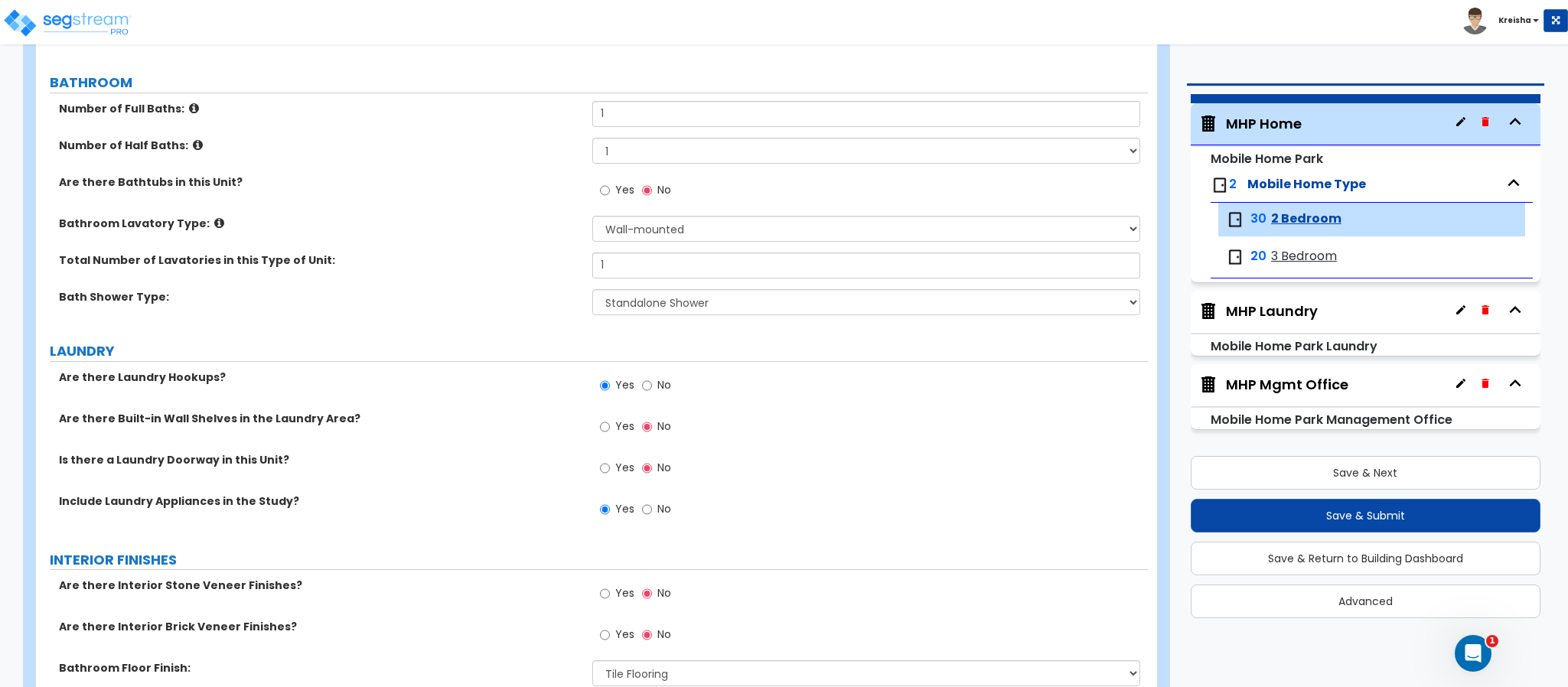
radio input "true"
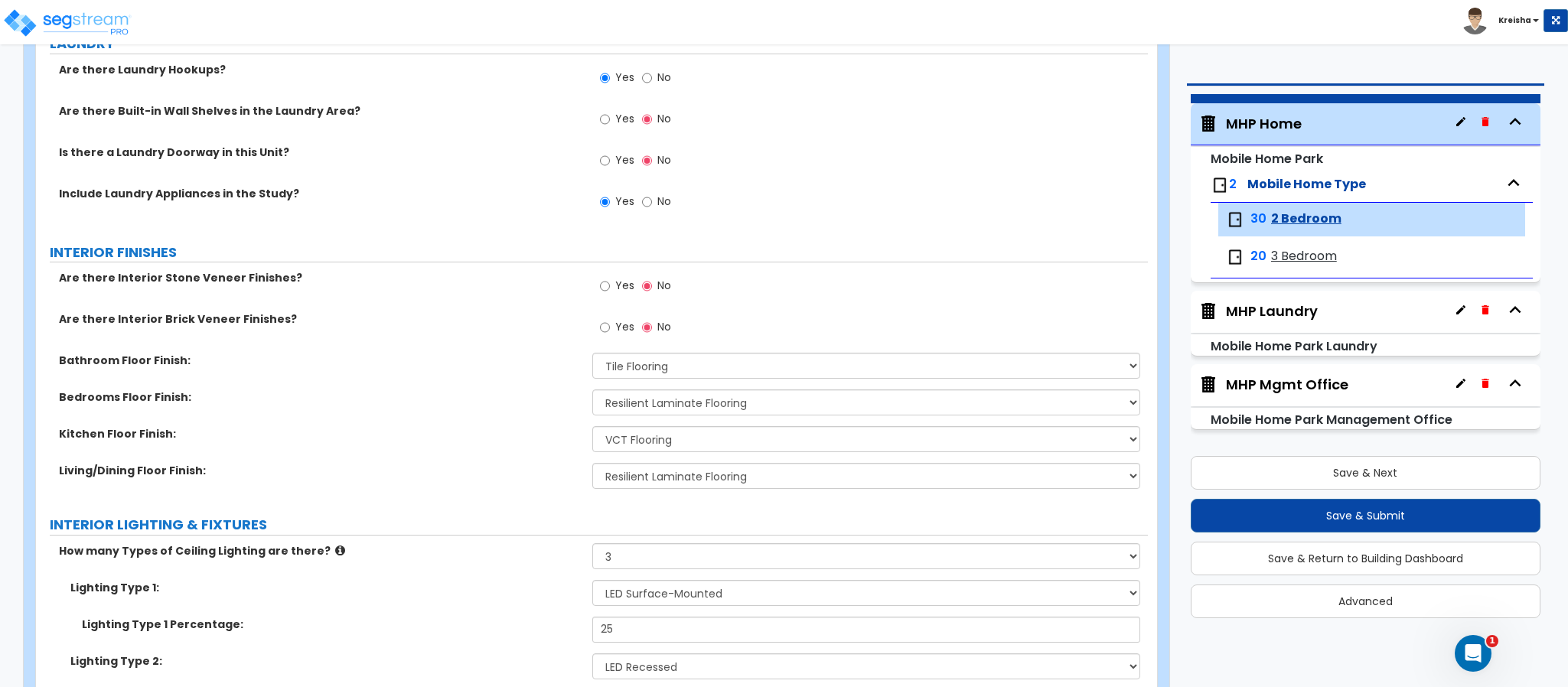
scroll to position [1300, 0]
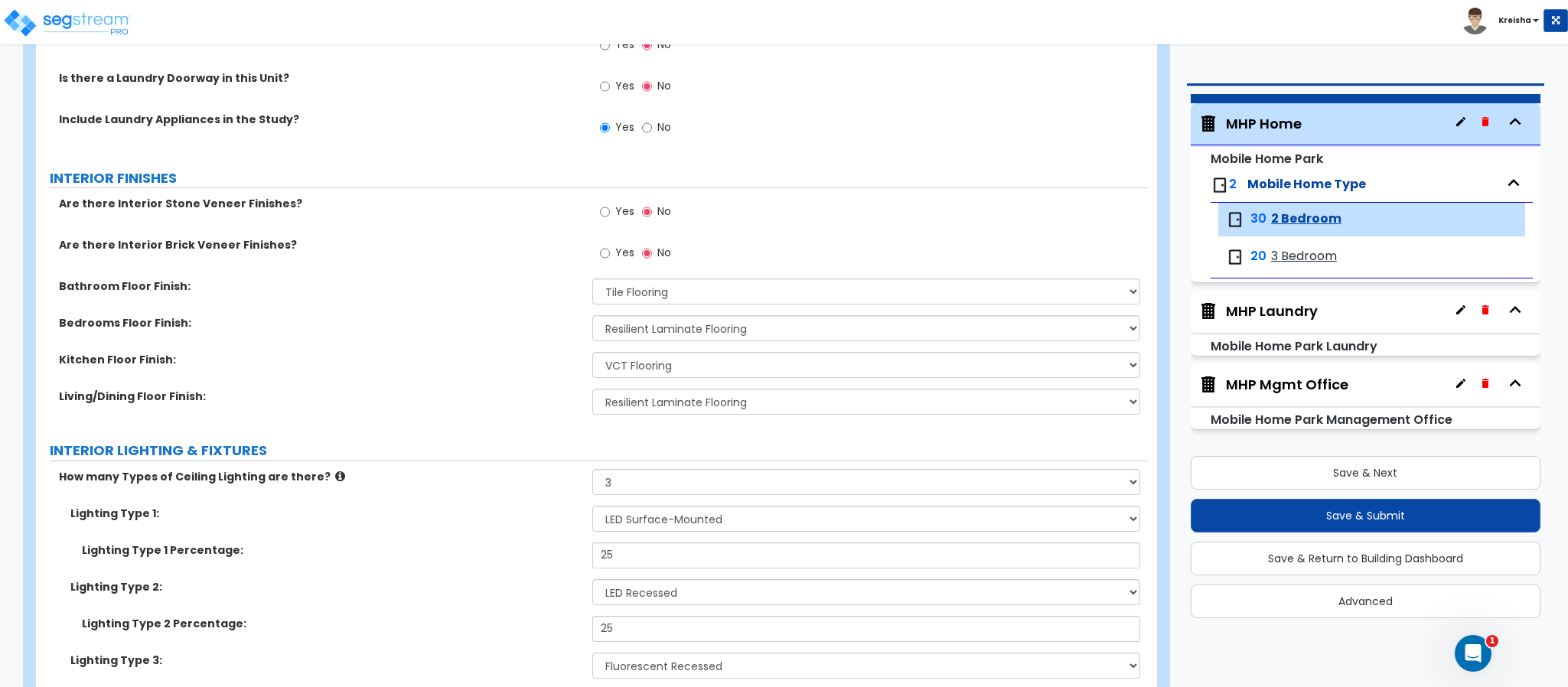
radio input "true"
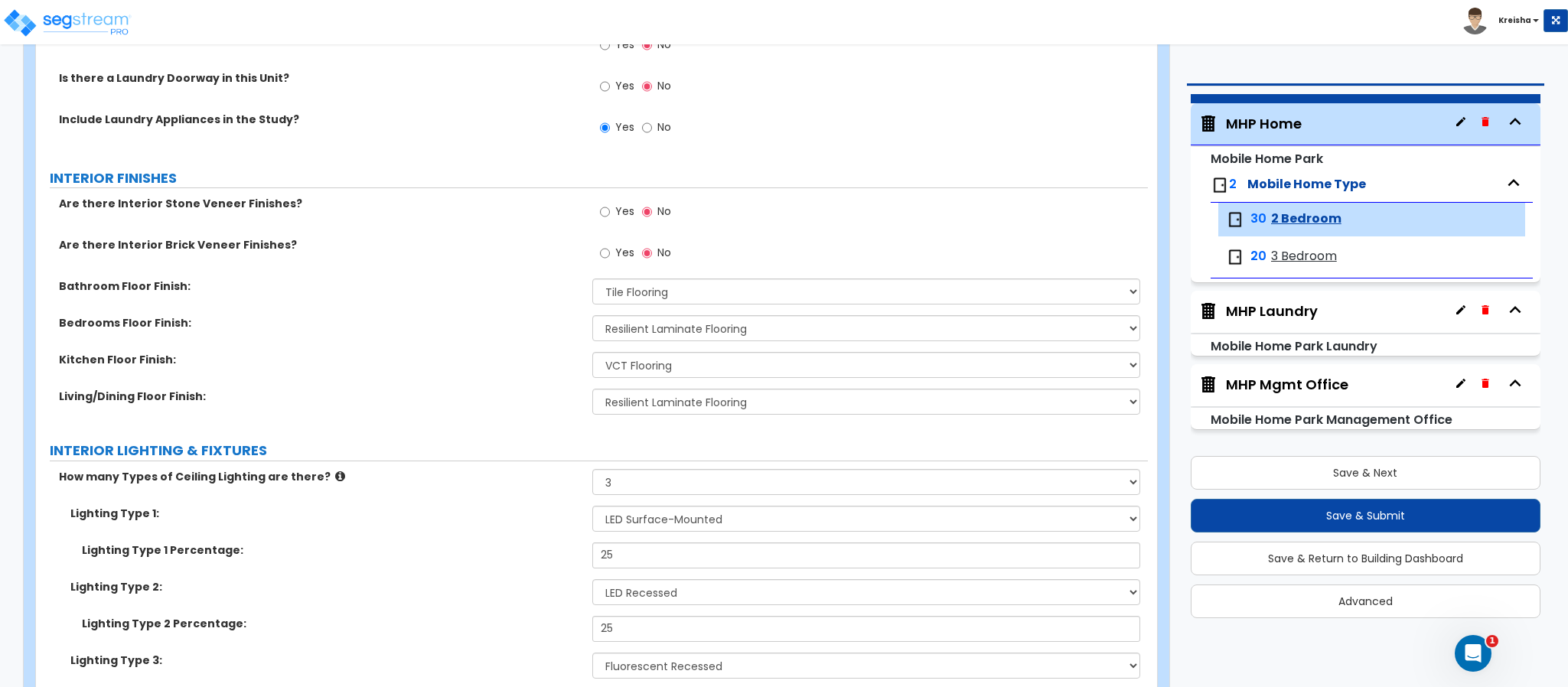
radio input "true"
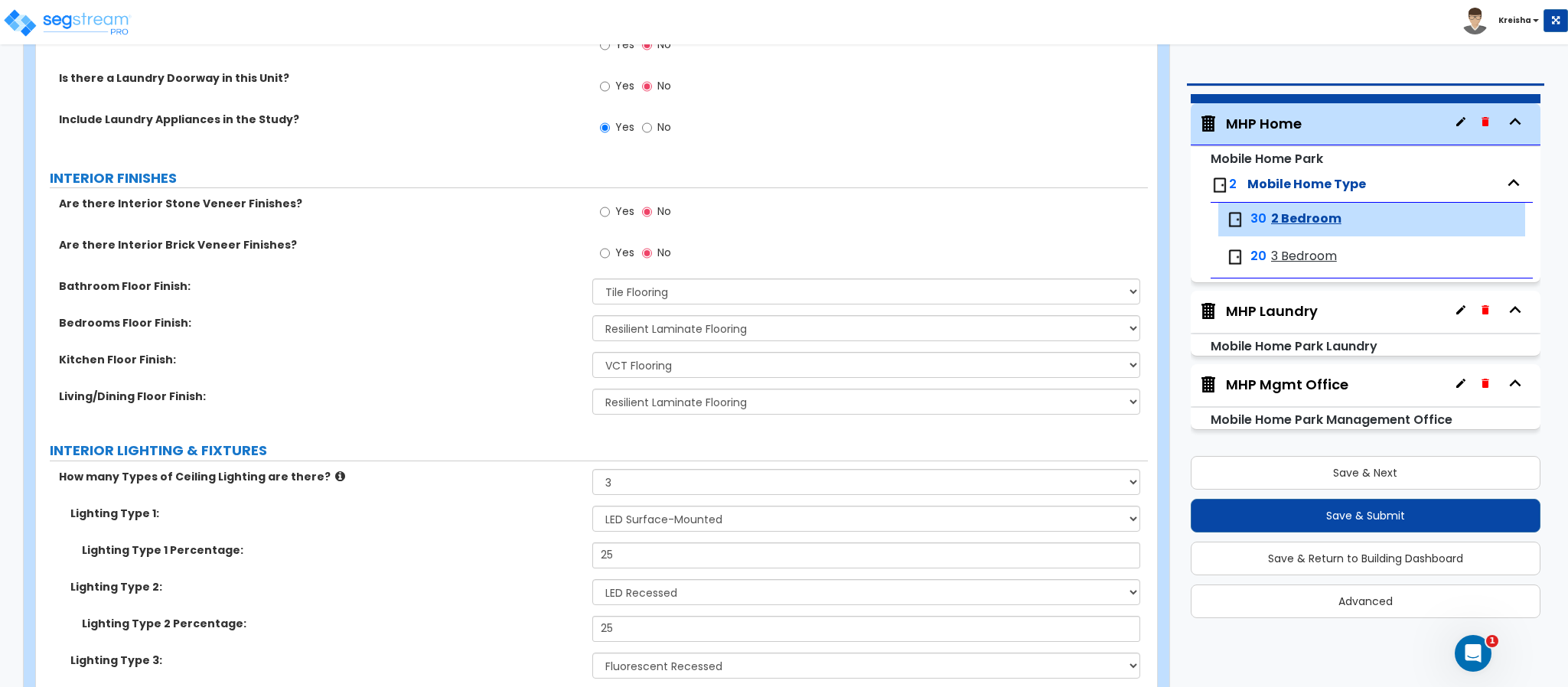
radio input "true"
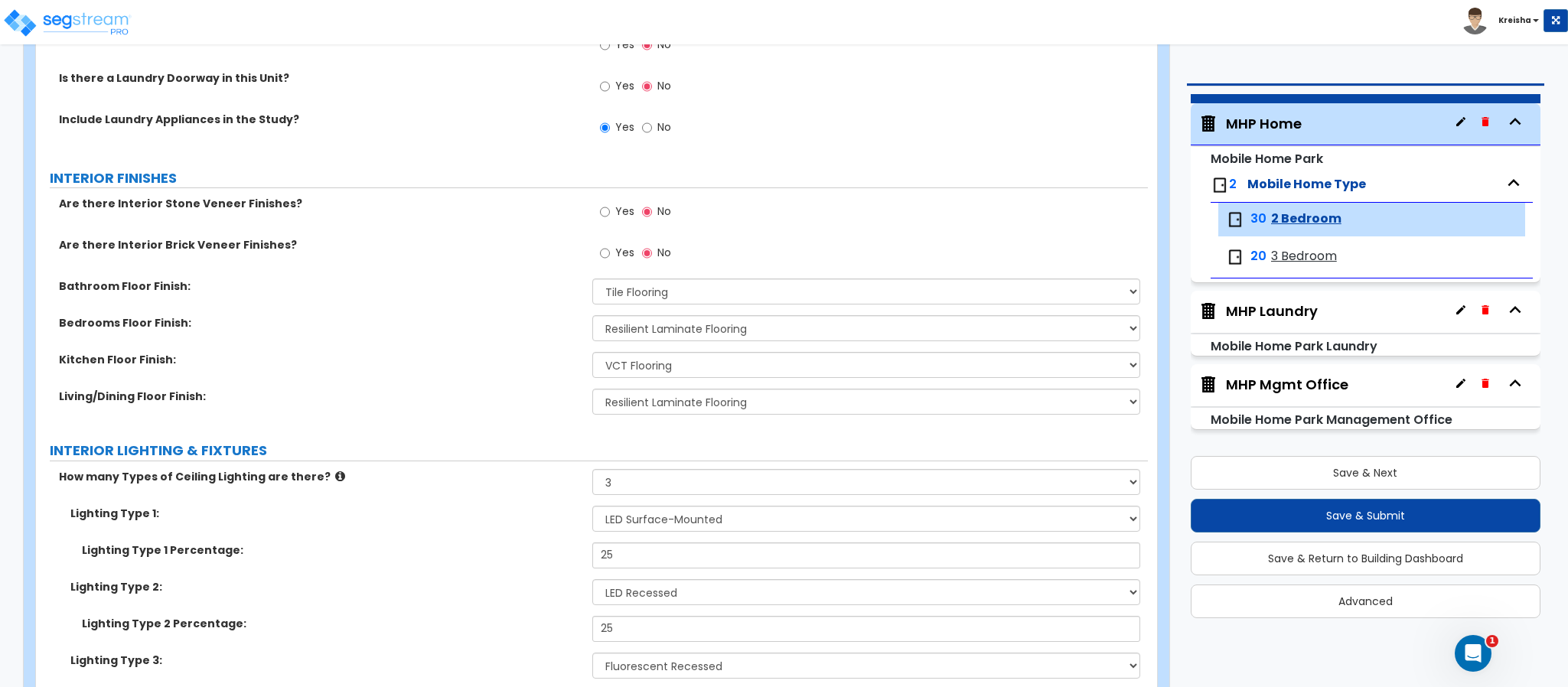
radio input "true"
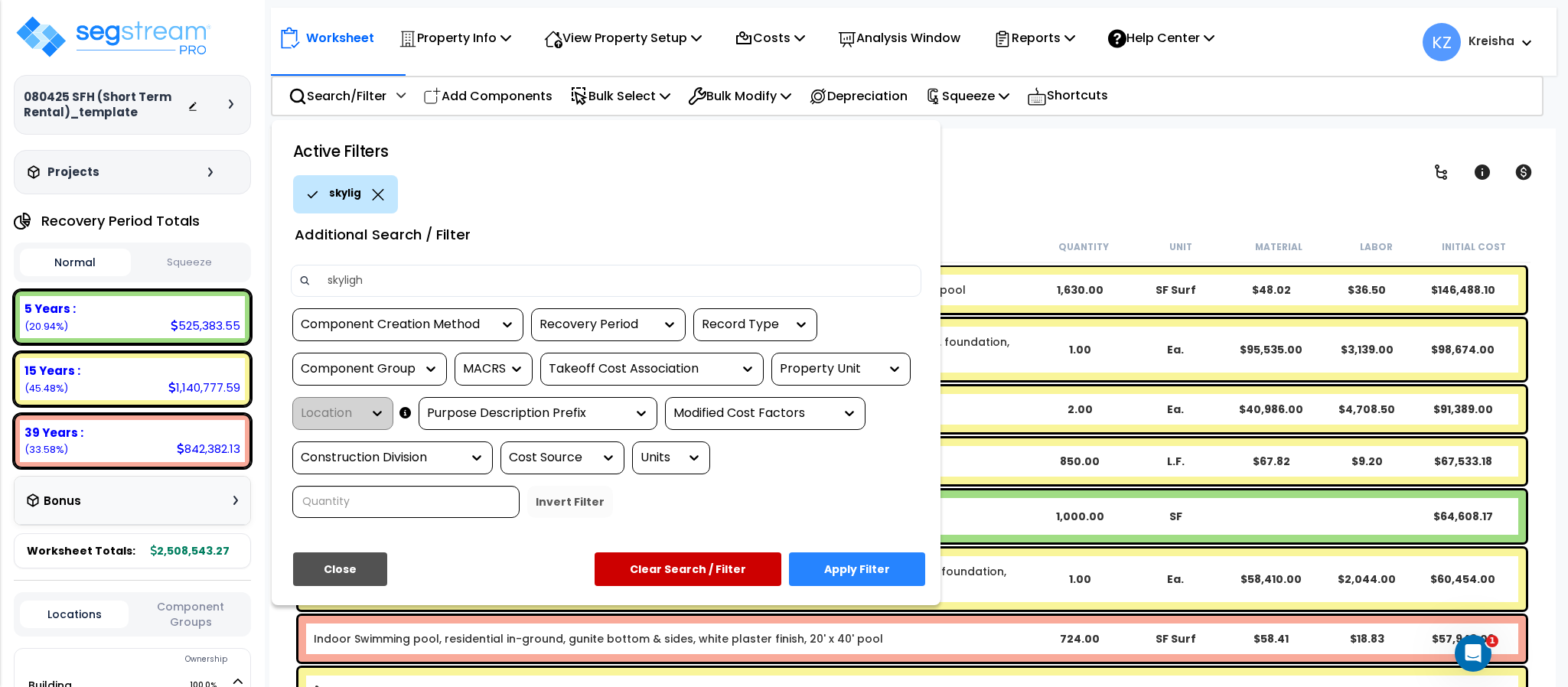
type input "skylight"
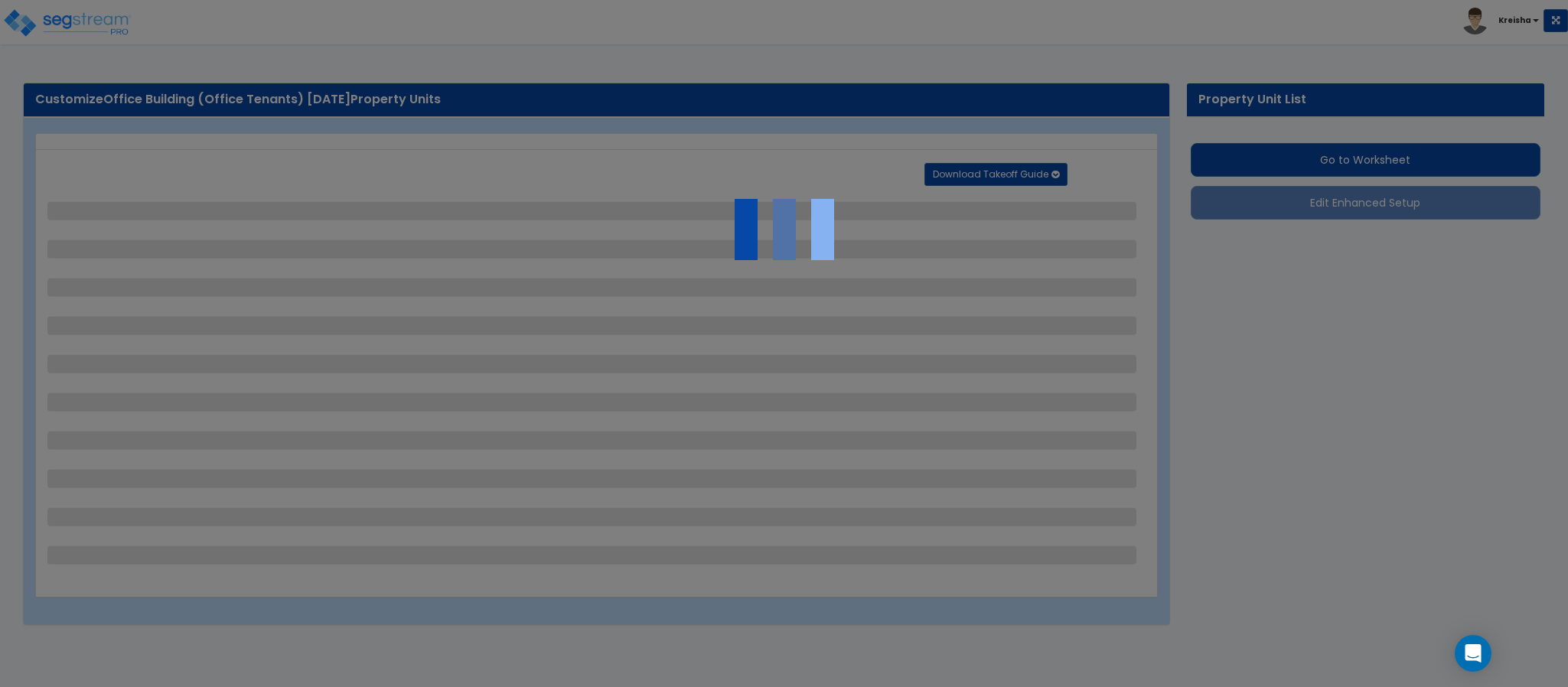
select select "1"
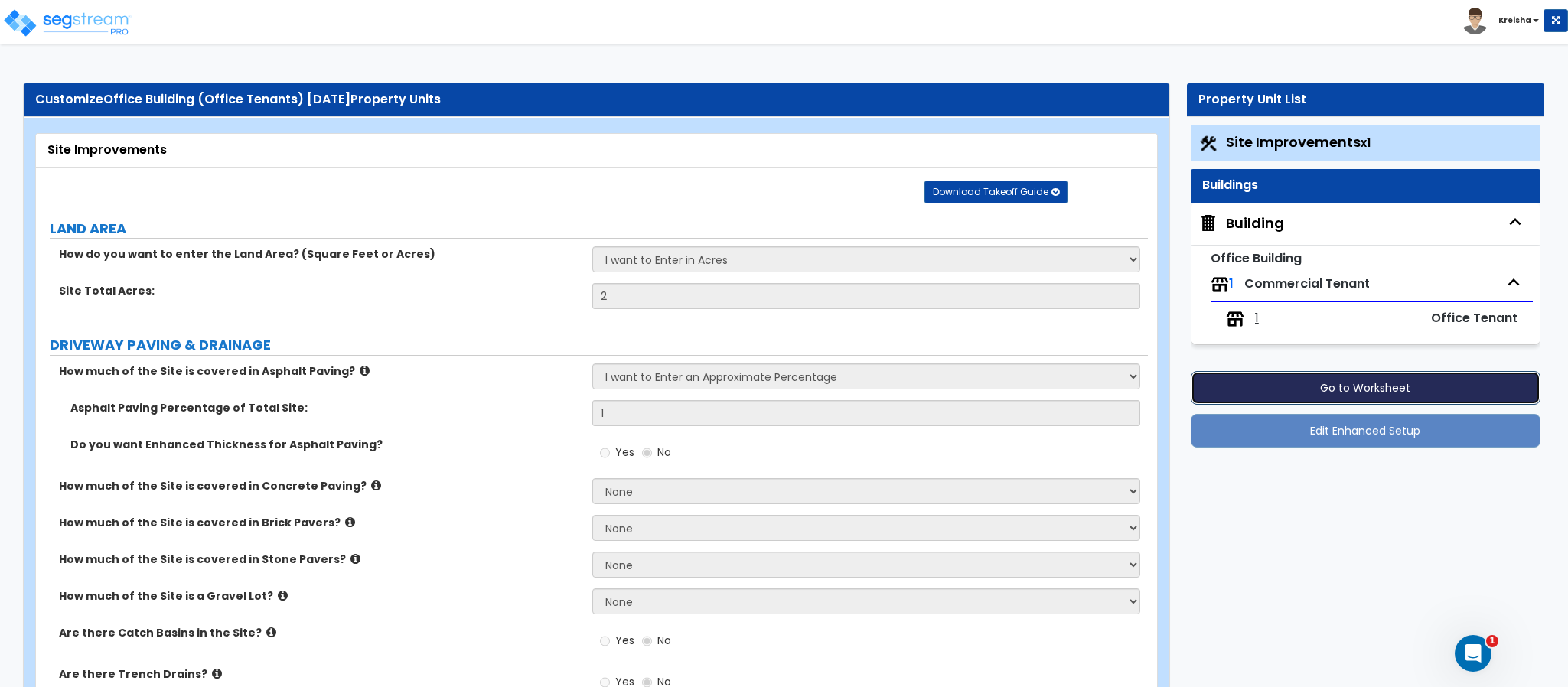
click at [1271, 384] on button "Go to Worksheet" at bounding box center [1366, 387] width 349 height 33
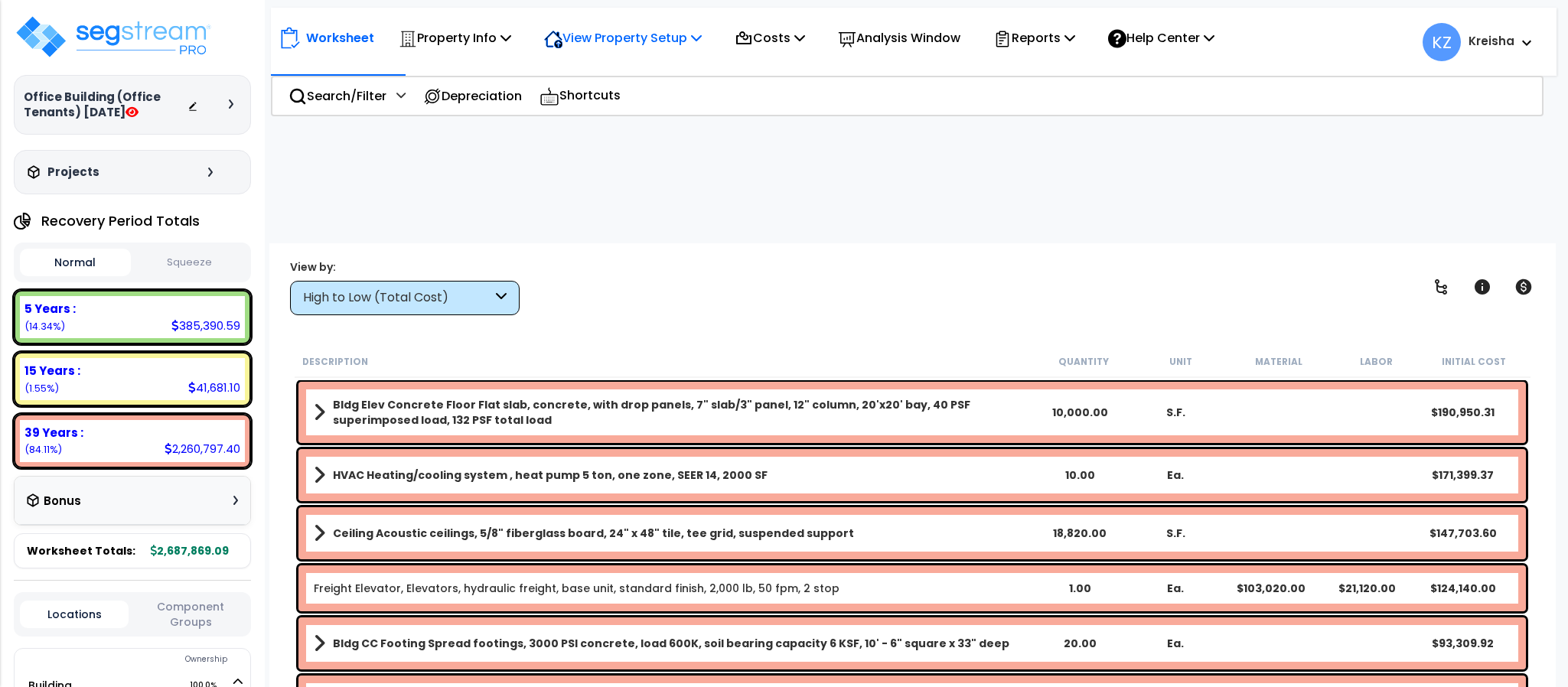
click at [630, 31] on p "View Property Setup" at bounding box center [622, 38] width 157 height 20
click at [530, 33] on div "Worksheet Property Info Property Setup Add Property Unit Template property Clon…" at bounding box center [750, 38] width 944 height 36
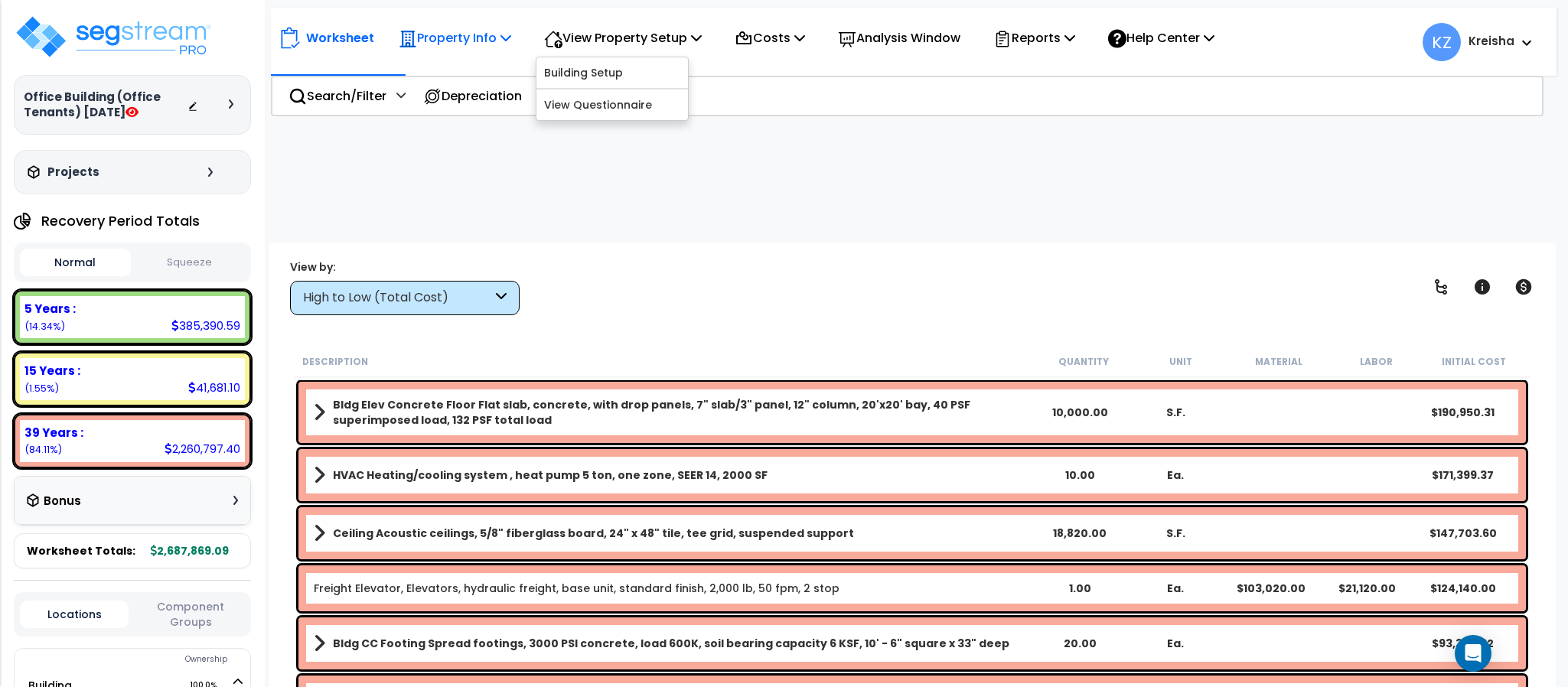
click at [475, 40] on p "Property Info" at bounding box center [455, 38] width 113 height 20
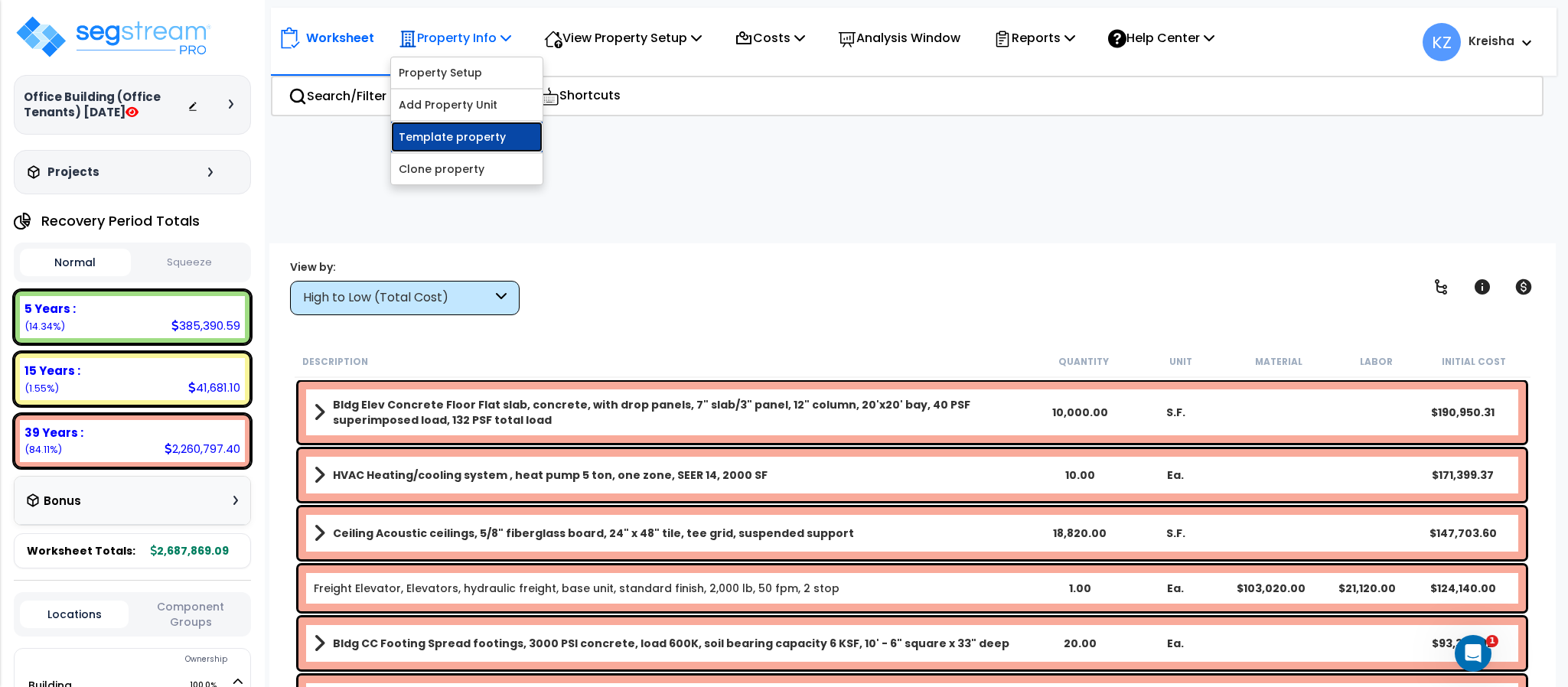
click at [462, 134] on link "Template property" at bounding box center [467, 137] width 152 height 31
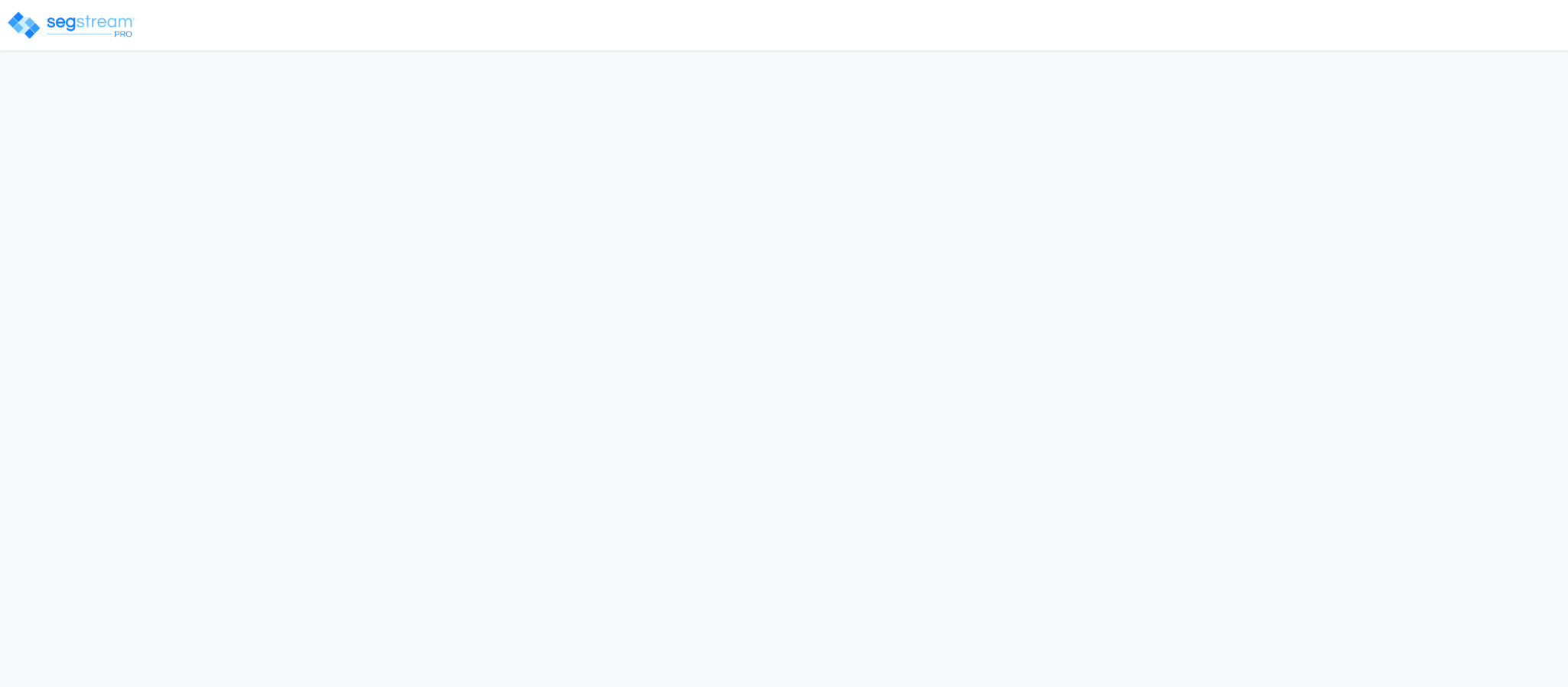
select select "2024"
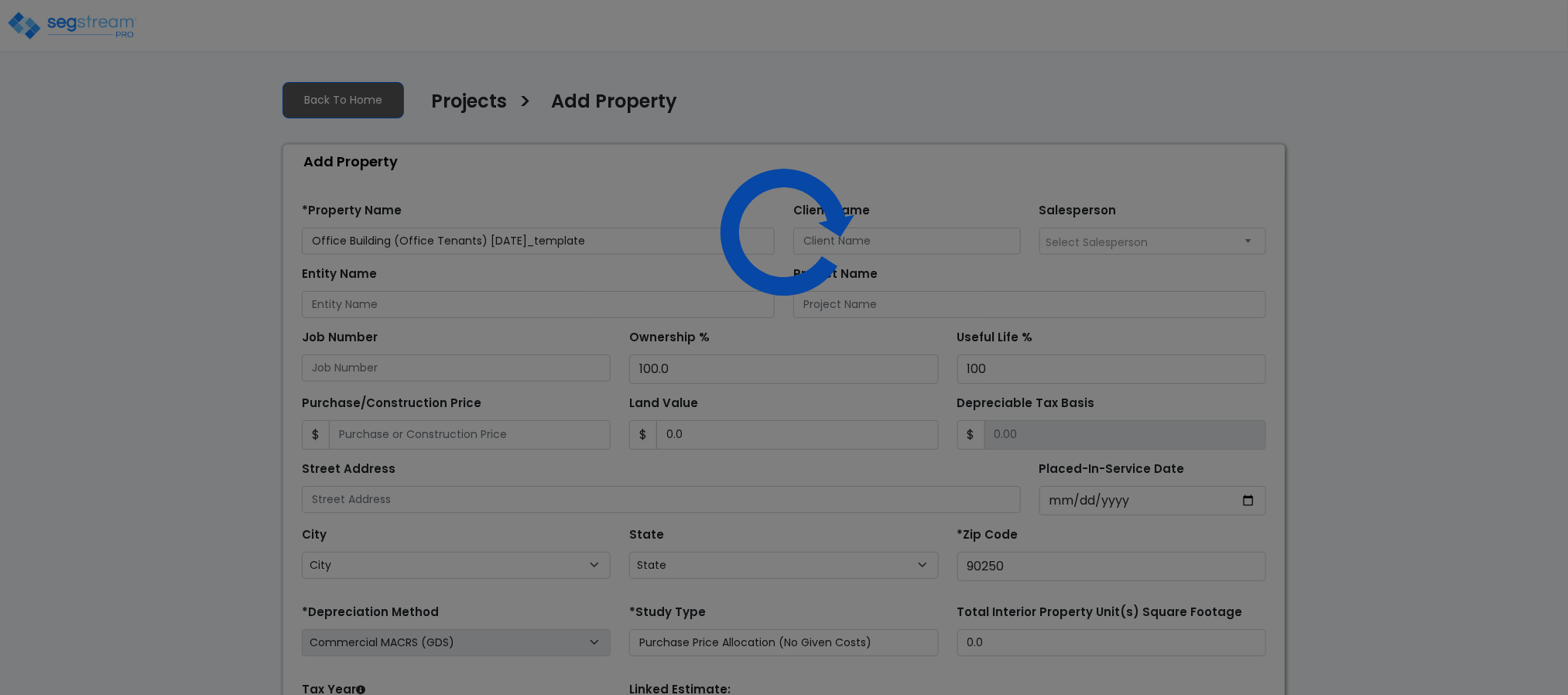
select select "CA"
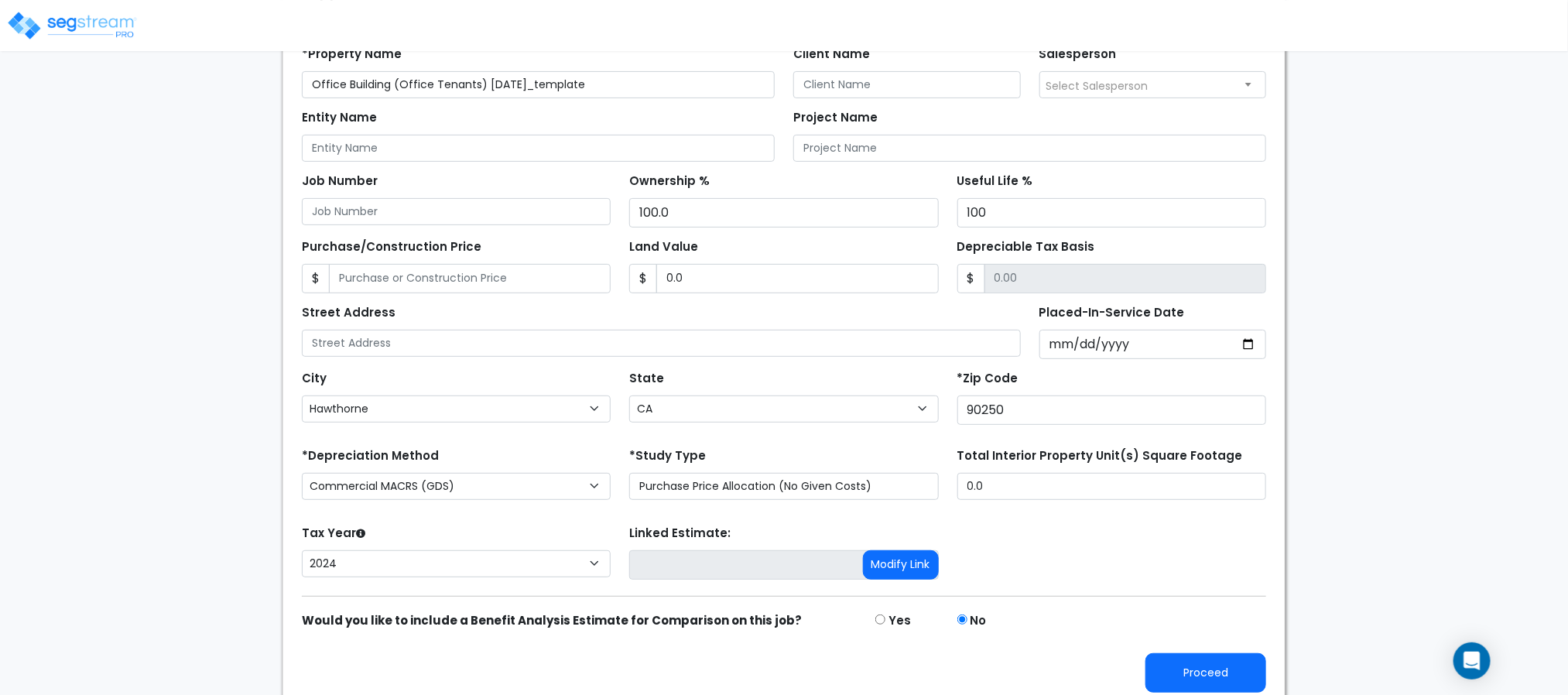
scroll to position [174, 0]
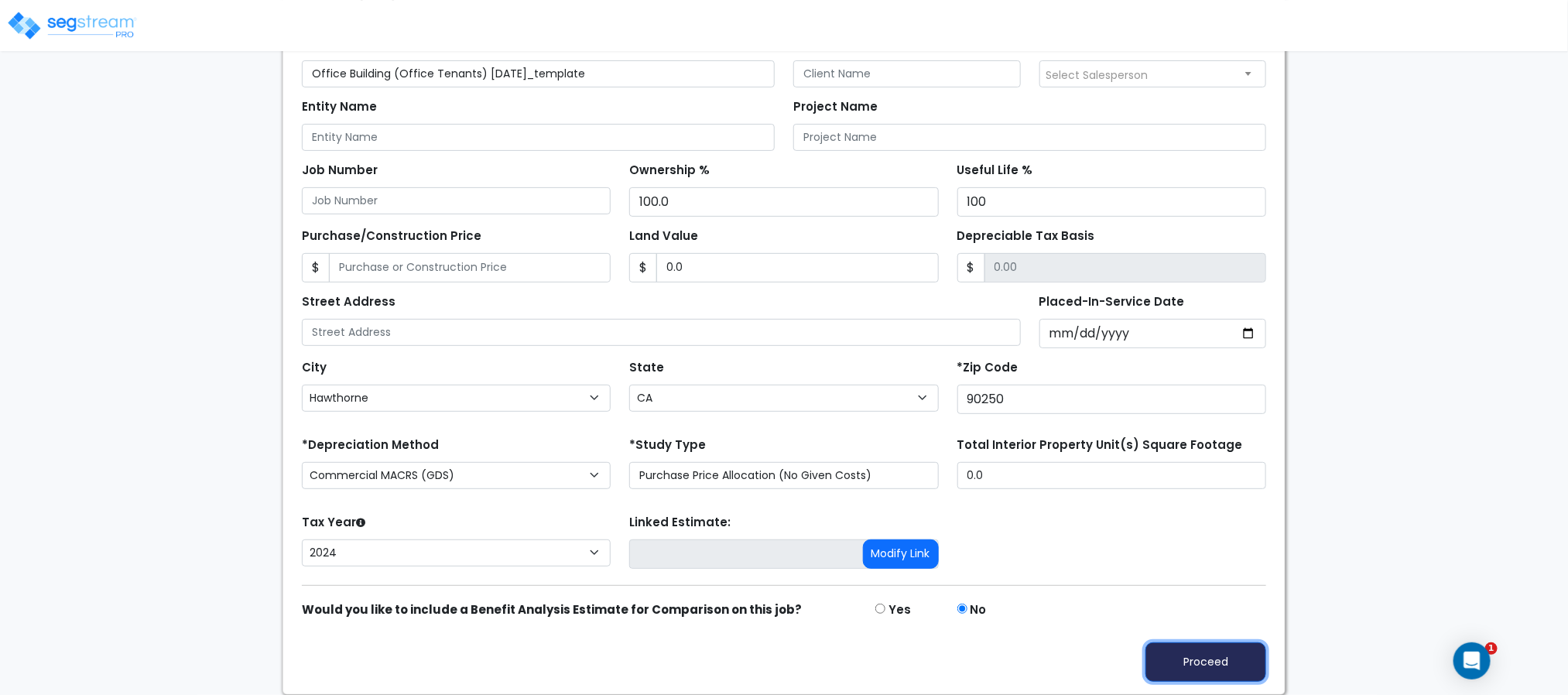
click at [1191, 662] on button "Proceed" at bounding box center [1205, 662] width 121 height 39
type input "0"
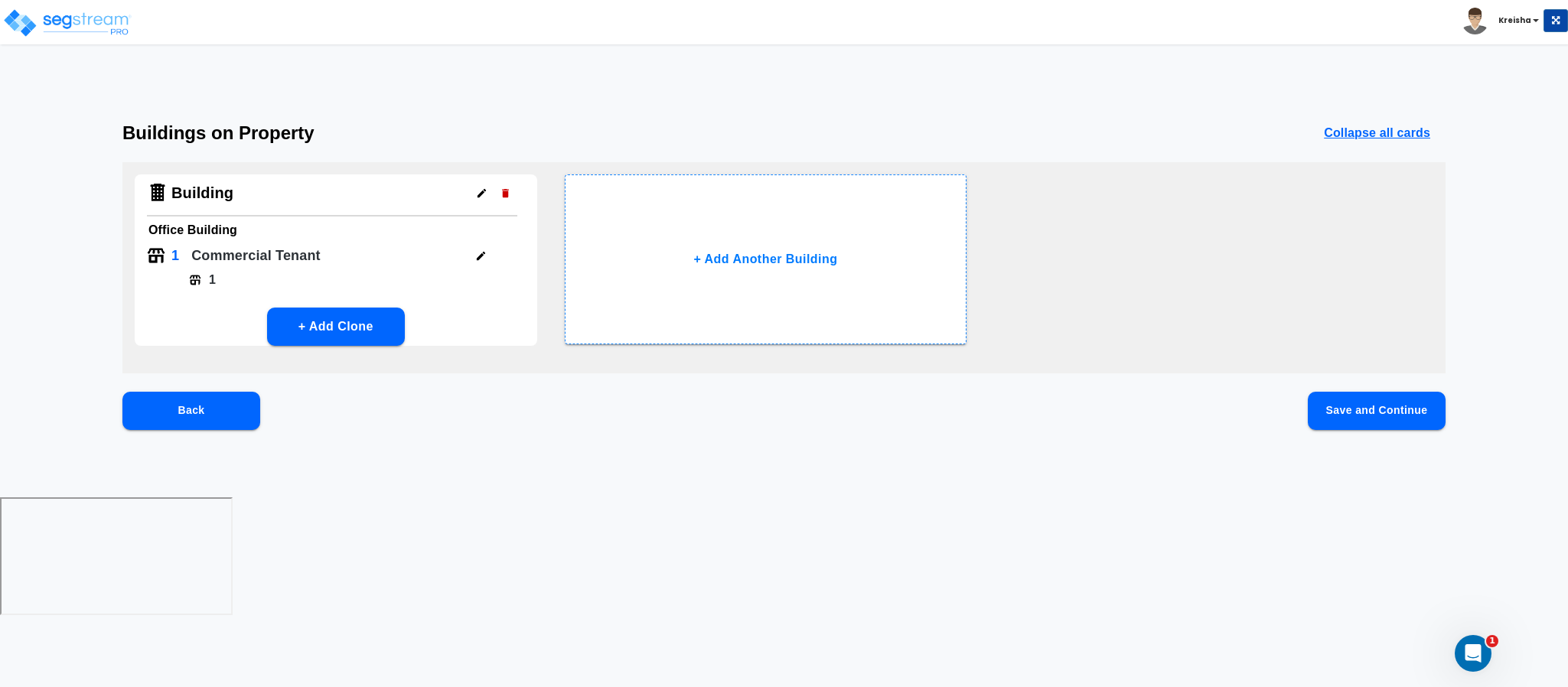
click at [1336, 414] on button "Save and Continue" at bounding box center [1376, 411] width 138 height 38
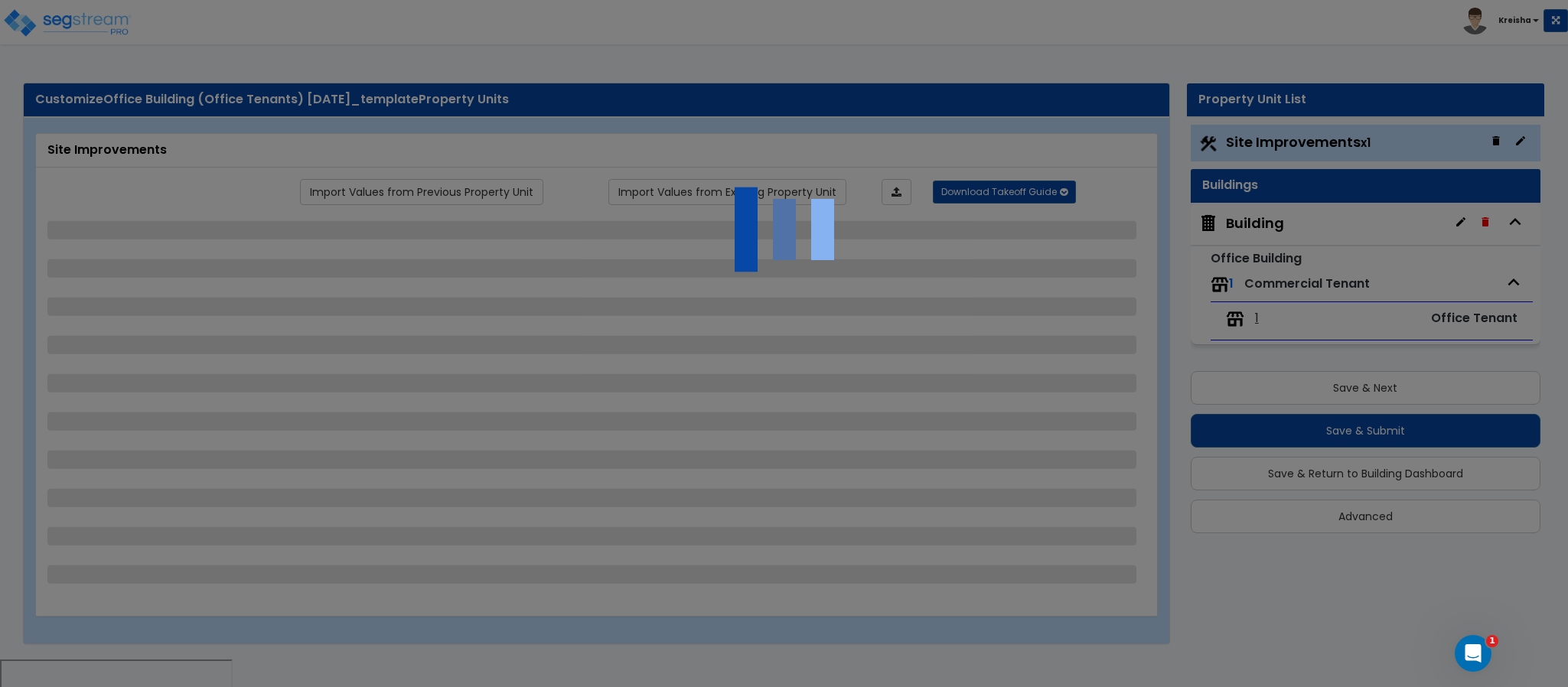
select select "1"
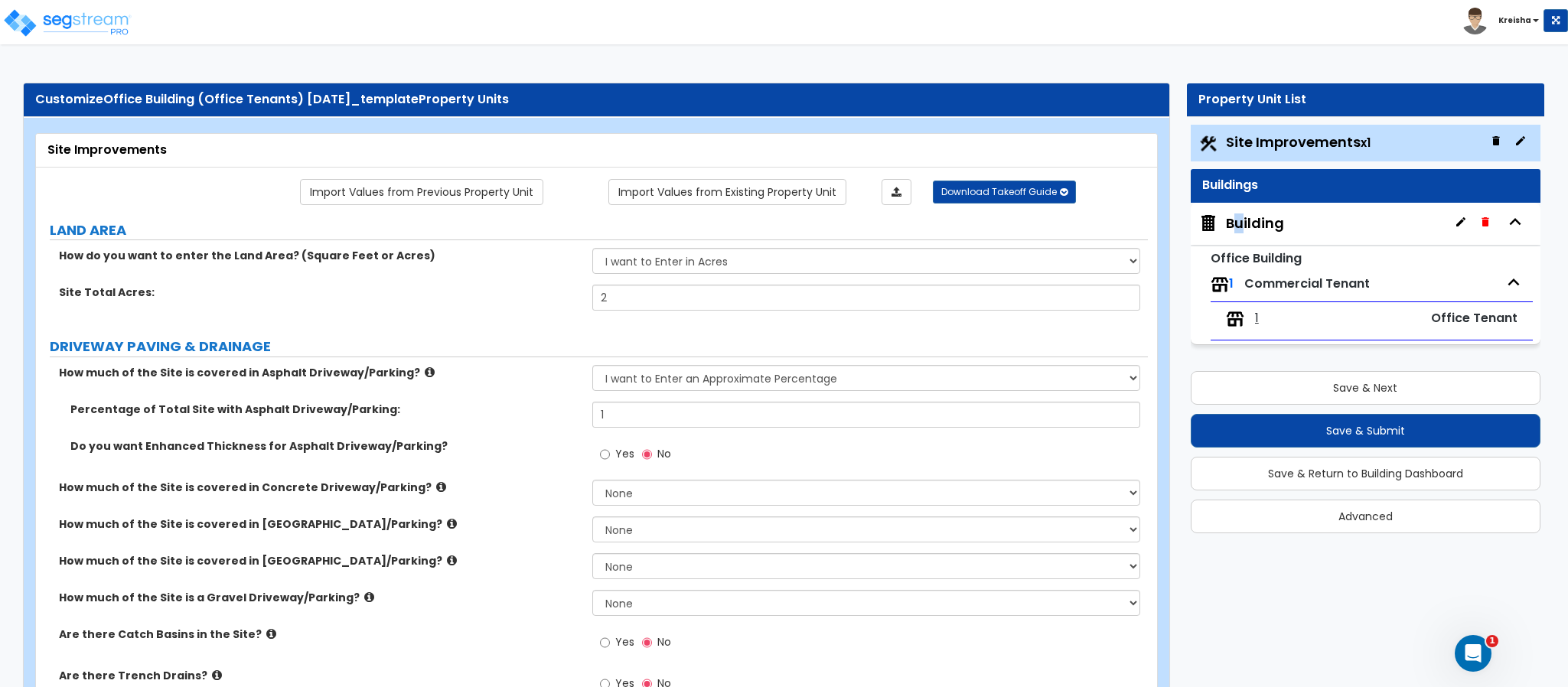
click at [1240, 226] on div "Building" at bounding box center [1255, 224] width 58 height 20
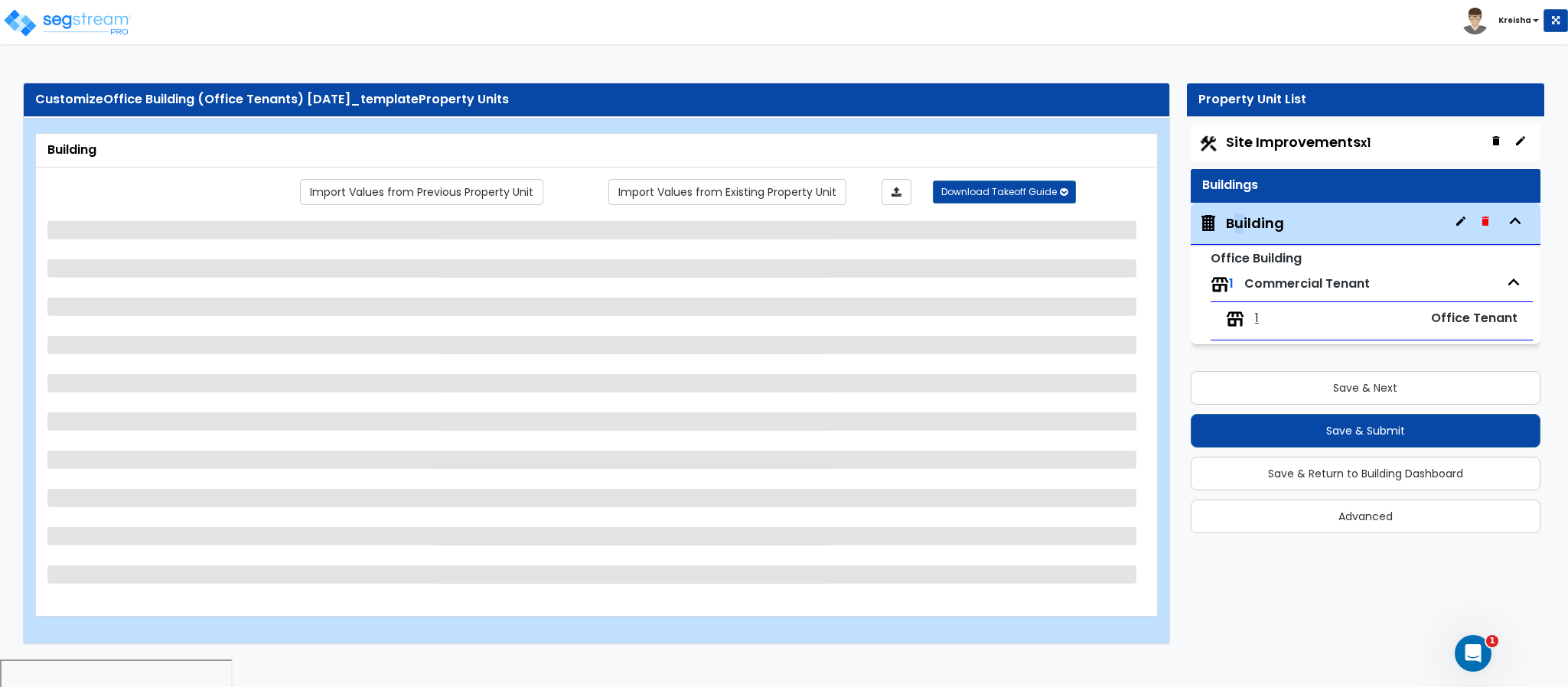
scroll to position [1, 0]
select select "1"
select select "2"
select select "3"
select select "5"
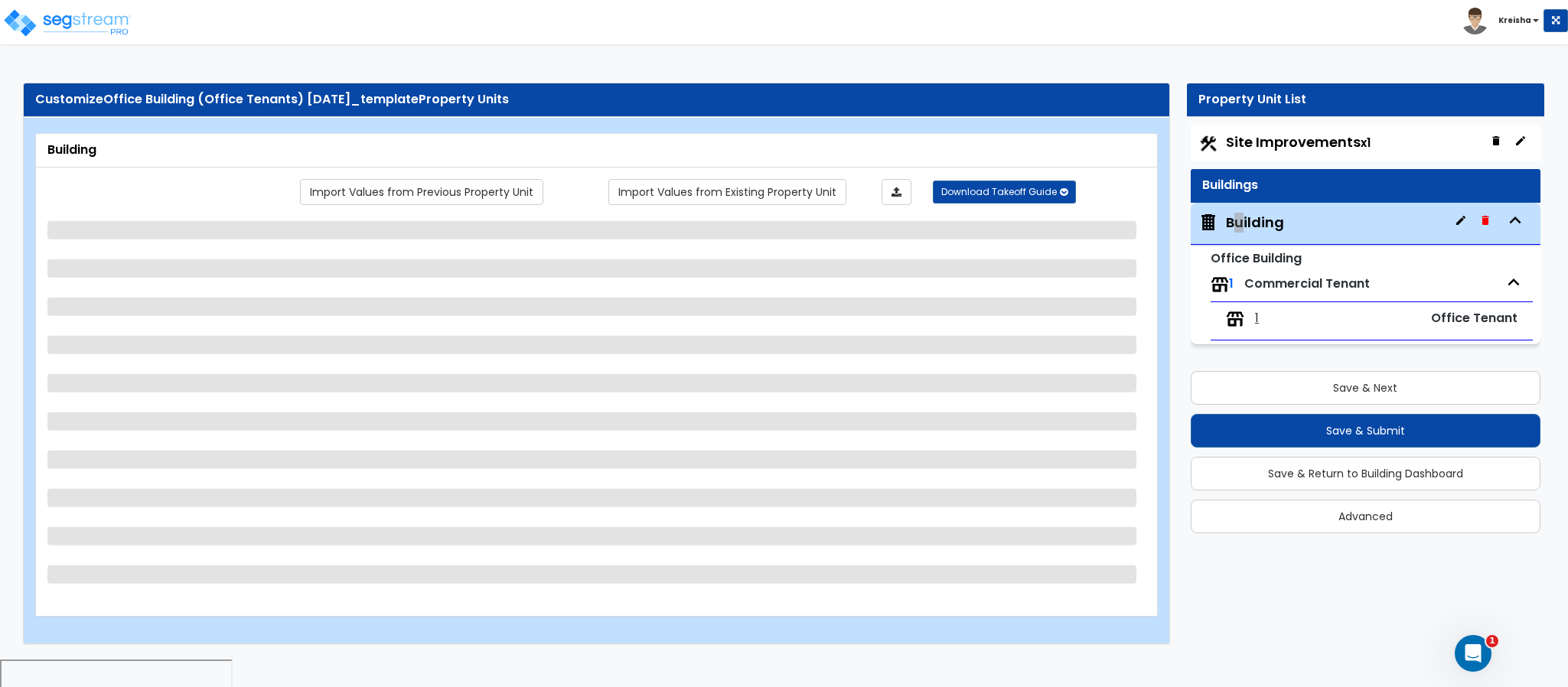
select select "1"
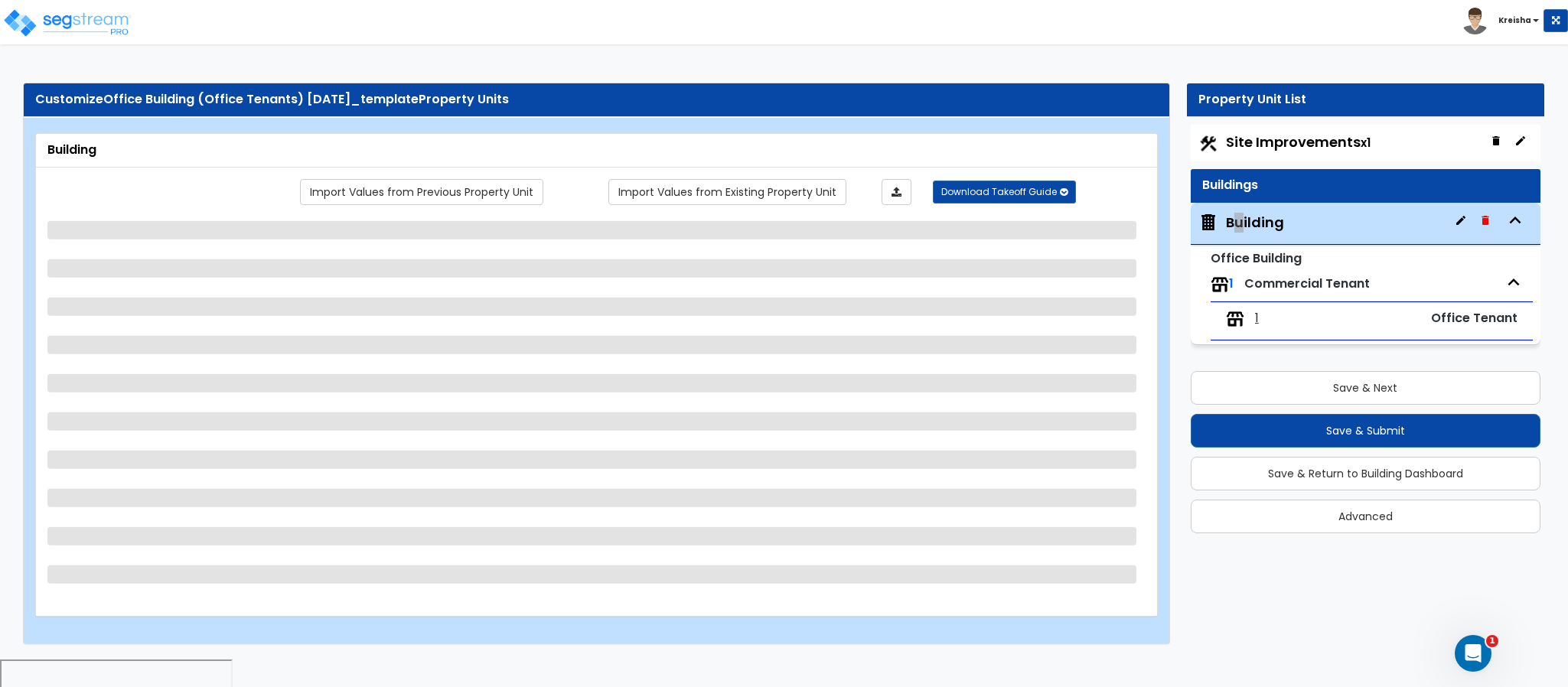
select select "1"
select select "3"
select select "2"
select select "1"
select select "10"
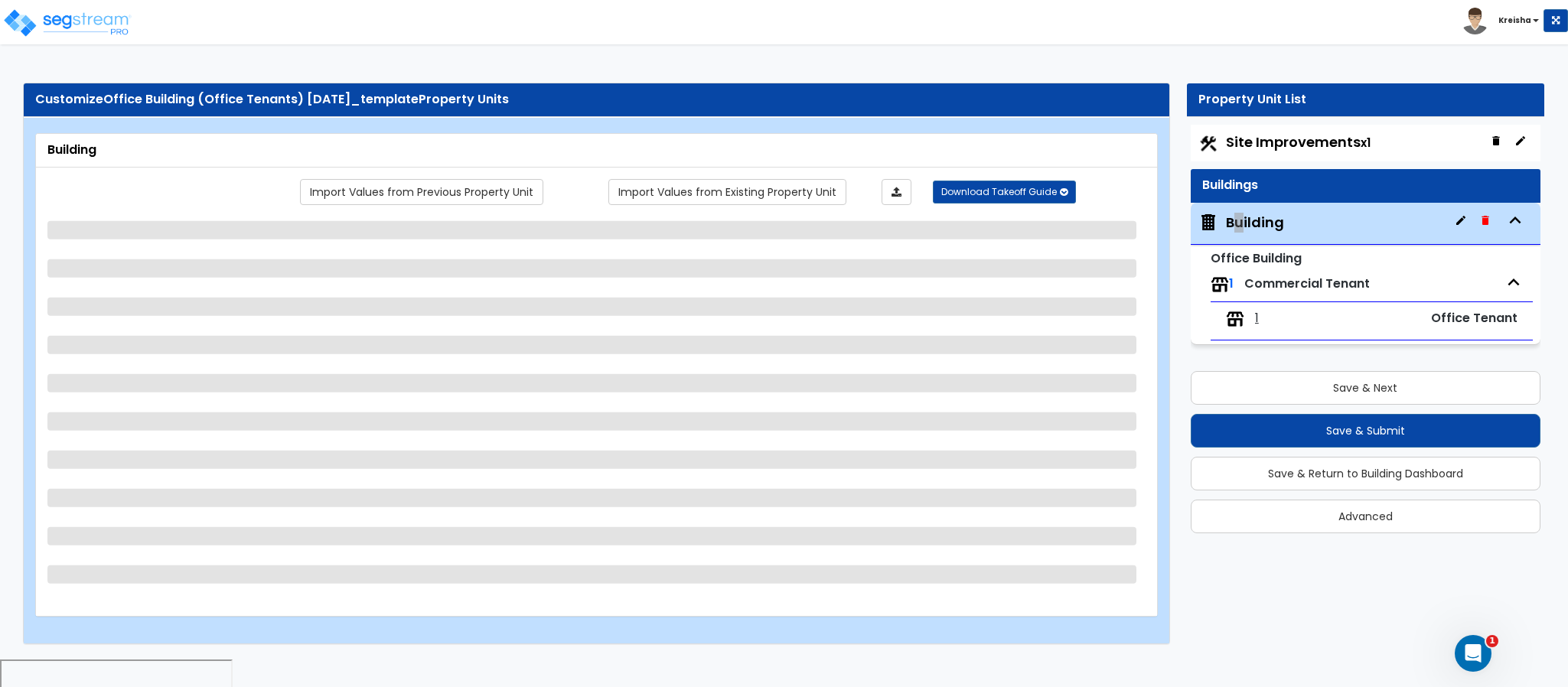
select select "1"
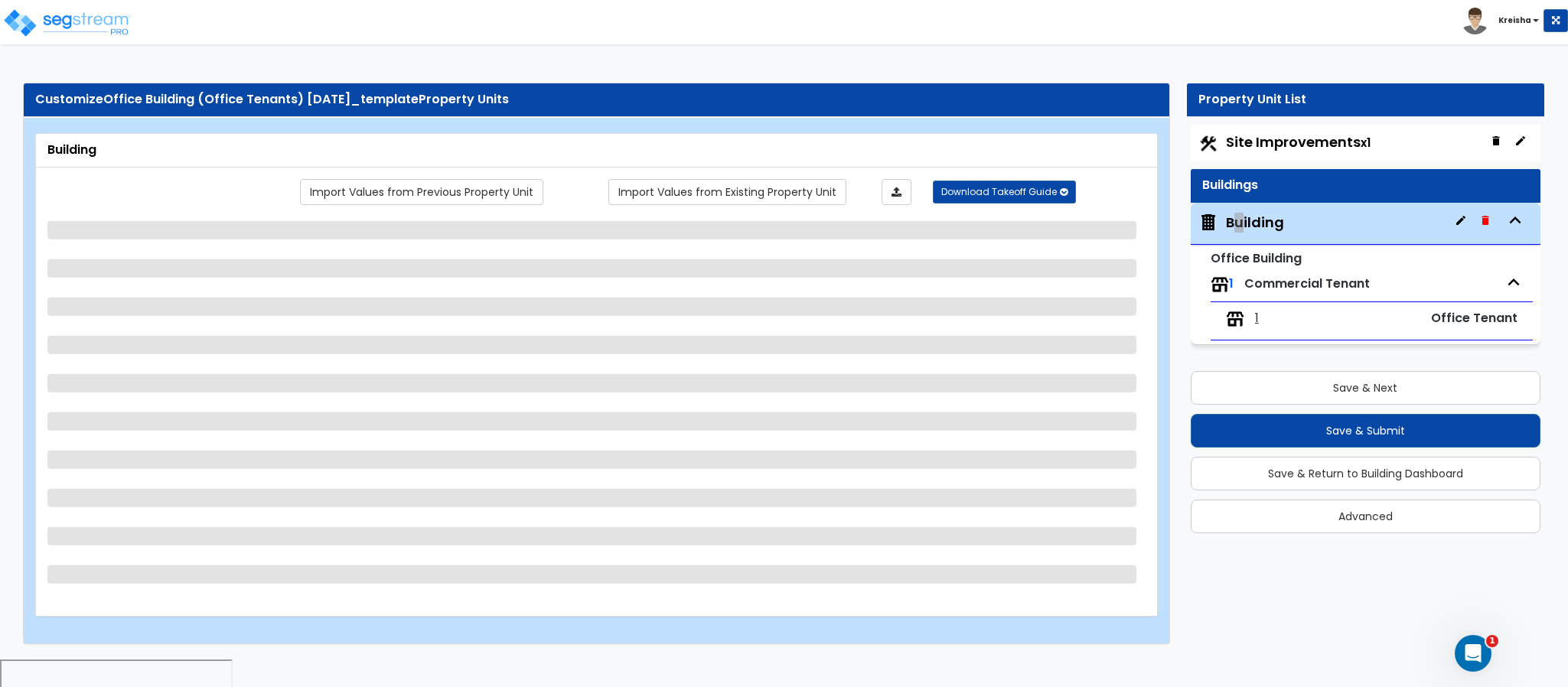
select select "1"
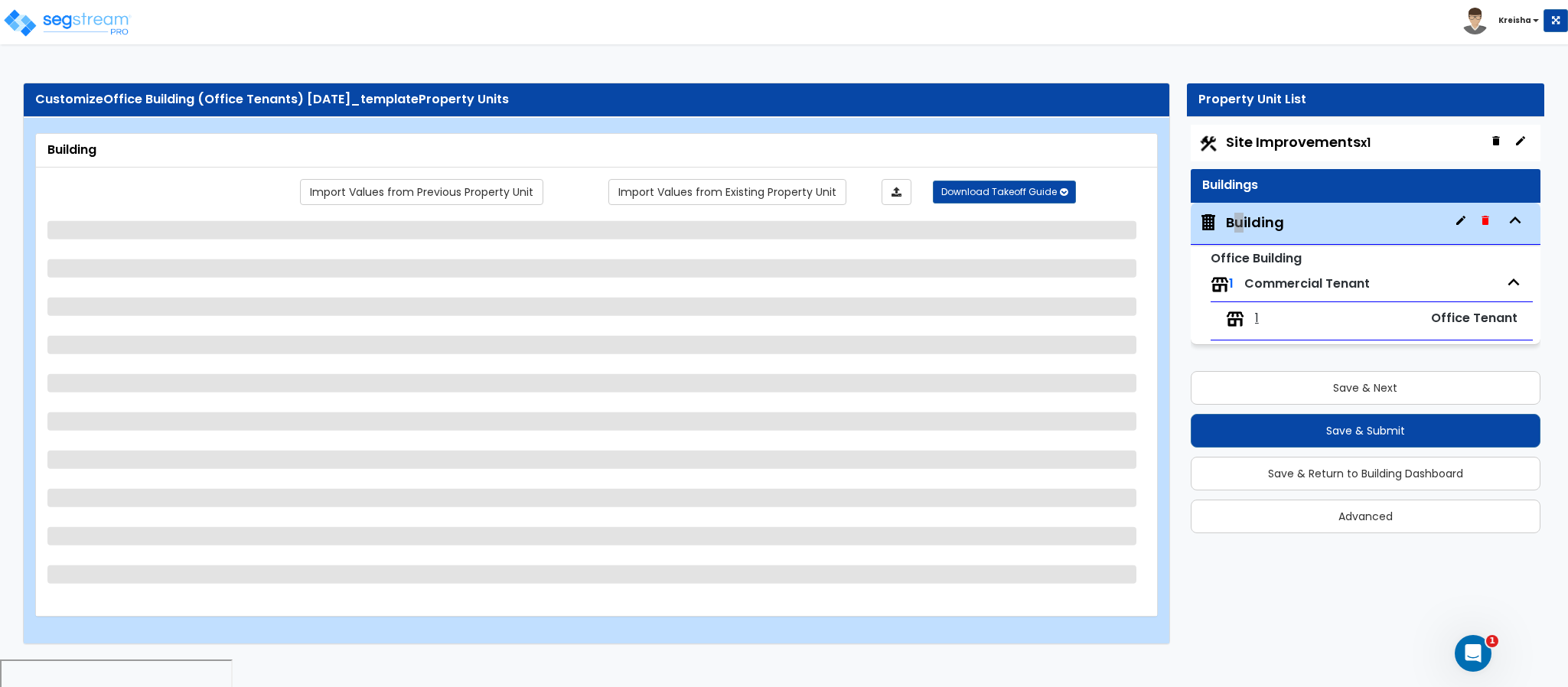
select select "1"
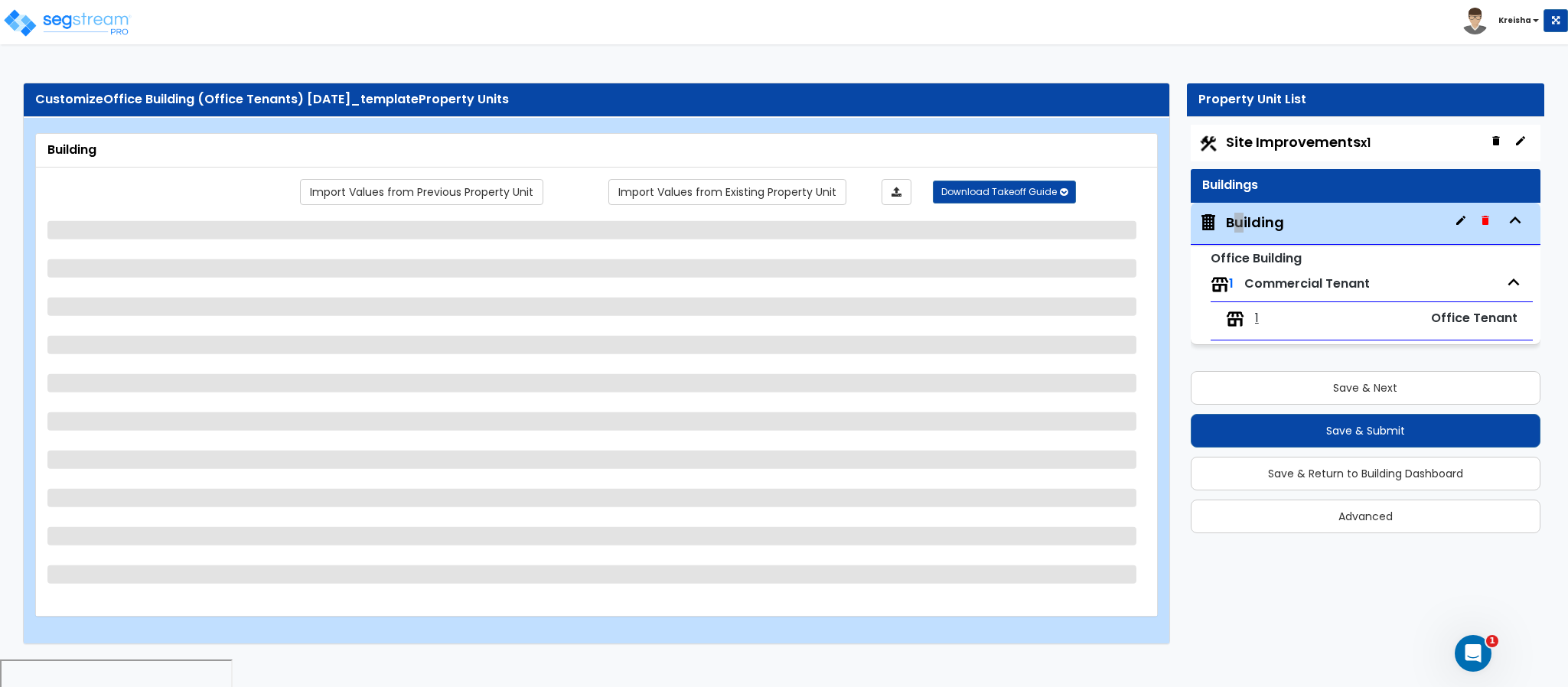
select select "1"
select select "2"
select select "3"
select select "1"
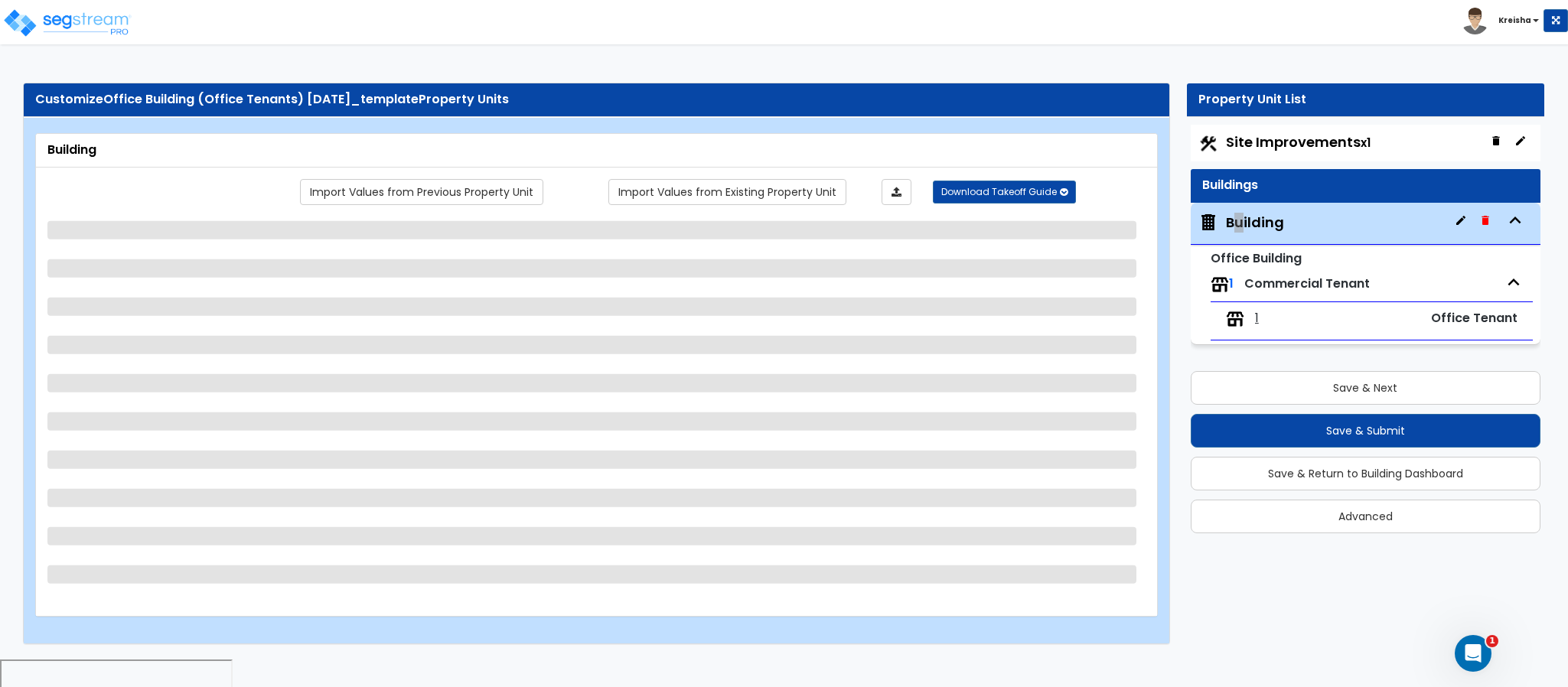
select select "1"
select select "3"
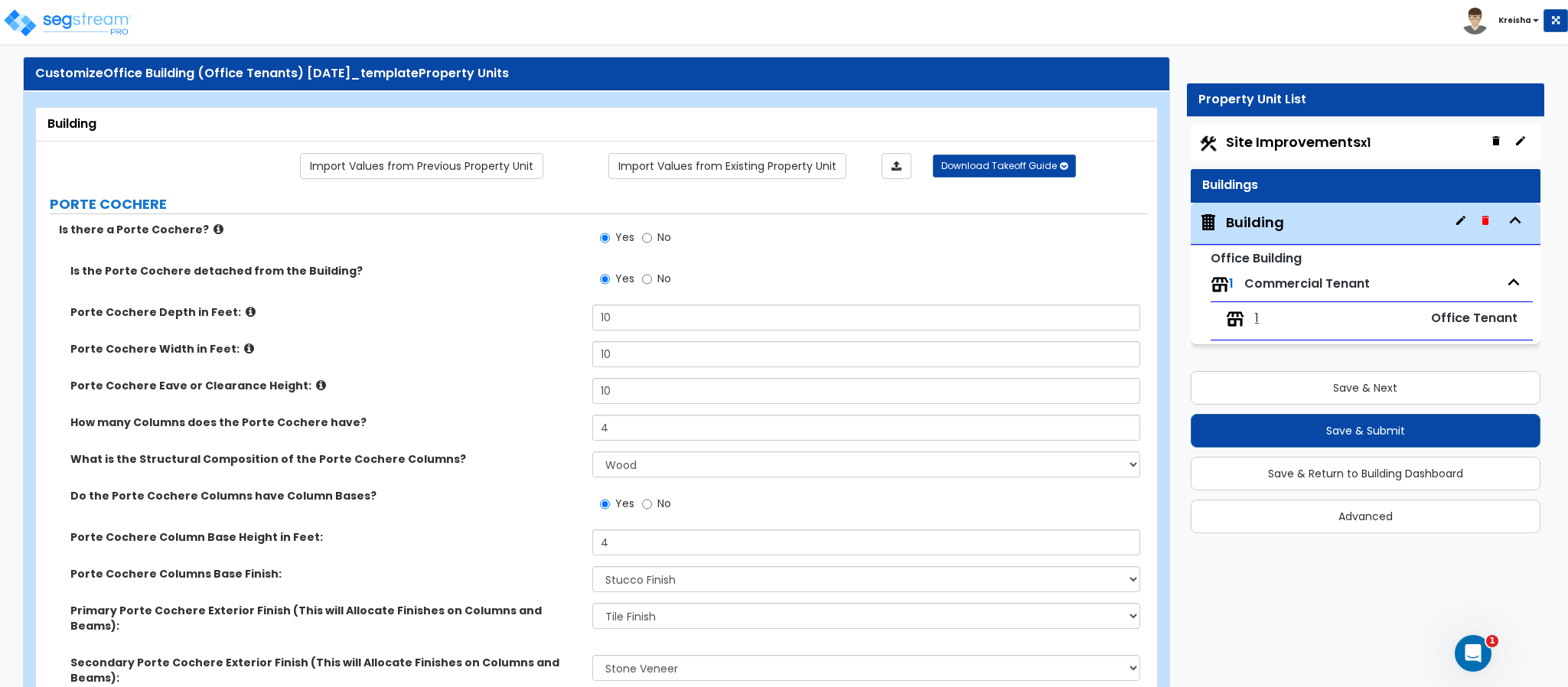
scroll to position [0, 0]
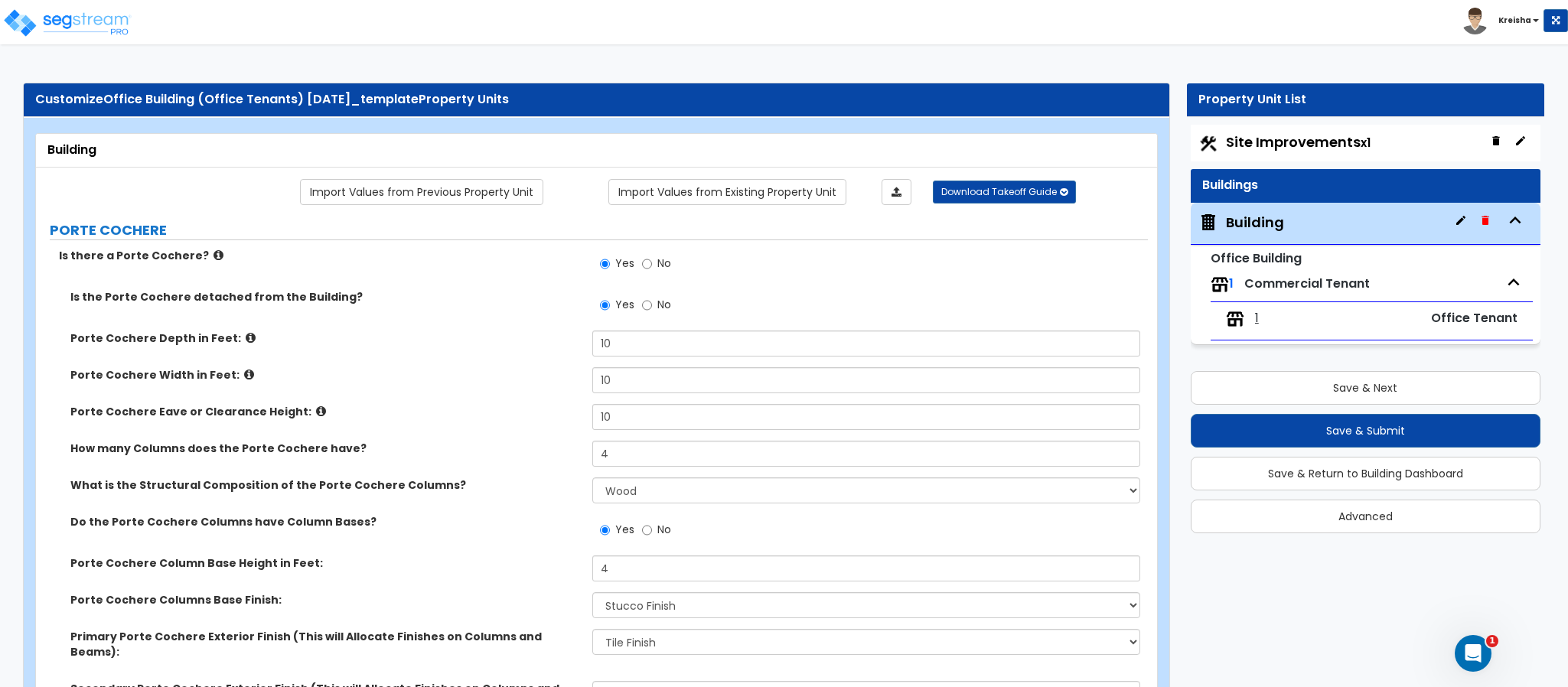
click at [656, 271] on label "No" at bounding box center [655, 265] width 29 height 26
click at [652, 271] on input "No" at bounding box center [646, 264] width 10 height 17
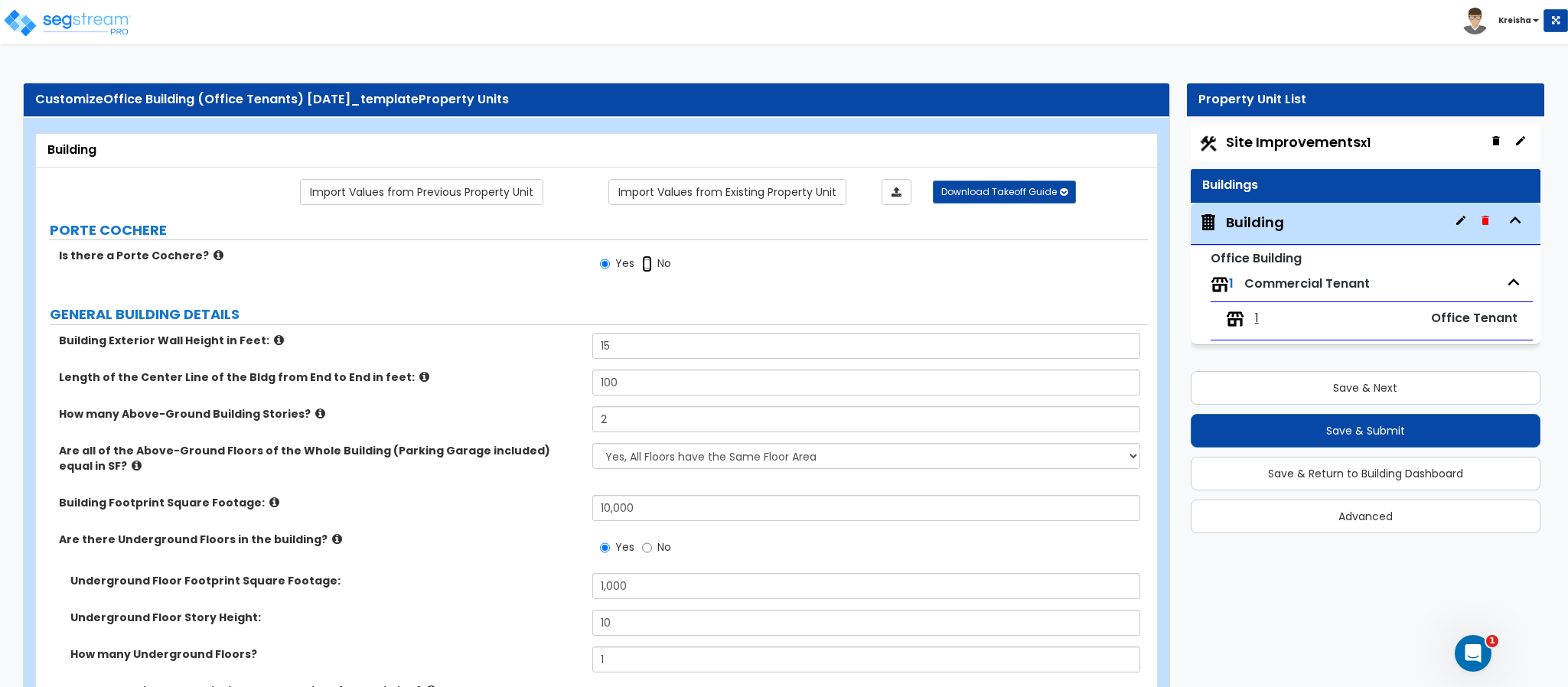
radio input "false"
radio input "true"
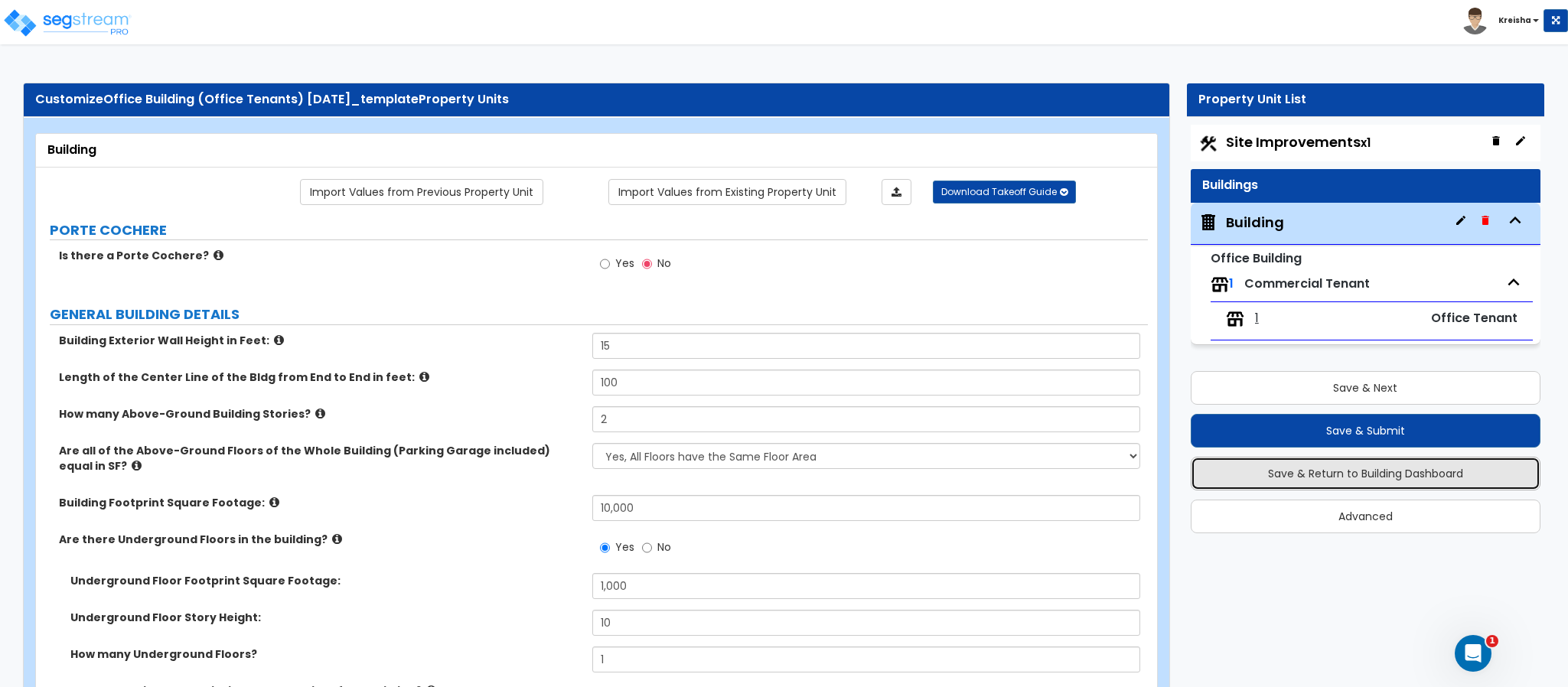
click at [1387, 473] on button "Save & Return to Building Dashboard" at bounding box center [1366, 473] width 349 height 33
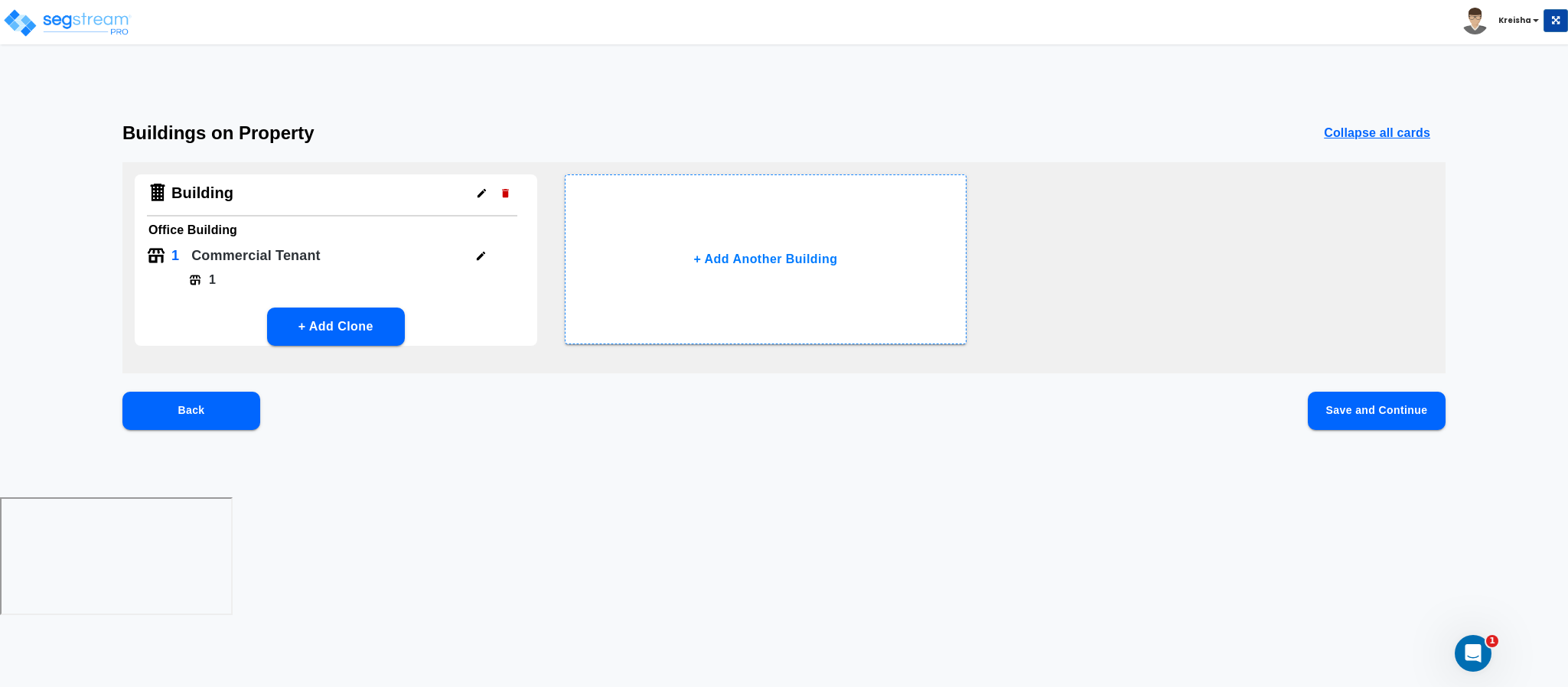
click at [483, 264] on button "button" at bounding box center [481, 256] width 24 height 24
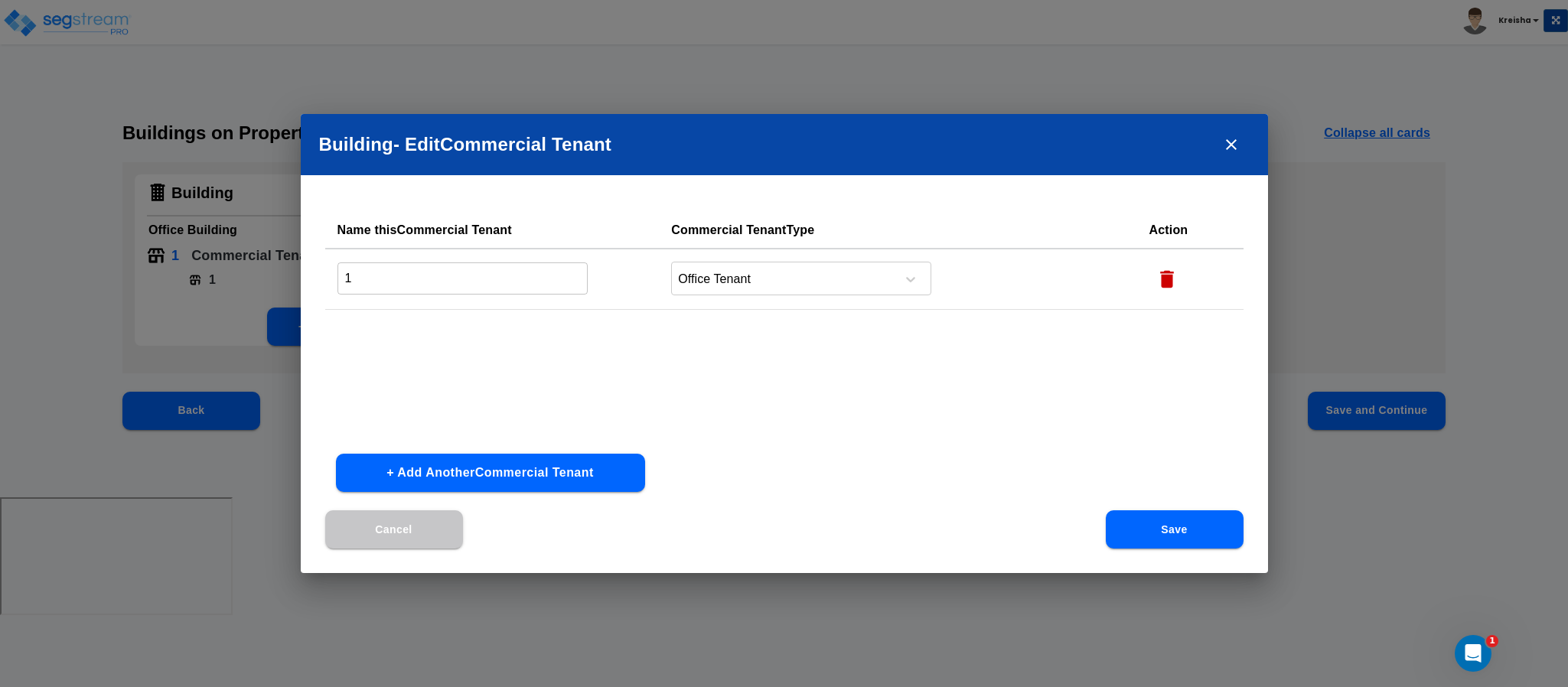
click at [512, 473] on button "+ Add Another Commercial Tenant" at bounding box center [490, 472] width 309 height 38
click at [508, 340] on input "text" at bounding box center [462, 339] width 251 height 33
type input "2"
click at [792, 329] on div "Select Commercial Tenant Type" at bounding box center [781, 340] width 219 height 23
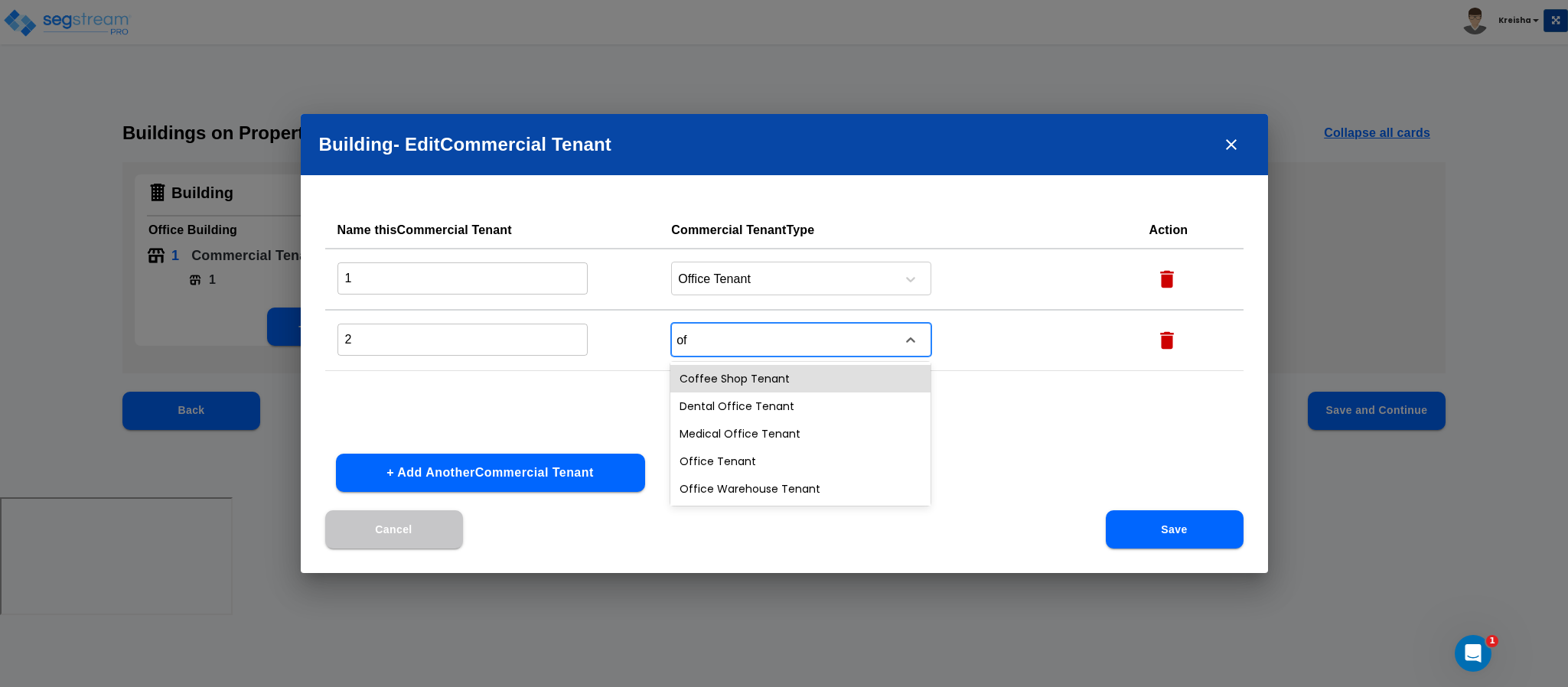
type input "off"
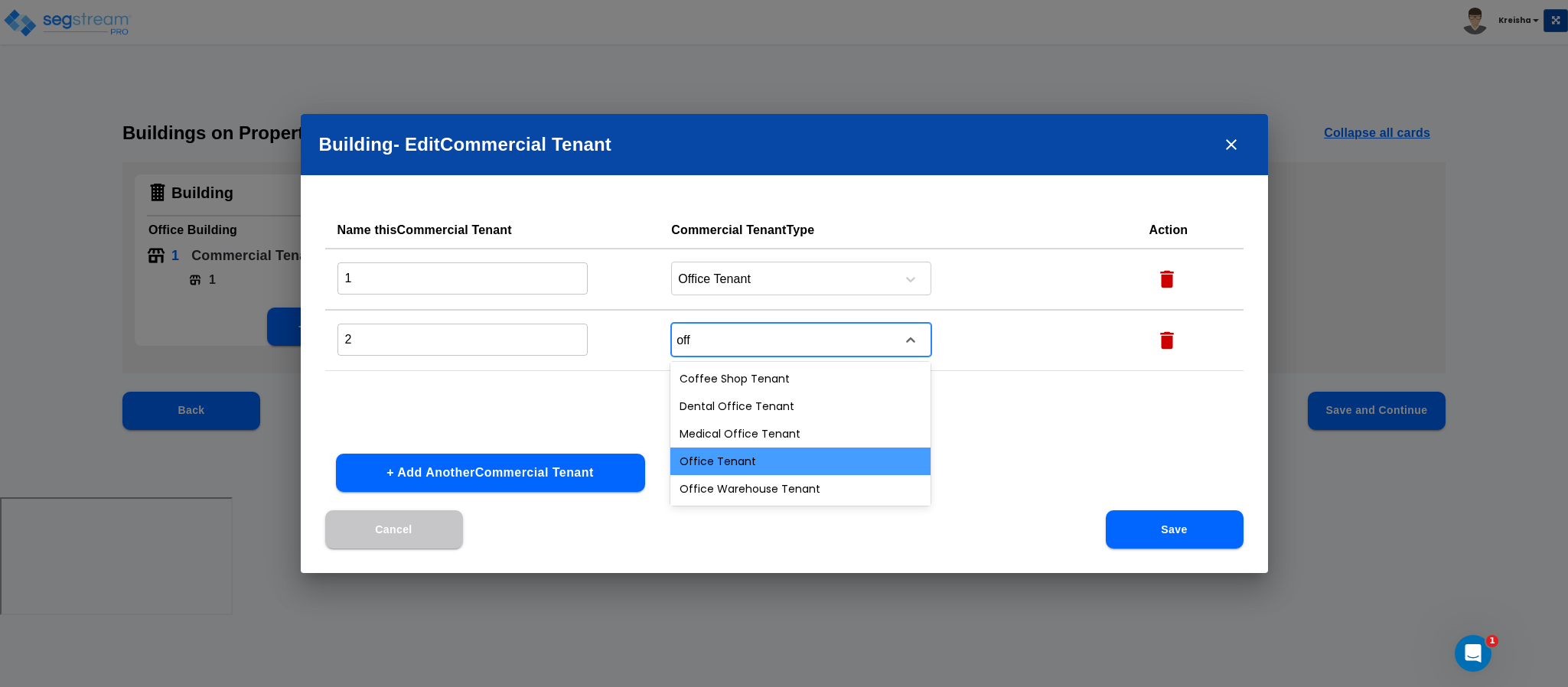
click at [766, 453] on div "Office Tenant" at bounding box center [800, 461] width 260 height 28
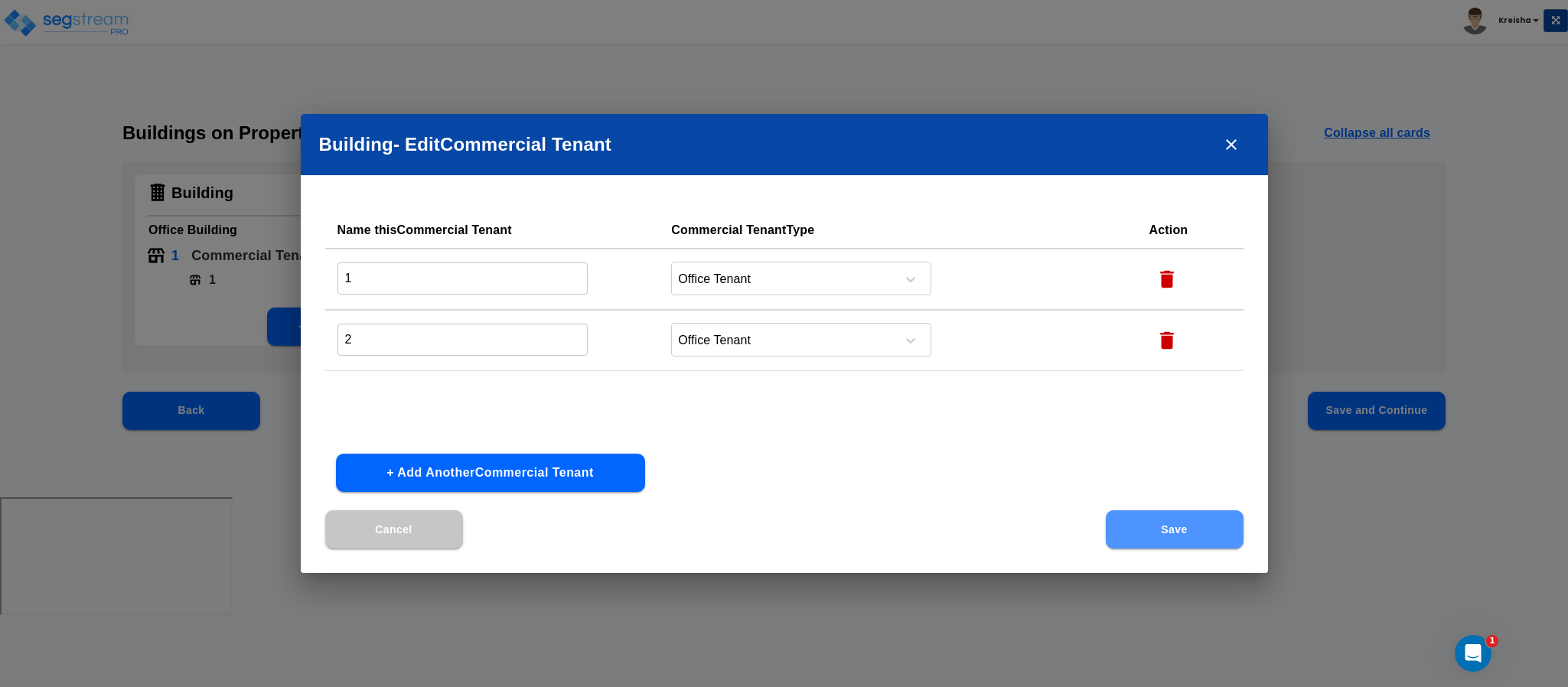
click at [1178, 534] on button "Save" at bounding box center [1174, 529] width 138 height 38
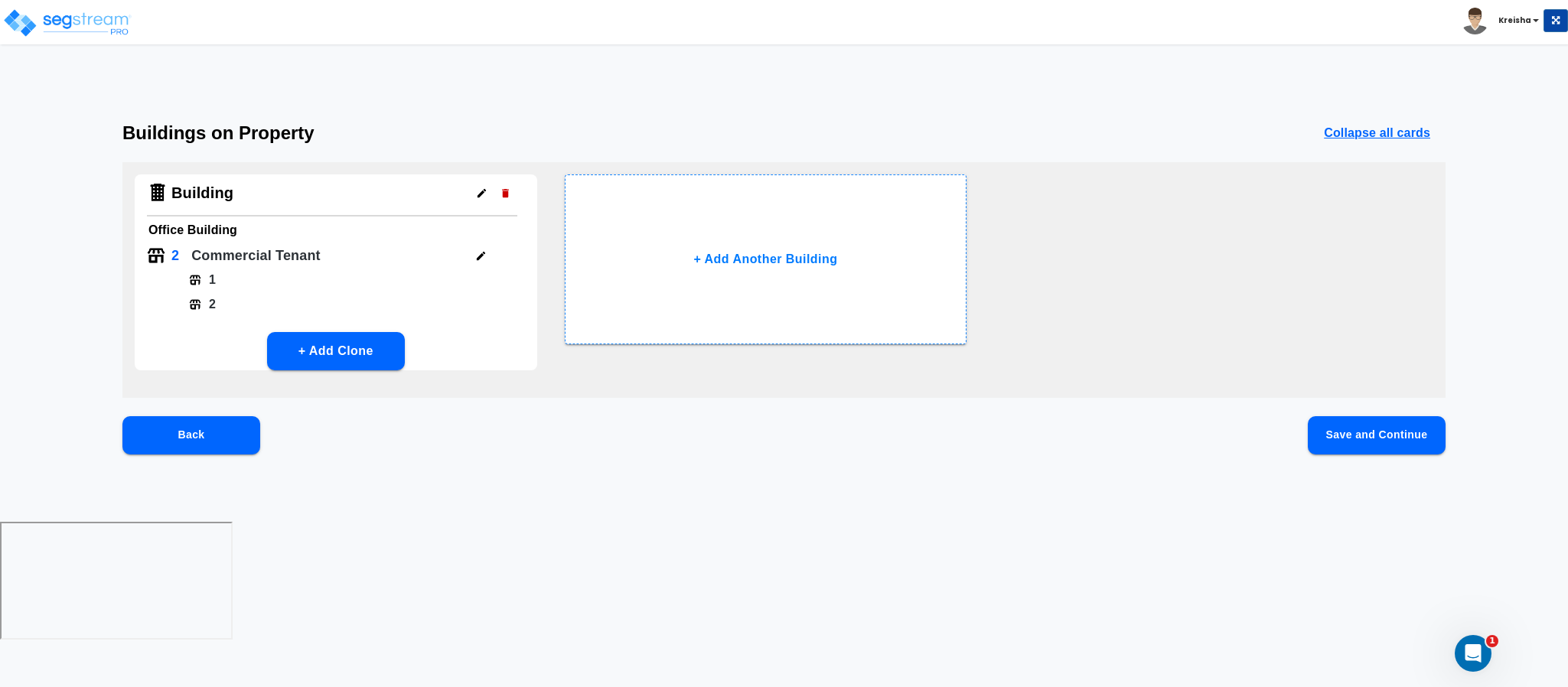
click at [1366, 432] on button "Save and Continue" at bounding box center [1376, 435] width 138 height 38
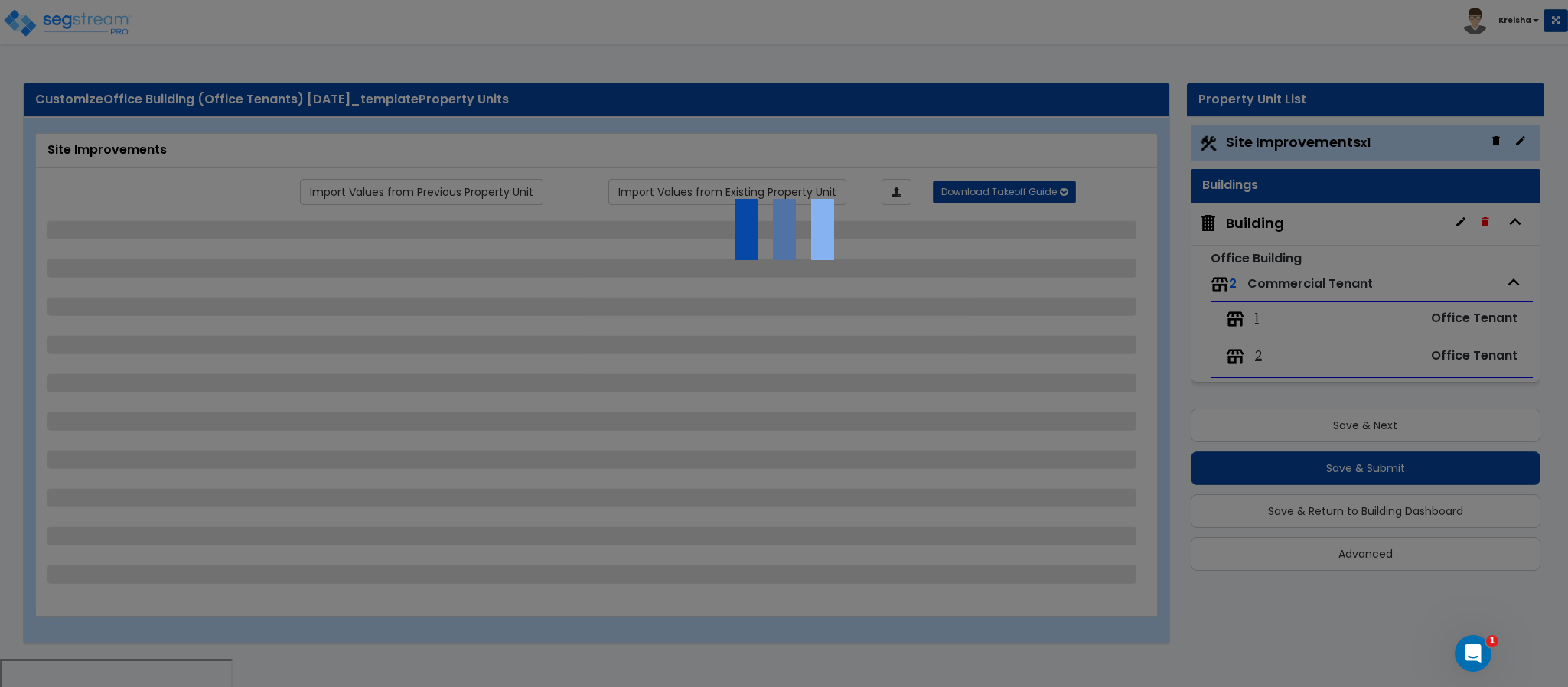
select select "1"
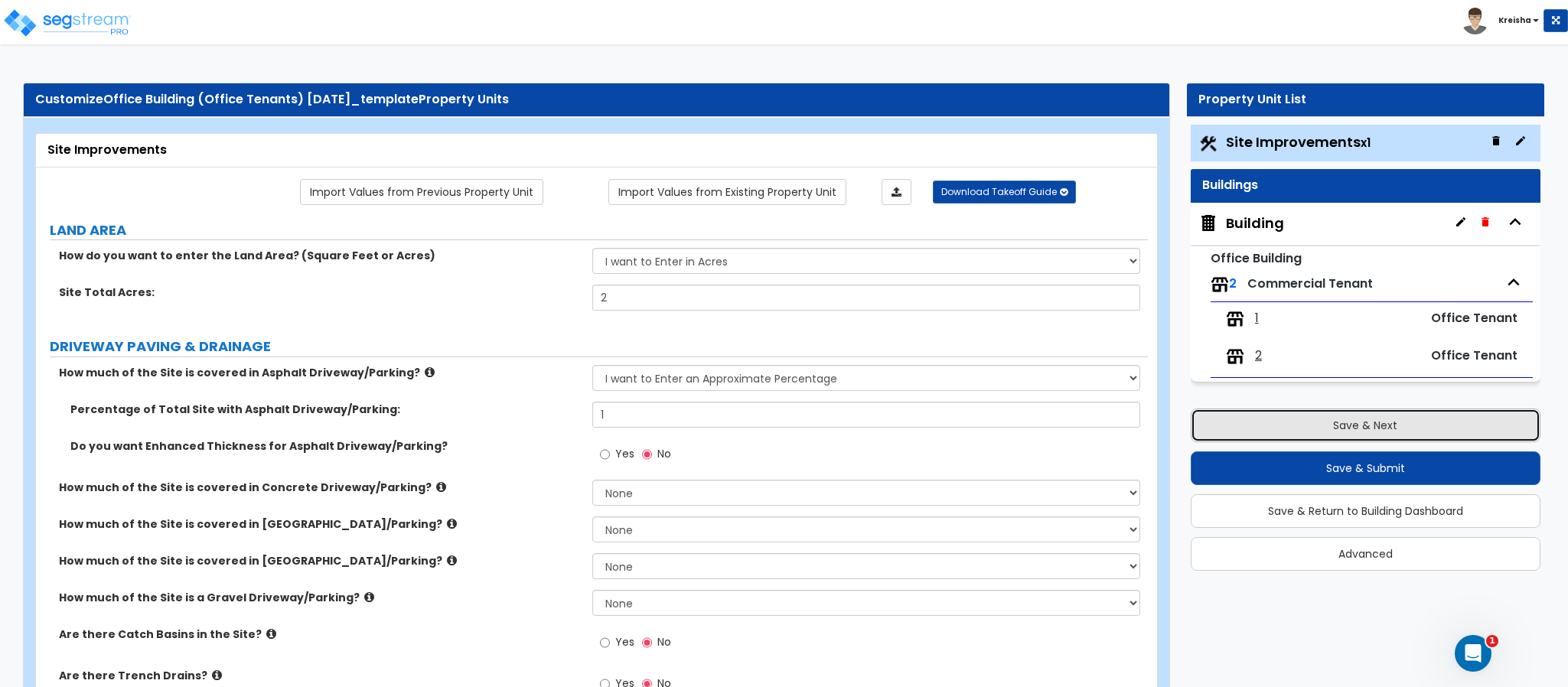
click at [1270, 411] on button "Save & Next" at bounding box center [1366, 425] width 349 height 33
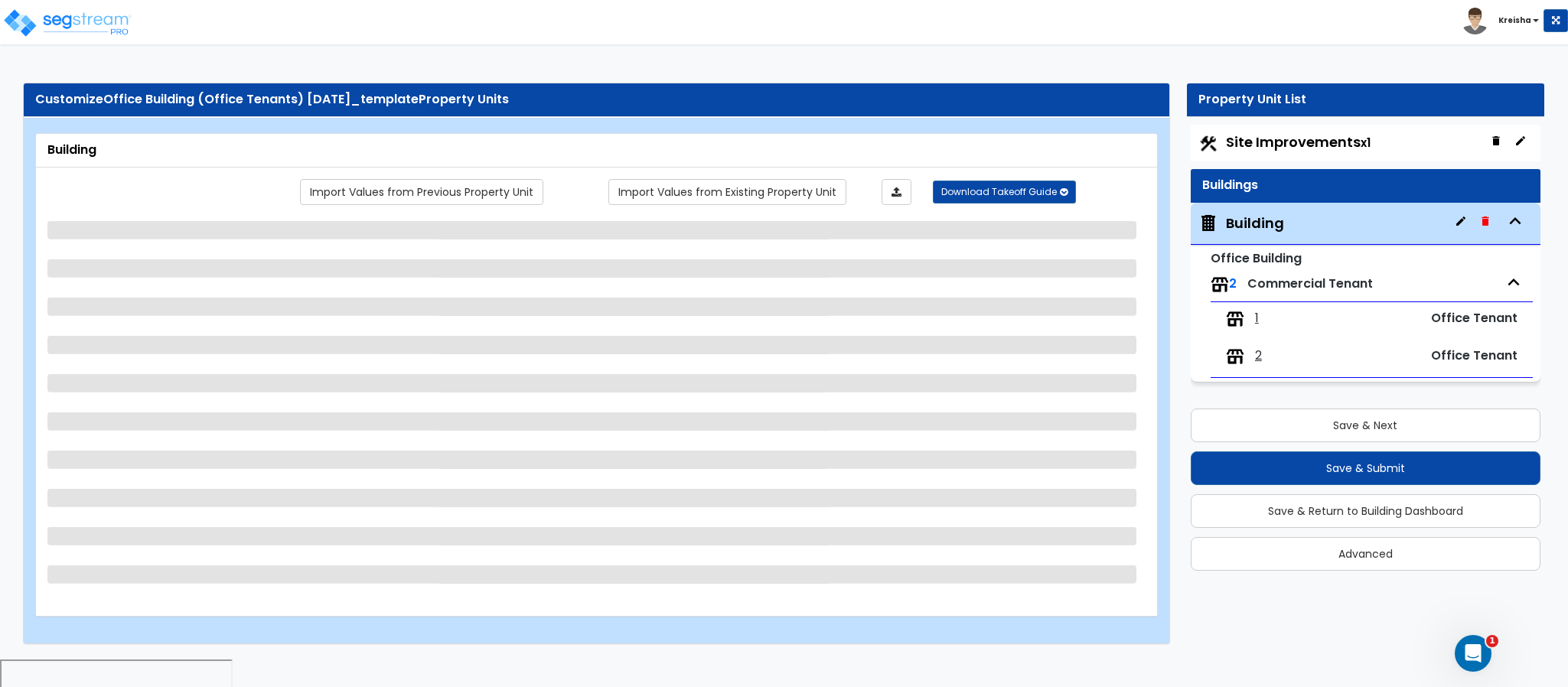
select select "1"
select select "3"
select select "2"
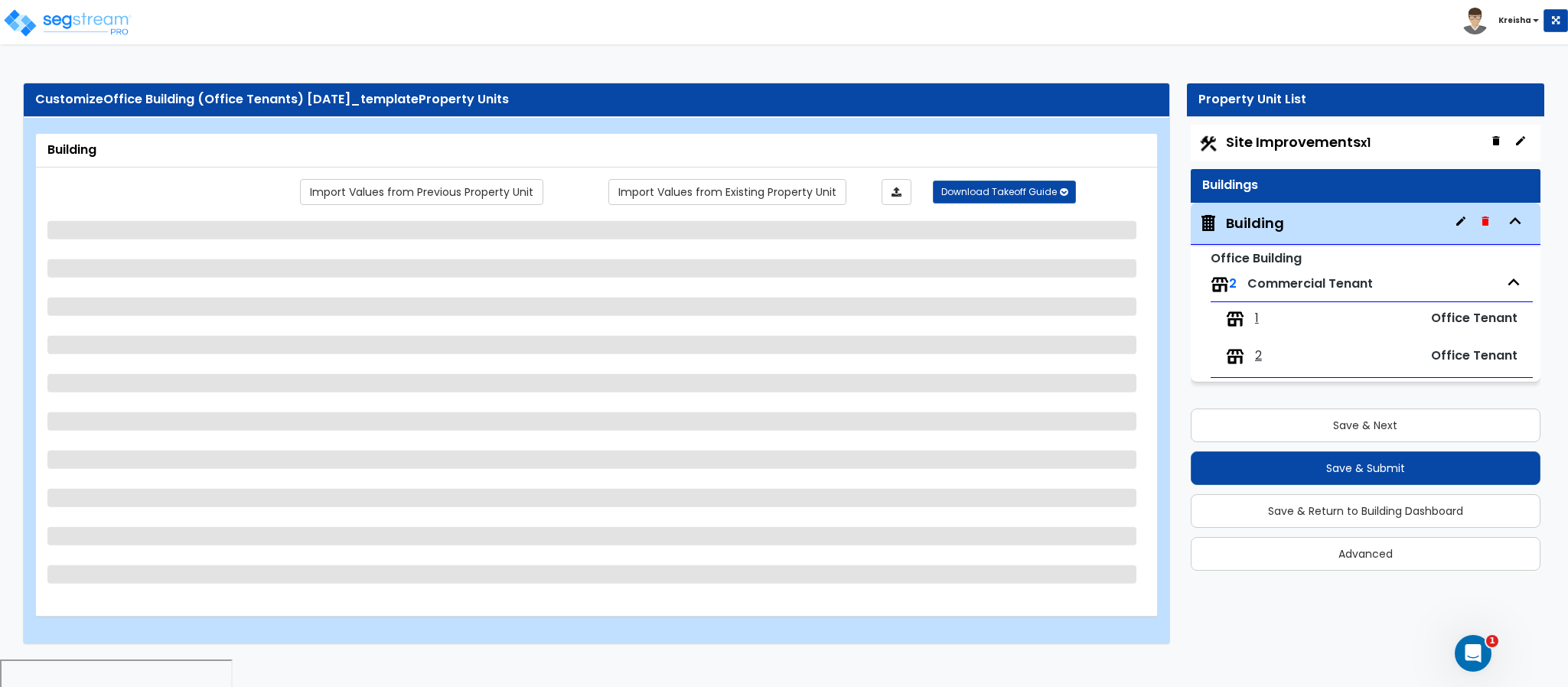
select select "1"
select select "10"
select select "1"
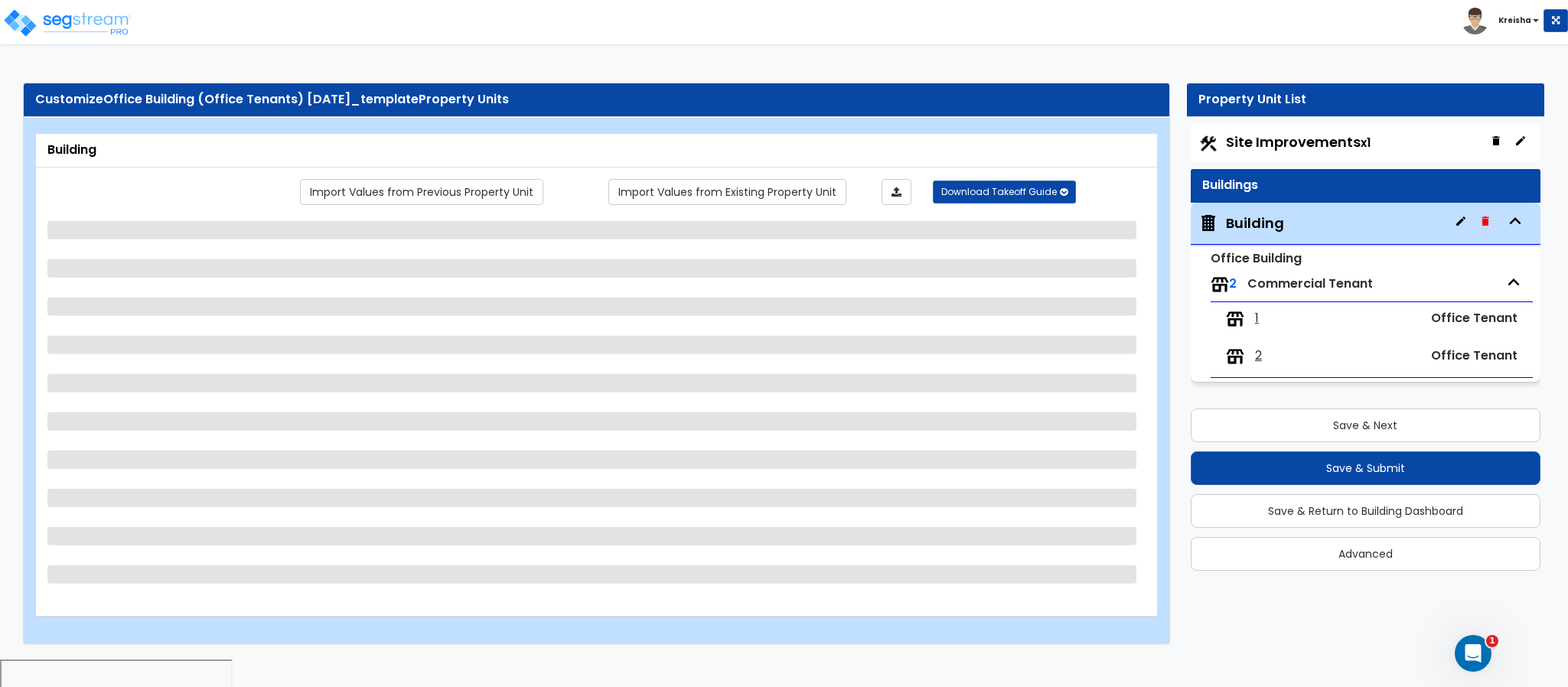
select select "1"
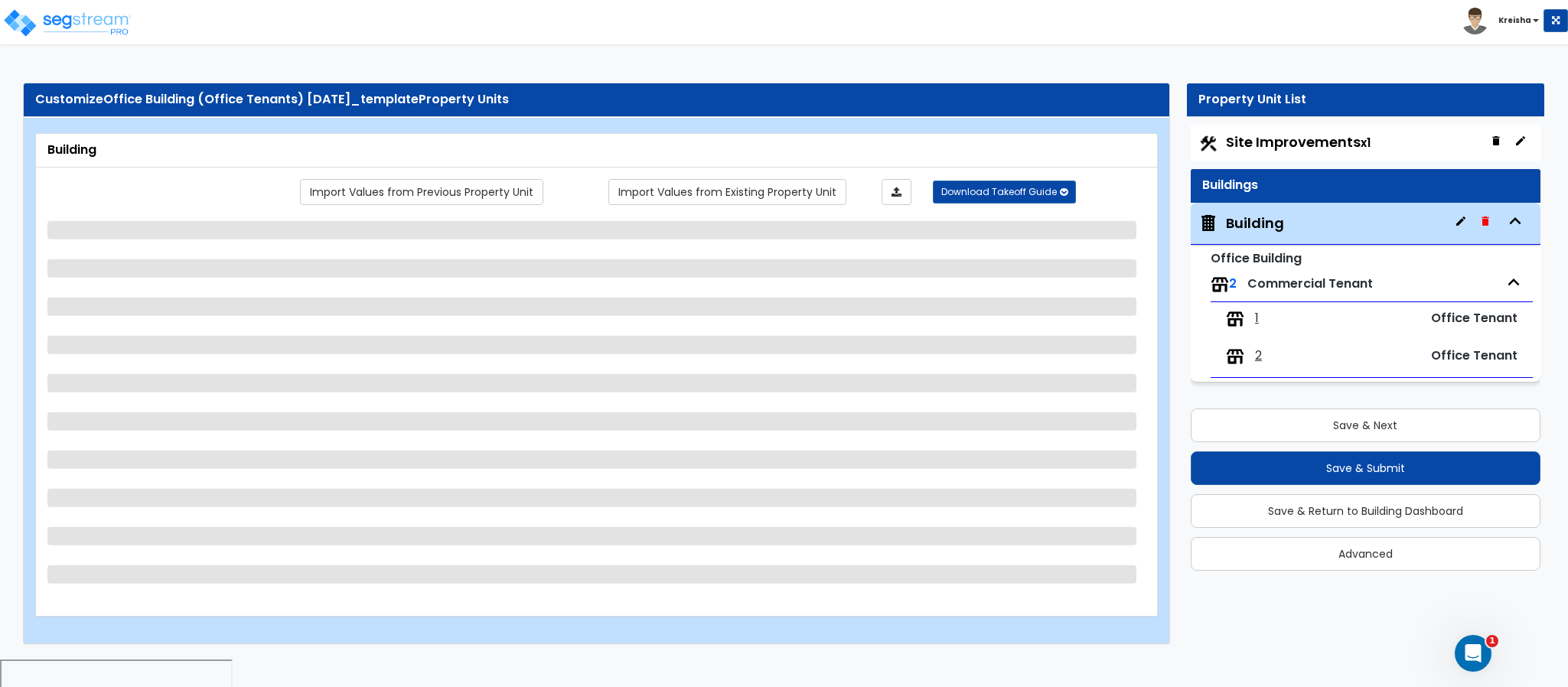
select select "1"
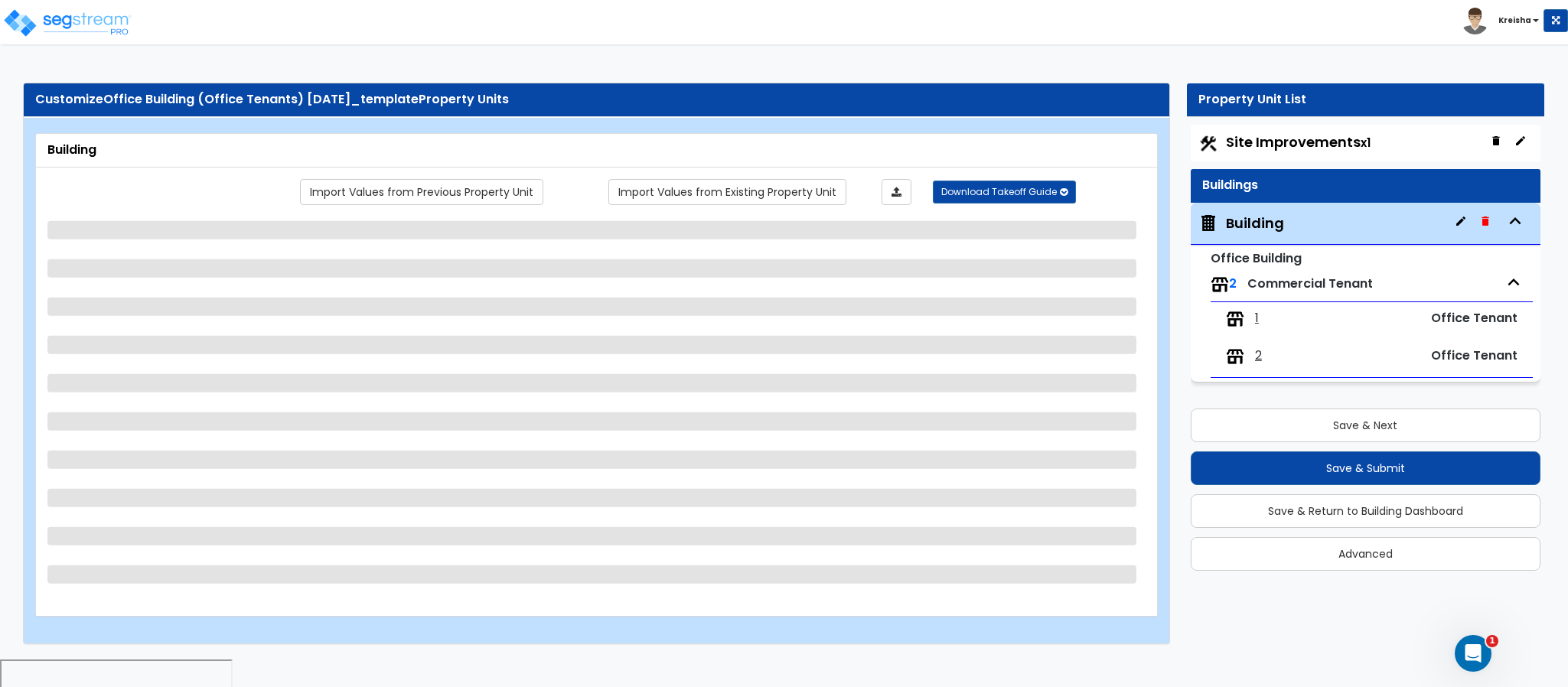
select select "1"
select select "2"
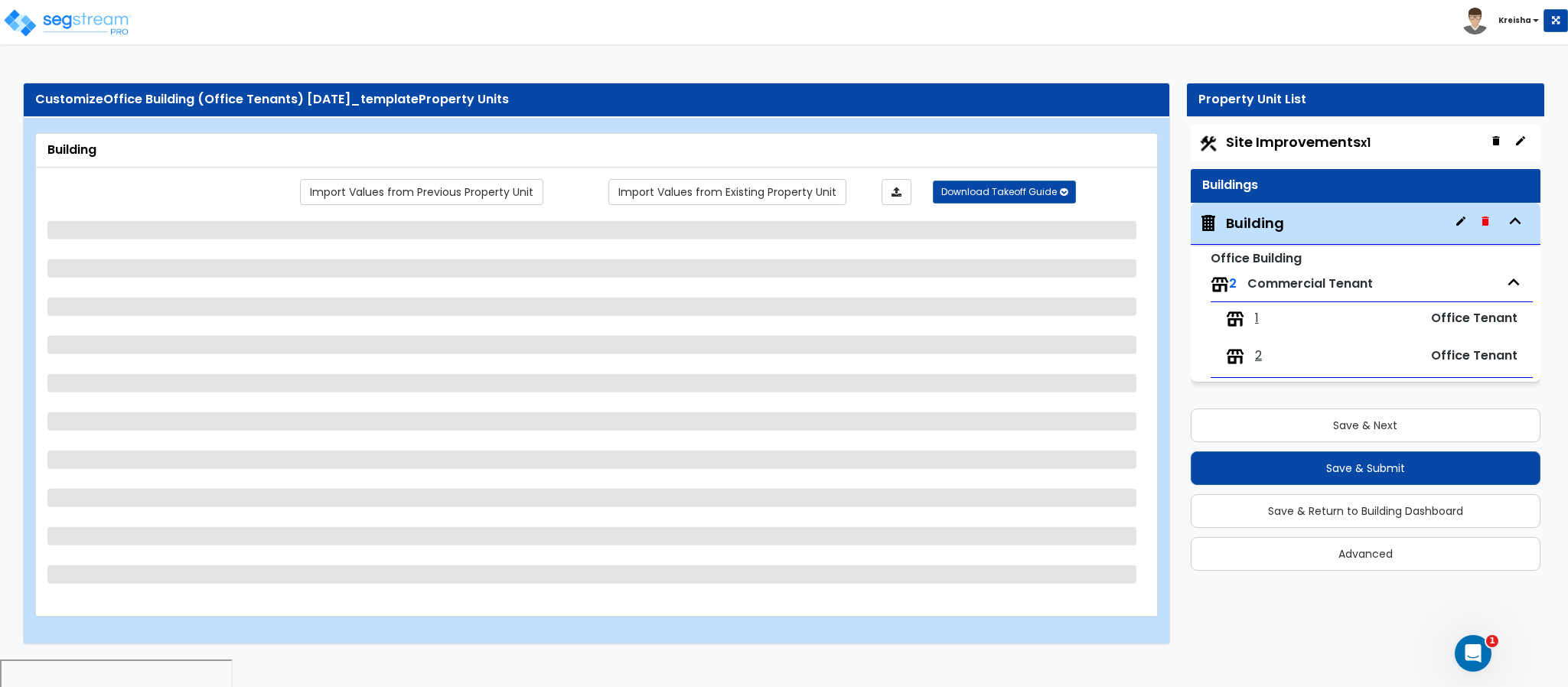
select select "3"
select select "1"
select select "3"
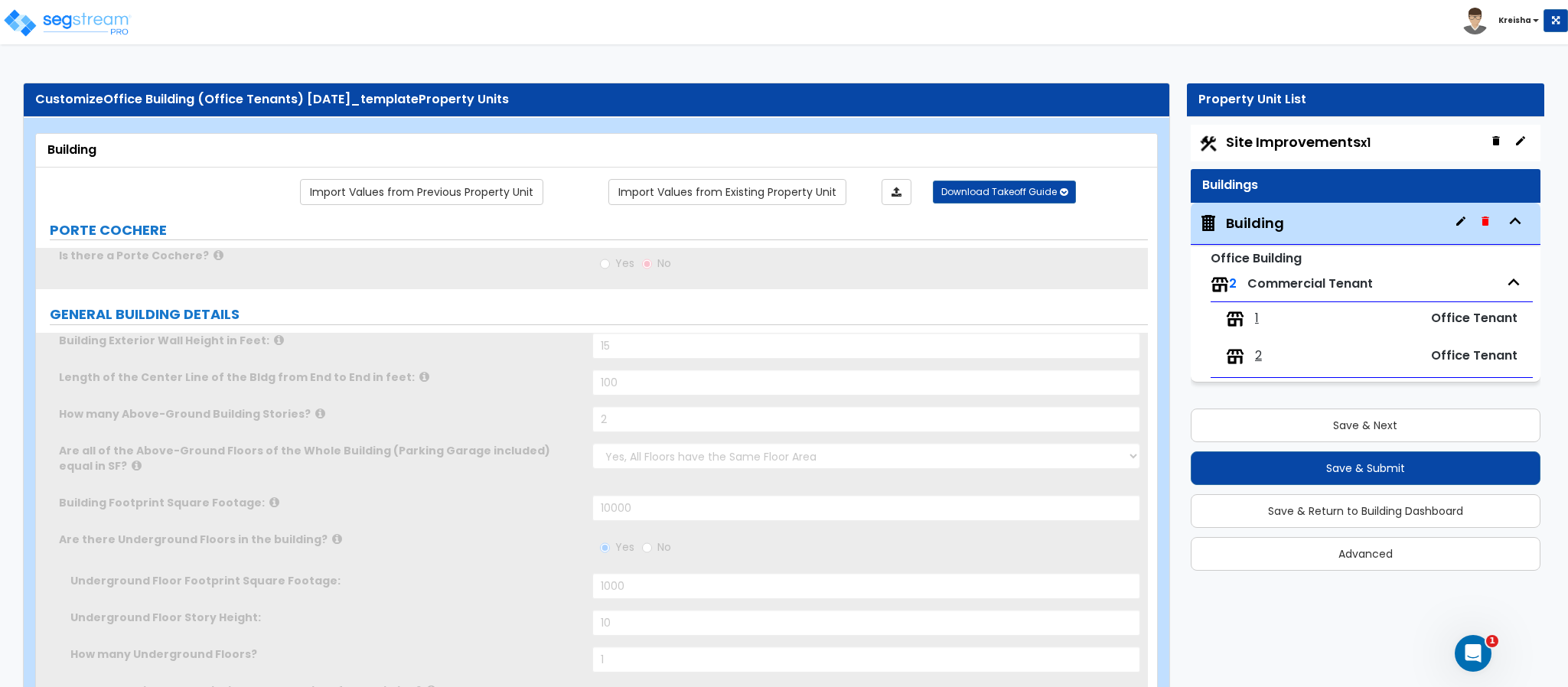
scroll to position [3726, 0]
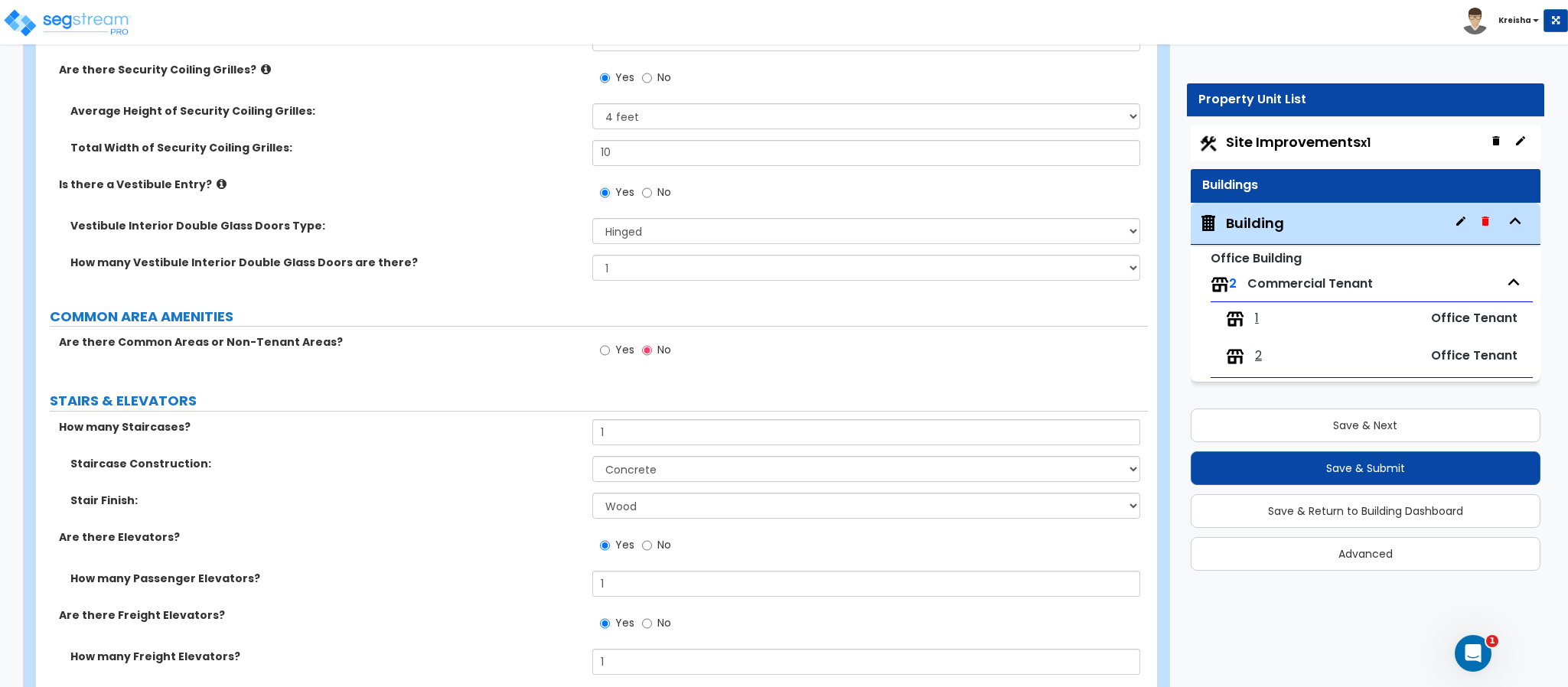
click at [615, 359] on label "Yes" at bounding box center [617, 352] width 34 height 26
click at [610, 359] on input "Yes" at bounding box center [605, 350] width 10 height 17
radio input "true"
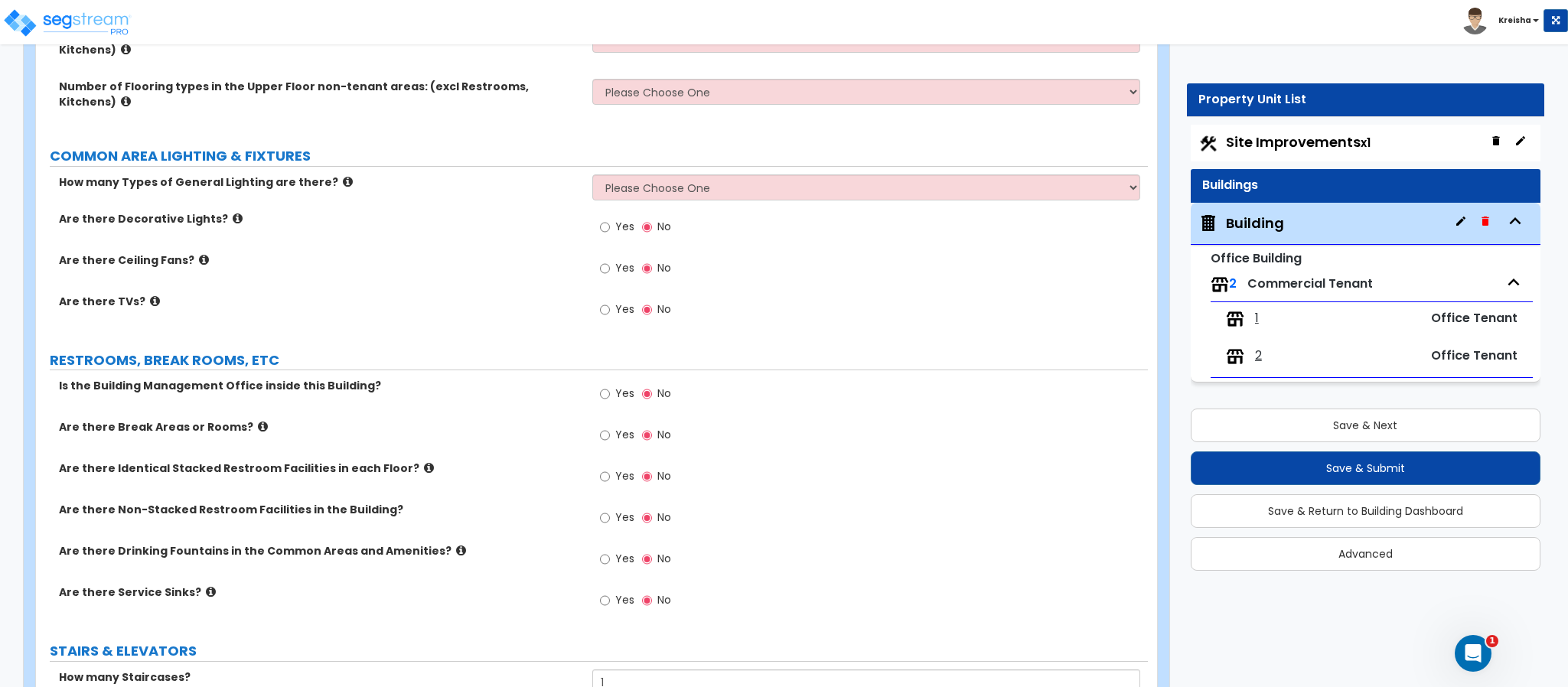
scroll to position [4598, 0]
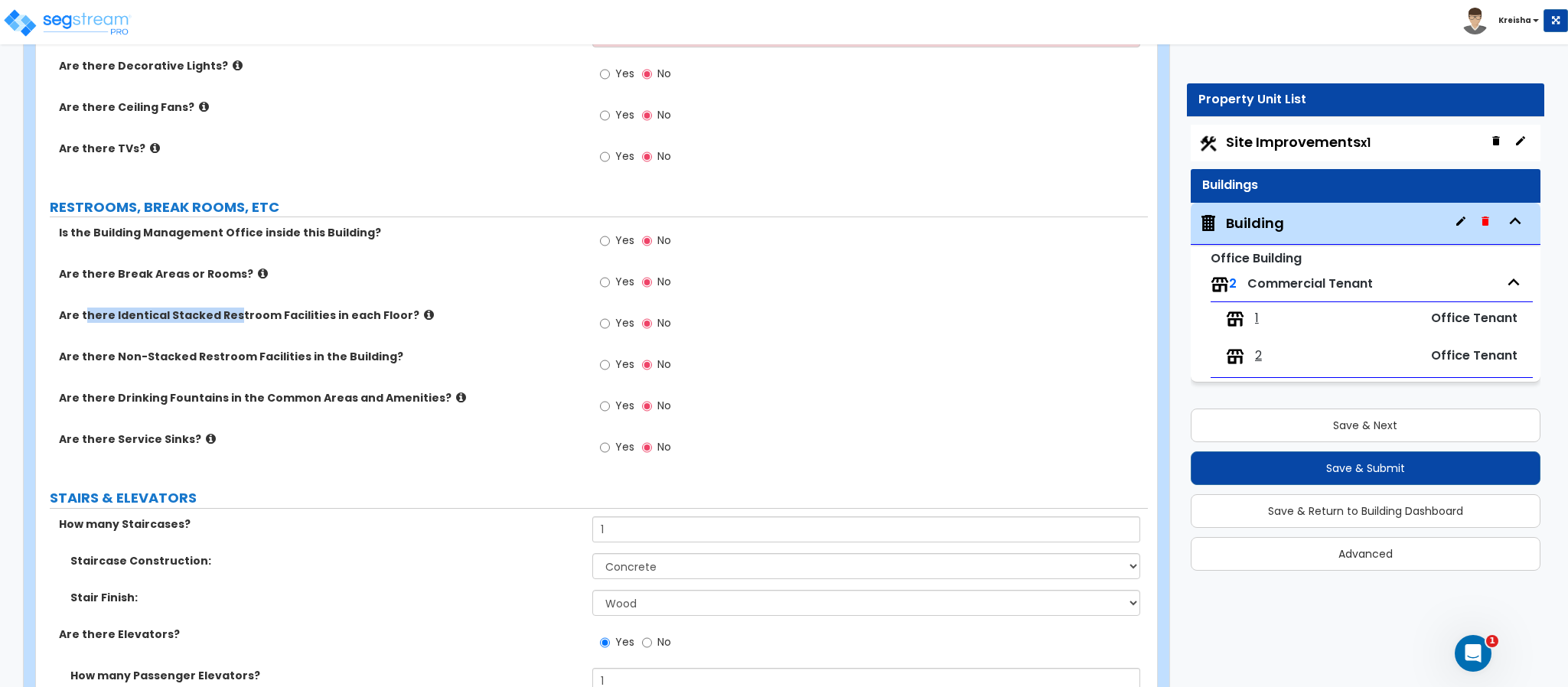
drag, startPoint x: 87, startPoint y: 296, endPoint x: 230, endPoint y: 306, distance: 143.3
click at [230, 308] on label "Are there Identical Stacked Restroom Facilities in each Floor?" at bounding box center [320, 315] width 521 height 16
click at [246, 308] on label "Are there Identical Stacked Restroom Facilities in each Floor?" at bounding box center [320, 315] width 521 height 16
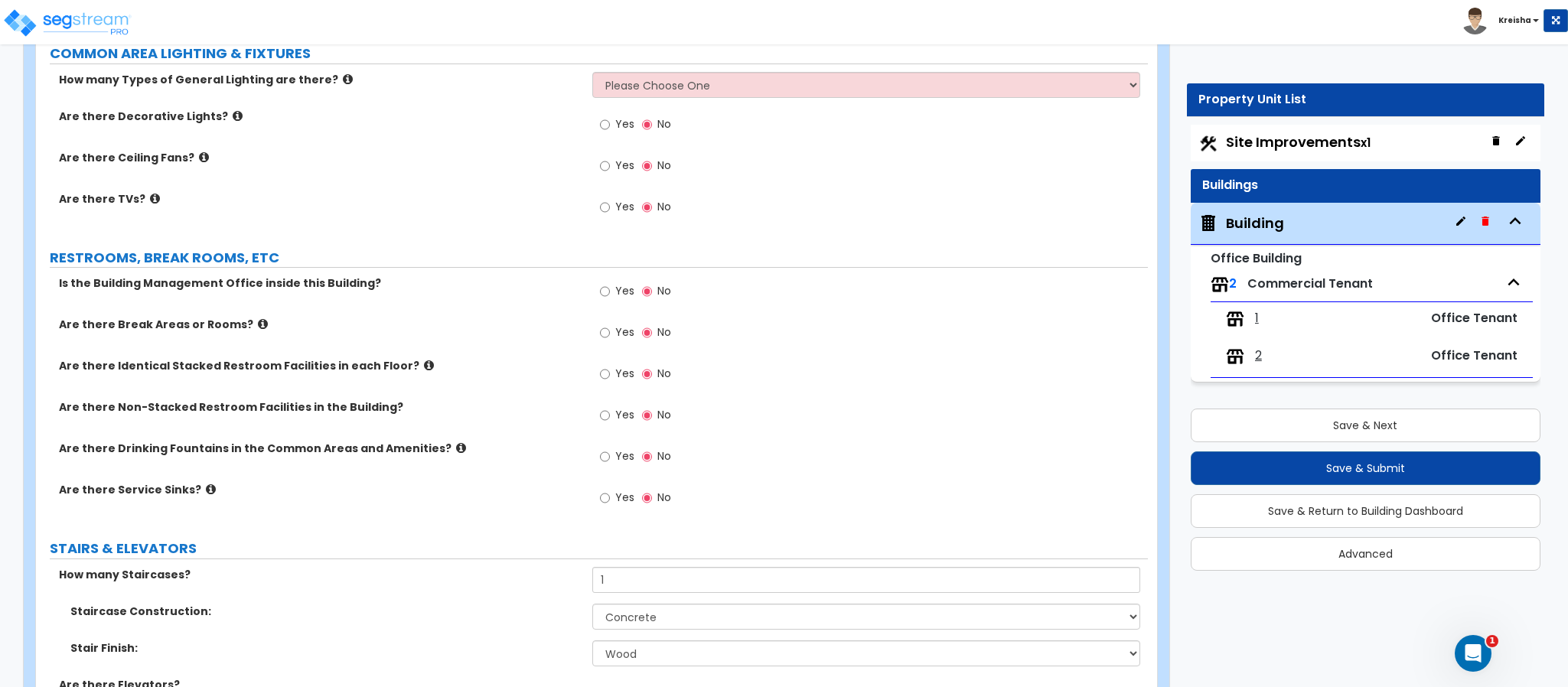
scroll to position [4521, 0]
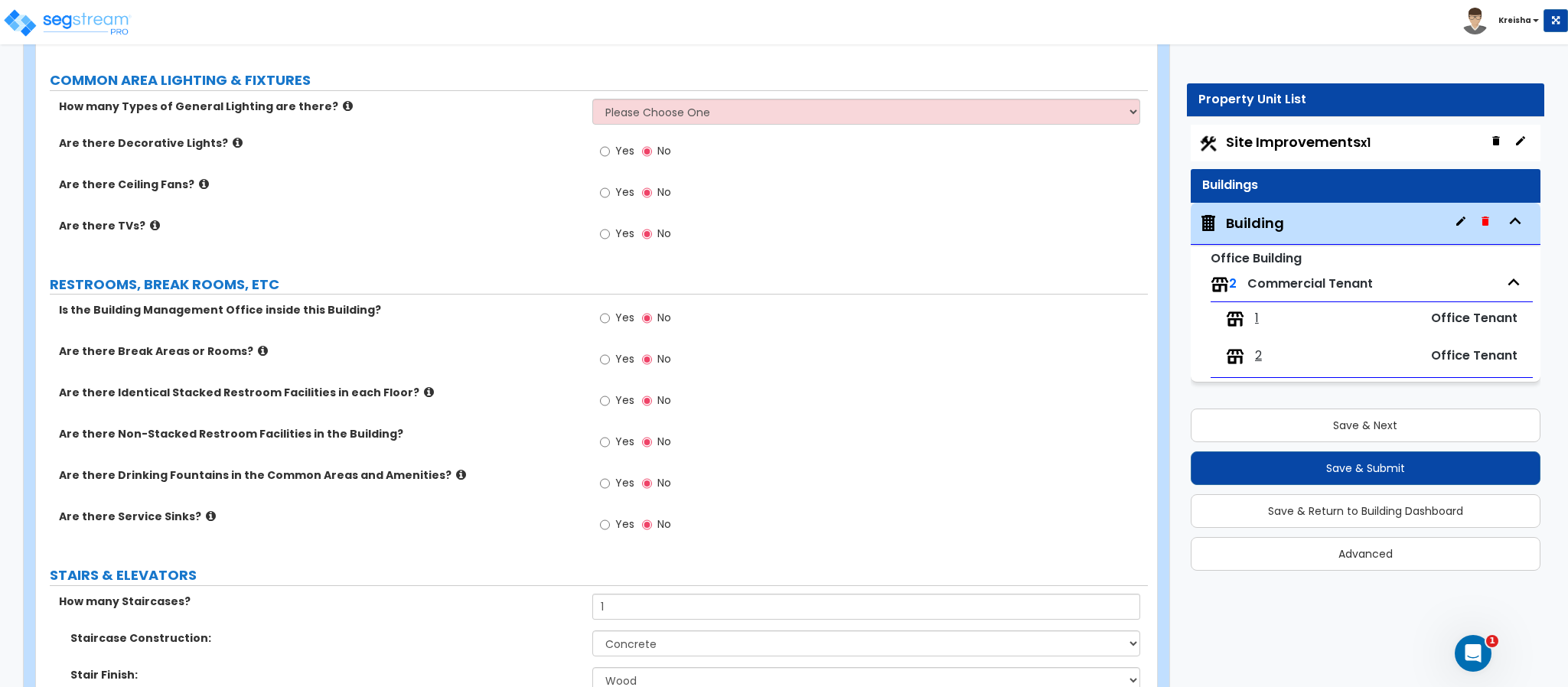
click at [614, 389] on label "Yes" at bounding box center [617, 402] width 34 height 26
click at [610, 393] on input "Yes" at bounding box center [605, 401] width 10 height 17
radio input "true"
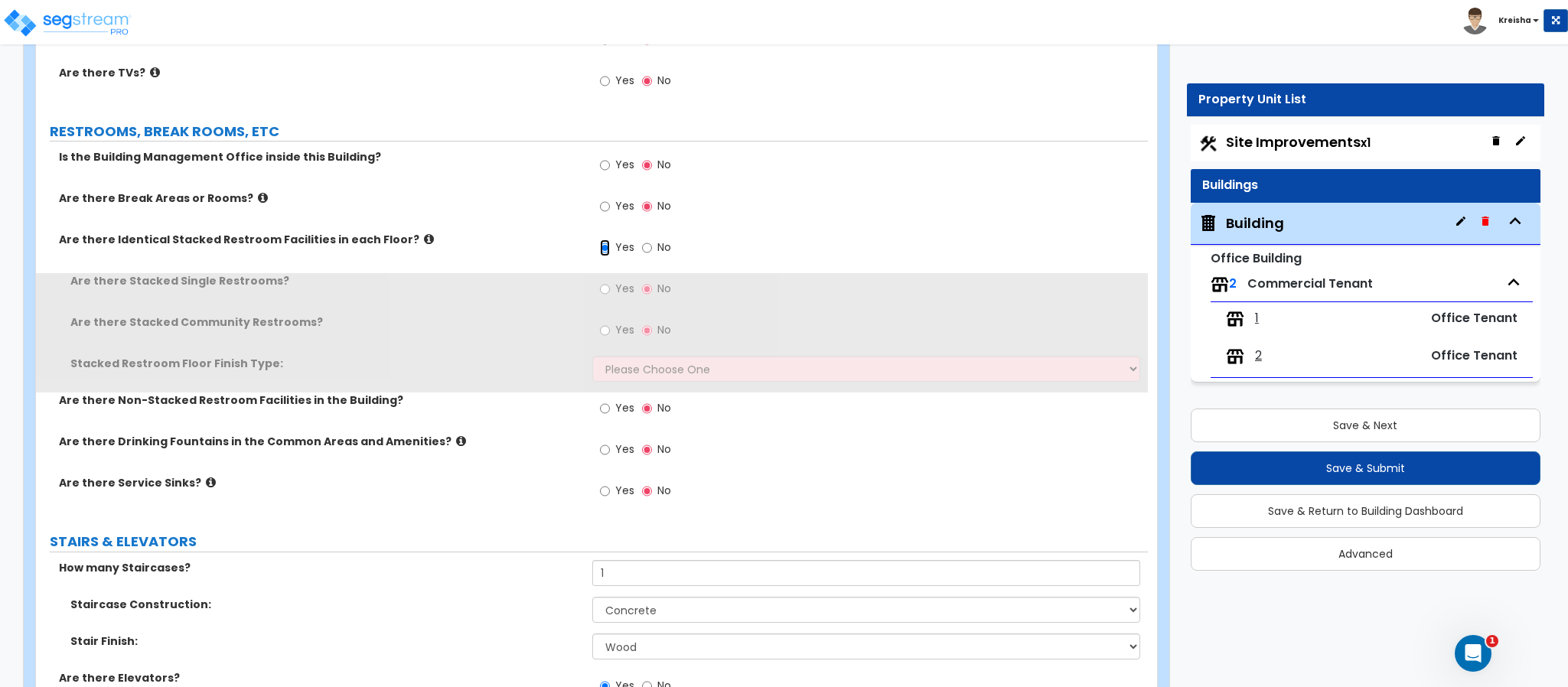
scroll to position [4674, 0]
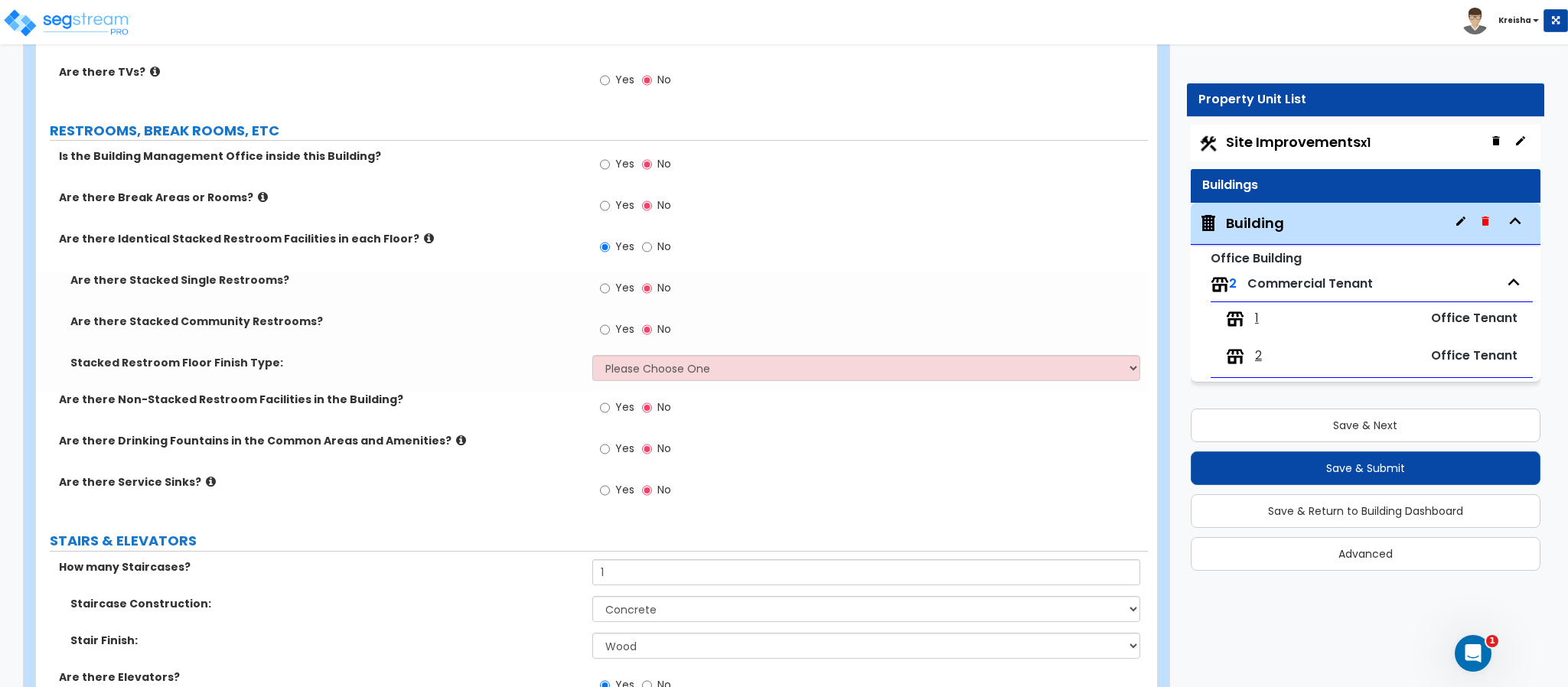
click at [619, 399] on span "Yes" at bounding box center [624, 407] width 19 height 16
click at [610, 399] on input "Yes" at bounding box center [605, 408] width 10 height 17
radio input "true"
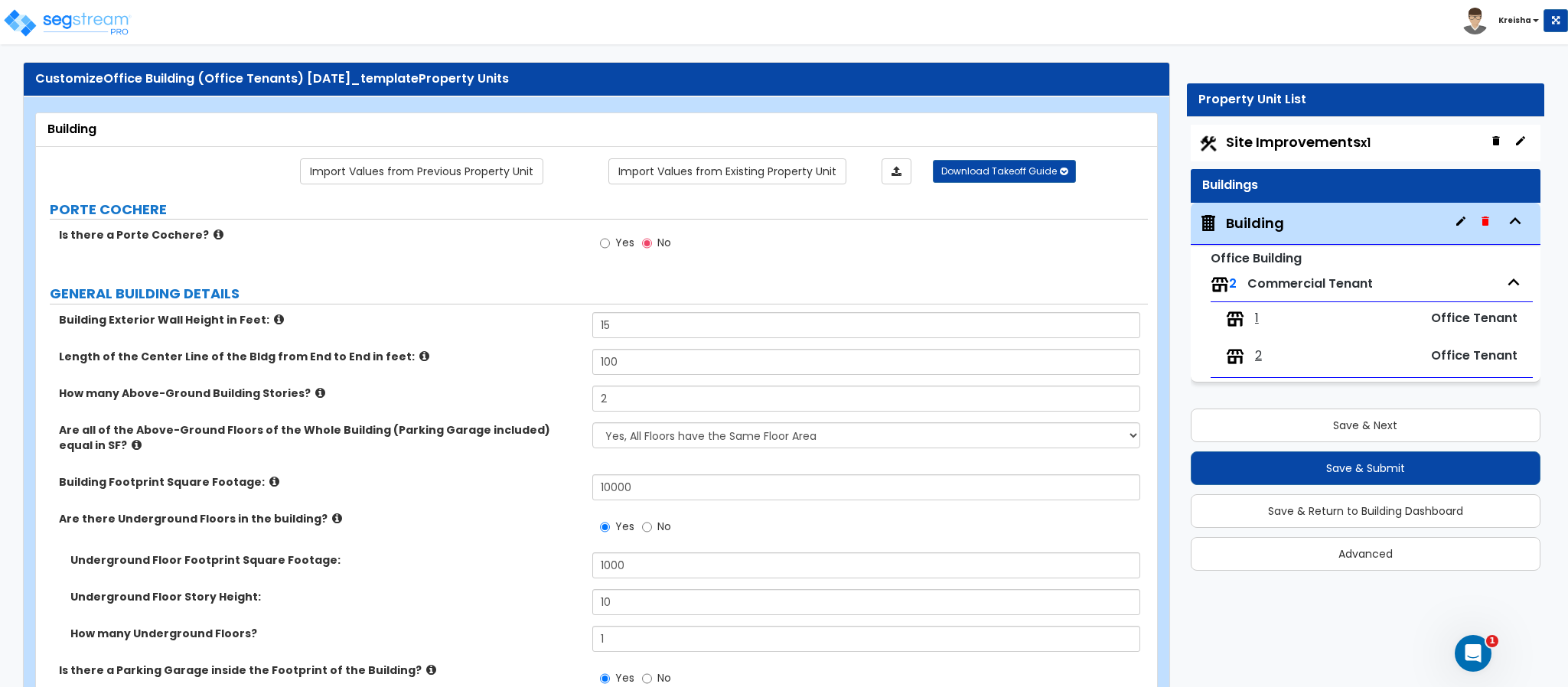
scroll to position [0, 0]
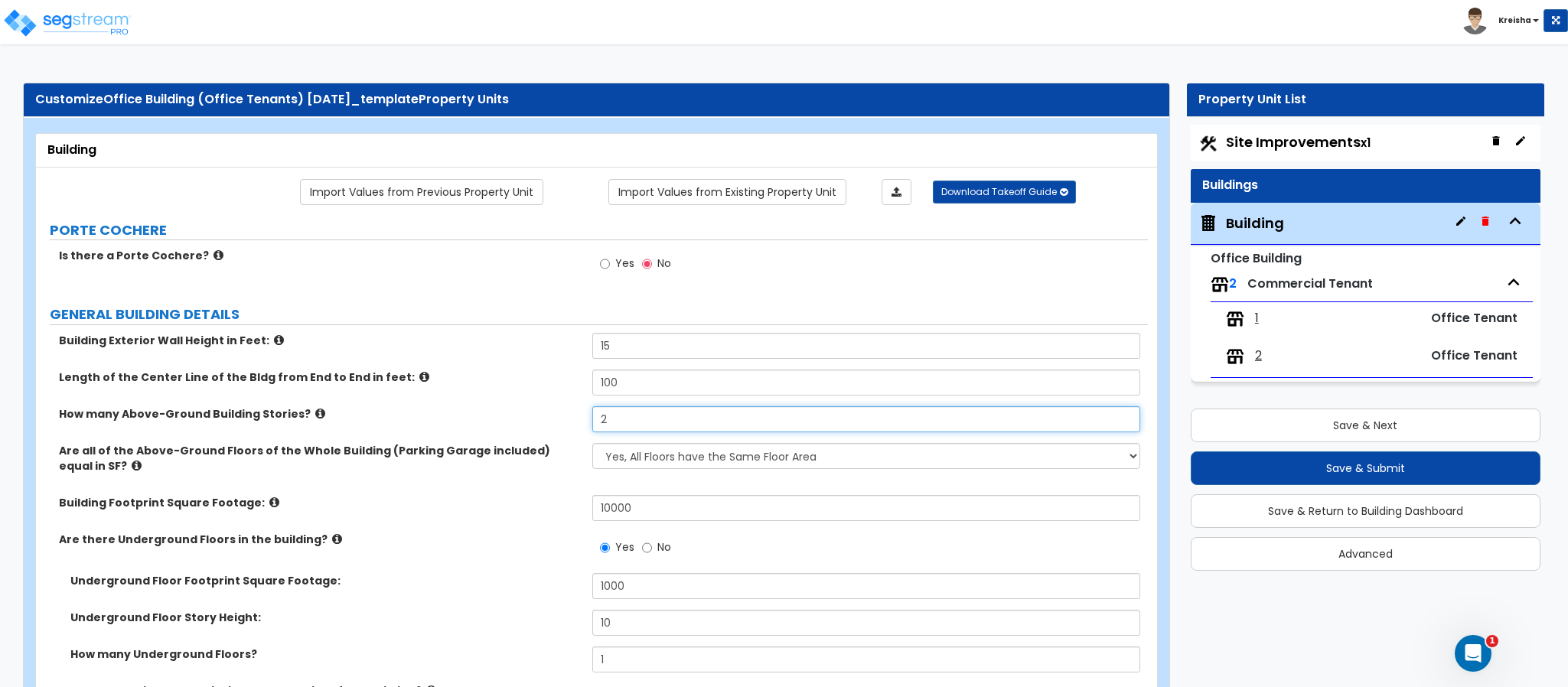
click at [641, 433] on input "2" at bounding box center [866, 419] width 548 height 26
click at [641, 423] on input "2" at bounding box center [866, 419] width 548 height 26
click at [641, 423] on input "2" at bounding box center [866, 419] width 548 height 26
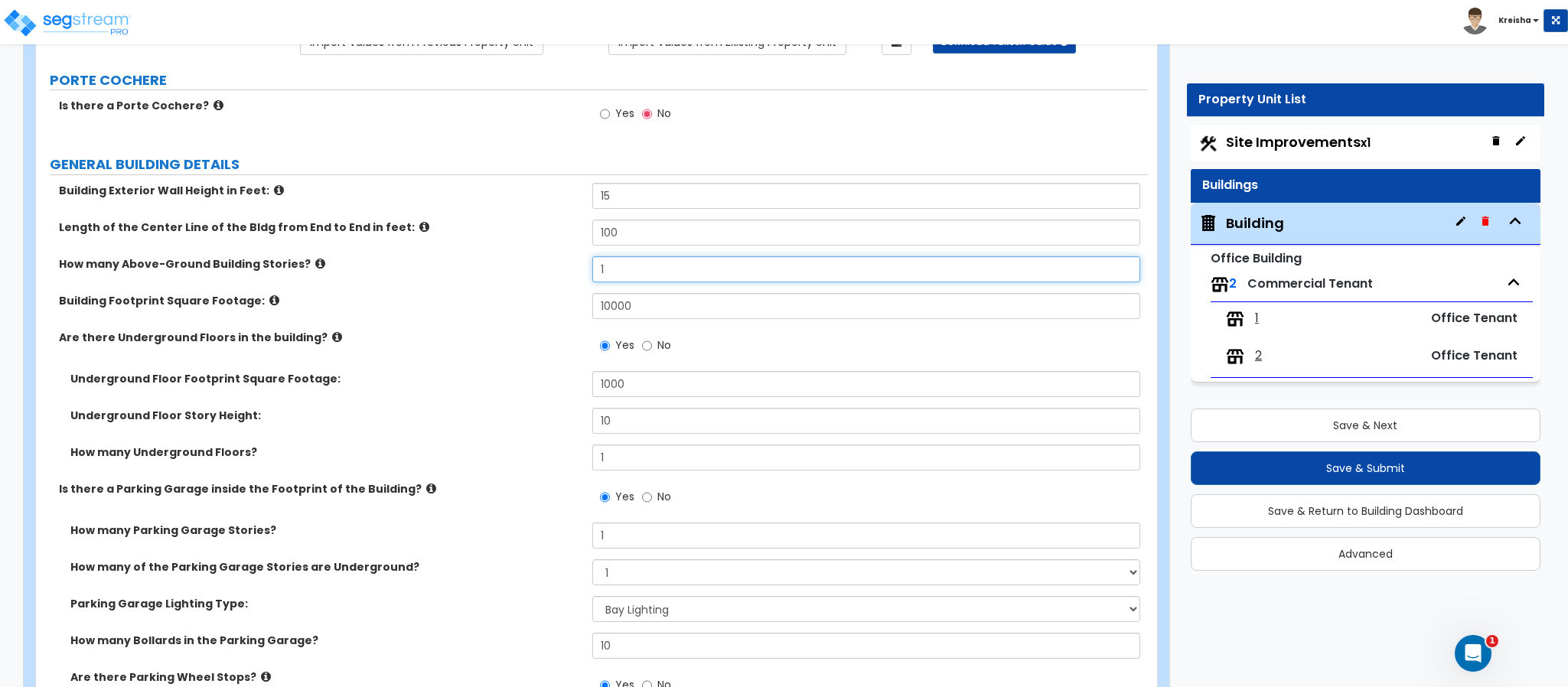
scroll to position [153, 0]
type input "1"
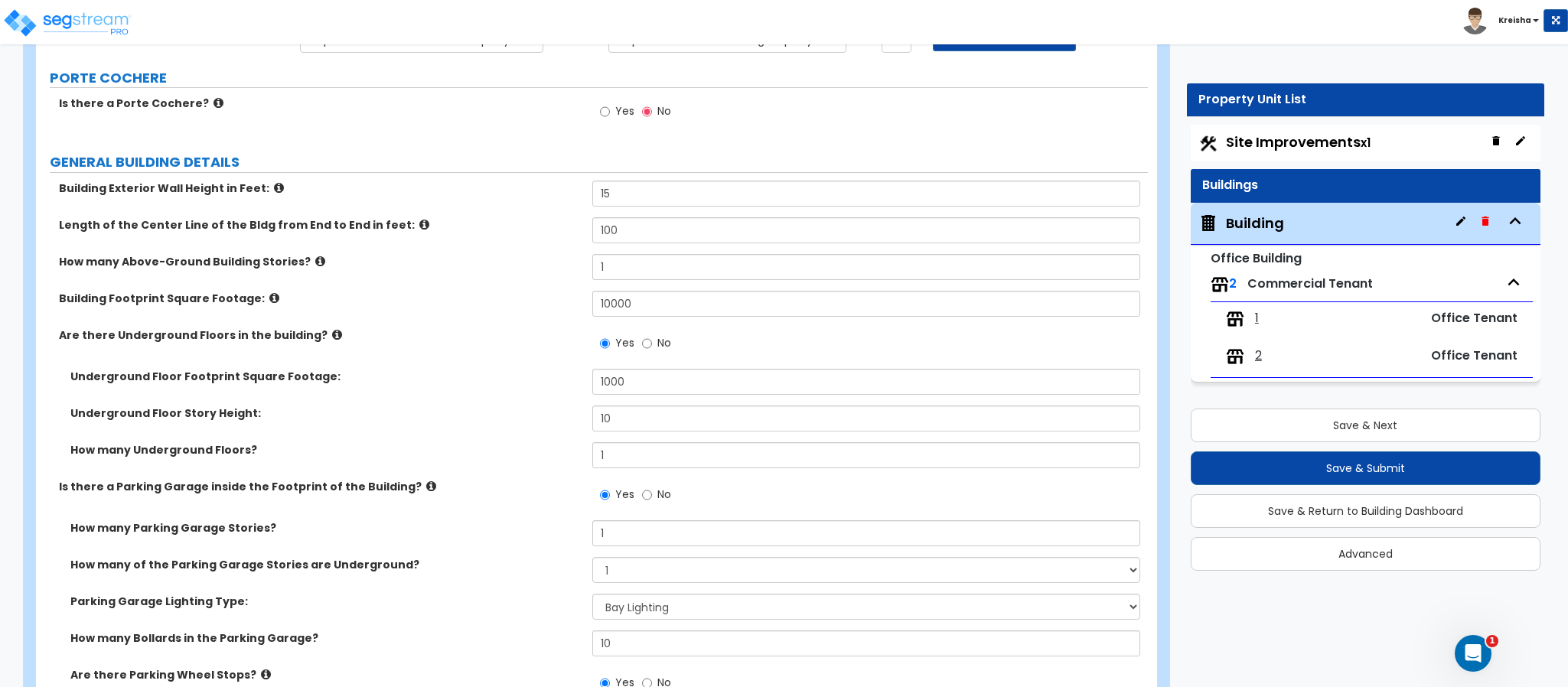
click at [548, 336] on label "Are there Underground Floors in the building?" at bounding box center [320, 335] width 521 height 16
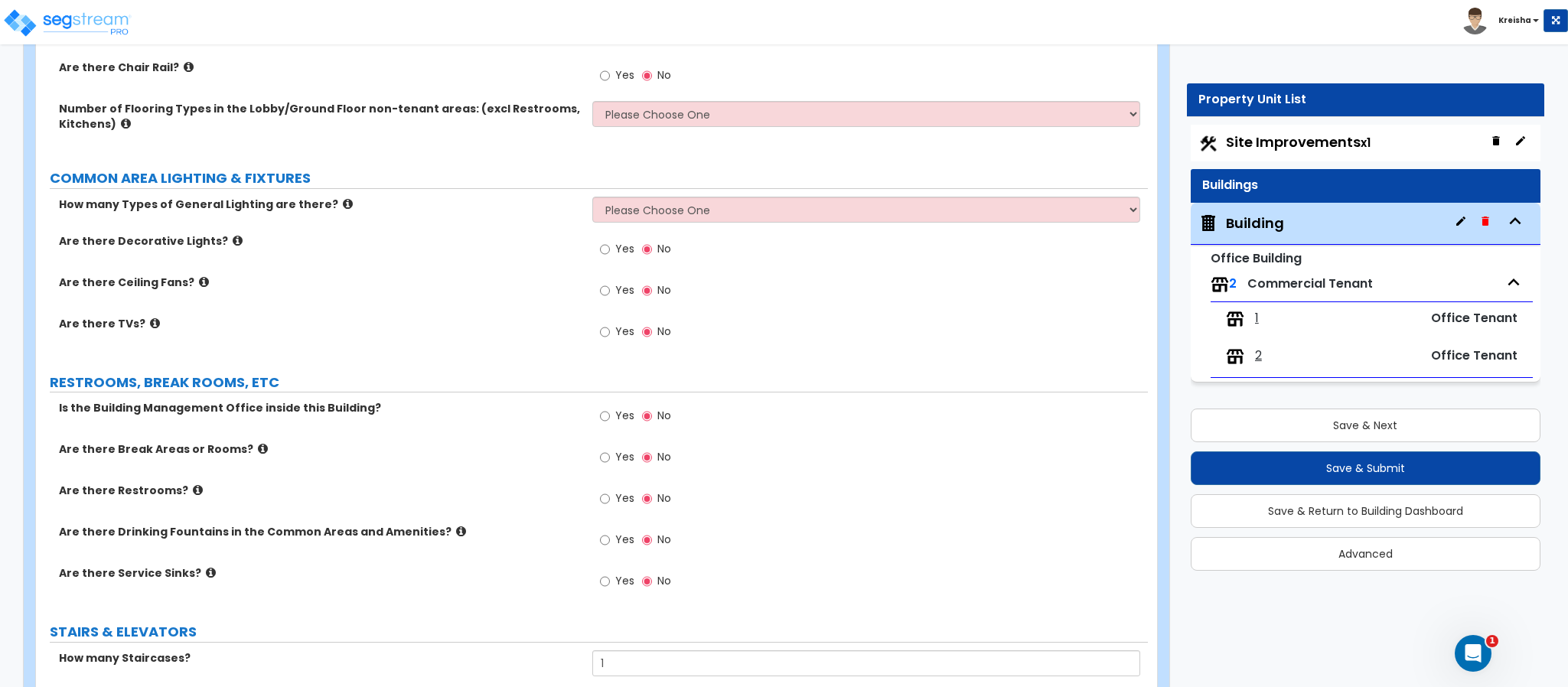
scroll to position [4390, 0]
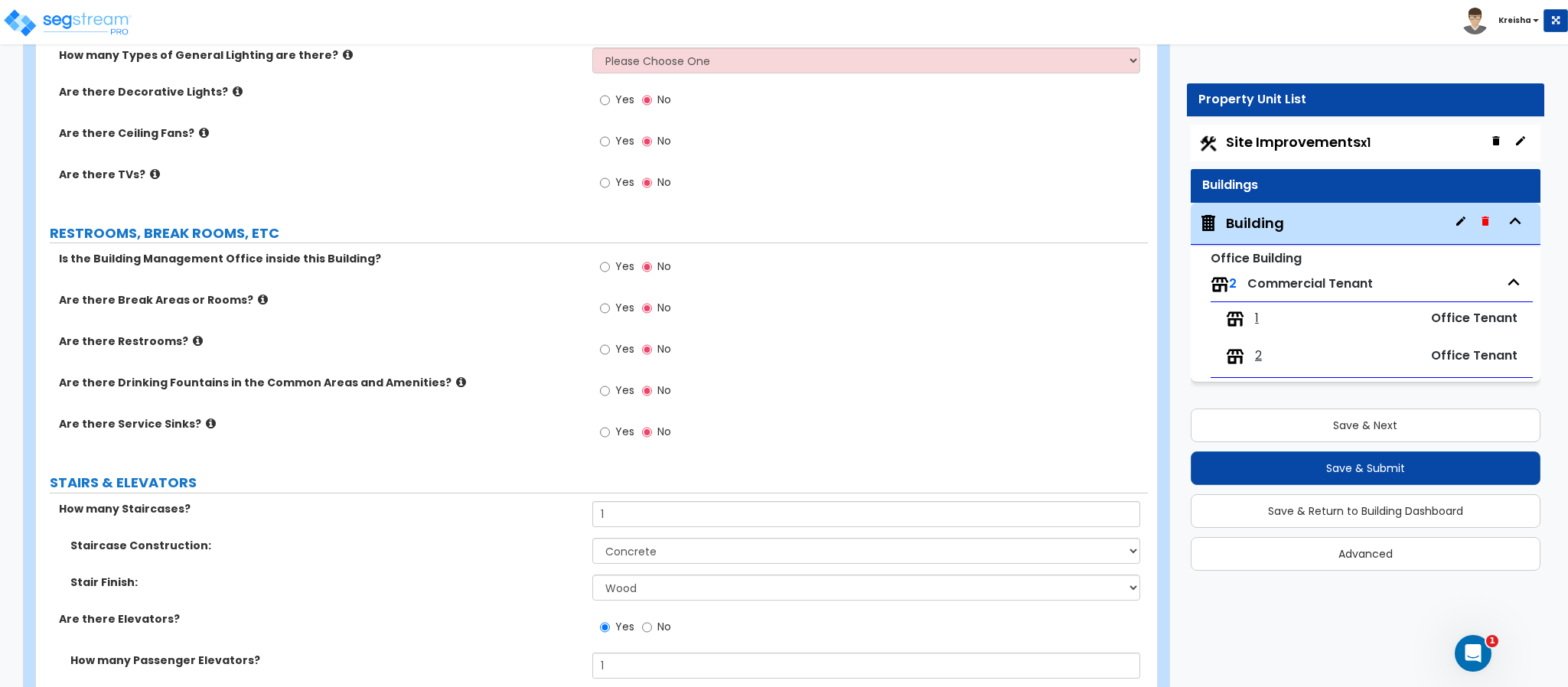
click at [628, 353] on span "Yes" at bounding box center [624, 349] width 19 height 16
click at [610, 353] on input "Yes" at bounding box center [605, 350] width 10 height 17
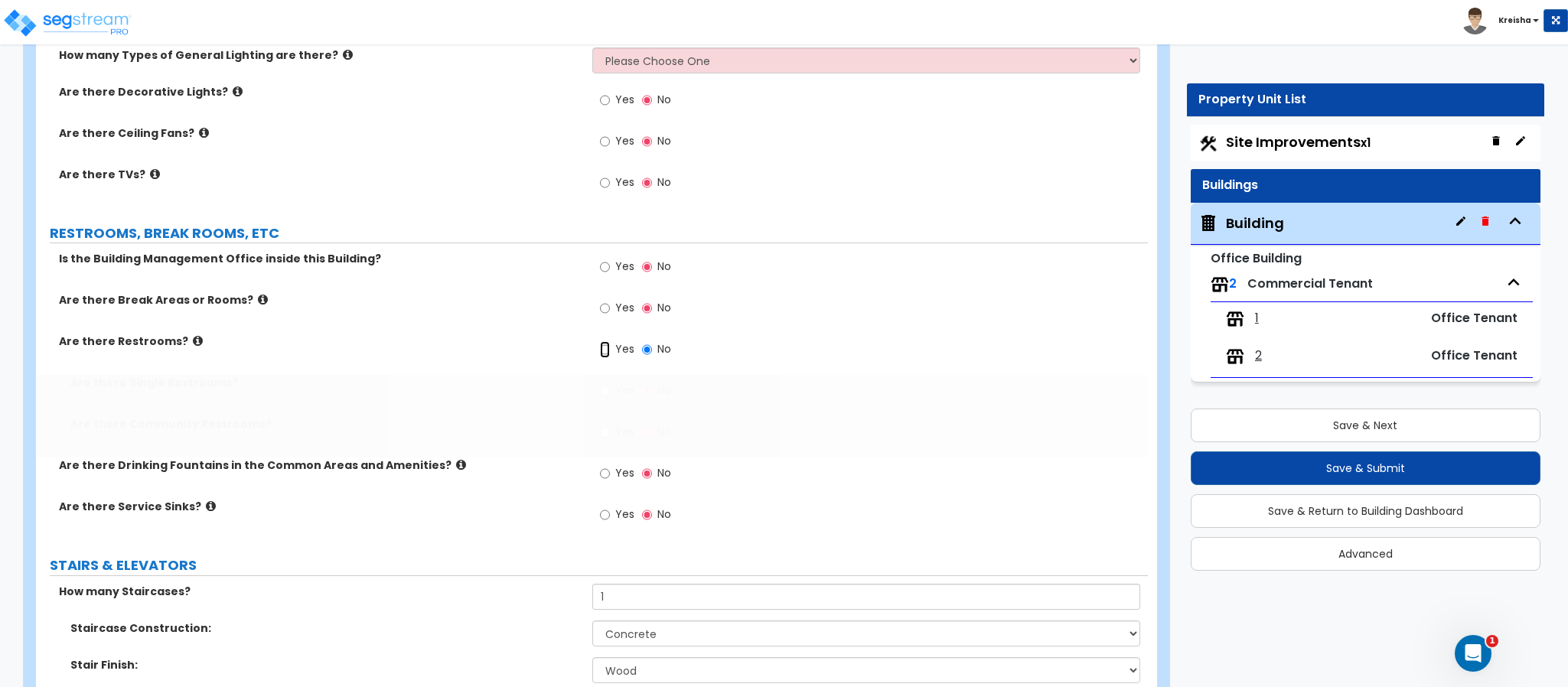
radio input "true"
click at [623, 384] on label "Yes" at bounding box center [617, 392] width 34 height 26
click at [610, 384] on input "Yes" at bounding box center [605, 391] width 10 height 17
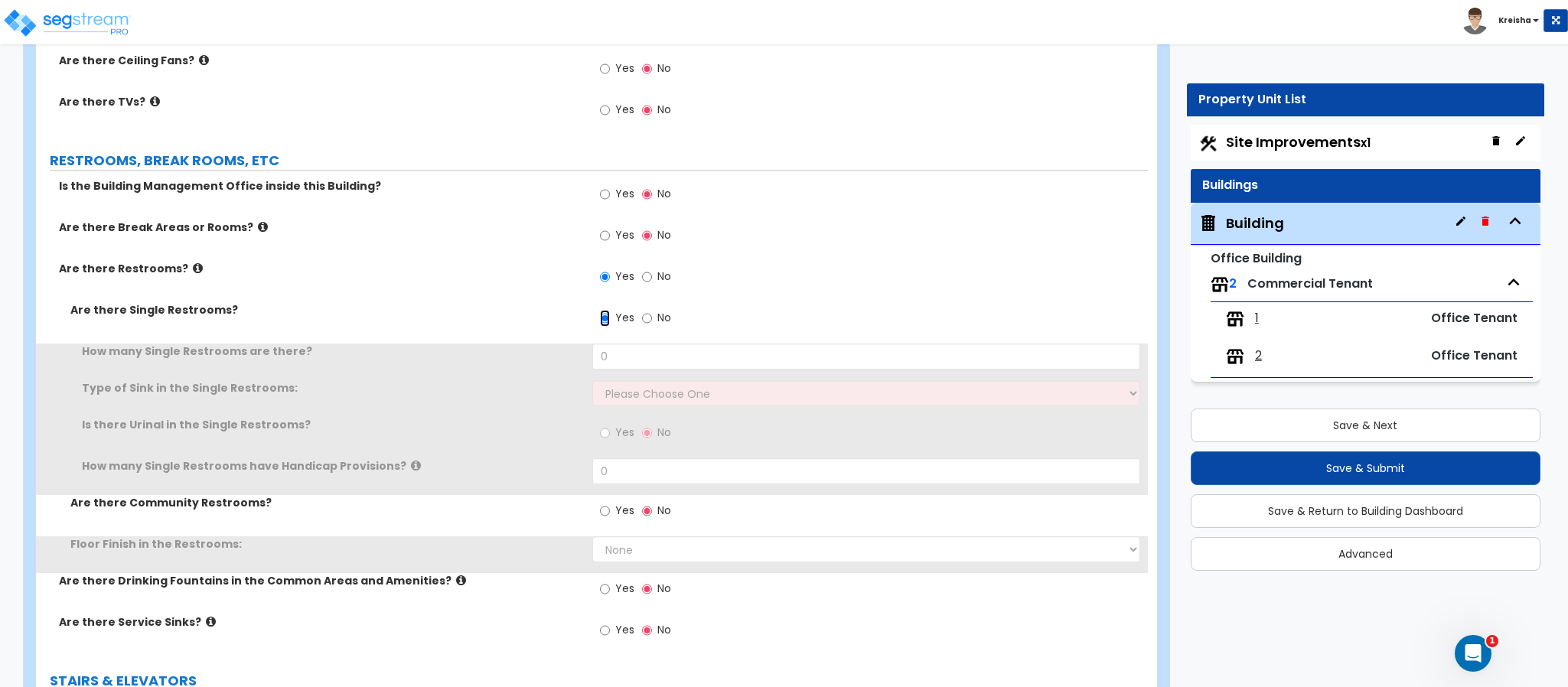
scroll to position [4544, 0]
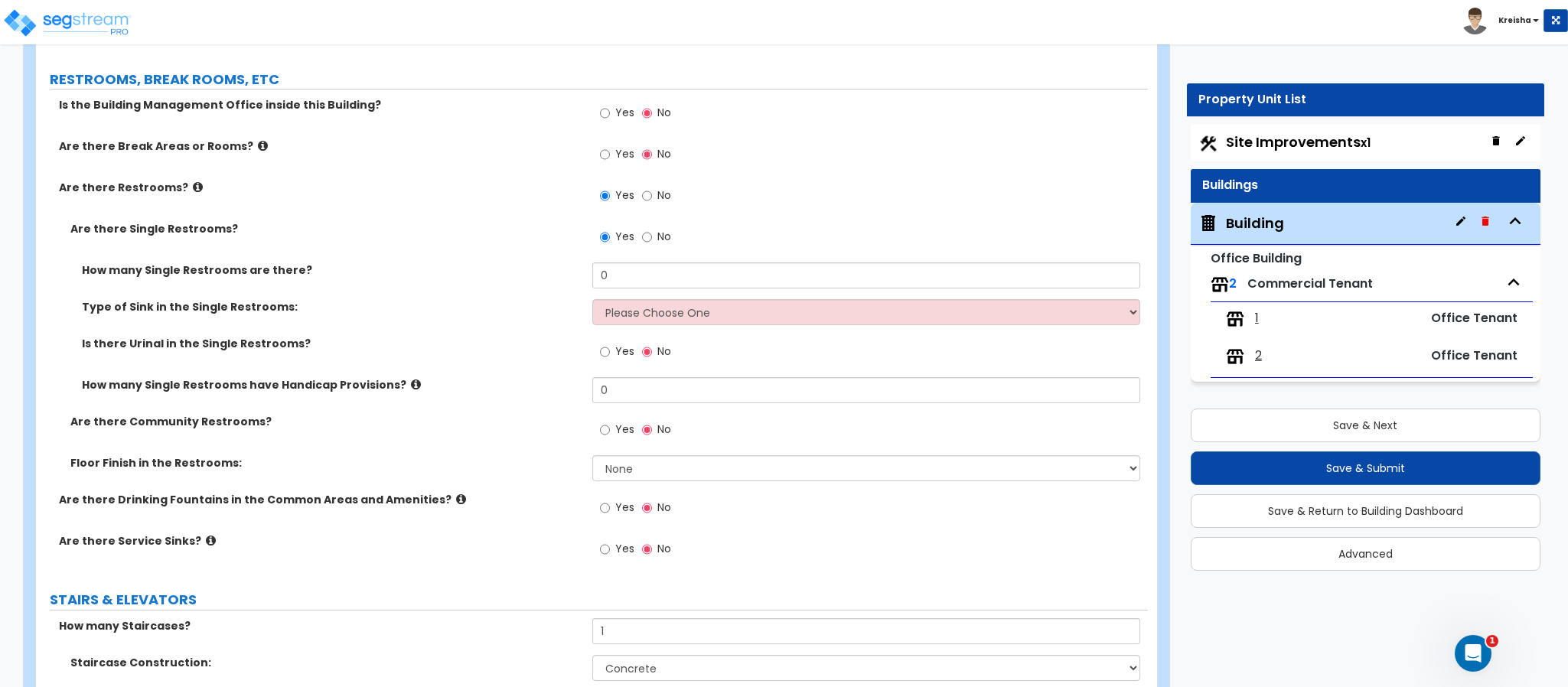
click at [659, 239] on span "No" at bounding box center [664, 236] width 14 height 16
click at [652, 239] on input "No" at bounding box center [646, 237] width 10 height 17
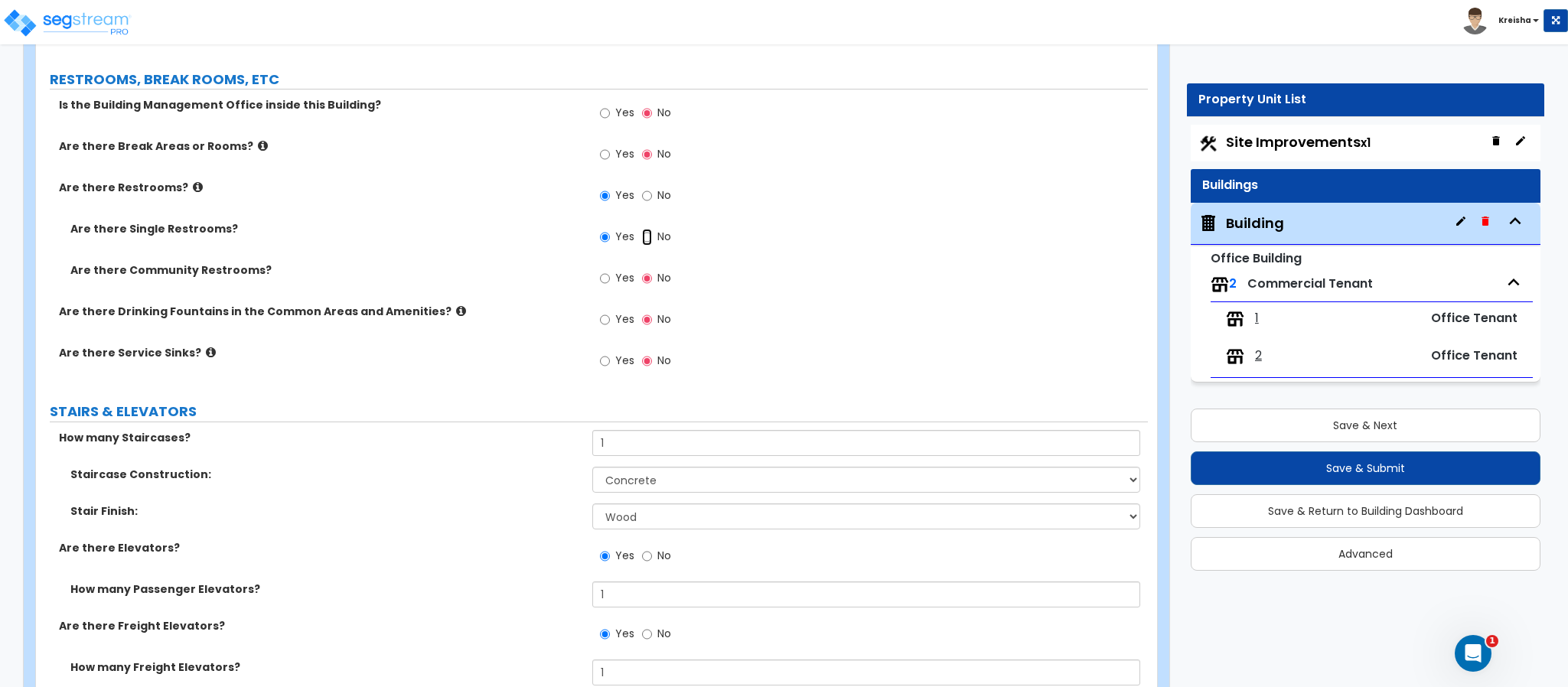
radio input "false"
radio input "true"
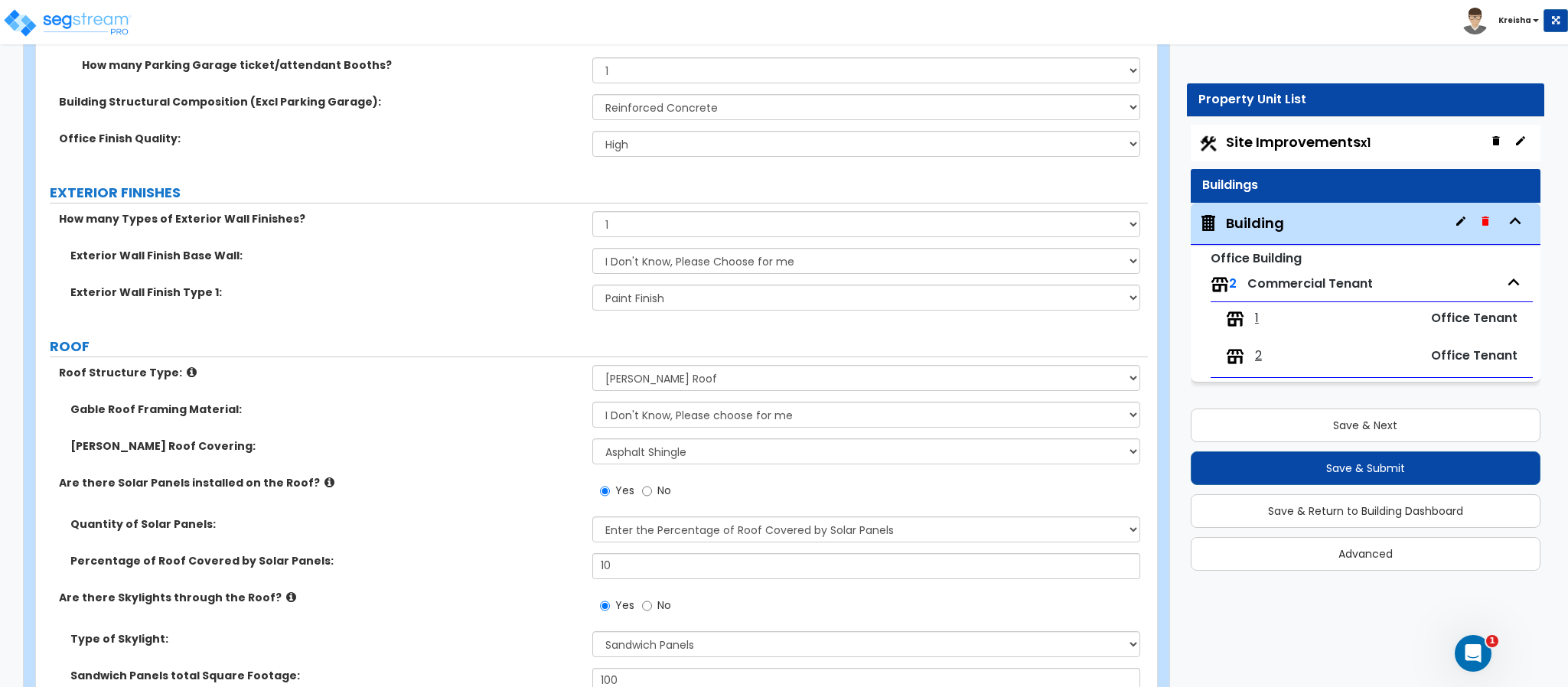
scroll to position [4474, 0]
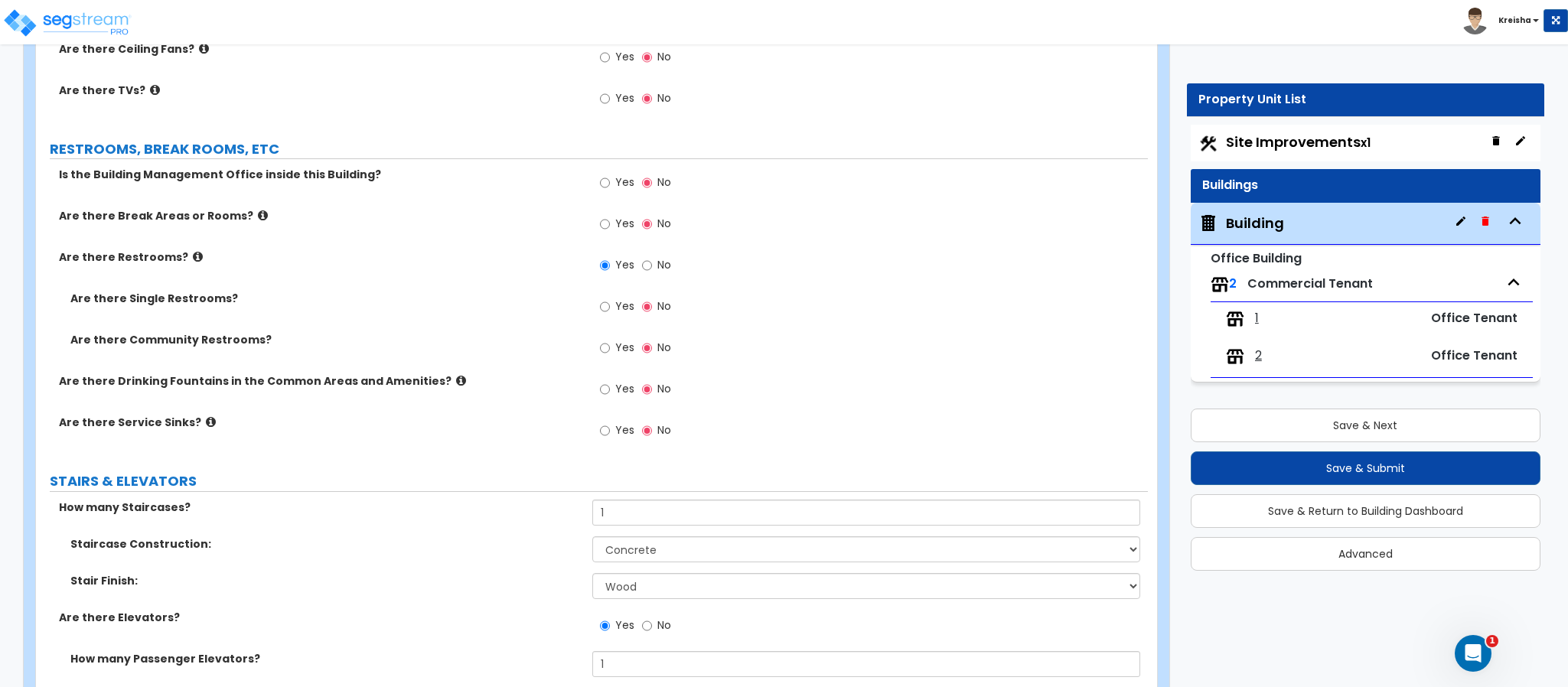
click at [776, 358] on div "Yes No" at bounding box center [871, 352] width 557 height 42
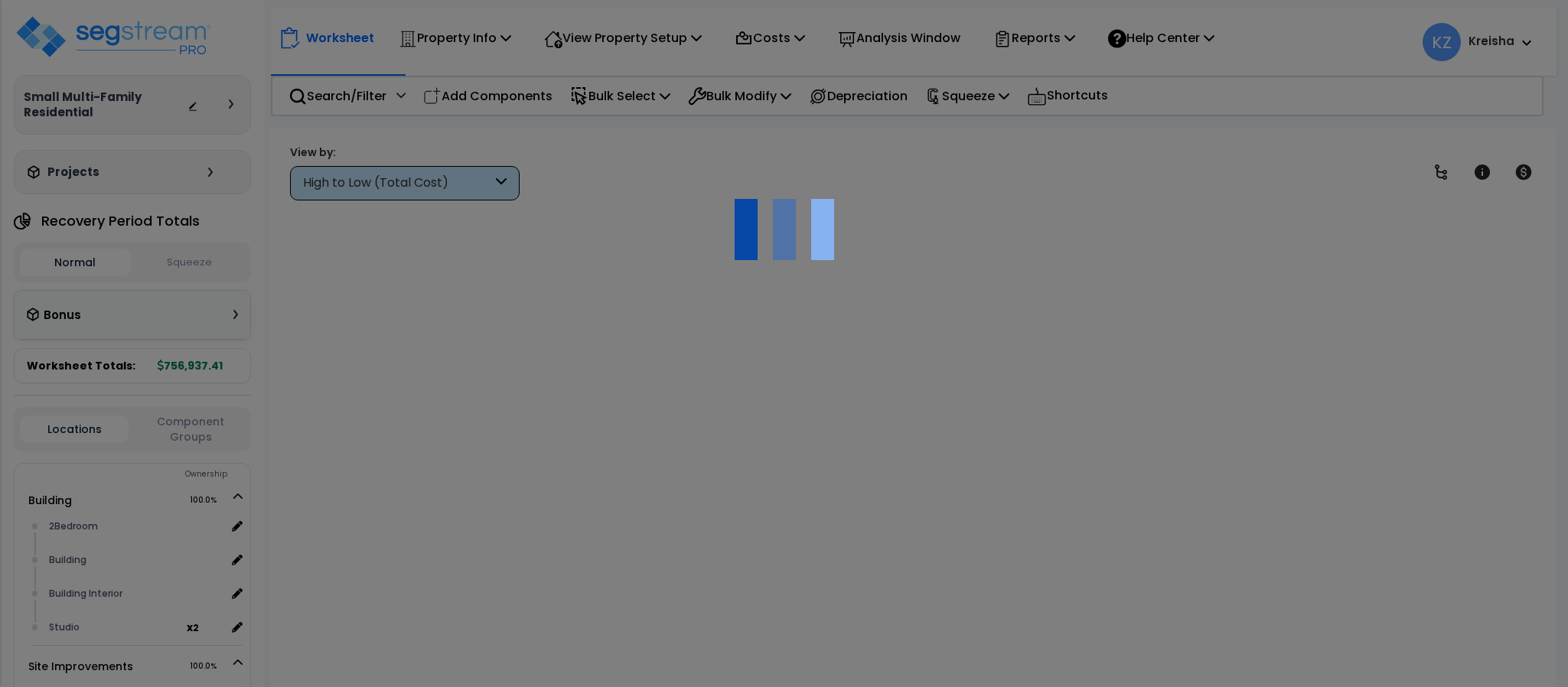
click at [496, 28] on div at bounding box center [784, 343] width 1568 height 687
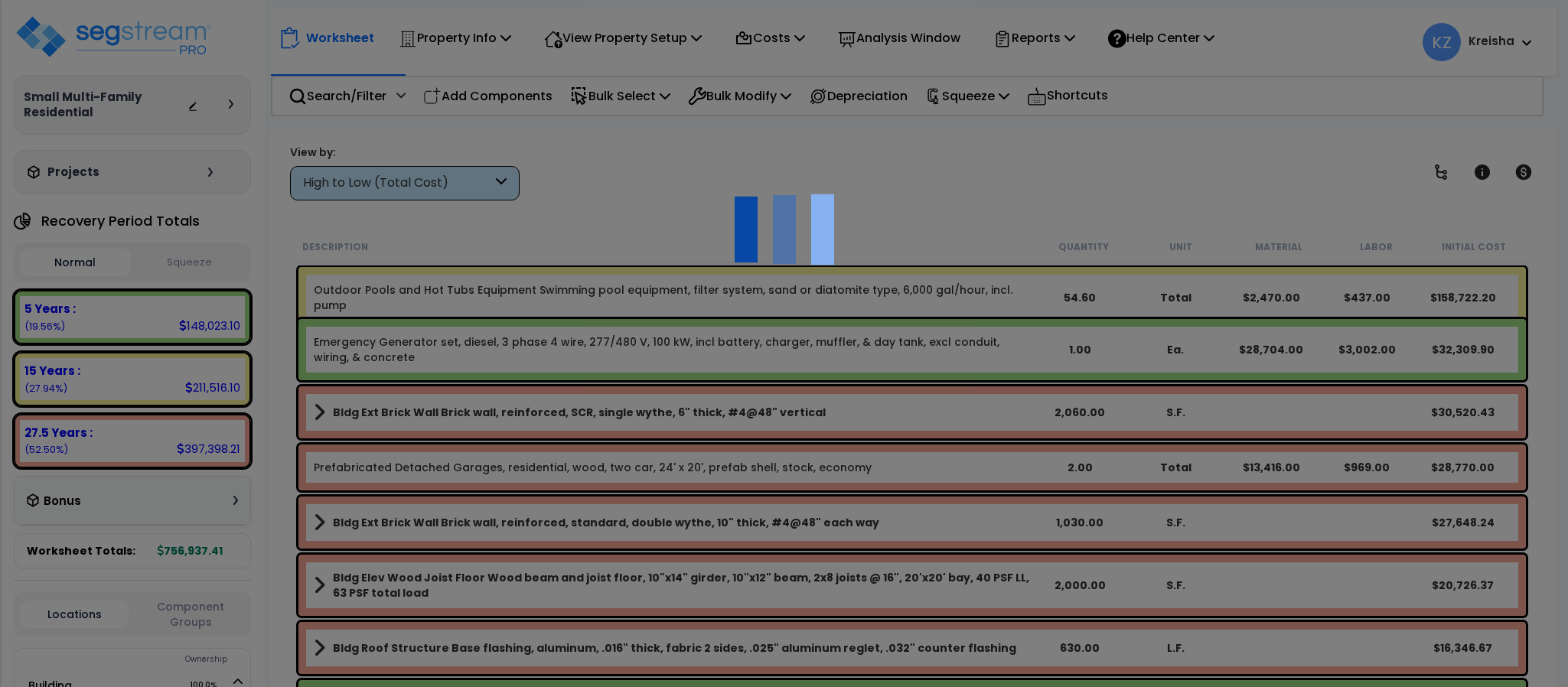
click at [492, 34] on p "Property Info" at bounding box center [455, 38] width 113 height 20
click at [492, 35] on p "Property Info" at bounding box center [455, 38] width 113 height 20
click at [0, 0] on link "Template property" at bounding box center [0, 0] width 0 height 0
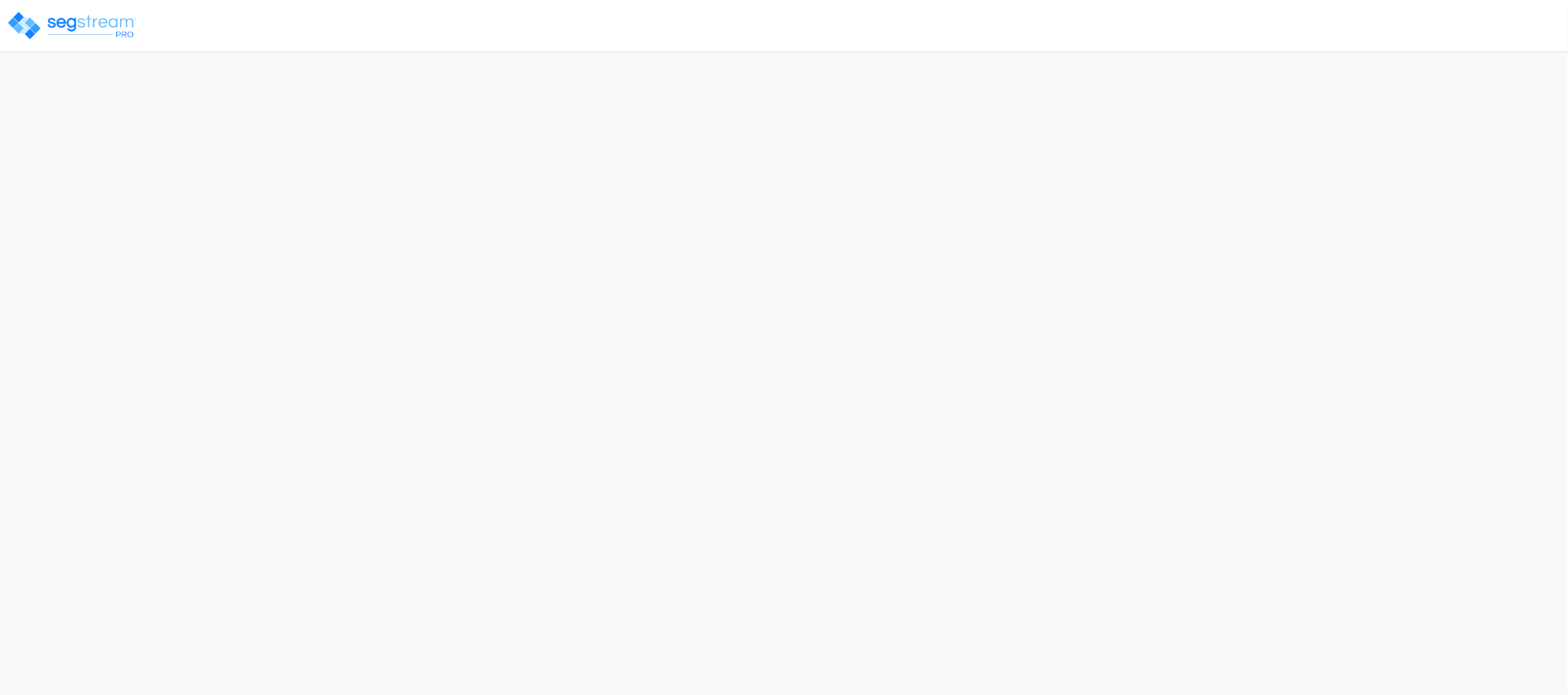
select select "CRM(_5"
select select "2020"
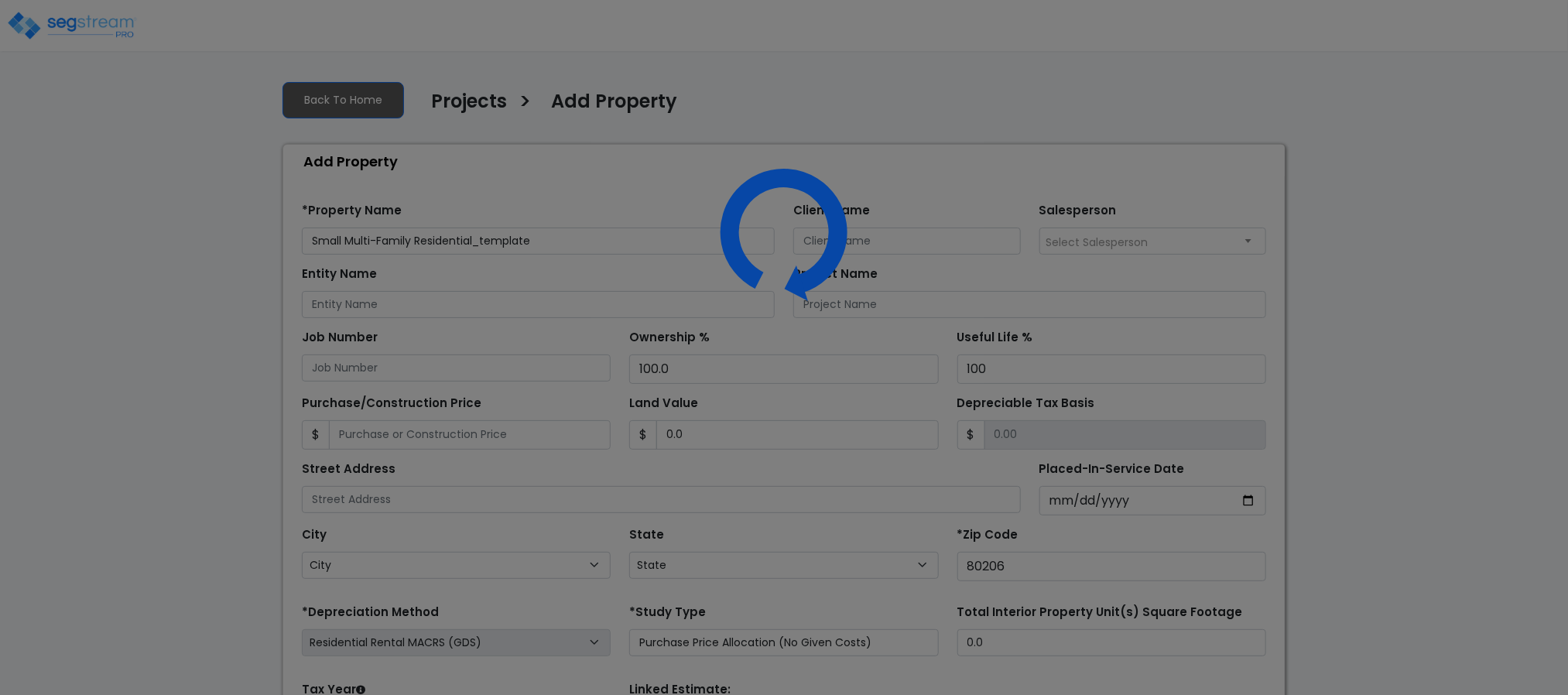
select select "CO"
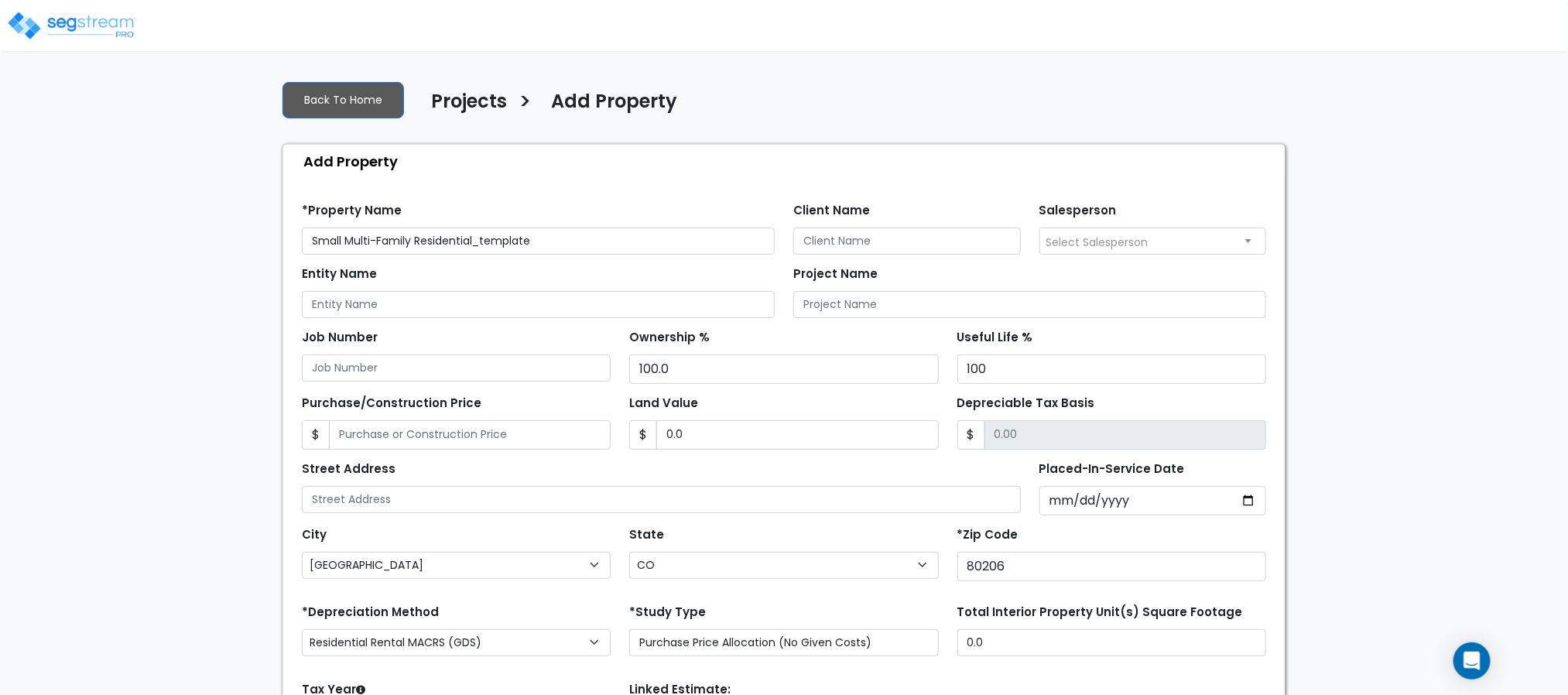
scroll to position [174, 0]
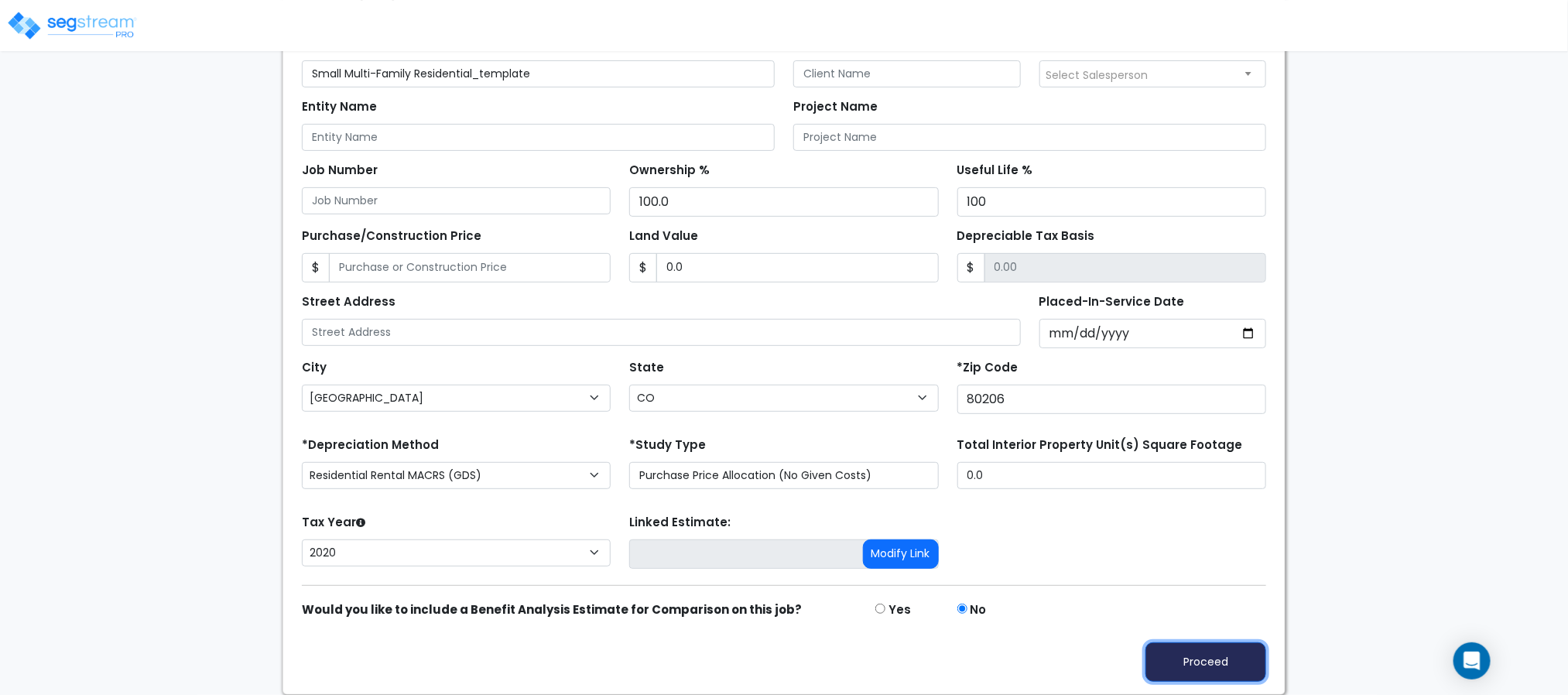
click at [1216, 667] on button "Proceed" at bounding box center [1205, 662] width 121 height 39
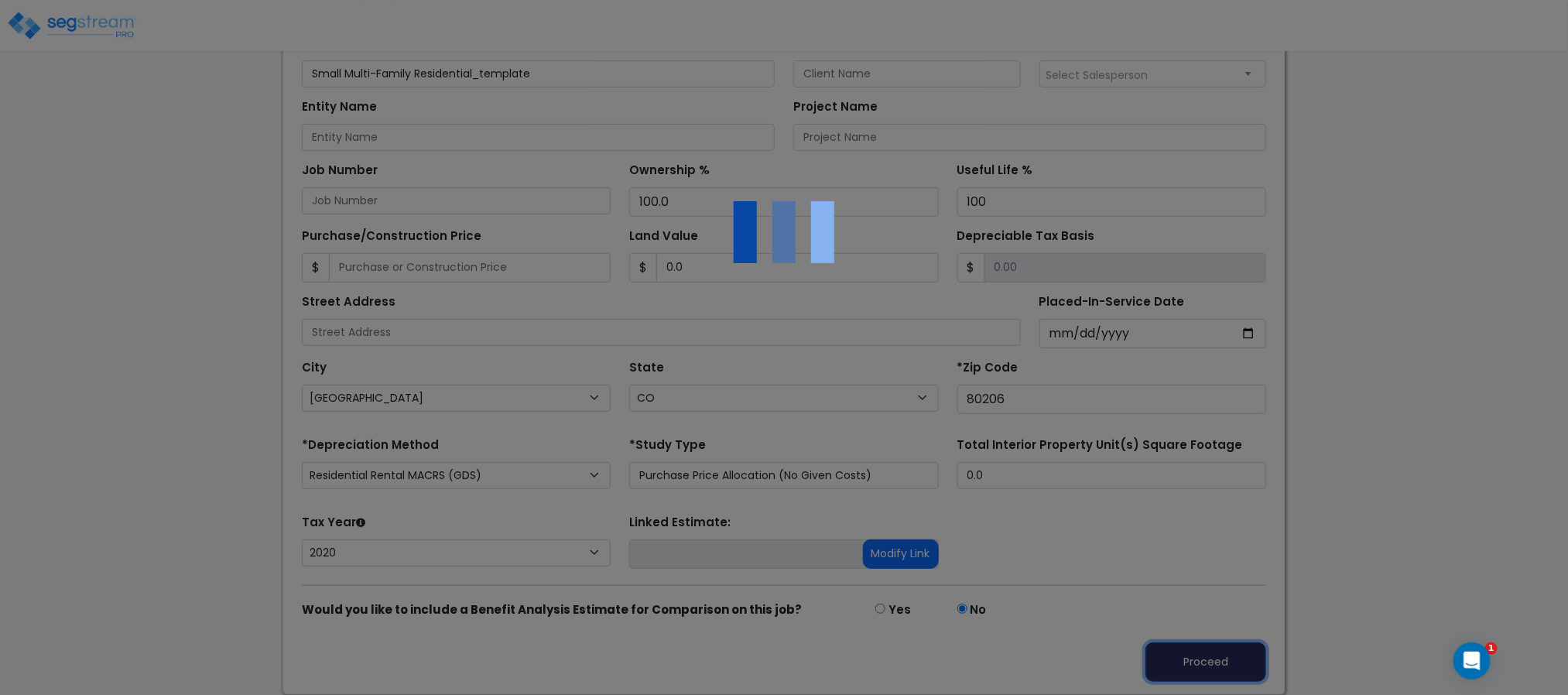
type input "0"
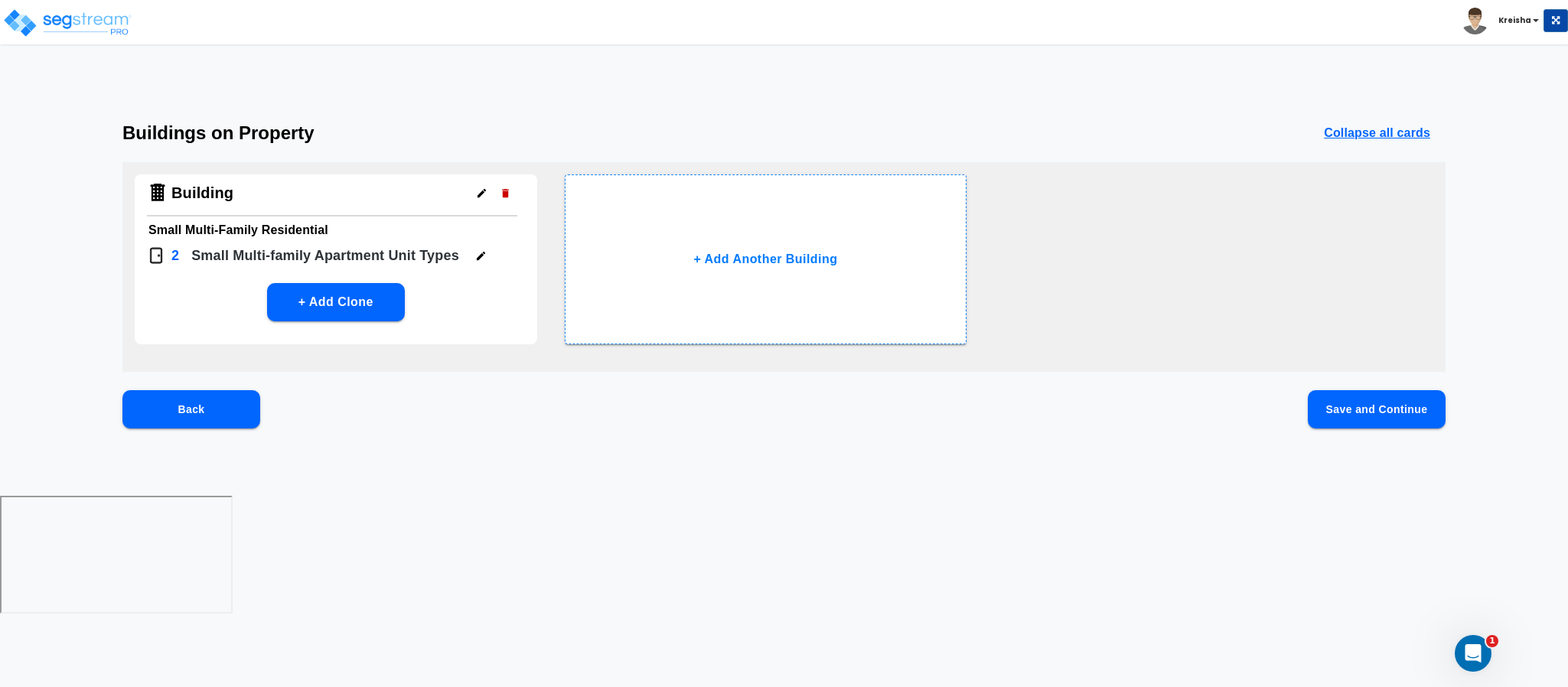
click at [1353, 410] on button "Save and Continue" at bounding box center [1376, 409] width 138 height 38
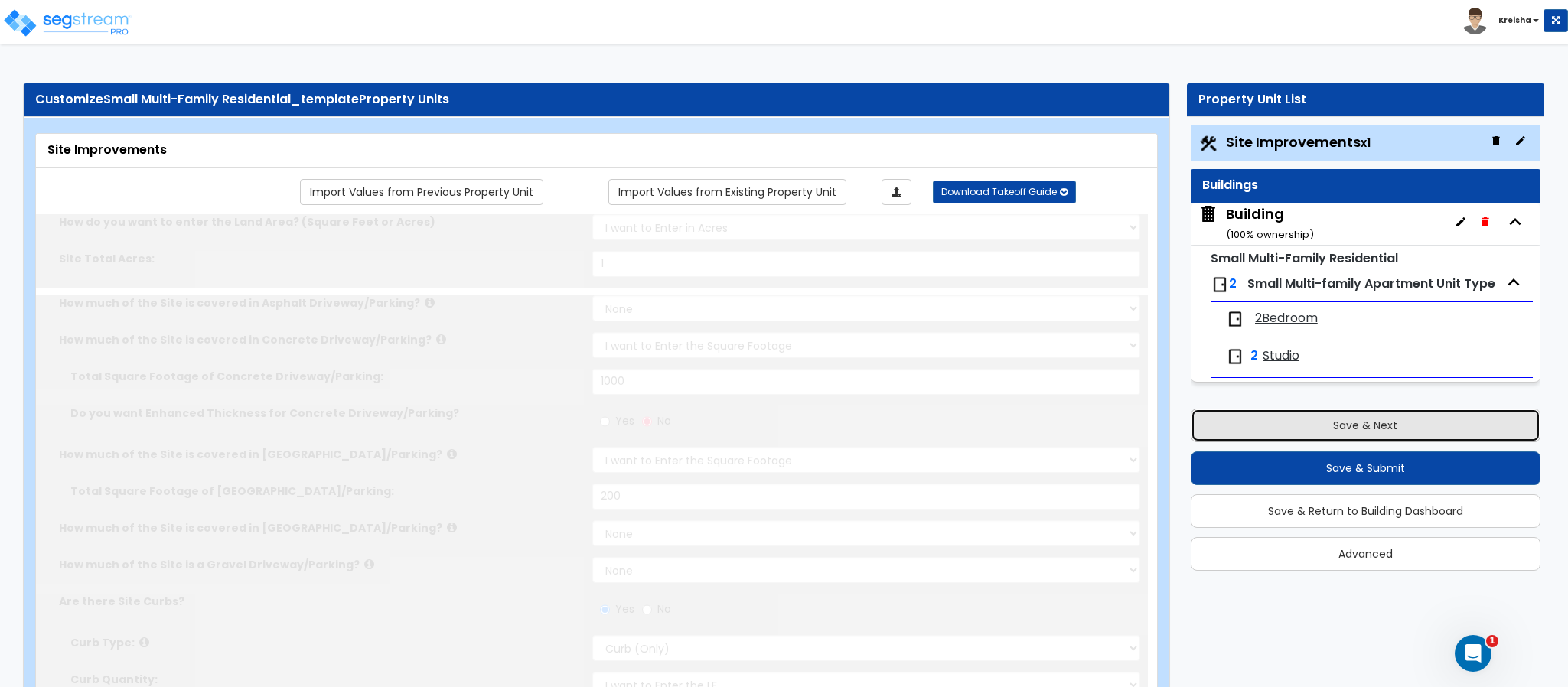
click at [1341, 423] on button "Save & Next" at bounding box center [1366, 425] width 349 height 33
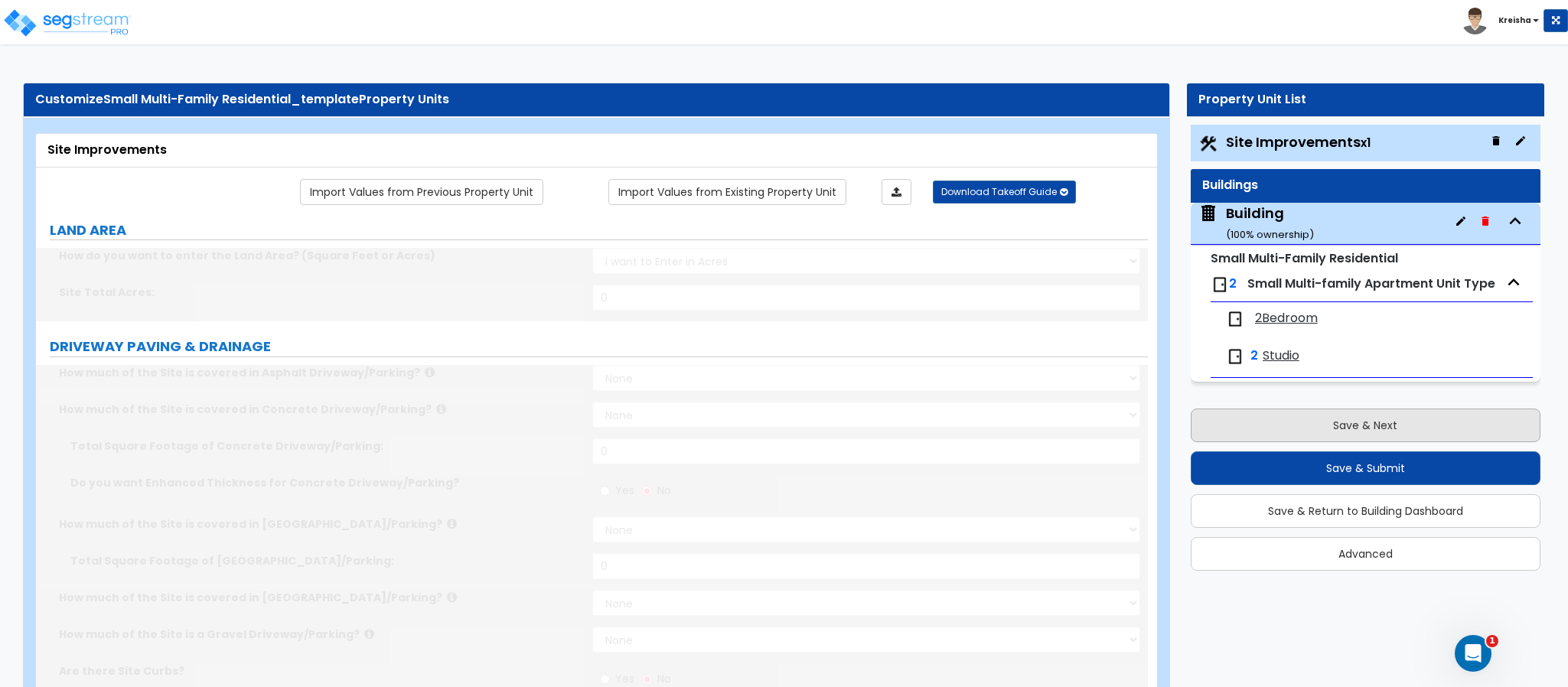
type input "1"
select select "2"
type input "1000"
select select "2"
type input "200"
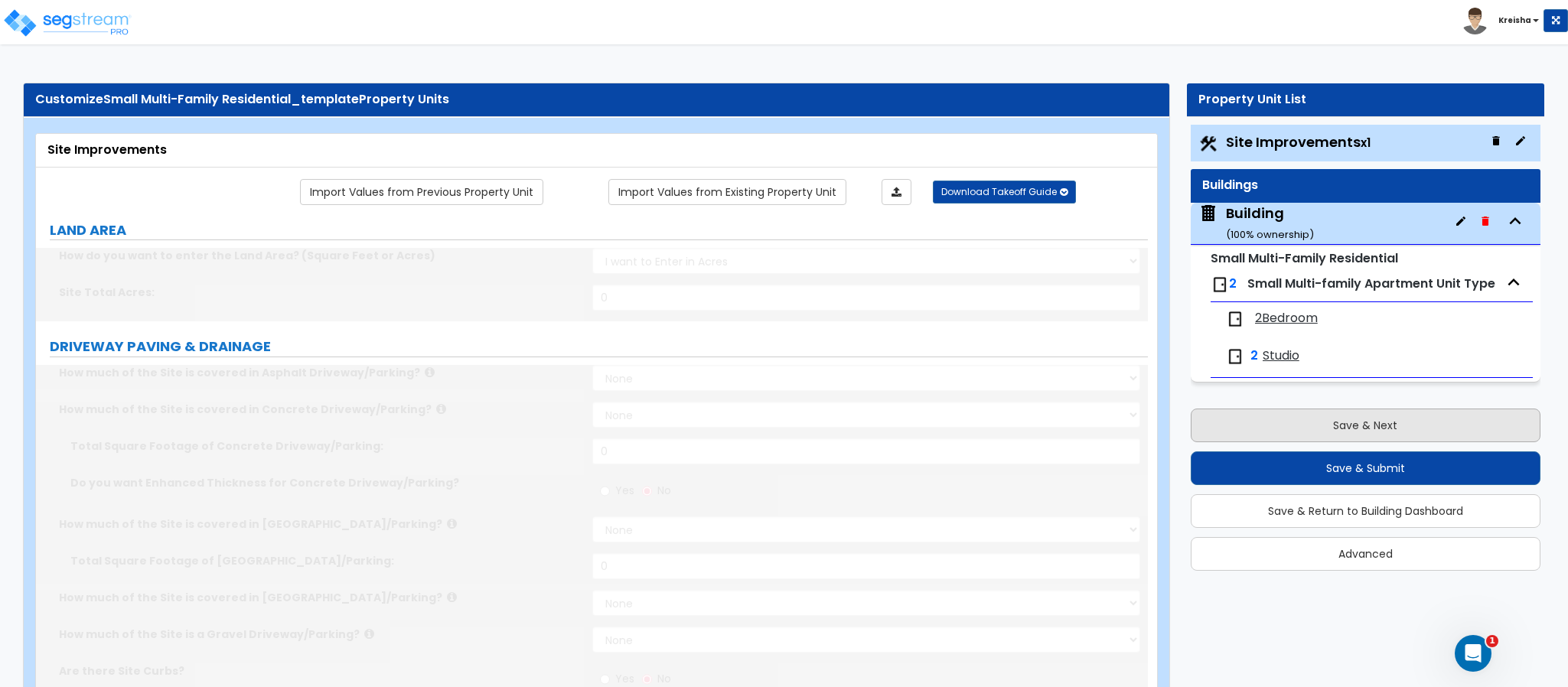
radio input "true"
select select "1"
type input "30"
radio input "true"
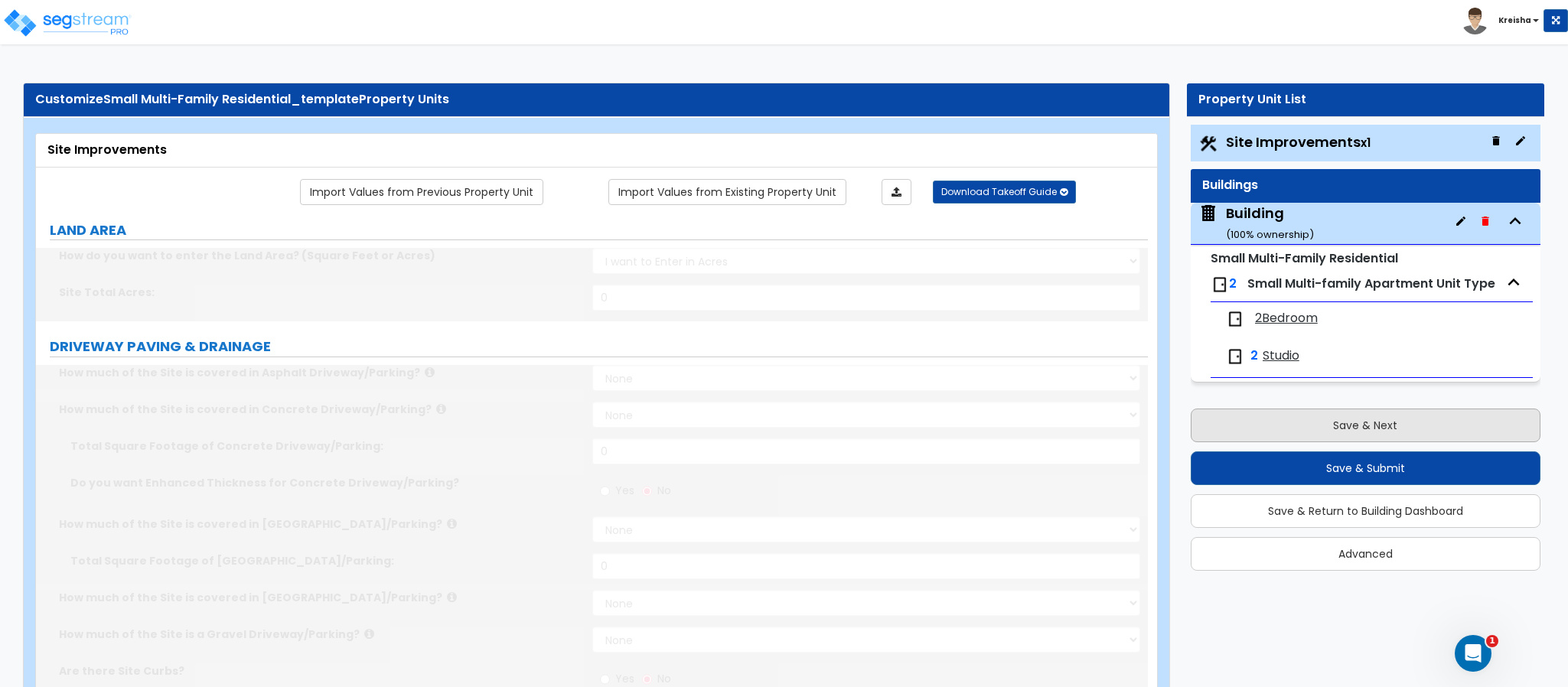
type input "12"
radio input "true"
select select "2"
type input "1"
type input "2"
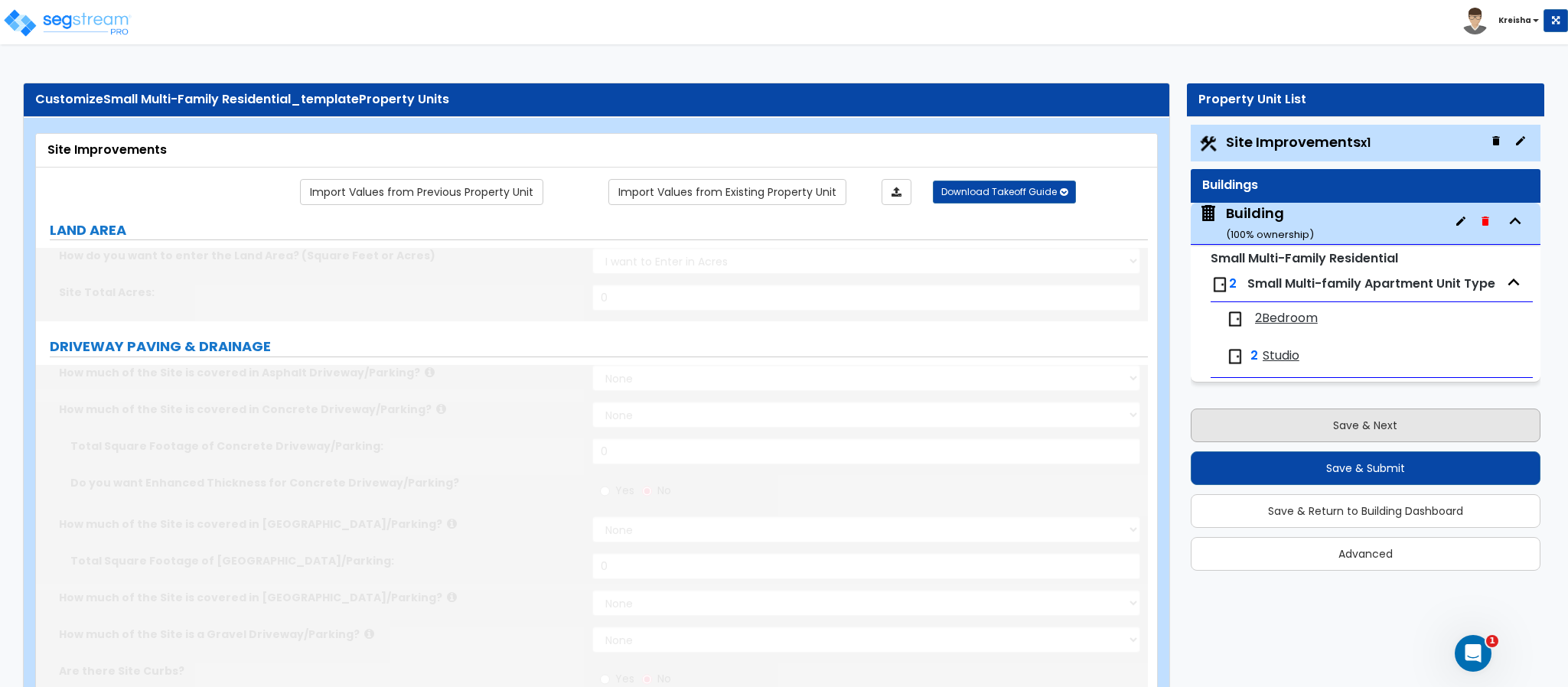
radio input "true"
type input "2"
type input "1"
radio input "true"
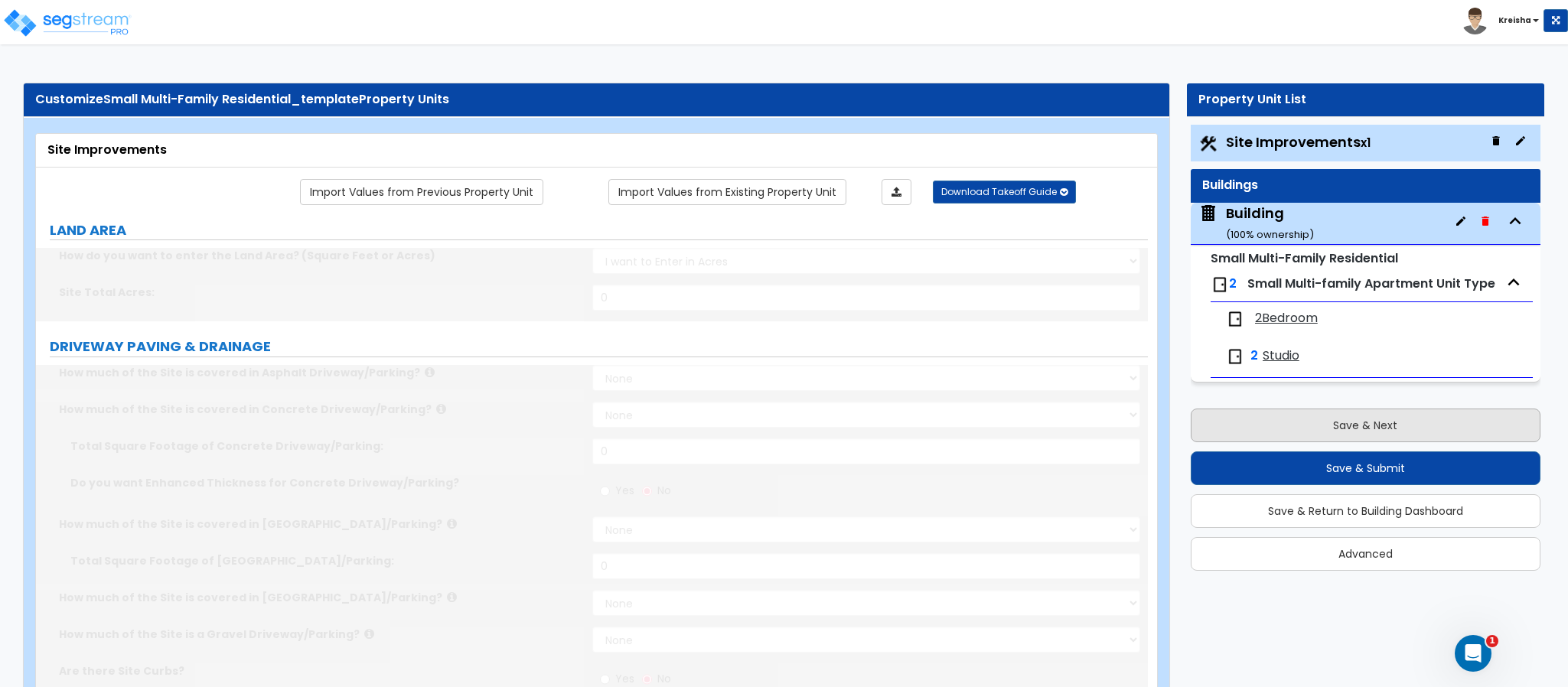
type input "1"
radio input "true"
type input "1"
radio input "true"
select select "4"
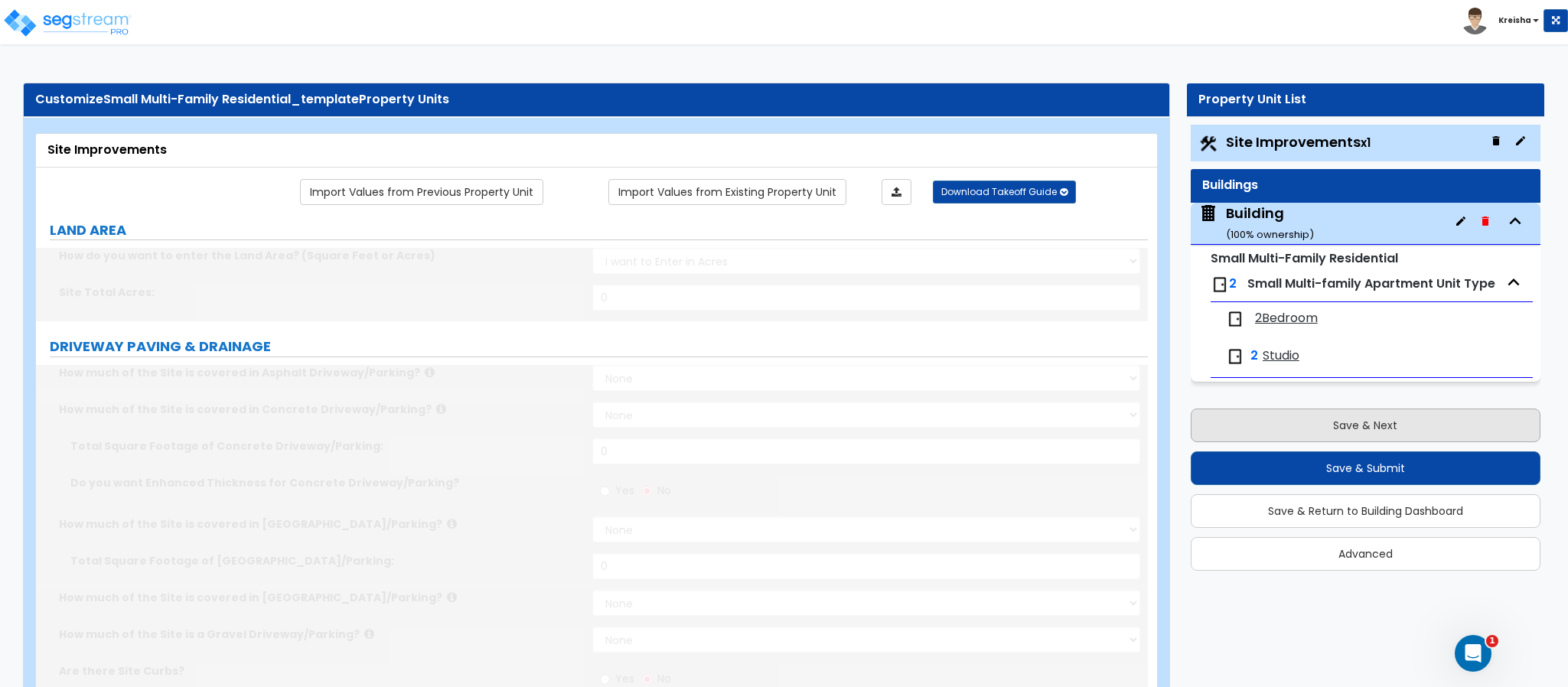
type input "120"
radio input "true"
select select "2"
type input "50"
select select "1"
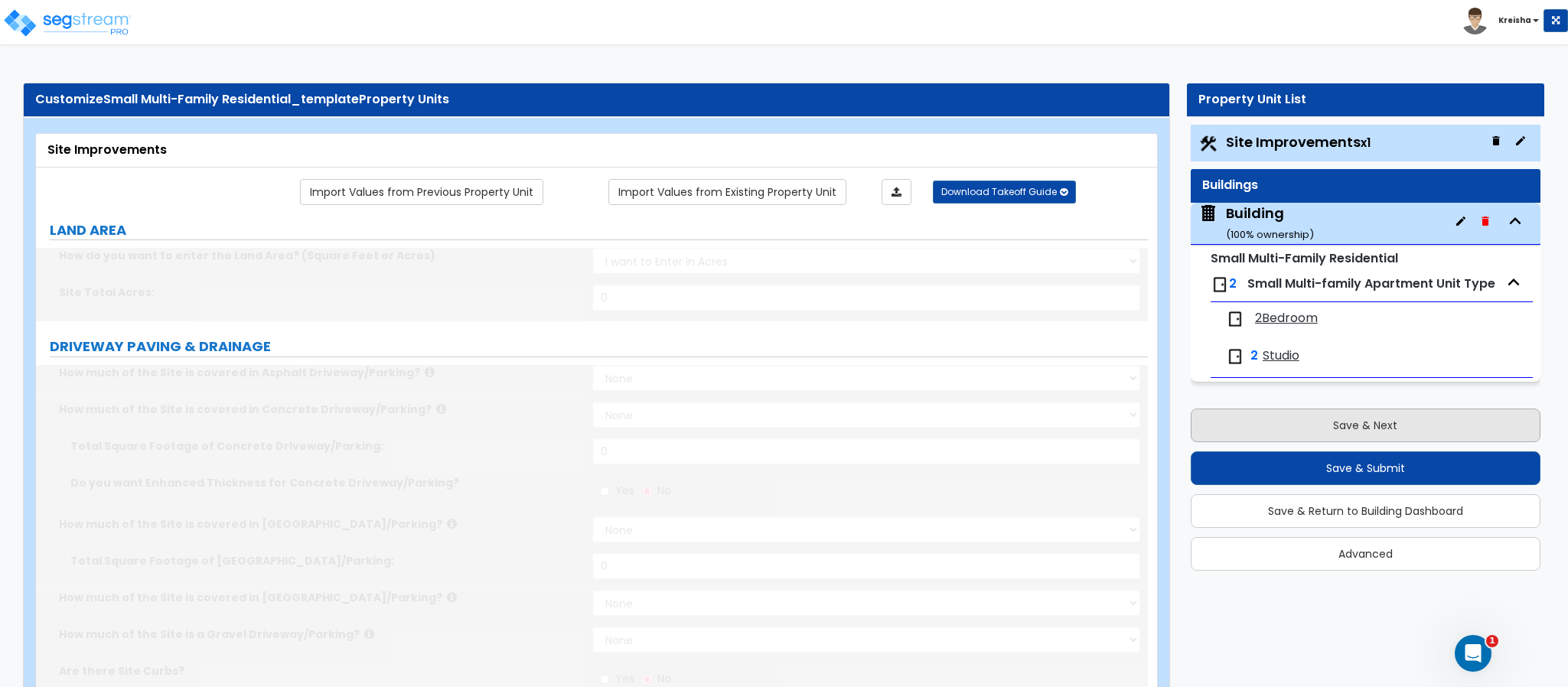
select select "2"
radio input "true"
select select "3"
type input "40"
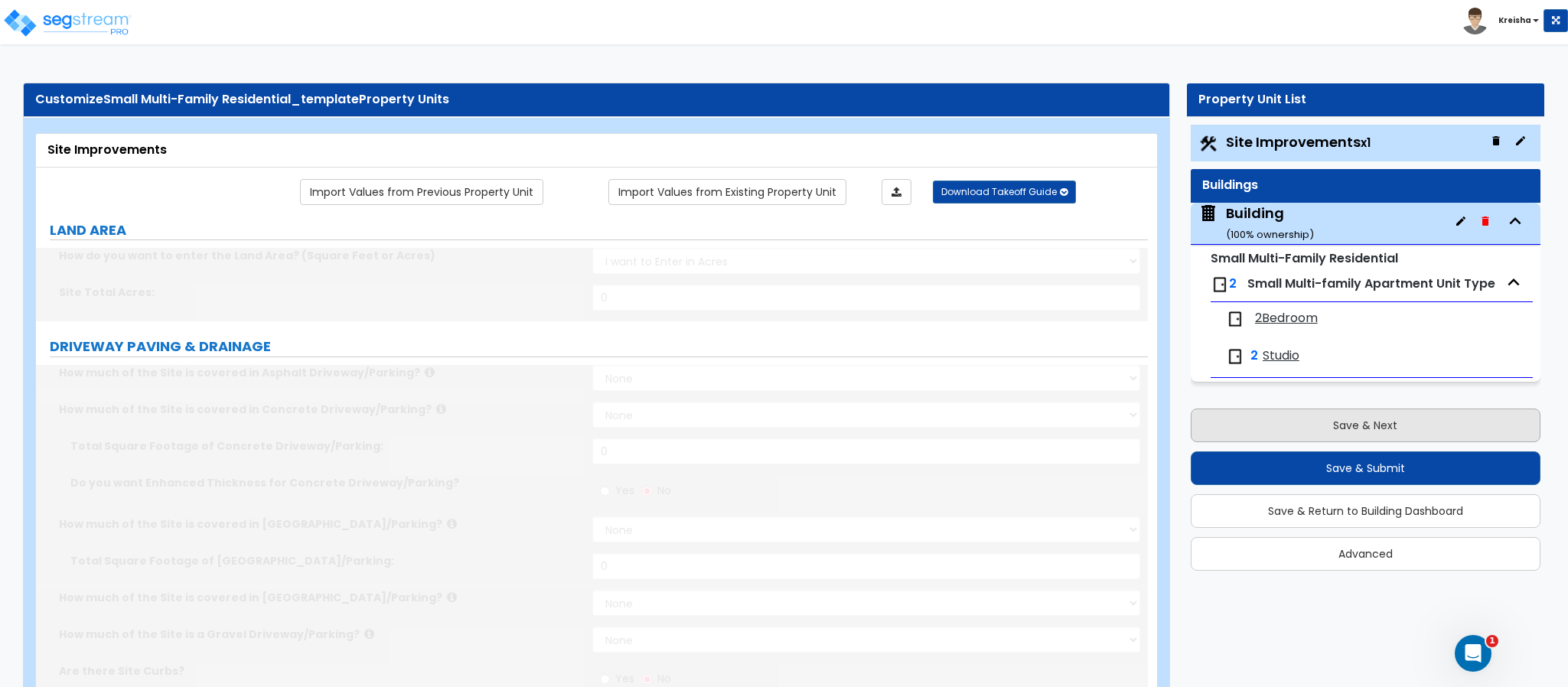
radio input "true"
type input "5"
type input "25"
radio input "true"
select select "1"
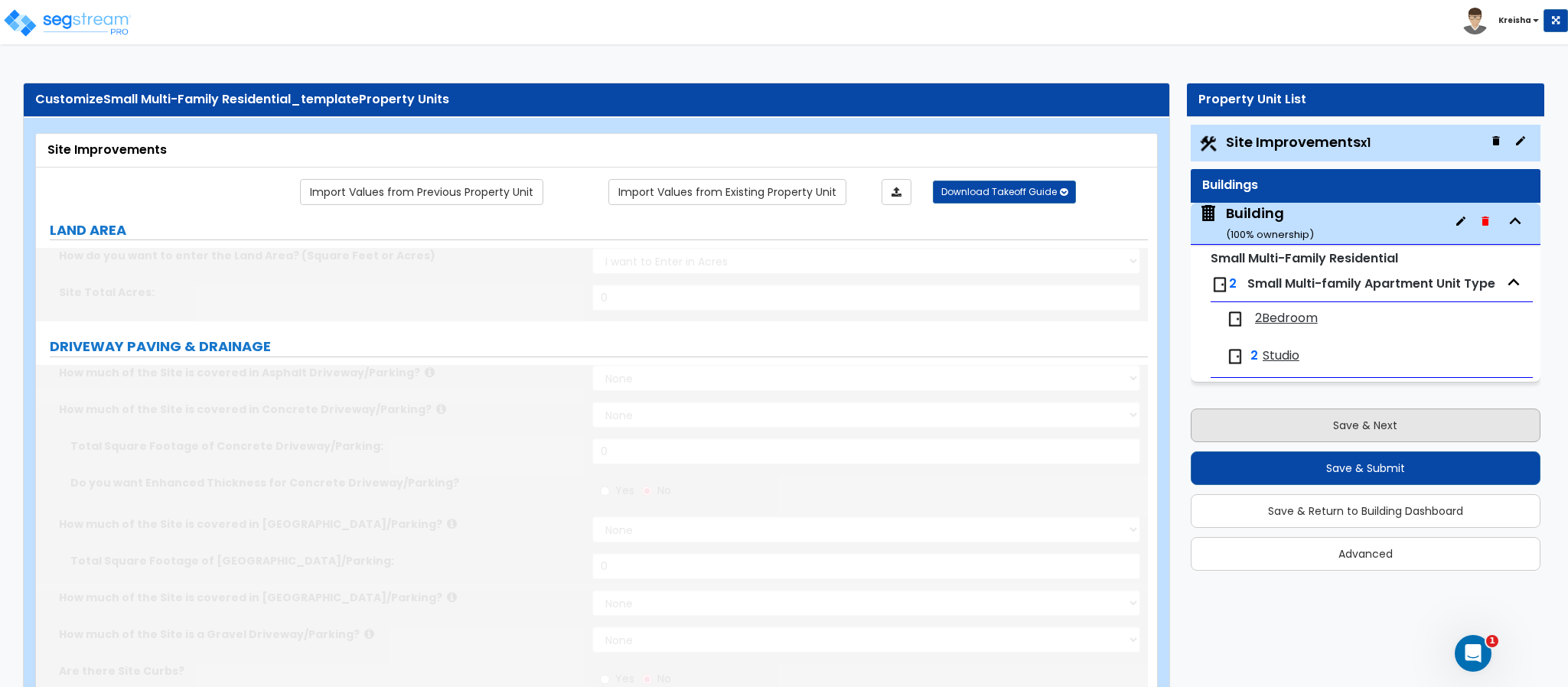
select select "10"
type input "1"
radio input "true"
select select "1"
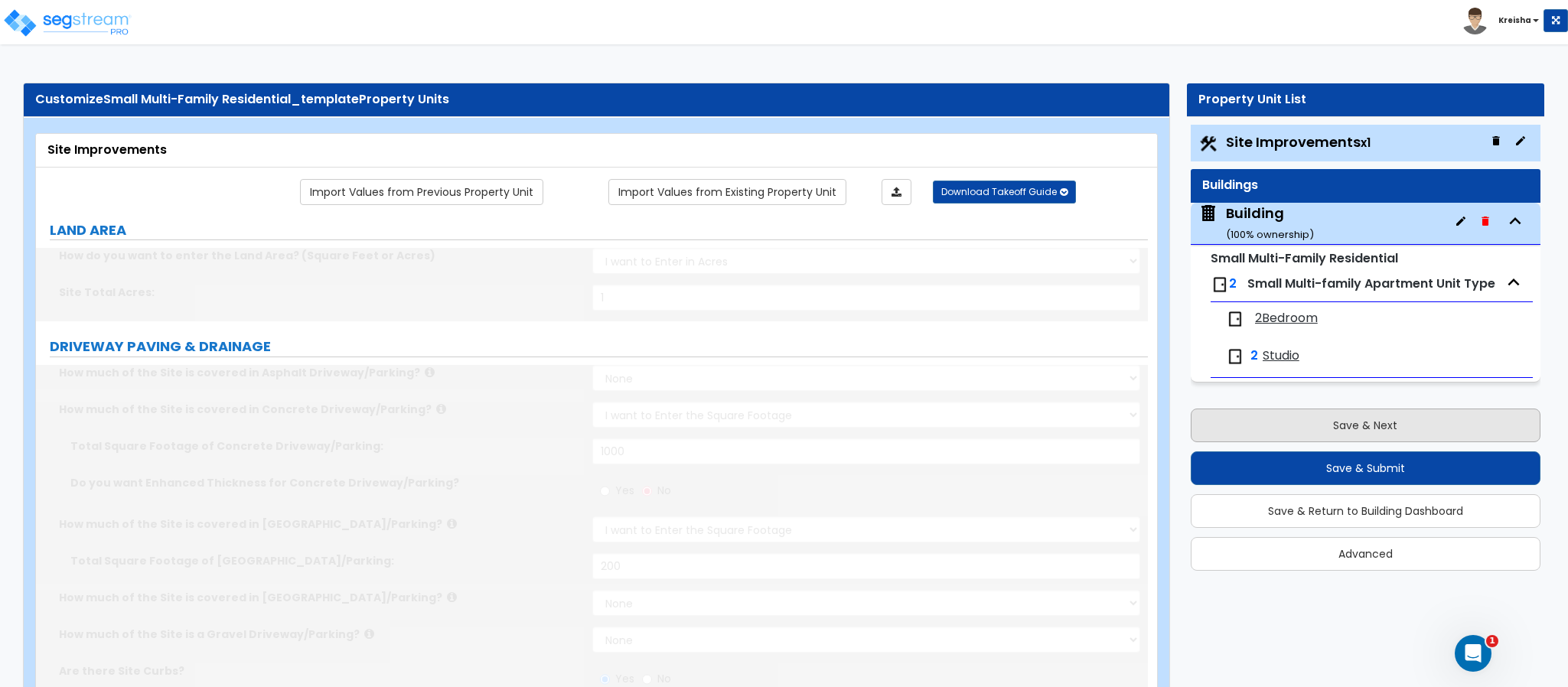
select select "1"
radio input "true"
type input "1"
radio input "true"
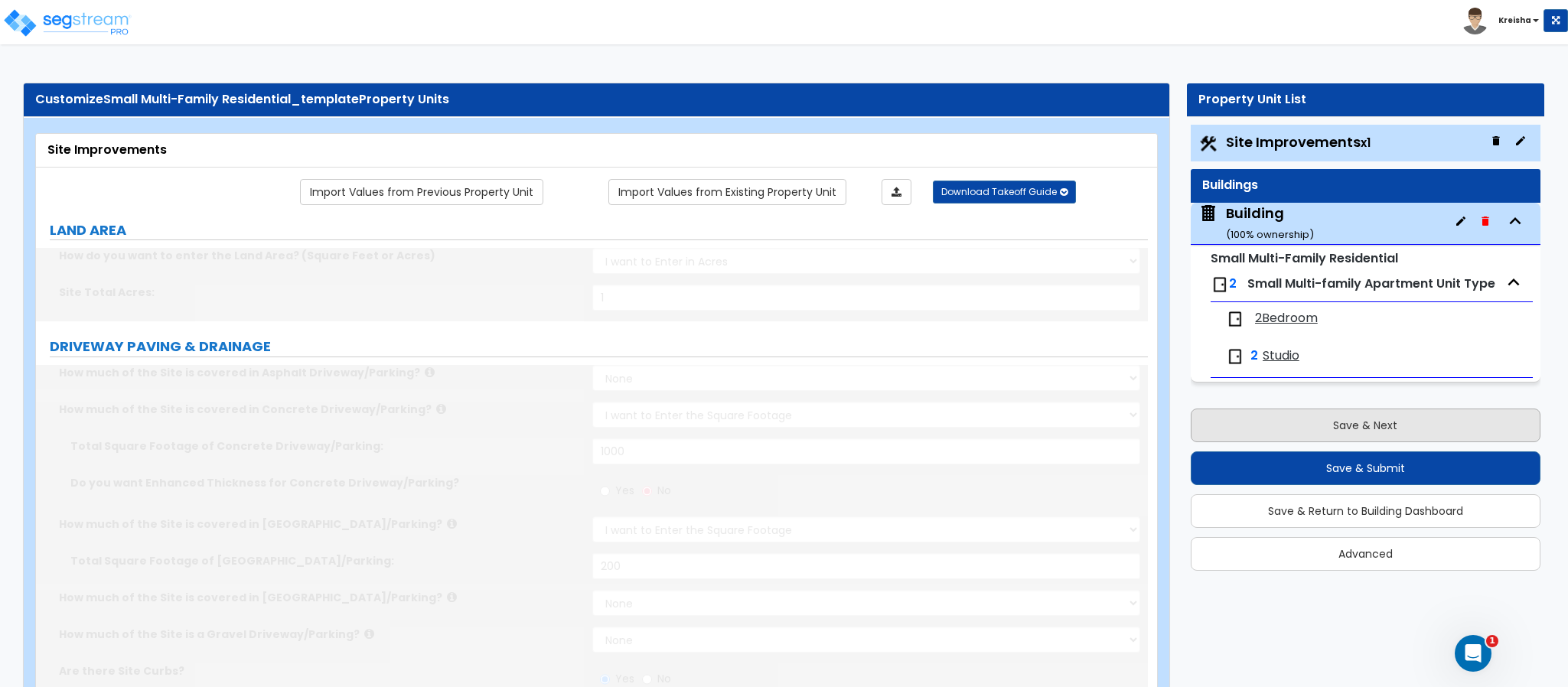
type input "2"
type input "15"
radio input "true"
type input "800"
radio input "true"
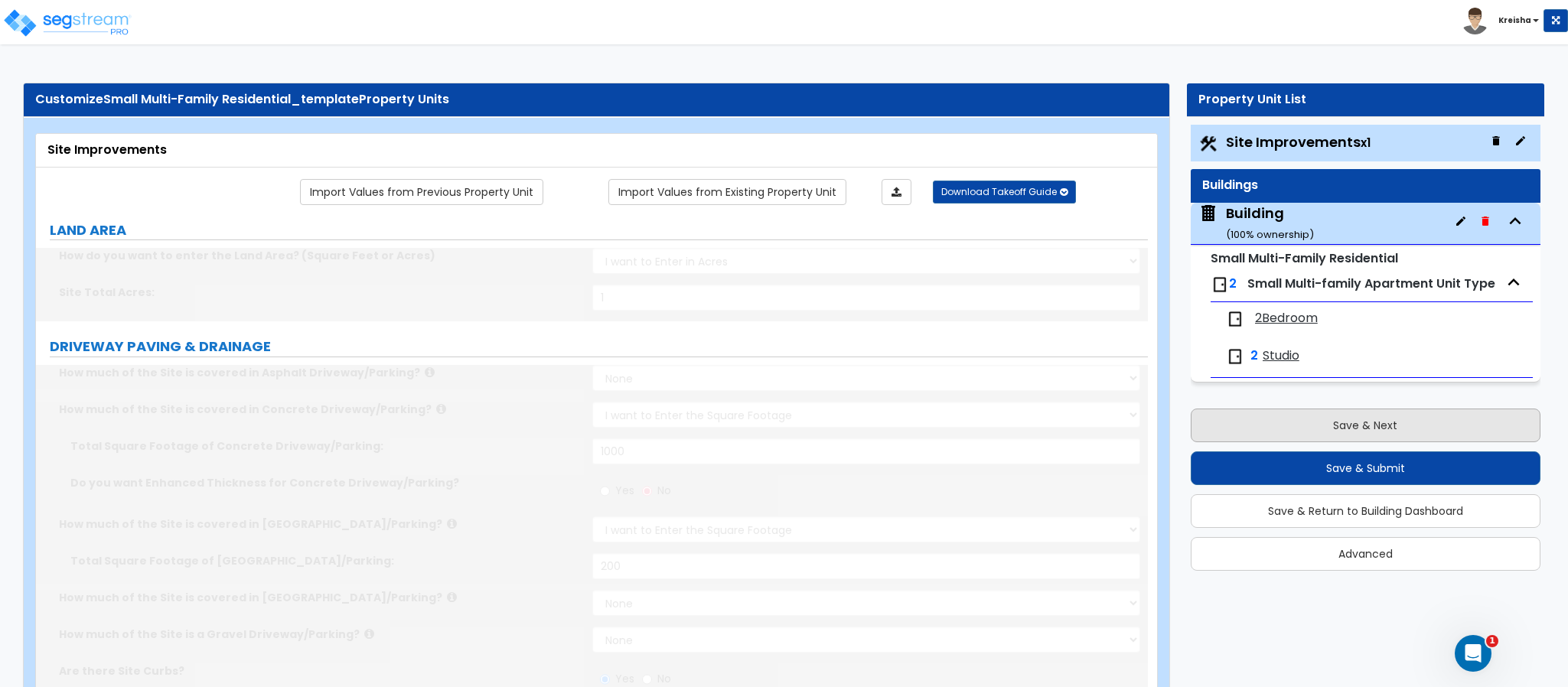
select select "1"
select select "9"
select select "1"
radio input "true"
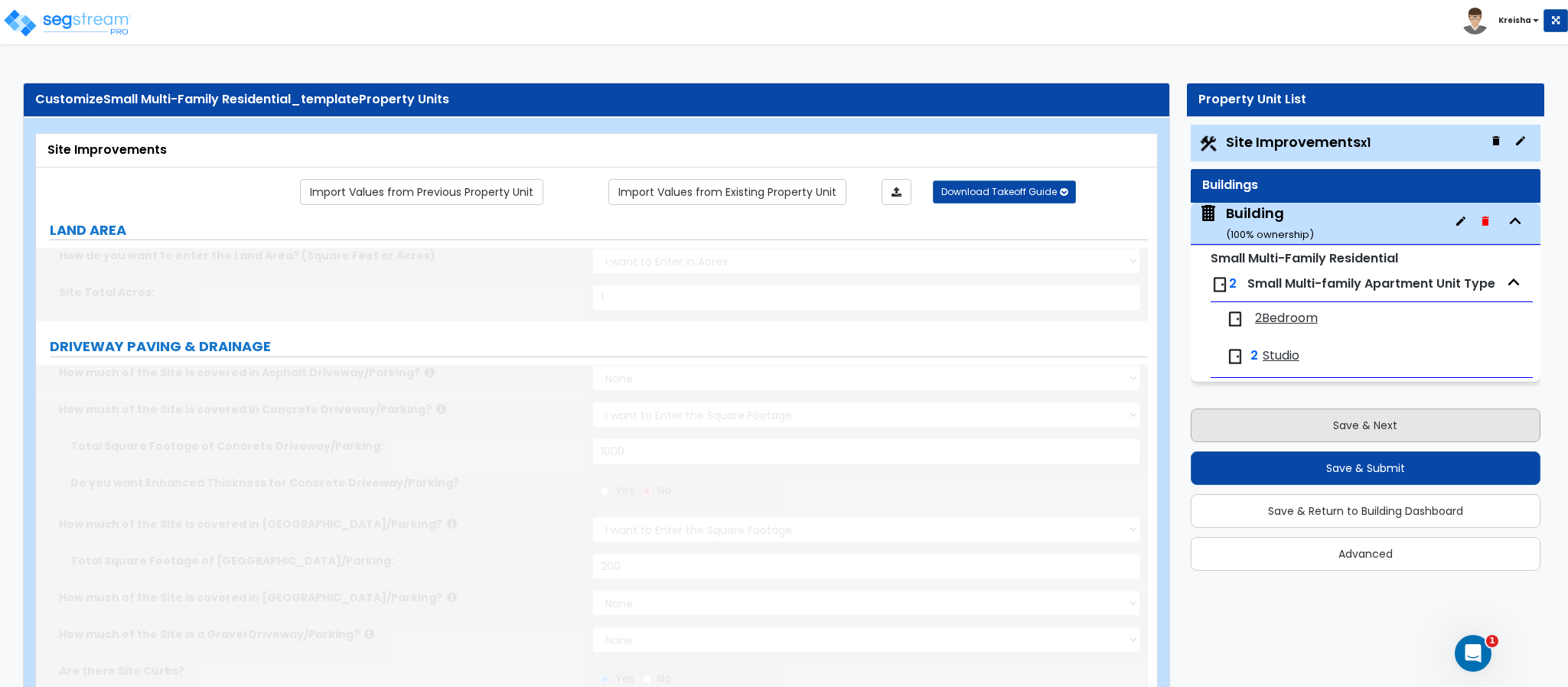
select select "1"
type input "80"
type input "6"
select select "2"
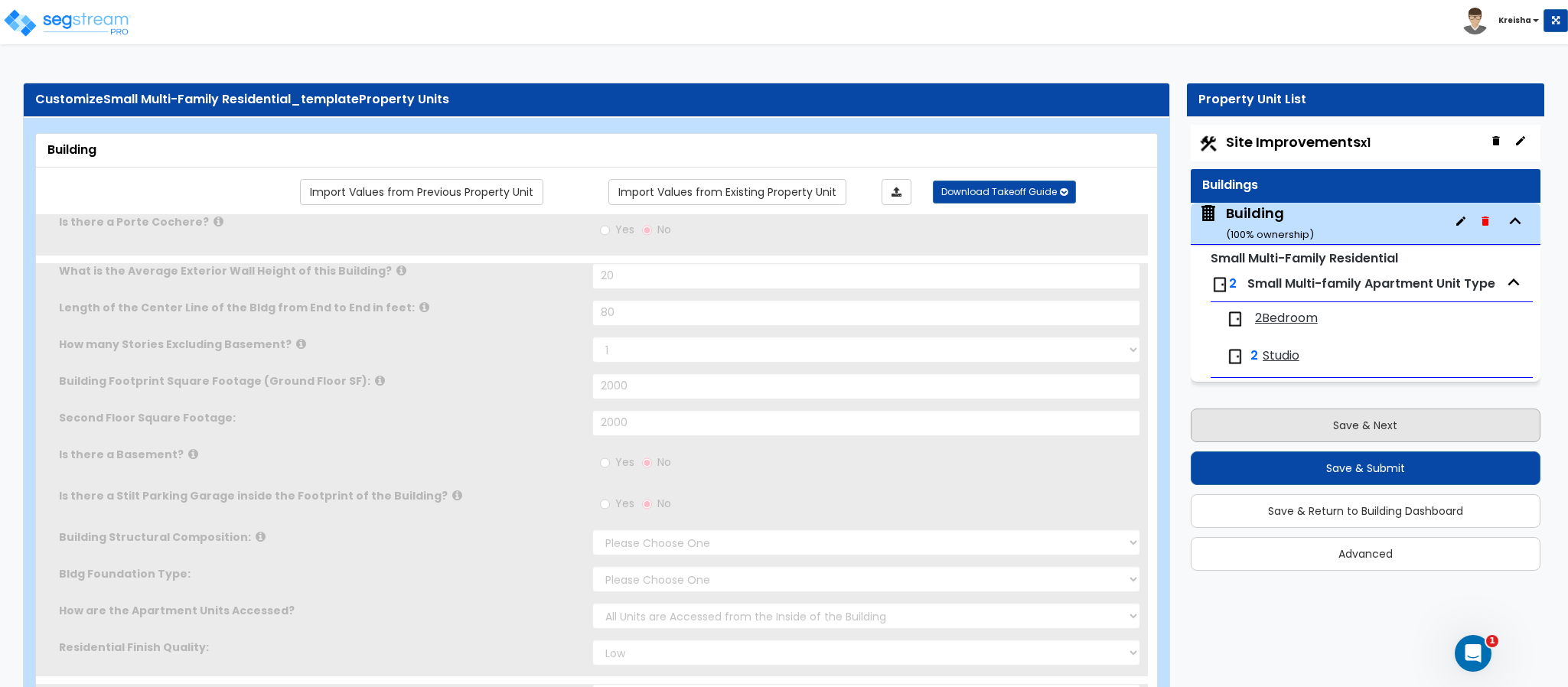
type input "20"
type input "80"
select select "2"
type input "2000"
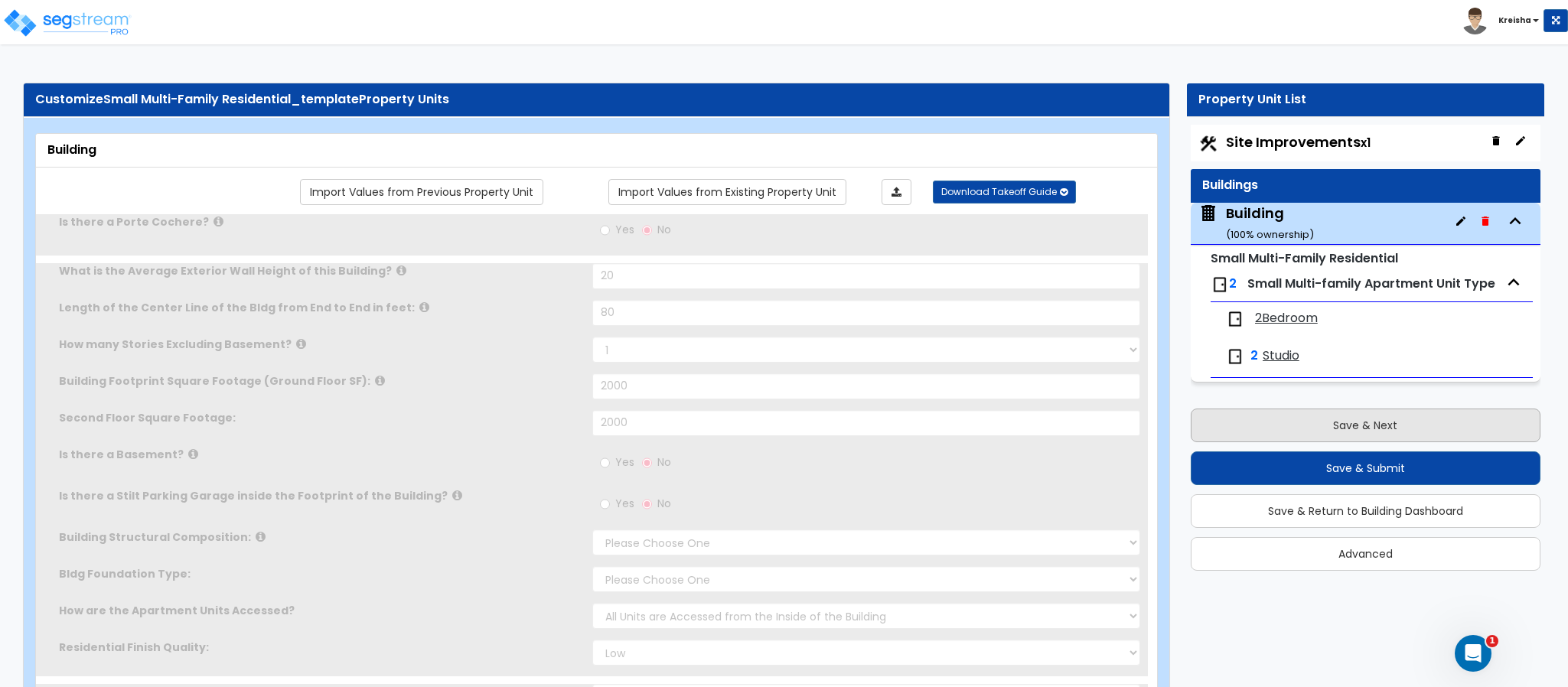
select select "5"
select select "2"
select select "1"
select select "3"
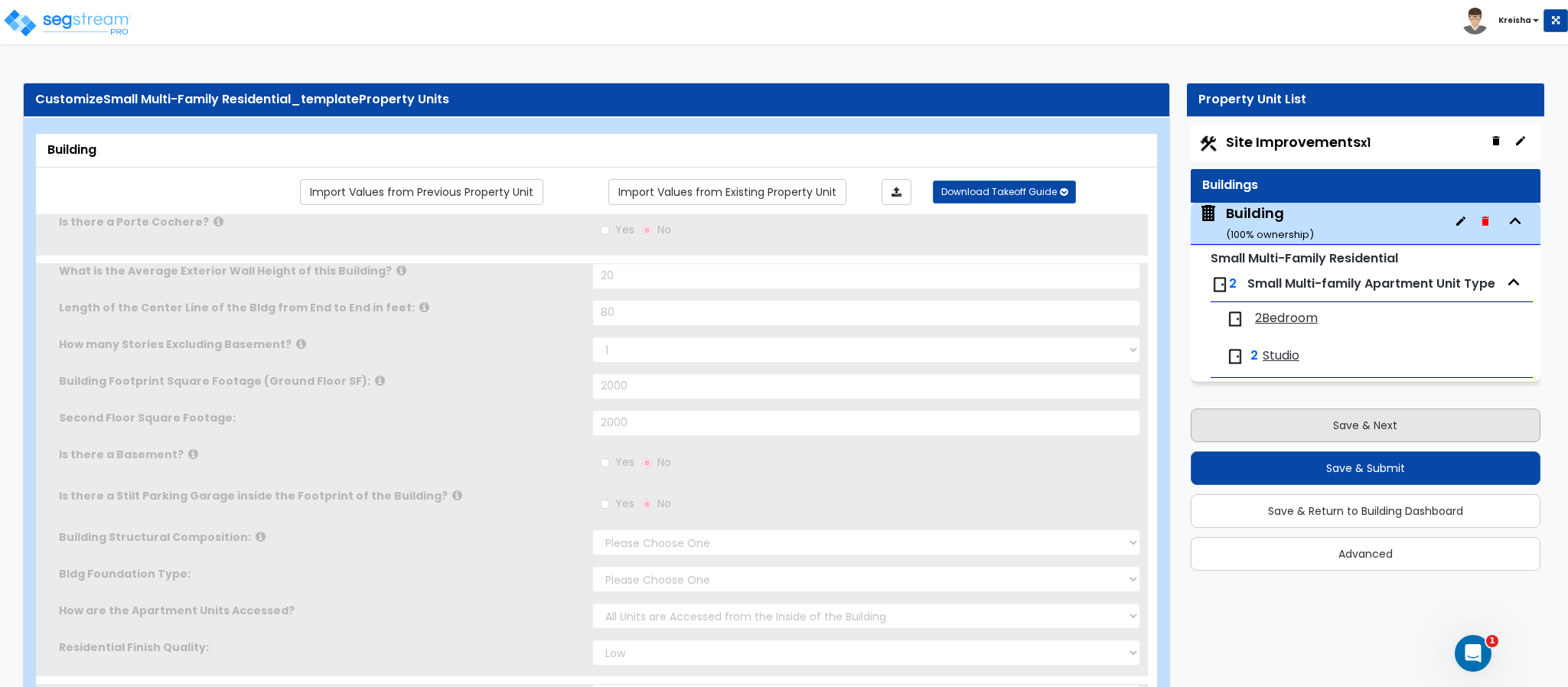
select select "1"
type input "50"
select select "10"
type input "25"
select select "4"
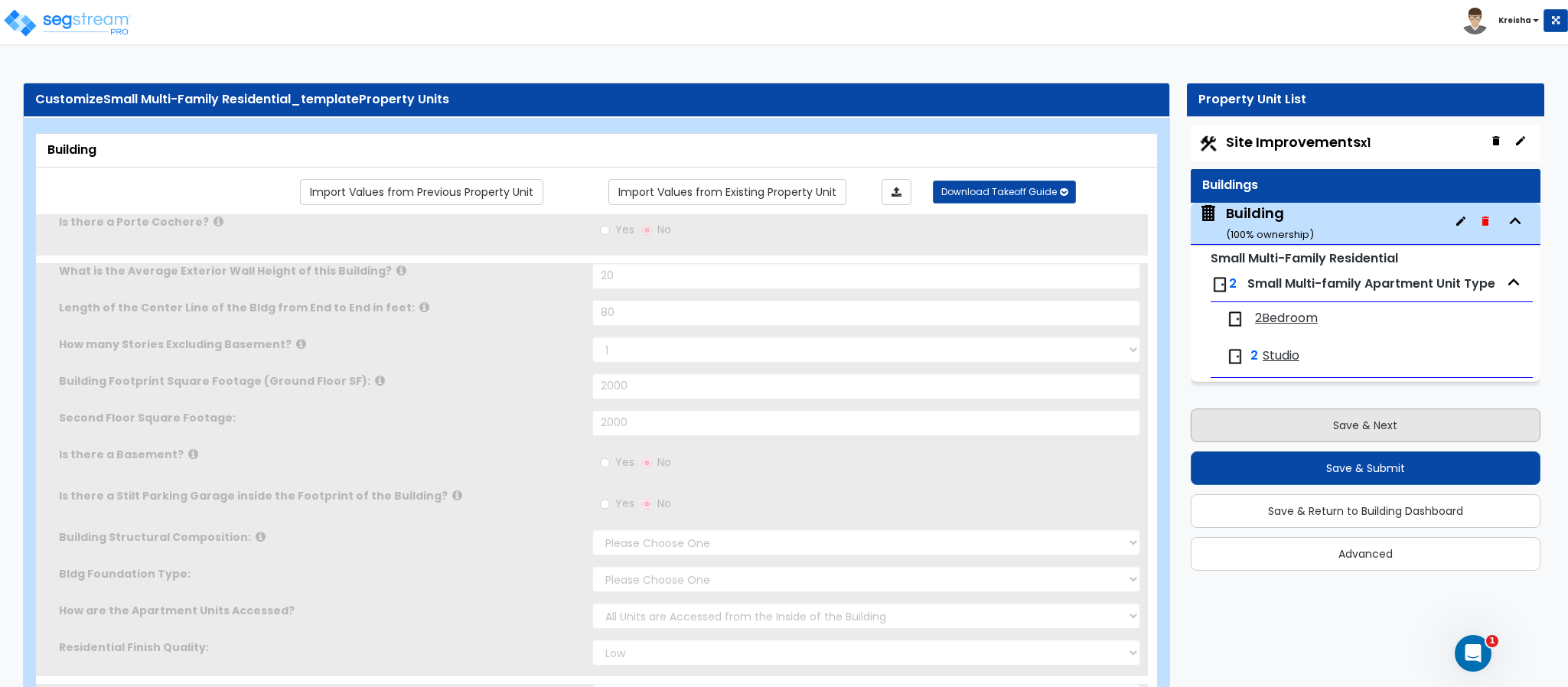
select select "3"
select select "2"
select select "1"
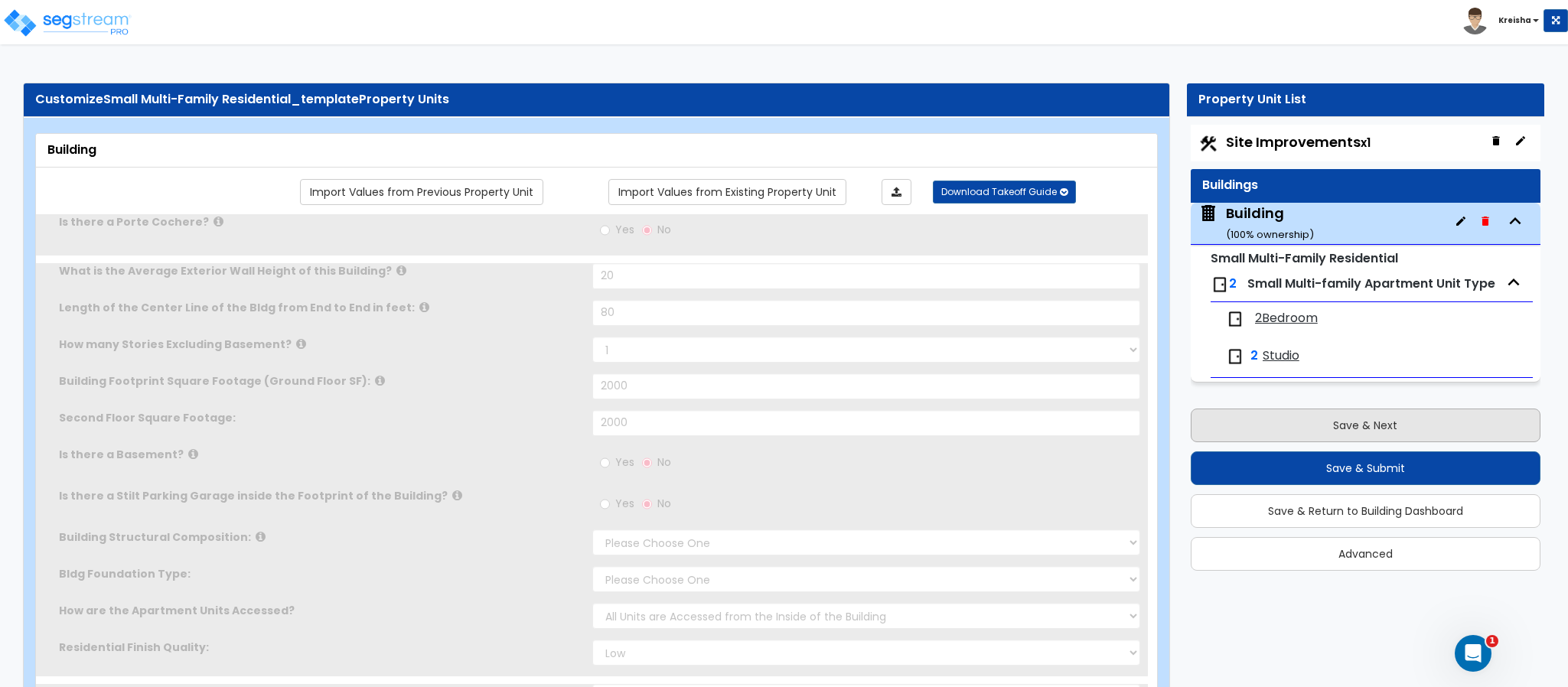
radio input "true"
select select "2"
type input "80"
radio input "true"
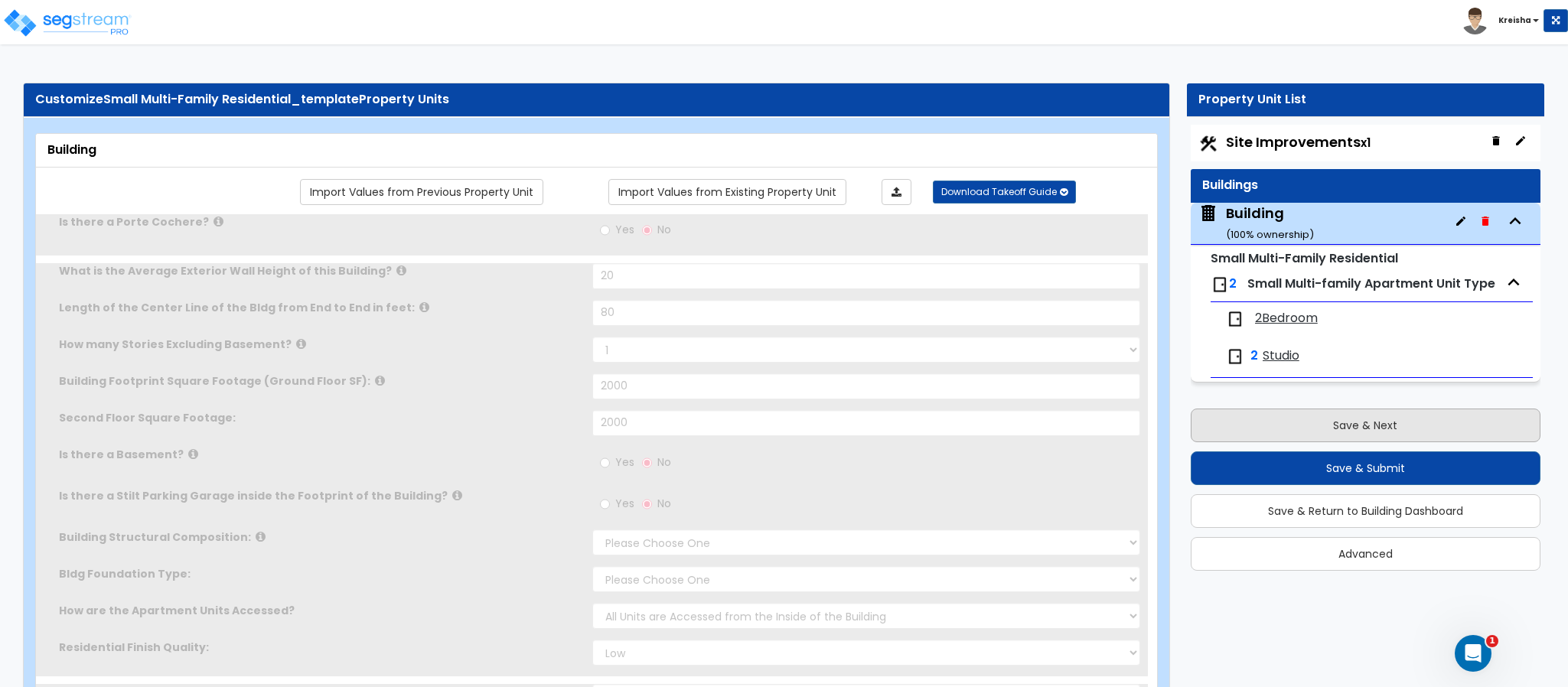
select select "2"
type input "15"
radio input "true"
type input "15"
radio input "true"
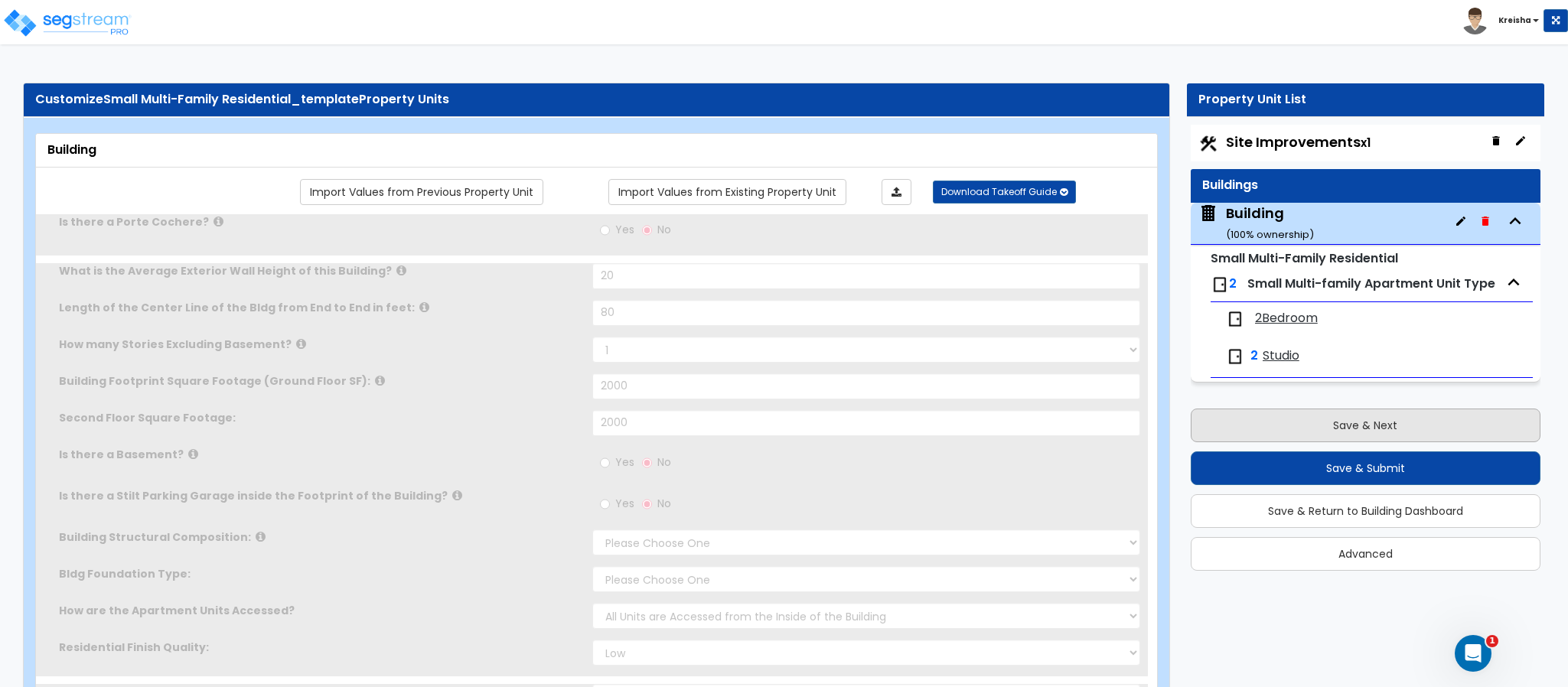
select select "1"
type input "1"
radio input "true"
type input "2"
type input "1"
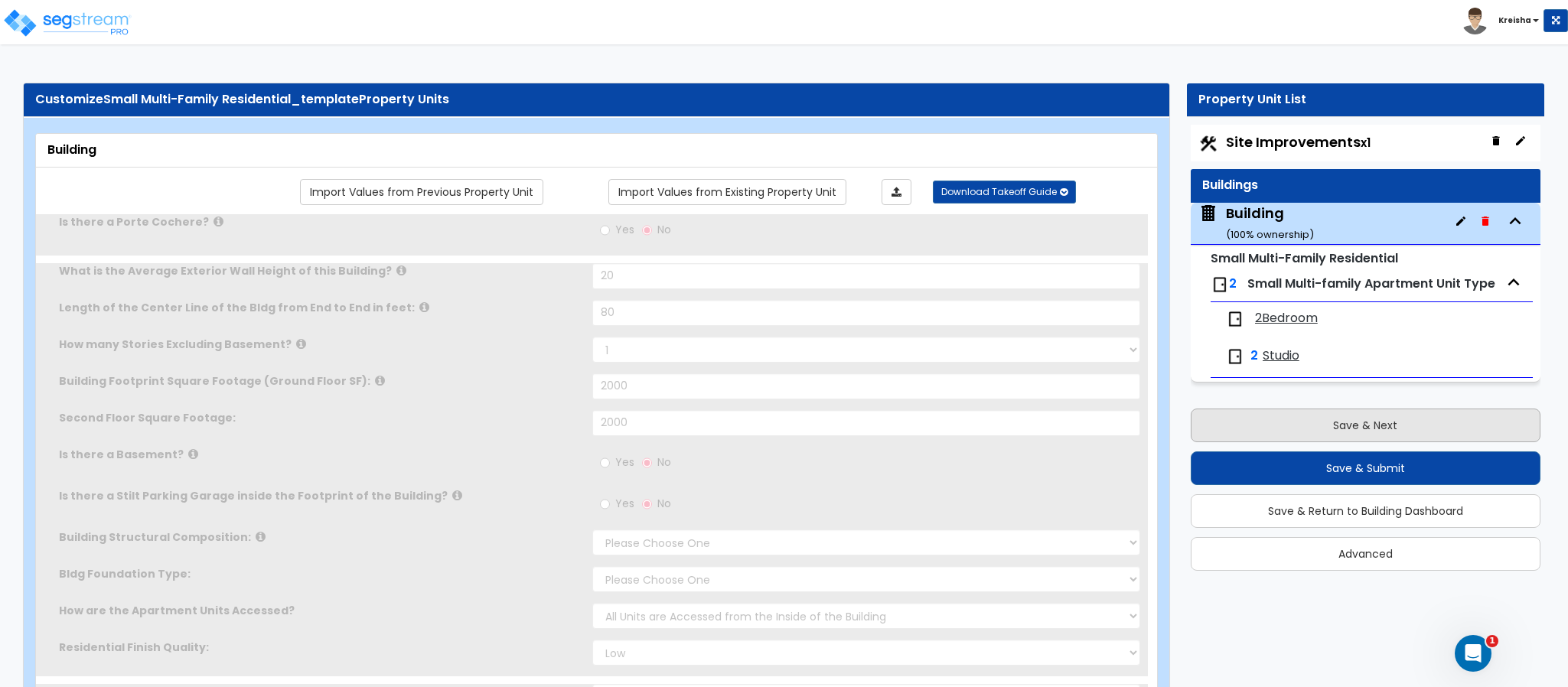
type input "2"
type input "3"
type input "4"
type input "1"
type input "3"
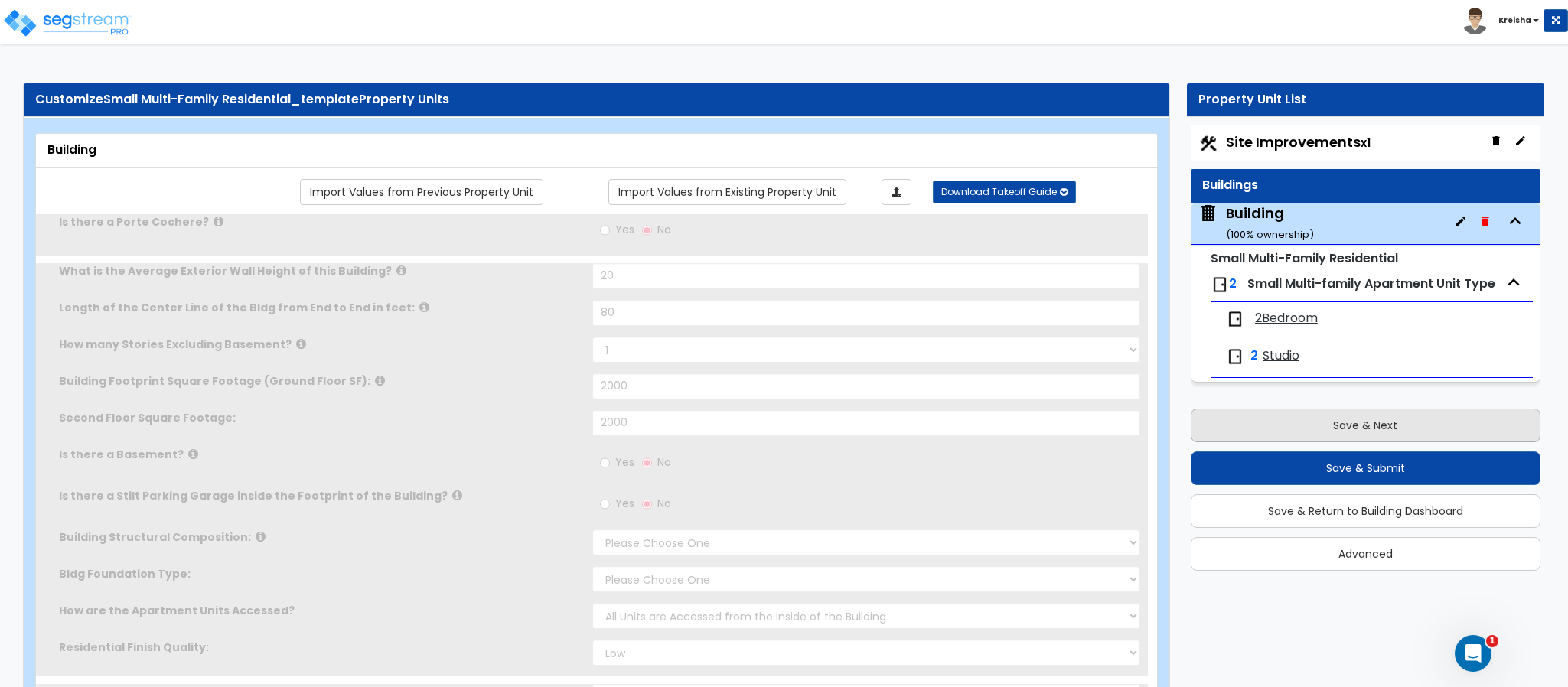
type input "2"
type input "1"
radio input "true"
type input "1"
radio input "true"
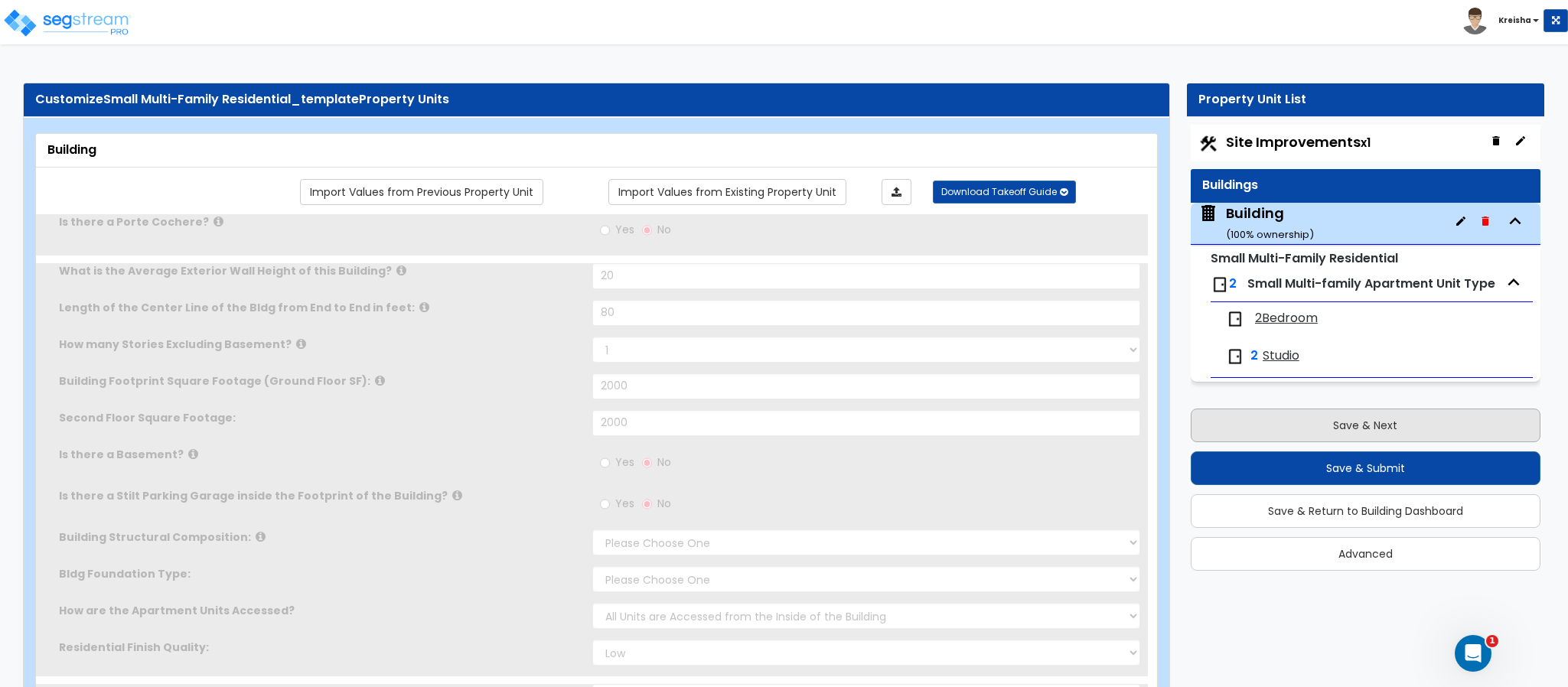
type input "1"
radio input "true"
type input "3"
select select "3"
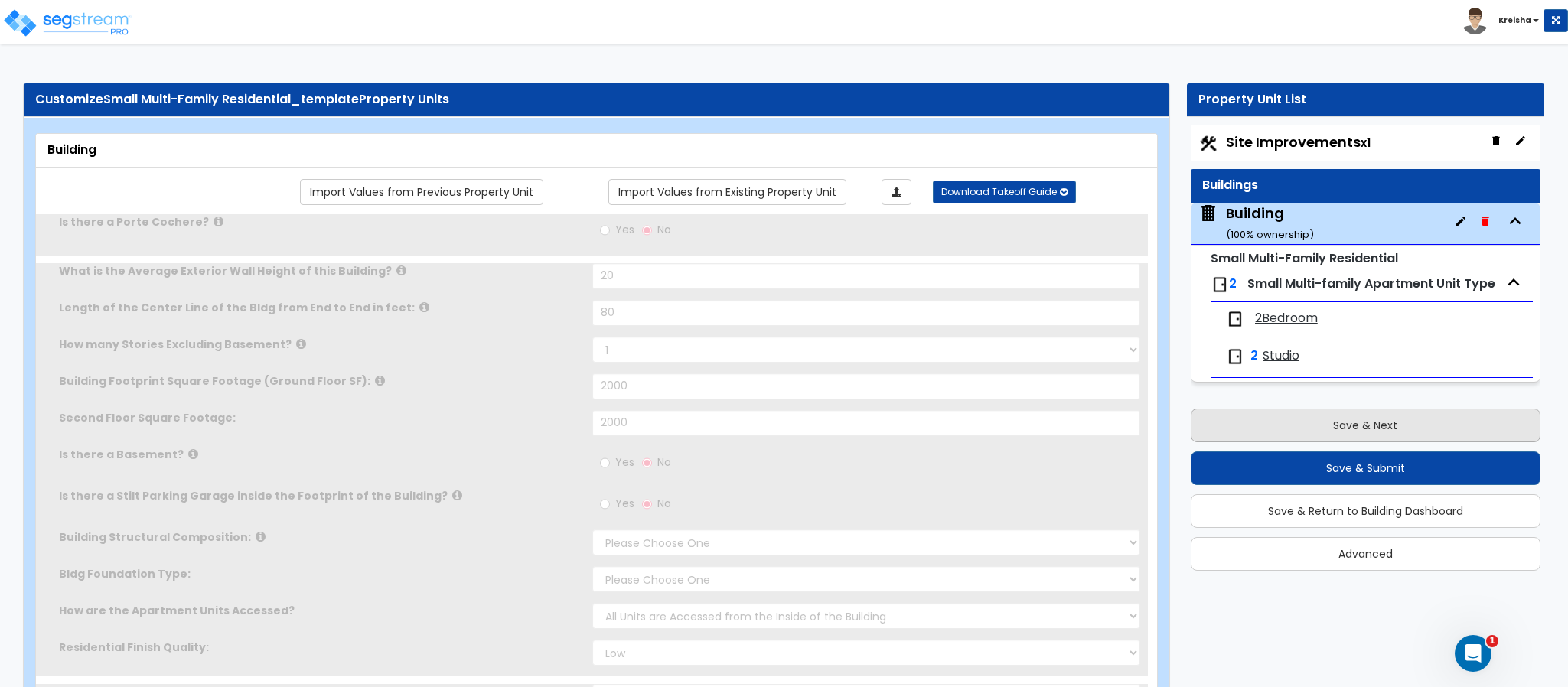
radio input "true"
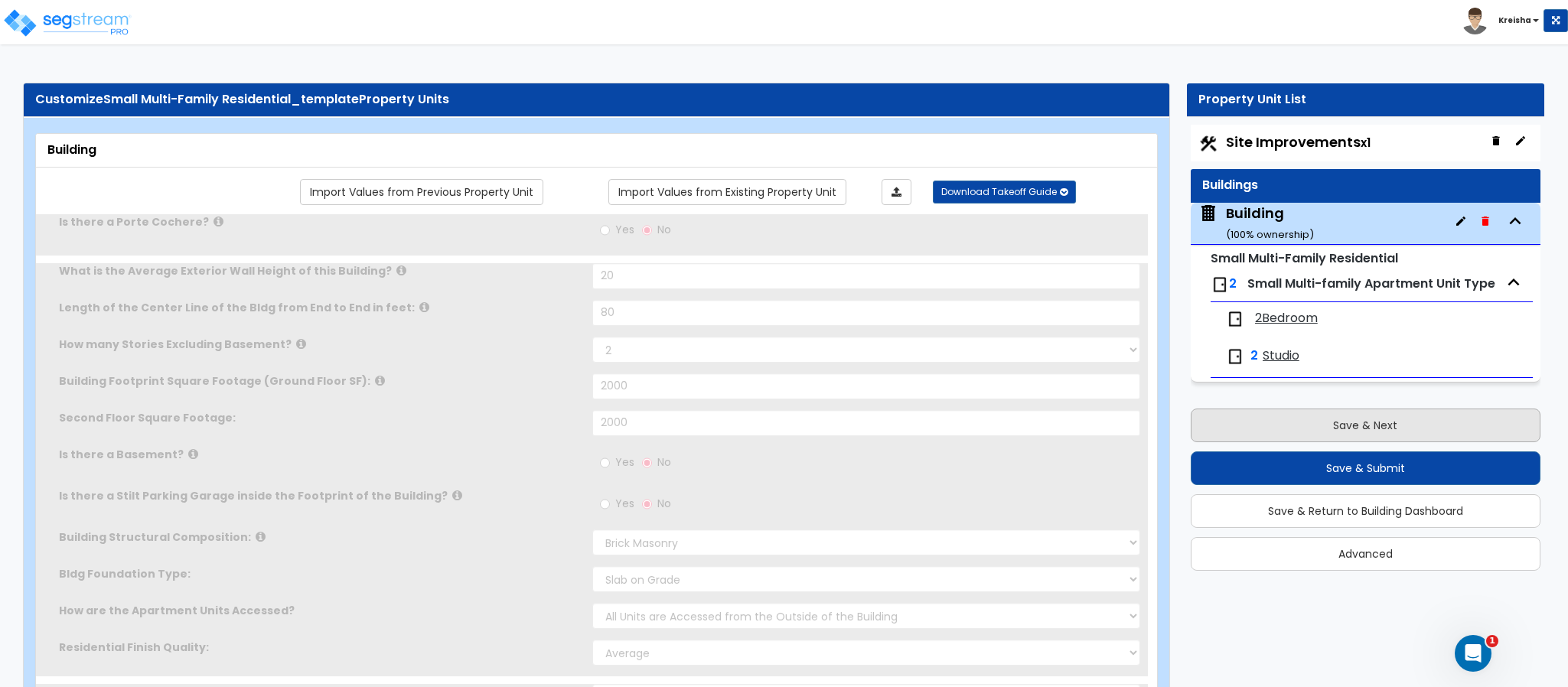
radio input "true"
type input "1"
select select "2"
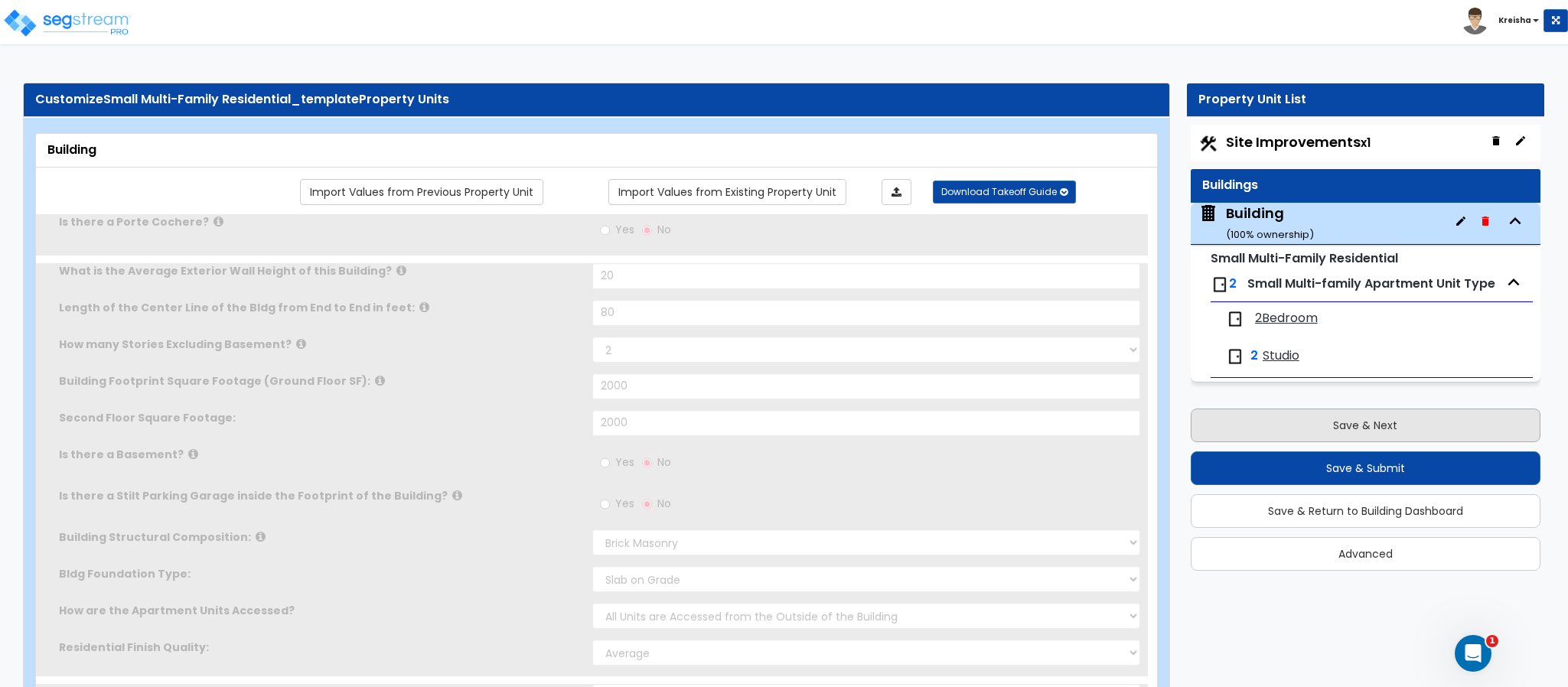
select select "7"
type input "4"
type input "1"
radio input "true"
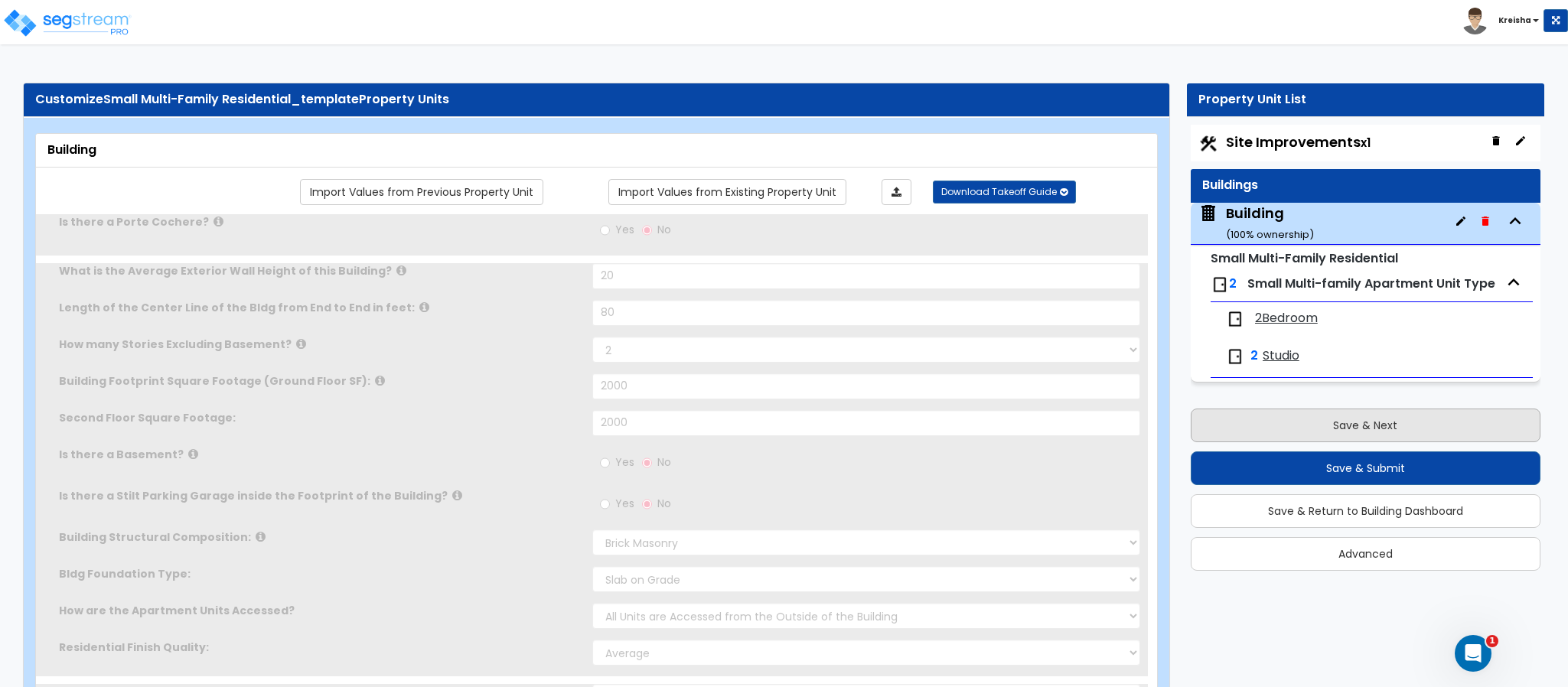
select select "1"
select select "2"
select select "1"
select select "5"
radio input "true"
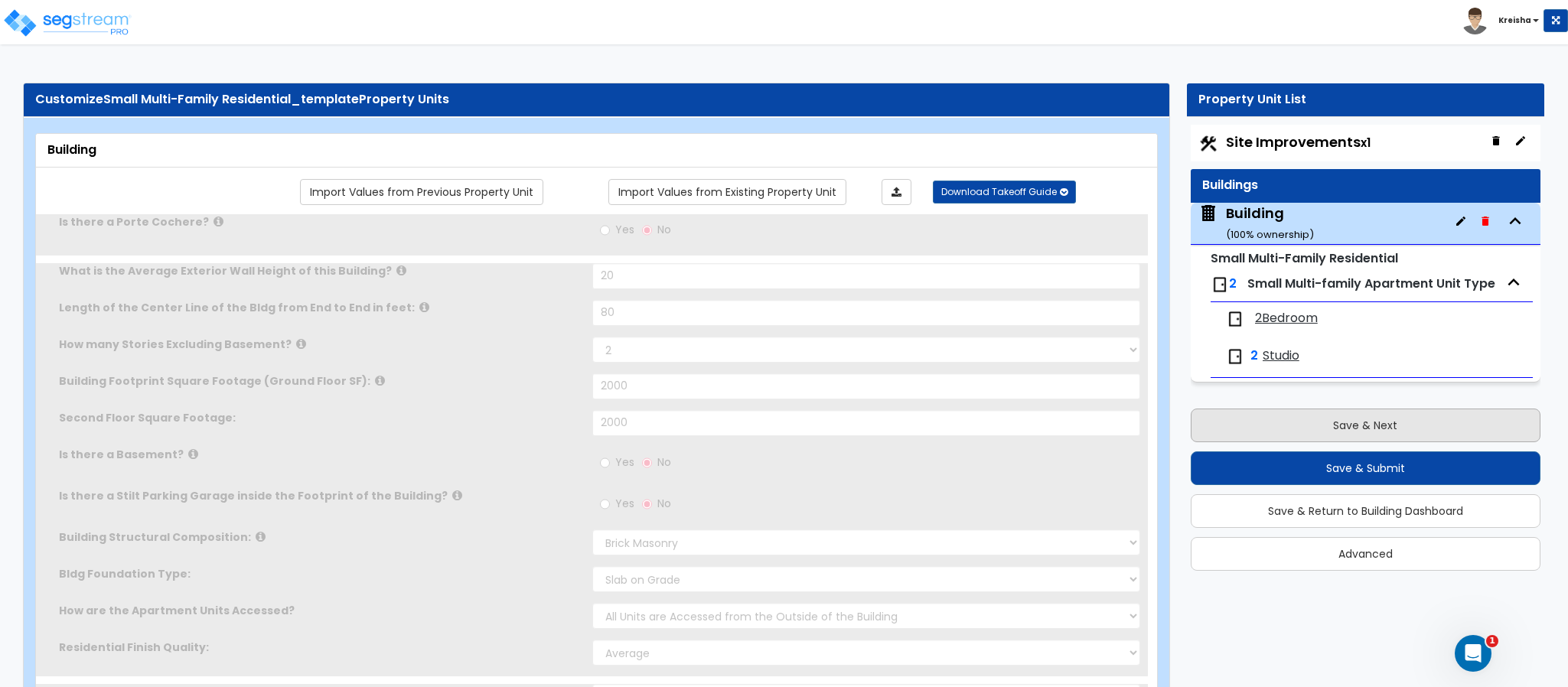
type input "1"
radio input "true"
type input "15"
radio input "true"
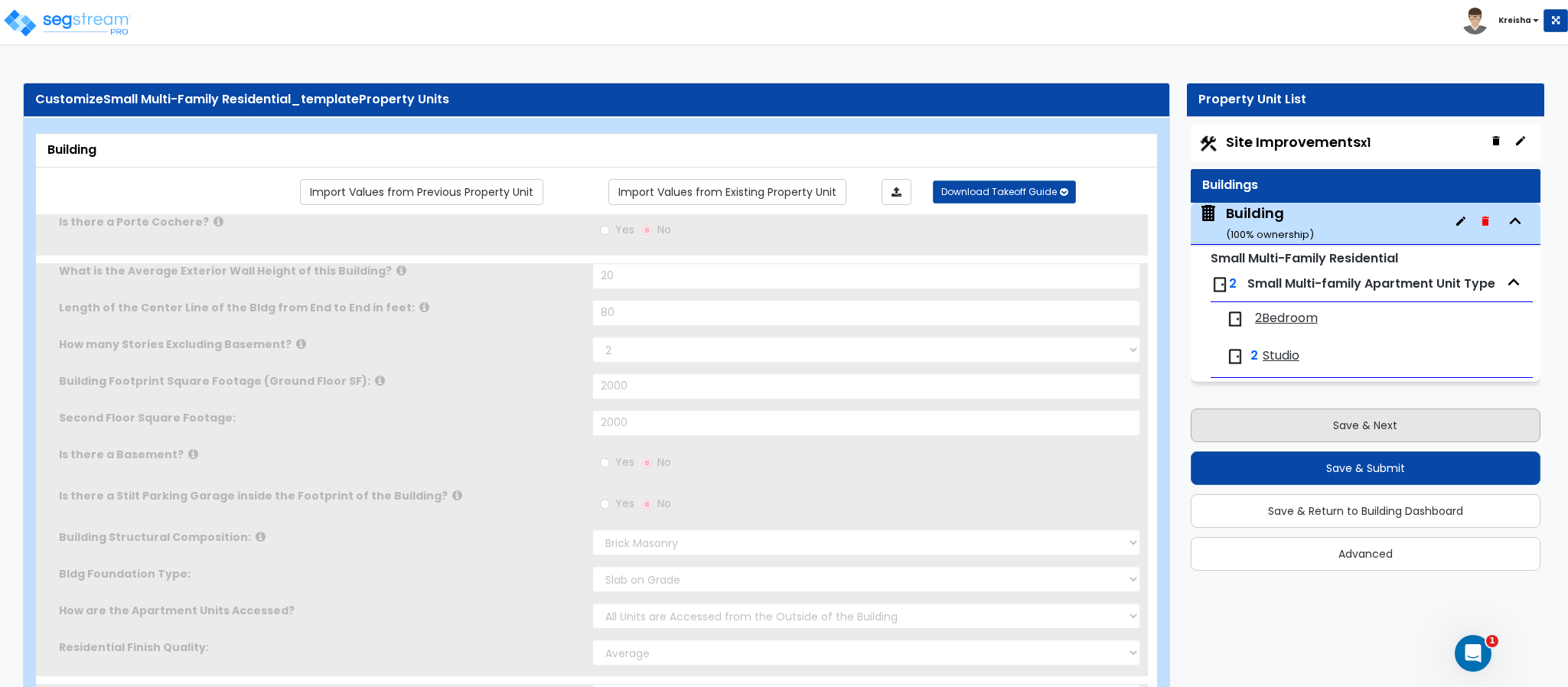
select select "7"
type input "1"
radio input "true"
select select "2"
select select "4"
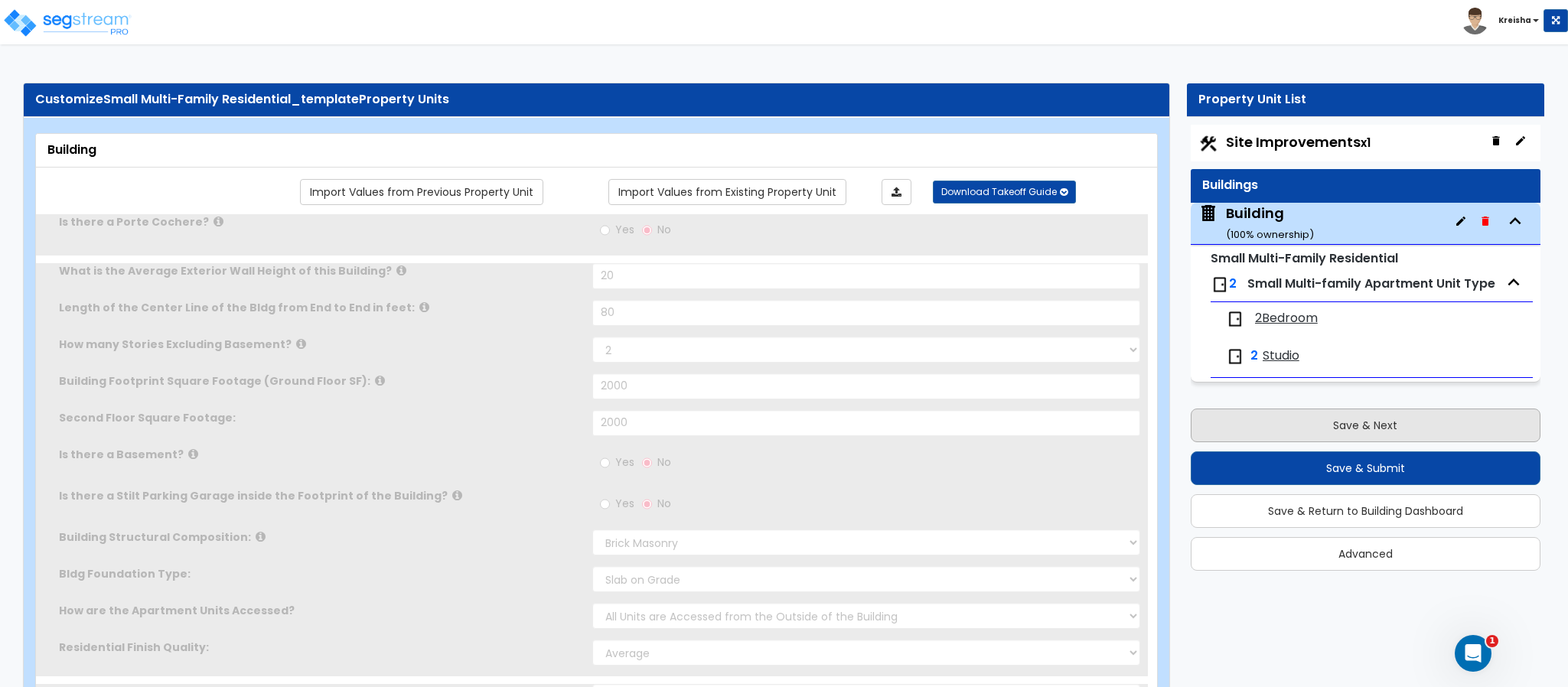
type input "2"
radio input "true"
select select "3"
select select "2"
select select "1"
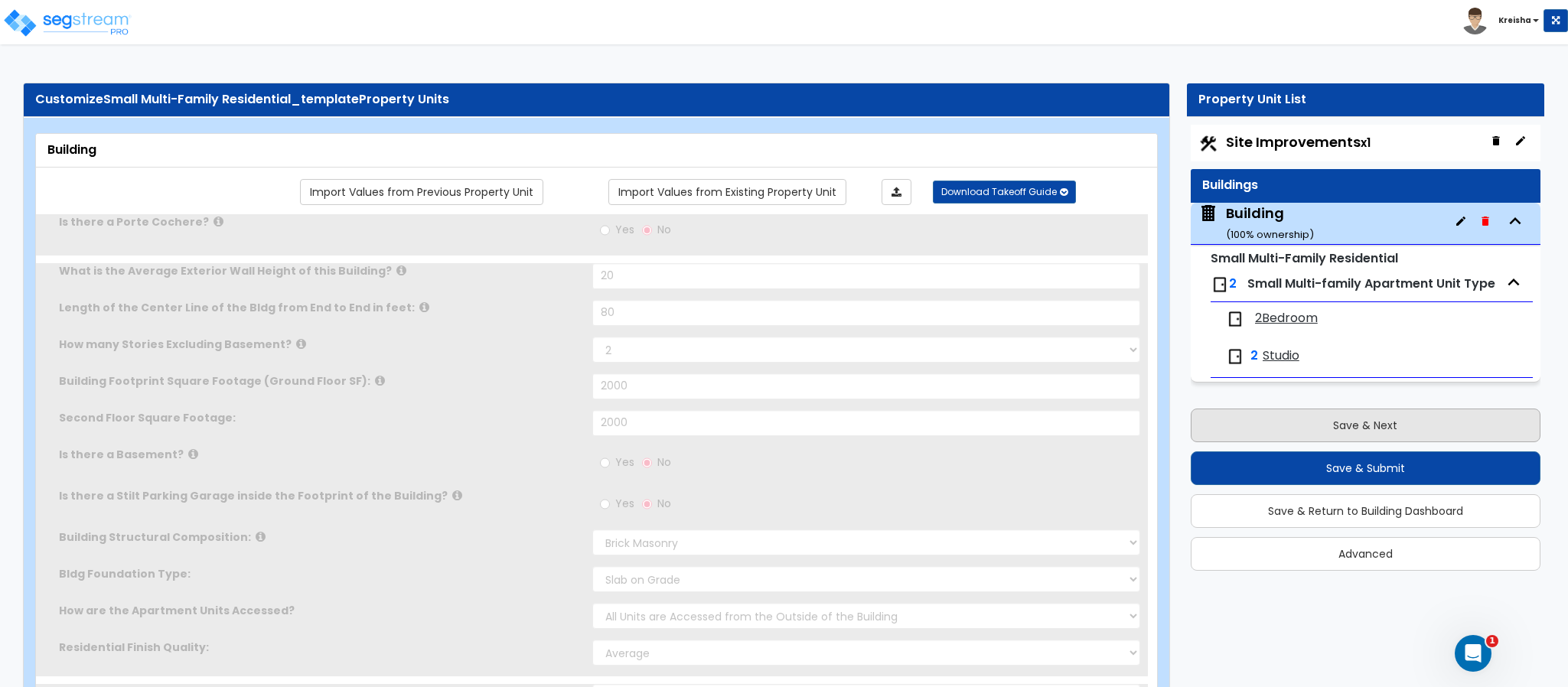
radio input "true"
select select "2"
select select "1"
select select "4"
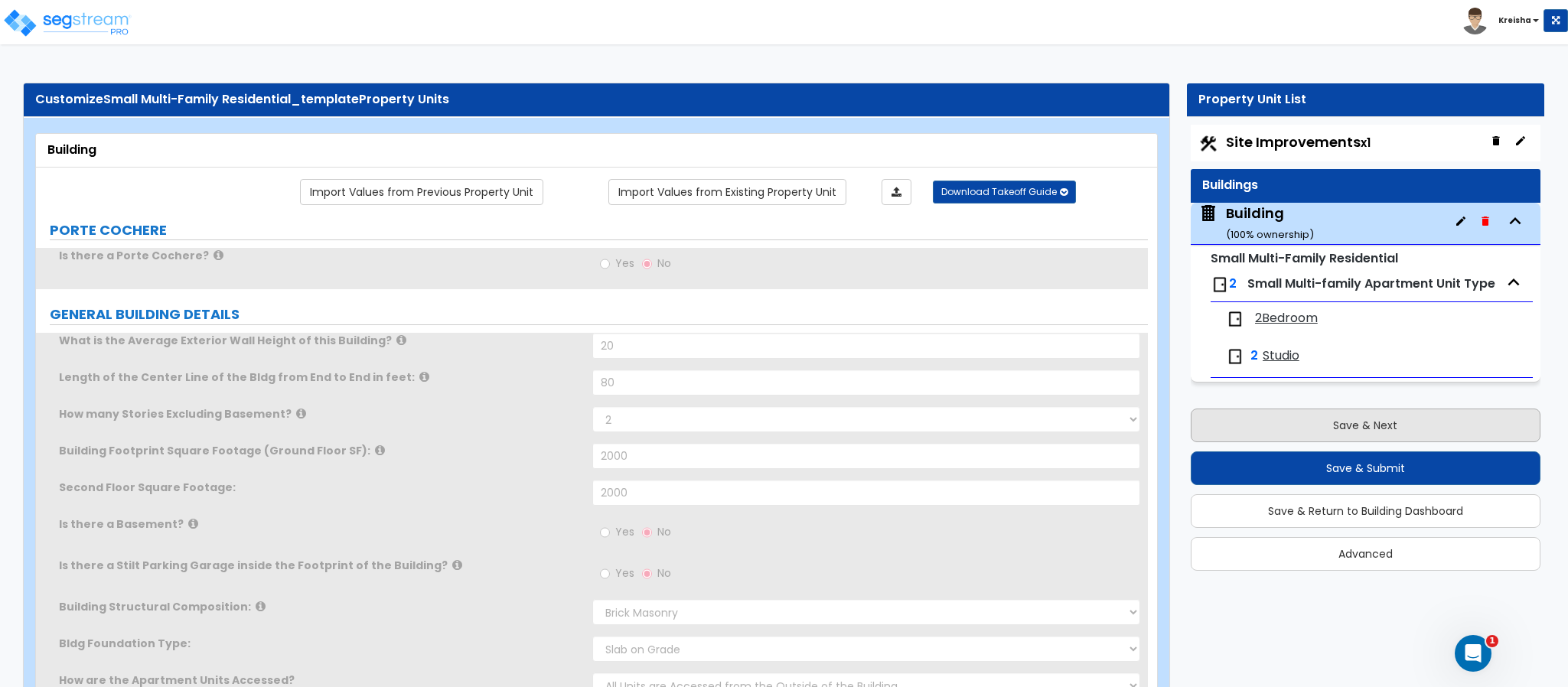
type input "2000"
select select "2"
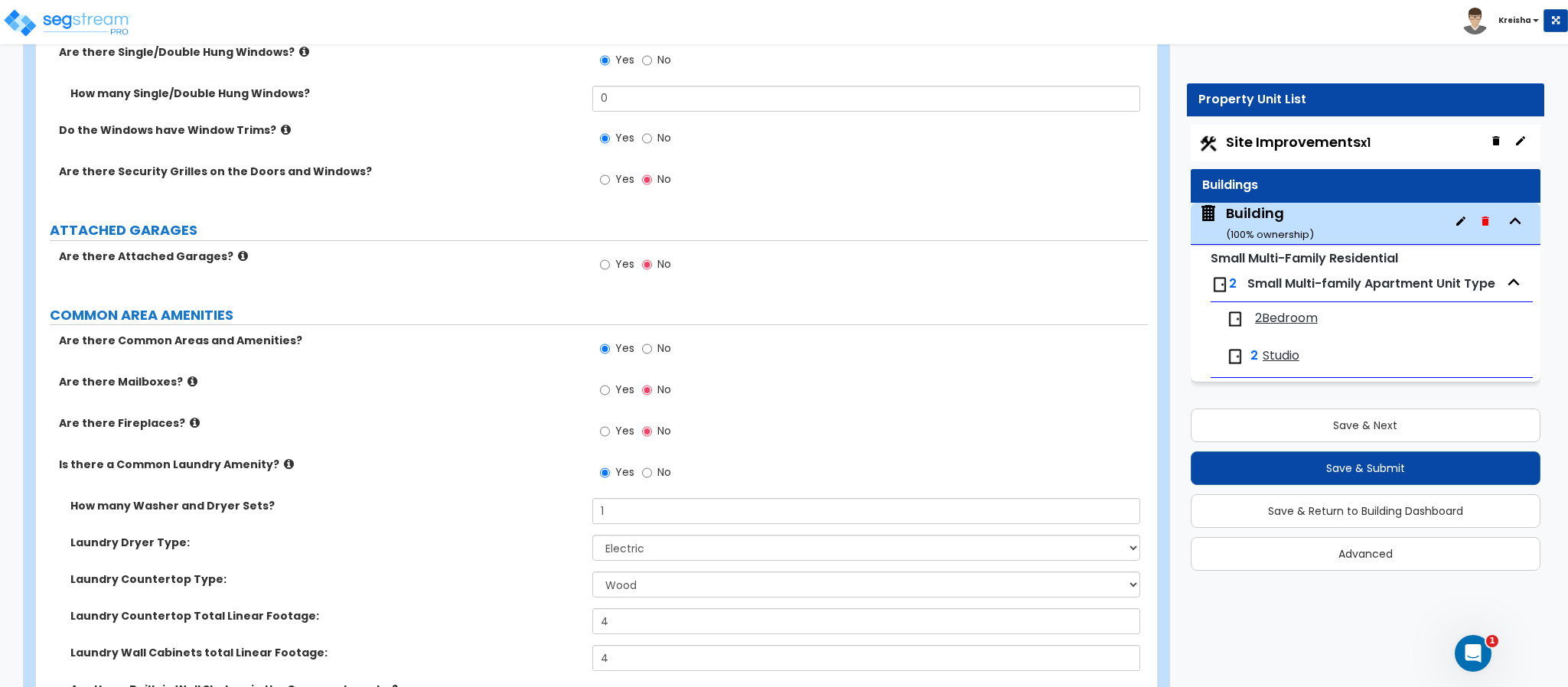
click at [655, 356] on label "No" at bounding box center [655, 350] width 29 height 26
click at [652, 356] on input "No" at bounding box center [646, 349] width 10 height 17
radio input "false"
radio input "true"
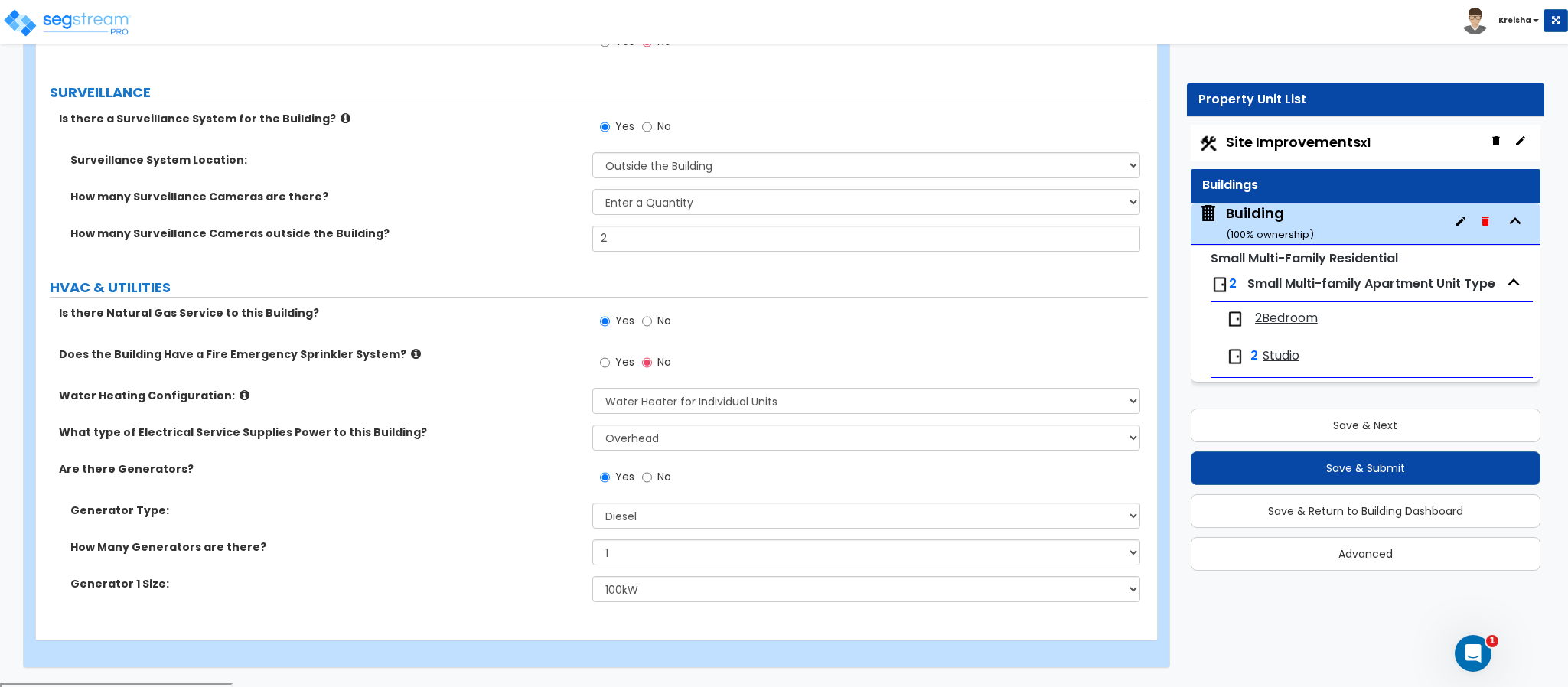
click at [476, 289] on label "HVAC & UTILITIES" at bounding box center [599, 288] width 1098 height 20
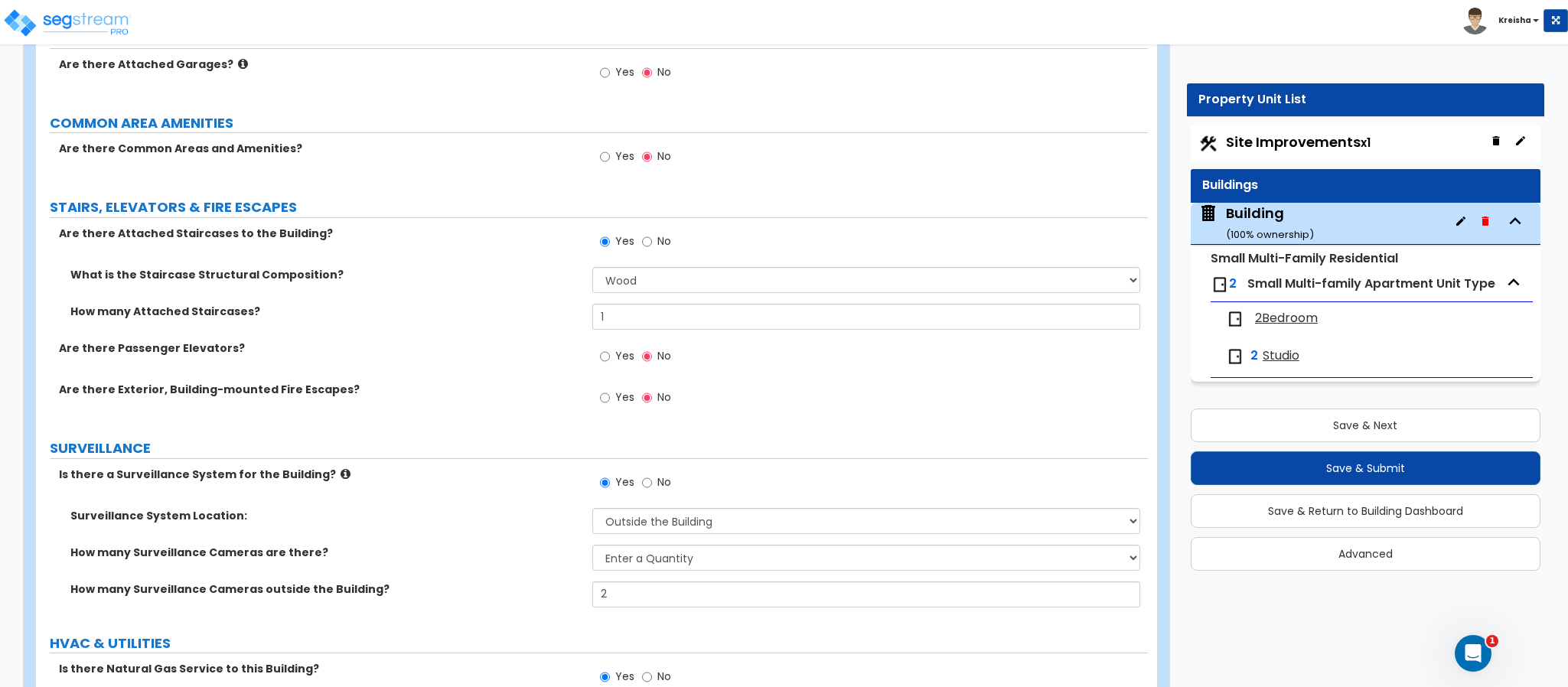
scroll to position [3373, 0]
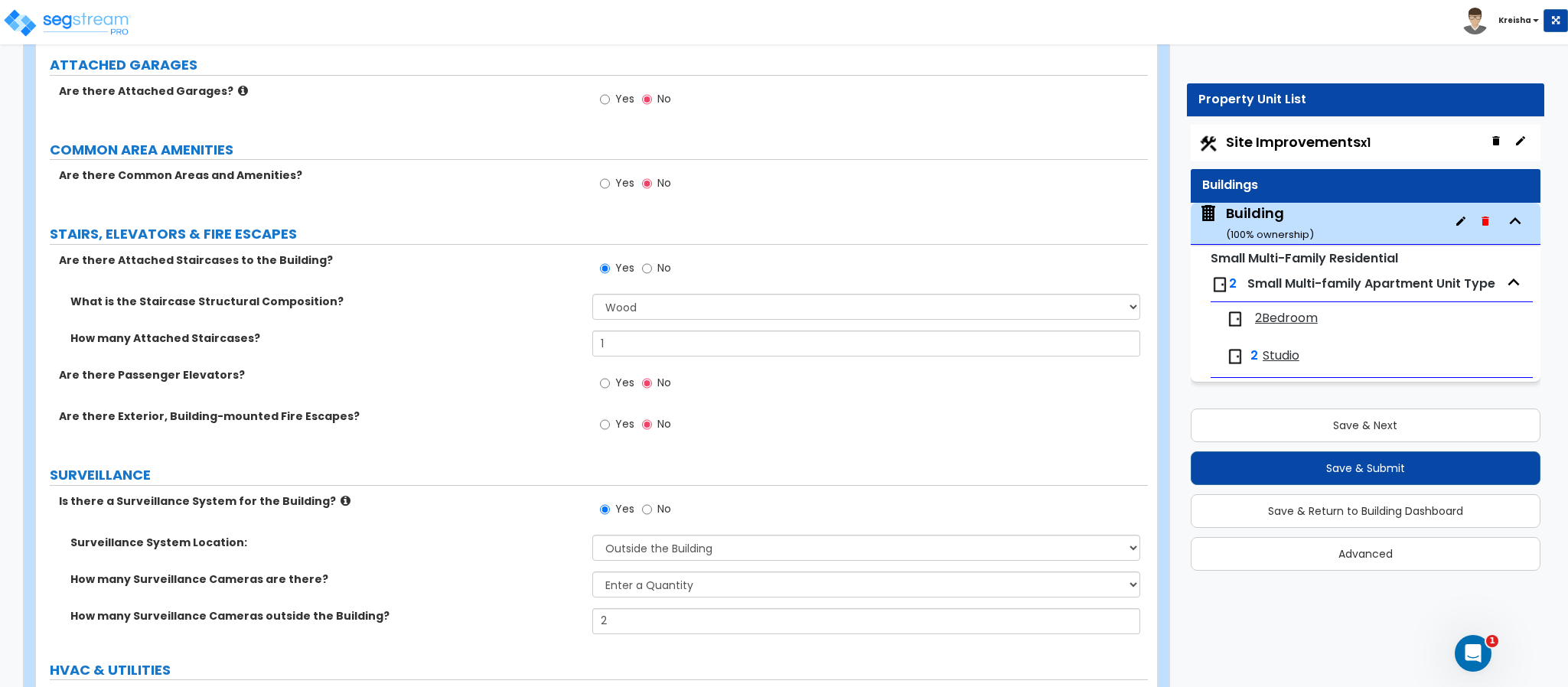
click at [661, 264] on span "No" at bounding box center [664, 267] width 14 height 16
click at [652, 264] on input "No" at bounding box center [646, 268] width 10 height 17
radio input "false"
radio input "true"
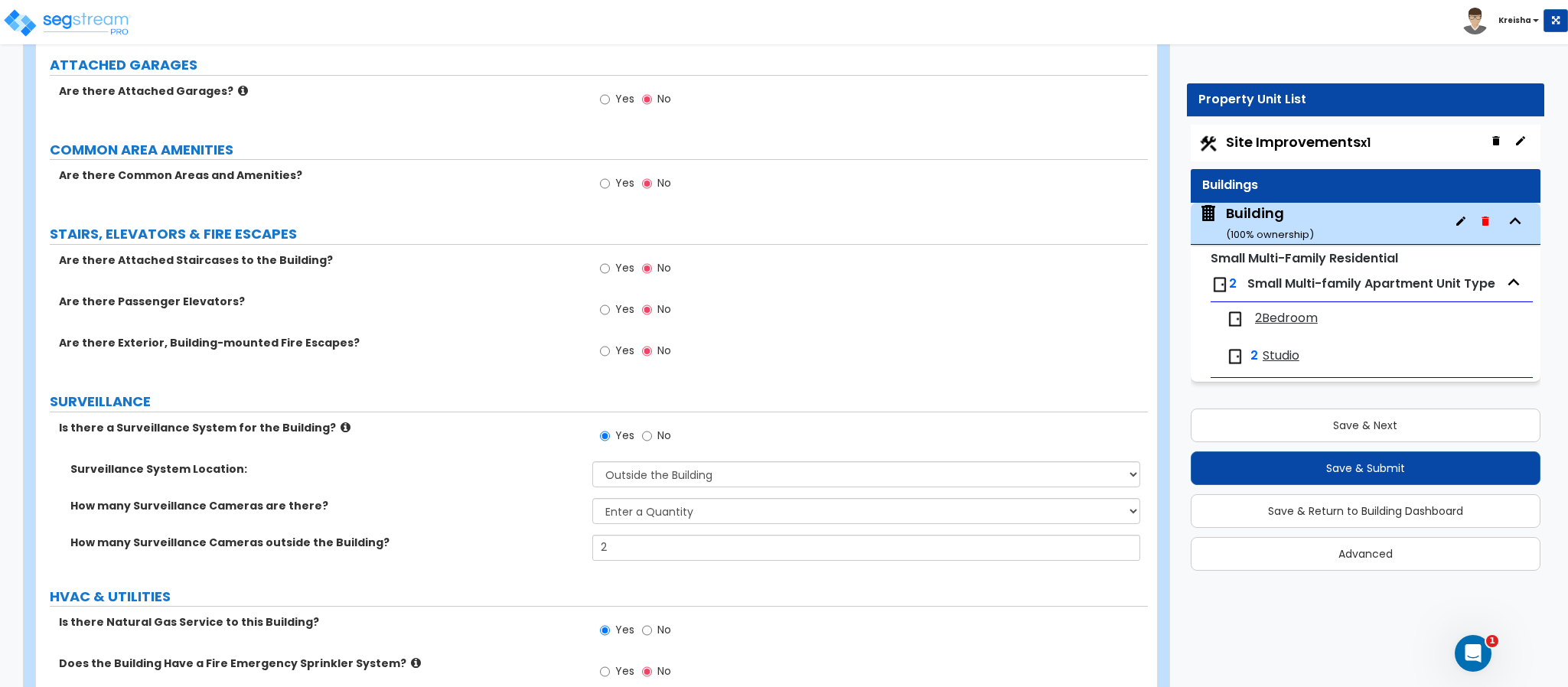
click at [655, 444] on label "No" at bounding box center [655, 437] width 29 height 26
click at [652, 444] on input "No" at bounding box center [646, 436] width 10 height 17
radio input "false"
radio input "true"
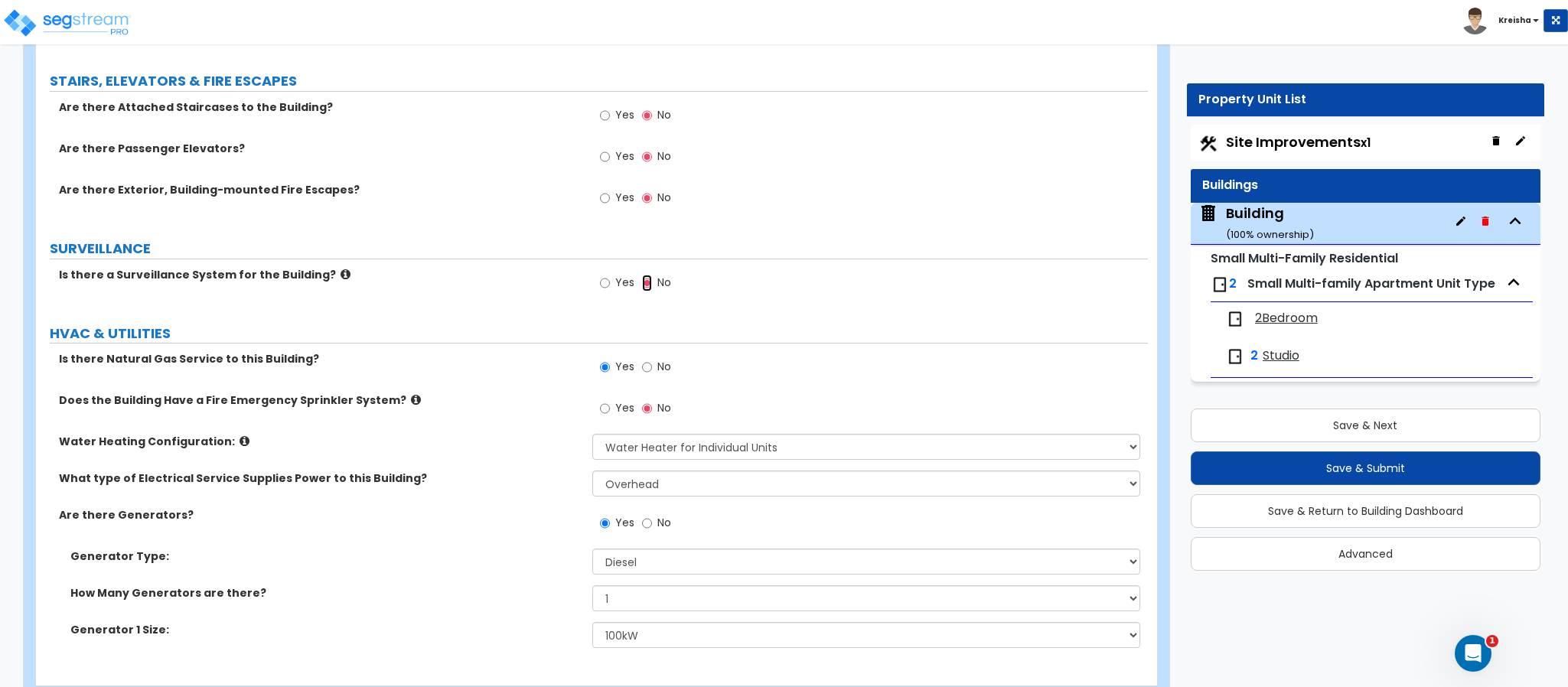
scroll to position [3449, 0]
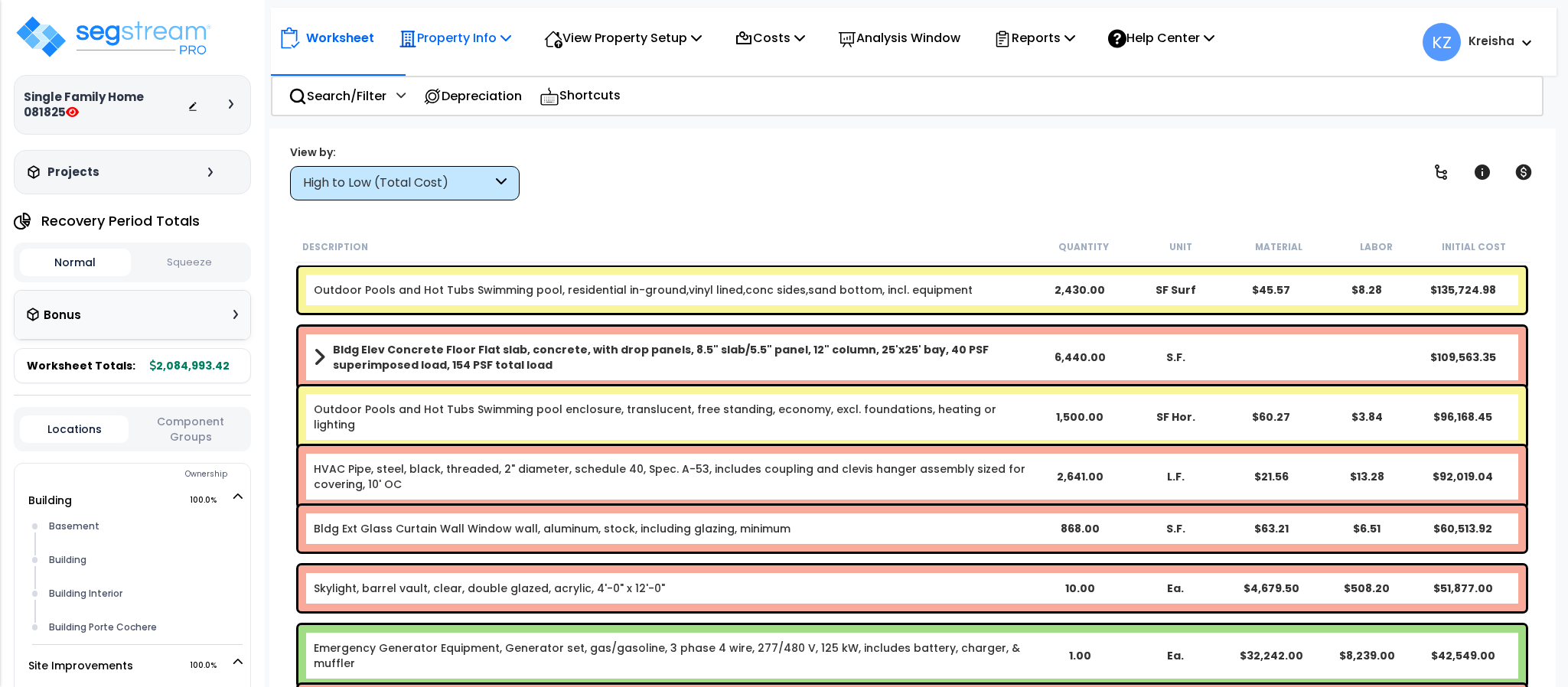
click at [483, 35] on p "Property Info" at bounding box center [455, 38] width 113 height 20
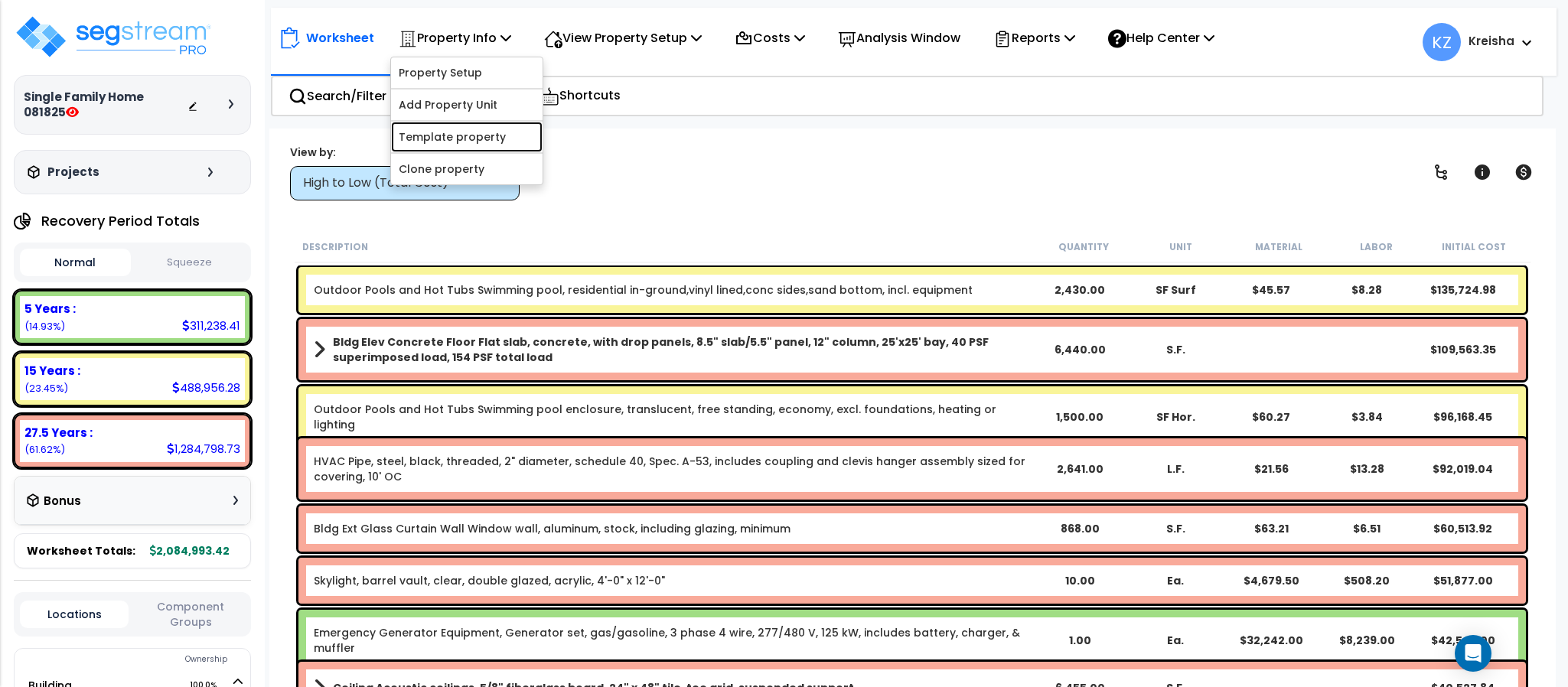
click at [443, 131] on link "Template property" at bounding box center [467, 137] width 152 height 31
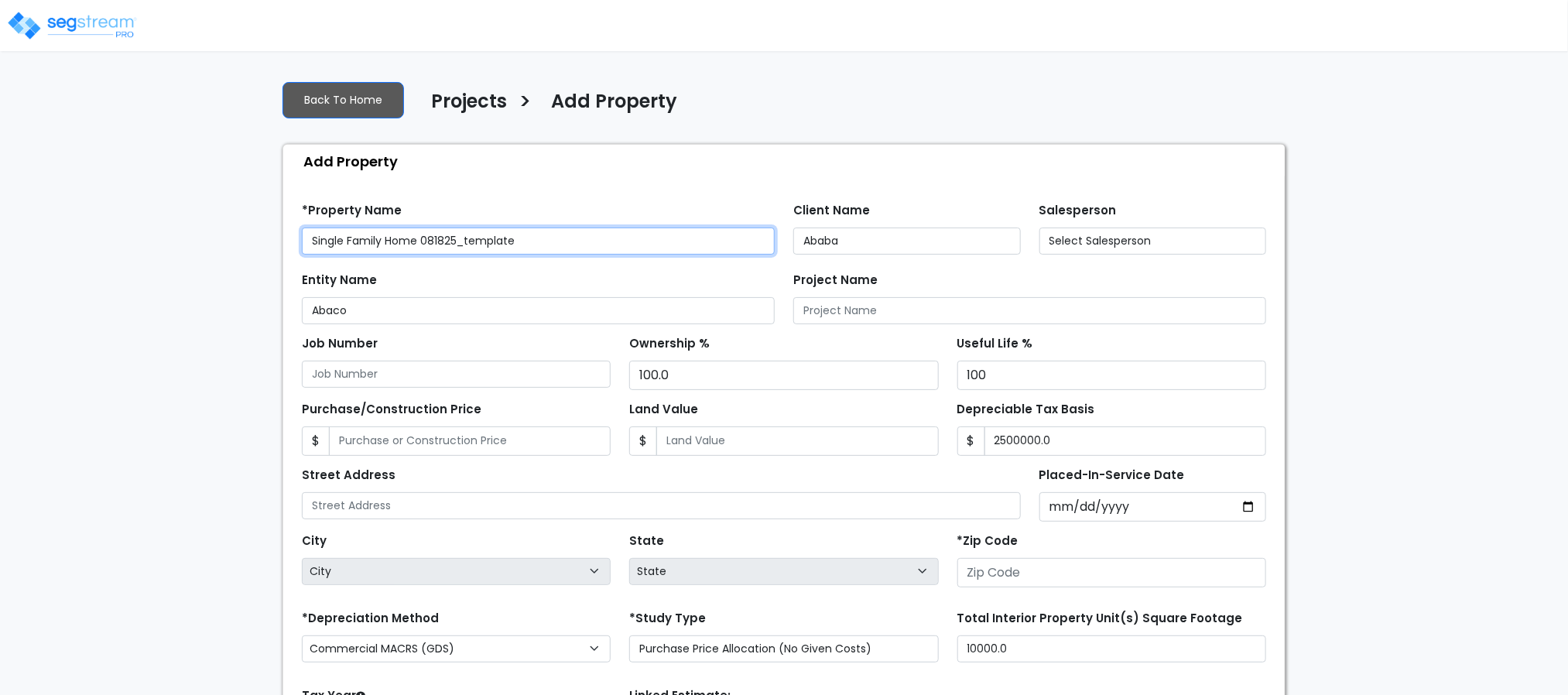
type input "[STREET_ADDRESS]"
type input "81611"
select select "CRM(_5"
select select "2025"
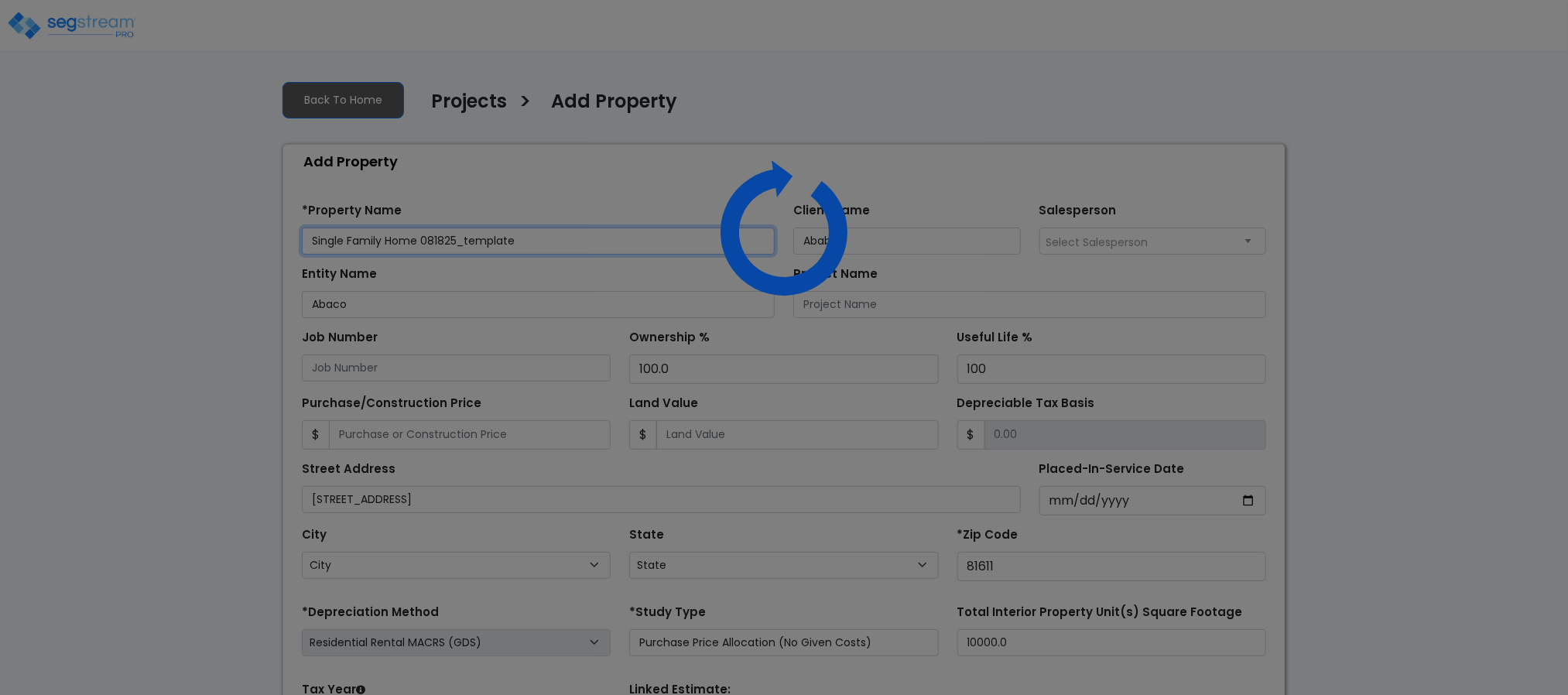
select select "CO"
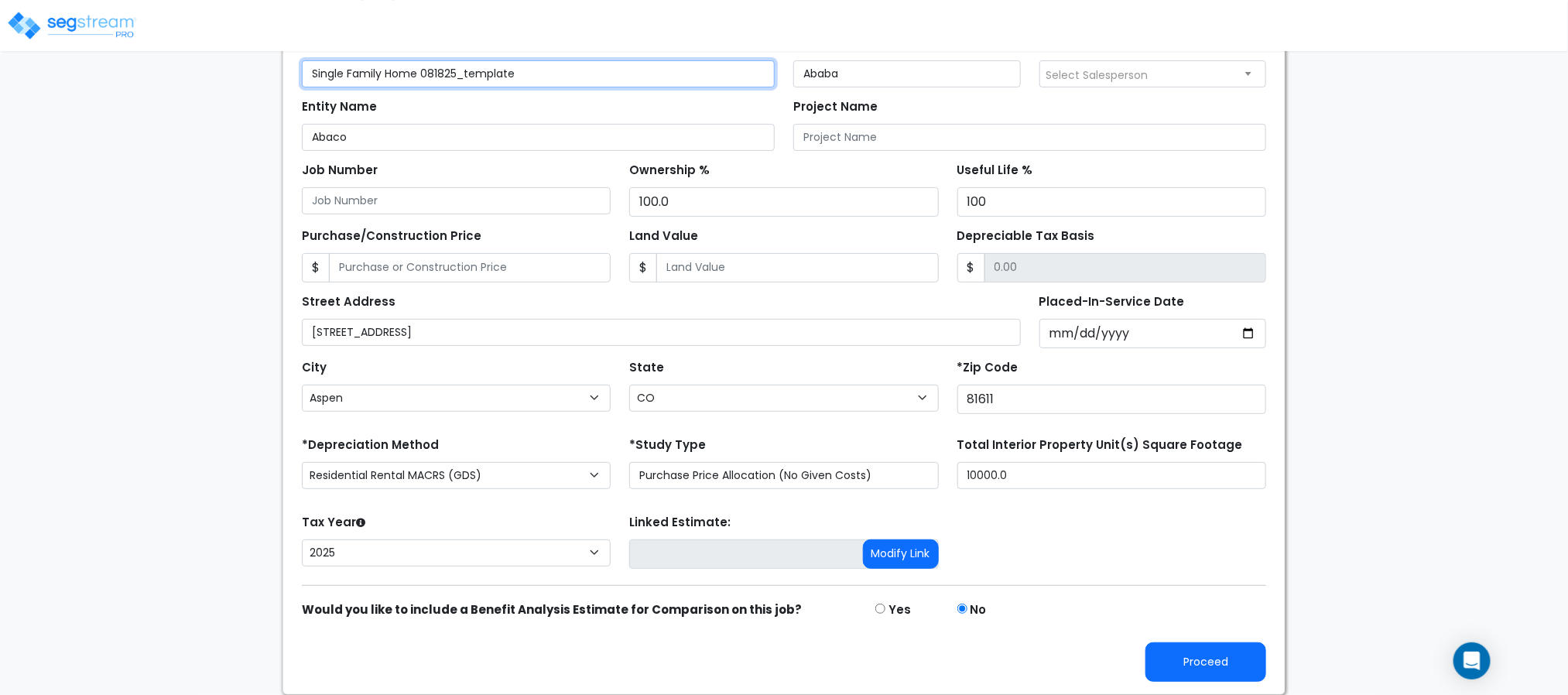
scroll to position [174, 0]
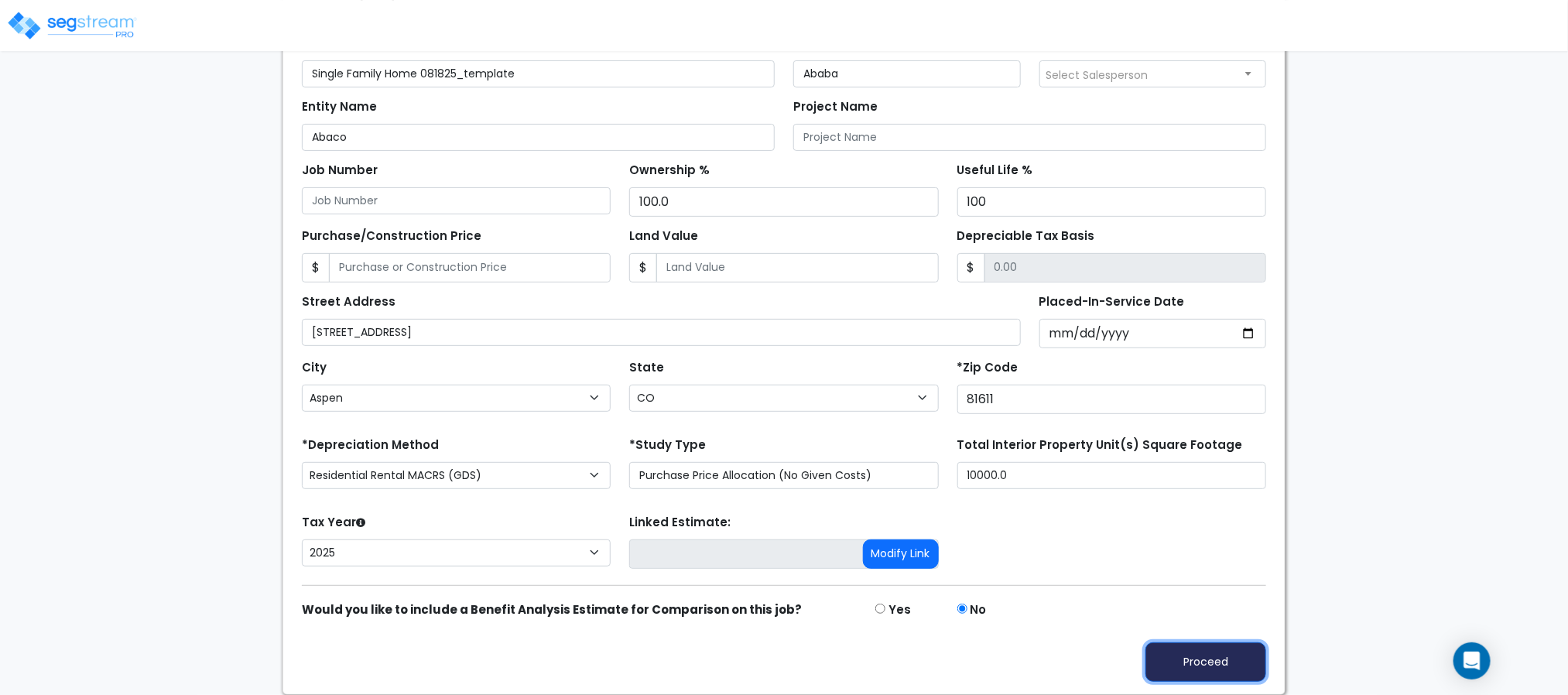
drag, startPoint x: 1240, startPoint y: 656, endPoint x: 1224, endPoint y: 659, distance: 16.3
click at [1238, 656] on button "Proceed" at bounding box center [1205, 662] width 121 height 39
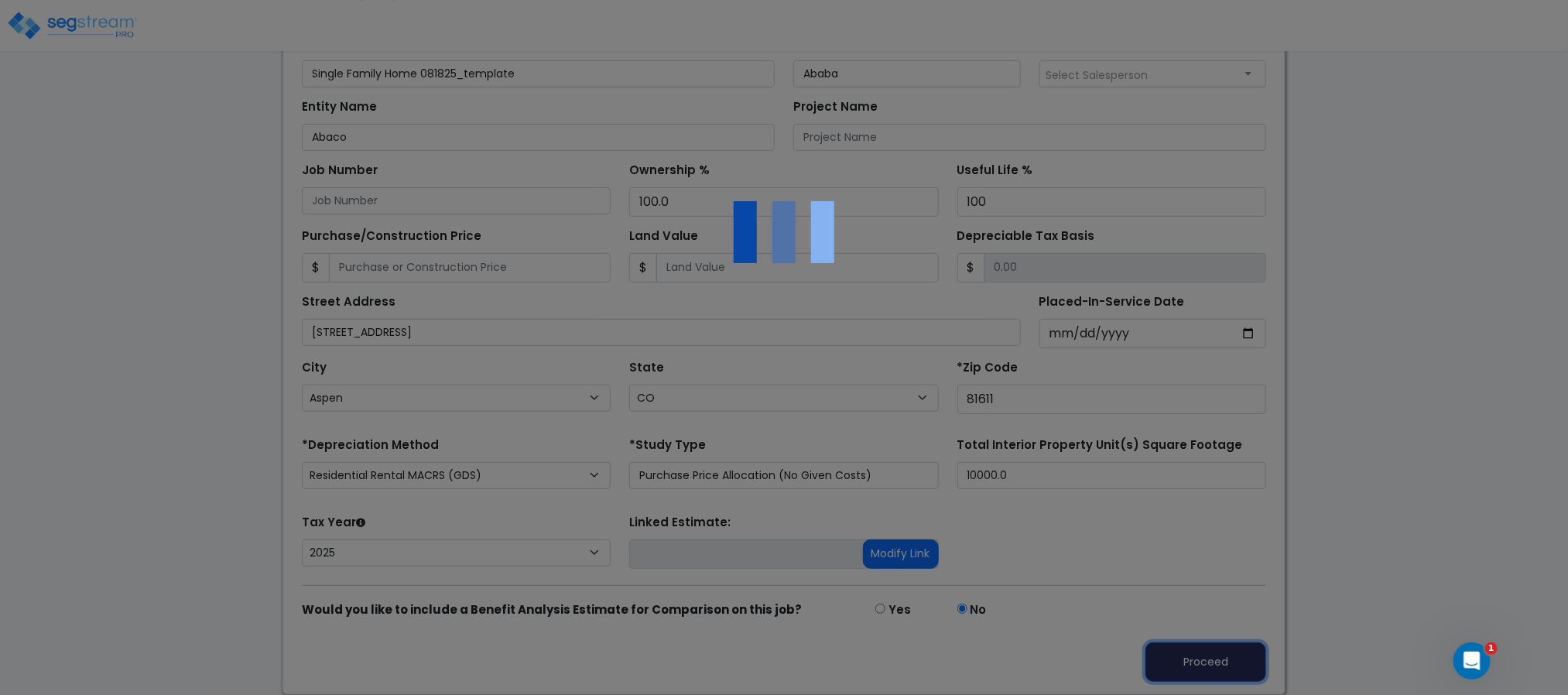
scroll to position [0, 0]
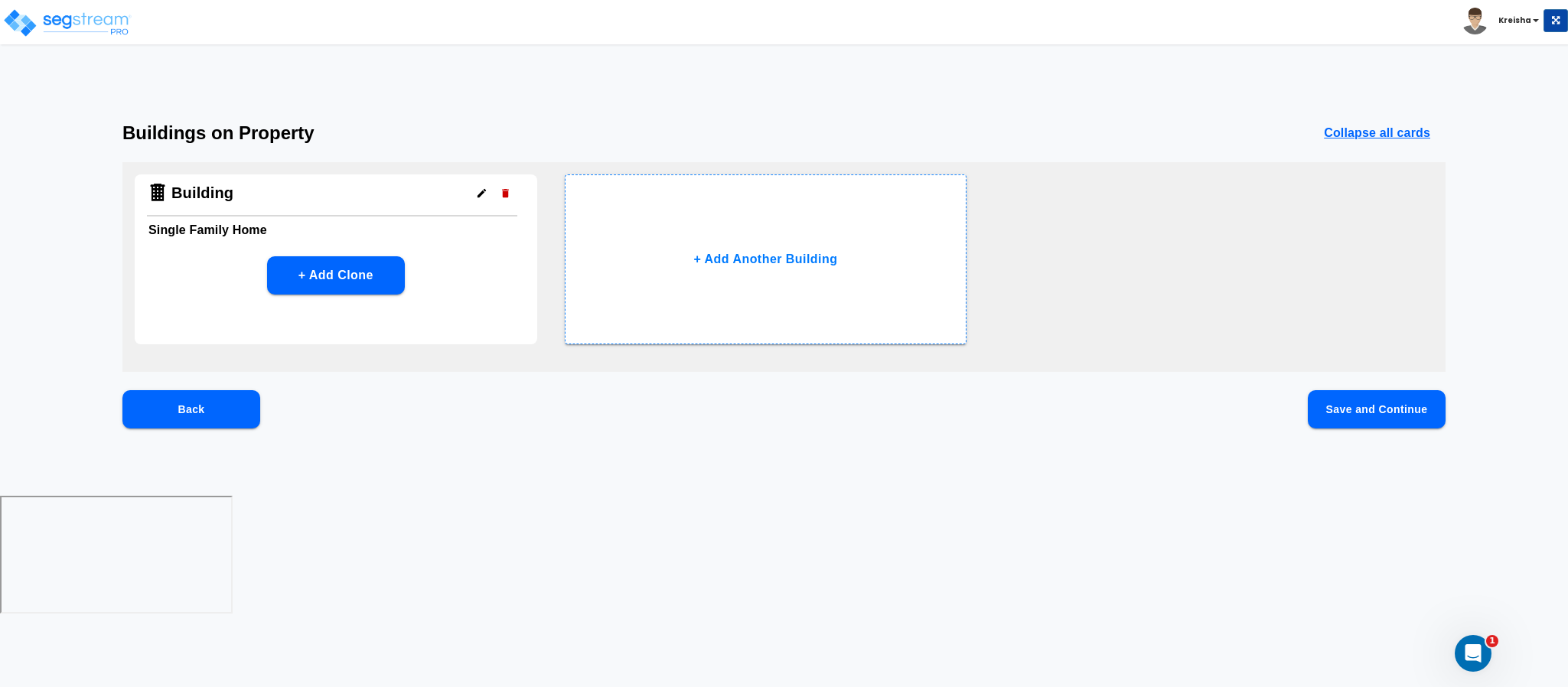
click at [1378, 423] on button "Save and Continue" at bounding box center [1376, 409] width 138 height 38
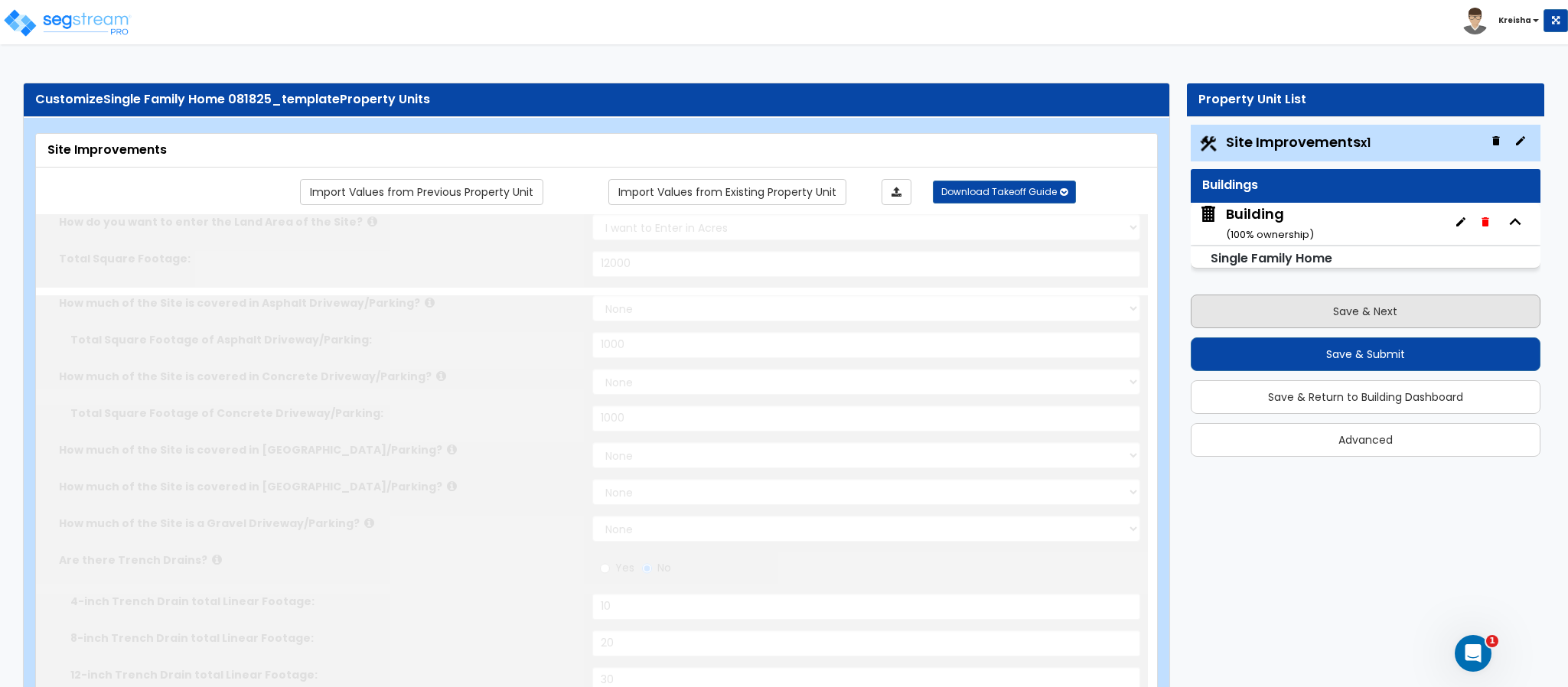
select select "2"
type input "12000"
select select "2"
type input "1000"
select select "2"
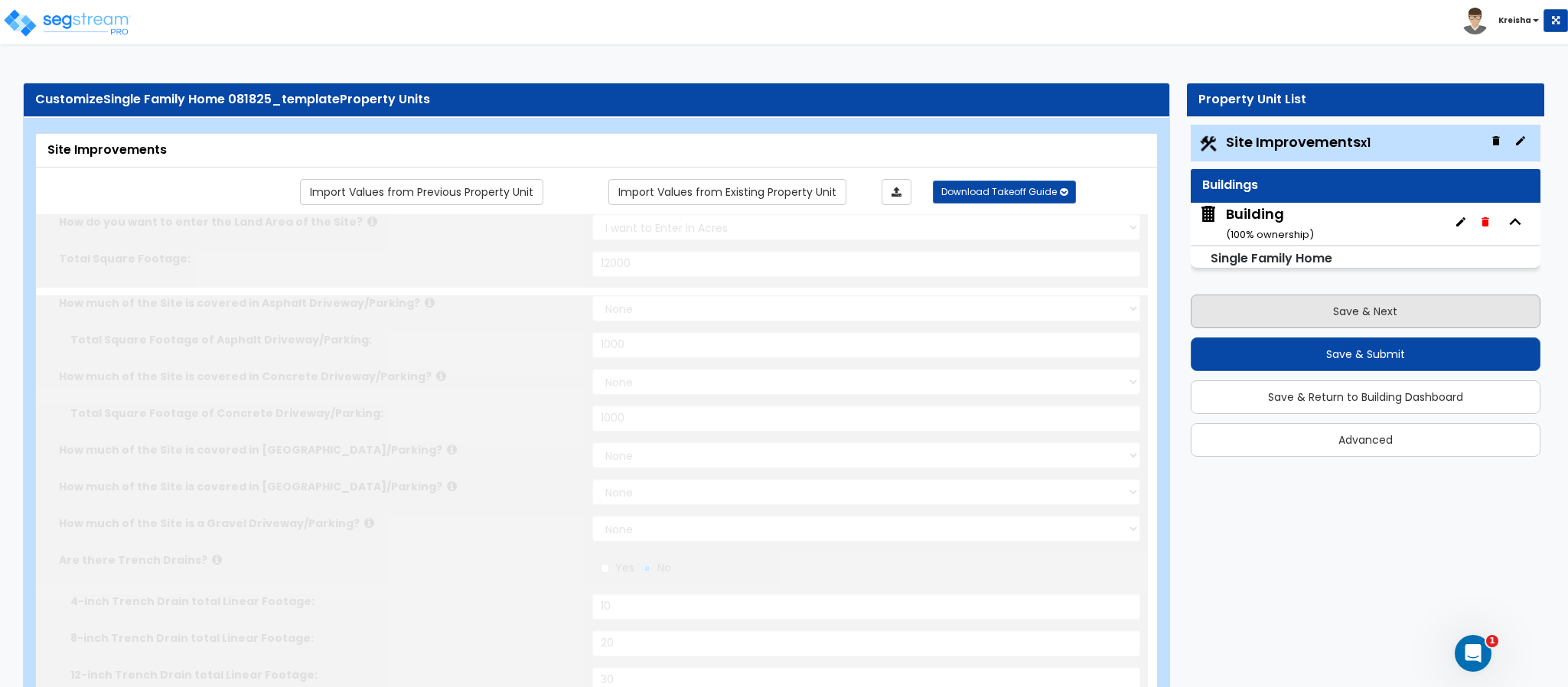
type input "1000"
radio input "true"
type input "10"
type input "20"
type input "30"
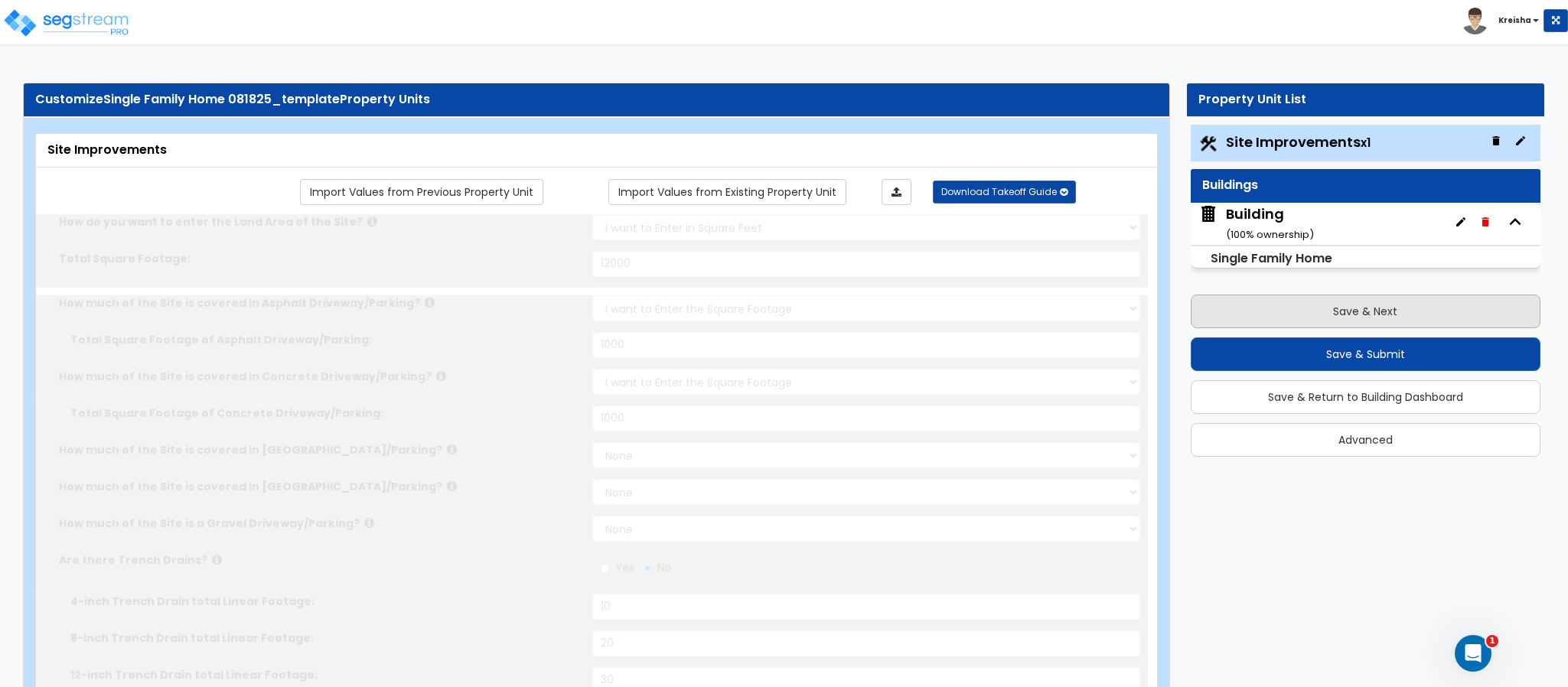
radio input "true"
type input "6"
radio input "true"
select select "1"
type input "500"
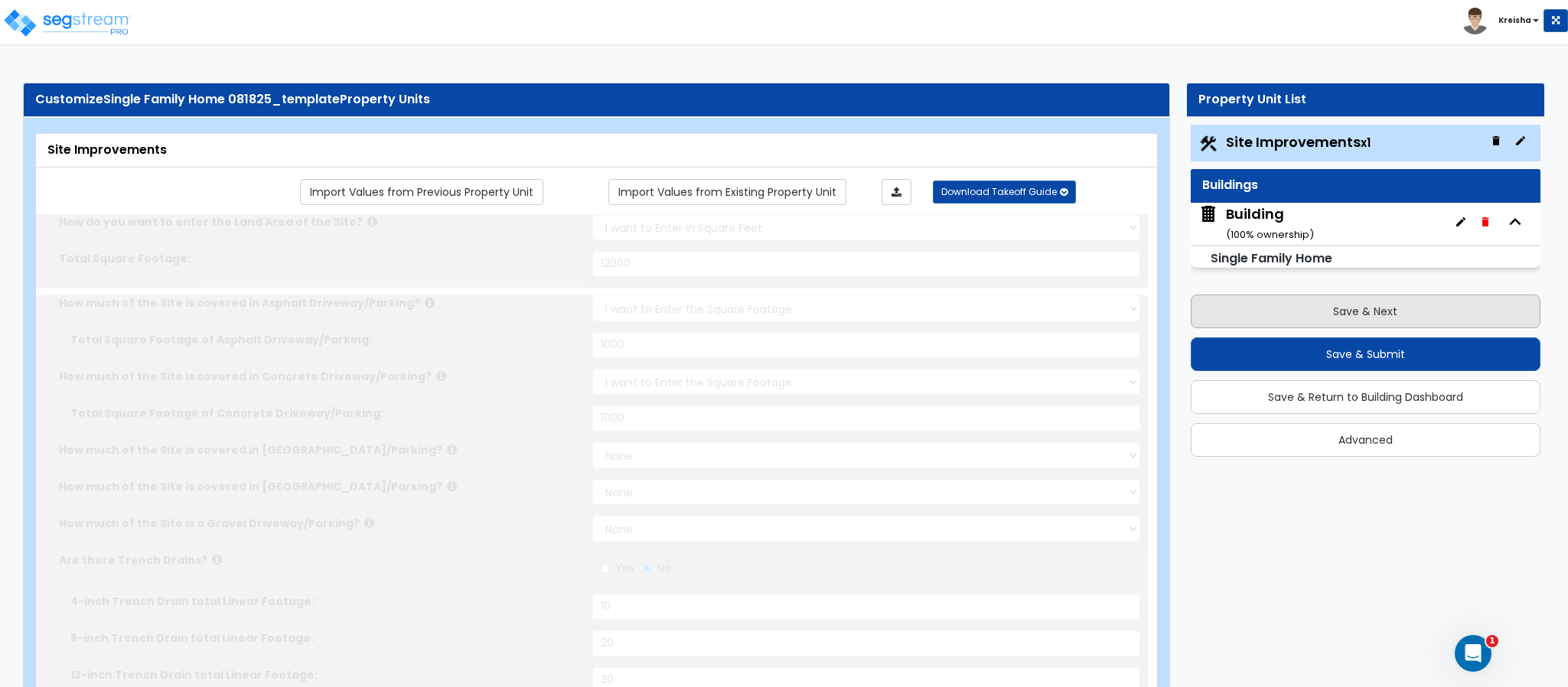
radio input "true"
select select "2"
type input "4"
type input "8"
radio input "true"
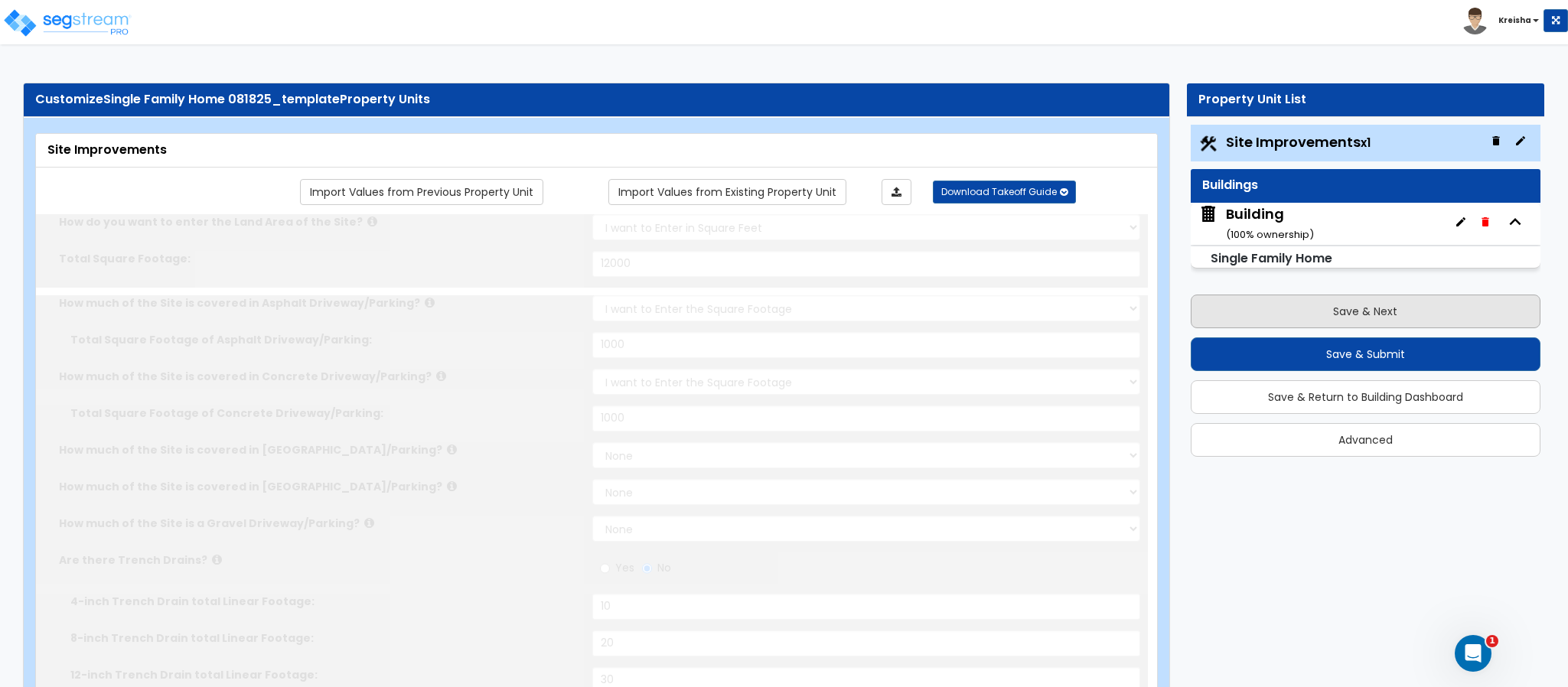
select select "1"
radio input "true"
select select "2"
type input "100"
select select "1"
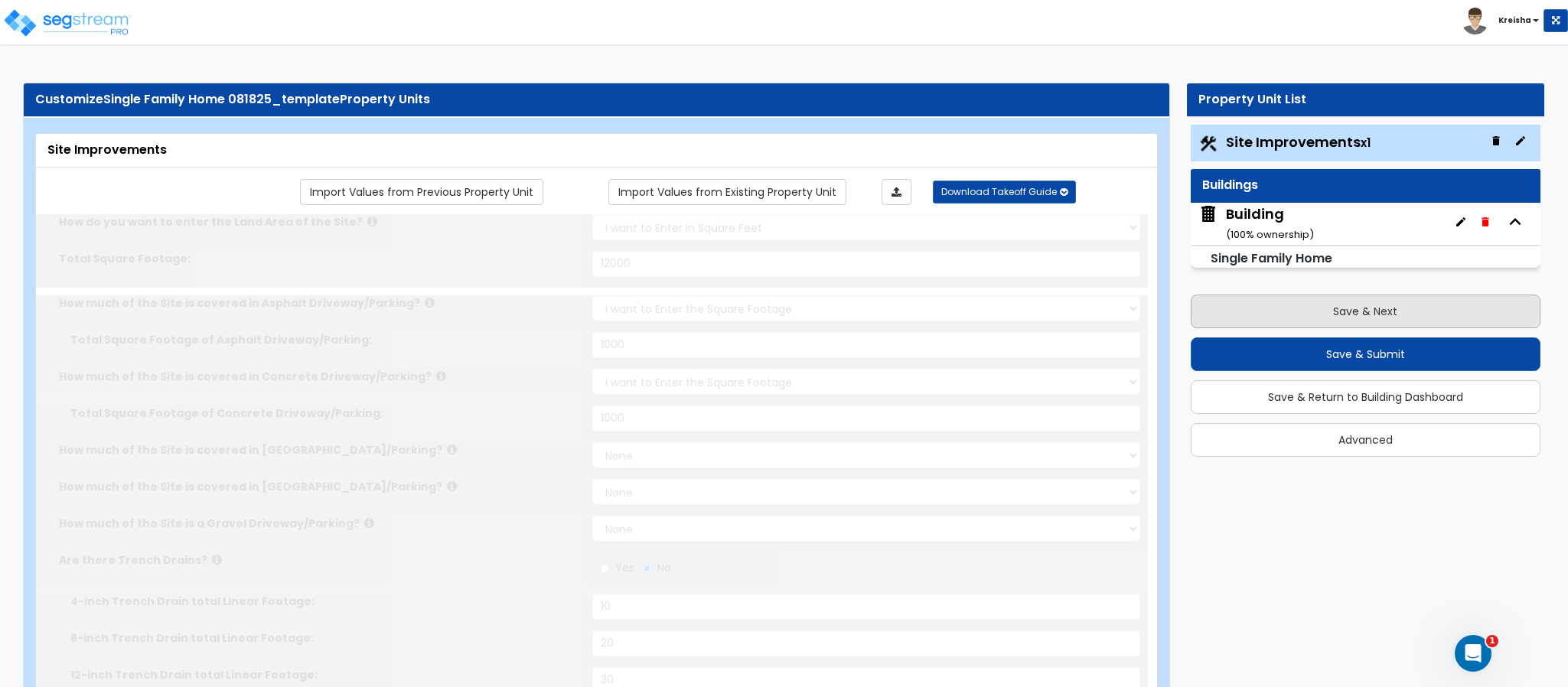
select select "2"
radio input "true"
select select "1"
type input "50"
radio input "true"
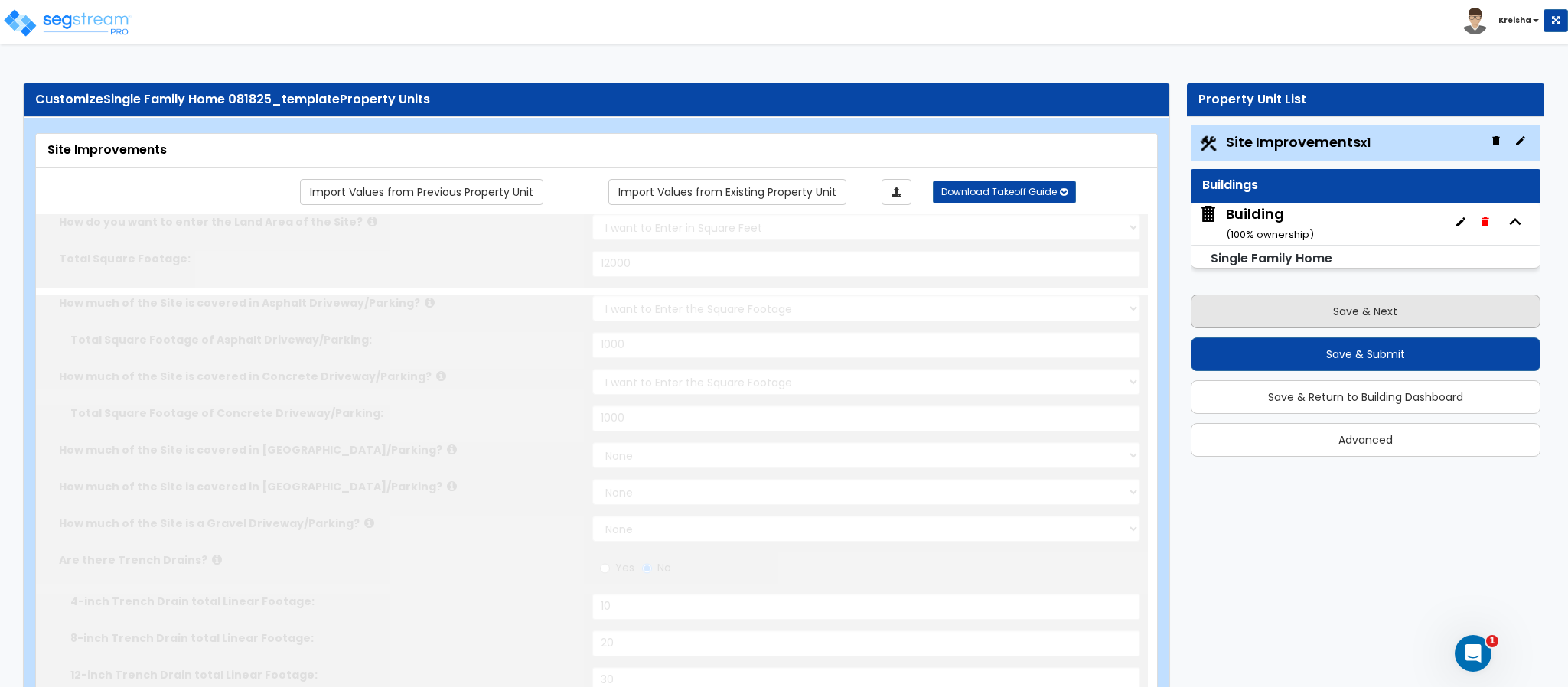
type input "3"
select select "1"
radio input "true"
select select "1"
select select "5"
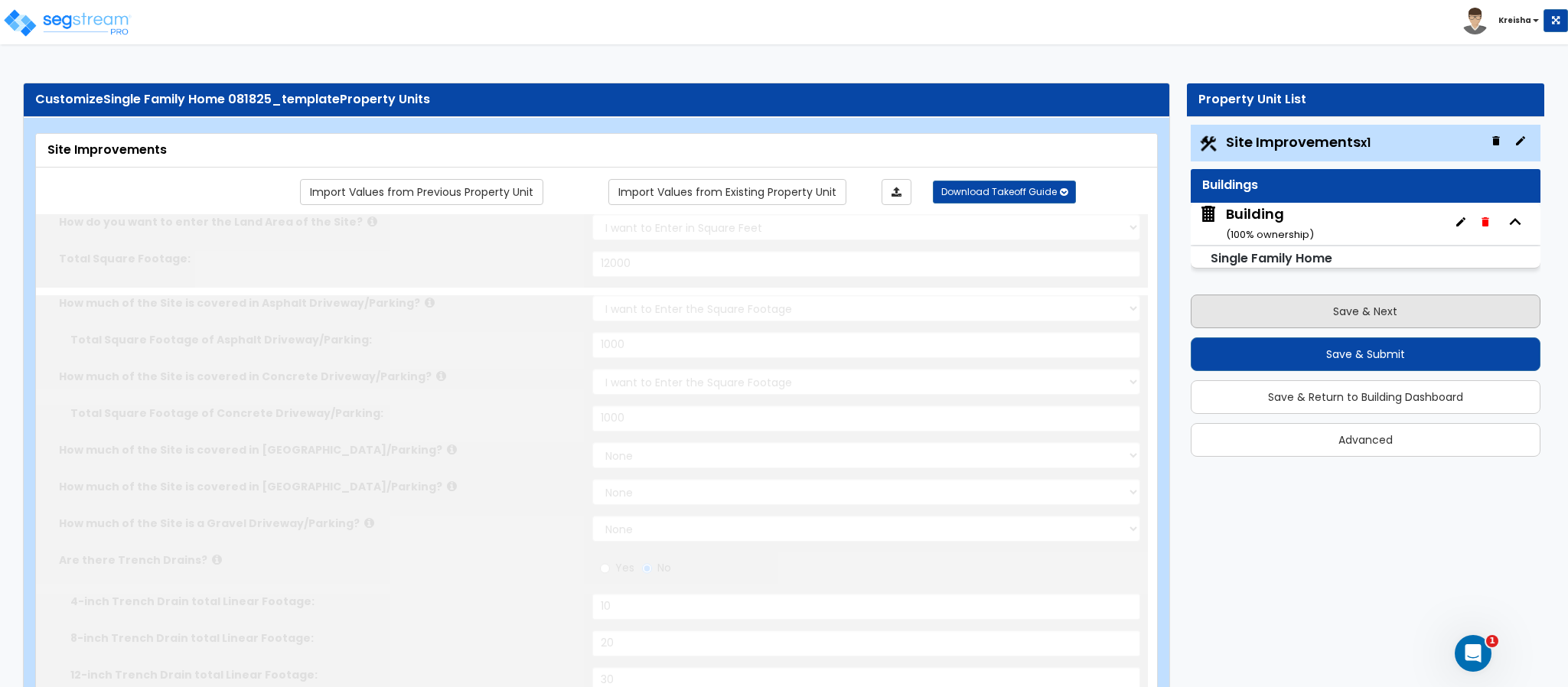
radio input "true"
select select "2"
type input "500"
radio input "true"
type input "2000"
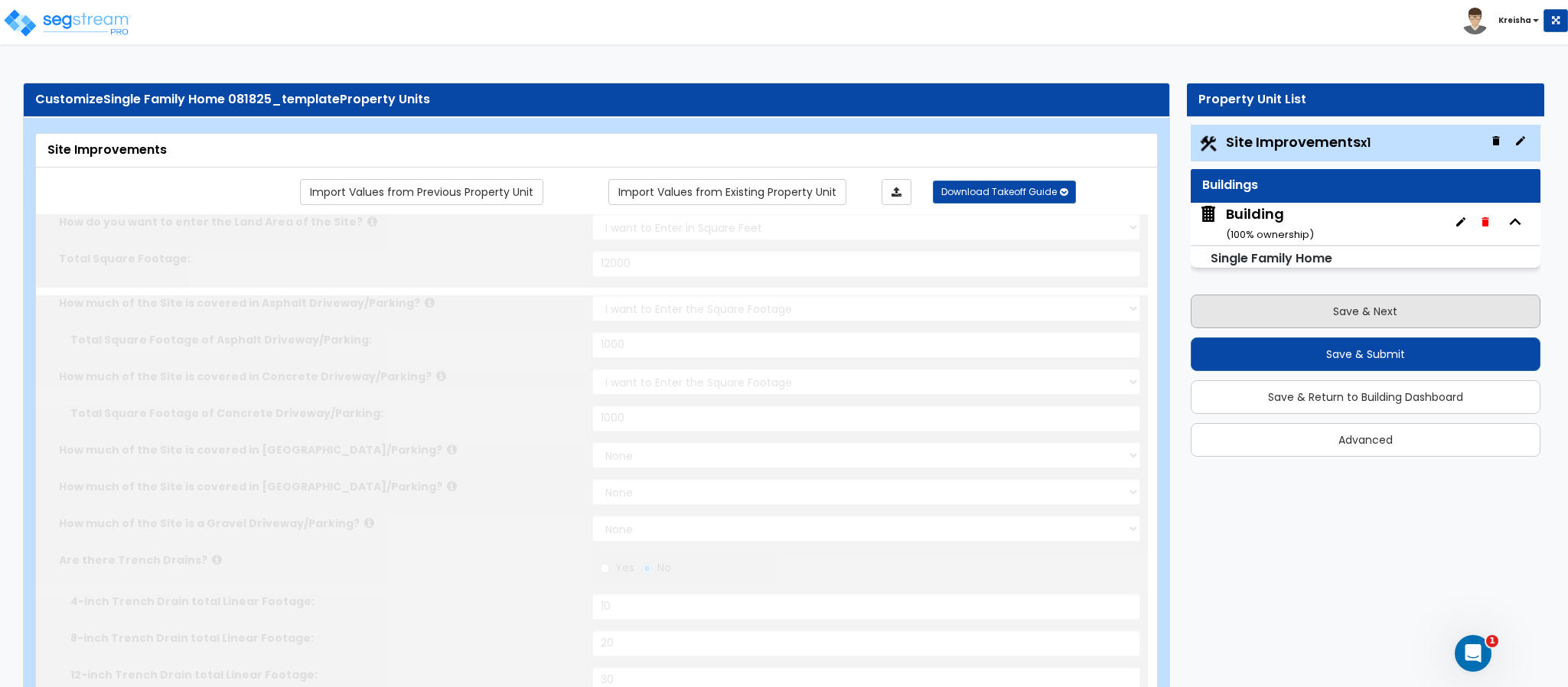
type input "1500"
select select "10"
type input "6"
radio input "true"
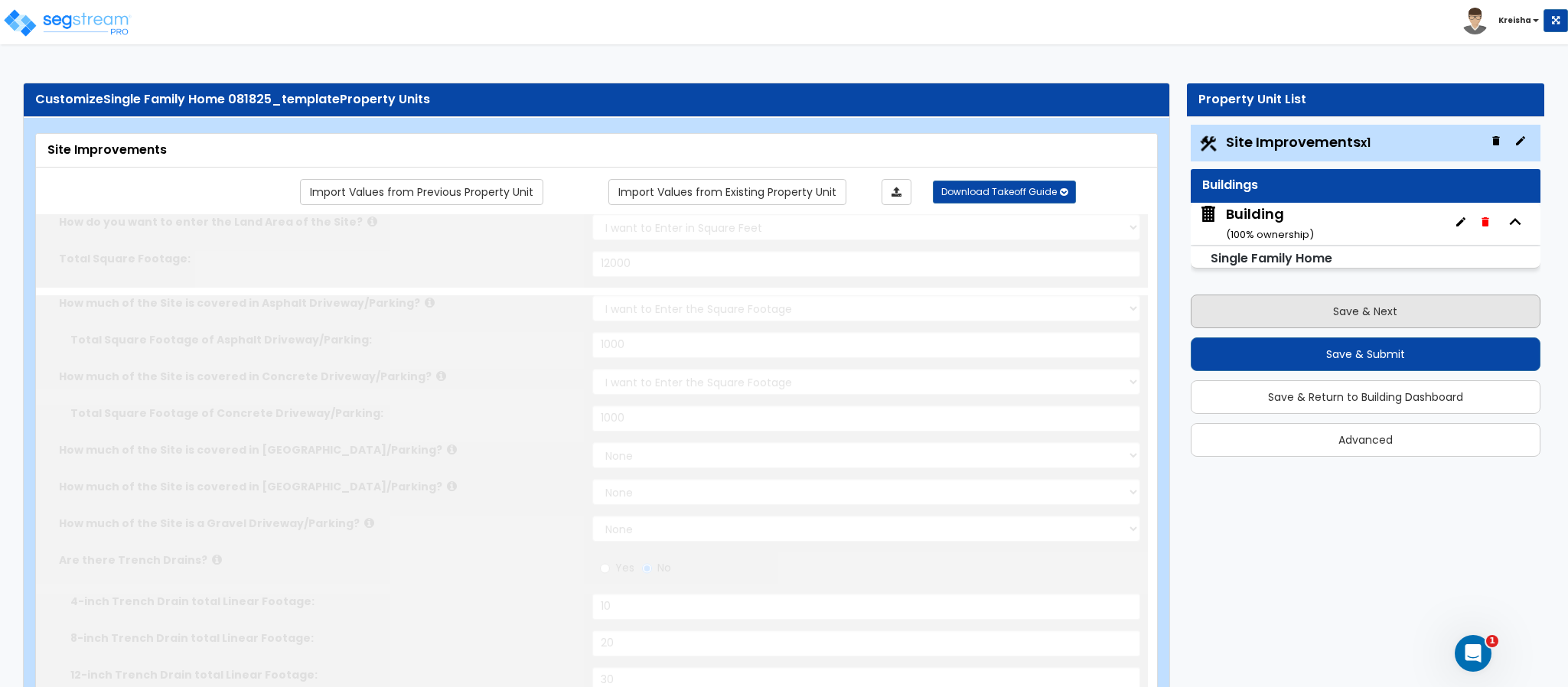
type input "4"
radio input "true"
select select "3"
radio input "true"
select select "1"
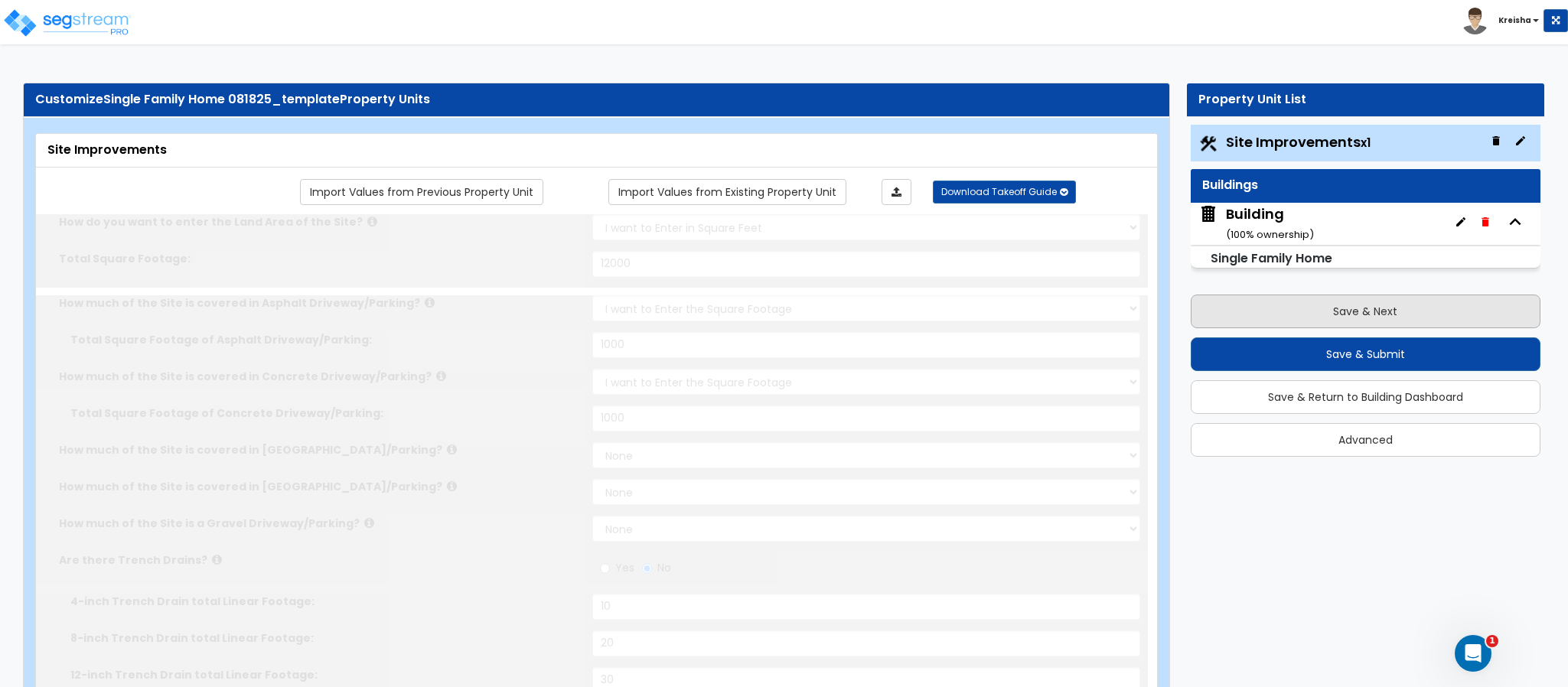
radio input "true"
type input "2"
select select "1"
radio input "true"
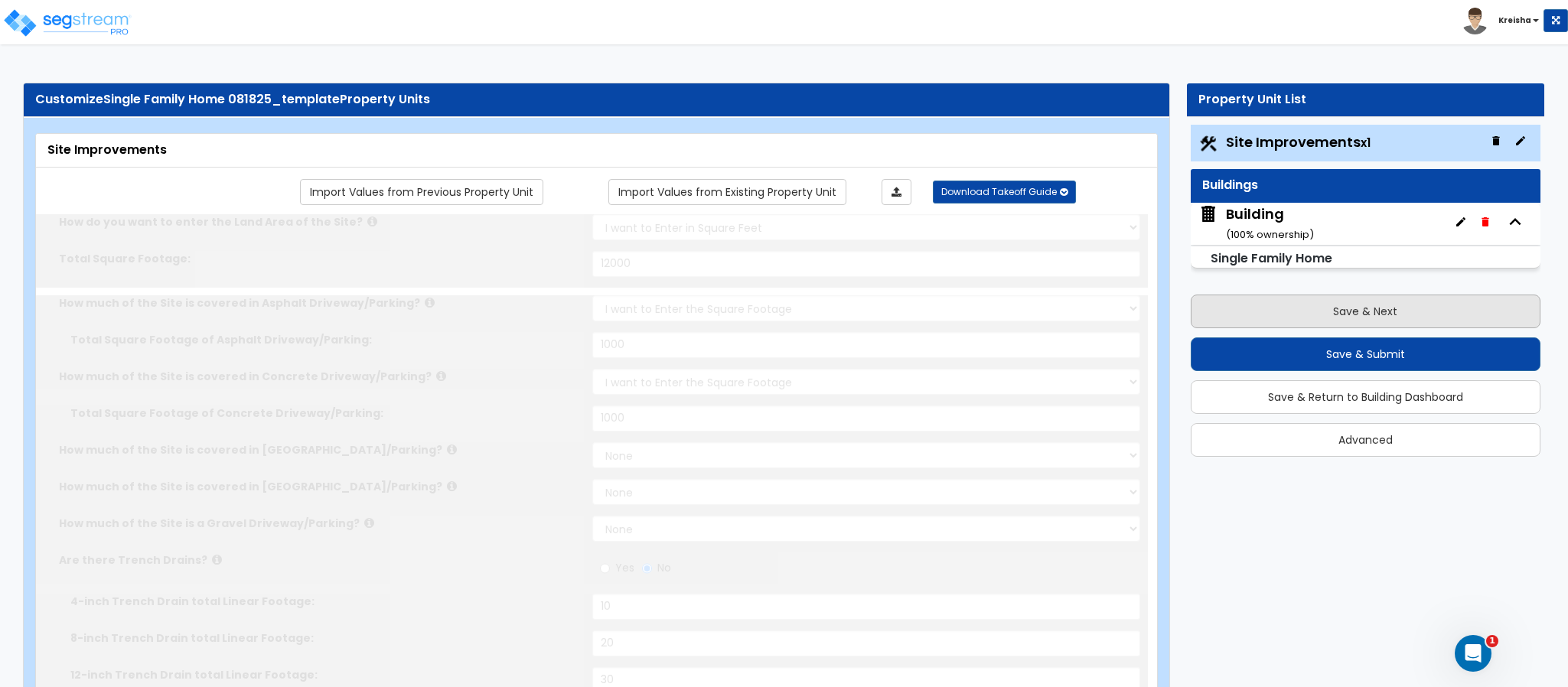
type input "10"
radio input "true"
select select "1"
radio input "true"
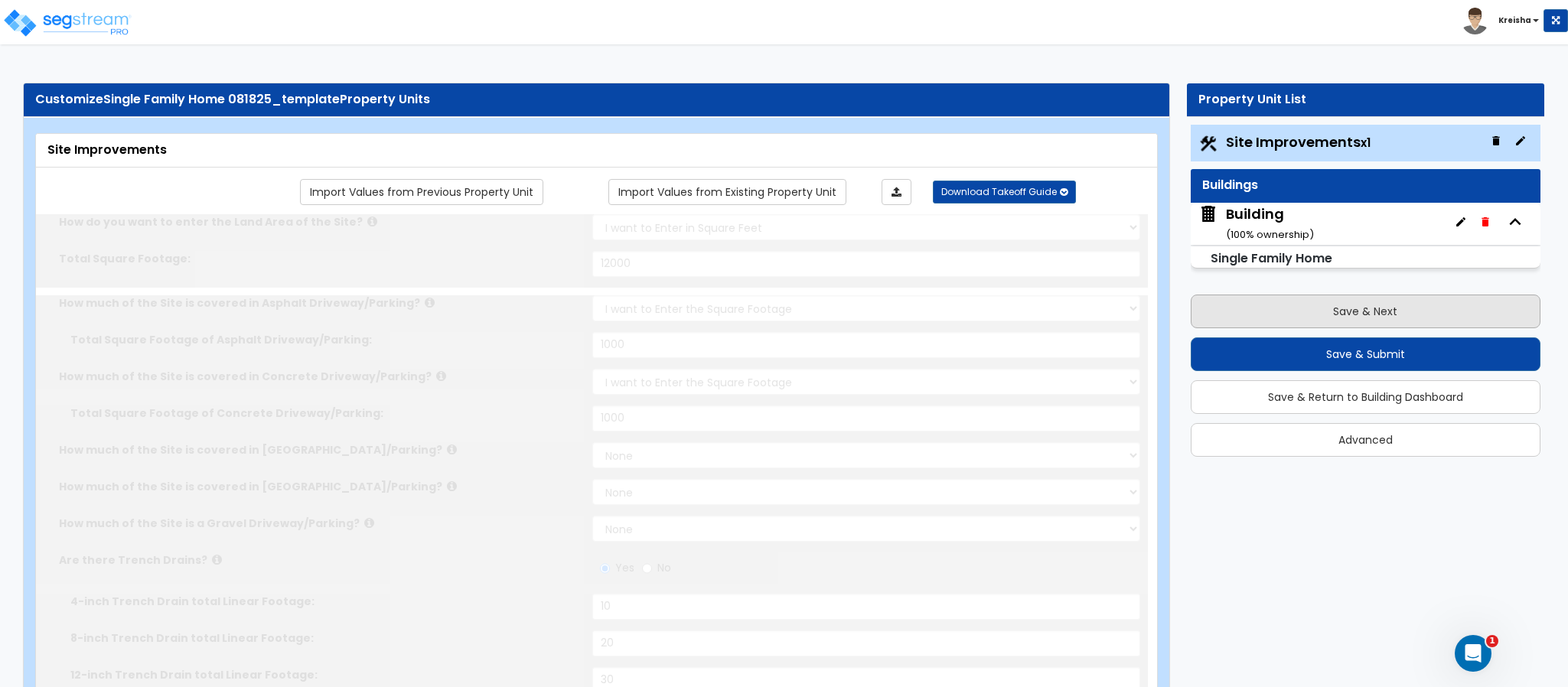
type input "6"
type input "350"
radio input "true"
select select "2"
select select "6"
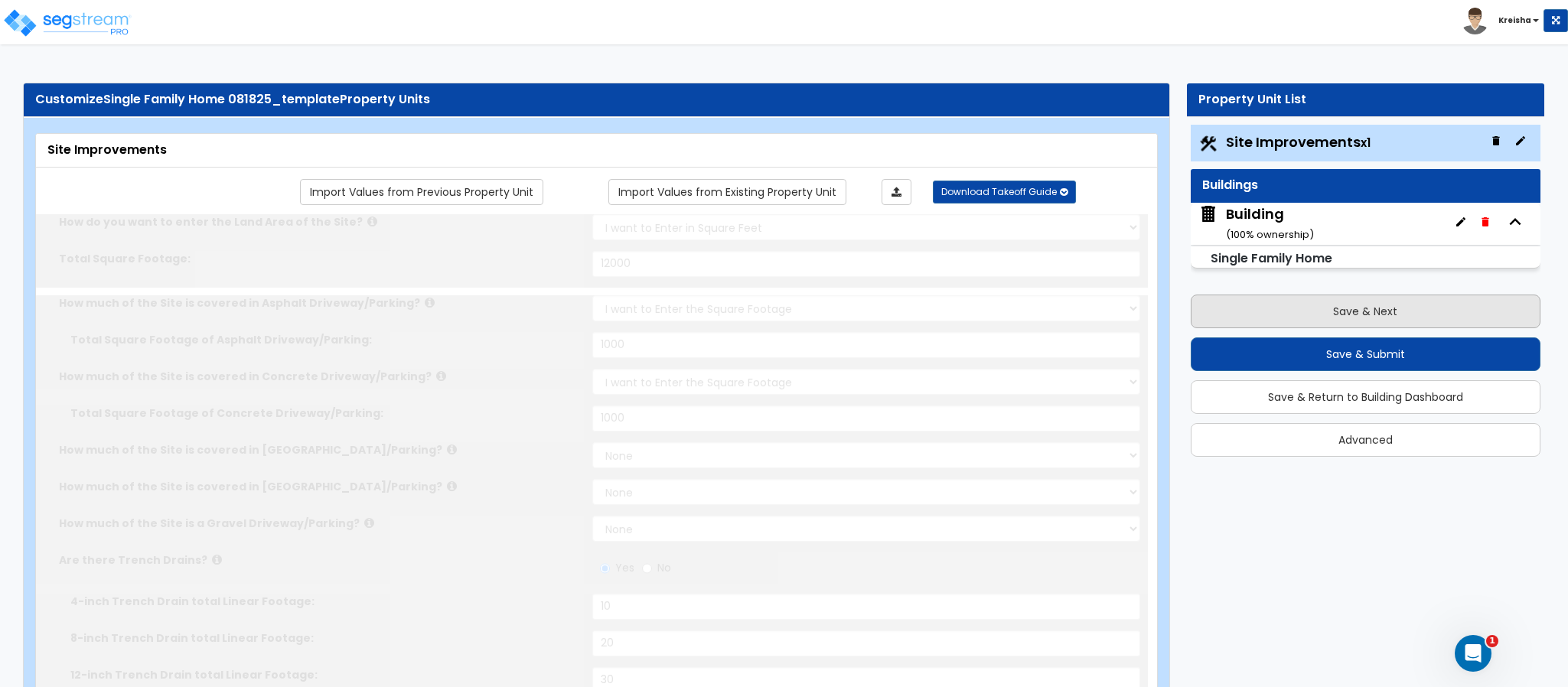
type input "1"
select select "11"
type input "1"
radio input "true"
select select "2"
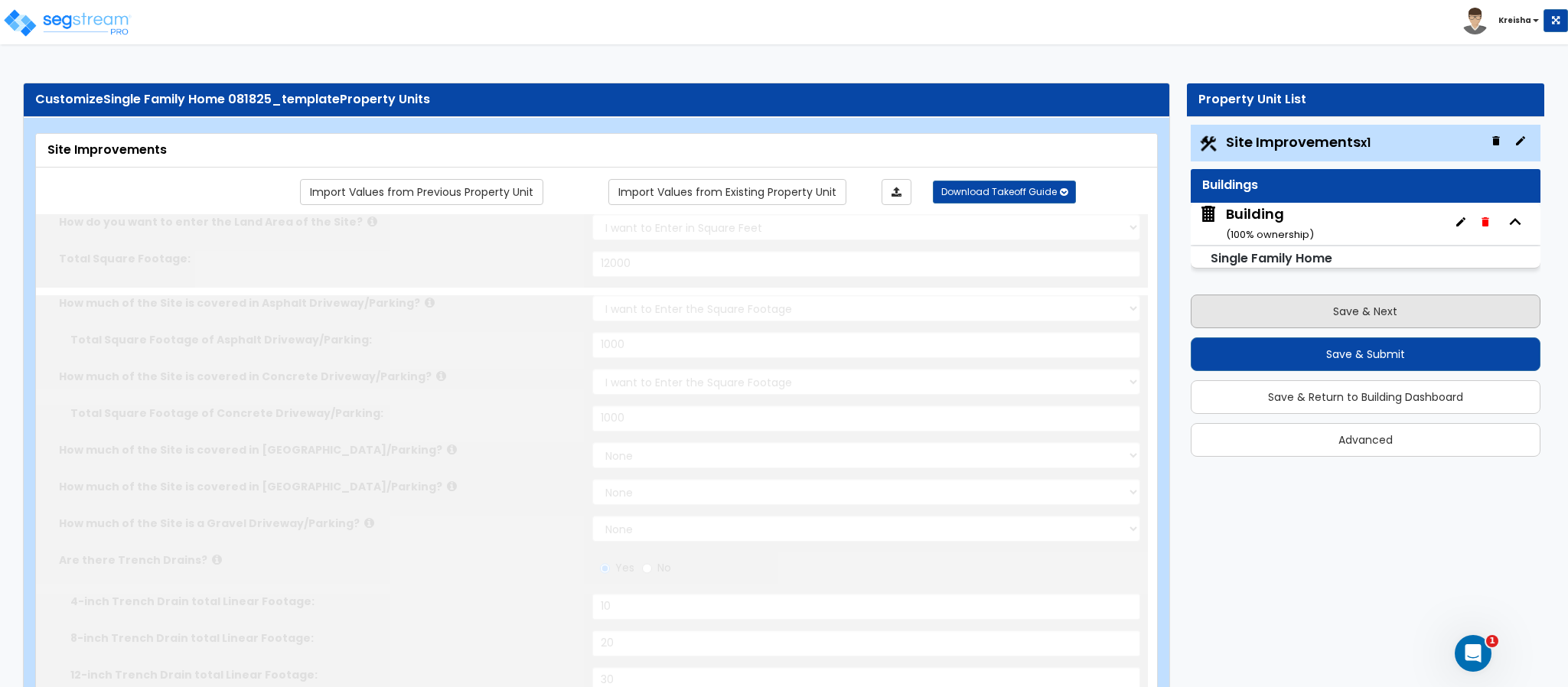
select select "2"
select select "3"
radio input "true"
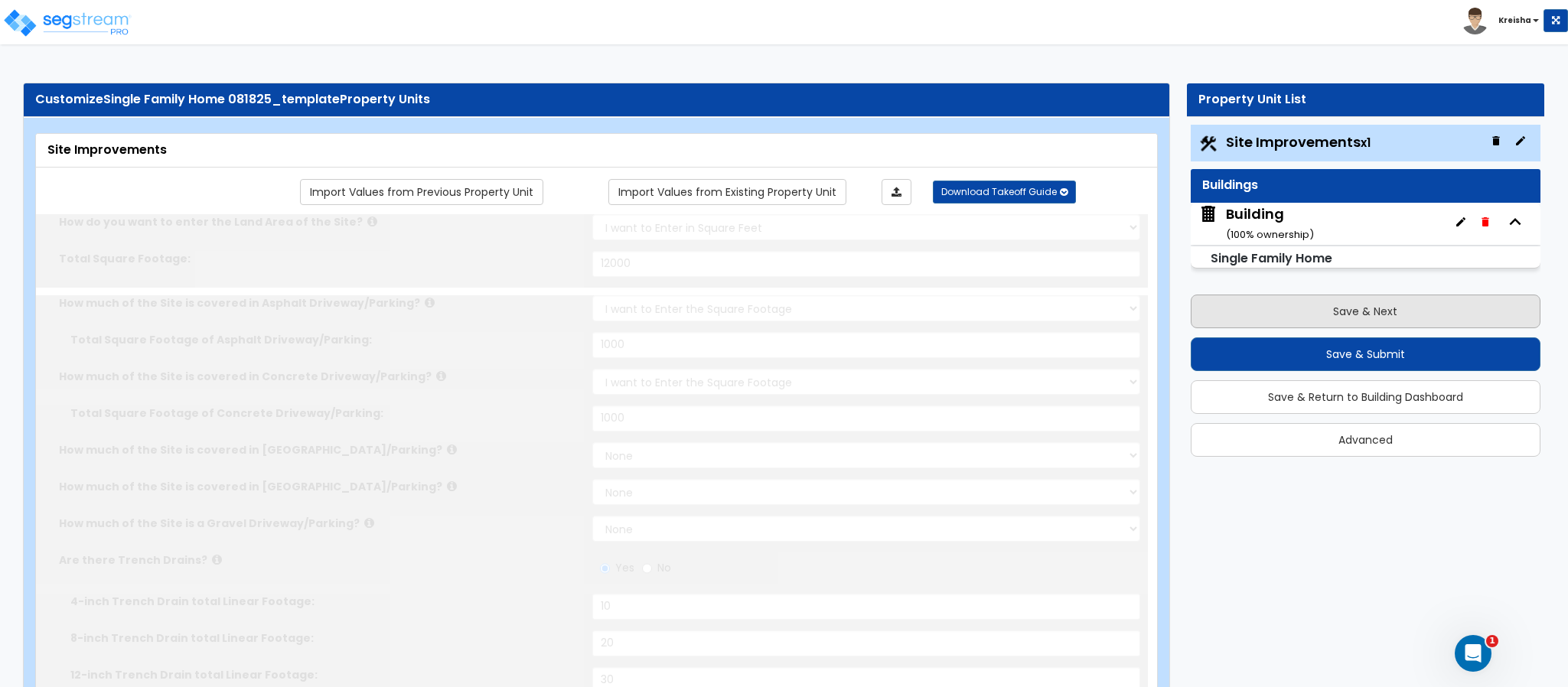
type input "2"
radio input "true"
select select "1"
type input "1"
type input "150"
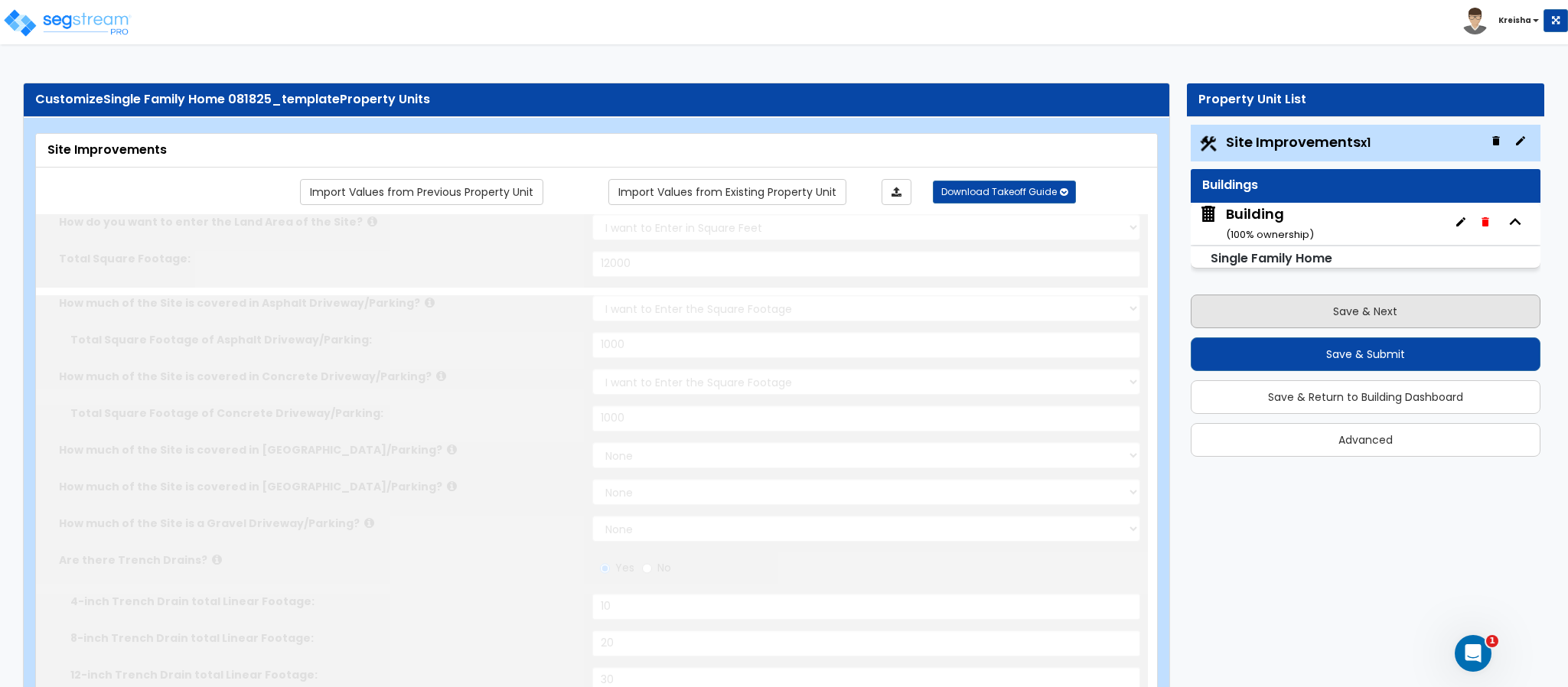
type input "6"
select select "3"
select select "1"
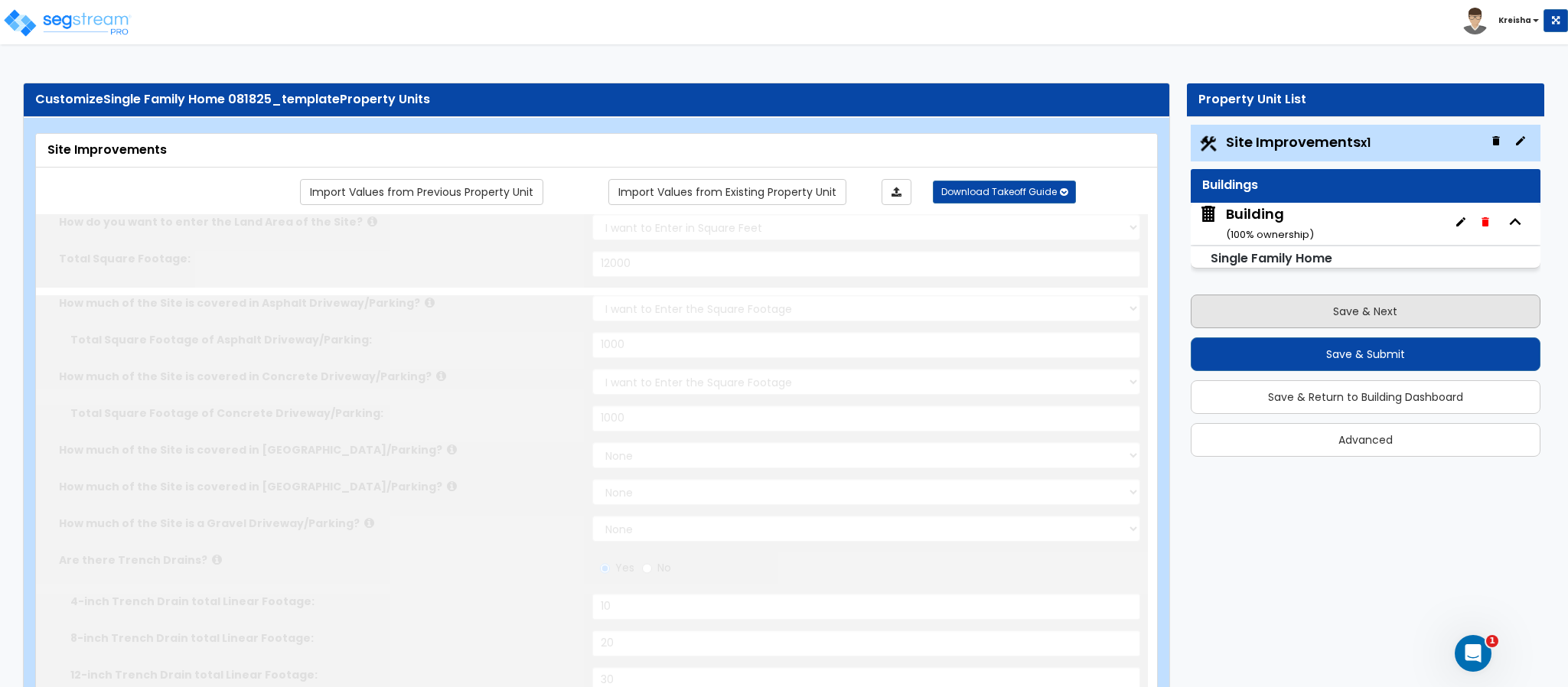
select select "1"
radio input "true"
type input "2"
radio input "true"
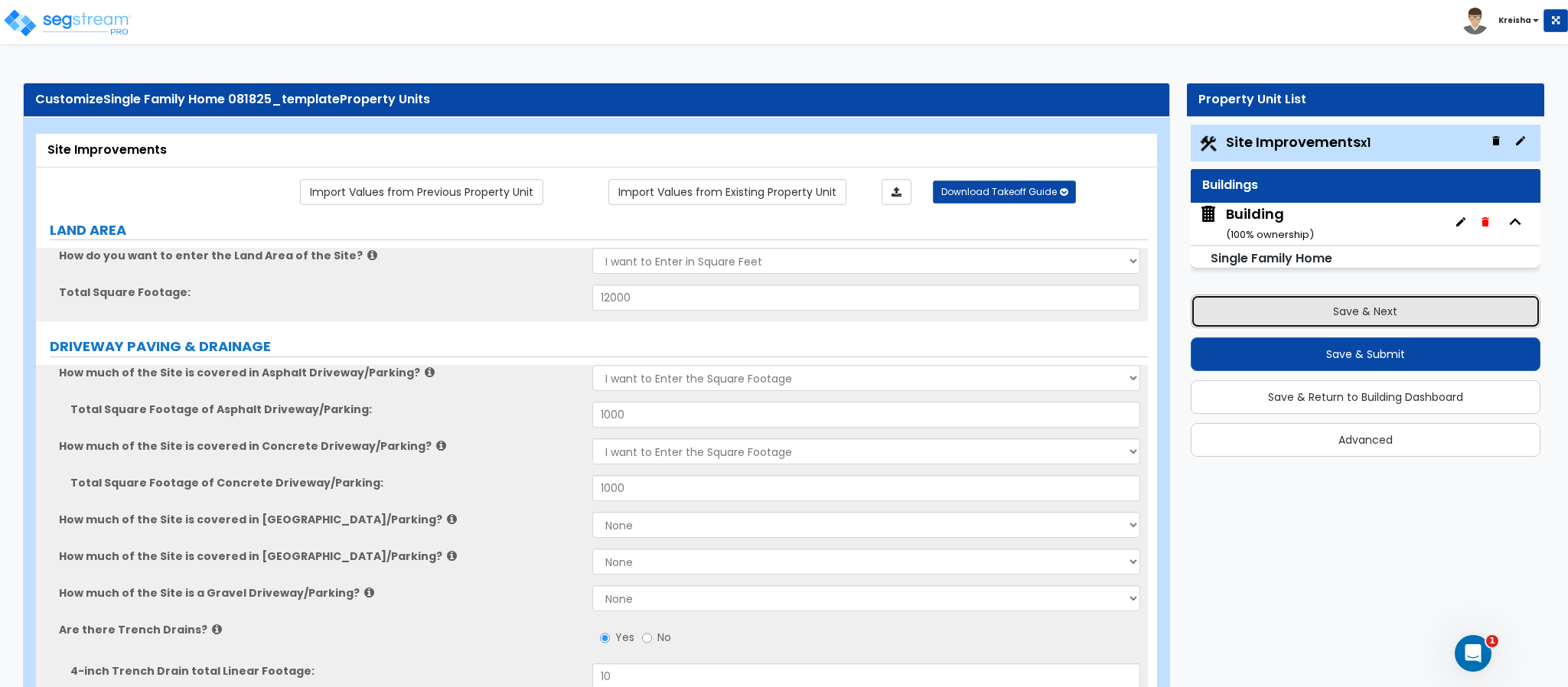
click at [1297, 314] on button "Save & Next" at bounding box center [1366, 312] width 349 height 33
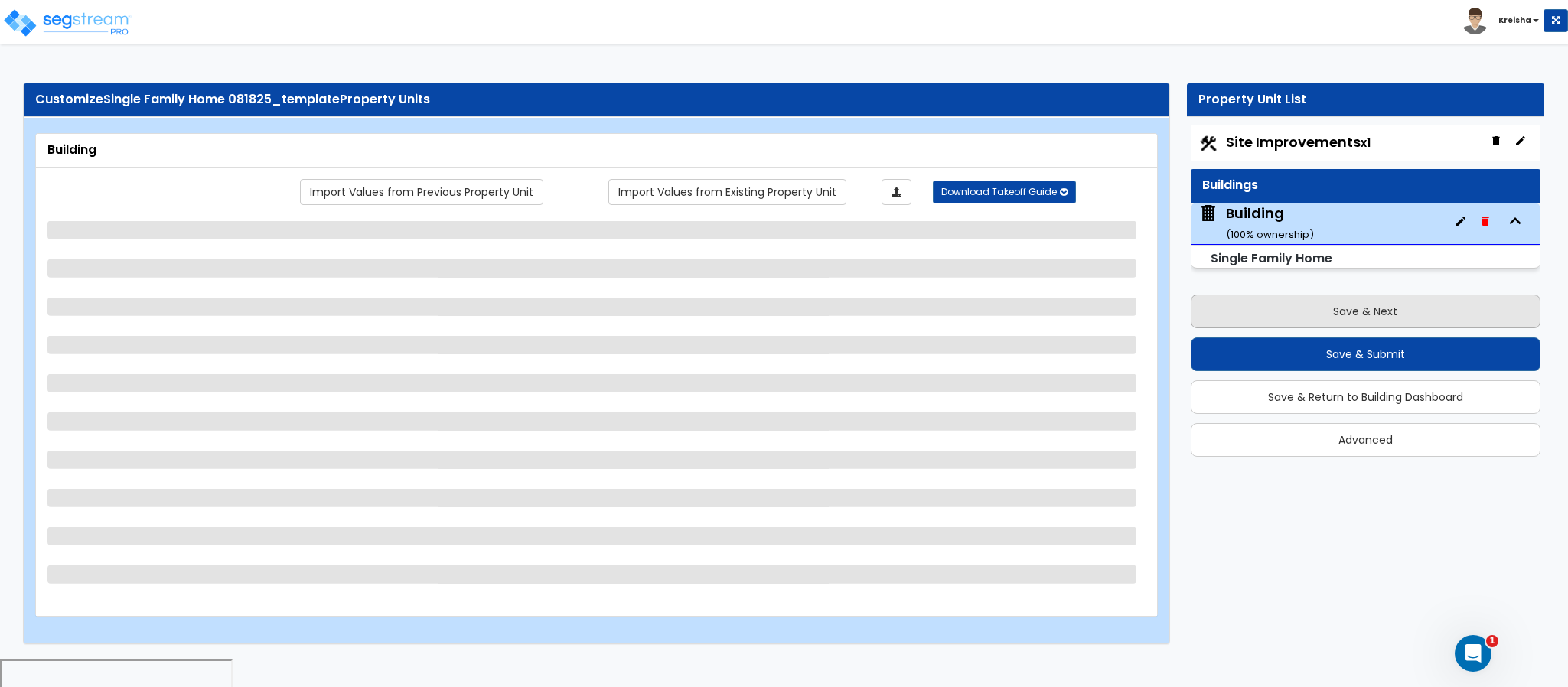
select select "3"
select select "5"
select select "2"
select select "5"
select select "1"
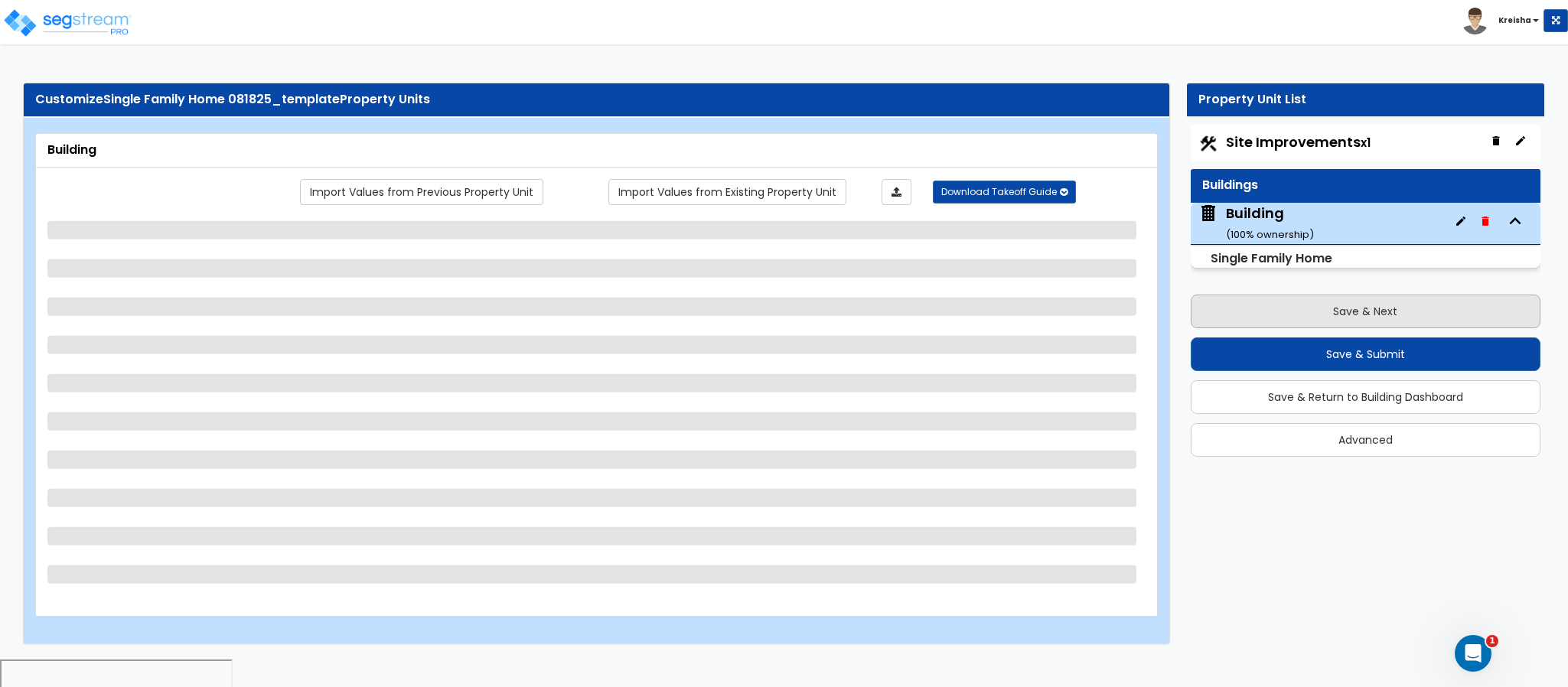
select select "3"
select select "1"
select select "3"
select select "8"
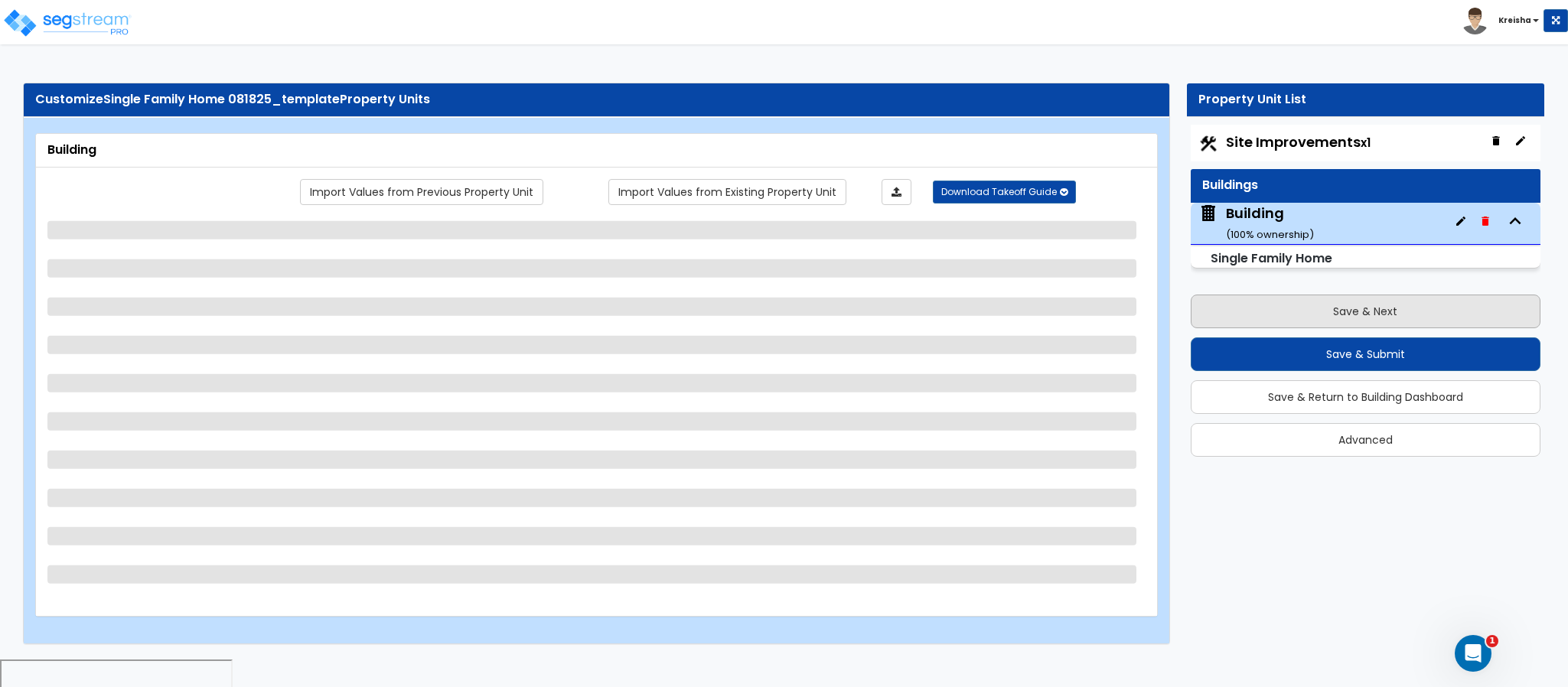
select select "3"
select select "1"
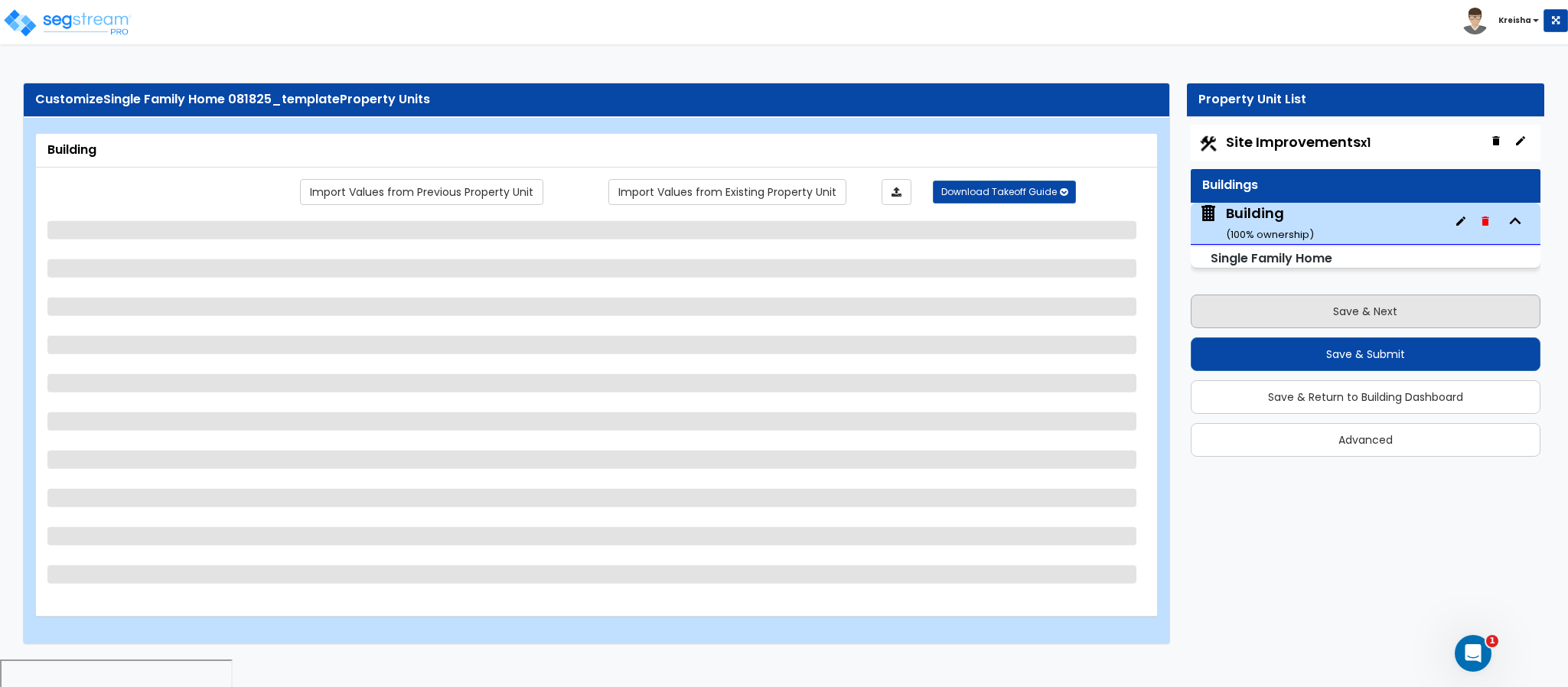
select select "1"
select select "3"
select select "1"
select select "13"
select select "9"
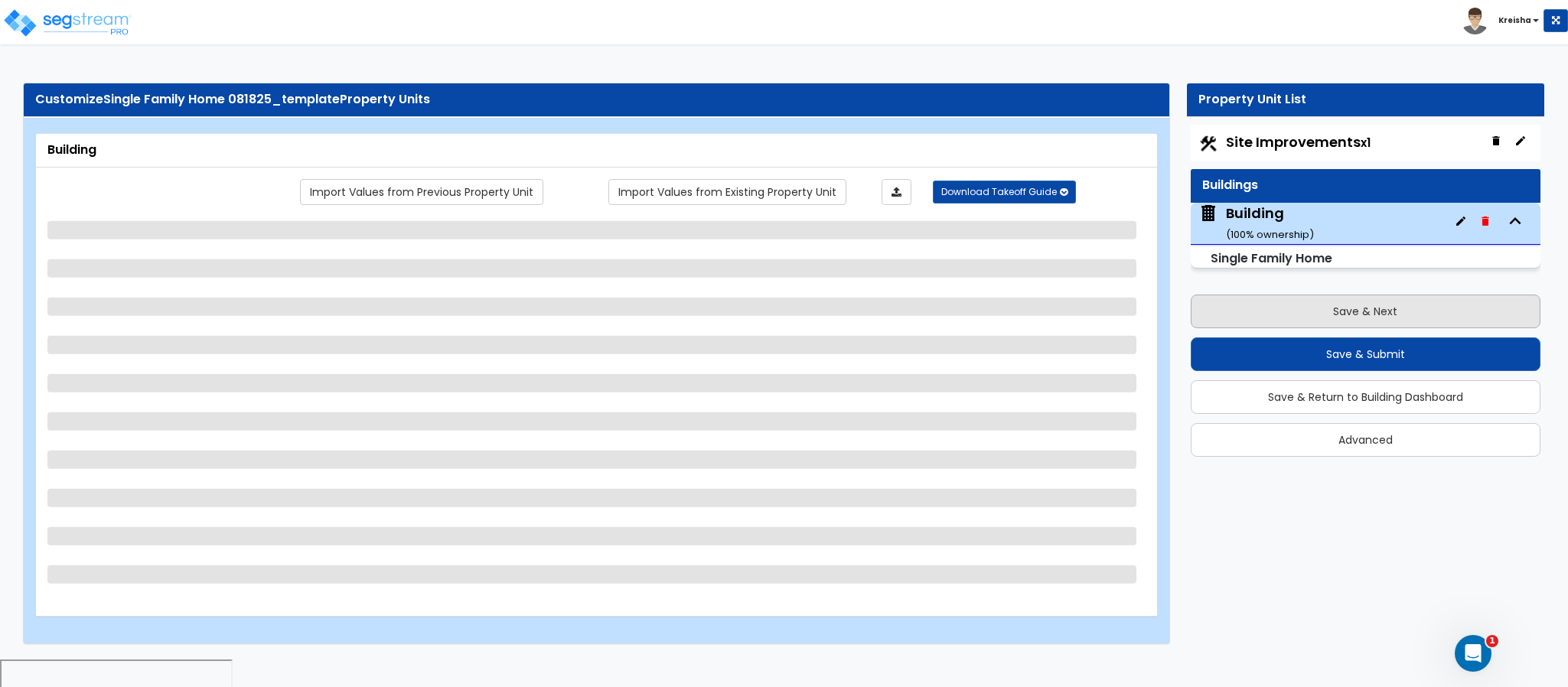
select select "7"
select select "3"
select select "4"
select select "2"
select select "3"
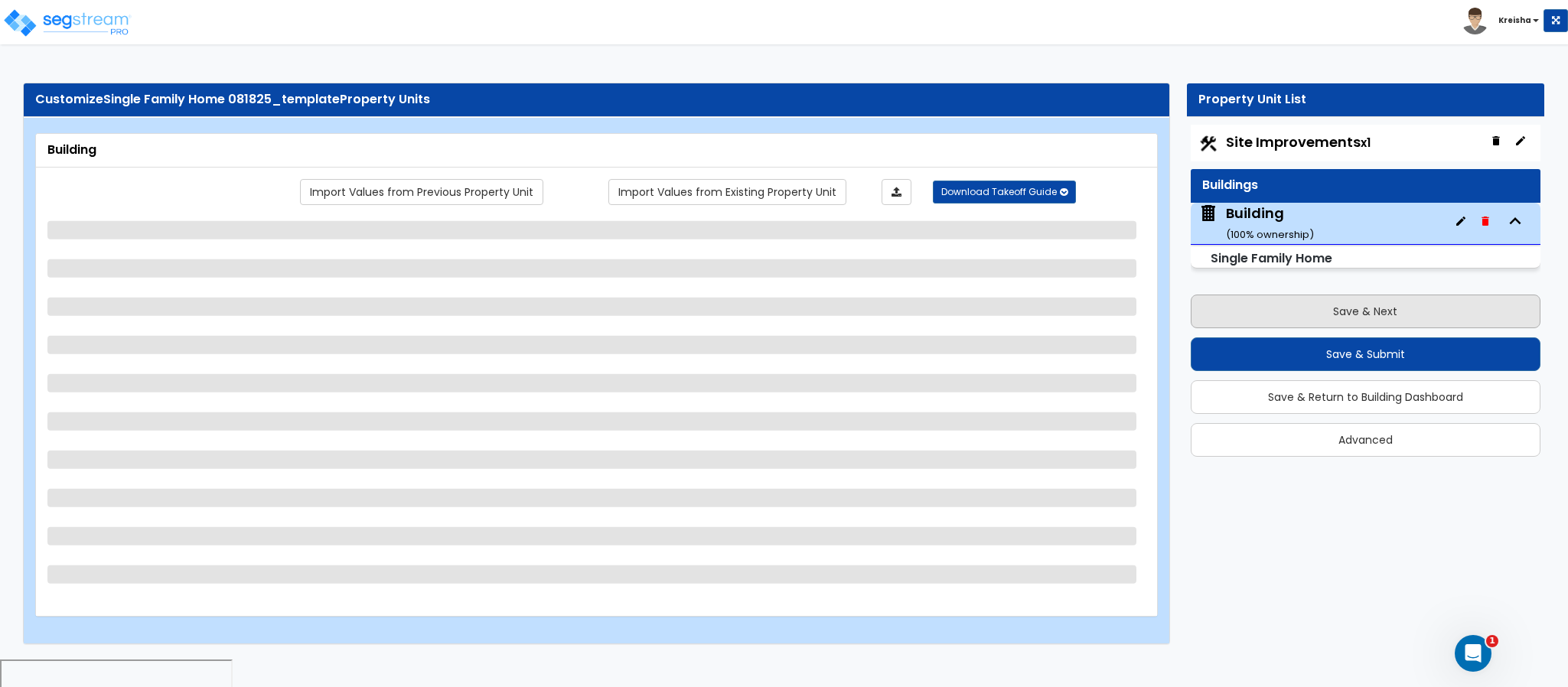
select select "3"
select select "2"
select select "1"
select select "4"
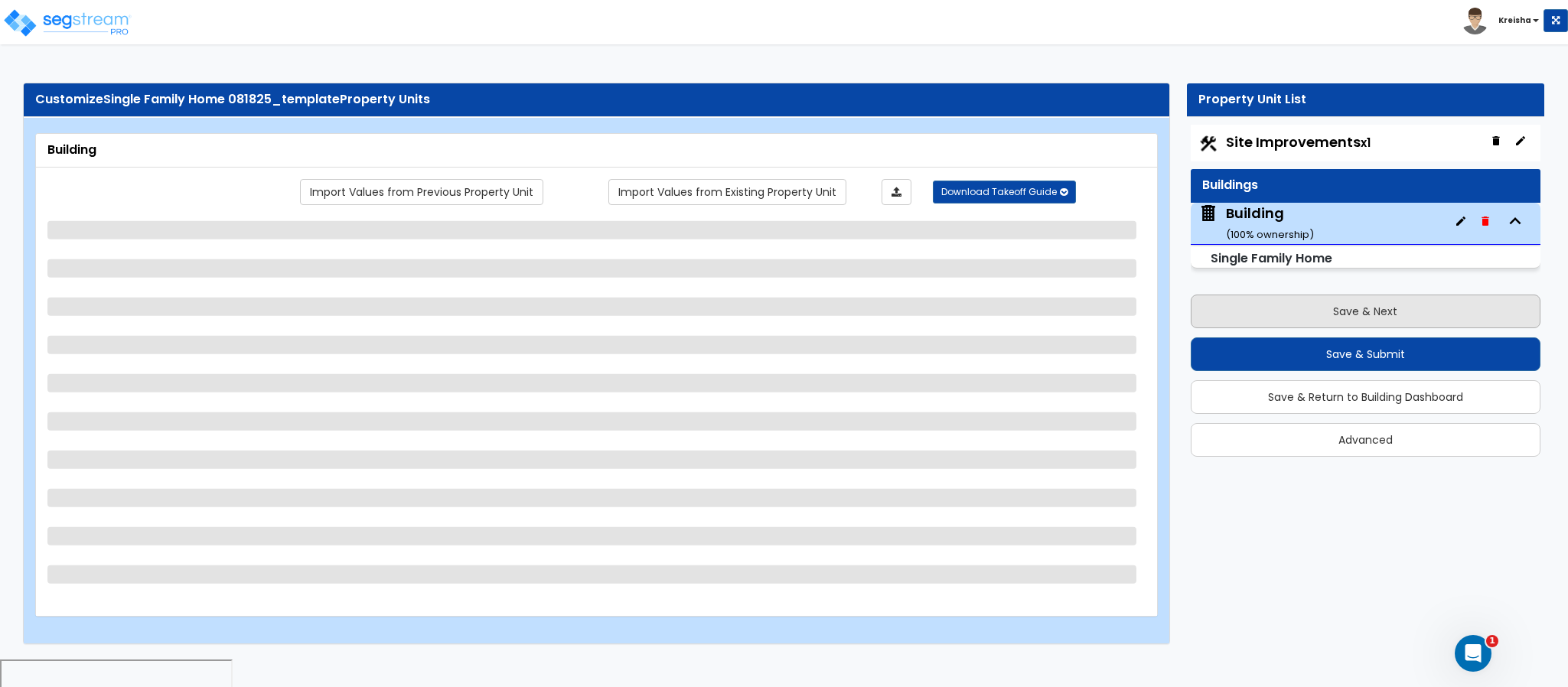
select select "1"
select select "2"
select select "5"
select select "4"
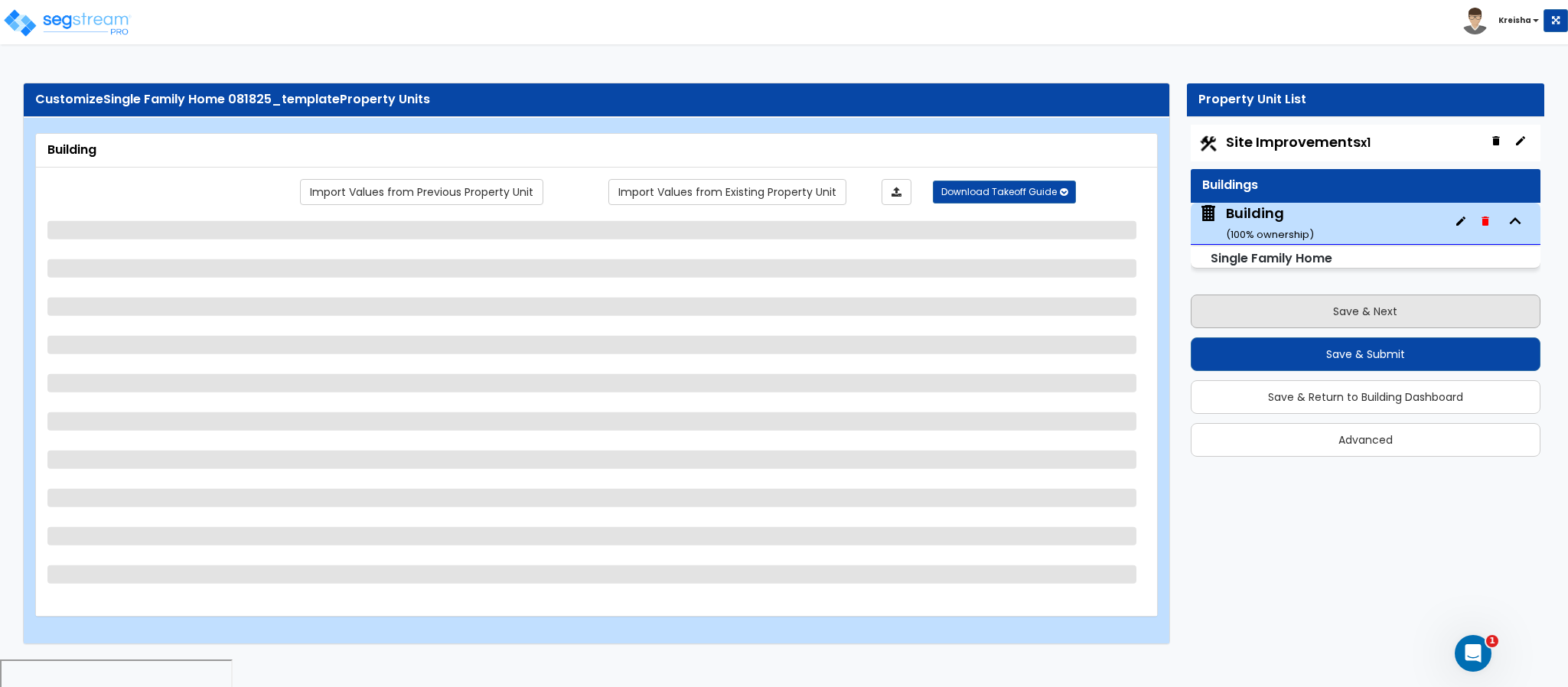
select select "4"
select select "2"
select select "1"
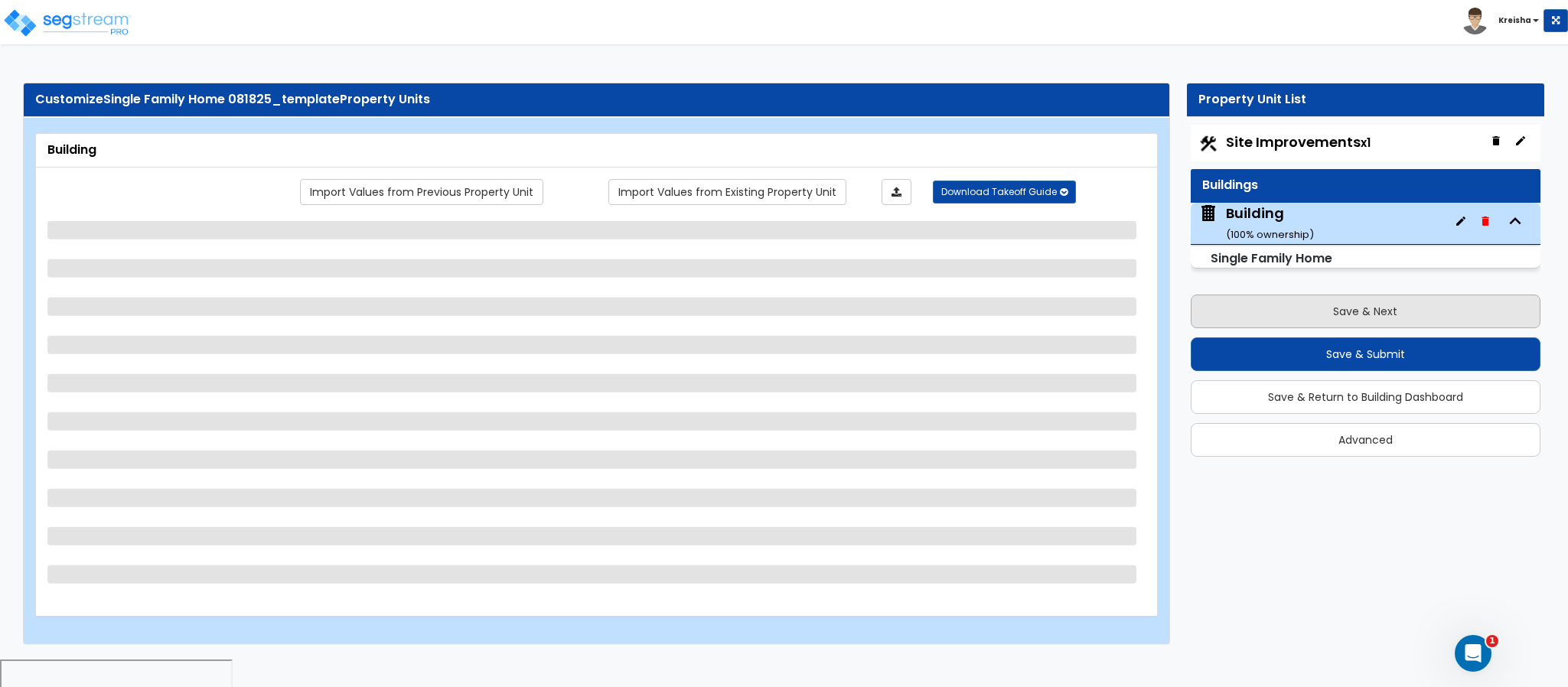
select select "3"
select select "1"
select select "4"
select select "2"
select select "1"
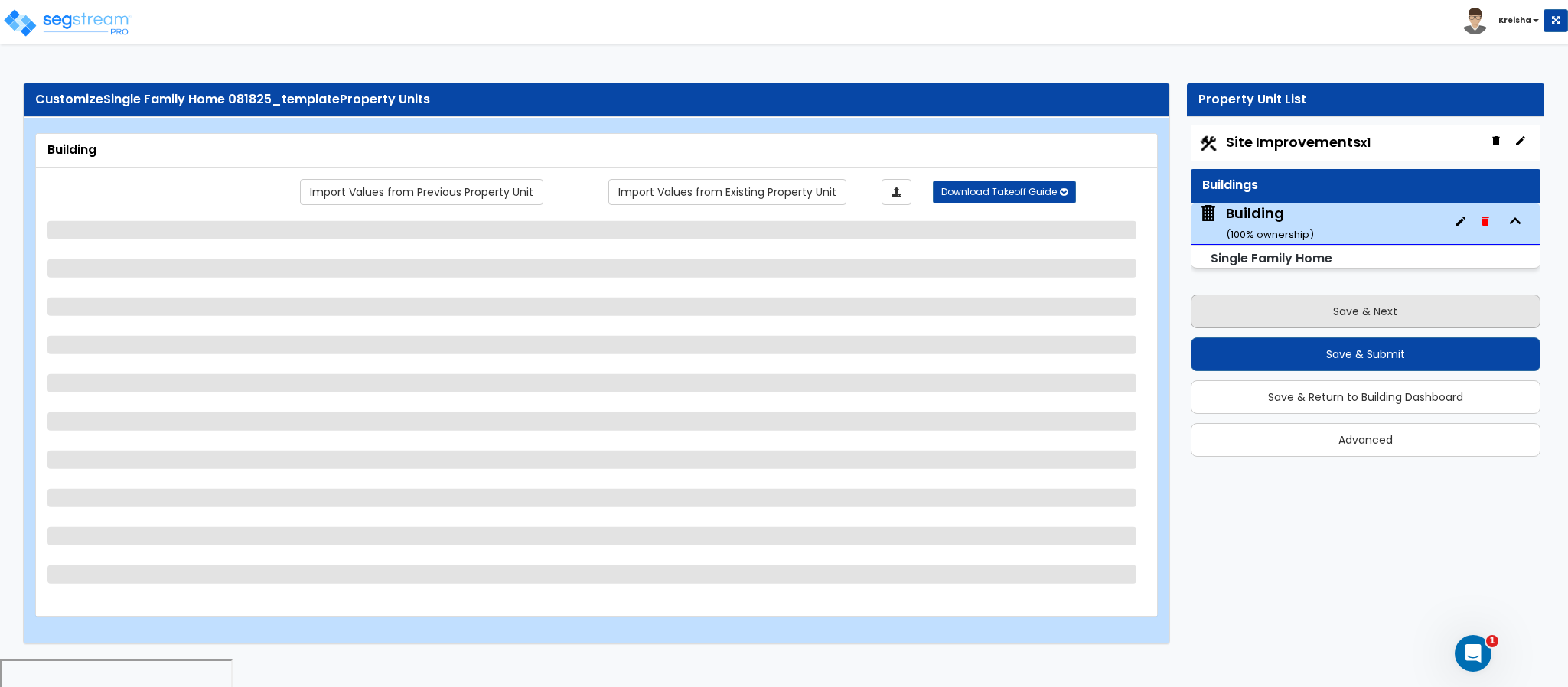
select select "2"
select select "3"
select select "1"
select select "4"
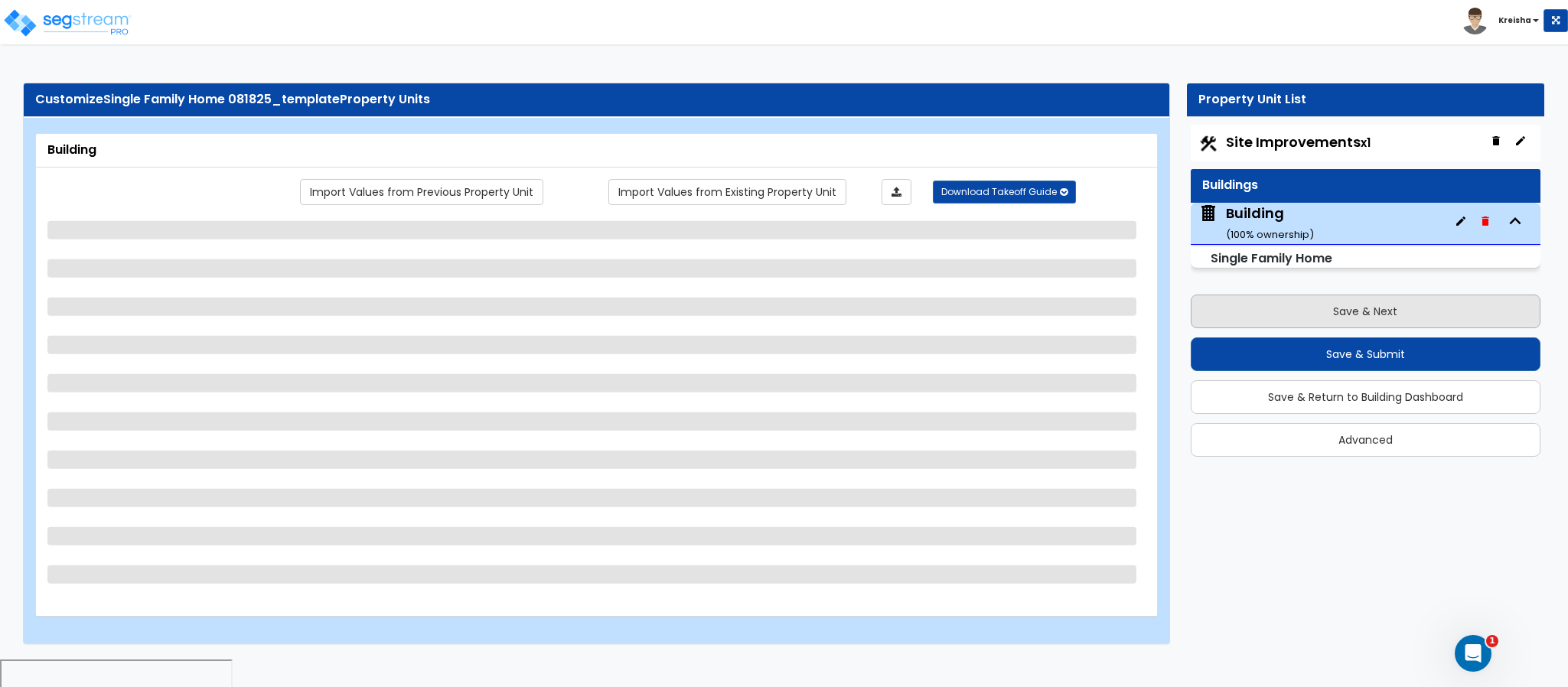
select select "3"
select select "2"
select select "5"
select select "2"
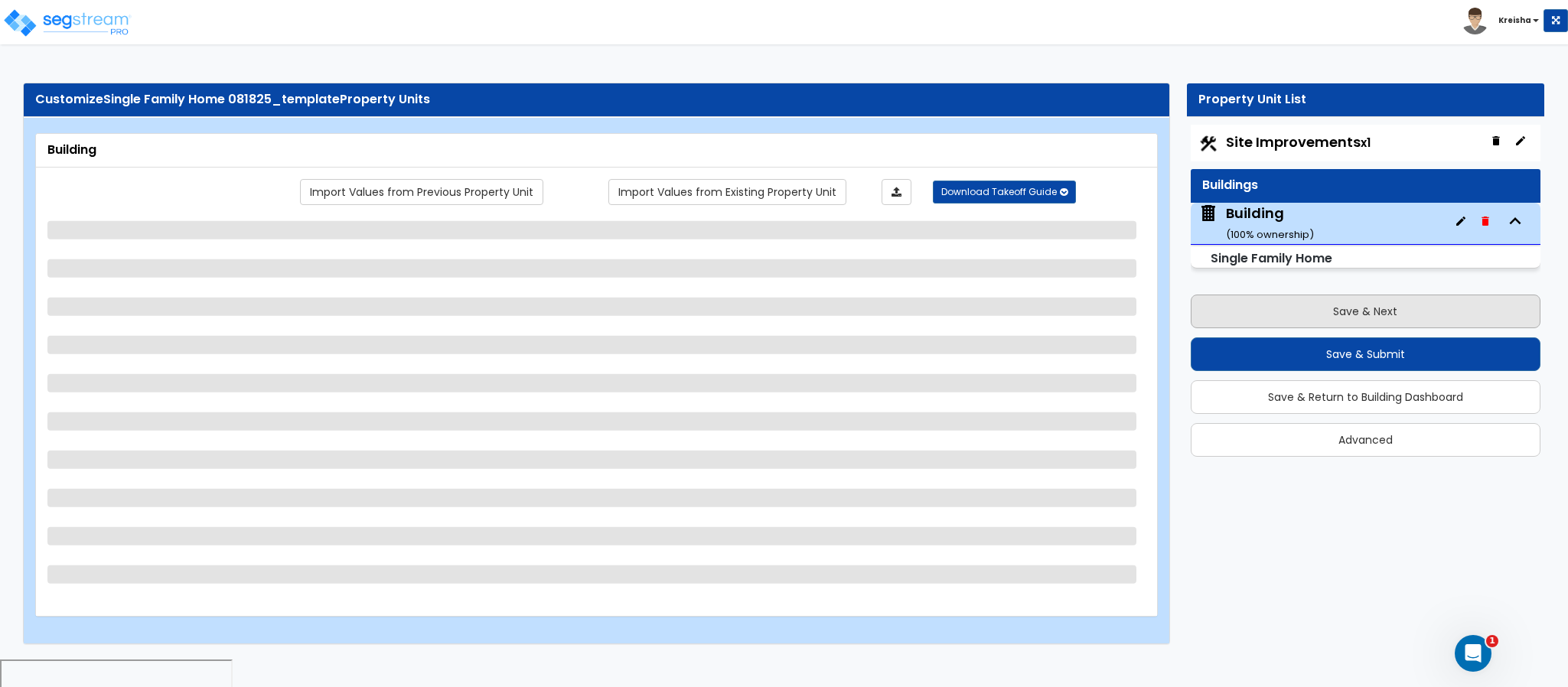
select select "3"
select select "1"
select select "4"
select select "2"
select select "7"
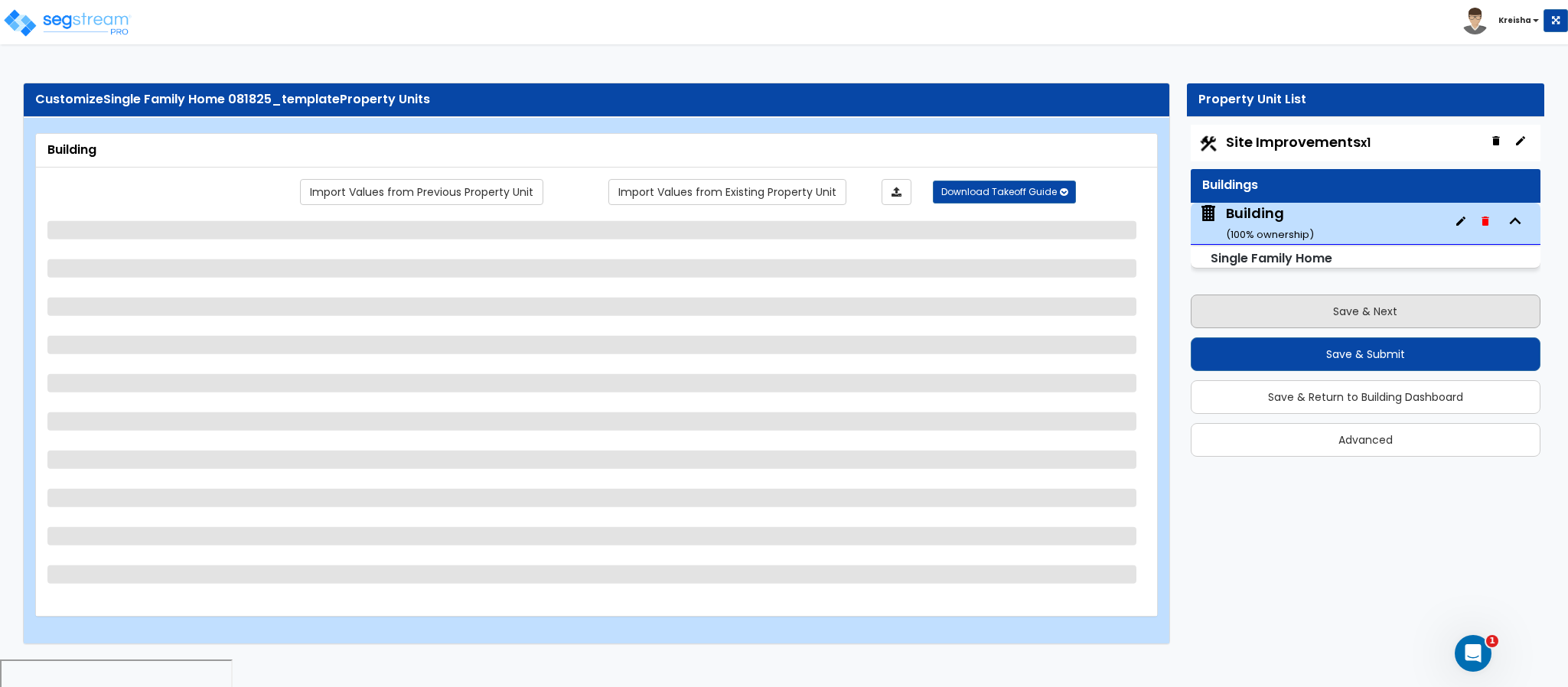
select select "1"
select select "3"
select select "1"
select select "3"
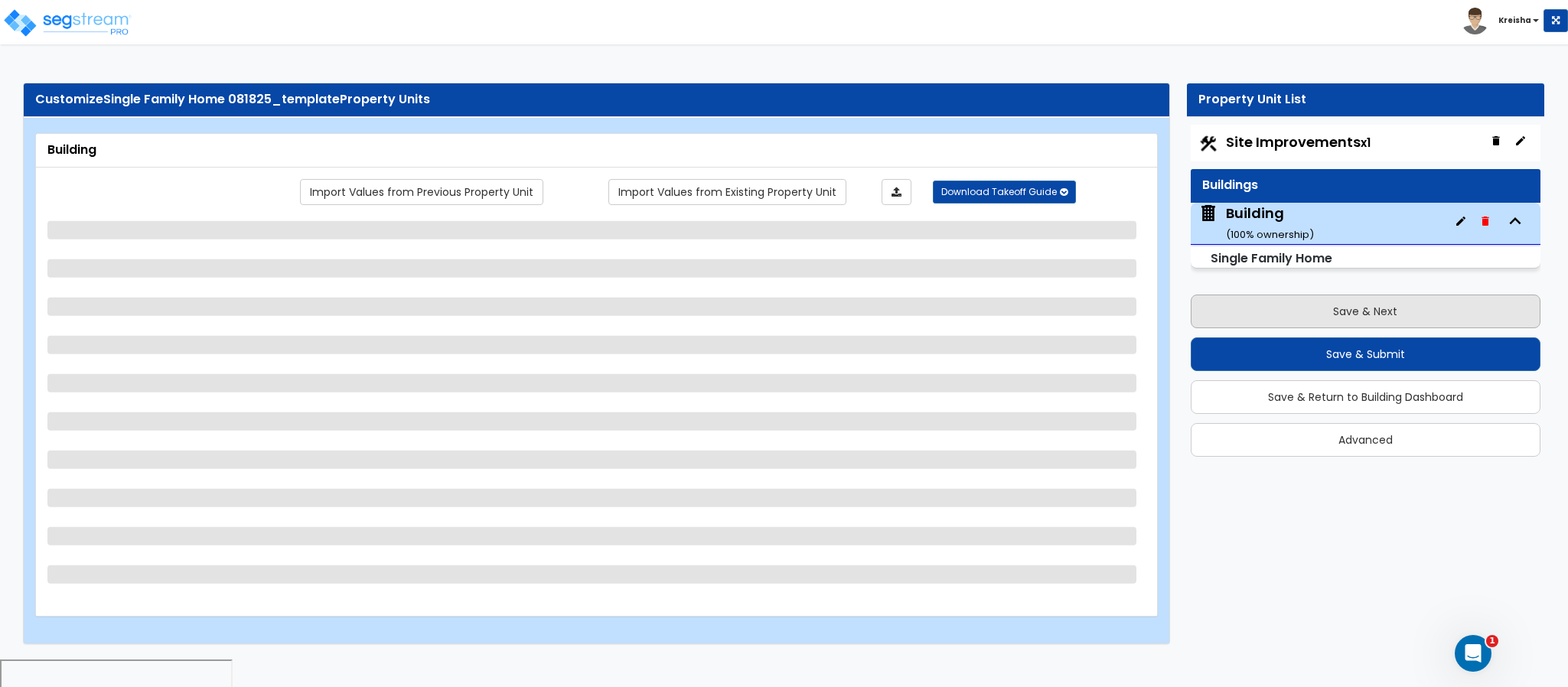
select select "3"
select select "2"
select select "1"
select select "2"
select select "3"
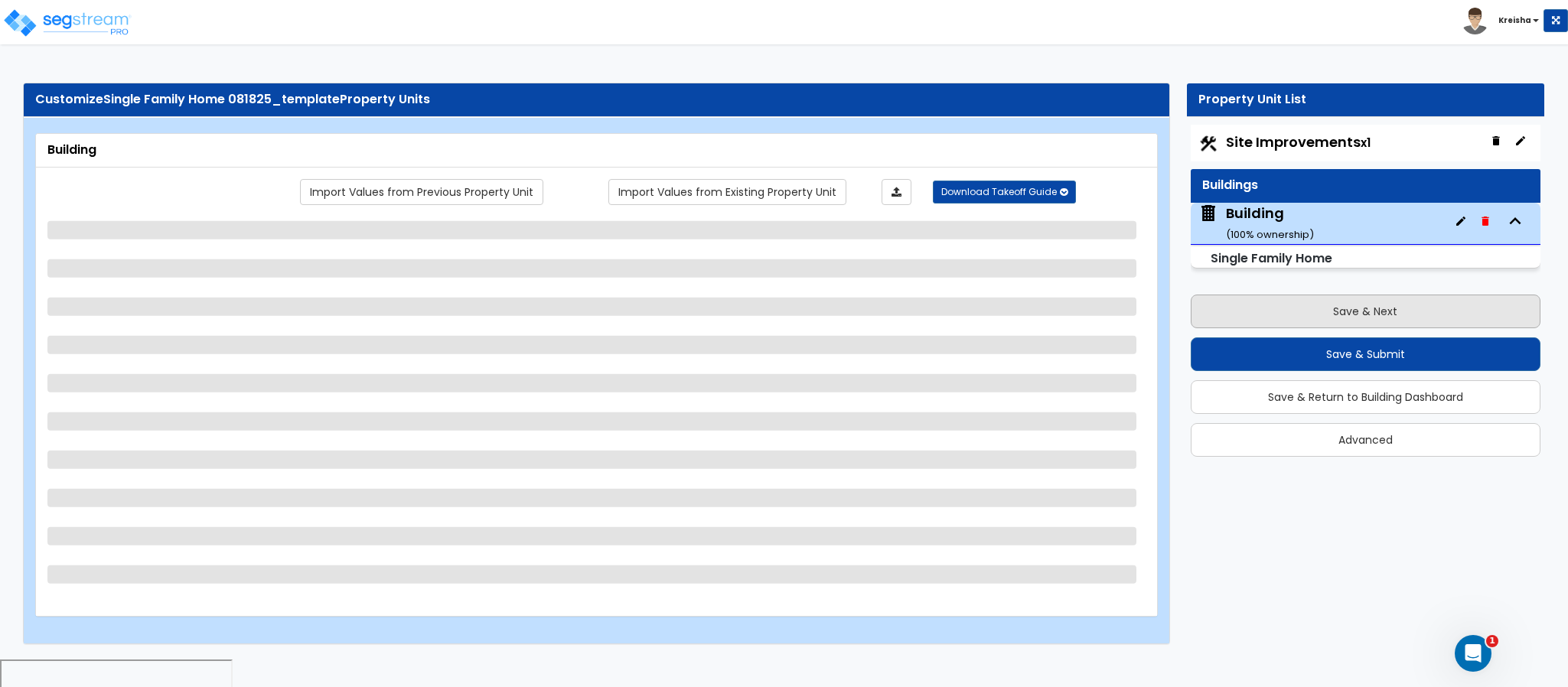
select select "4"
select select "6"
select select "5"
select select "1"
select select "3"
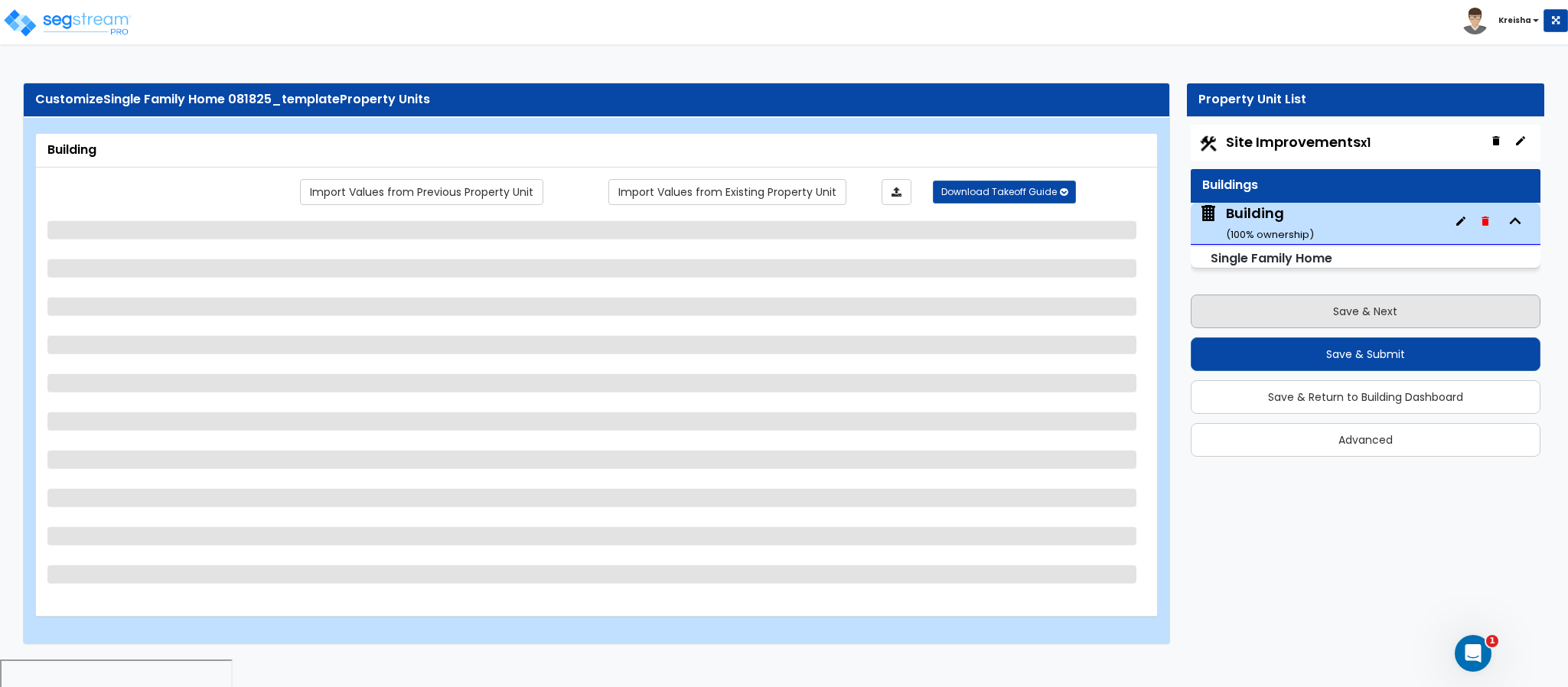
select select "2"
select select "1"
select select "2"
select select "1"
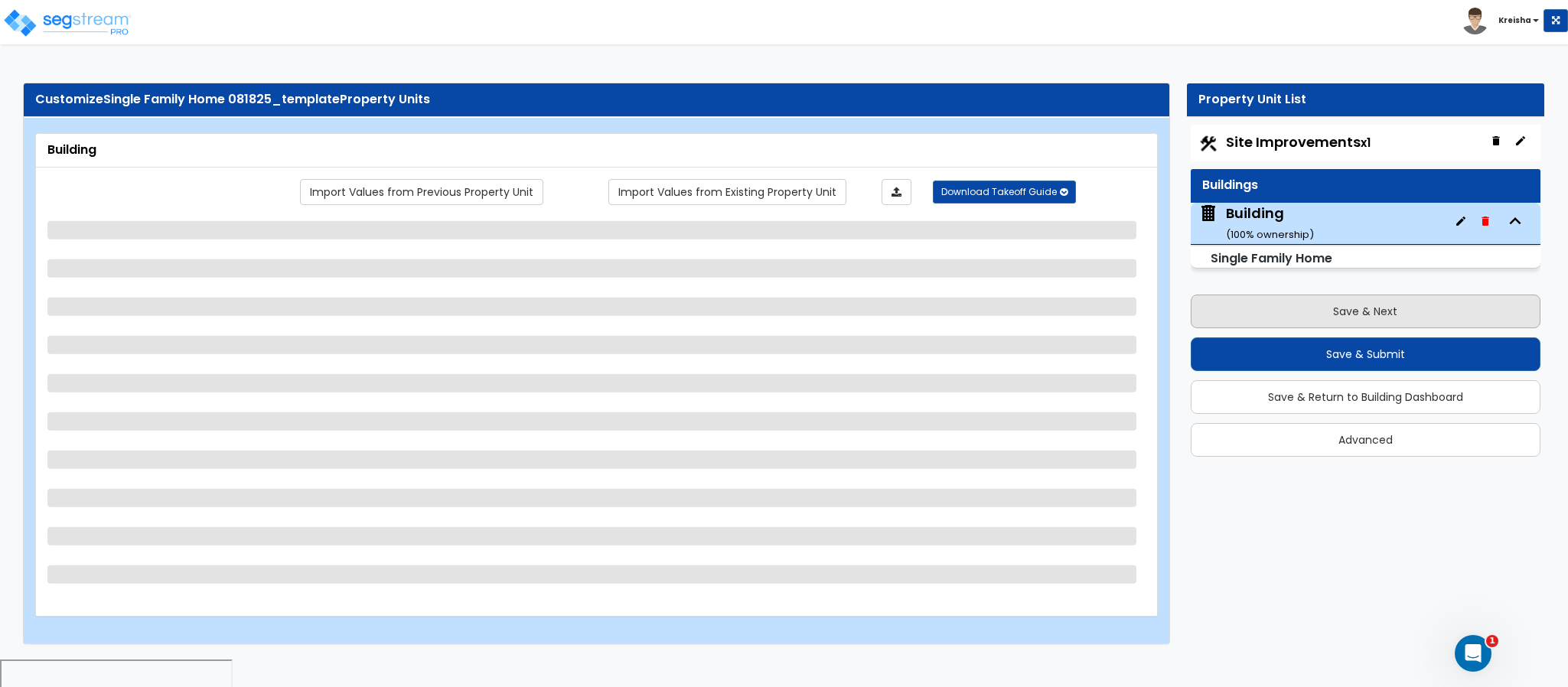
select select "1"
select select "2"
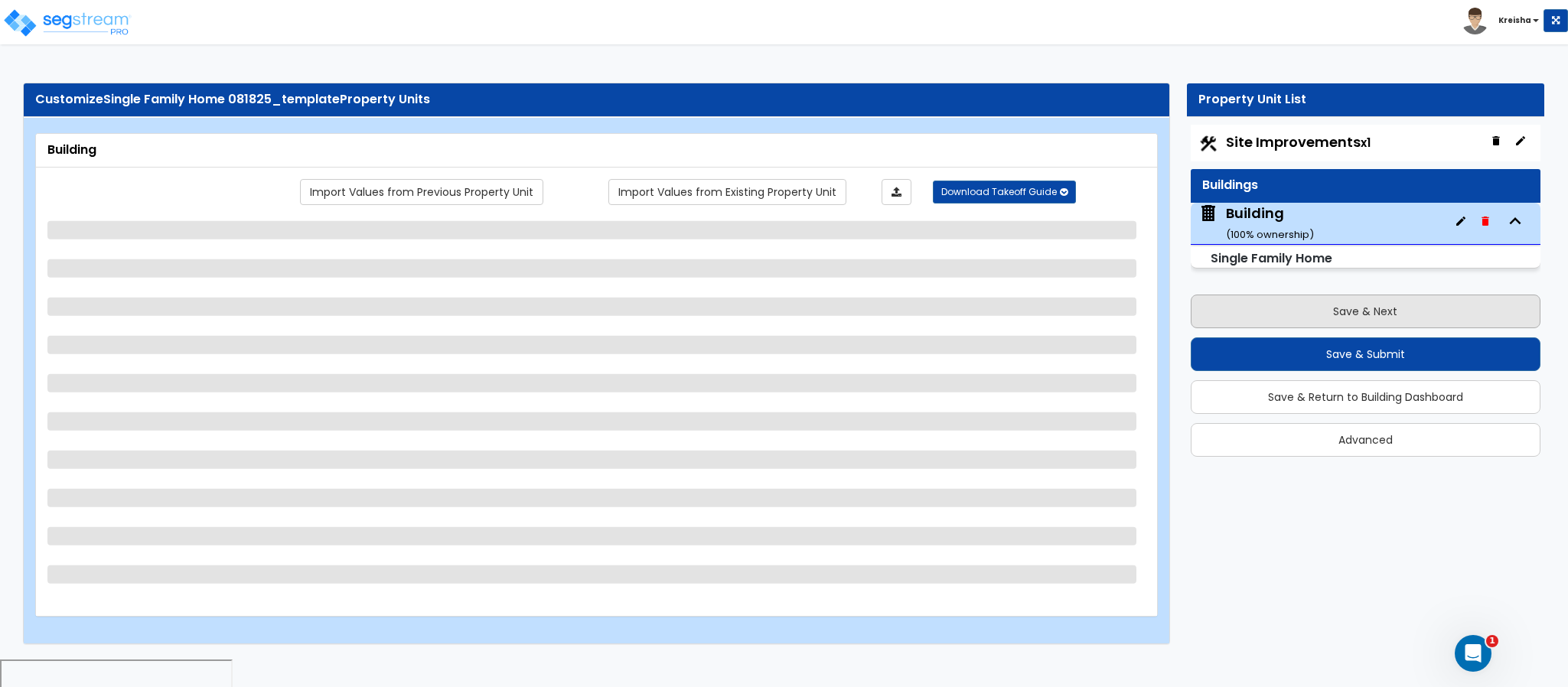
select select "1"
select select "3"
select select "4"
select select "1"
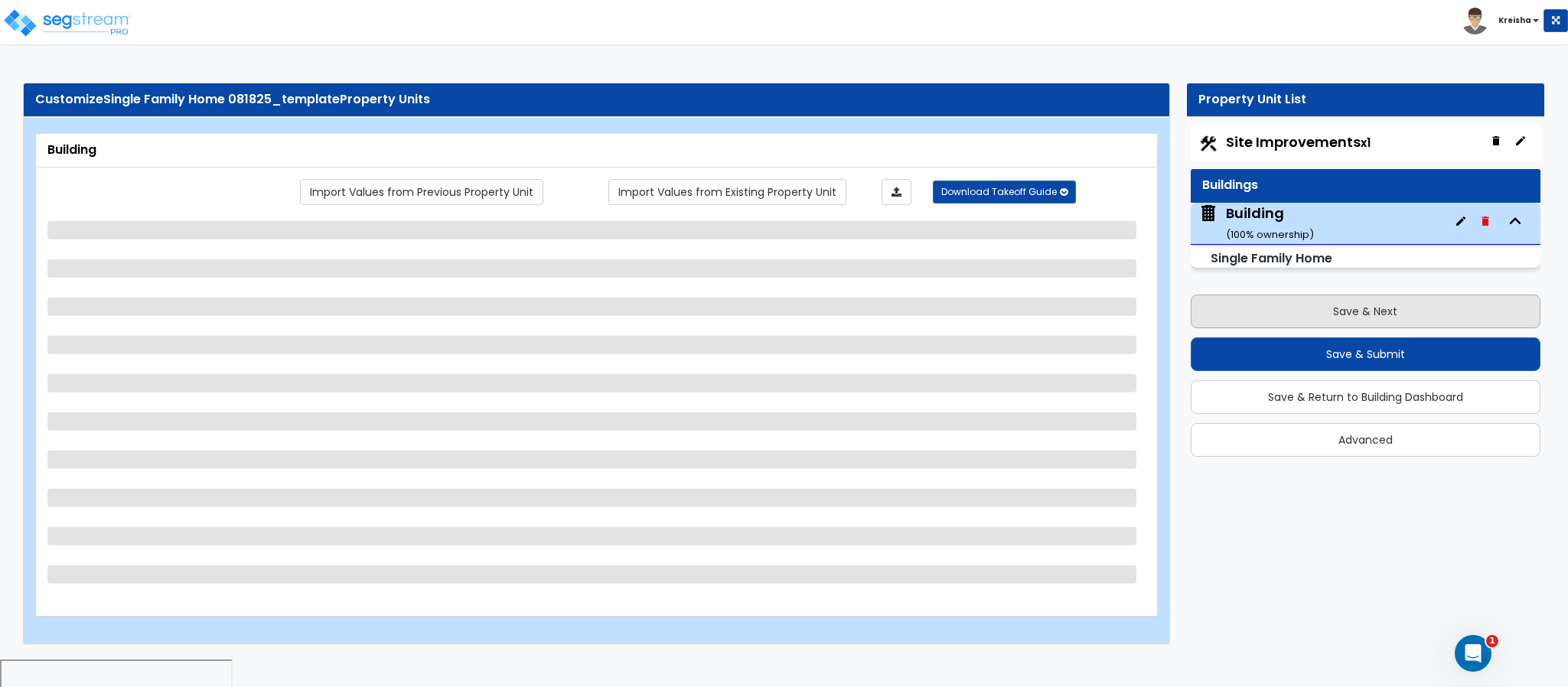
select select "2"
select select "1"
select select "5"
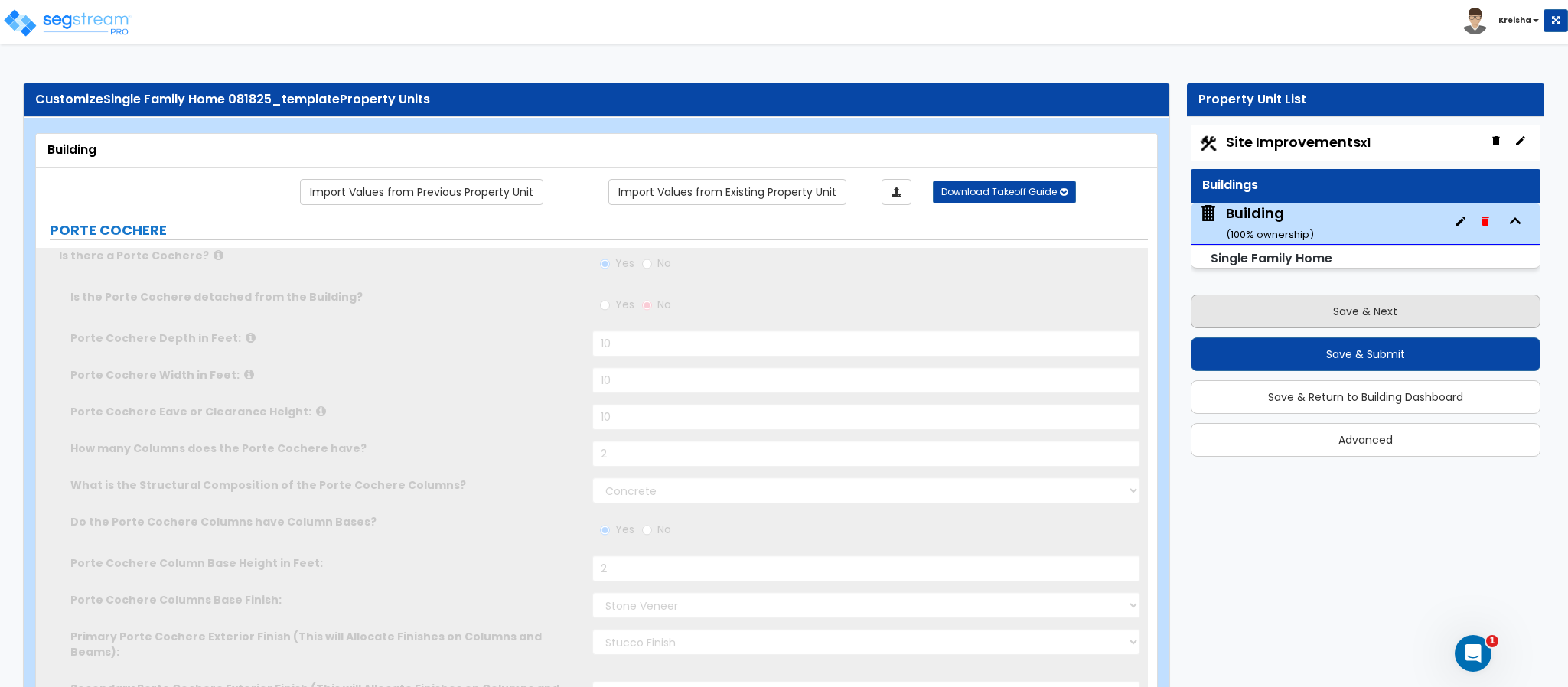
type input "4"
radio input "true"
select select "1"
select select "2"
type input "1"
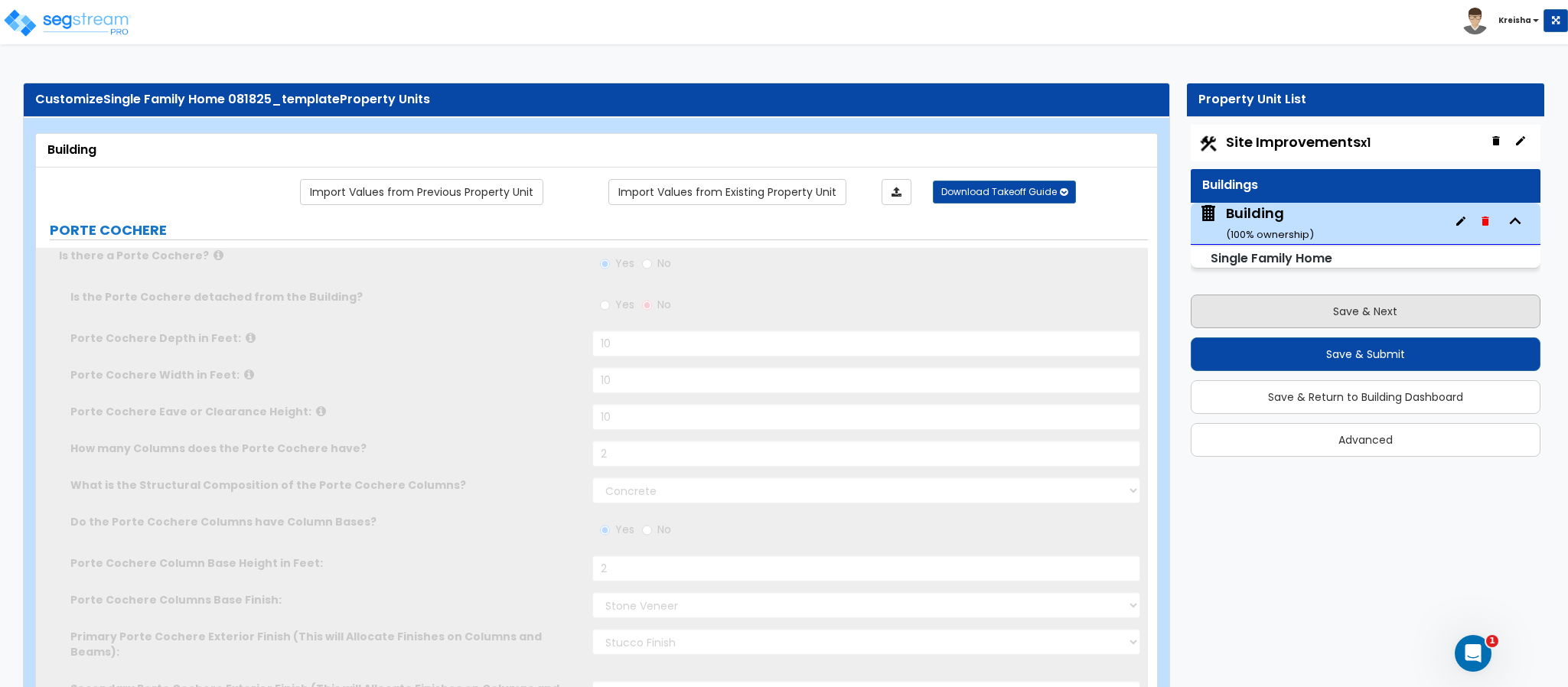
select select "2"
select select "1"
type input "4"
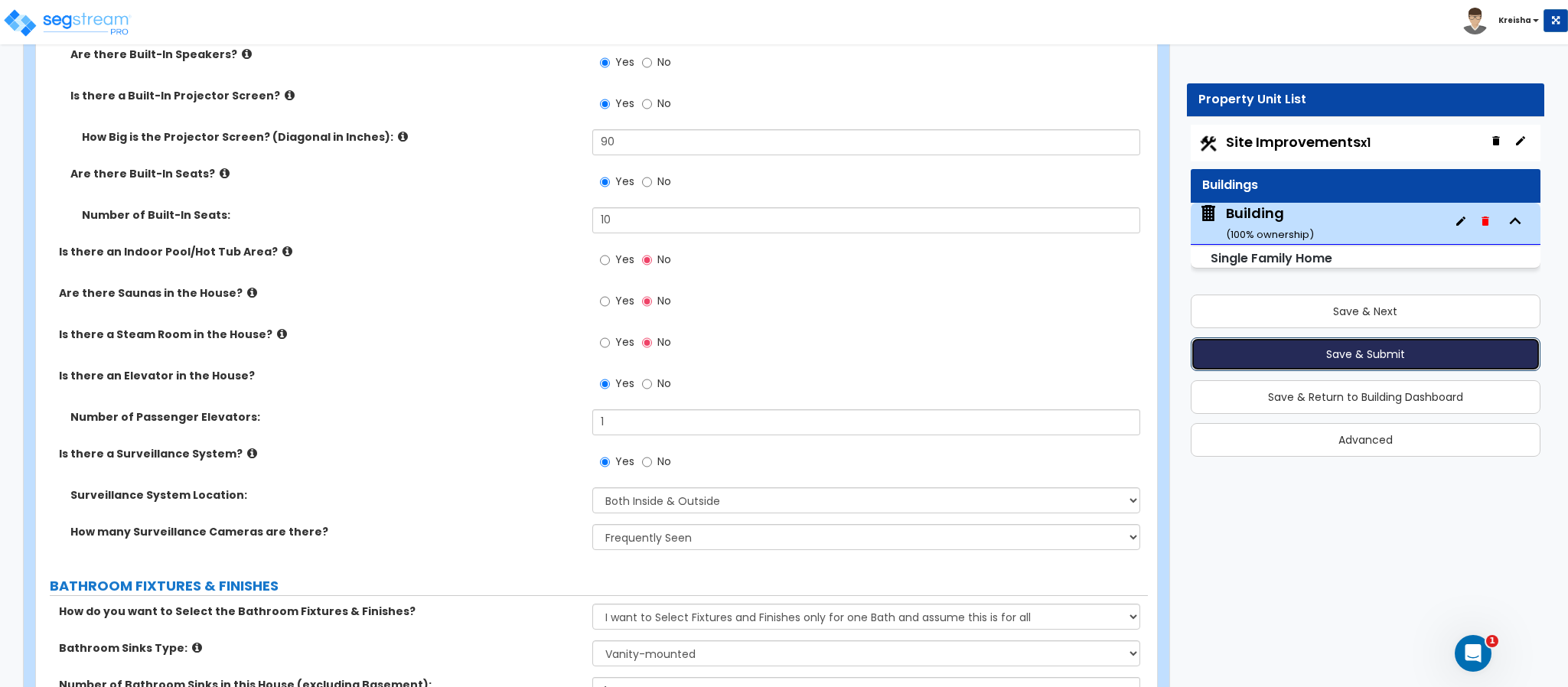
click at [1290, 362] on button "Save & Submit" at bounding box center [1366, 354] width 349 height 33
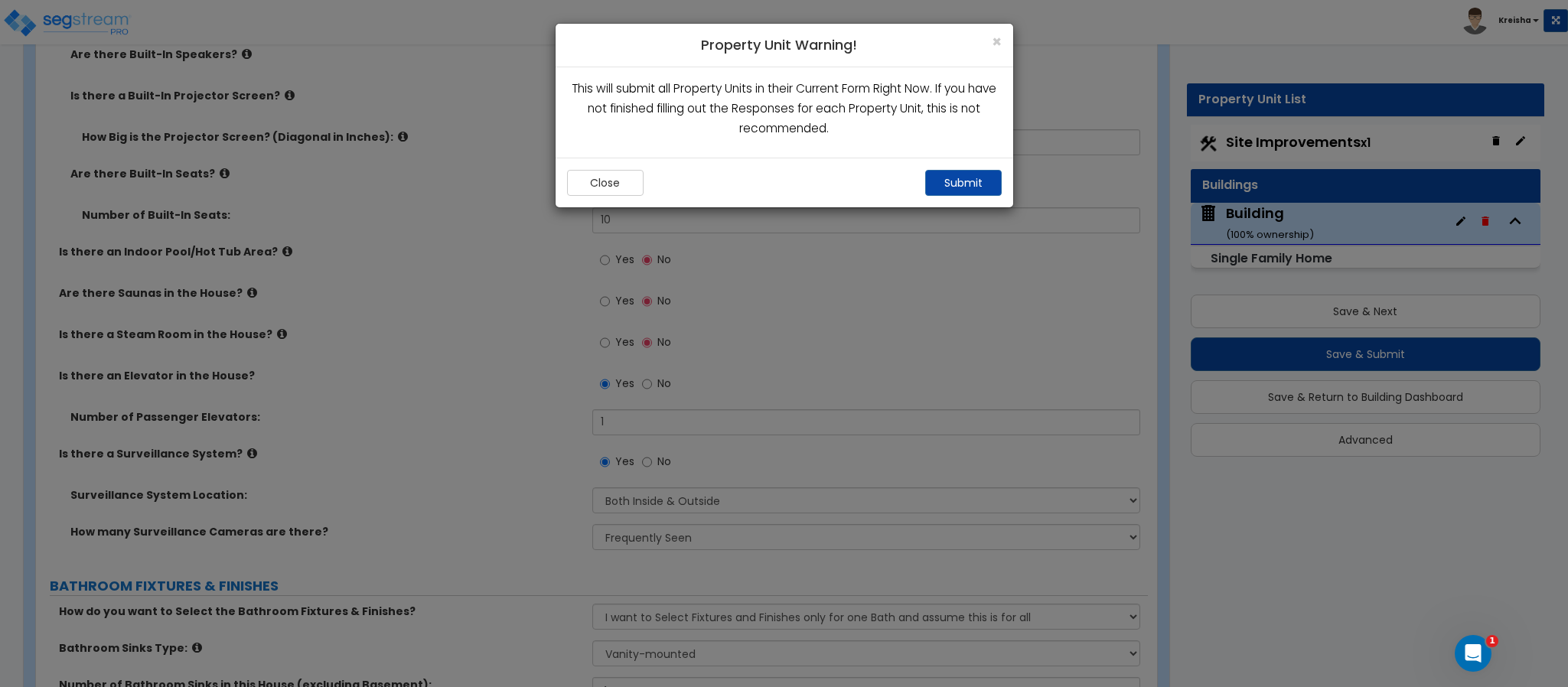
click at [951, 163] on div "Close Submit" at bounding box center [784, 182] width 458 height 50
click at [947, 189] on button "Submit" at bounding box center [962, 183] width 77 height 26
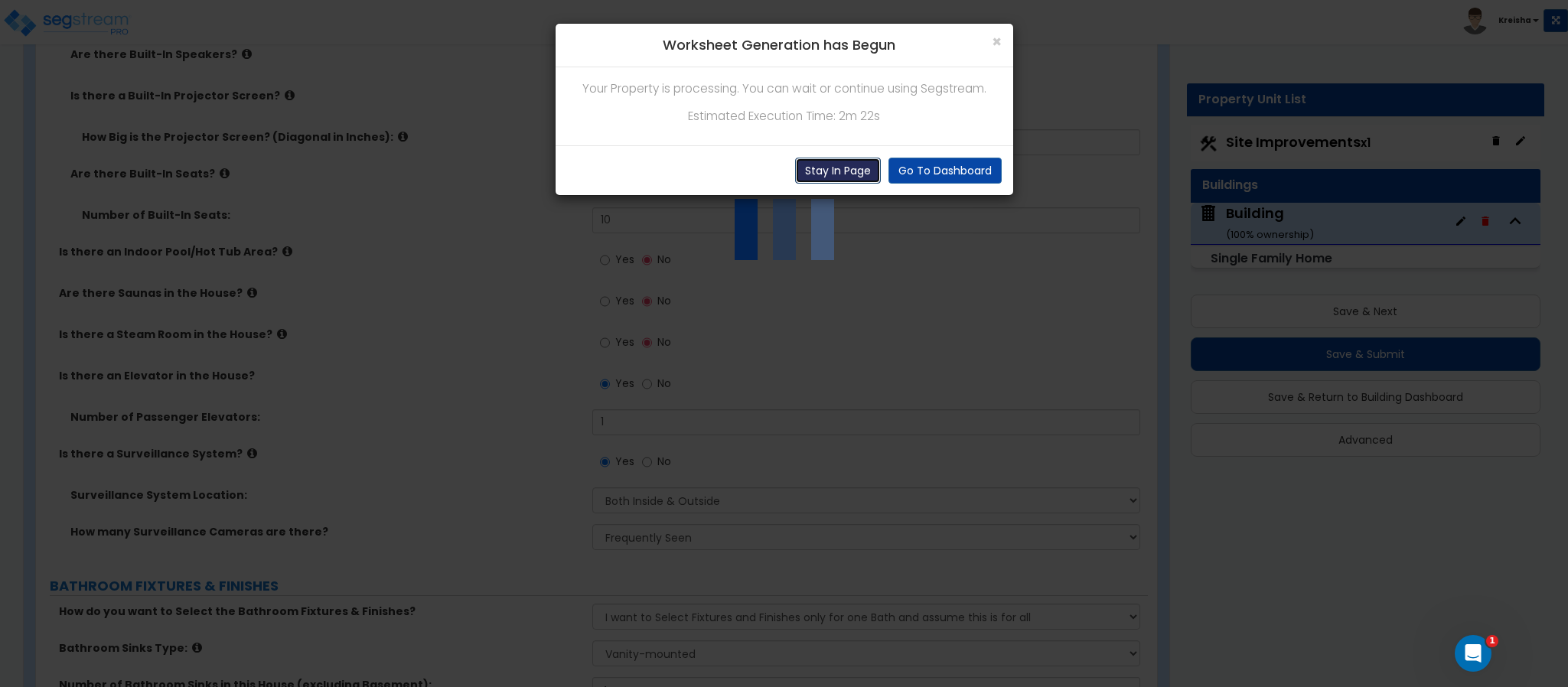
click at [850, 181] on button "Stay In Page" at bounding box center [838, 170] width 86 height 26
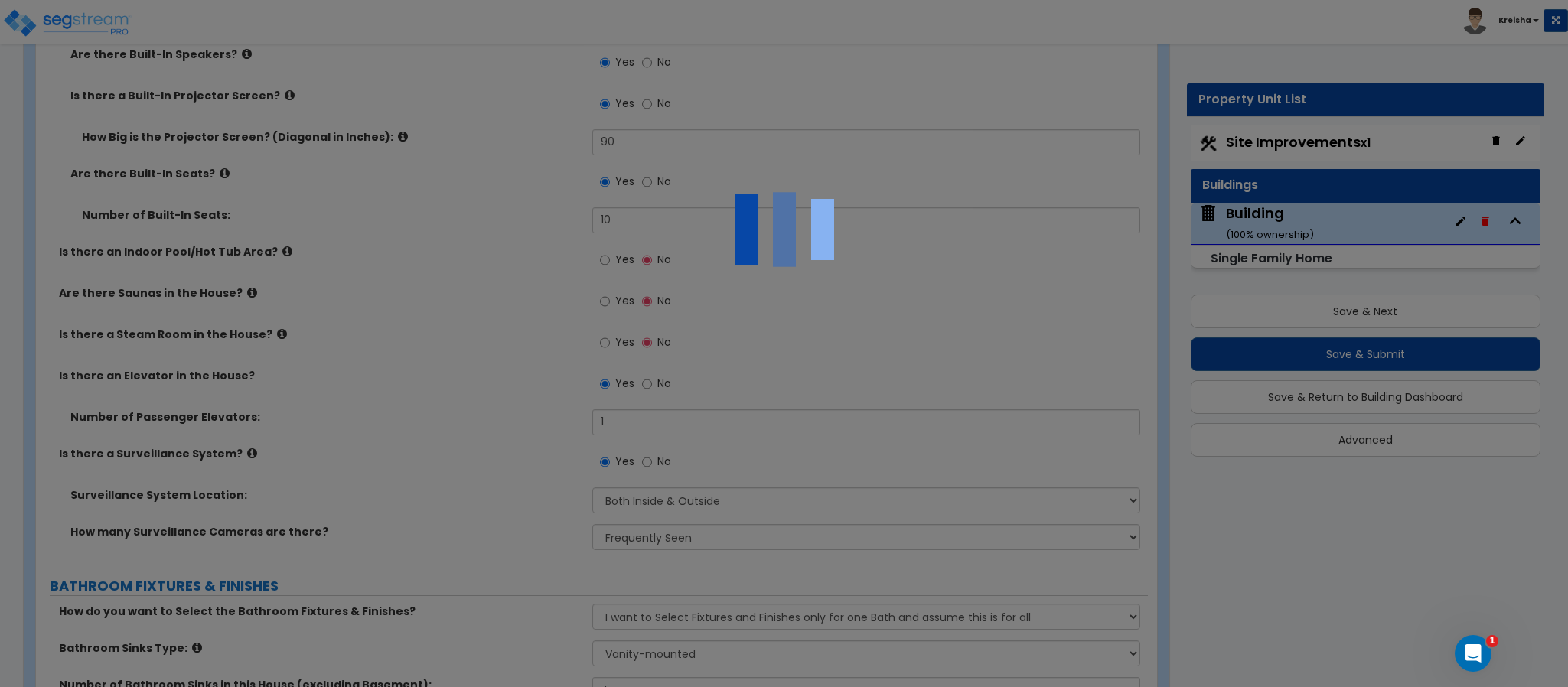
click at [704, 686] on div at bounding box center [784, 343] width 1568 height 687
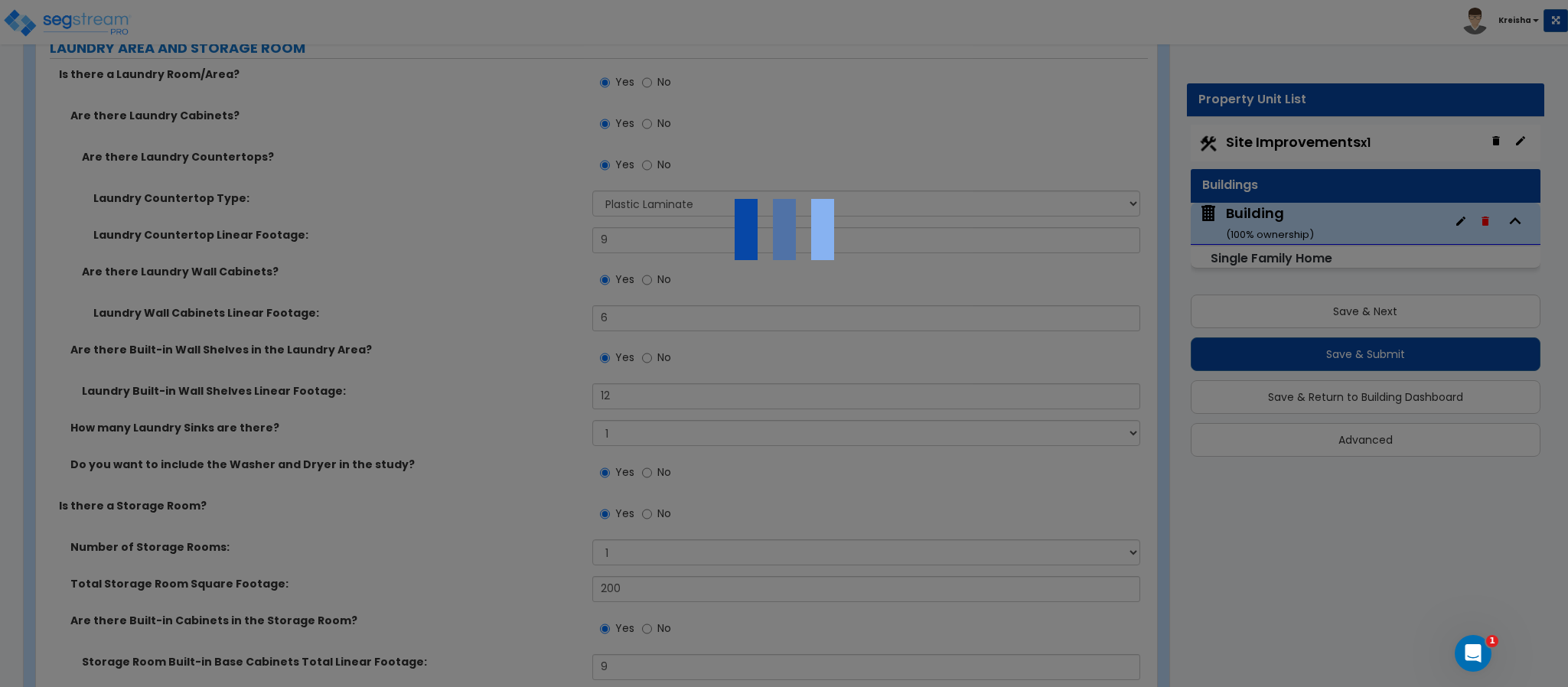
scroll to position [11205, 0]
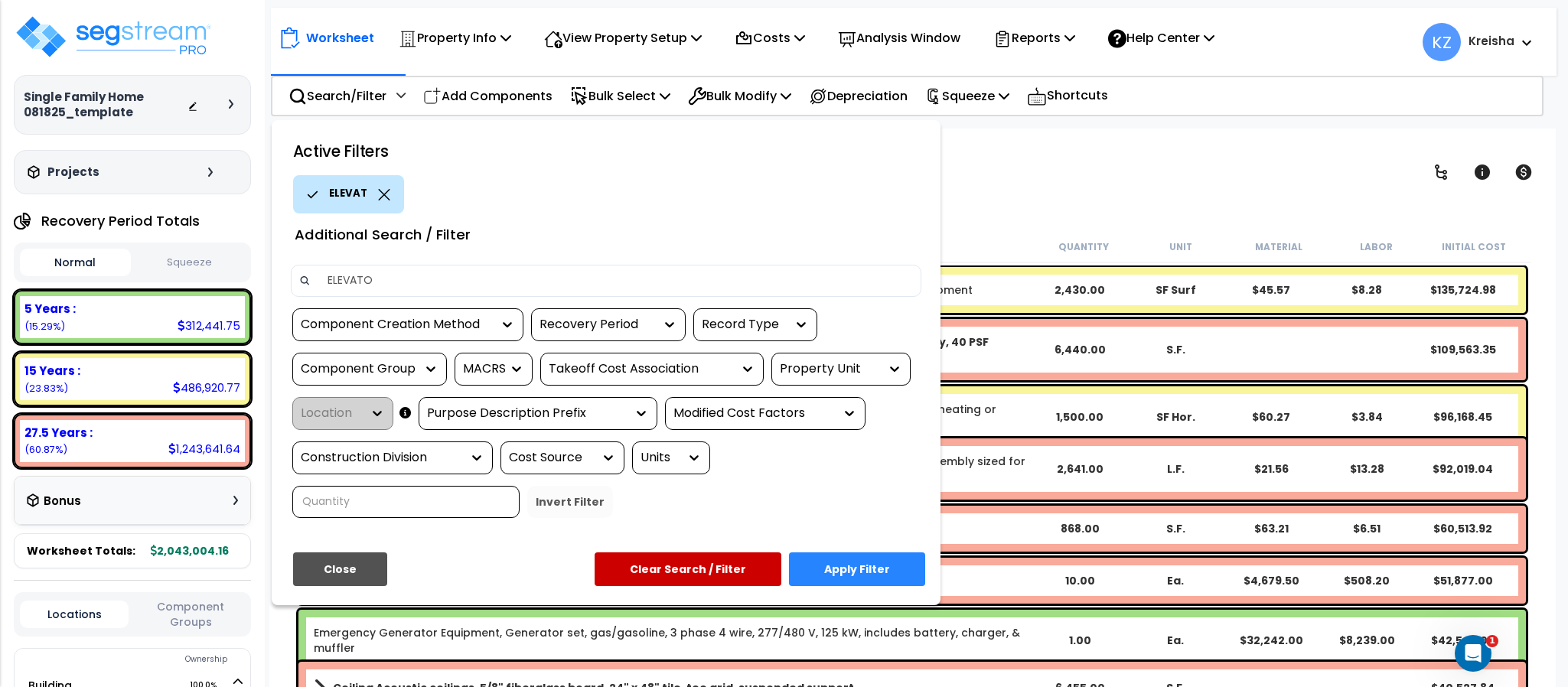
type input "ELEVATOR"
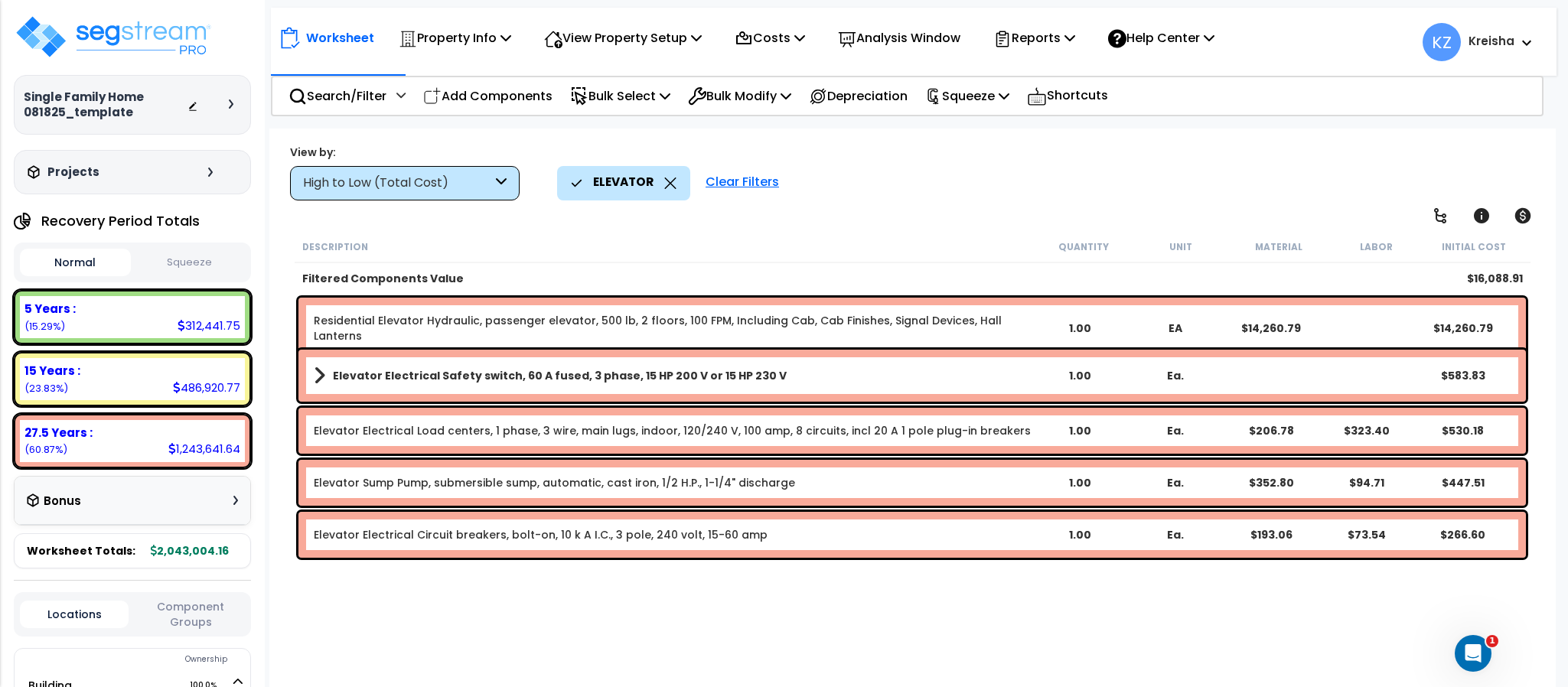
click at [671, 179] on icon at bounding box center [669, 183] width 12 height 11
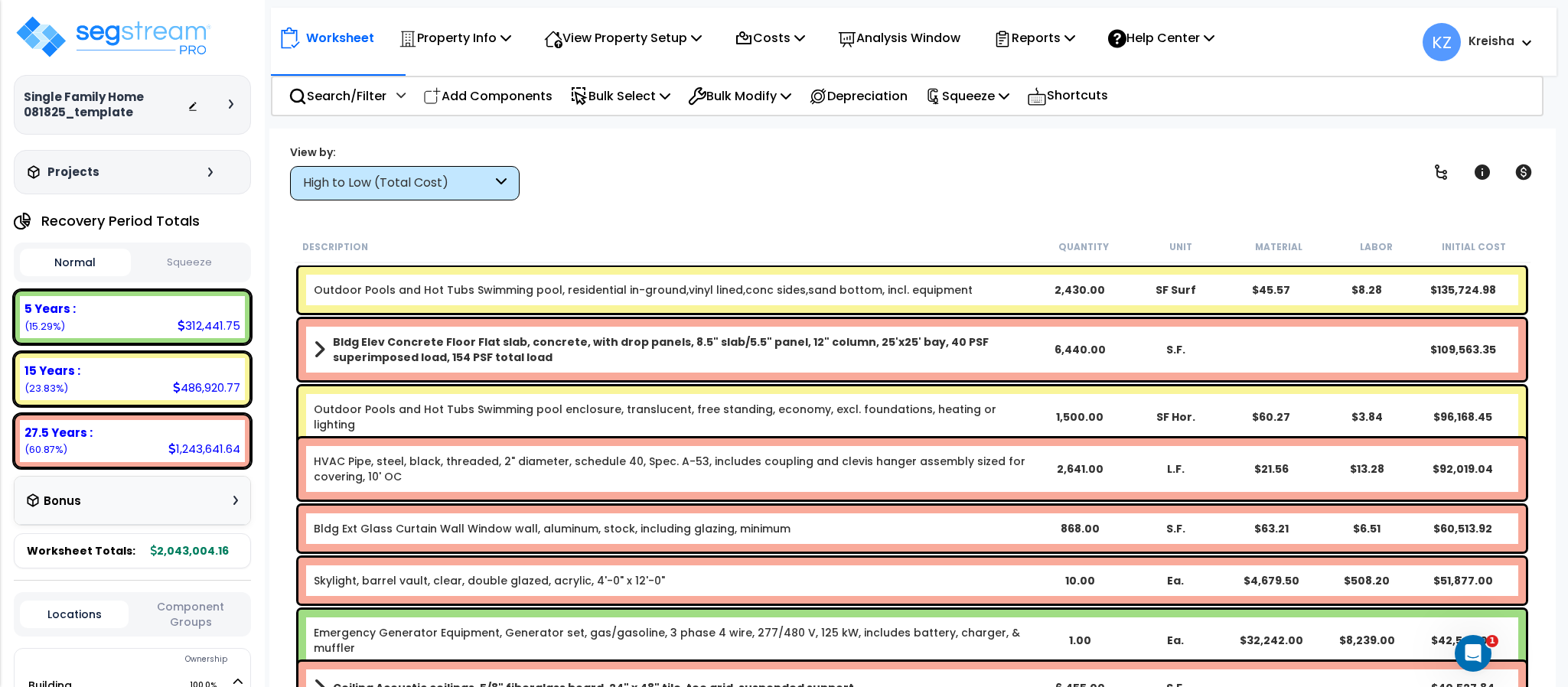
click at [728, 184] on div "View by: High to Low (Total Cost) High to Low (Total Cost)" at bounding box center [912, 172] width 1255 height 56
click at [359, 101] on p "Search/Filter" at bounding box center [337, 96] width 98 height 20
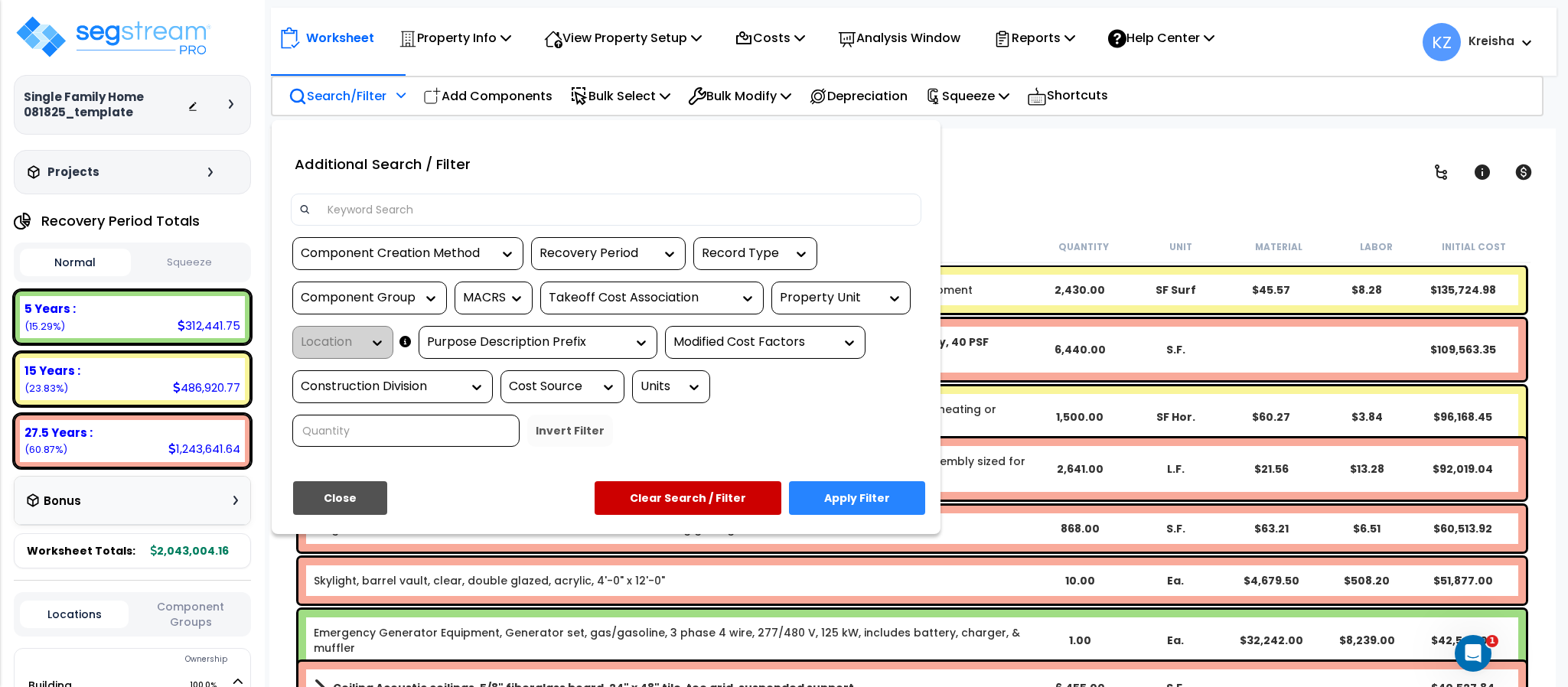
click at [365, 210] on input at bounding box center [615, 209] width 594 height 23
click at [371, 288] on div "Component Group" at bounding box center [369, 299] width 154 height 33
click at [371, 300] on div "Component Group" at bounding box center [358, 298] width 115 height 18
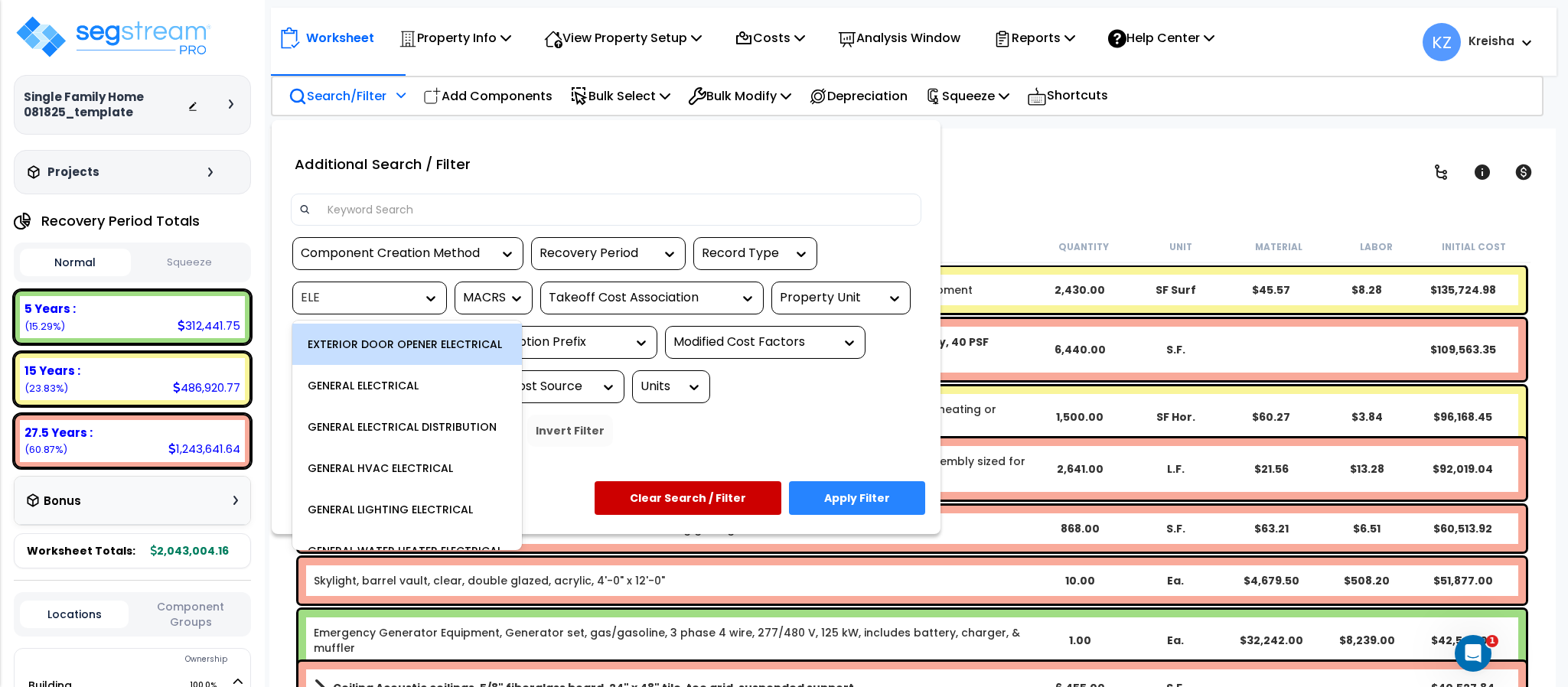
type input "ELEVA"
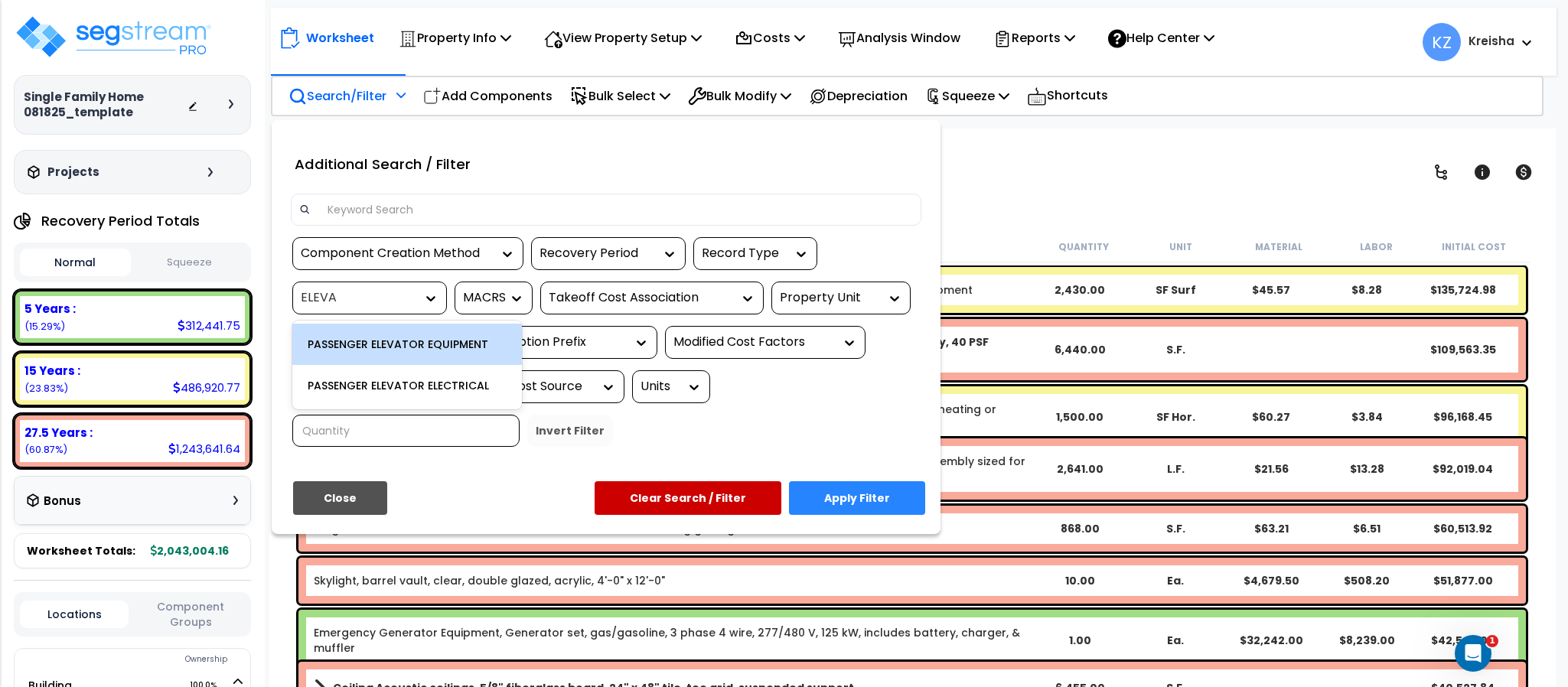
click at [404, 347] on div "PASSENGER ELEVATOR EQUIPMENT" at bounding box center [407, 344] width 229 height 42
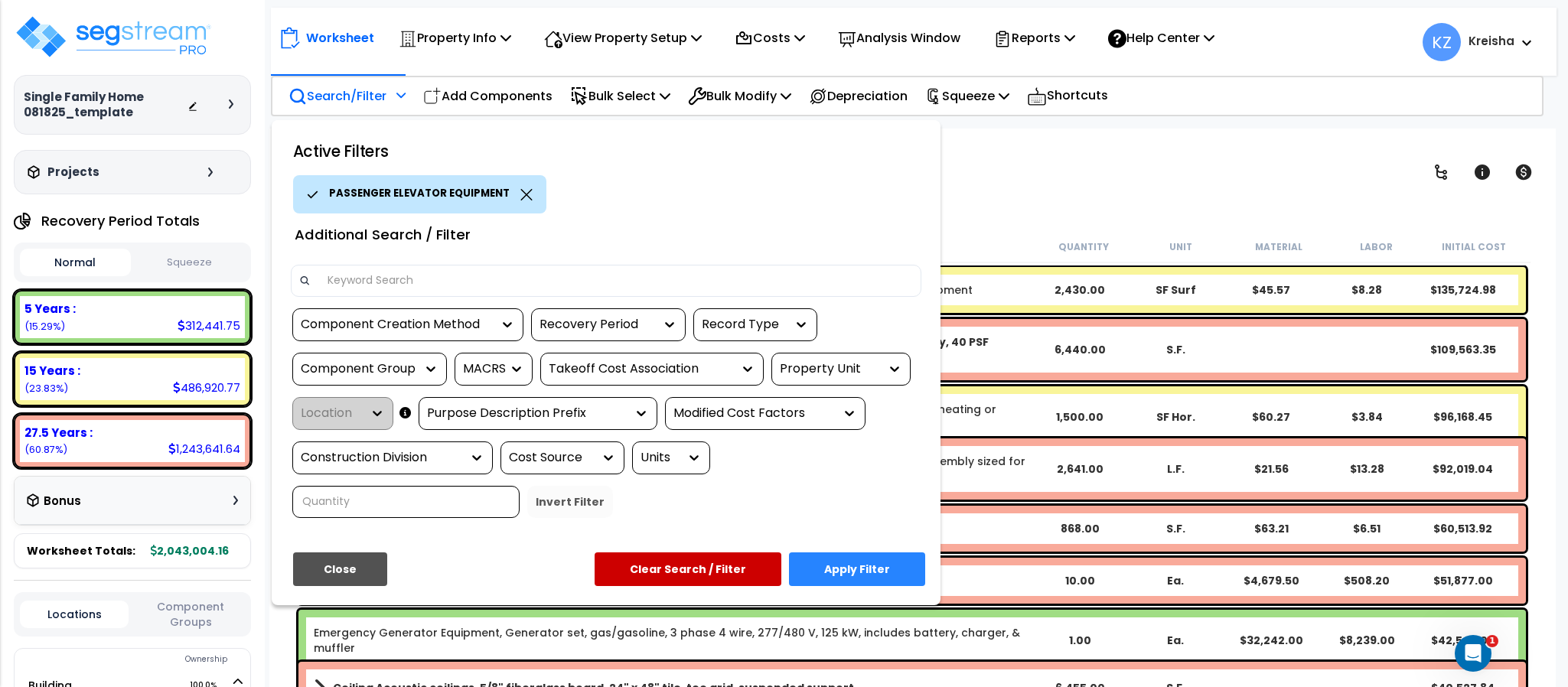
click at [429, 281] on input at bounding box center [615, 280] width 594 height 23
type input "ELEVAT"
click at [405, 367] on div "Component Group" at bounding box center [358, 369] width 115 height 18
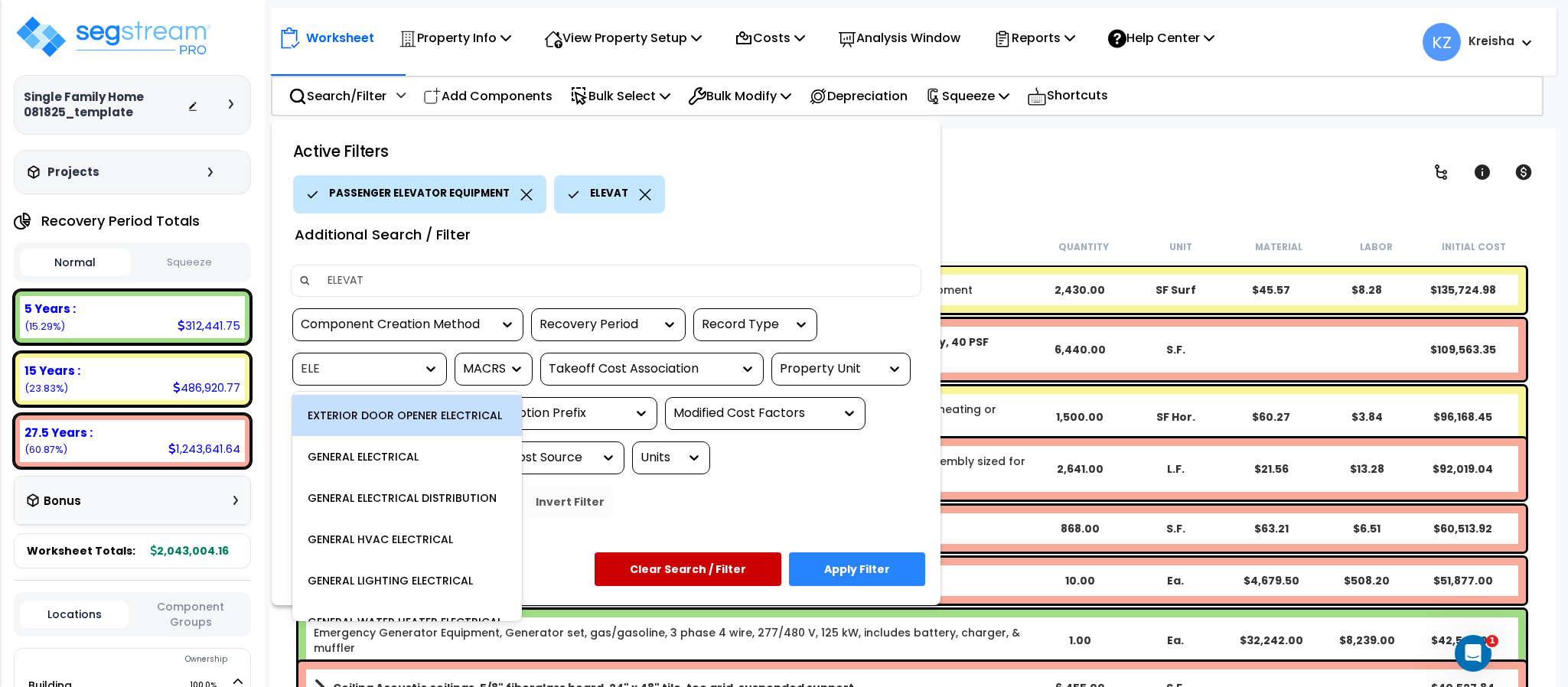
type input "ELEVA"
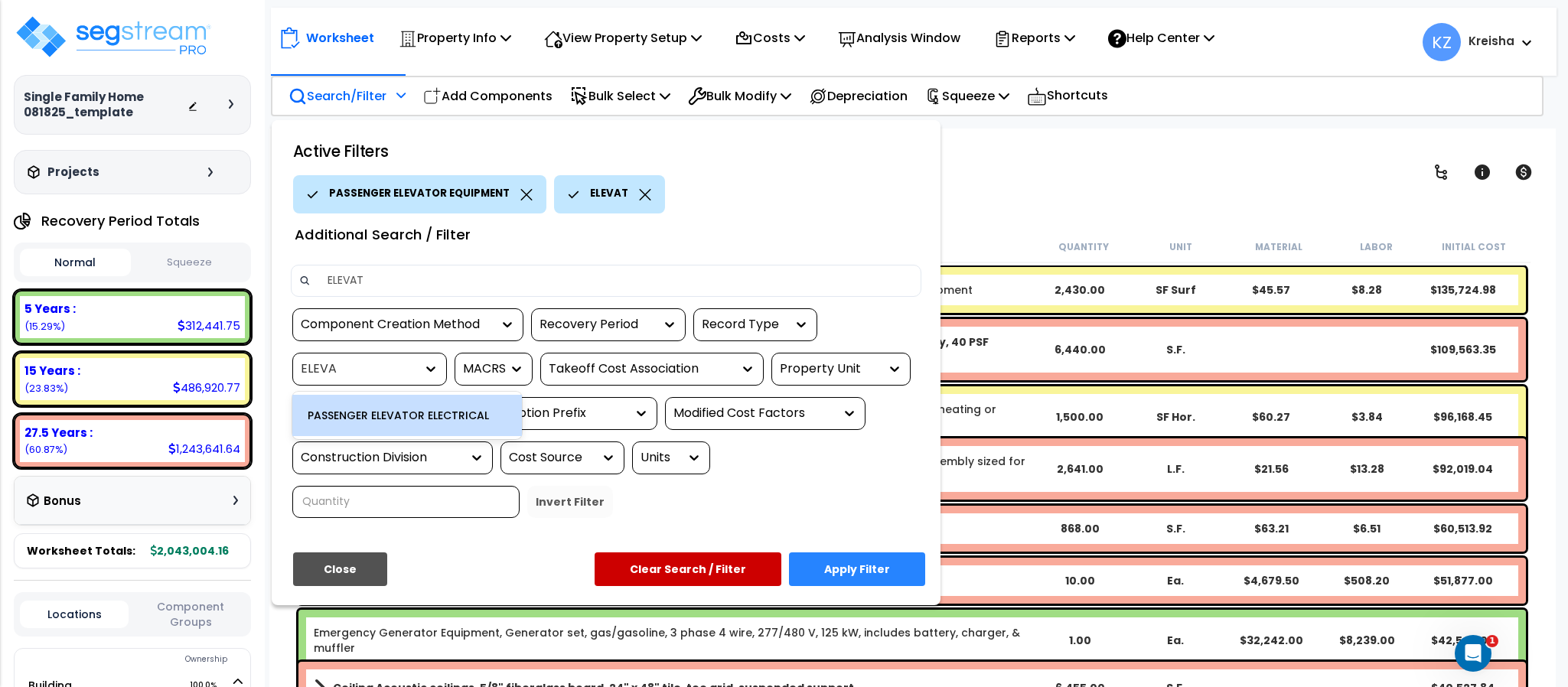
click at [384, 405] on div "PASSENGER ELEVATOR ELECTRICAL" at bounding box center [407, 415] width 229 height 42
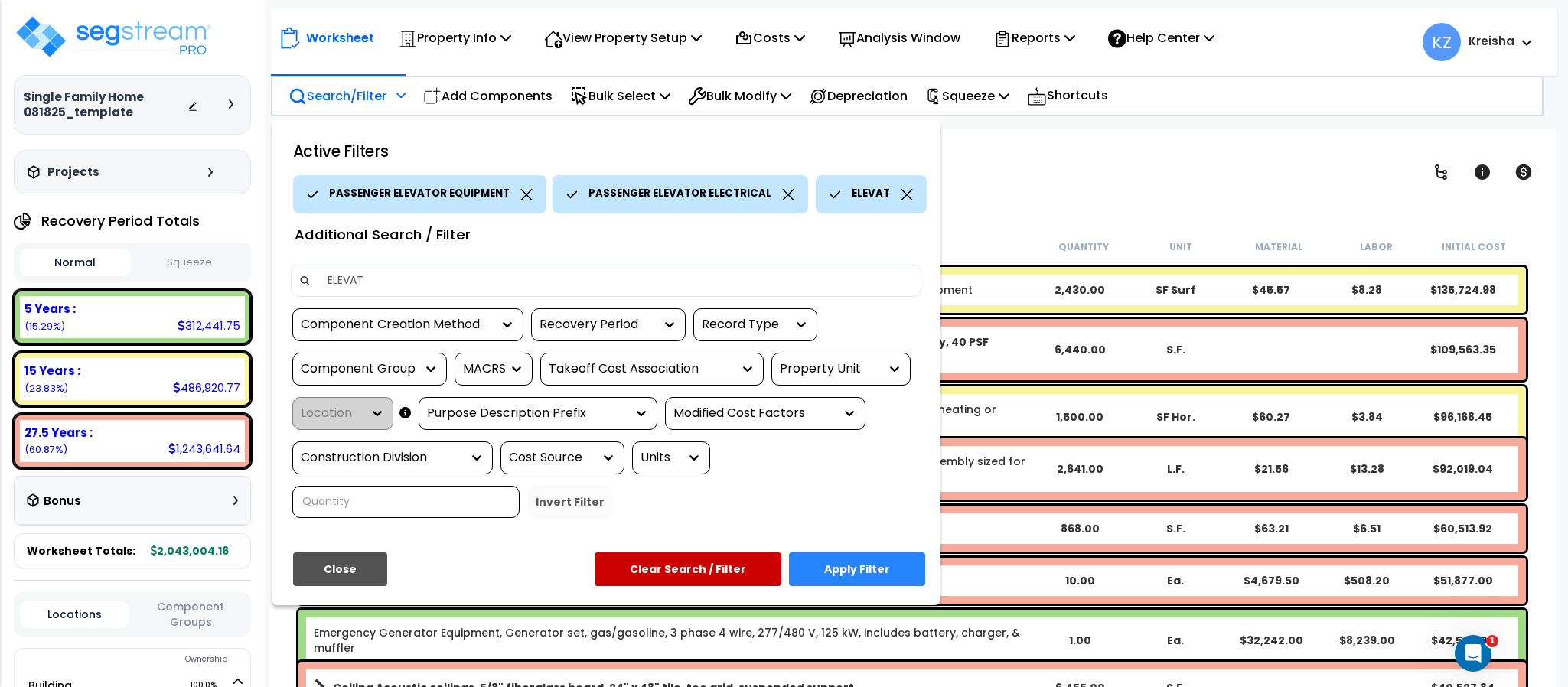
click at [900, 193] on icon at bounding box center [906, 194] width 12 height 11
click at [850, 556] on button "Apply Filter" at bounding box center [856, 569] width 136 height 33
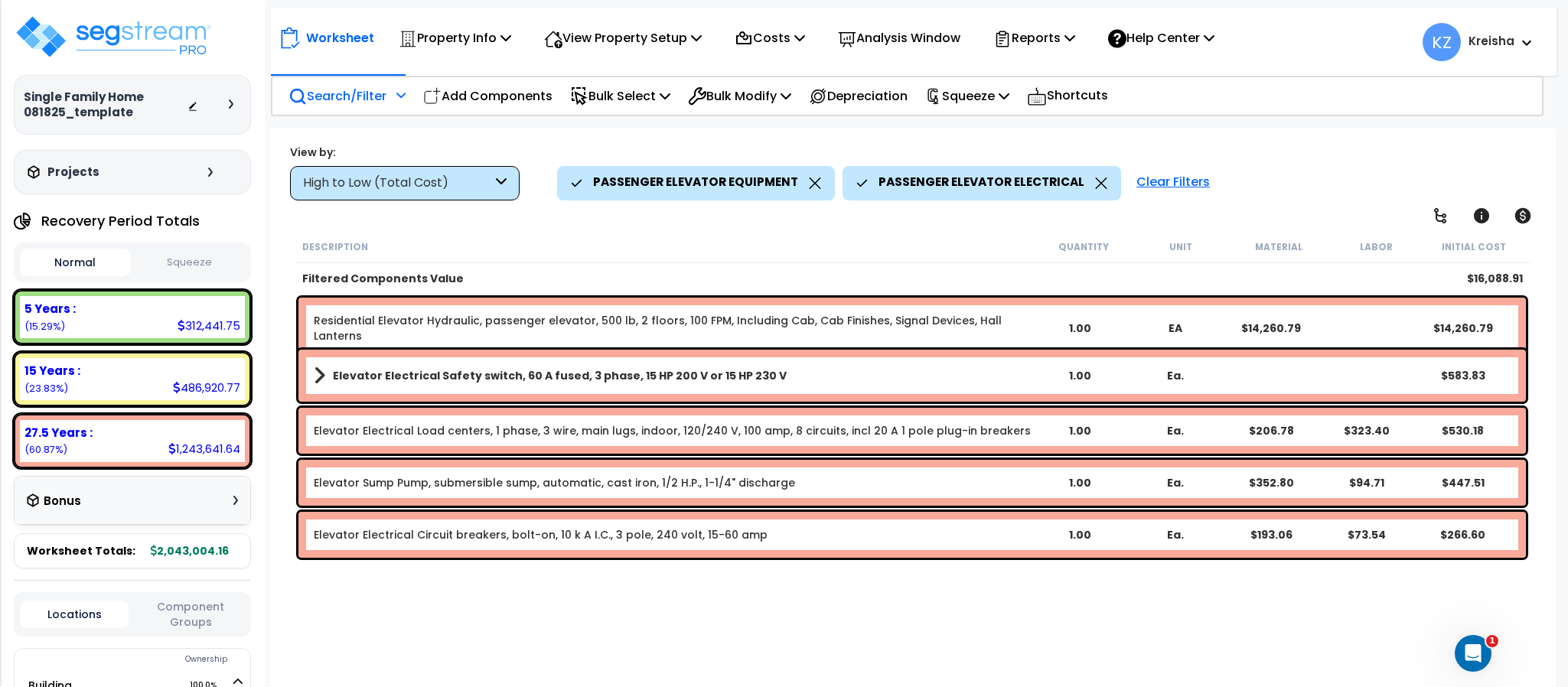
click at [478, 193] on div "High to Low (Total Cost)" at bounding box center [405, 183] width 229 height 34
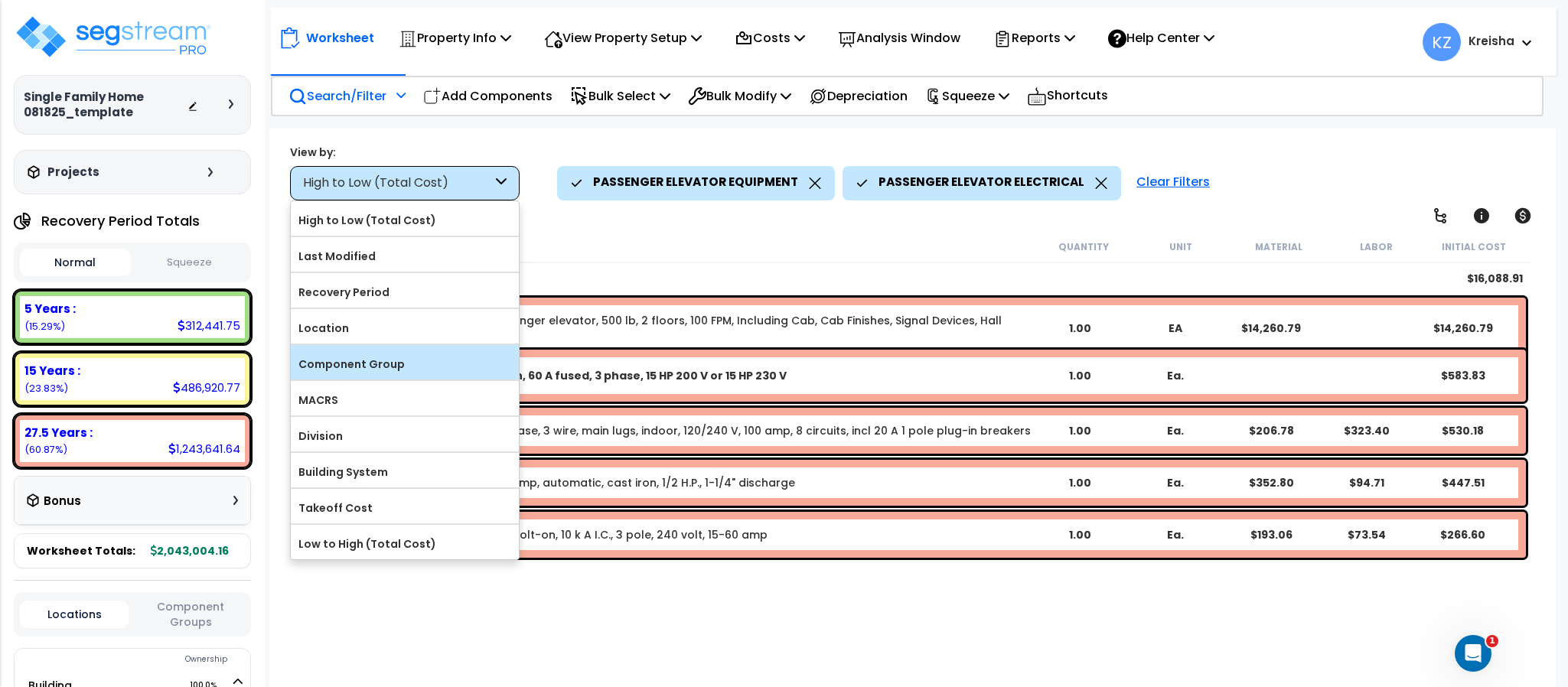
click at [353, 358] on label "Component Group" at bounding box center [404, 363] width 228 height 23
click at [0, 0] on input "Component Group" at bounding box center [0, 0] width 0 height 0
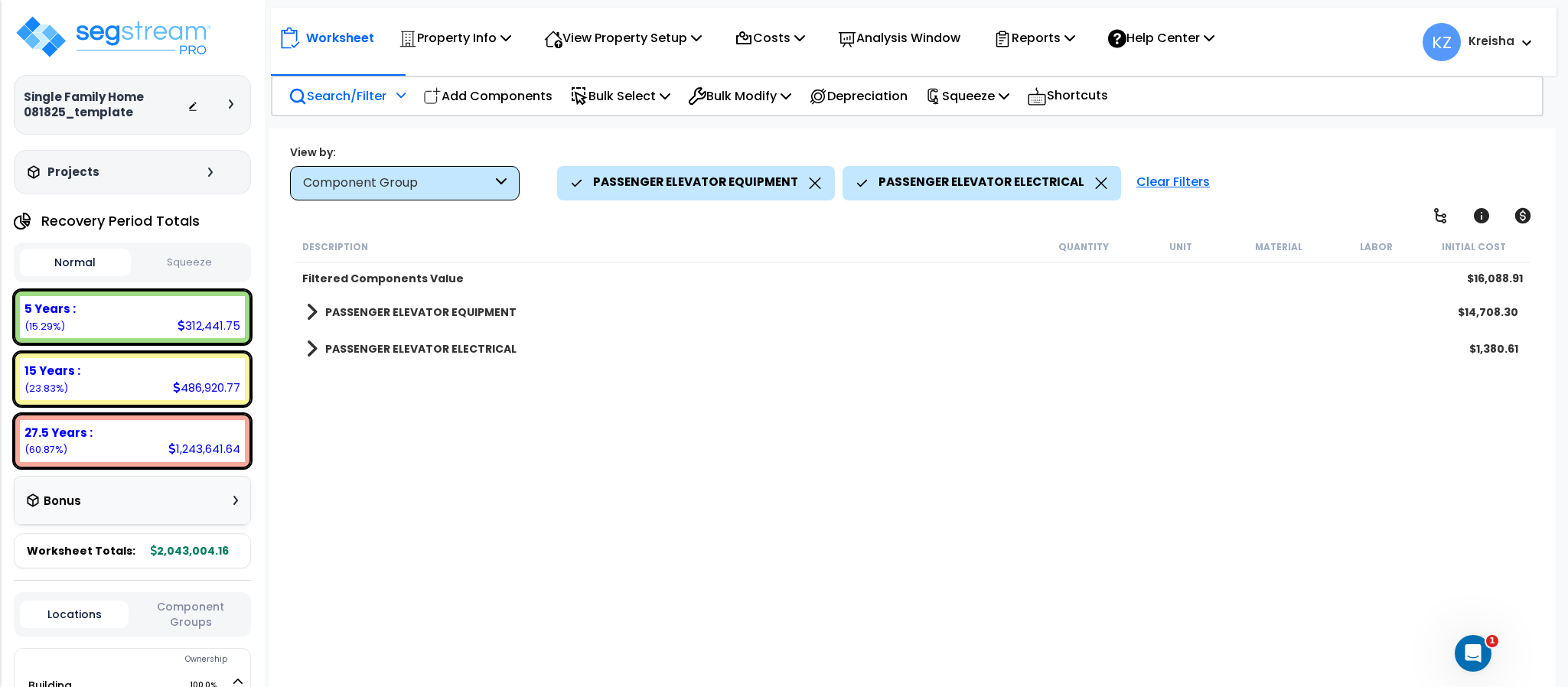
click at [421, 311] on b "PASSENGER ELEVATOR EQUIPMENT" at bounding box center [421, 312] width 191 height 16
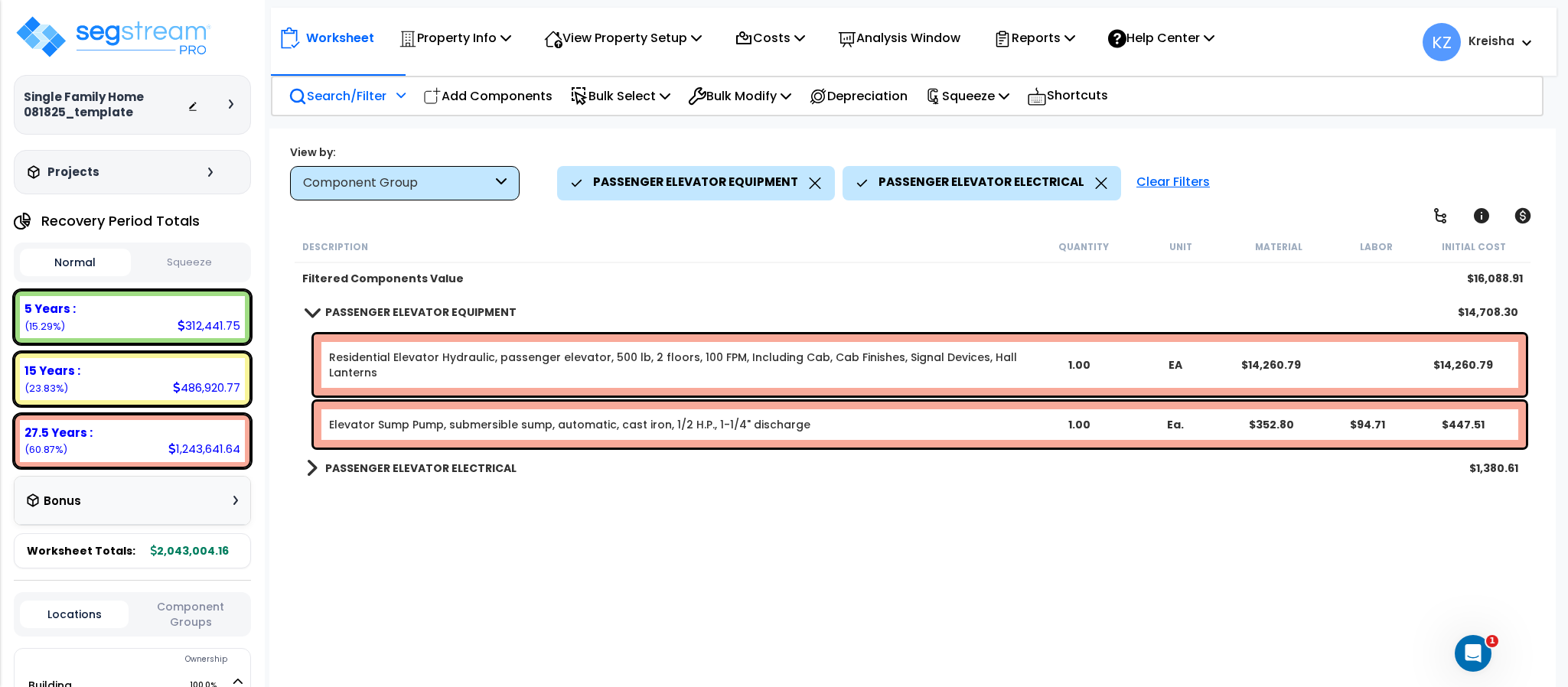
click at [413, 458] on link "PASSENGER ELEVATOR ELECTRICAL" at bounding box center [411, 468] width 211 height 21
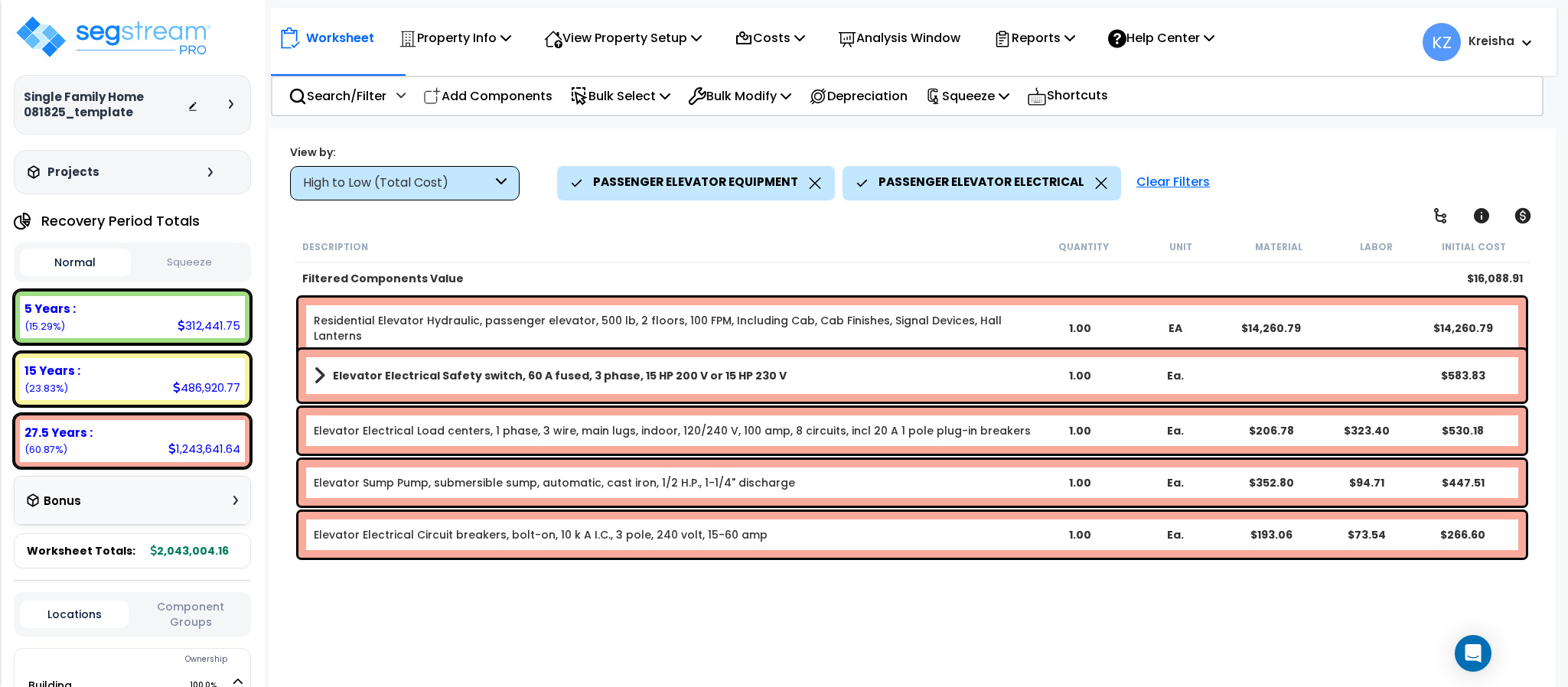
click at [1169, 176] on div "Clear Filters" at bounding box center [1173, 183] width 89 height 33
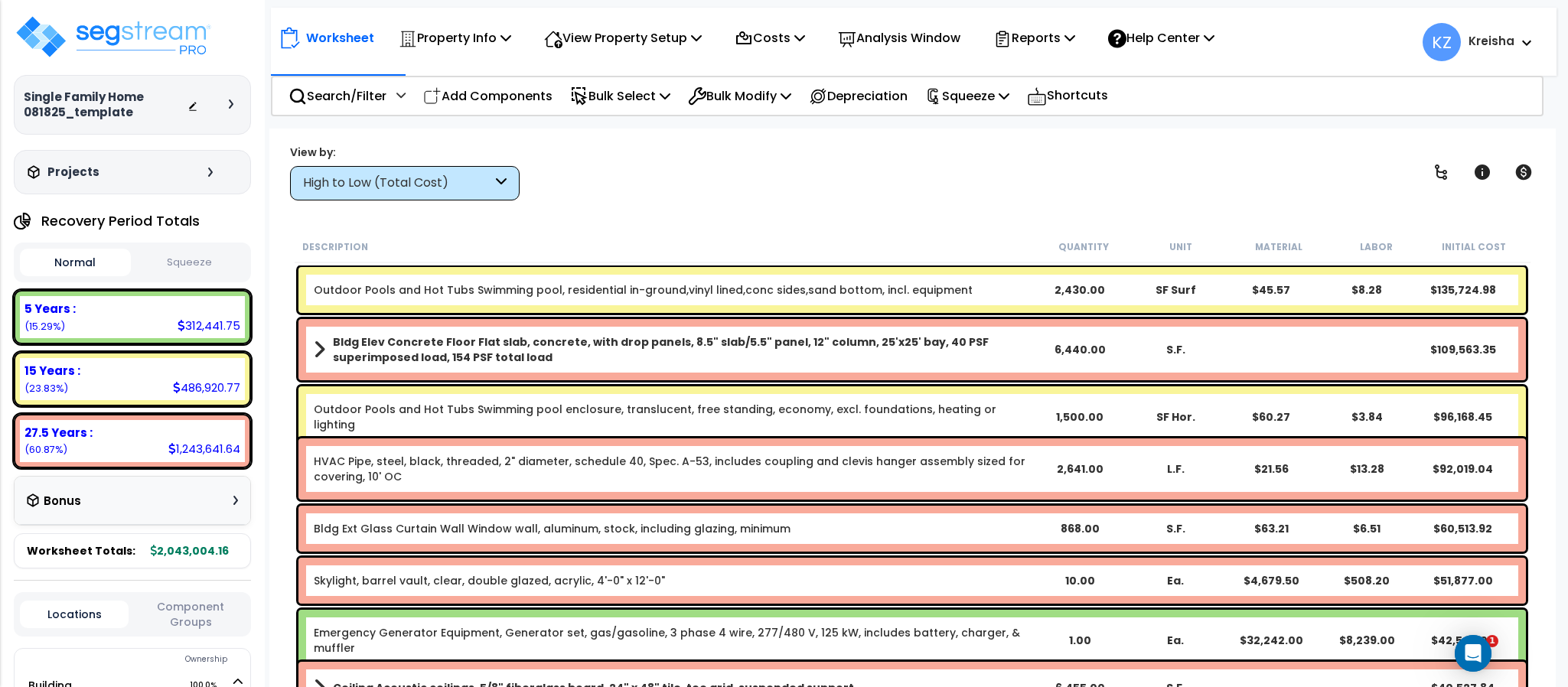
click at [407, 191] on div "High to Low (Total Cost)" at bounding box center [405, 183] width 229 height 34
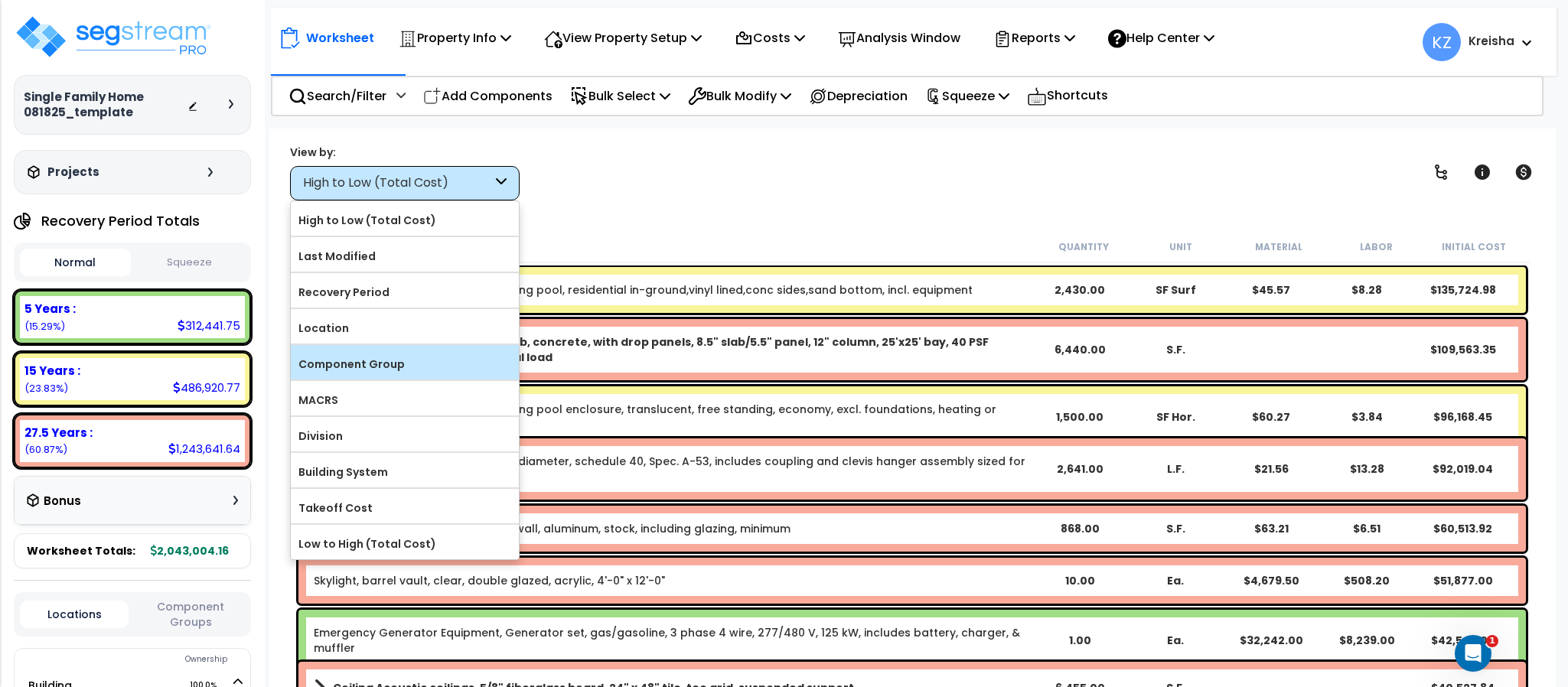
click at [388, 367] on label "Component Group" at bounding box center [404, 363] width 228 height 23
click at [0, 0] on input "Component Group" at bounding box center [0, 0] width 0 height 0
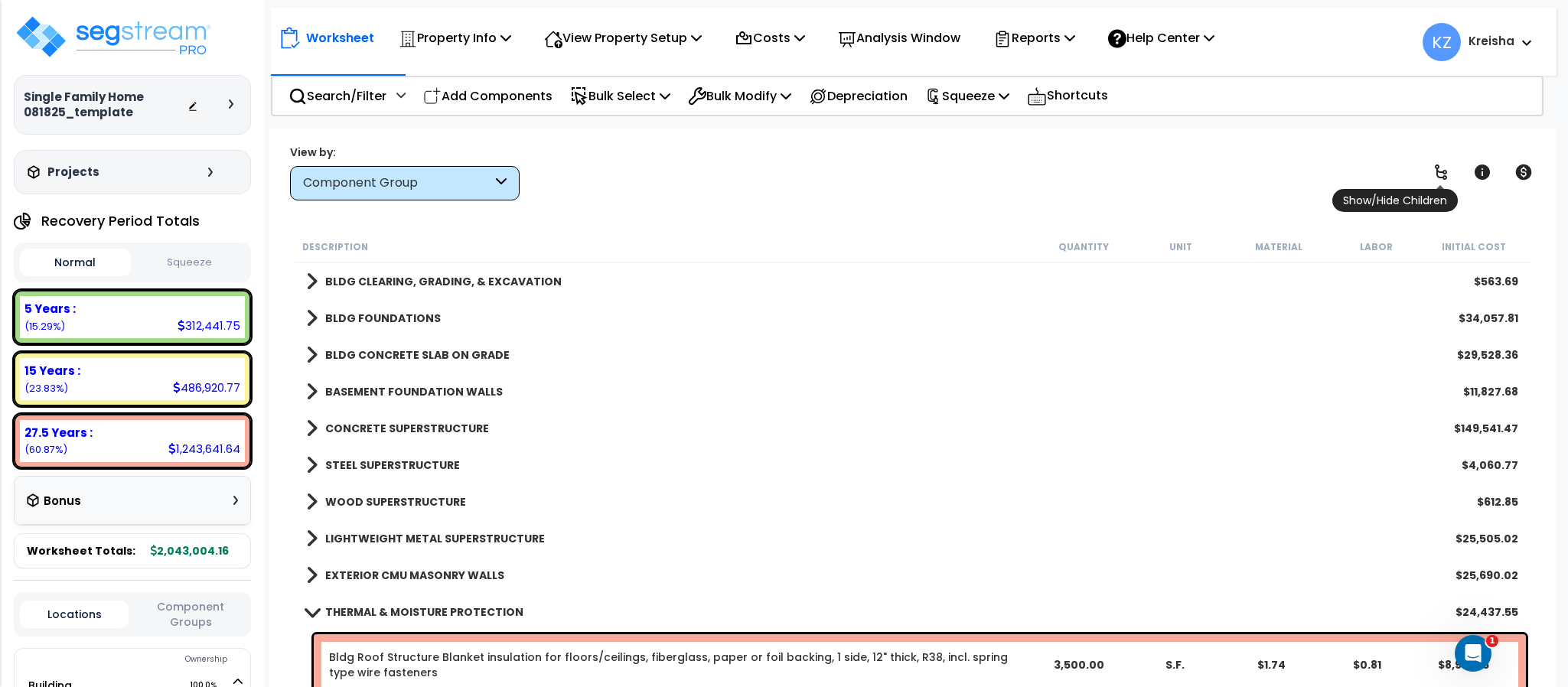
click at [1435, 176] on icon at bounding box center [1440, 172] width 18 height 18
click at [1435, 173] on icon at bounding box center [1440, 172] width 18 height 18
click at [1435, 172] on icon at bounding box center [1440, 172] width 18 height 18
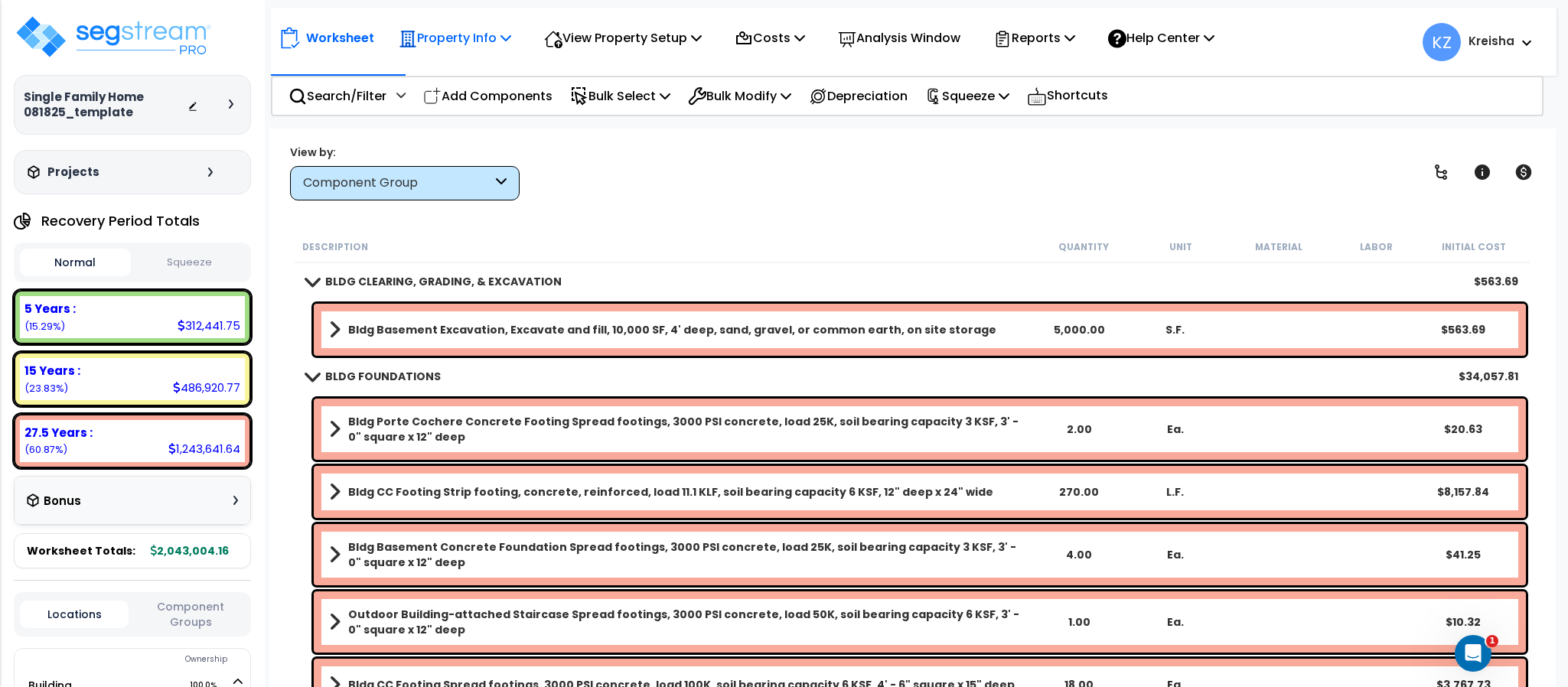
click at [509, 35] on icon at bounding box center [506, 37] width 11 height 12
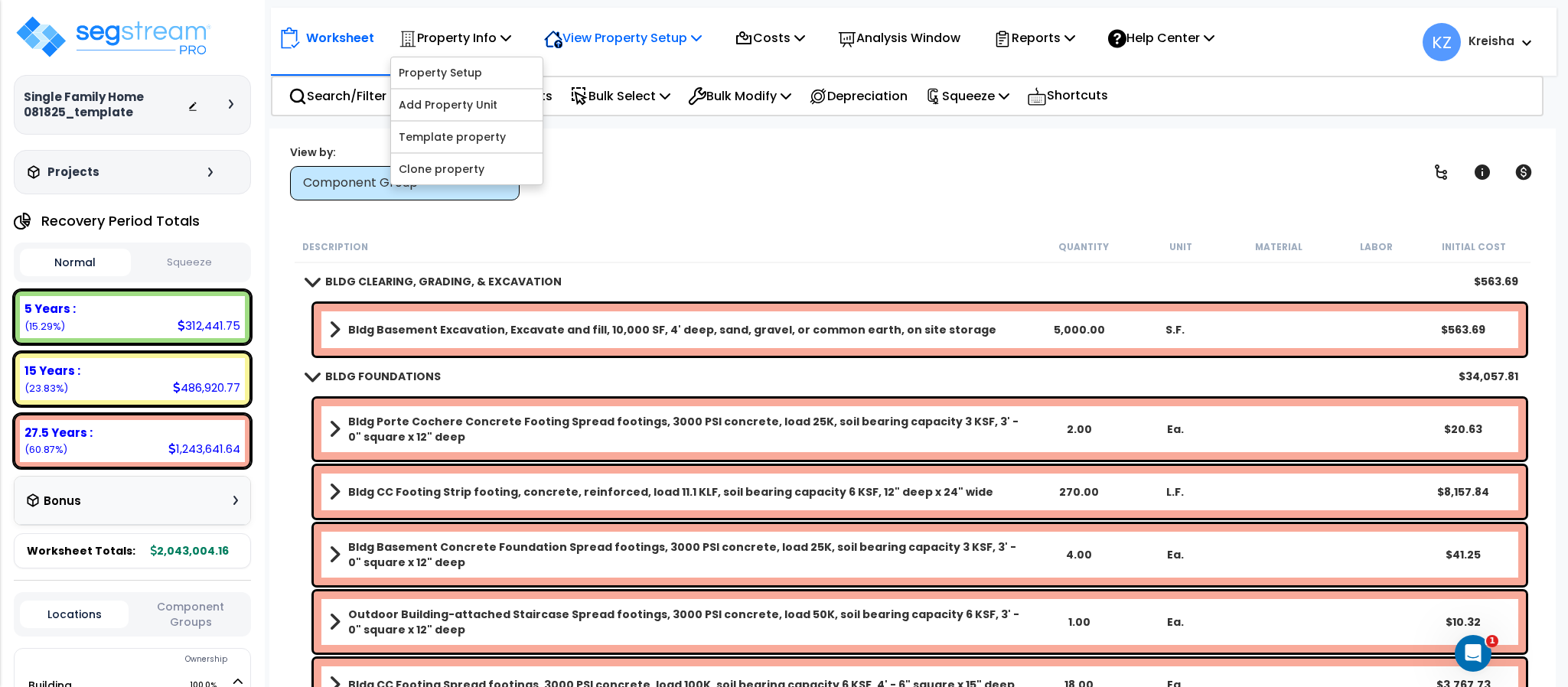
click at [622, 25] on div "View Property Setup" at bounding box center [622, 38] width 157 height 36
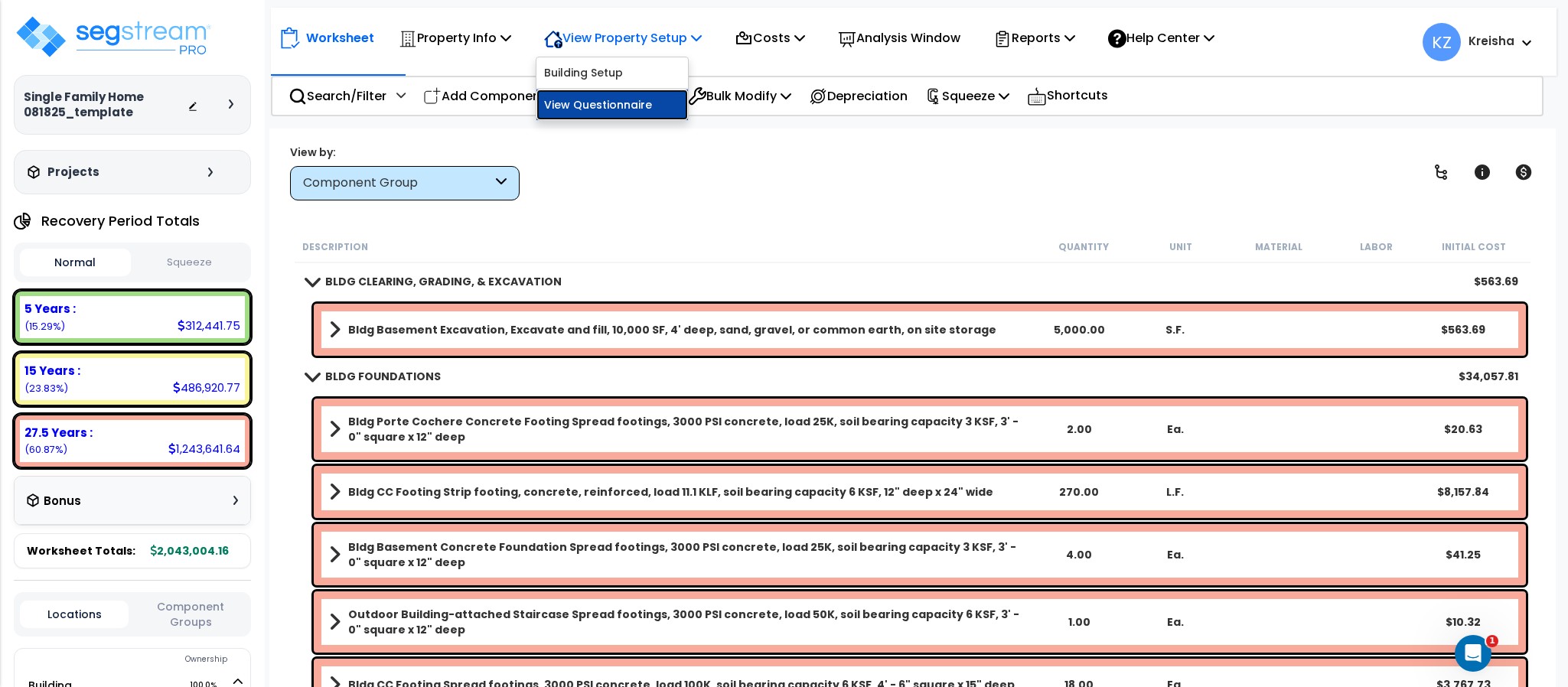
click at [643, 97] on link "View Questionnaire" at bounding box center [612, 104] width 152 height 31
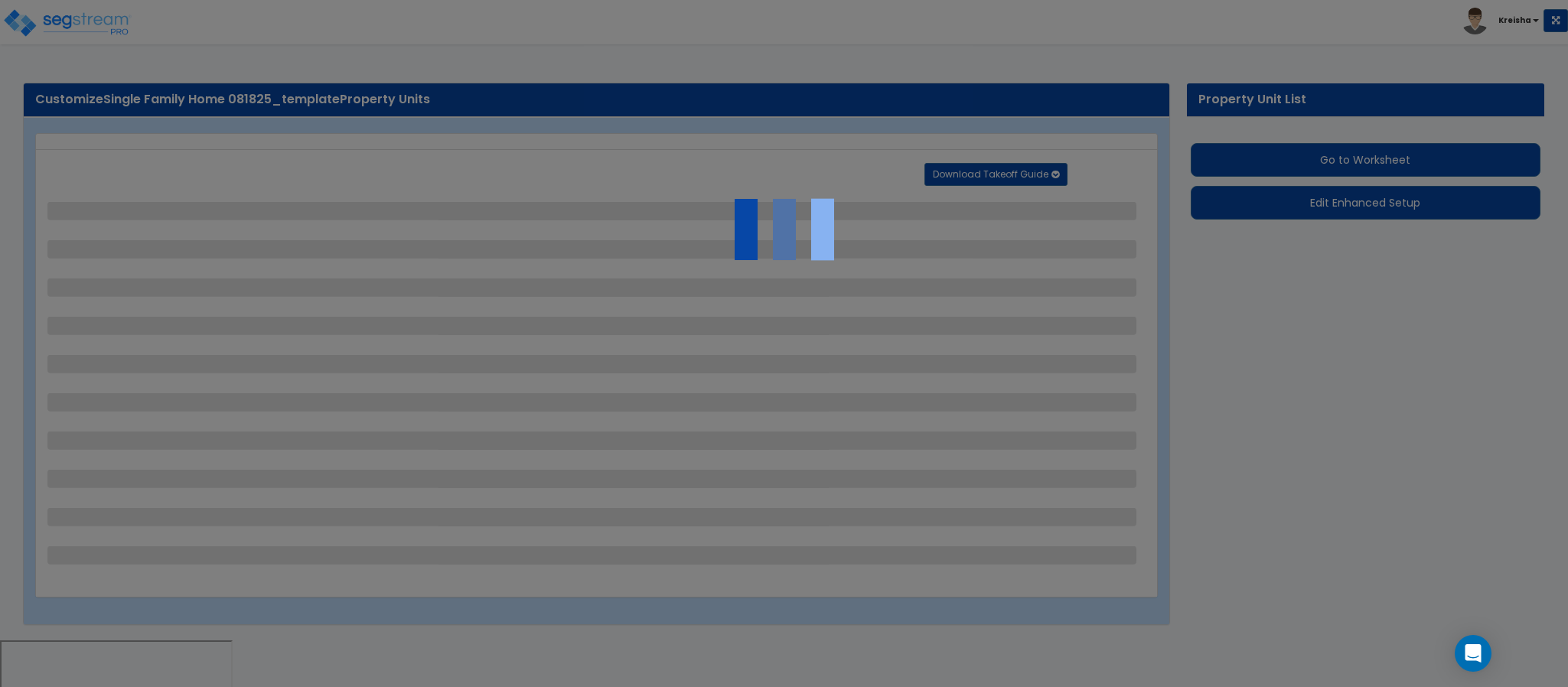
select select "0"
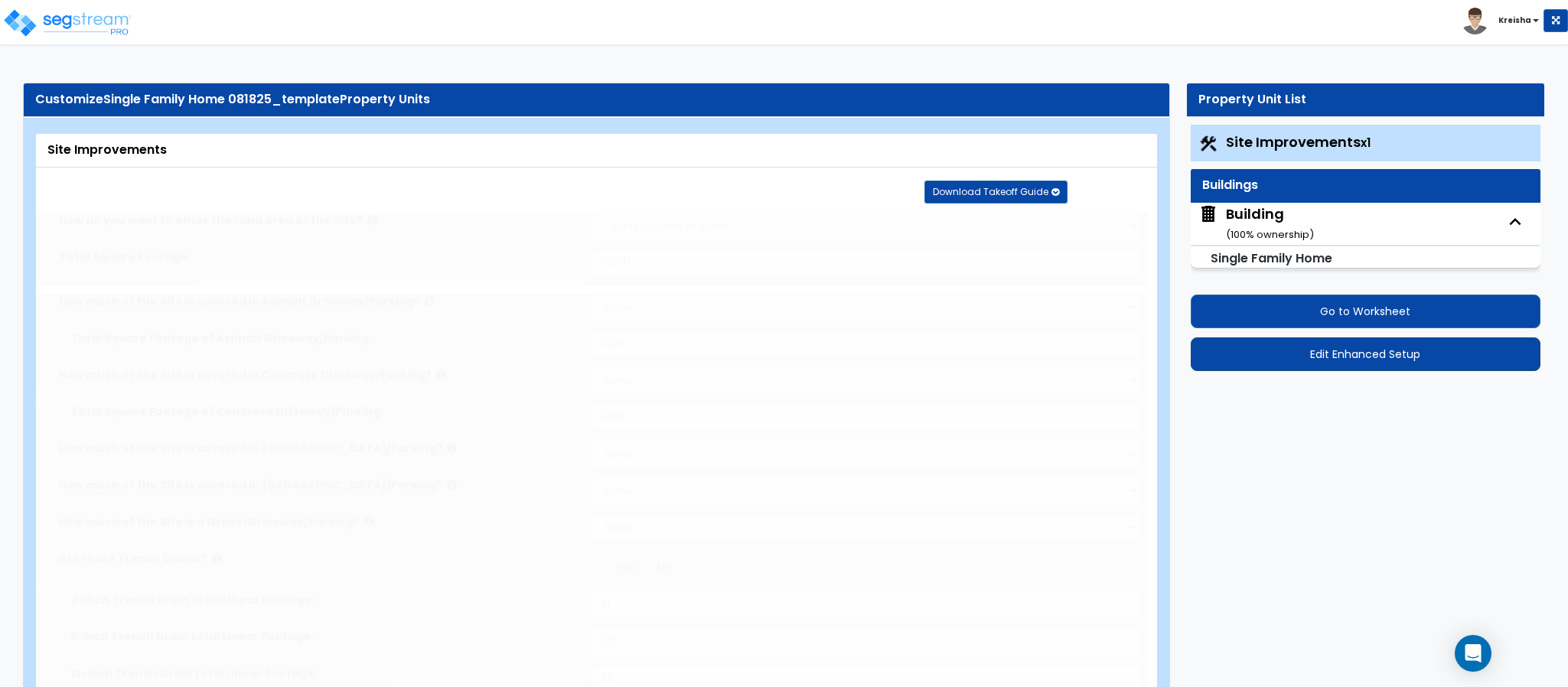
select select "2"
type input "12000"
select select "2"
type input "1000"
select select "2"
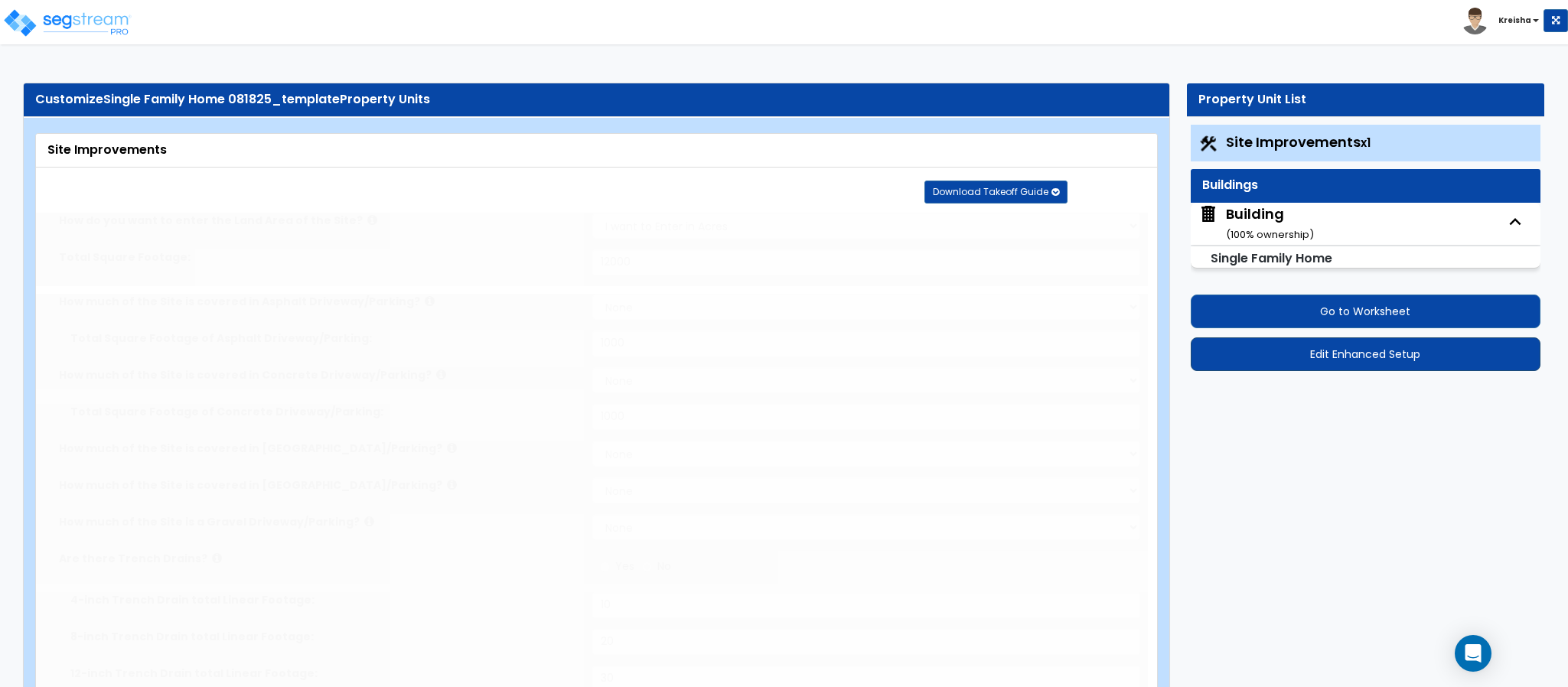
type input "1000"
radio input "true"
type input "10"
type input "20"
type input "30"
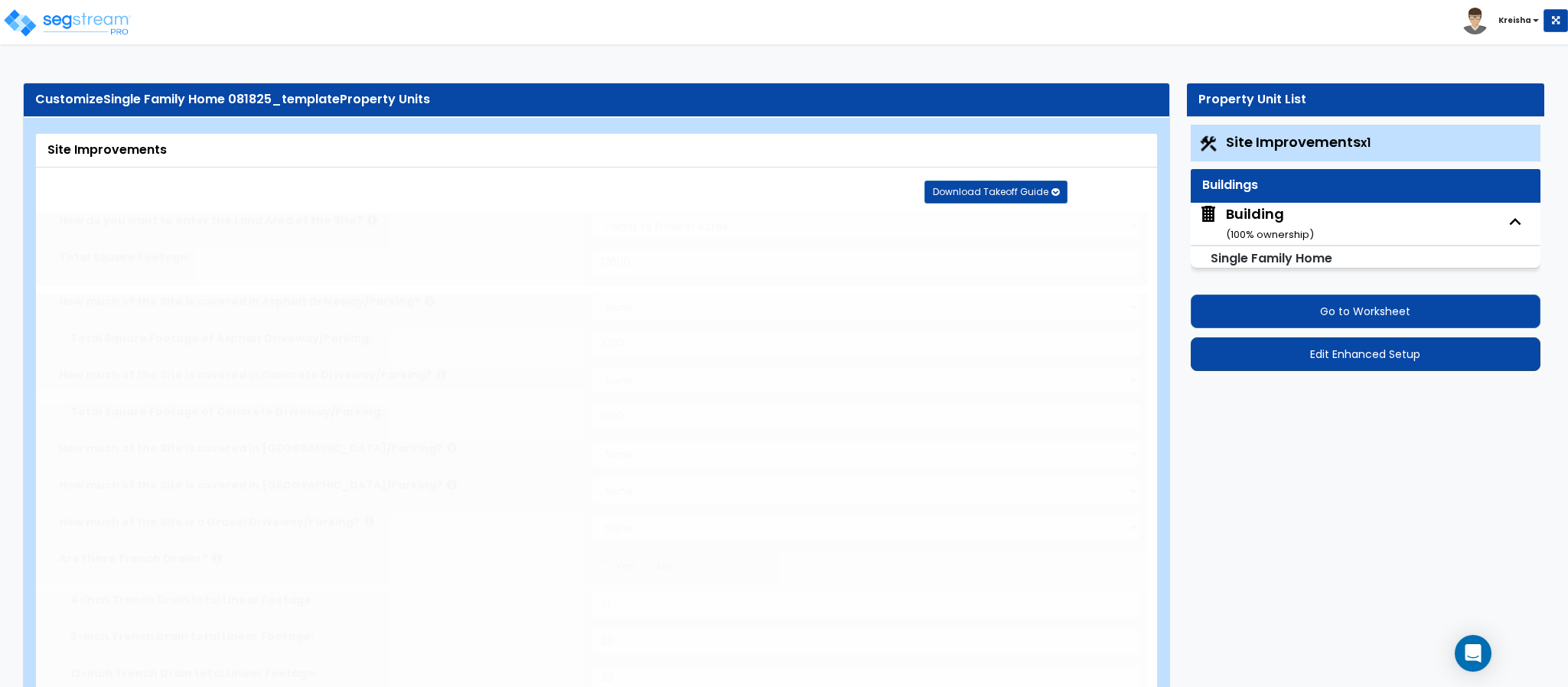
radio input "true"
type input "6"
radio input "true"
select select "1"
type input "500"
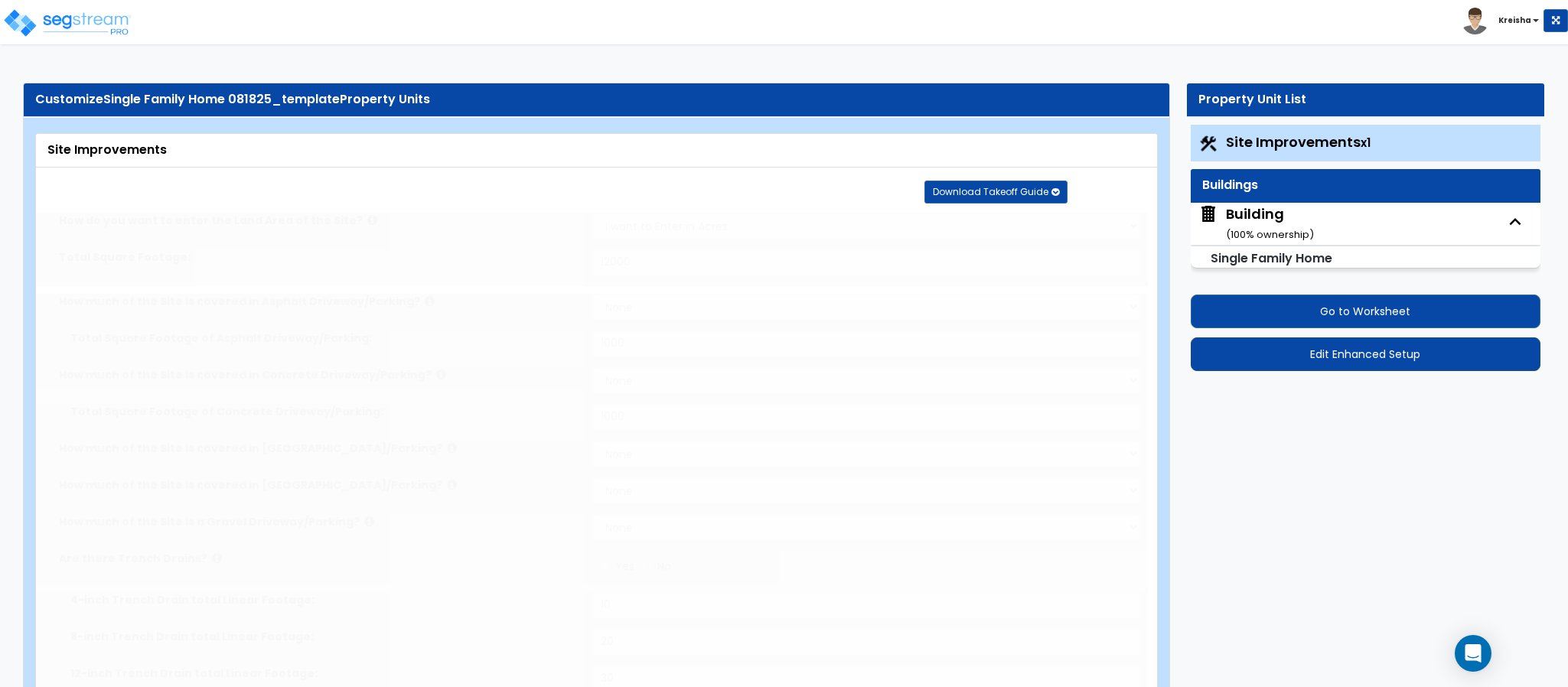
radio input "true"
select select "2"
type input "4"
type input "8"
radio input "true"
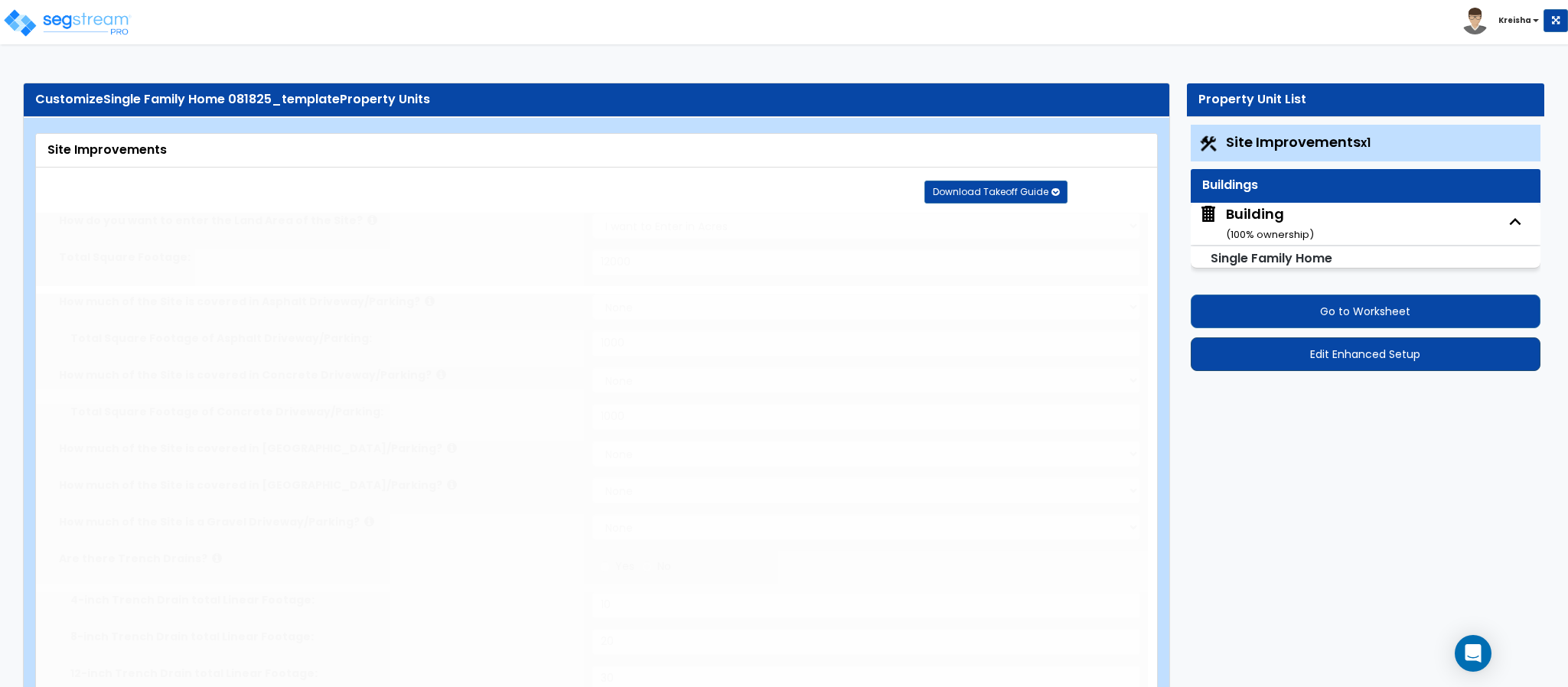
select select "1"
radio input "true"
select select "2"
type input "100"
select select "1"
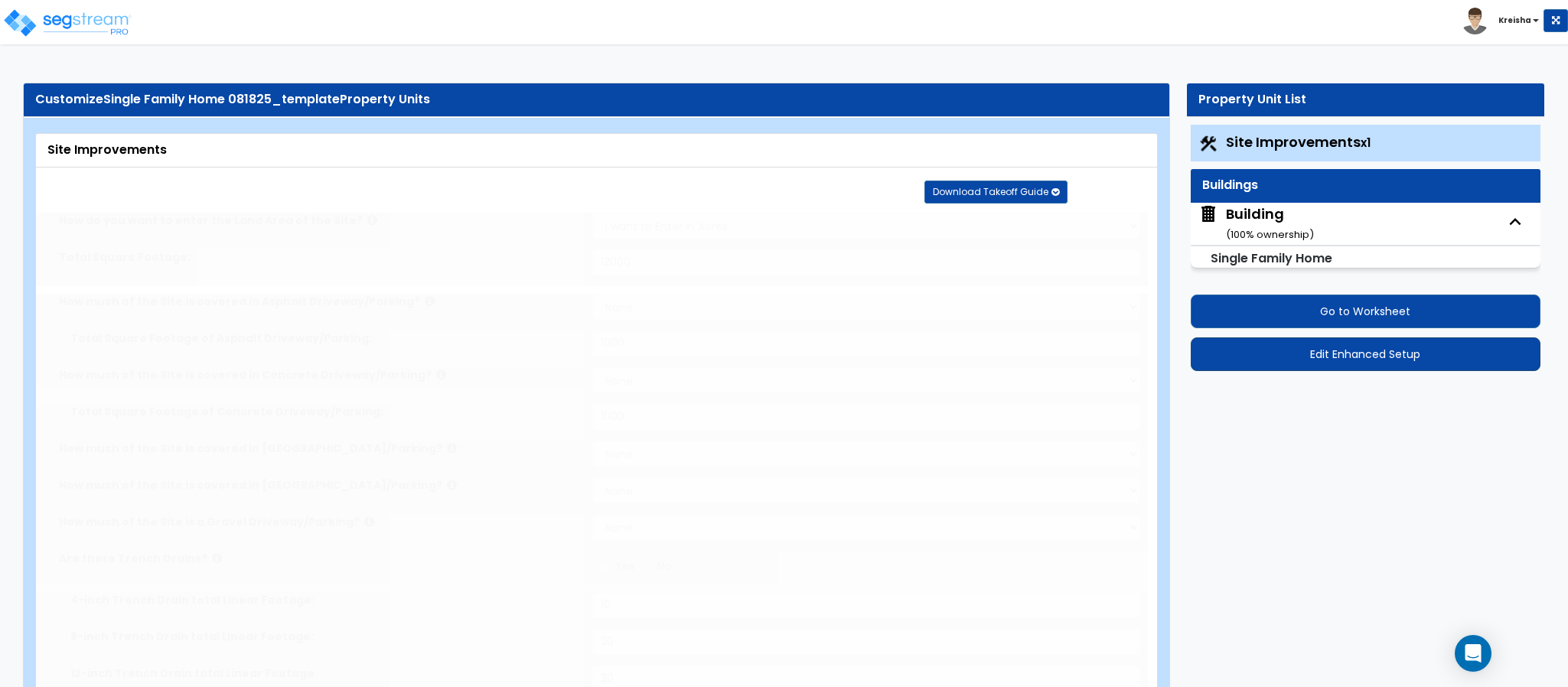
select select "2"
radio input "true"
select select "1"
type input "50"
radio input "true"
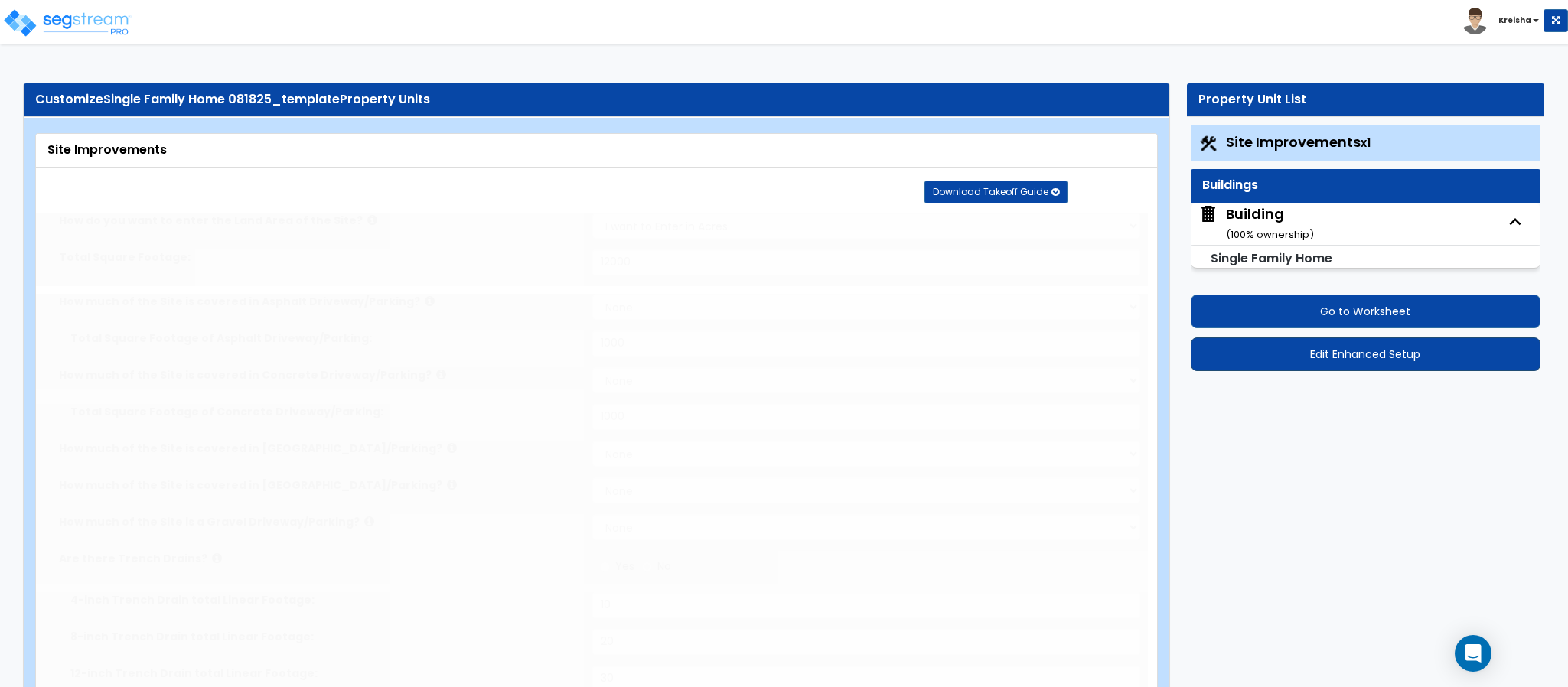
type input "3"
select select "1"
radio input "true"
select select "1"
select select "5"
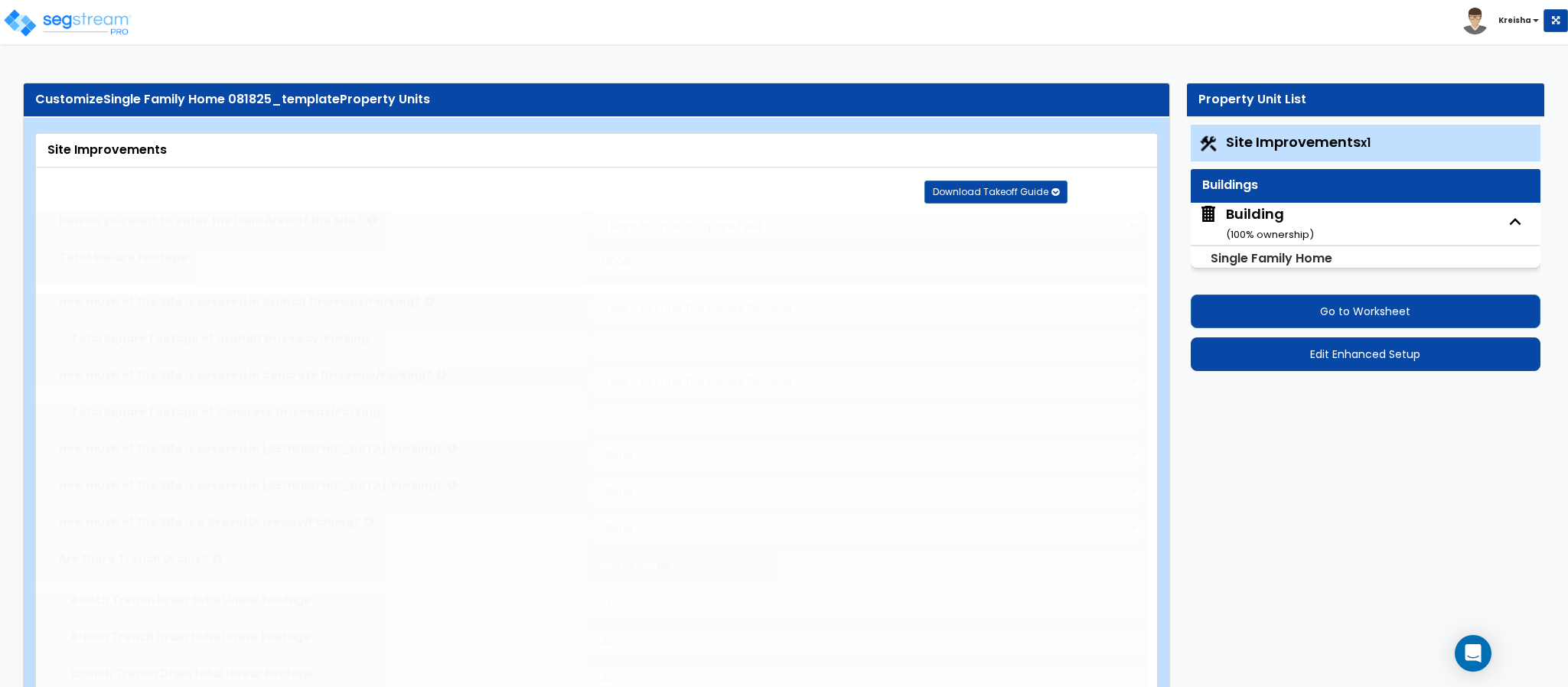
radio input "true"
select select "2"
type input "500"
radio input "true"
type input "2000"
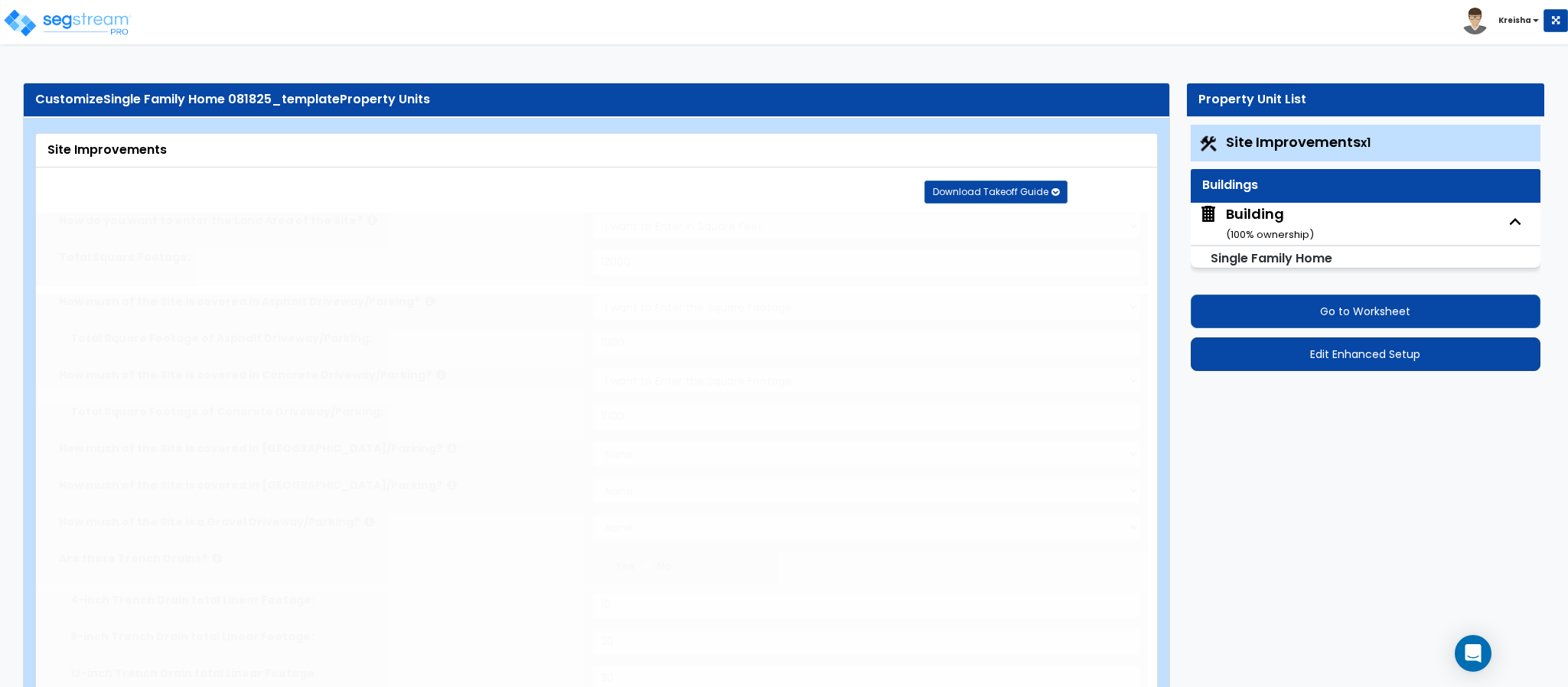
type input "1500"
select select "10"
type input "6"
radio input "true"
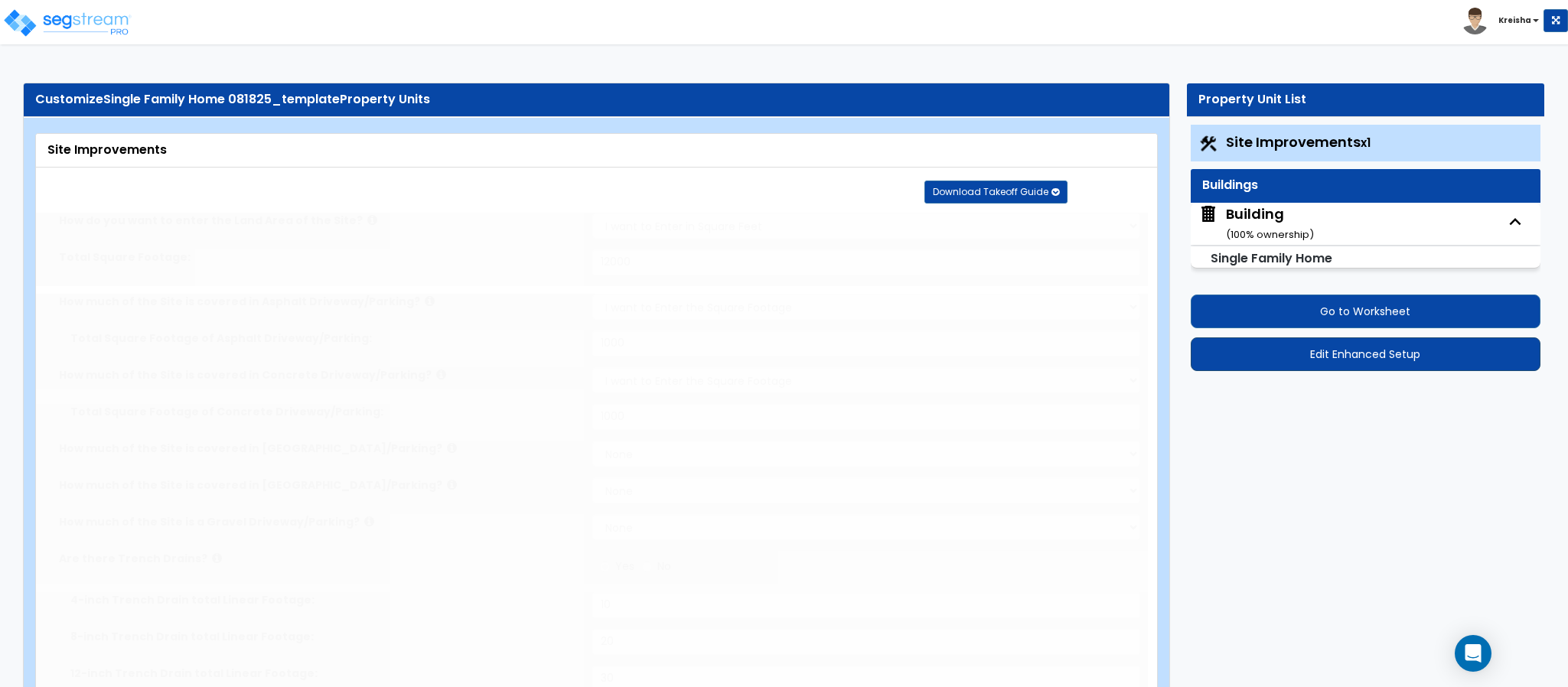
type input "4"
radio input "true"
select select "3"
radio input "true"
select select "1"
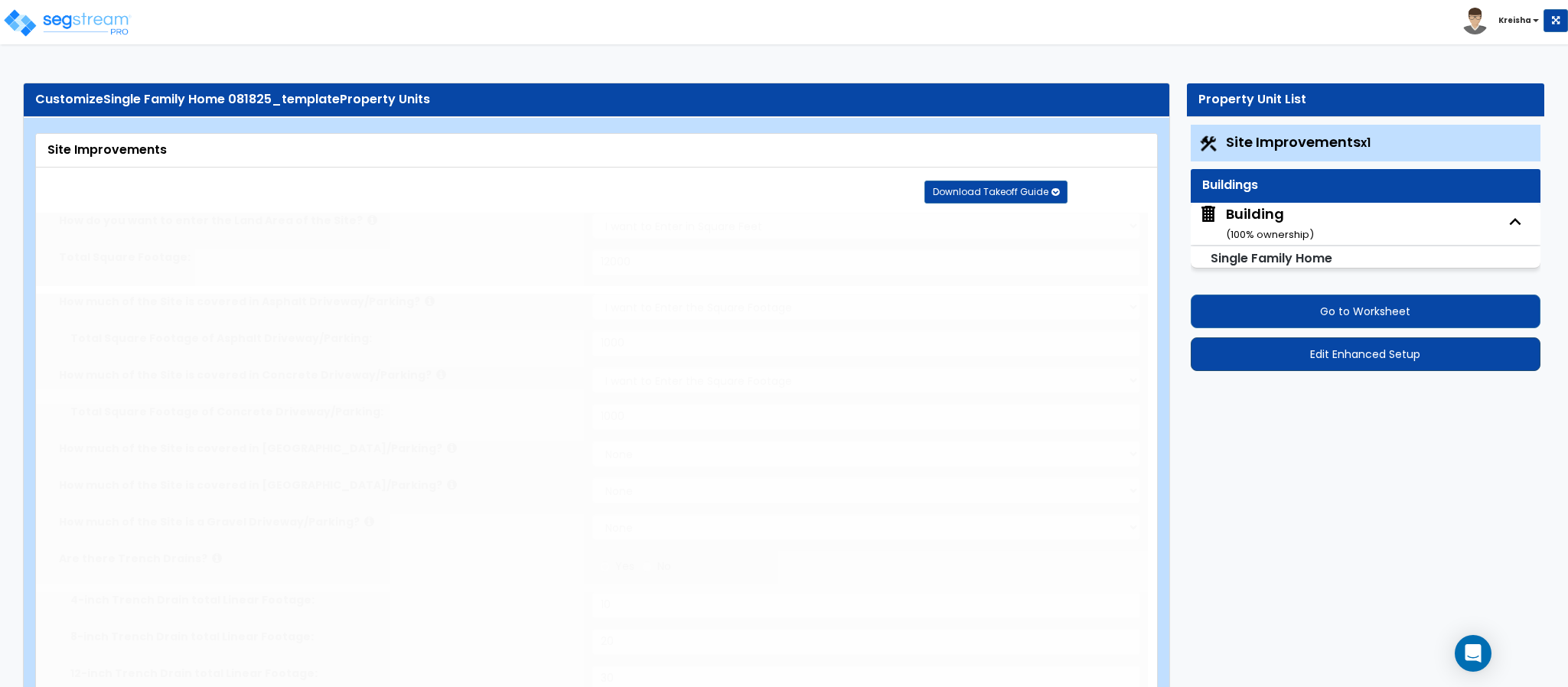
radio input "true"
type input "2"
select select "1"
radio input "true"
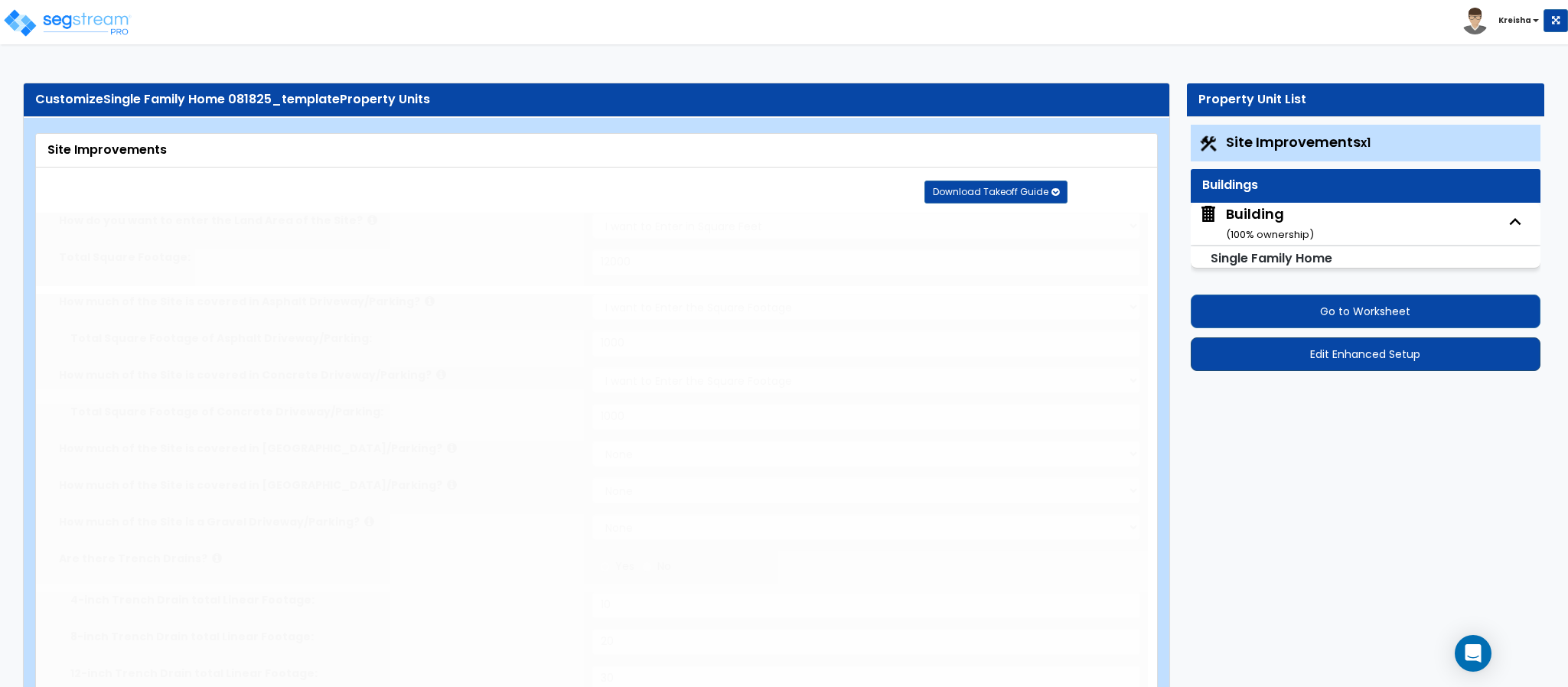
type input "10"
radio input "true"
select select "1"
radio input "true"
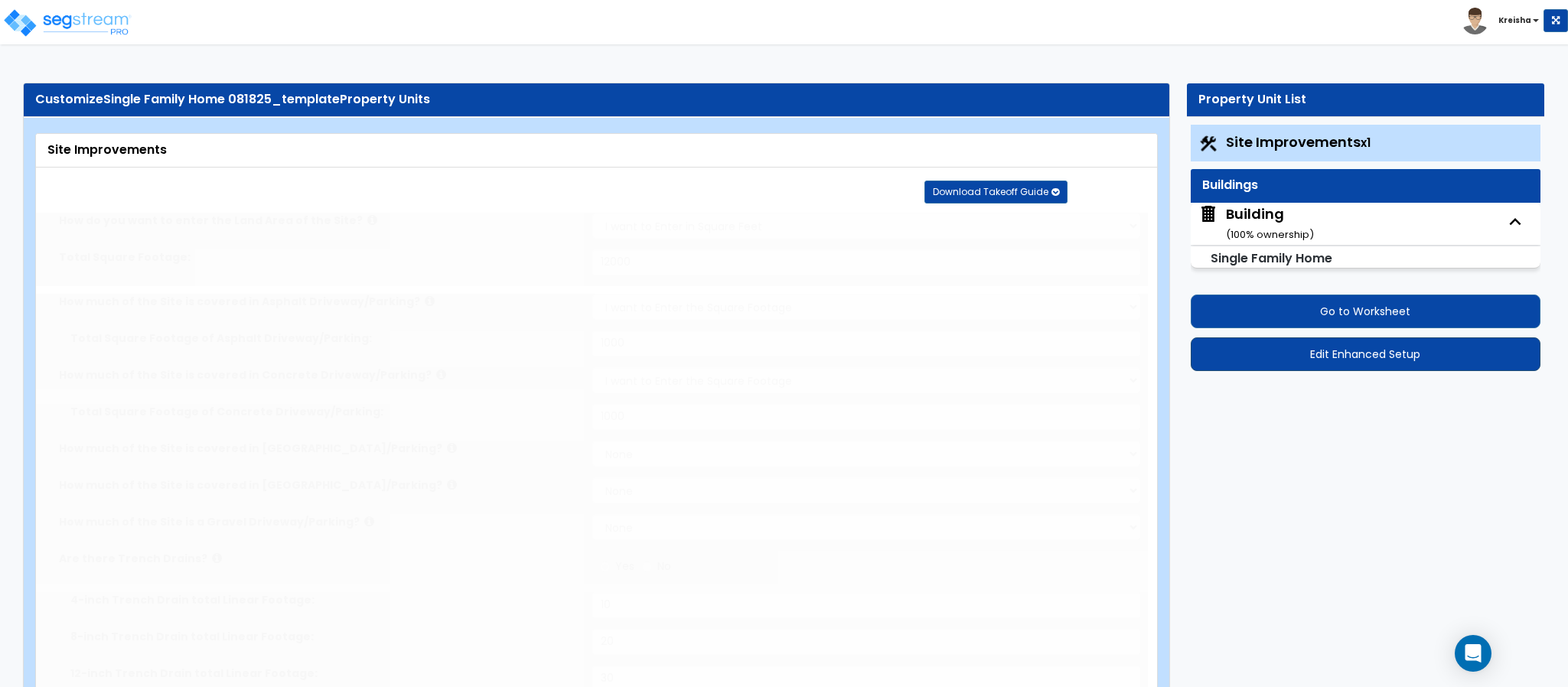
type input "6"
type input "350"
radio input "true"
select select "2"
select select "6"
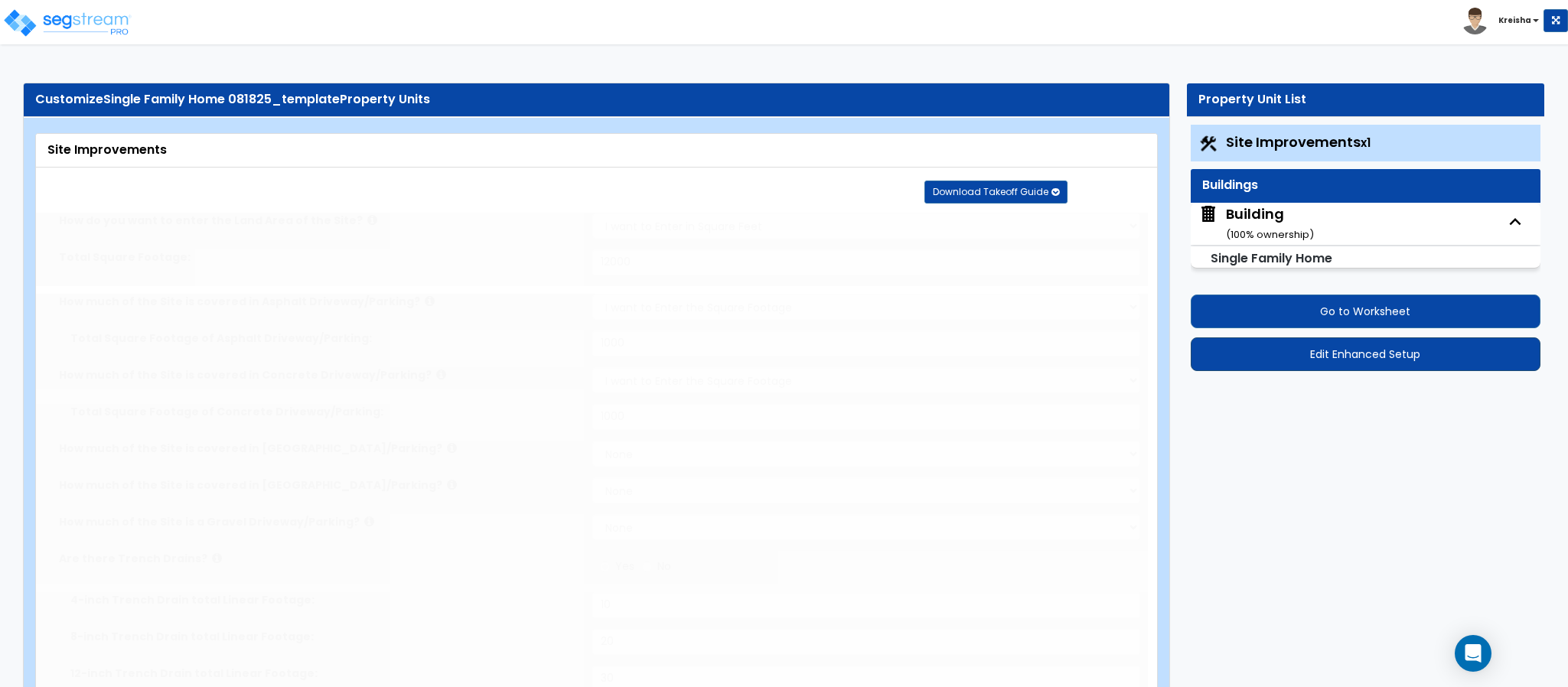
type input "1"
select select "11"
type input "1"
radio input "true"
select select "2"
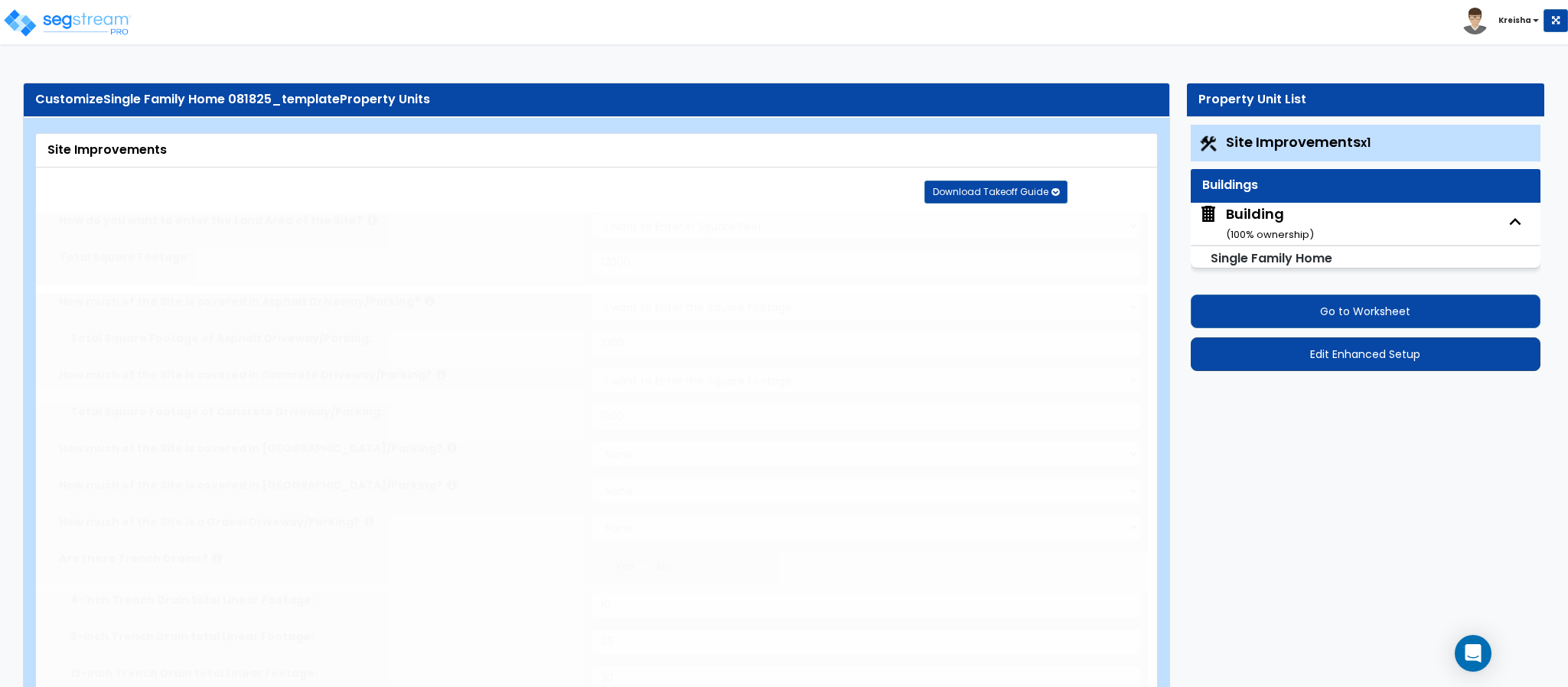
select select "2"
select select "3"
radio input "true"
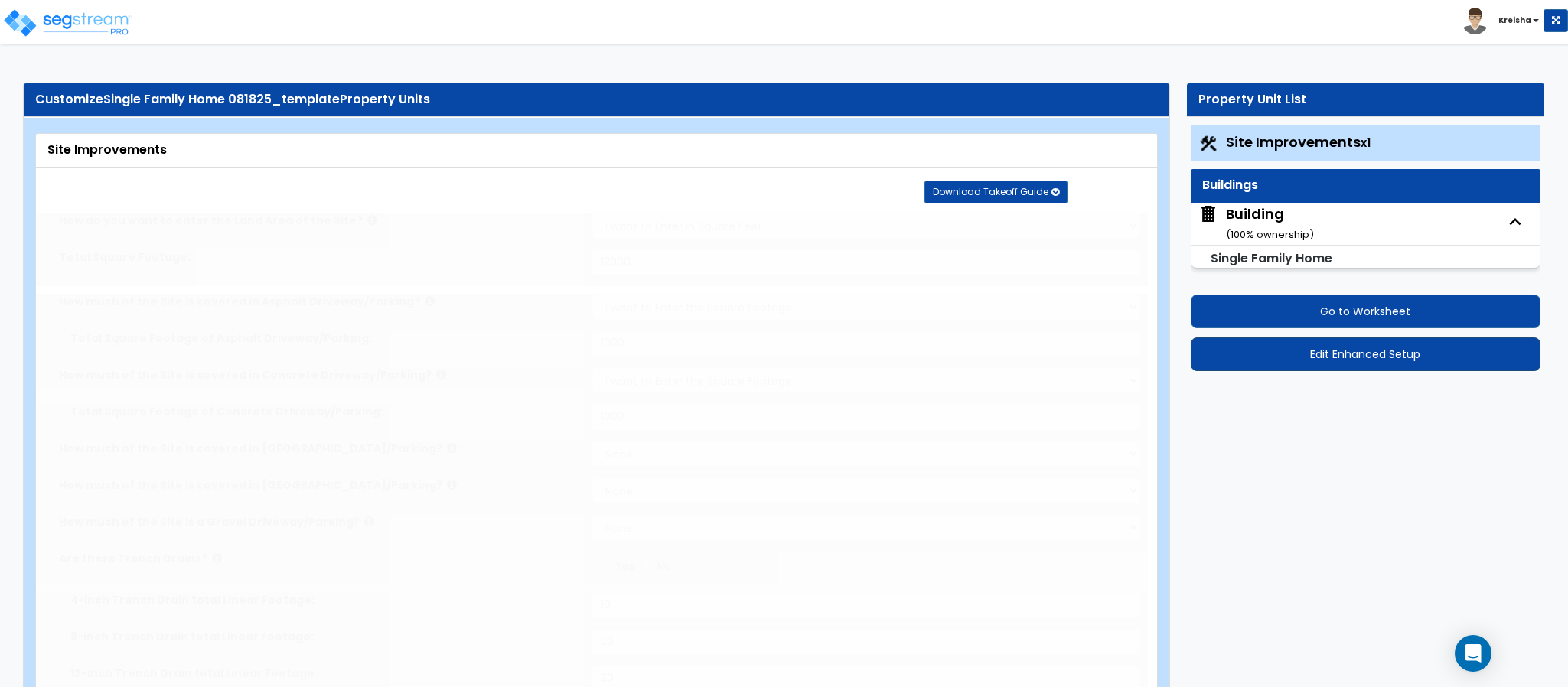
type input "2"
radio input "true"
select select "1"
type input "1"
type input "150"
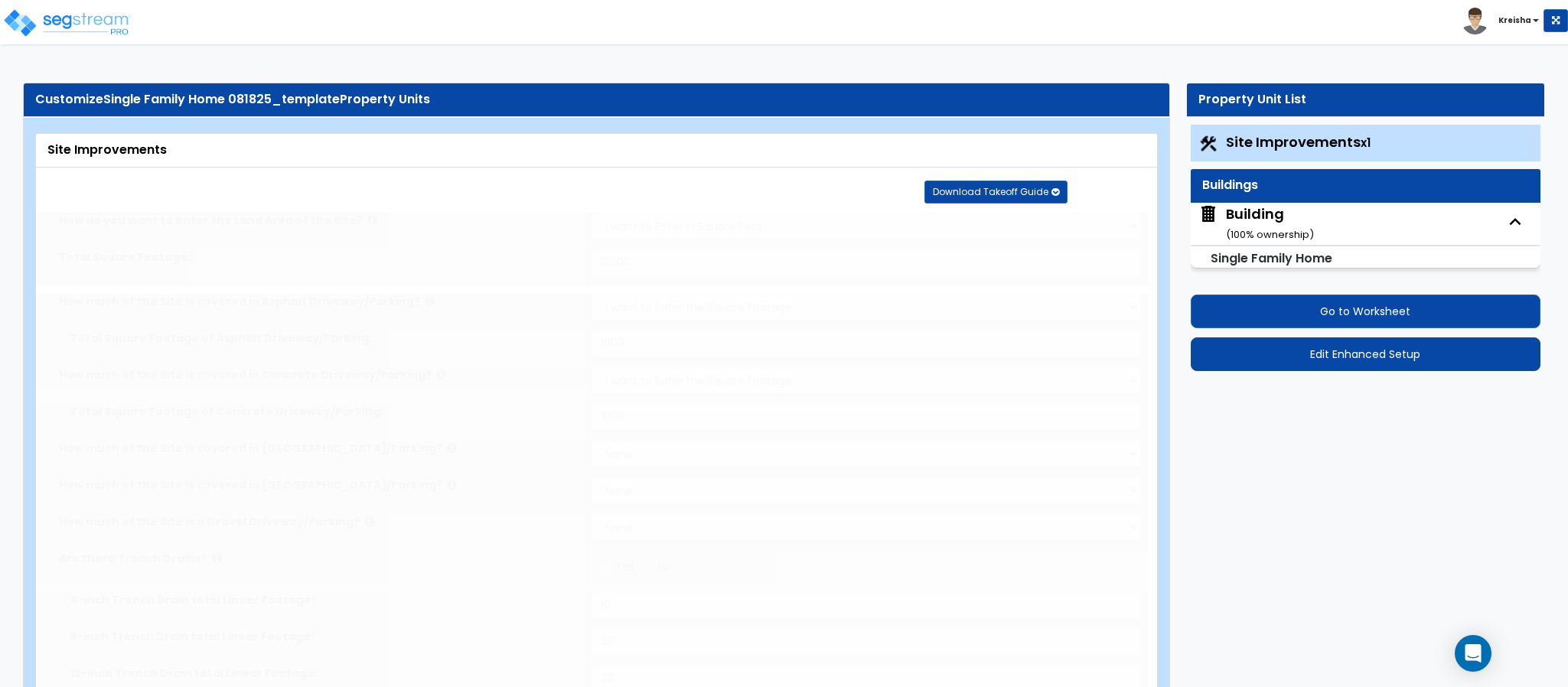
type input "6"
select select "3"
select select "1"
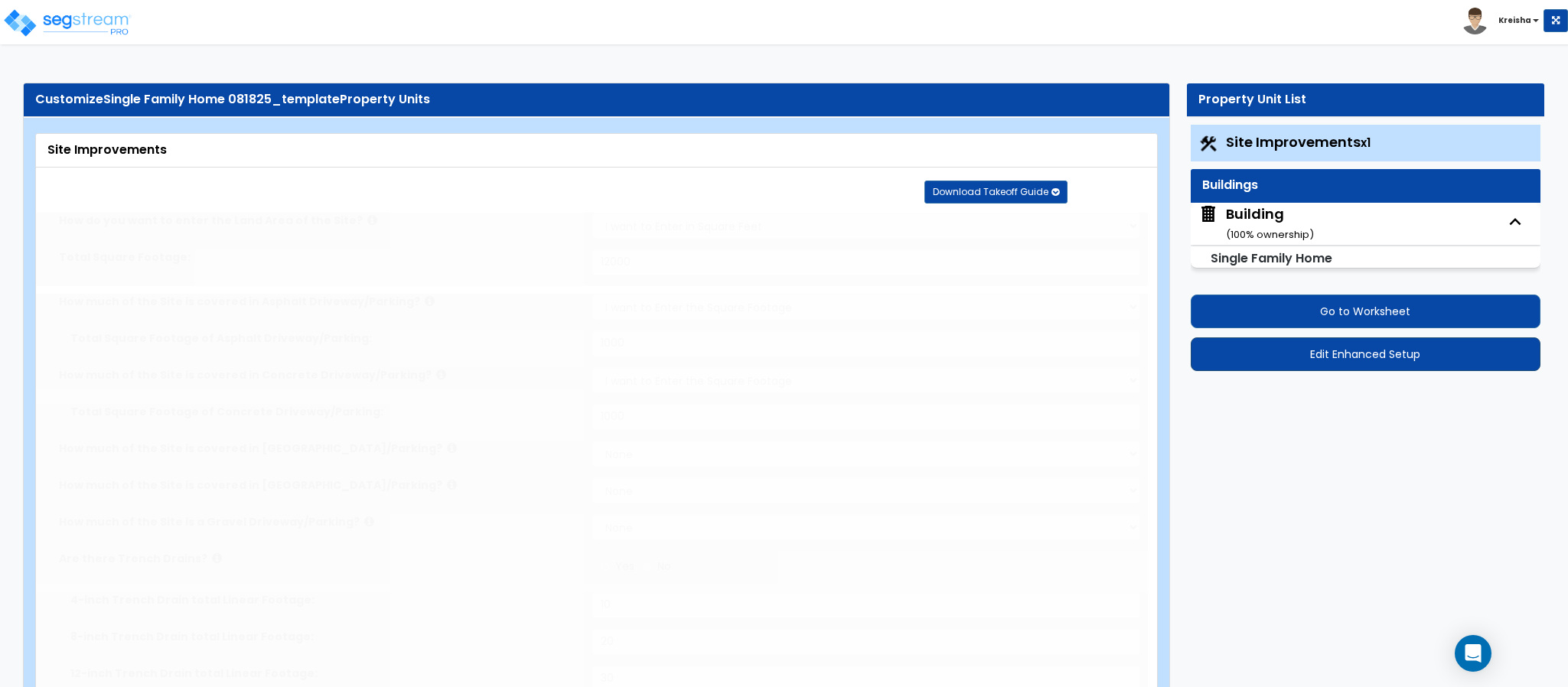
select select "1"
radio input "true"
type input "2"
radio input "true"
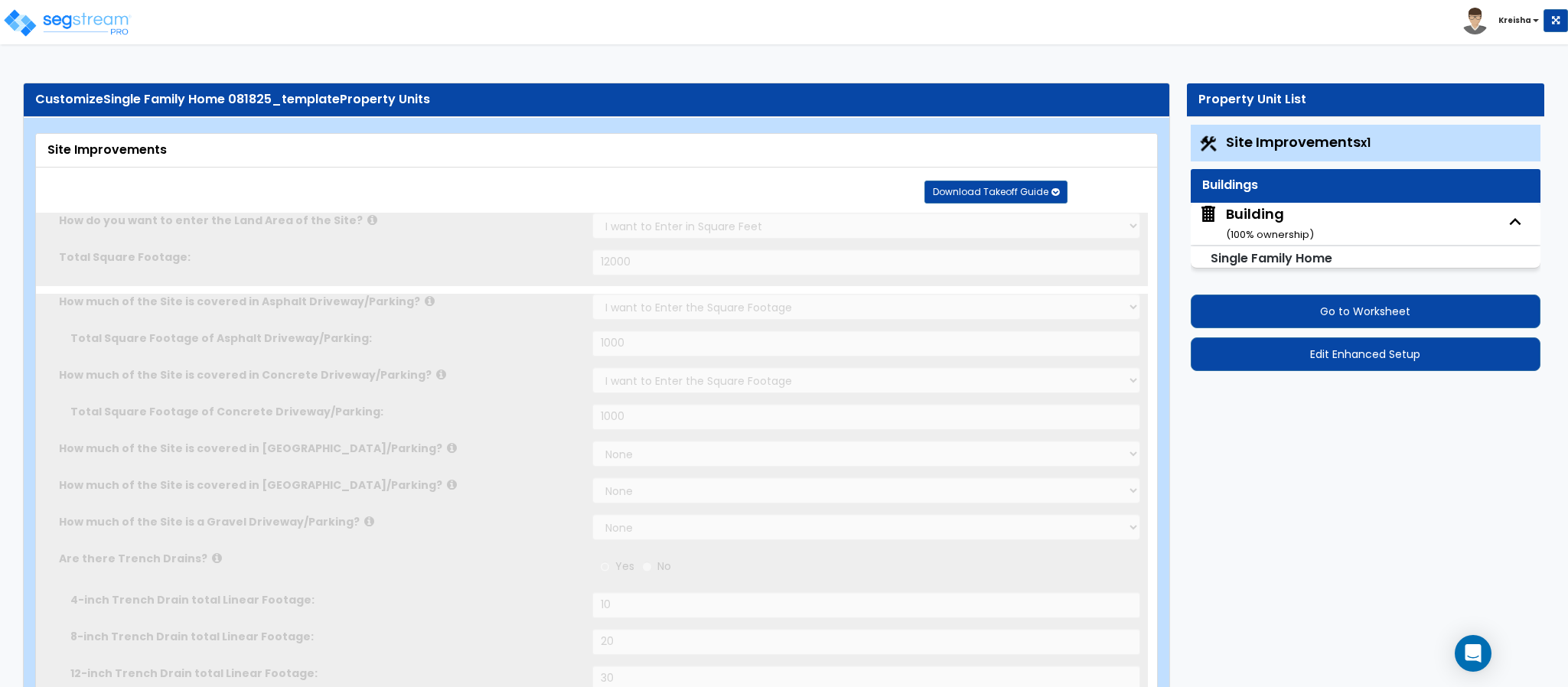
click at [1393, 230] on div "Building ( 100 % ownership)" at bounding box center [1366, 224] width 349 height 43
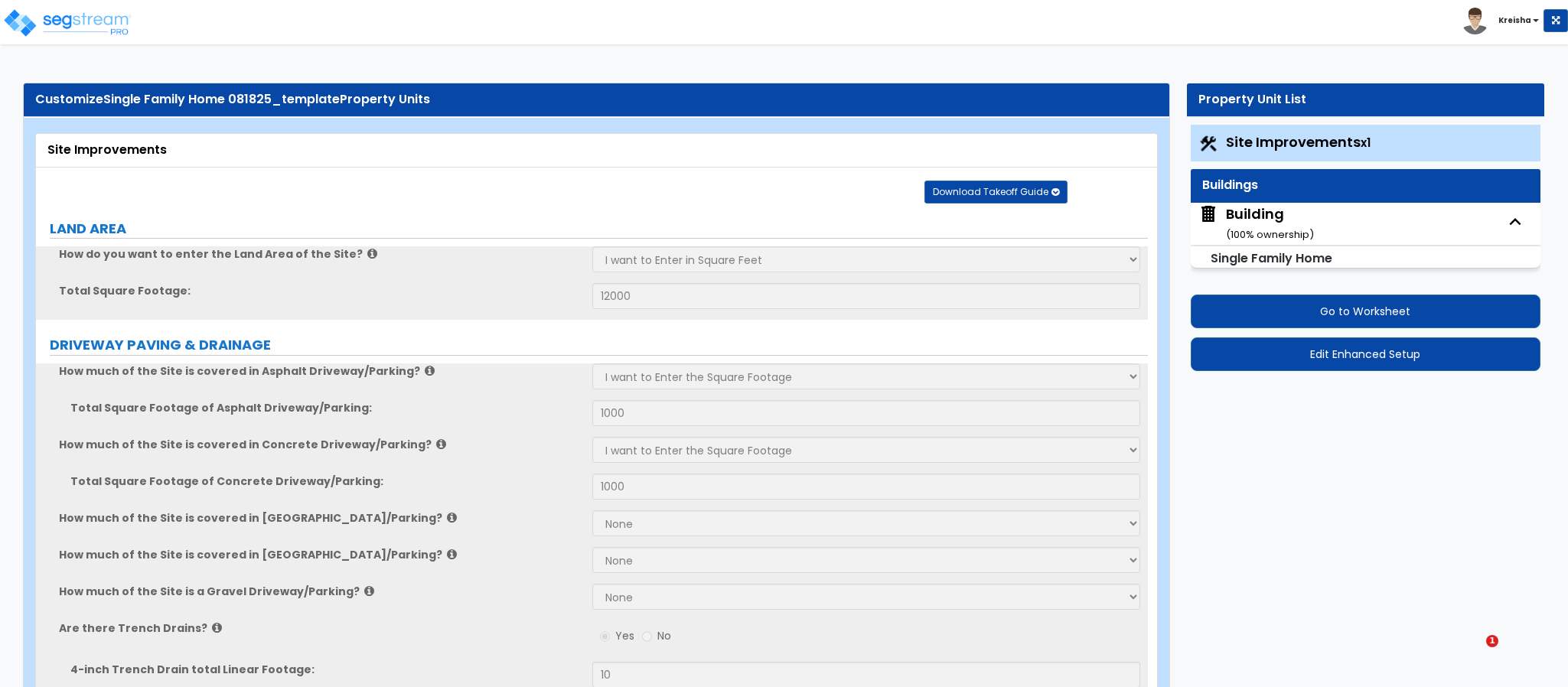
click at [1269, 225] on div "Building ( 100 % ownership)" at bounding box center [1269, 224] width 88 height 39
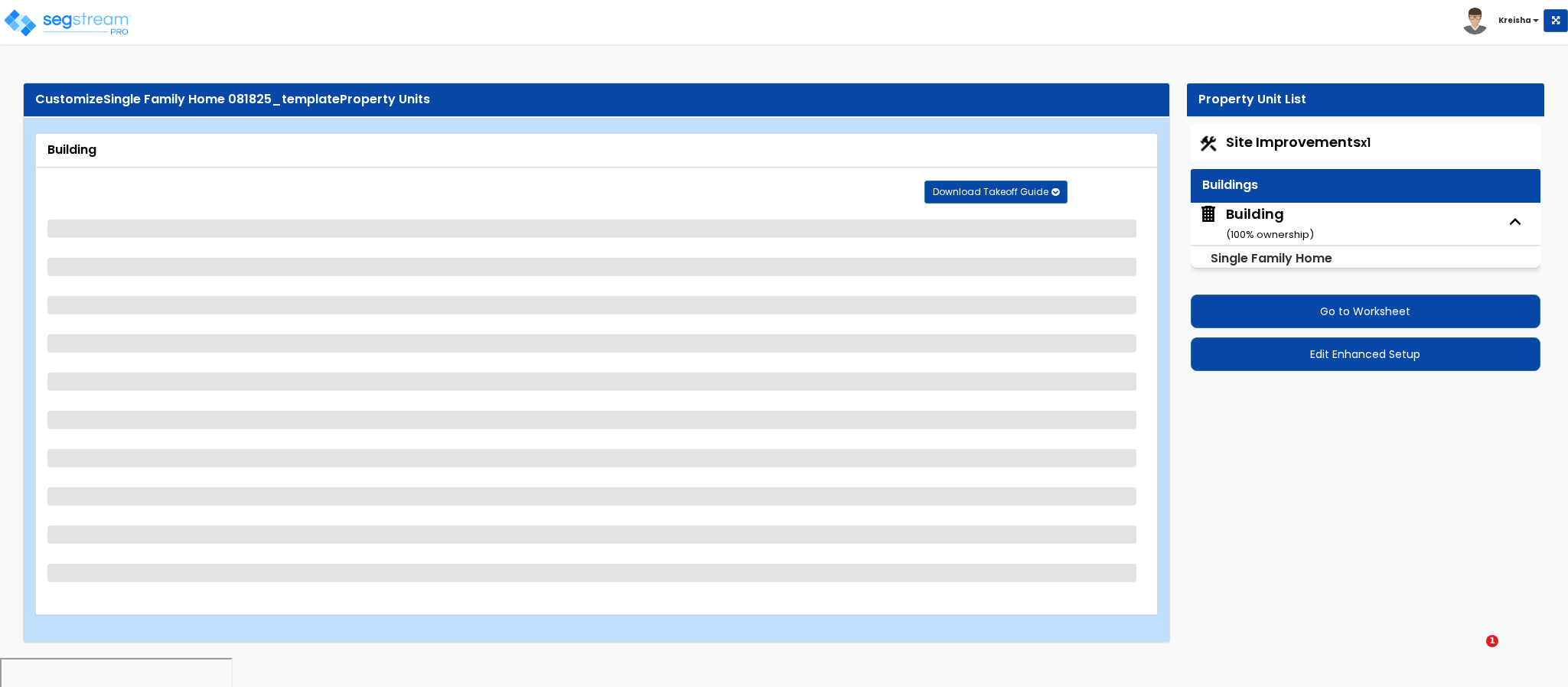
select select "3"
select select "5"
select select "2"
select select "5"
select select "1"
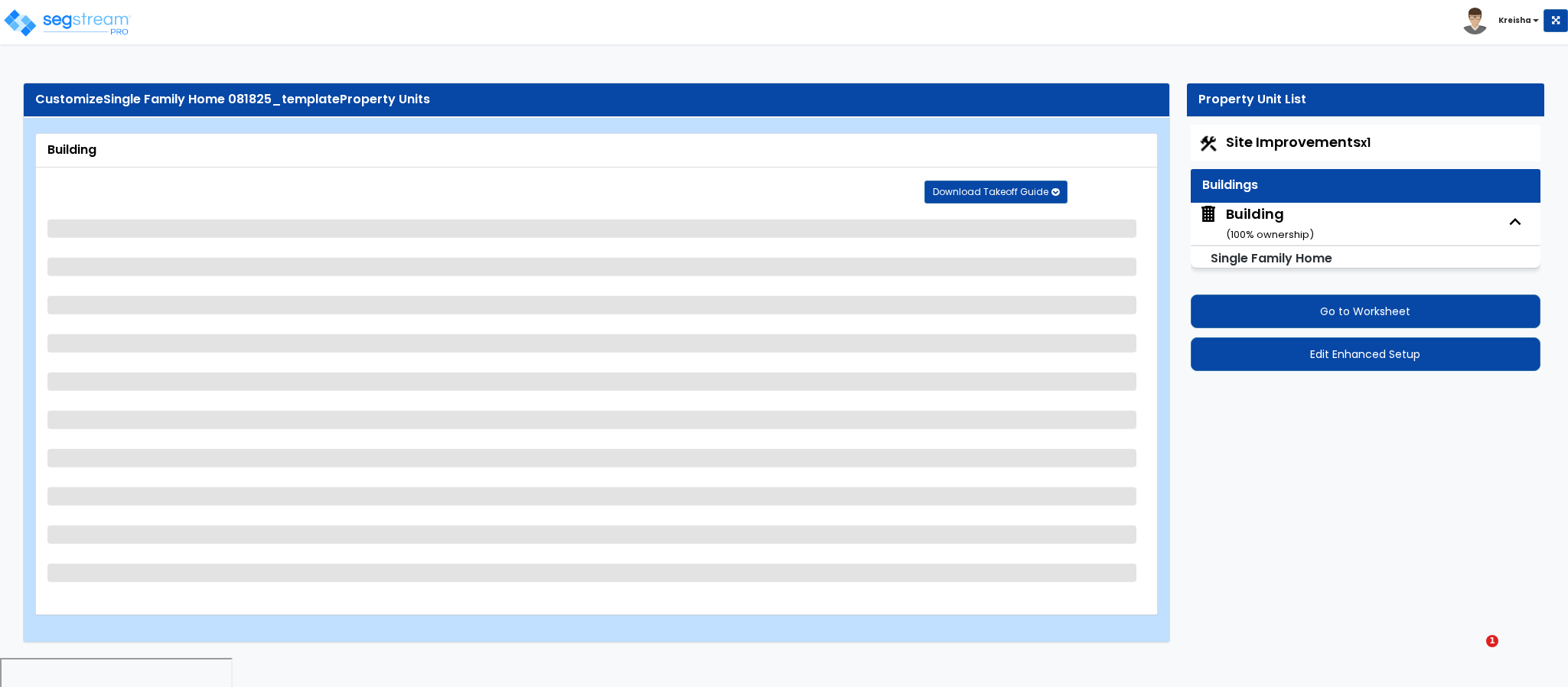
select select "3"
select select "1"
select select "3"
select select "8"
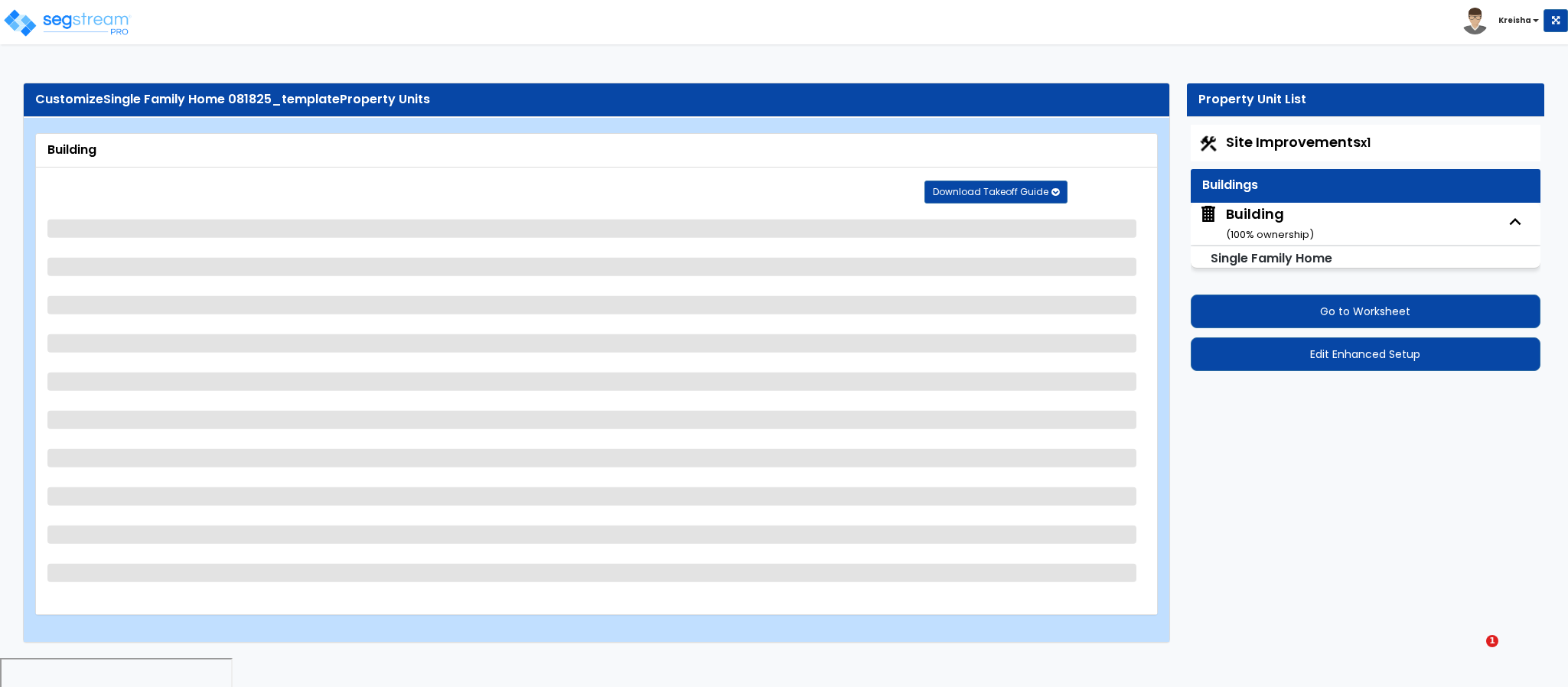
select select "3"
select select "1"
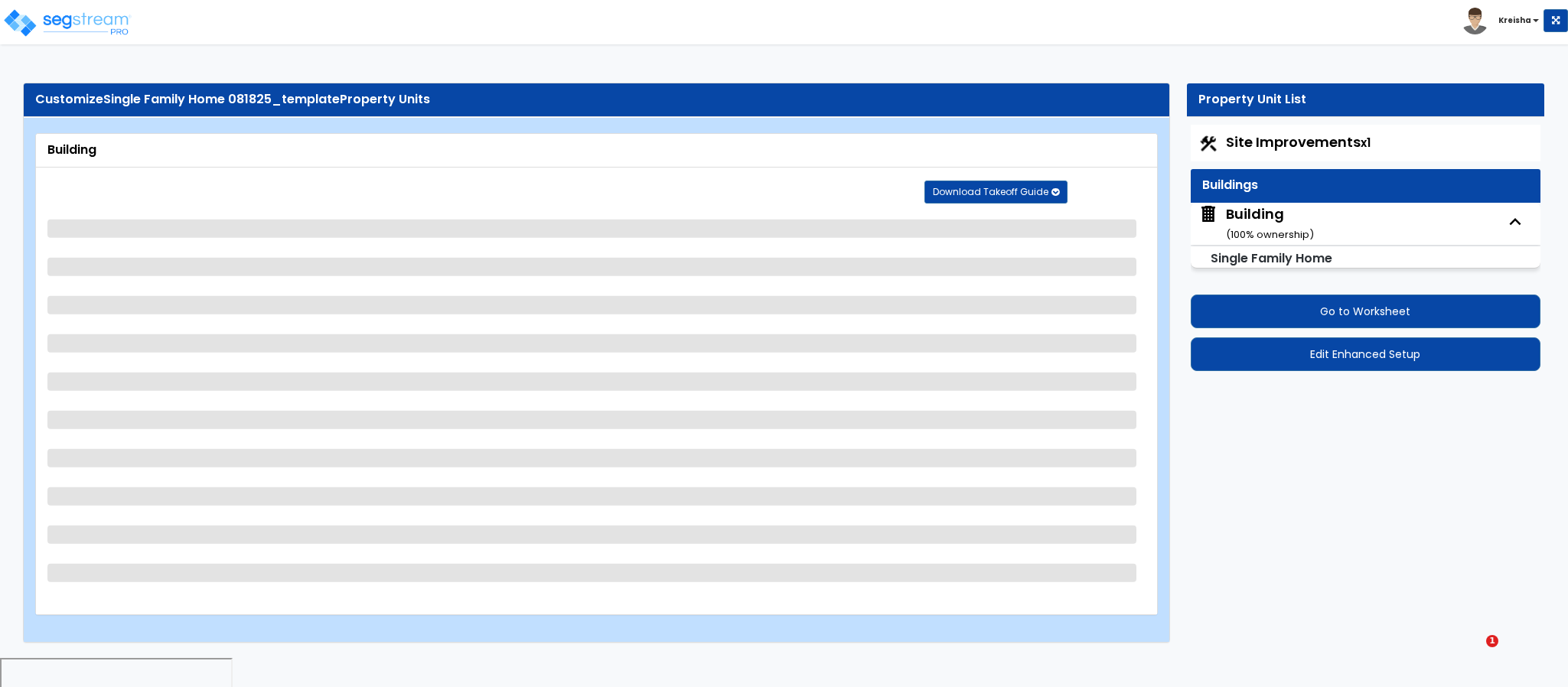
select select "1"
select select "3"
select select "1"
select select "13"
select select "9"
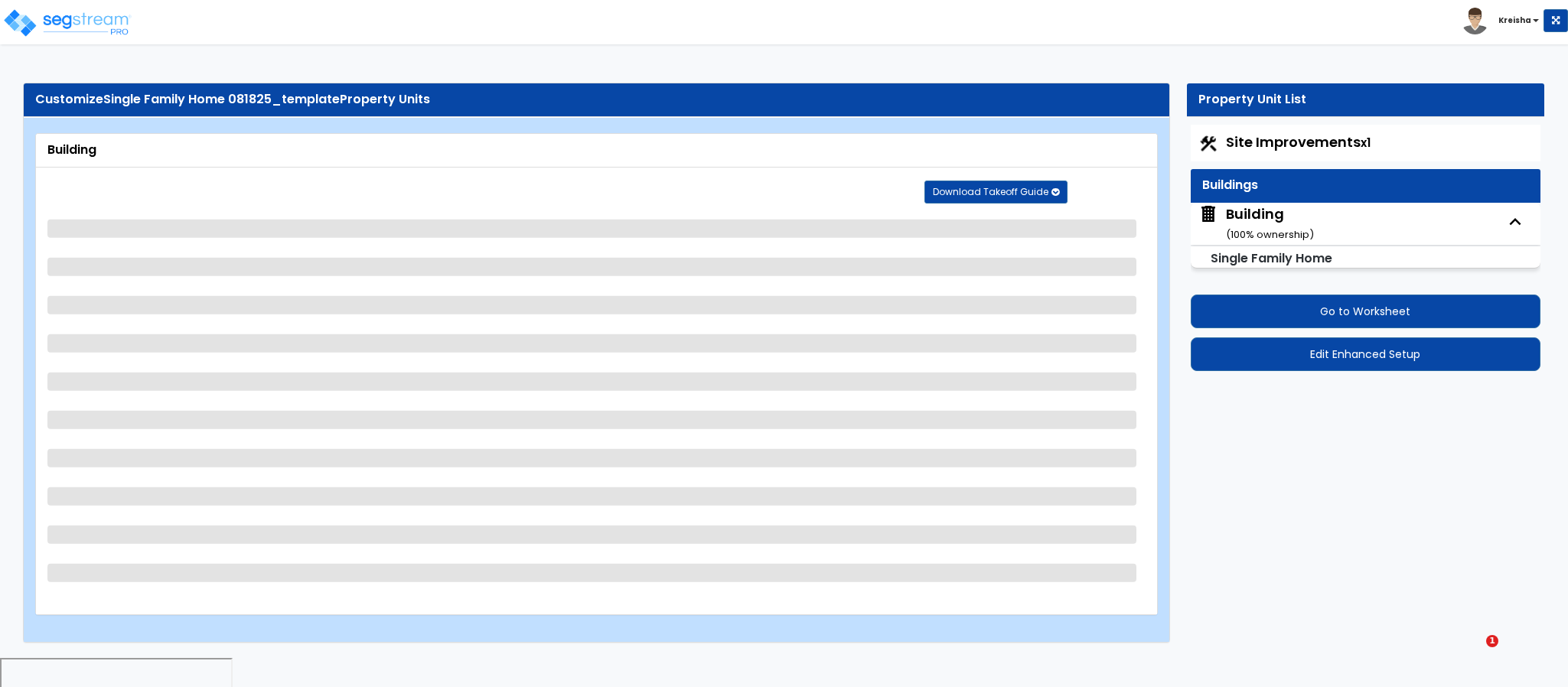
select select "7"
select select "3"
select select "4"
select select "2"
select select "3"
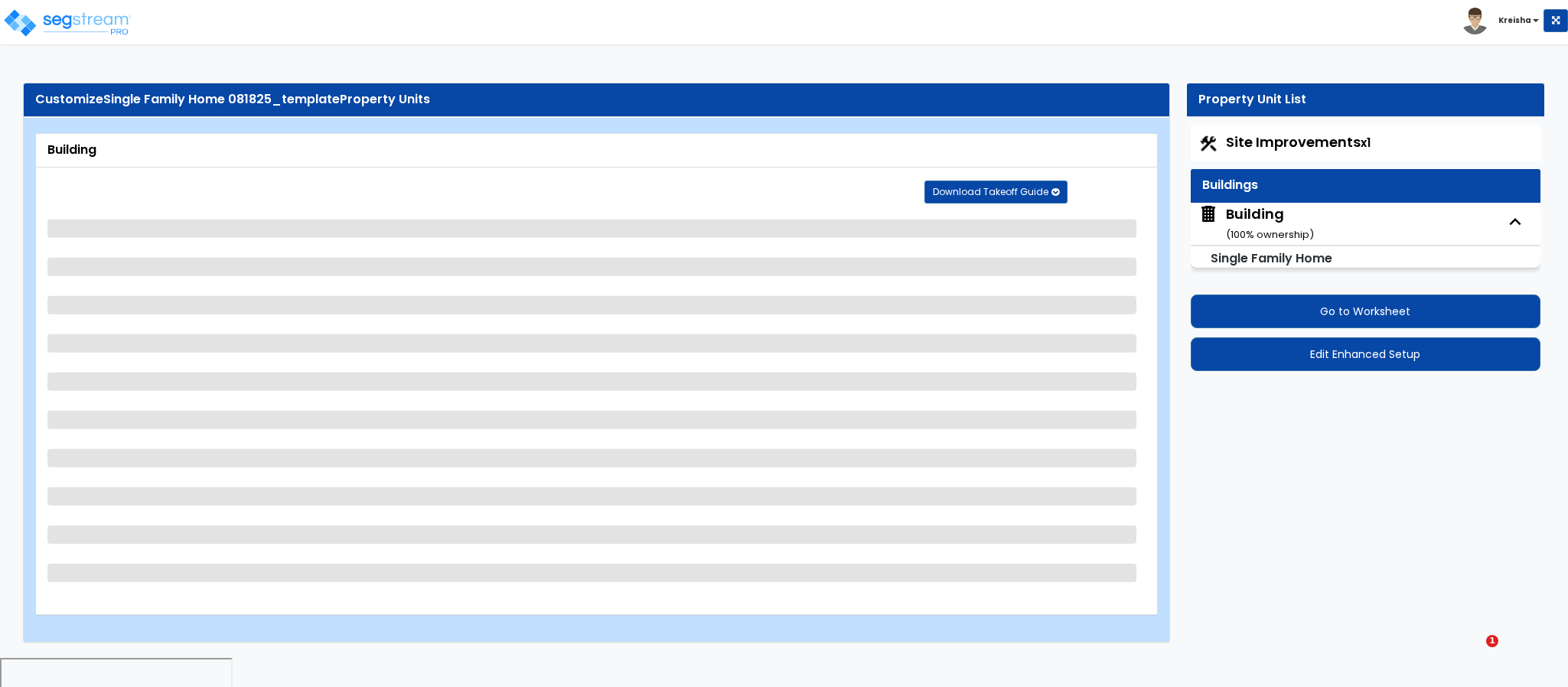
select select "3"
select select "2"
select select "1"
select select "4"
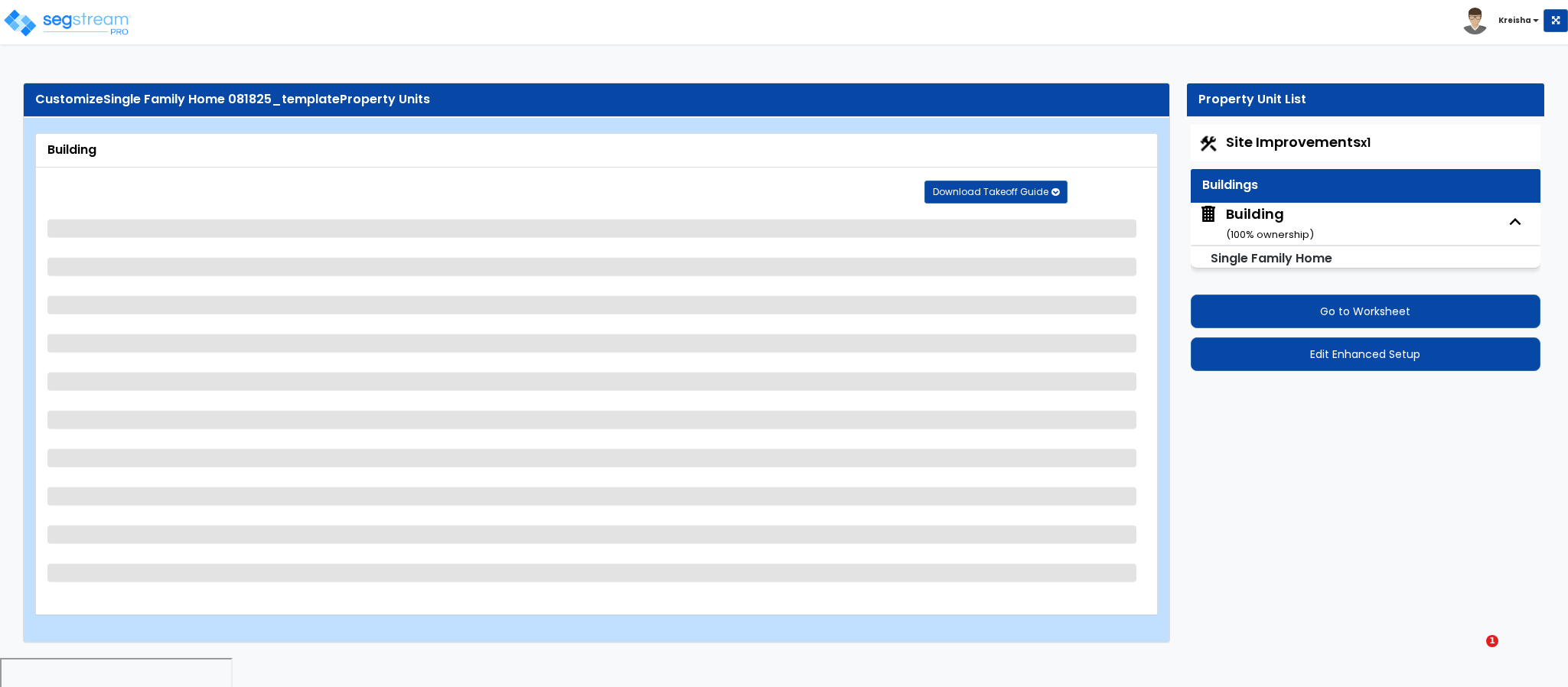
select select "1"
select select "2"
select select "5"
select select "4"
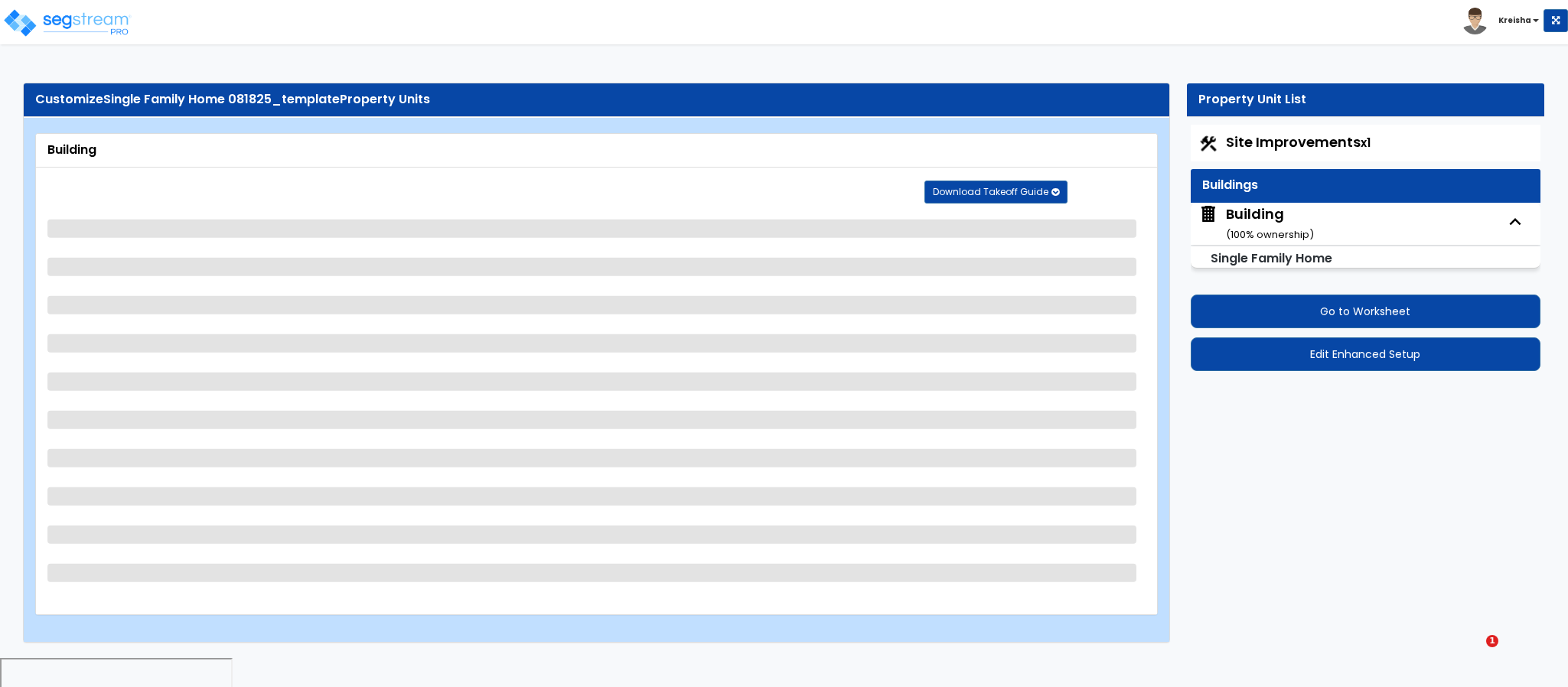
select select "4"
select select "2"
select select "1"
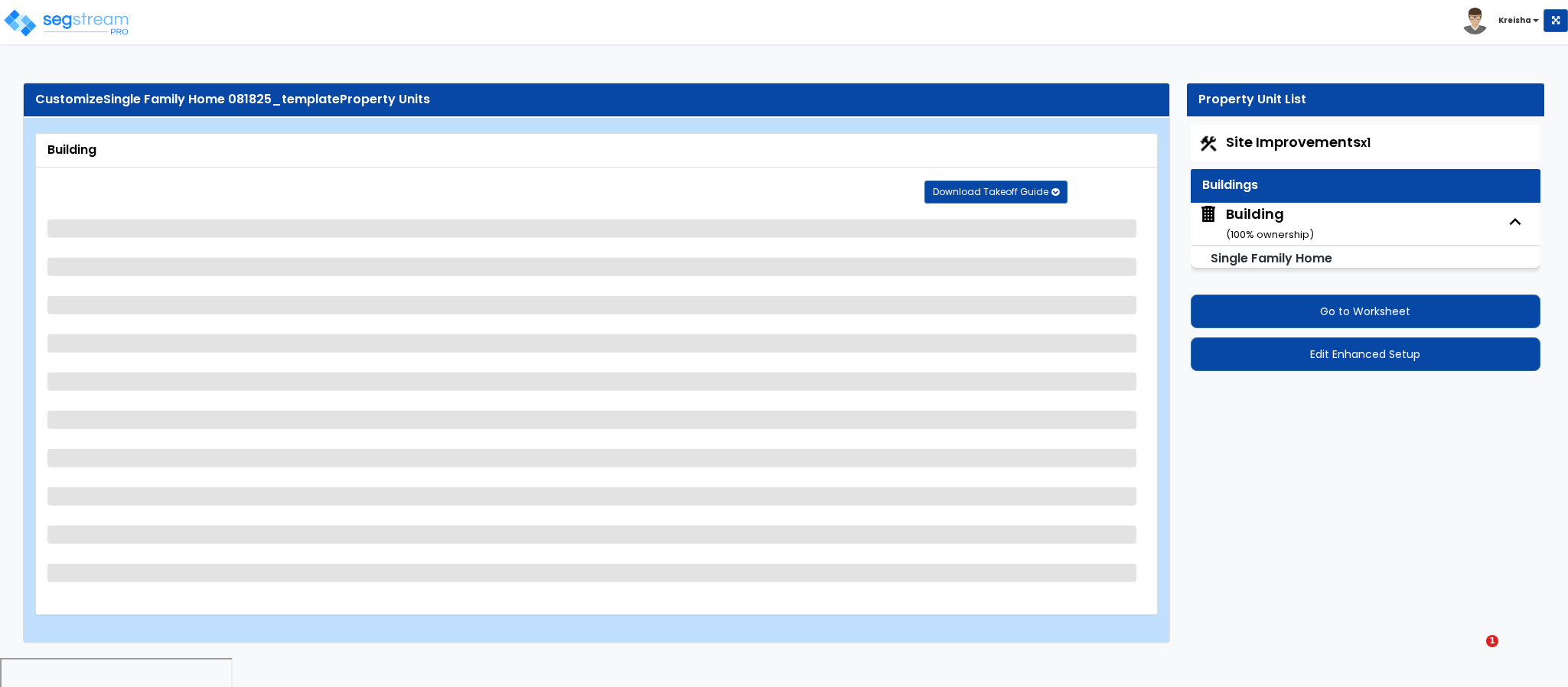
select select "3"
select select "1"
select select "4"
select select "2"
select select "1"
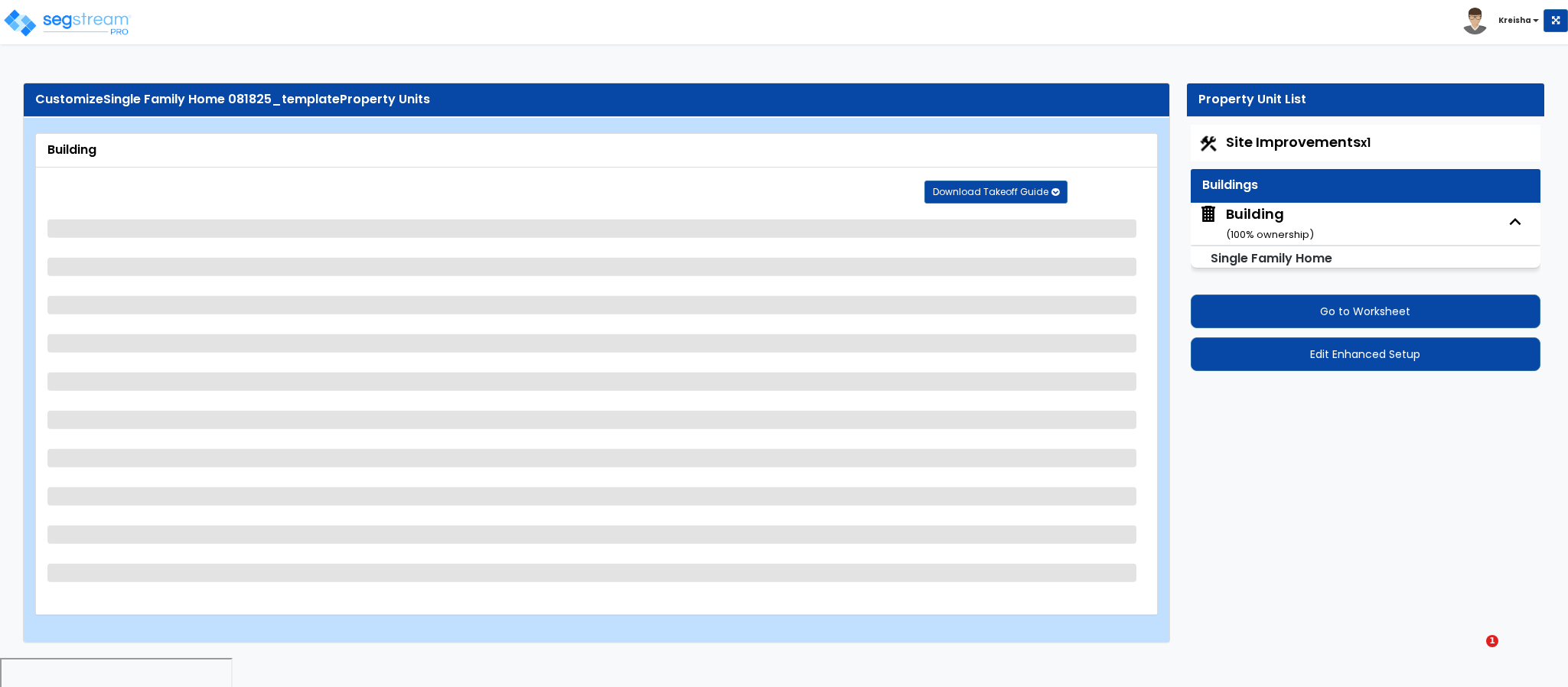
select select "2"
select select "3"
select select "1"
select select "4"
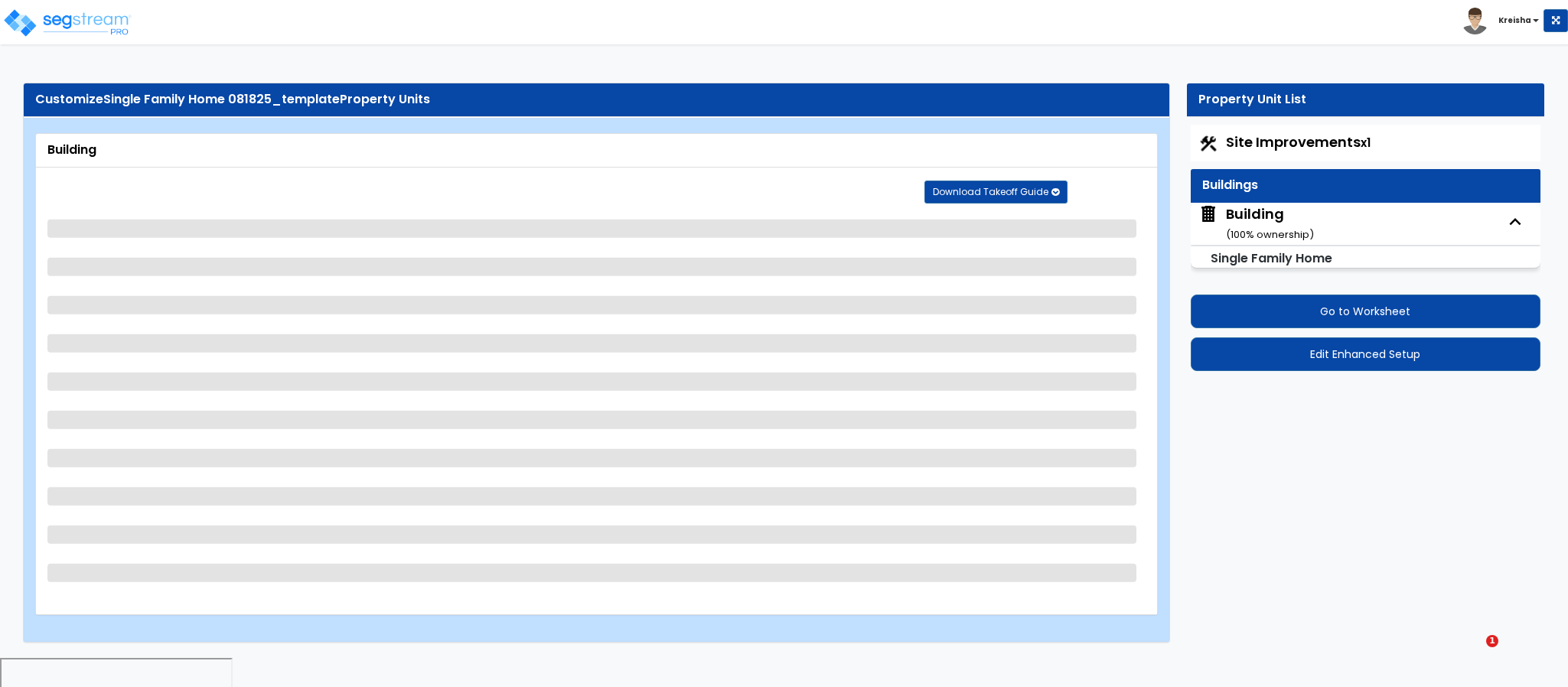
select select "3"
select select "2"
select select "5"
select select "2"
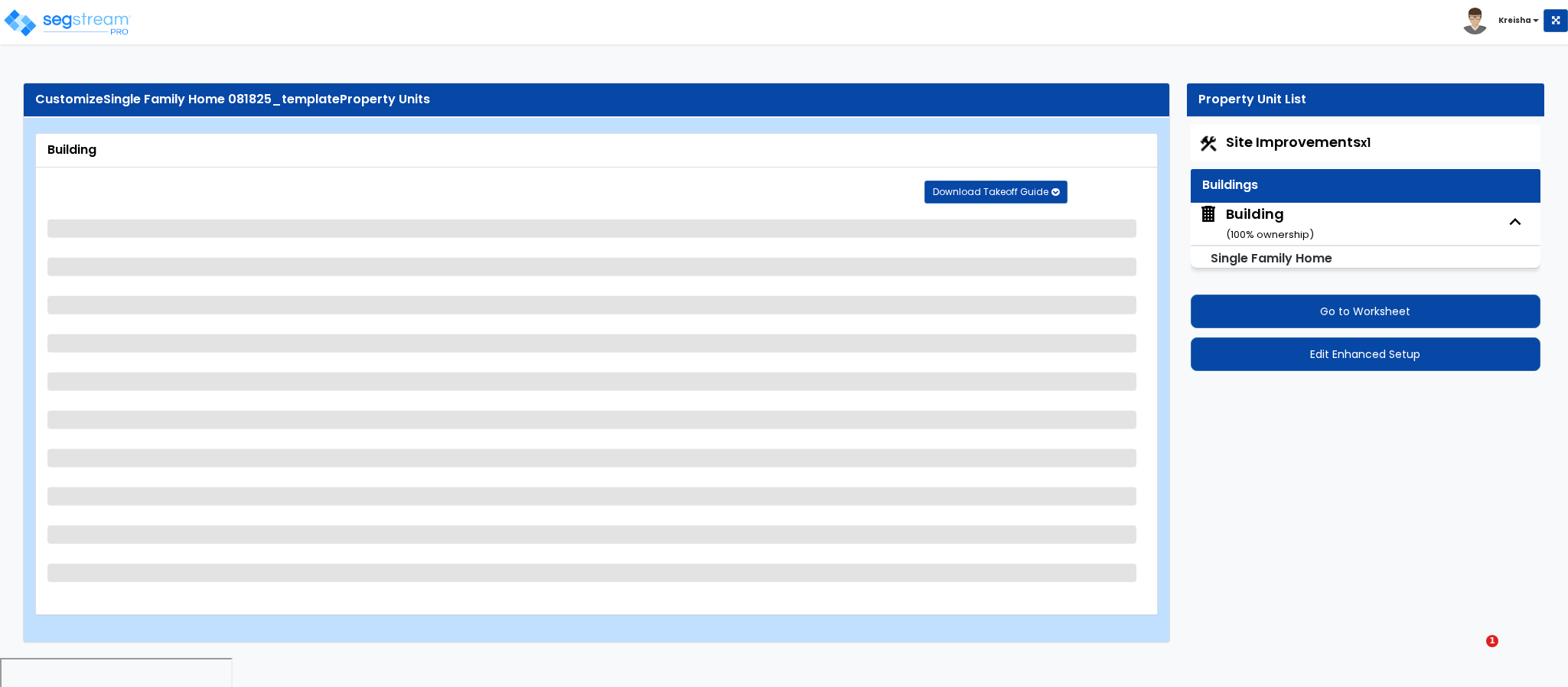
select select "3"
select select "1"
select select "4"
select select "2"
select select "7"
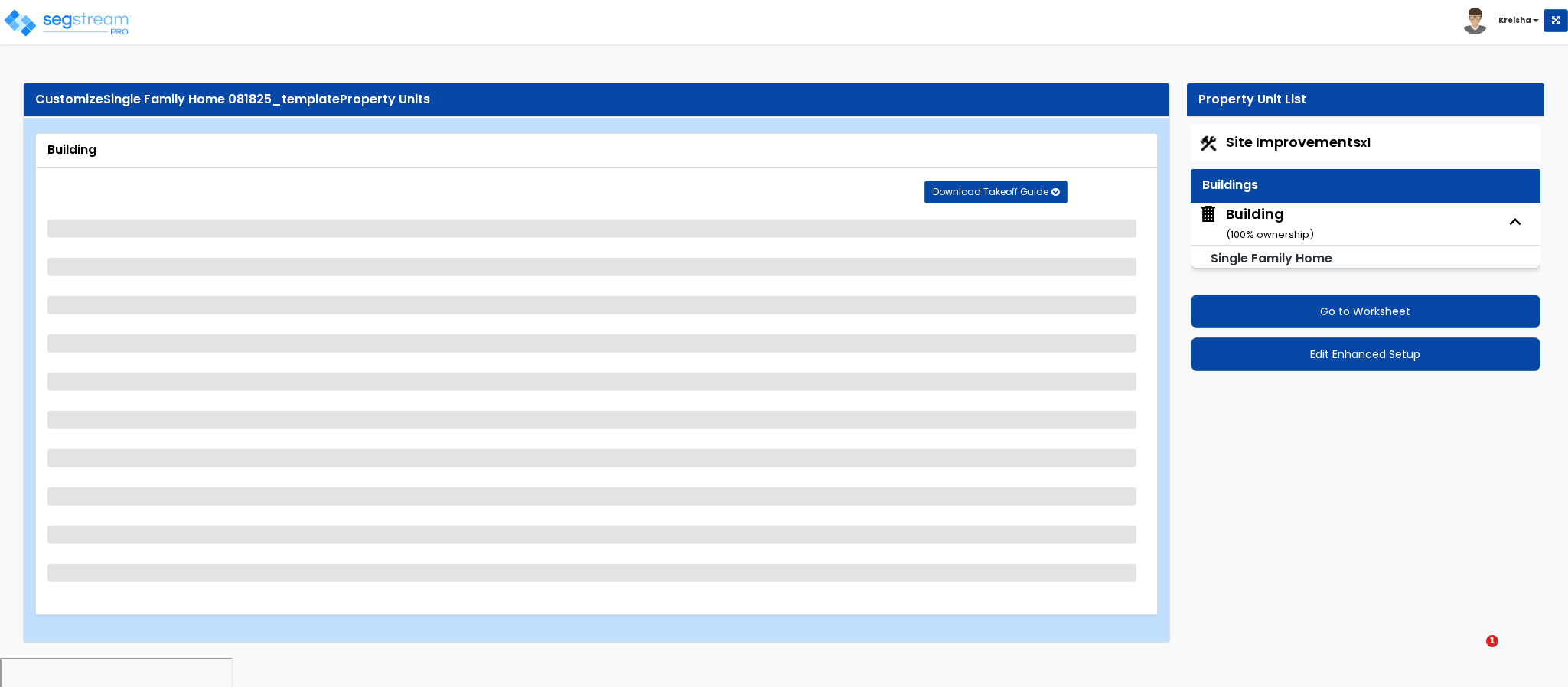
select select "1"
select select "3"
select select "1"
select select "3"
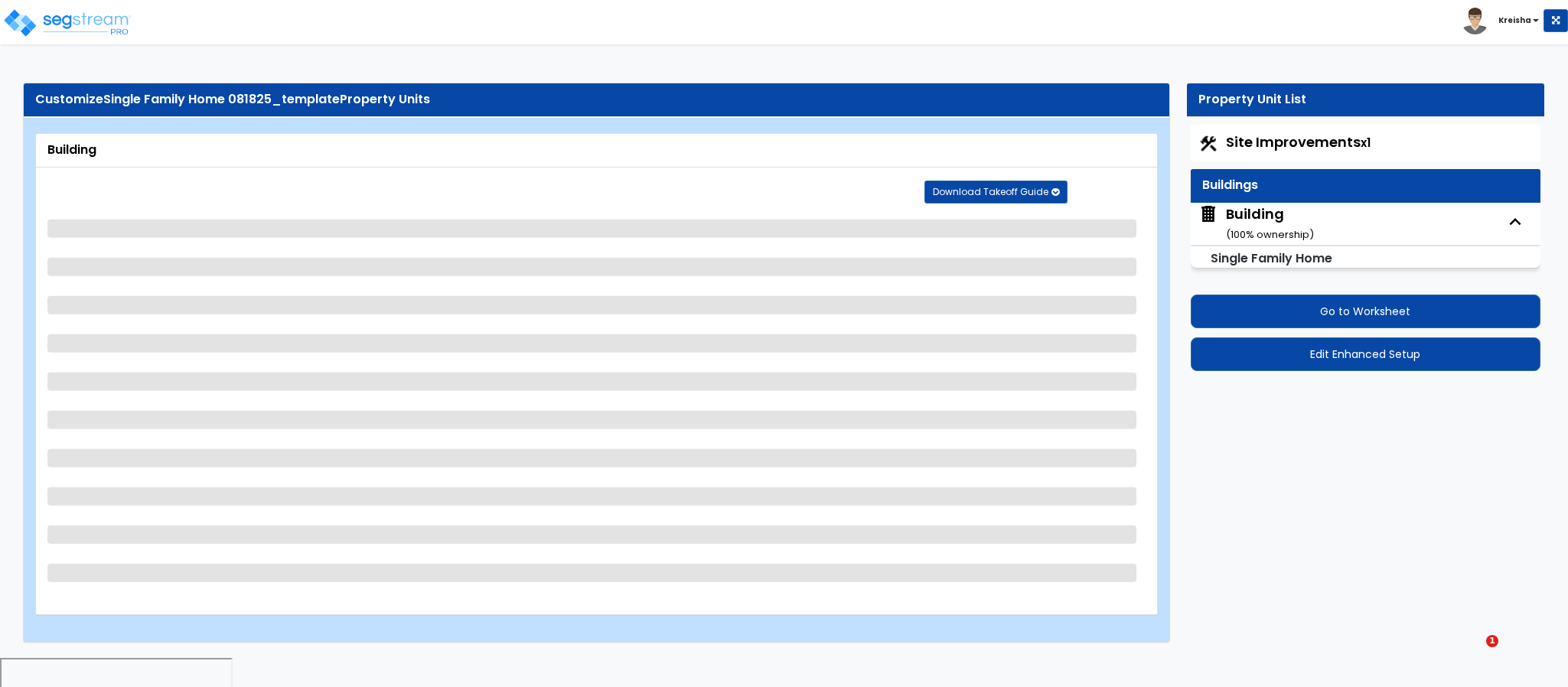
select select "3"
select select "2"
select select "1"
select select "2"
select select "3"
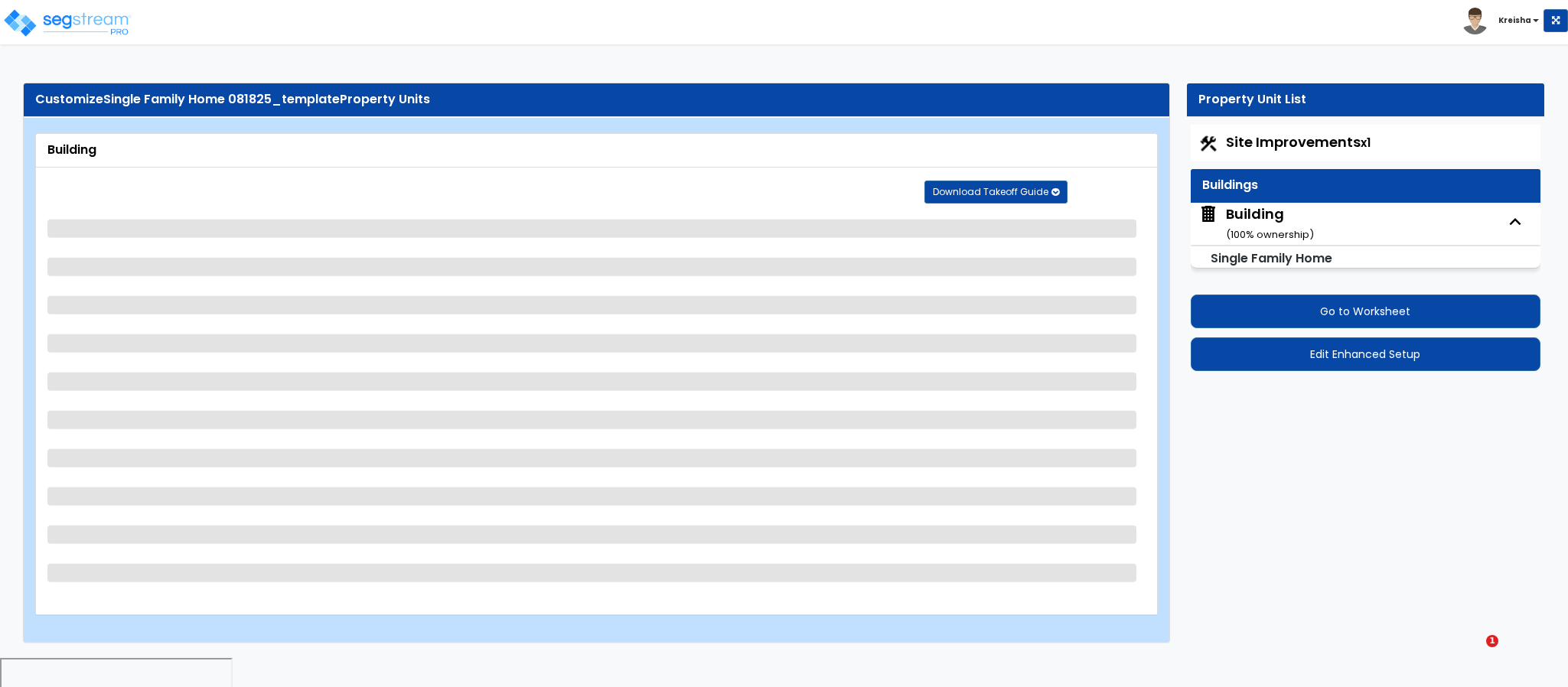
select select "4"
select select "6"
select select "5"
select select "1"
select select "3"
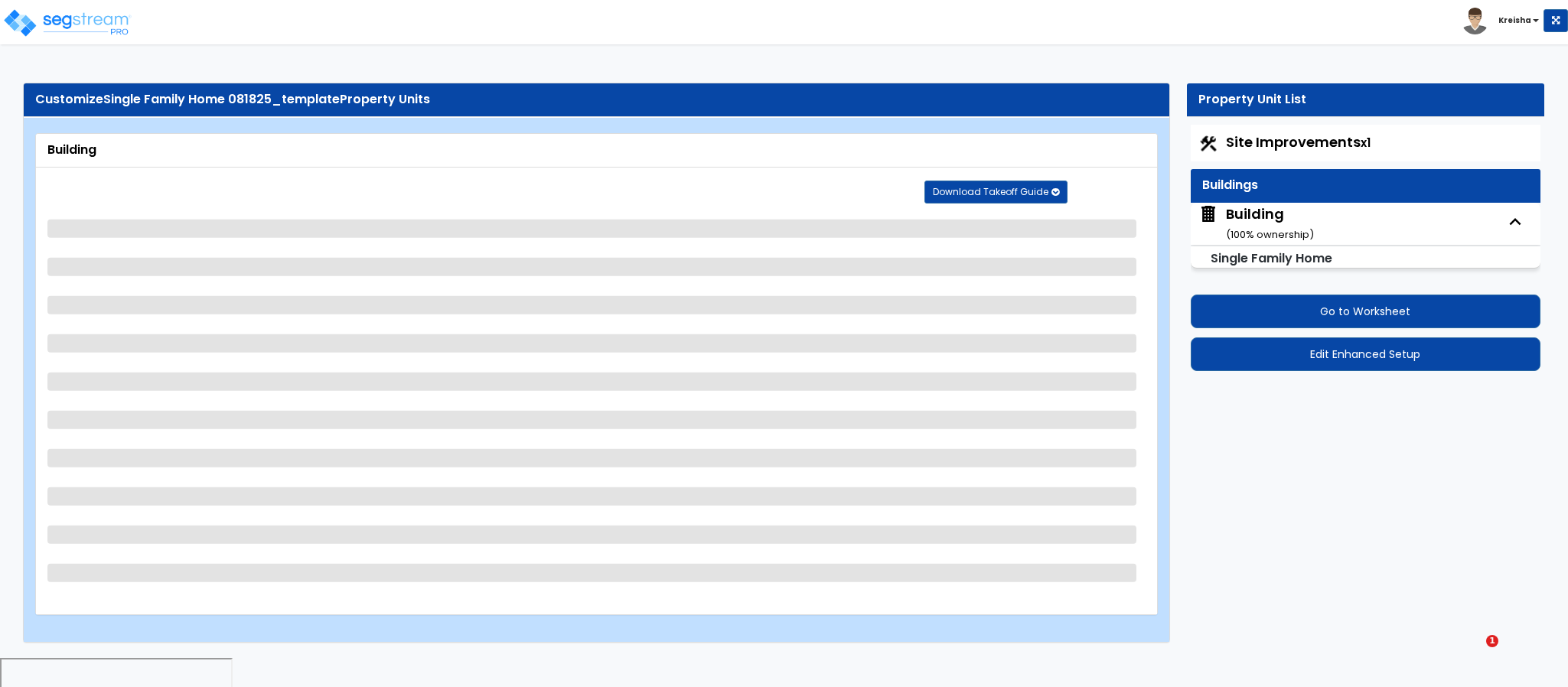
select select "2"
select select "1"
select select "2"
select select "1"
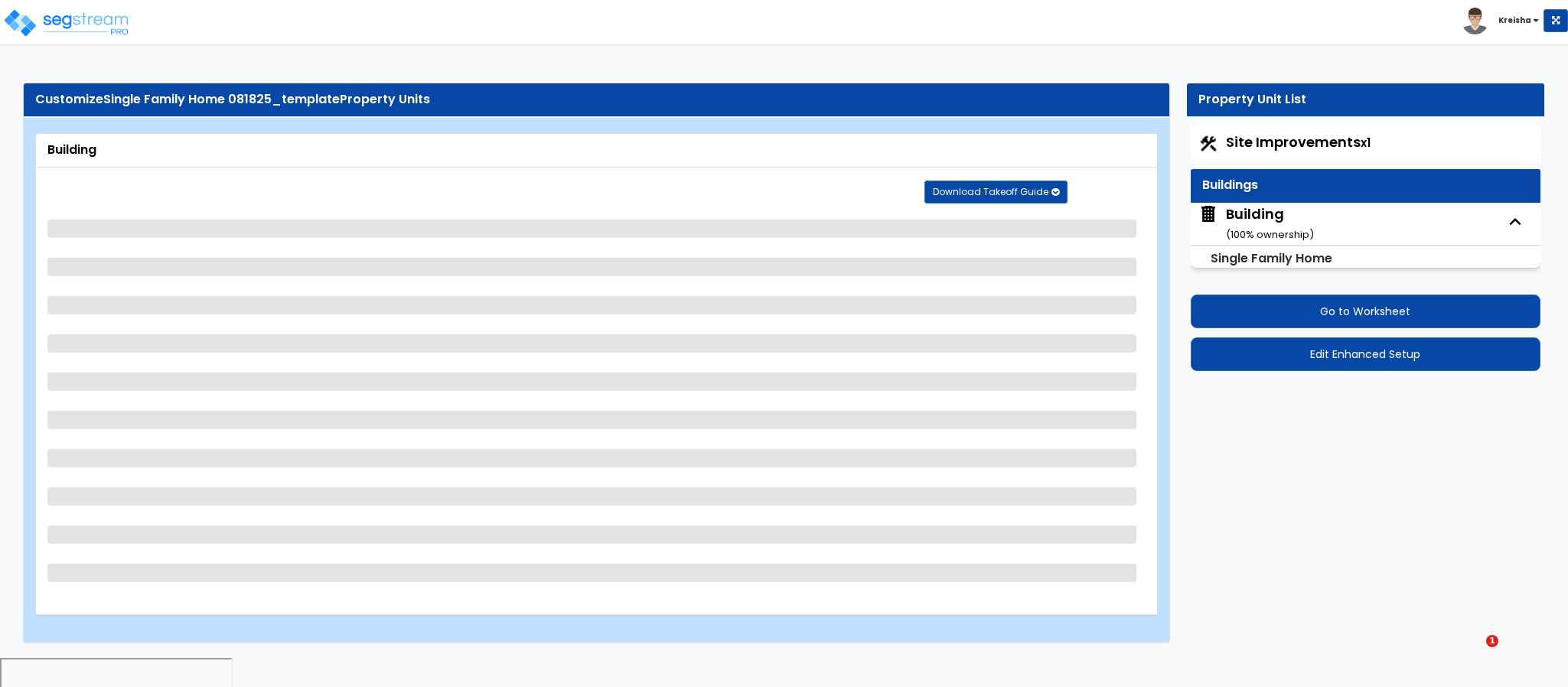
select select "1"
select select "2"
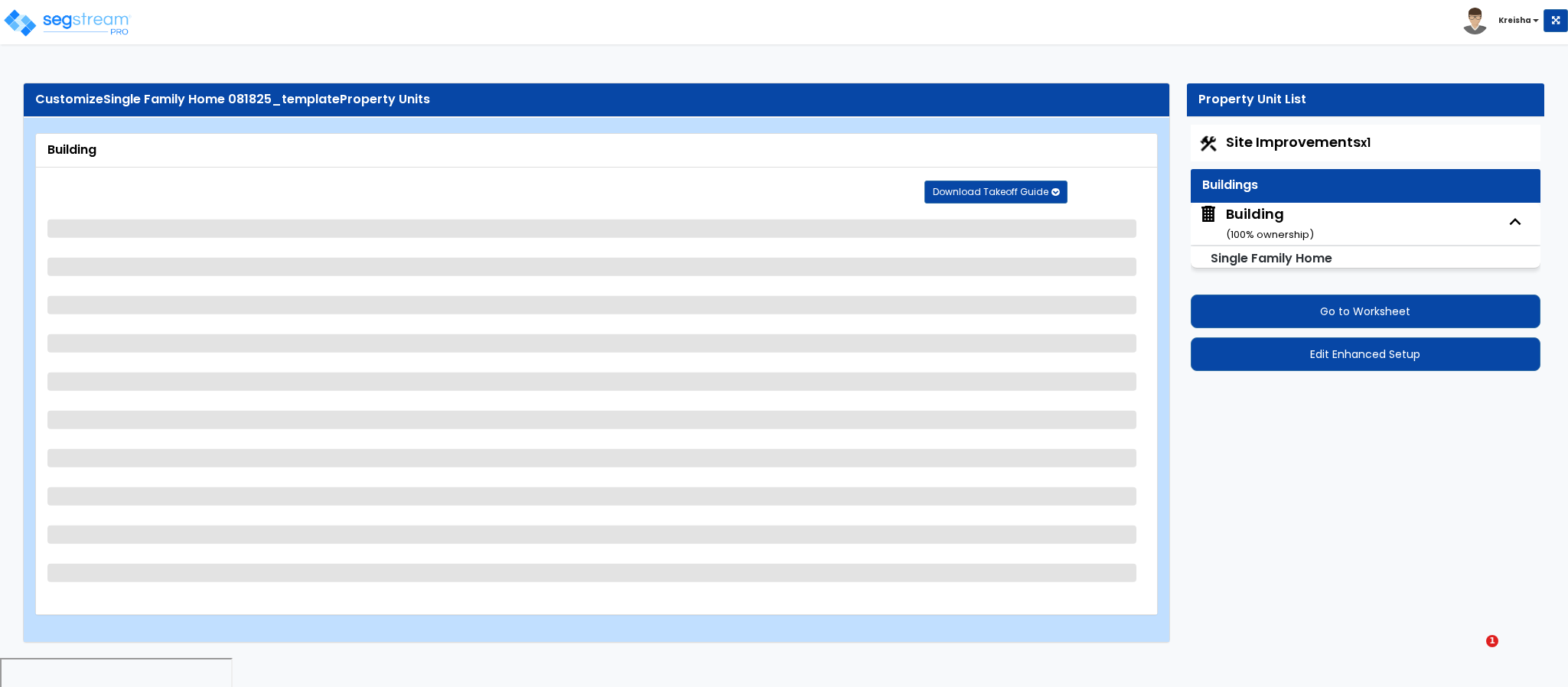
select select "1"
select select "3"
select select "4"
select select "1"
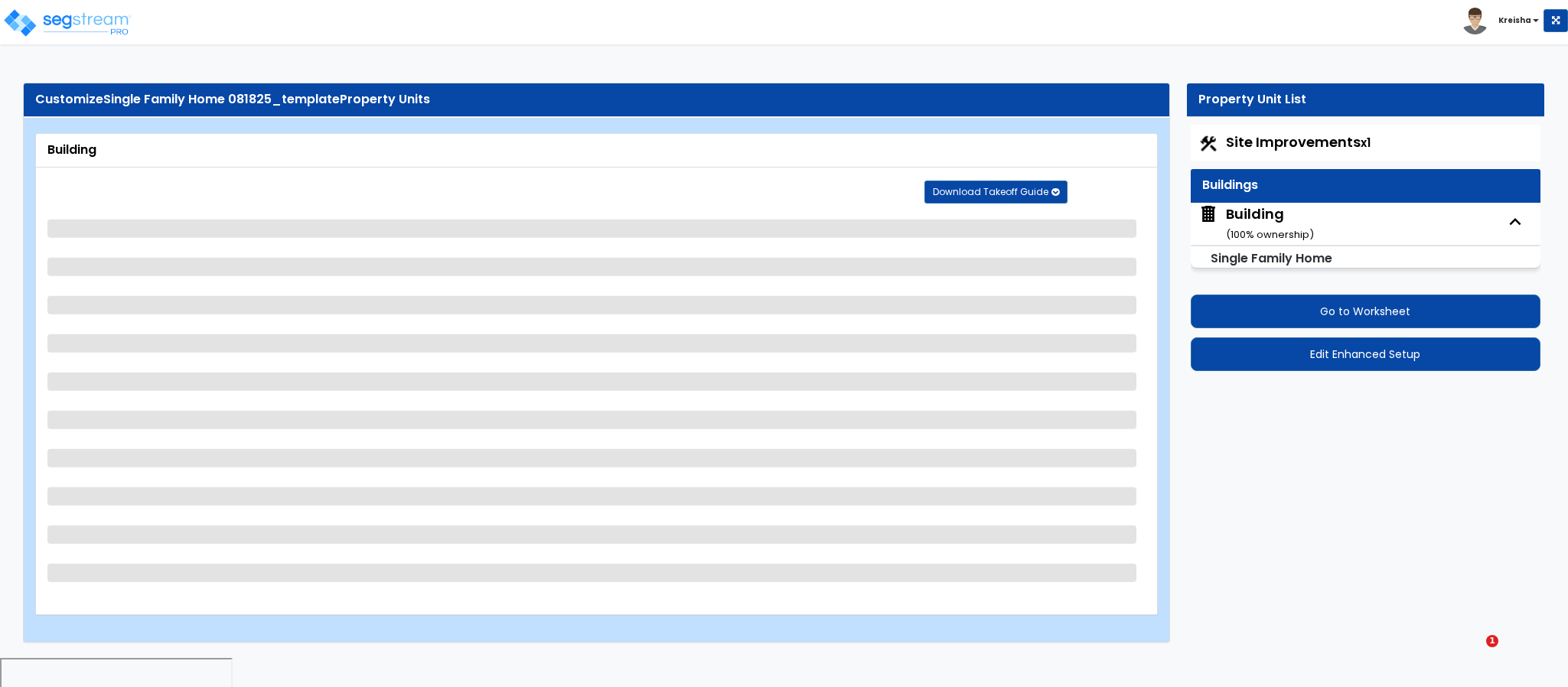
select select "2"
select select "1"
select select "5"
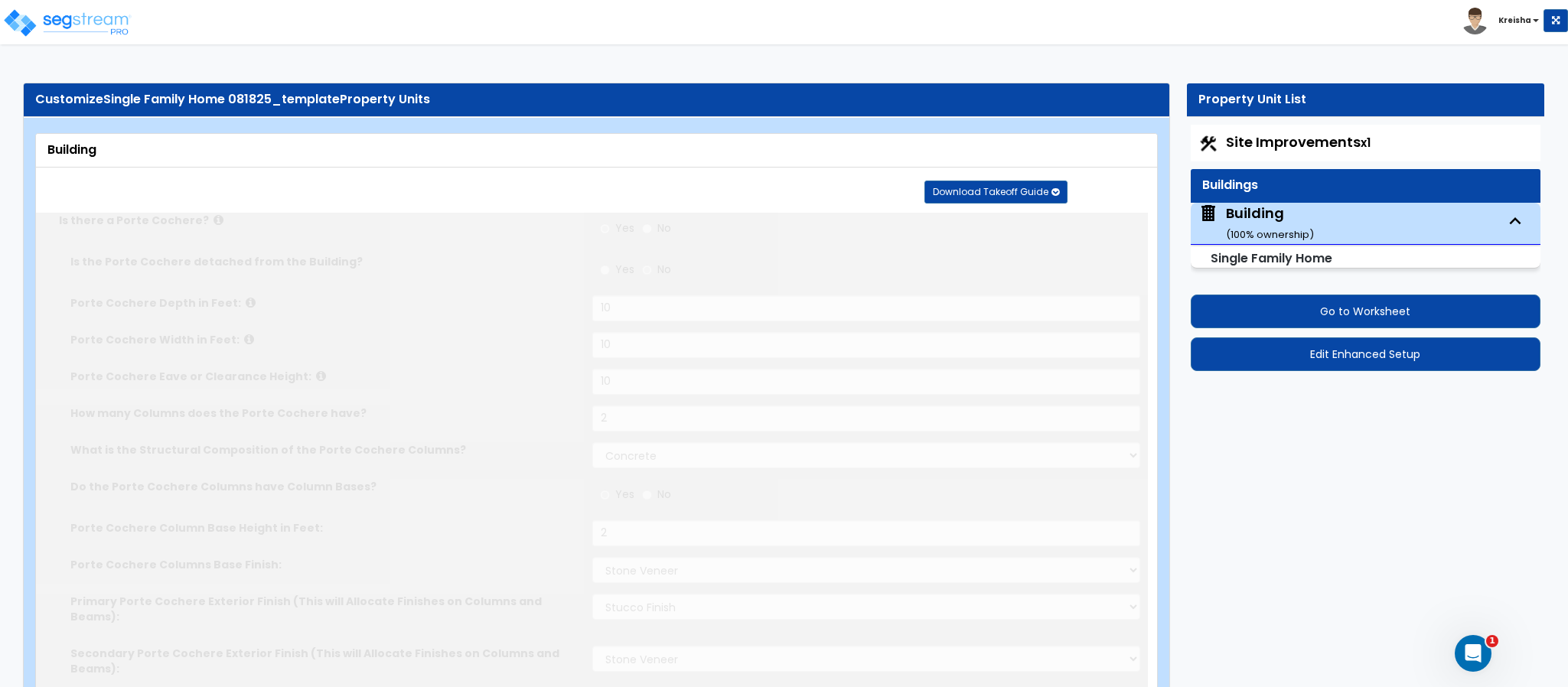
type input "4"
radio input "true"
select select "1"
select select "2"
type input "1"
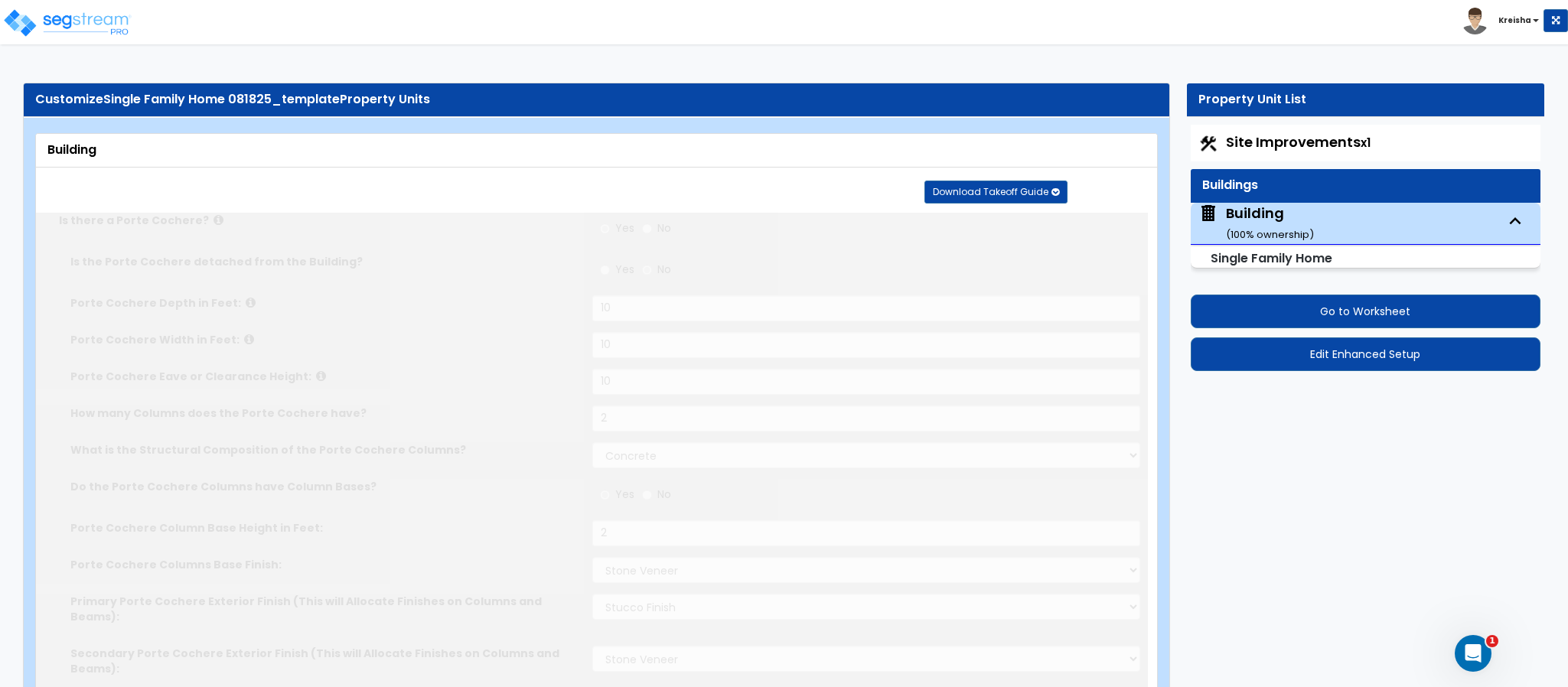
select select "2"
select select "1"
type input "4"
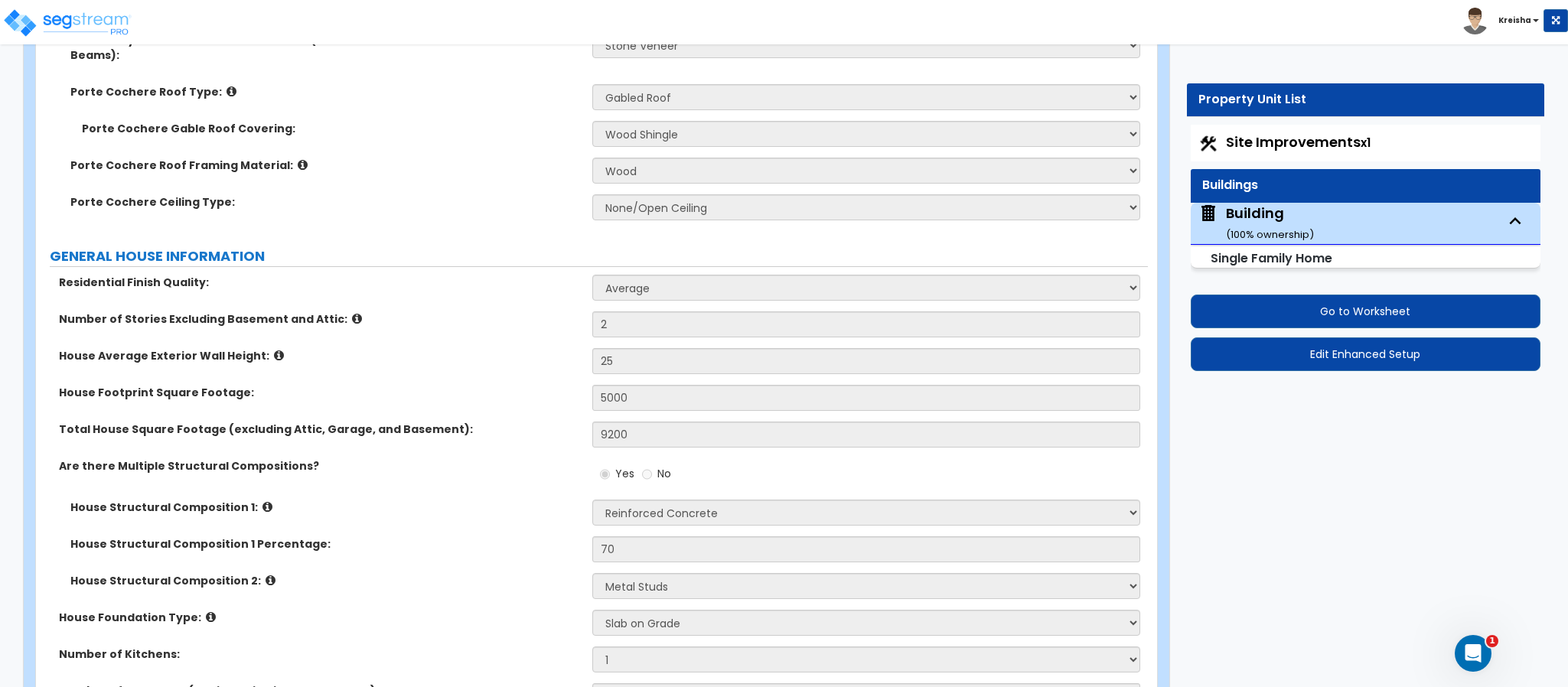
scroll to position [460, 0]
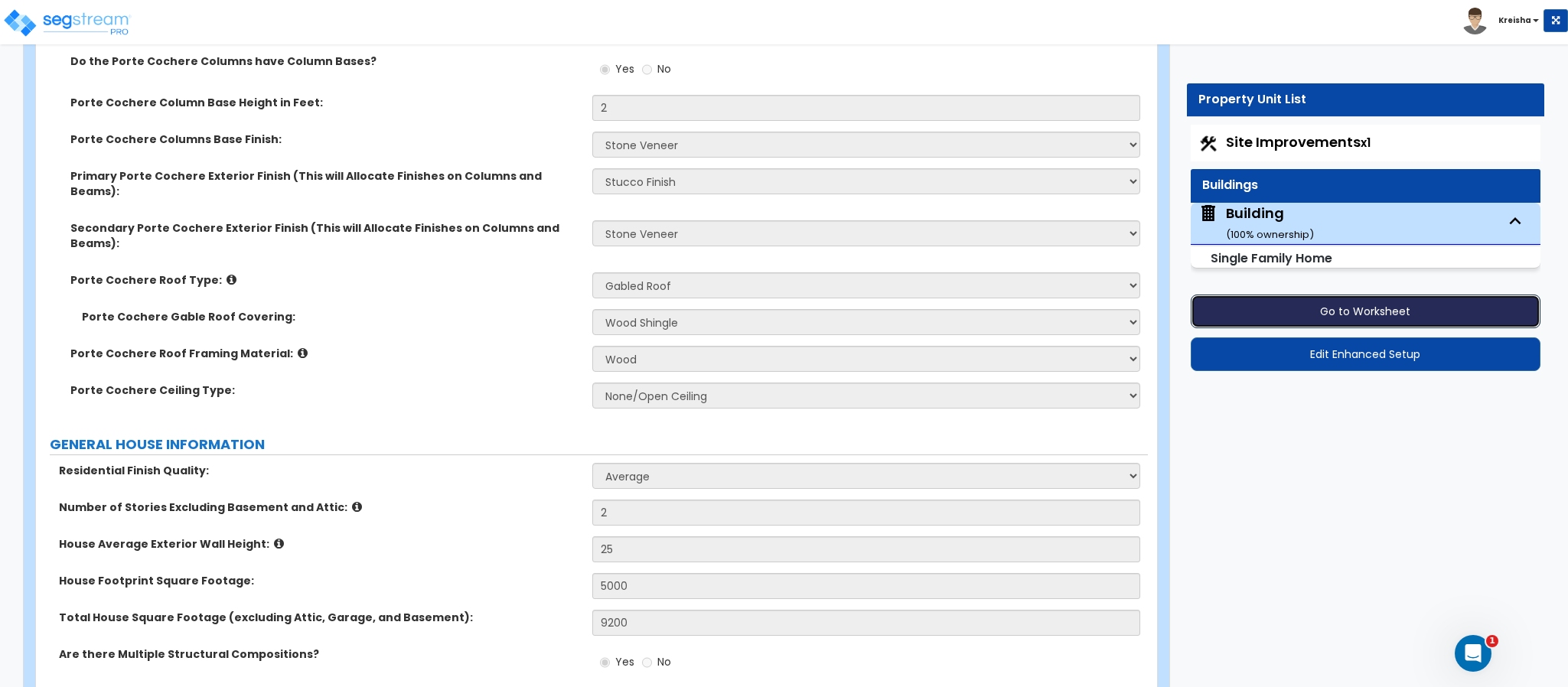
click at [1286, 308] on button "Go to Worksheet" at bounding box center [1366, 312] width 349 height 33
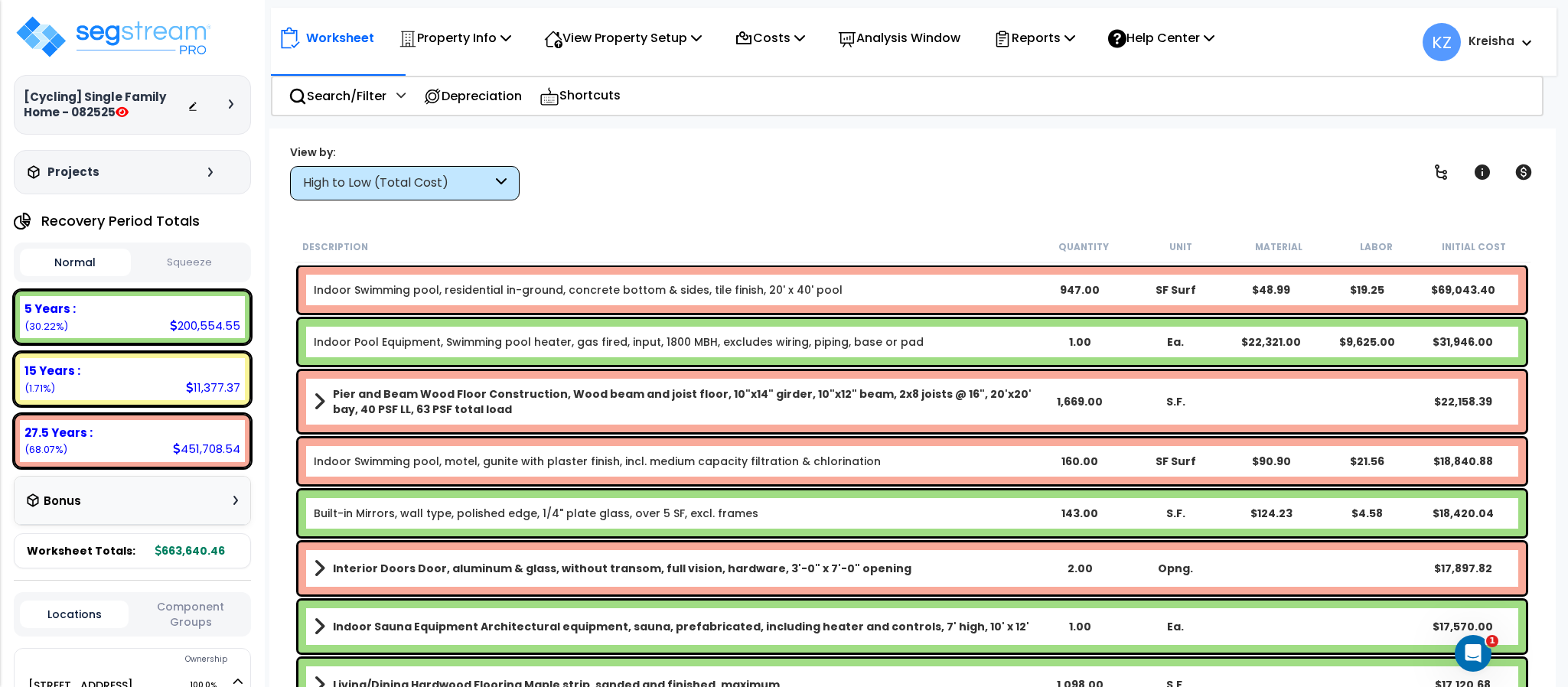
click at [452, 51] on div "Property Info" at bounding box center [455, 38] width 113 height 36
click at [471, 37] on p "Property Info" at bounding box center [455, 38] width 113 height 20
click at [510, 42] on icon at bounding box center [506, 37] width 11 height 12
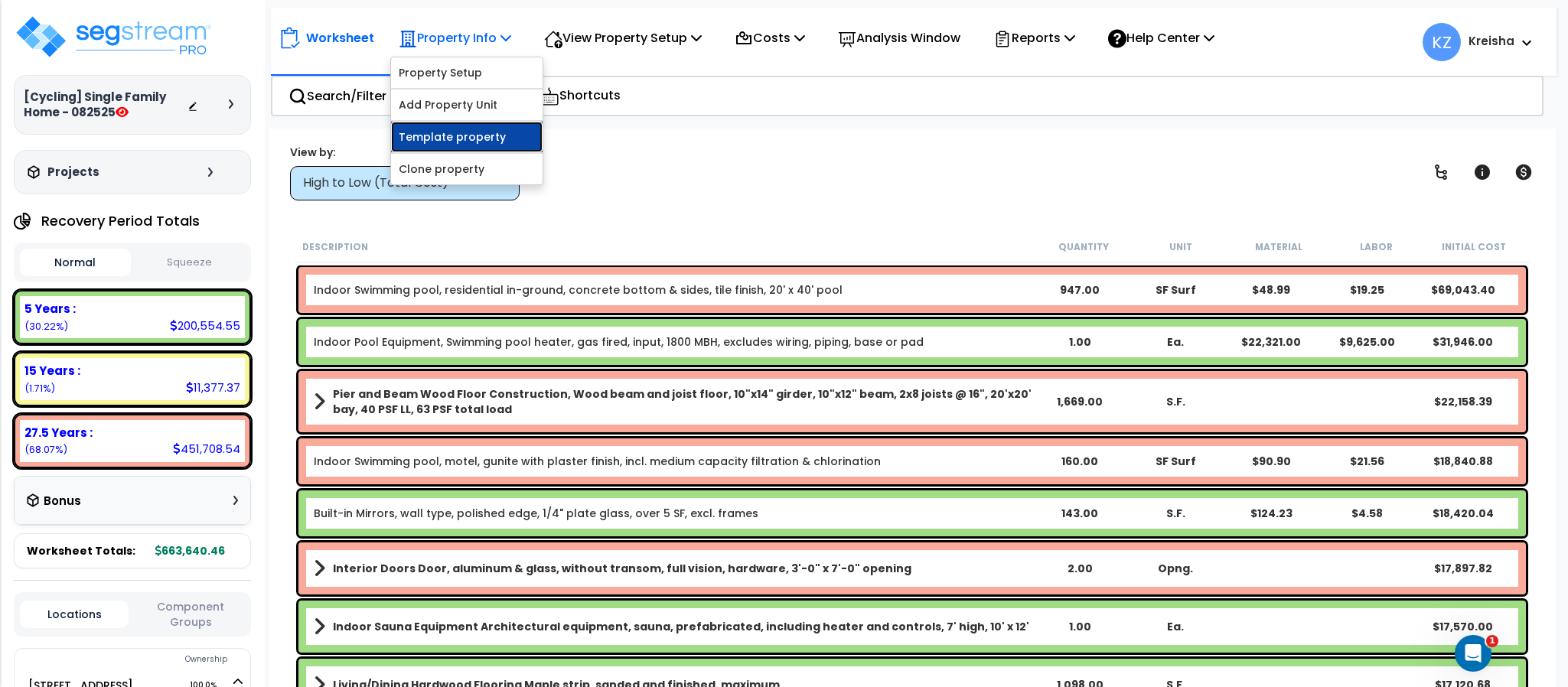
click at [452, 131] on link "Template property" at bounding box center [467, 137] width 152 height 31
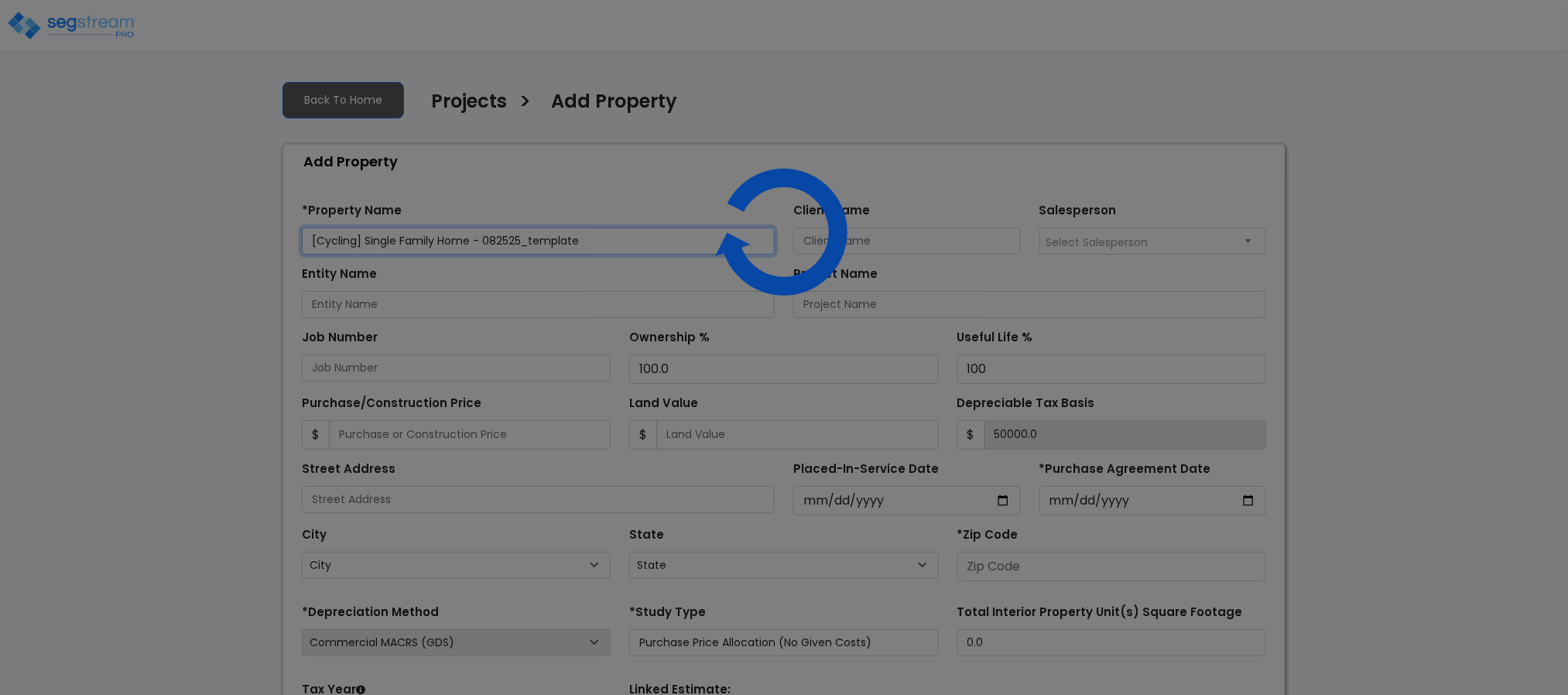
type input "[STREET_ADDRESS]"
type input "81611"
select select "CRM(_5"
select select "2025"
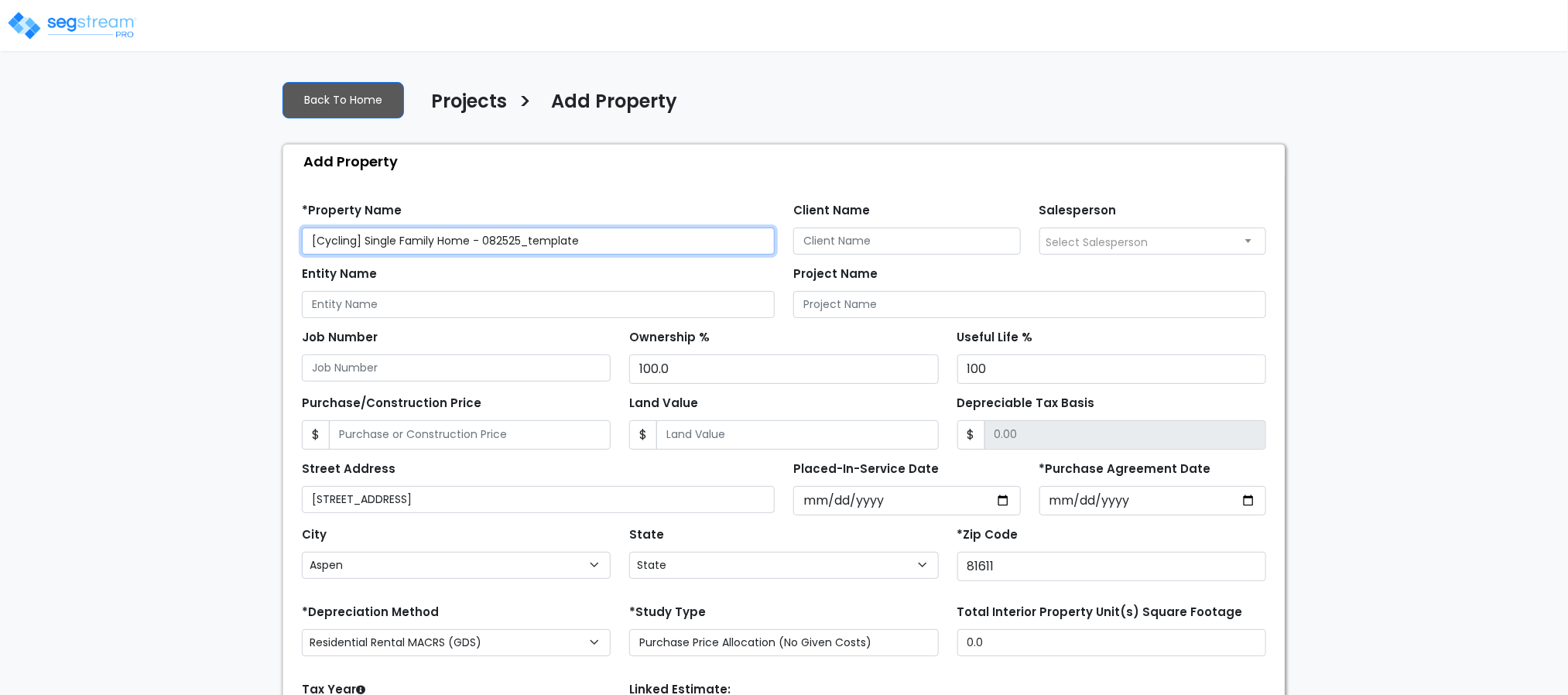
select select "CO"
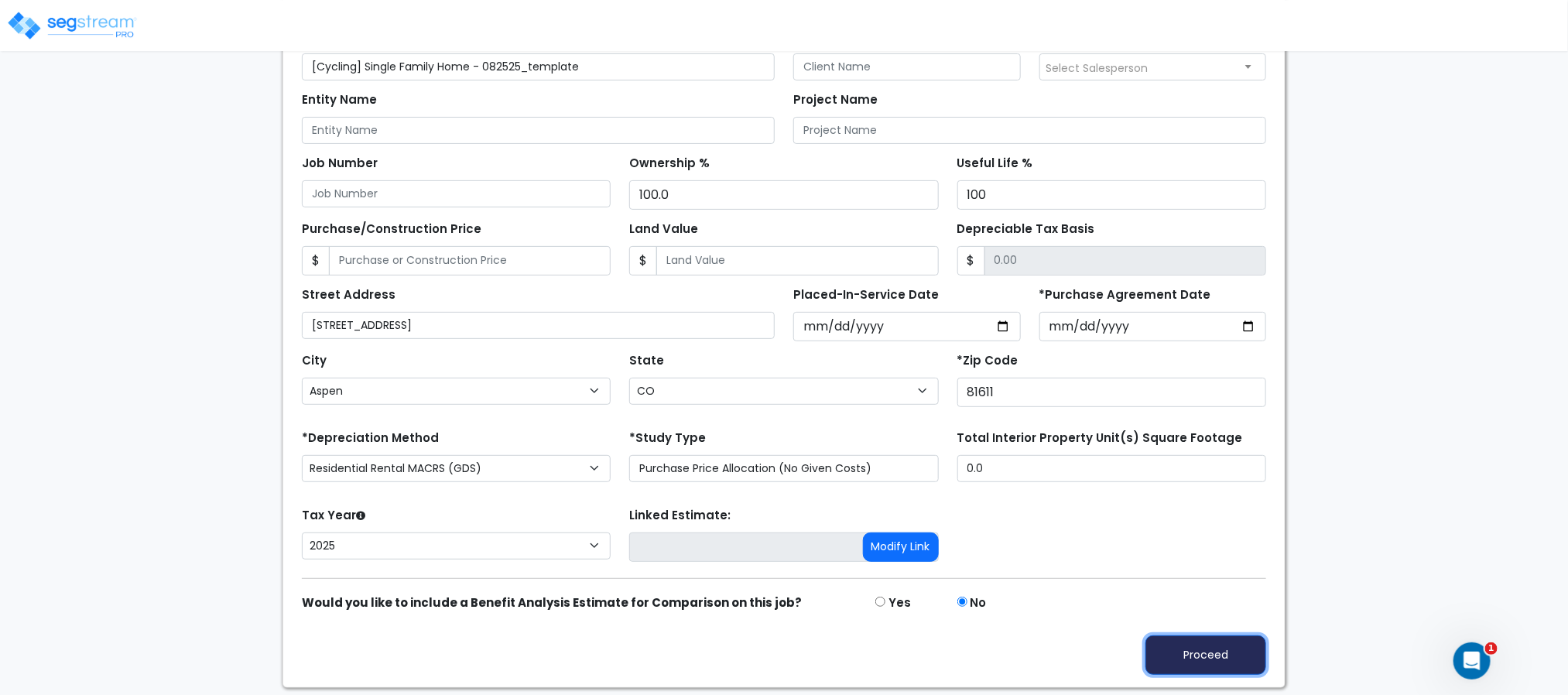
click at [1147, 673] on button "Proceed" at bounding box center [1205, 655] width 121 height 39
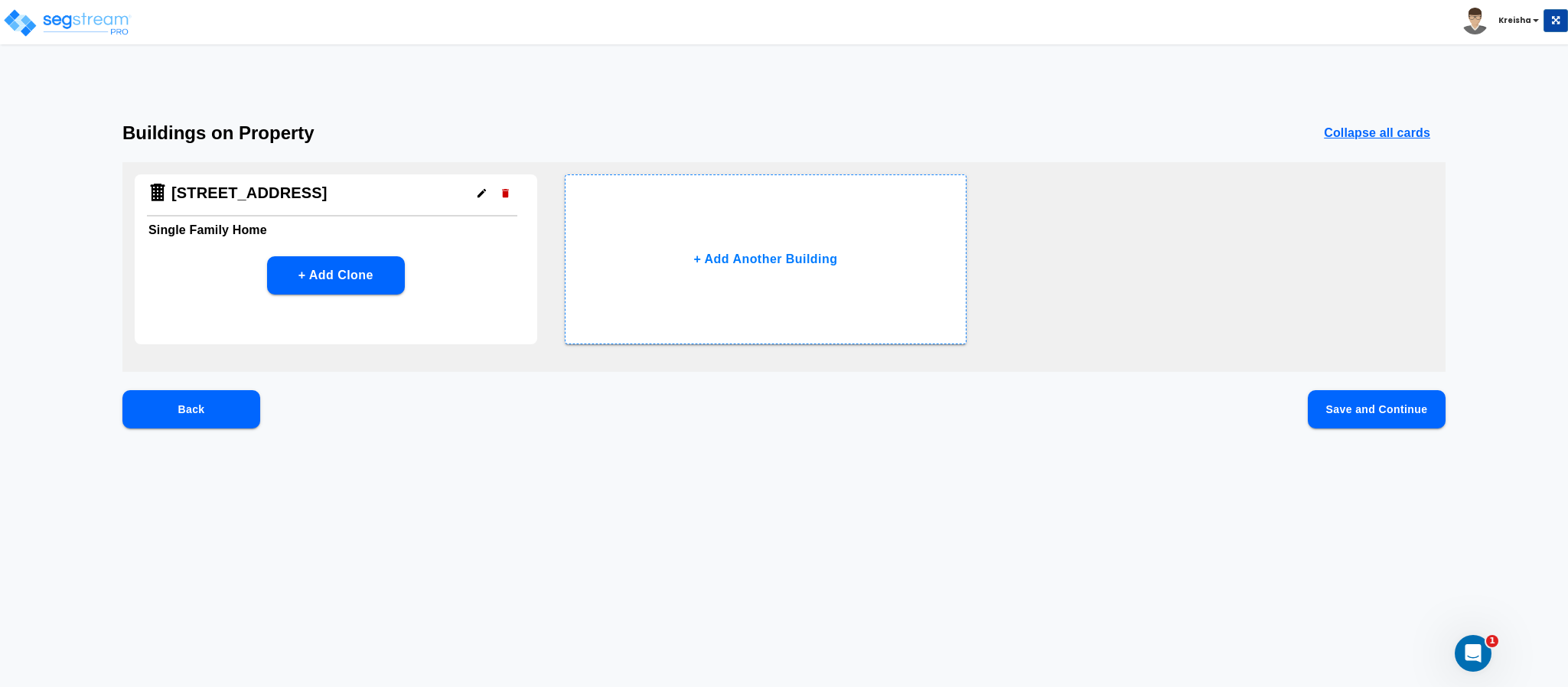
click at [1345, 413] on button "Save and Continue" at bounding box center [1376, 409] width 138 height 38
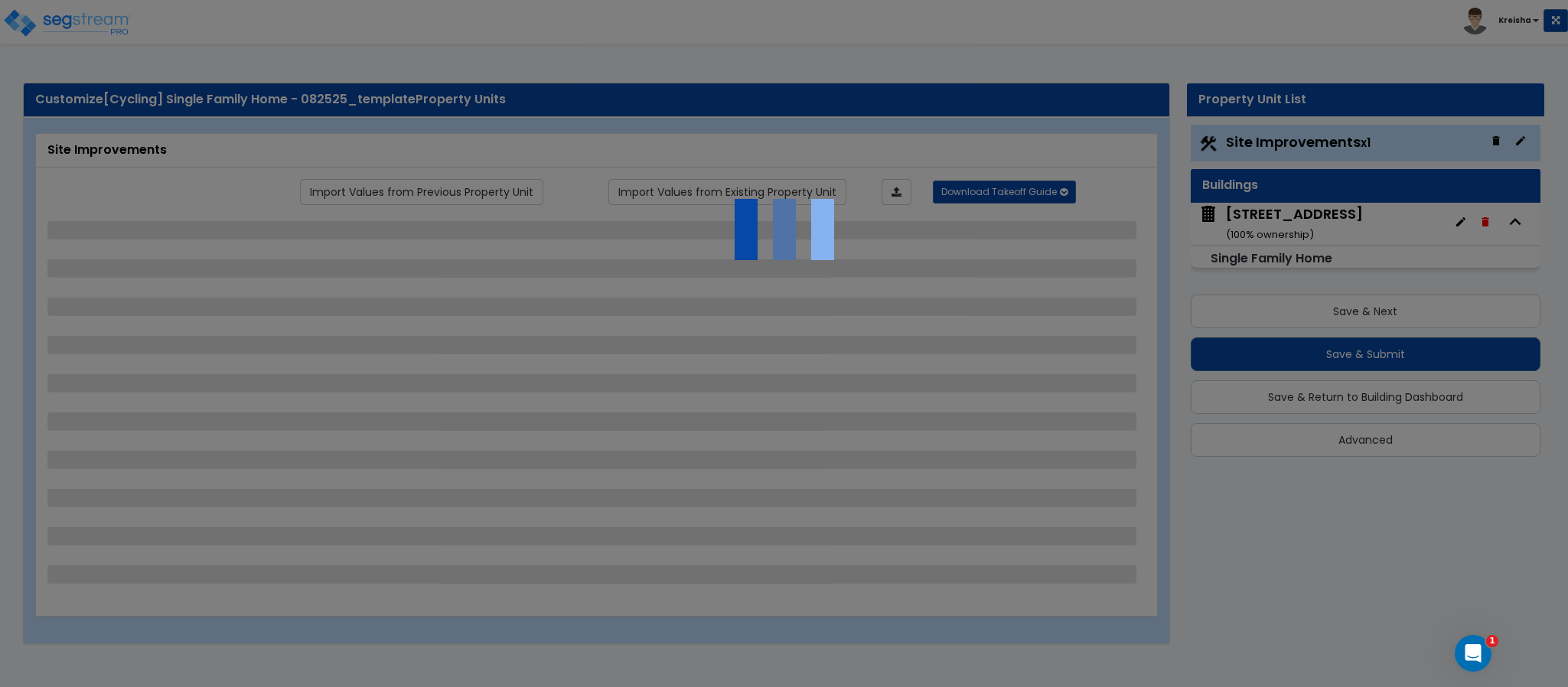
select select "2"
select select "1"
select select "3"
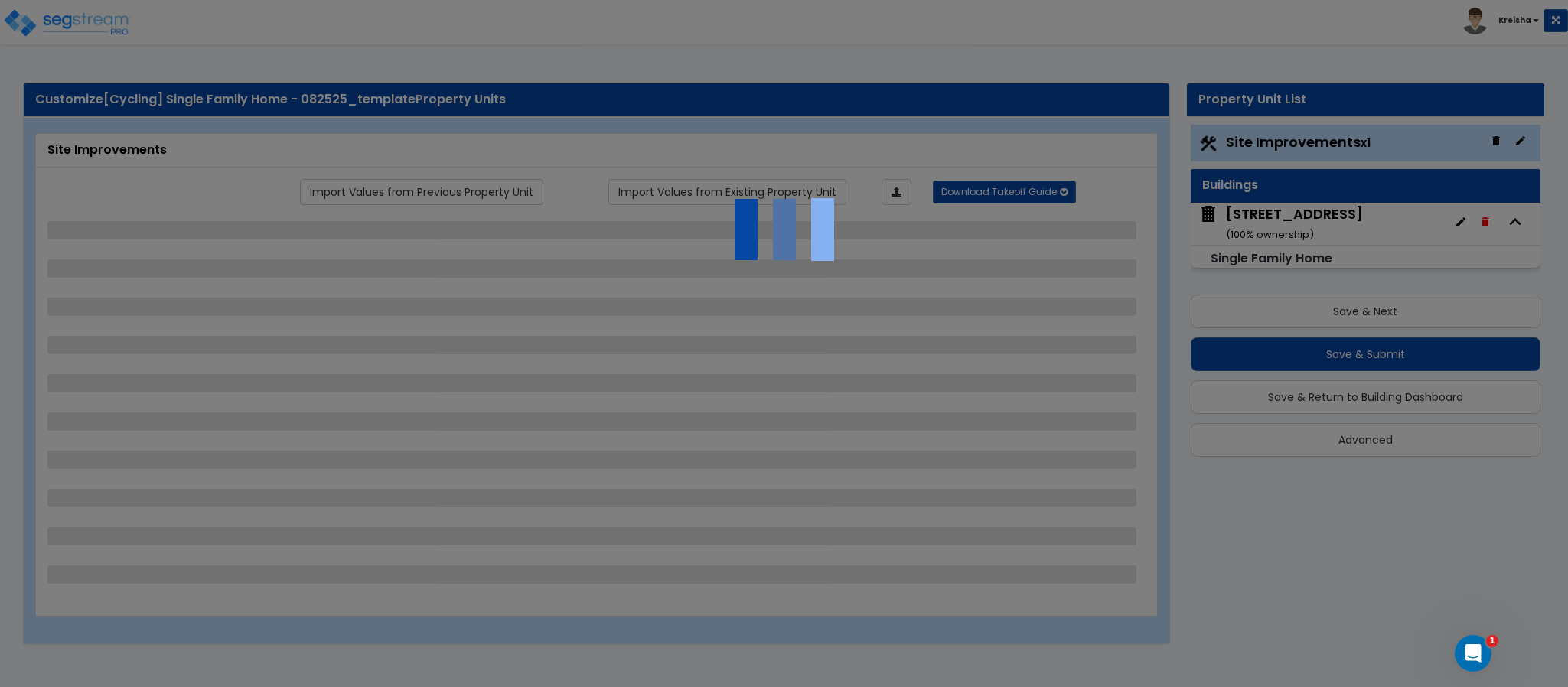
select select "2"
select select "1"
select select "2"
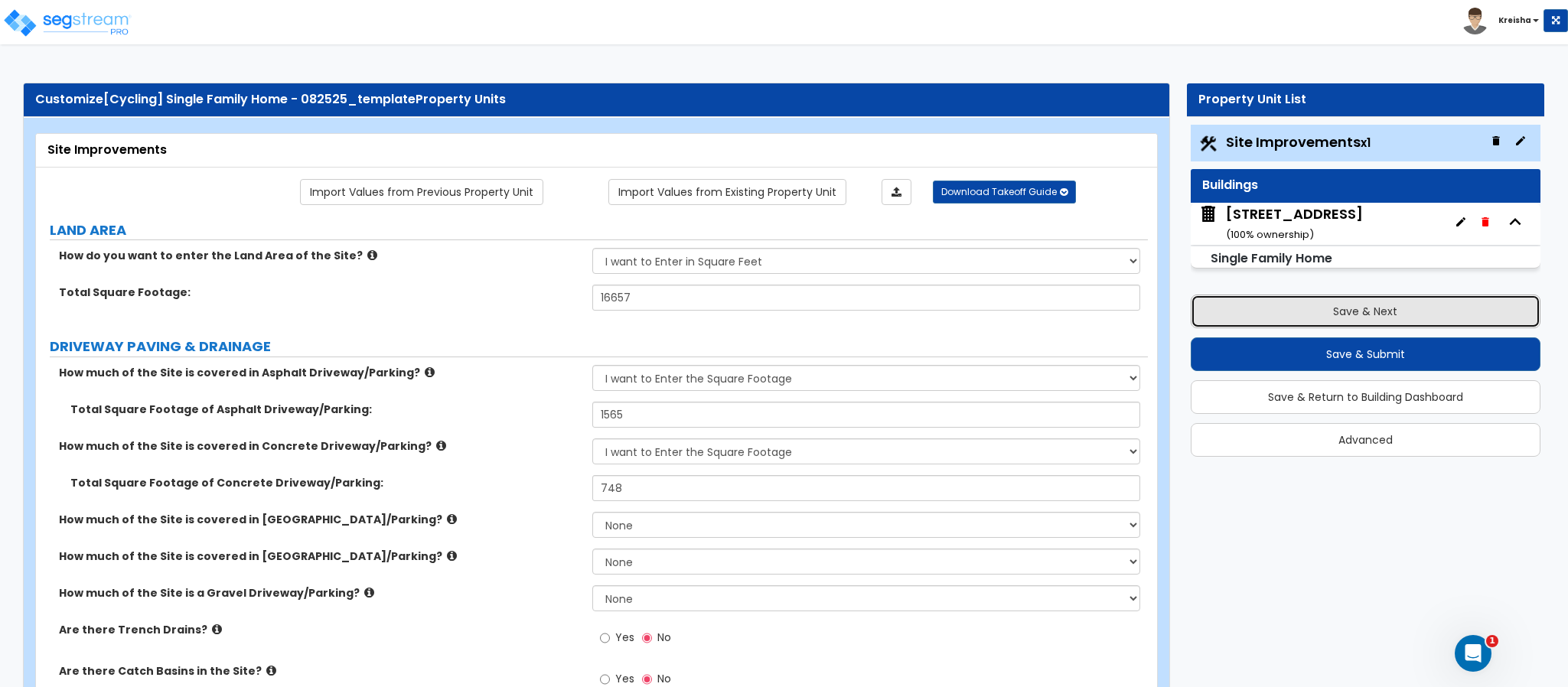
click at [1274, 317] on button "Save & Next" at bounding box center [1366, 312] width 349 height 33
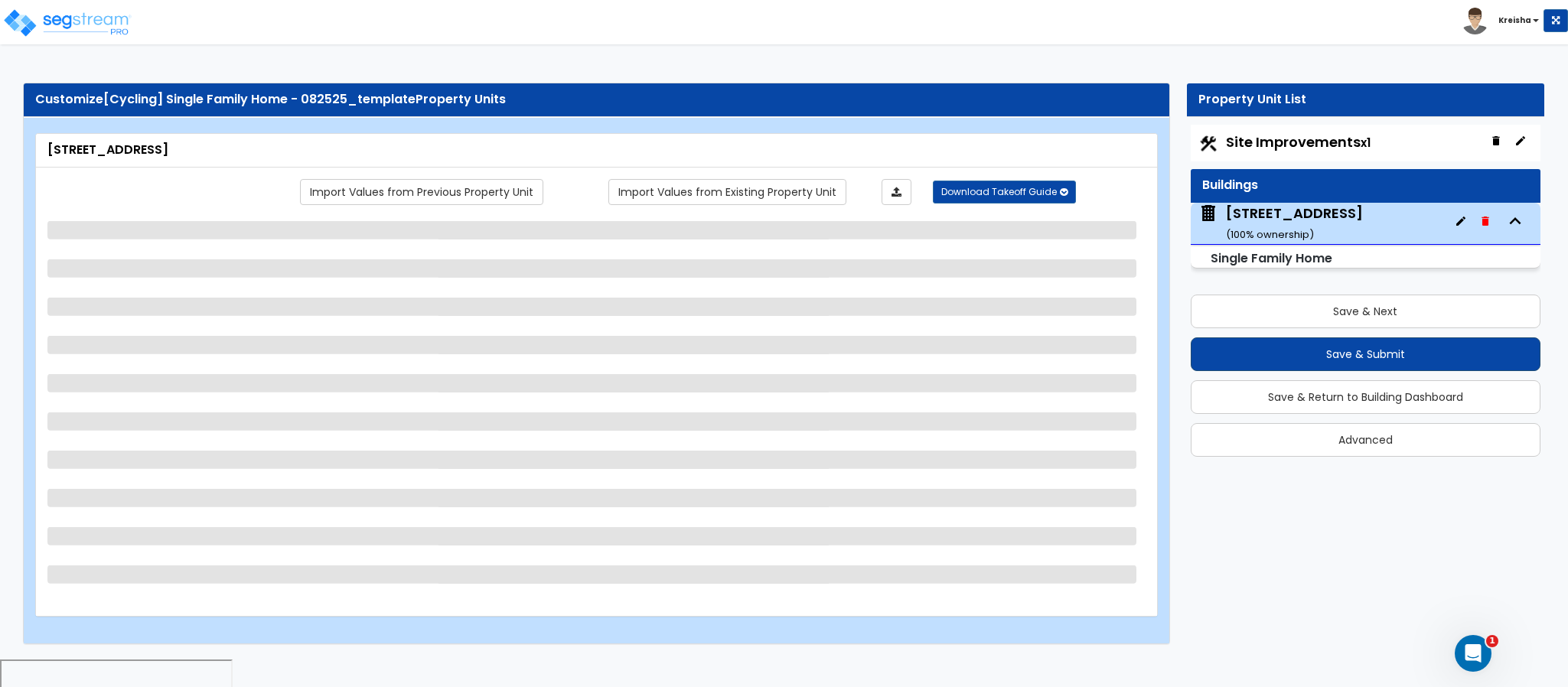
select select "2"
select select "7"
select select "1"
select select "3"
select select "1"
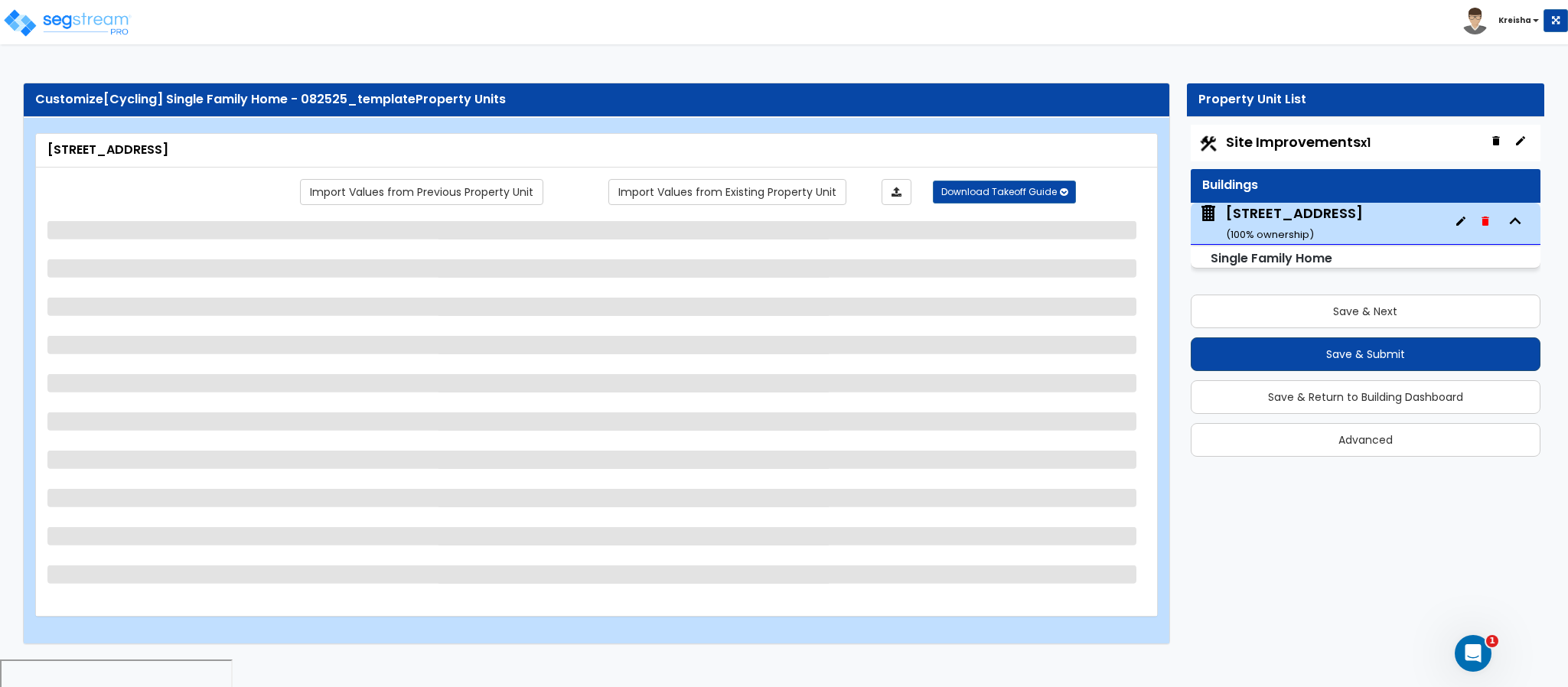
select select "2"
select select "10"
select select "4"
select select "2"
select select "1"
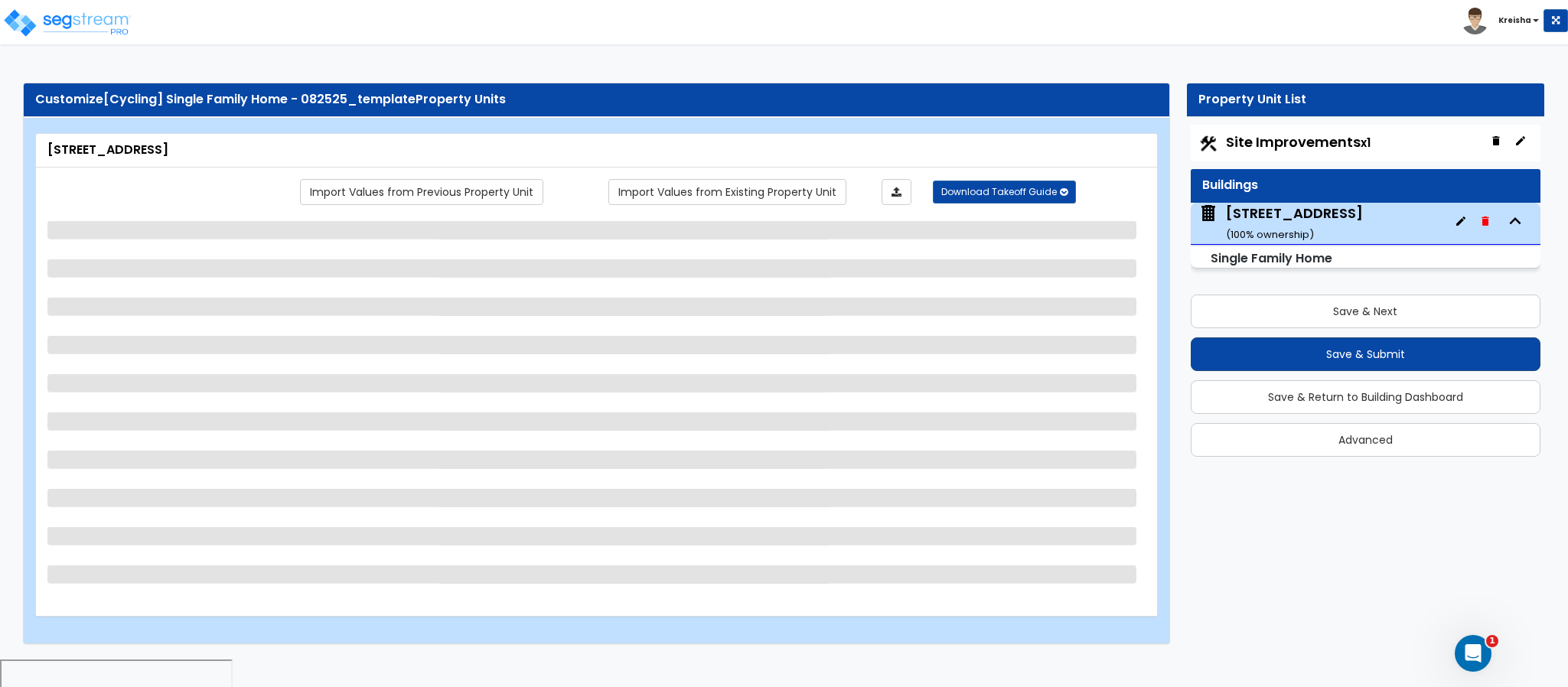
select select "1"
select select "2"
select select "1"
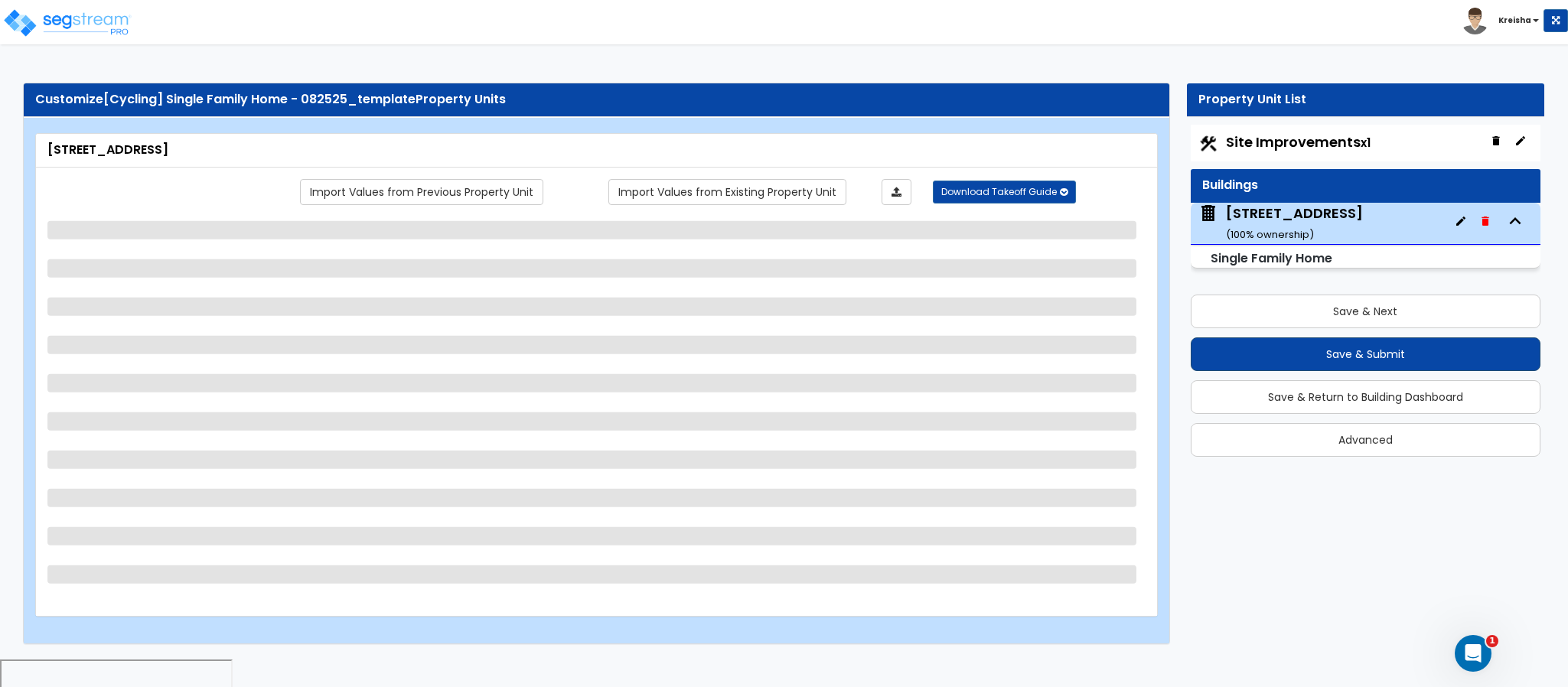
select select "1"
select select "2"
select select "5"
select select "3"
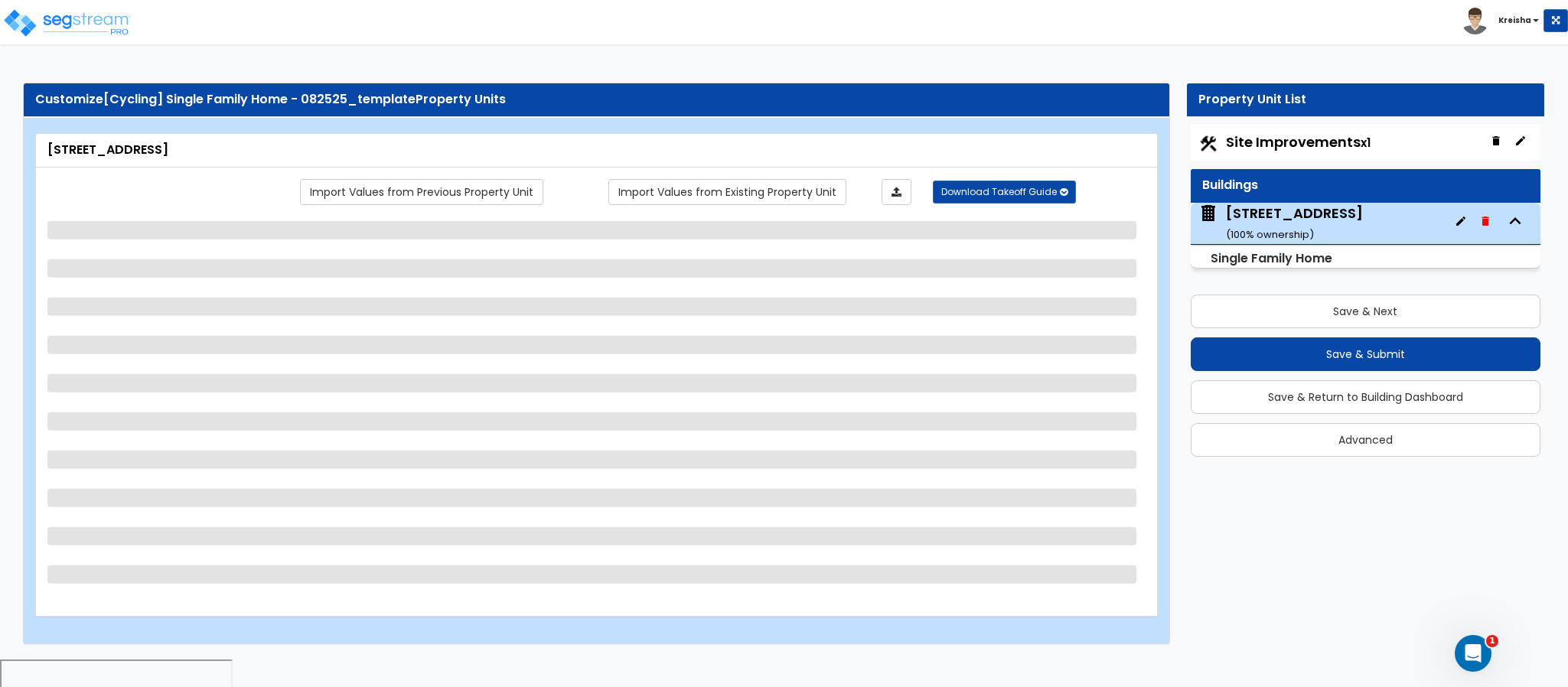
select select "1"
select select "2"
select select "1"
select select "5"
select select "6"
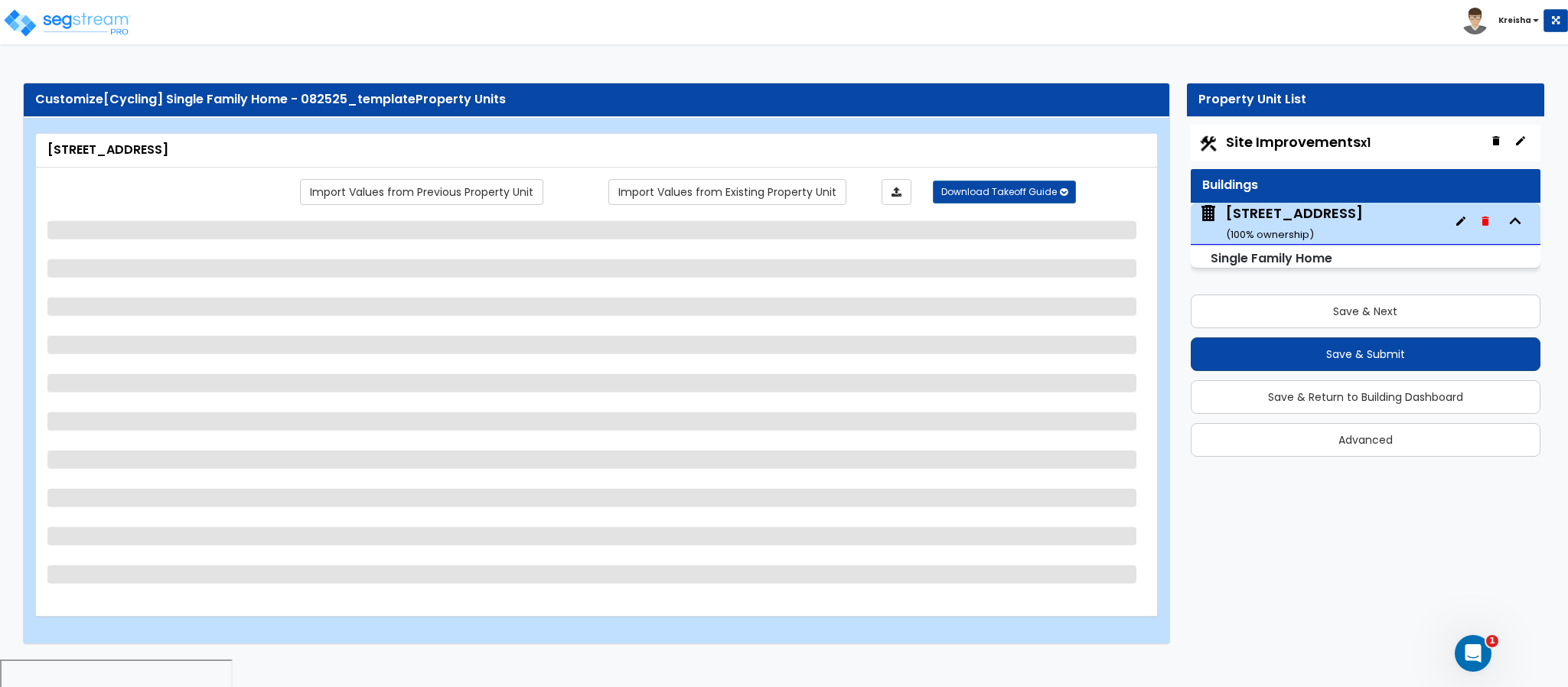
select select "1"
select select "2"
select select "5"
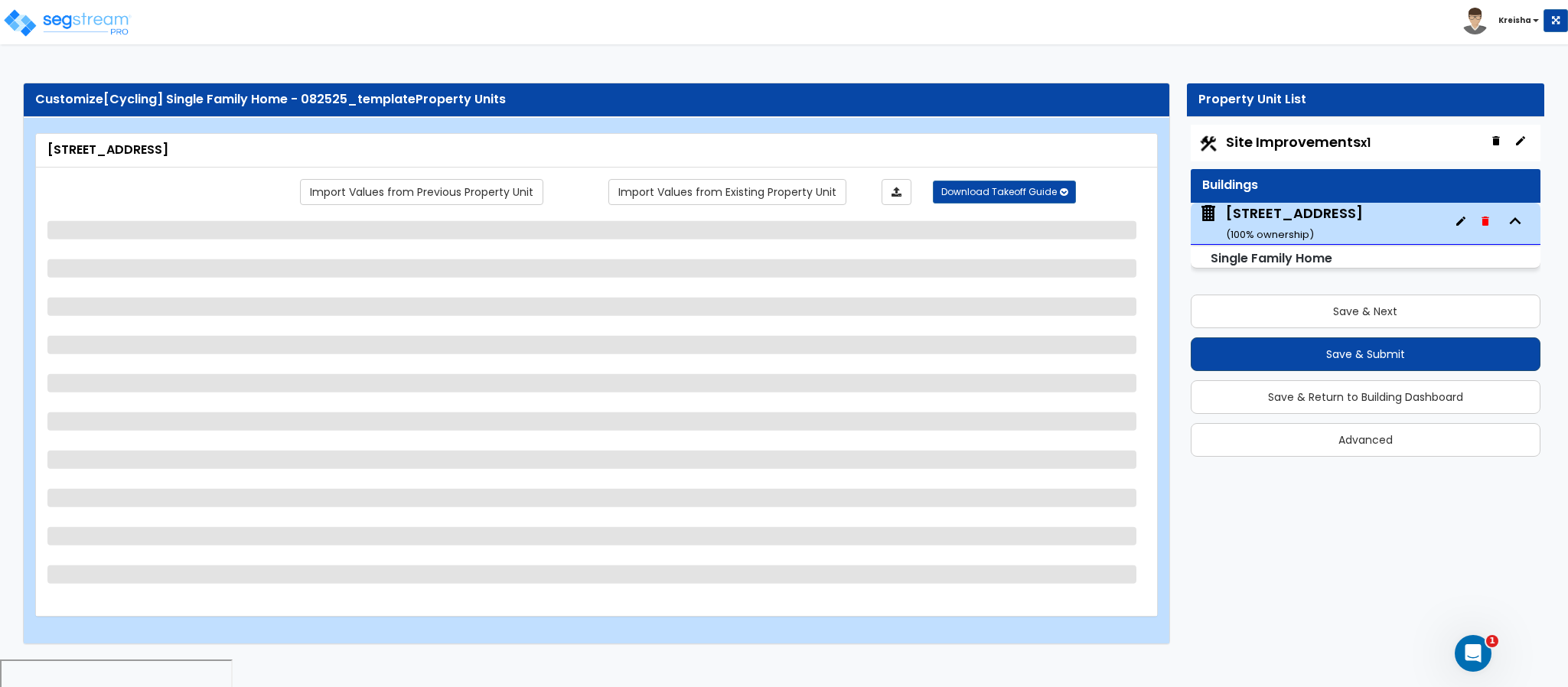
select select "2"
select select "4"
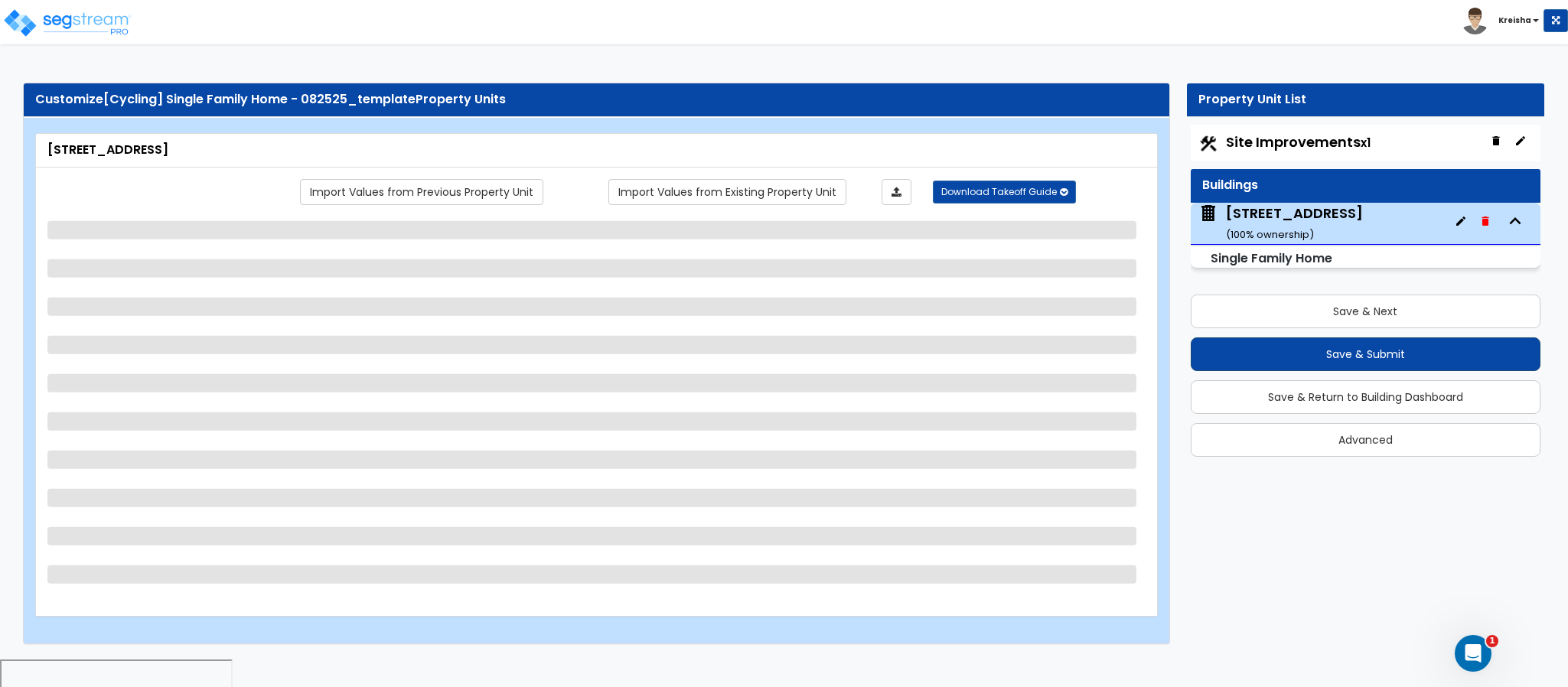
select select "2"
select select "1"
select select "4"
select select "1"
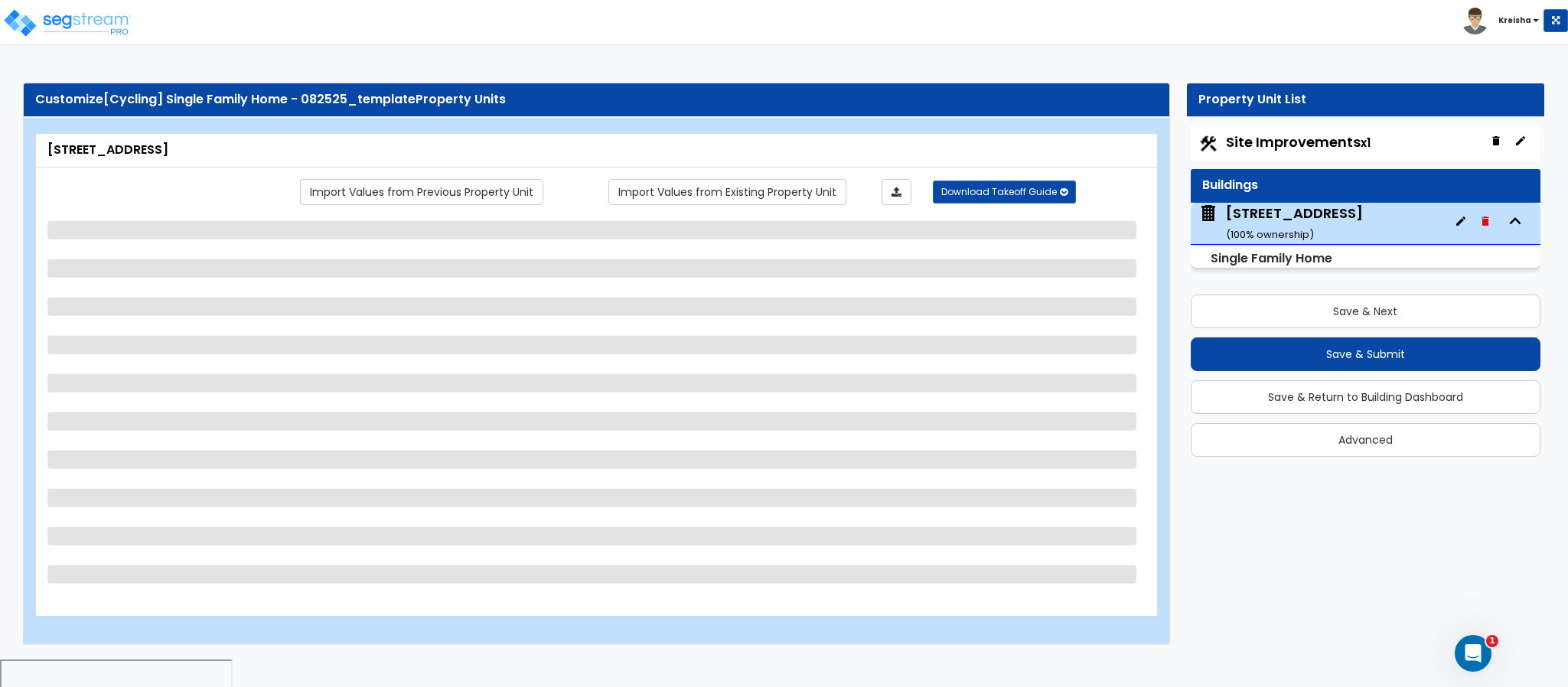
select select "1"
select select "3"
select select "2"
select select "3"
select select "4"
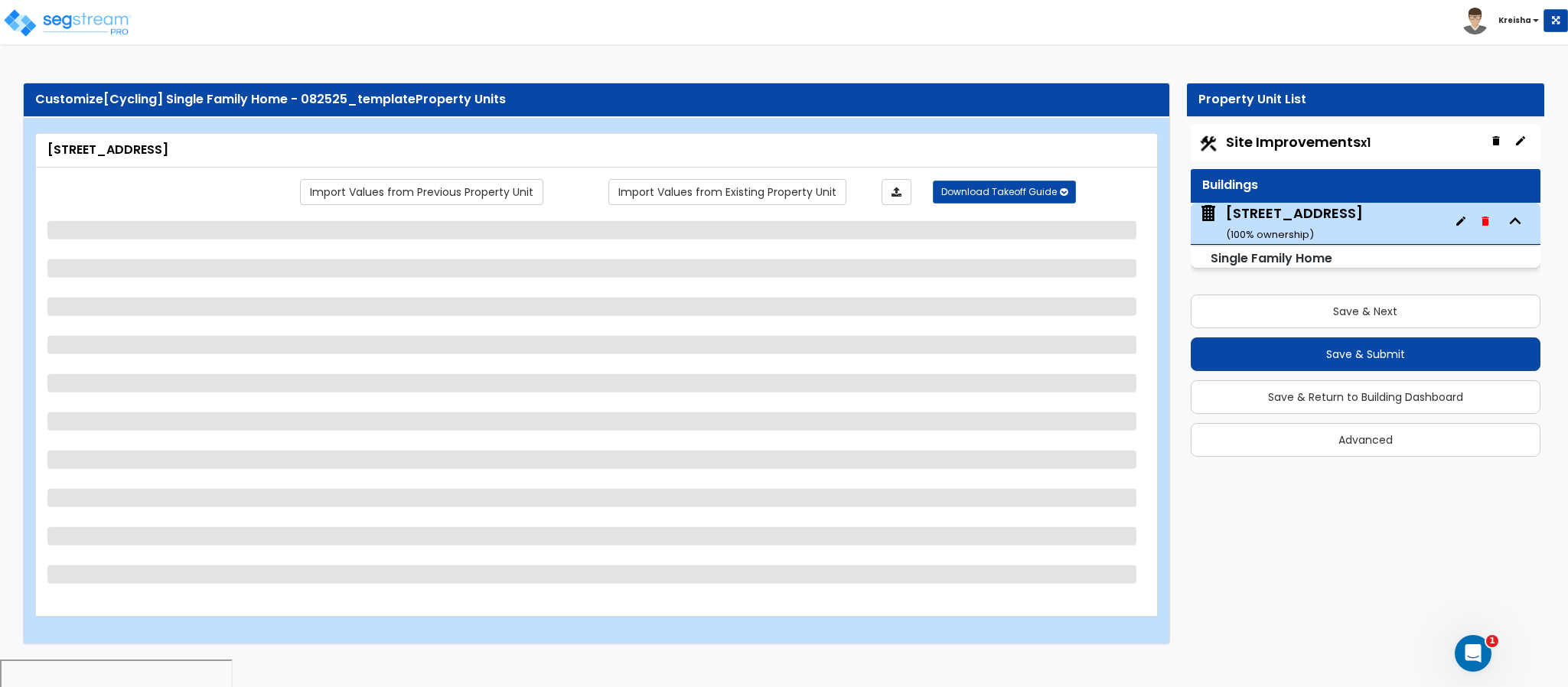
select select "1"
select select "2"
select select "3"
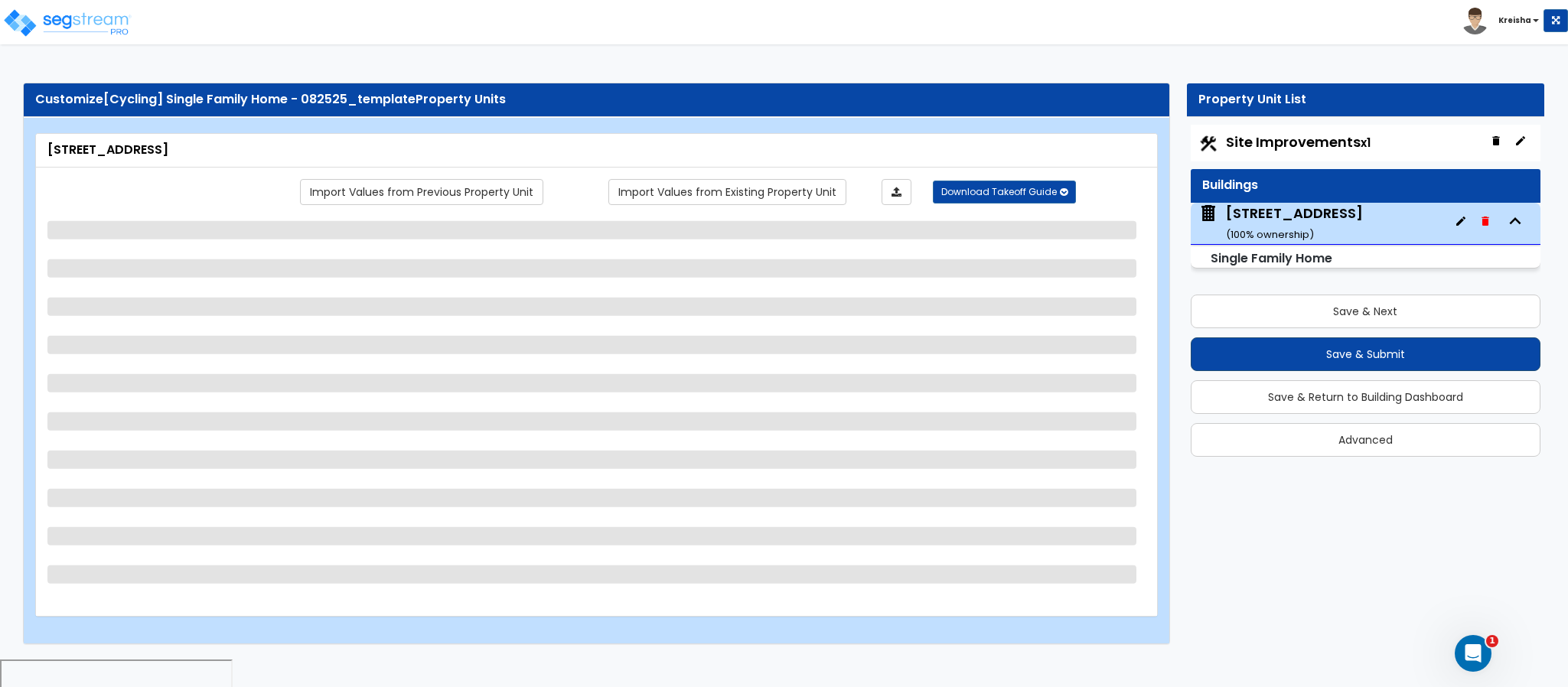
select select "4"
select select "1"
select select "2"
select select "3"
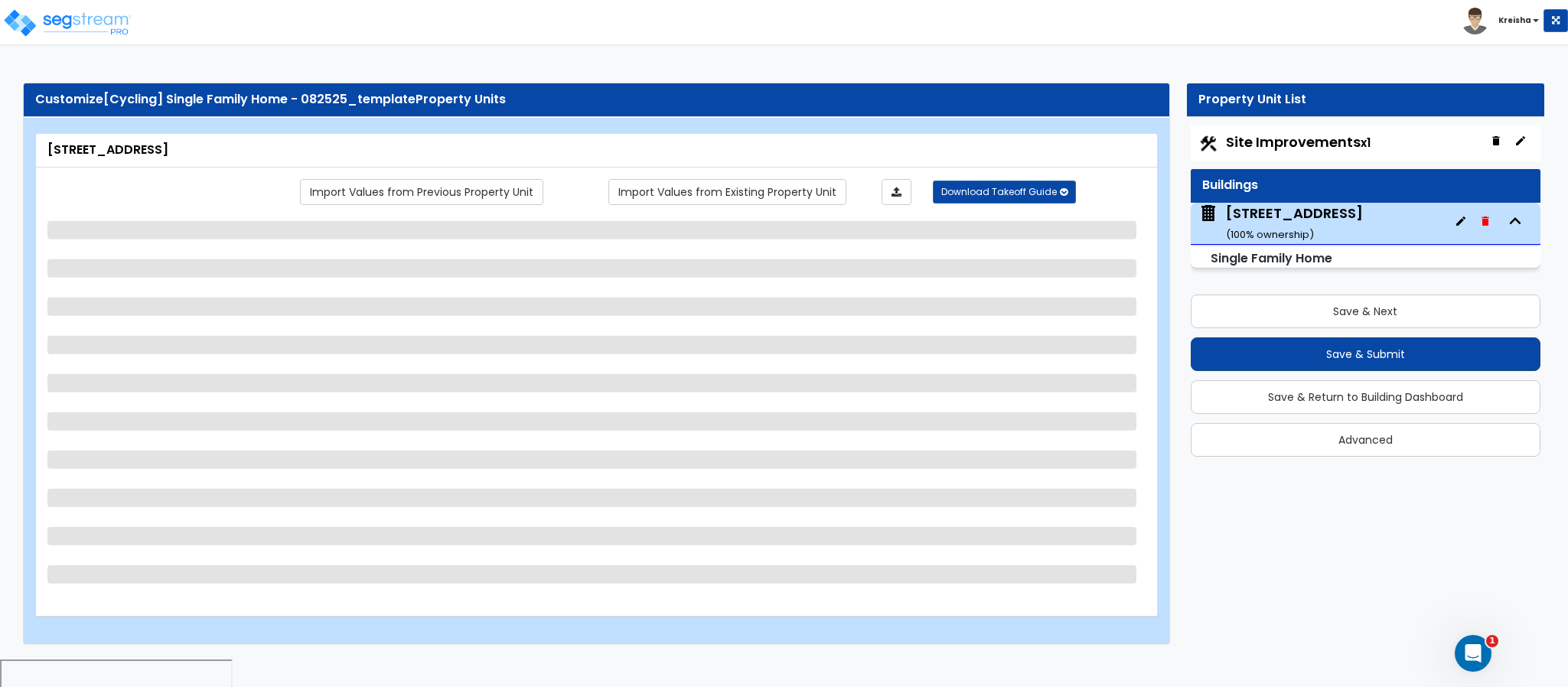
select select "4"
select select "1"
select select "2"
select select "3"
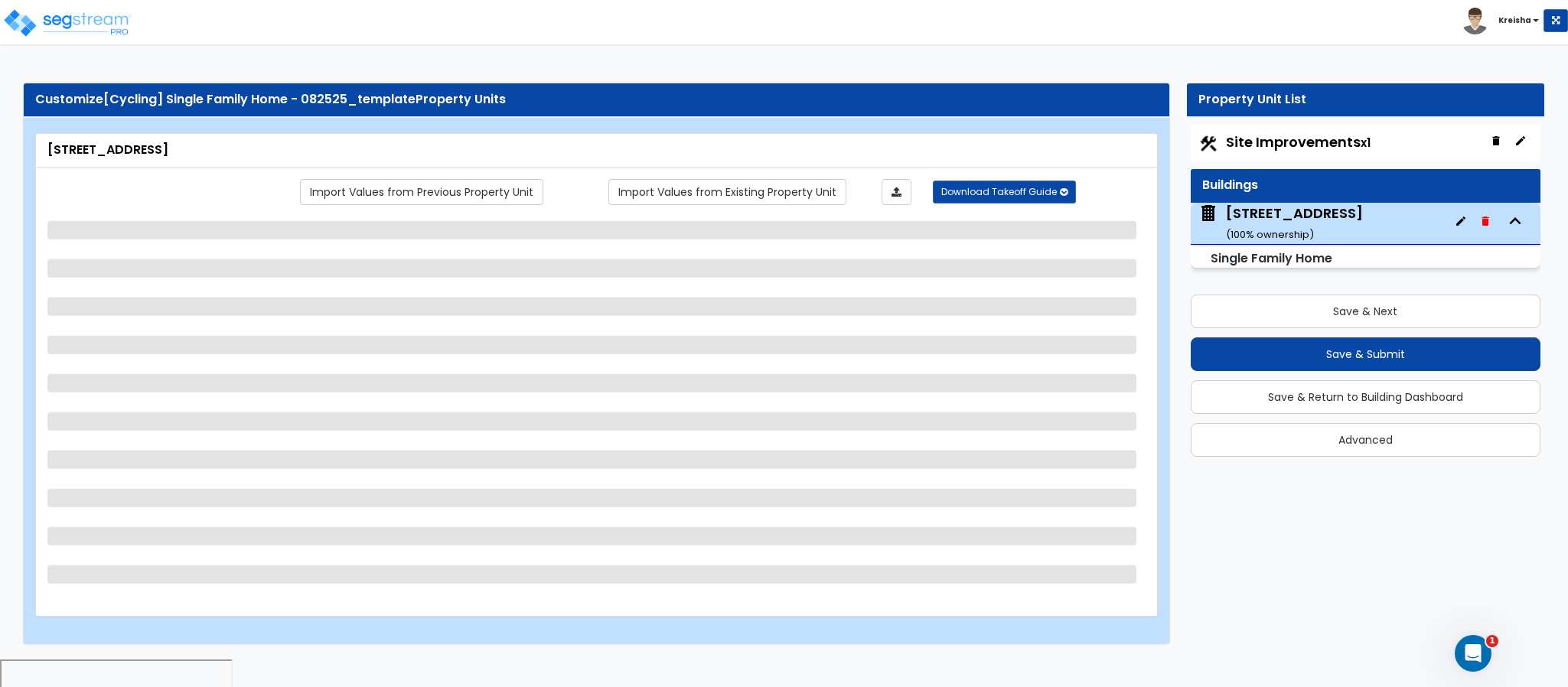
select select "2"
select select "3"
select select "7"
select select "1"
select select "4"
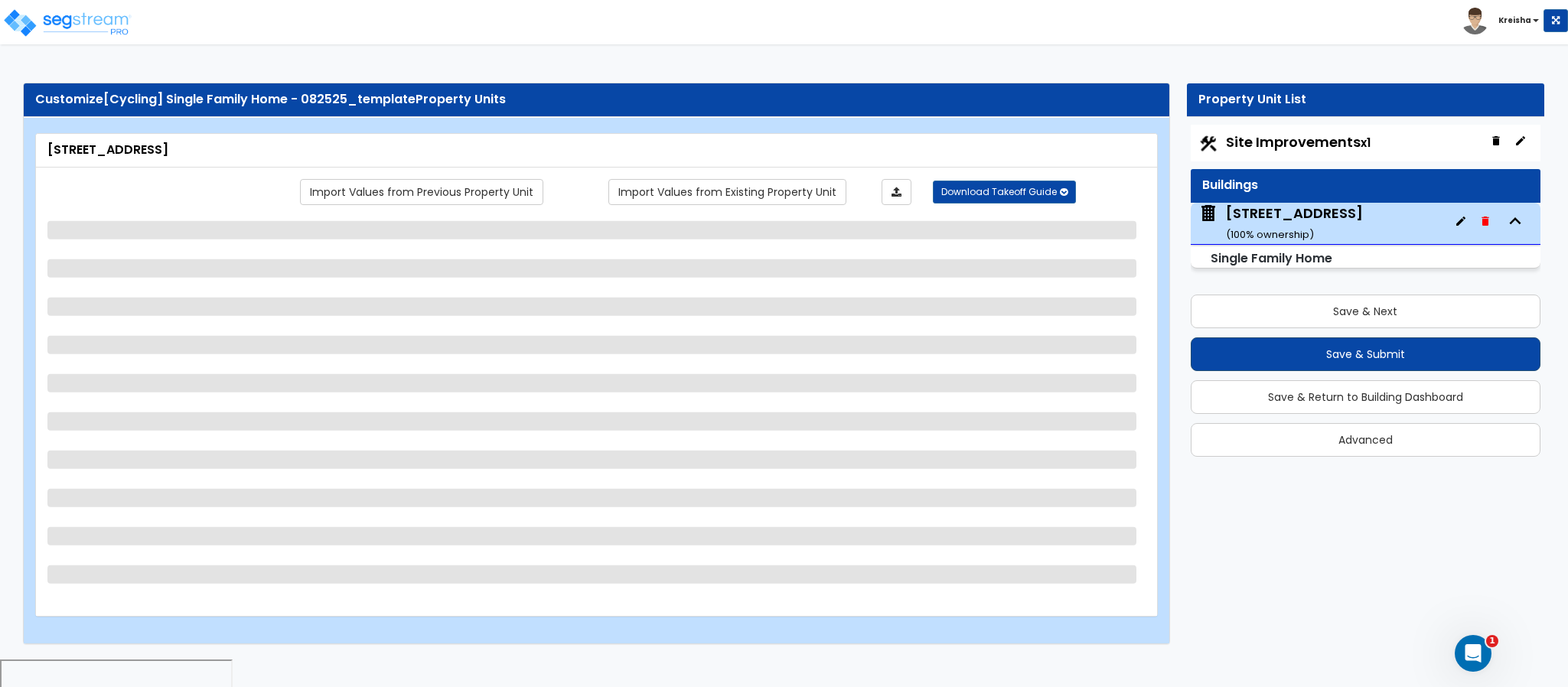
select select "4"
select select "2"
select select "1"
select select "2"
select select "1"
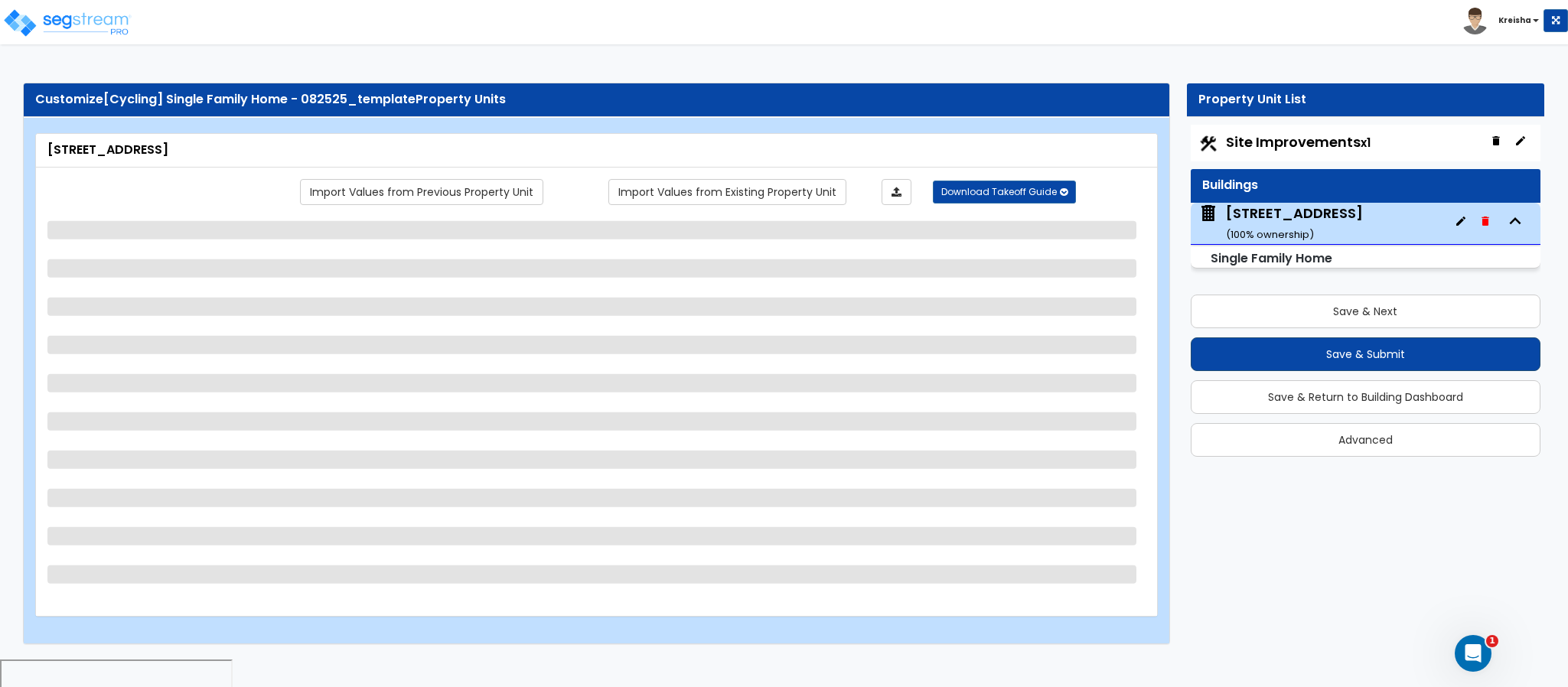
select select "1"
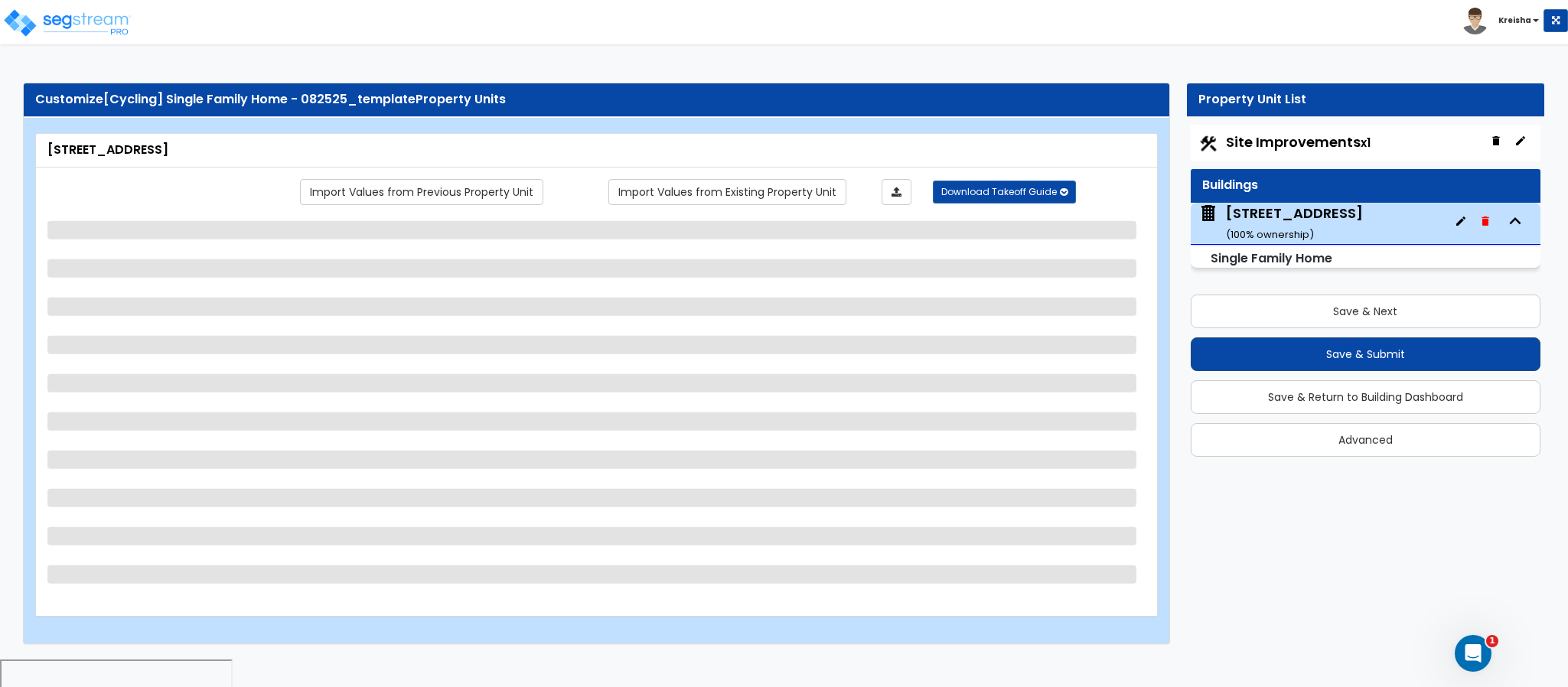
select select "7"
select select "1"
select select "2"
select select "1"
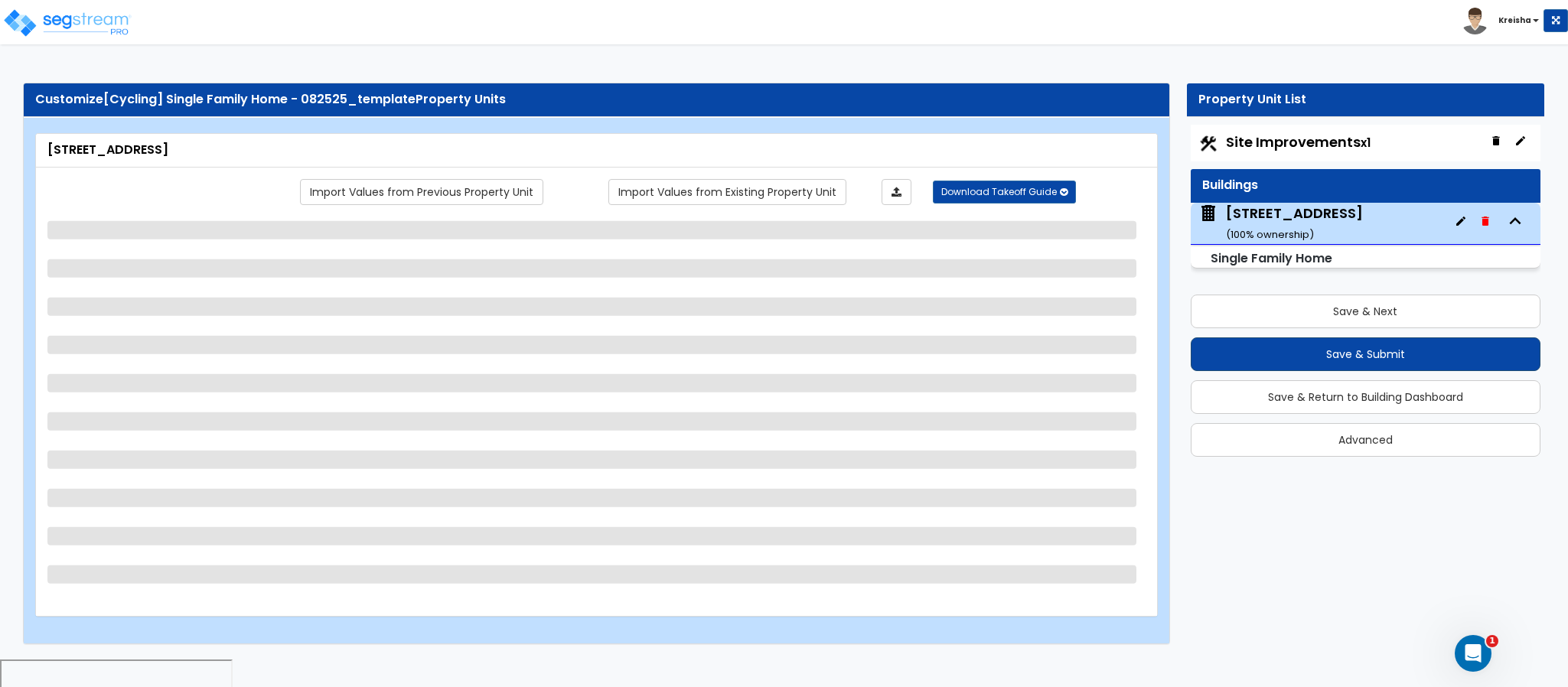
select select "1"
select select "2"
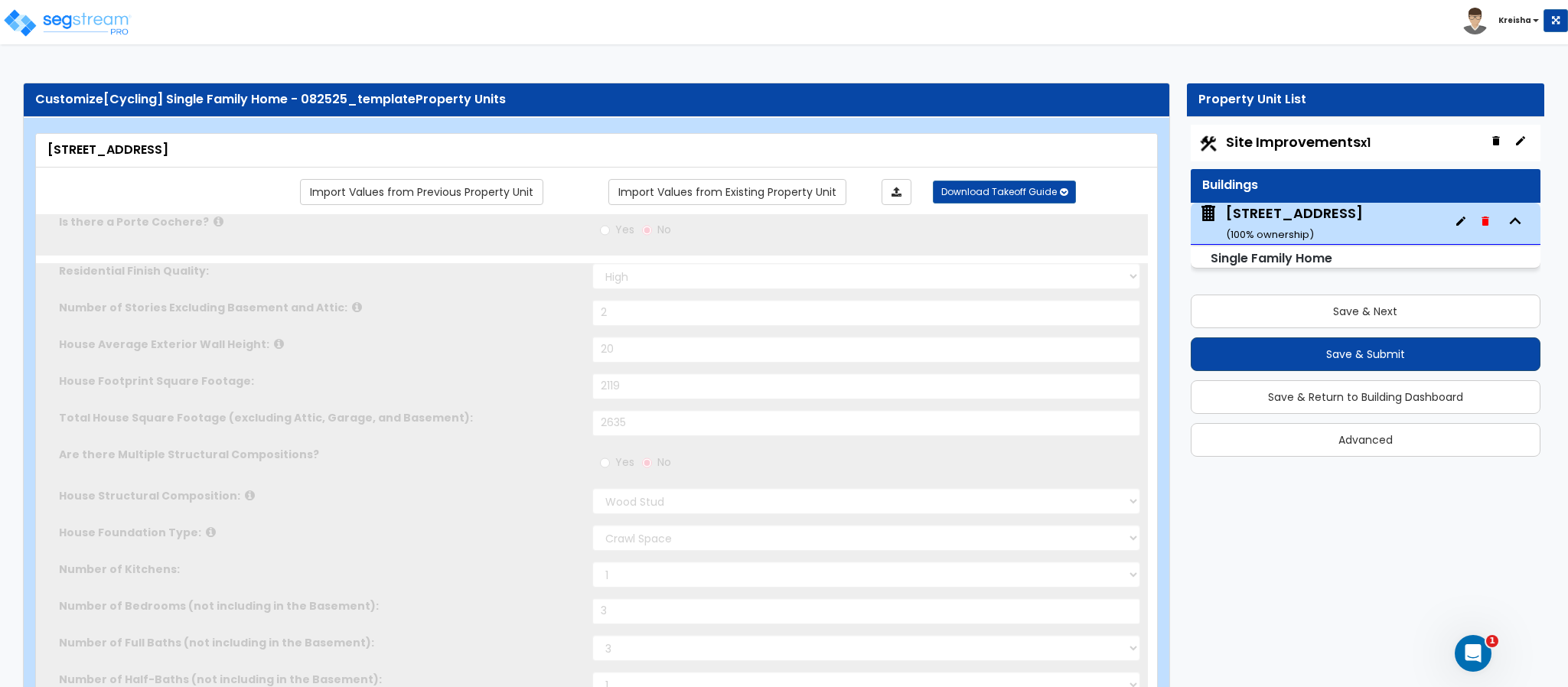
type input "4"
select select "2"
type input "1"
select select "2"
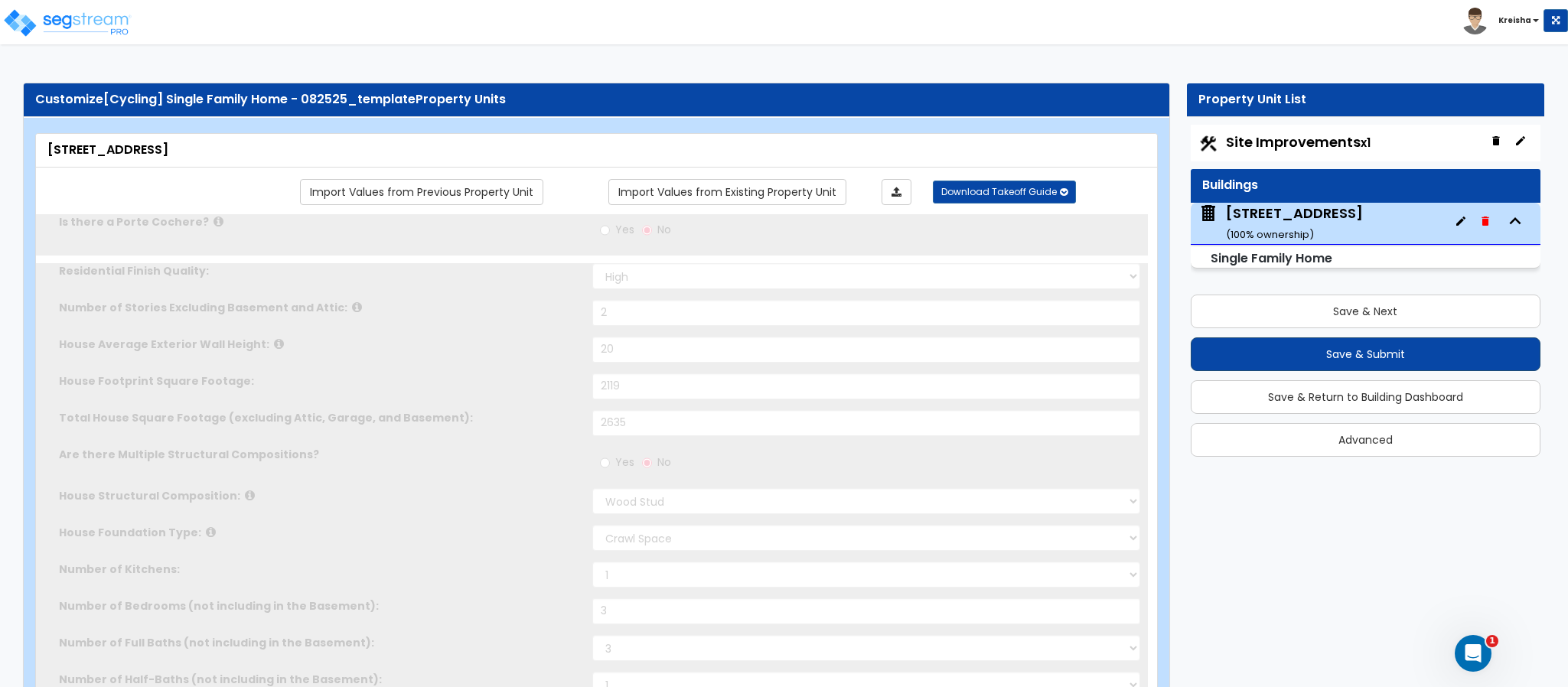
select select "1"
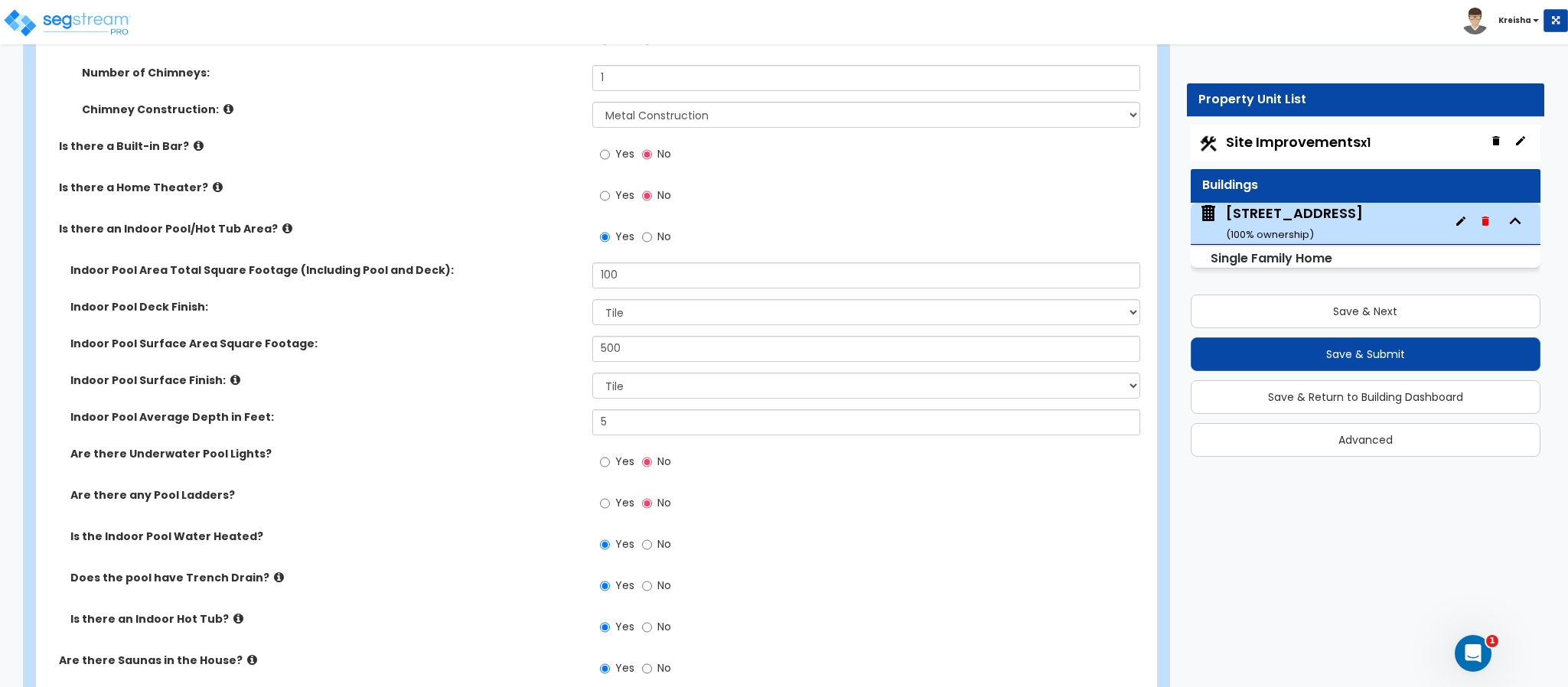
scroll to position [6136, 0]
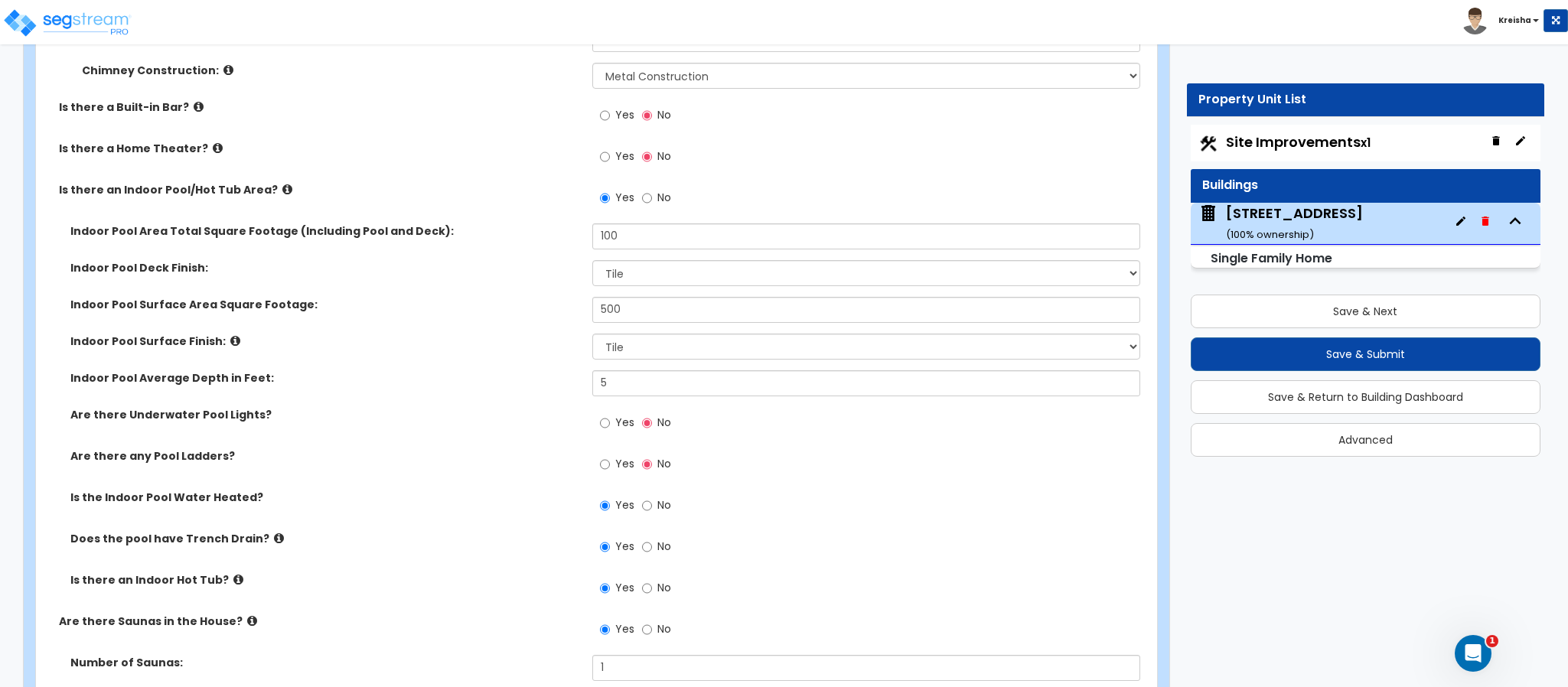
drag, startPoint x: 611, startPoint y: 472, endPoint x: 597, endPoint y: 473, distance: 14.0
click at [611, 475] on label "Yes" at bounding box center [617, 466] width 34 height 26
click at [610, 472] on input "Yes" at bounding box center [605, 464] width 10 height 17
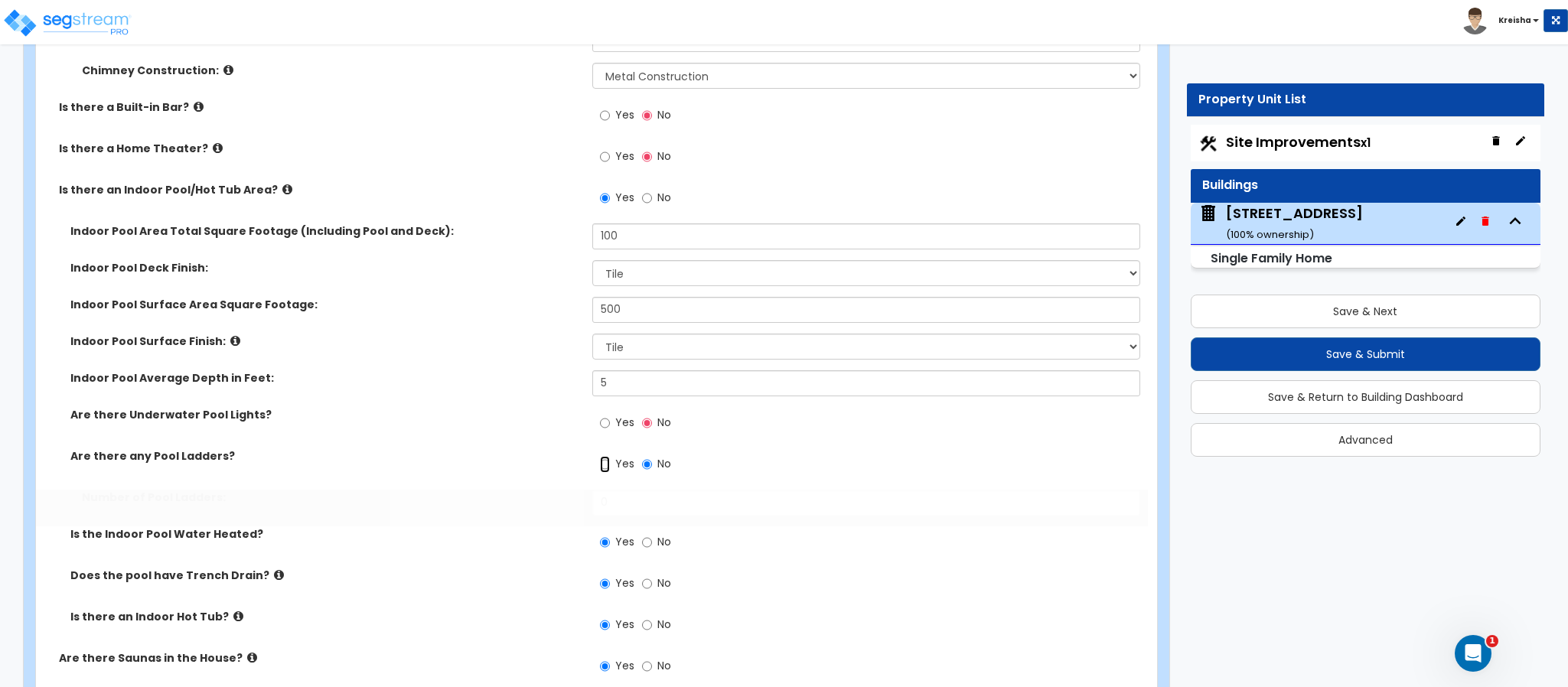
radio input "true"
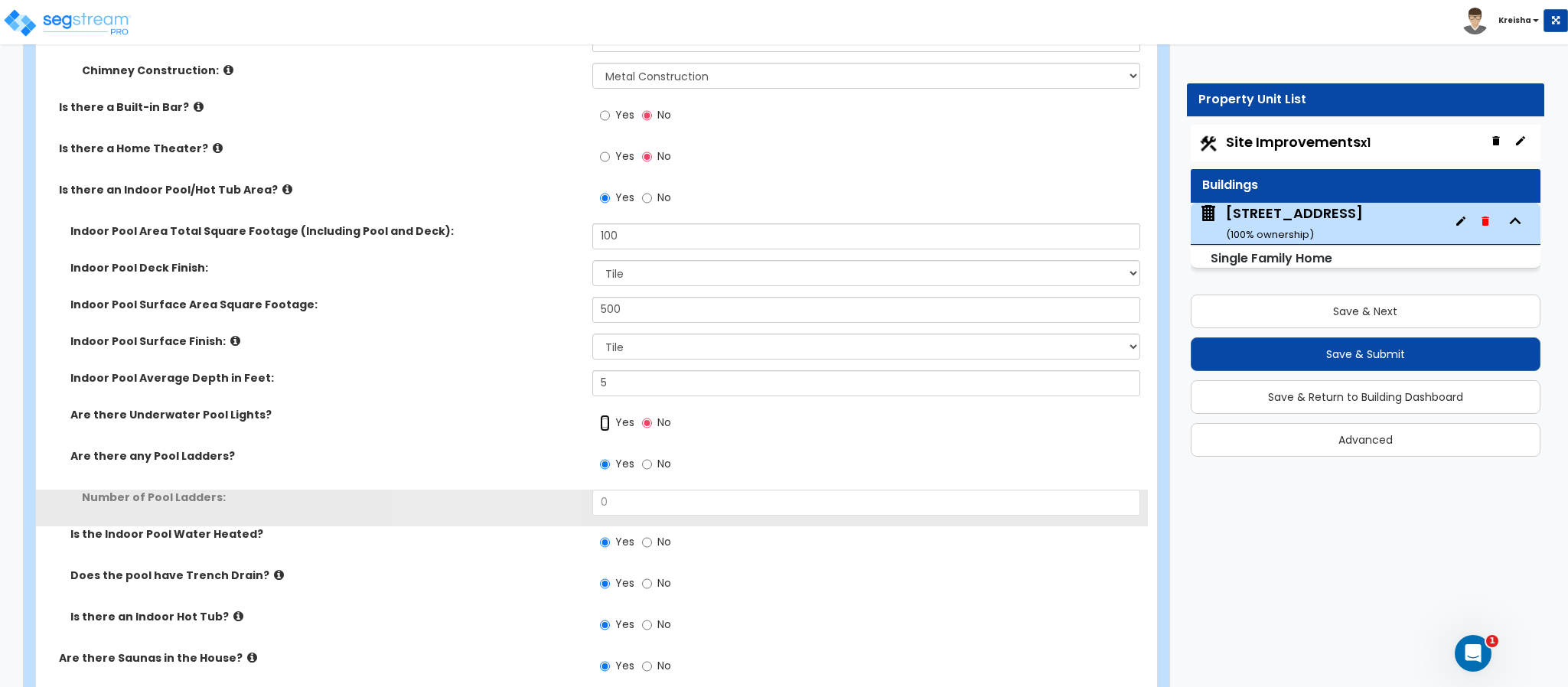
click at [608, 424] on input "Yes" at bounding box center [605, 423] width 10 height 17
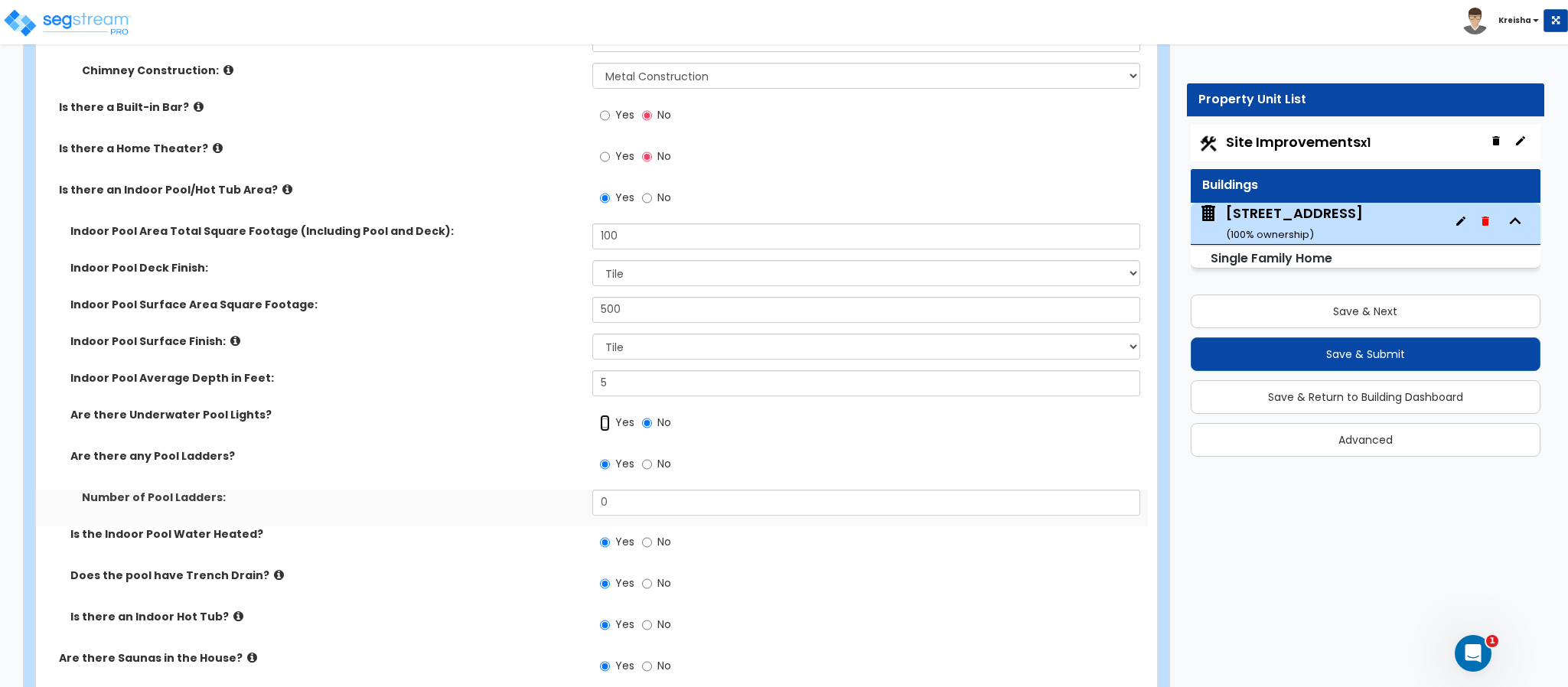
radio input "true"
click at [606, 501] on input "0" at bounding box center [866, 503] width 548 height 26
type input "1"
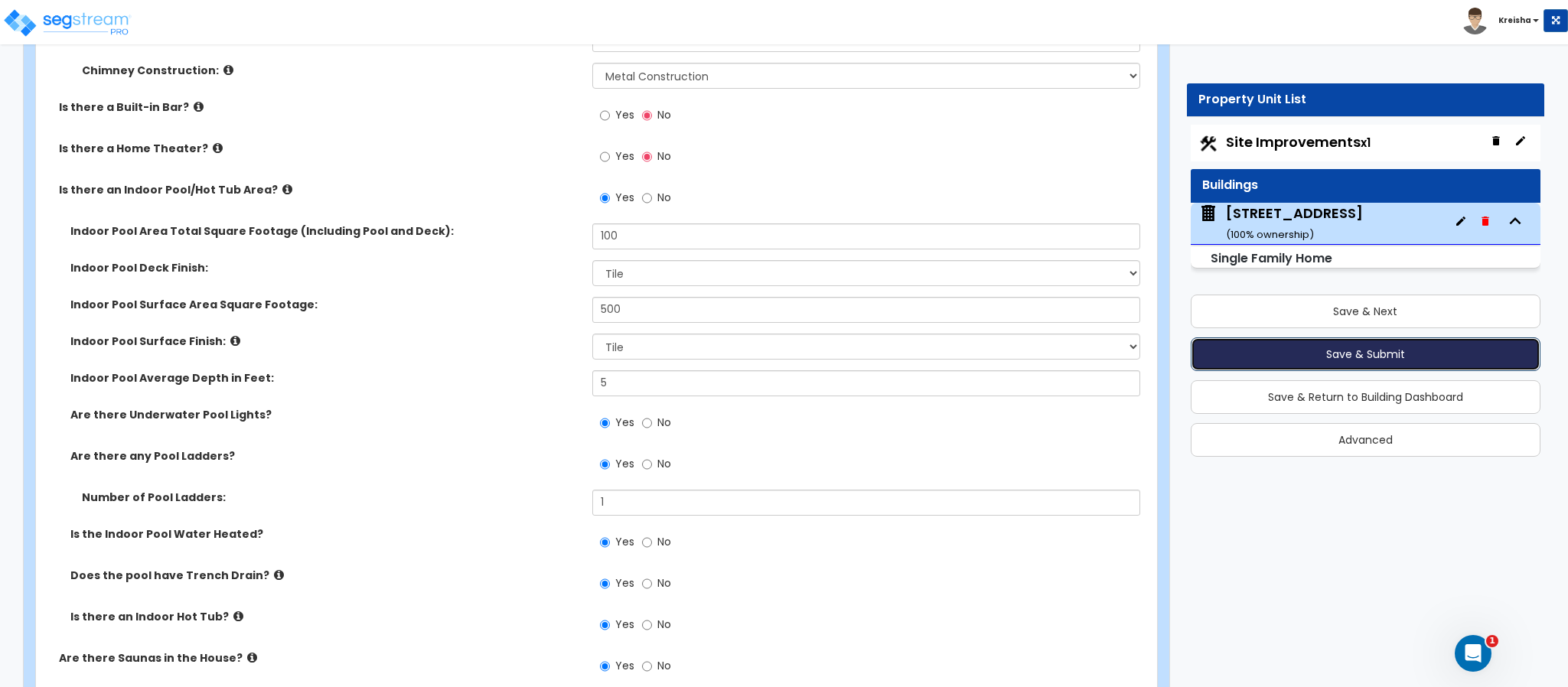
click at [1371, 356] on button "Save & Submit" at bounding box center [1366, 354] width 349 height 33
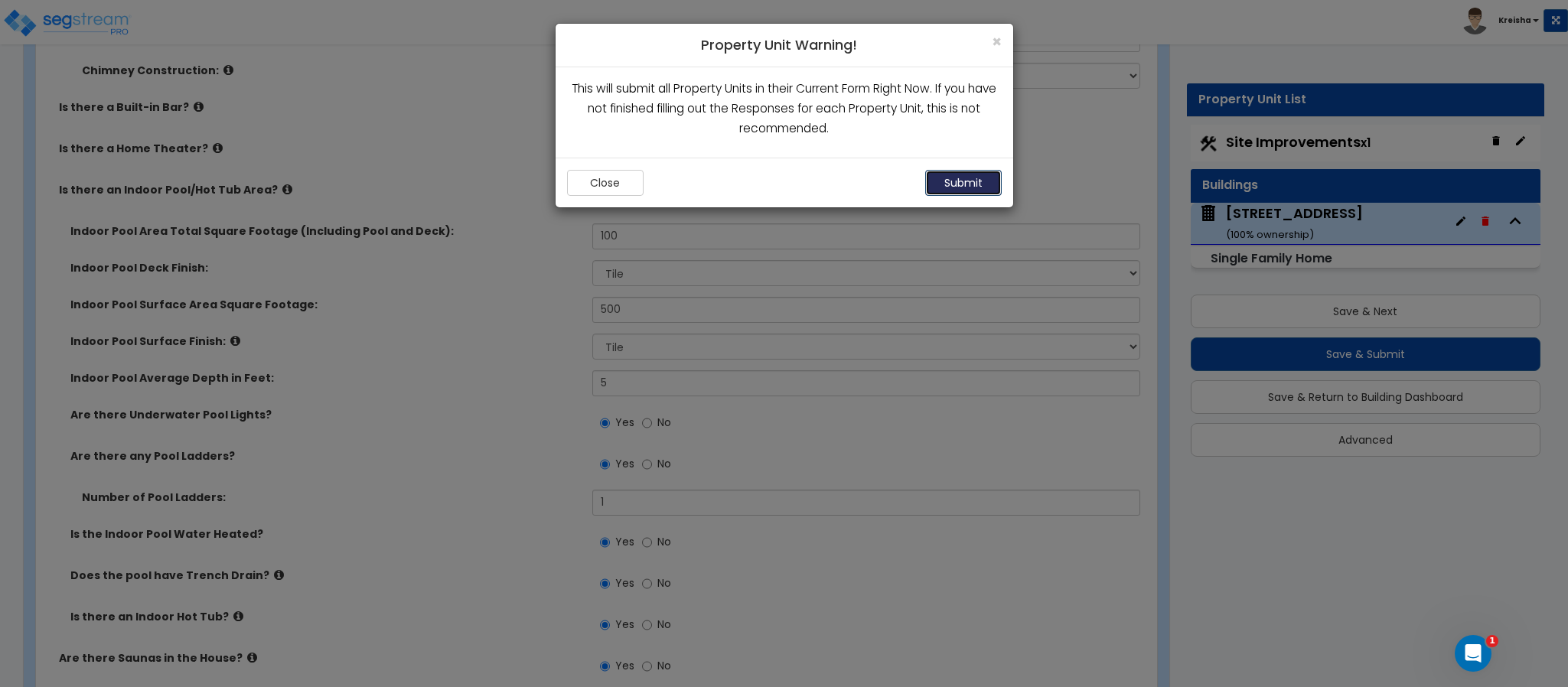
click at [941, 182] on button "Submit" at bounding box center [962, 183] width 77 height 26
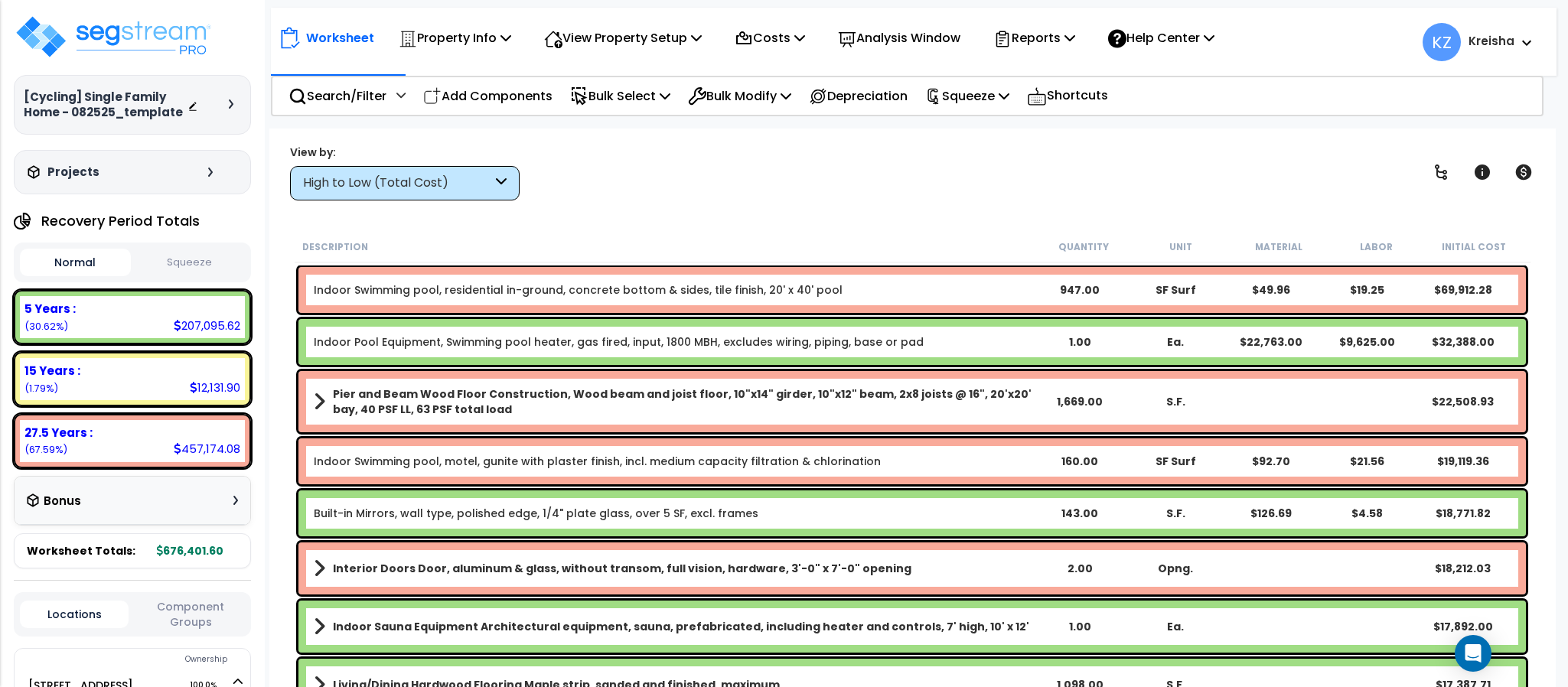
click at [482, 216] on div "Worksheet Property Info Property Setup Add Property Unit Template property Clon…" at bounding box center [912, 472] width 1285 height 687
click at [495, 191] on div "High to Low (Total Cost)" at bounding box center [405, 183] width 229 height 34
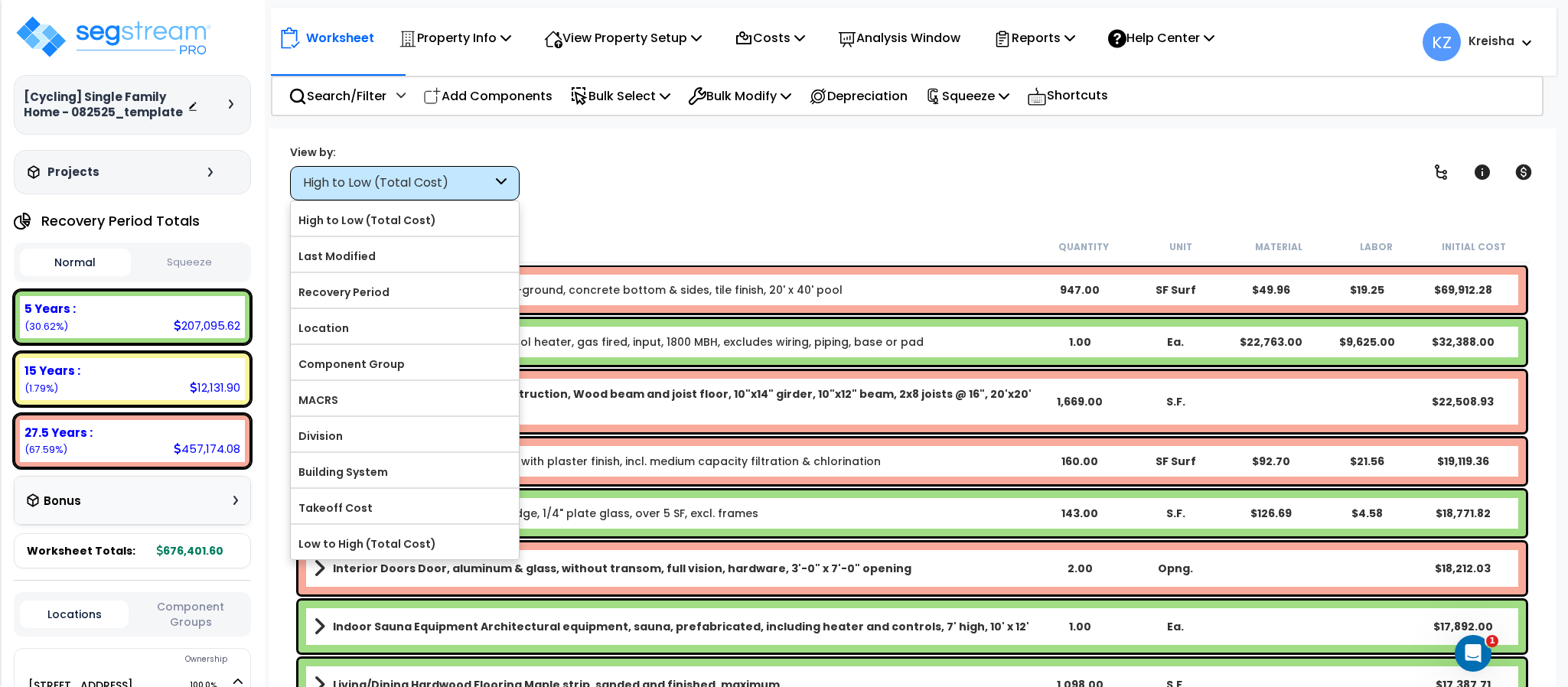
click at [386, 361] on label "Component Group" at bounding box center [404, 363] width 228 height 23
click at [0, 0] on input "Component Group" at bounding box center [0, 0] width 0 height 0
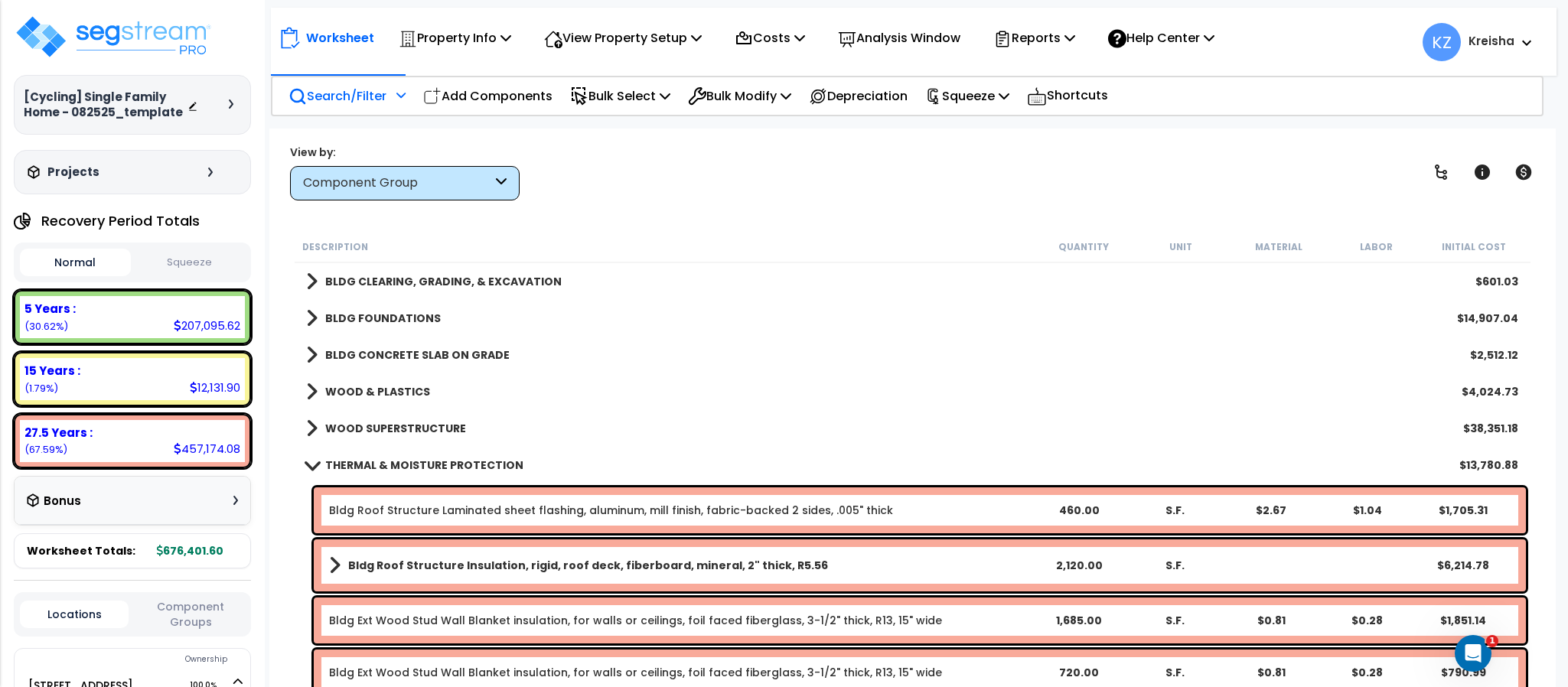
click at [354, 86] on p "Search/Filter" at bounding box center [337, 96] width 98 height 20
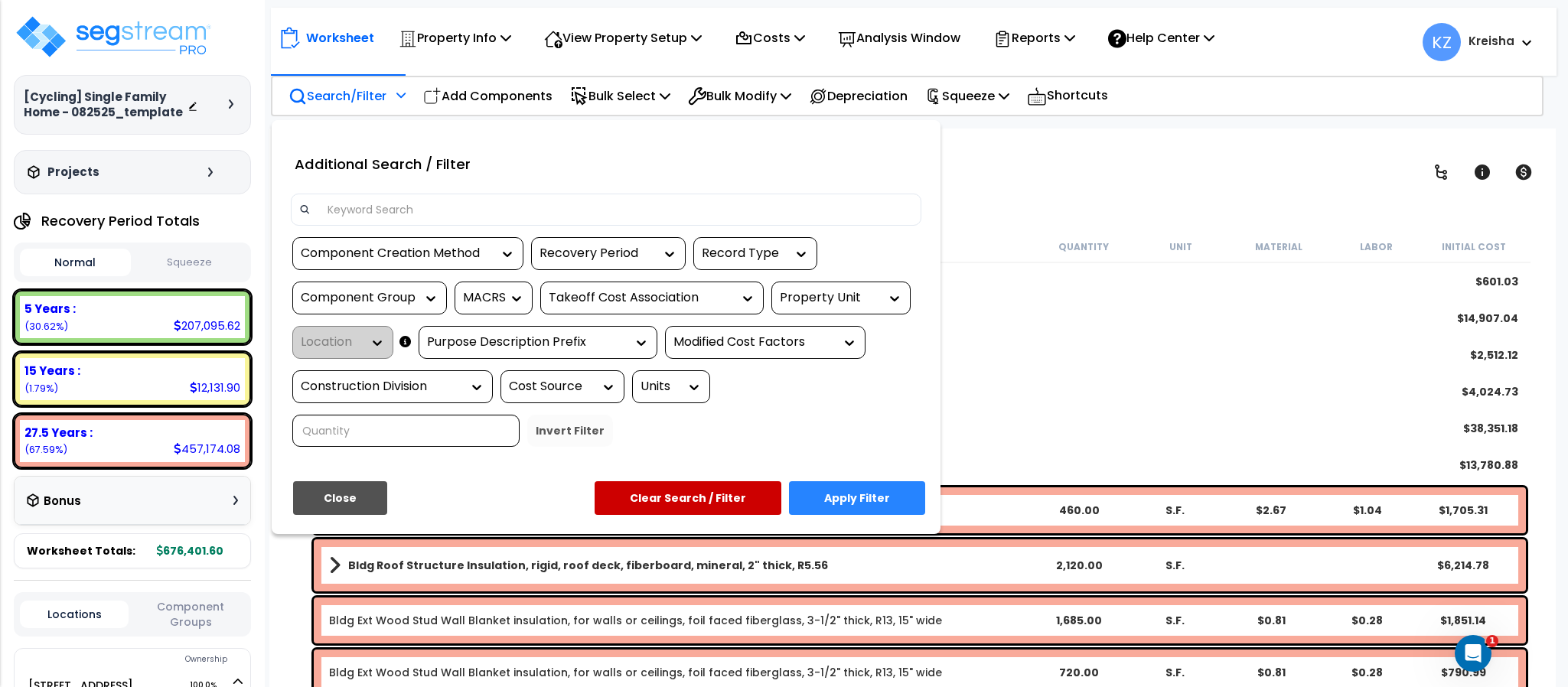
click at [390, 290] on div "Component Group" at bounding box center [358, 298] width 115 height 18
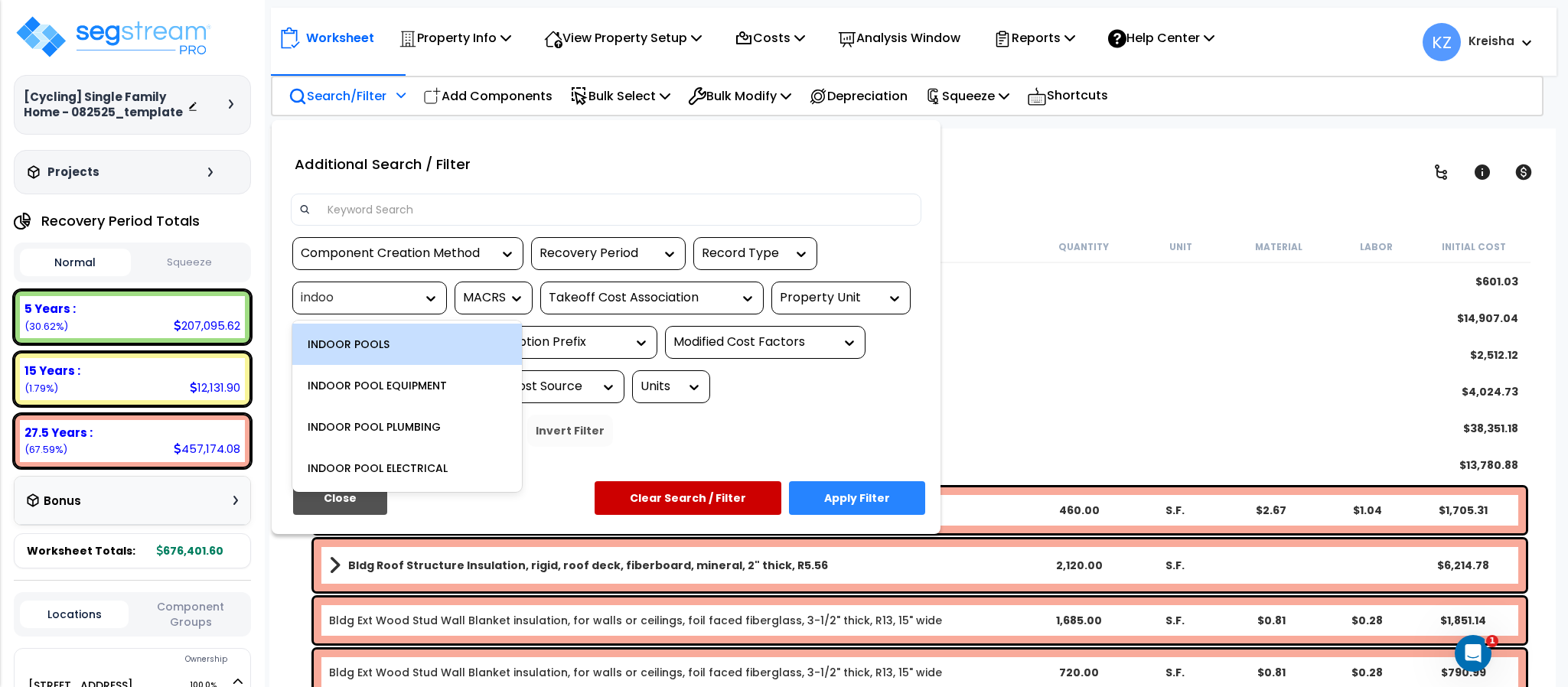
type input "indoor"
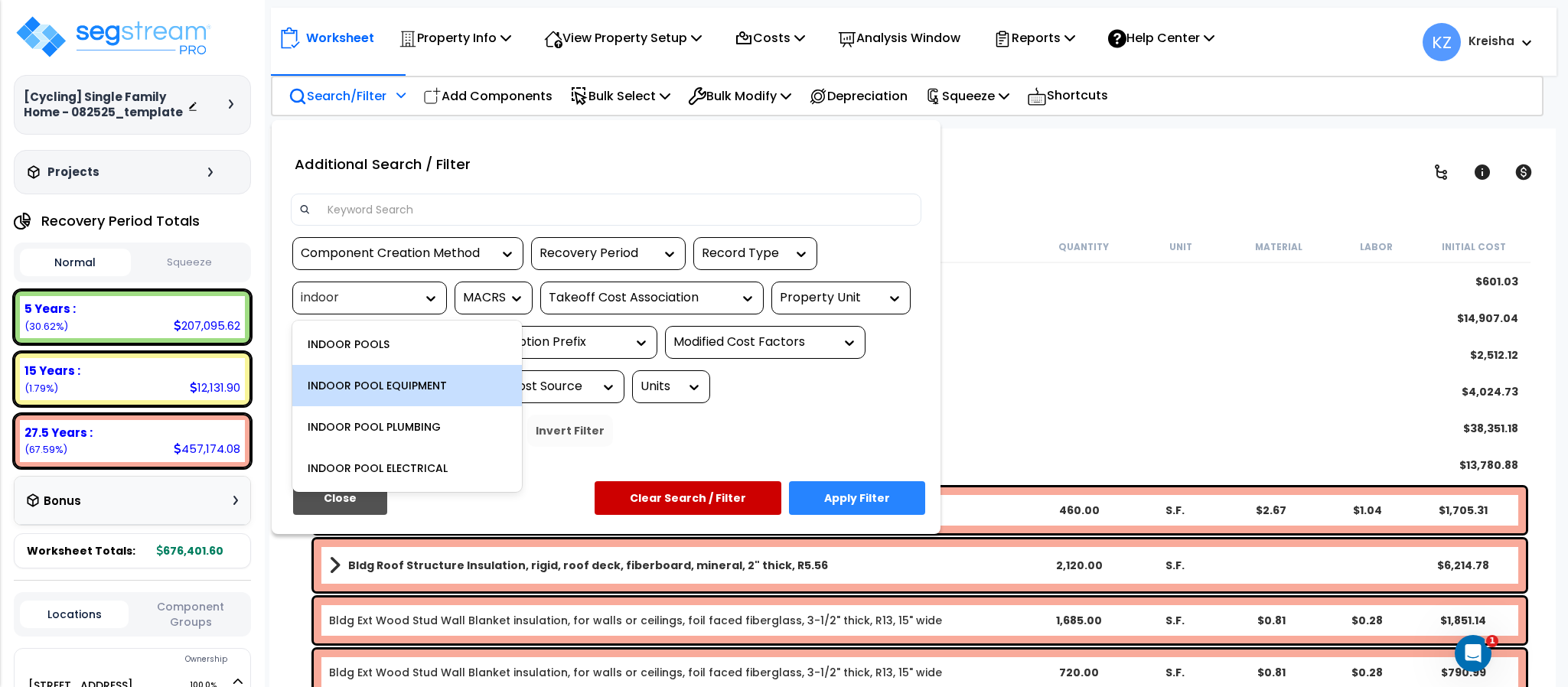
click at [418, 382] on div "INDOOR POOL EQUIPMENT" at bounding box center [407, 386] width 229 height 42
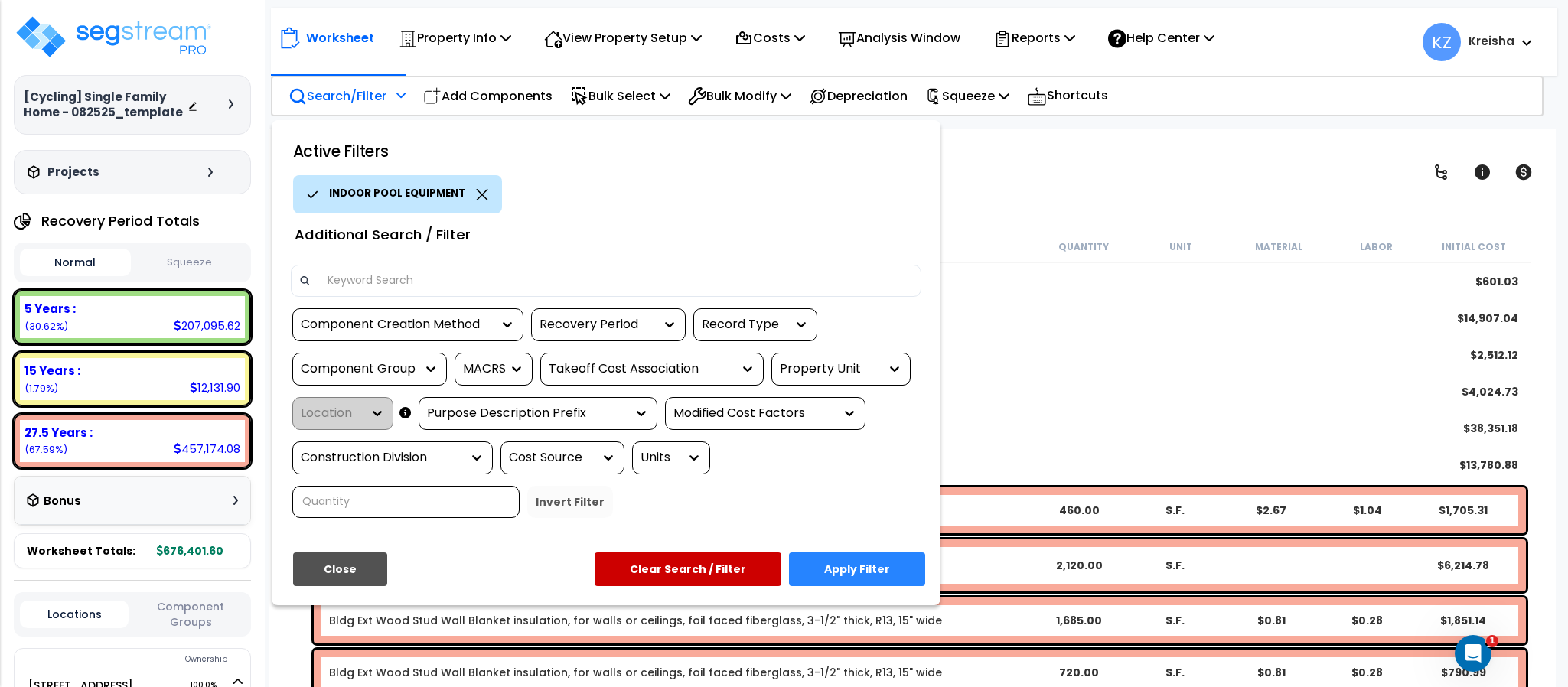
click at [850, 558] on button "Apply Filter" at bounding box center [856, 569] width 136 height 33
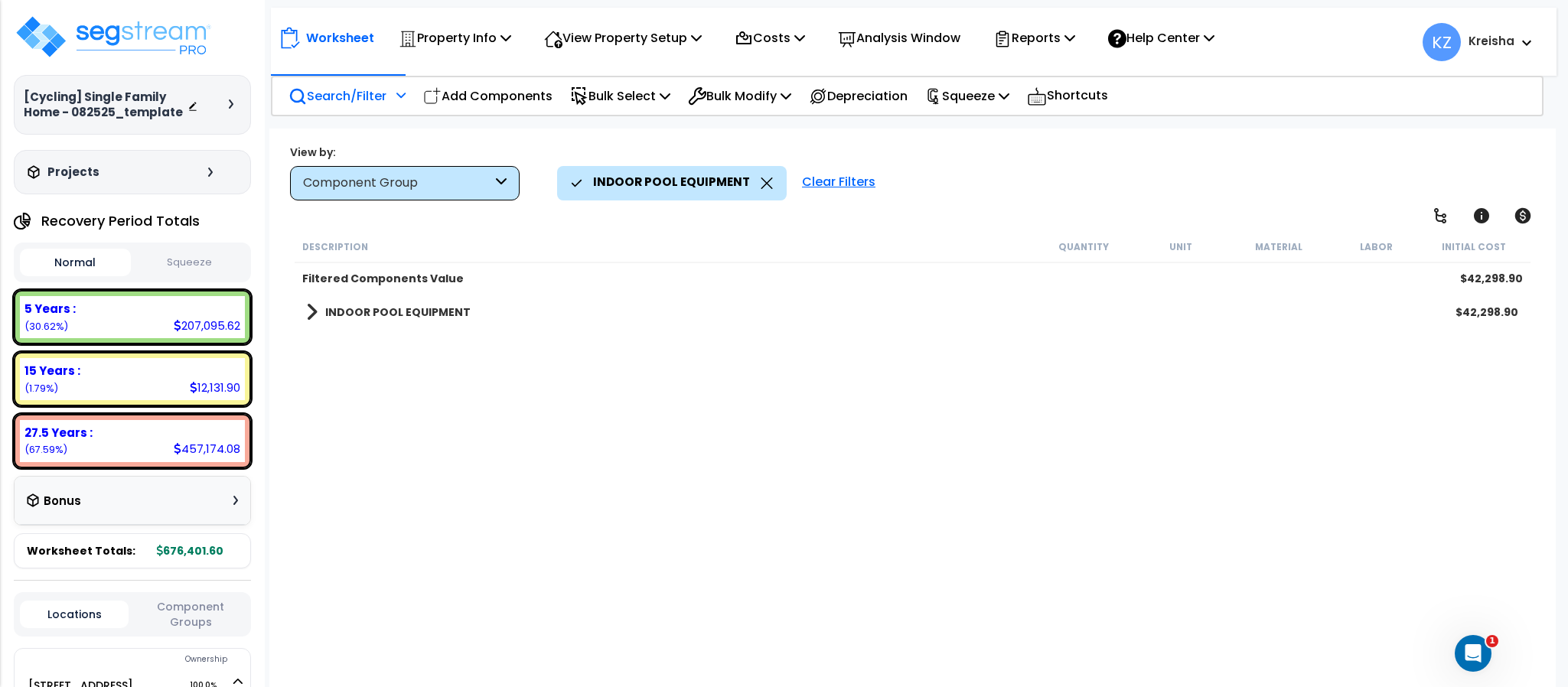
click at [429, 308] on b "INDOOR POOL EQUIPMENT" at bounding box center [398, 312] width 145 height 16
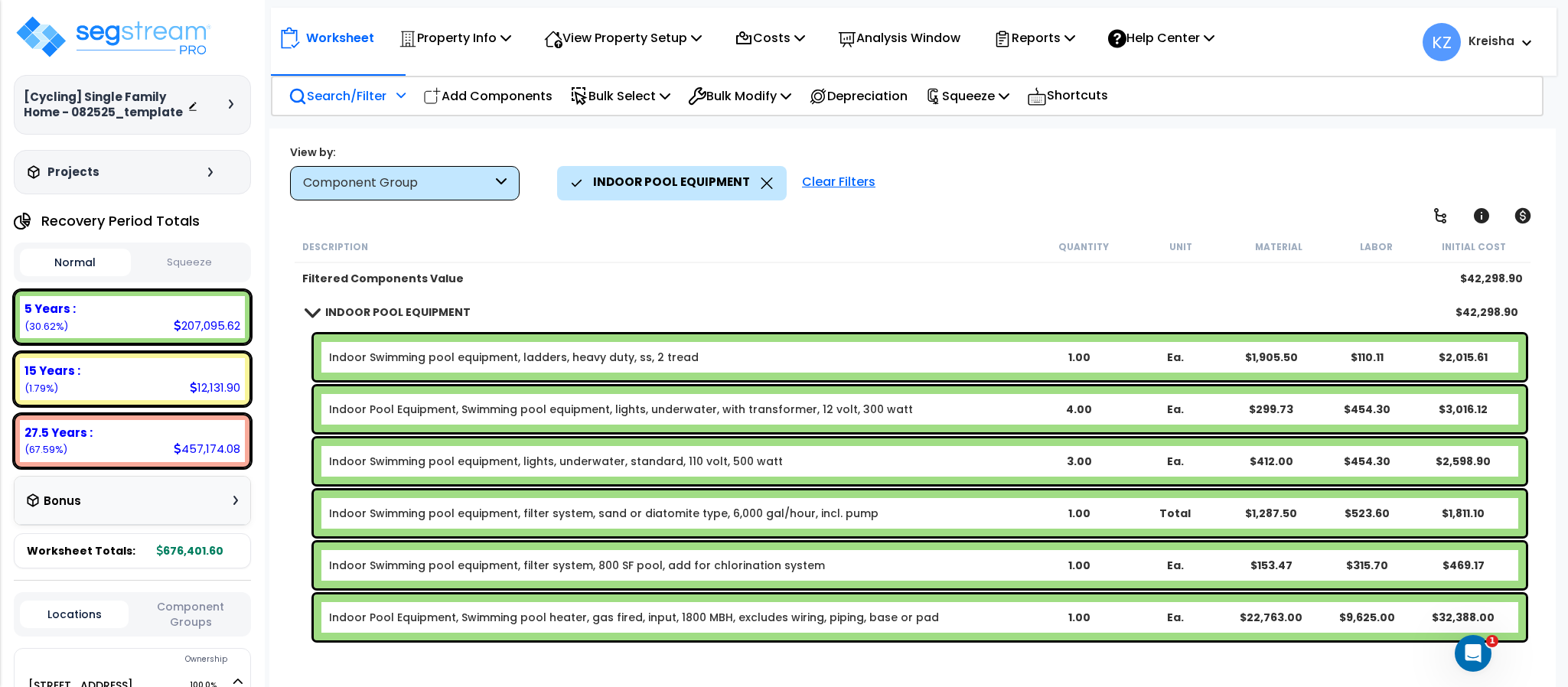
click at [1045, 218] on div "Worksheet Property Info Property Setup Add Property Unit Template property Clon…" at bounding box center [912, 472] width 1285 height 687
click at [1042, 187] on div "INDOOR POOL EQUIPMENT Clear Filters" at bounding box center [1047, 183] width 983 height 33
click at [983, 193] on div "INDOOR POOL EQUIPMENT Clear Filters" at bounding box center [1047, 183] width 983 height 33
click at [938, 145] on div "View by: Component Group High to Low (Total Cost)" at bounding box center [912, 172] width 1255 height 56
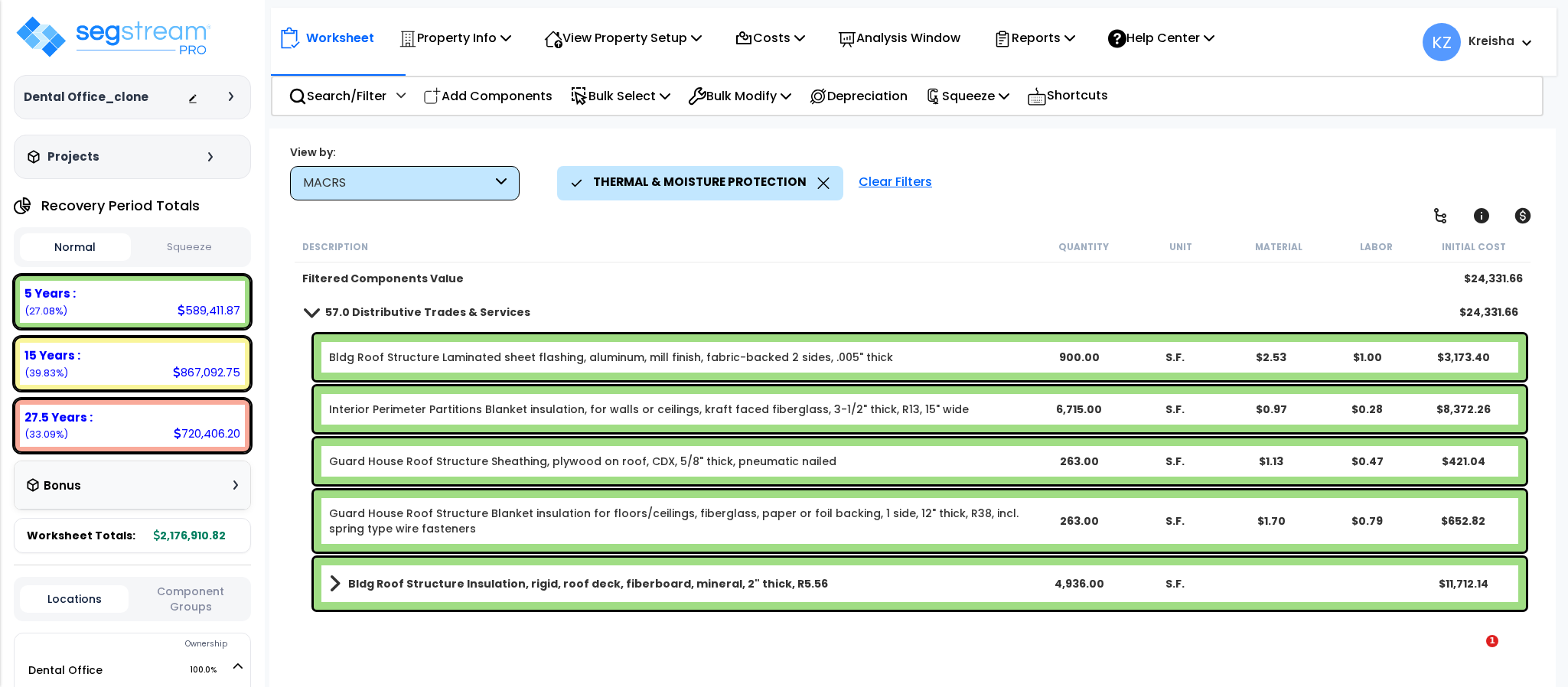
click at [944, 221] on div "Worksheet Property Info Property Setup Add Property Unit Template property Clon…" at bounding box center [912, 472] width 1285 height 687
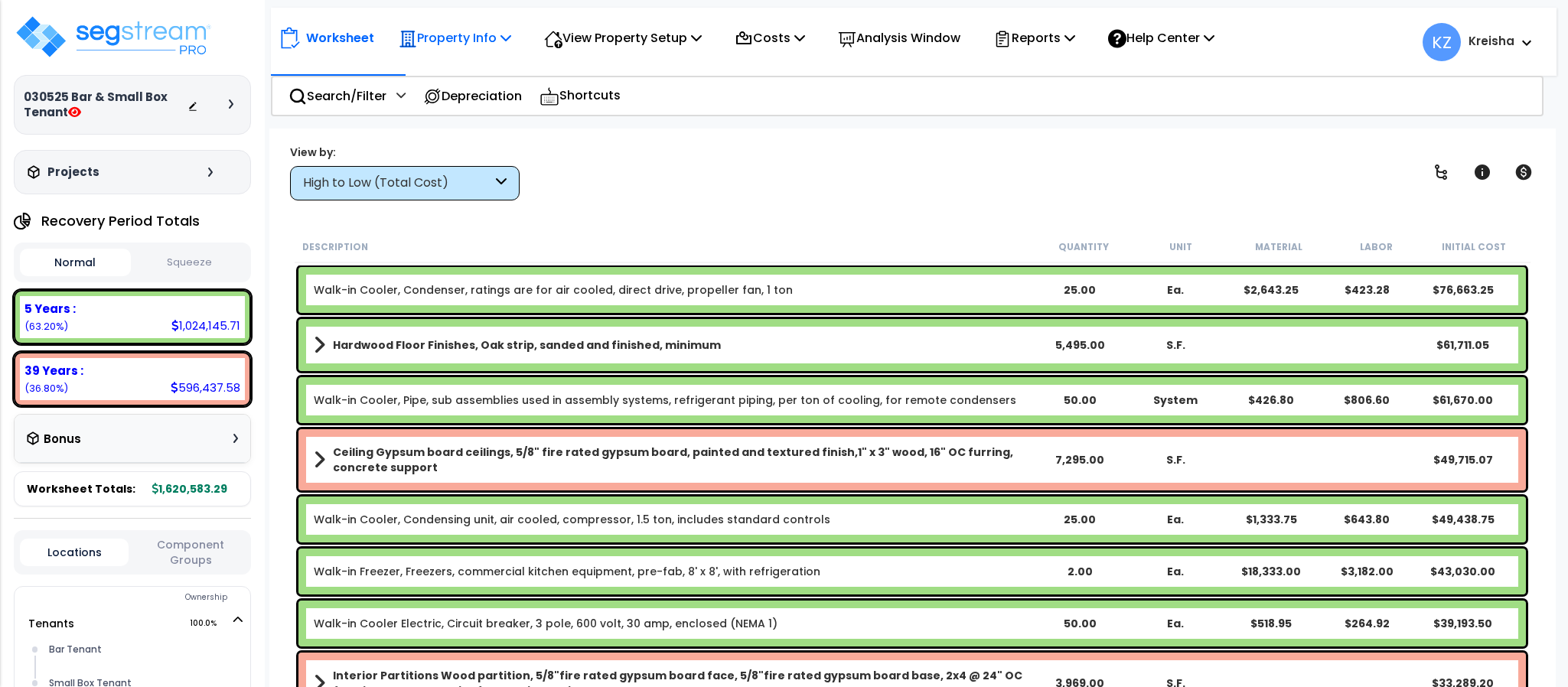
click at [481, 38] on p "Property Info" at bounding box center [455, 38] width 113 height 20
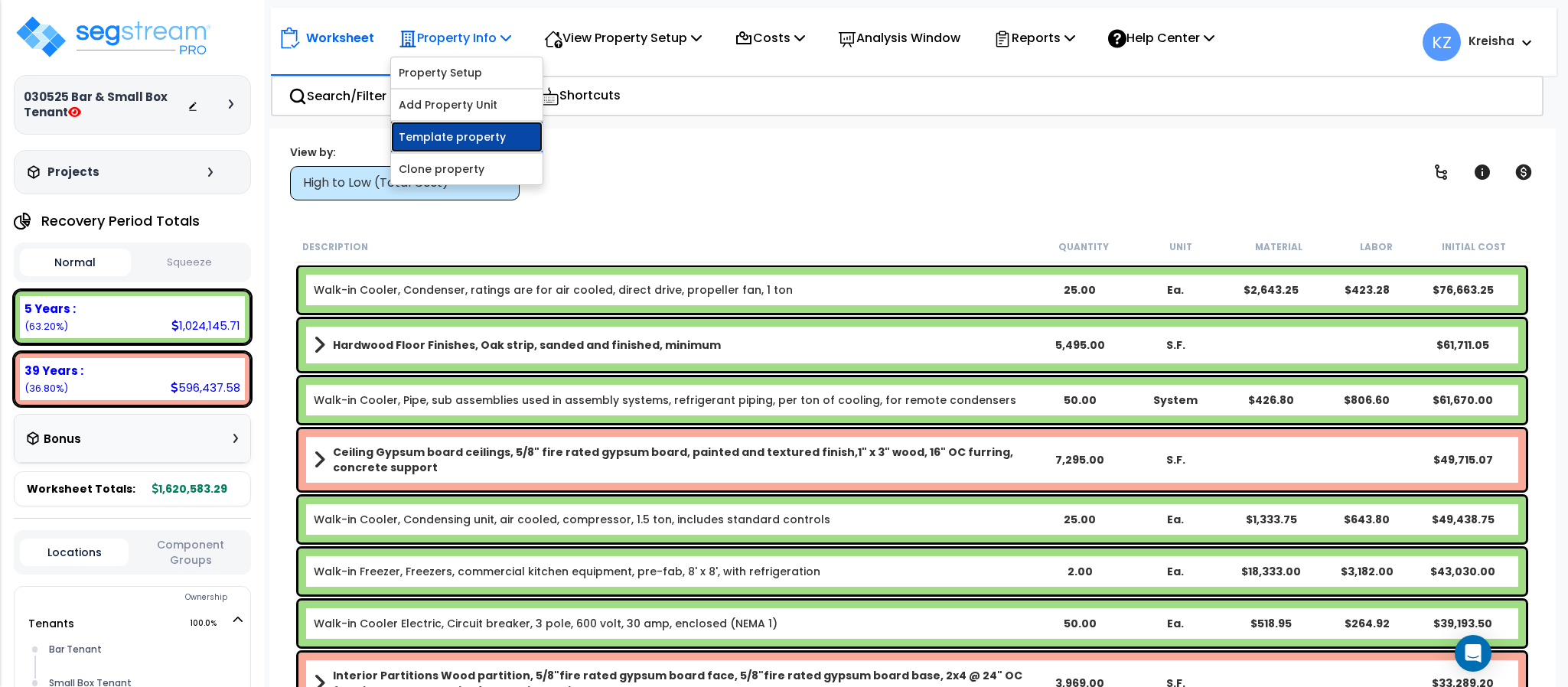
click at [458, 143] on link "Template property" at bounding box center [467, 137] width 152 height 31
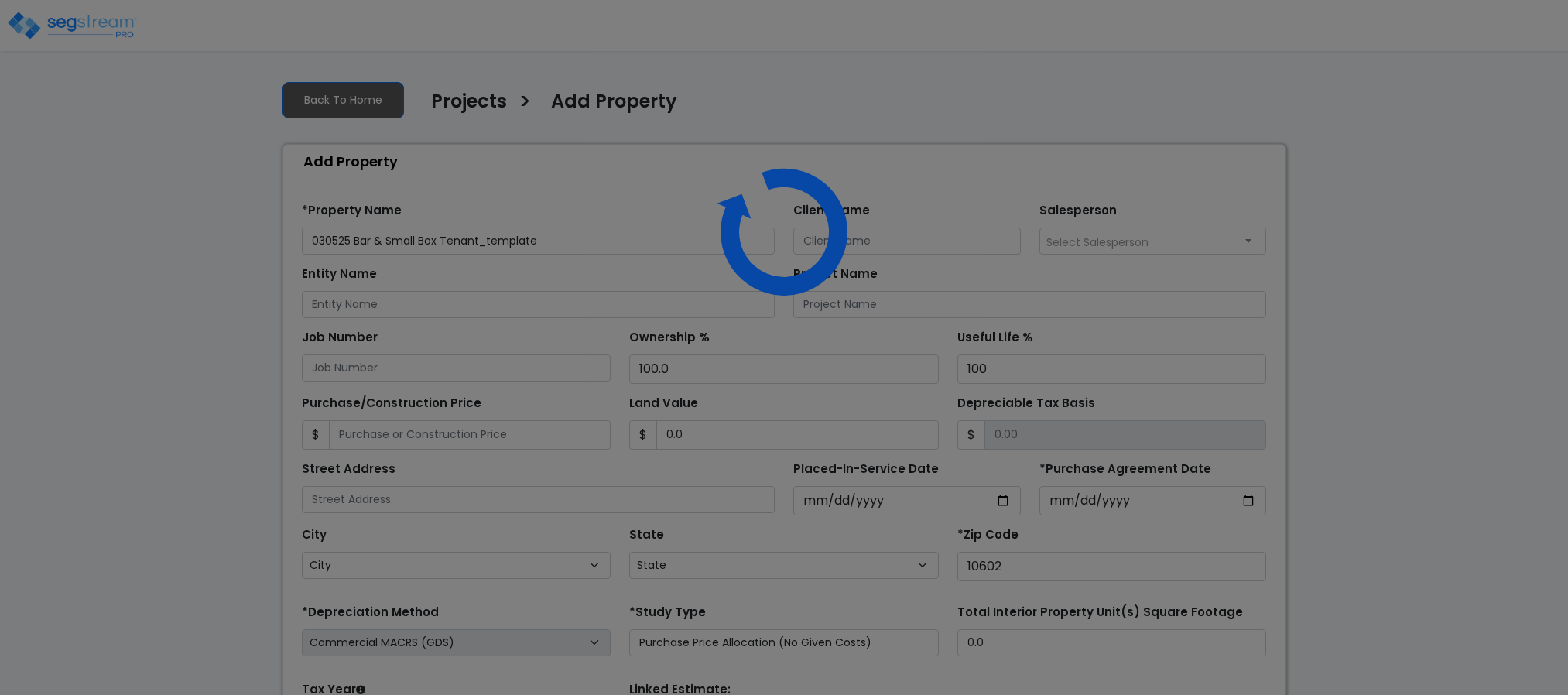
select select "2025"
select select "NY"
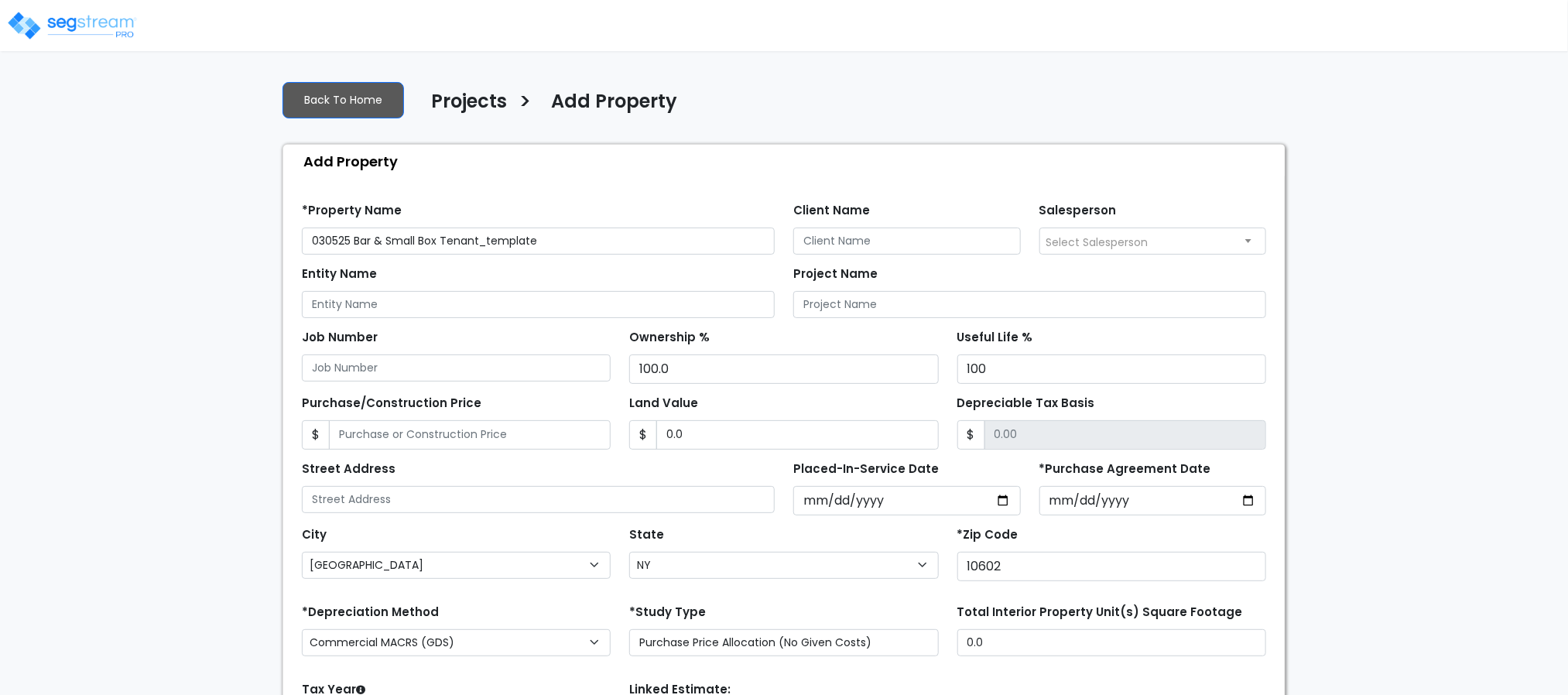
scroll to position [174, 0]
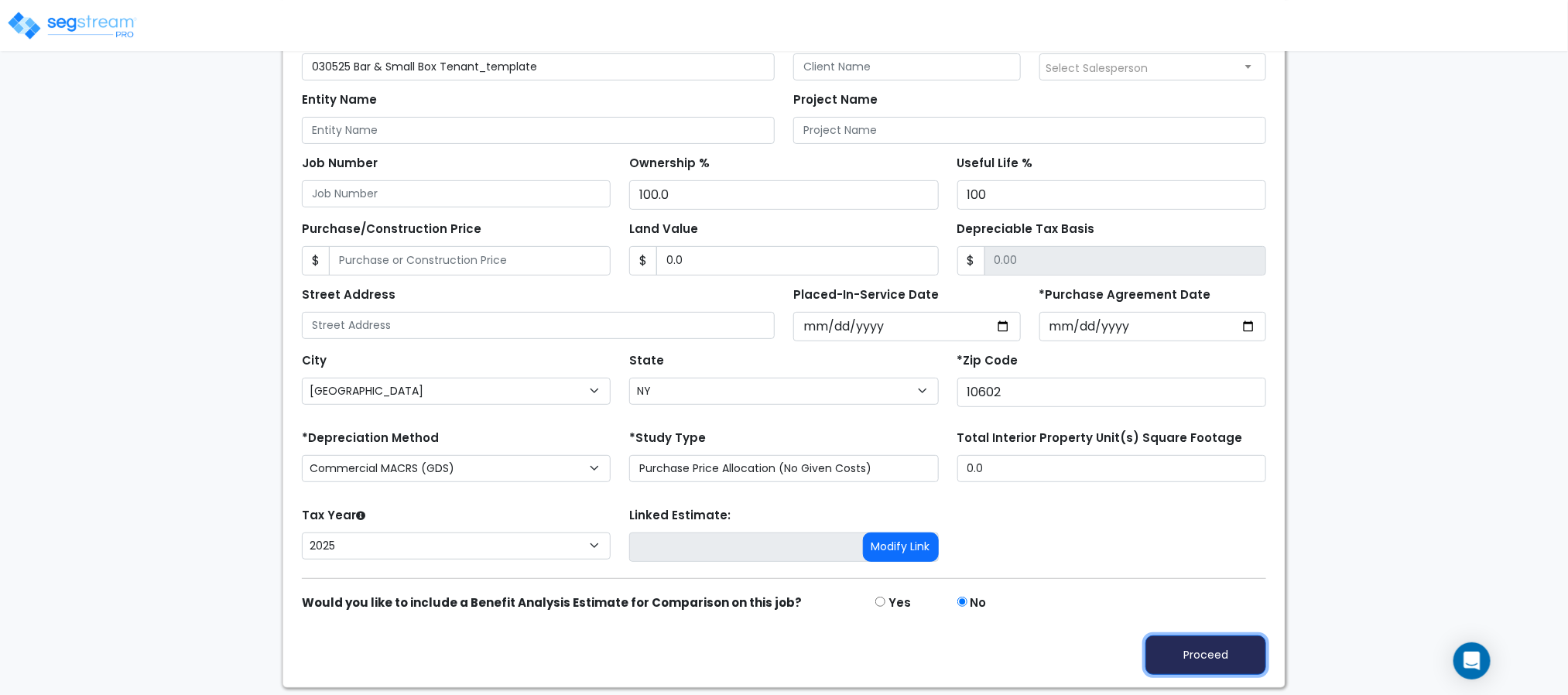
click at [1184, 664] on button "Proceed" at bounding box center [1205, 655] width 121 height 39
type input "0"
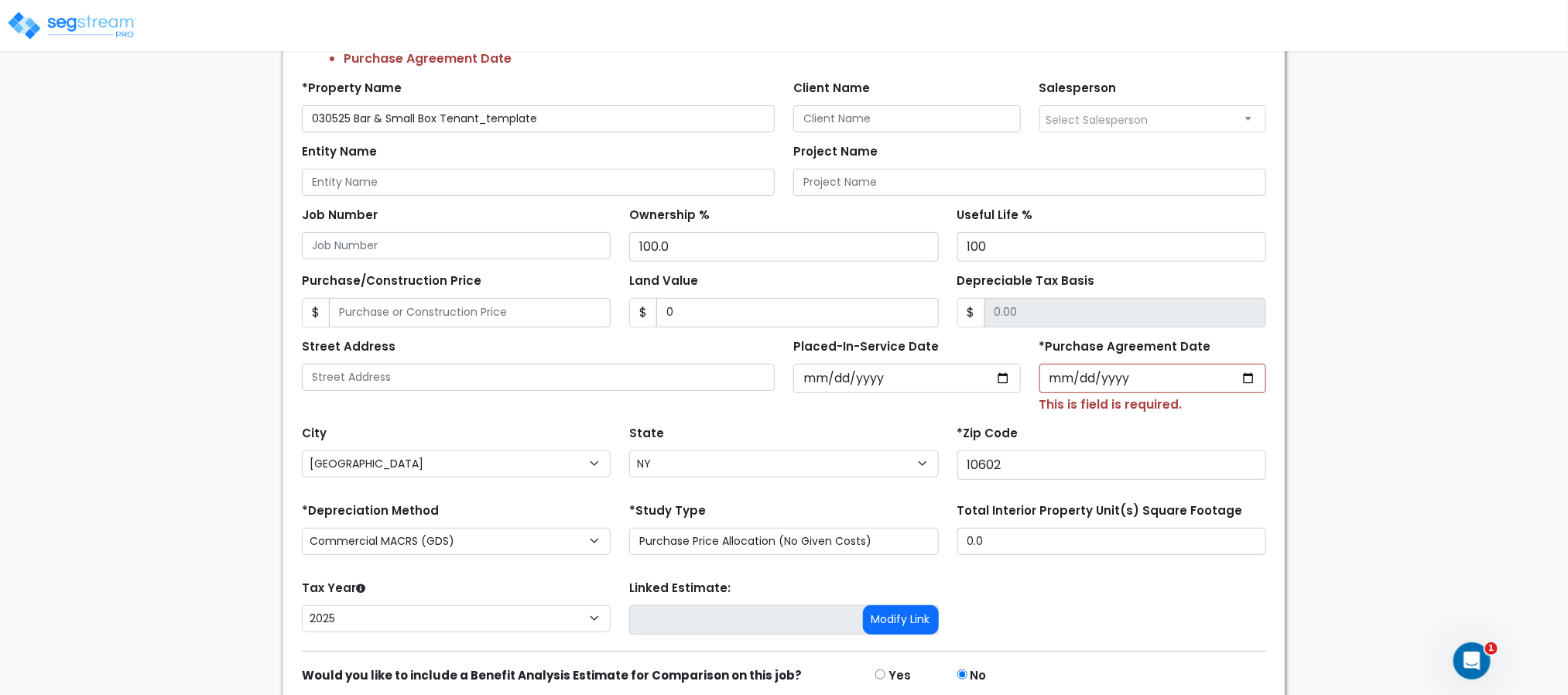
scroll to position [0, 0]
click at [1057, 379] on input "*Purchase Agreement Date" at bounding box center [1152, 378] width 227 height 29
type input "[DATE]"
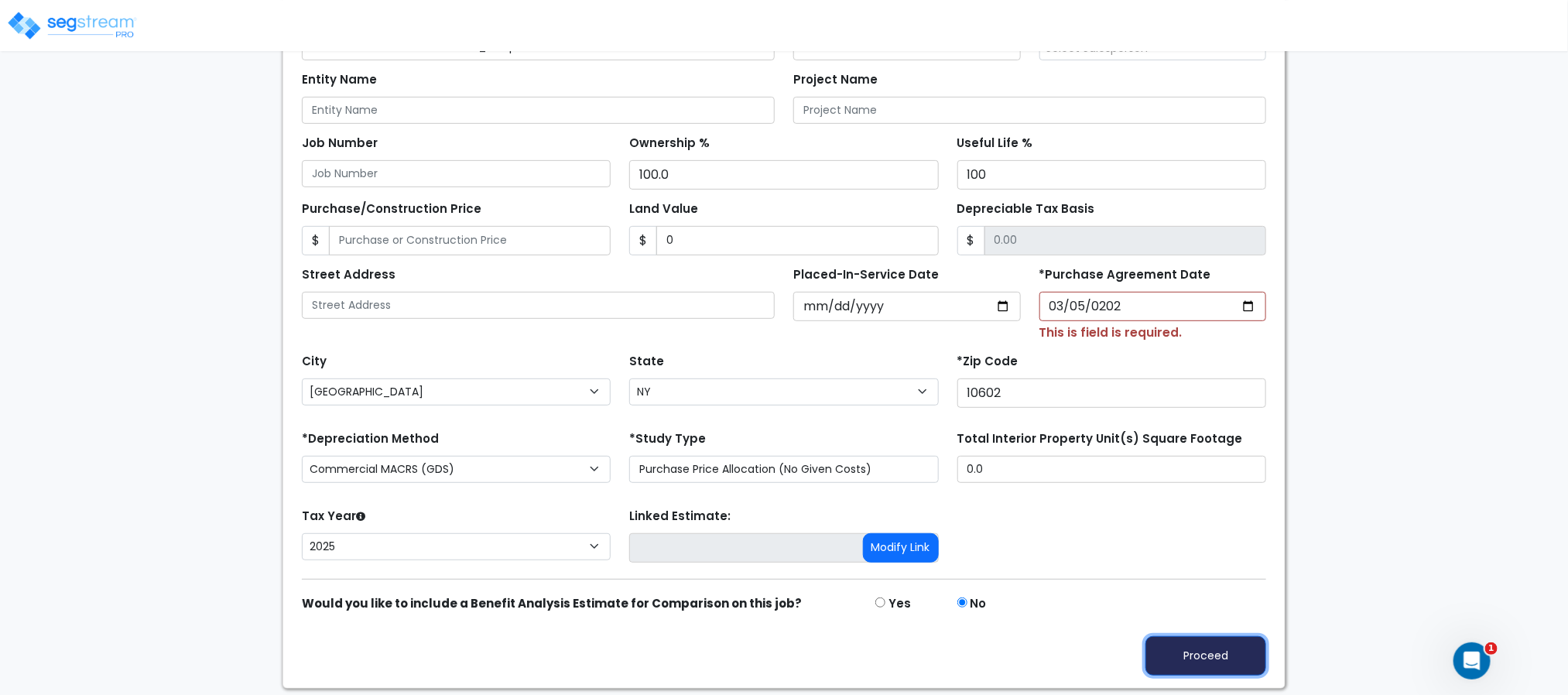
click at [1224, 651] on button "Proceed" at bounding box center [1205, 656] width 121 height 39
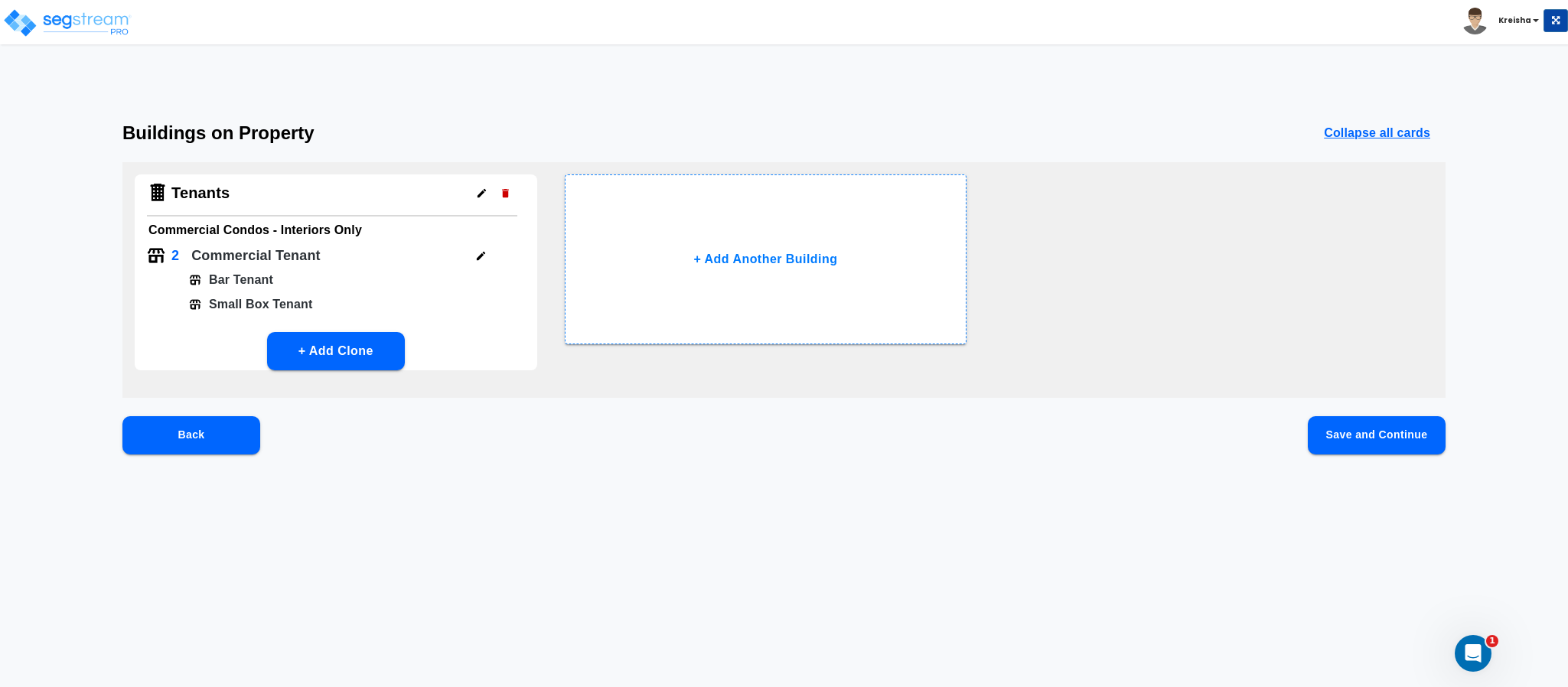
click at [1391, 420] on button "Save and Continue" at bounding box center [1376, 435] width 138 height 38
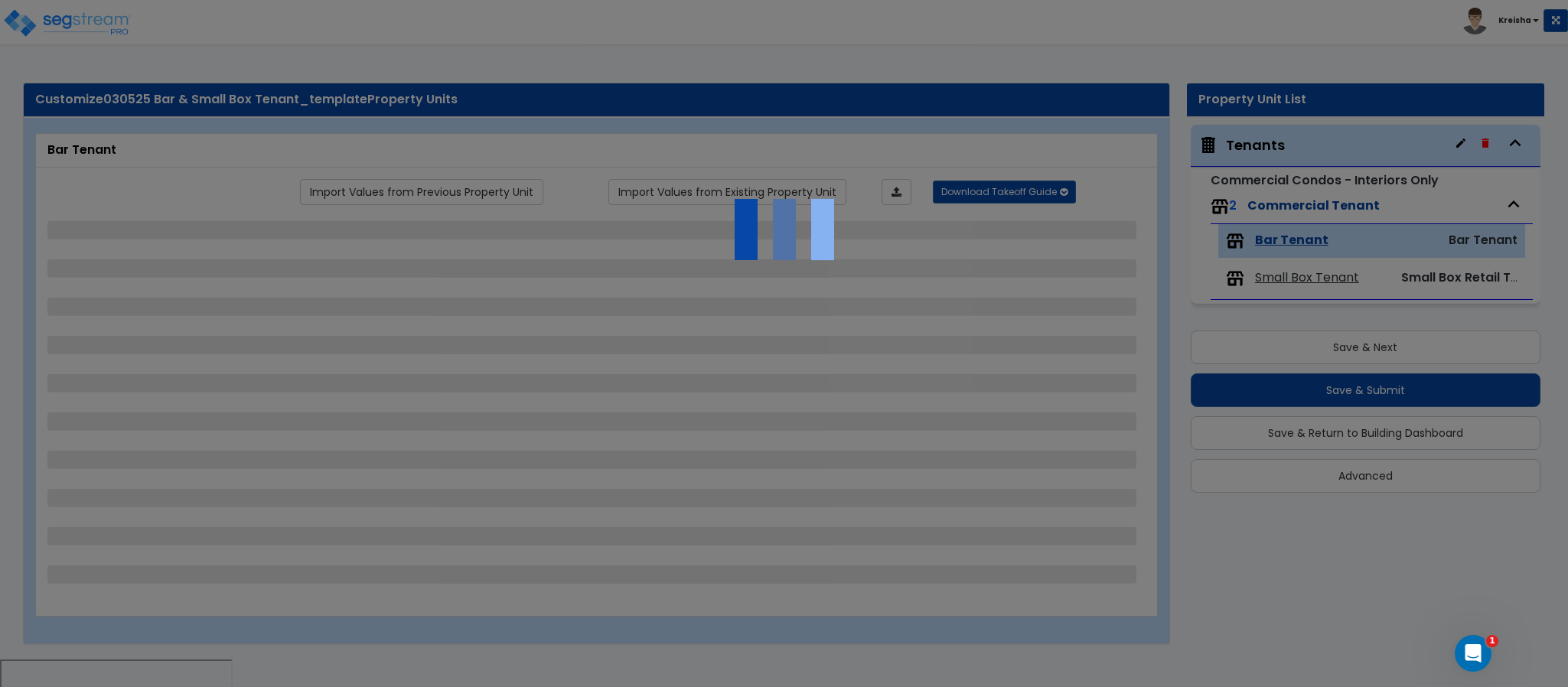
select select "1"
select select "5"
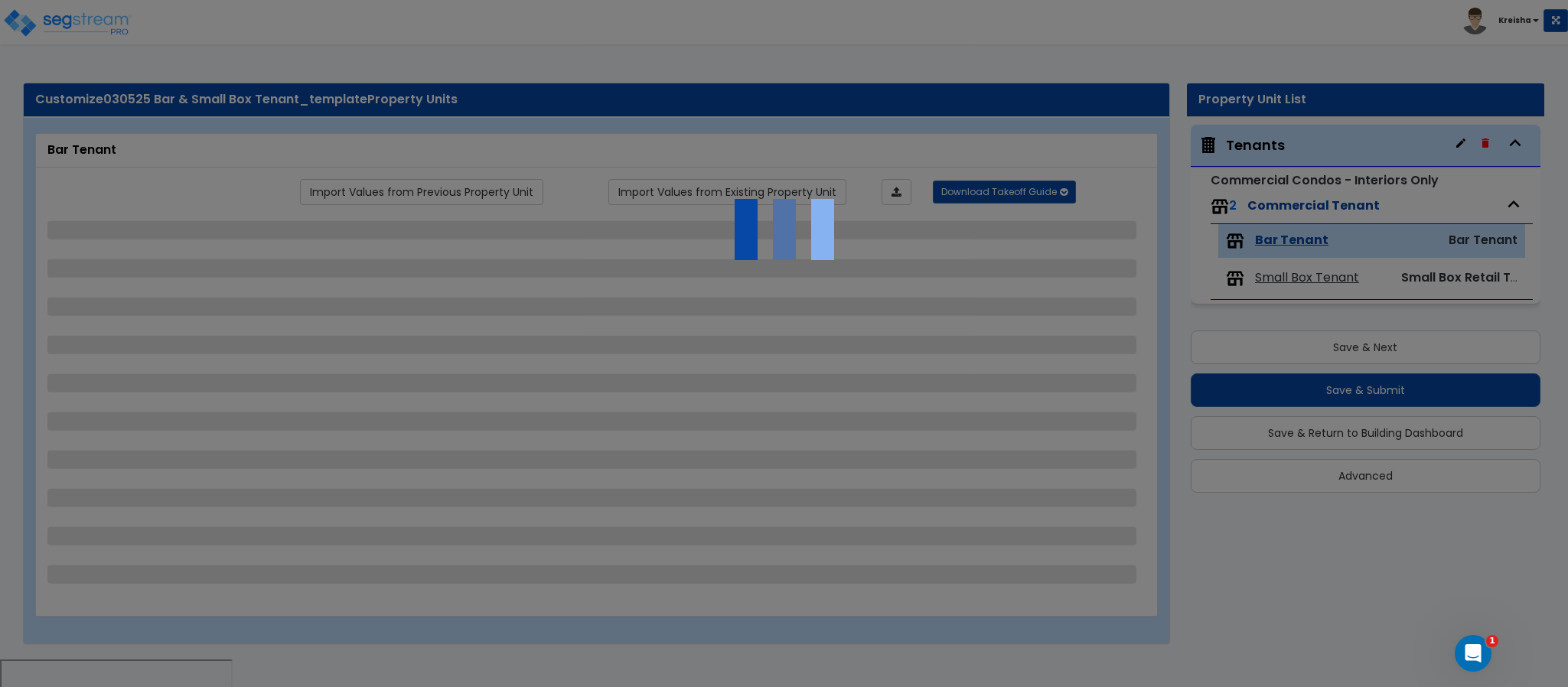
select select "5"
select select "6"
select select "4"
select select "3"
select select "1"
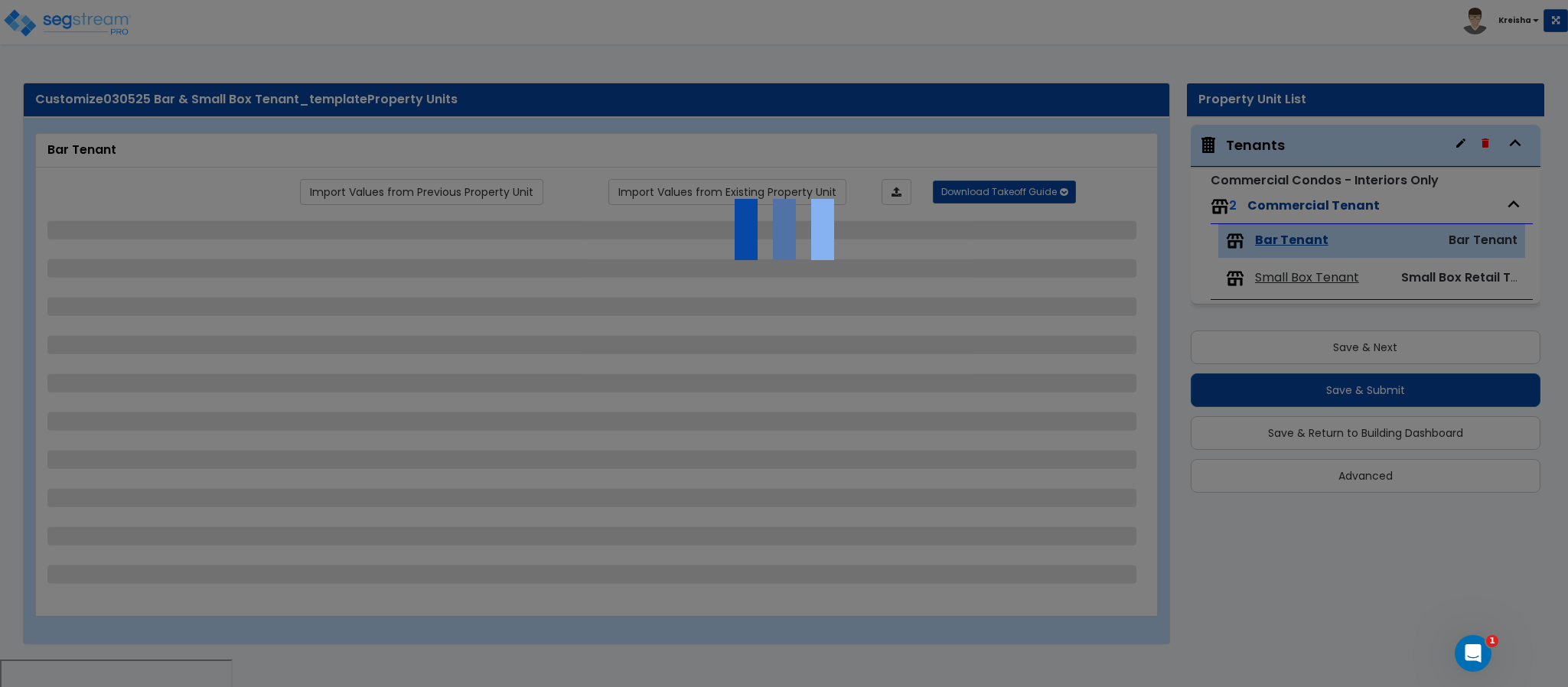
select select "1"
select select "6"
select select "1"
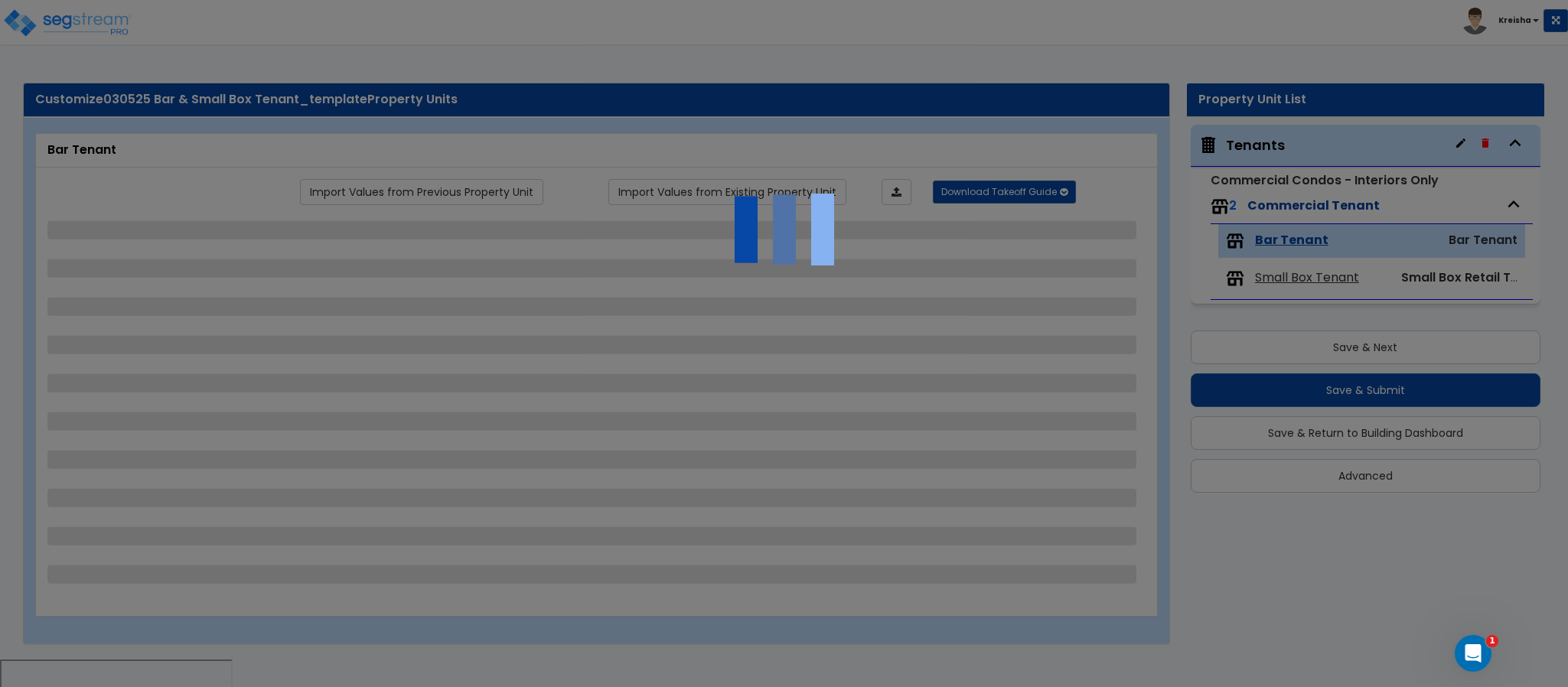
select select "1"
select select "2"
select select "1"
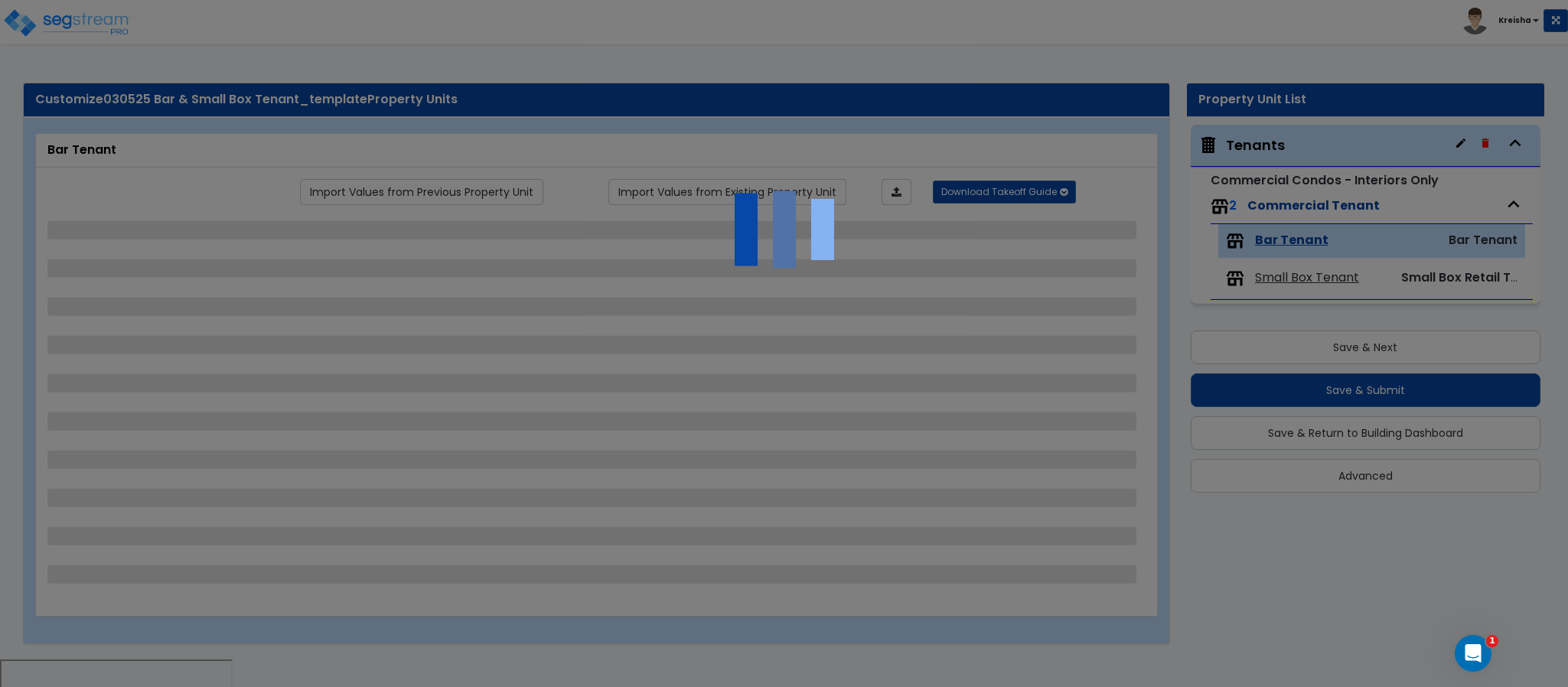
select select "4"
select select "1"
select select "5"
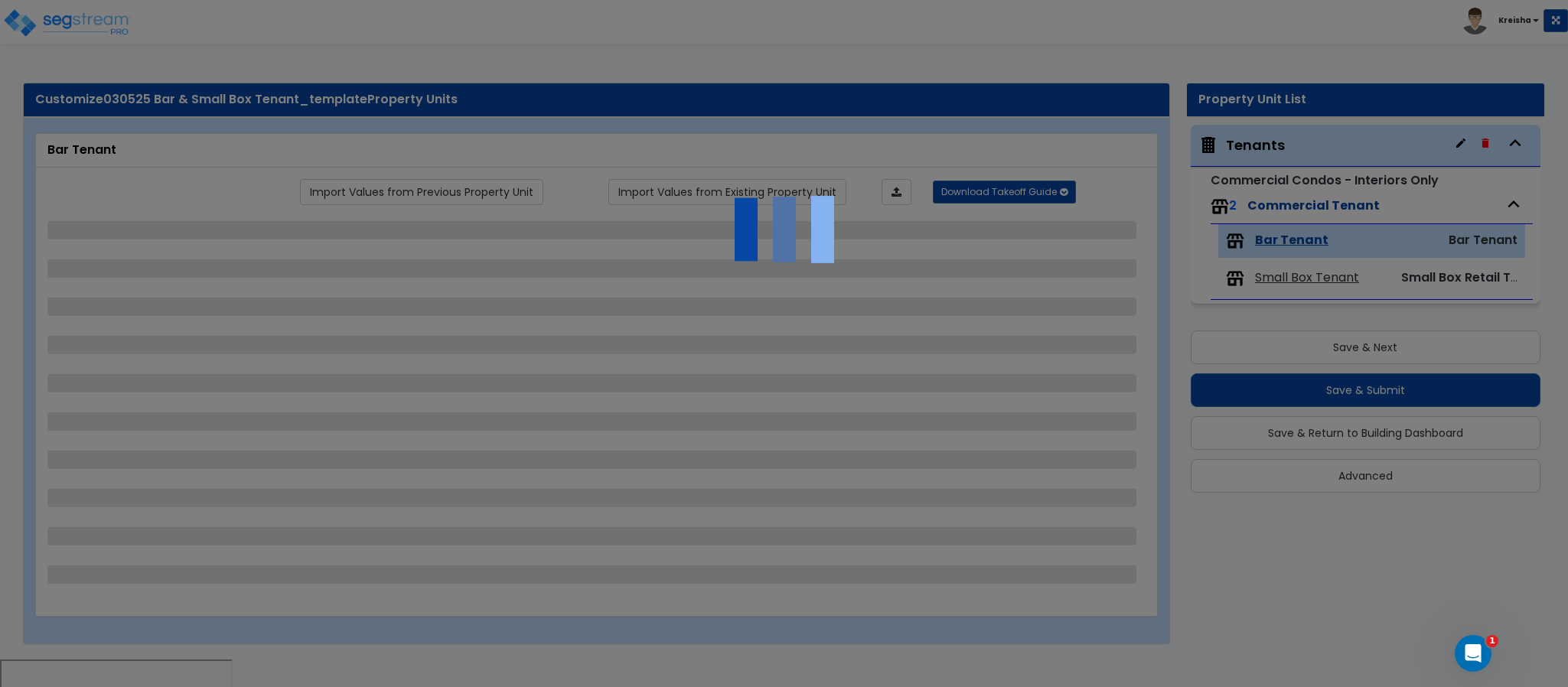
select select "1"
select select "7"
select select "2"
select select "1"
select select "5"
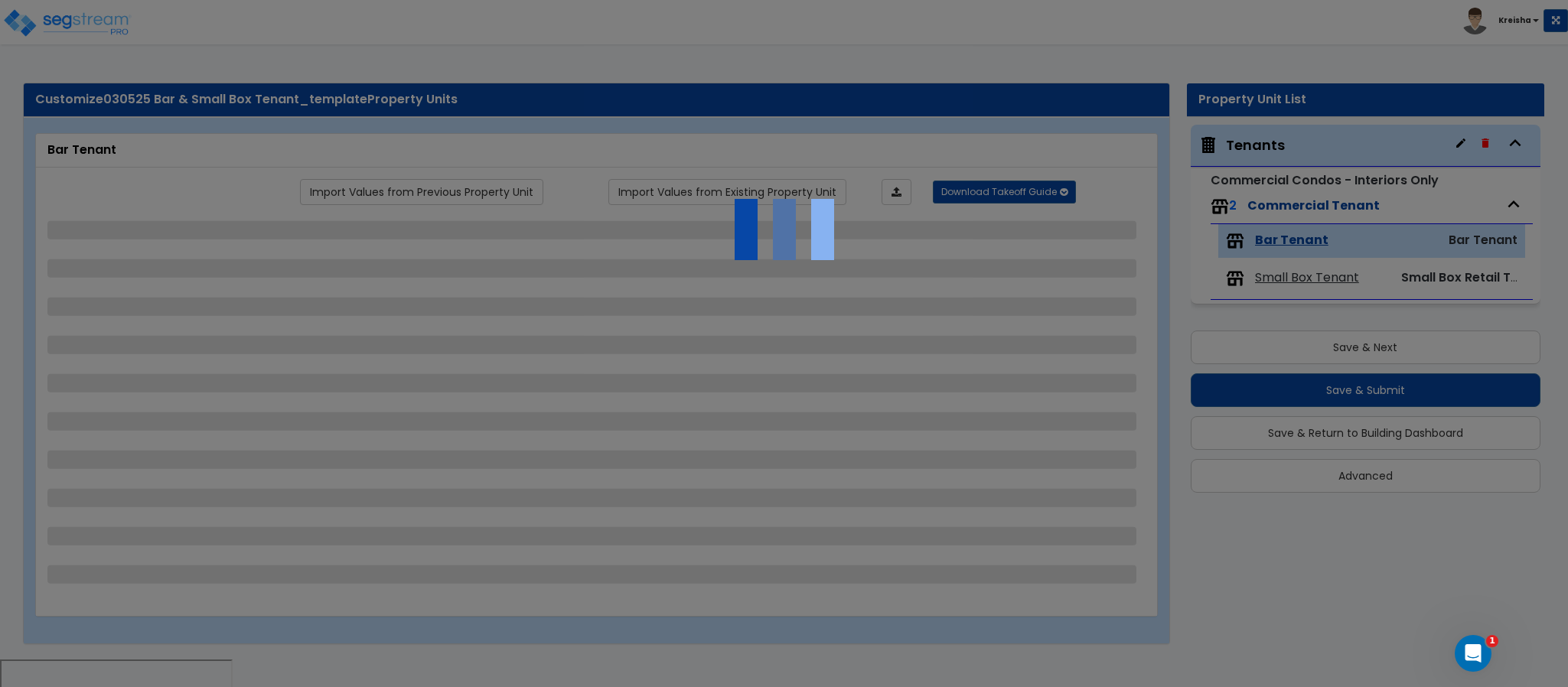
select select "1"
select select "2"
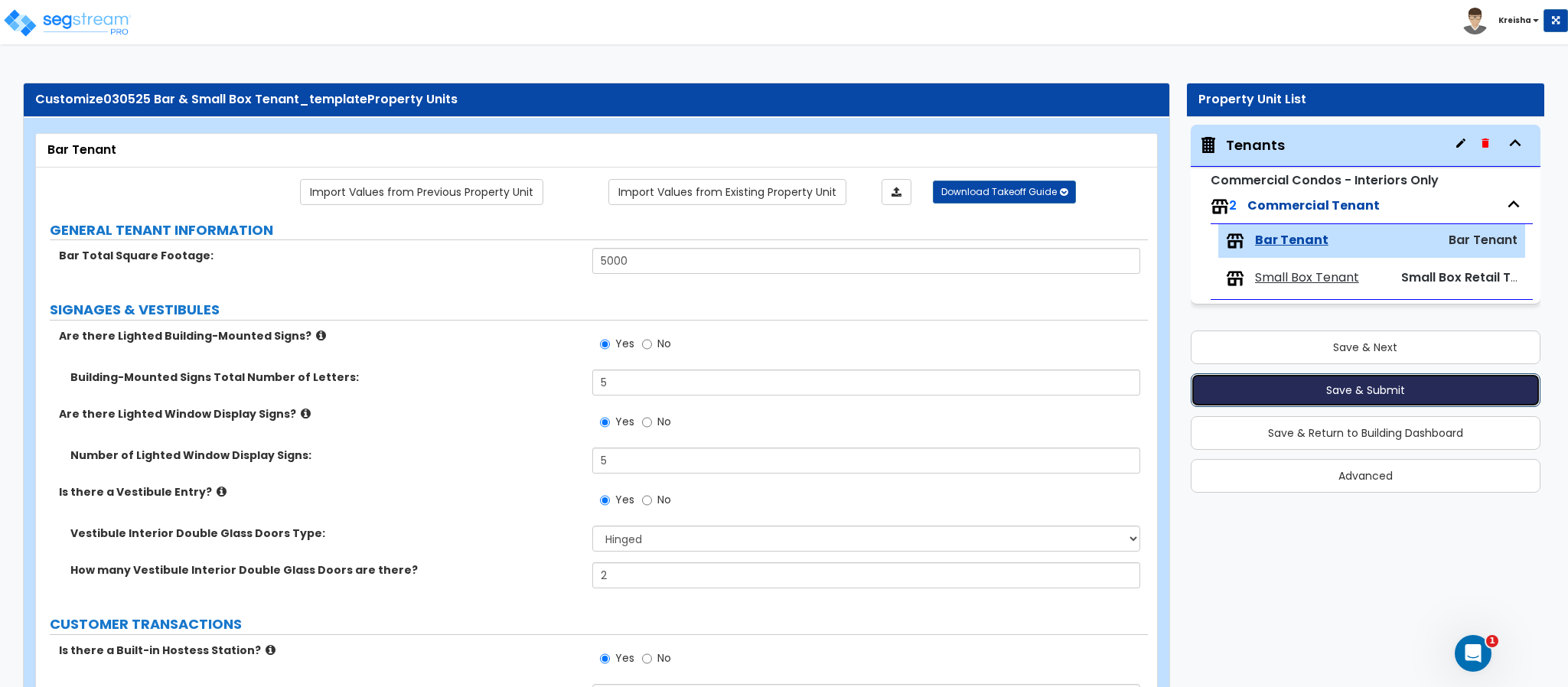
click button "Save & Submit"
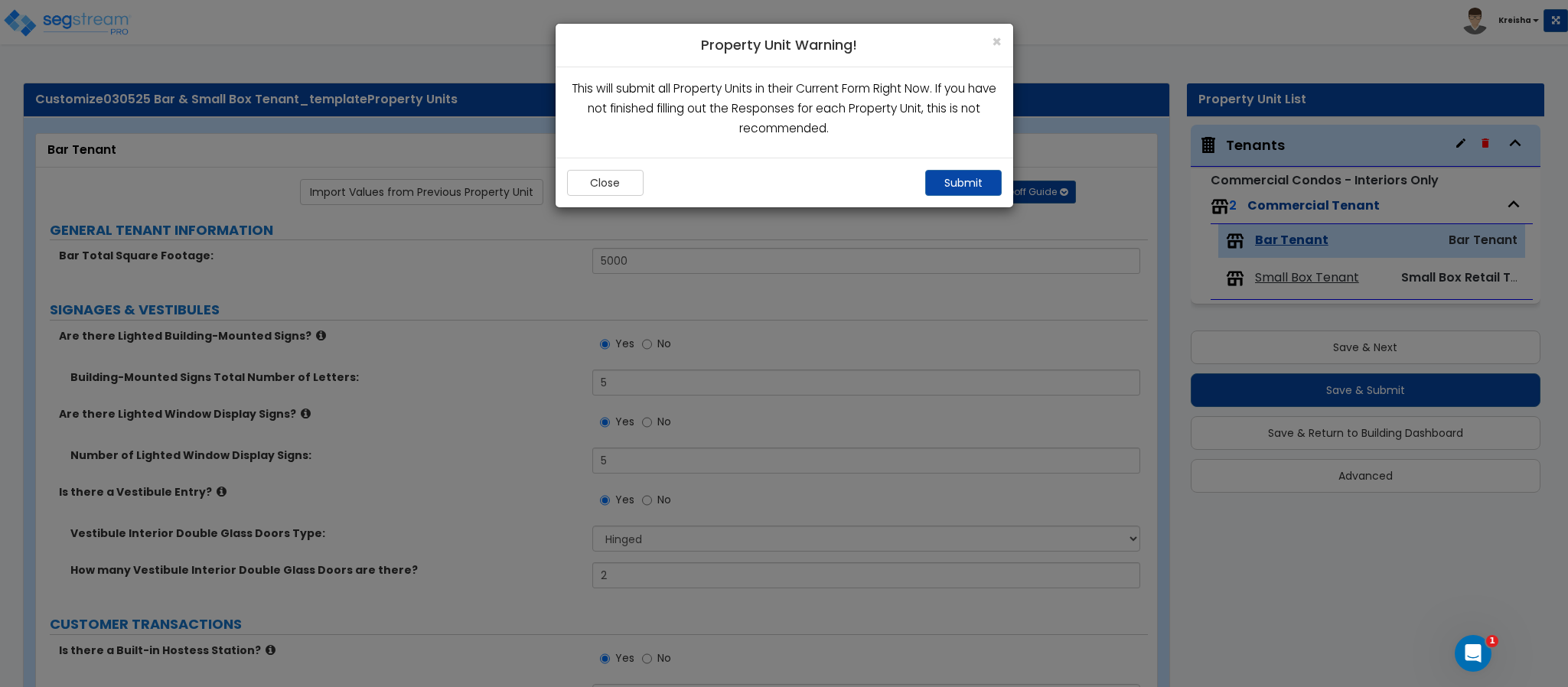
click h4 "Property Unit Warning!"
click span "×"
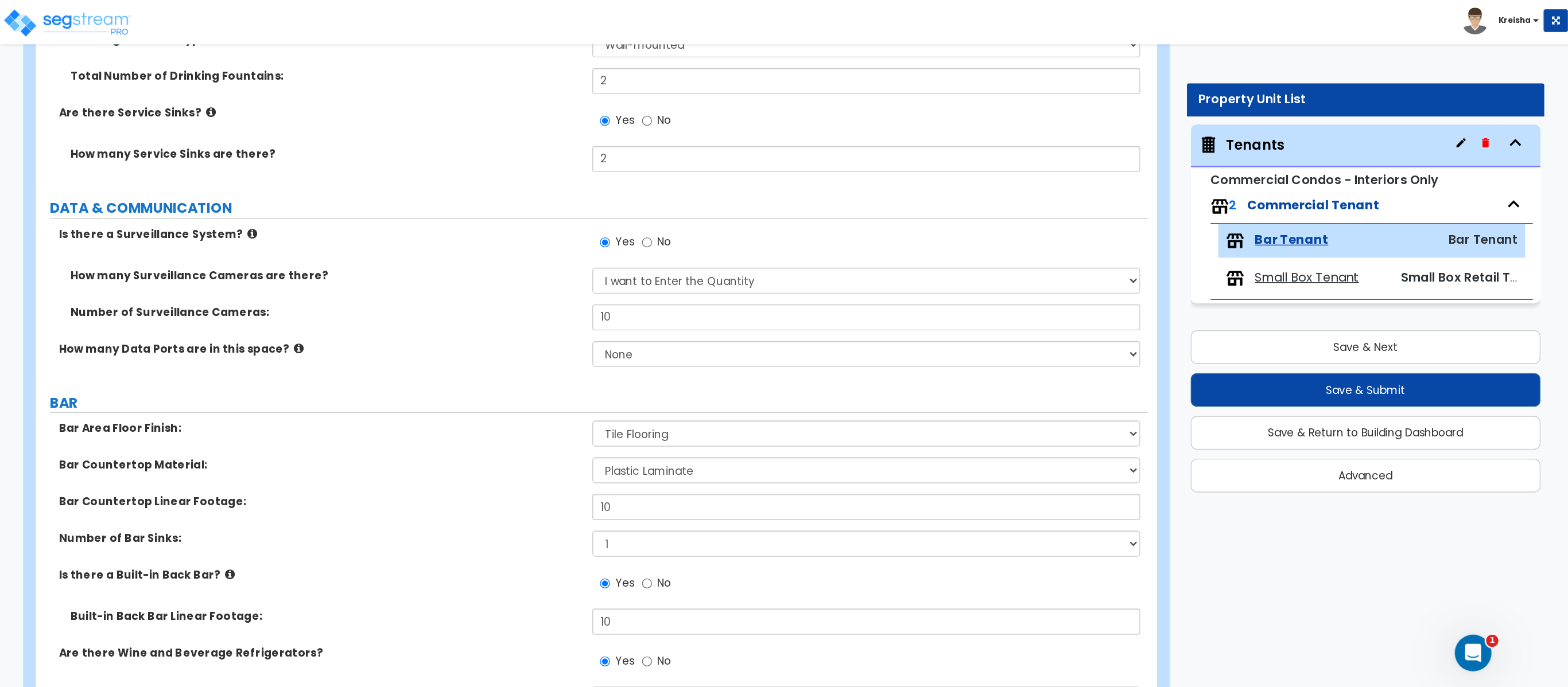
scroll to position [3720, 0]
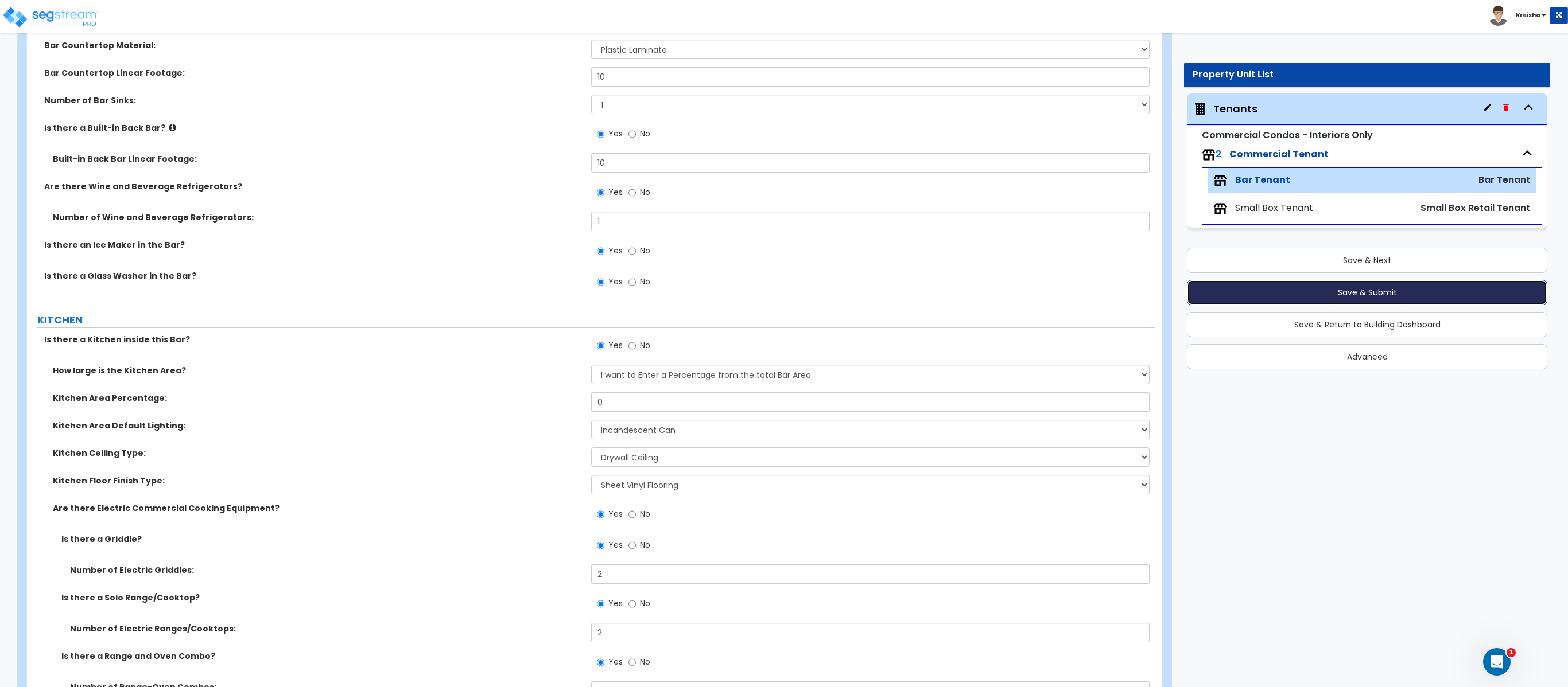
click button "Save & Submit"
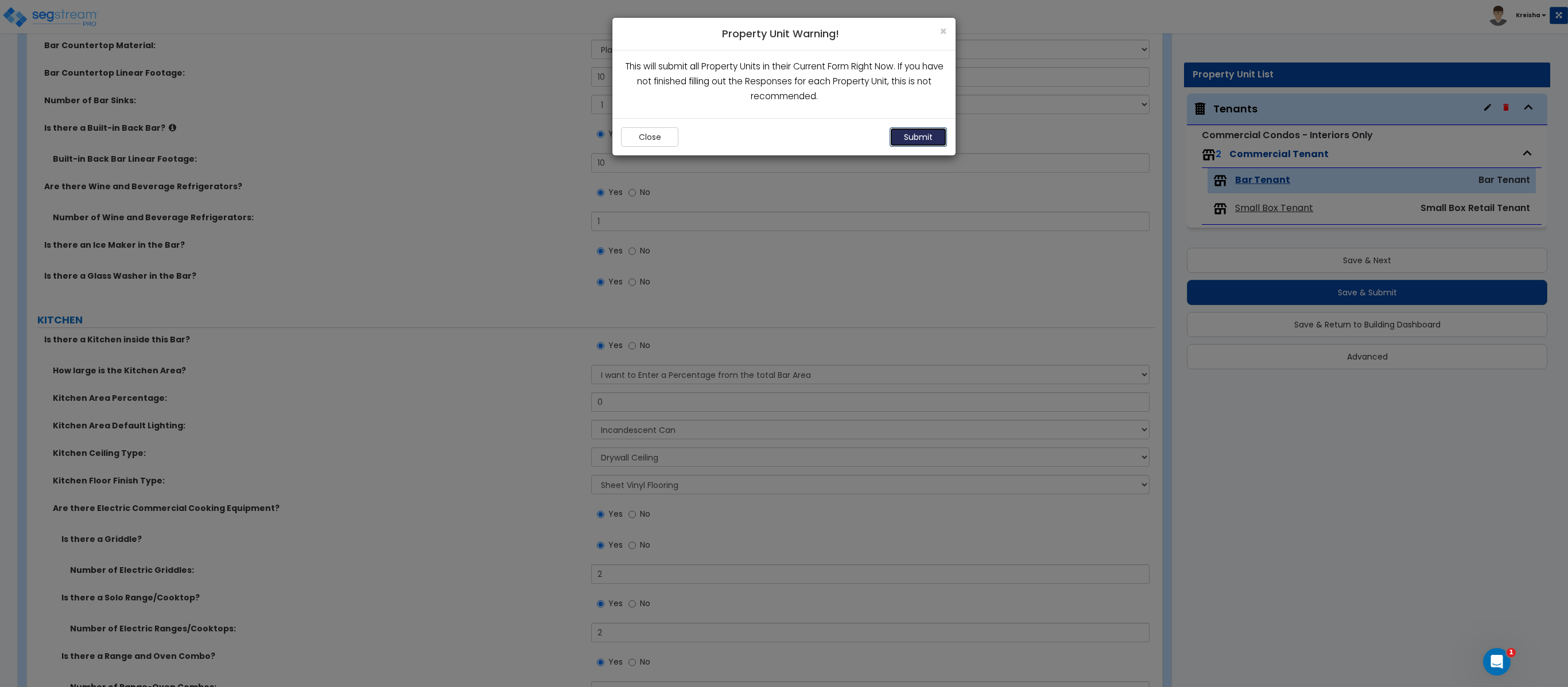
click button "Submit"
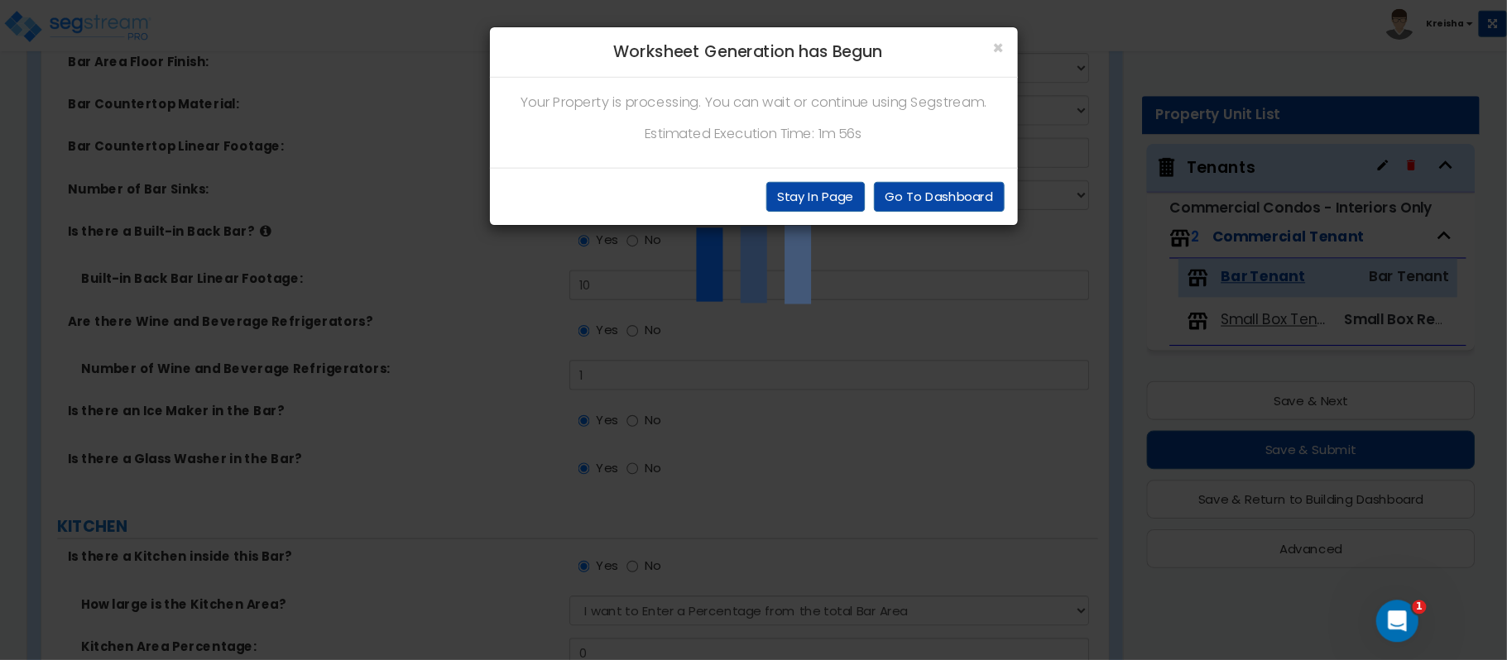
scroll to position [5367, 0]
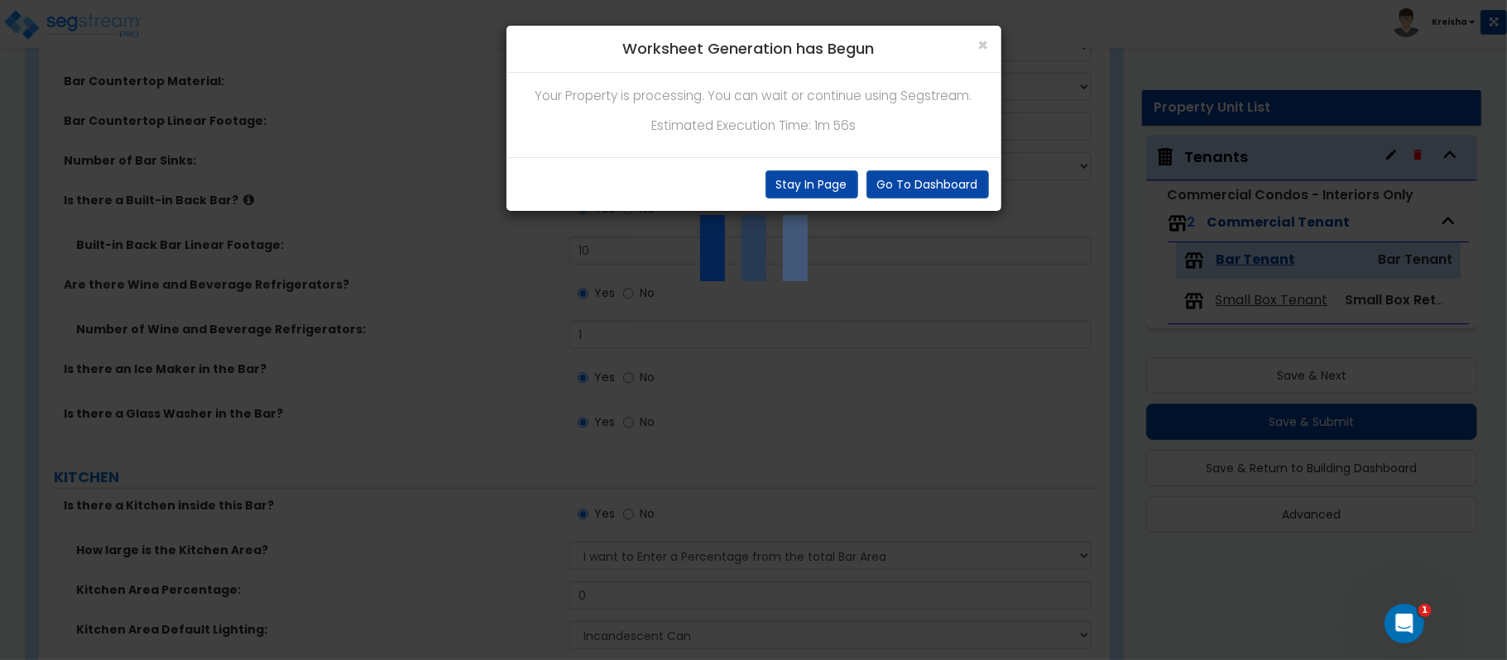
click div "× Worksheet Generation has Begun Your Property is processing. You can wait or c…"
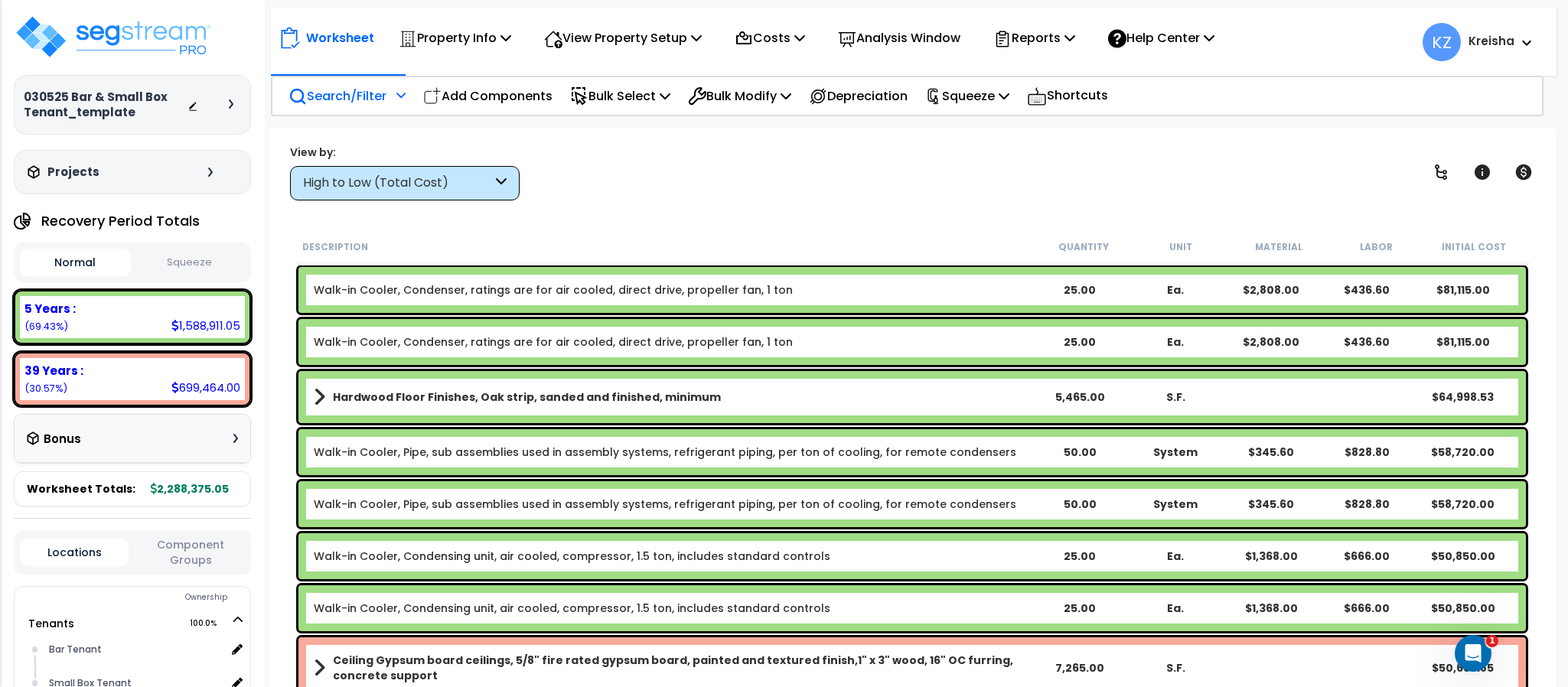
click at [354, 92] on p "Search/Filter" at bounding box center [337, 96] width 98 height 20
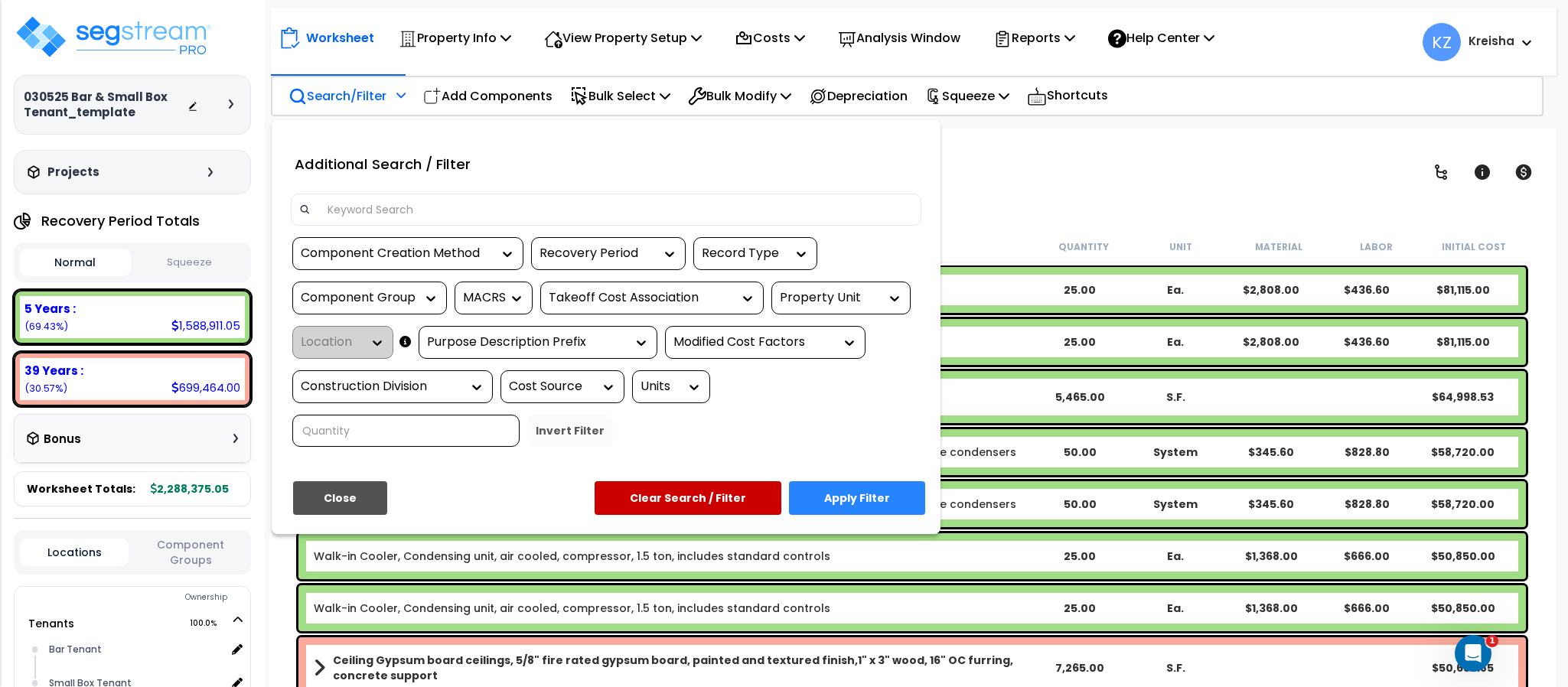
click at [361, 215] on input at bounding box center [615, 209] width 594 height 23
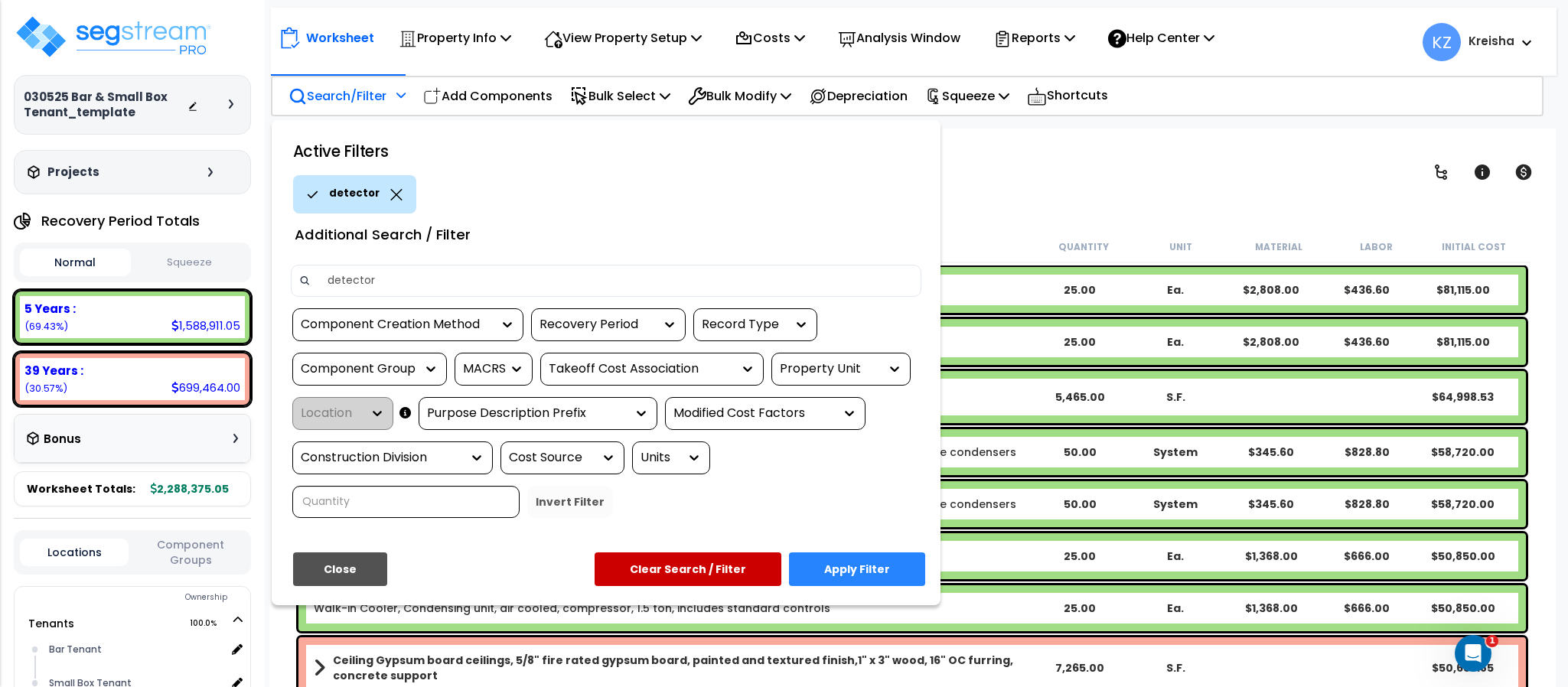
type input "detector"
click at [840, 571] on button "Apply Filter" at bounding box center [856, 569] width 136 height 33
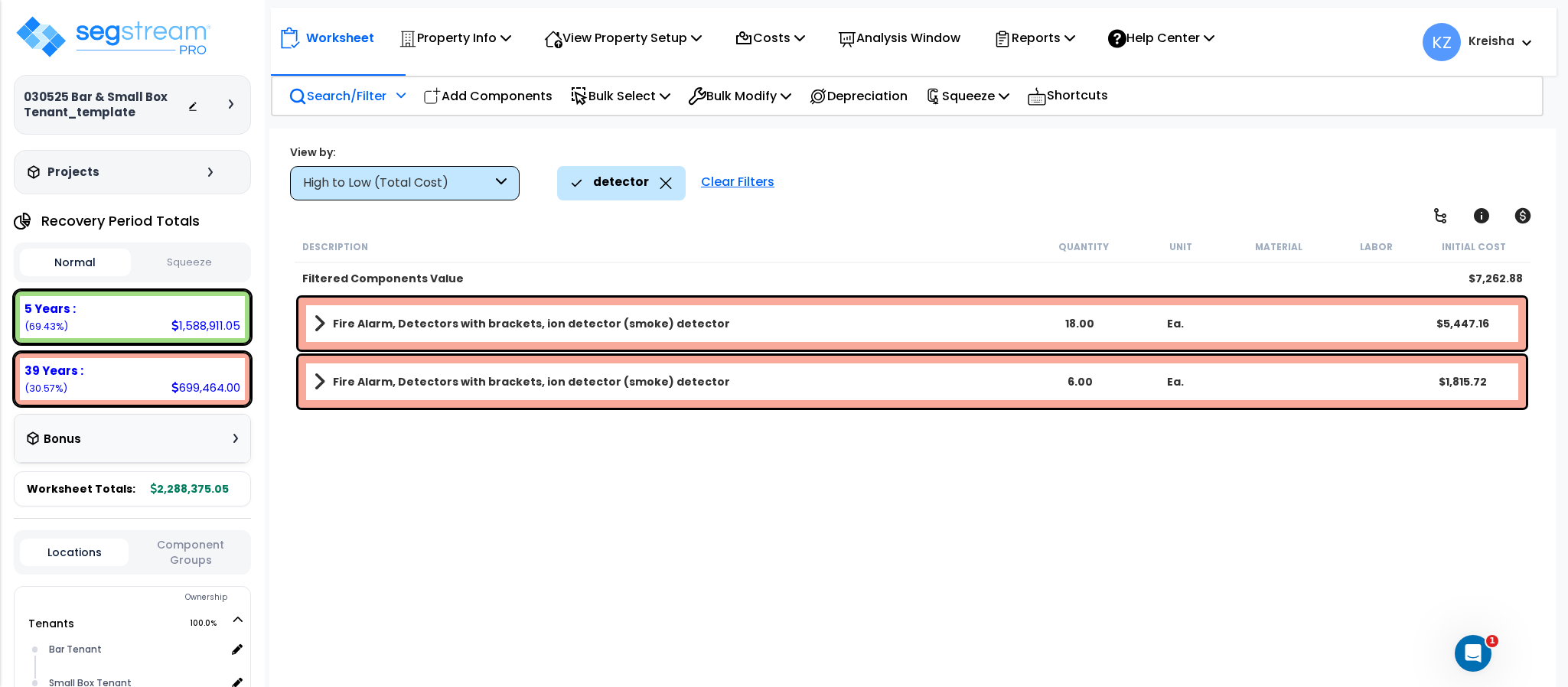
click at [942, 201] on div "View by: High to Low (Total Cost) High to Low (Total Cost)" at bounding box center [912, 172] width 1255 height 56
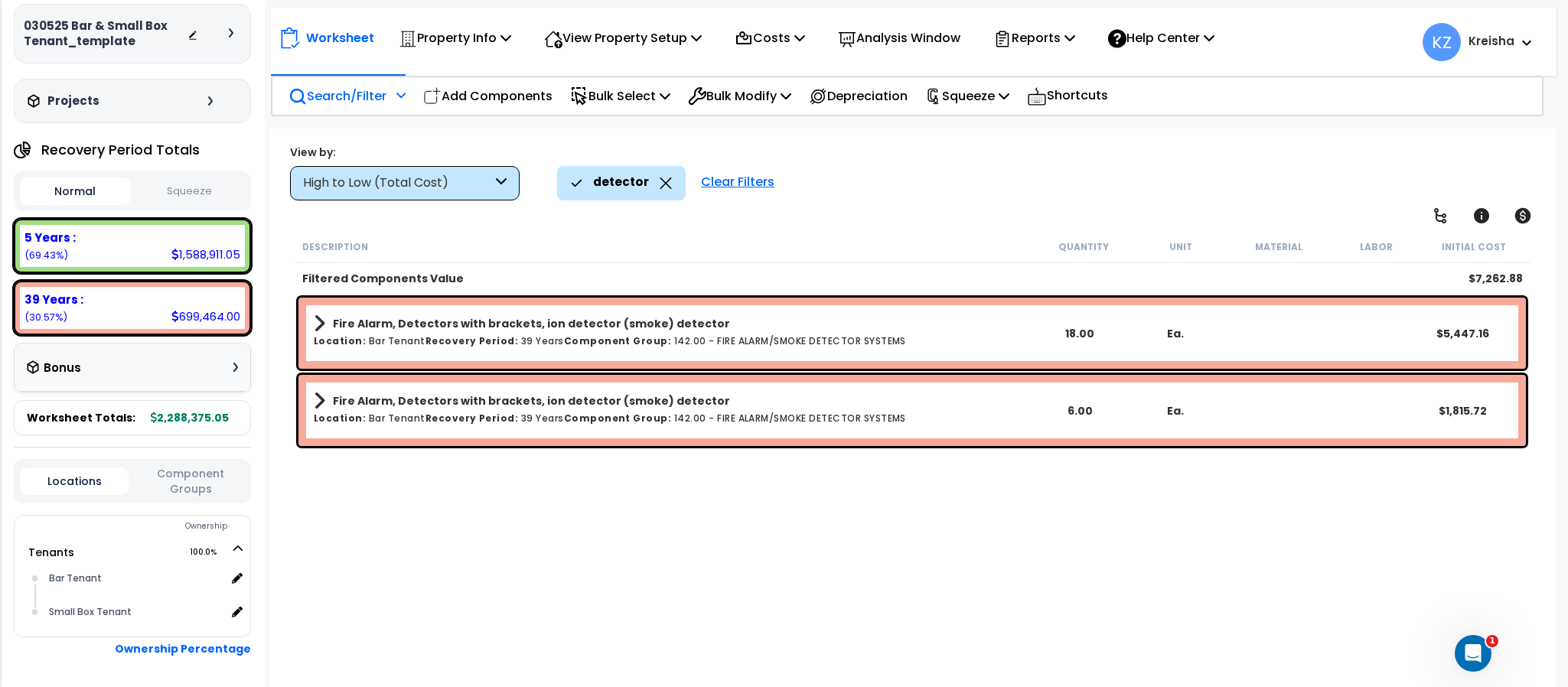
scroll to position [133, 0]
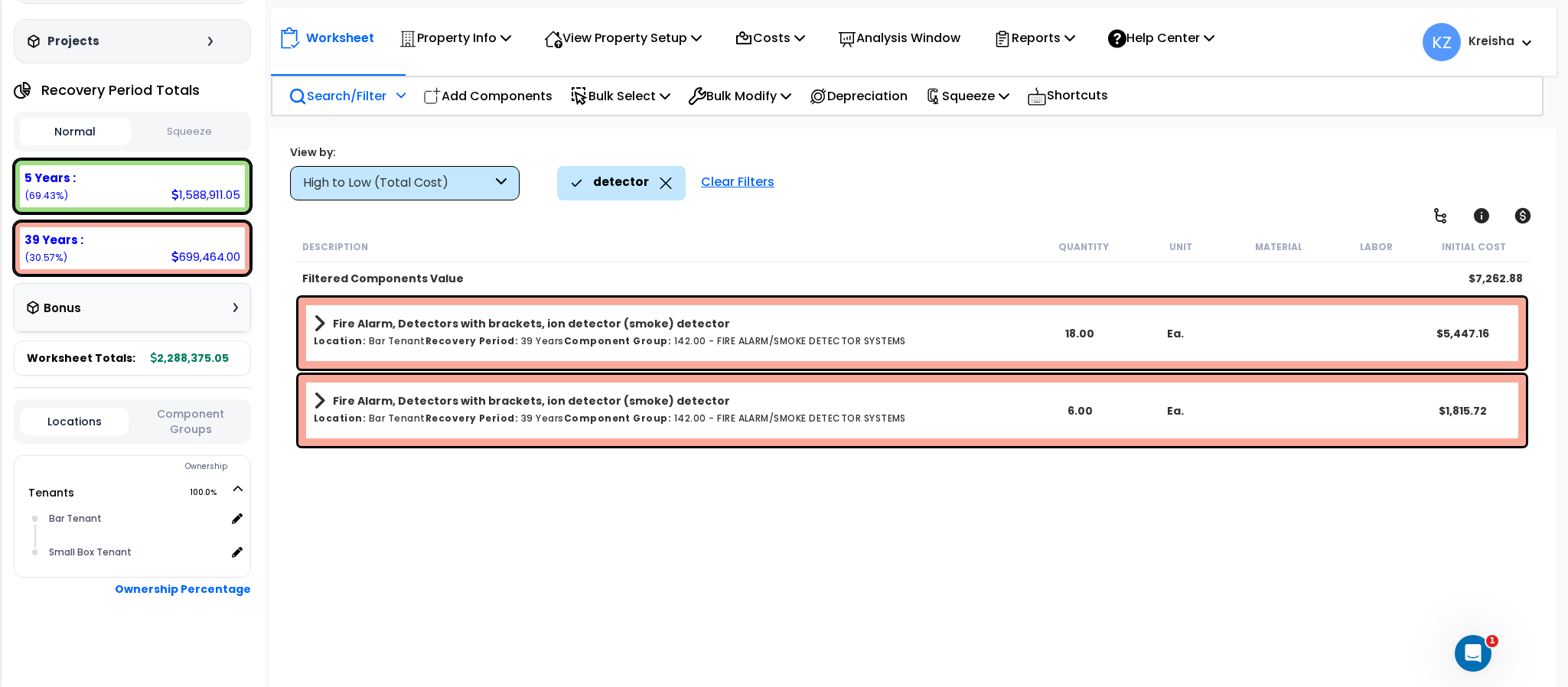
click at [756, 184] on div "Clear Filters" at bounding box center [738, 183] width 89 height 33
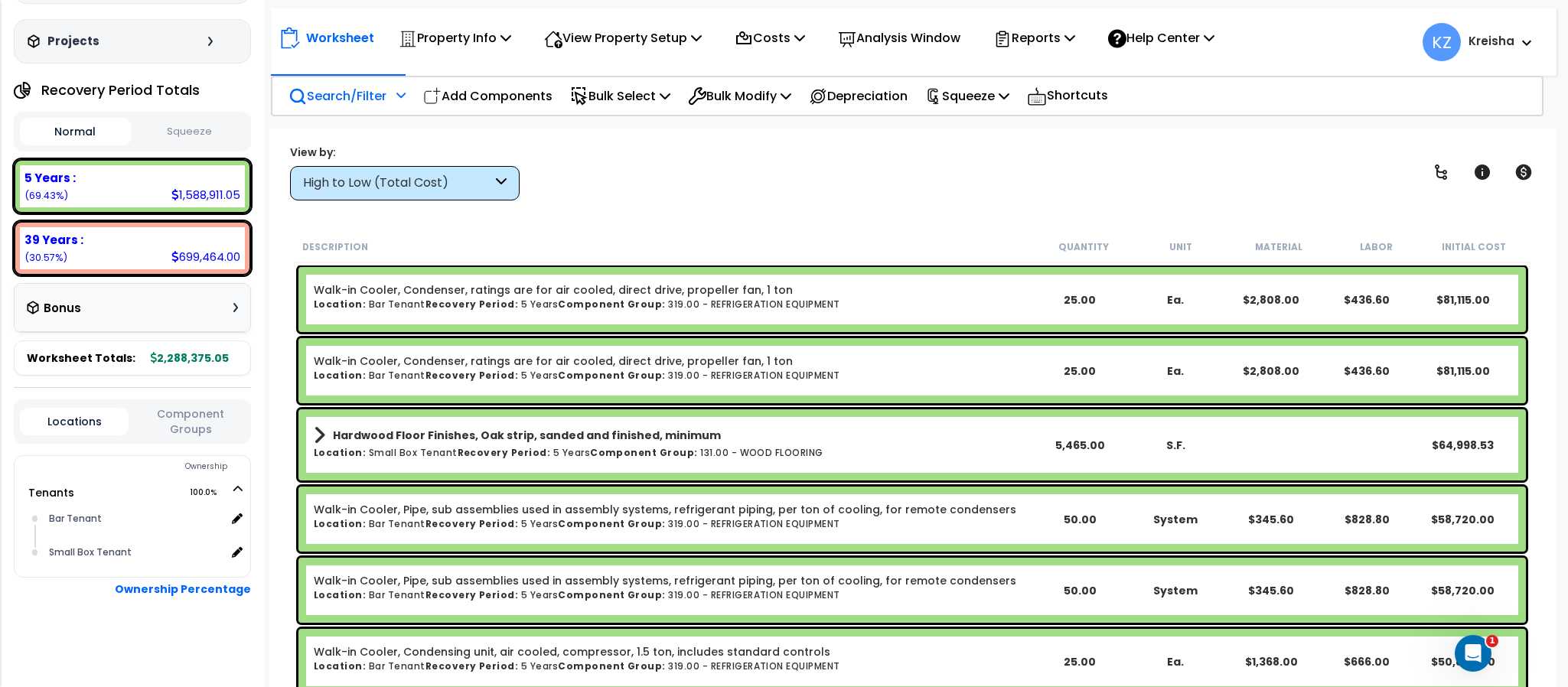
click at [910, 178] on div "View by: High to Low (Total Cost) High to Low (Total Cost)" at bounding box center [912, 172] width 1255 height 56
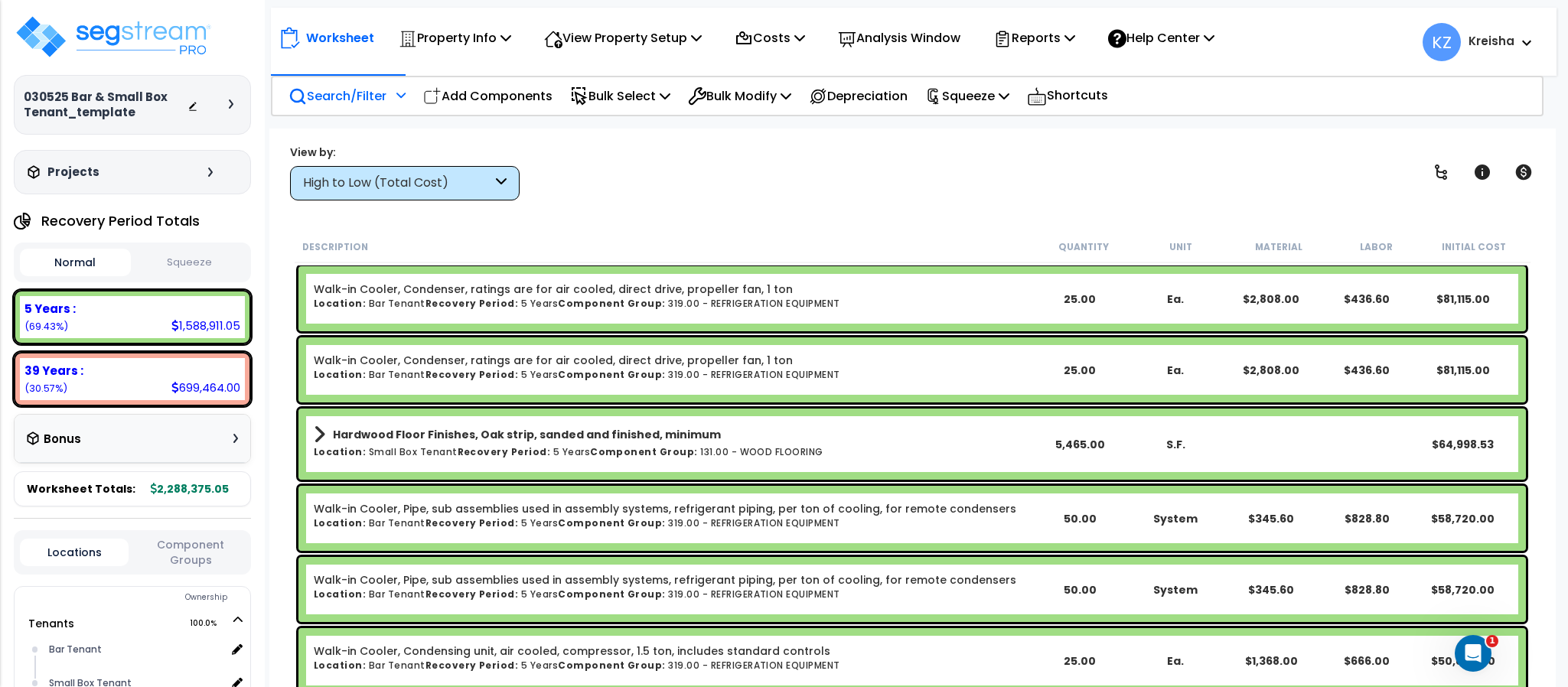
scroll to position [0, 0]
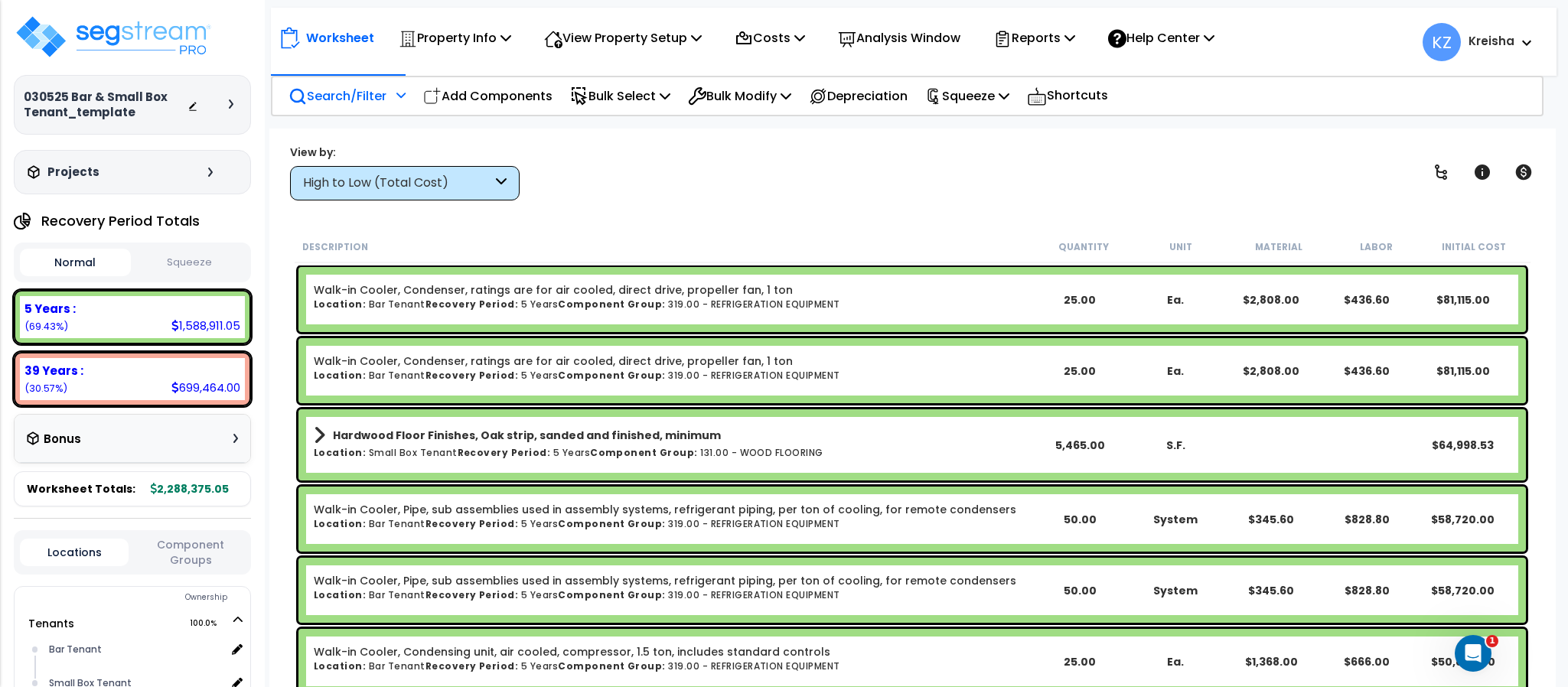
click at [653, 134] on div "Worksheet Property Info Property Setup Add Property Unit Template property Clon…" at bounding box center [912, 472] width 1285 height 687
click at [668, 193] on div "View by: High to Low (Total Cost) High to Low (Total Cost)" at bounding box center [912, 172] width 1255 height 56
click at [668, 193] on div "View by: High to Low (Total Cost) High to Low (Total Cost)" at bounding box center [912, 172] width 1255 height 56
click at [928, 153] on div "View by: High to Low (Total Cost) High to Low (Total Cost)" at bounding box center [912, 172] width 1255 height 56
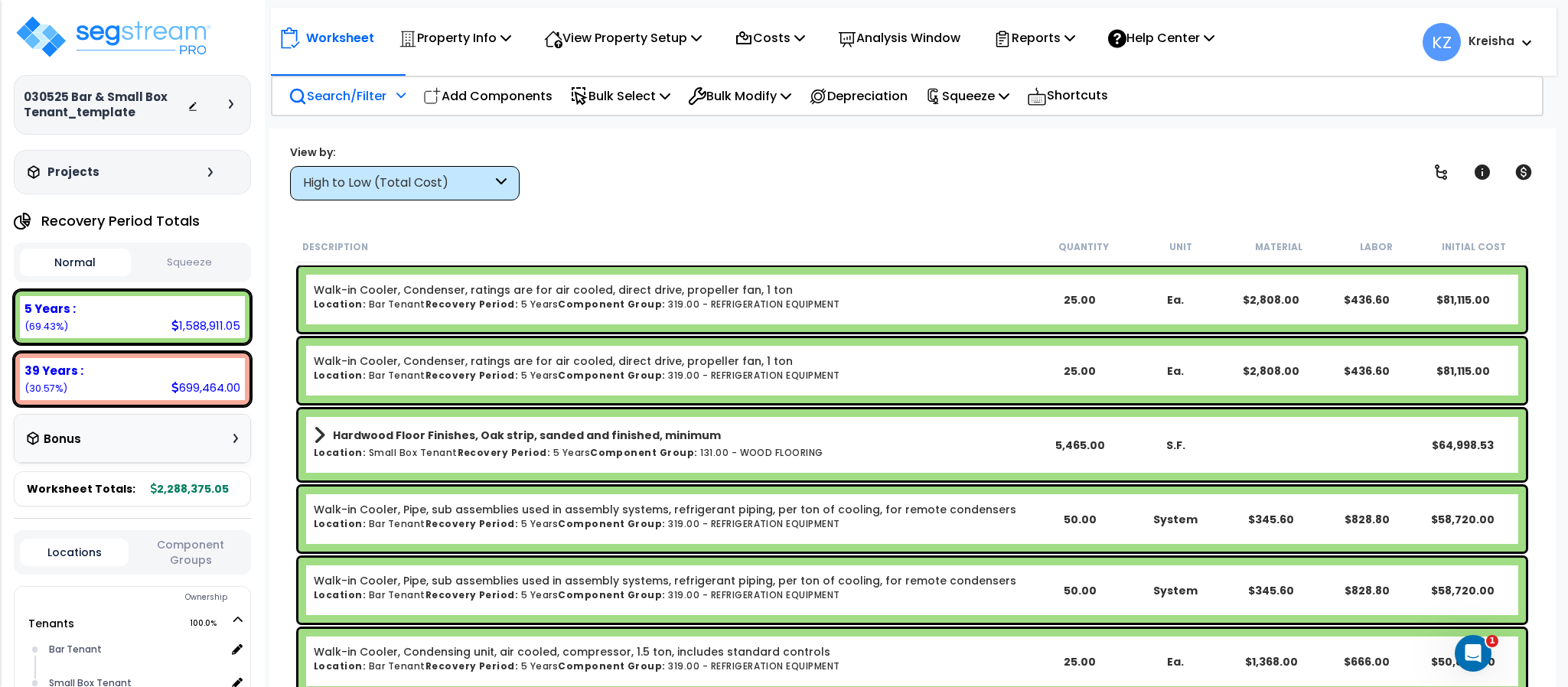
click at [657, 200] on div "View by: High to Low (Total Cost) High to Low (Total Cost)" at bounding box center [912, 172] width 1255 height 56
